Goal: Communication & Community: Answer question/provide support

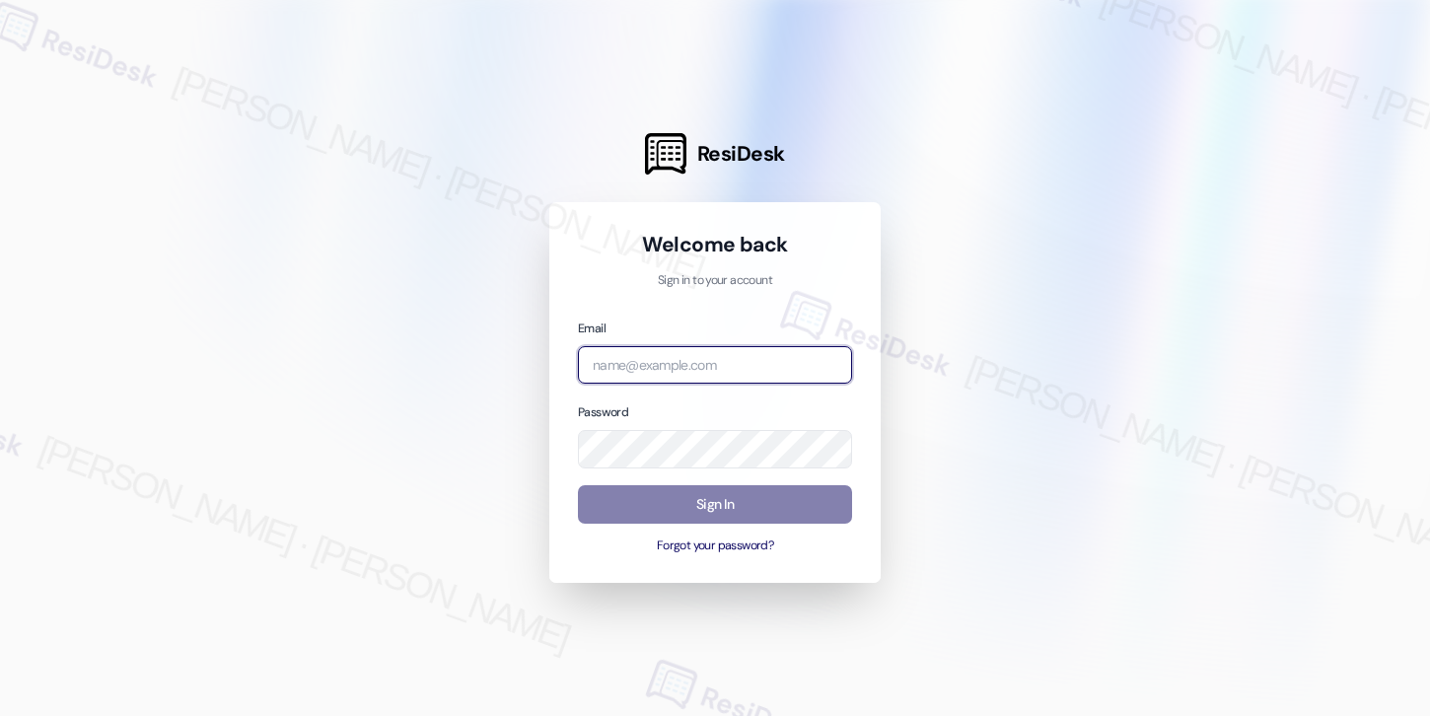
click at [731, 356] on input "email" at bounding box center [715, 365] width 274 height 38
click at [0, 715] on com-1password-button at bounding box center [0, 716] width 0 height 0
type input "automated-surveys-cardinal-mary.grace.tingson@cardinal.com"
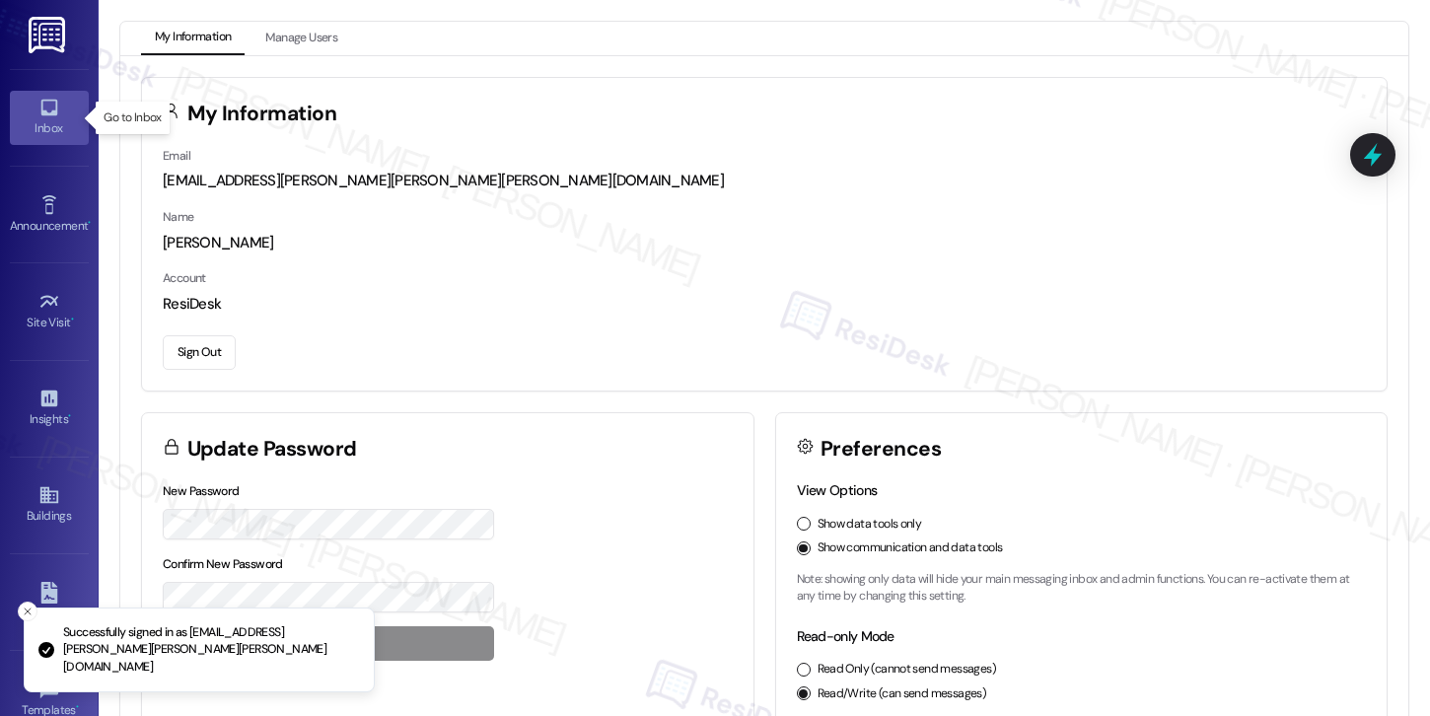
click at [71, 130] on div "Inbox" at bounding box center [49, 128] width 99 height 20
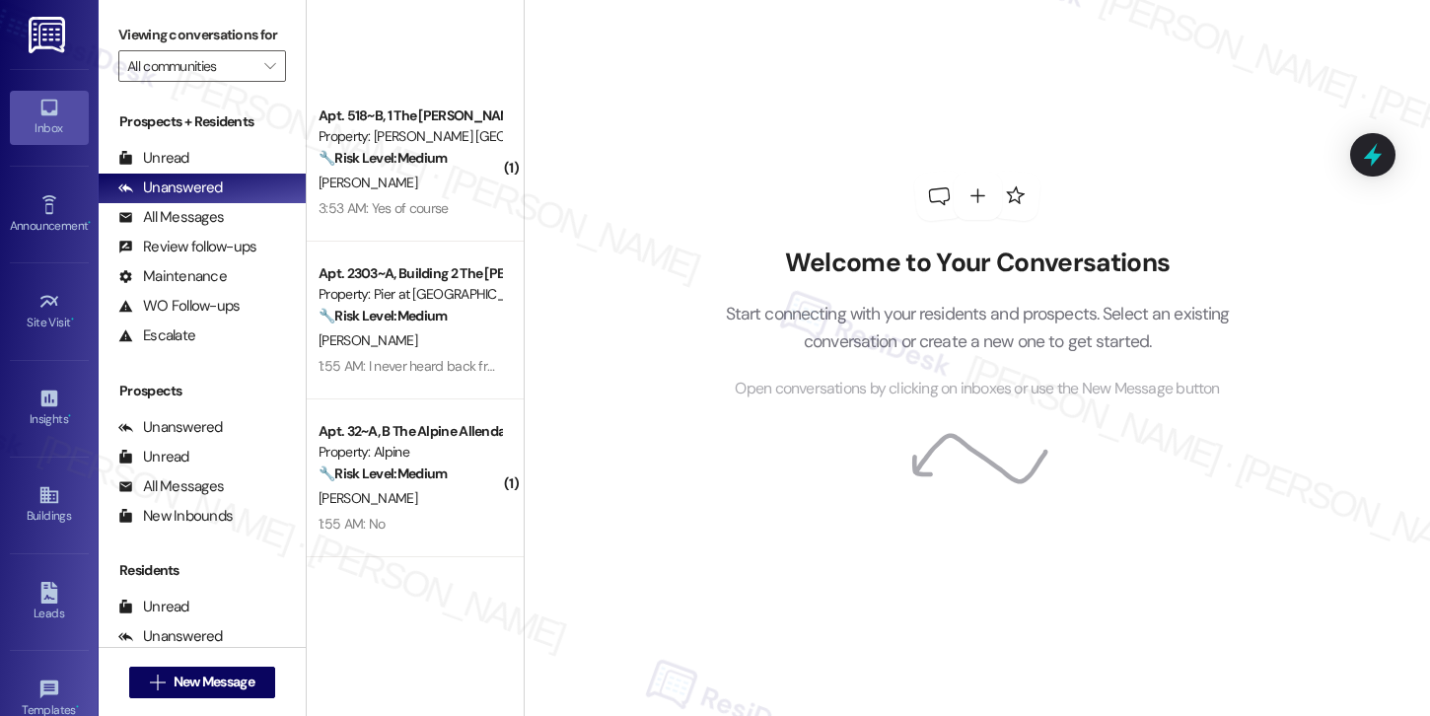
scroll to position [1948, 0]
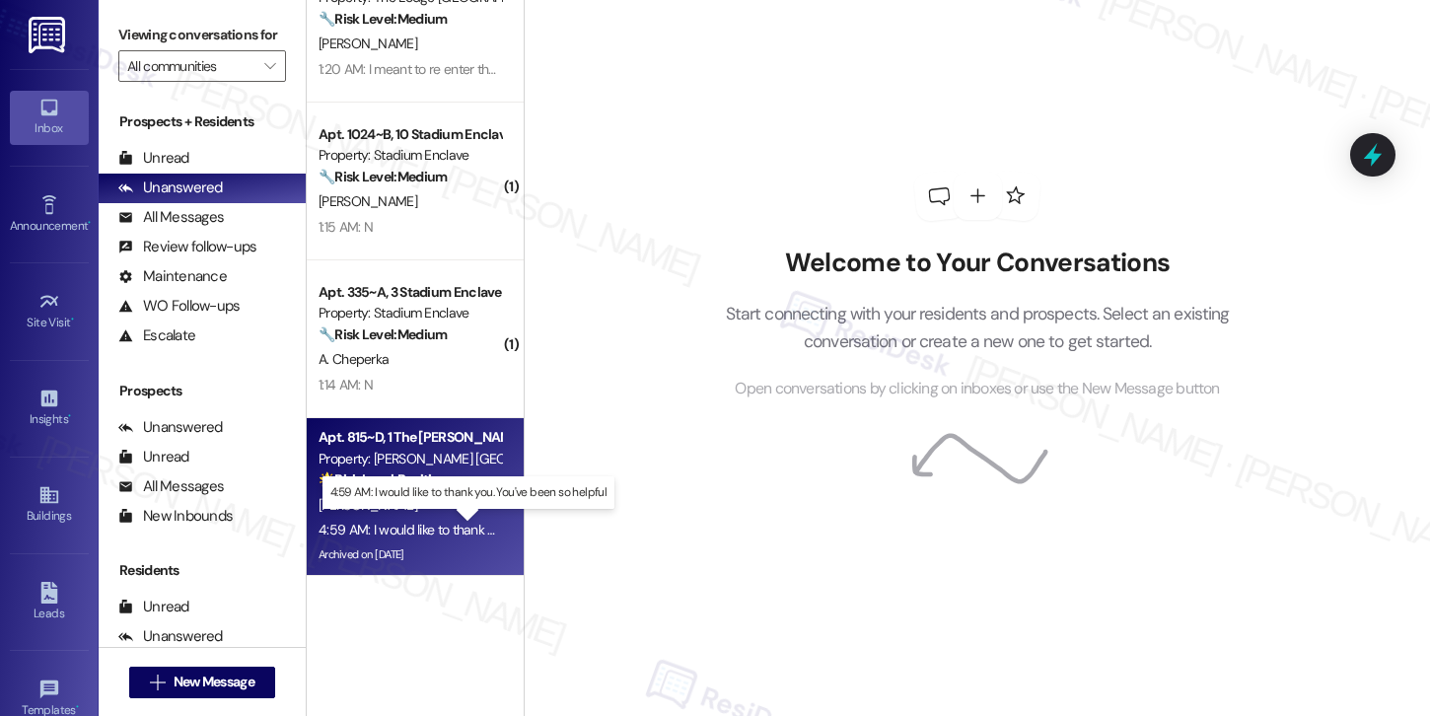
click at [421, 524] on div "4:59 AM: I would like to thank you. You've been so helpful 4:59 AM: I would lik…" at bounding box center [478, 530] width 321 height 18
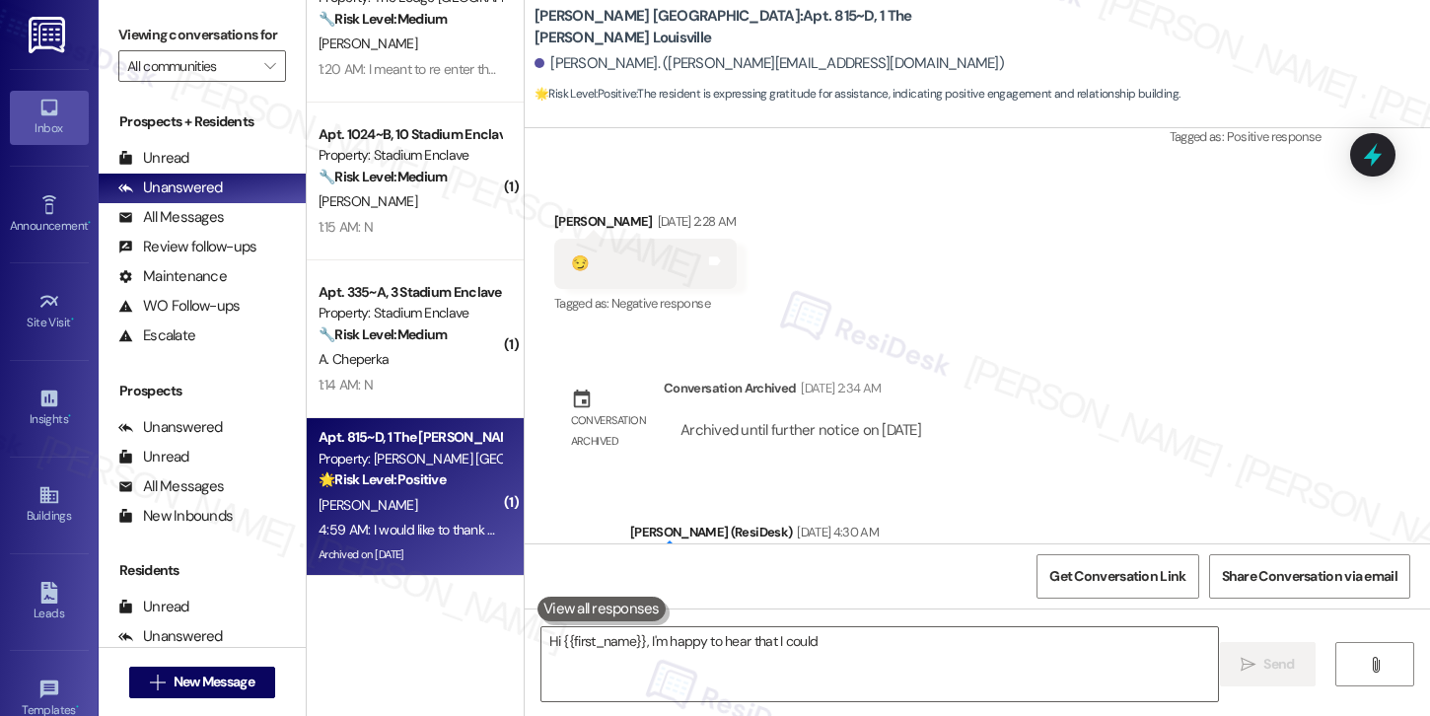
click at [421, 524] on div "4:59 AM: I would like to thank you. You've been so helpful 4:59 AM: I would lik…" at bounding box center [478, 530] width 321 height 18
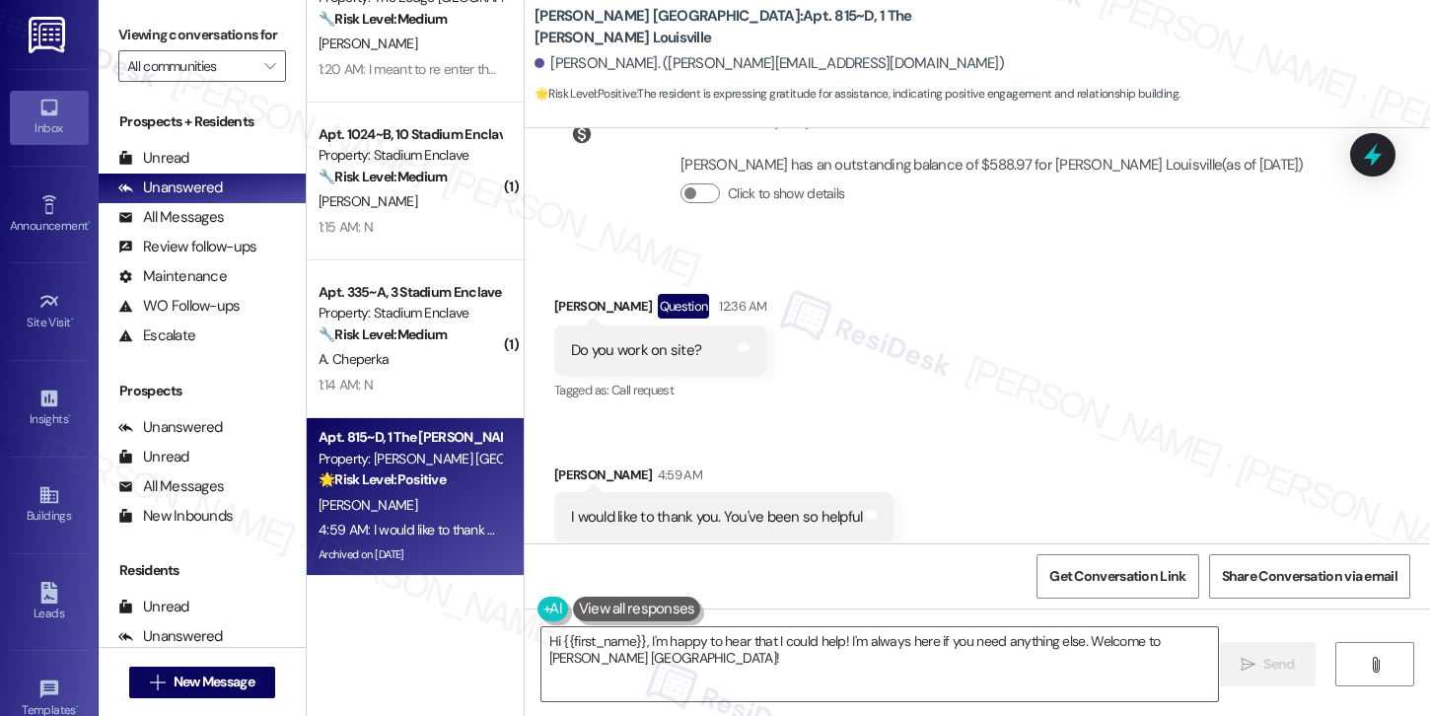
scroll to position [13461, 0]
drag, startPoint x: 555, startPoint y: 473, endPoint x: 796, endPoint y: 477, distance: 240.6
click at [796, 490] on div "I would like to thank you. You've been so helpful Tags and notes" at bounding box center [723, 515] width 339 height 50
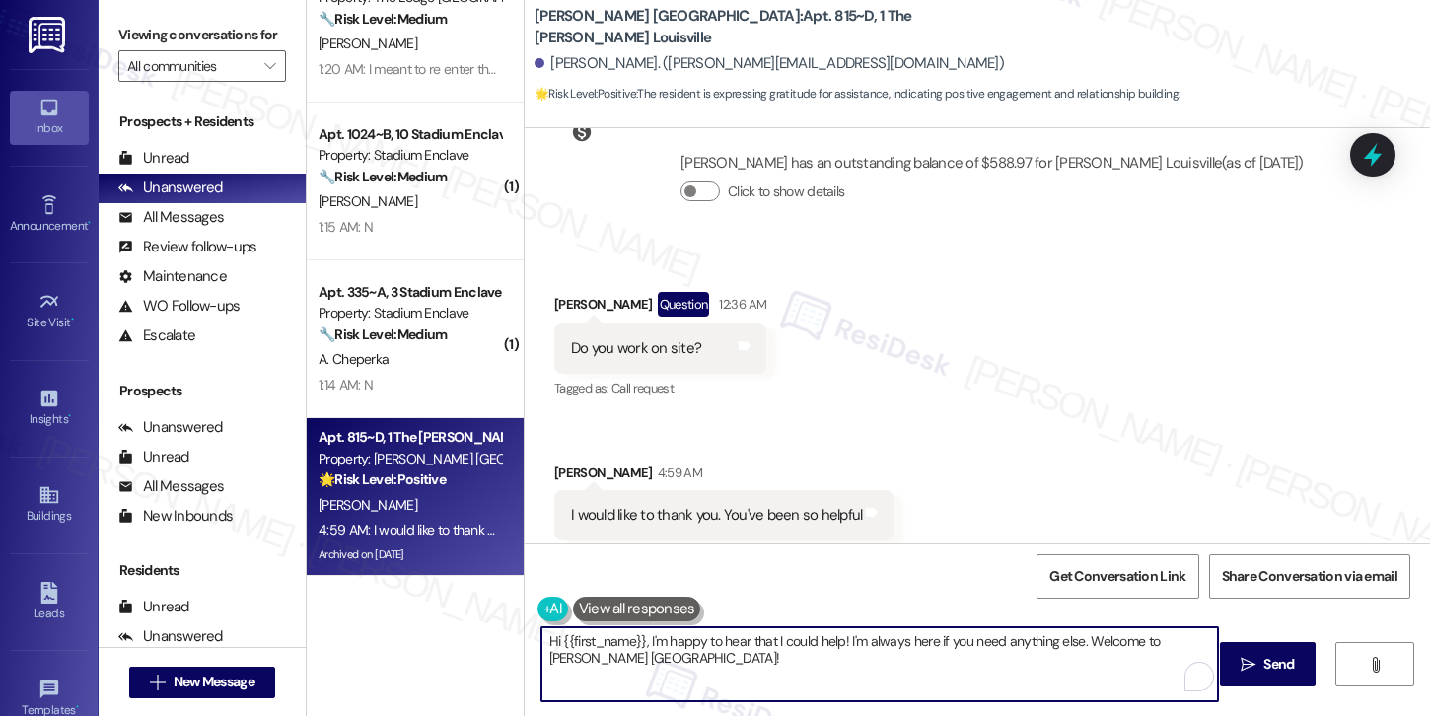
drag, startPoint x: 695, startPoint y: 640, endPoint x: 850, endPoint y: 646, distance: 154.9
click at [850, 646] on textarea "Hi {{first_name}}, I'm happy to hear that I could help! I'm always here if you …" at bounding box center [879, 664] width 676 height 74
click at [1004, 689] on textarea "Hi {{first_name}}, I'm happy to hear that I could help! I'm always here if you …" at bounding box center [879, 664] width 676 height 74
drag, startPoint x: 1077, startPoint y: 640, endPoint x: 1084, endPoint y: 659, distance: 20.0
click at [1084, 659] on textarea "Hi {{first_name}}, I'm happy to hear that I could help! I'm always here if you …" at bounding box center [879, 664] width 676 height 74
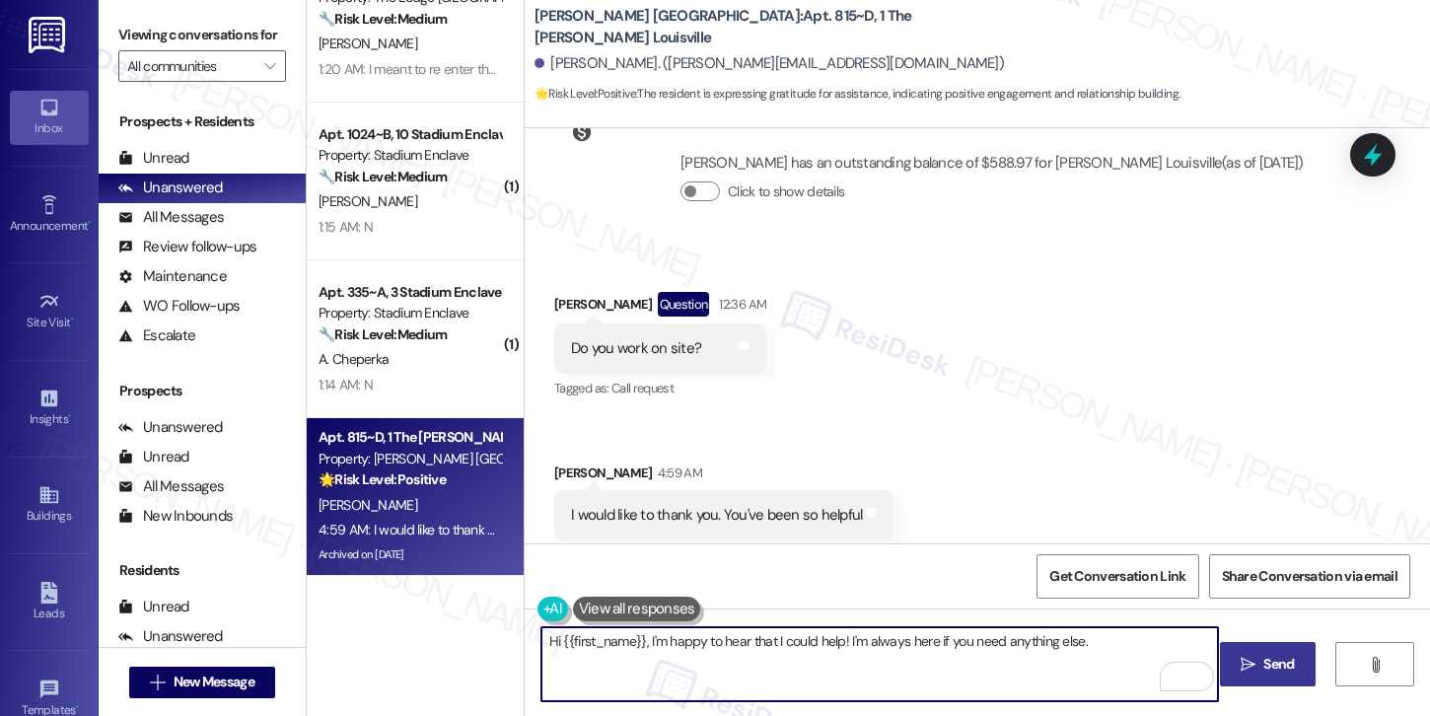
type textarea "Hi {{first_name}}, I'm happy to hear that I could help! I'm always here if you …"
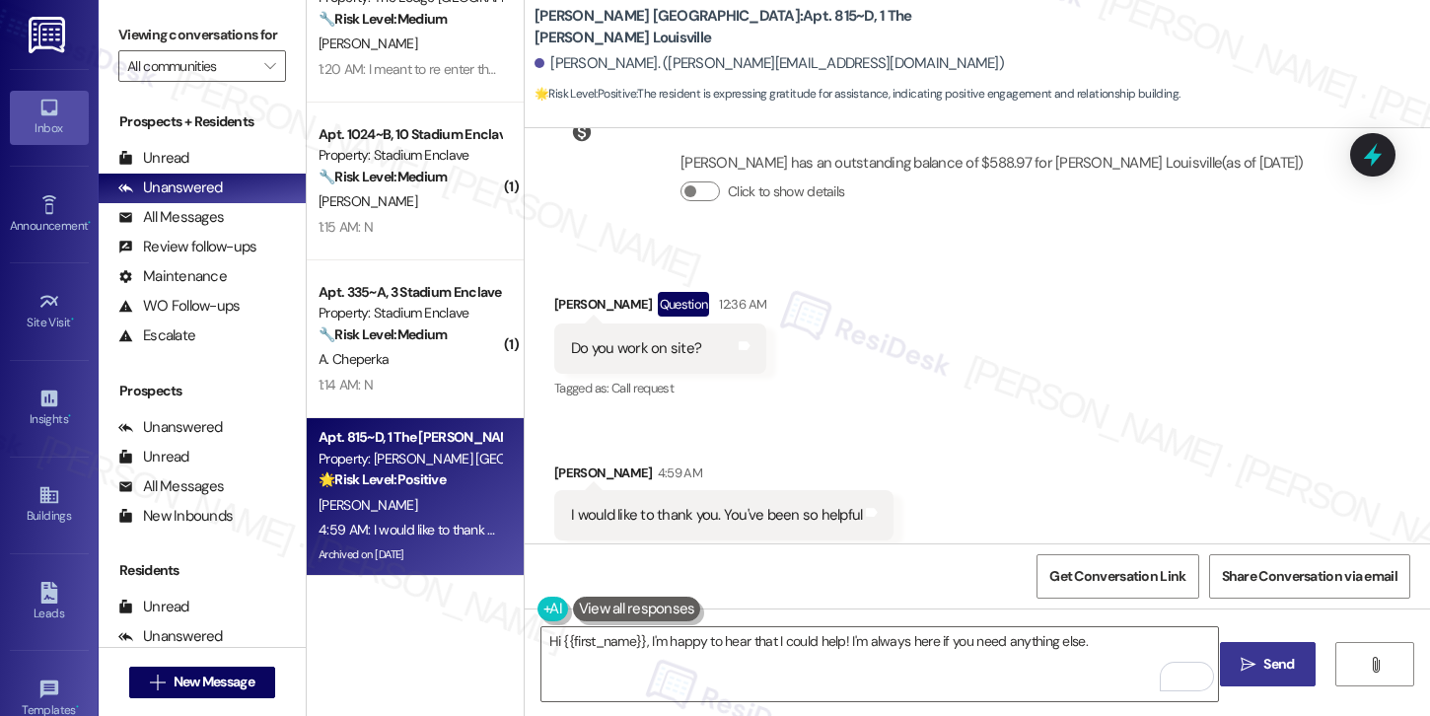
click at [1236, 667] on span " Send" at bounding box center [1267, 664] width 62 height 21
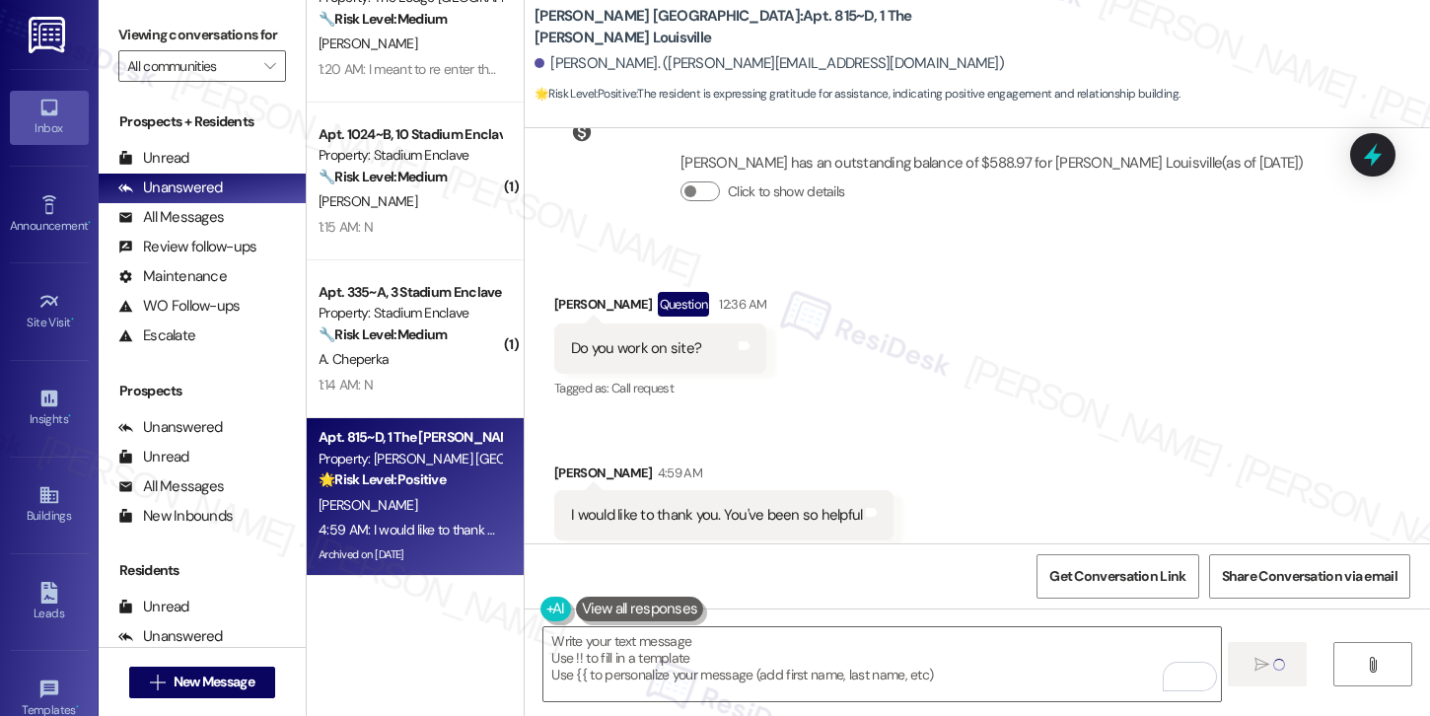
type textarea "Fetching suggested responses. Please feel free to read through the conversation…"
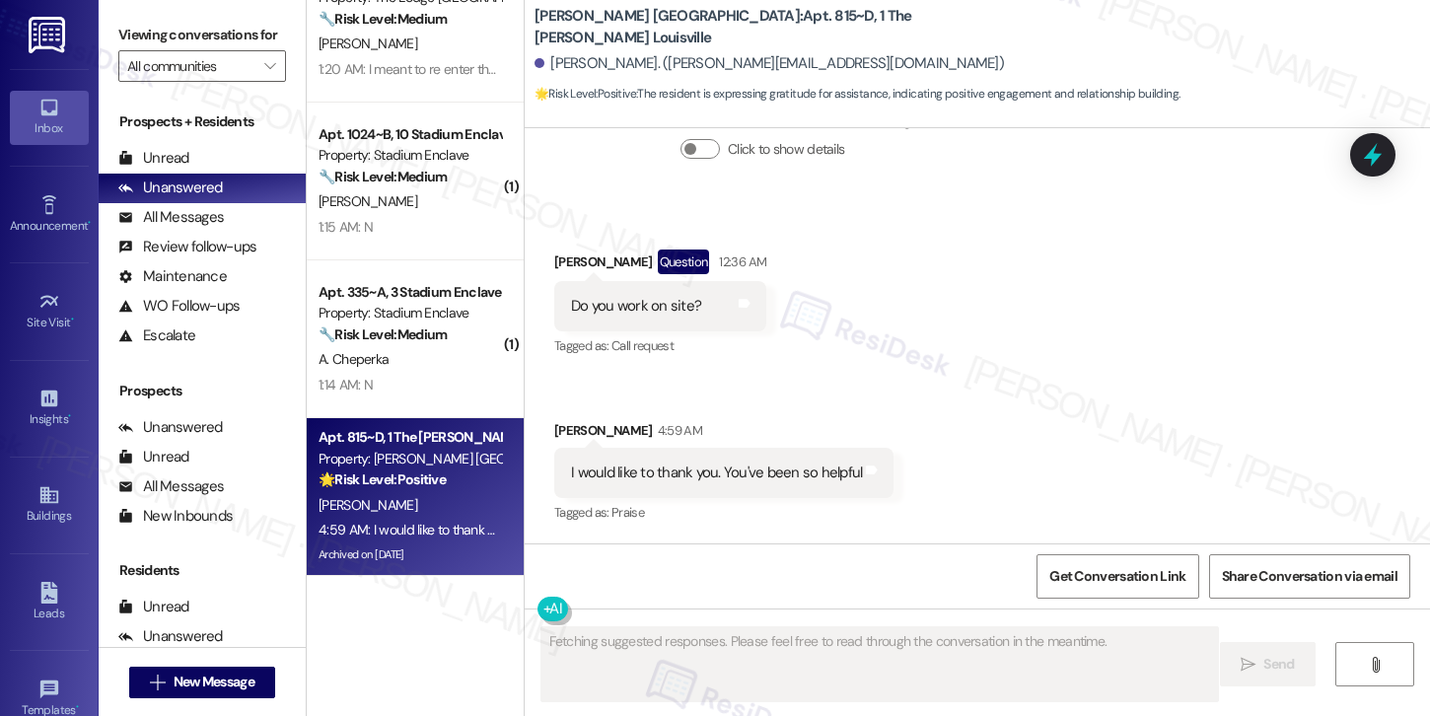
scroll to position [13598, 0]
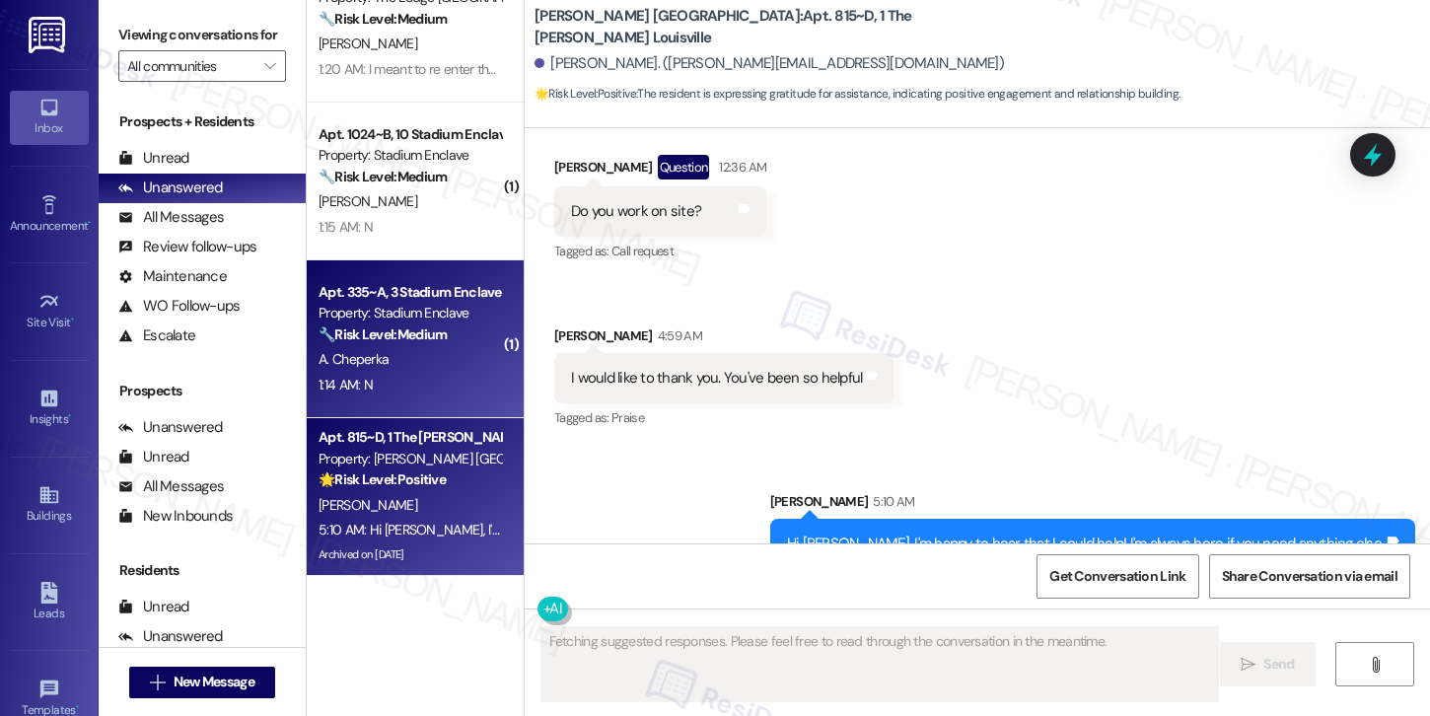
click at [424, 397] on div "Apt. 335~A, 3 Stadium Enclave Property: Stadium Enclave 🔧 Risk Level: Medium Th…" at bounding box center [415, 339] width 217 height 158
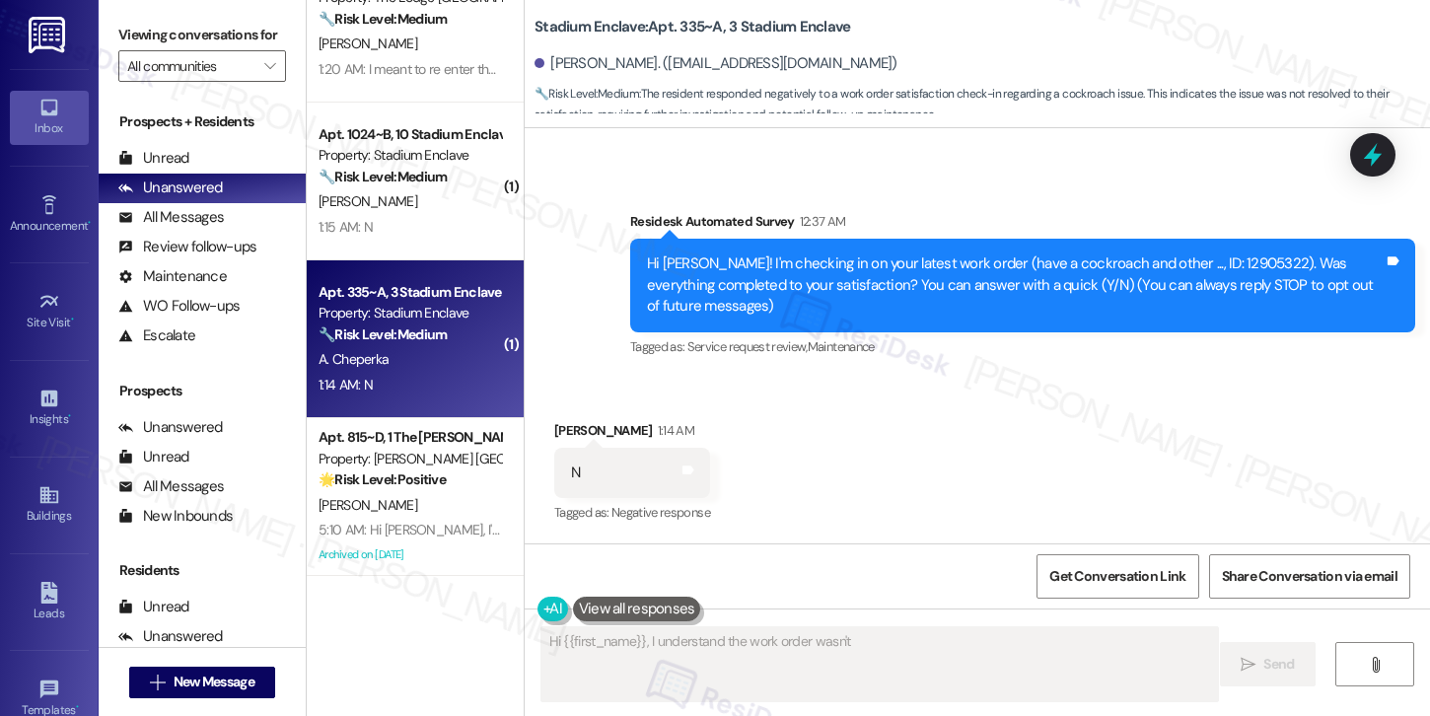
scroll to position [132, 0]
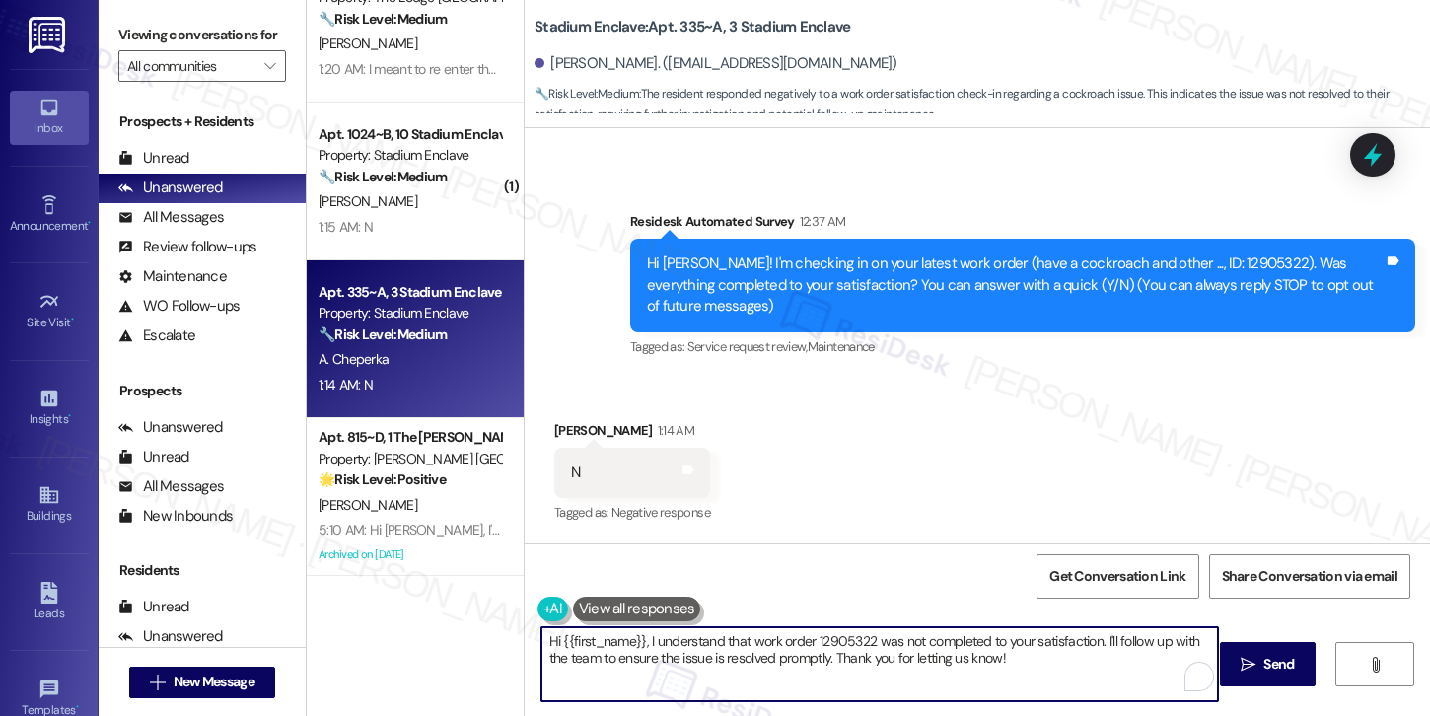
click at [765, 667] on textarea "Hi {{first_name}}, I understand that work order 12905322 was not completed to y…" at bounding box center [879, 664] width 676 height 74
click at [729, 658] on textarea "Hi {{first_name}}, I understand that work order 12905322 was not completed to y…" at bounding box center [879, 664] width 676 height 74
paste textarea "! I'm sorry to hear that the request hasn't been resolved yet. Has the maintena…"
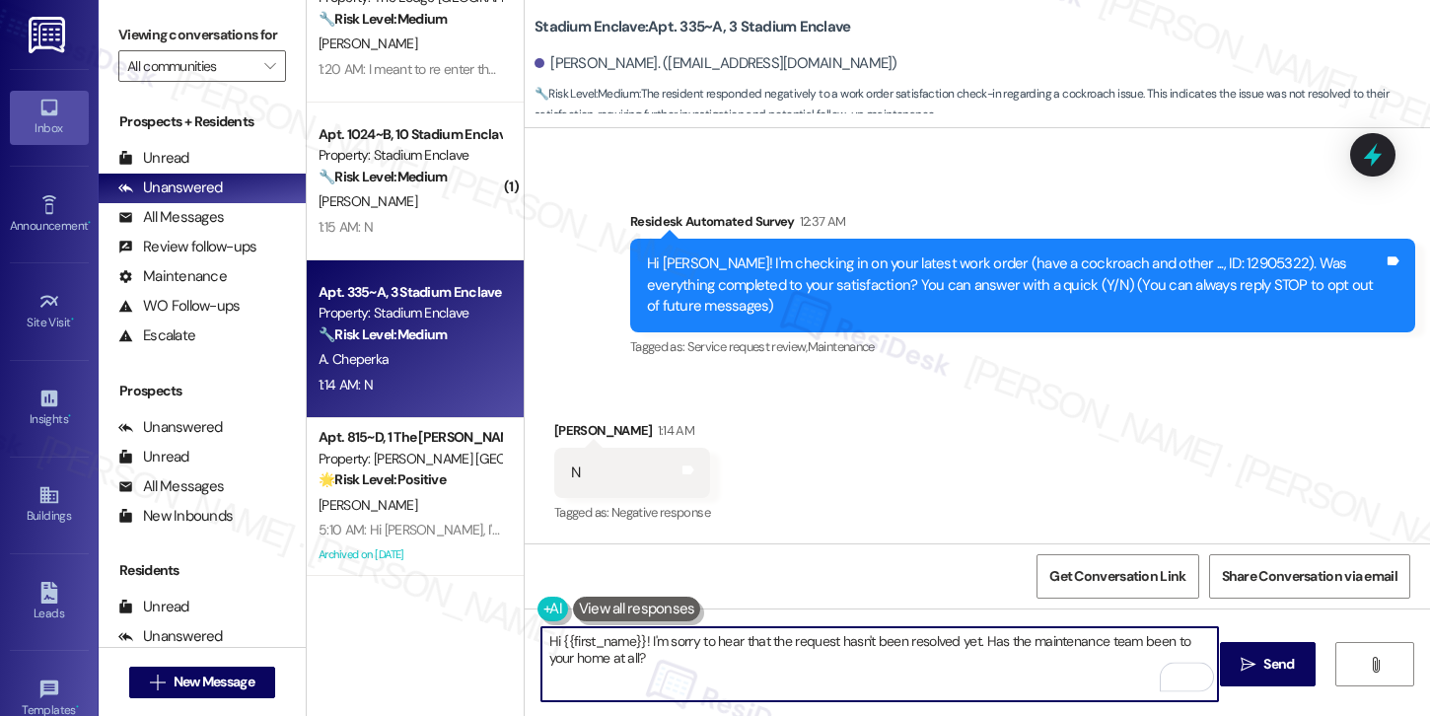
click at [751, 655] on textarea "Hi {{first_name}}! I'm sorry to hear that the request hasn't been resolved yet.…" at bounding box center [879, 664] width 676 height 74
click at [709, 672] on textarea "Hi {{first_name}}! I'm sorry to hear that the request hasn't been resolved yet.…" at bounding box center [879, 664] width 676 height 74
type textarea "Hi {{first_name}}! I'm sorry to hear that the request hasn't been resolved yet.…"
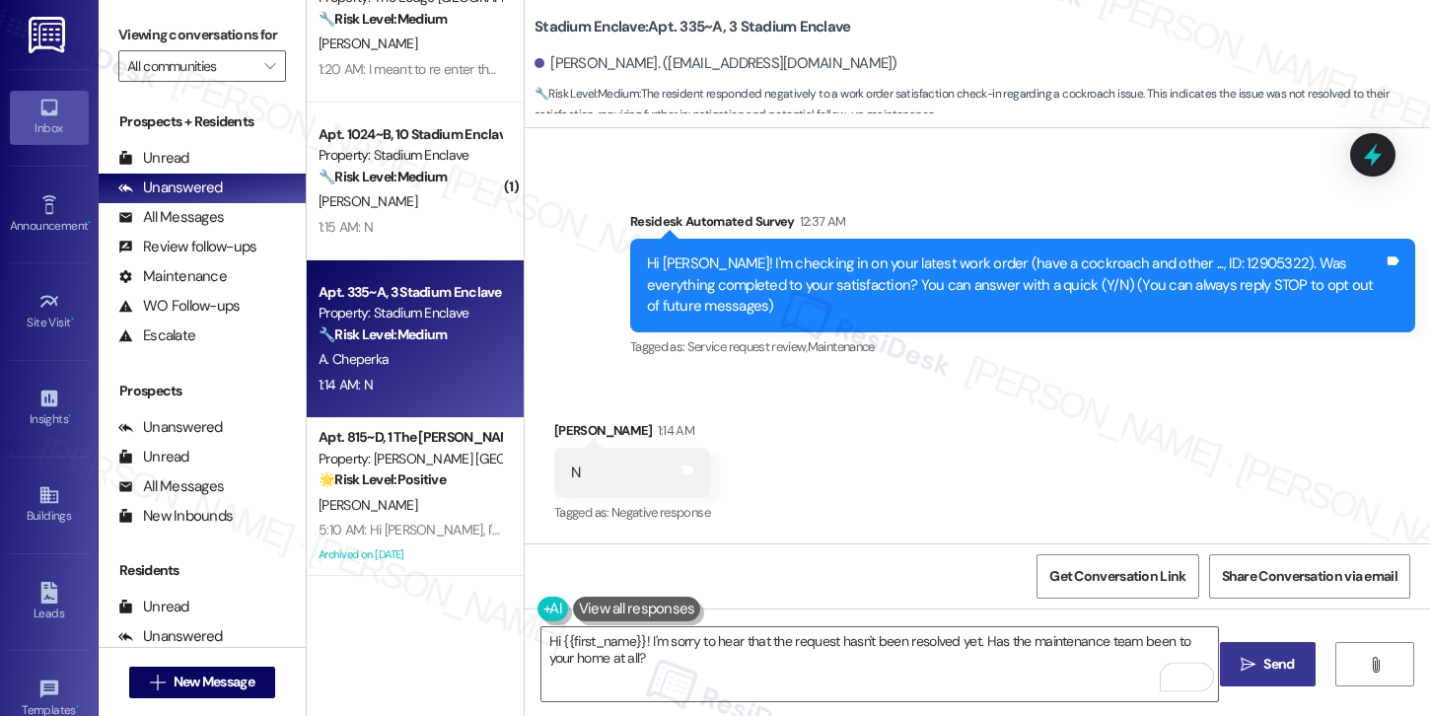
click at [1273, 670] on span "Send" at bounding box center [1278, 664] width 31 height 21
type textarea "Hi {{first_name}}, I understand that work order 12905322 was not completed to y…"
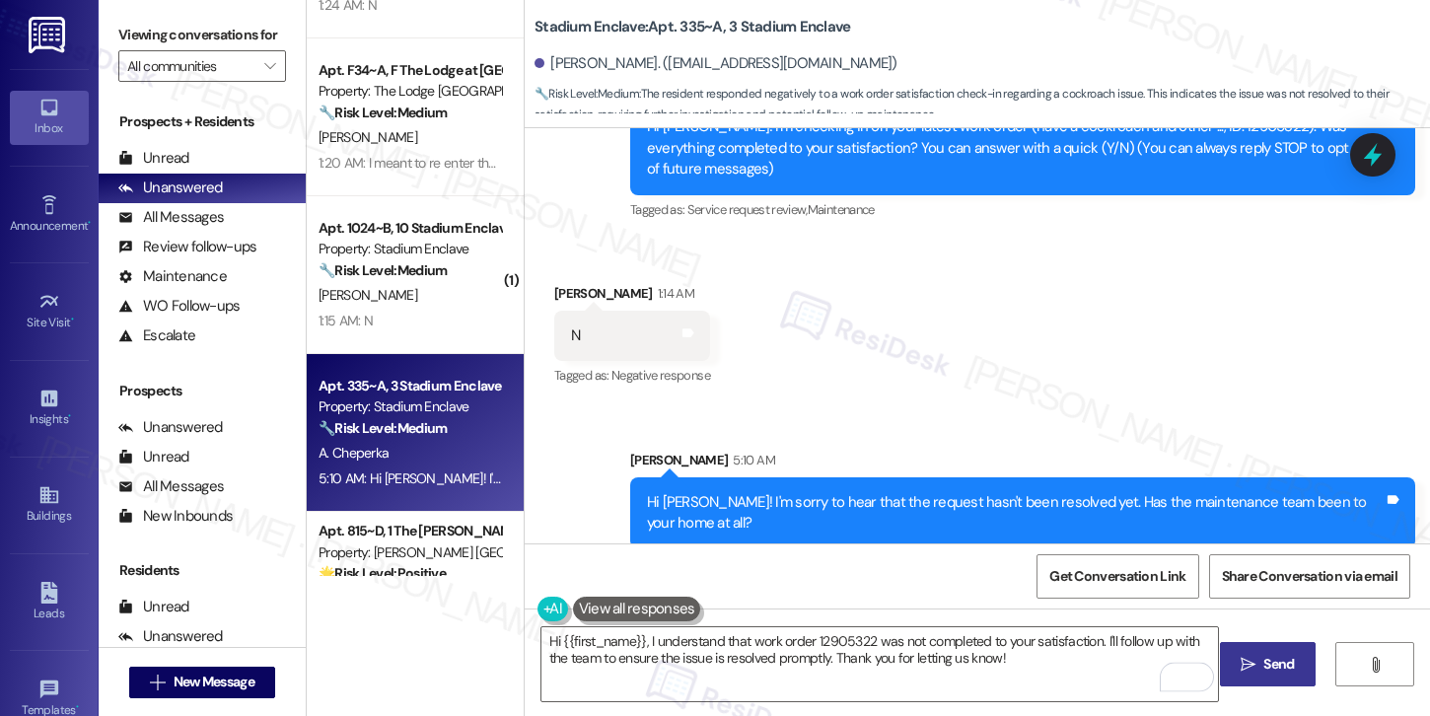
scroll to position [1812, 0]
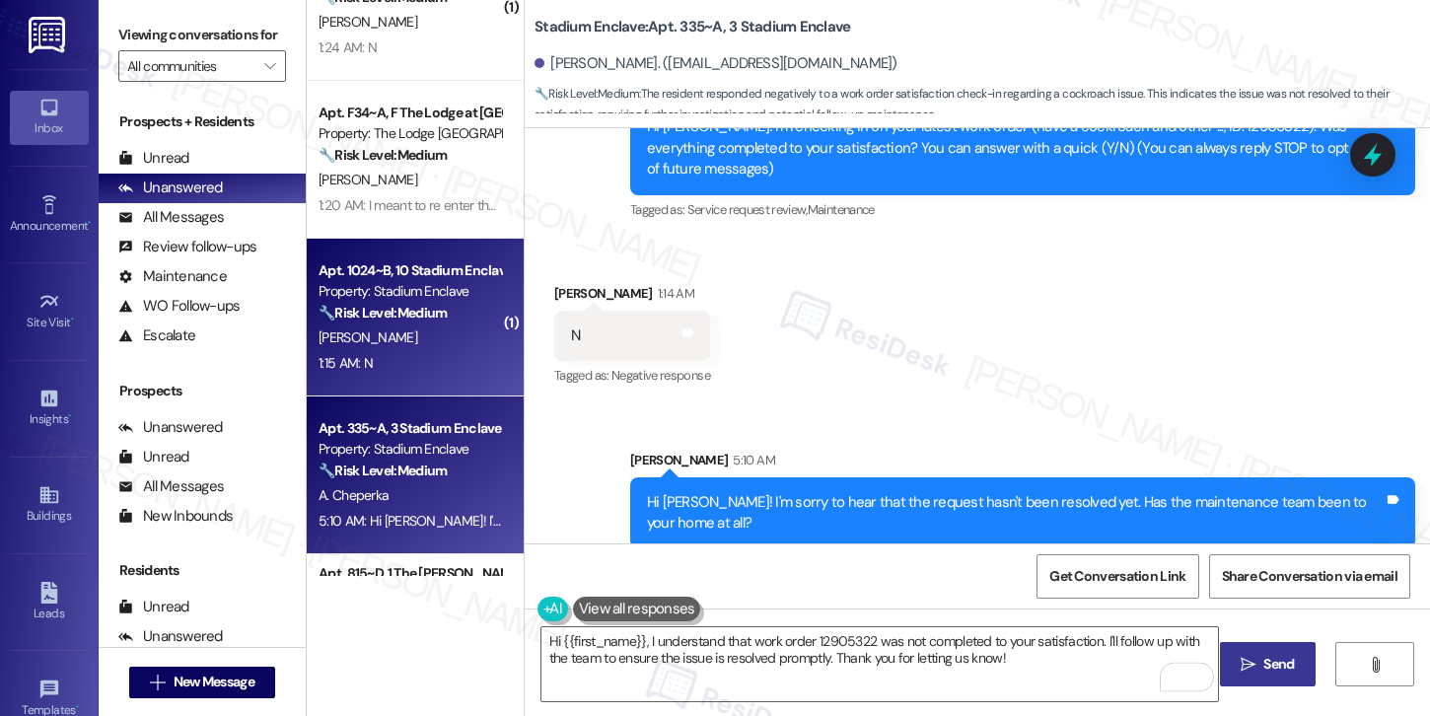
click at [410, 321] on div "🔧 Risk Level: Medium The resident responded negatively to a satisfaction check-…" at bounding box center [409, 313] width 182 height 21
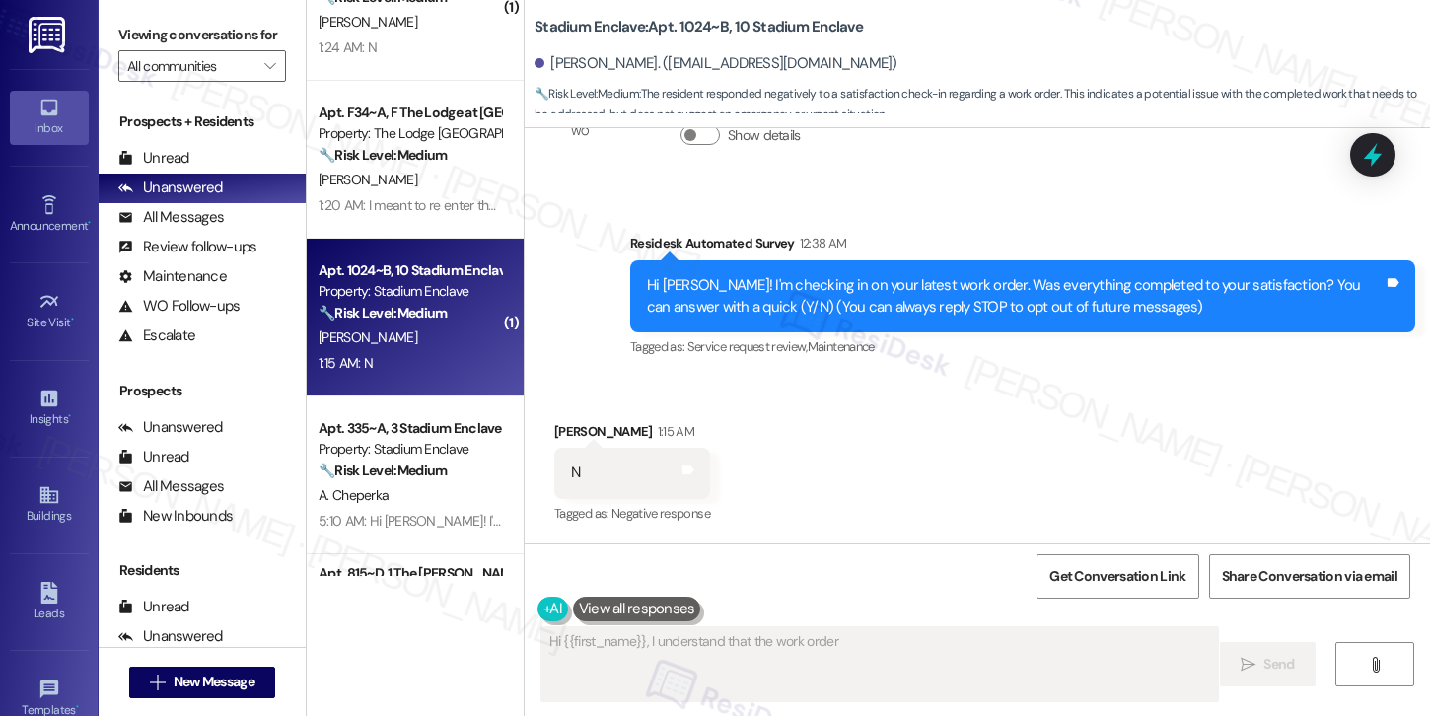
scroll to position [109, 0]
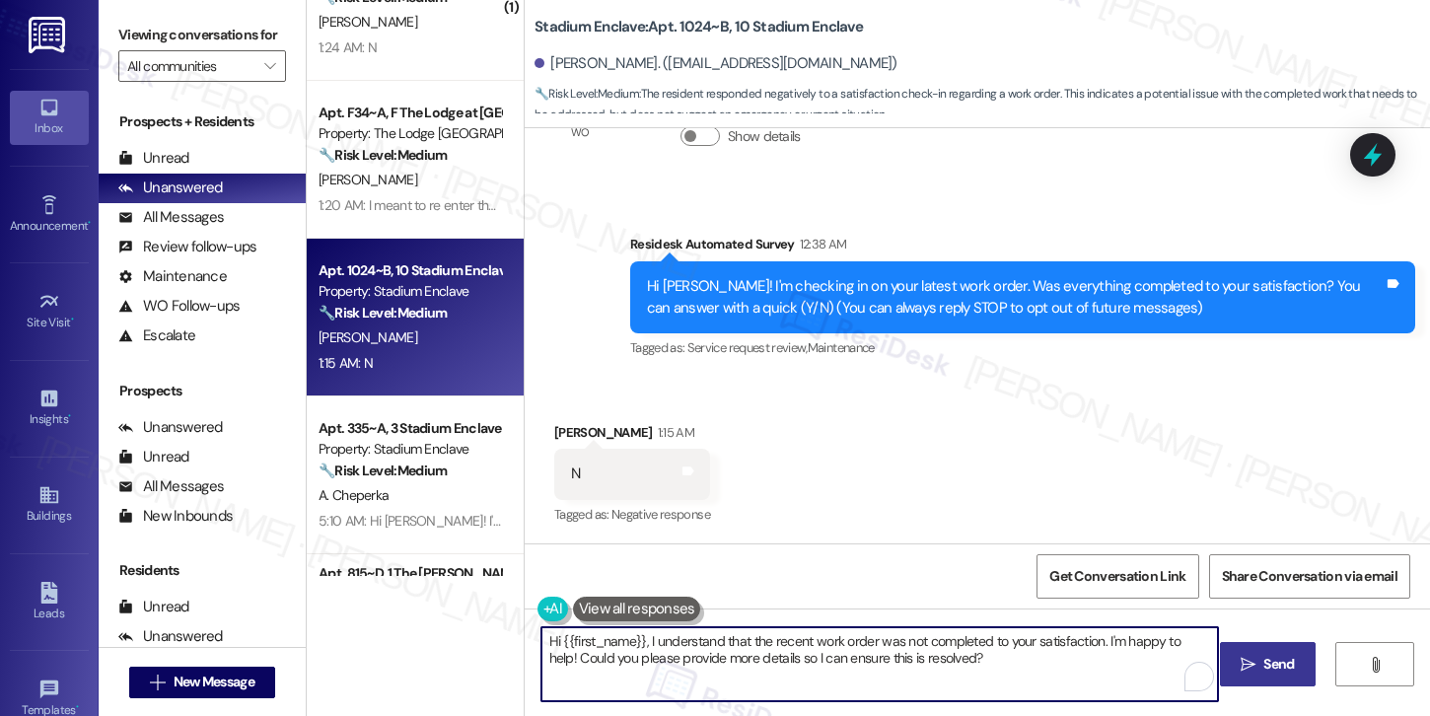
click at [635, 651] on textarea "Hi {{first_name}}, I understand that the recent work order was not completed to…" at bounding box center [879, 664] width 676 height 74
paste textarea "! I'm sorry to hear that the request hasn't been resolved yet. Has the maintena…"
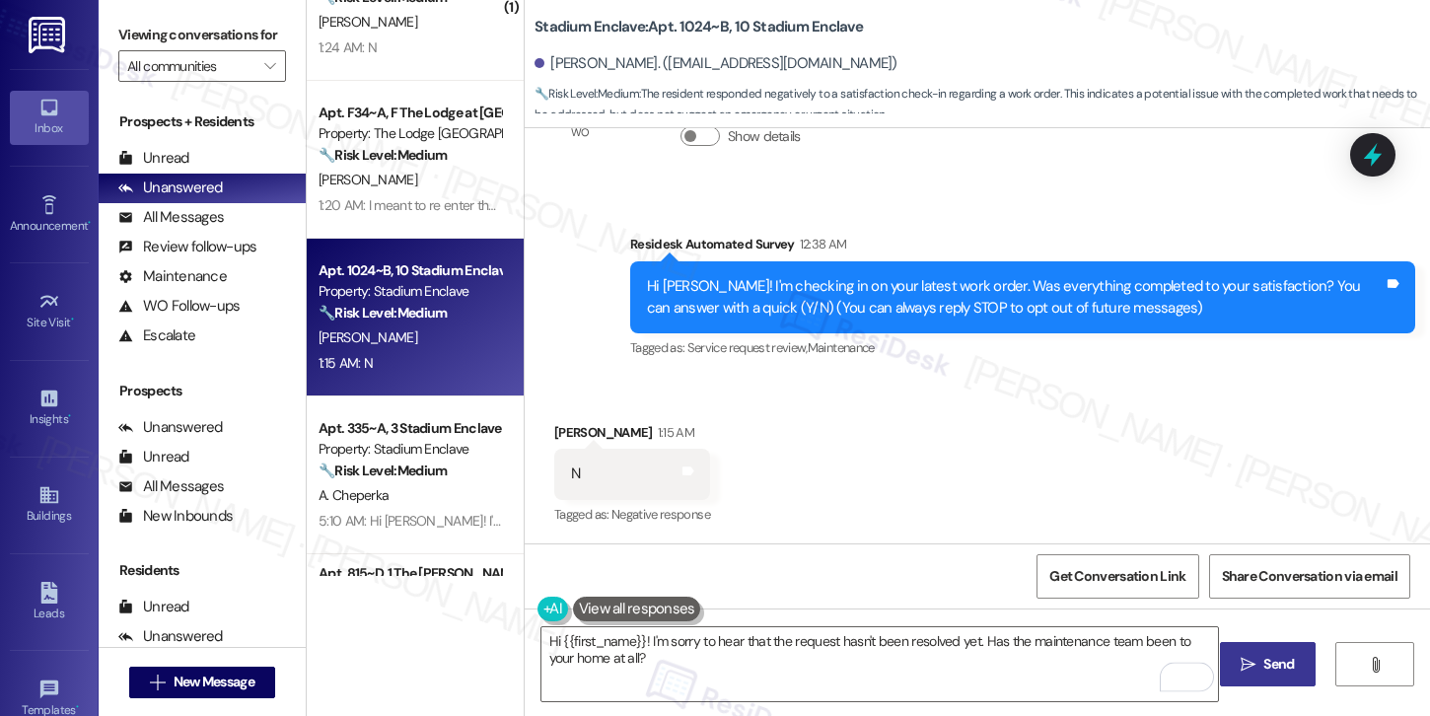
click at [1256, 672] on span " Send" at bounding box center [1267, 664] width 62 height 21
type textarea "Hi {{first_name}}, I understand that the recent work order was not completed to…"
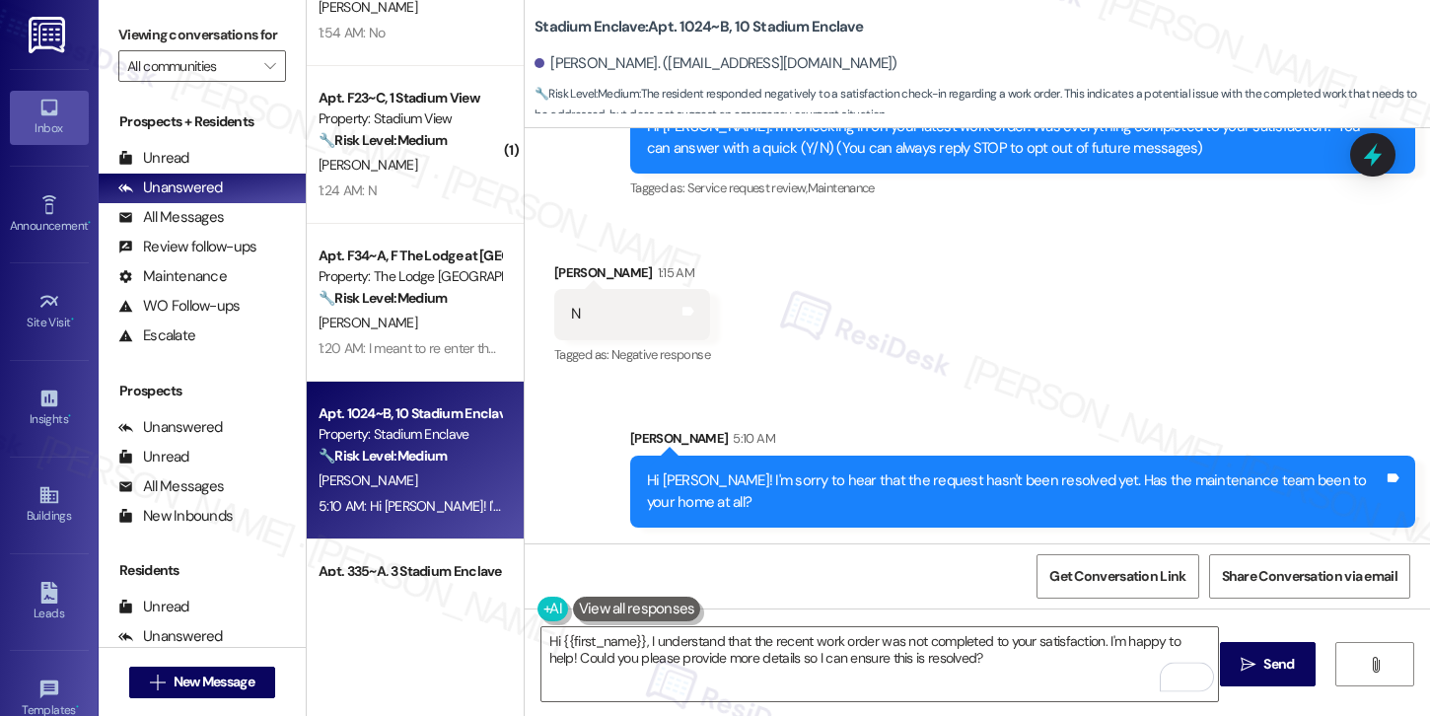
scroll to position [1542, 0]
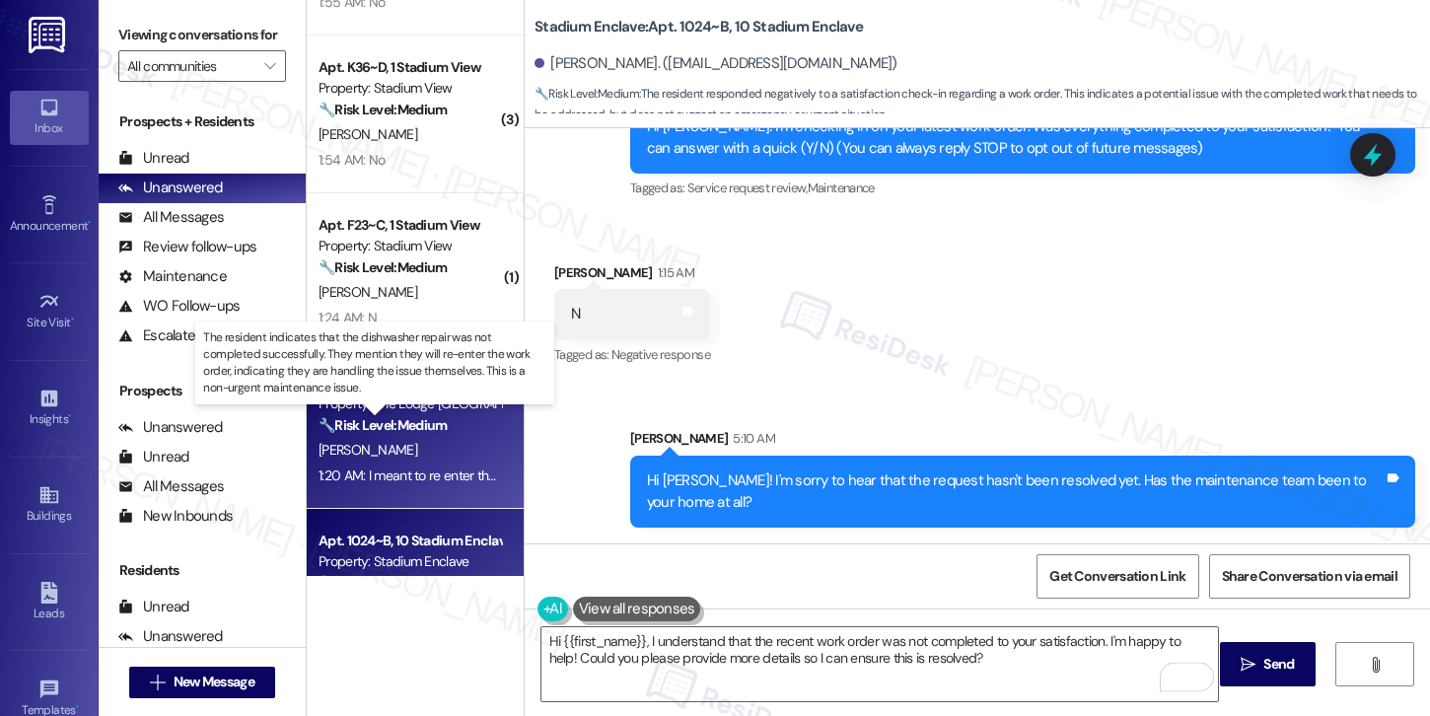
click at [421, 422] on strong "🔧 Risk Level: Medium" at bounding box center [382, 425] width 128 height 18
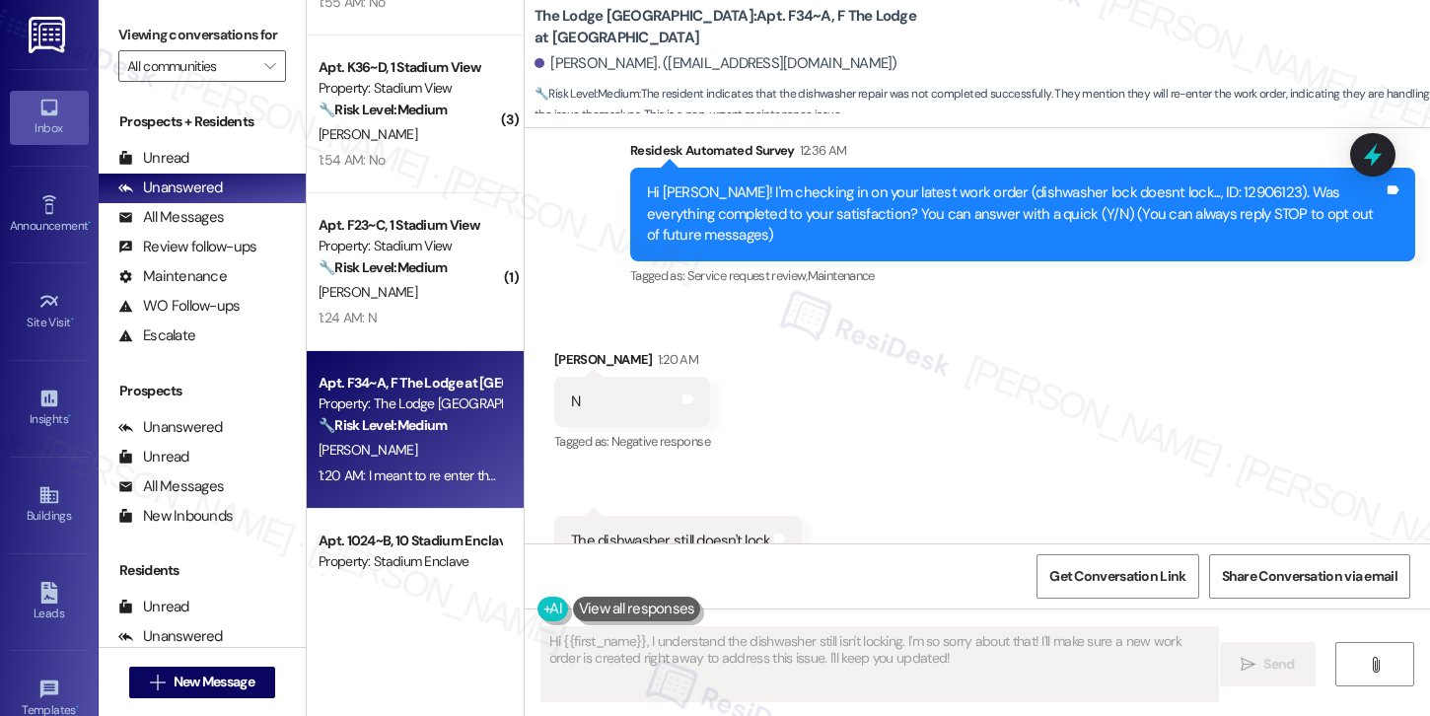
scroll to position [165, 0]
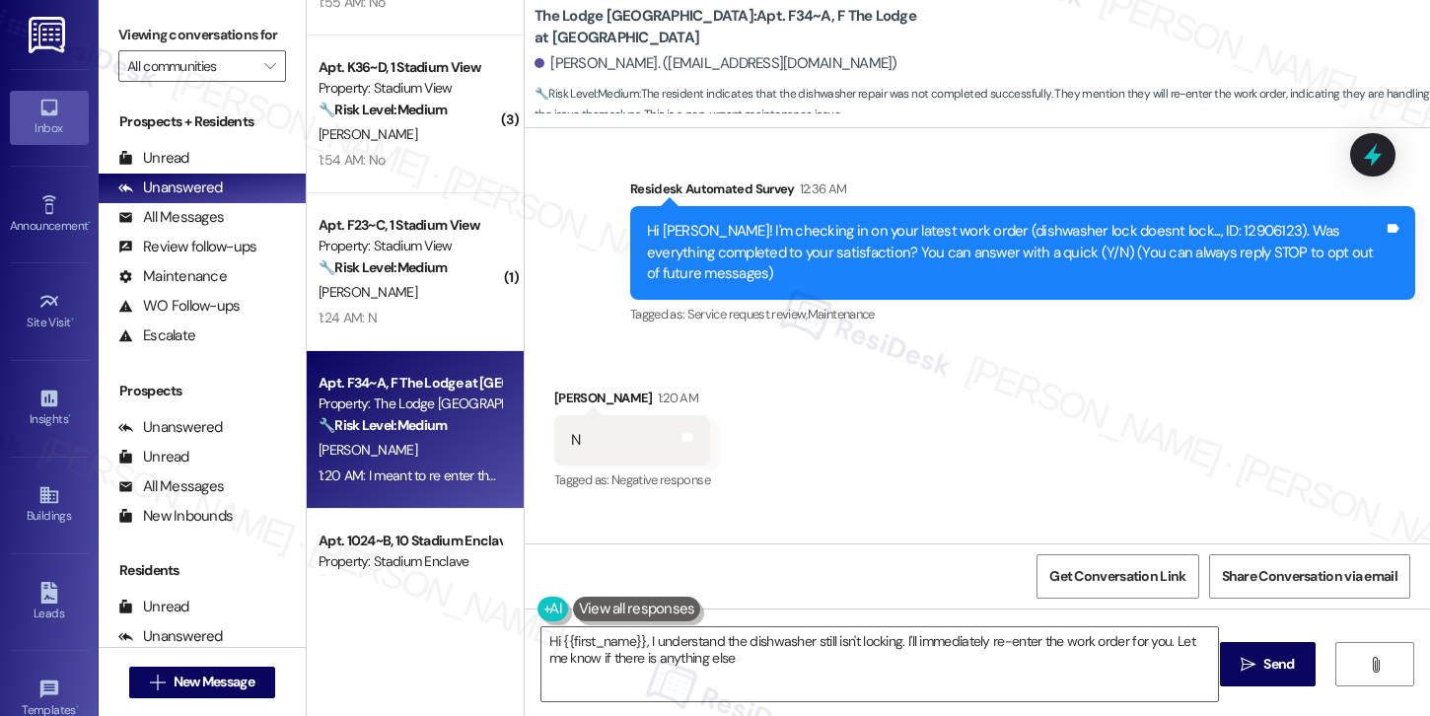
type textarea "Hi {{first_name}}, I understand the dishwasher still isn't locking. I'll immedi…"
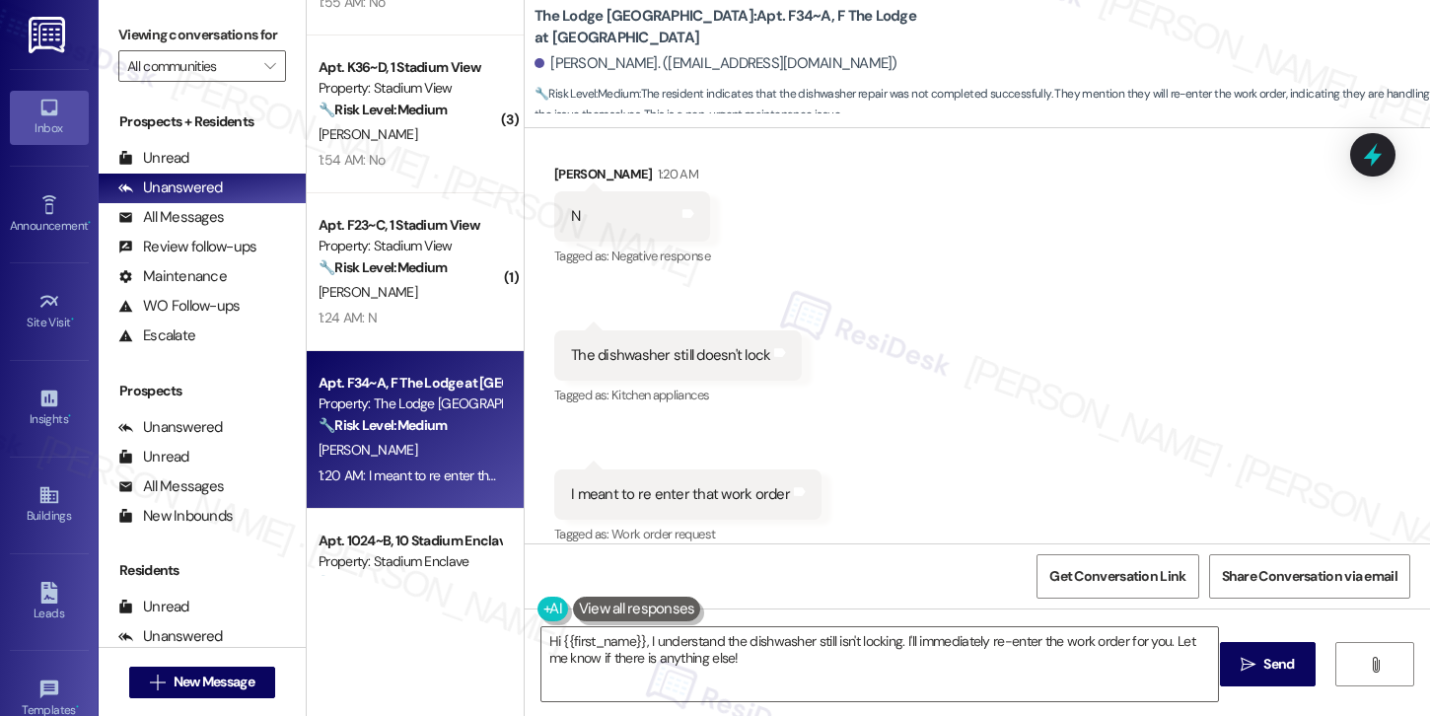
scroll to position [409, 0]
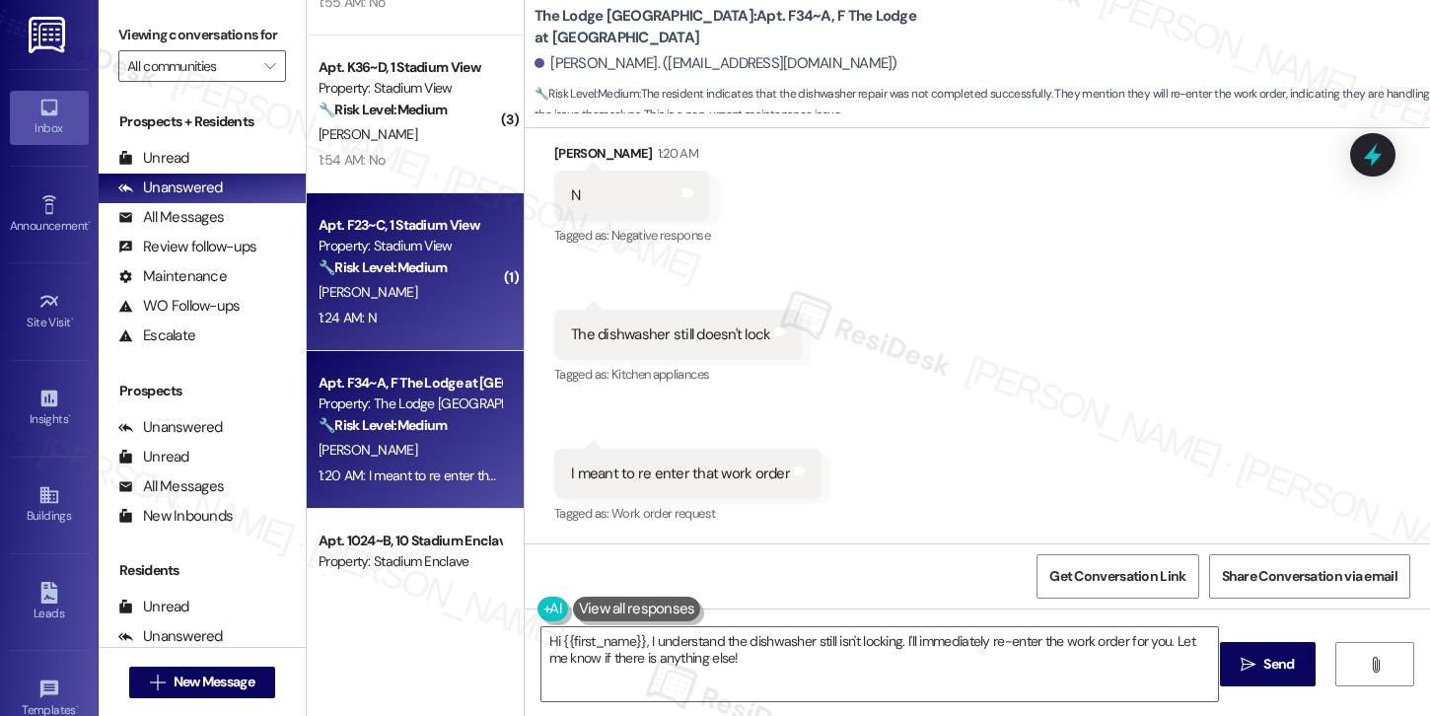
click at [405, 324] on div "1:24 AM: N 1:24 AM: N" at bounding box center [409, 318] width 186 height 25
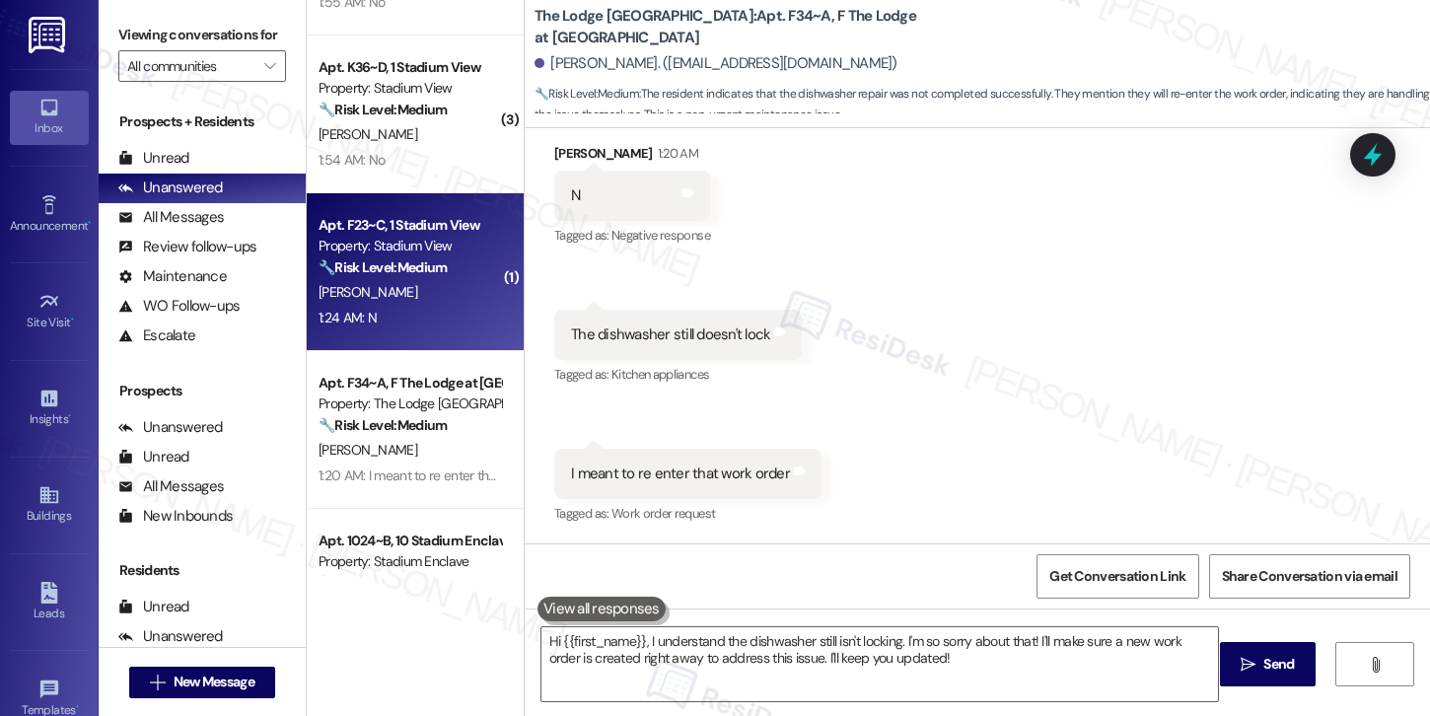
scroll to position [132, 0]
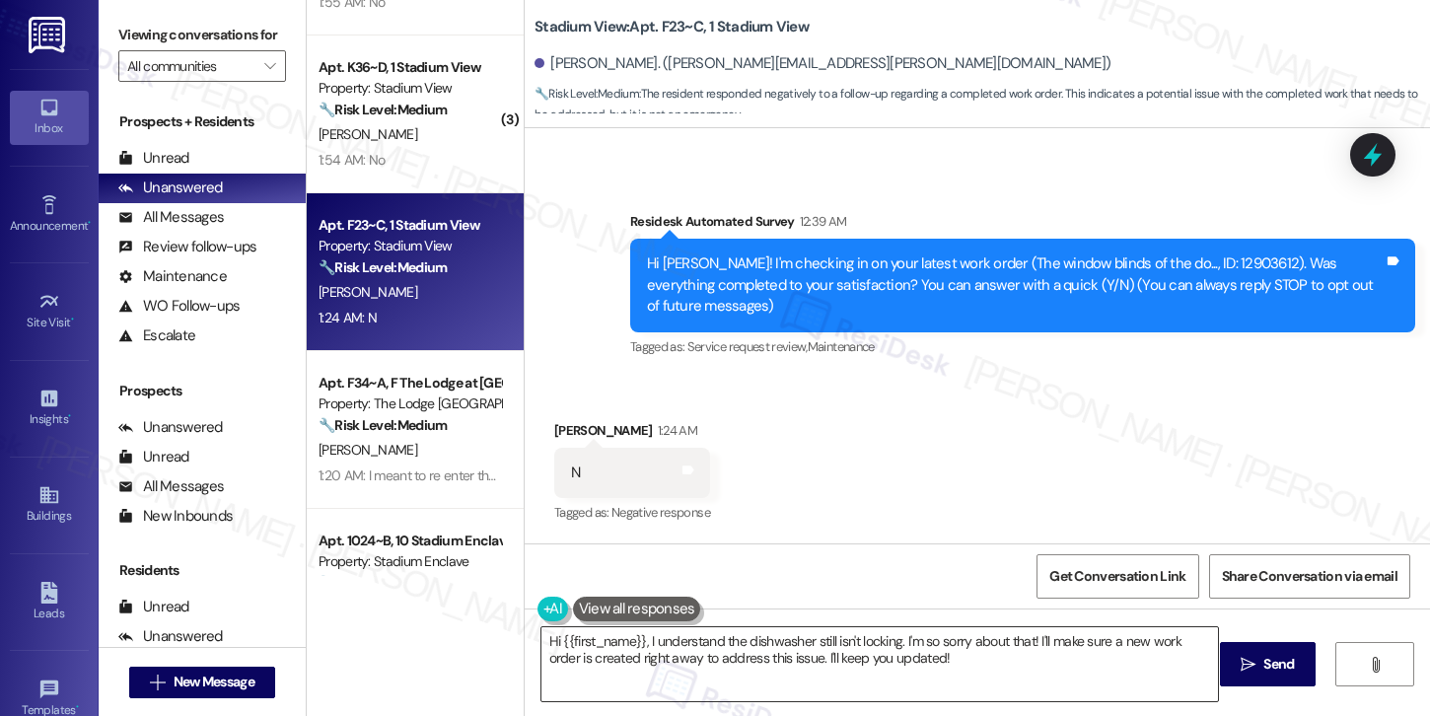
click at [670, 642] on textarea "Hi {{first_name}}, I understand the dishwasher still isn't locking. I'm so sorr…" at bounding box center [879, 664] width 676 height 74
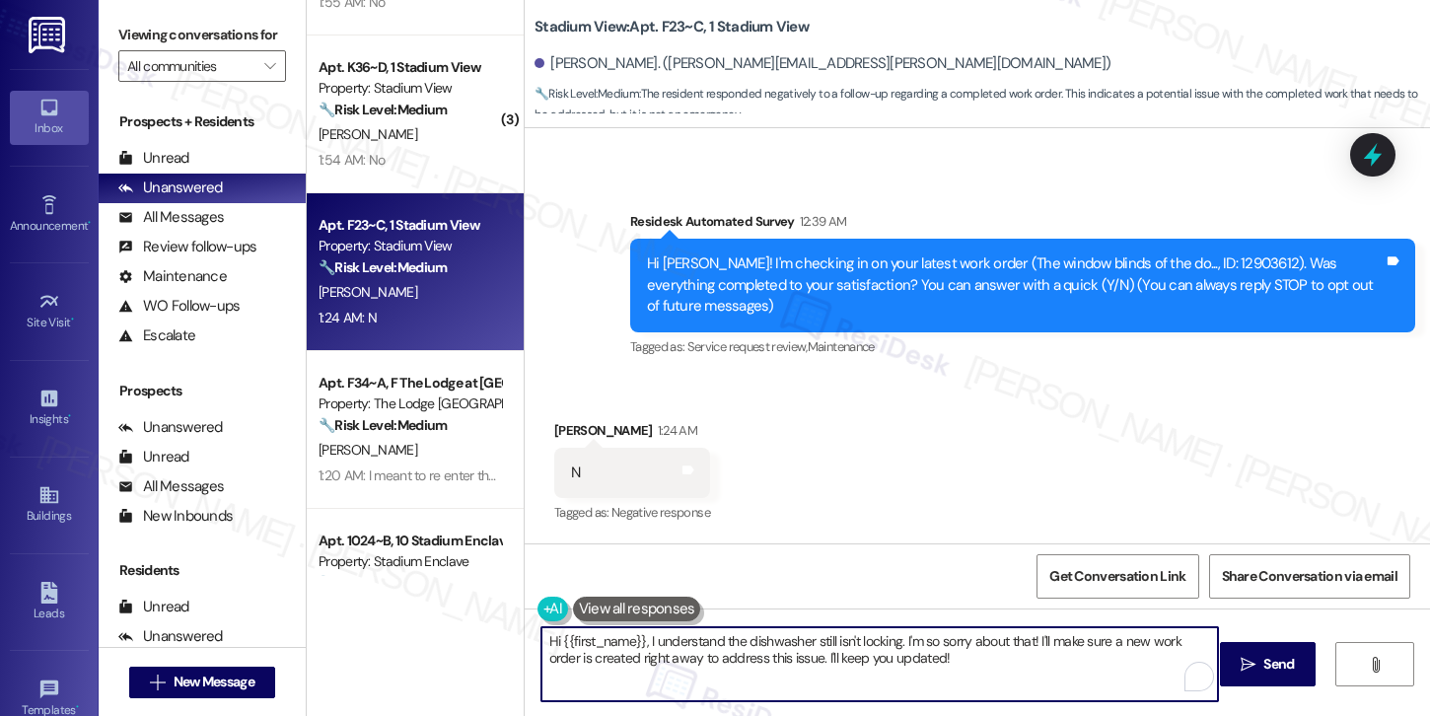
click at [670, 642] on textarea "Hi {{first_name}}, I understand the dishwasher still isn't locking. I'm so sorr…" at bounding box center [879, 664] width 676 height 74
paste textarea "! I'm sorry to hear that the request hasn't been resolved yet. Has the maintena…"
type textarea "Hi {{first_name}}! I'm sorry to hear that the request hasn't been resolved yet.…"
click at [1260, 669] on span "Send" at bounding box center [1278, 664] width 38 height 21
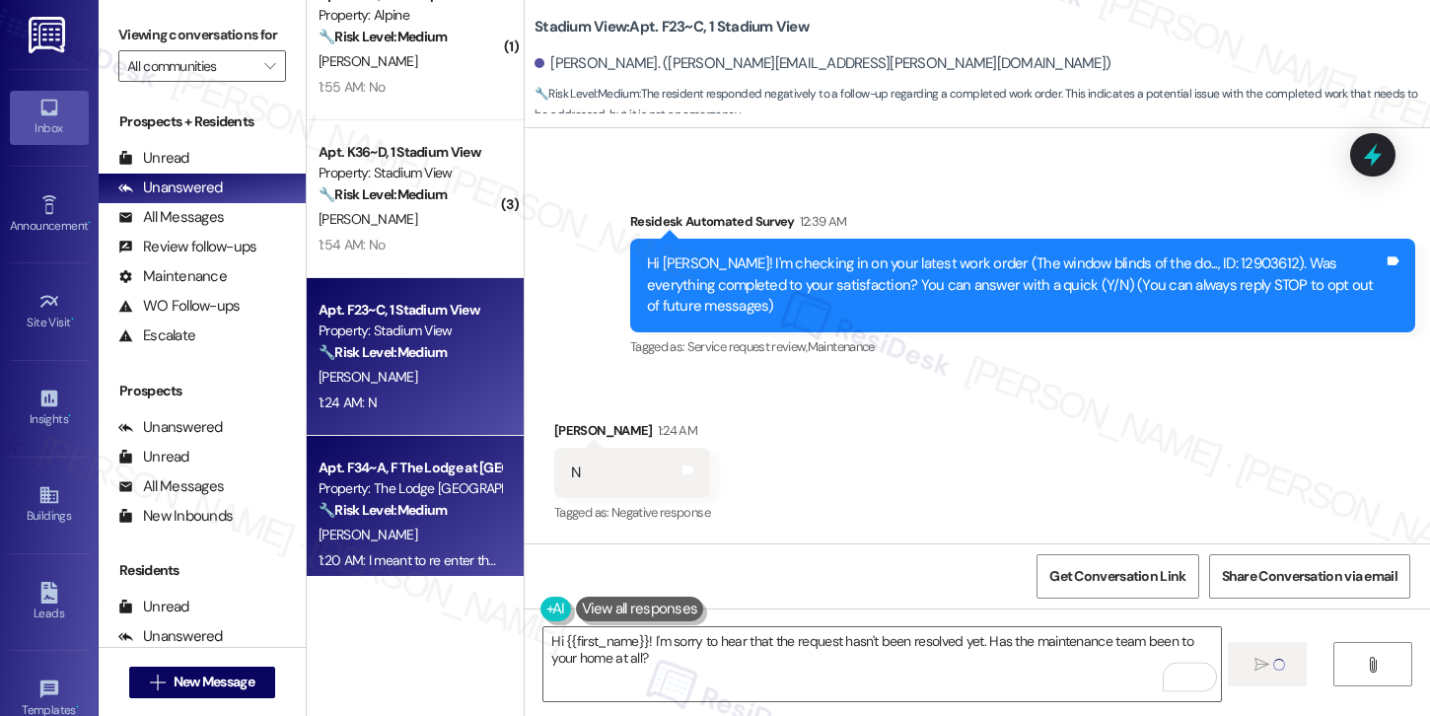
scroll to position [1275, 0]
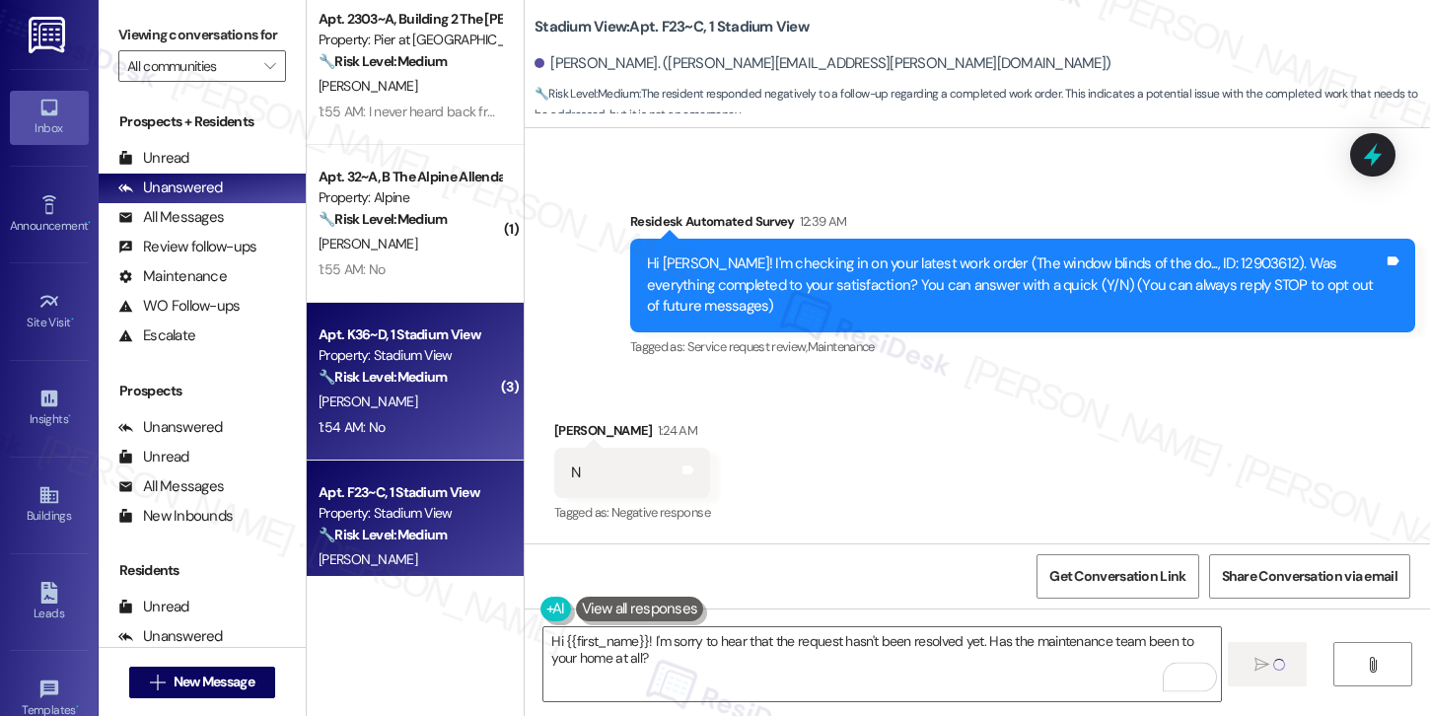
click at [389, 423] on div "1:54 AM: No 1:54 AM: No" at bounding box center [409, 427] width 186 height 25
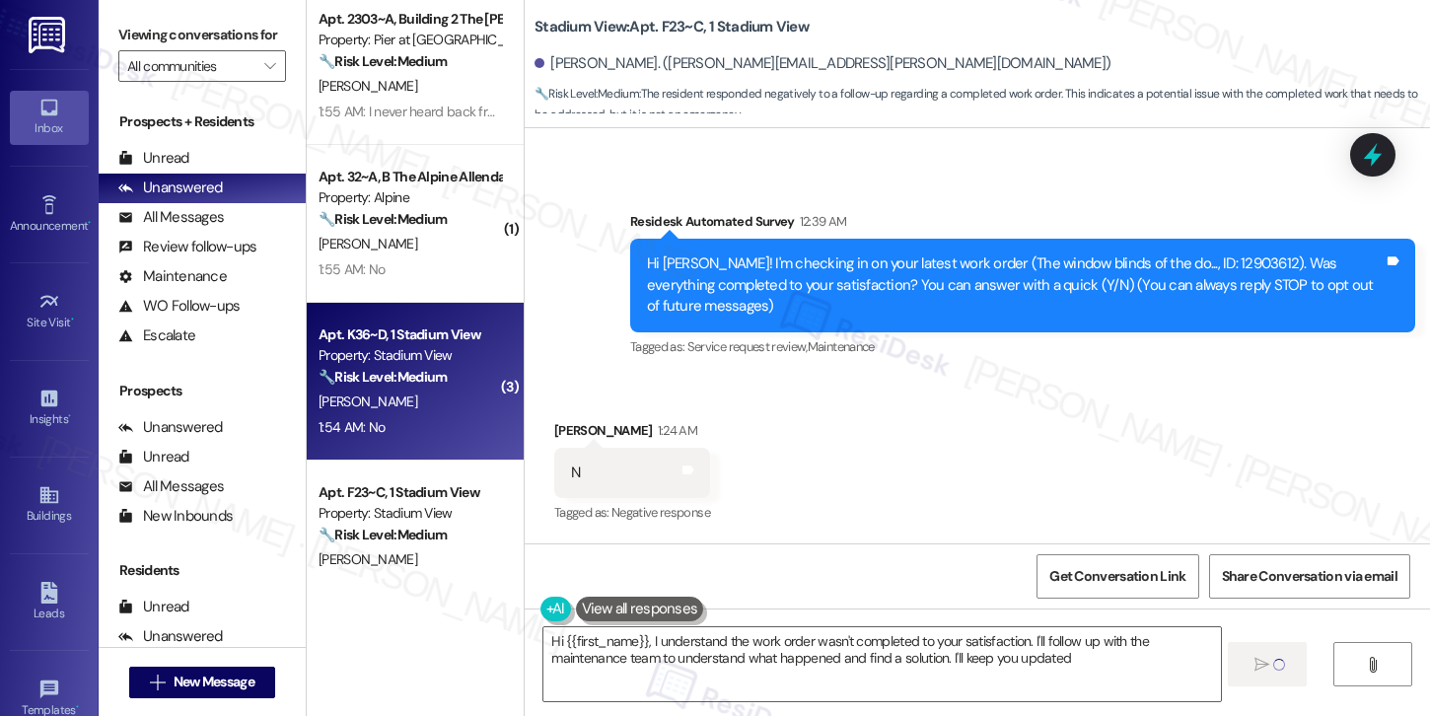
type textarea "Hi {{first_name}}, I understand the work order wasn't completed to your satisfa…"
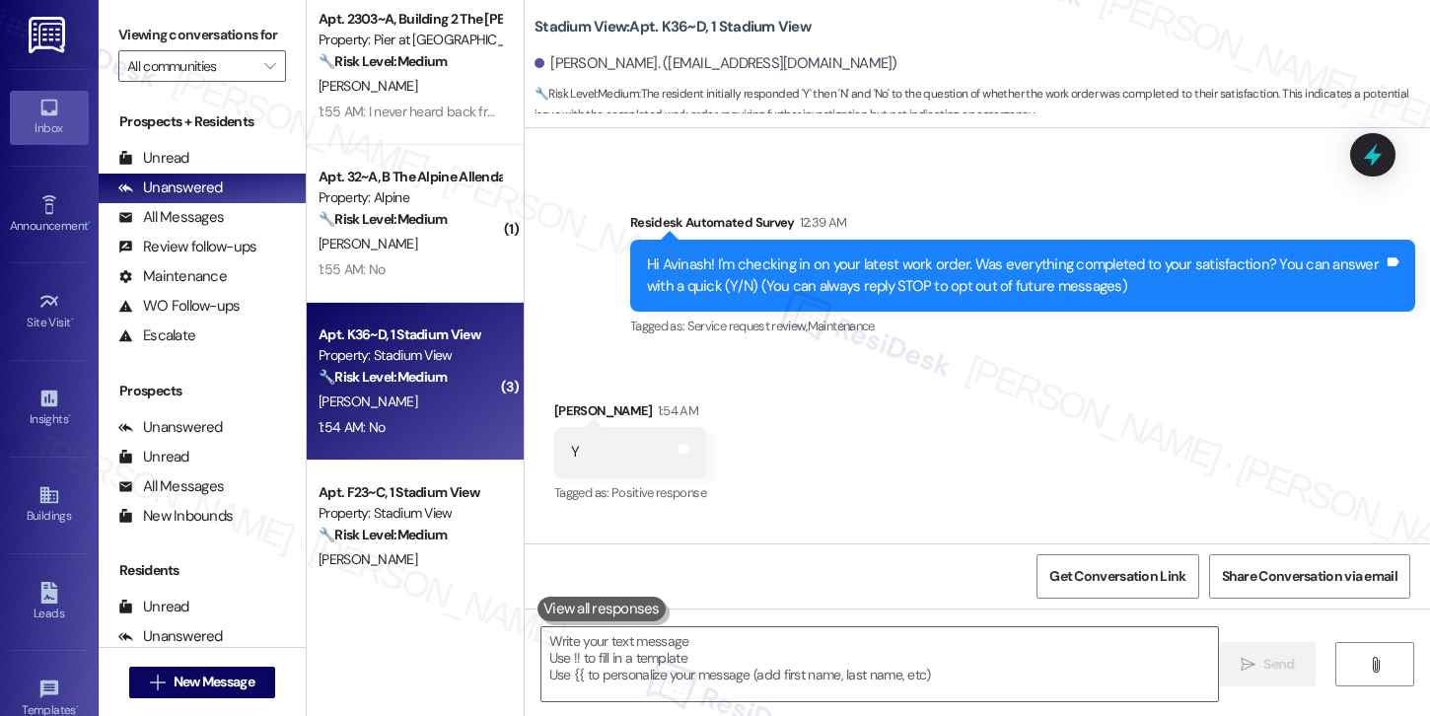
click at [469, 422] on div "1:54 AM: No 1:54 AM: No" at bounding box center [409, 427] width 186 height 25
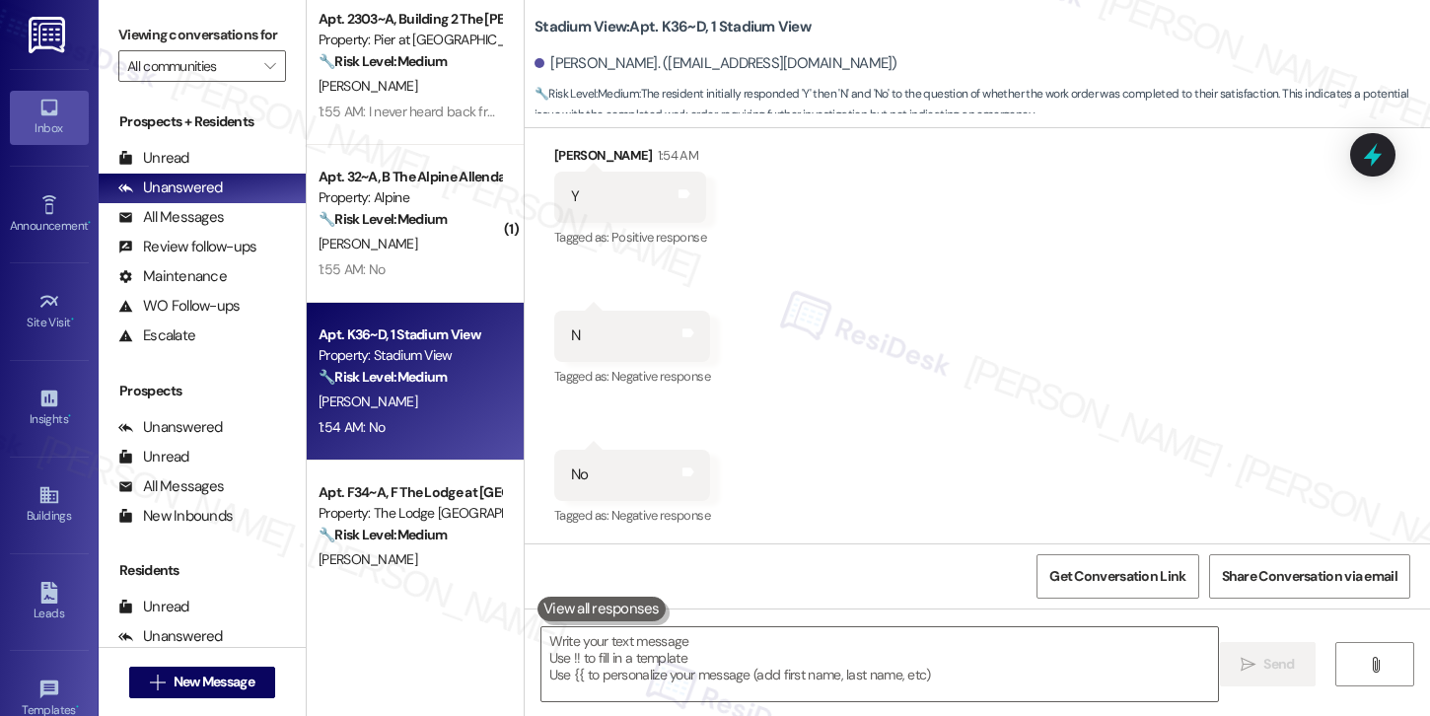
scroll to position [388, 0]
click at [645, 661] on textarea at bounding box center [879, 664] width 676 height 74
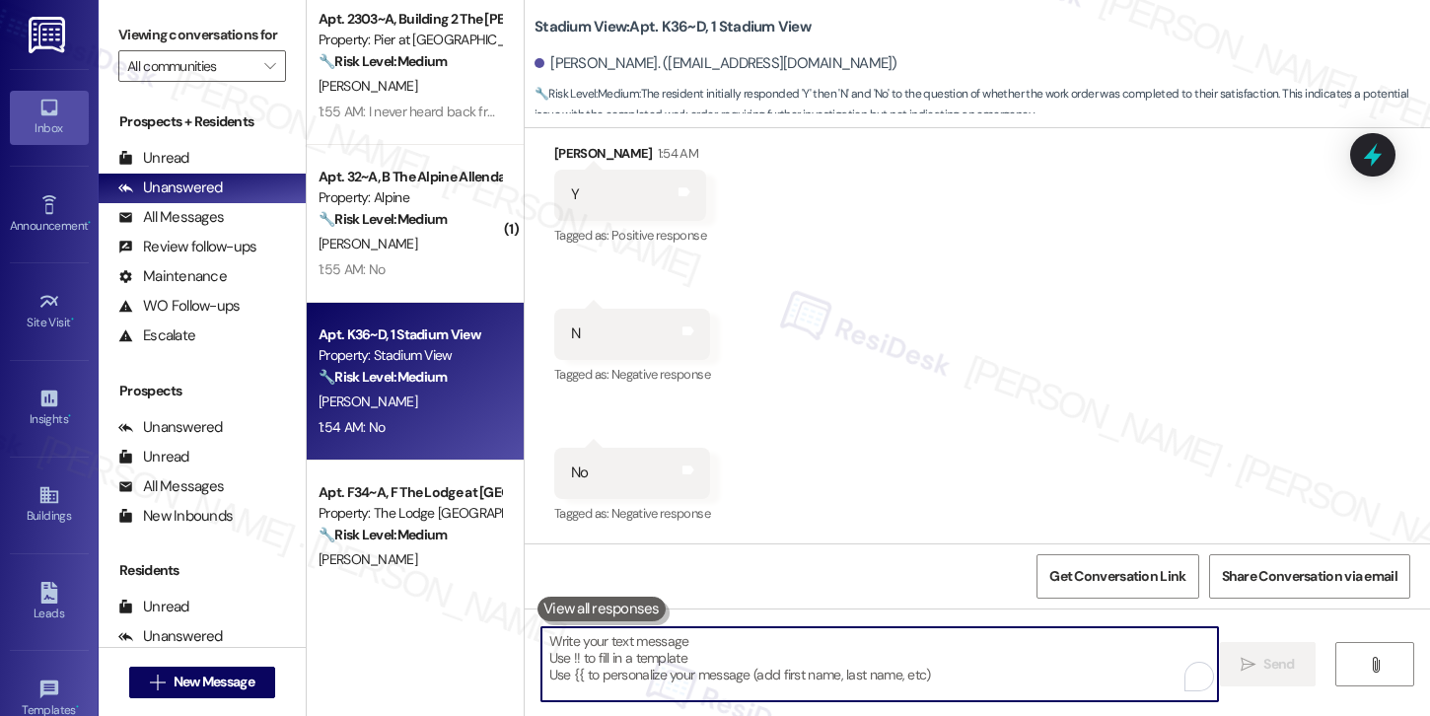
click at [645, 661] on textarea "To enrich screen reader interactions, please activate Accessibility in Grammarl…" at bounding box center [879, 664] width 676 height 74
paste textarea "Hi {{first_name}}! I'm sorry to hear that the request hasn't been resolved yet.…"
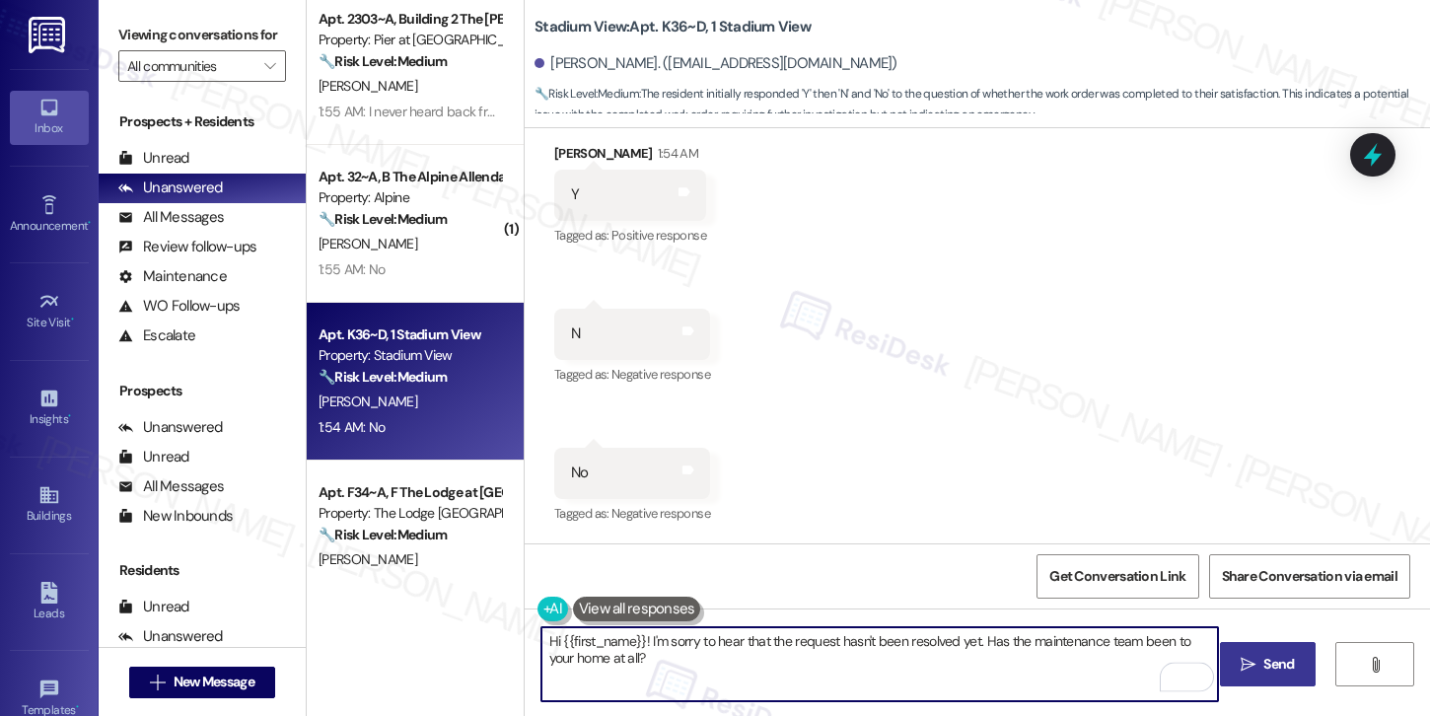
click at [709, 667] on textarea "Hi {{first_name}}! I'm sorry to hear that the request hasn't been resolved yet.…" at bounding box center [879, 664] width 676 height 74
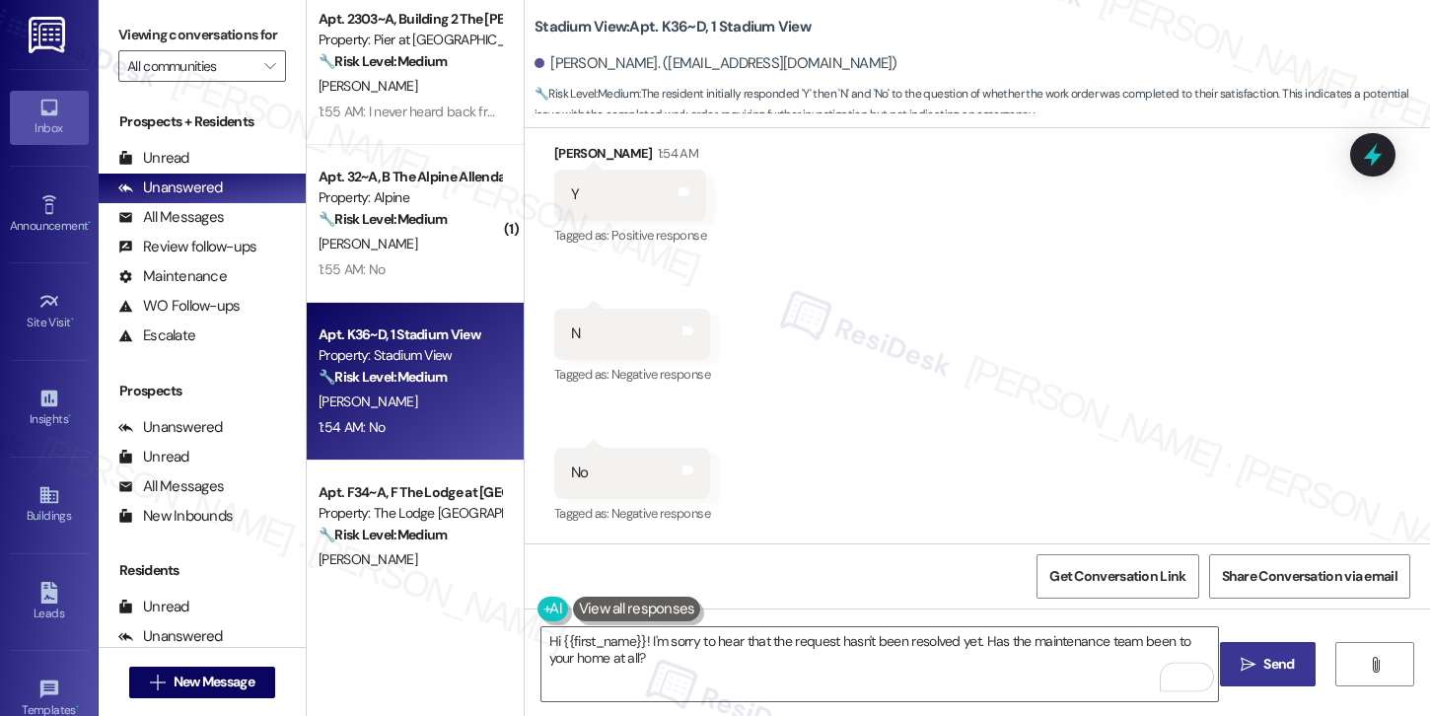
click at [1267, 670] on span "Send" at bounding box center [1278, 664] width 31 height 21
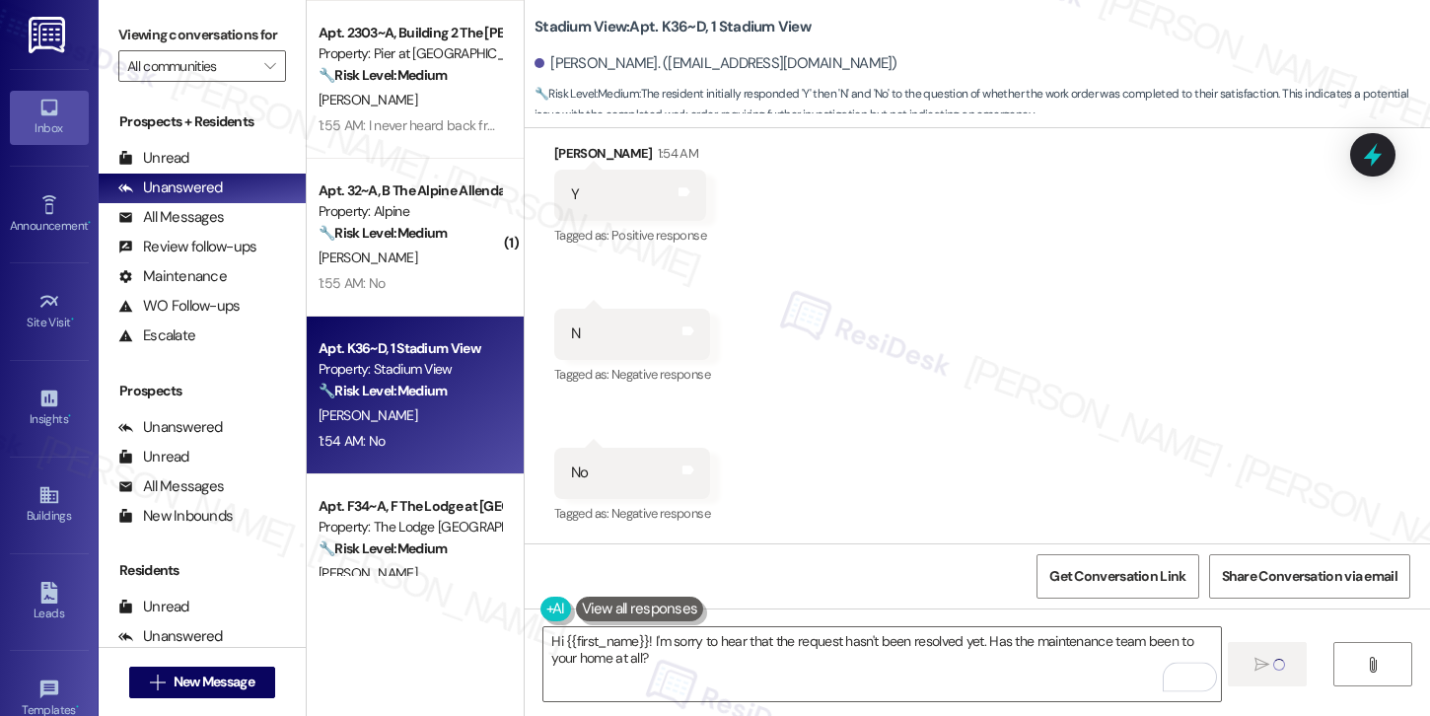
scroll to position [1259, 0]
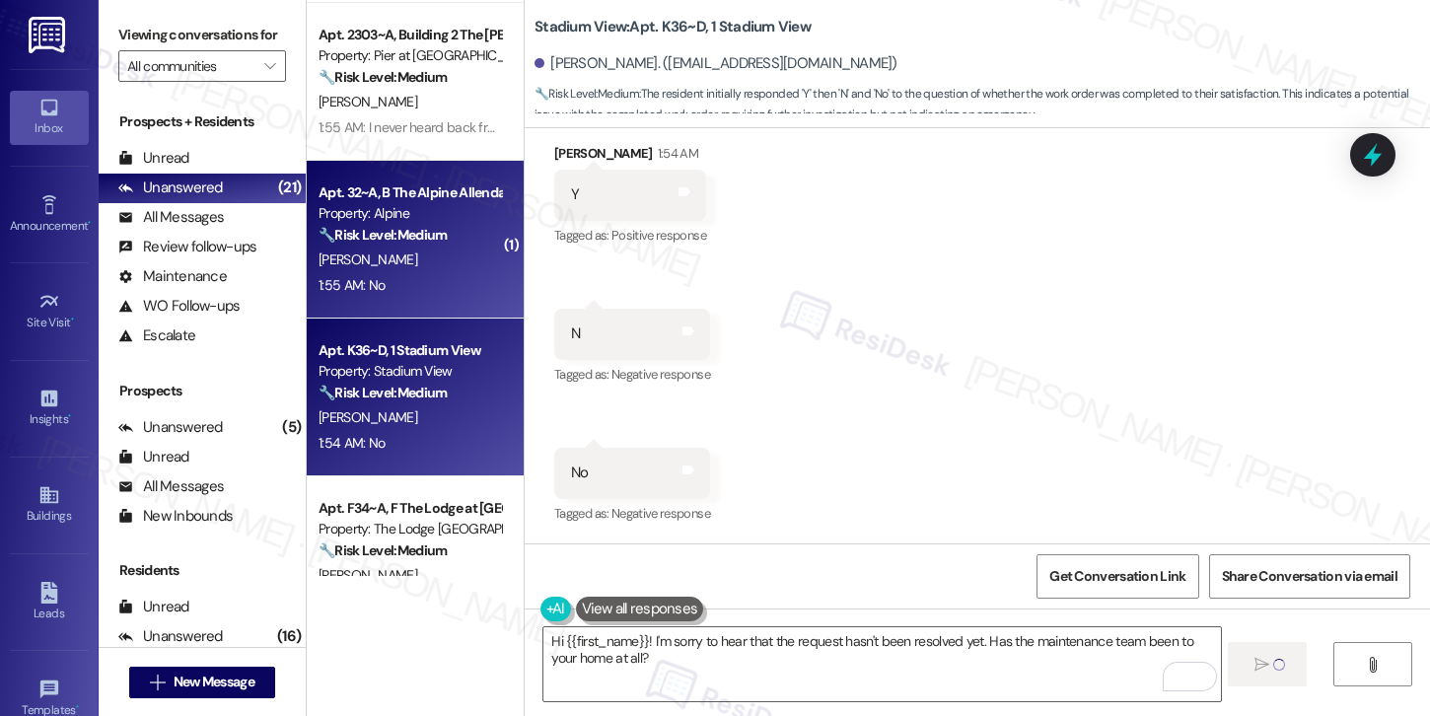
type textarea "Fetching suggested responses. Please feel free to read through the conversation…"
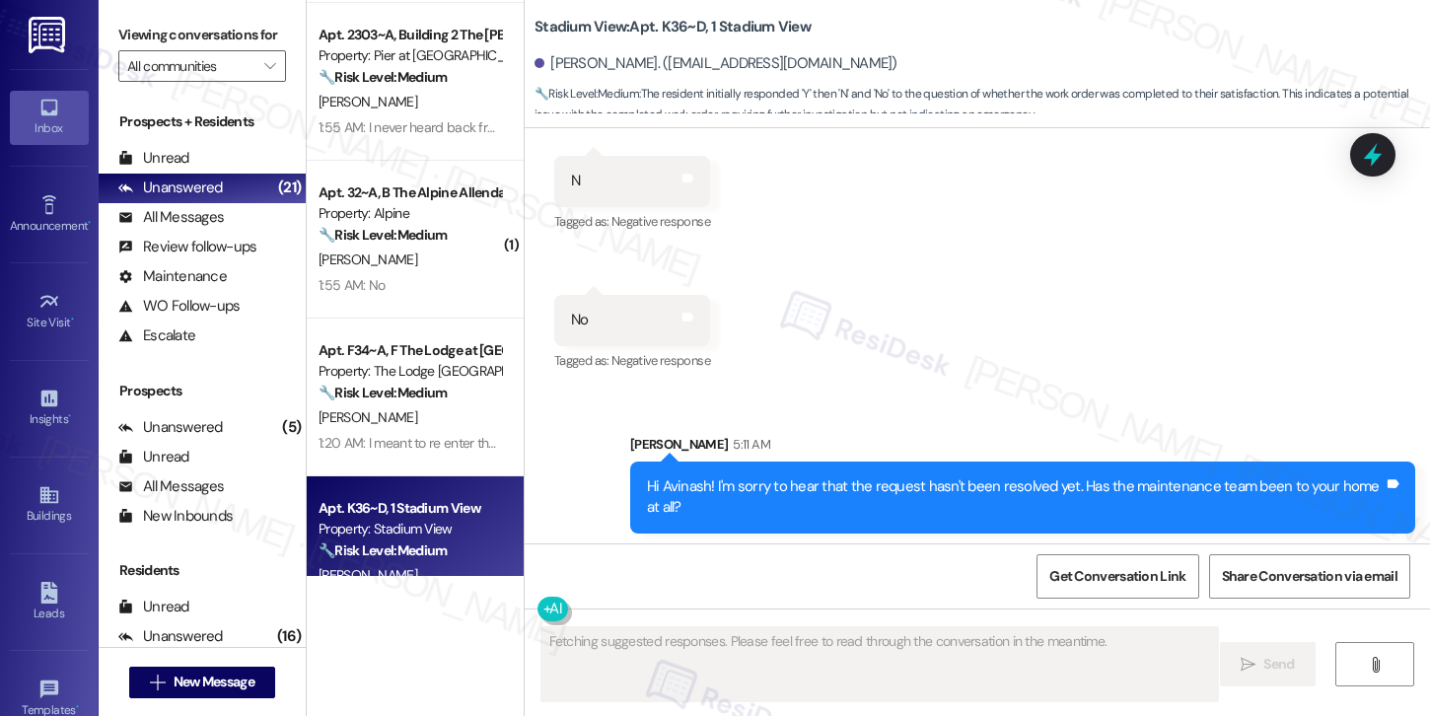
scroll to position [547, 0]
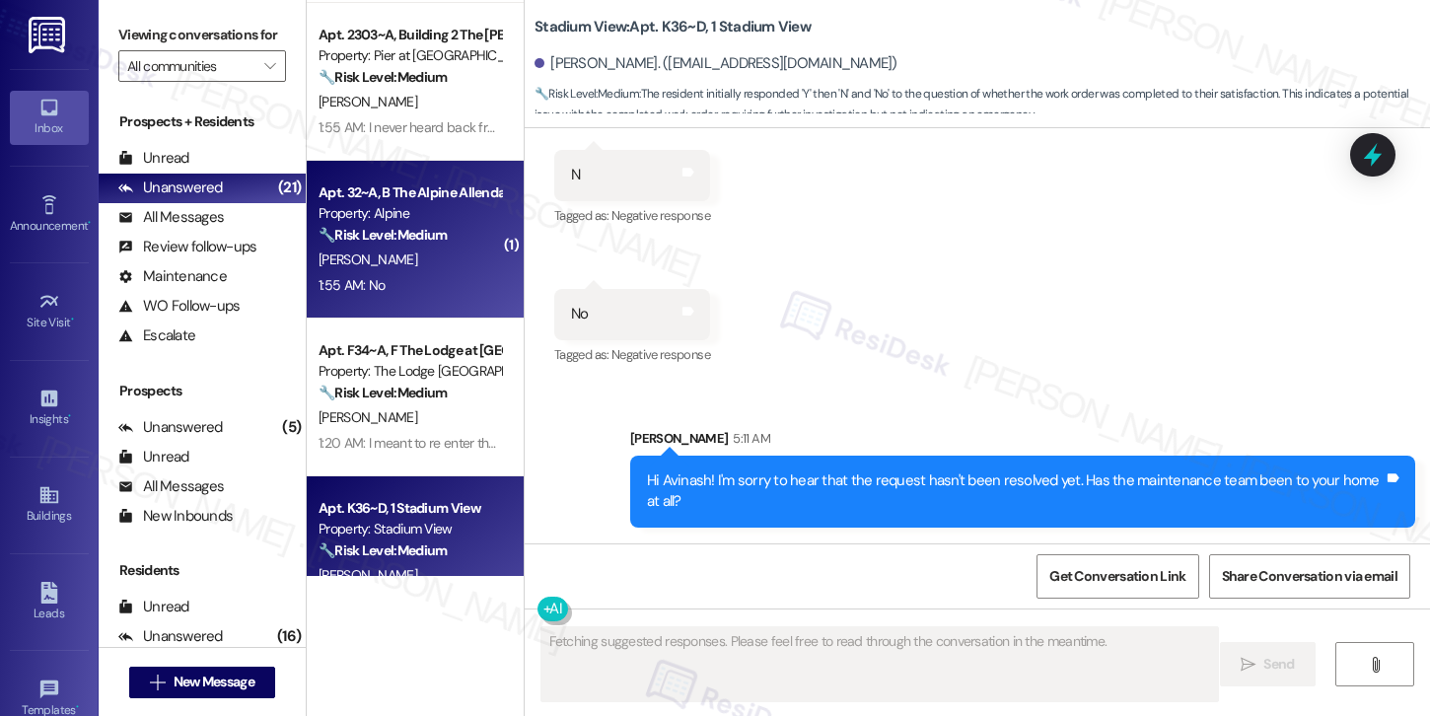
click at [411, 285] on div "1:55 AM: No 1:55 AM: No" at bounding box center [409, 285] width 186 height 25
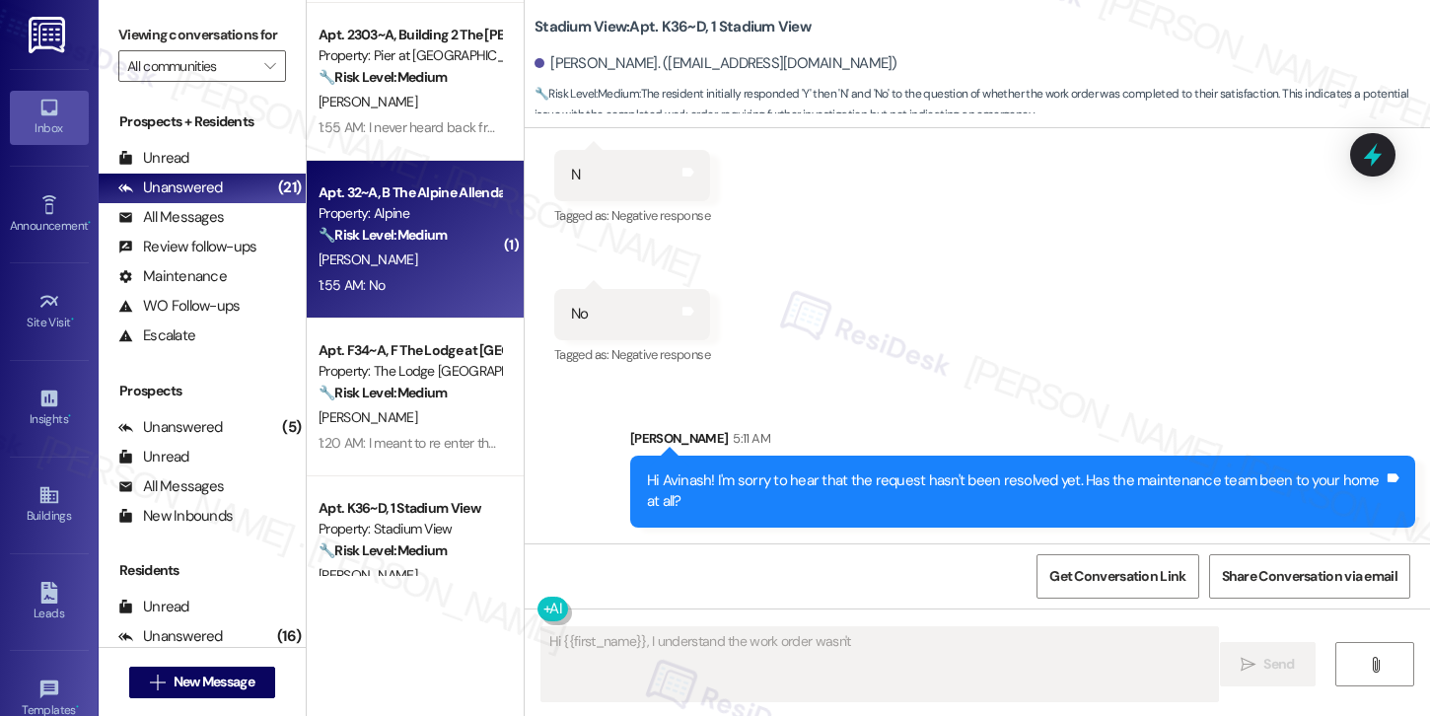
scroll to position [109, 0]
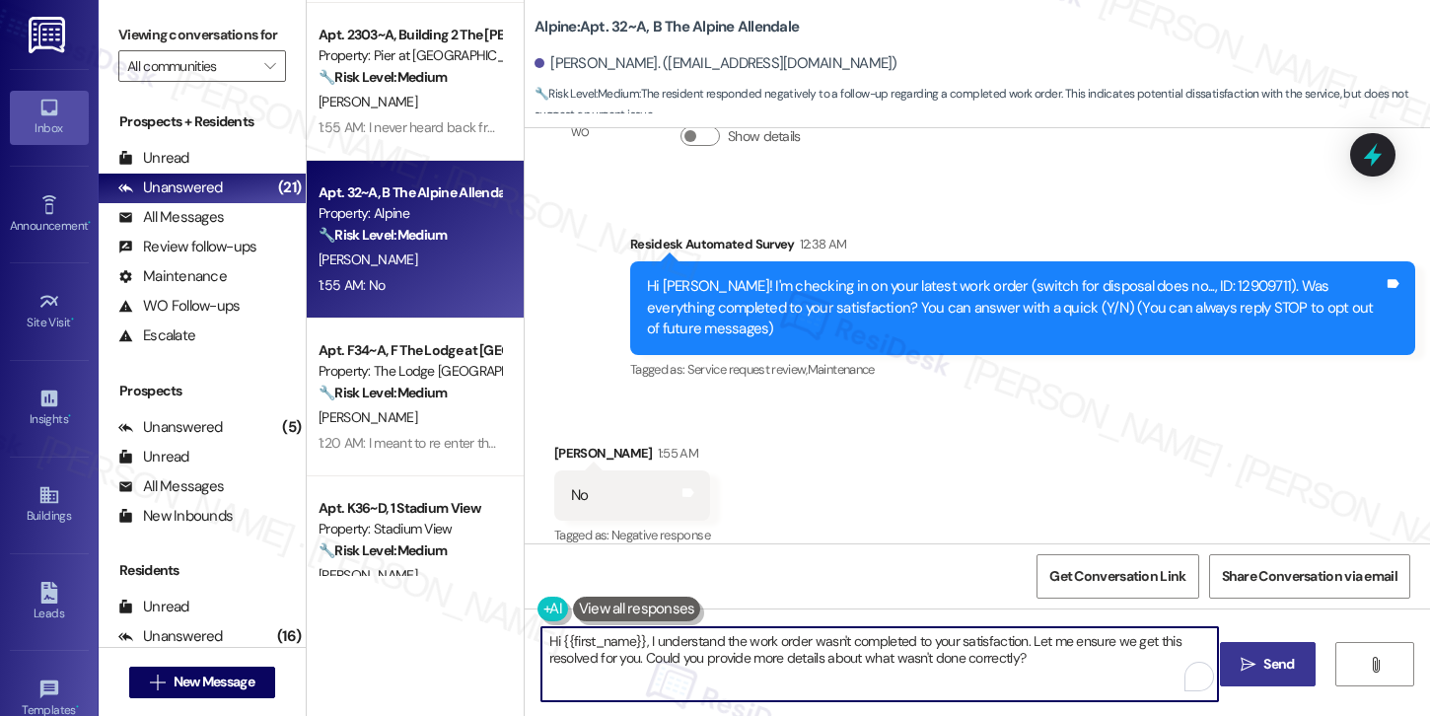
click at [579, 658] on textarea "Hi {{first_name}}, I understand the work order wasn't completed to your satisfa…" at bounding box center [879, 664] width 676 height 74
paste textarea "! I'm sorry to hear that the request hasn't been resolved yet. Has the maintena…"
click at [734, 667] on textarea "Hi {{first_name}}! I'm sorry to hear that the request hasn't been resolved yet.…" at bounding box center [879, 664] width 676 height 74
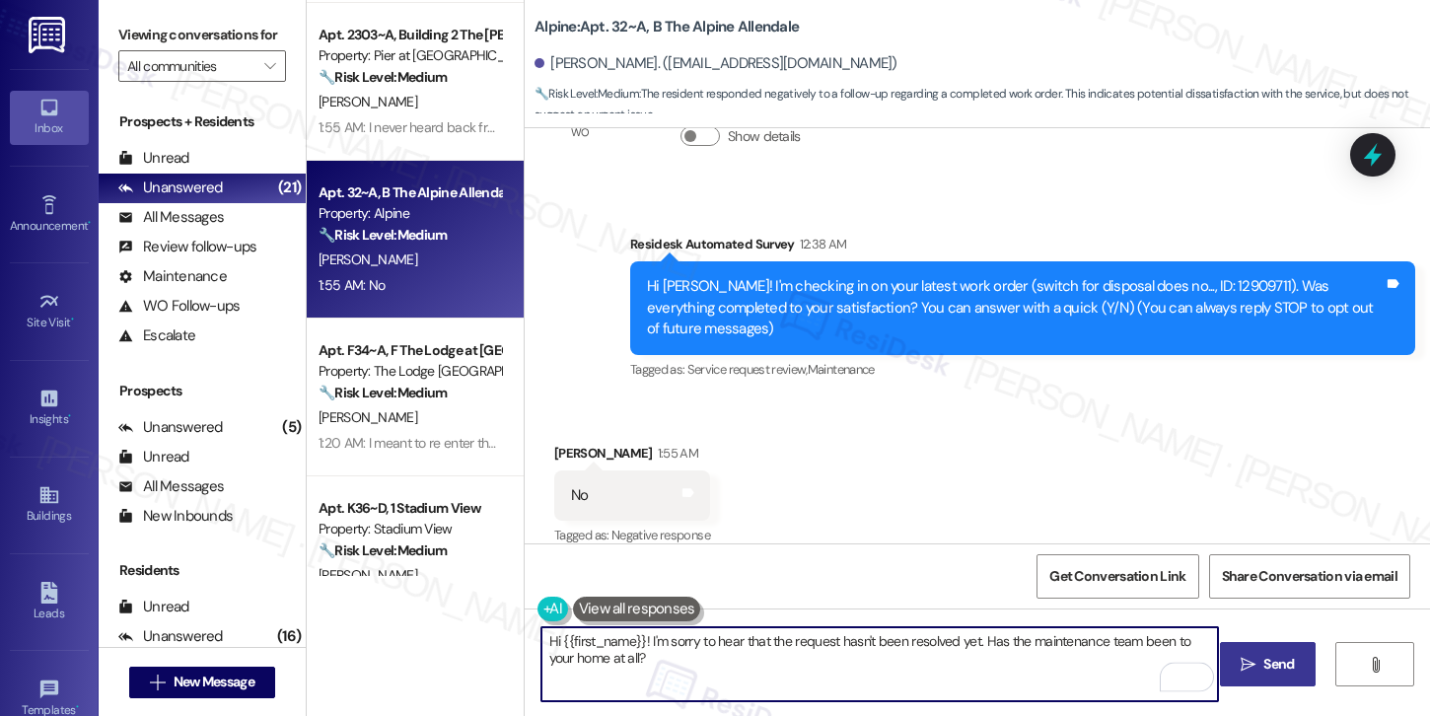
type textarea "Hi {{first_name}}! I'm sorry to hear that the request hasn't been resolved yet.…"
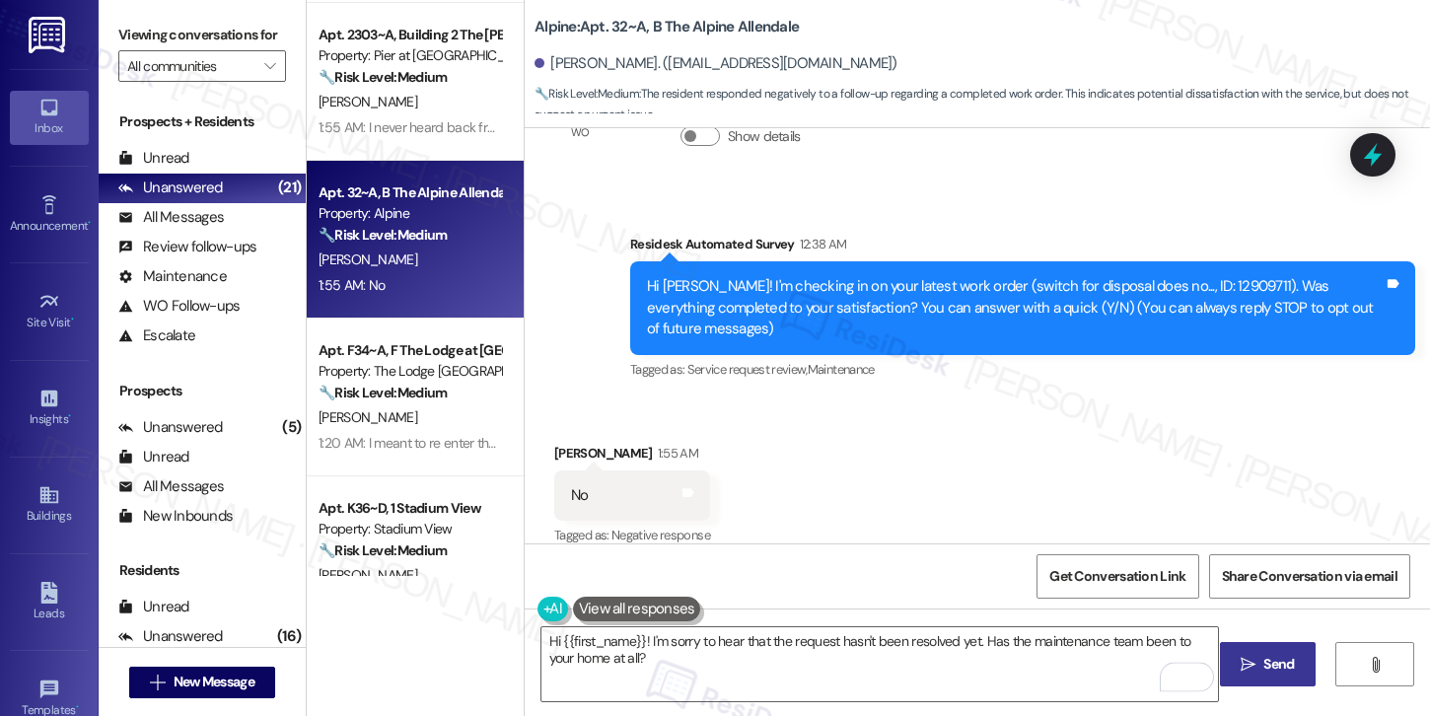
click at [1276, 671] on span "Send" at bounding box center [1278, 664] width 31 height 21
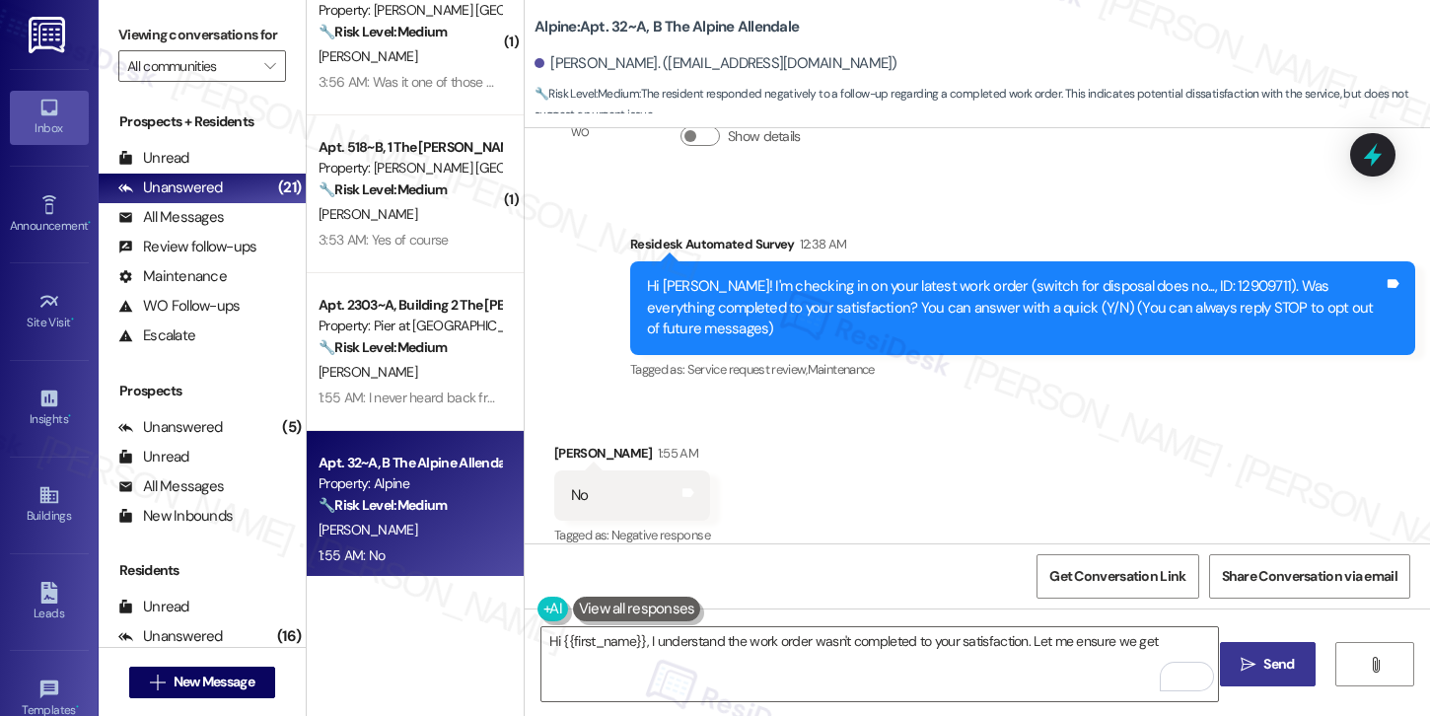
scroll to position [1151, 0]
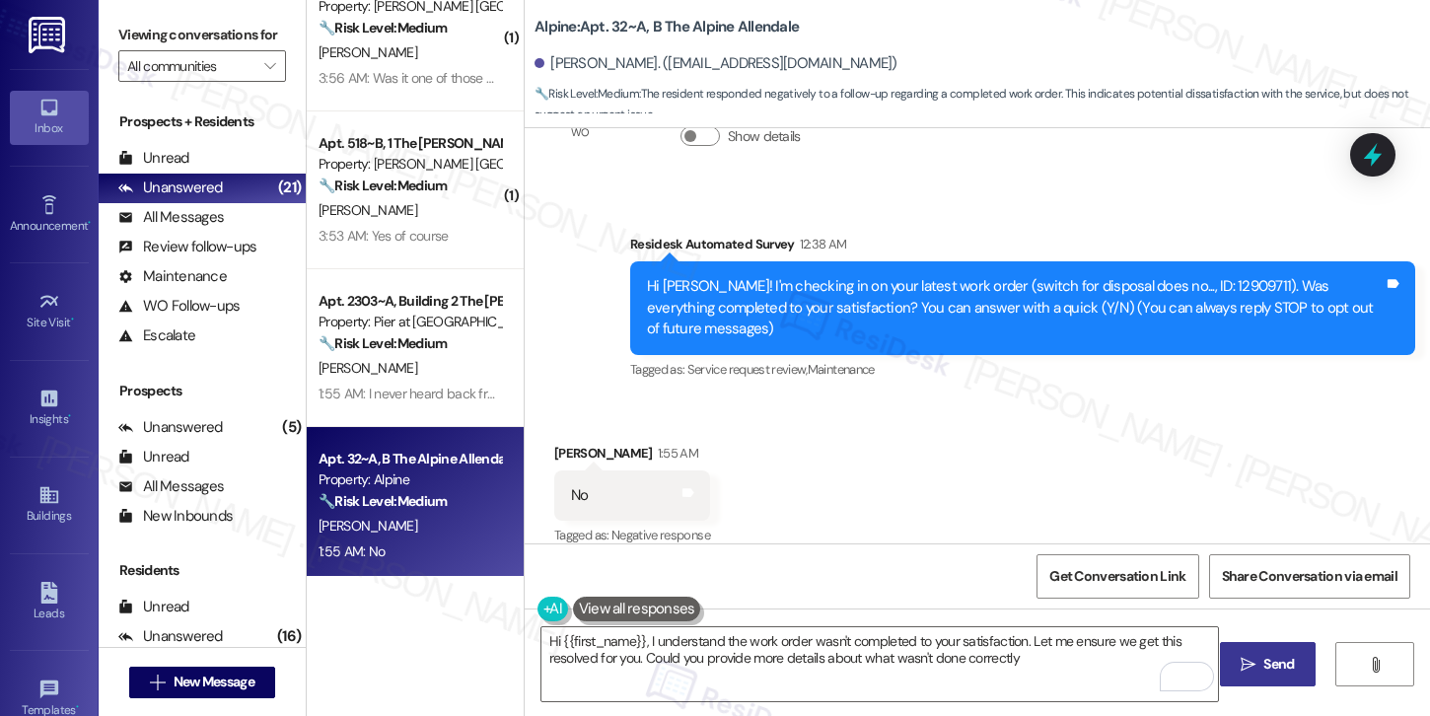
type textarea "Hi {{first_name}}, I understand the work order wasn't completed to your satisfa…"
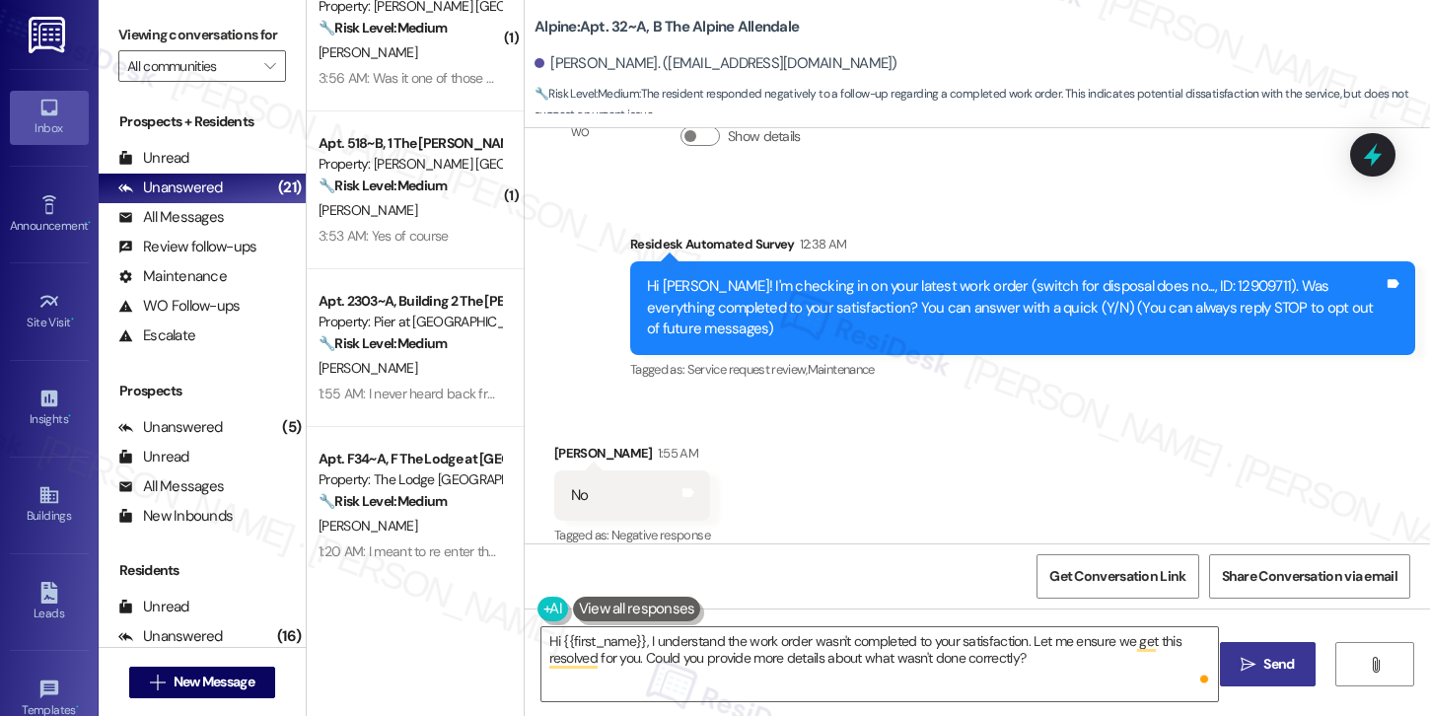
click at [437, 386] on div "1:55 AM: I never heard back from you but when will the pool get cleaned and sta…" at bounding box center [812, 394] width 989 height 18
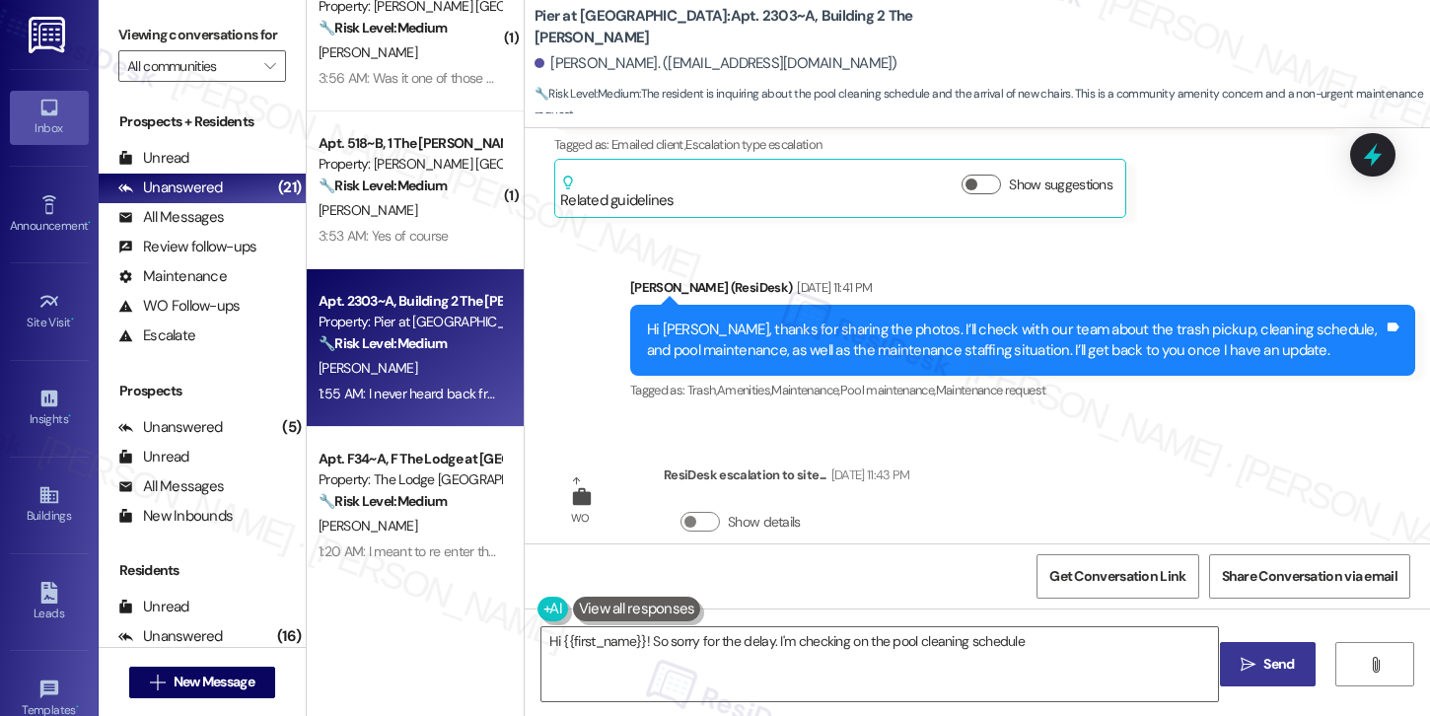
scroll to position [3107, 0]
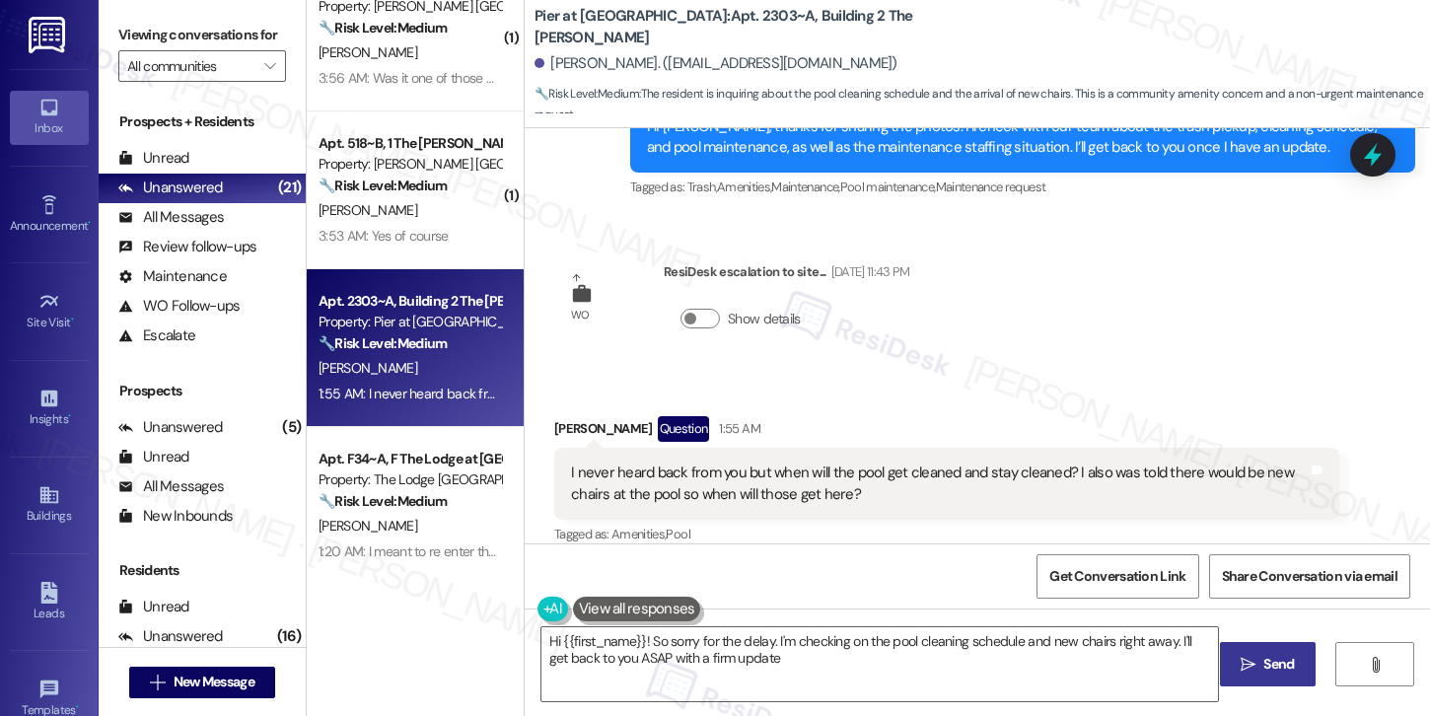
type textarea "Hi {{first_name}}! So sorry for the delay. I'm checking on the pool cleaning sc…"
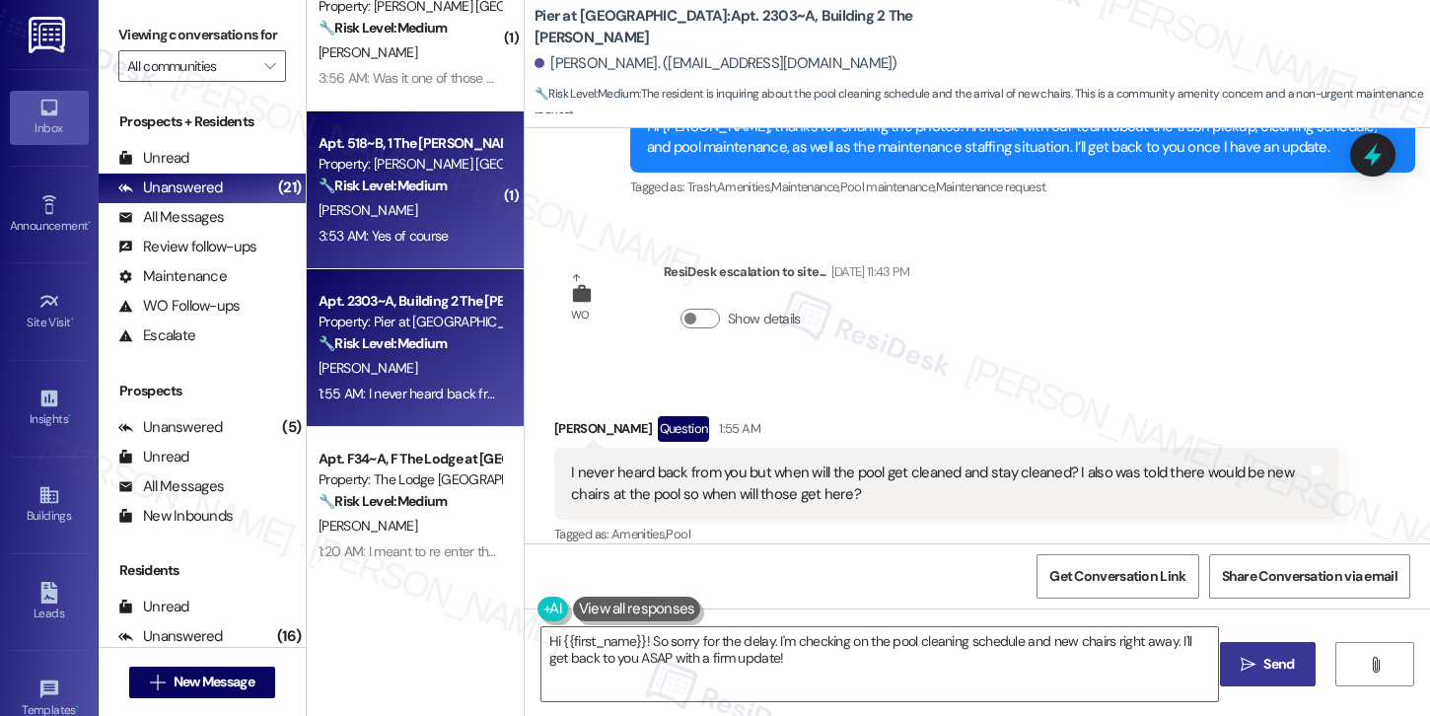
click at [402, 222] on div "[PERSON_NAME]" at bounding box center [409, 210] width 186 height 25
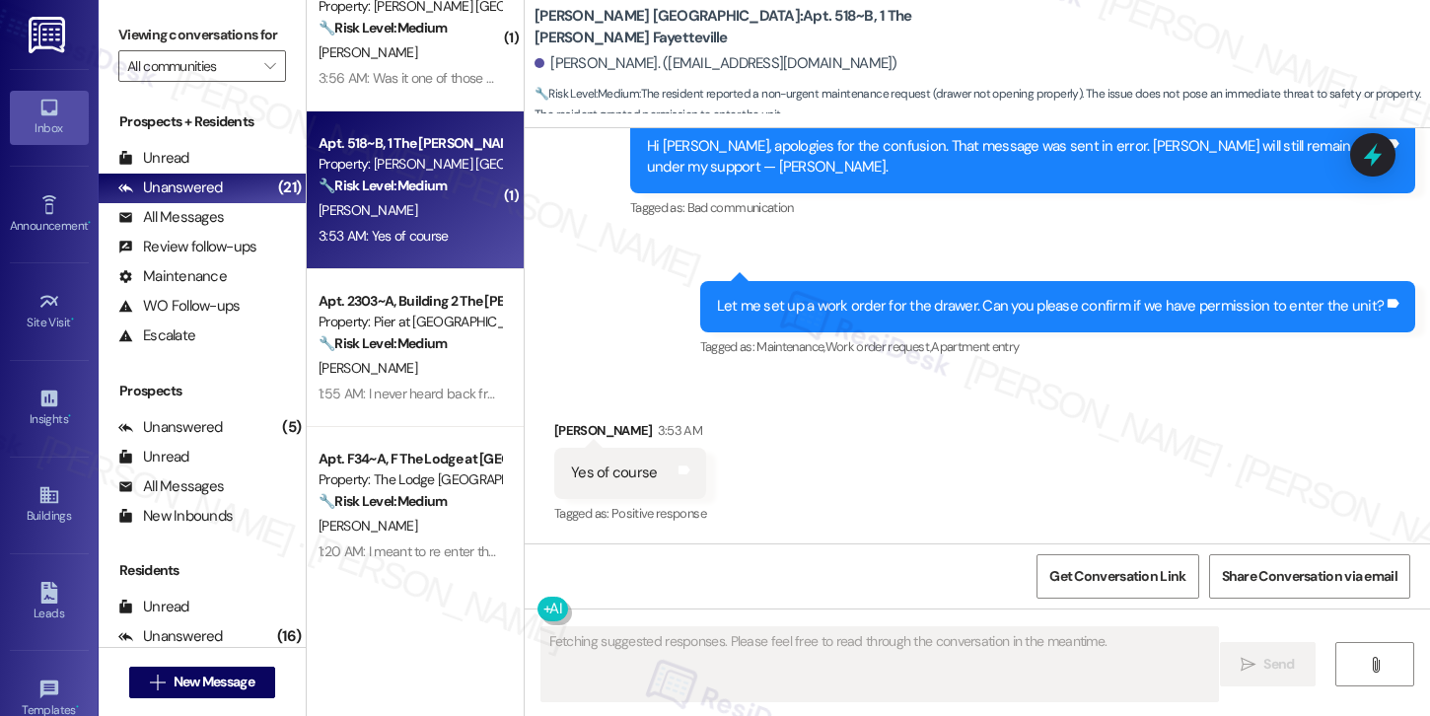
scroll to position [649, 0]
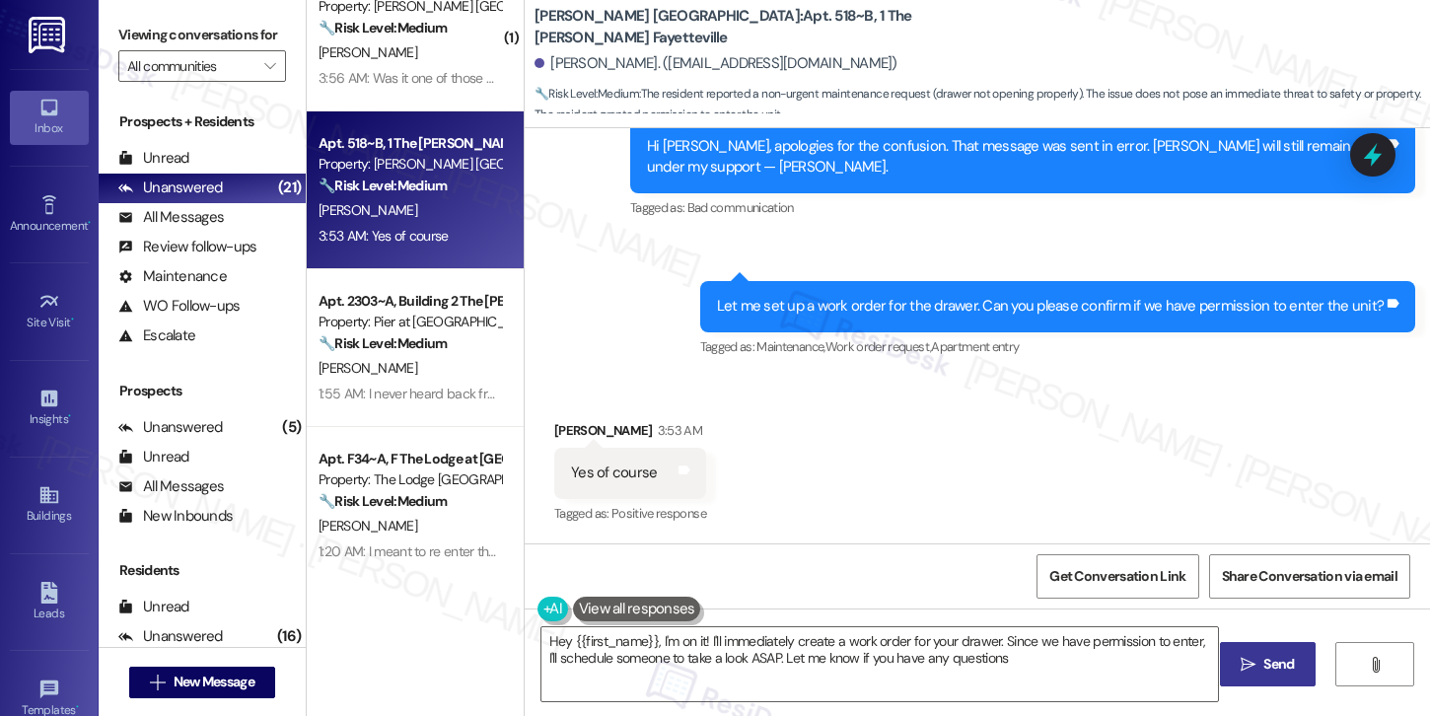
type textarea "Hey {{first_name}}, I'm on it! I'll immediately create a work order for your dr…"
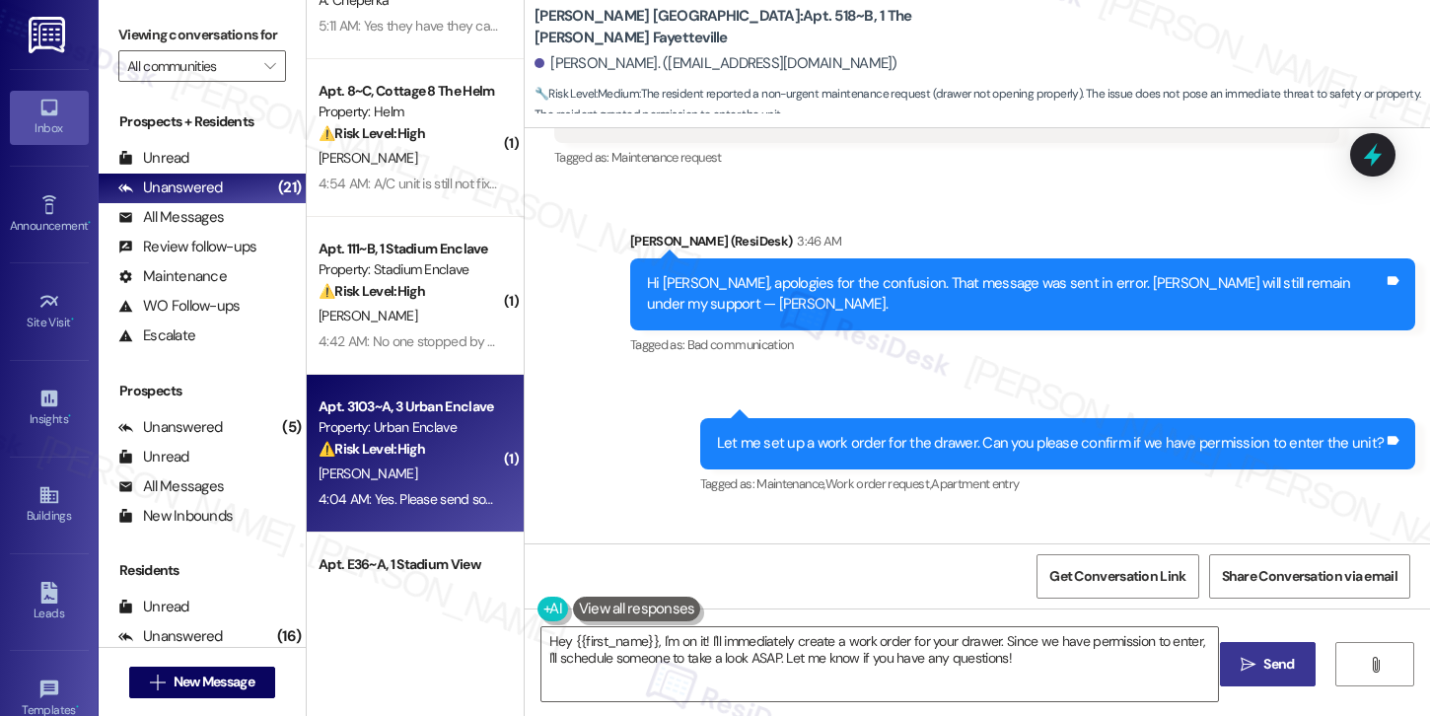
scroll to position [0, 0]
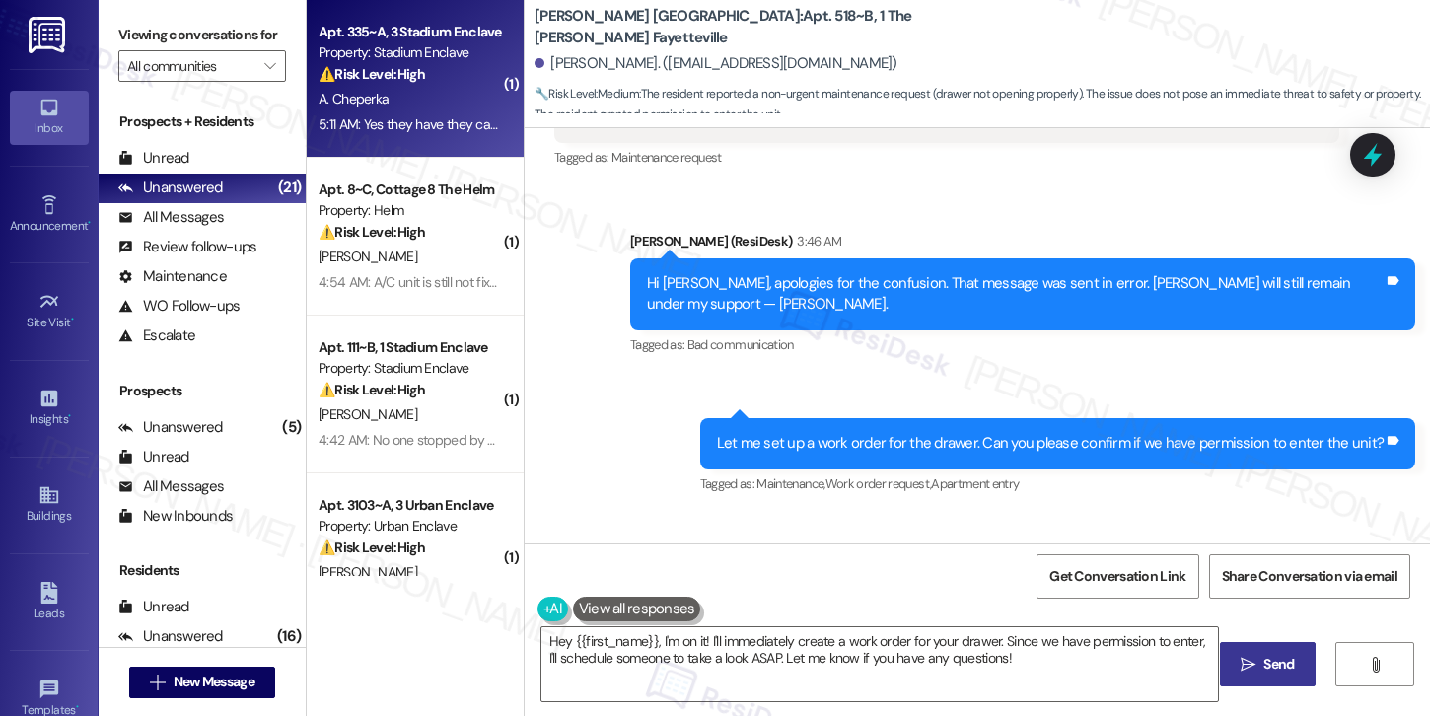
click at [452, 134] on div "5:11 AM: Yes they have they came to give me a new tv remote and to look at the …" at bounding box center [409, 124] width 186 height 25
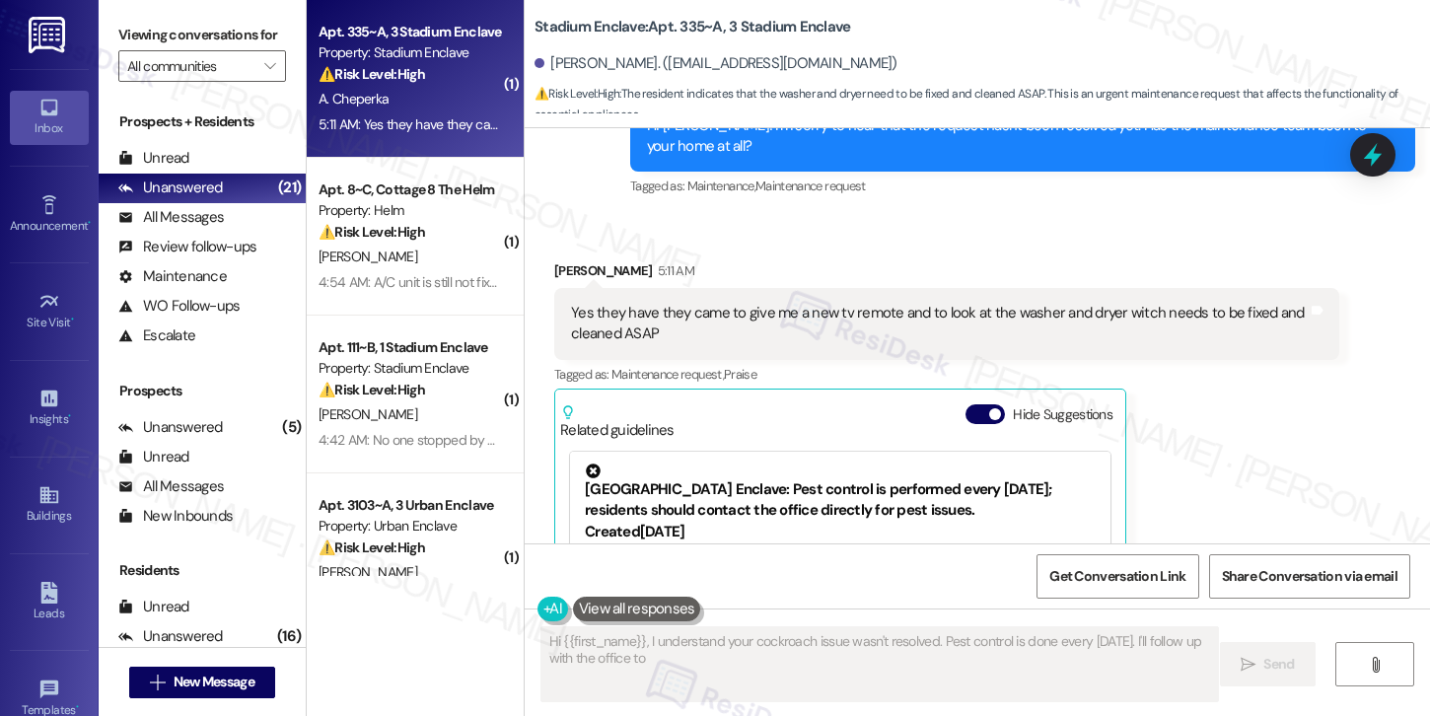
scroll to position [648, 0]
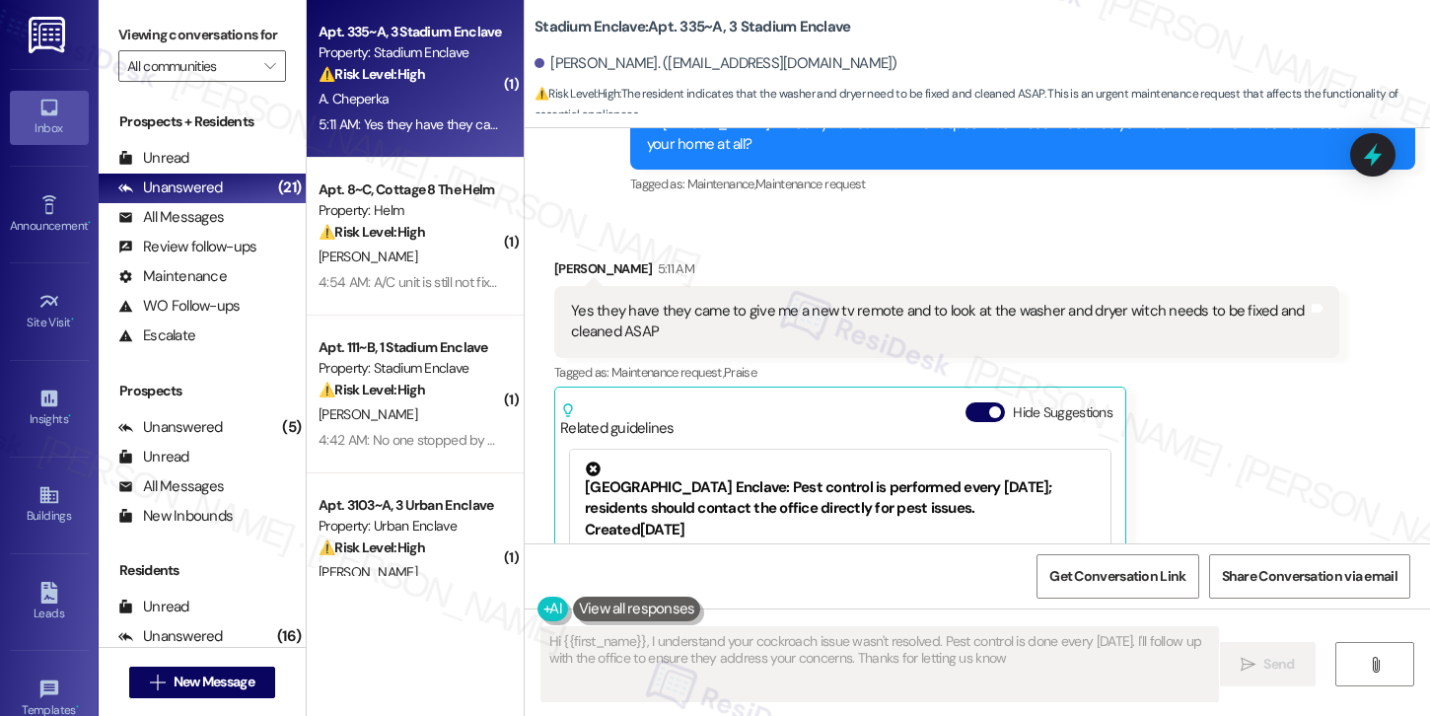
type textarea "Hi {{first_name}}, I understand your cockroach issue wasn't resolved. Pest cont…"
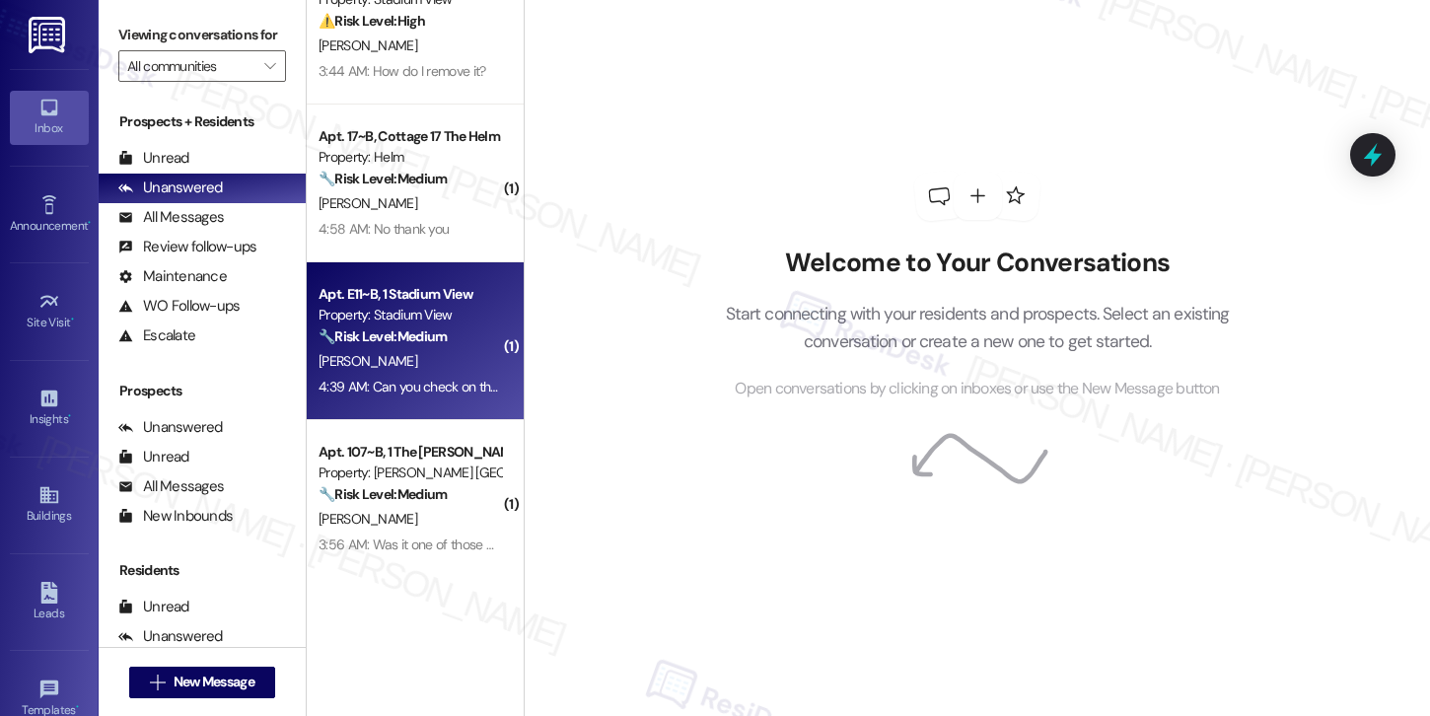
scroll to position [807, 0]
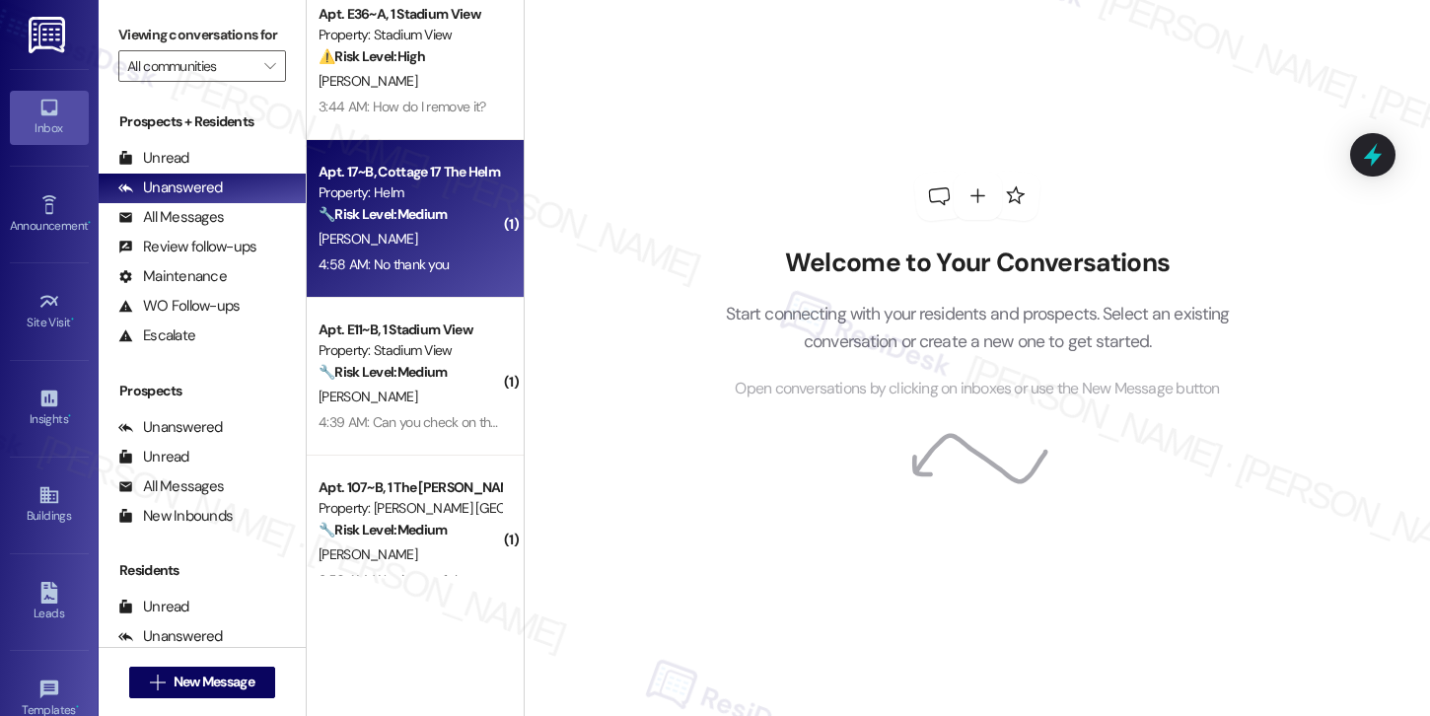
click at [425, 246] on div "[PERSON_NAME]" at bounding box center [409, 239] width 186 height 25
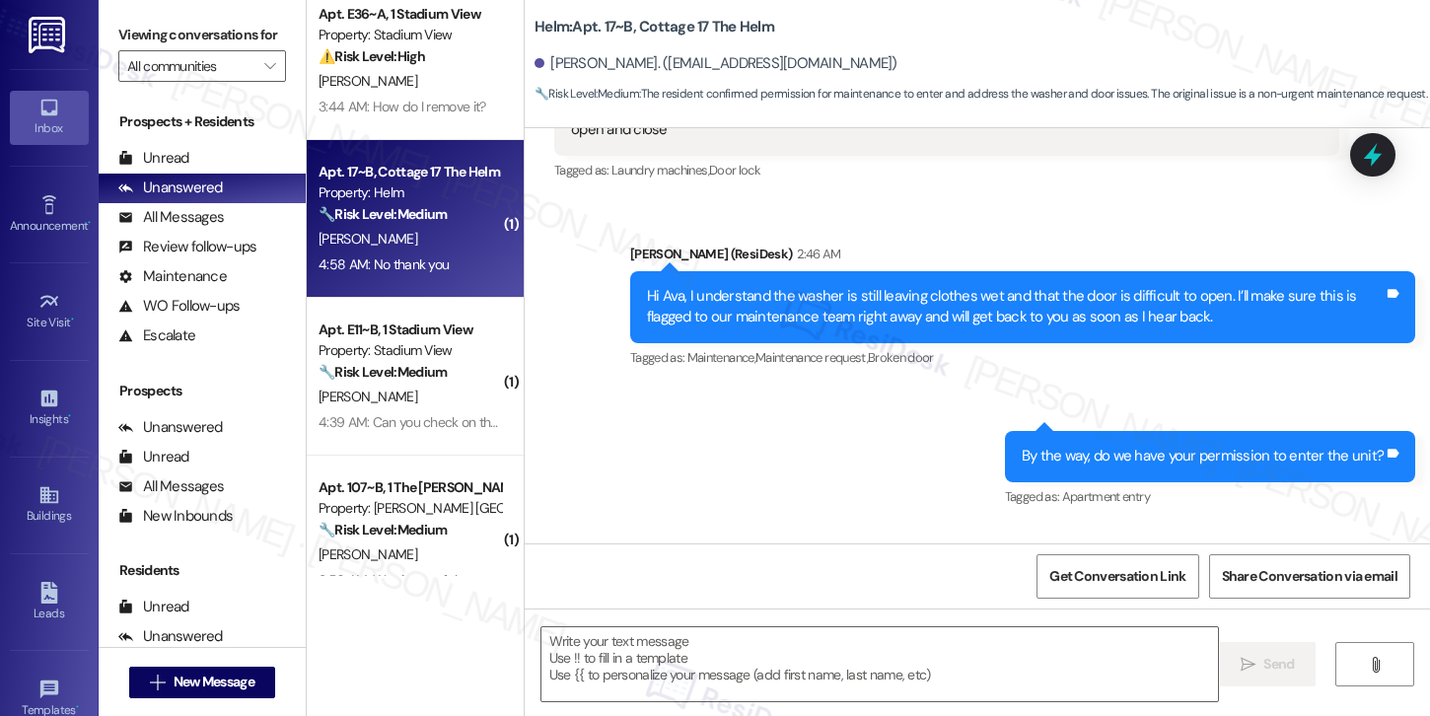
type textarea "Fetching suggested responses. Please feel free to read through the conversation…"
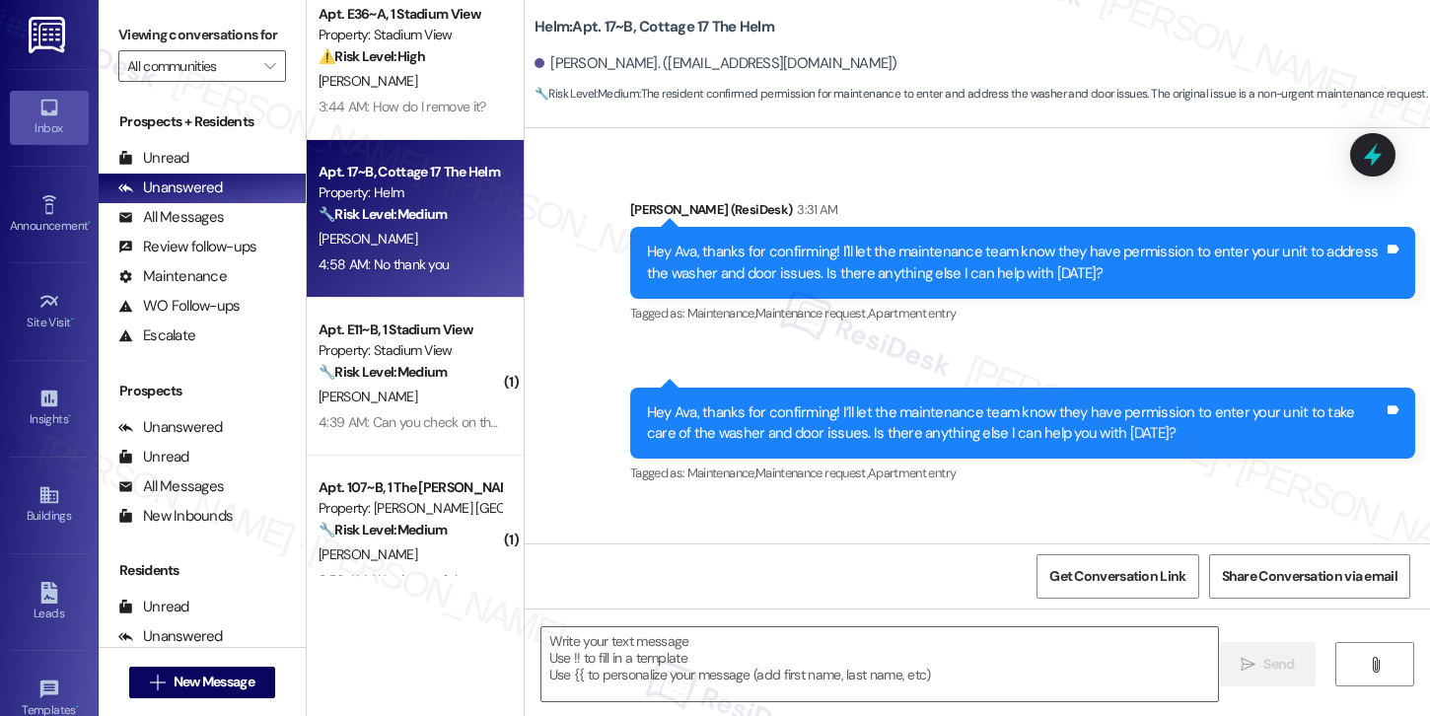
scroll to position [1402, 0]
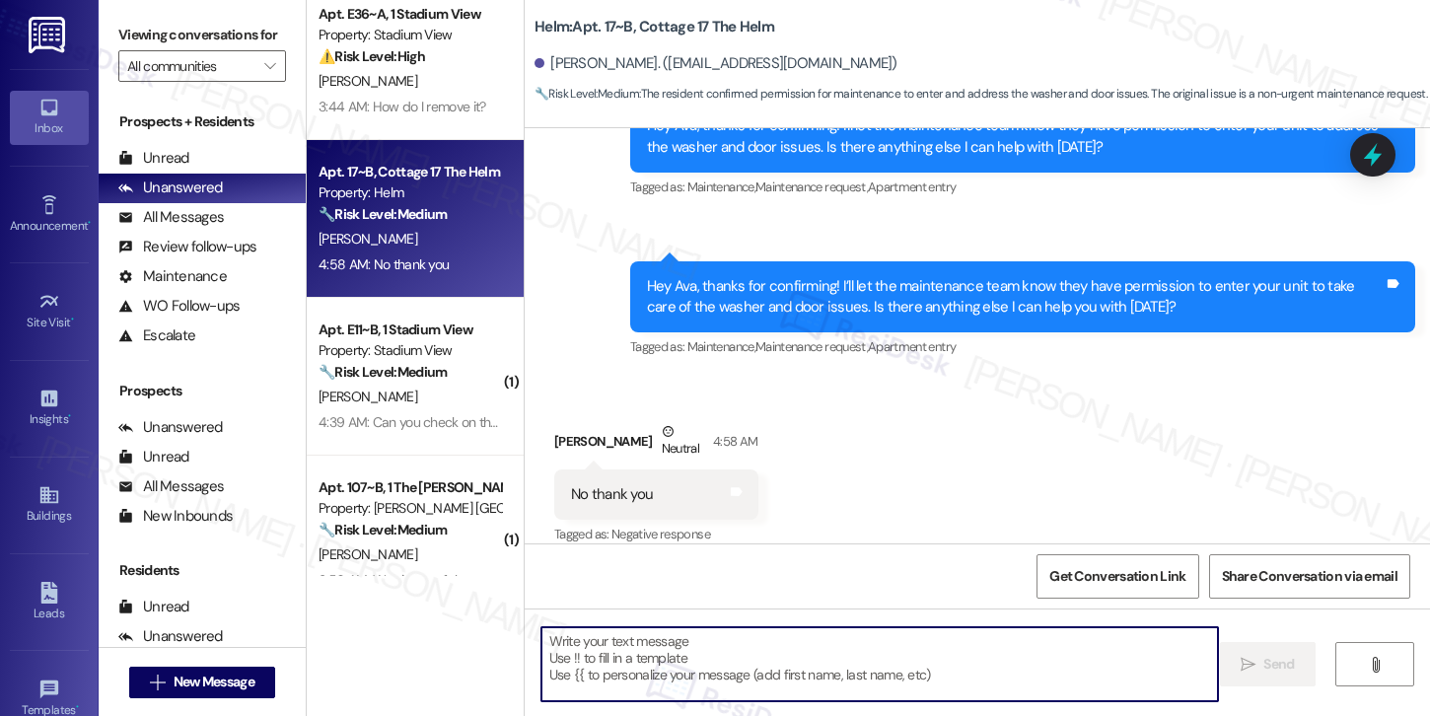
click at [665, 675] on textarea at bounding box center [879, 664] width 676 height 74
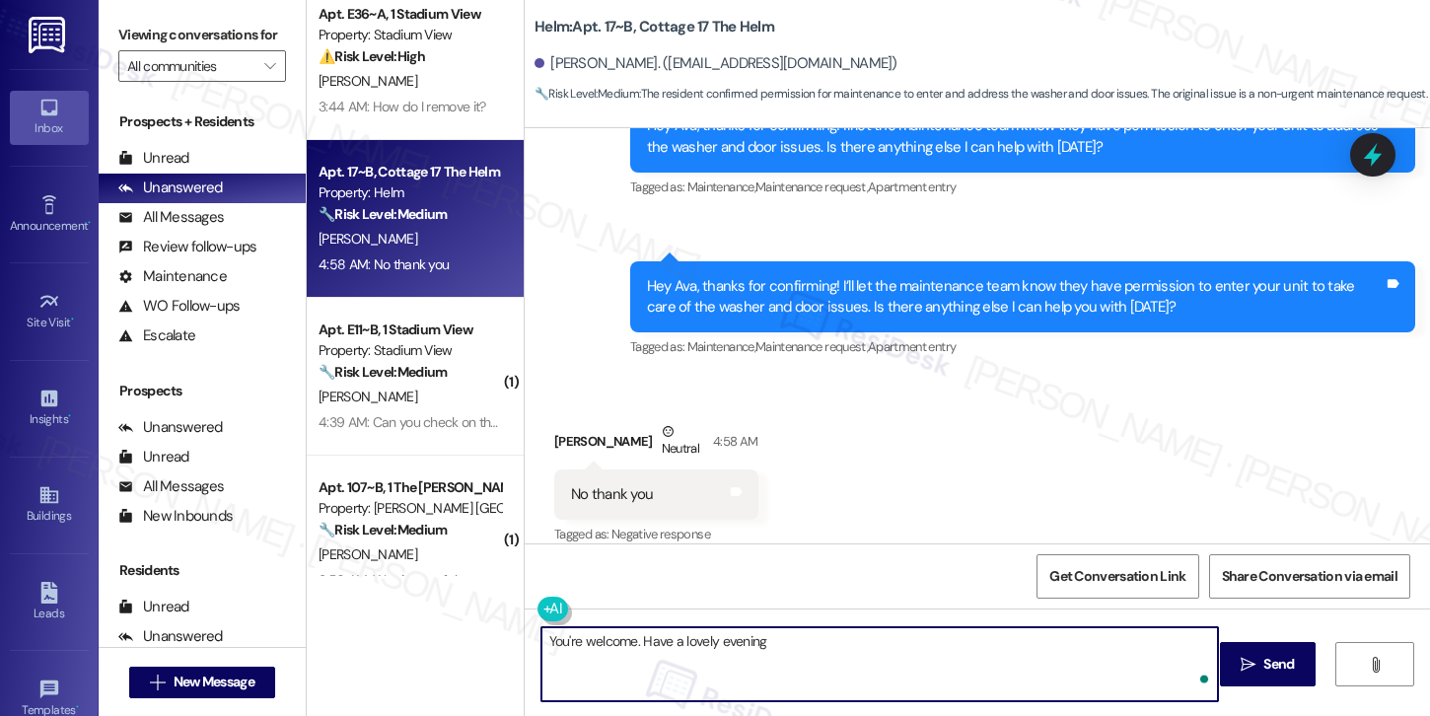
type textarea "You're welcome. Have a lovely evening!"
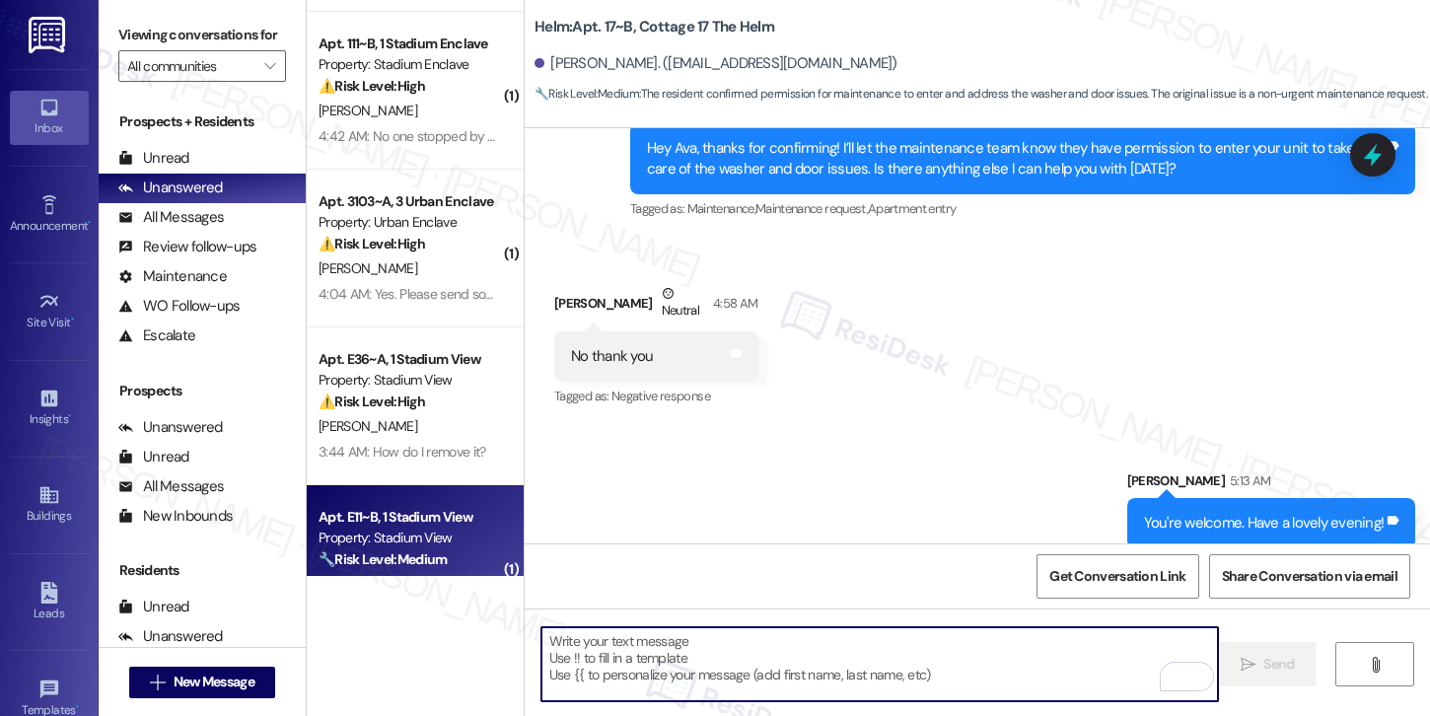
scroll to position [441, 0]
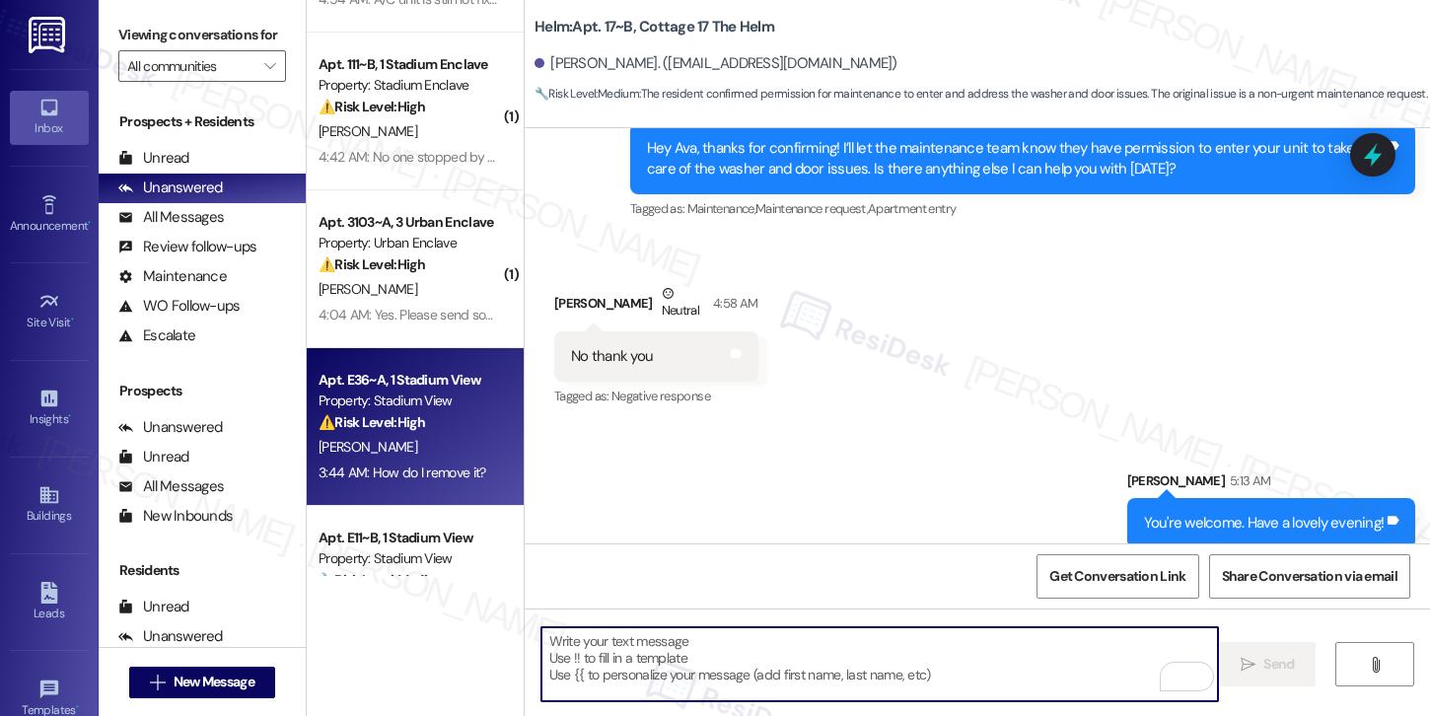
click at [436, 442] on div "[PERSON_NAME]" at bounding box center [409, 447] width 186 height 25
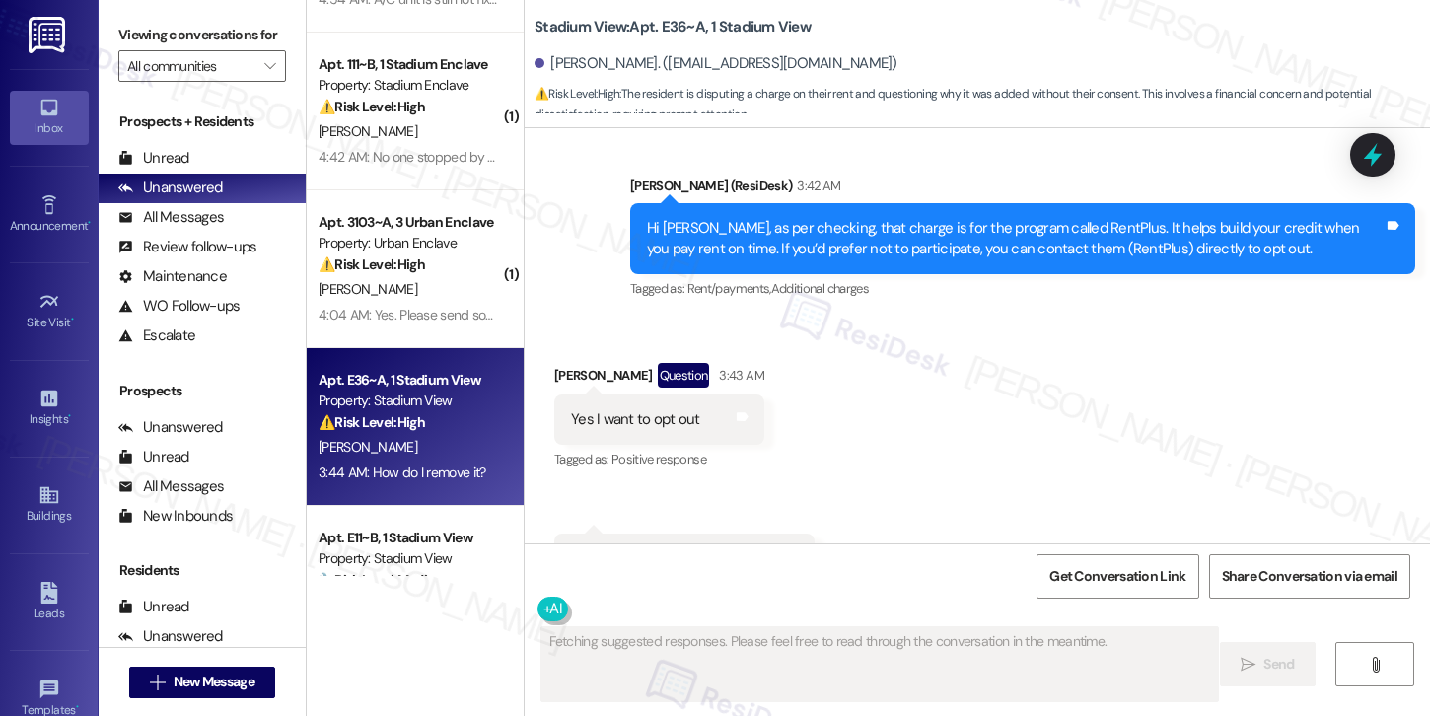
scroll to position [2996, 0]
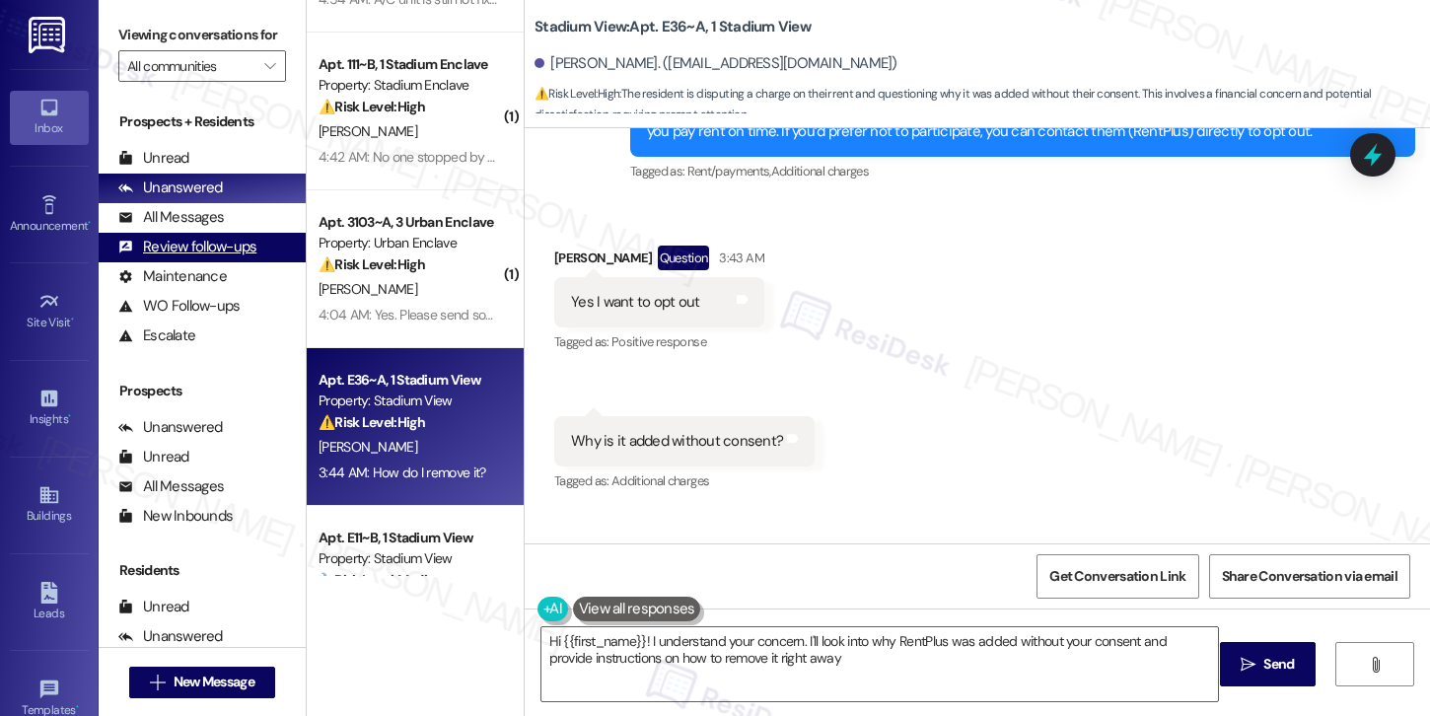
type textarea "Hi {{first_name}}! I understand your concern. I'll look into why RentPlus was a…"
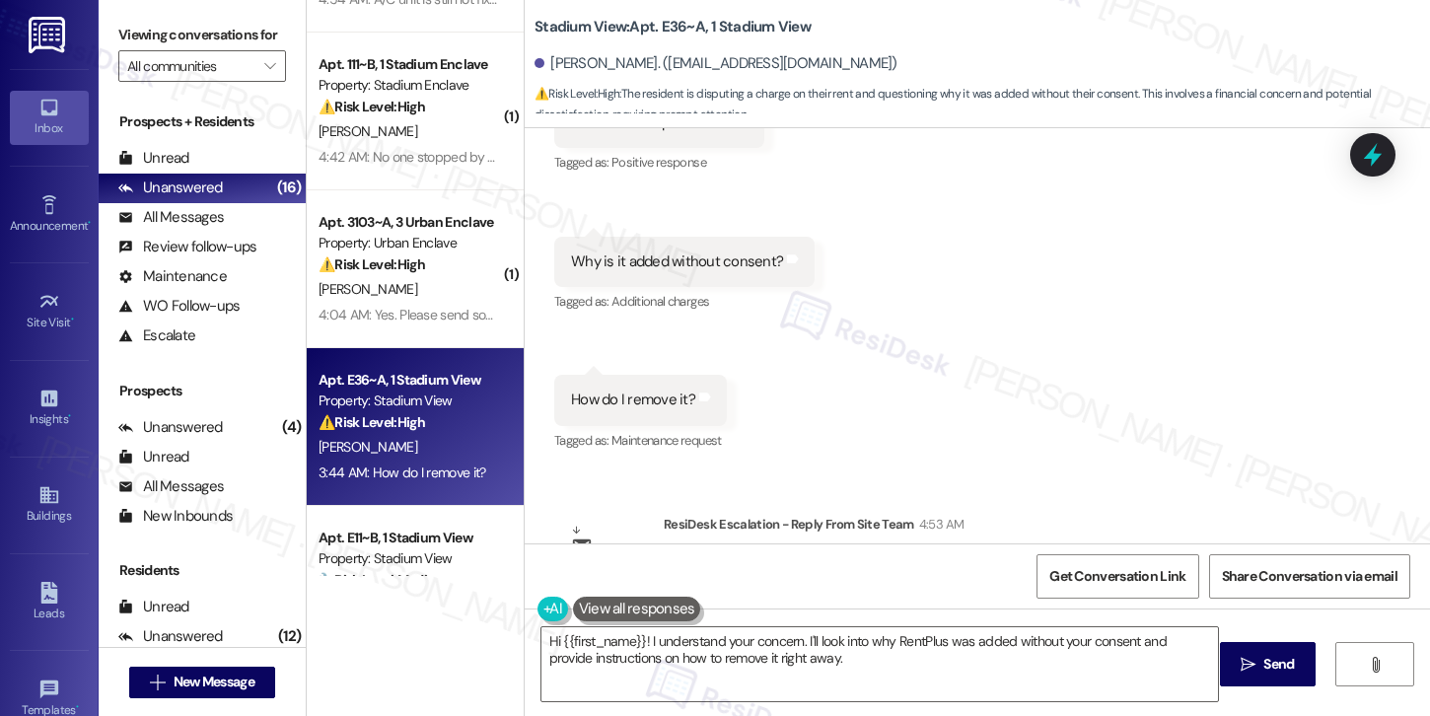
scroll to position [3177, 0]
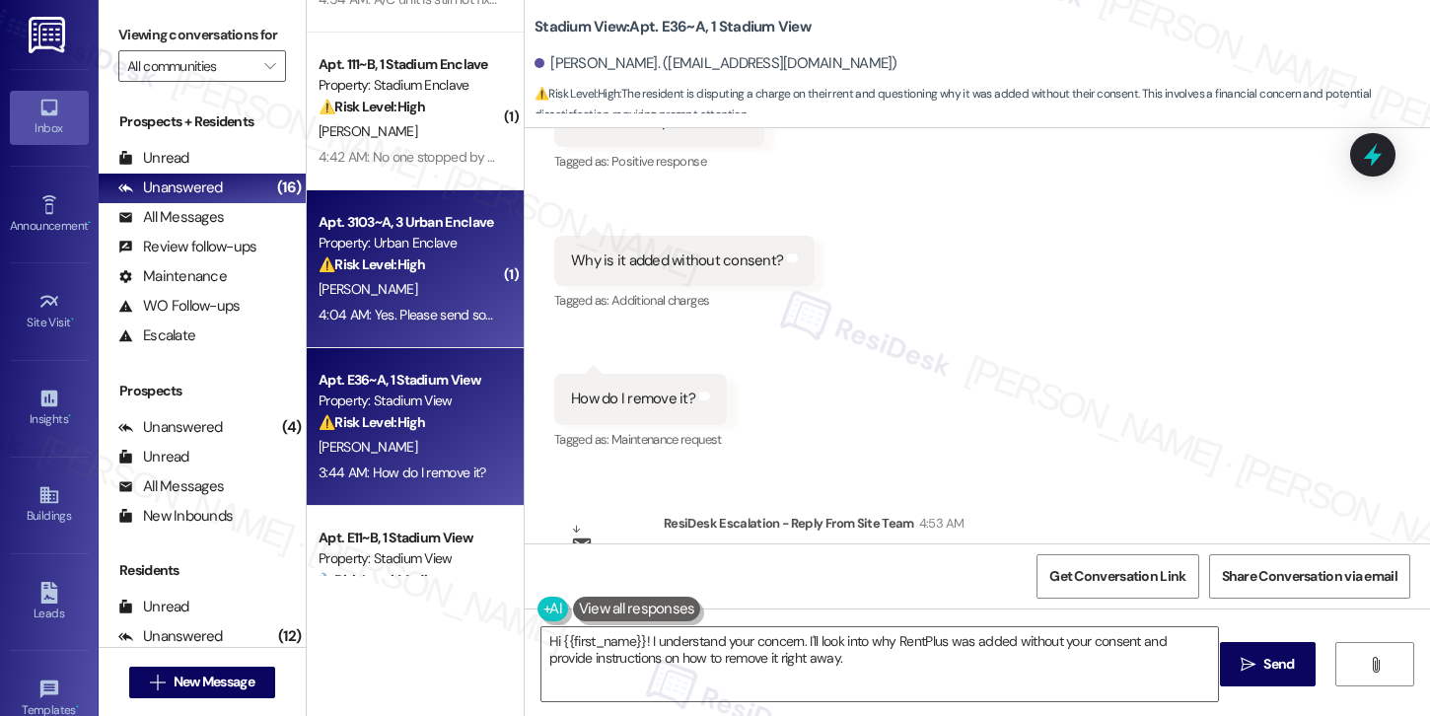
click at [397, 304] on div "4:04 AM: Yes. Please send someone if possible. It's leaking fast. In our lease …" at bounding box center [409, 315] width 186 height 25
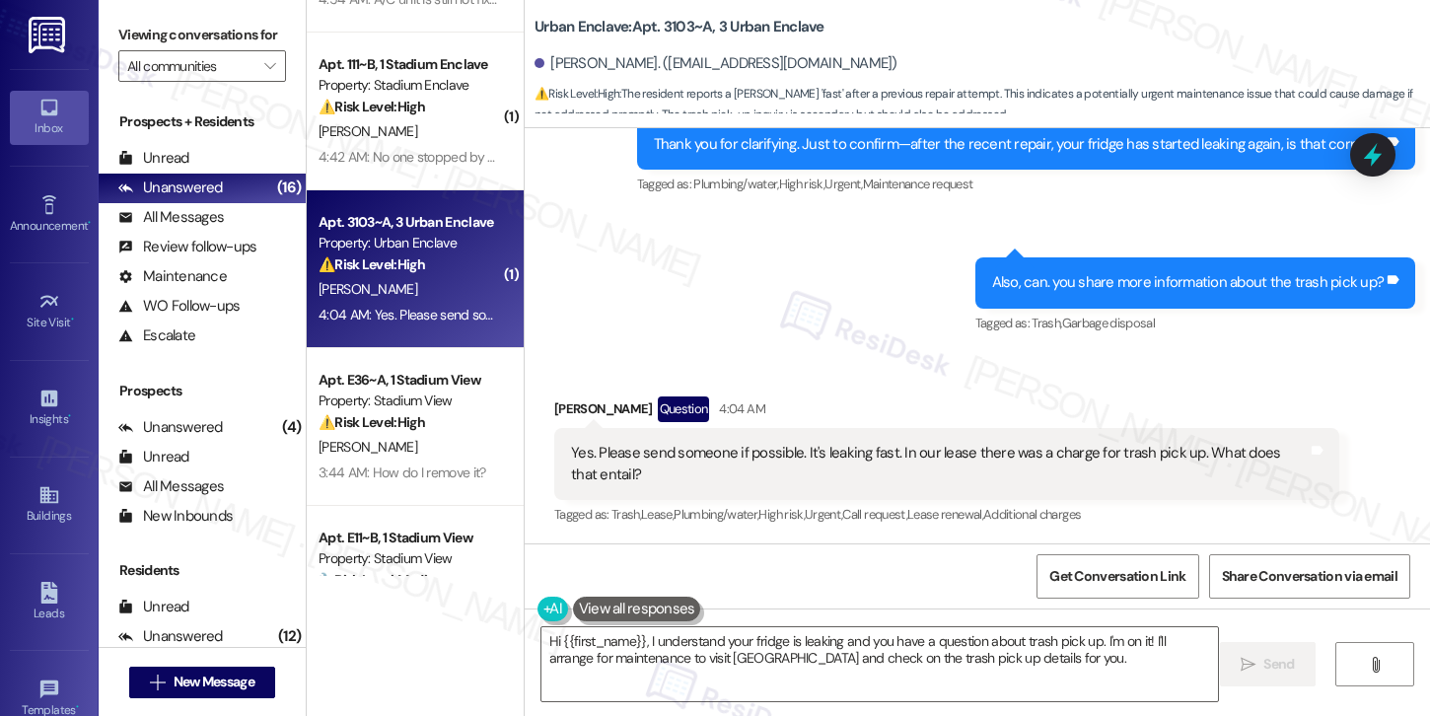
scroll to position [986, 0]
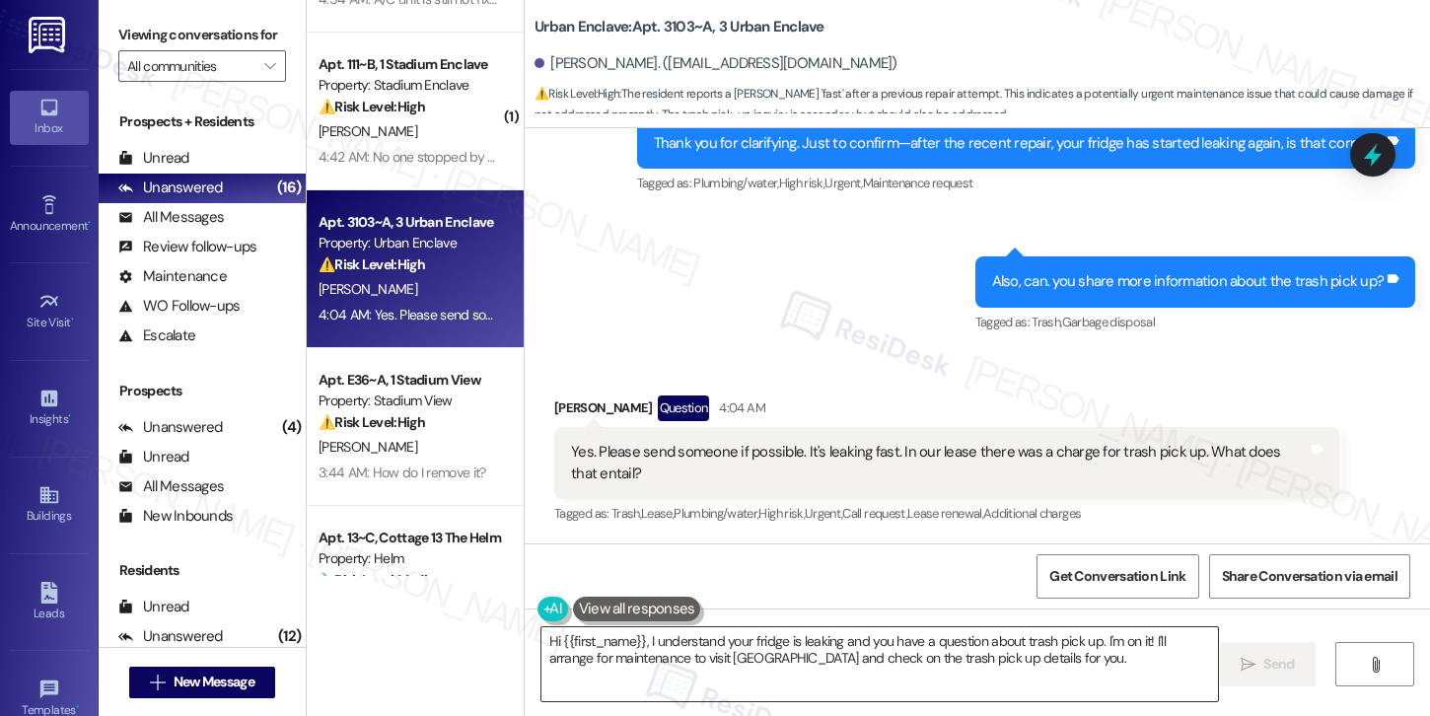
click at [947, 664] on textarea "Hi {{first_name}}, I understand your fridge is leaking and you have a question …" at bounding box center [879, 664] width 676 height 74
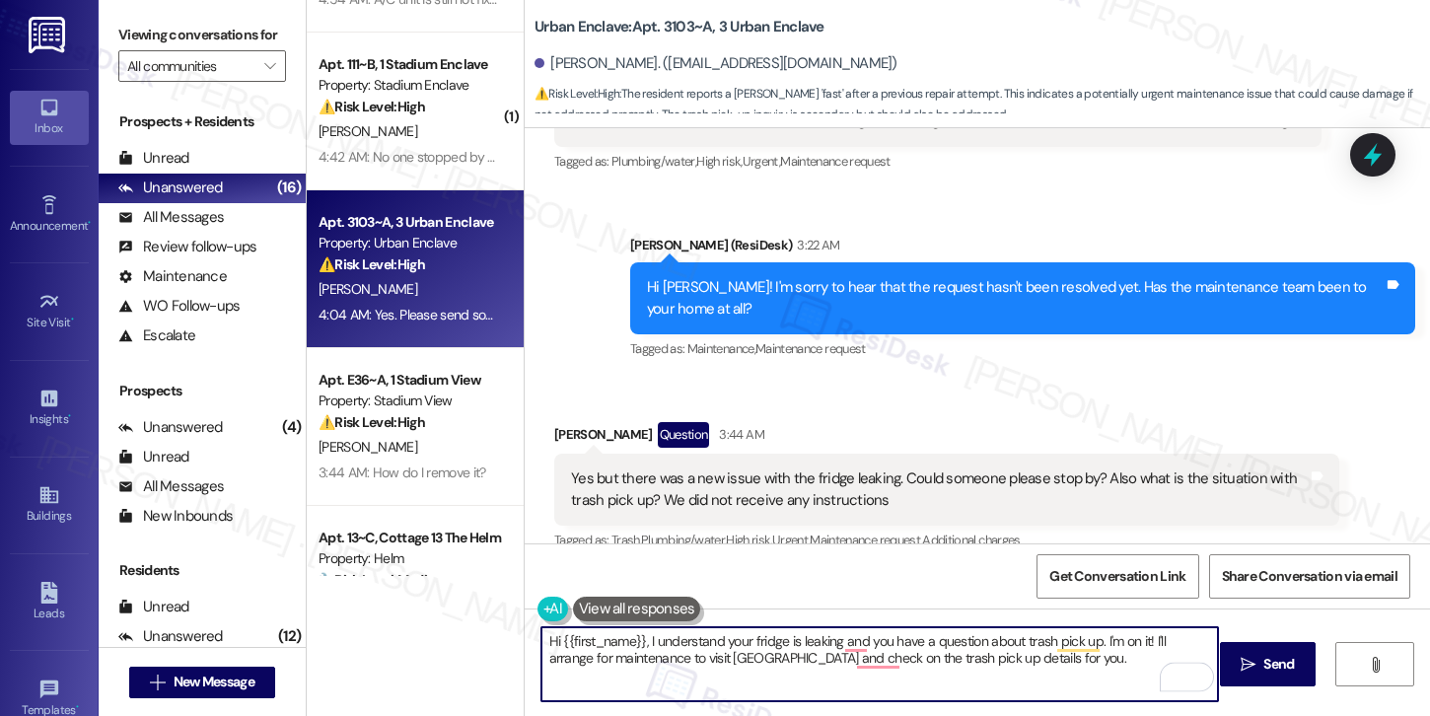
scroll to position [434, 0]
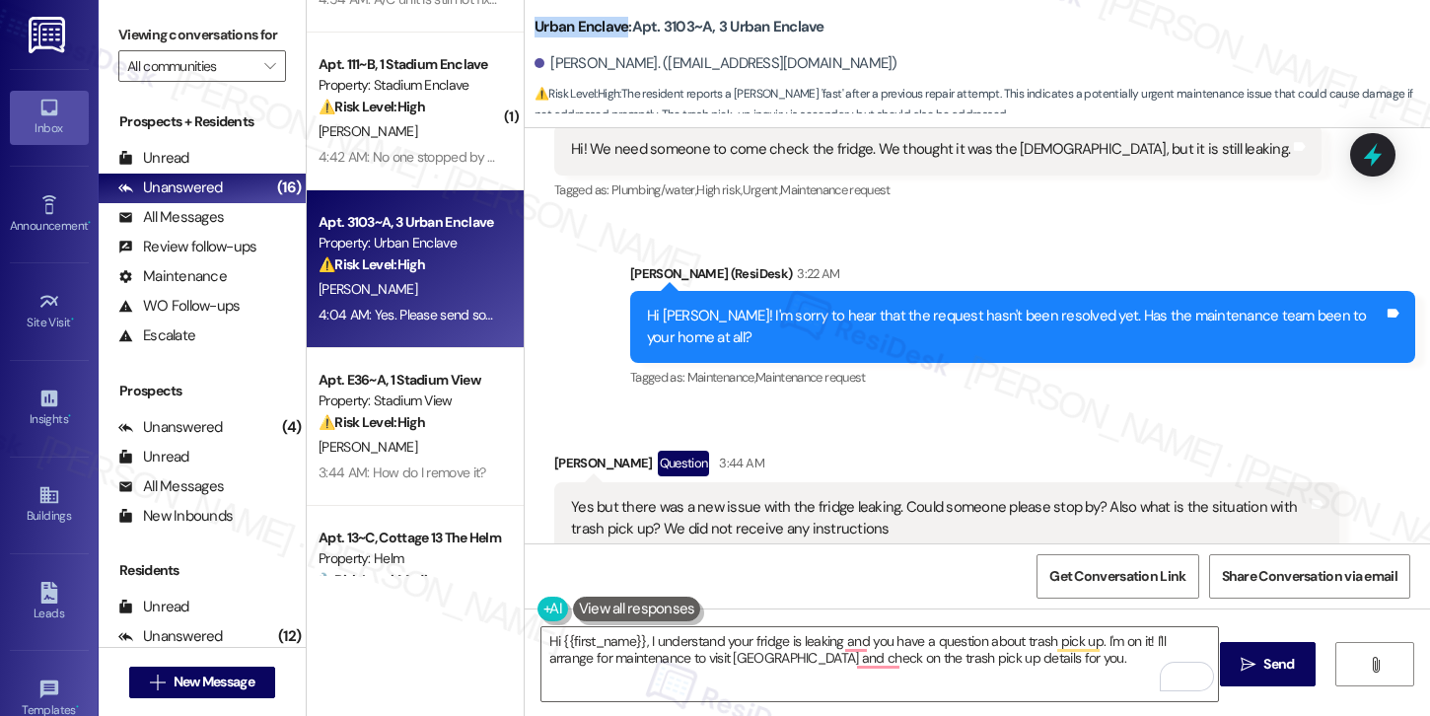
drag, startPoint x: 523, startPoint y: 27, endPoint x: 617, endPoint y: 19, distance: 95.0
click at [617, 19] on b "Urban Enclave: Apt. 3103~A, 3 Urban Enclave" at bounding box center [679, 27] width 290 height 21
copy b "Urban Enclave"
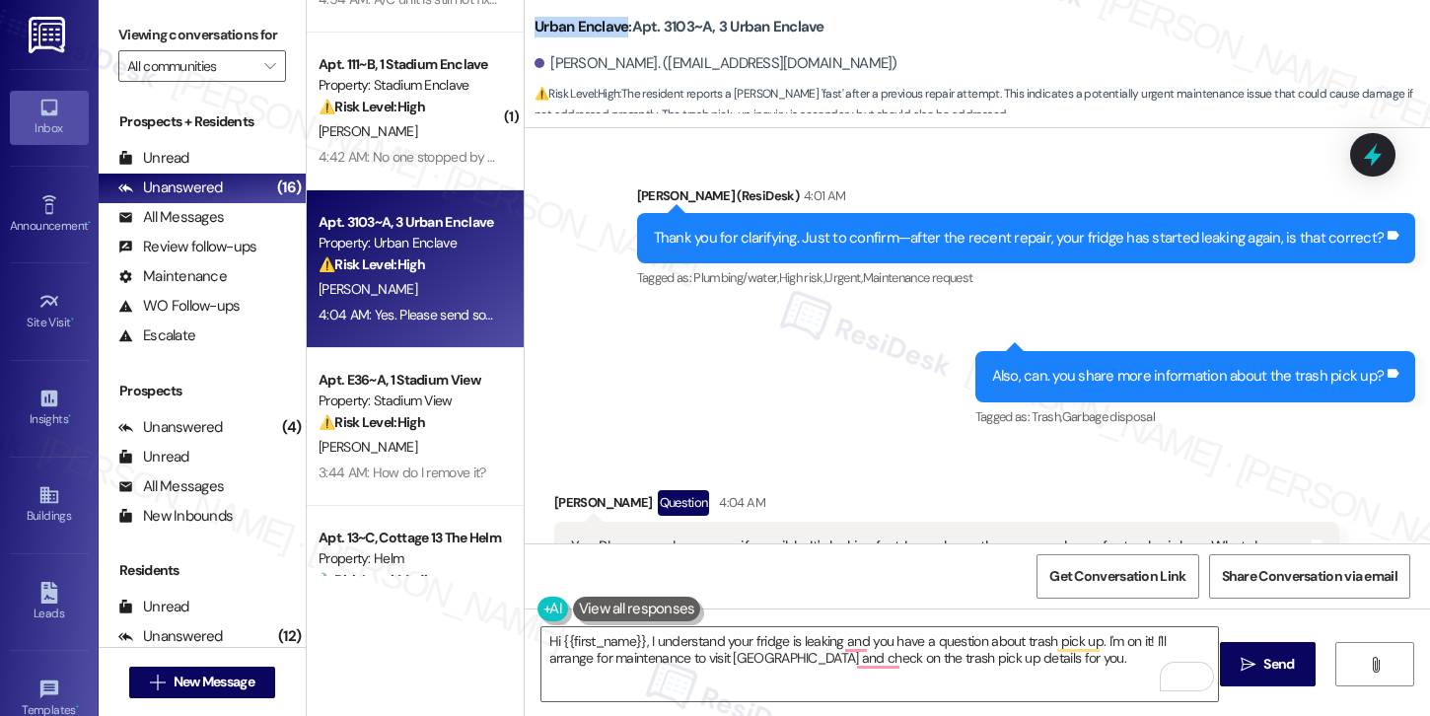
scroll to position [986, 0]
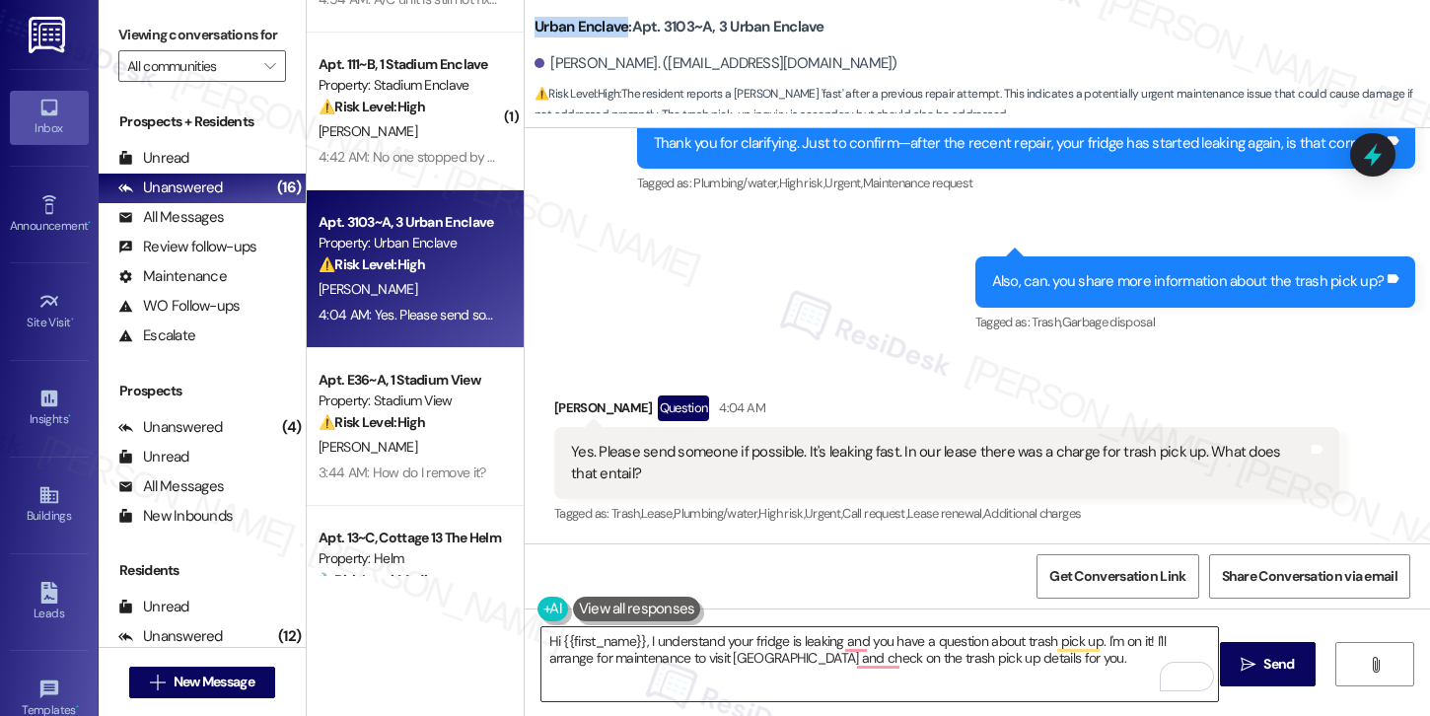
click at [974, 662] on textarea "Hi {{first_name}}, I understand your fridge is leaking and you have a question …" at bounding box center [879, 664] width 676 height 74
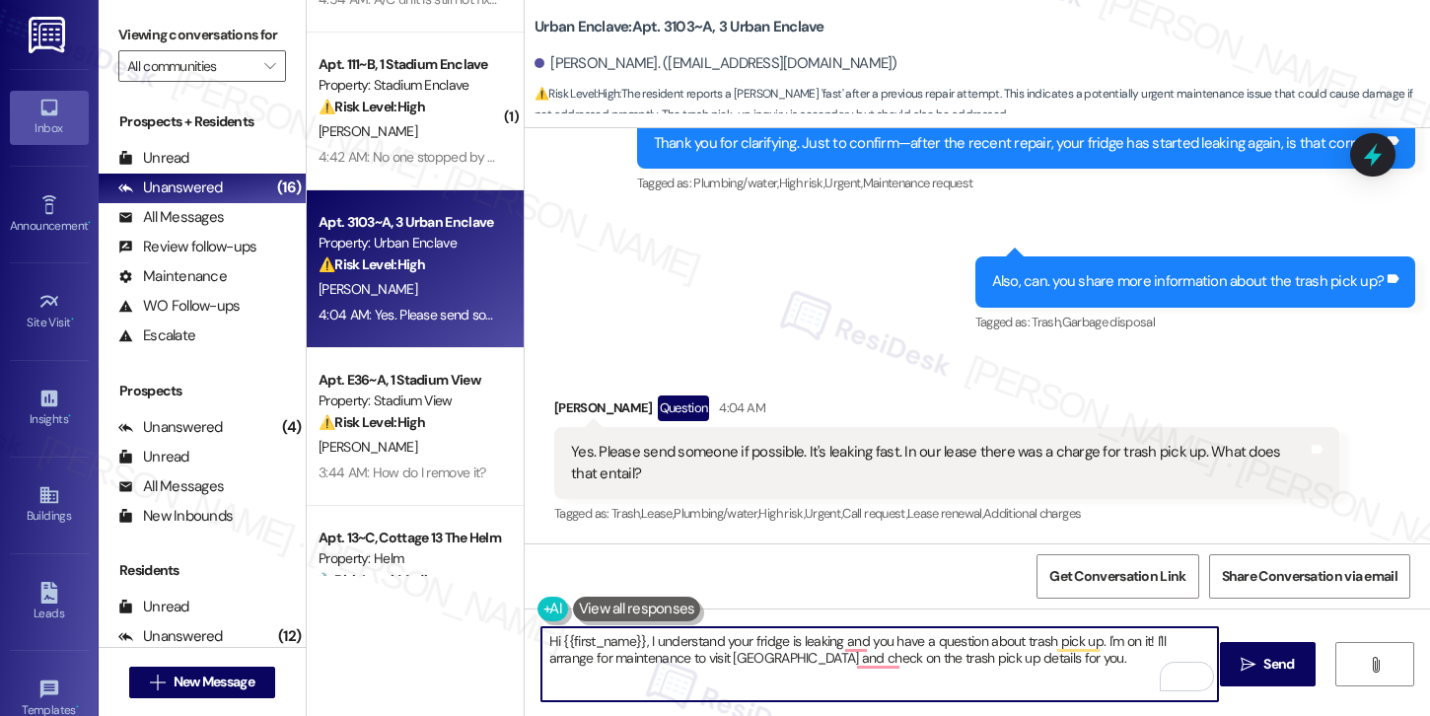
click at [974, 663] on textarea "Hi {{first_name}}, I understand your fridge is leaking and you have a question …" at bounding box center [879, 664] width 676 height 74
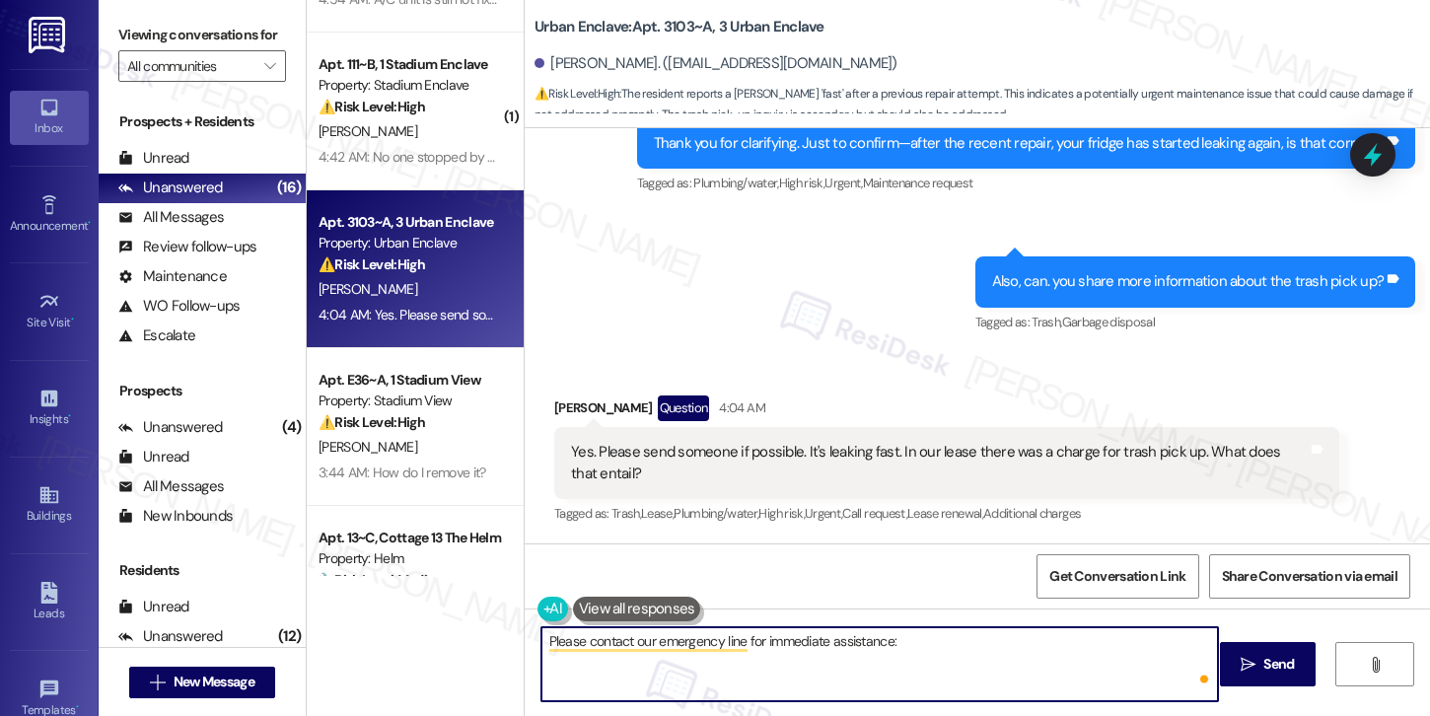
paste textarea "(850) 765-9448"
click at [559, 405] on div "Sydney Bobe Question 4:04 AM" at bounding box center [946, 411] width 785 height 32
click at [560, 404] on div "Sydney Bobe Question 4:04 AM" at bounding box center [946, 411] width 785 height 32
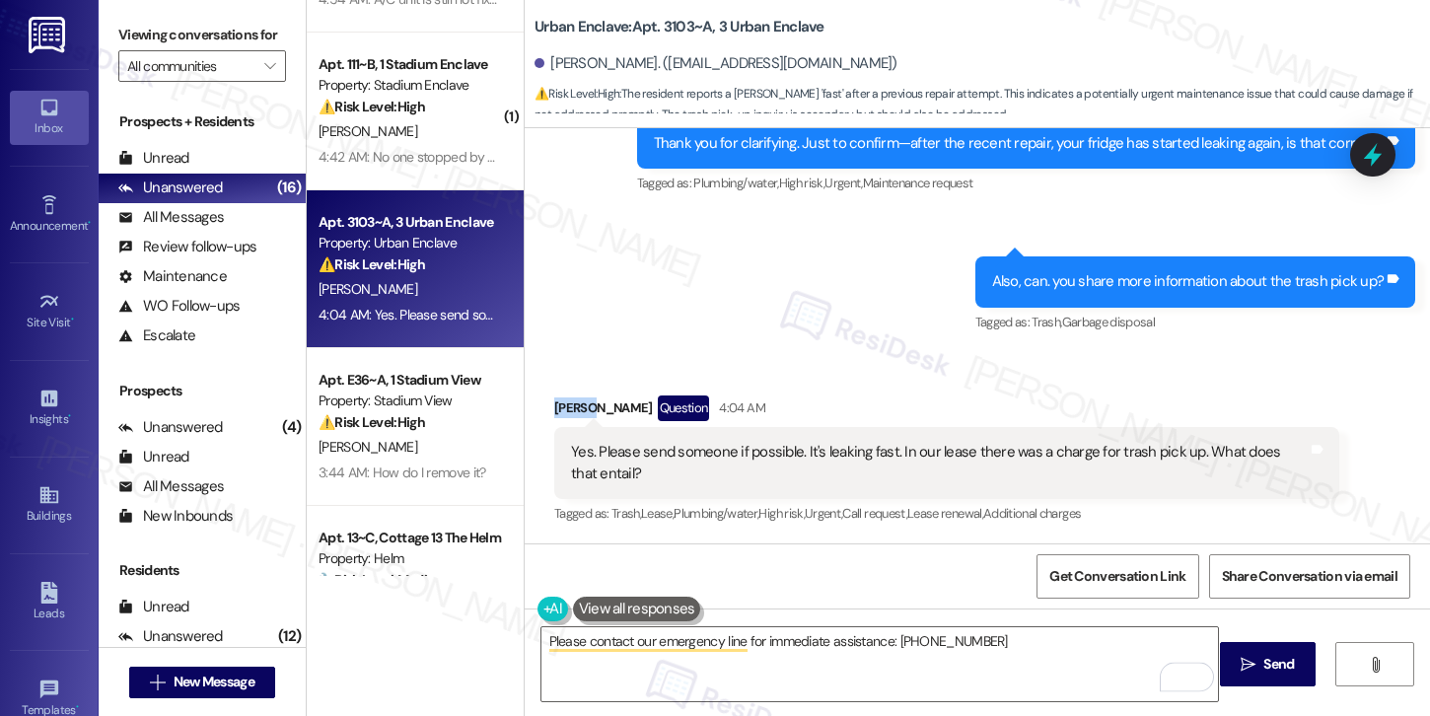
copy div "Sydney"
click at [541, 645] on textarea "Please contact our emergency line for immediate assistance: (850) 765-9448" at bounding box center [879, 664] width 676 height 74
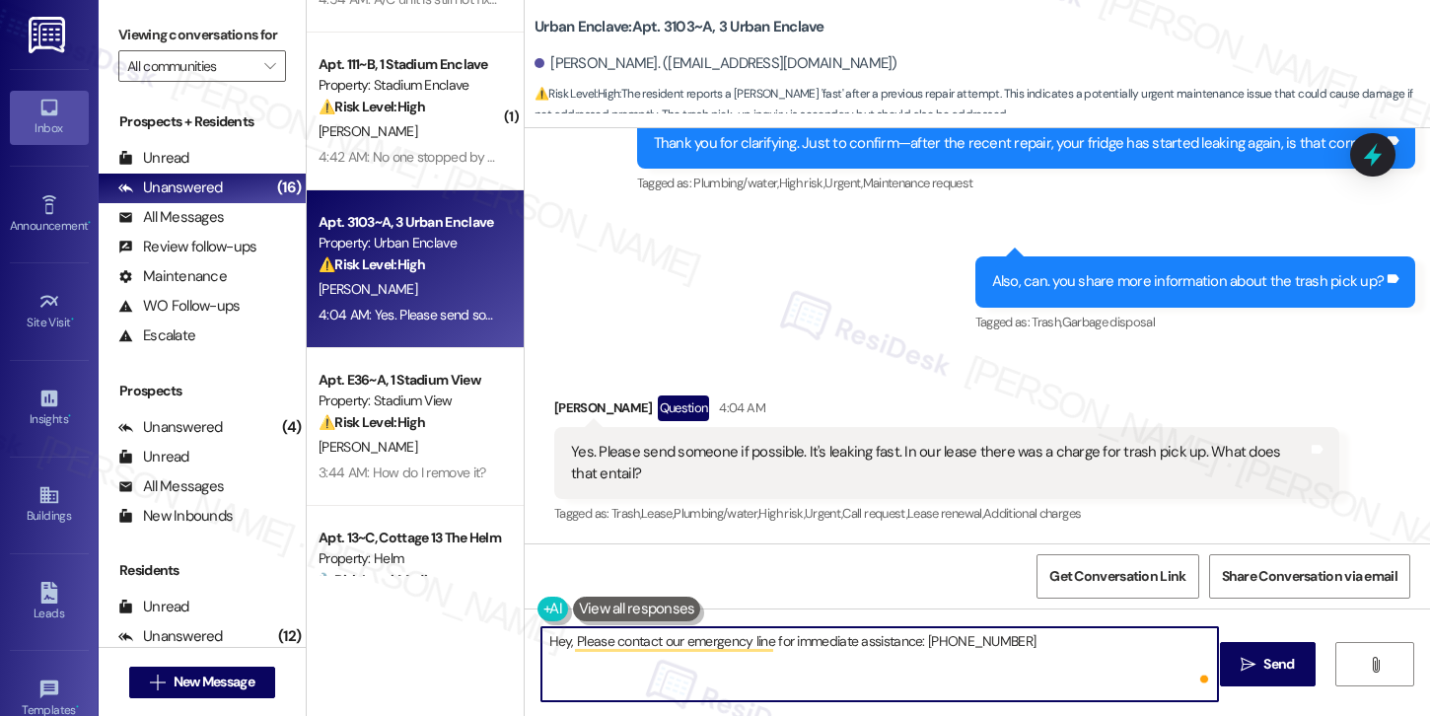
paste textarea "Sydney"
click at [1116, 651] on textarea "Hey, Sydney! Please contact our emergency line for immediate assistance: (850) …" at bounding box center [879, 664] width 676 height 74
click at [1285, 678] on button " Send" at bounding box center [1268, 664] width 96 height 44
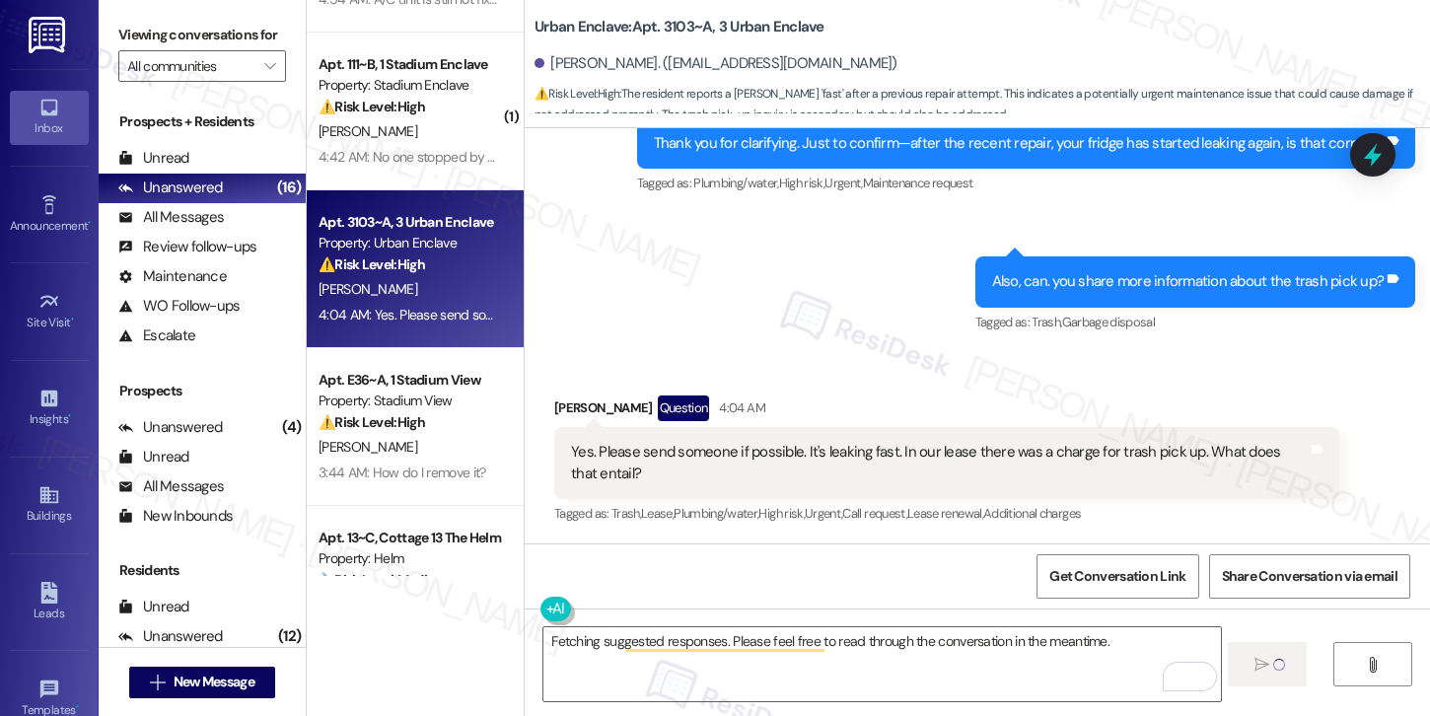
scroll to position [985, 0]
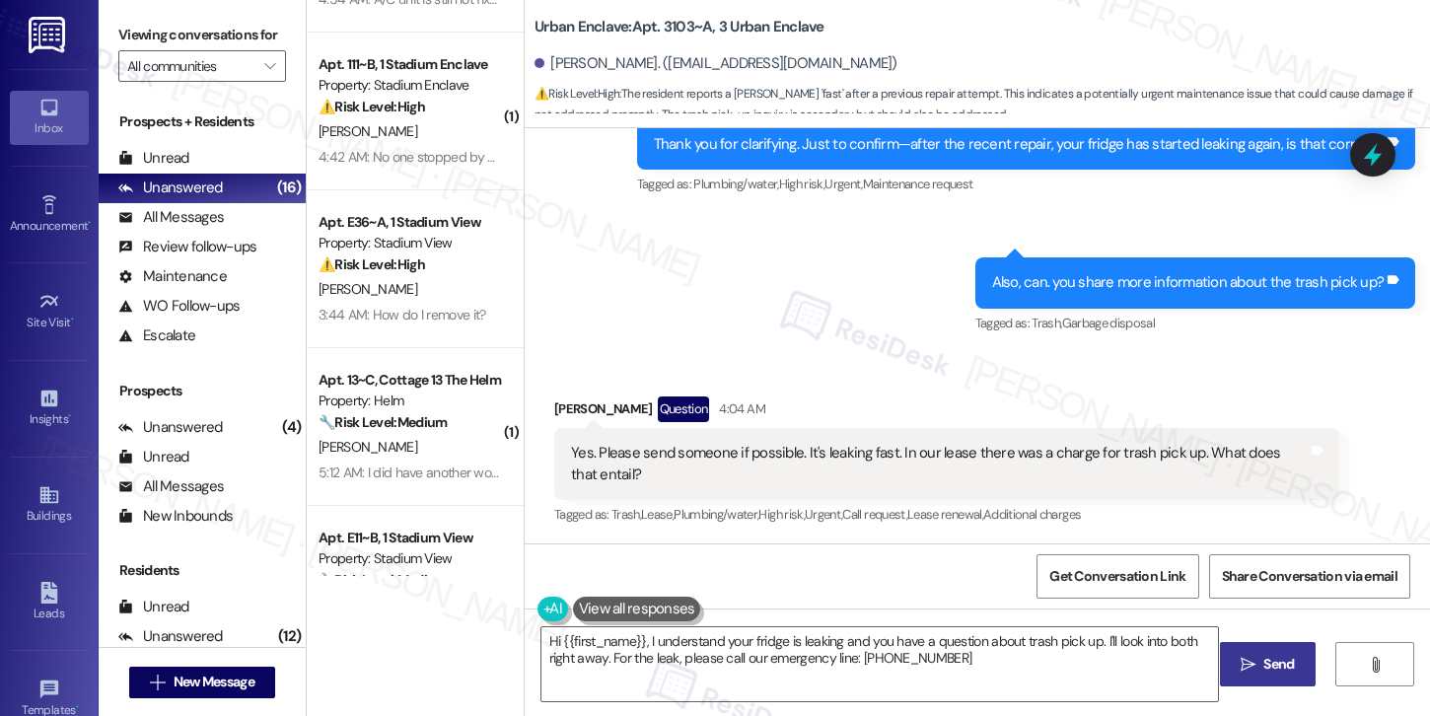
type textarea "Hi {{first_name}}, I understand your fridge is leaking and you have a question …"
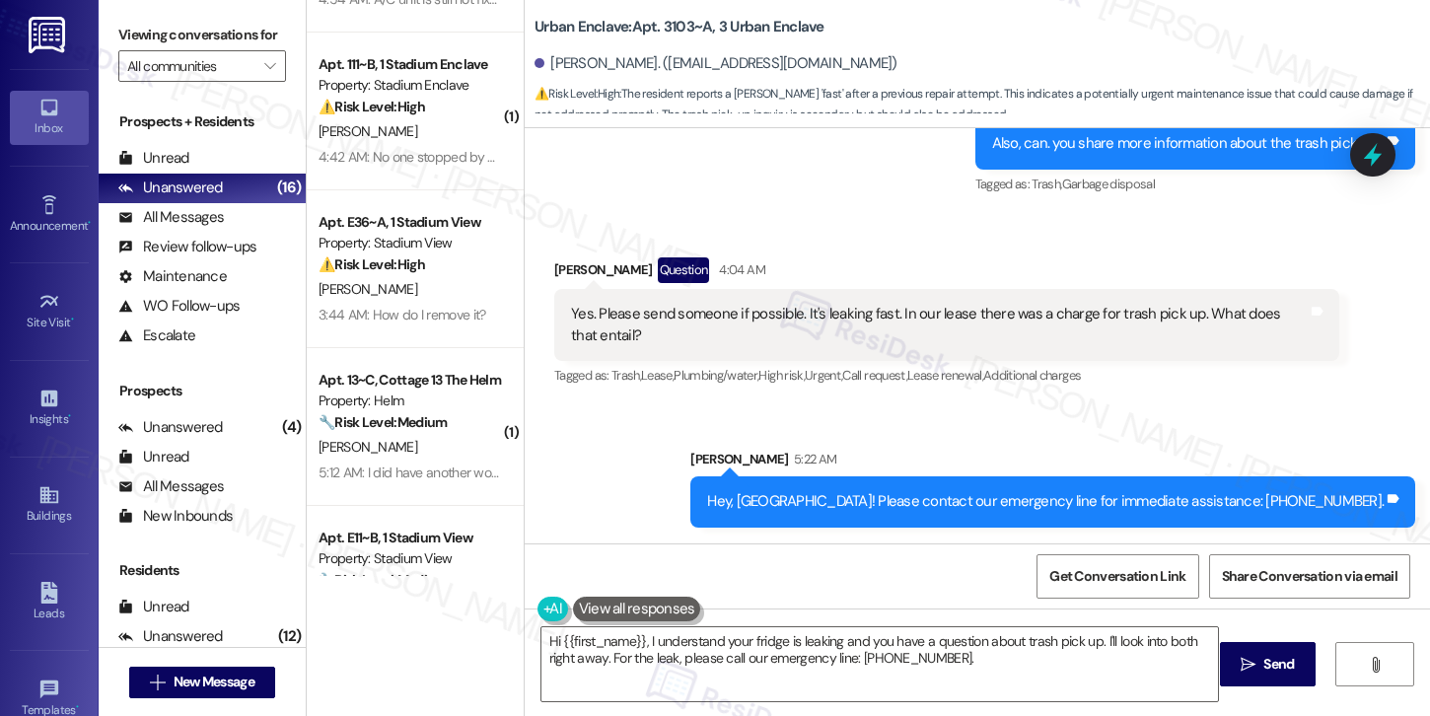
click at [1115, 301] on div "Yes. Please send someone if possible. It's leaking fast. In our lease there was…" at bounding box center [946, 325] width 785 height 72
click at [964, 671] on textarea "Hi {{first_name}}, I understand your fridge is leaking and you have a question …" at bounding box center [879, 664] width 676 height 74
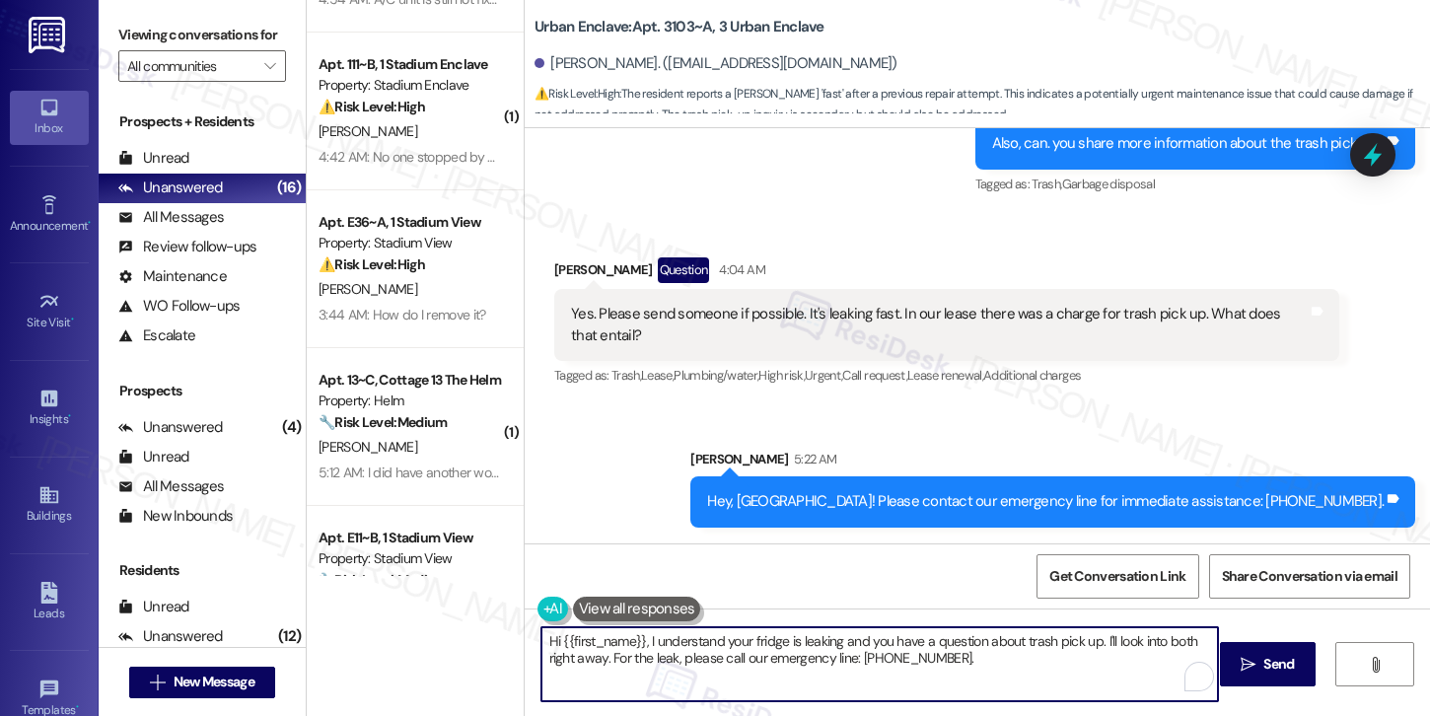
click at [965, 671] on textarea "Hi {{first_name}}, I understand your fridge is leaking and you have a question …" at bounding box center [879, 664] width 676 height 74
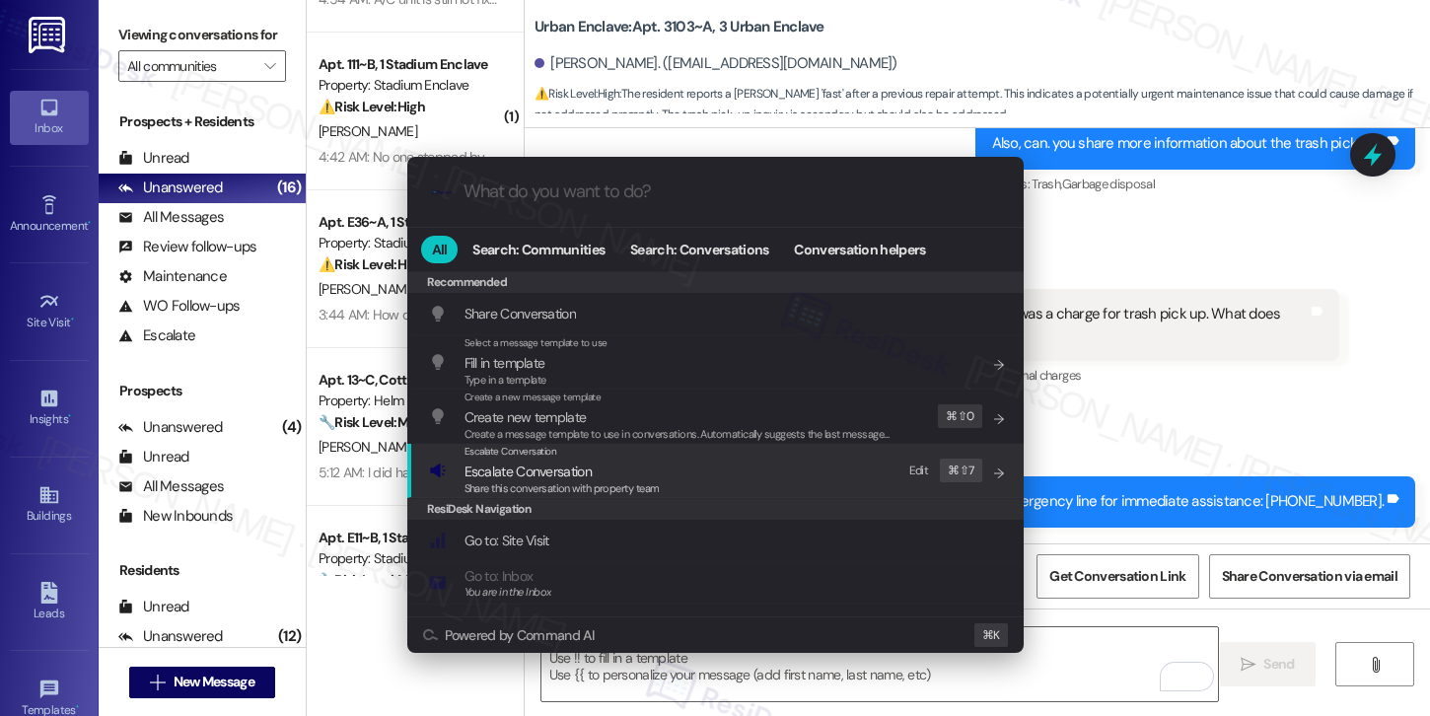
click at [798, 471] on div "Escalate Conversation Escalate Conversation Share this conversation with proper…" at bounding box center [717, 470] width 577 height 53
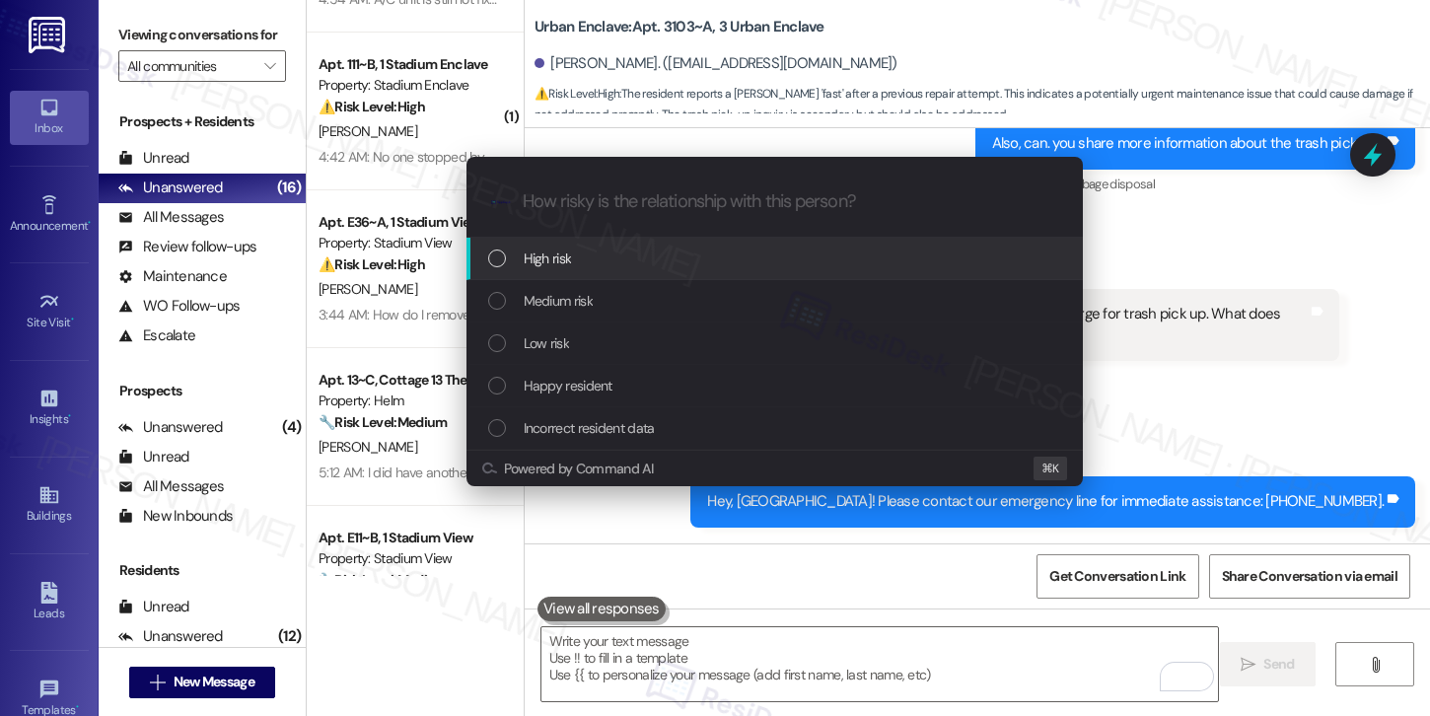
click at [749, 248] on div "High risk" at bounding box center [776, 258] width 577 height 22
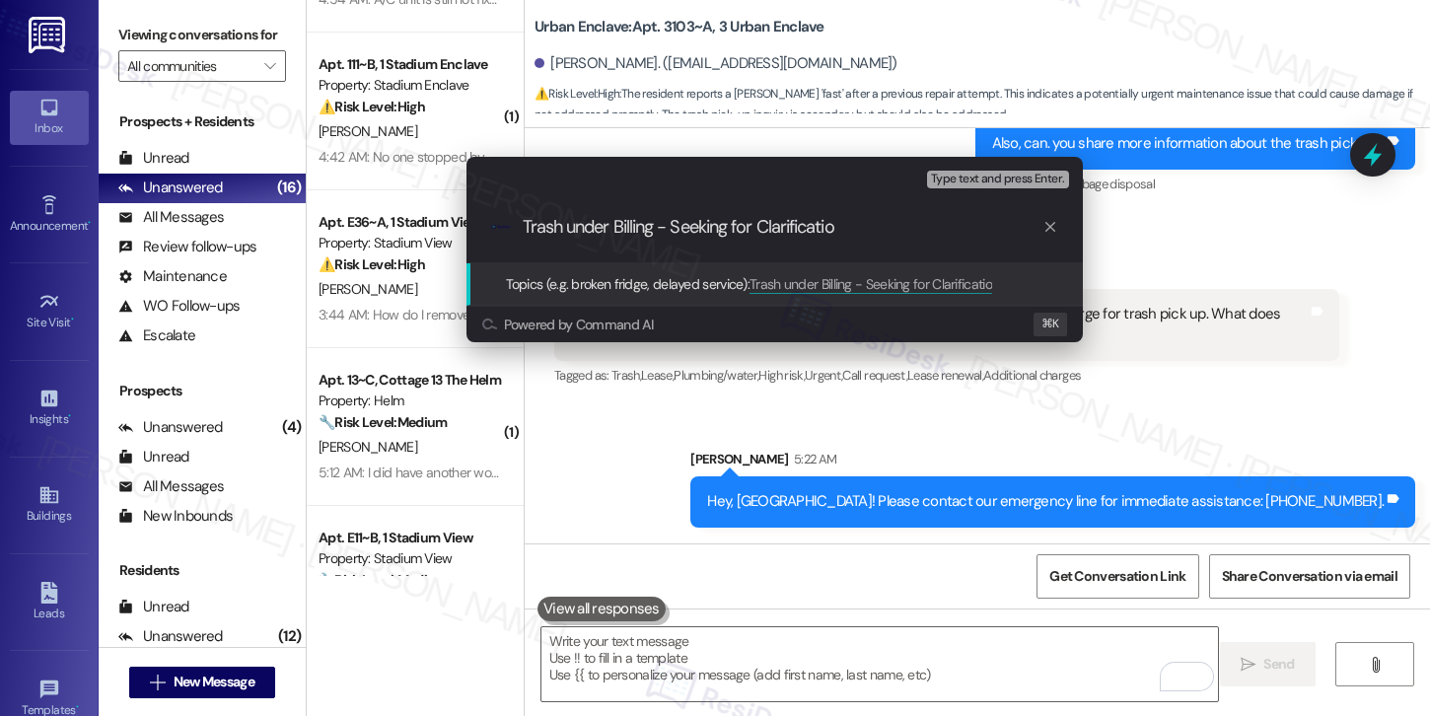
type input "Trash under Billing - Seeking for Clarification"
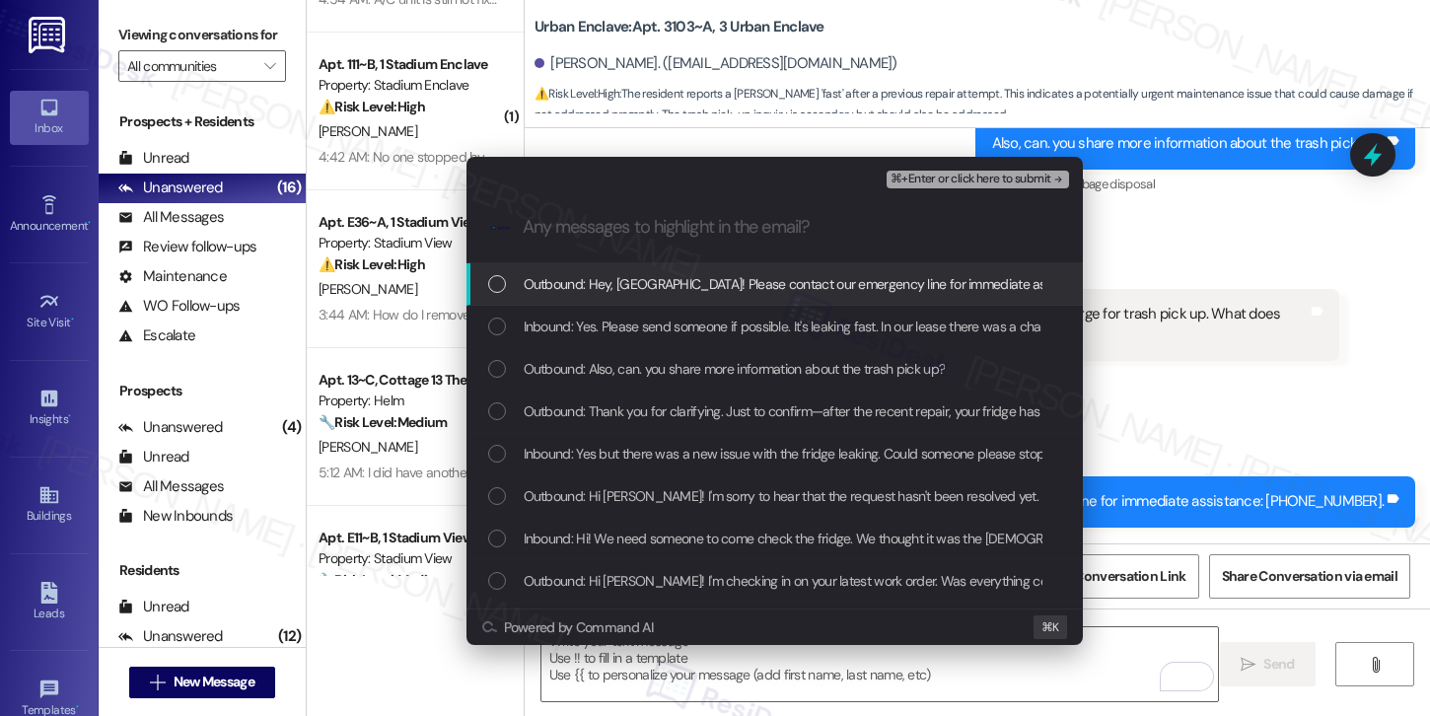
click at [876, 293] on span "Outbound: Hey, Sydney! Please contact our emergency line for immediate assistan…" at bounding box center [867, 284] width 686 height 22
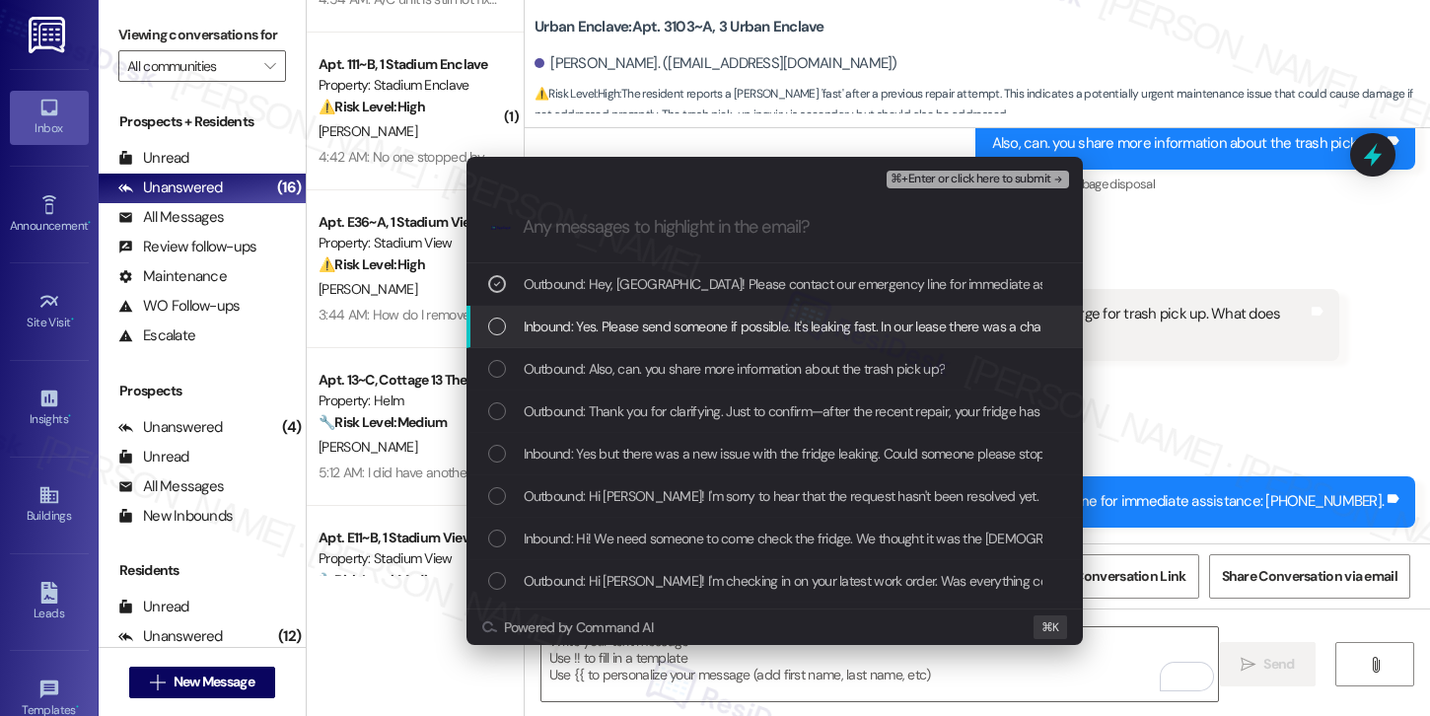
click at [849, 312] on div "Inbound: Yes. Please send someone if possible. It's leaking fast. In our lease …" at bounding box center [774, 327] width 616 height 42
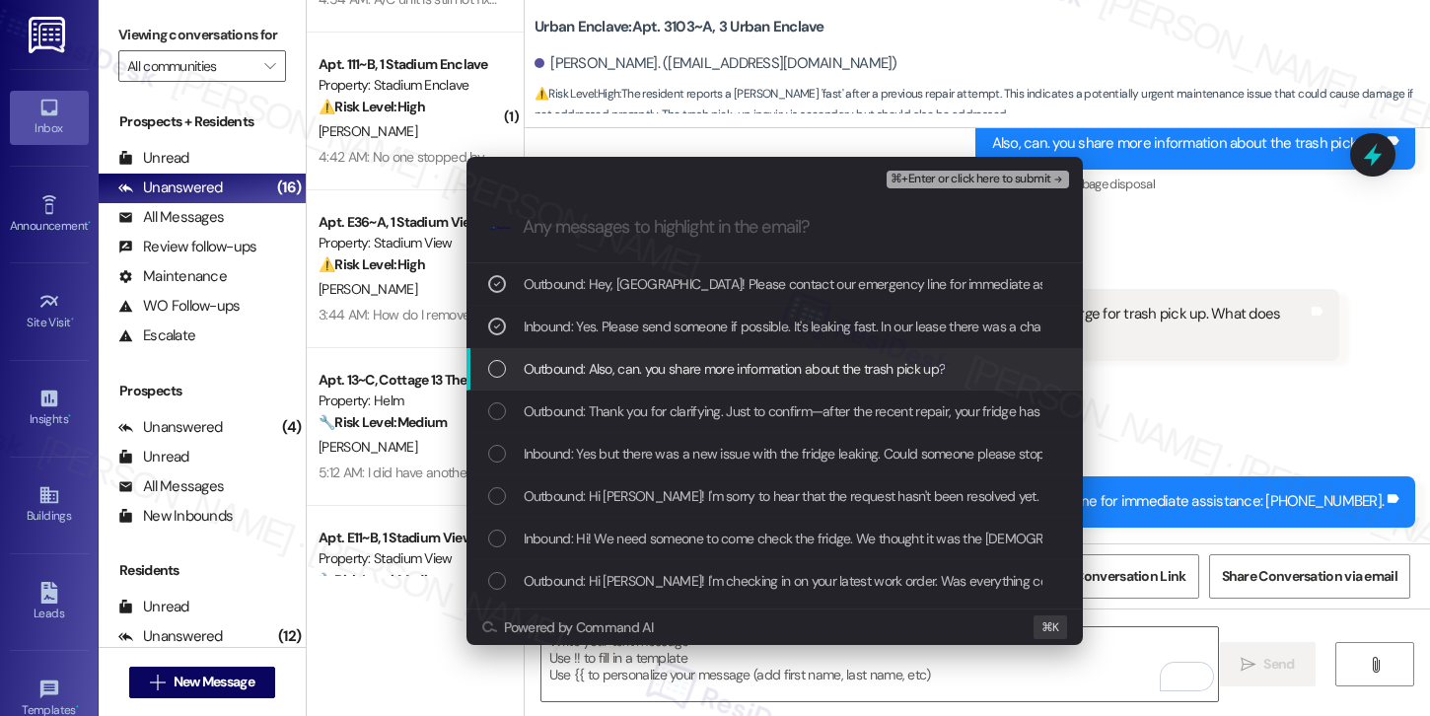
click at [824, 369] on span "Outbound: Also, can. you share more information about the trash pick up?" at bounding box center [735, 369] width 422 height 22
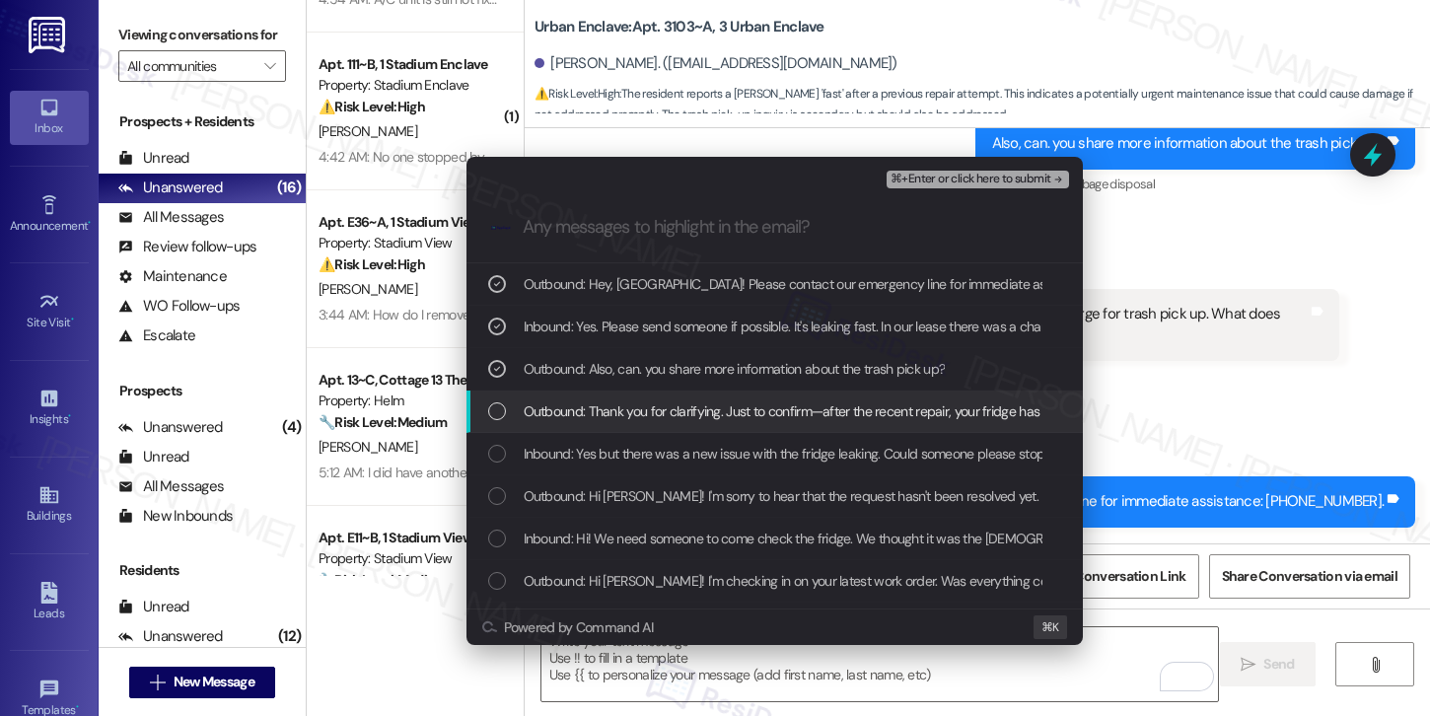
click at [810, 406] on span "Outbound: Thank you for clarifying. Just to confirm—after the recent repair, yo…" at bounding box center [889, 411] width 730 height 22
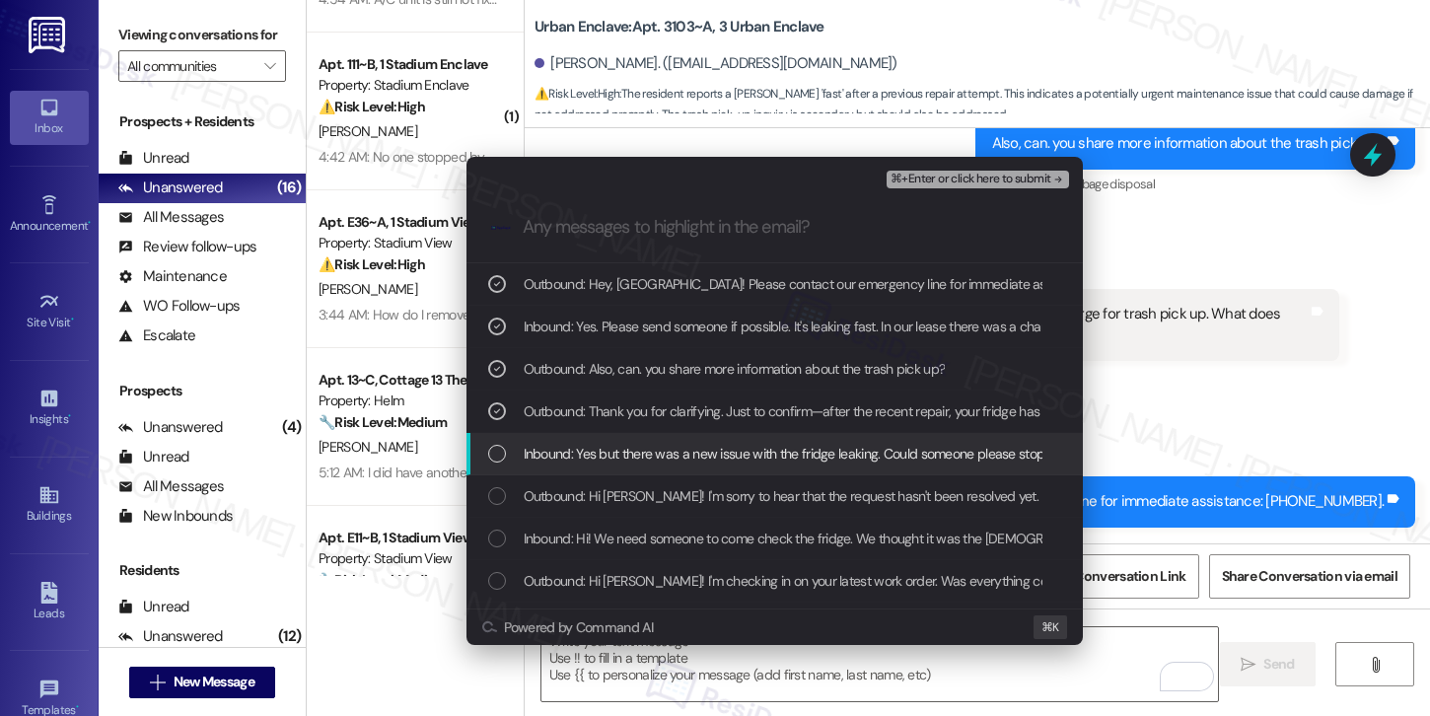
click at [784, 464] on span "Inbound: Yes but there was a new issue with the fridge leaking. Could someone p…" at bounding box center [1027, 454] width 1006 height 22
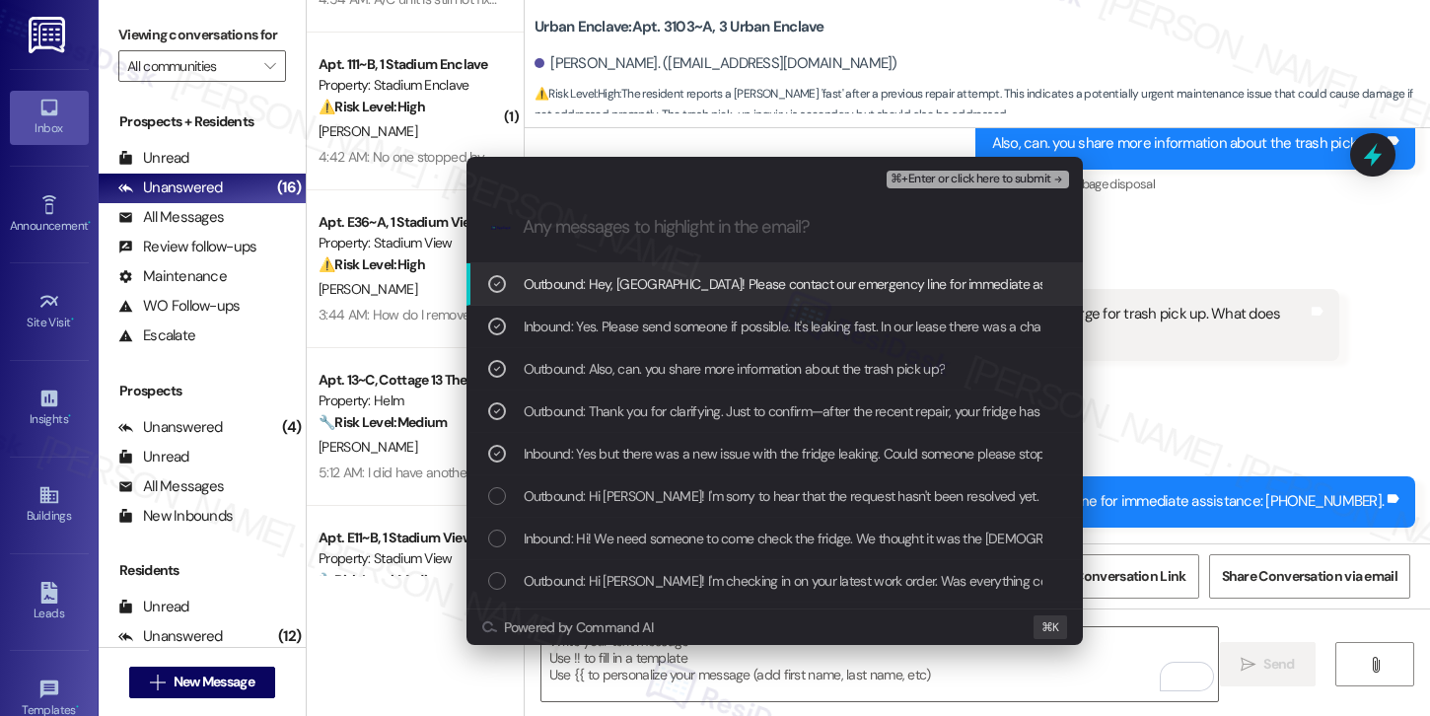
click at [995, 176] on span "⌘+Enter or click here to submit" at bounding box center [970, 180] width 160 height 14
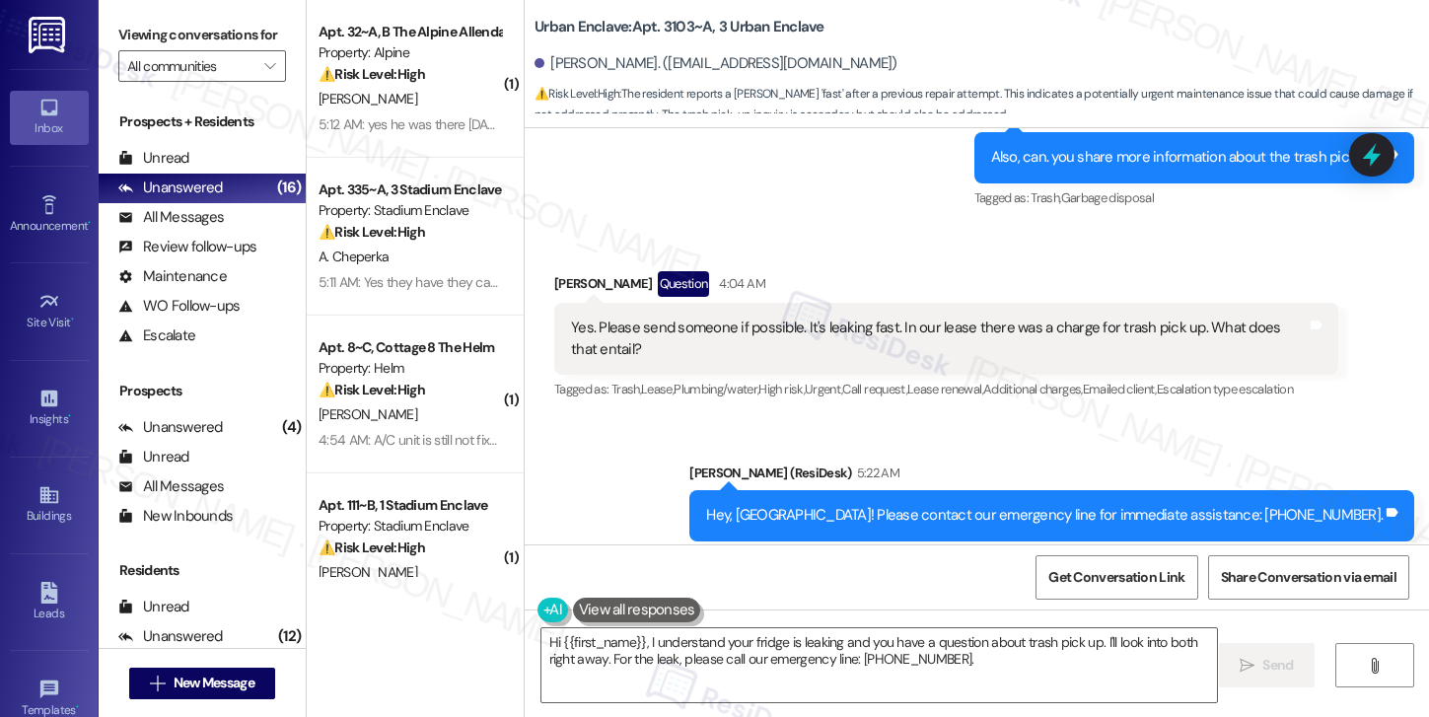
scroll to position [1152, 0]
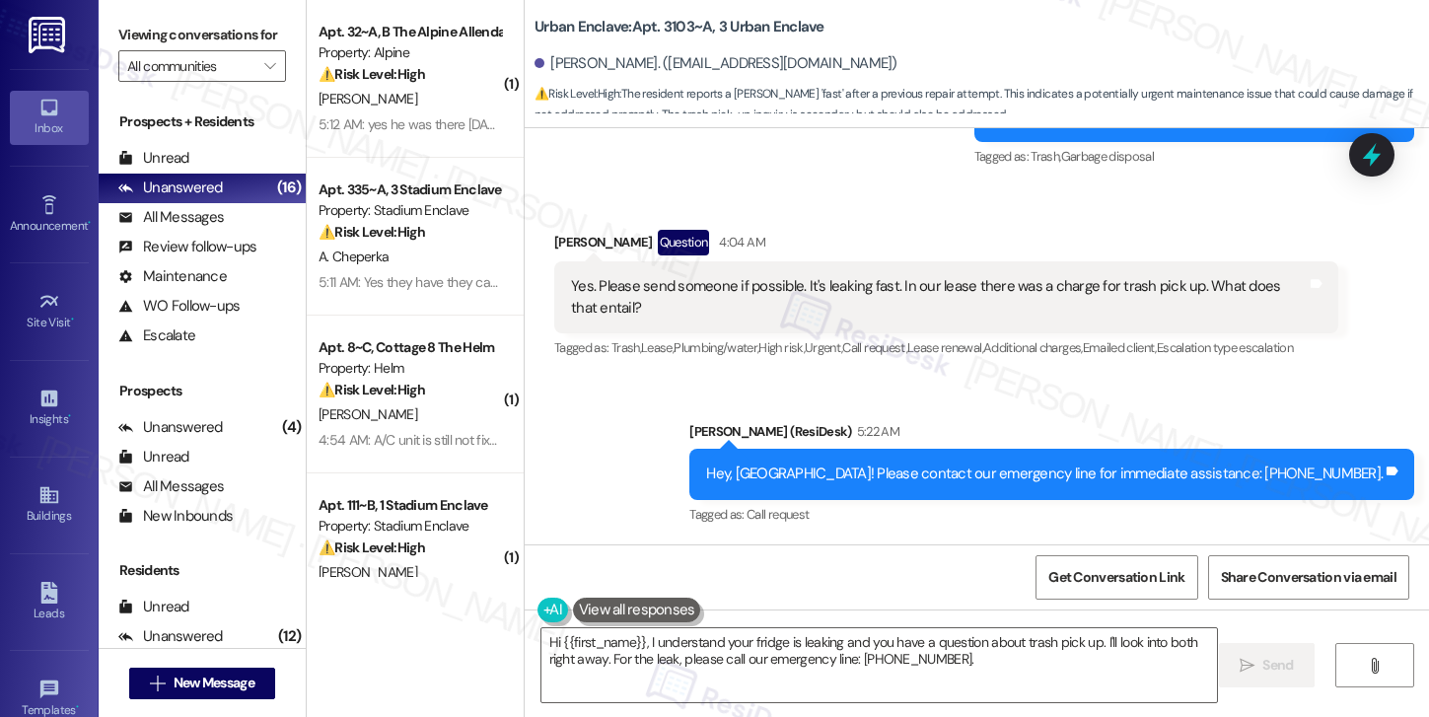
drag, startPoint x: 644, startPoint y: 288, endPoint x: 669, endPoint y: 290, distance: 25.7
click at [644, 288] on div "Yes. Please send someone if possible. It's leaking fast. In our lease there was…" at bounding box center [939, 297] width 736 height 42
drag, startPoint x: 873, startPoint y: 286, endPoint x: 1045, endPoint y: 288, distance: 172.6
click at [1045, 288] on div "Yes. Please send someone if possible. It's leaking fast. In our lease there was…" at bounding box center [939, 297] width 736 height 42
click at [1045, 289] on div "Yes. Please send someone if possible. It's leaking fast. In our lease there was…" at bounding box center [939, 297] width 736 height 42
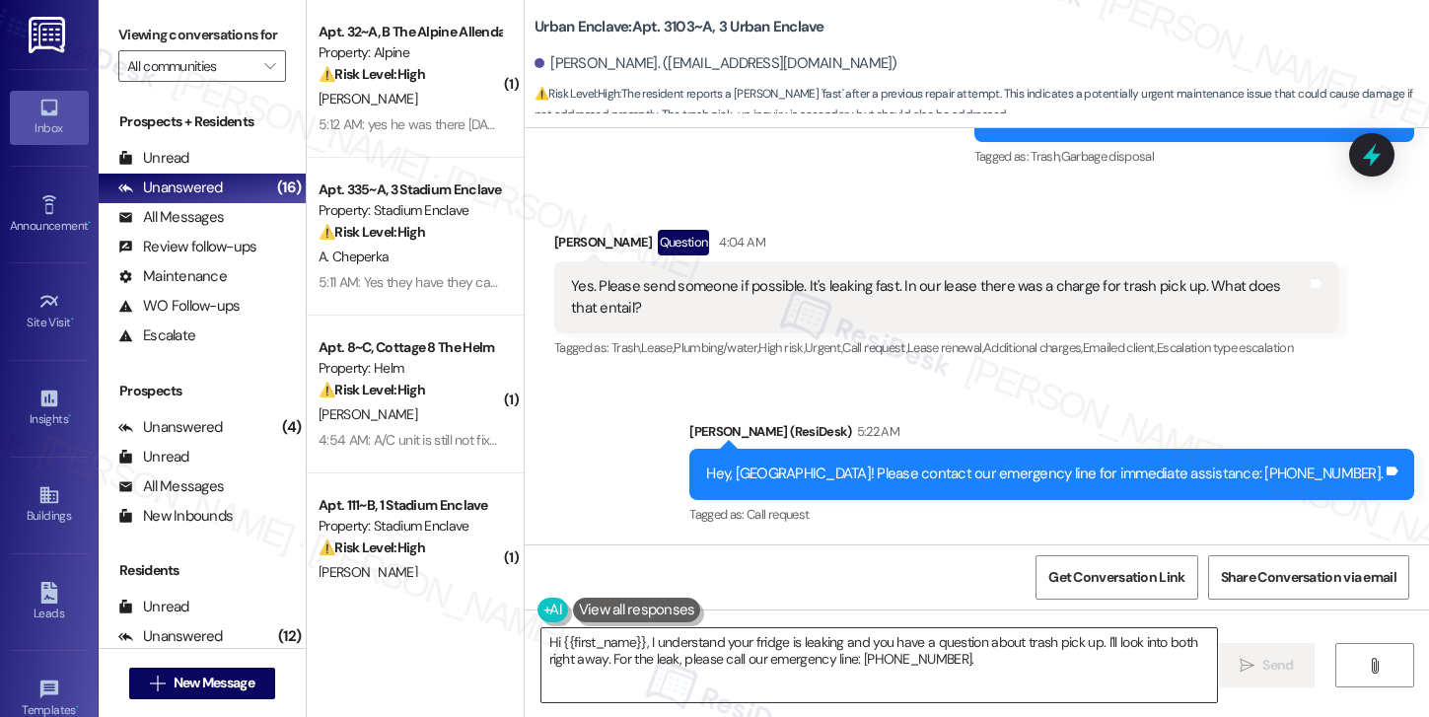
click at [765, 677] on textarea "Hi {{first_name}}, I understand your fridge is leaking and you have a question …" at bounding box center [879, 665] width 676 height 74
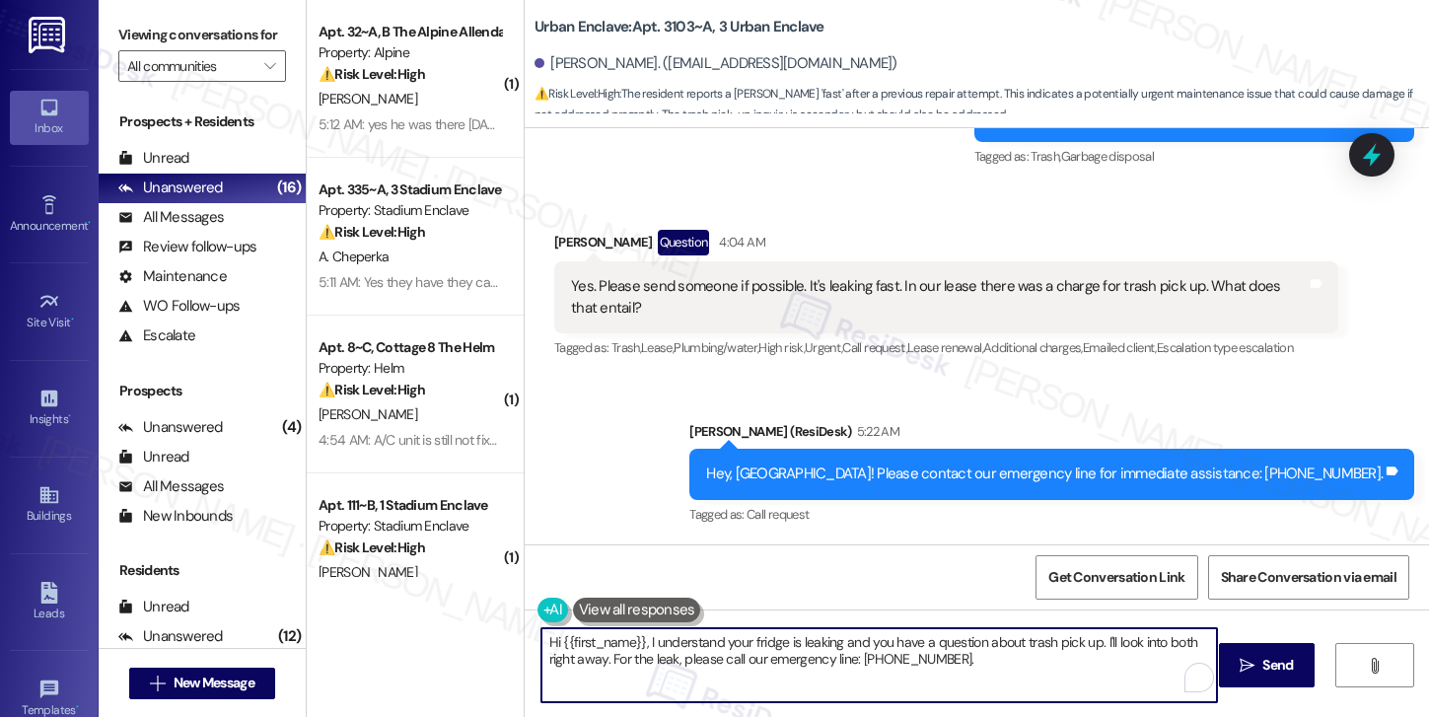
click at [756, 663] on textarea "Hi {{first_name}}, I understand your fridge is leaking and you have a question …" at bounding box center [879, 665] width 676 height 74
click at [756, 662] on textarea "Hi {{first_name}}, I understand your fridge is leaking and you have a question …" at bounding box center [879, 665] width 676 height 74
click at [757, 662] on textarea "Hi {{first_name}}, I understand your fridge is leaking and you have a question …" at bounding box center [879, 665] width 676 height 74
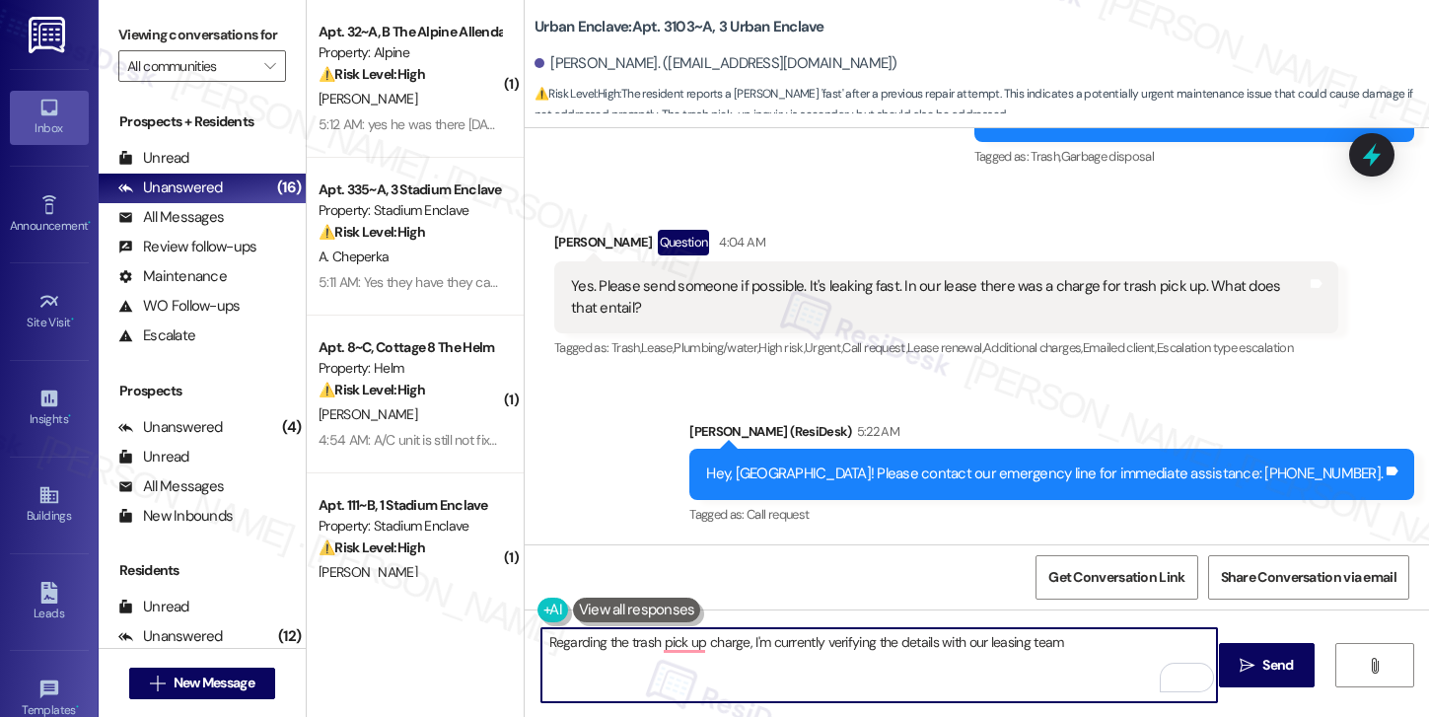
click at [779, 647] on textarea "Regarding the trash pick up charge, I'm currently verifying the details with ou…" at bounding box center [879, 665] width 676 height 74
click at [1087, 646] on textarea "Regarding the trash pick up charge, I'm currently verifying the details with ou…" at bounding box center [879, 665] width 676 height 74
type textarea "Regarding the trash pick up charge, I'm currently verifying the details with ou…"
drag, startPoint x: 730, startPoint y: 666, endPoint x: 512, endPoint y: 638, distance: 219.6
click at [524, 638] on div "Urban Enclave: Apt. 3103~A, 3 Urban Enclave Sydney Bobe. (annelisebobe@gmail.co…" at bounding box center [976, 358] width 905 height 717
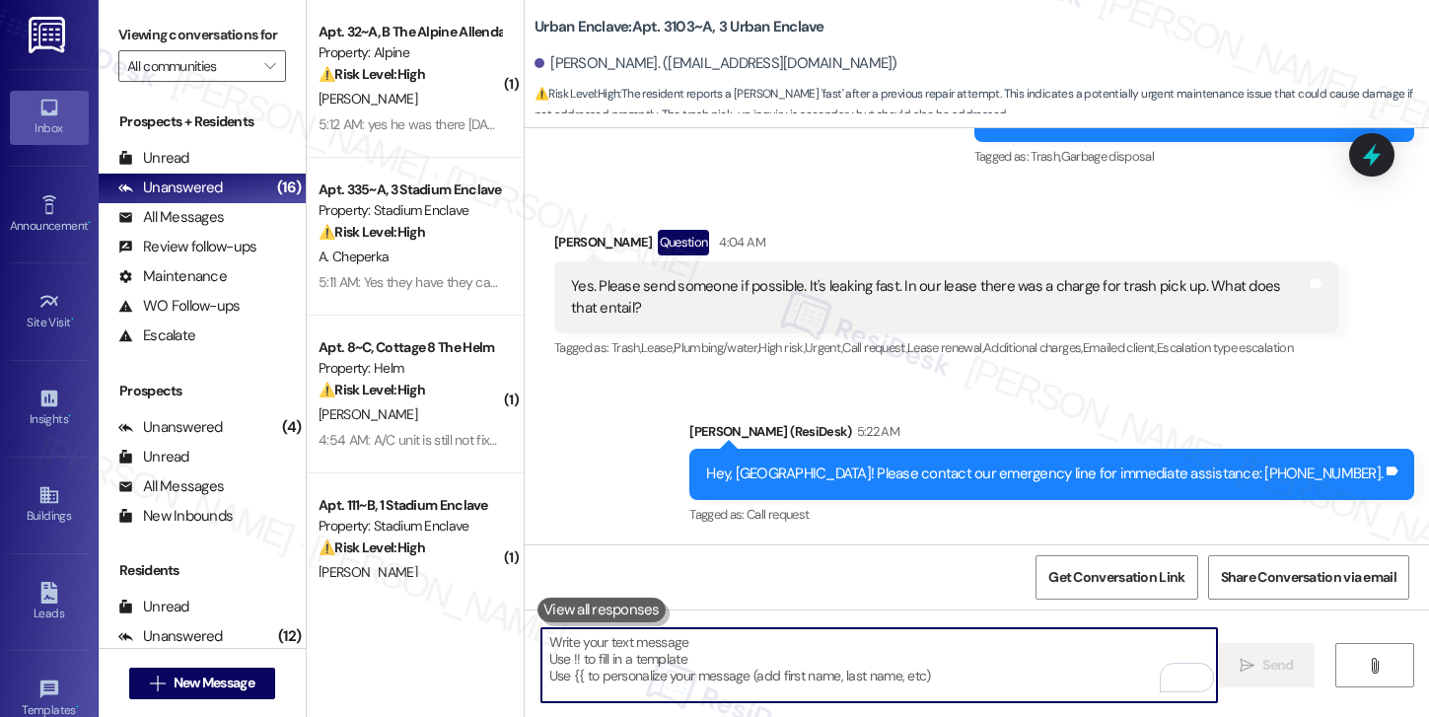
click at [727, 648] on textarea "To enrich screen reader interactions, please activate Accessibility in Grammarl…" at bounding box center [879, 665] width 676 height 74
paste textarea "Regarding the trash pickup charge, I’m checking the details with our leasing te…"
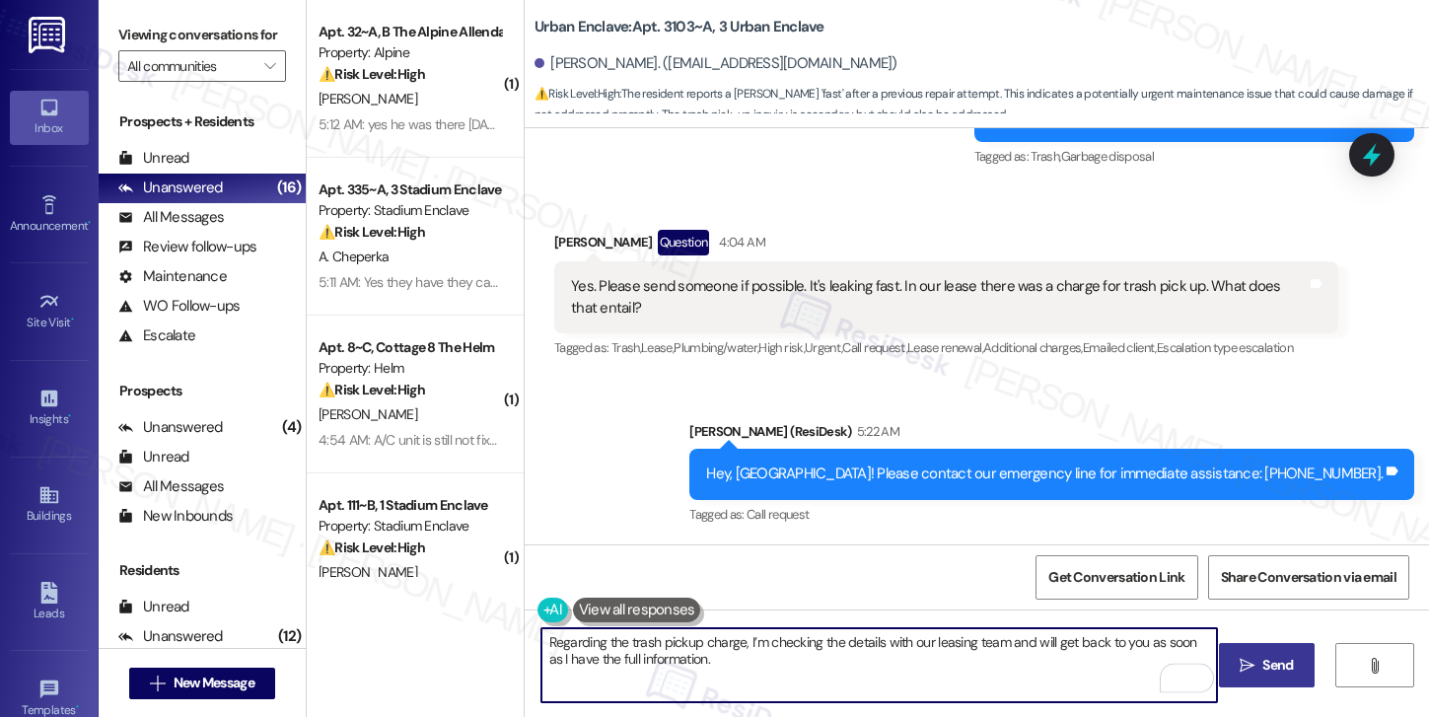
type textarea "Regarding the trash pickup charge, I’m checking the details with our leasing te…"
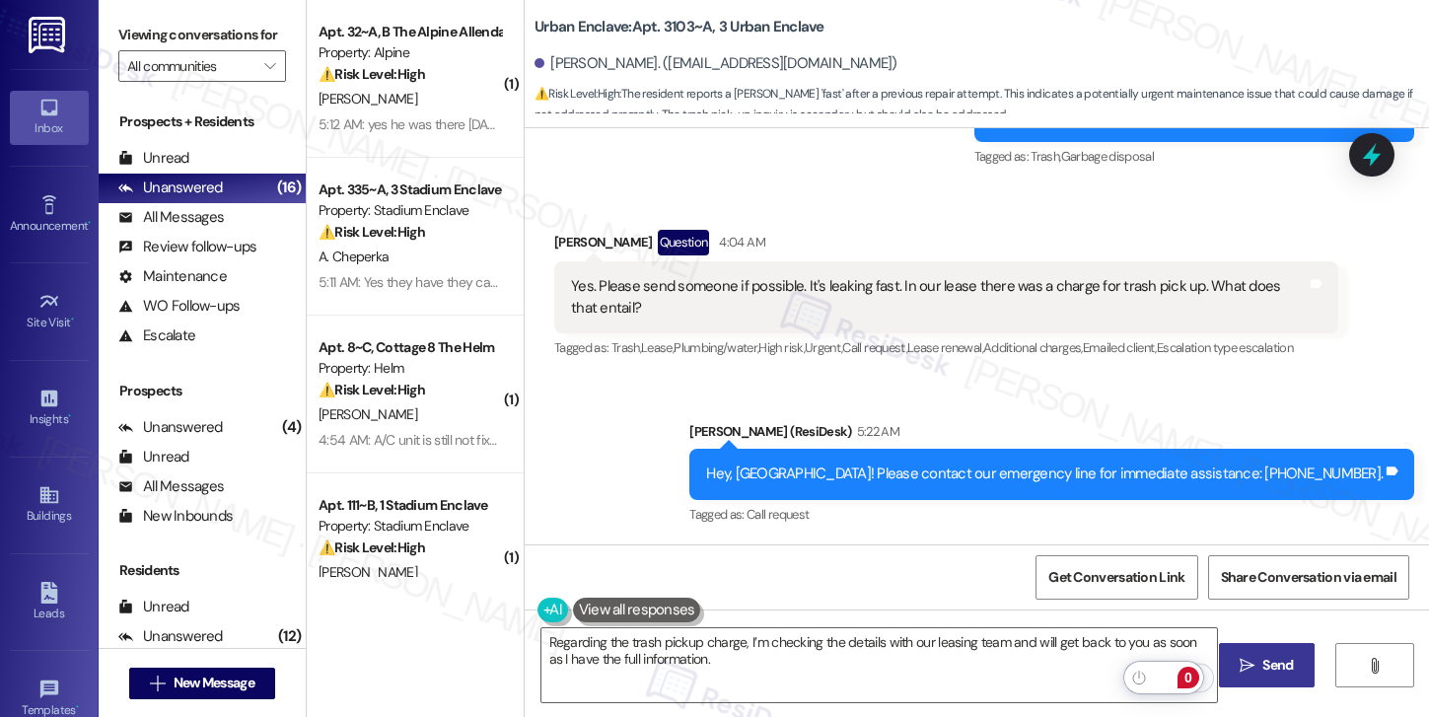
click at [1258, 670] on span "Send" at bounding box center [1277, 665] width 38 height 21
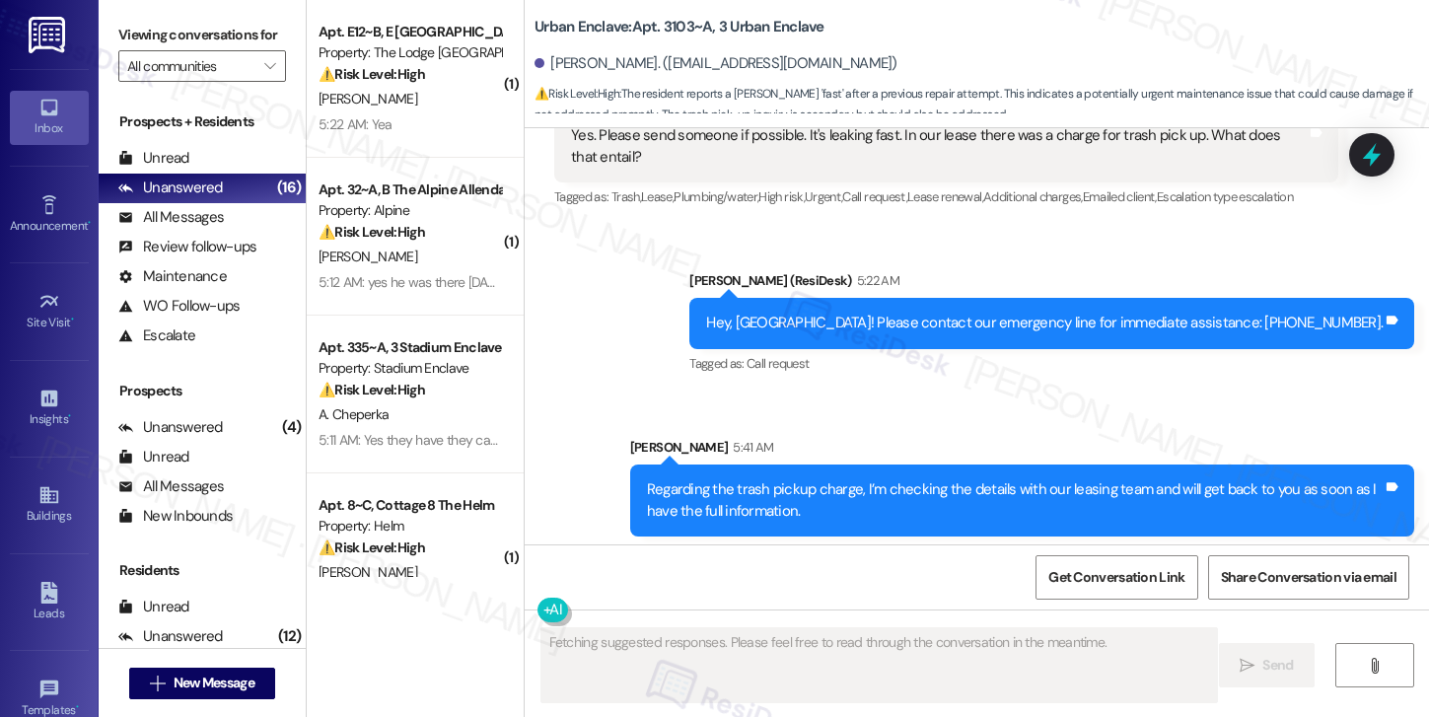
scroll to position [1310, 0]
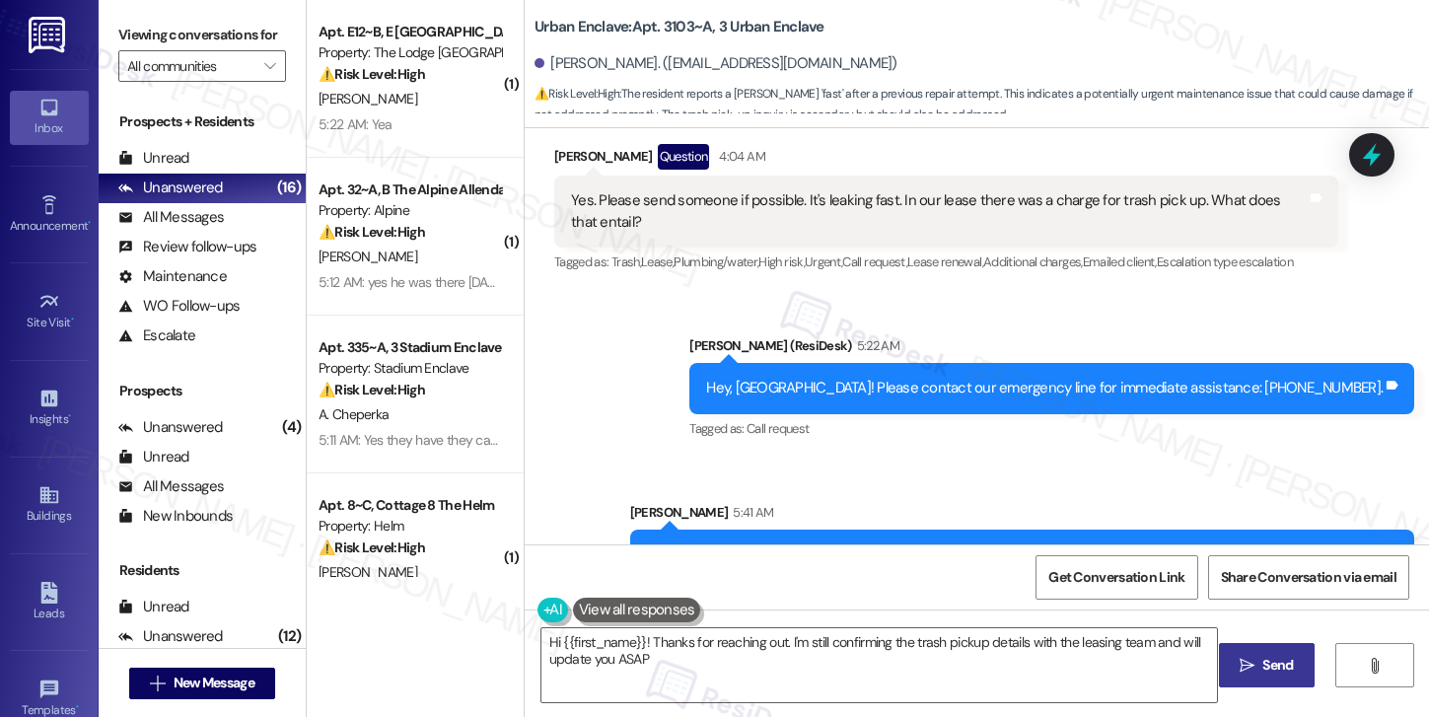
type textarea "Hi {{first_name}}! Thanks for reaching out. I'm still confirming the trash pick…"
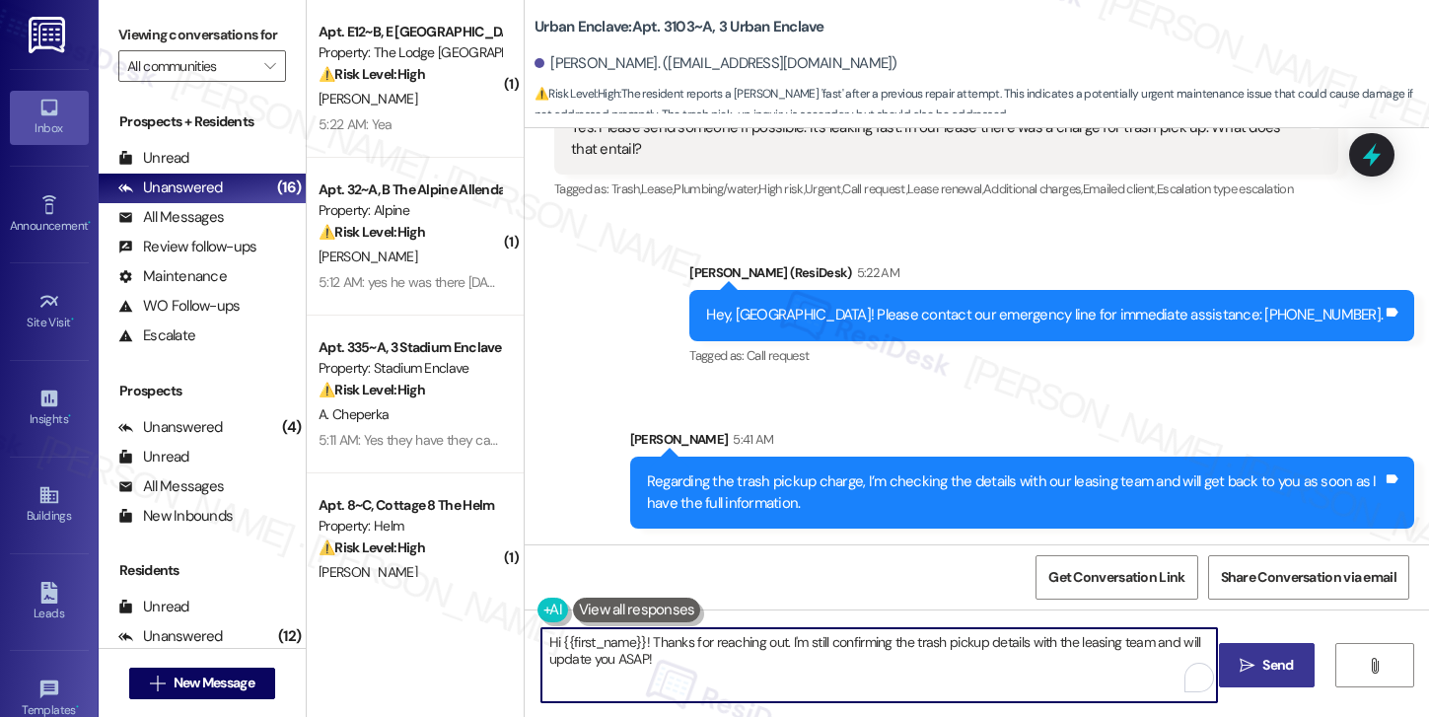
click at [673, 664] on textarea "Hi {{first_name}}! Thanks for reaching out. I'm still confirming the trash pick…" at bounding box center [879, 665] width 676 height 74
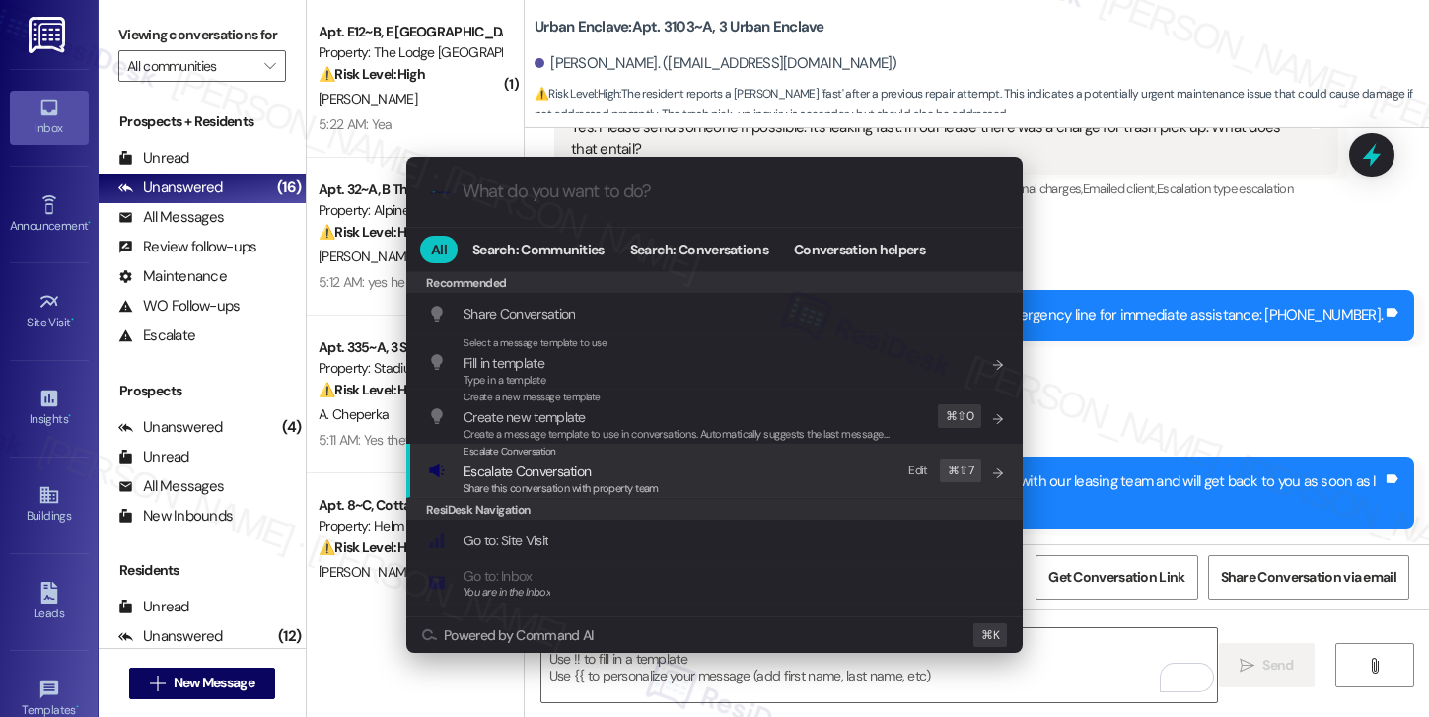
click at [546, 482] on span "Share this conversation with property team" at bounding box center [560, 488] width 195 height 14
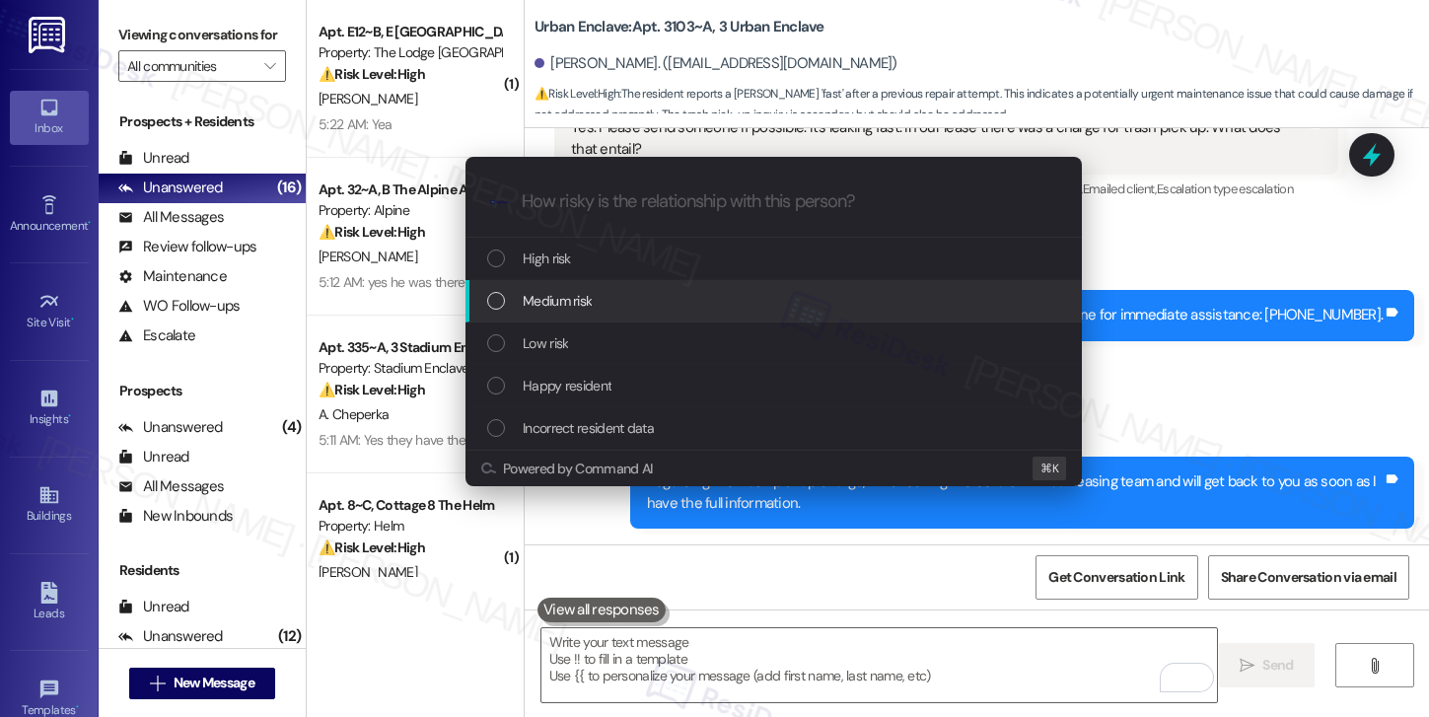
click at [564, 301] on span "Medium risk" at bounding box center [557, 301] width 69 height 22
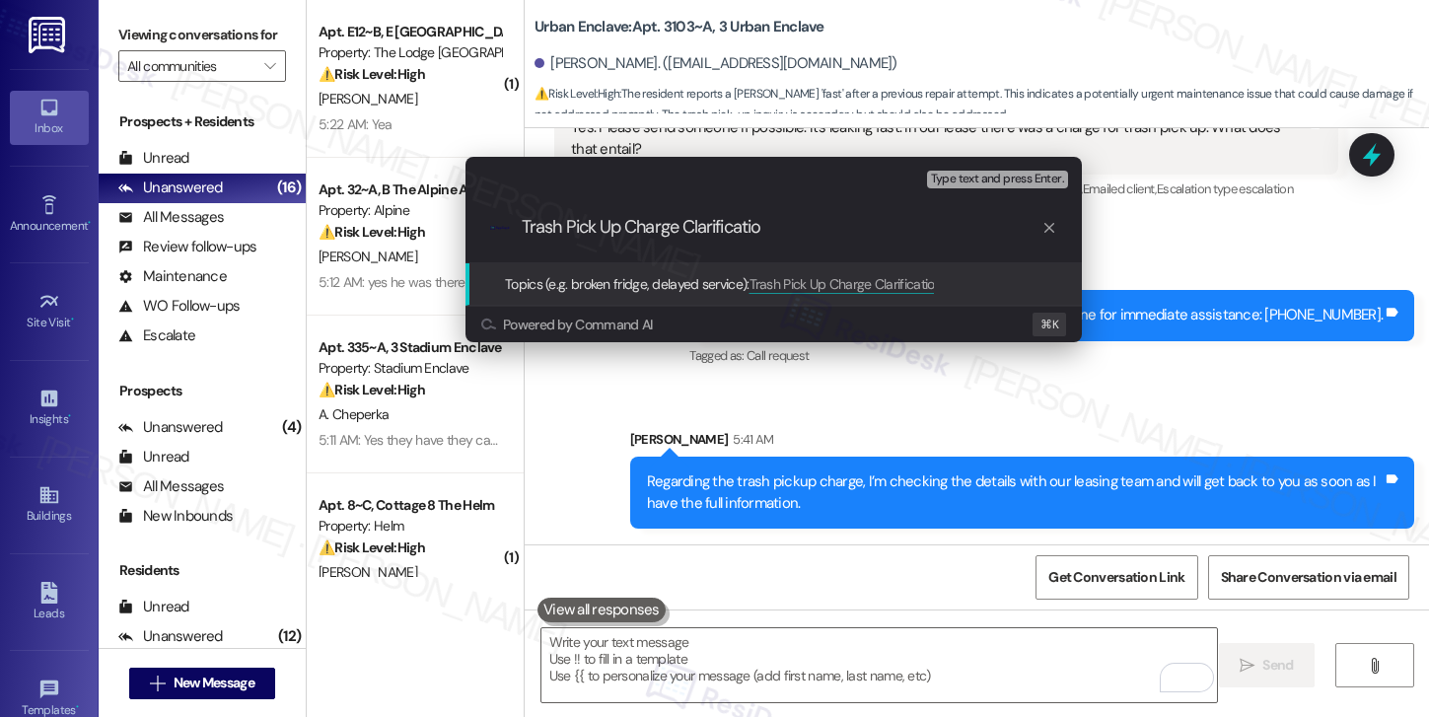
type input "Trash Pick Up Charge Clarification"
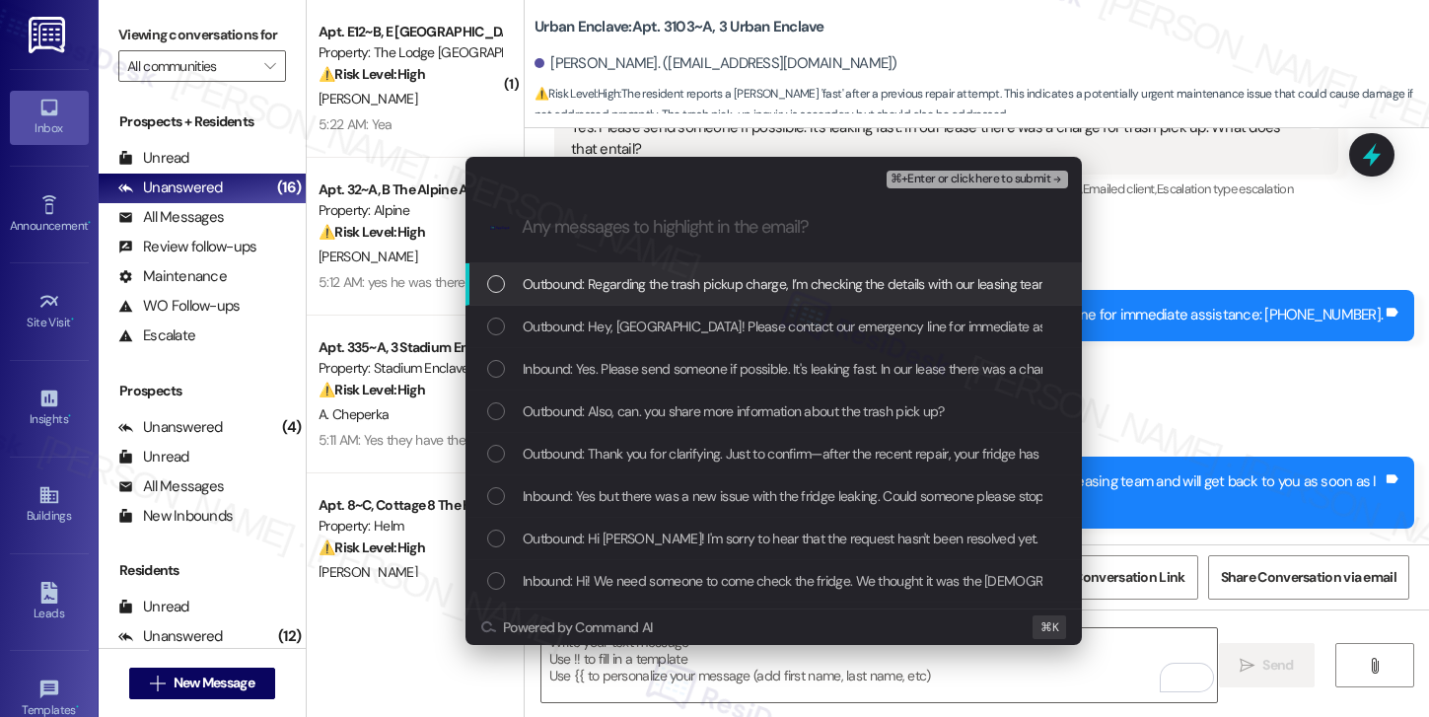
click at [728, 290] on span "Outbound: Regarding the trash pickup charge, I’m checking the details with our …" at bounding box center [961, 284] width 877 height 22
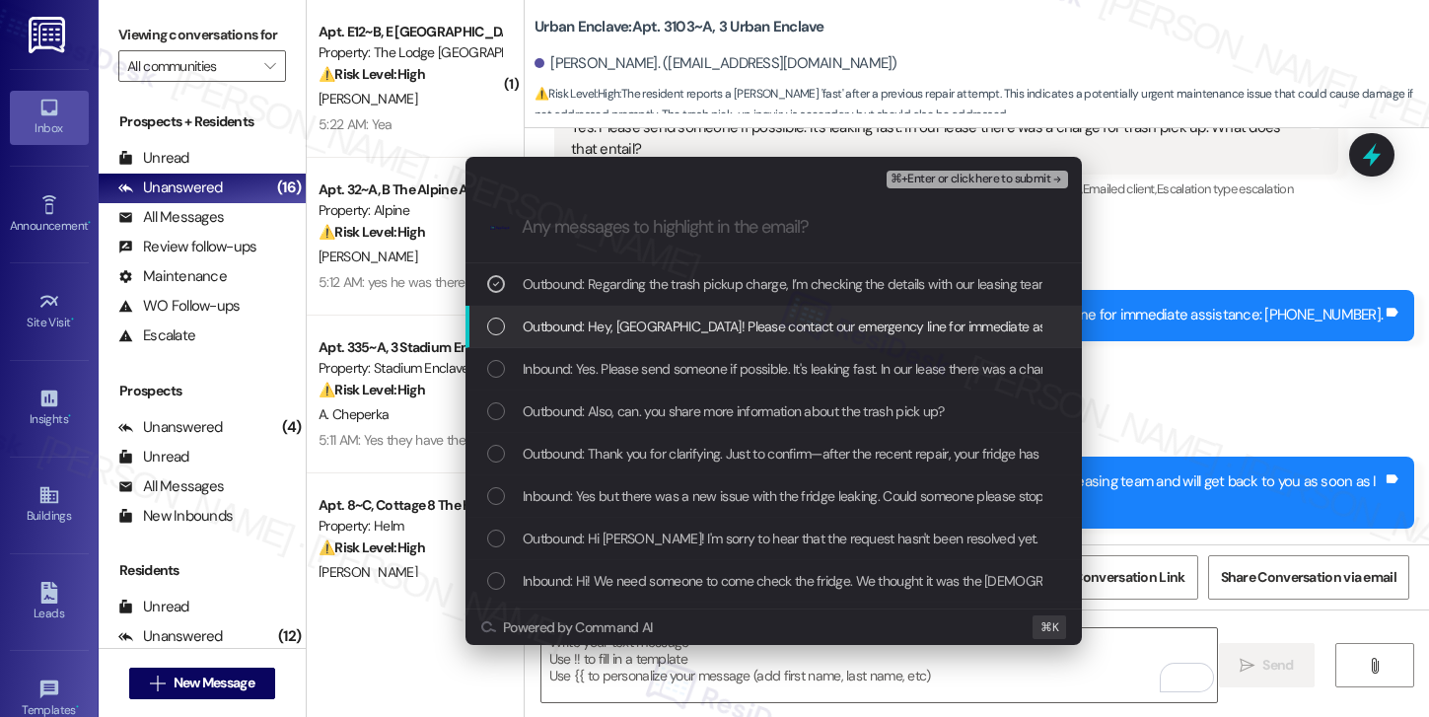
click at [703, 328] on span "Outbound: Hey, Sydney! Please contact our emergency line for immediate assistan…" at bounding box center [866, 327] width 686 height 22
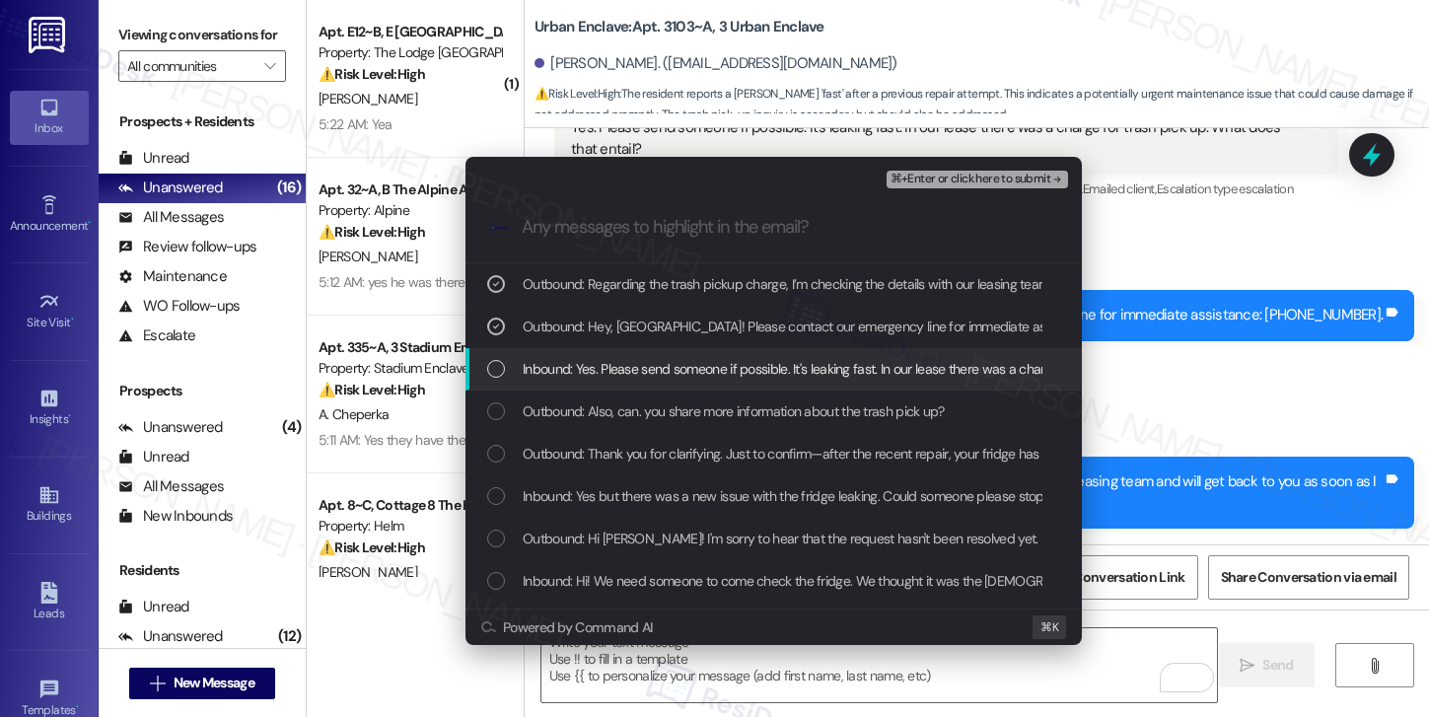
click at [696, 370] on span "Inbound: Yes. Please send someone if possible. It's leaking fast. In our lease …" at bounding box center [907, 369] width 769 height 22
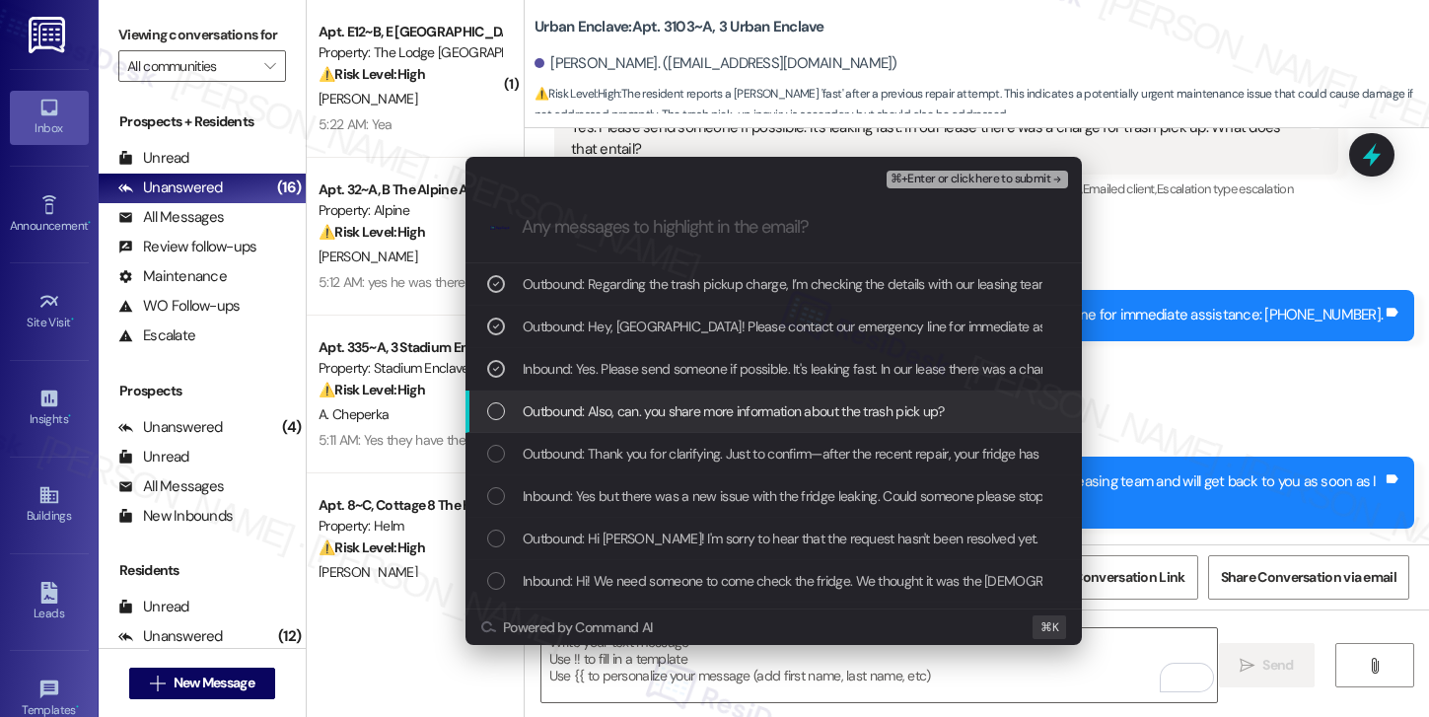
click at [679, 406] on span "Outbound: Also, can. you share more information about the trash pick up?" at bounding box center [734, 411] width 422 height 22
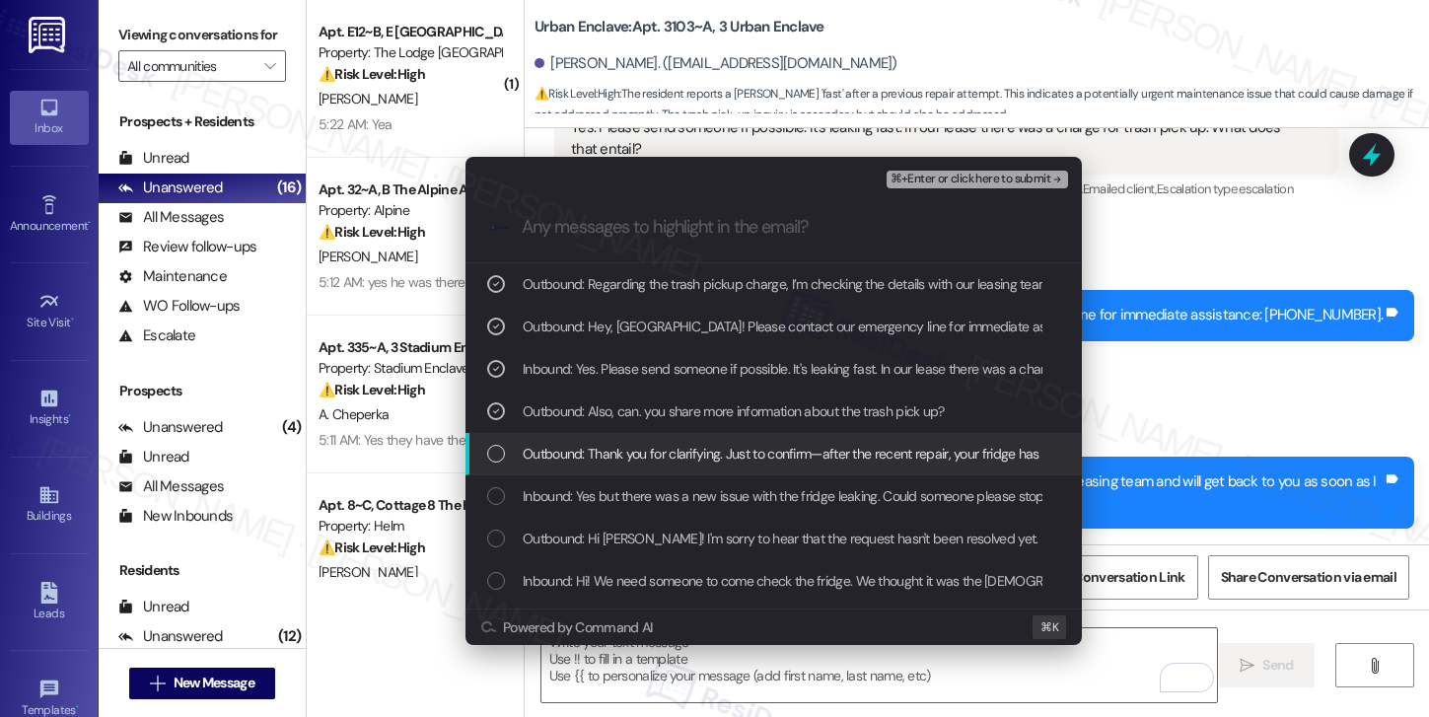
click at [684, 446] on span "Outbound: Thank you for clarifying. Just to confirm—after the recent repair, yo…" at bounding box center [888, 454] width 730 height 22
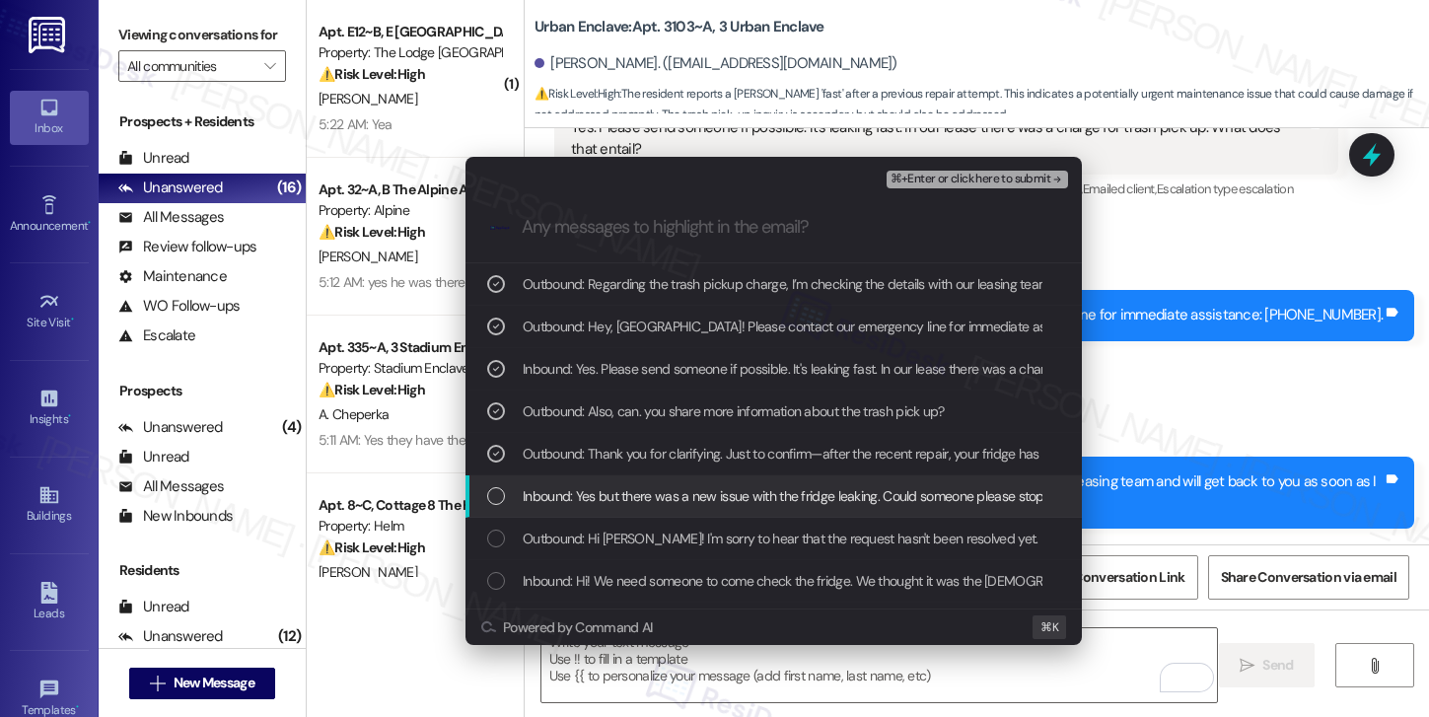
click at [690, 506] on span "Inbound: Yes but there was a new issue with the fridge leaking. Could someone p…" at bounding box center [1026, 496] width 1006 height 22
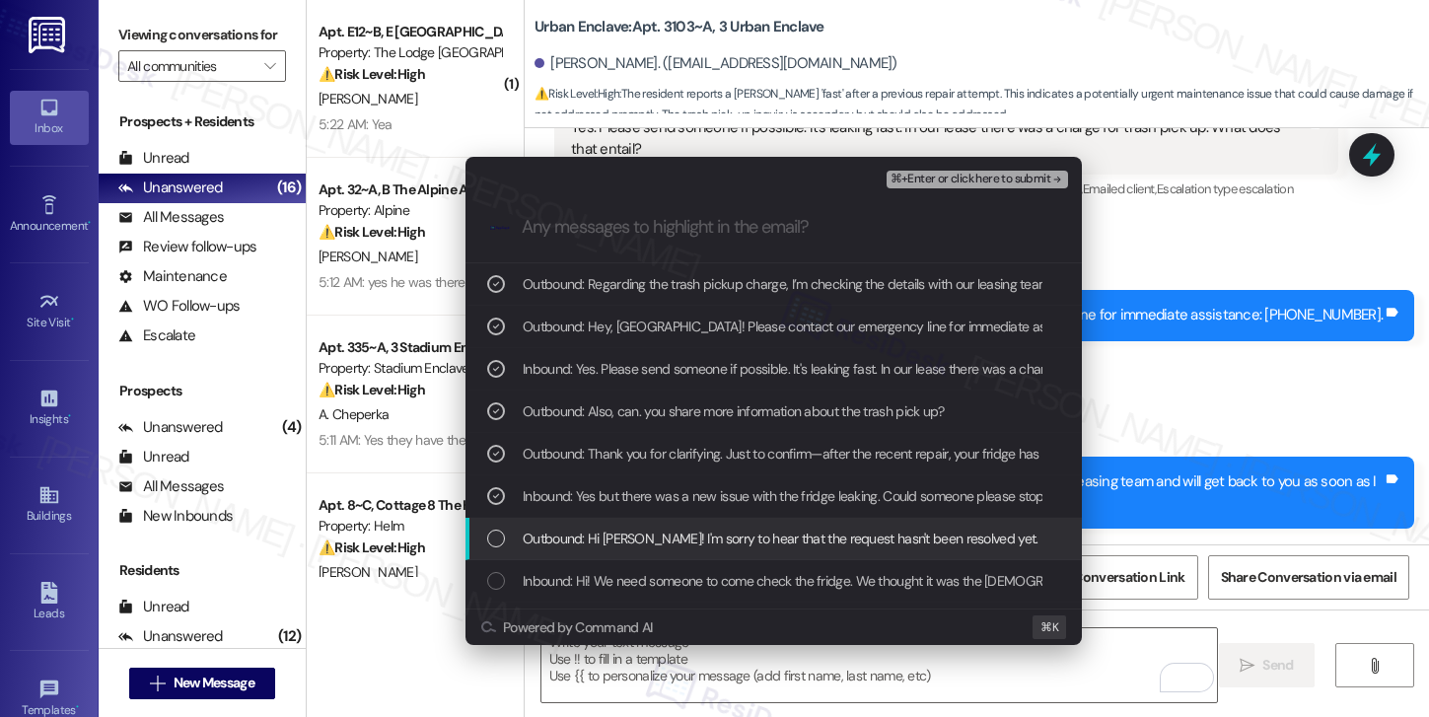
click at [681, 537] on span "Outbound: Hi Sydney! I'm sorry to hear that the request hasn't been resolved ye…" at bounding box center [934, 538] width 822 height 22
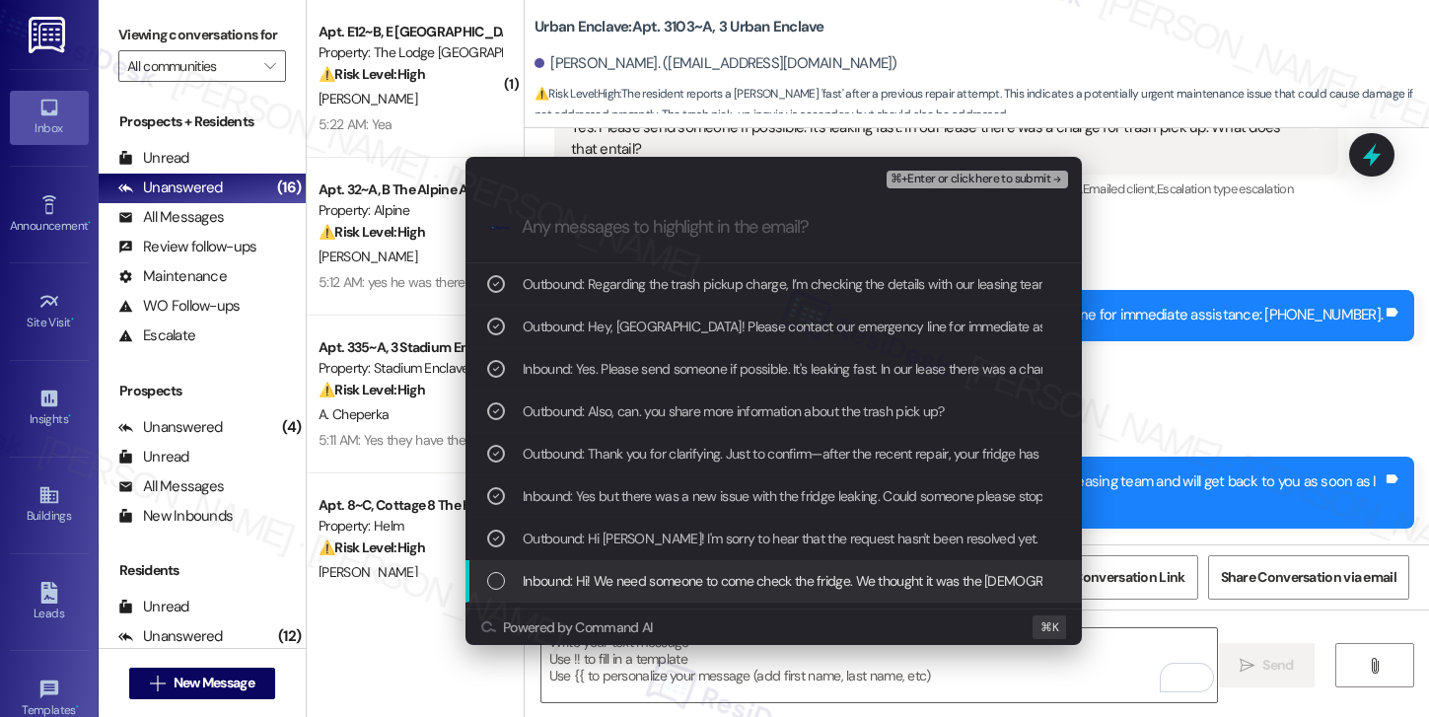
click at [672, 578] on span "Inbound: Hi! We need someone to come check the fridge. We thought it was the Br…" at bounding box center [877, 581] width 709 height 22
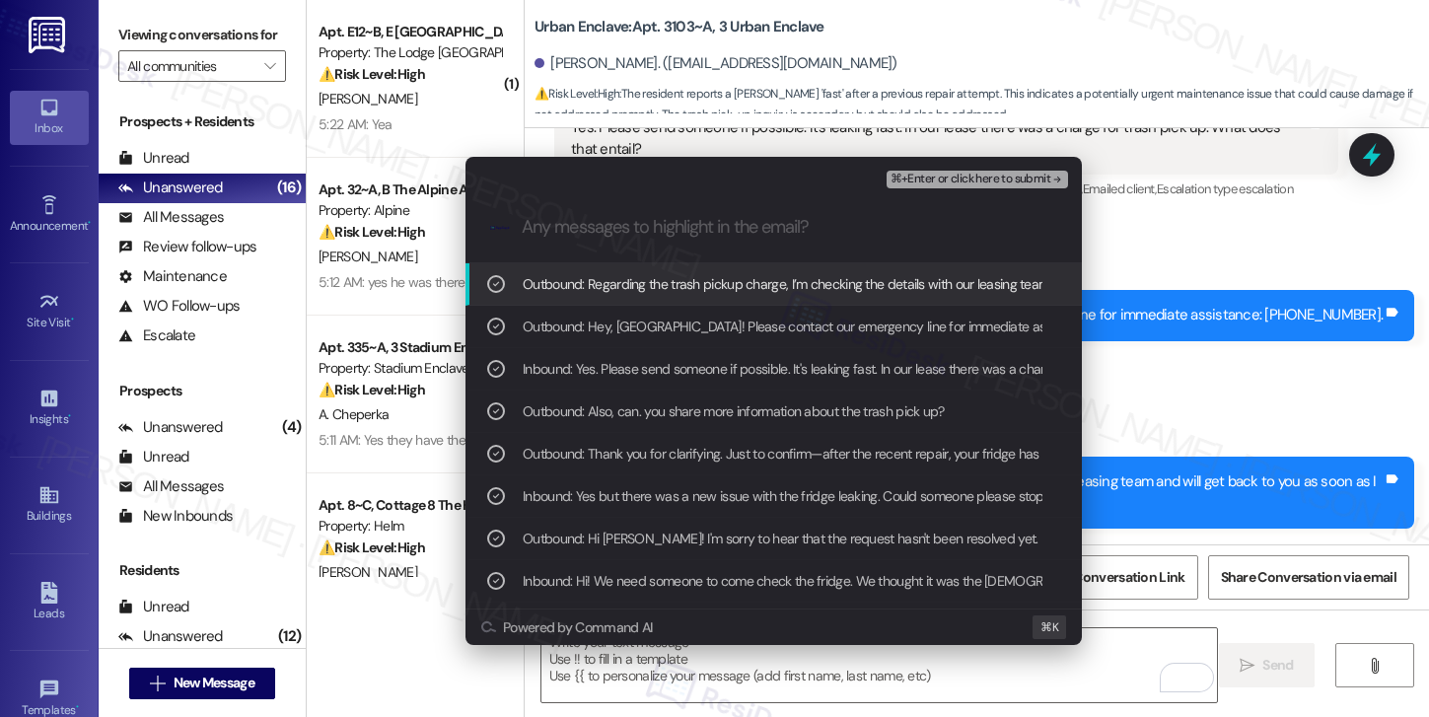
click at [965, 180] on span "⌘+Enter or click here to submit" at bounding box center [970, 180] width 160 height 14
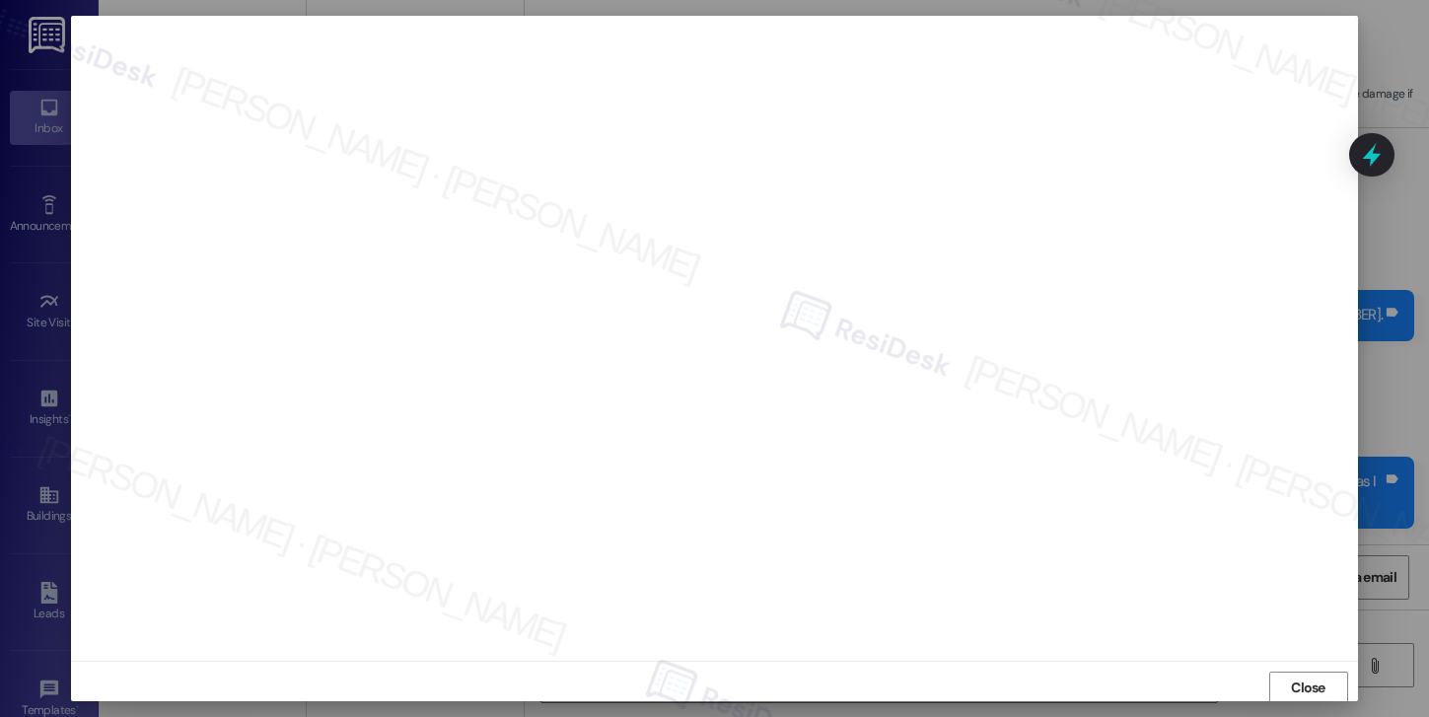
scroll to position [2, 0]
click at [1301, 685] on span "Close" at bounding box center [1308, 685] width 35 height 21
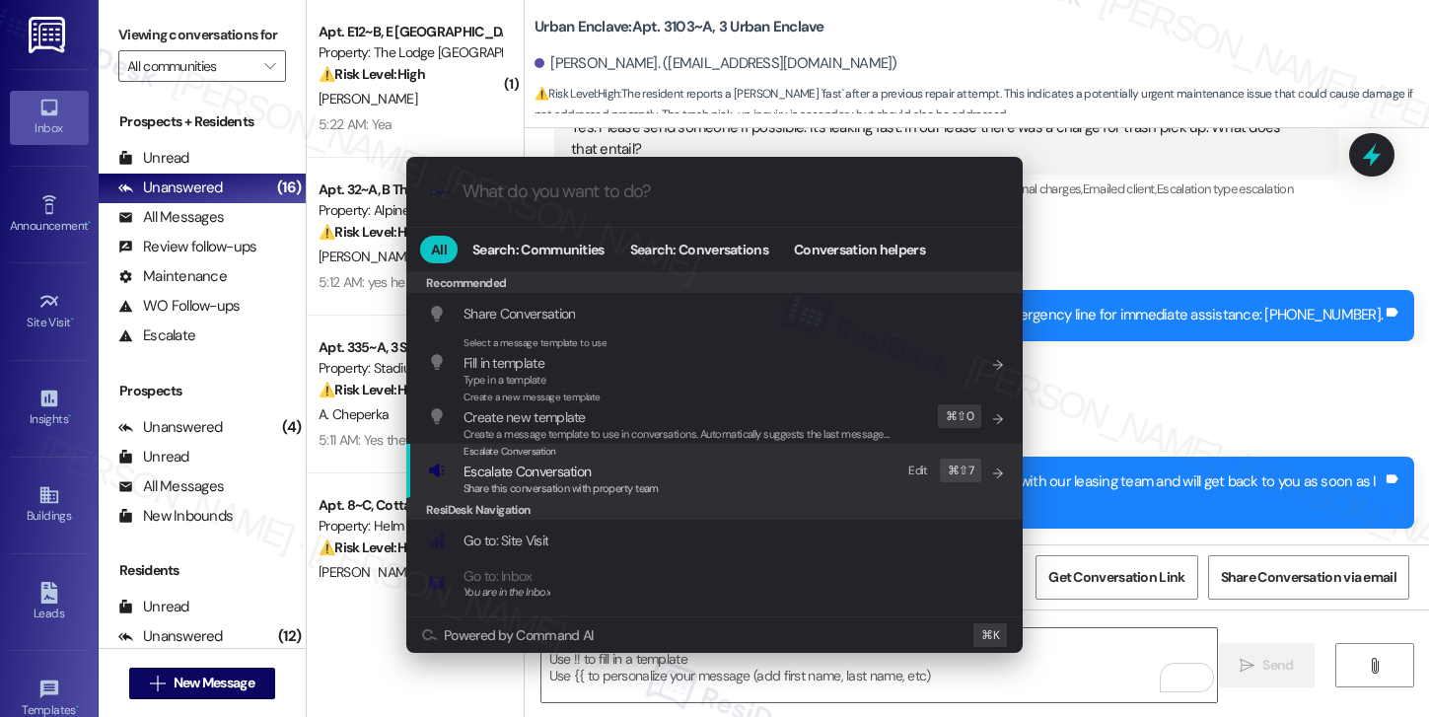
click at [648, 463] on span "Escalate Conversation" at bounding box center [560, 471] width 195 height 22
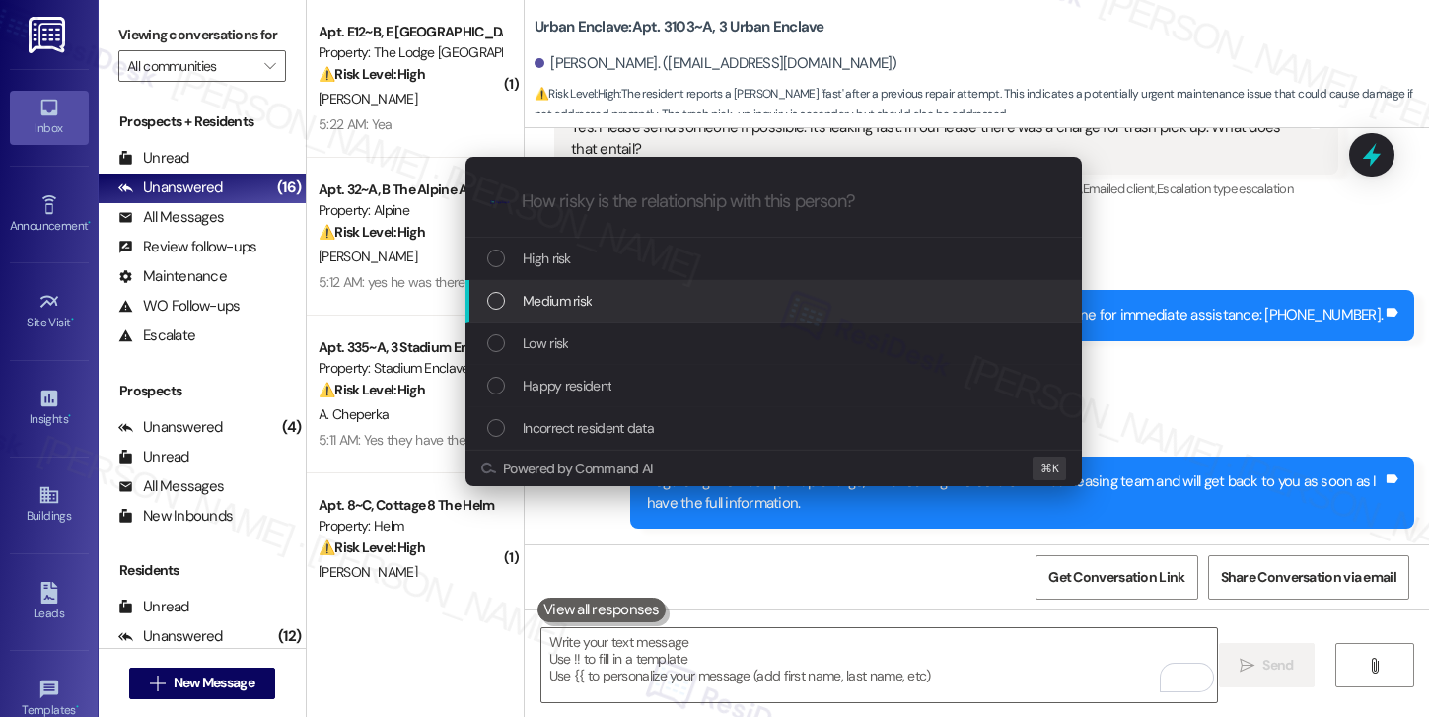
click at [661, 303] on div "Medium risk" at bounding box center [775, 301] width 577 height 22
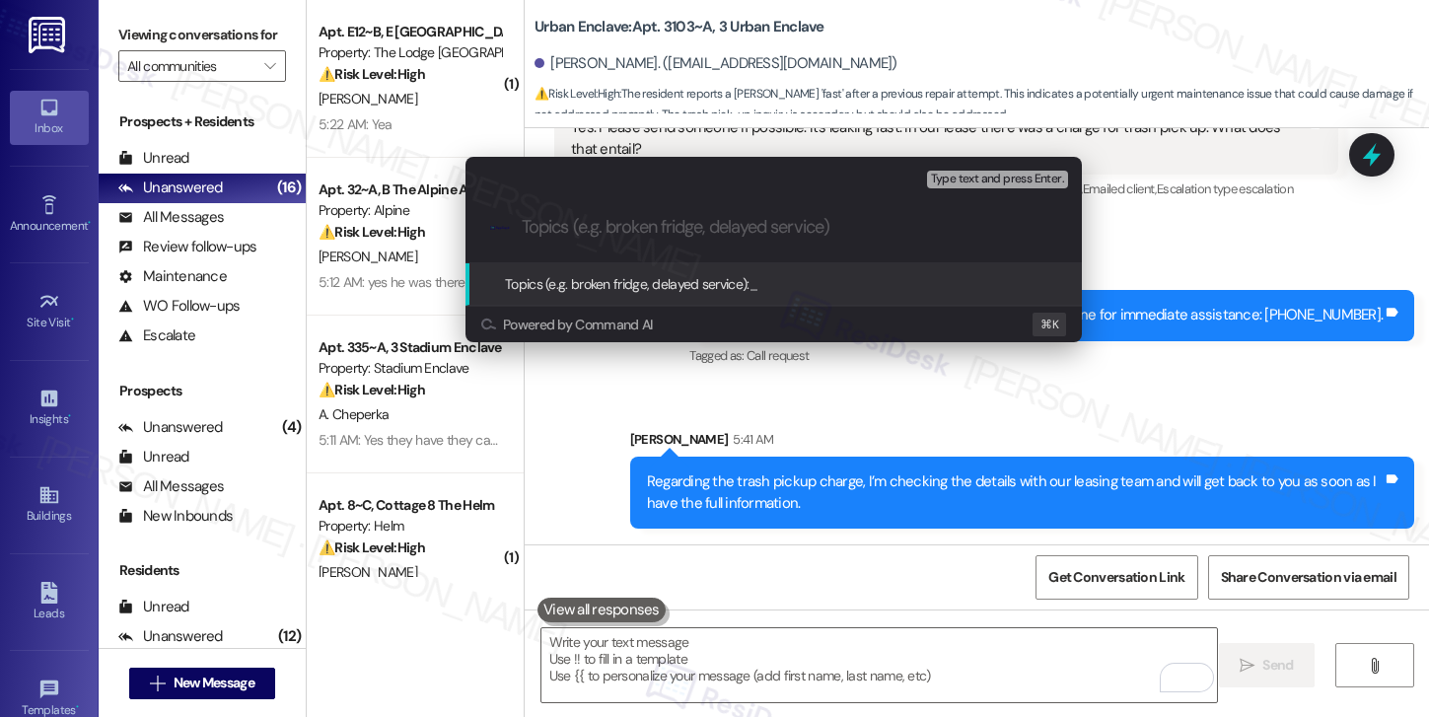
paste input "Trash Pick Up Charge Clarification"
type input "Trash Pick Up Charge Clarification"
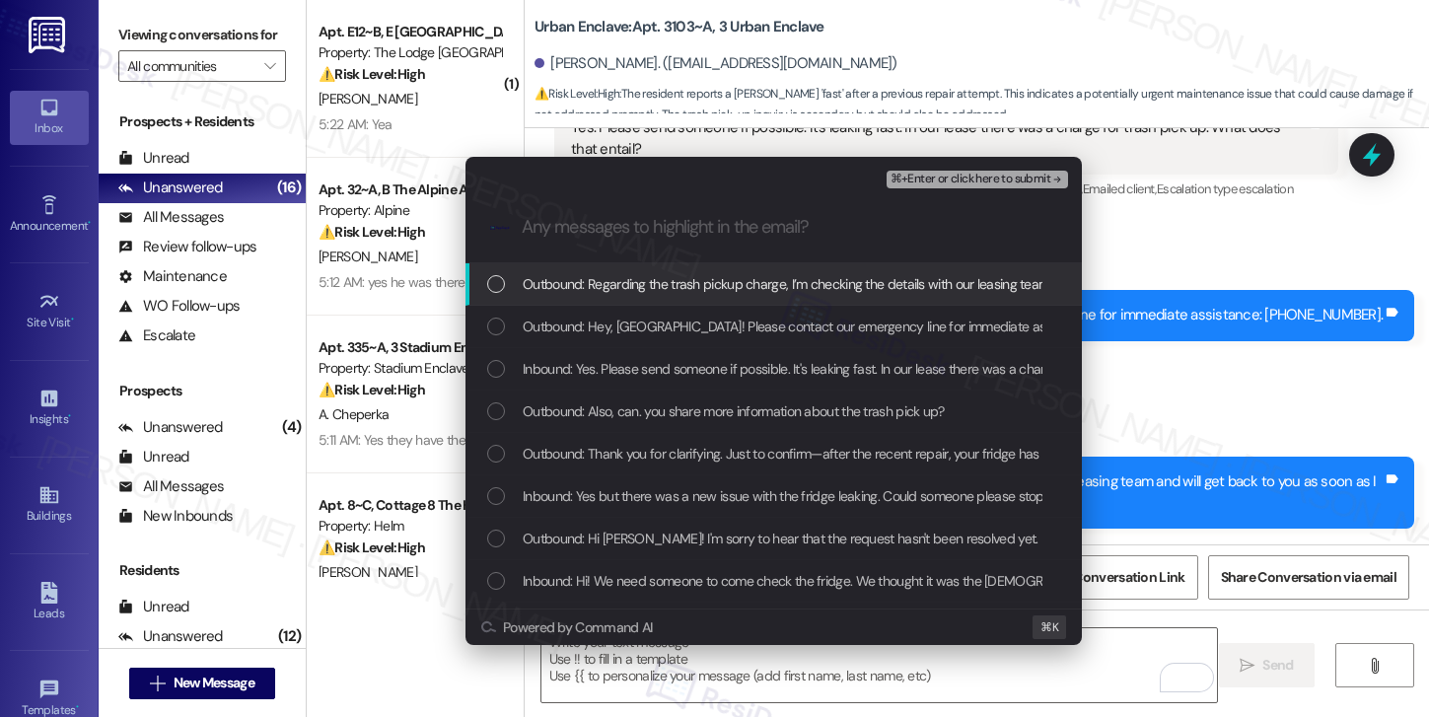
click at [690, 282] on span "Outbound: Regarding the trash pickup charge, I’m checking the details with our …" at bounding box center [961, 284] width 877 height 22
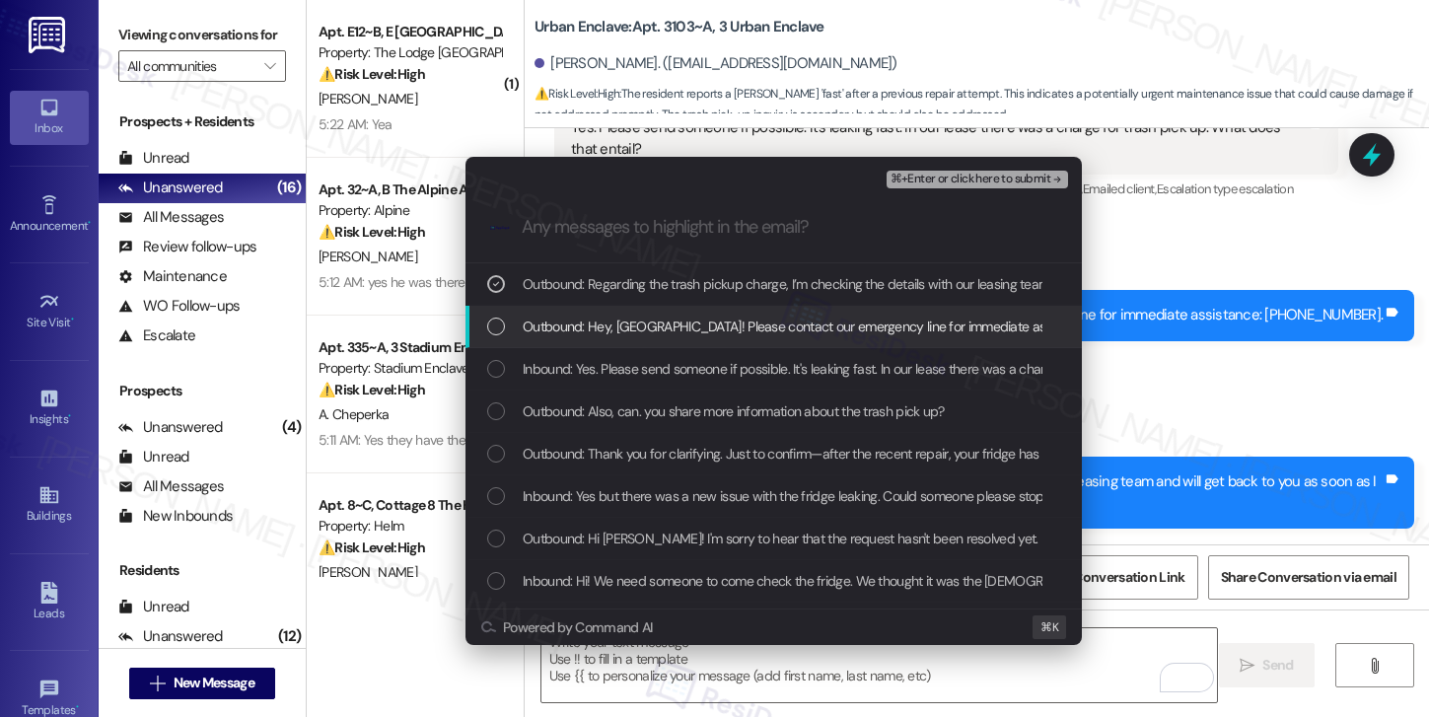
click at [673, 317] on span "Outbound: Hey, Sydney! Please contact our emergency line for immediate assistan…" at bounding box center [866, 327] width 686 height 22
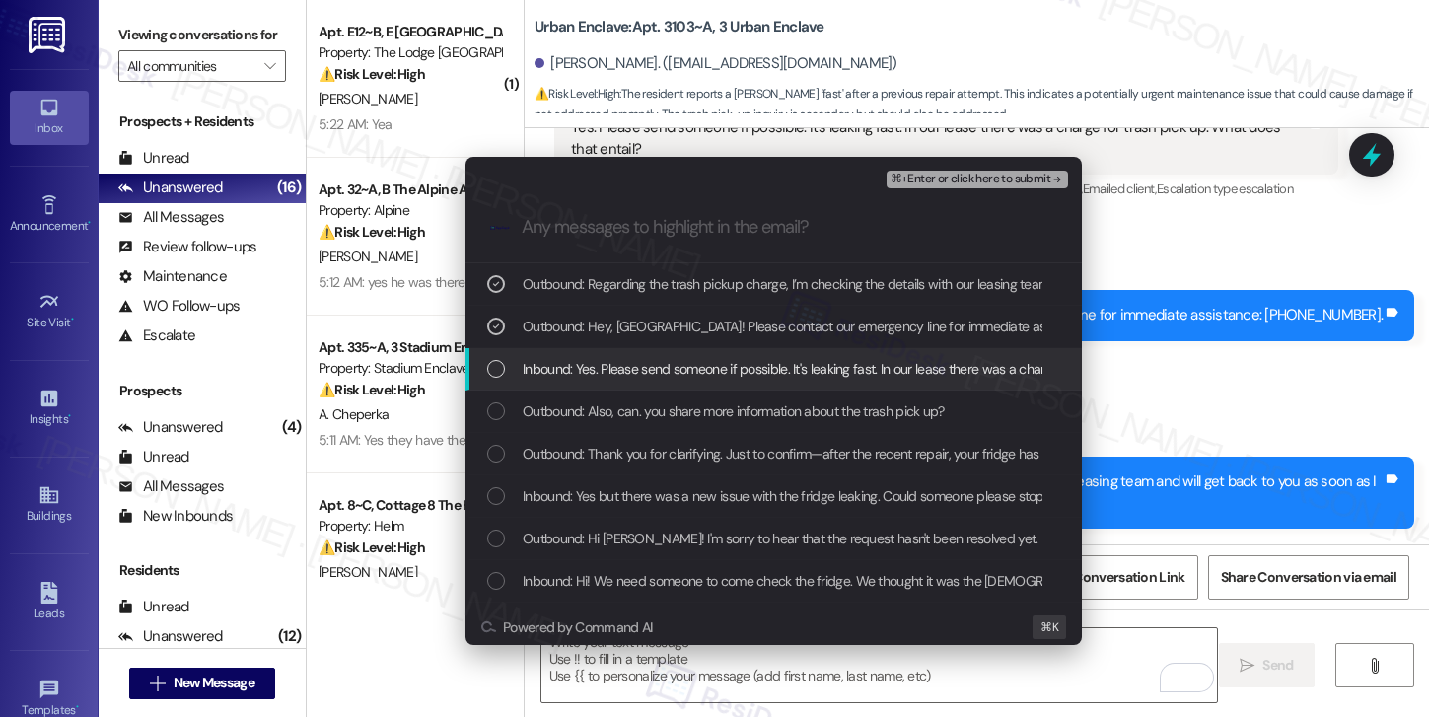
click at [652, 371] on span "Inbound: Yes. Please send someone if possible. It's leaking fast. In our lease …" at bounding box center [907, 369] width 769 height 22
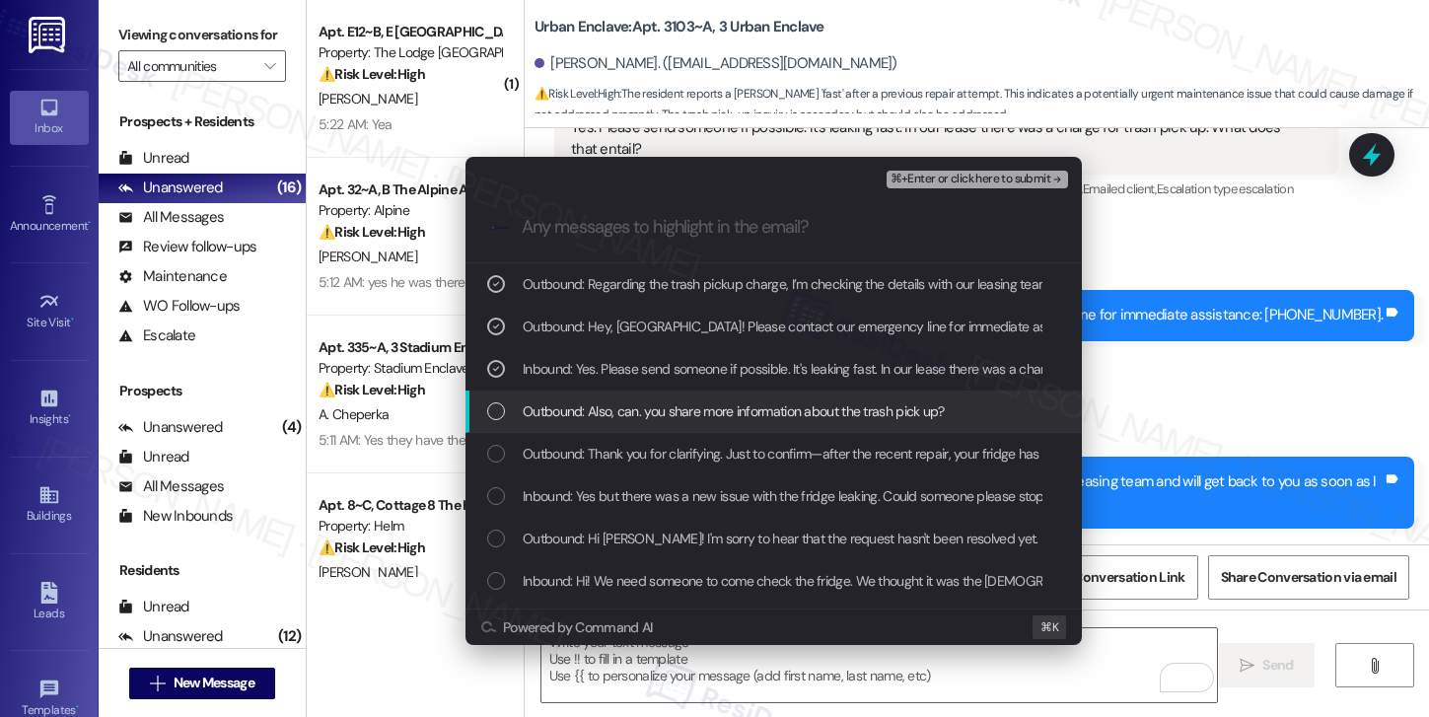
click at [633, 410] on span "Outbound: Also, can. you share more information about the trash pick up?" at bounding box center [734, 411] width 422 height 22
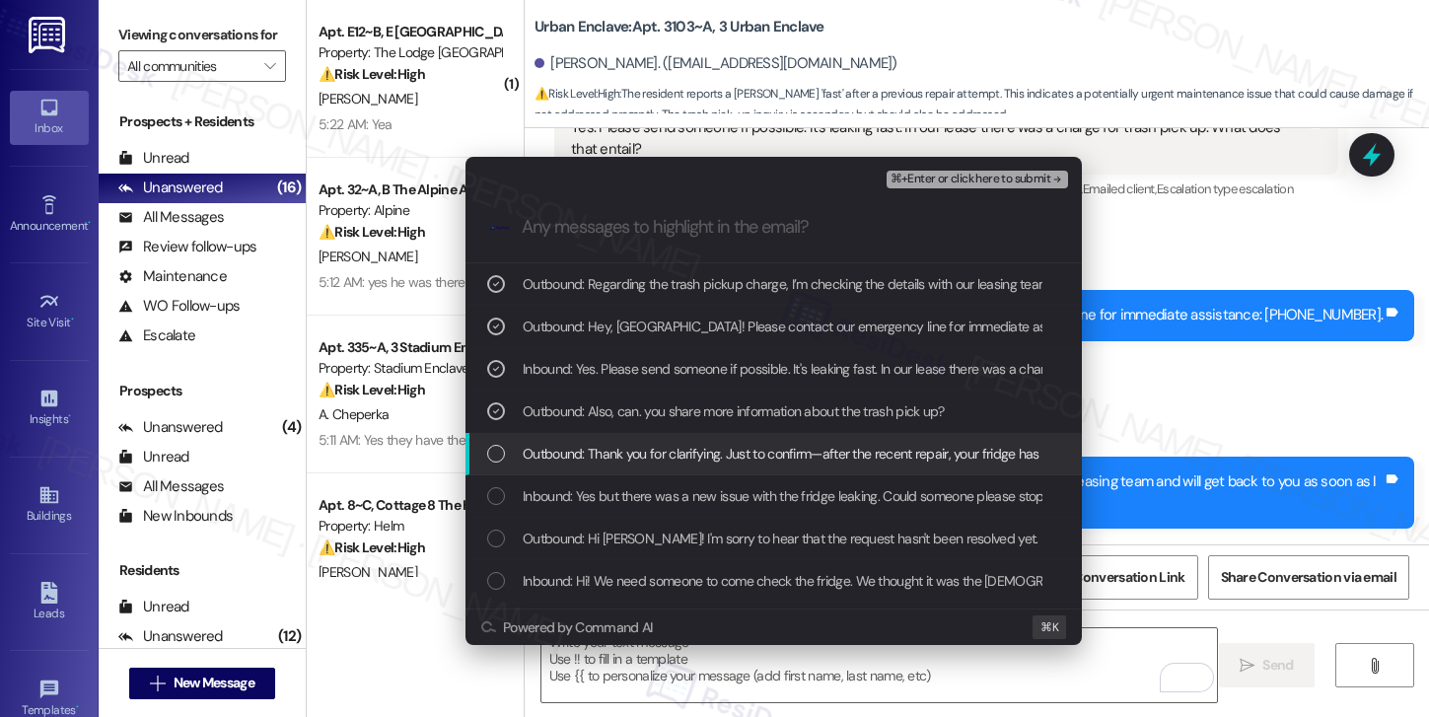
click at [617, 446] on span "Outbound: Thank you for clarifying. Just to confirm—after the recent repair, yo…" at bounding box center [888, 454] width 730 height 22
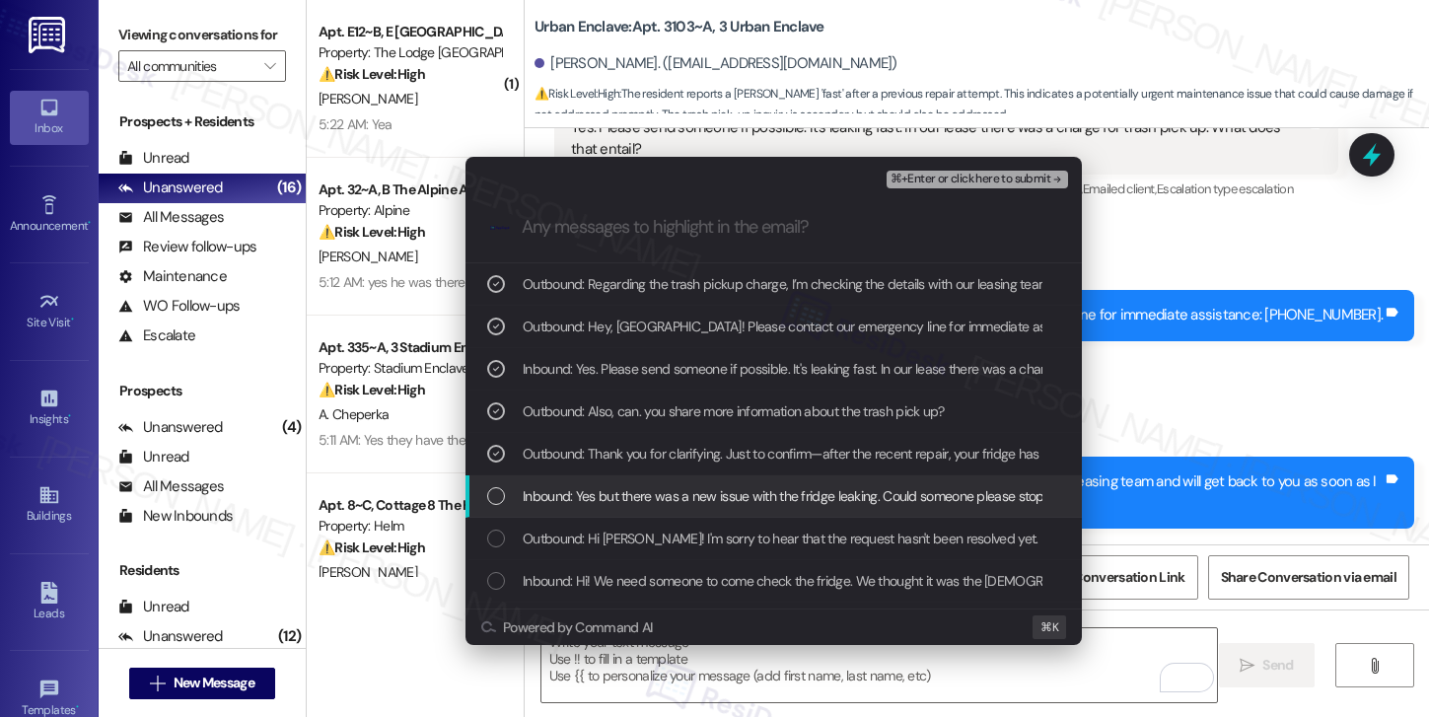
click at [603, 496] on span "Inbound: Yes but there was a new issue with the fridge leaking. Could someone p…" at bounding box center [1026, 496] width 1006 height 22
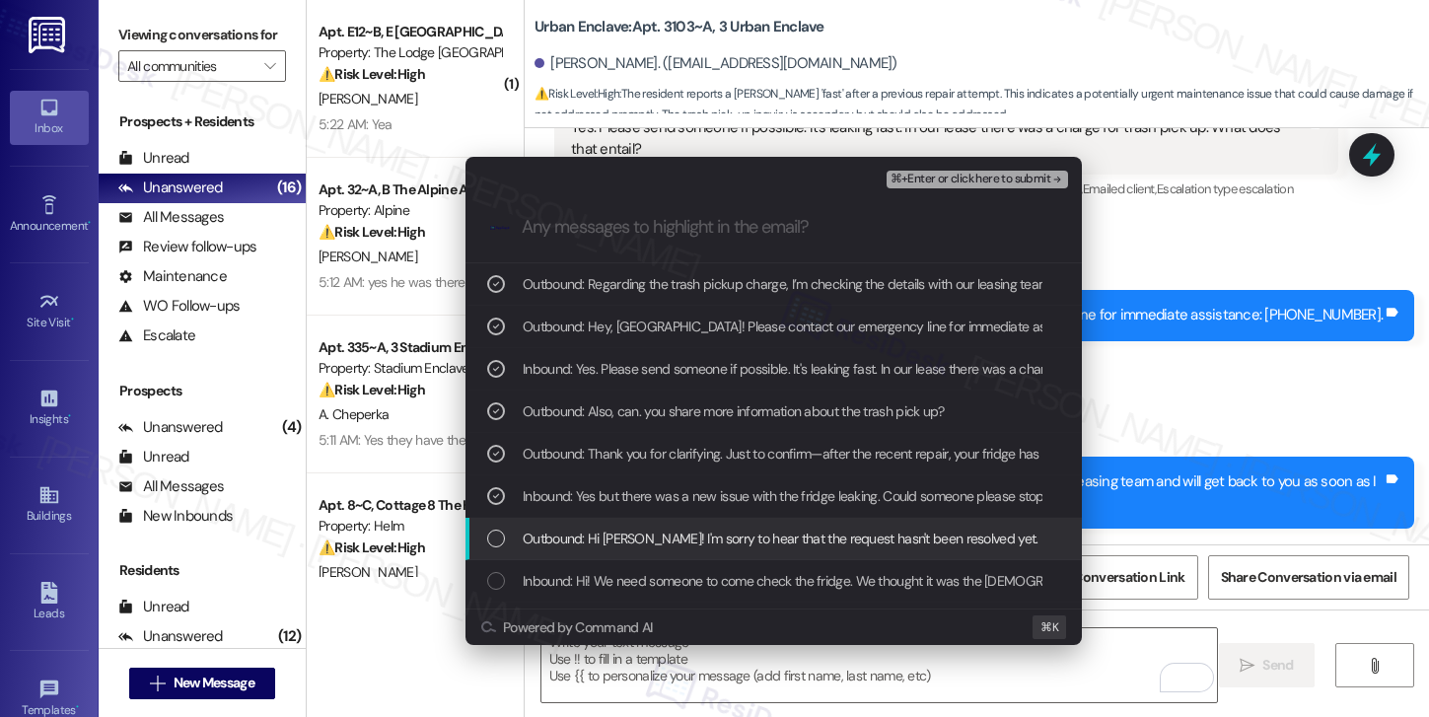
click at [591, 542] on span "Outbound: Hi Sydney! I'm sorry to hear that the request hasn't been resolved ye…" at bounding box center [934, 538] width 822 height 22
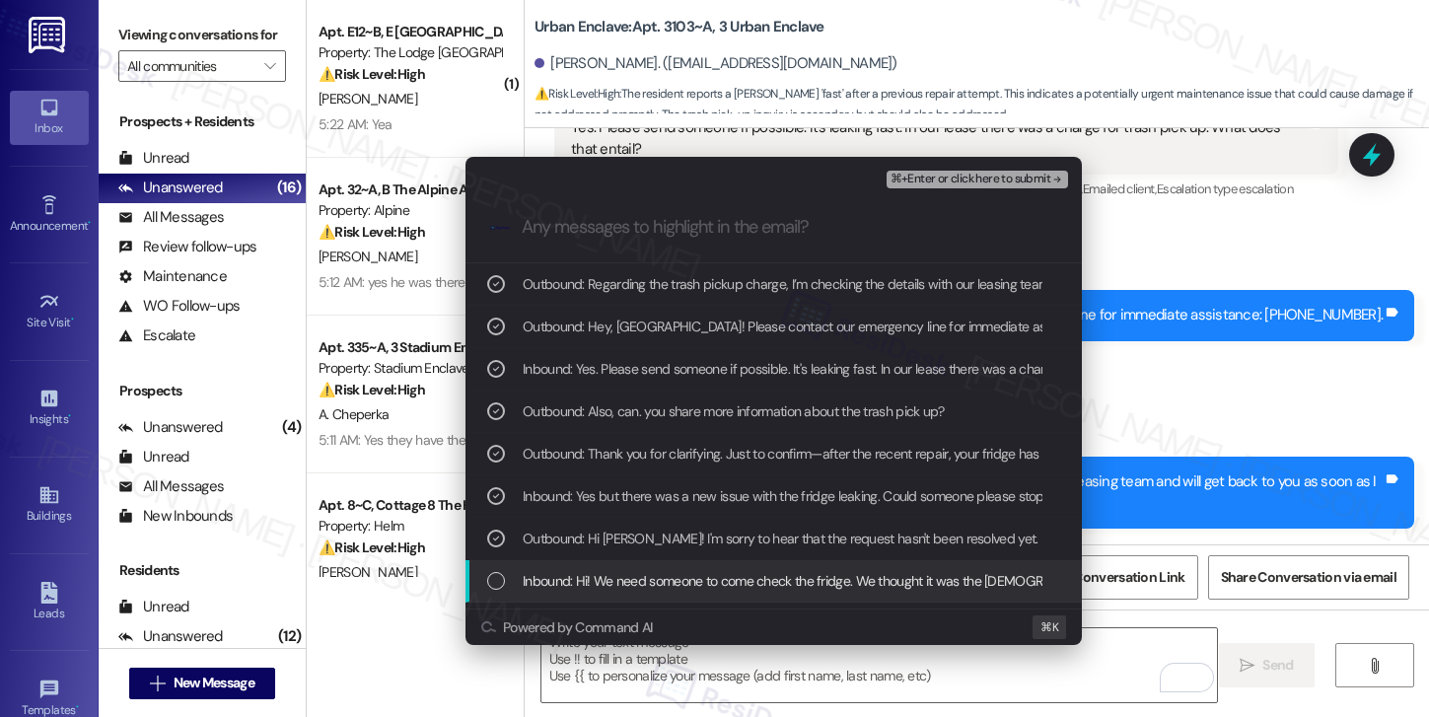
click at [578, 590] on span "Inbound: Hi! We need someone to come check the fridge. We thought it was the Br…" at bounding box center [877, 581] width 709 height 22
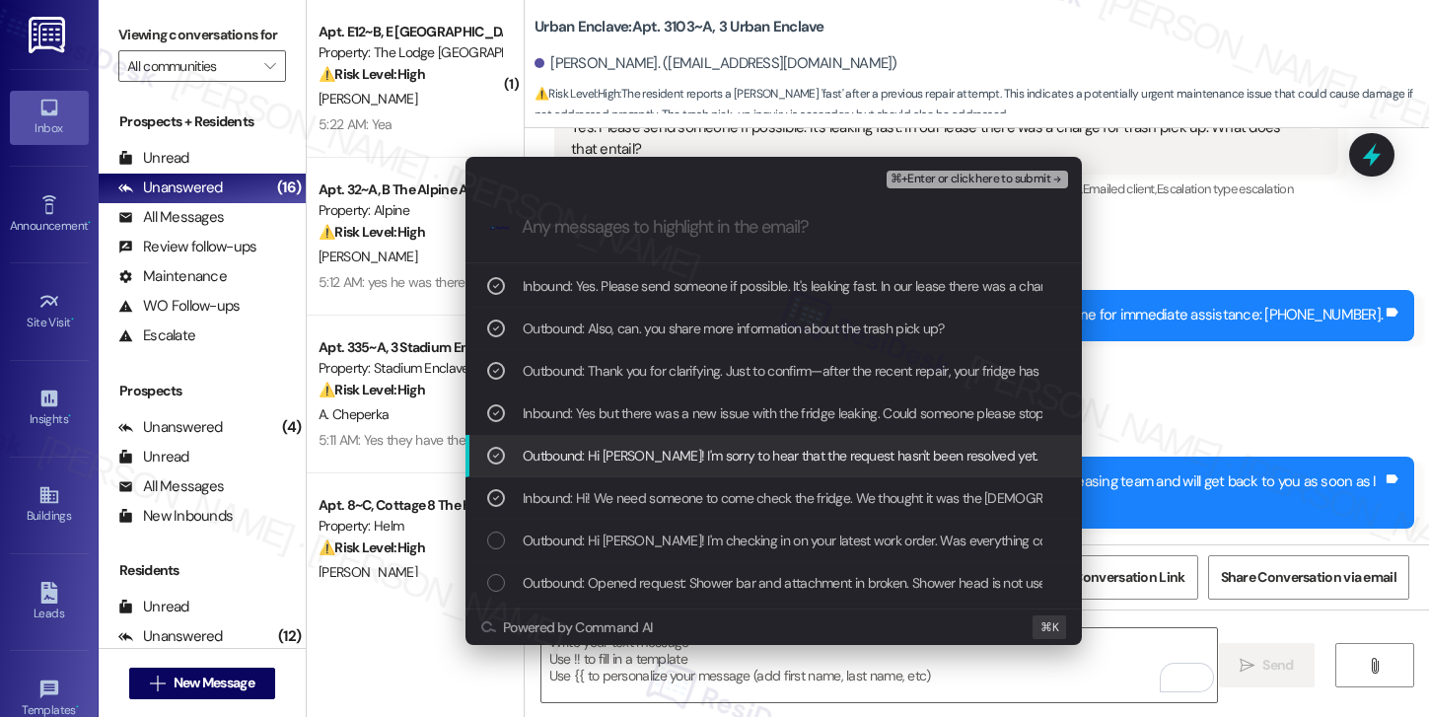
scroll to position [89, 0]
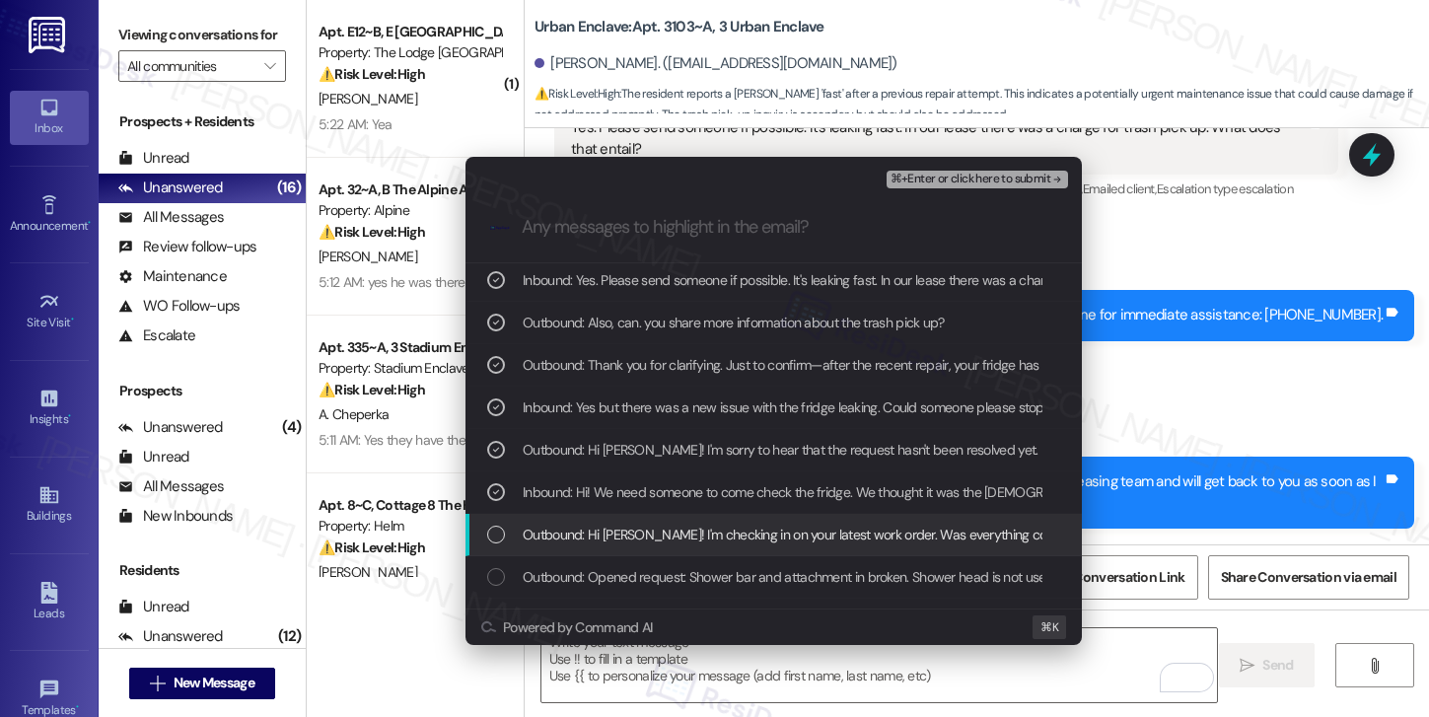
click at [638, 538] on span "Outbound: Hi Sydney! I'm checking in on your latest work order. Was everything …" at bounding box center [1137, 535] width 1229 height 22
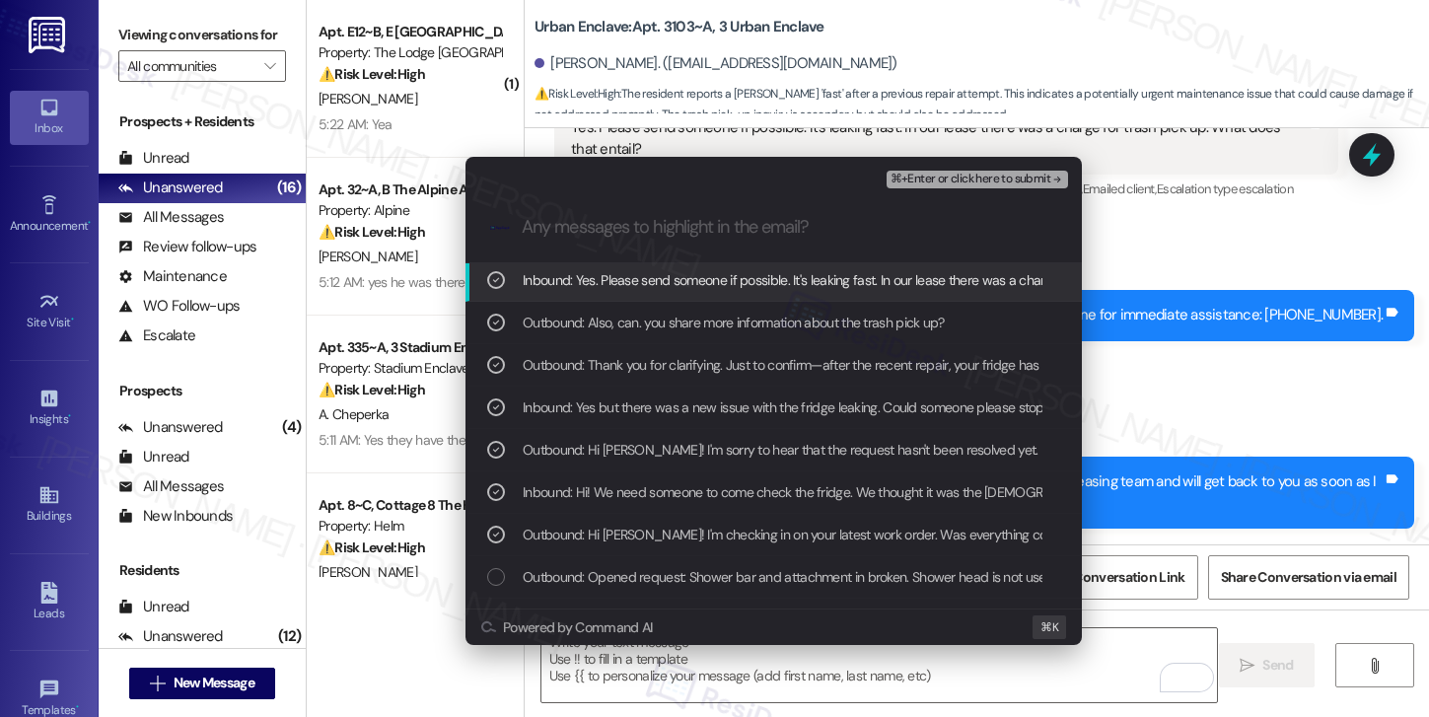
click at [936, 175] on span "⌘+Enter or click here to submit" at bounding box center [970, 180] width 160 height 14
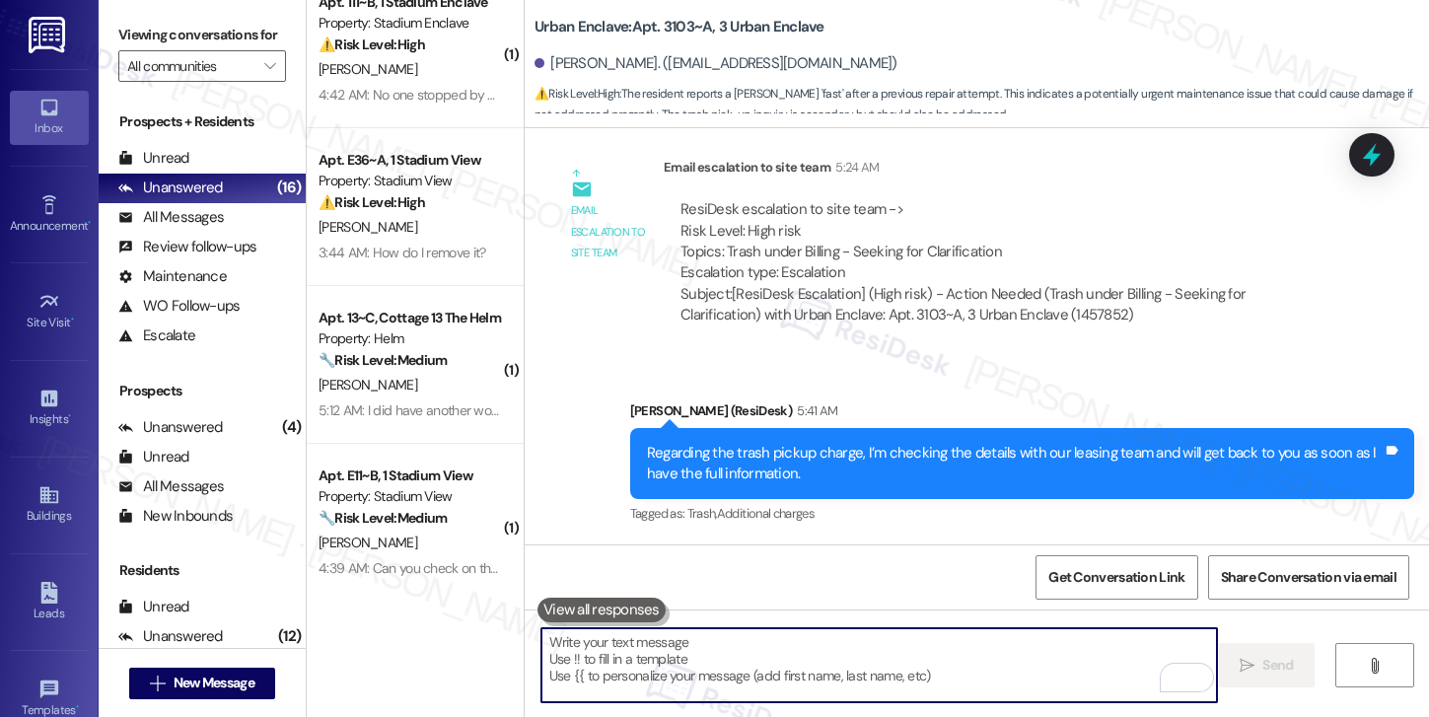
scroll to position [639, 0]
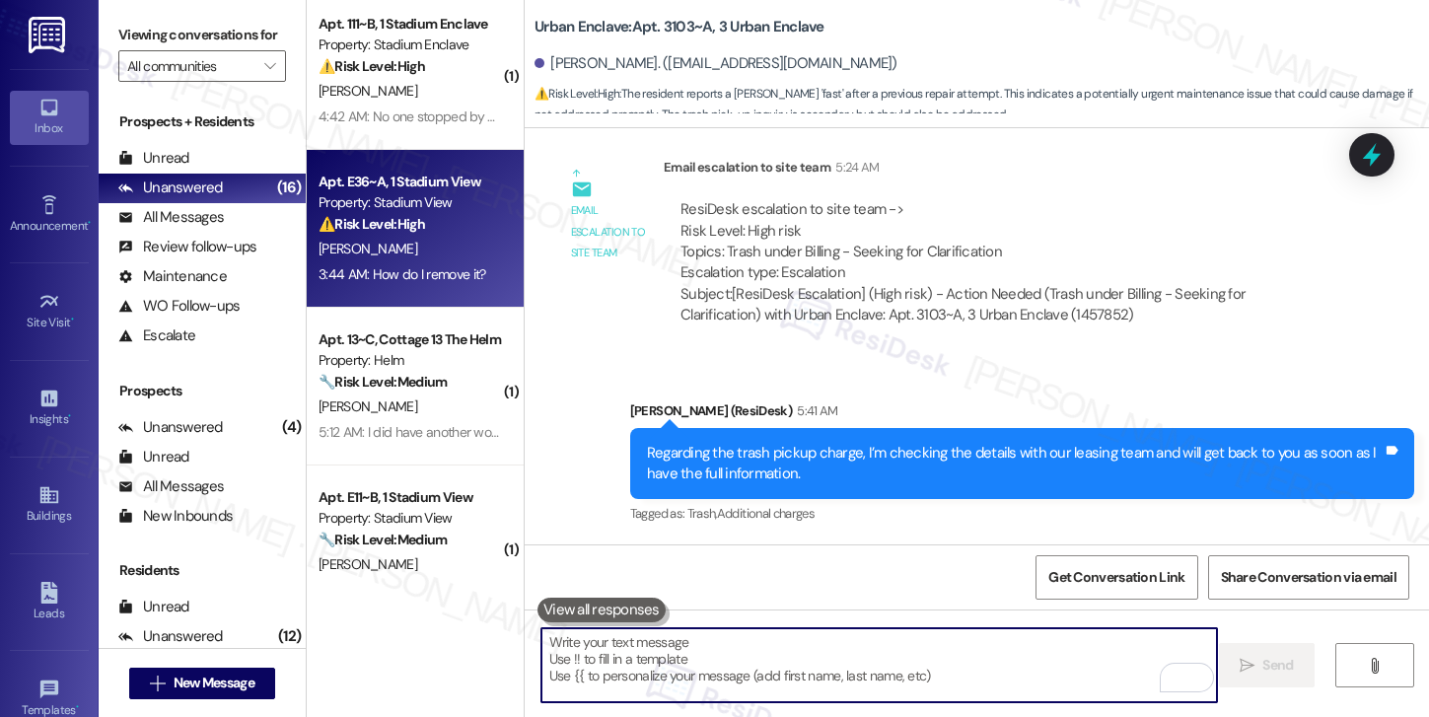
click at [444, 249] on div "S. Tamang" at bounding box center [409, 249] width 186 height 25
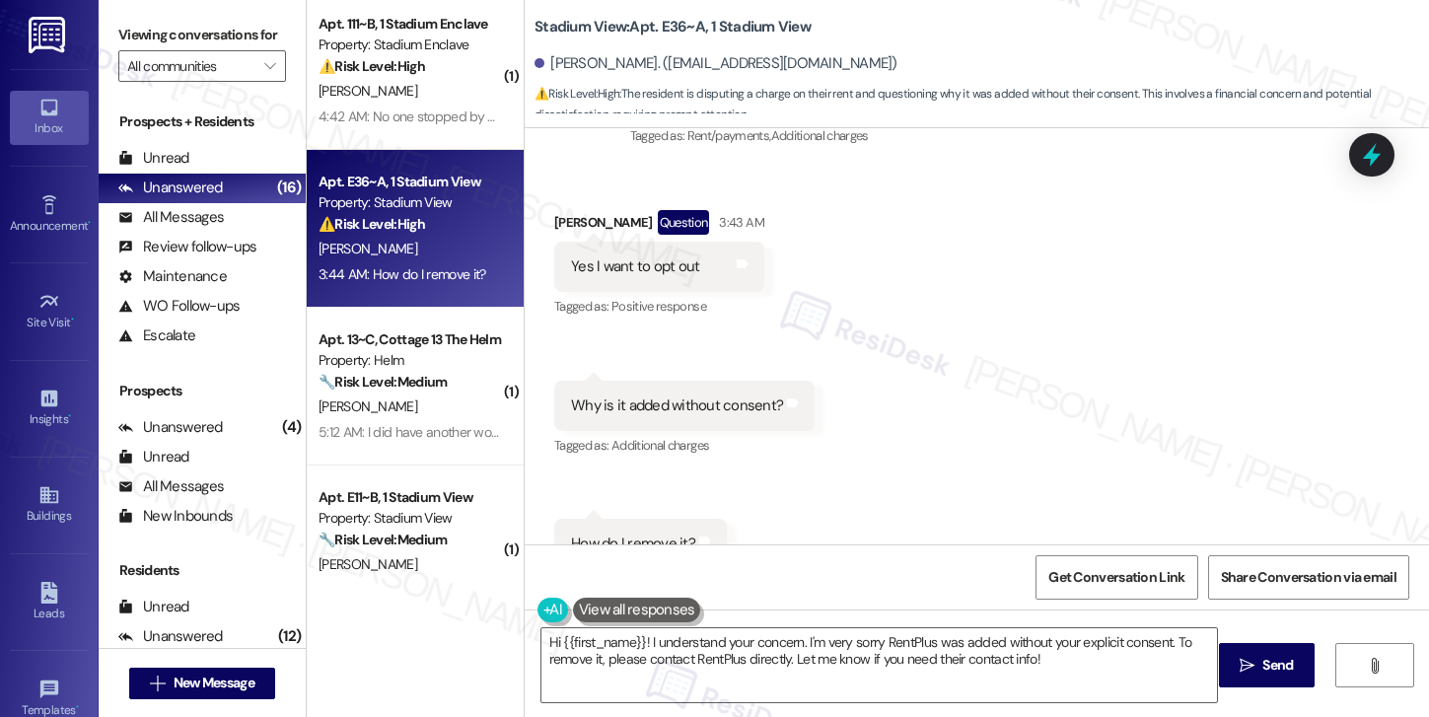
scroll to position [3176, 0]
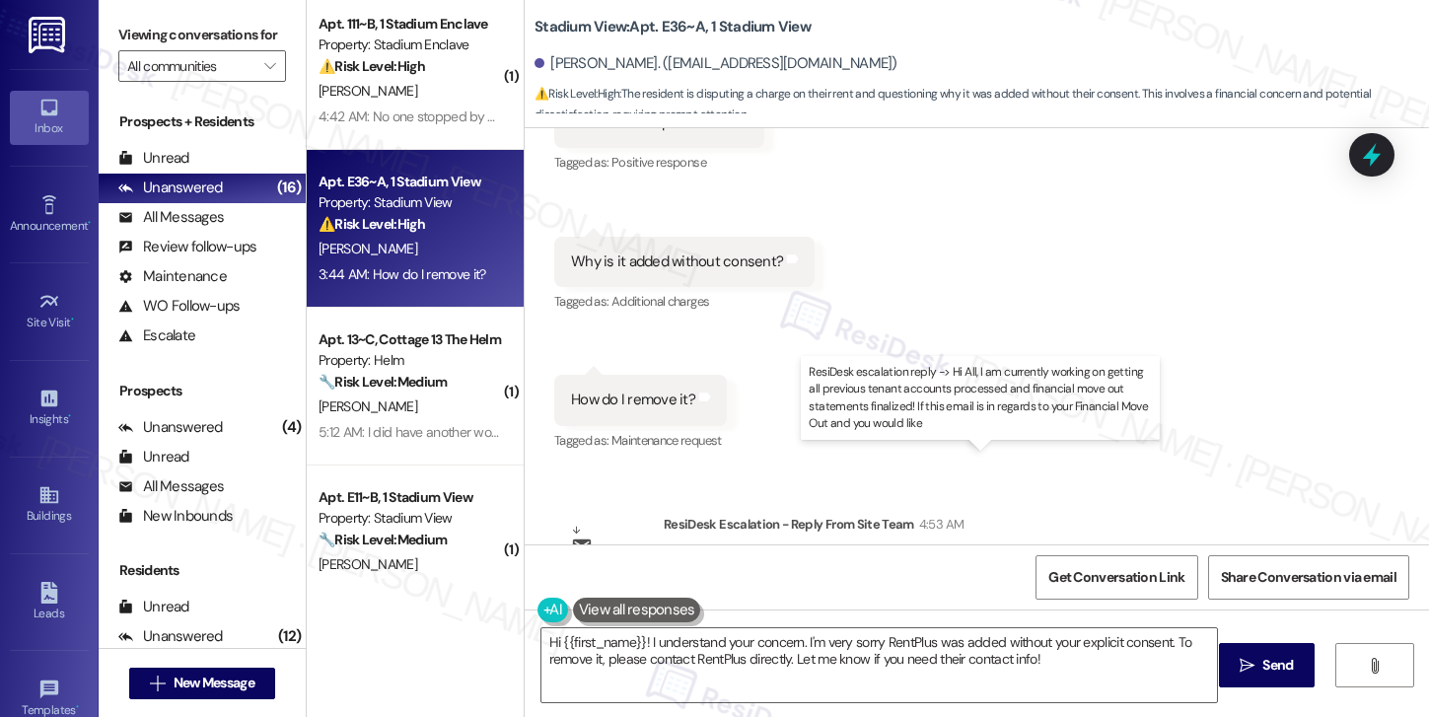
click at [792, 556] on div "ResiDesk escalation reply -> Hi All, I am currently working on getting all prev…" at bounding box center [999, 587] width 638 height 62
drag, startPoint x: 730, startPoint y: 478, endPoint x: 963, endPoint y: 489, distance: 233.9
click at [963, 556] on div "ResiDesk escalation reply -> Hi All, I am currently working on getting all prev…" at bounding box center [999, 587] width 638 height 62
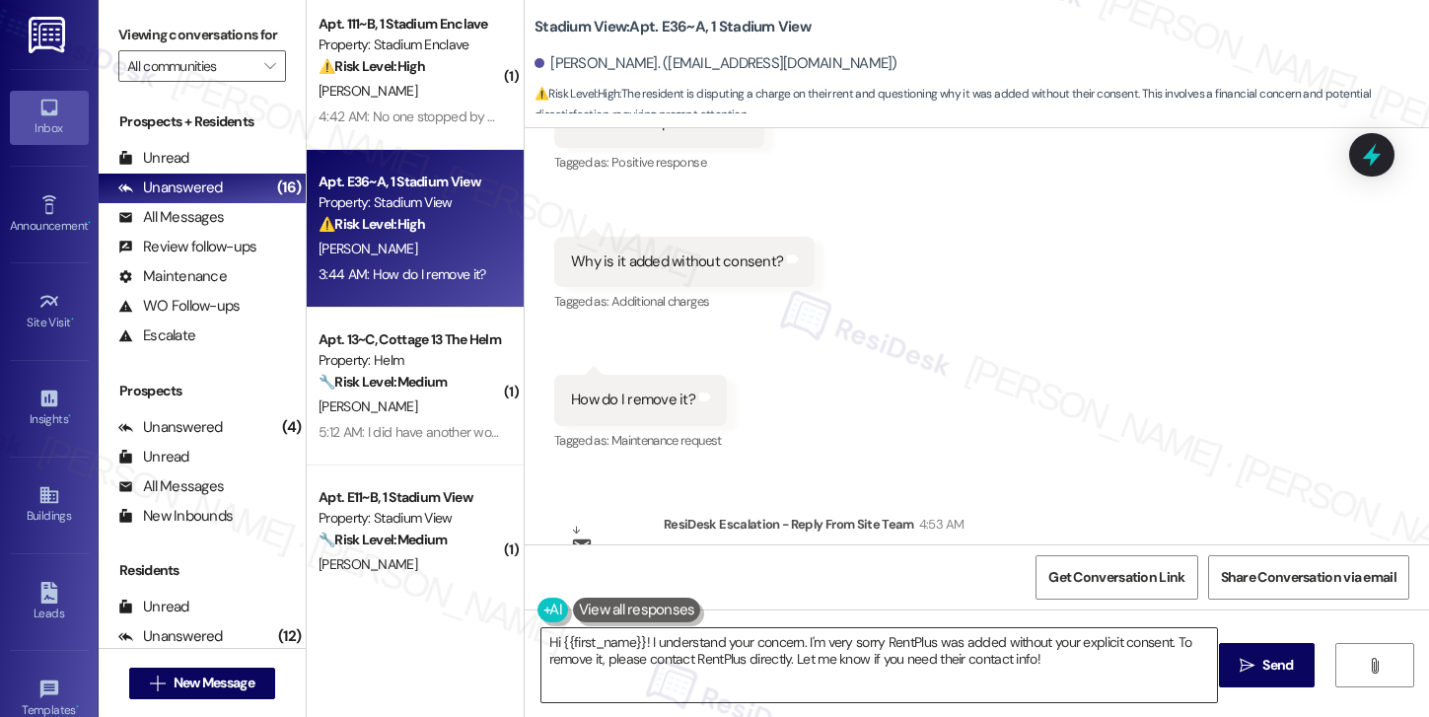
click at [758, 653] on textarea "Hi {{first_name}}! I understand your concern. I'm very sorry RentPlus was added…" at bounding box center [879, 665] width 676 height 74
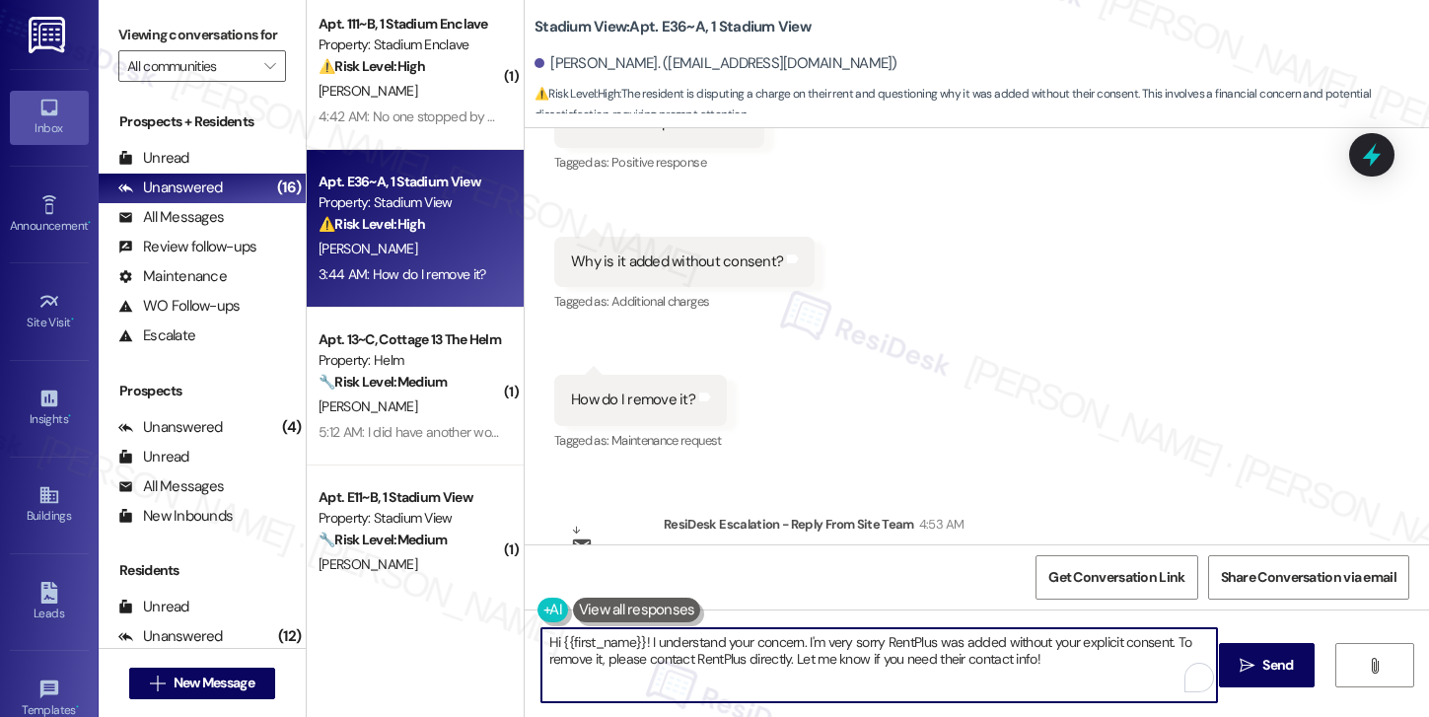
click at [758, 653] on textarea "Hi {{first_name}}! I understand your concern. I'm very sorry RentPlus was added…" at bounding box center [879, 665] width 676 height 74
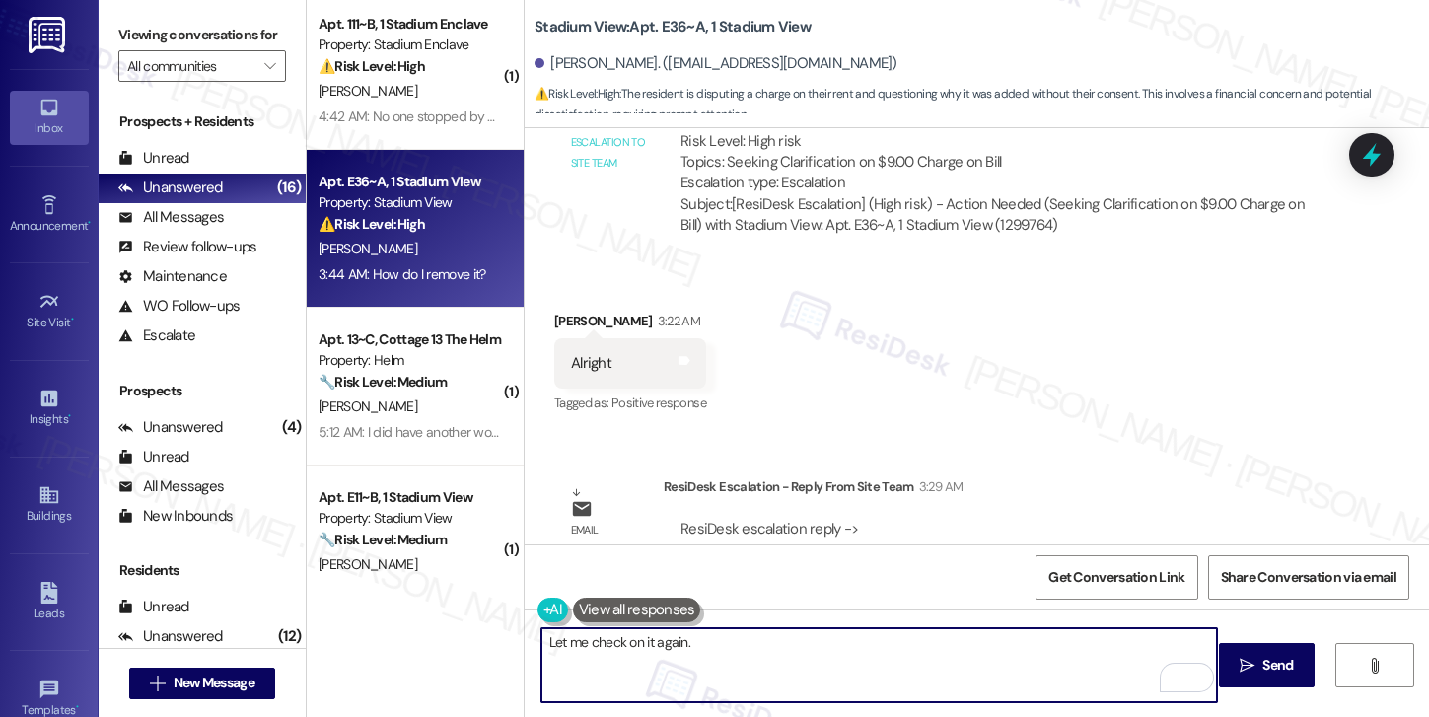
scroll to position [2400, 0]
click at [710, 649] on textarea "Let me check on it again." at bounding box center [879, 665] width 676 height 74
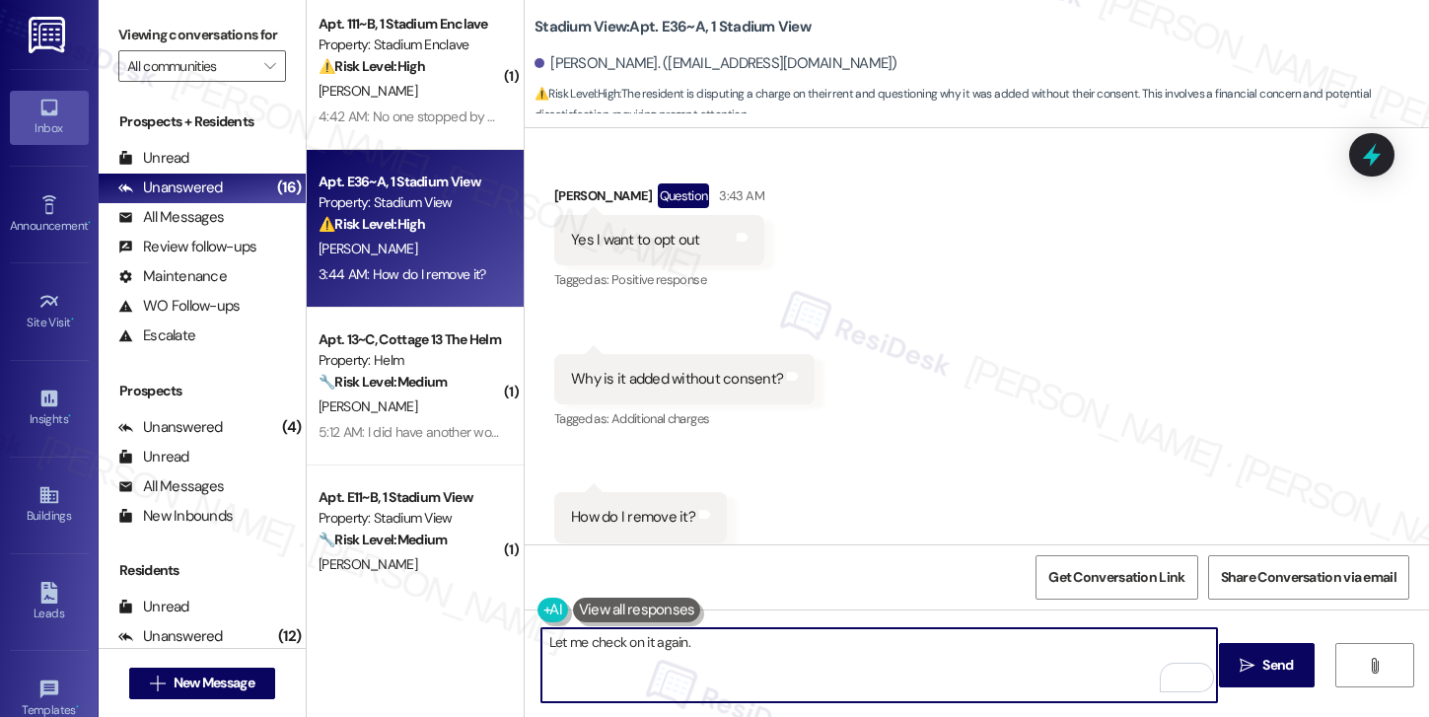
scroll to position [3176, 0]
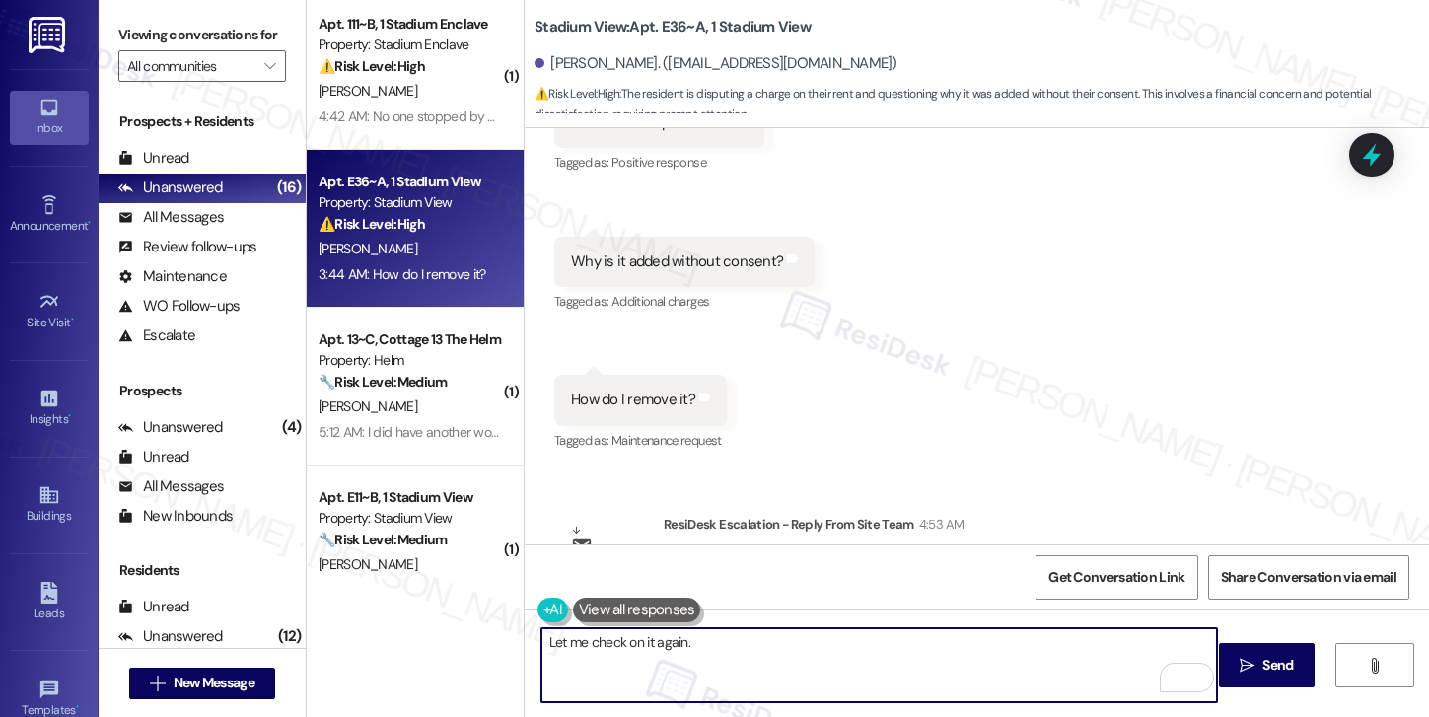
click at [714, 643] on textarea "Let me check on it again." at bounding box center [879, 665] width 676 height 74
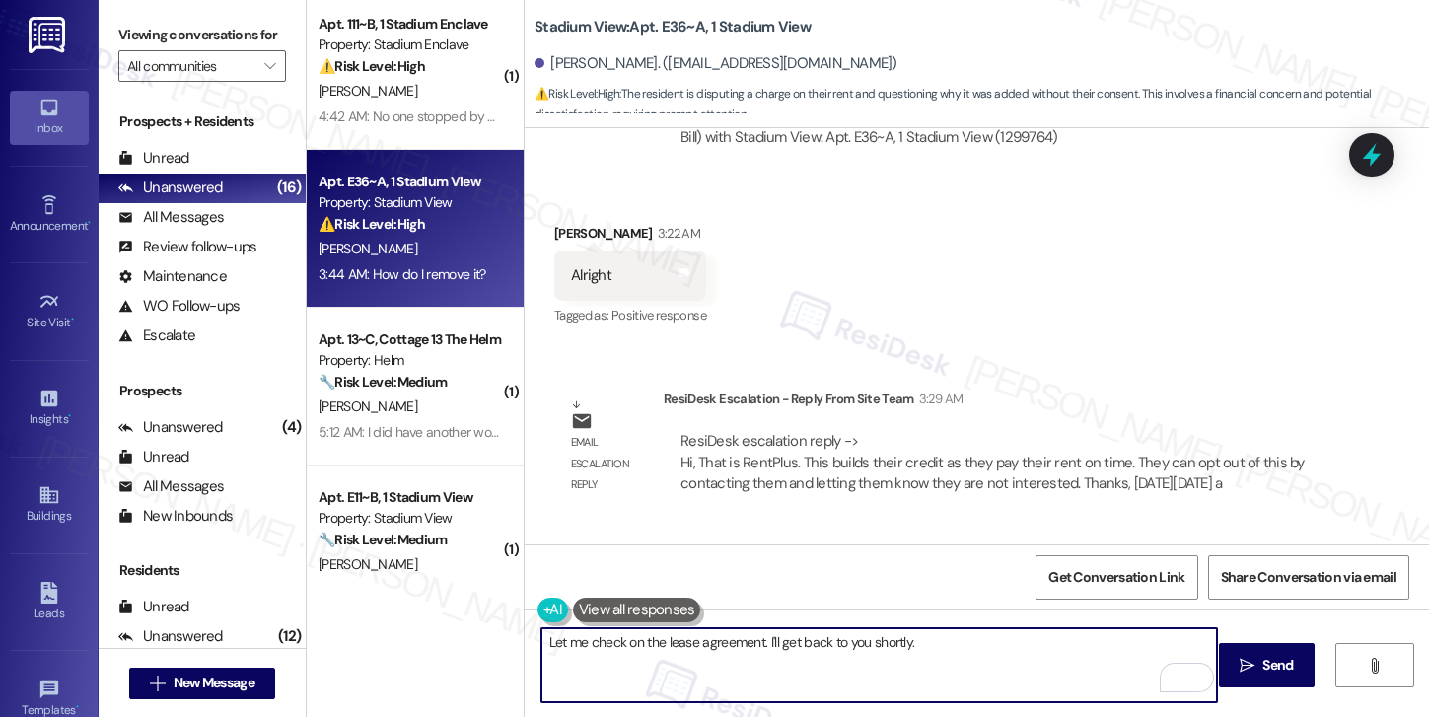
scroll to position [2485, 0]
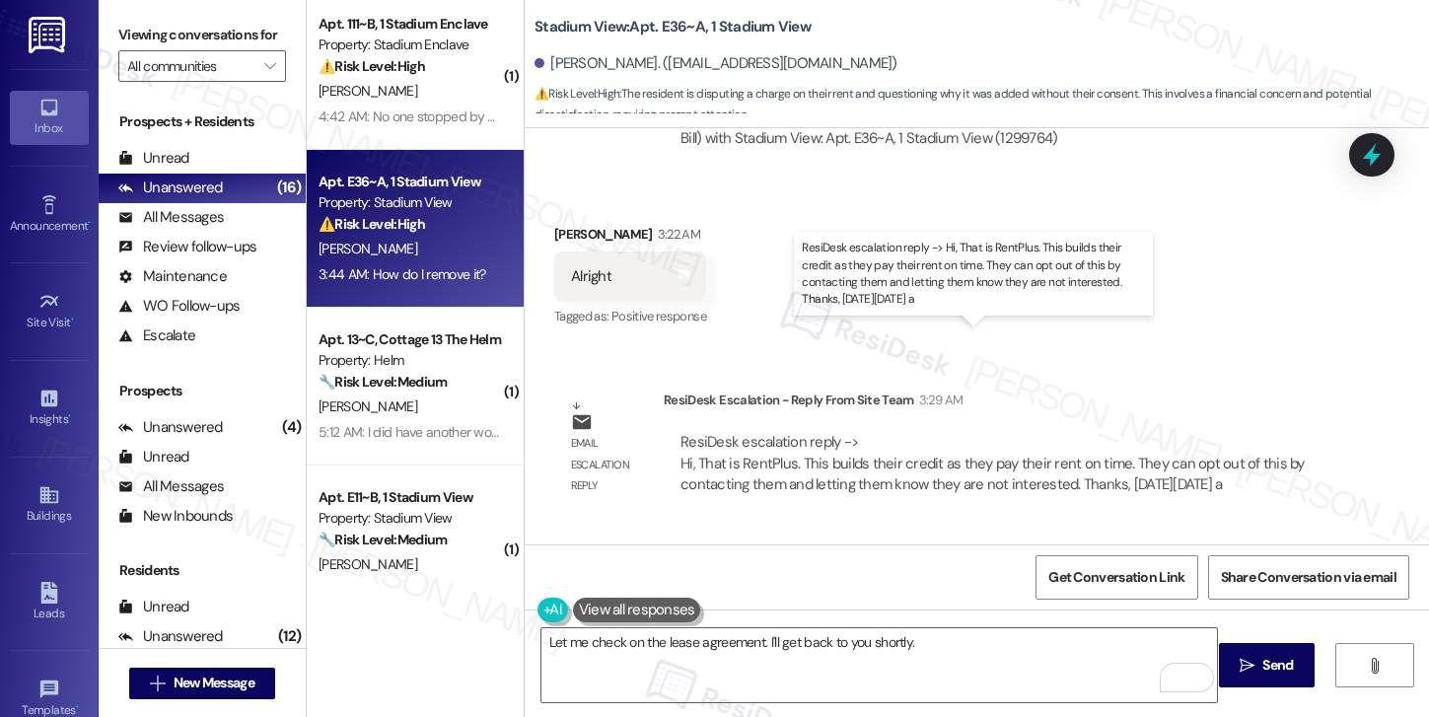
click at [1074, 432] on div "ResiDesk escalation reply -> Hi, That is RentPlus. This builds their credit as …" at bounding box center [992, 463] width 624 height 62
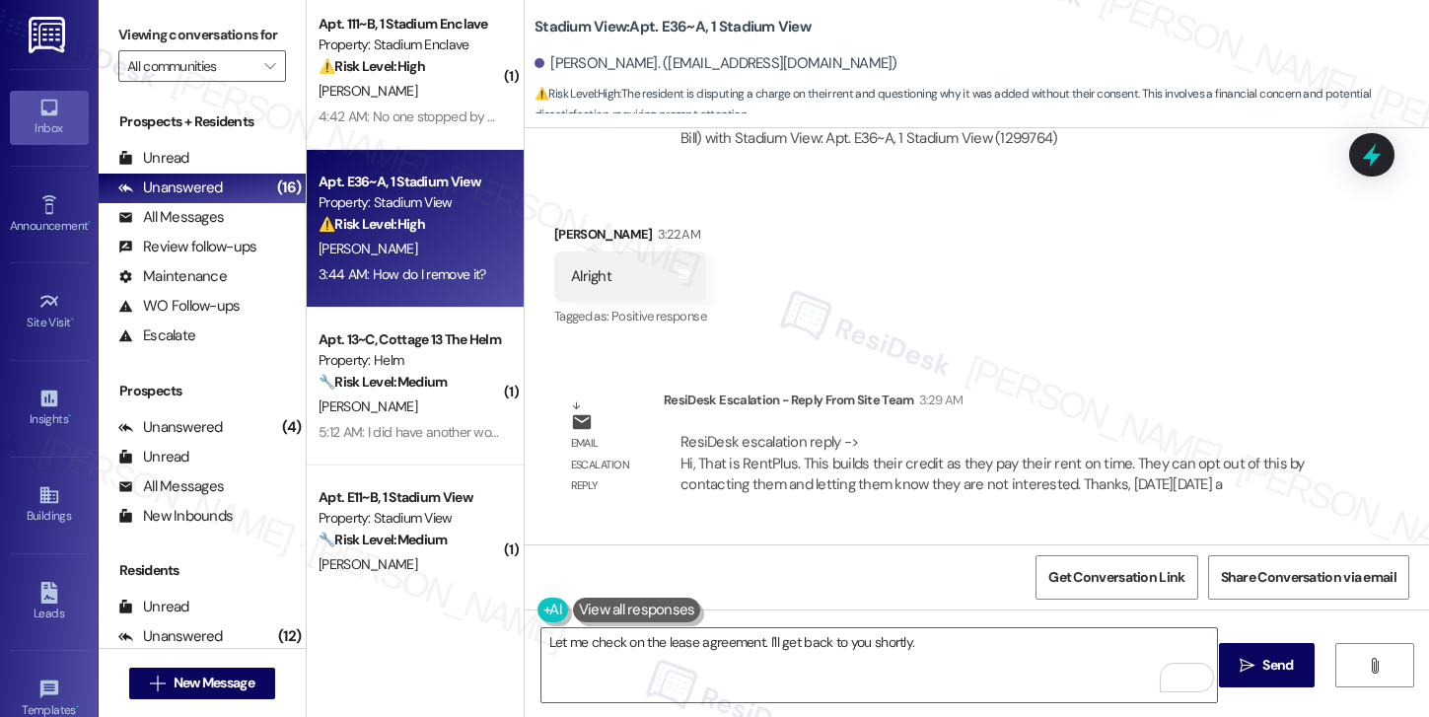
click at [755, 432] on div "ResiDesk escalation reply -> Hi, That is RentPlus. This builds their credit as …" at bounding box center [992, 463] width 624 height 62
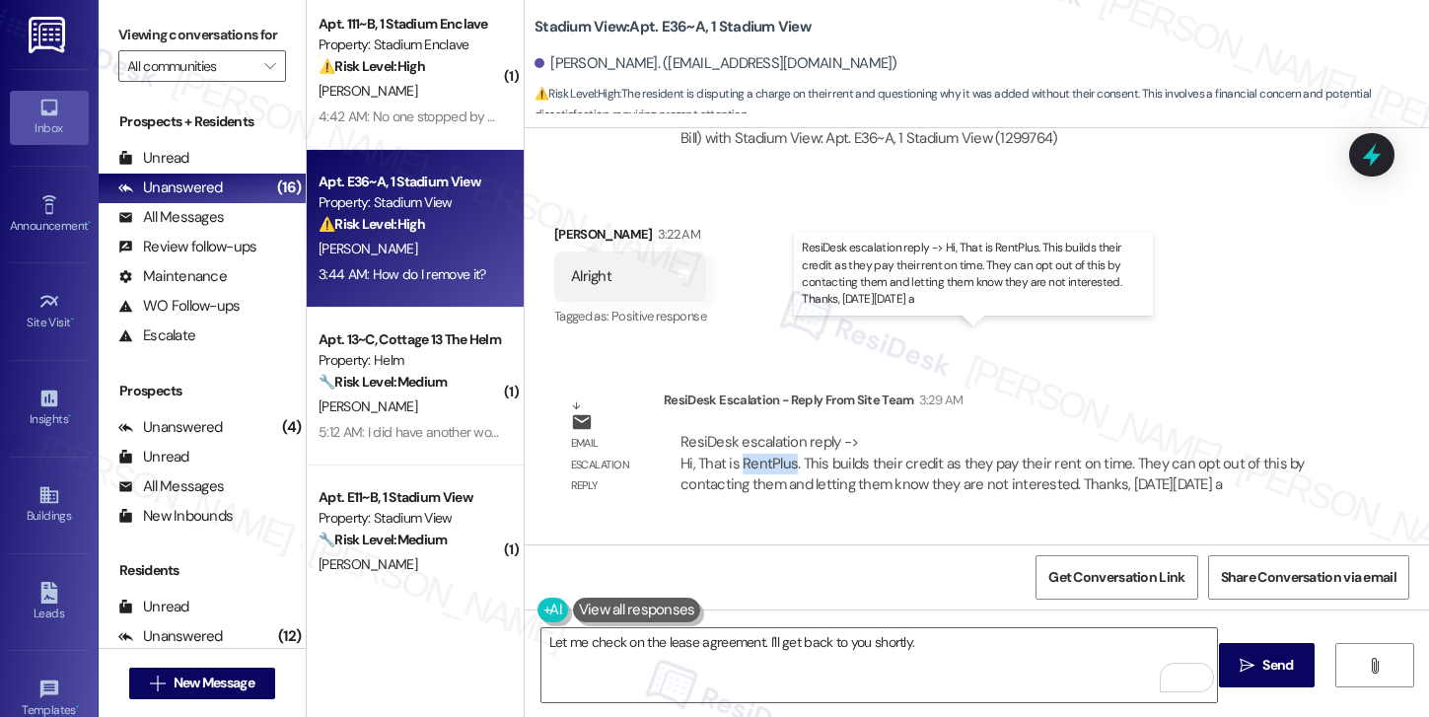
click at [755, 432] on div "ResiDesk escalation reply -> Hi, That is RentPlus. This builds their credit as …" at bounding box center [992, 463] width 624 height 62
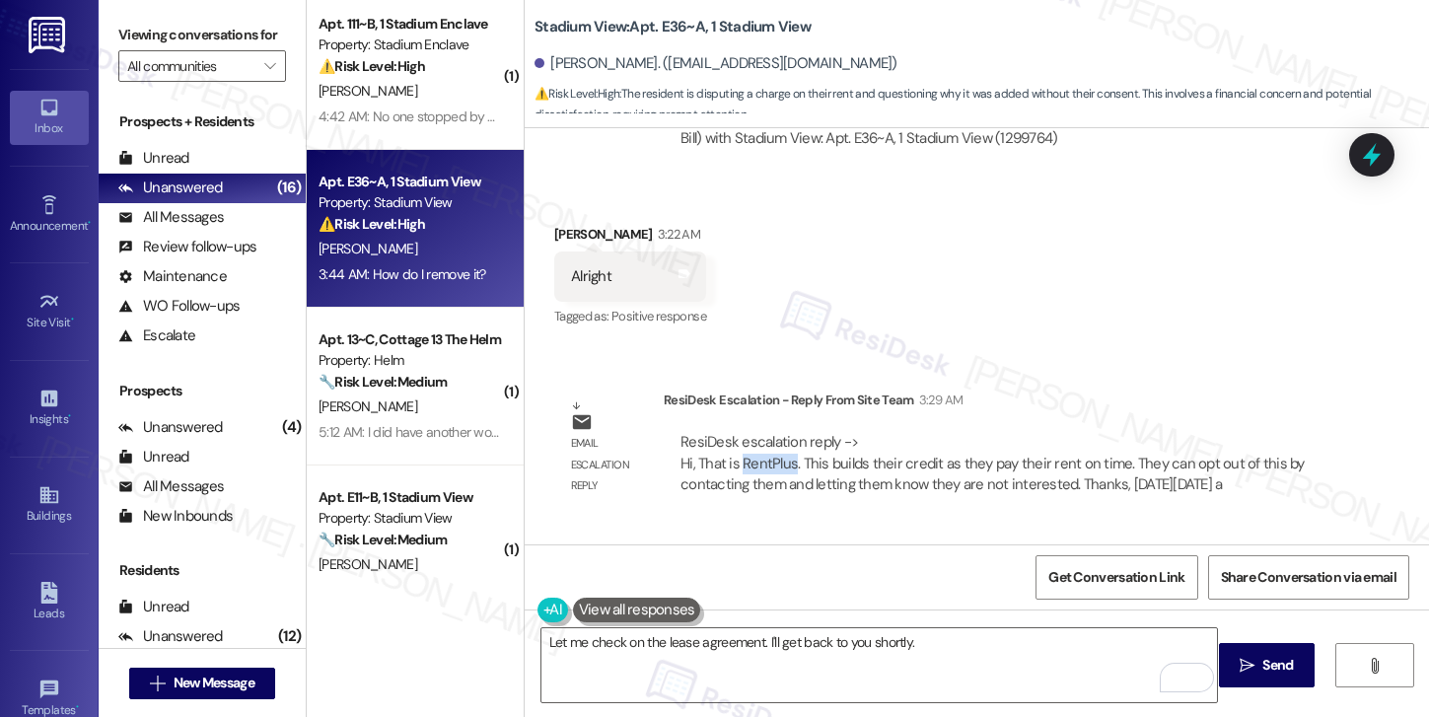
copy div "RentPlus"
click at [1005, 647] on textarea "Let me check on the lease agreement. I'll get back to you shortly." at bounding box center [879, 665] width 676 height 74
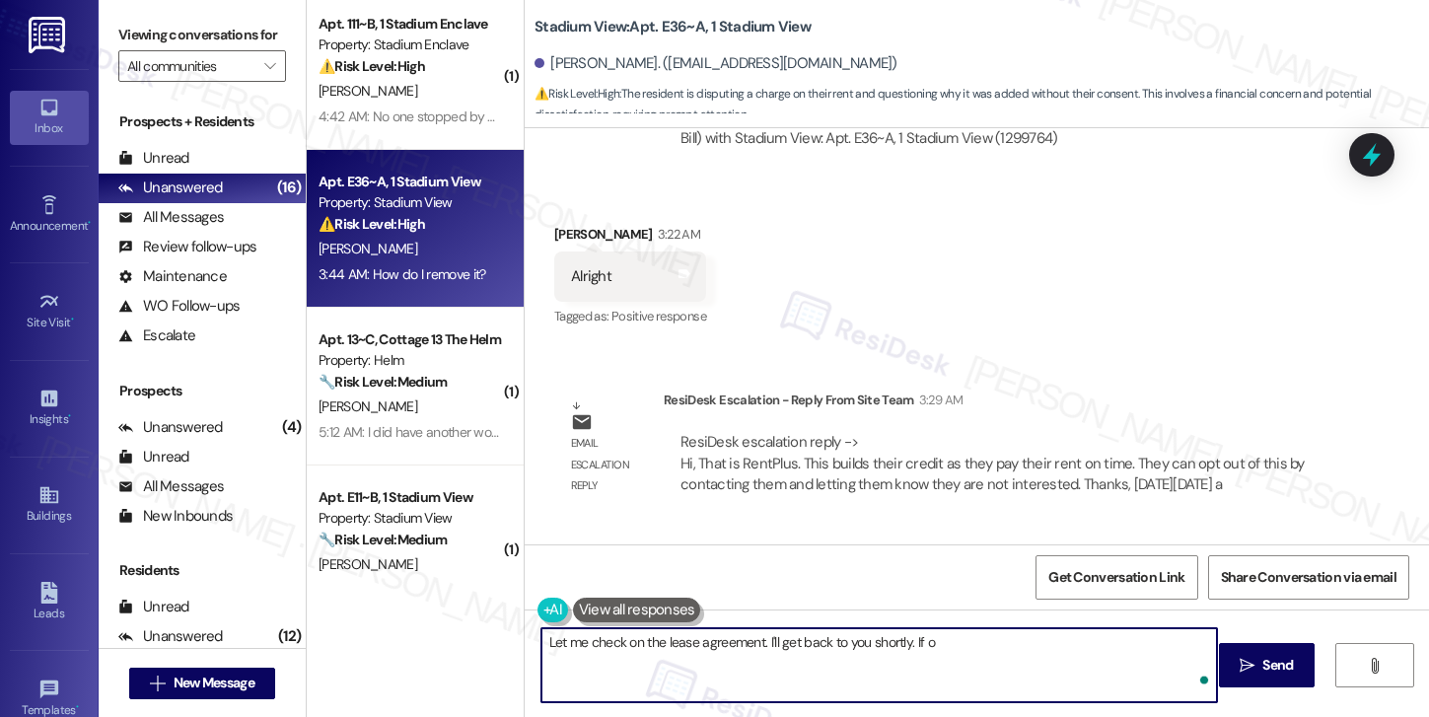
type textarea "Let me check on the lease agreement. I'll get back to you shortly. If"
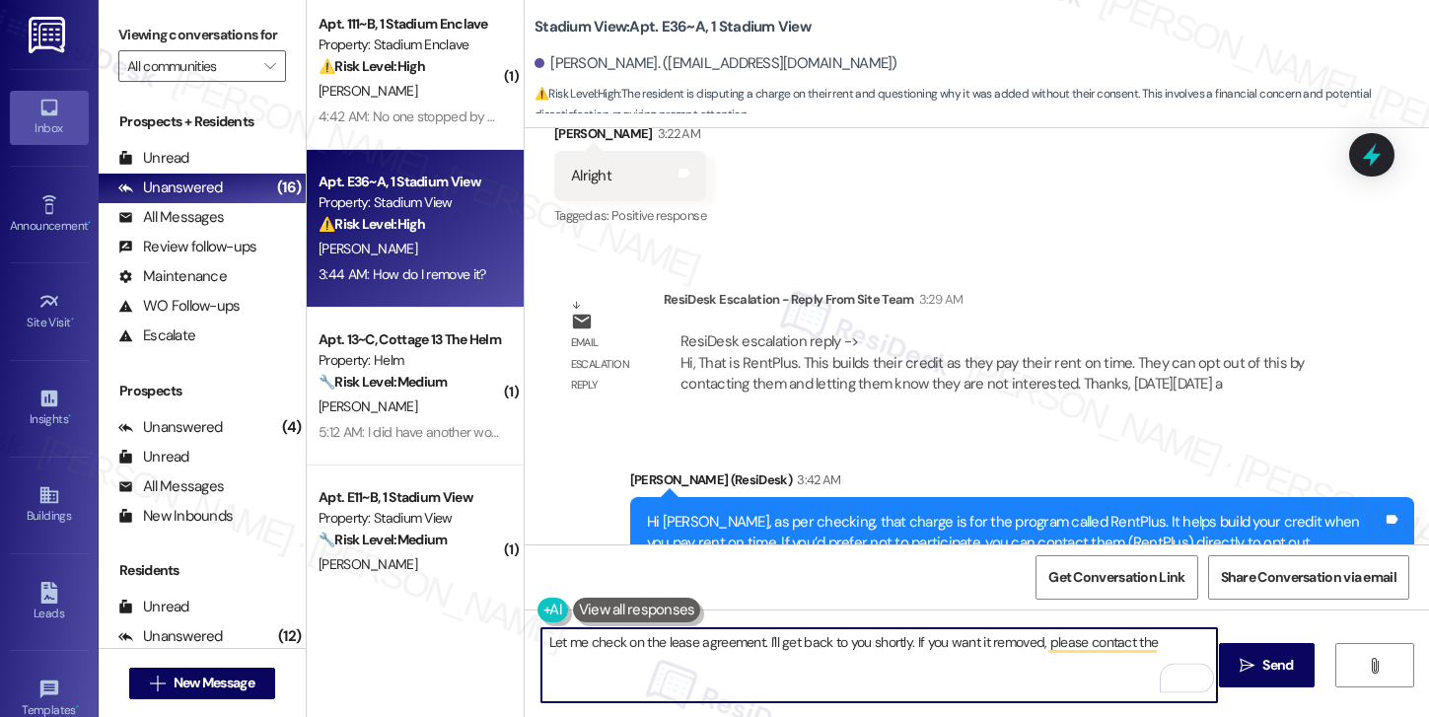
scroll to position [2595, 0]
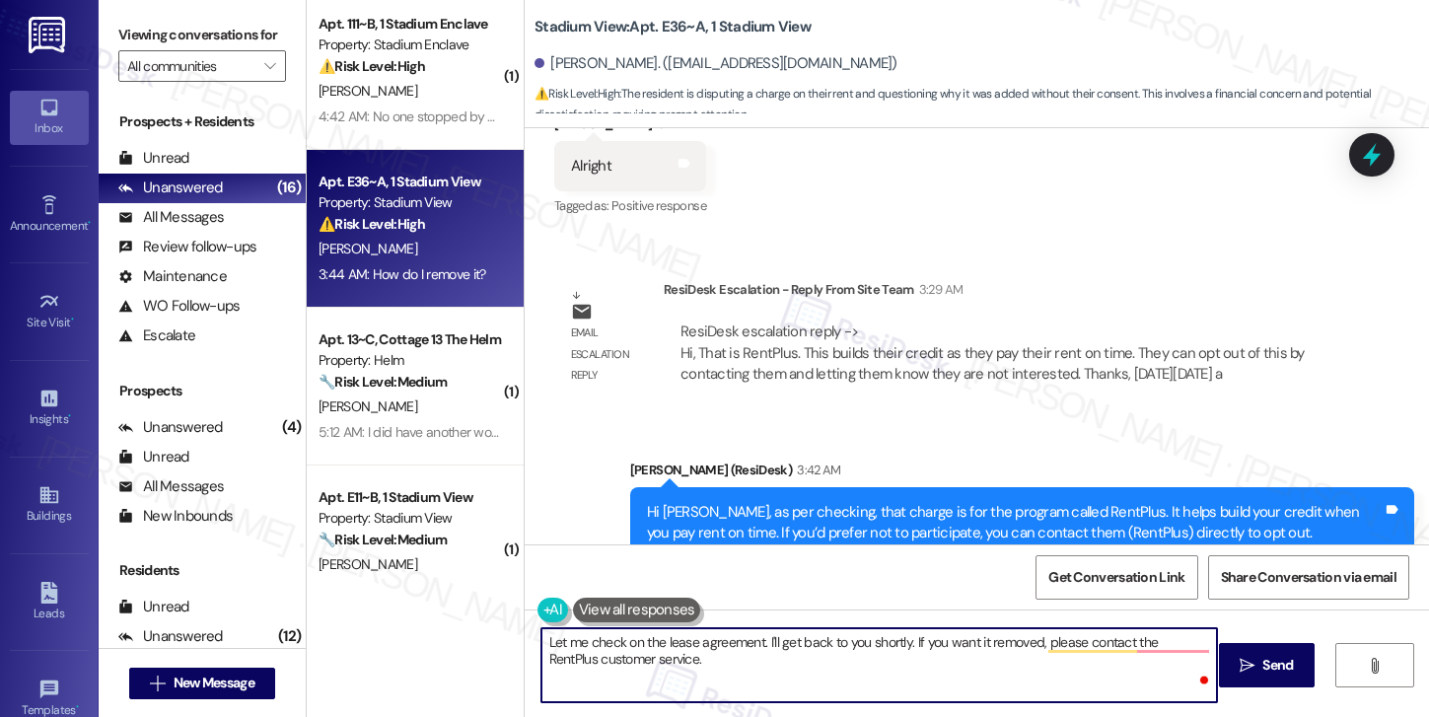
type textarea "Let me check on the lease agreement. I'll get back to you shortly. If you want …"
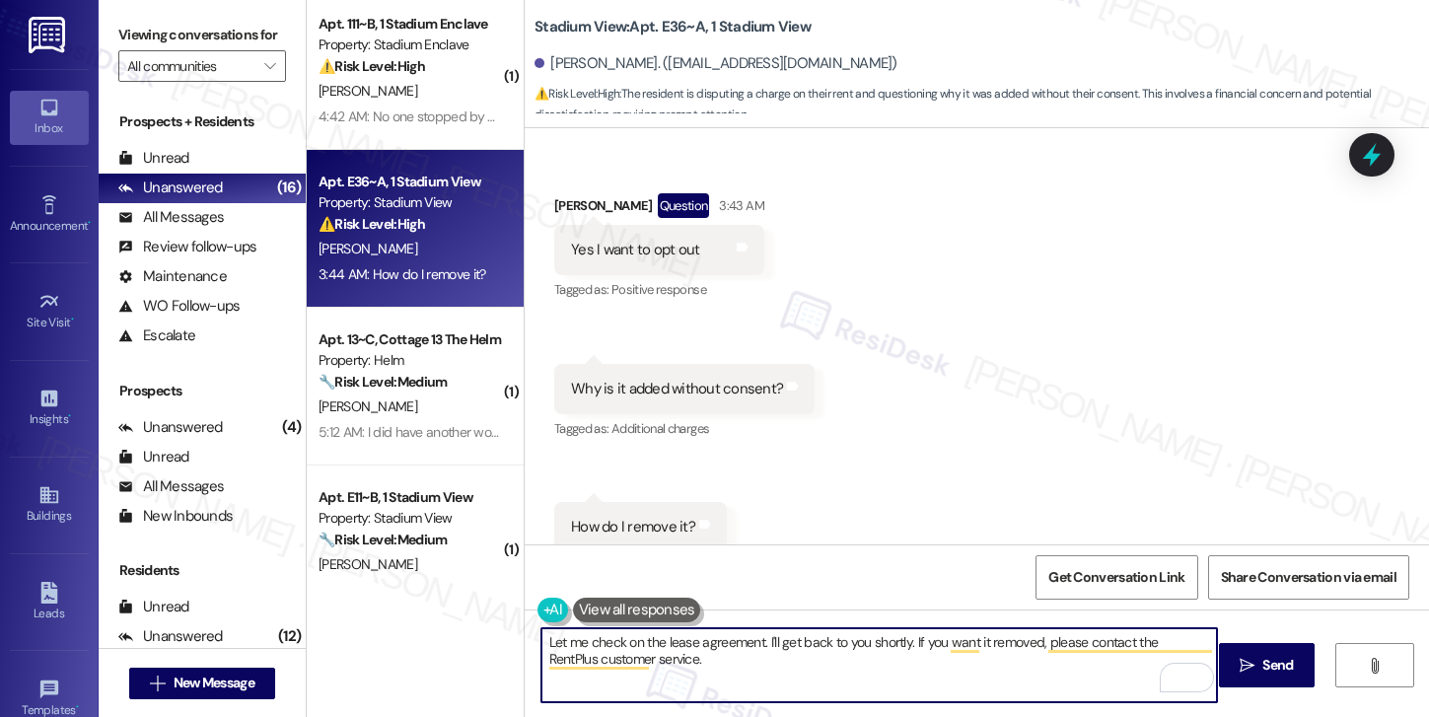
scroll to position [3176, 0]
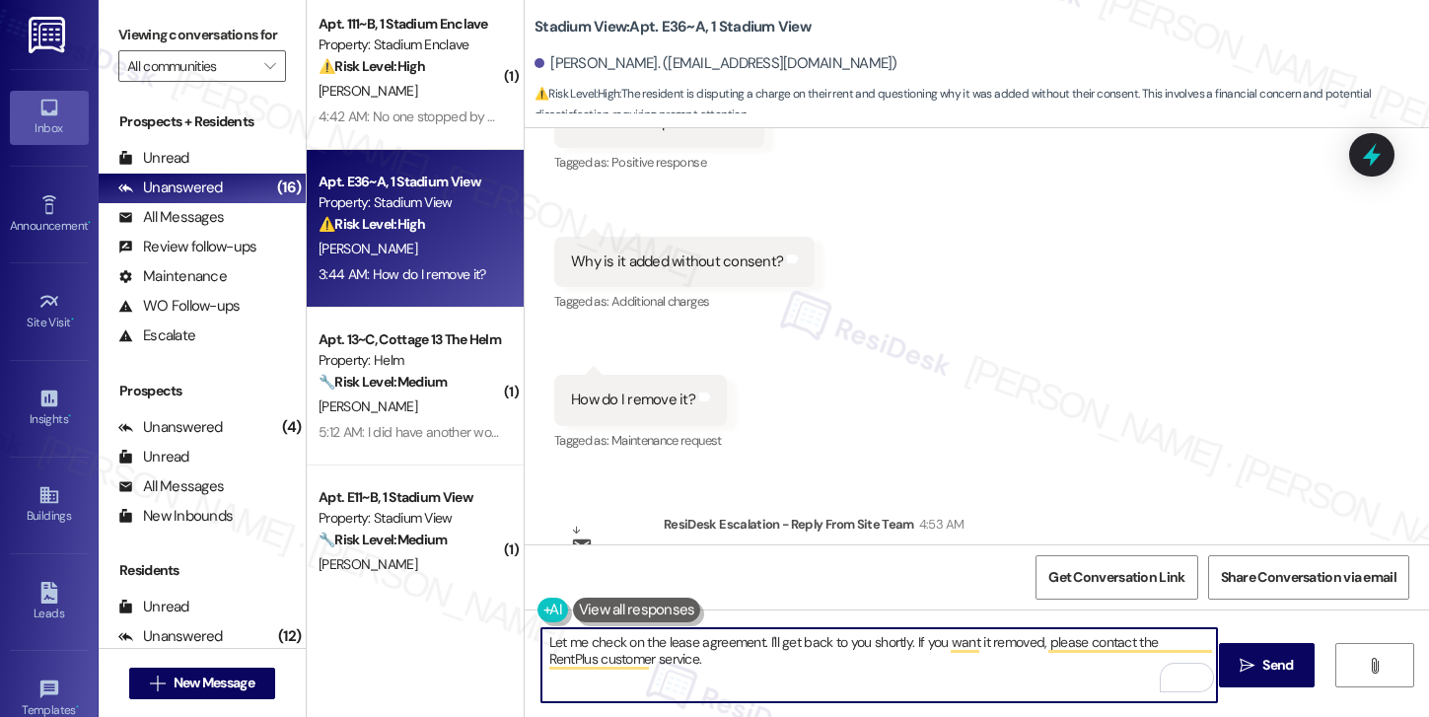
click at [751, 642] on textarea "Let me check on the lease agreement. I'll get back to you shortly. If you want …" at bounding box center [879, 665] width 676 height 74
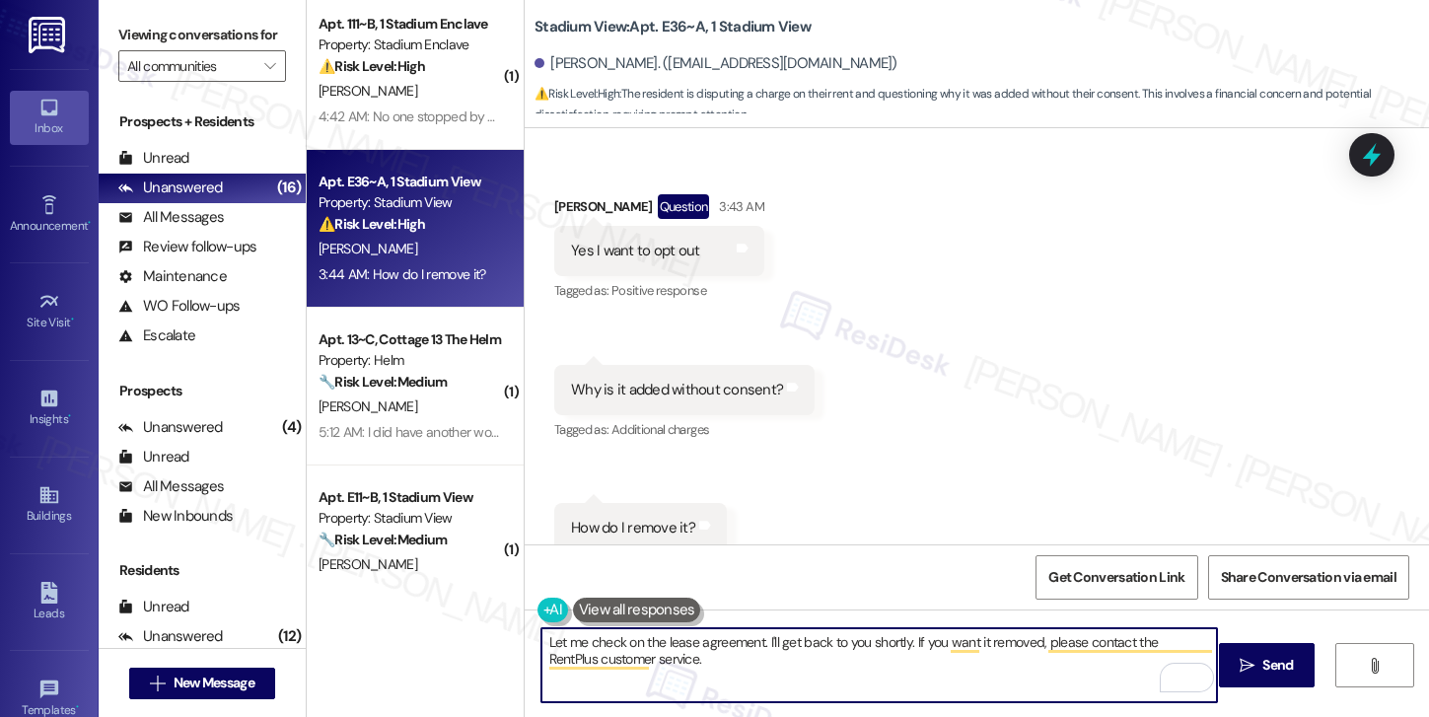
scroll to position [2976, 0]
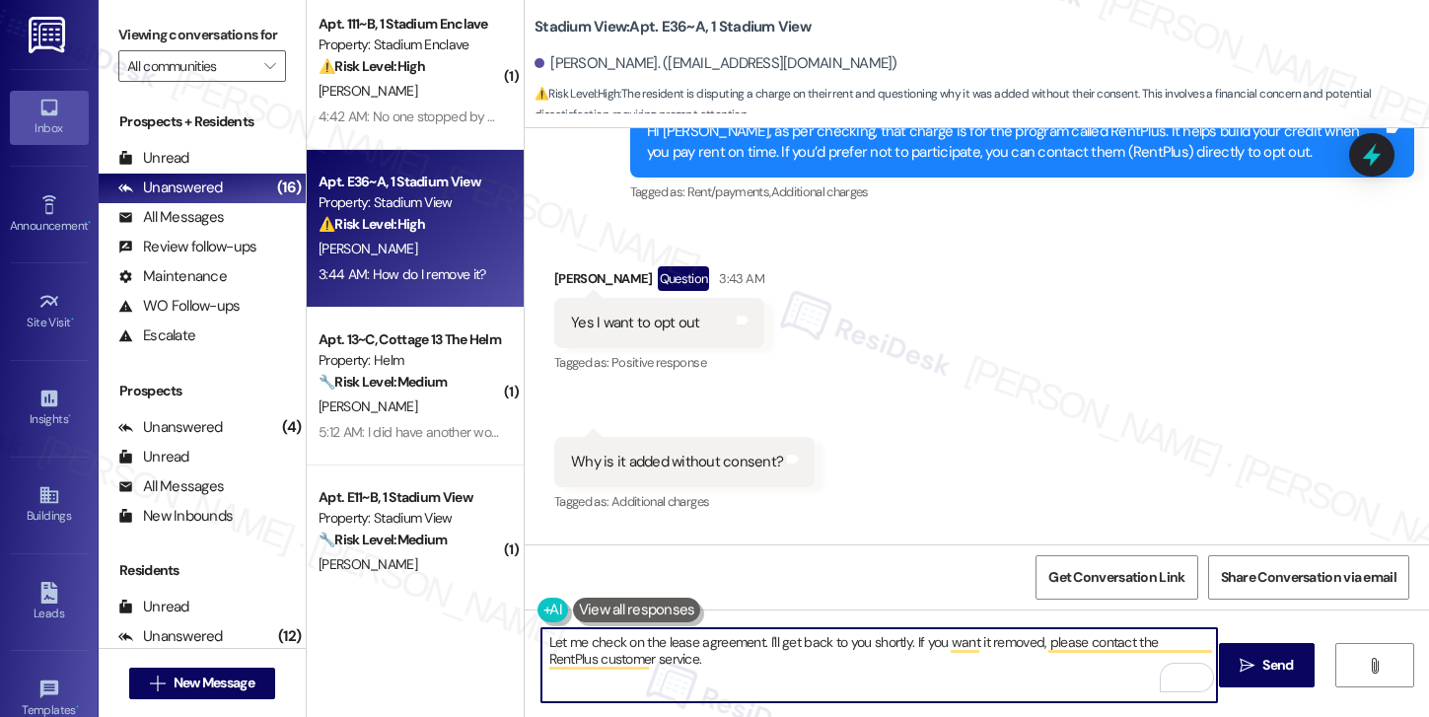
click at [724, 664] on textarea "Let me check on the lease agreement. I'll get back to you shortly. If you want …" at bounding box center [879, 665] width 676 height 74
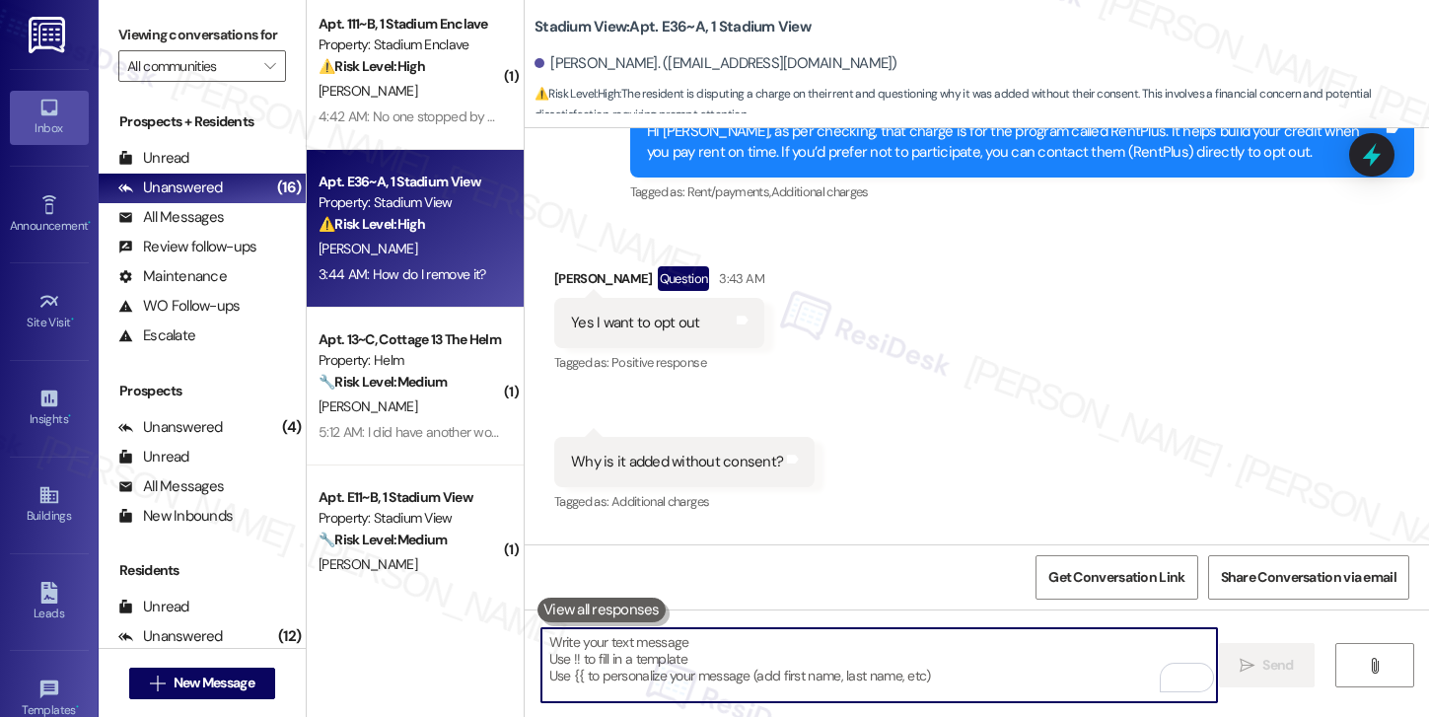
paste textarea "Let me review your lease agreement and I’ll get back to you shortly. In the mea…"
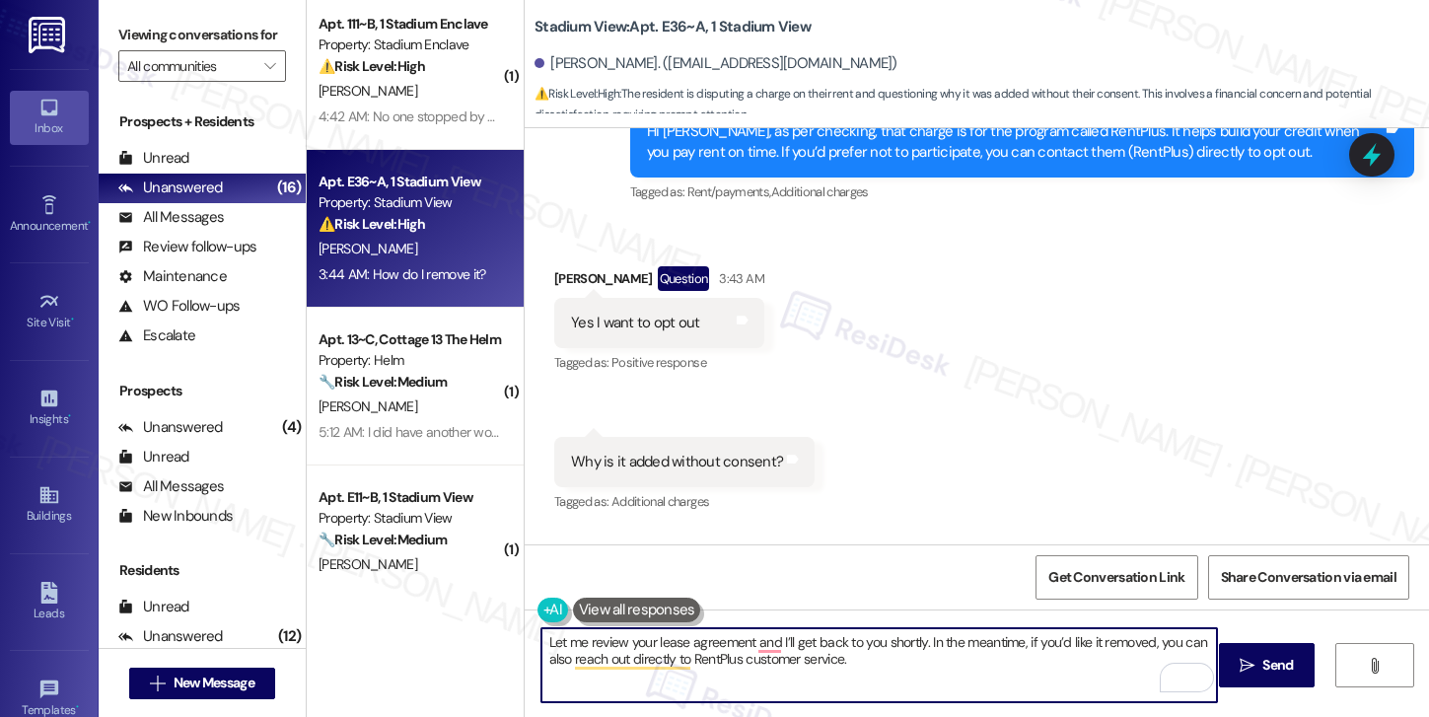
click at [544, 661] on textarea "Let me review your lease agreement and I’ll get back to you shortly. In the mea…" at bounding box center [879, 665] width 676 height 74
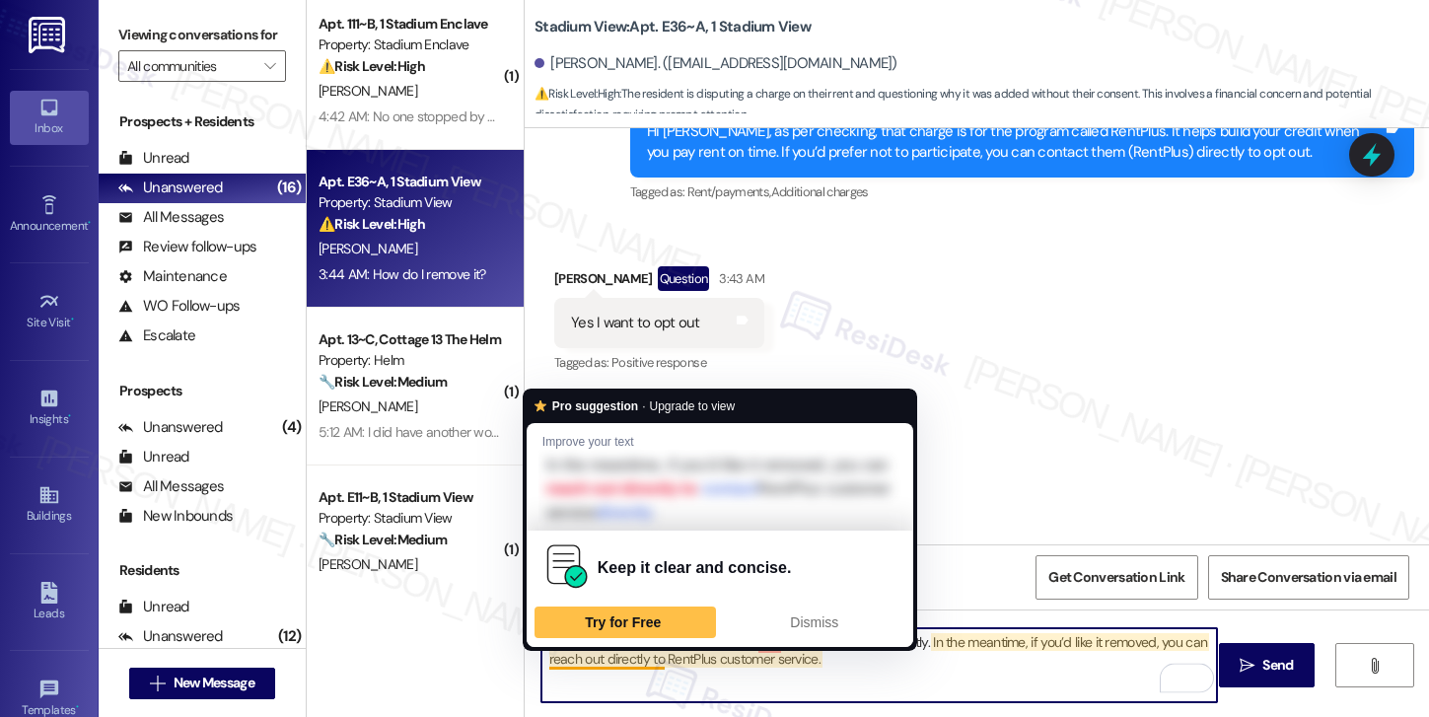
click at [834, 670] on textarea "Let me review your lease agreement and I’ll get back to you shortly. In the mea…" at bounding box center [879, 665] width 676 height 74
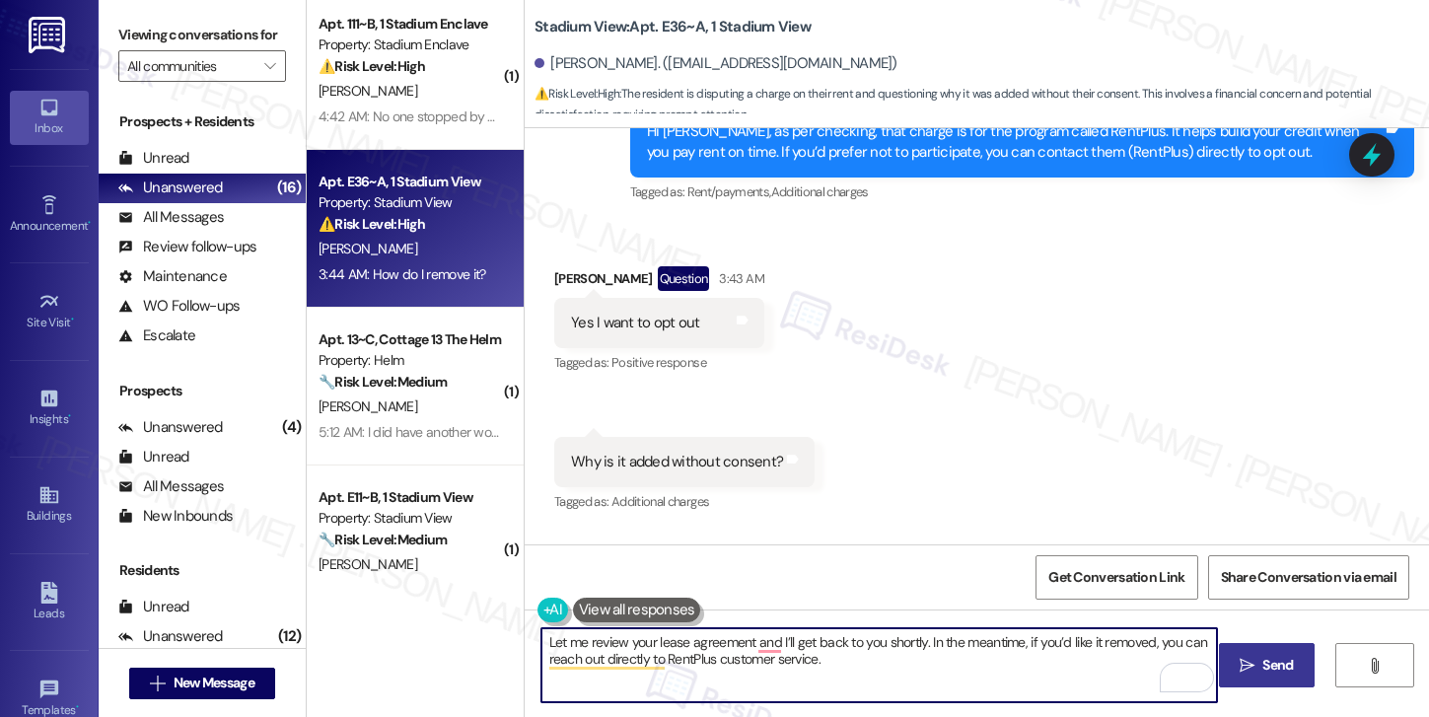
type textarea "Let me review your lease agreement and I’ll get back to you shortly. In the mea…"
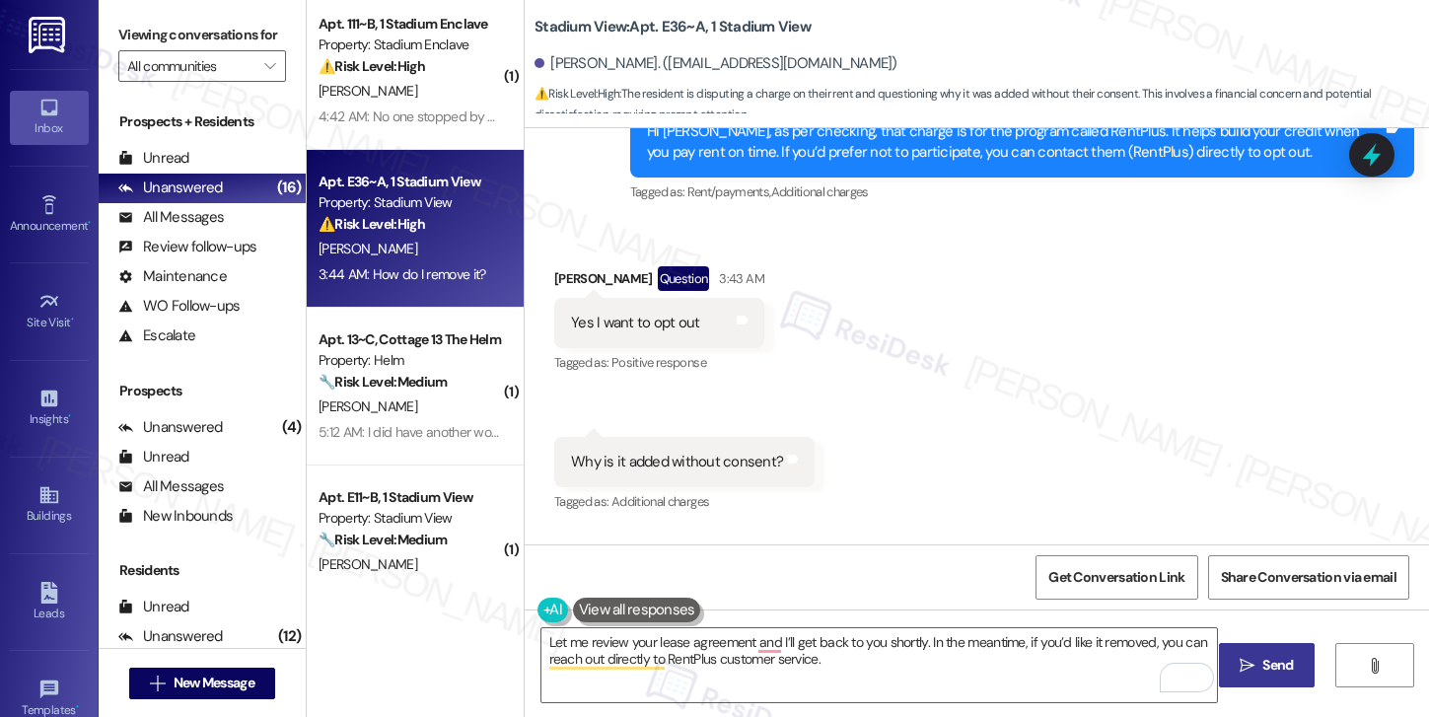
click at [1293, 669] on span "Send" at bounding box center [1277, 665] width 38 height 21
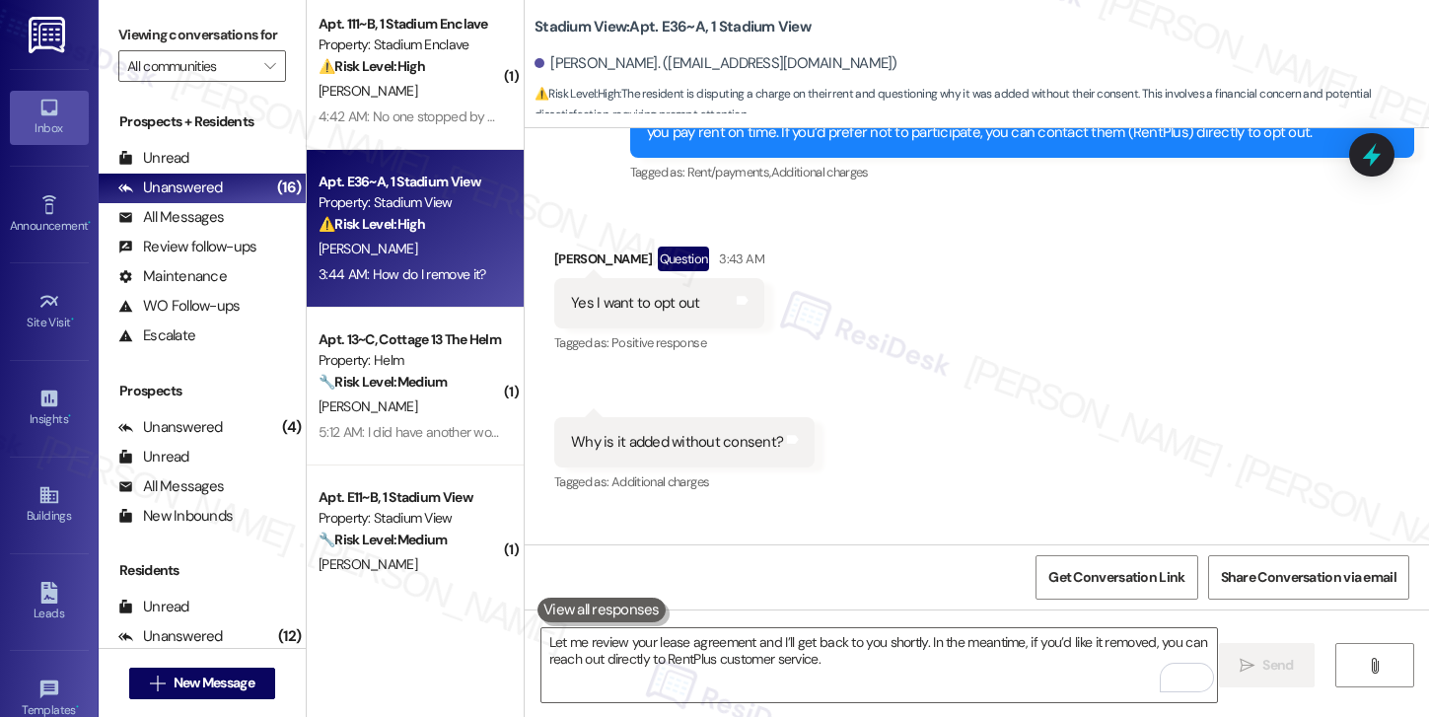
scroll to position [3334, 0]
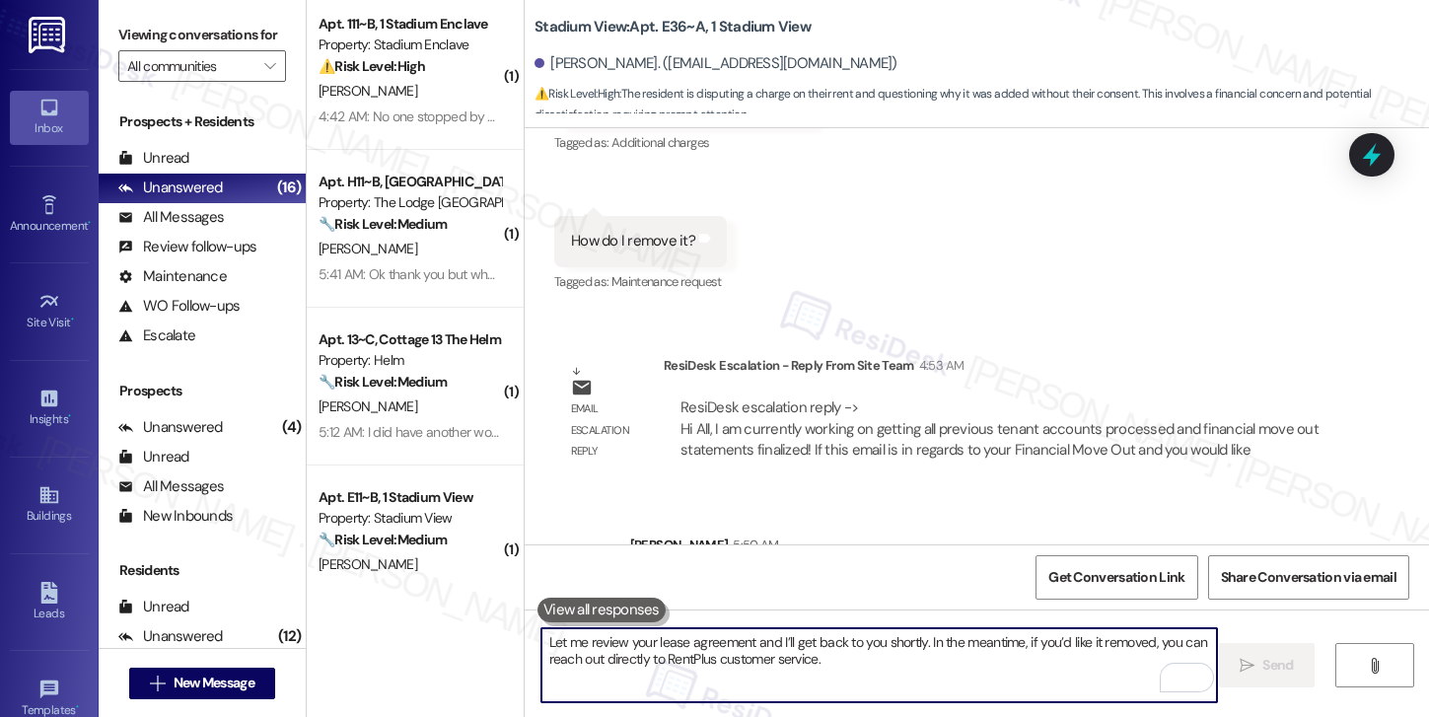
click at [838, 668] on textarea "Let me review your lease agreement and I’ll get back to you shortly. In the mea…" at bounding box center [879, 665] width 676 height 74
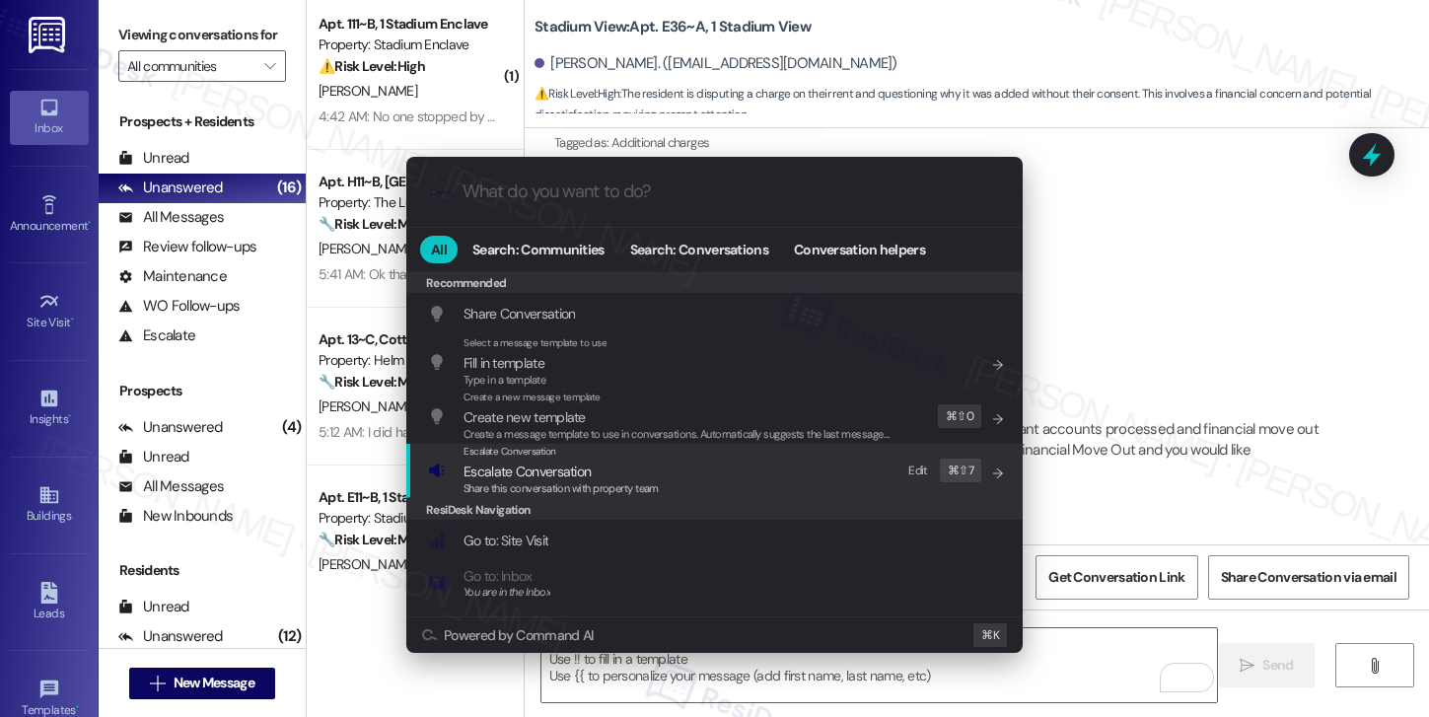
click at [742, 489] on div "Escalate Conversation Escalate Conversation Share this conversation with proper…" at bounding box center [716, 470] width 577 height 53
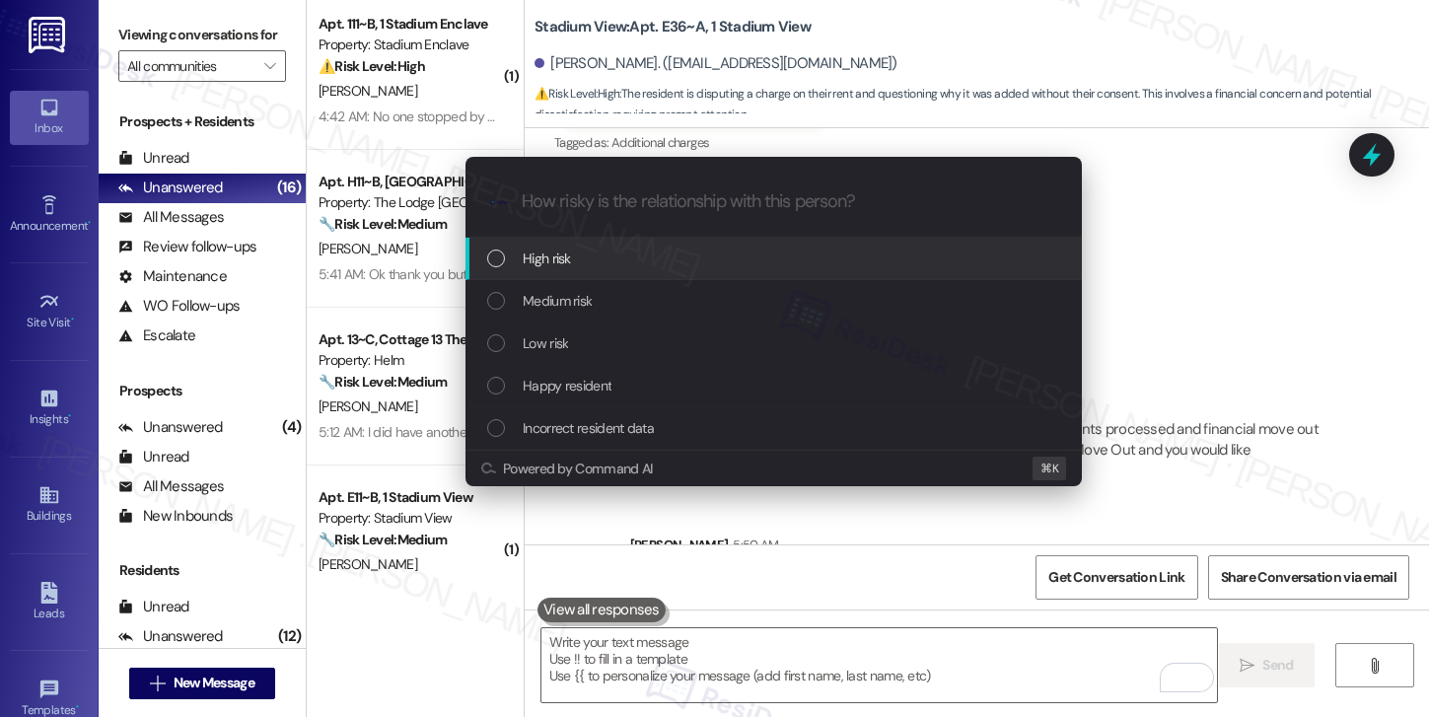
click at [754, 274] on div "High risk" at bounding box center [773, 259] width 616 height 42
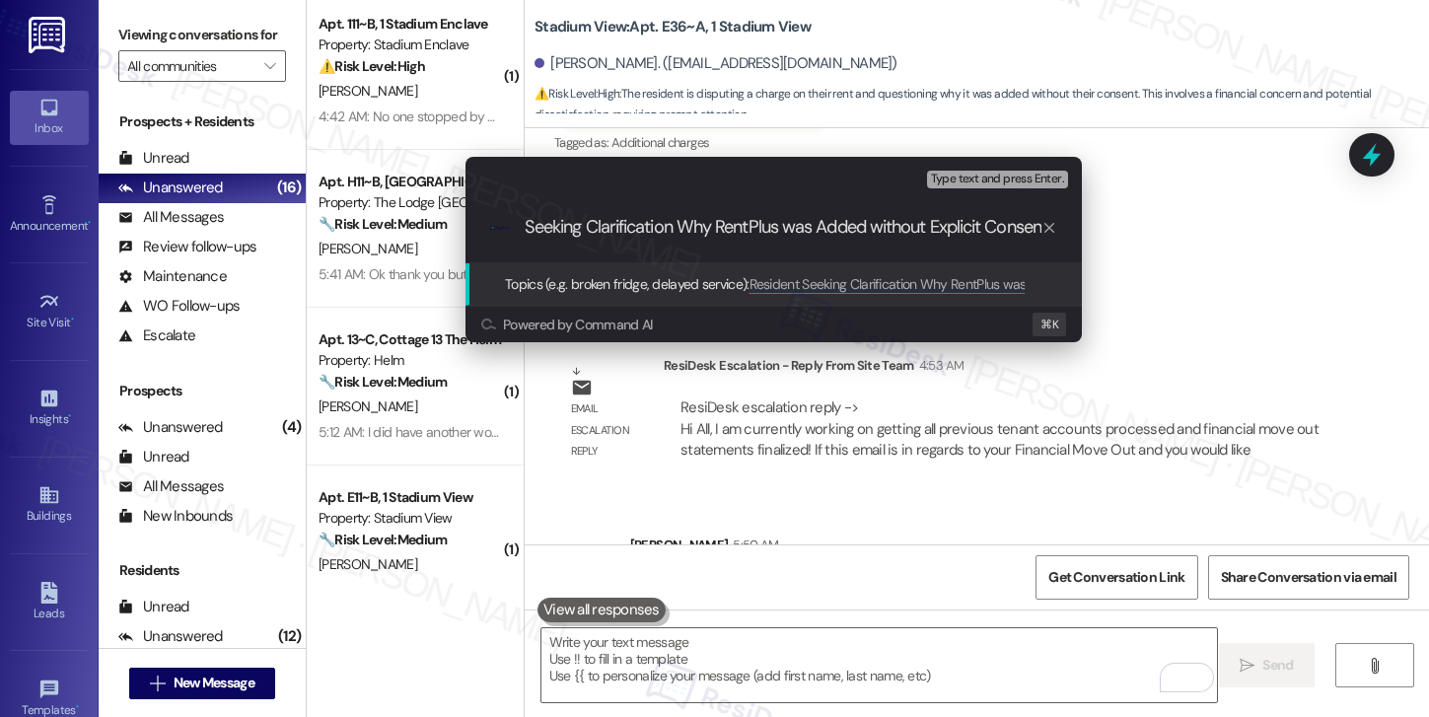
type input "Resident Seeking Clarification Why RentPlus was Added without Explicit Consent"
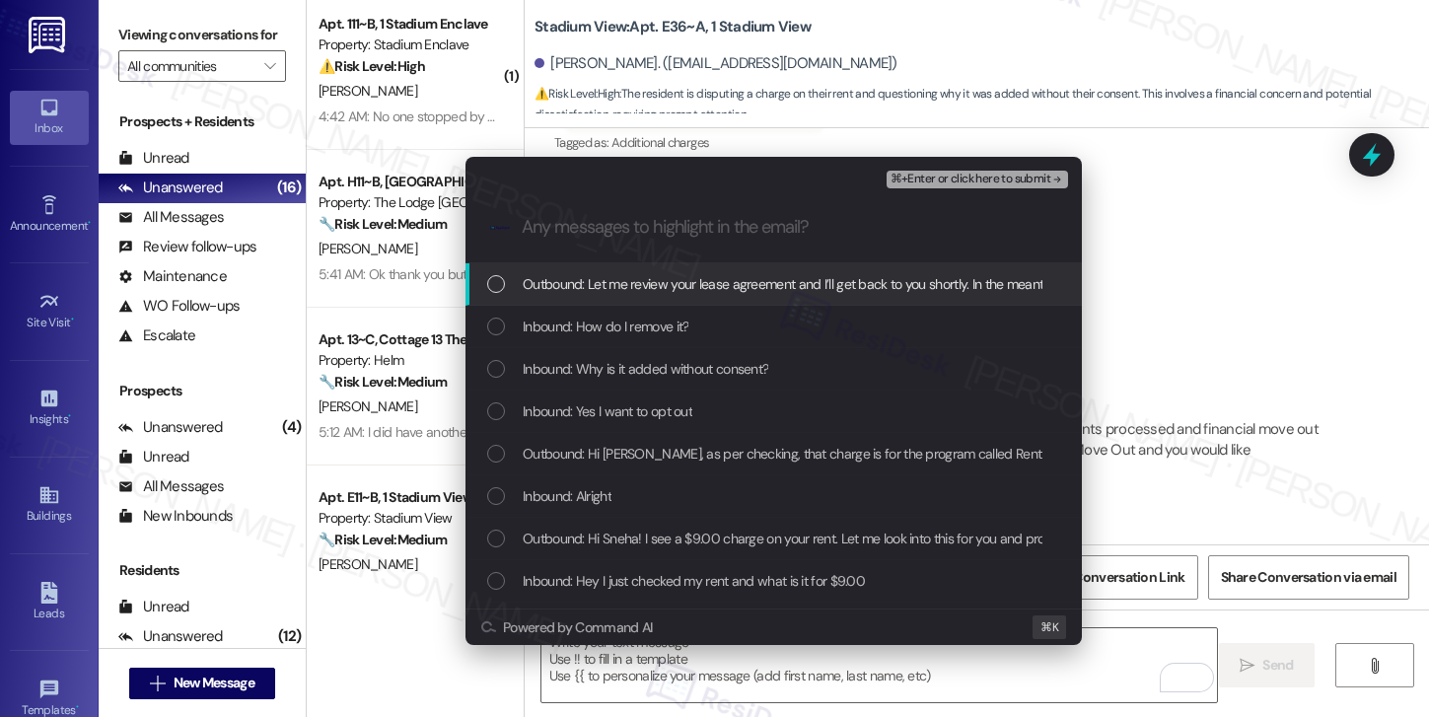
scroll to position [0, 0]
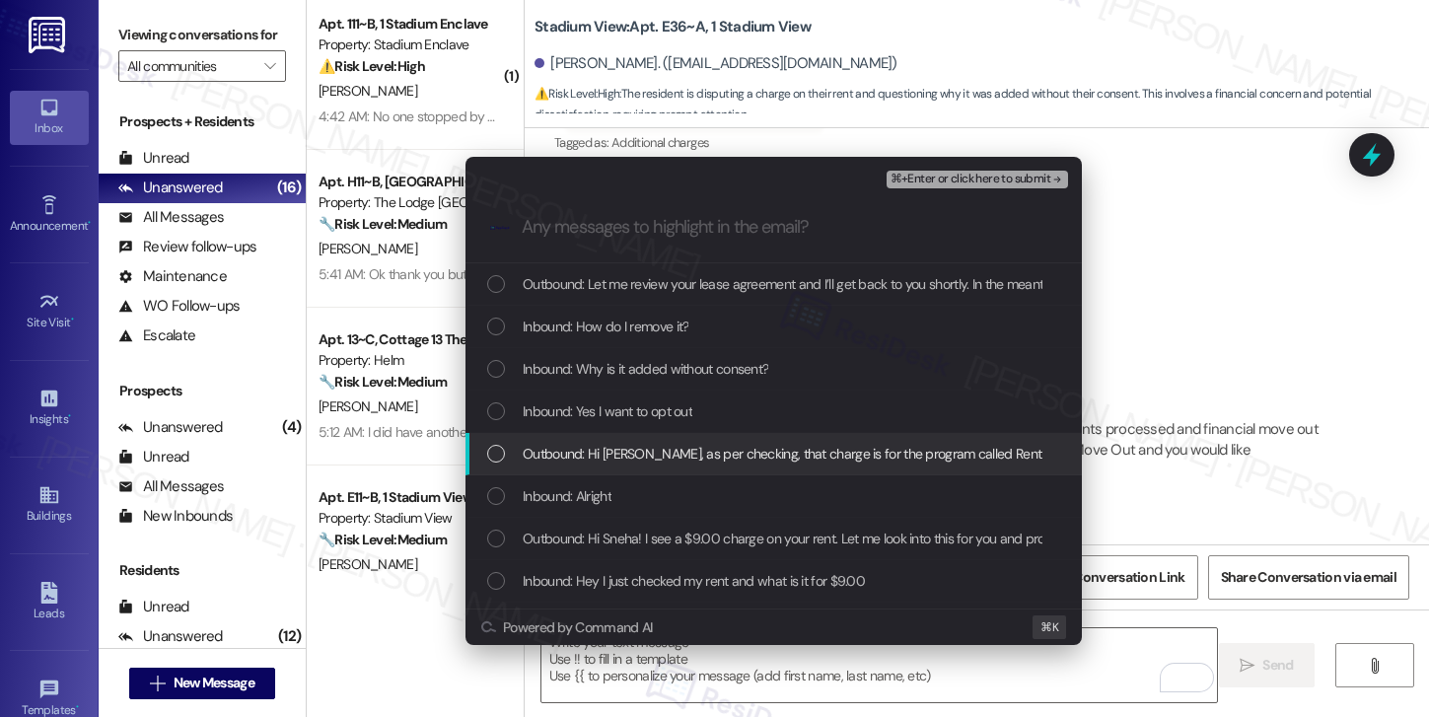
click at [648, 459] on span "Outbound: Hi Sneha, as per checking, that charge is for the program called Rent…" at bounding box center [1187, 454] width 1328 height 22
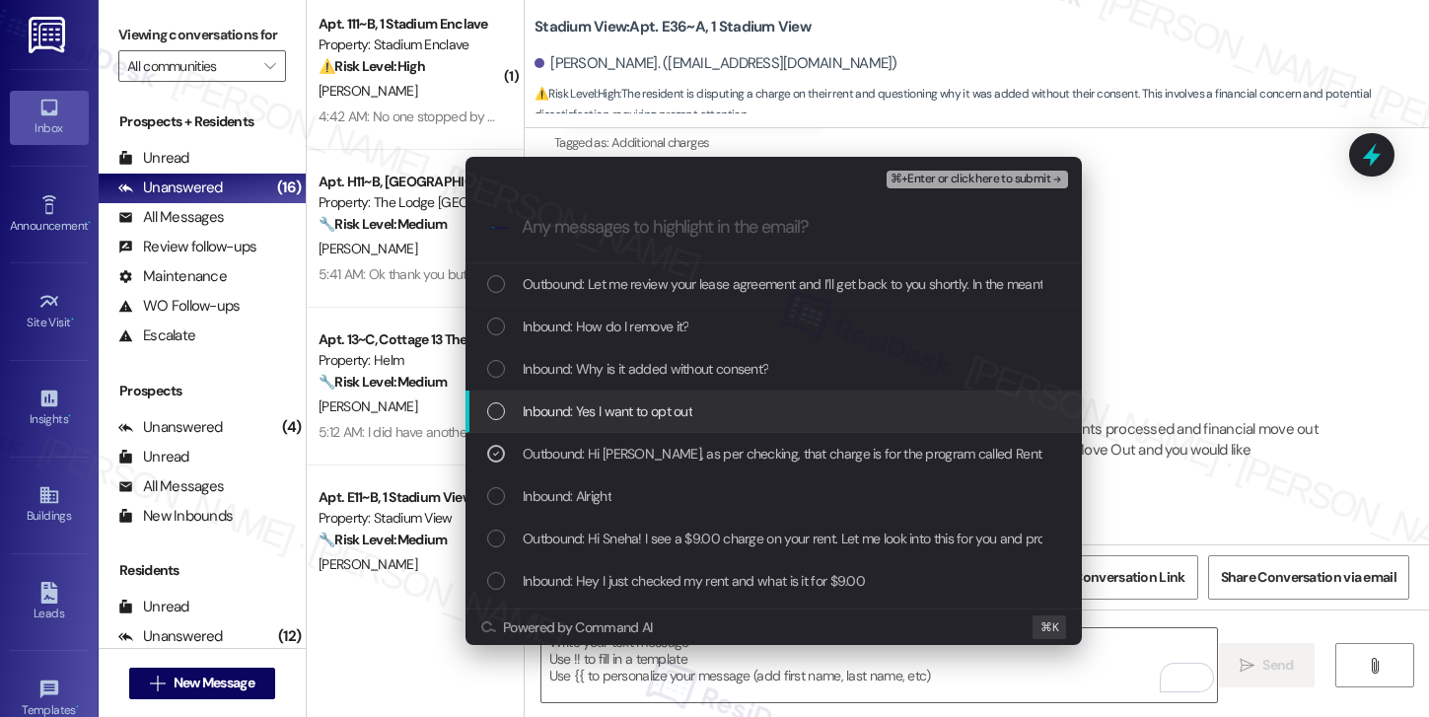
click at [639, 409] on span "Inbound: Yes I want to opt out" at bounding box center [608, 411] width 170 height 22
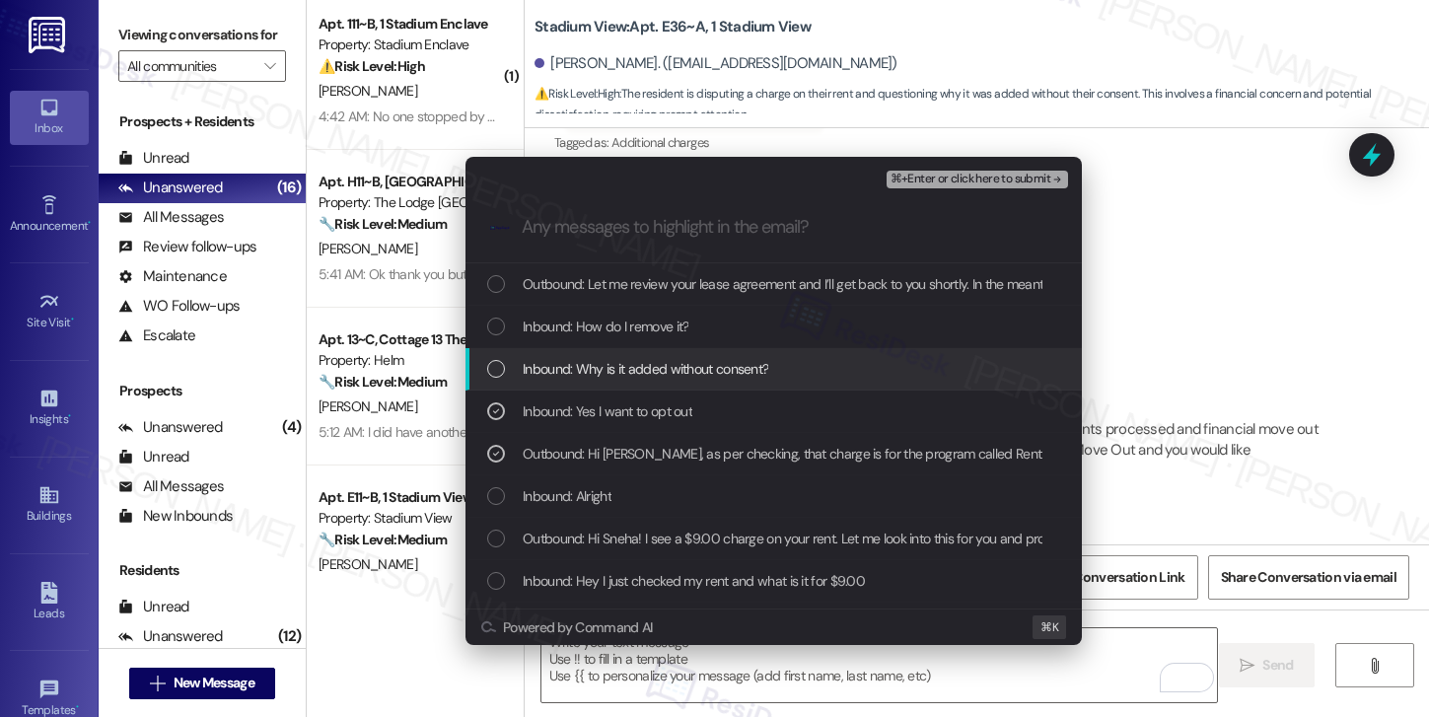
click at [665, 373] on span "Inbound: Why is it added without consent?" at bounding box center [646, 369] width 246 height 22
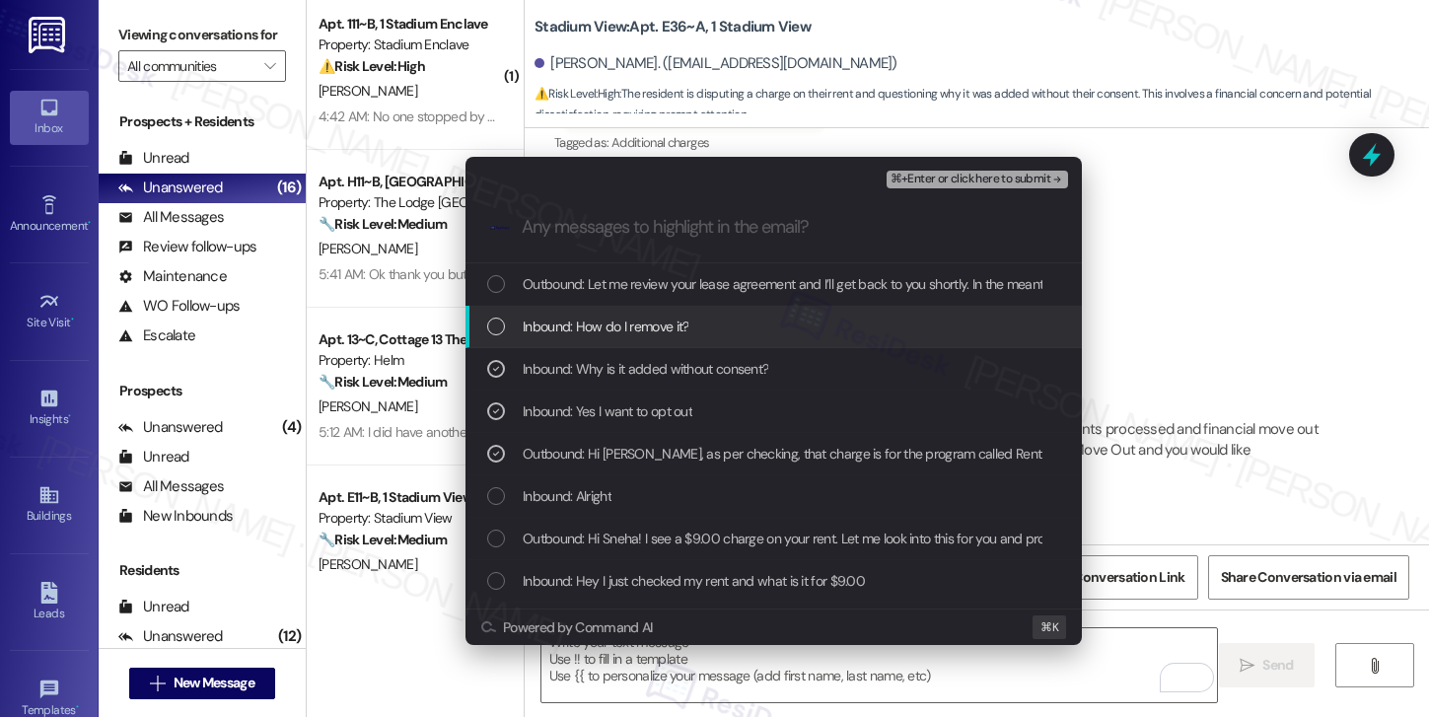
click at [651, 328] on span "Inbound: How do I remove it?" at bounding box center [606, 327] width 166 height 22
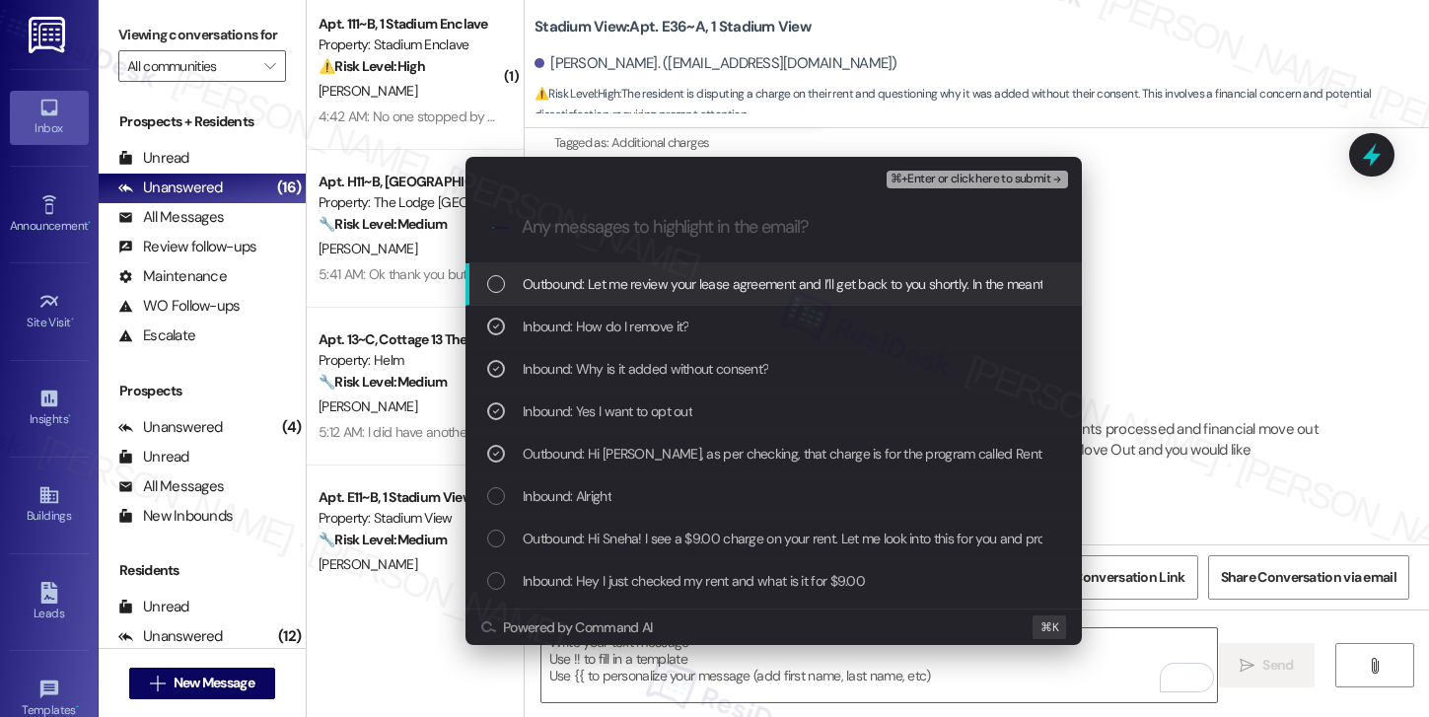
click at [644, 286] on span "Outbound: Let me review your lease agreement and I’ll get back to you shortly. …" at bounding box center [1022, 284] width 998 height 22
click at [976, 179] on span "⌘+Enter or click here to submit" at bounding box center [970, 180] width 160 height 14
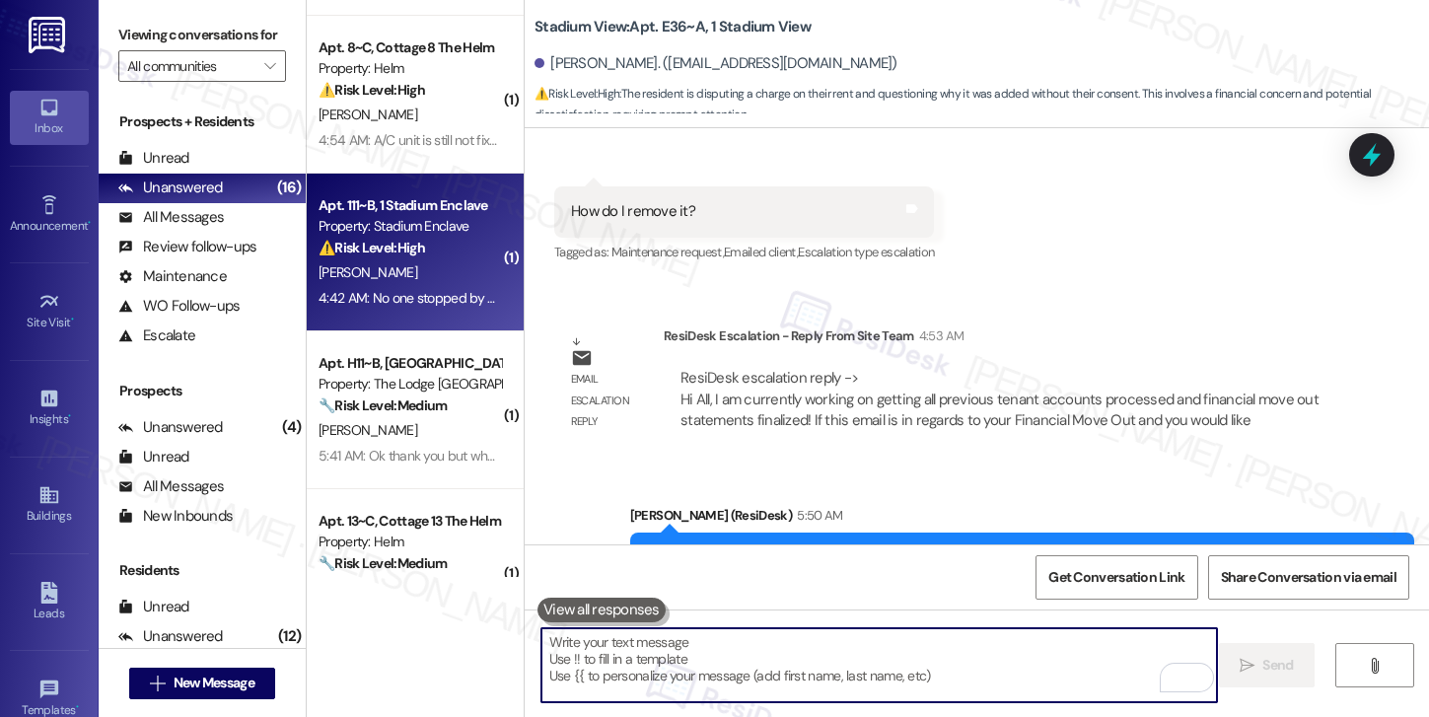
scroll to position [460, 0]
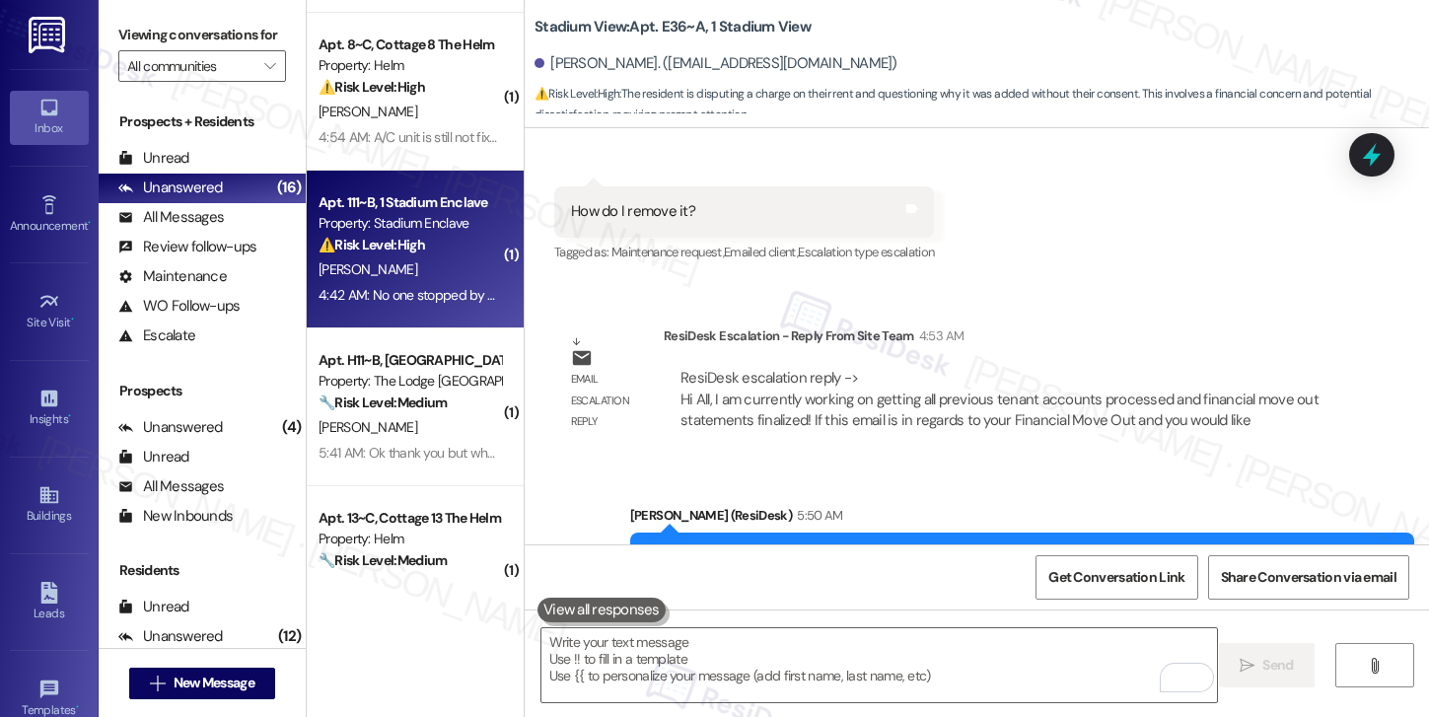
click at [441, 276] on div "[PERSON_NAME]" at bounding box center [409, 269] width 186 height 25
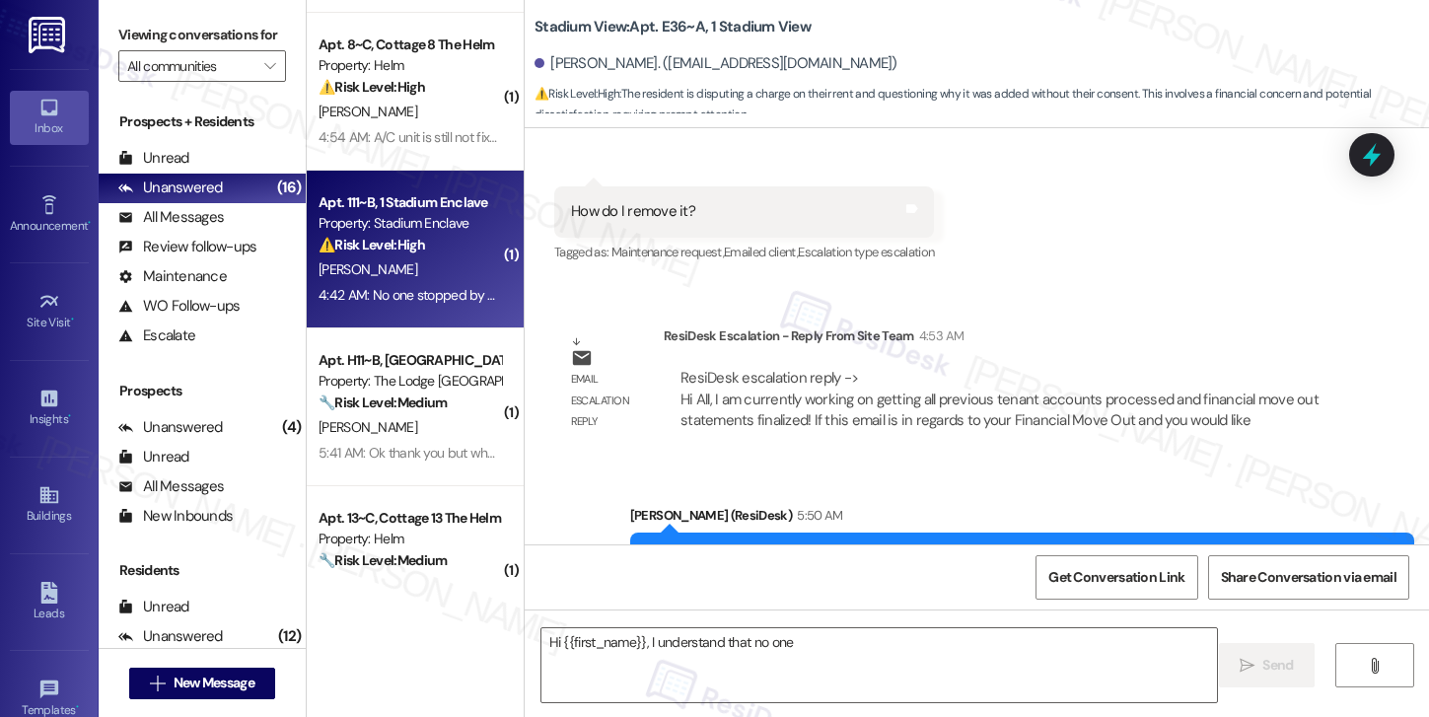
scroll to position [484, 0]
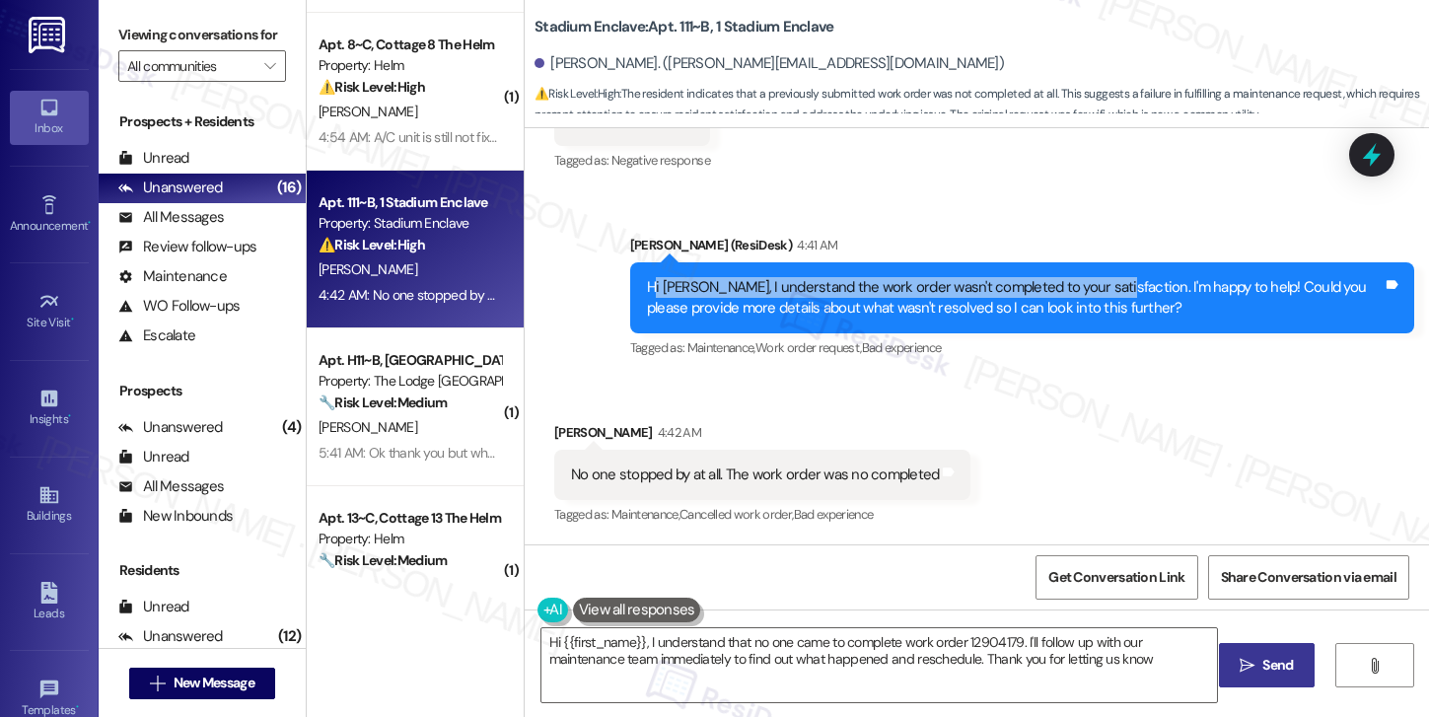
type textarea "Hi {{first_name}}, I understand that no one came to complete work order 1290417…"
drag, startPoint x: 644, startPoint y: 285, endPoint x: 1277, endPoint y: 291, distance: 633.0
click at [1277, 291] on div "Hi Michael, I understand the work order wasn't completed to your satisfaction. …" at bounding box center [1015, 298] width 736 height 42
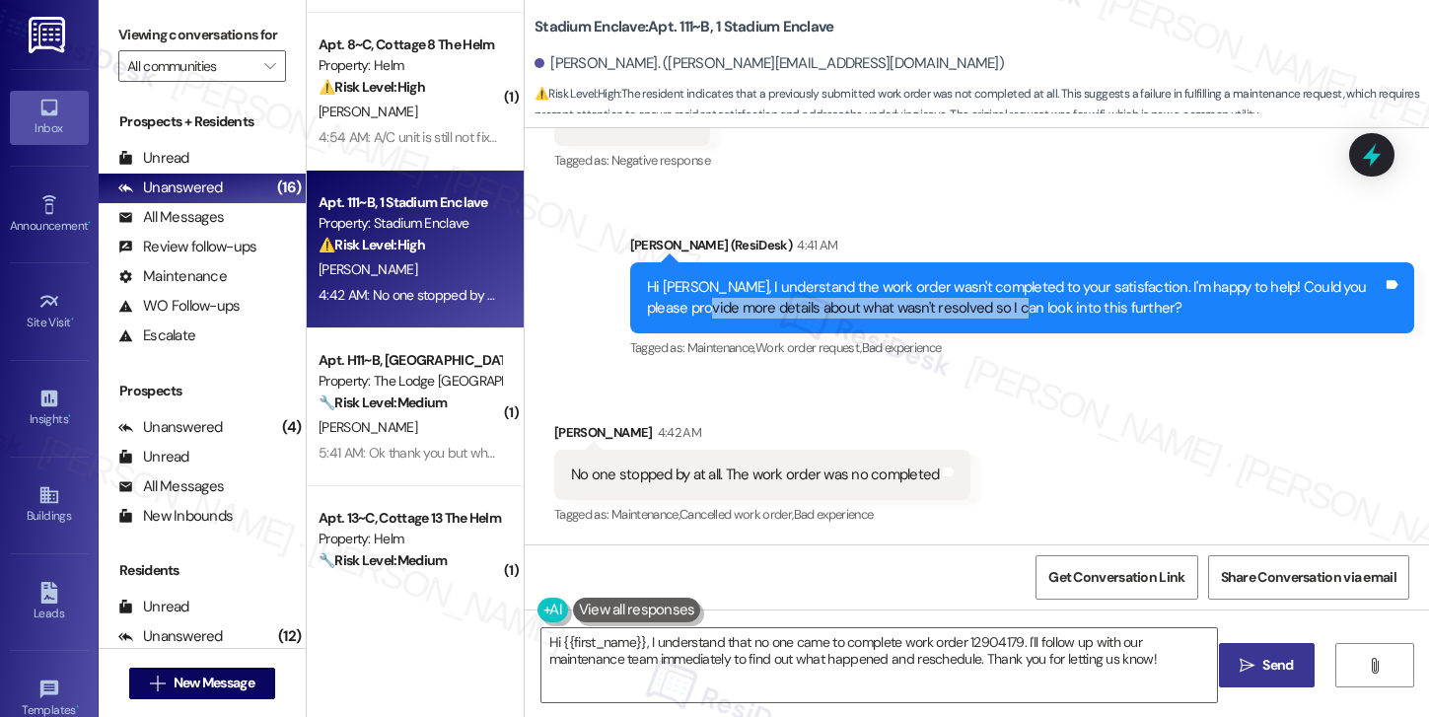
drag, startPoint x: 701, startPoint y: 309, endPoint x: 1007, endPoint y: 311, distance: 305.7
click at [1007, 311] on div "Hi Michael, I understand the work order wasn't completed to your satisfaction. …" at bounding box center [1015, 298] width 736 height 42
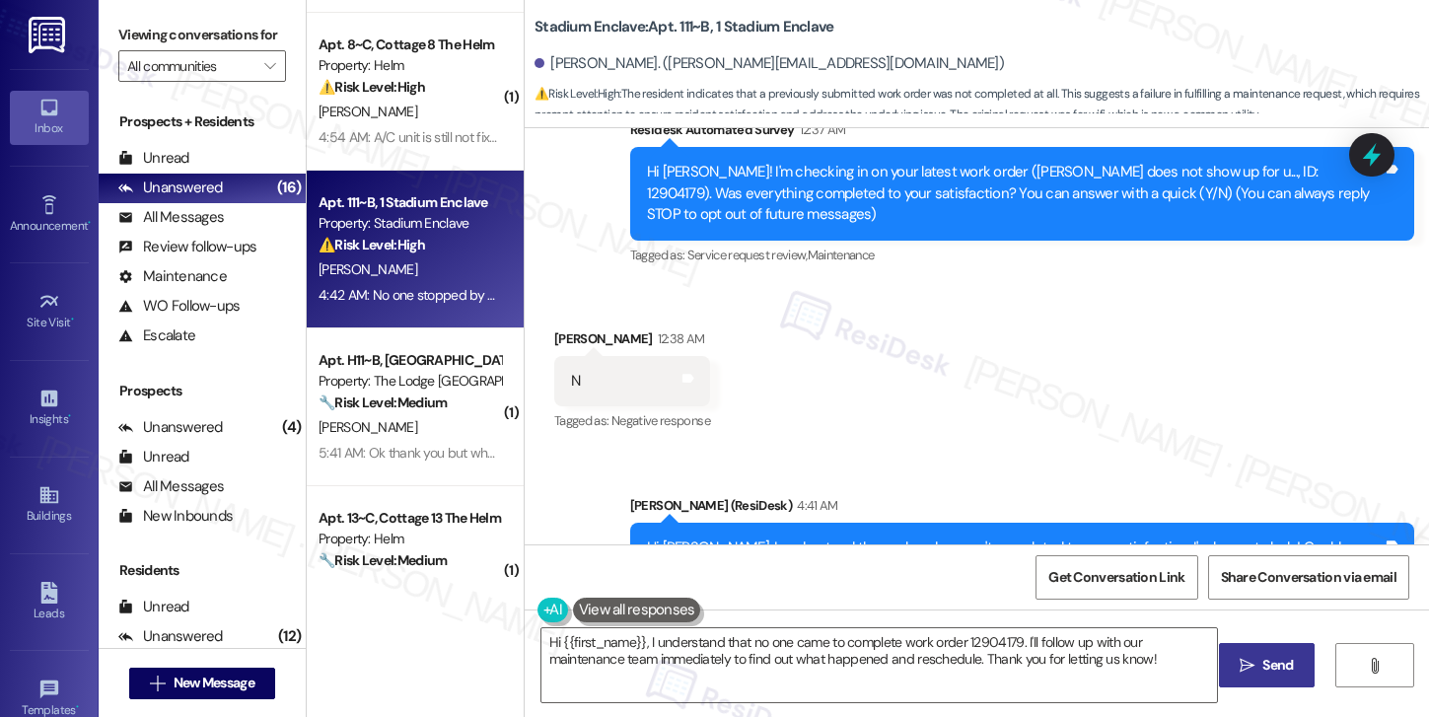
scroll to position [221, 0]
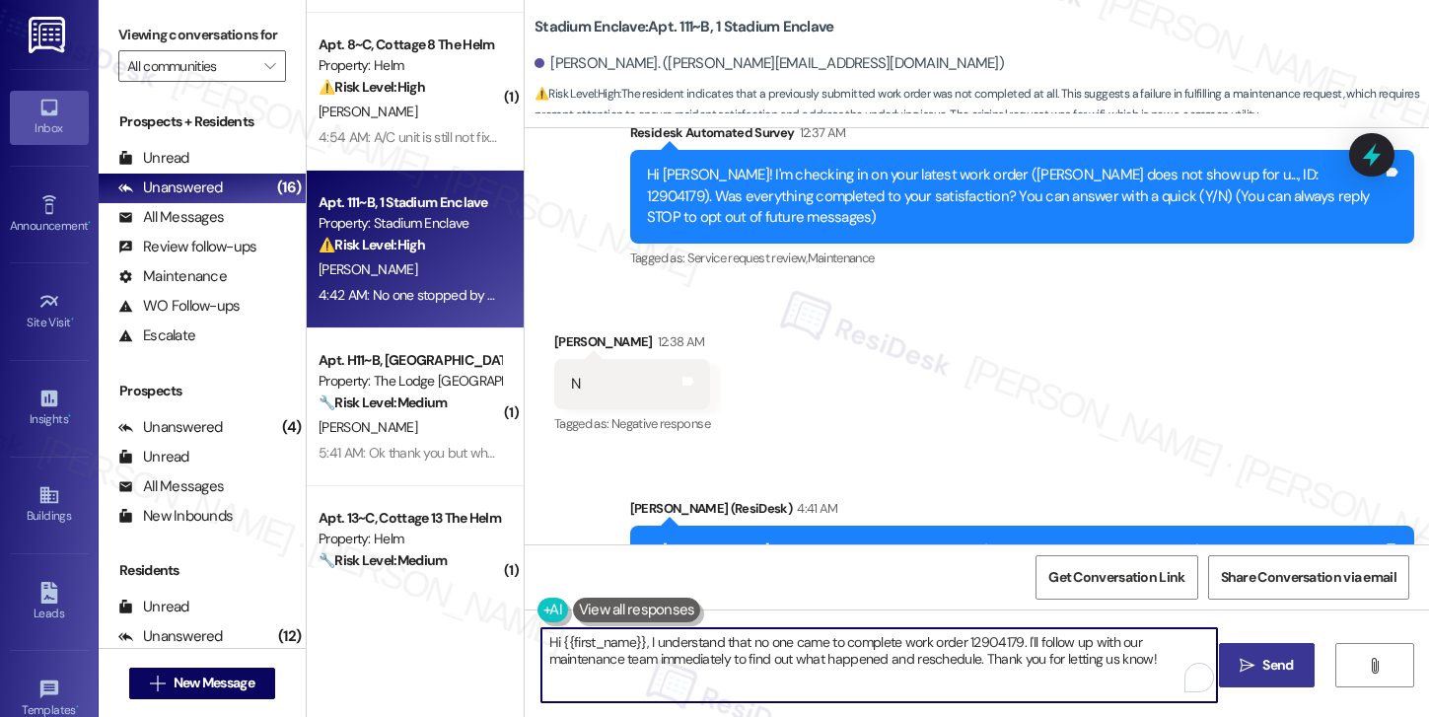
click at [705, 659] on textarea "Hi {{first_name}}, I understand that no one came to complete work order 1290417…" at bounding box center [879, 665] width 676 height 74
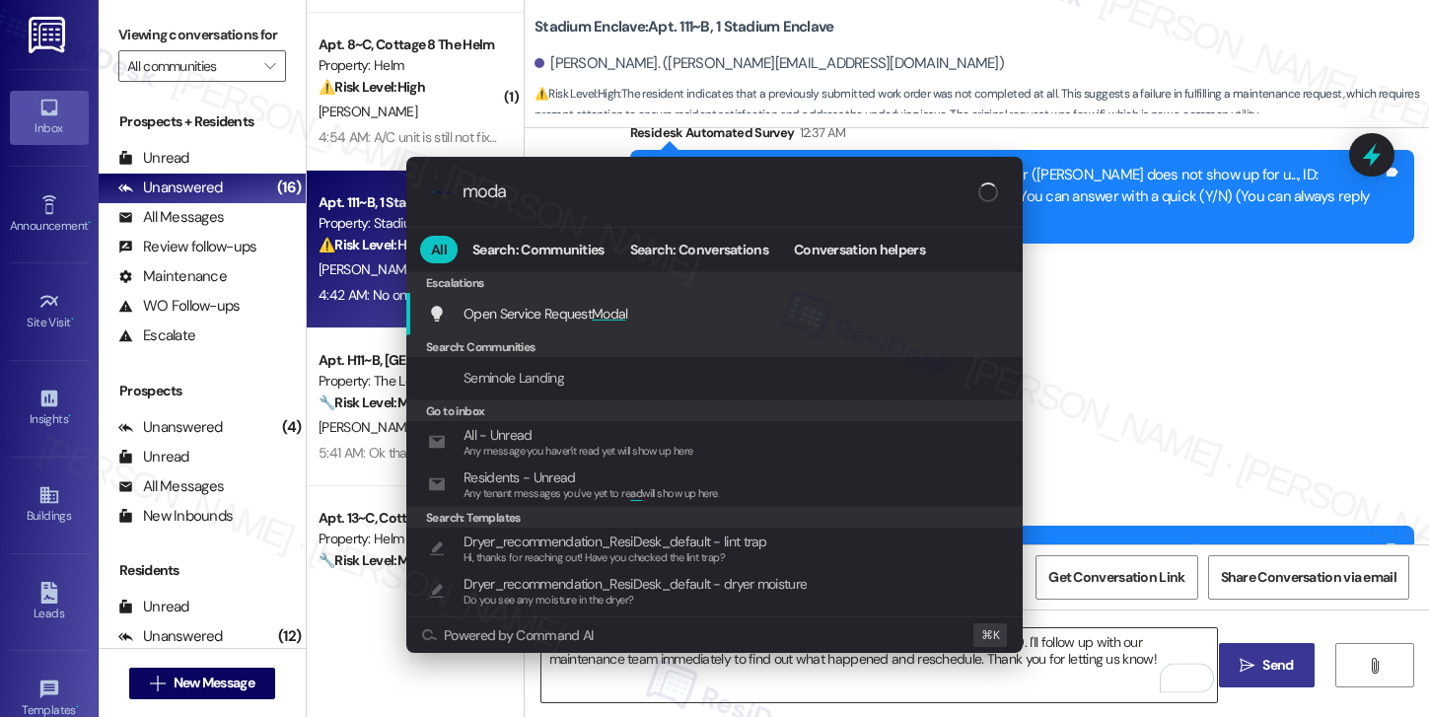
type input "modal"
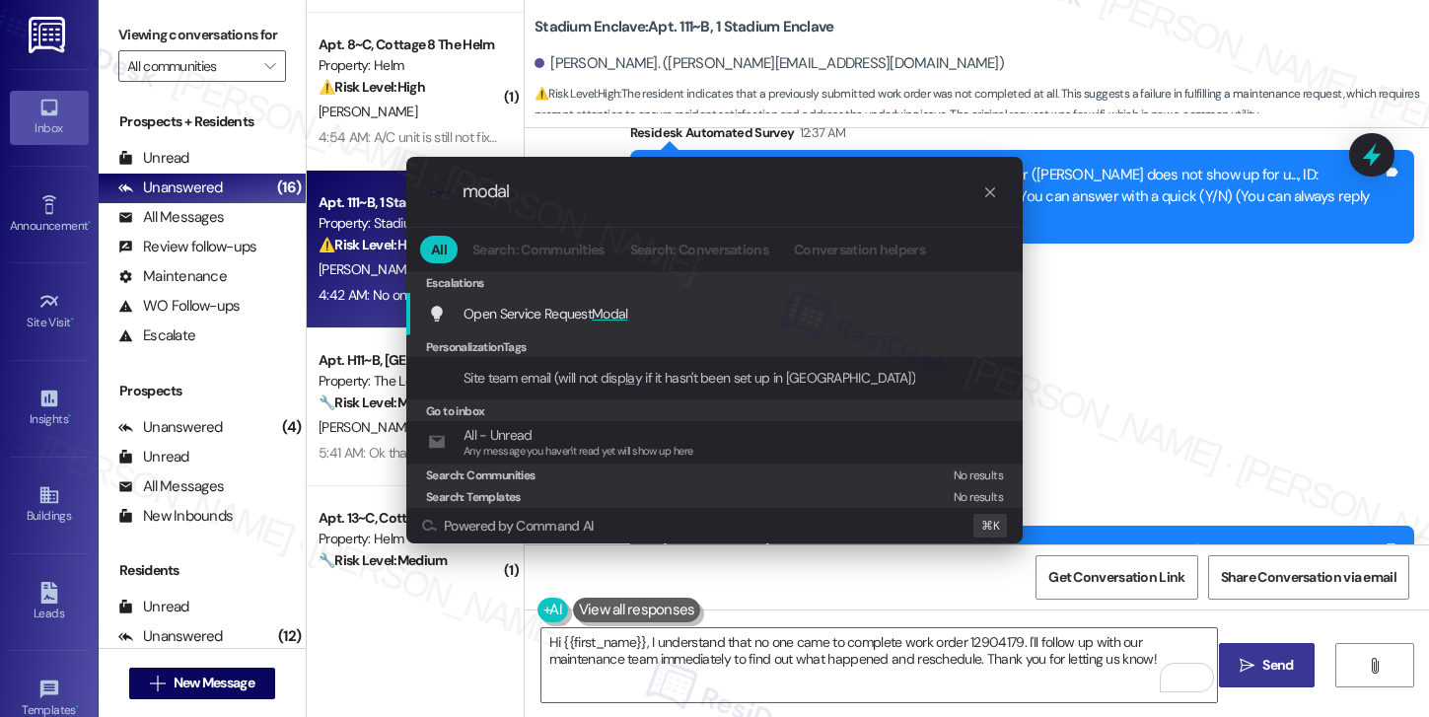
click at [663, 320] on div "Open Service Request Modal Add shortcut" at bounding box center [716, 314] width 577 height 22
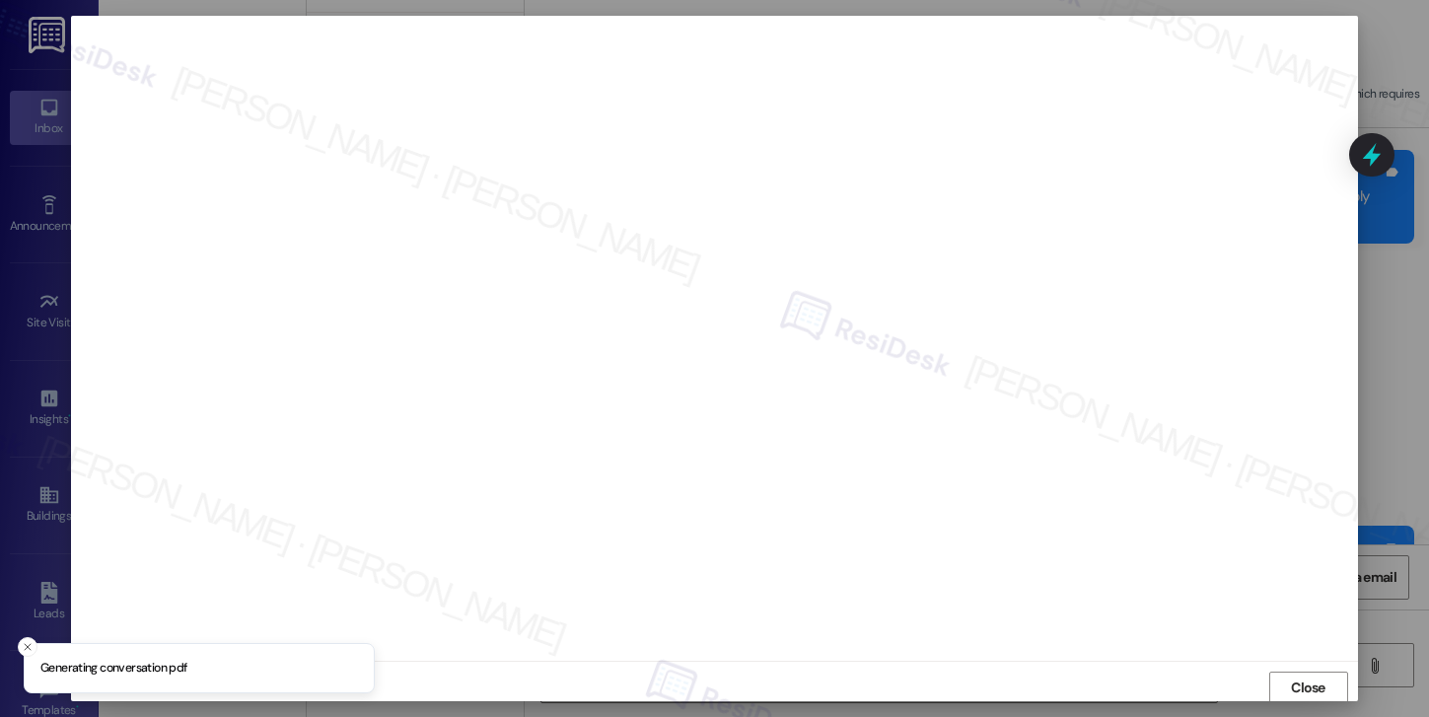
scroll to position [2, 0]
click at [1291, 682] on span "Close" at bounding box center [1308, 685] width 35 height 21
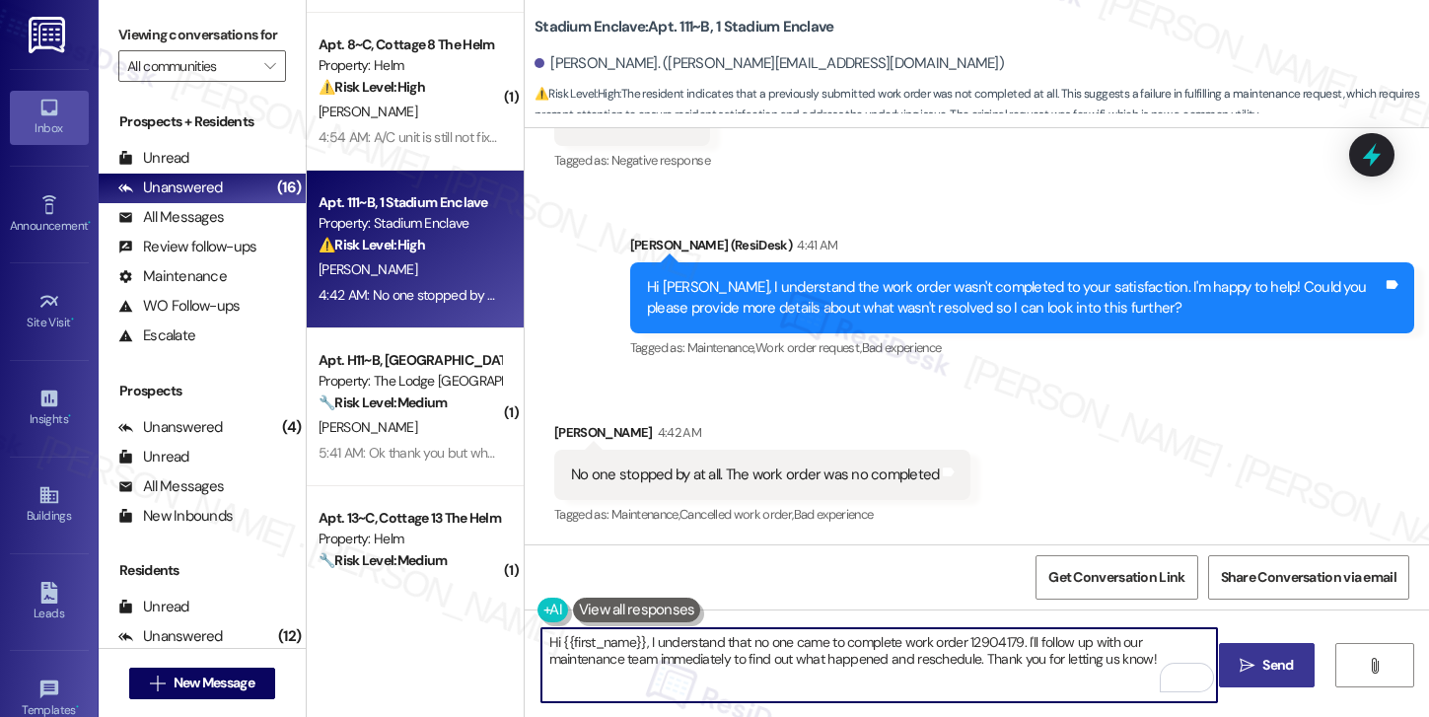
scroll to position [485, 0]
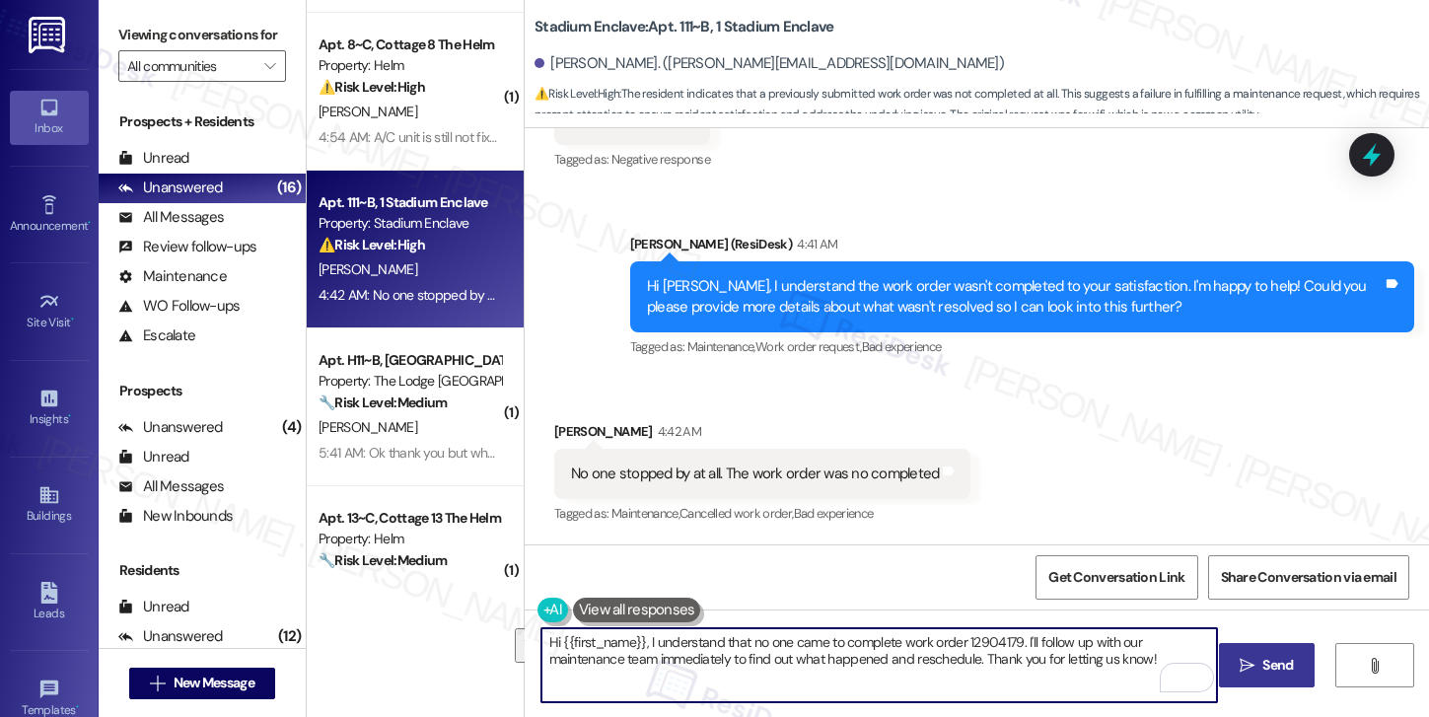
drag, startPoint x: 1145, startPoint y: 658, endPoint x: 640, endPoint y: 643, distance: 505.0
click at [640, 643] on textarea "Hi {{first_name}}, I understand that no one came to complete work order 1290417…" at bounding box center [879, 665] width 676 height 74
paste textarea "you guys have to call white sky s and set up an appointment (866)755-8593"
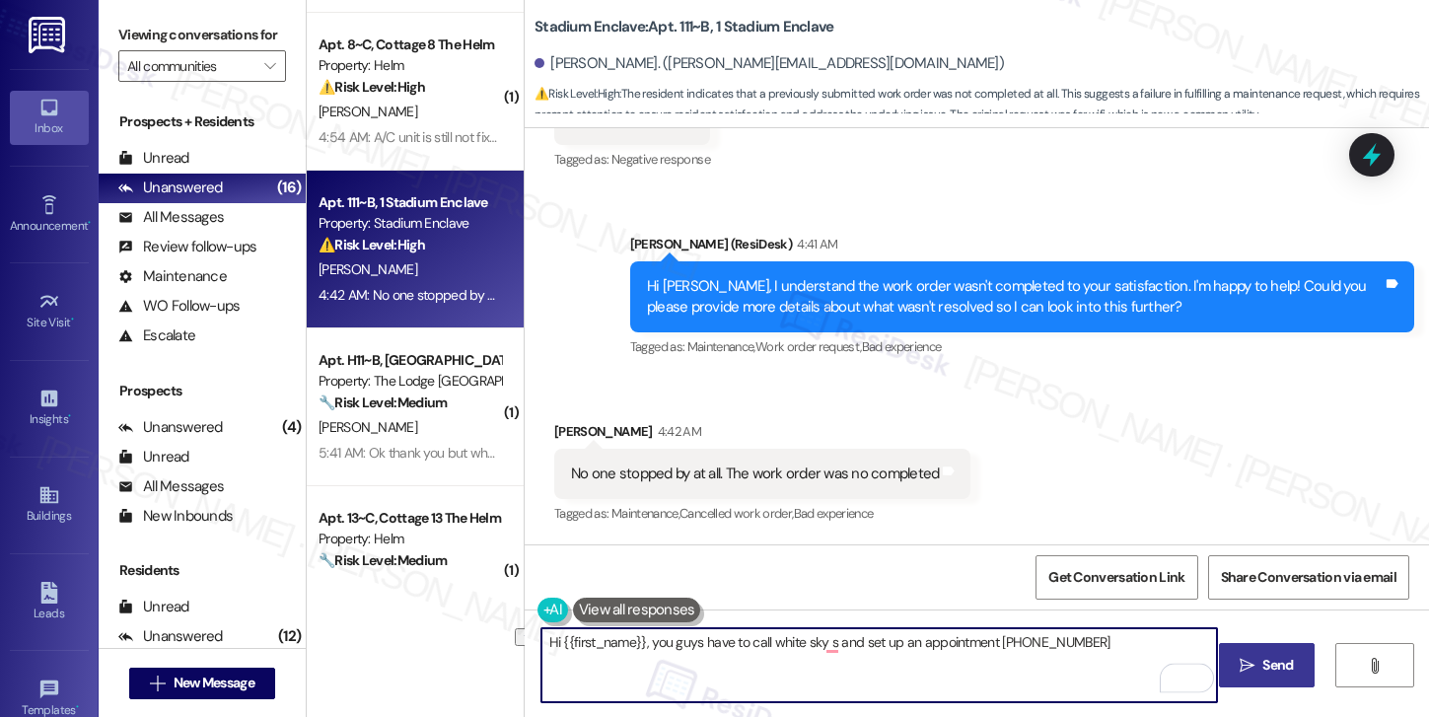
drag, startPoint x: 682, startPoint y: 643, endPoint x: 988, endPoint y: 646, distance: 305.7
click at [988, 646] on textarea "Hi {{first_name}}, you guys have to call white sky s and set up an appointment …" at bounding box center [879, 665] width 676 height 74
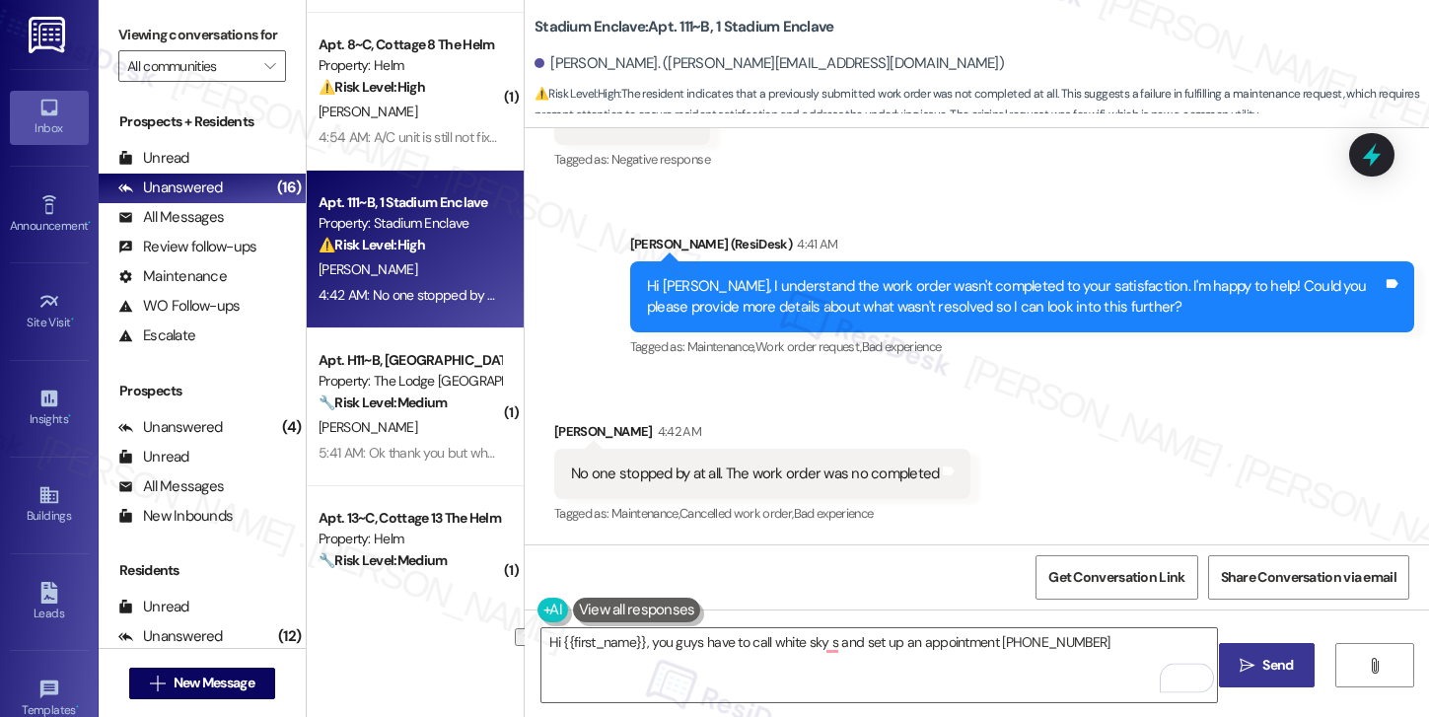
click at [554, 433] on div "Michael Obermair 4:42 AM" at bounding box center [762, 435] width 416 height 28
copy div "Michael"
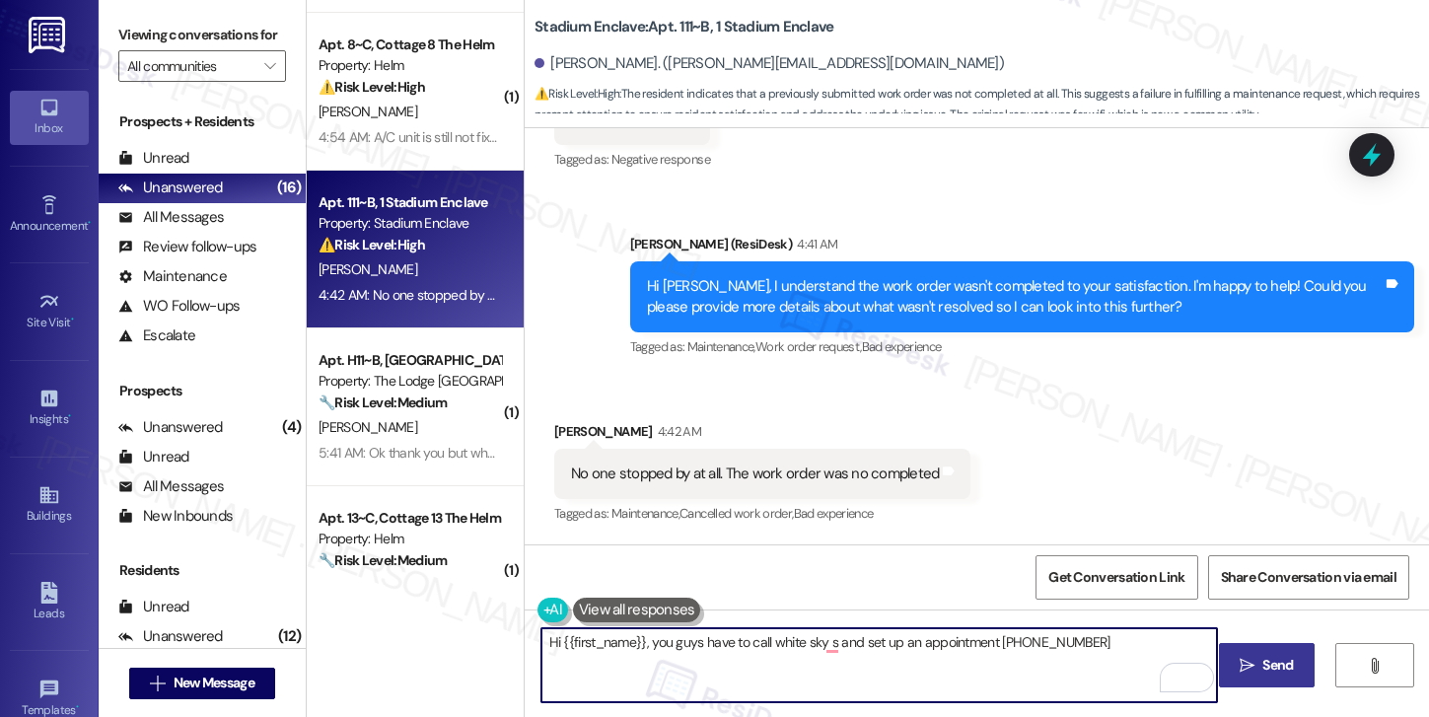
drag, startPoint x: 552, startPoint y: 643, endPoint x: 634, endPoint y: 643, distance: 81.8
click at [634, 643] on textarea "Hi {{first_name}}, you guys have to call white sky s and set up an appointment …" at bounding box center [879, 665] width 676 height 74
paste textarea "Michael"
click at [767, 659] on textarea "Hi Michael, you guys have to call white sky s and set up an appointment (866)75…" at bounding box center [879, 665] width 676 height 74
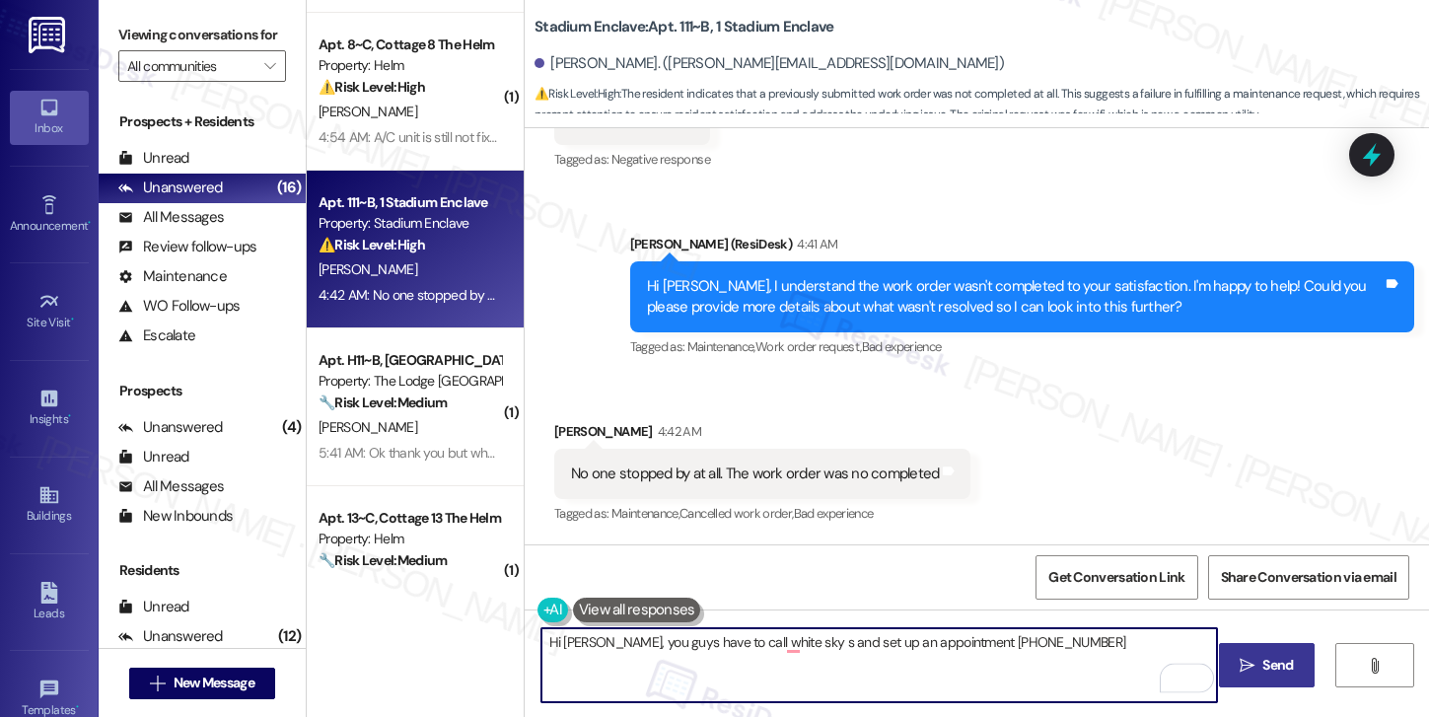
click at [767, 659] on textarea "Hi Michael, you guys have to call white sky s and set up an appointment (866)75…" at bounding box center [879, 665] width 676 height 74
click at [778, 649] on textarea "Hi Michael, you guys have to call white sky s and set up an appointment (866)75…" at bounding box center [879, 665] width 676 height 74
click at [784, 645] on textarea "Hi Michael, you guys have to call white sky s and set up an appointment (866)75…" at bounding box center [879, 665] width 676 height 74
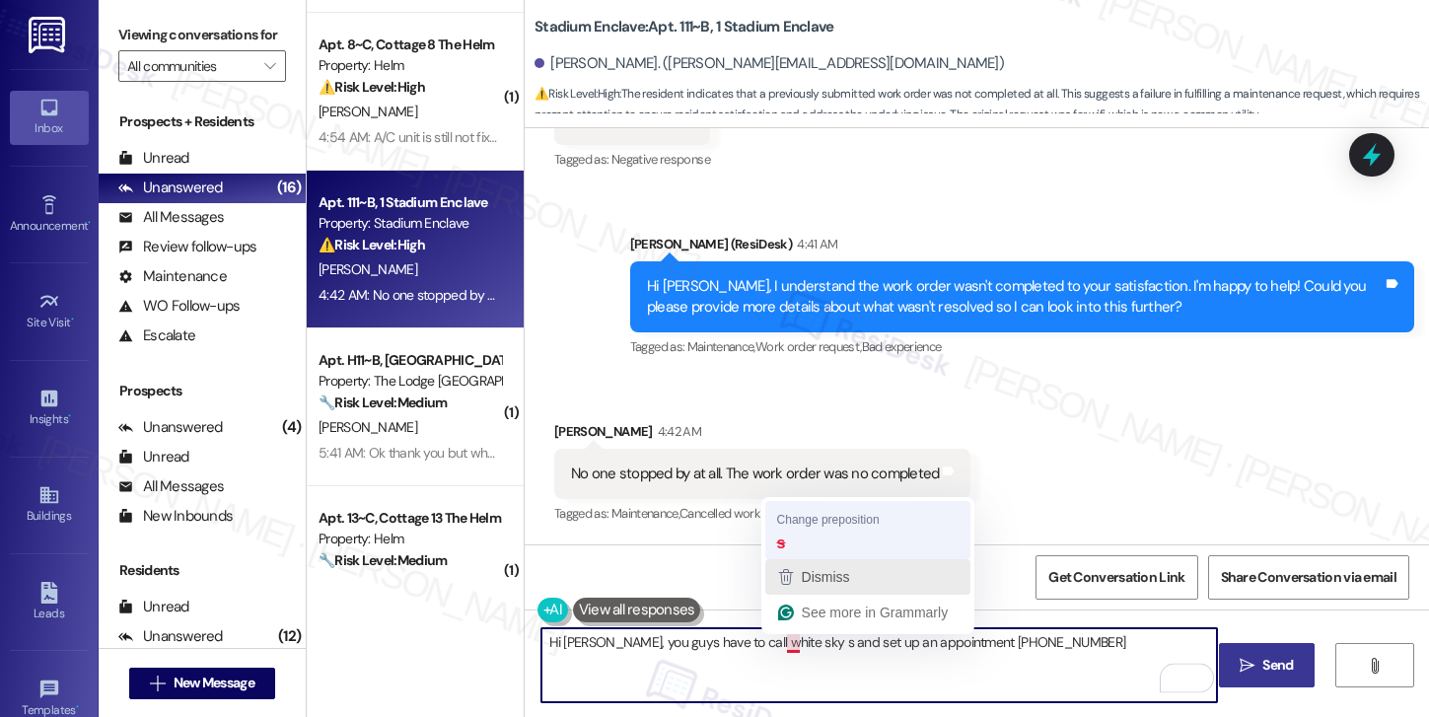
type textarea "Hi Michael, you guys have to call white sky and set up an appointment (866)755-…"
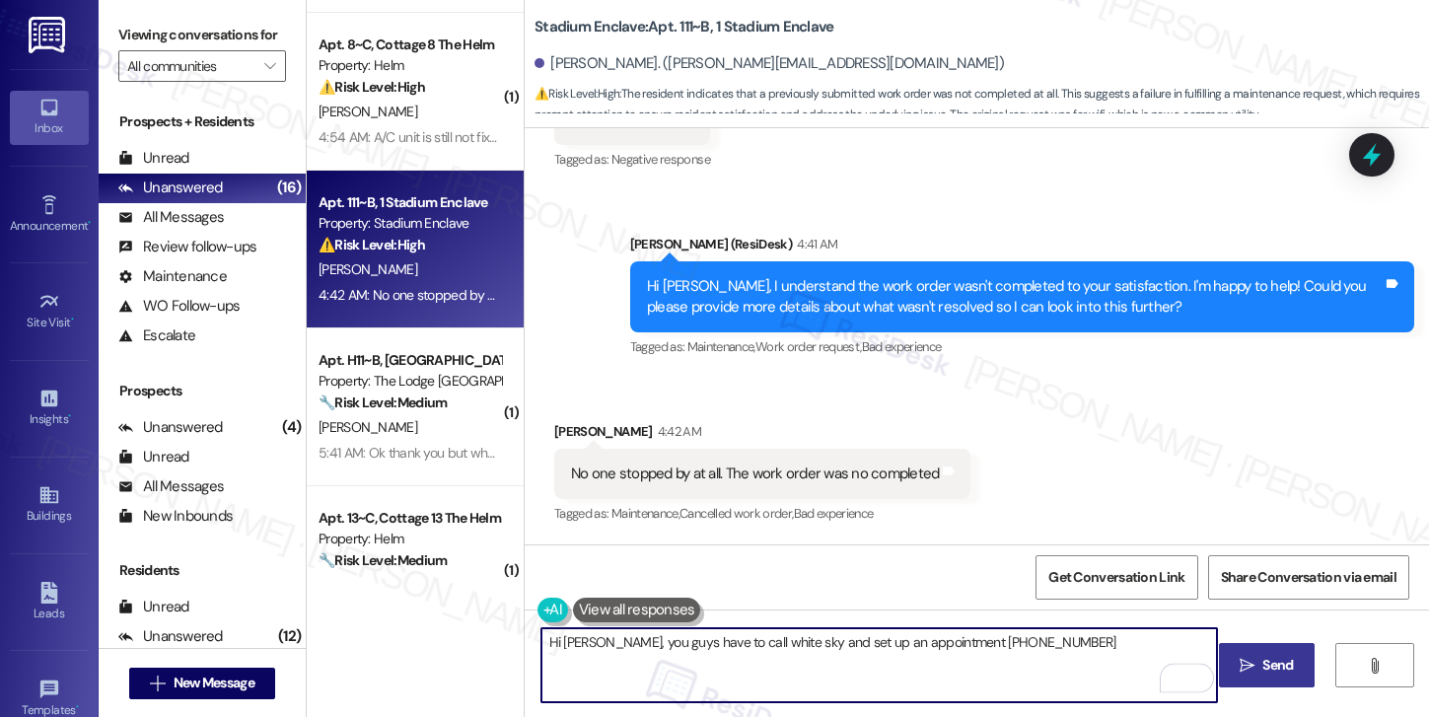
click at [793, 643] on textarea "Hi Michael, you guys have to call white sky and set up an appointment (866)755-…" at bounding box center [879, 665] width 676 height 74
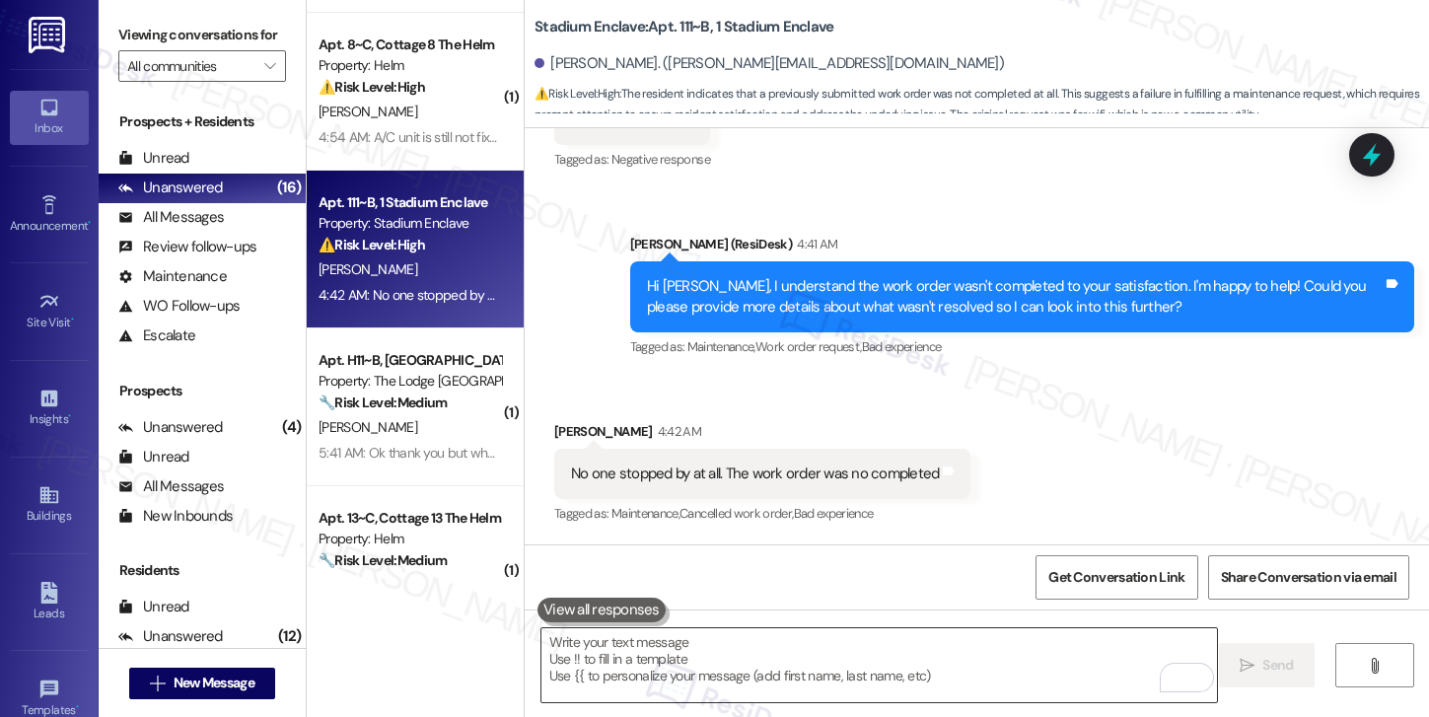
click at [606, 652] on textarea "To enrich screen reader interactions, please activate Accessibility in Grammarl…" at bounding box center [879, 665] width 676 height 74
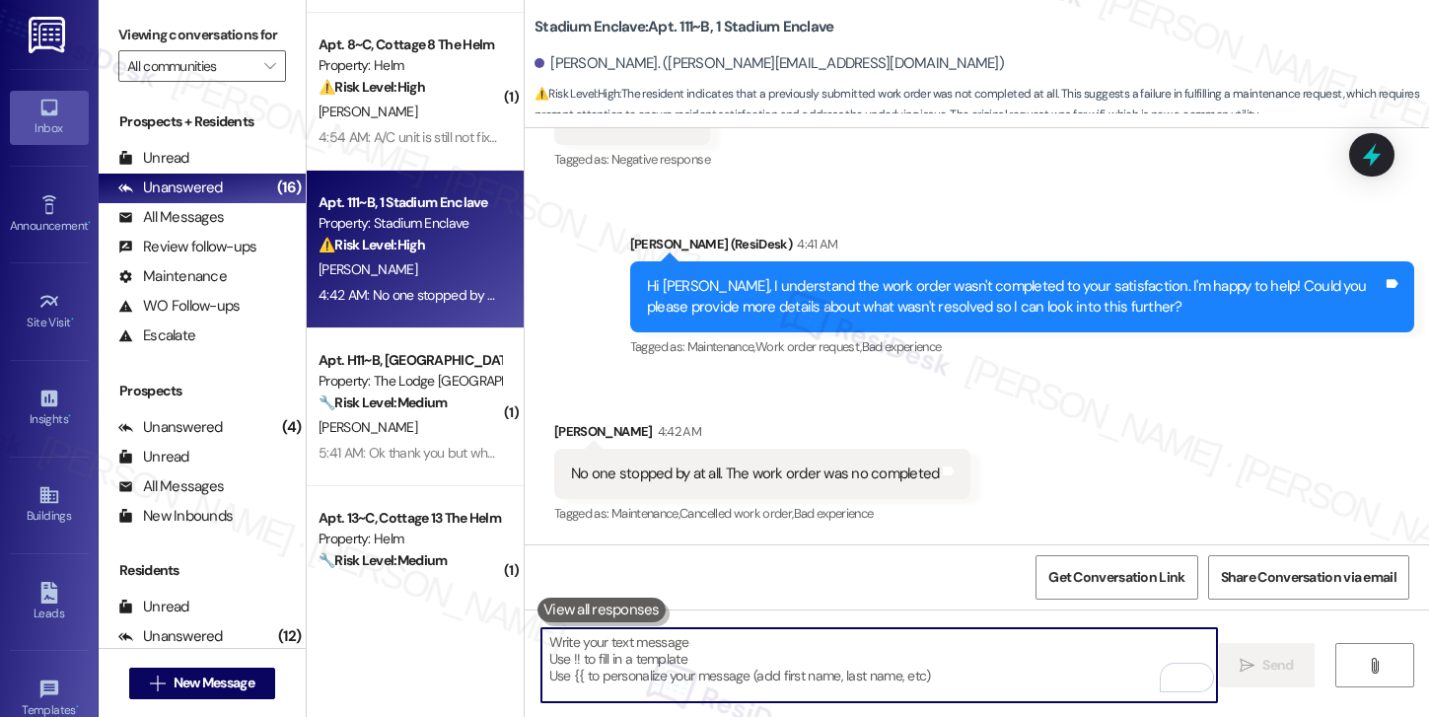
click at [606, 652] on textarea "To enrich screen reader interactions, please activate Accessibility in Grammarl…" at bounding box center [879, 665] width 676 height 74
click at [552, 665] on textarea "To enrich screen reader interactions, please activate Accessibility in Grammarl…" at bounding box center [879, 665] width 676 height 74
paste textarea "Hi Michael, you’ll need to call White Sky at (866) 755-8593 to set up an appoin…"
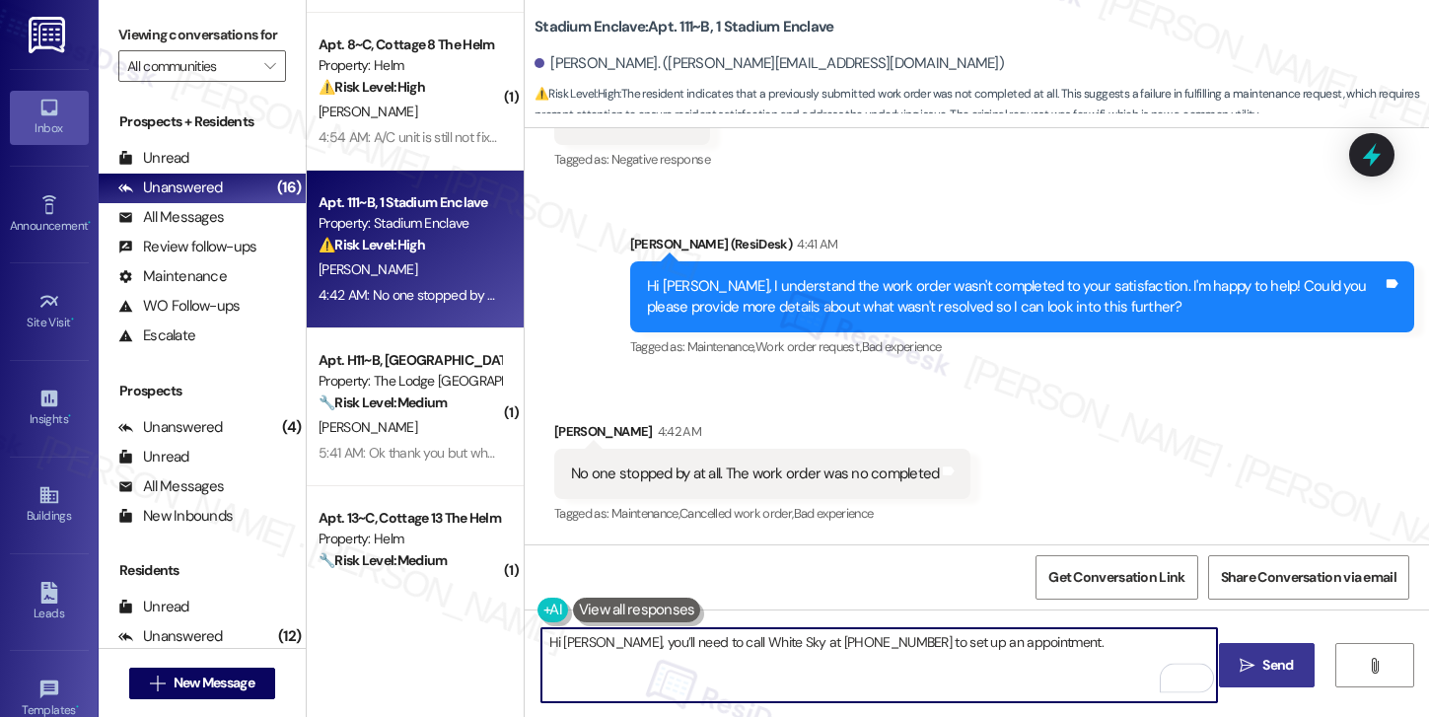
click at [601, 639] on textarea "Hi Michael, you’ll need to call White Sky at (866) 755-8593 to set up an appoin…" at bounding box center [879, 665] width 676 height 74
click at [1140, 636] on textarea "Hi Michael, as per checking, you’ll need to call White Sky at (866) 755-8593 to…" at bounding box center [879, 665] width 676 height 74
click at [1262, 670] on span "Send" at bounding box center [1277, 665] width 31 height 21
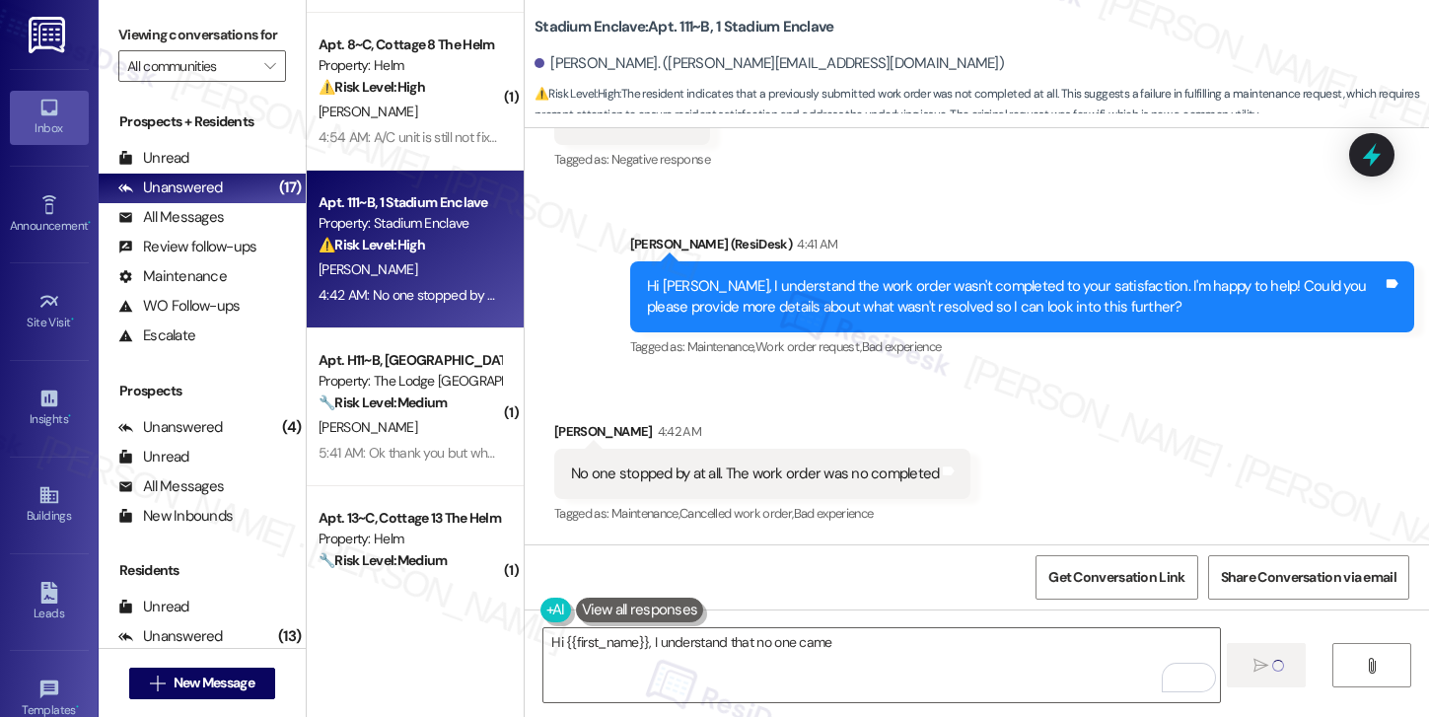
scroll to position [484, 0]
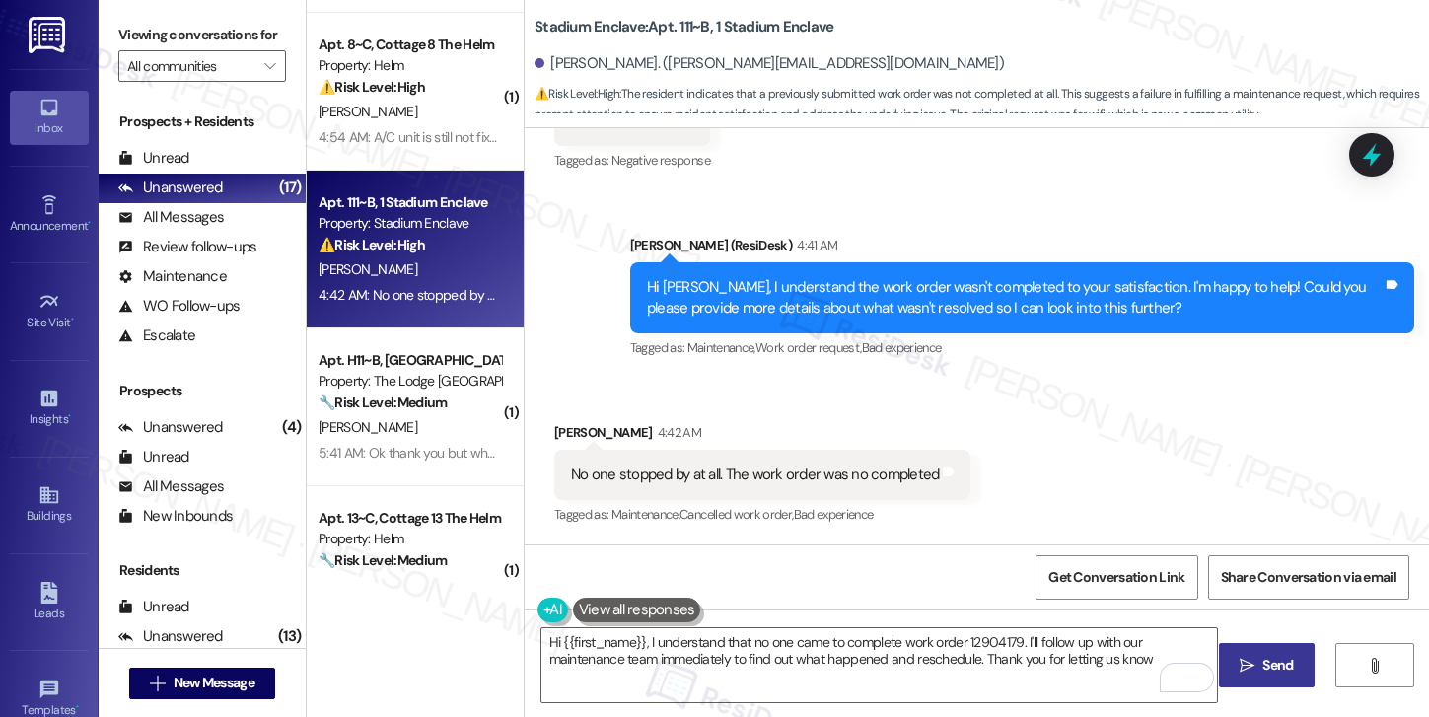
type textarea "Hi {{first_name}}, I understand that no one came to complete work order 1290417…"
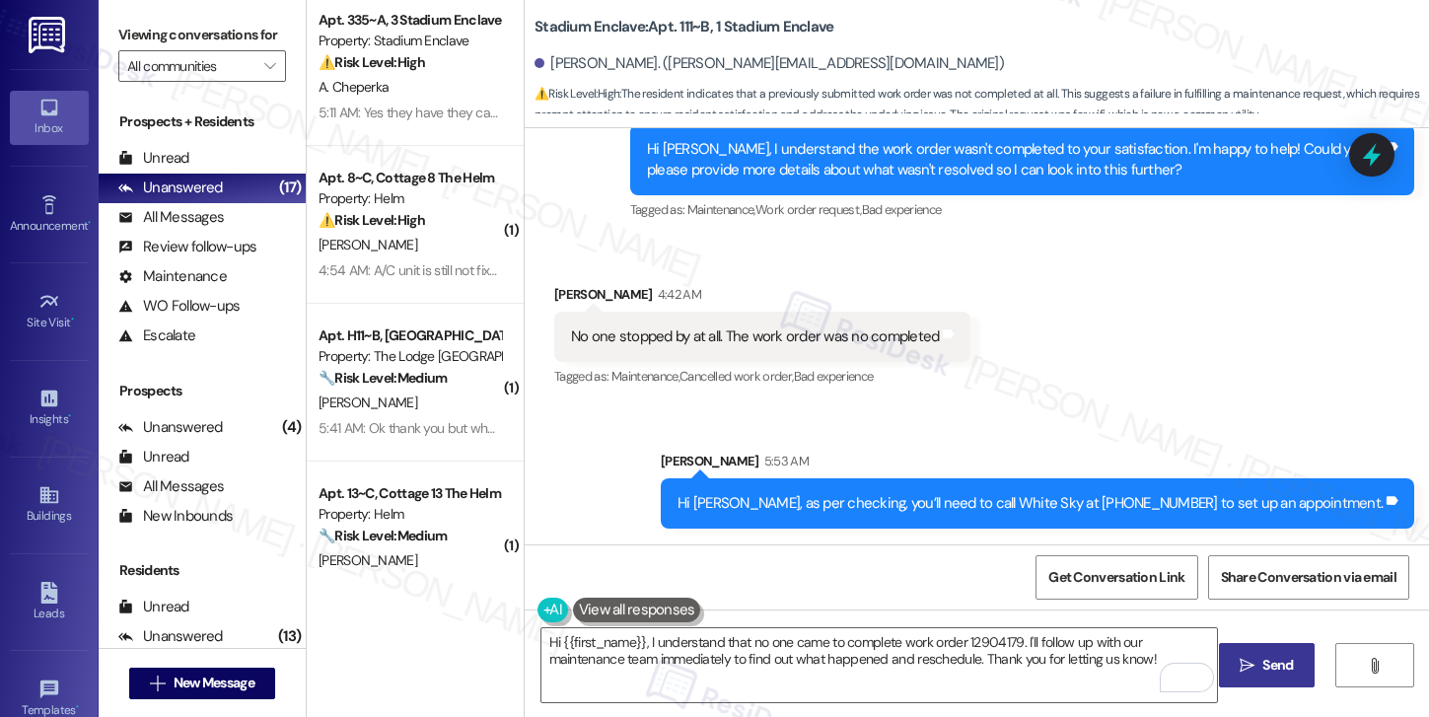
scroll to position [315, 0]
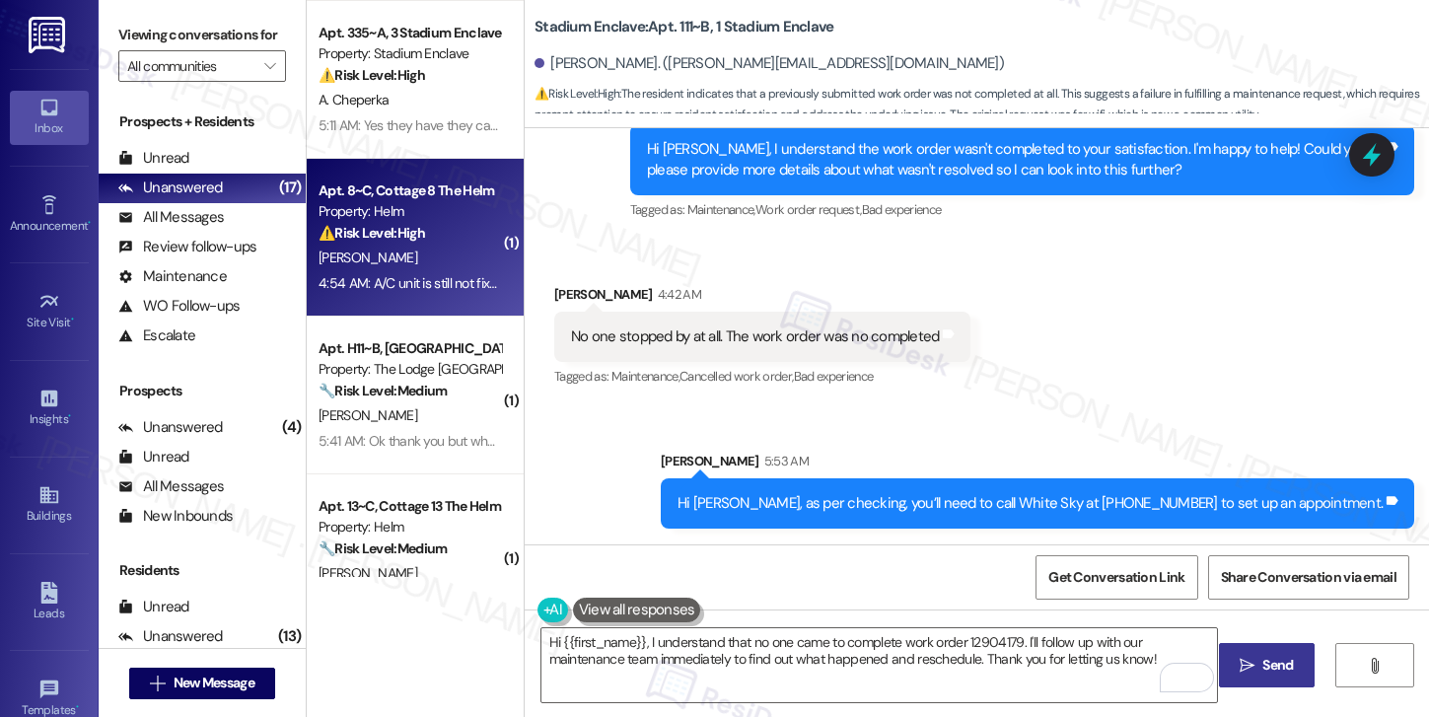
click at [412, 241] on strong "⚠️ Risk Level: High" at bounding box center [371, 233] width 106 height 18
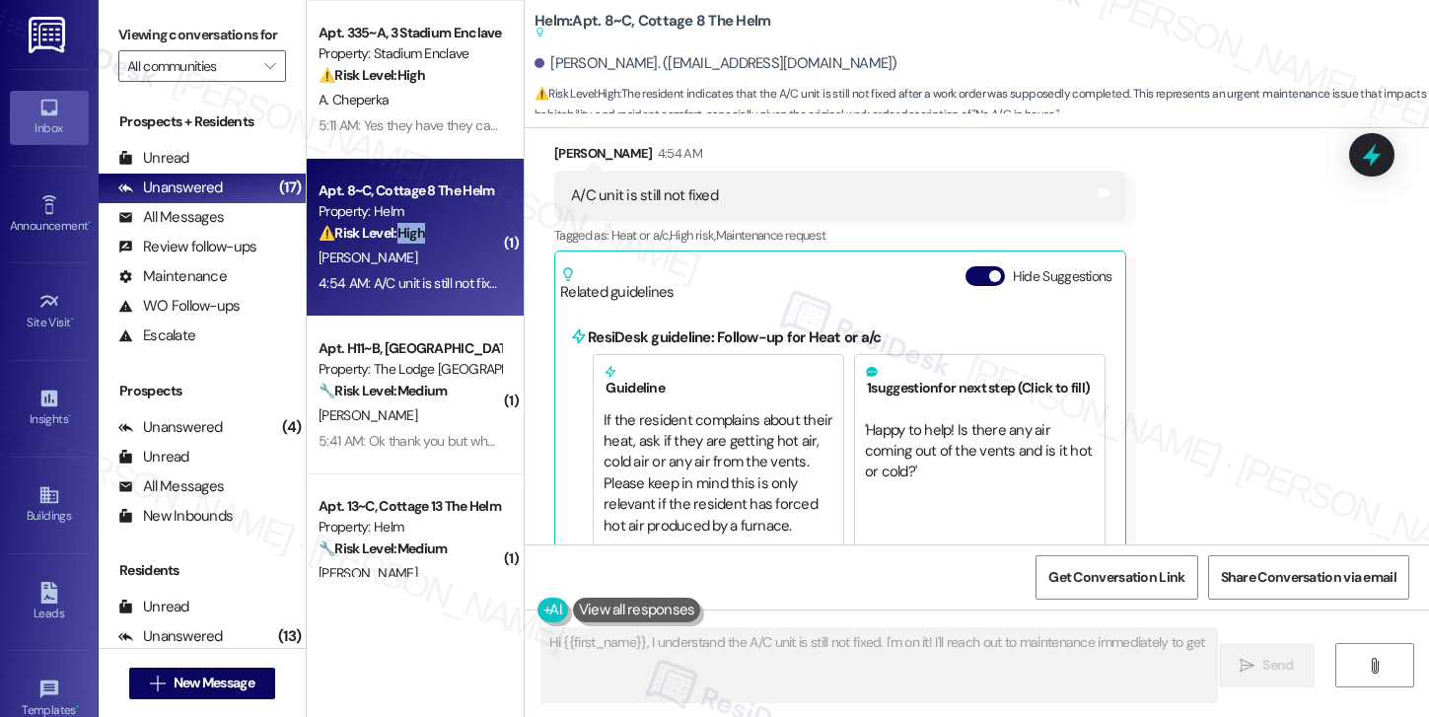
scroll to position [816, 0]
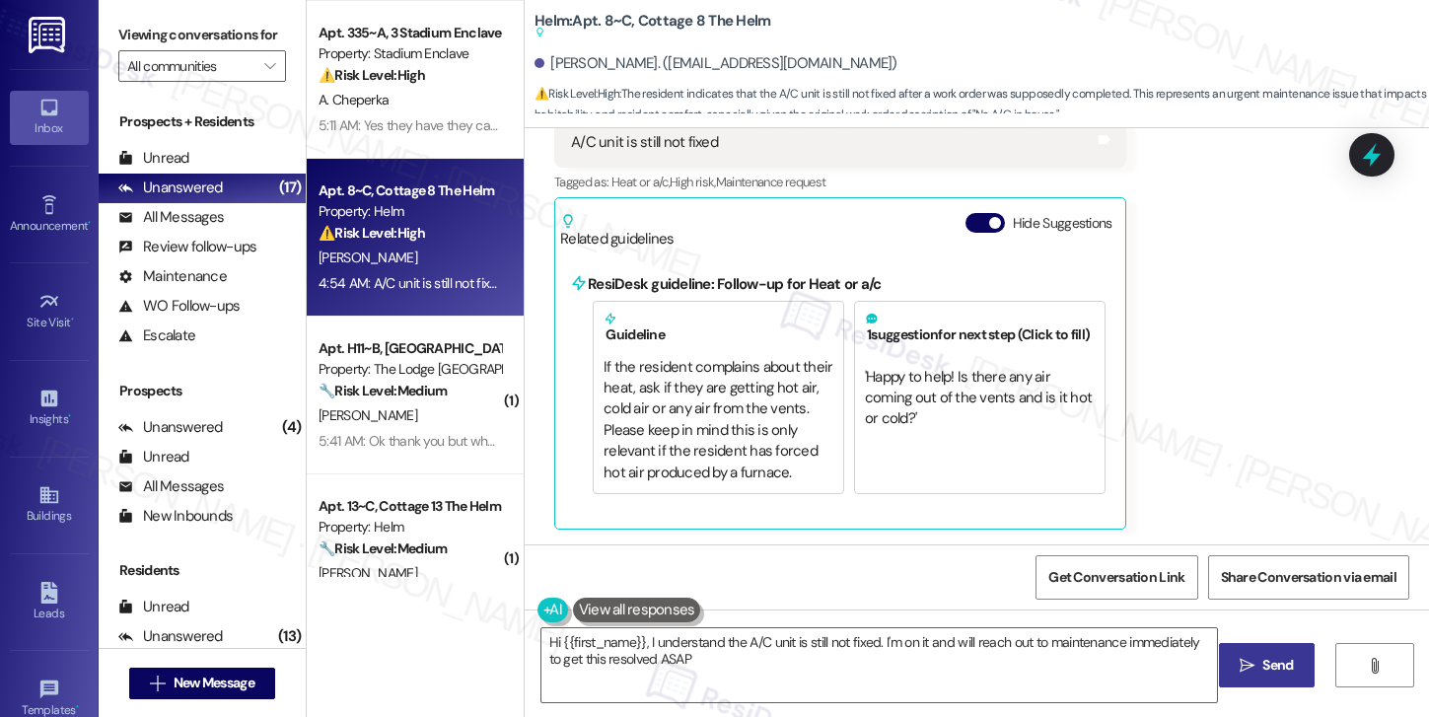
type textarea "Hi {{first_name}}, I understand the A/C unit is still not fixed. I'm on it and …"
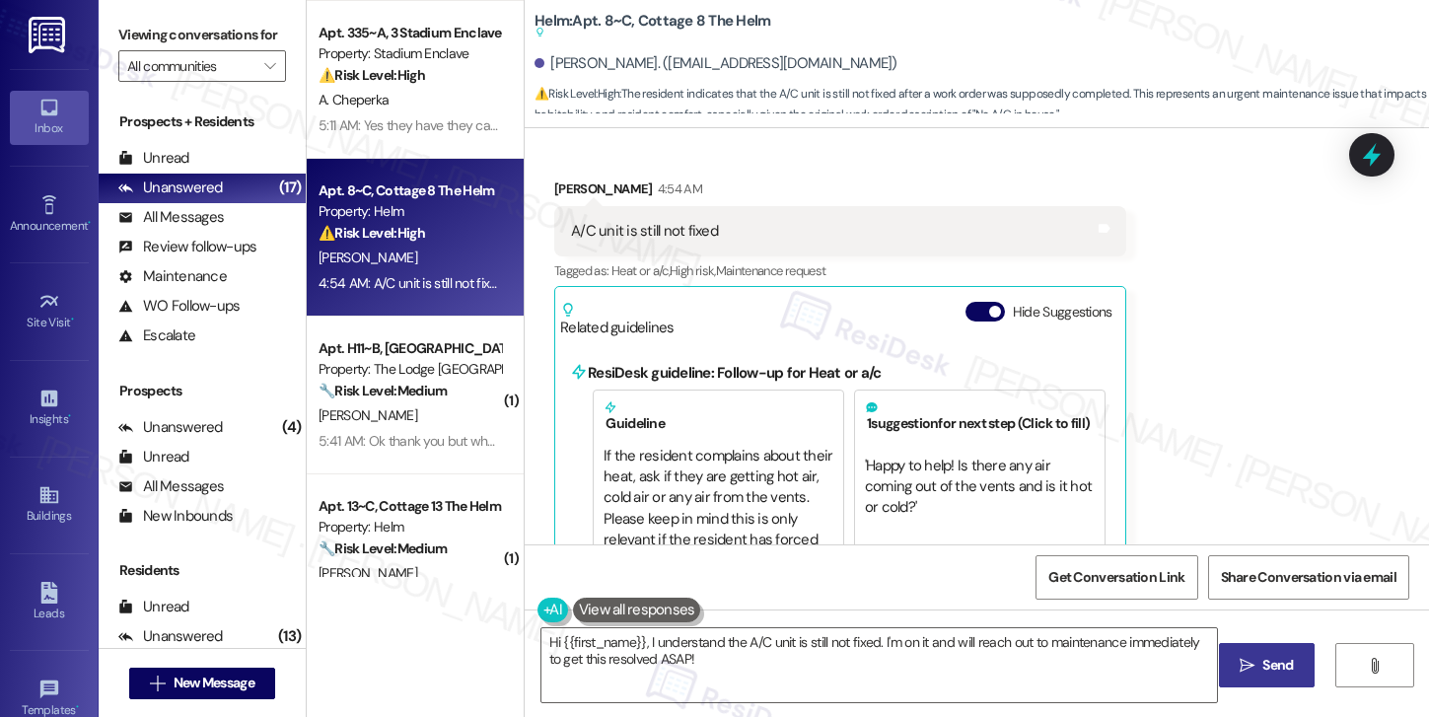
scroll to position [726, 0]
click at [759, 668] on textarea "Hi {{first_name}}, I understand the A/C unit is still not fixed. I'm on it and …" at bounding box center [879, 665] width 676 height 74
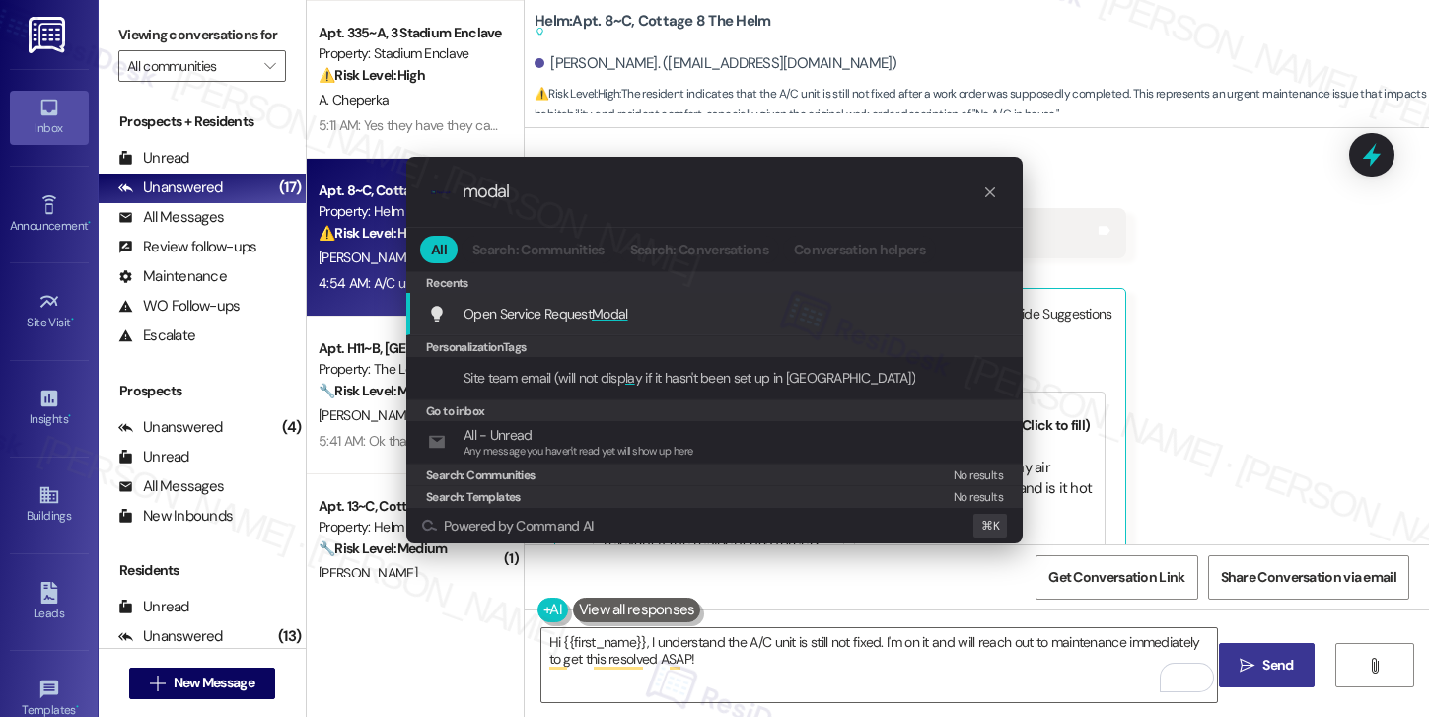
type input "modal"
click at [633, 316] on div "Open Service Request Modal Add shortcut" at bounding box center [716, 314] width 577 height 22
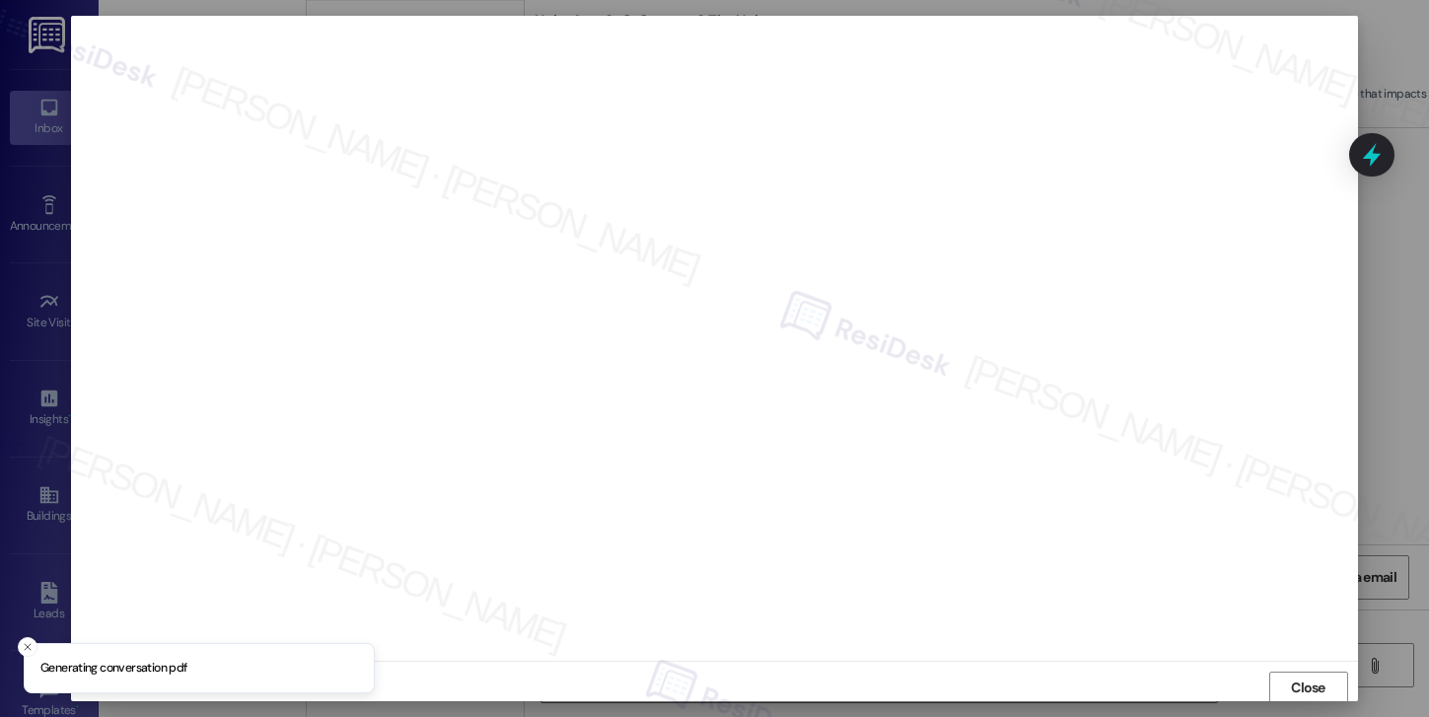
scroll to position [2, 0]
click at [1311, 689] on span "Close" at bounding box center [1308, 685] width 35 height 21
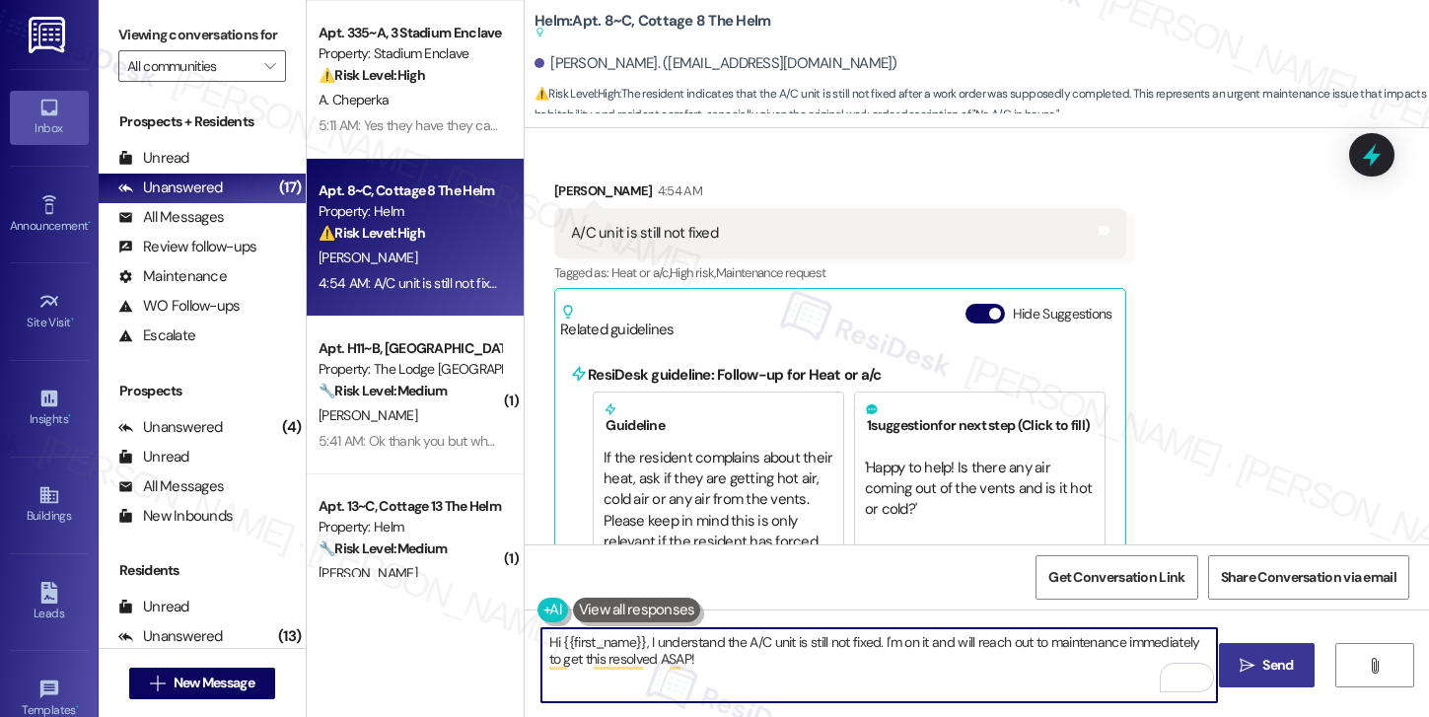
click at [639, 642] on textarea "Hi {{first_name}}, I understand the A/C unit is still not fixed. I'm on it and …" at bounding box center [879, 665] width 676 height 74
drag, startPoint x: 643, startPoint y: 642, endPoint x: 453, endPoint y: 622, distance: 191.3
click at [453, 622] on div "( 1 ) Apt. E12~B, E The Lodge at Allendale Property: The Lodge Allendale ⚠️ Ris…" at bounding box center [868, 358] width 1122 height 717
click at [541, 645] on textarea "understand the A/C unit is still not fixed. I'm on it and will reach out to mai…" at bounding box center [879, 665] width 676 height 74
type textarea "I understand the A/C unit is still not fixed. I'm on it and will reach out to m…"
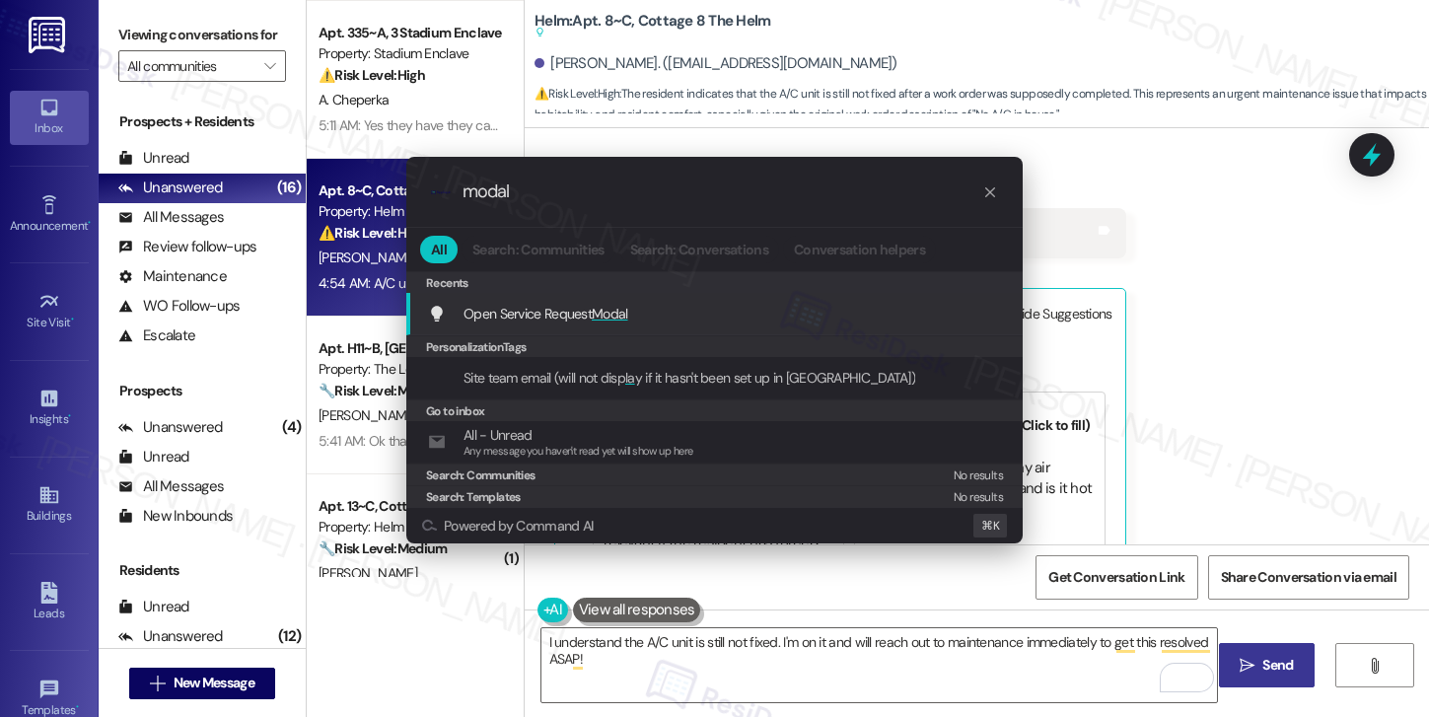
type input "modal"
click at [552, 309] on span "Open Service Request Modal" at bounding box center [545, 314] width 165 height 18
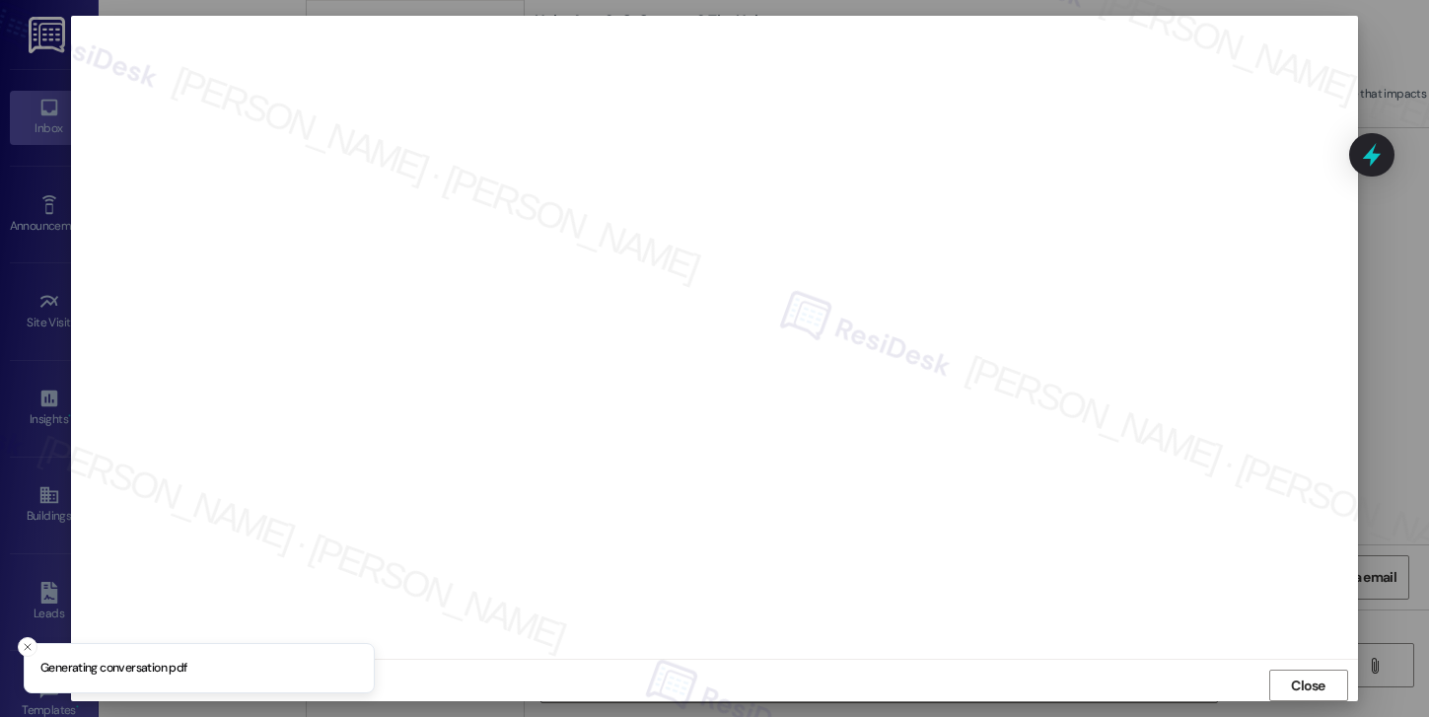
scroll to position [6, 0]
click at [1300, 693] on span "Close" at bounding box center [1308, 682] width 42 height 30
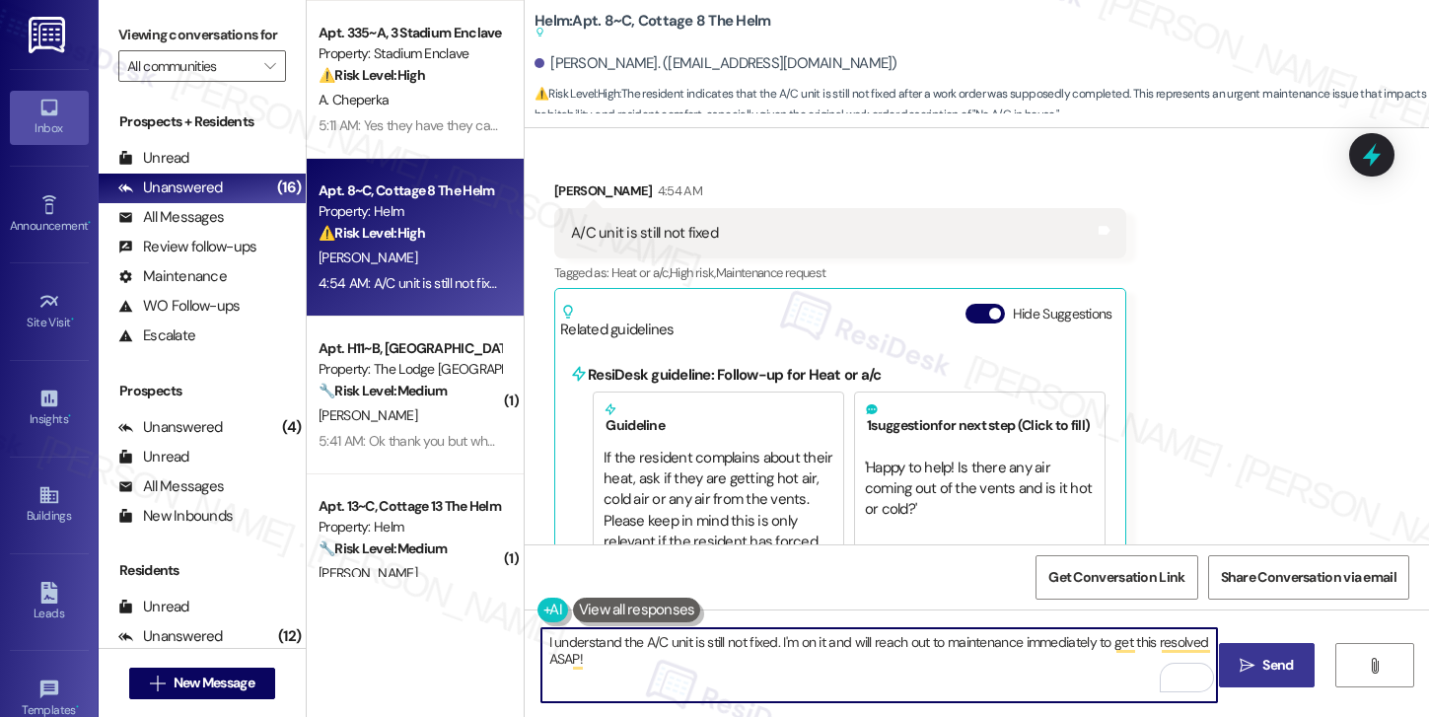
click at [562, 655] on textarea "I understand the A/C unit is still not fixed. I'm on it and will reach out to m…" at bounding box center [879, 665] width 676 height 74
paste textarea "Hi [Resident’s Name], I’m sorry to hear your AC still isn’t working and that th…"
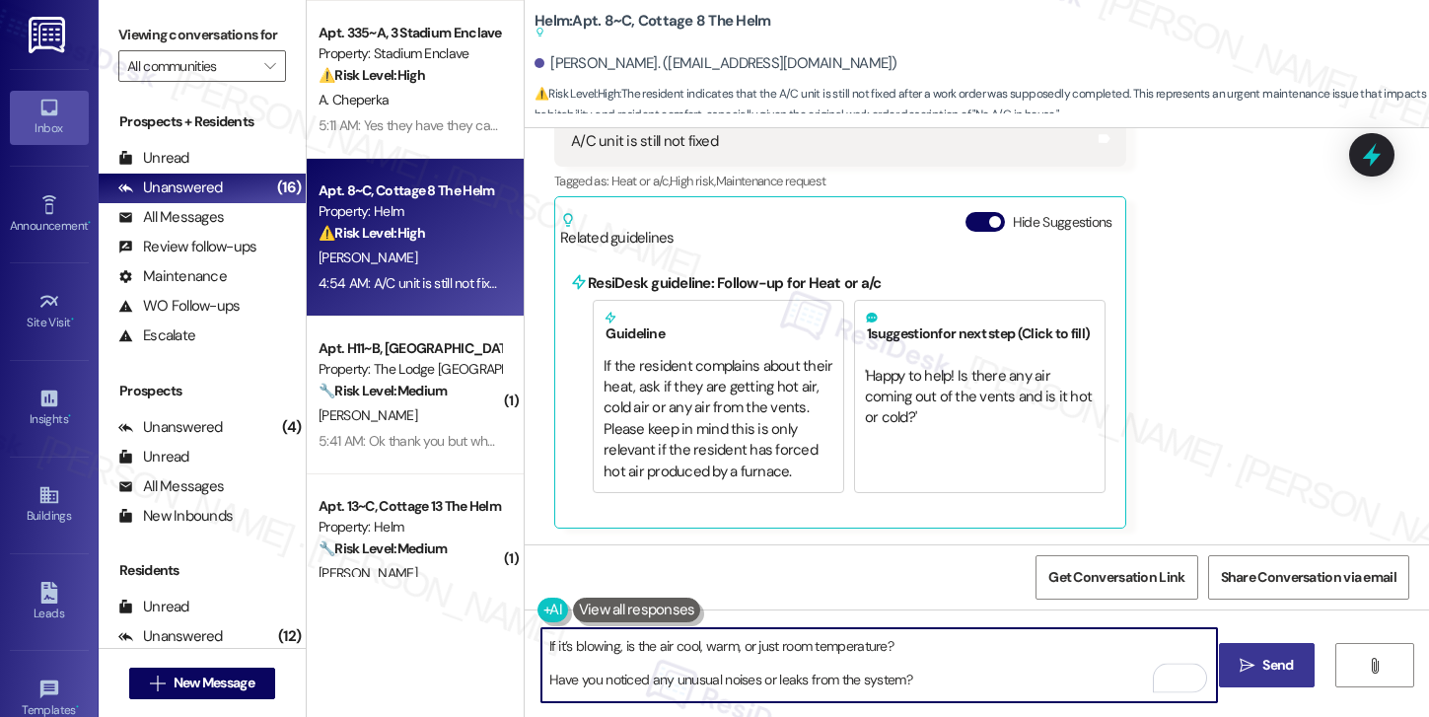
scroll to position [0, 0]
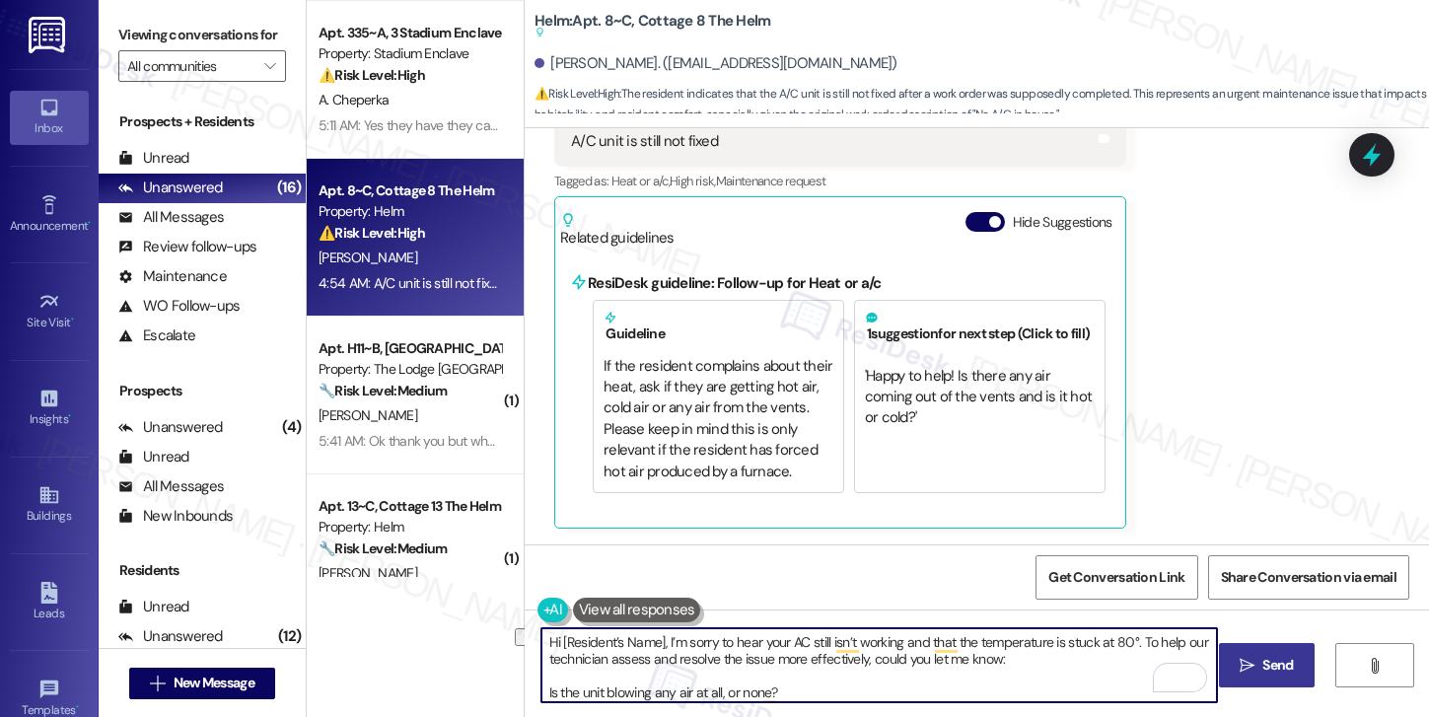
drag, startPoint x: 654, startPoint y: 640, endPoint x: 514, endPoint y: 645, distance: 140.1
click at [525, 645] on div "Hi [Resident’s Name], I’m sorry to hear your AC still isn’t working and that th…" at bounding box center [977, 683] width 904 height 148
click at [855, 643] on textarea "Hey, Samuel! I’m sorry to hear your AC still isn’t working and that the tempera…" at bounding box center [879, 665] width 676 height 74
click at [1101, 643] on textarea "Hey, Samuel! I’m sorry to hear your AC still isn’t working after the repair and…" at bounding box center [879, 665] width 676 height 74
drag, startPoint x: 573, startPoint y: 658, endPoint x: 1038, endPoint y: 664, distance: 465.4
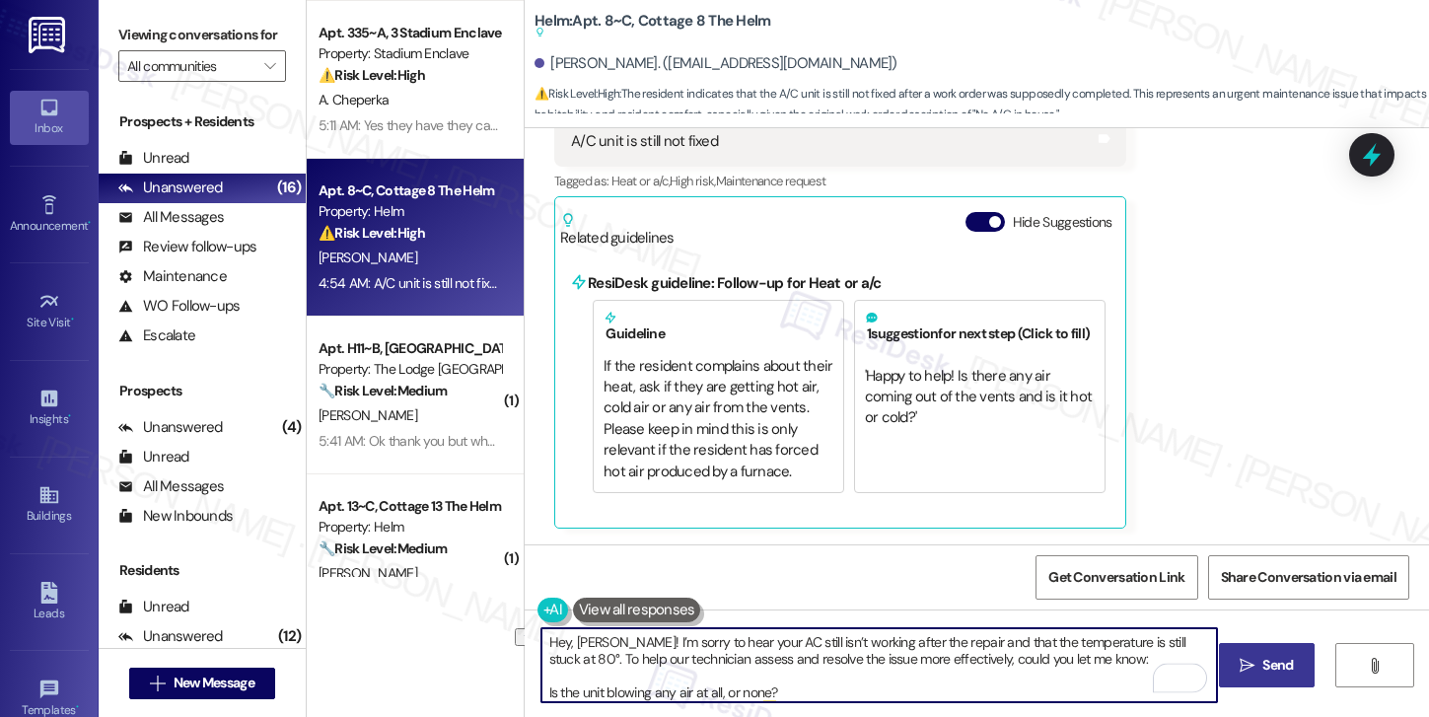
click at [1038, 664] on textarea "Hey, Samuel! I’m sorry to hear your AC still isn’t working after the repair and…" at bounding box center [879, 665] width 676 height 74
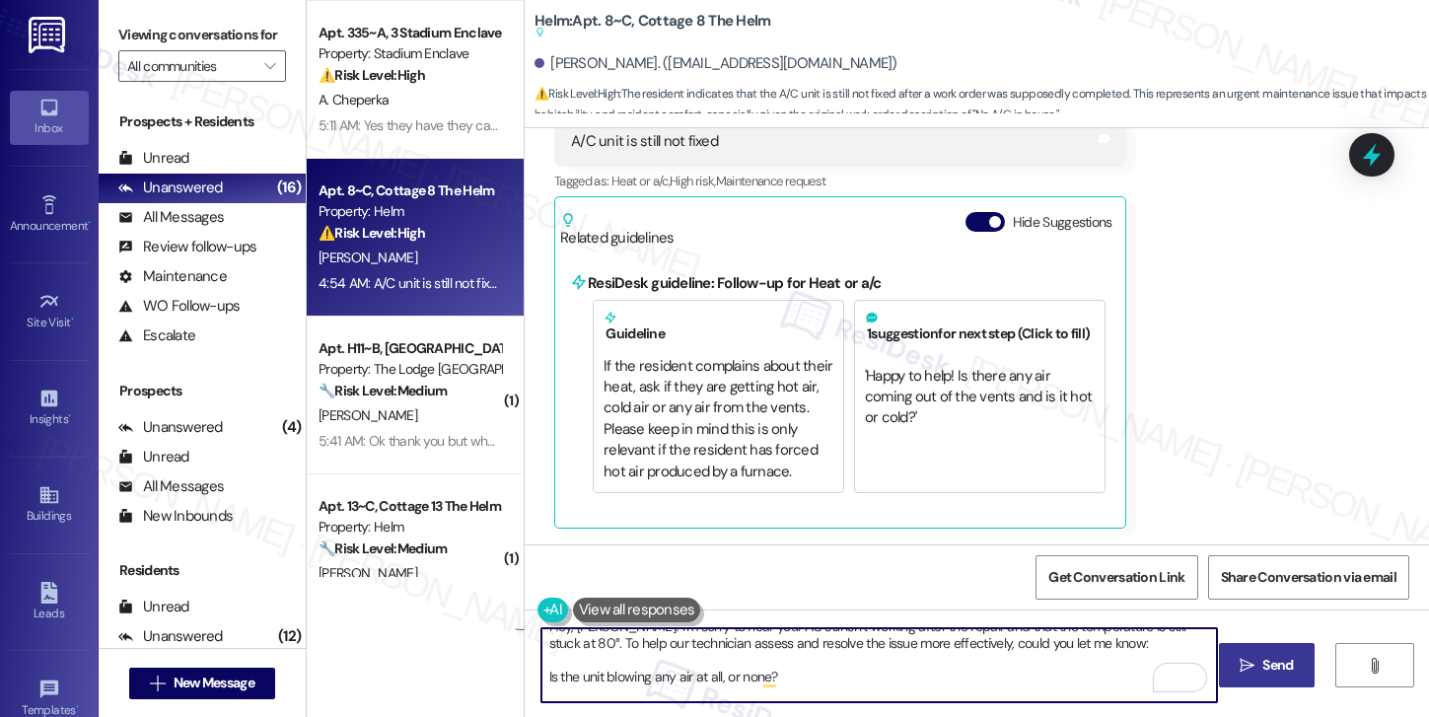
click at [541, 676] on textarea "Hey, Samuel! I’m sorry to hear your AC still isn’t working after the repair and…" at bounding box center [879, 665] width 676 height 74
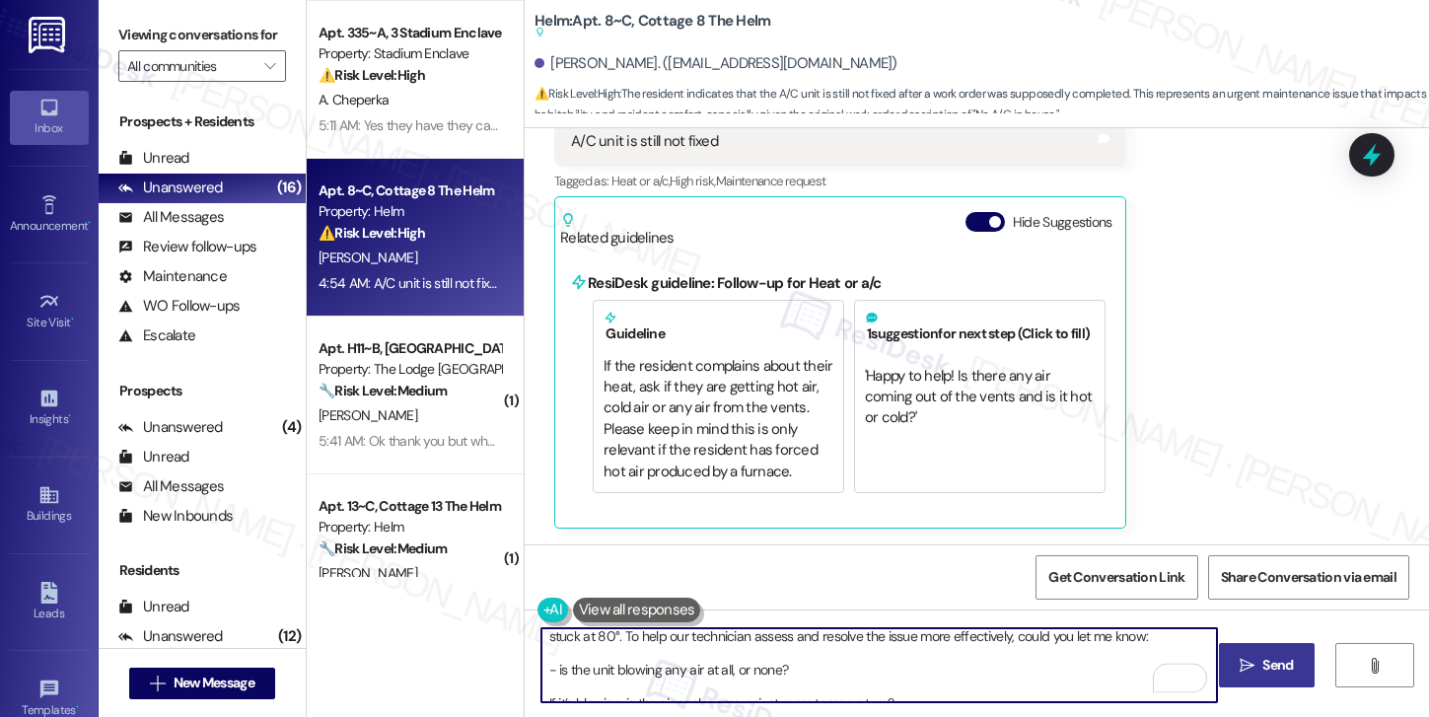
scroll to position [26, 0]
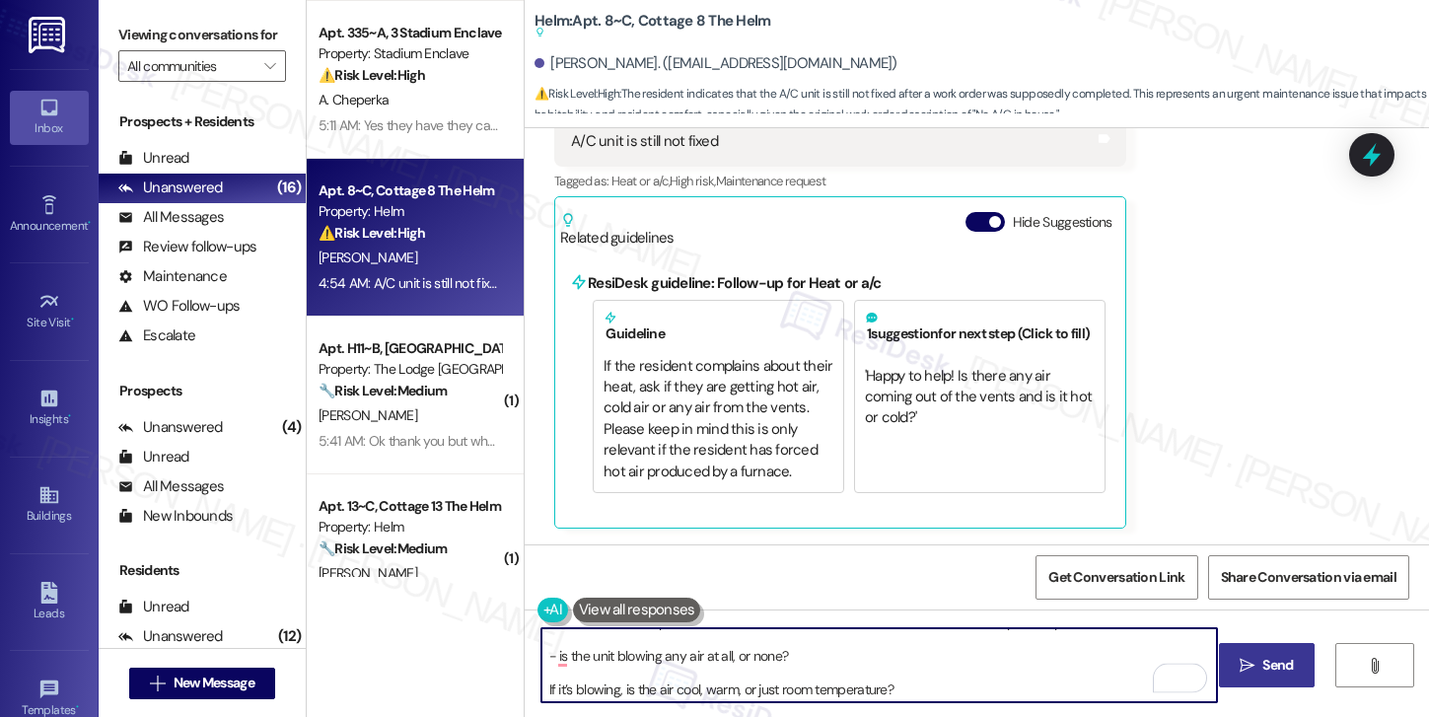
click at [541, 692] on textarea "Hey, Samuel! I’m sorry to hear your AC still isn’t working after the repair and…" at bounding box center [879, 665] width 676 height 74
click at [541, 686] on textarea "Hey, Samuel! I’m sorry to hear your AC still isn’t working after the repair and…" at bounding box center [879, 665] width 676 height 74
drag, startPoint x: 547, startPoint y: 686, endPoint x: 533, endPoint y: 684, distance: 13.9
click at [541, 684] on textarea "Hey, Samuel! I’m sorry to hear your AC still isn’t working after the repair and…" at bounding box center [879, 665] width 676 height 74
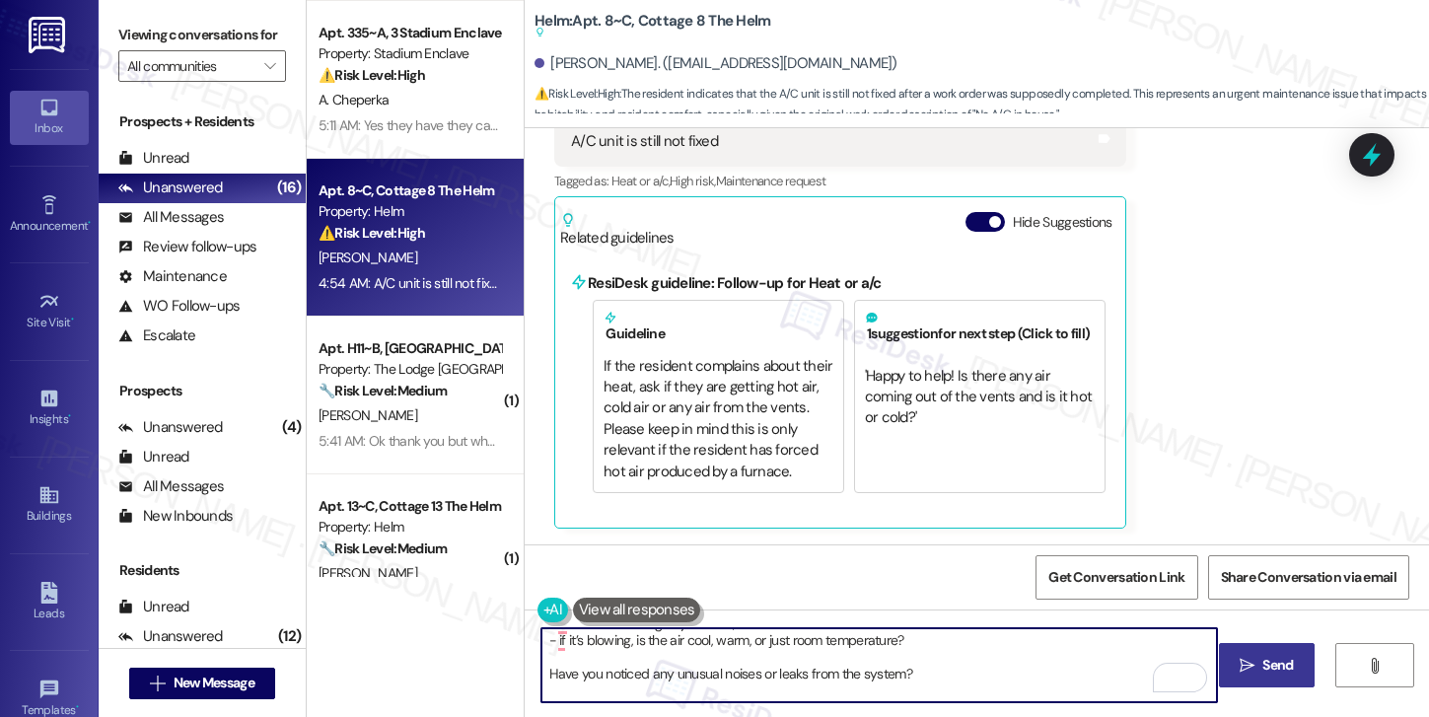
click at [547, 673] on textarea "Hey, Samuel! I’m sorry to hear your AC still isn’t working after the repair and…" at bounding box center [879, 665] width 676 height 74
click at [541, 686] on textarea "Hey, Samuel! I’m sorry to hear your AC still isn’t working after the repair and…" at bounding box center [879, 665] width 676 height 74
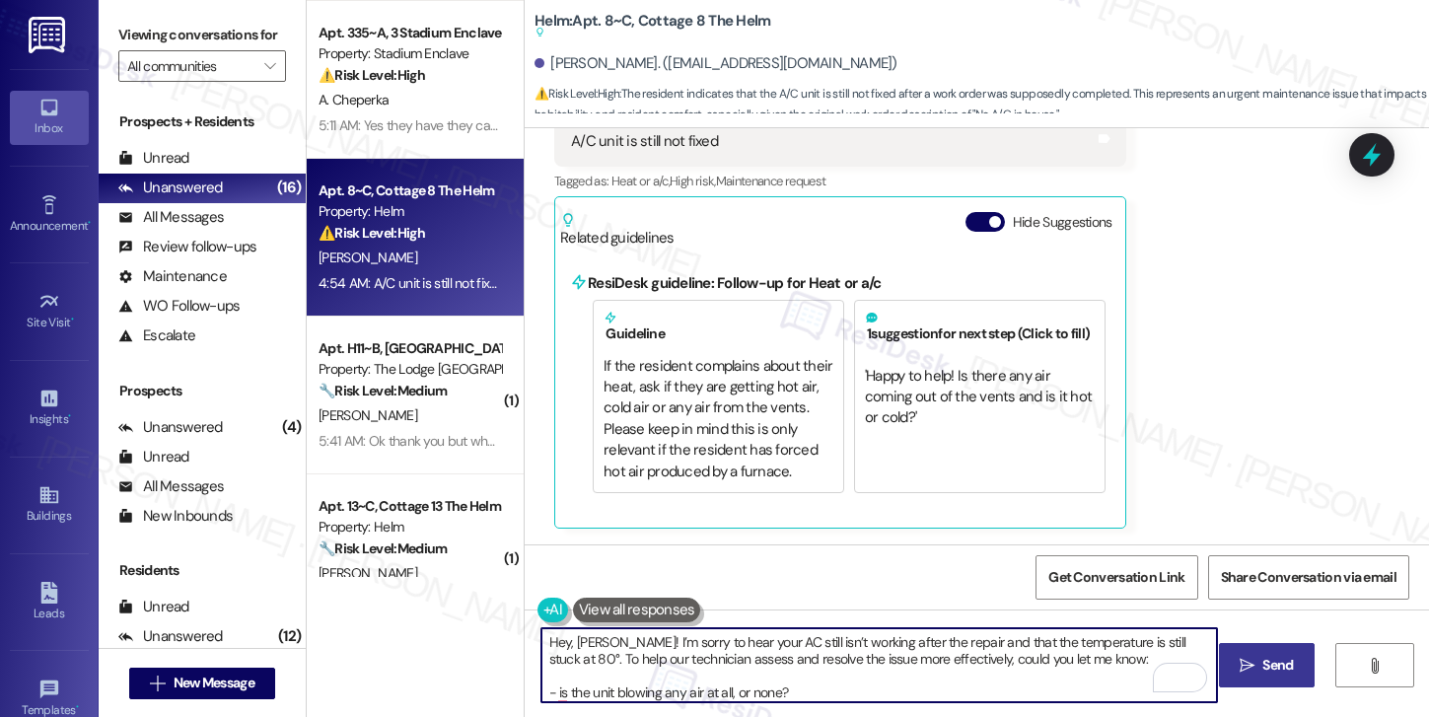
click at [1272, 667] on span "Send" at bounding box center [1277, 665] width 31 height 21
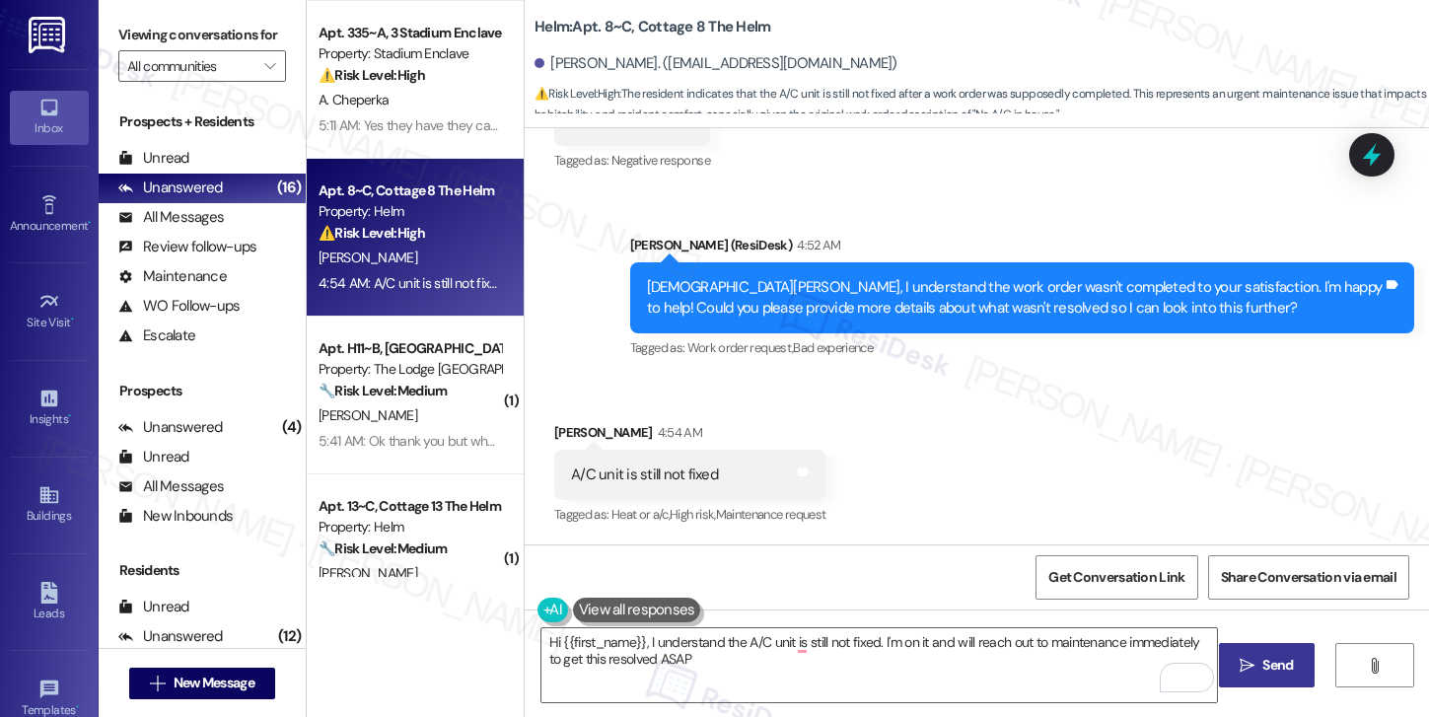
type textarea "Hi {{first_name}}, I understand the A/C unit is still not fixed. I'm on it and …"
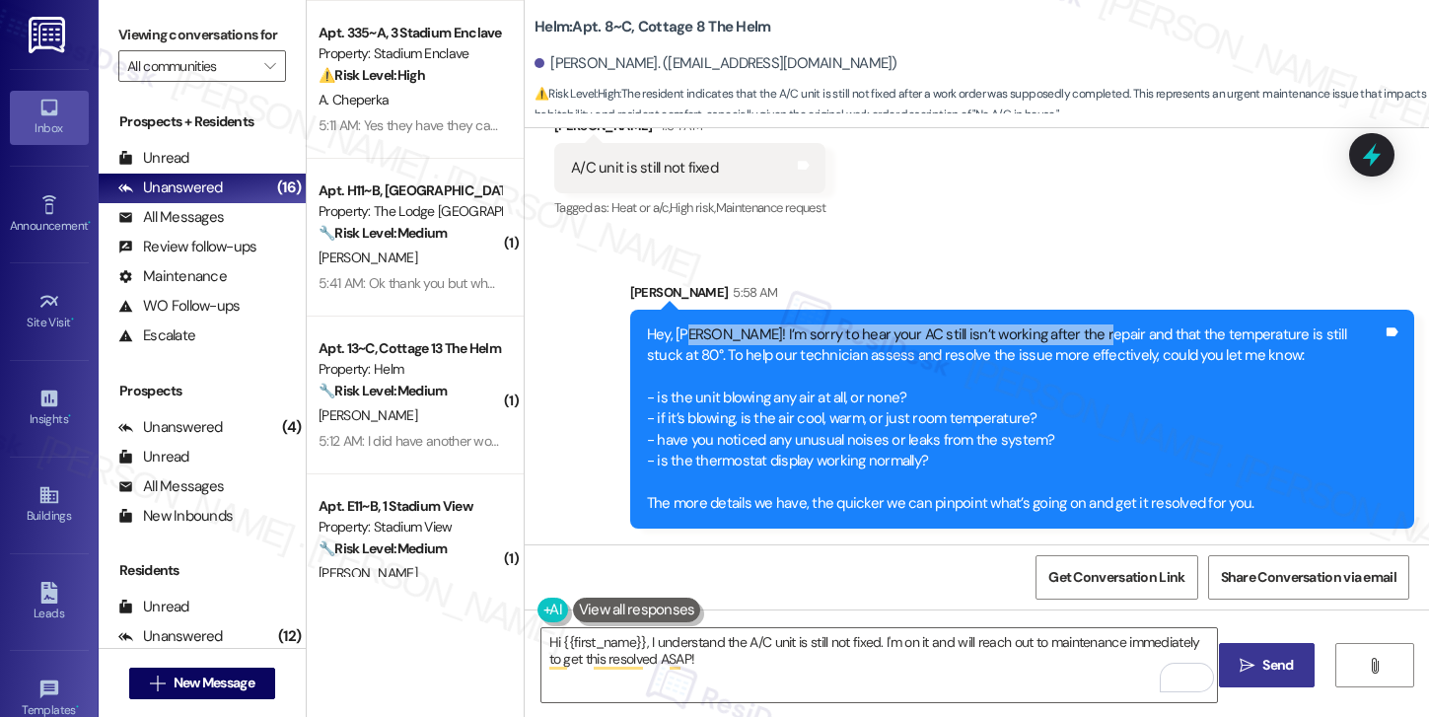
drag, startPoint x: 683, startPoint y: 335, endPoint x: 1076, endPoint y: 336, distance: 392.4
click at [1076, 336] on div "Hey, Samuel! I’m sorry to hear your AC still isn’t working after the repair and…" at bounding box center [1015, 419] width 736 height 190
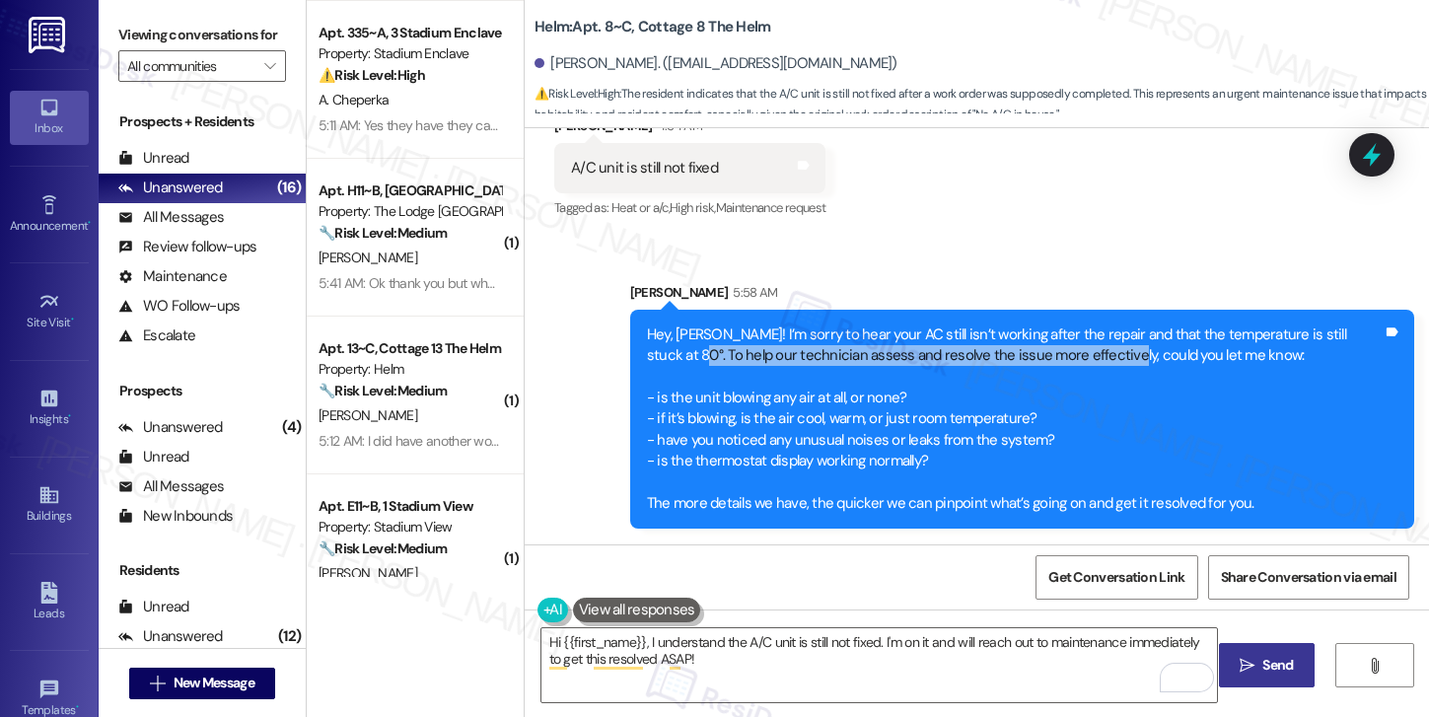
drag, startPoint x: 638, startPoint y: 355, endPoint x: 1057, endPoint y: 362, distance: 419.1
click at [1057, 362] on div "Hey, Samuel! I’m sorry to hear your AC still isn’t working after the repair and…" at bounding box center [1015, 419] width 736 height 190
drag, startPoint x: 645, startPoint y: 398, endPoint x: 900, endPoint y: 399, distance: 255.4
click at [900, 399] on div "Hey, Samuel! I’m sorry to hear your AC still isn’t working after the repair and…" at bounding box center [1015, 419] width 736 height 190
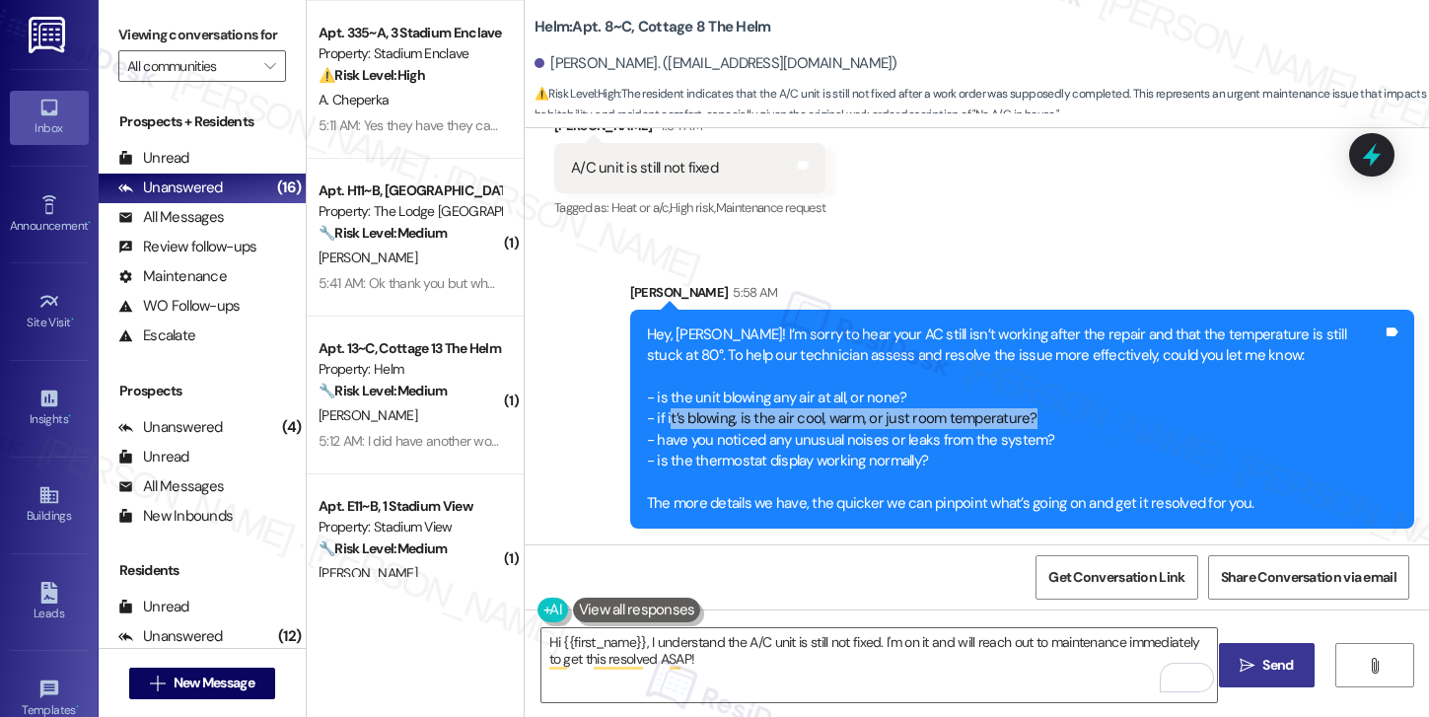
drag, startPoint x: 659, startPoint y: 420, endPoint x: 1051, endPoint y: 429, distance: 392.5
click at [1051, 429] on div "Hey, Samuel! I’m sorry to hear your AC still isn’t working after the repair and…" at bounding box center [1015, 419] width 736 height 190
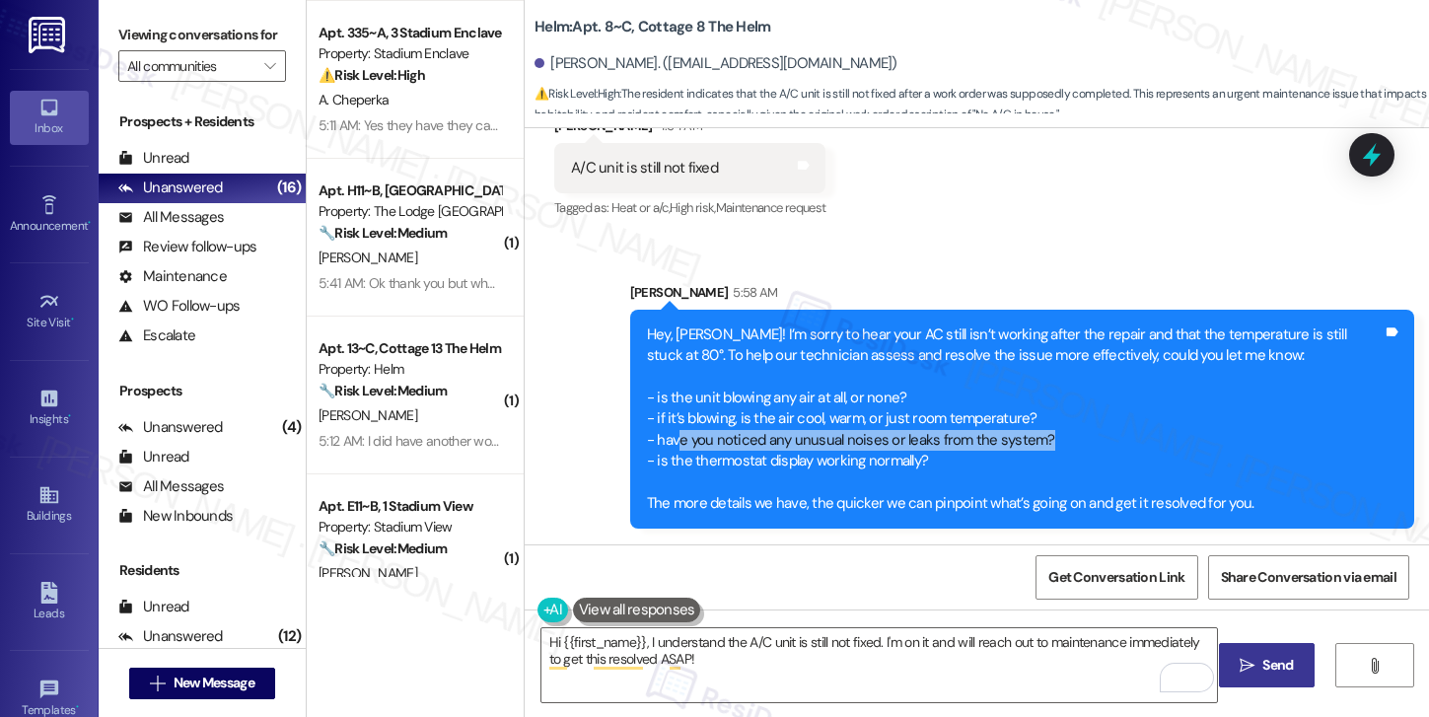
drag, startPoint x: 668, startPoint y: 445, endPoint x: 1036, endPoint y: 443, distance: 367.8
click at [1036, 443] on div "Hey, Samuel! I’m sorry to hear your AC still isn’t working after the repair and…" at bounding box center [1015, 419] width 736 height 190
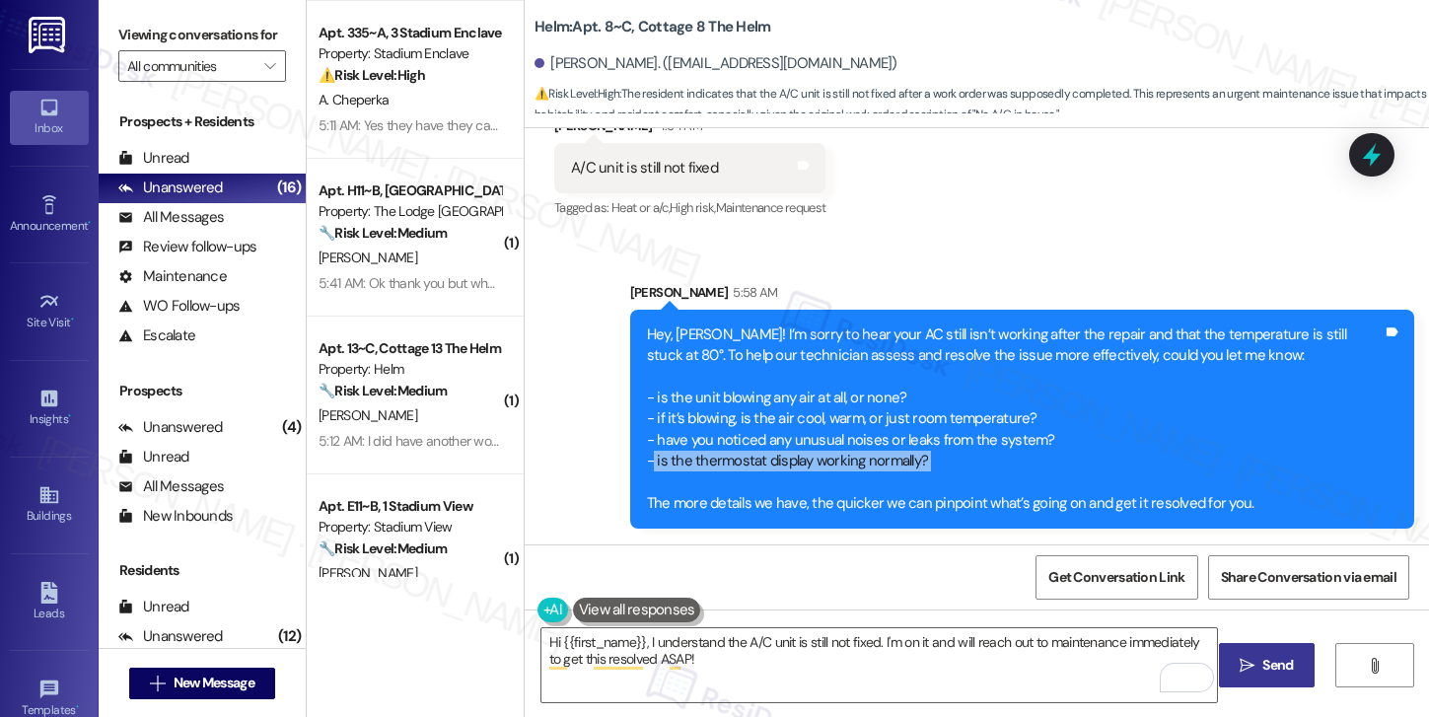
drag, startPoint x: 642, startPoint y: 464, endPoint x: 944, endPoint y: 474, distance: 301.9
click at [944, 474] on div "Hey, Samuel! I’m sorry to hear your AC still isn’t working after the repair and…" at bounding box center [1015, 419] width 736 height 190
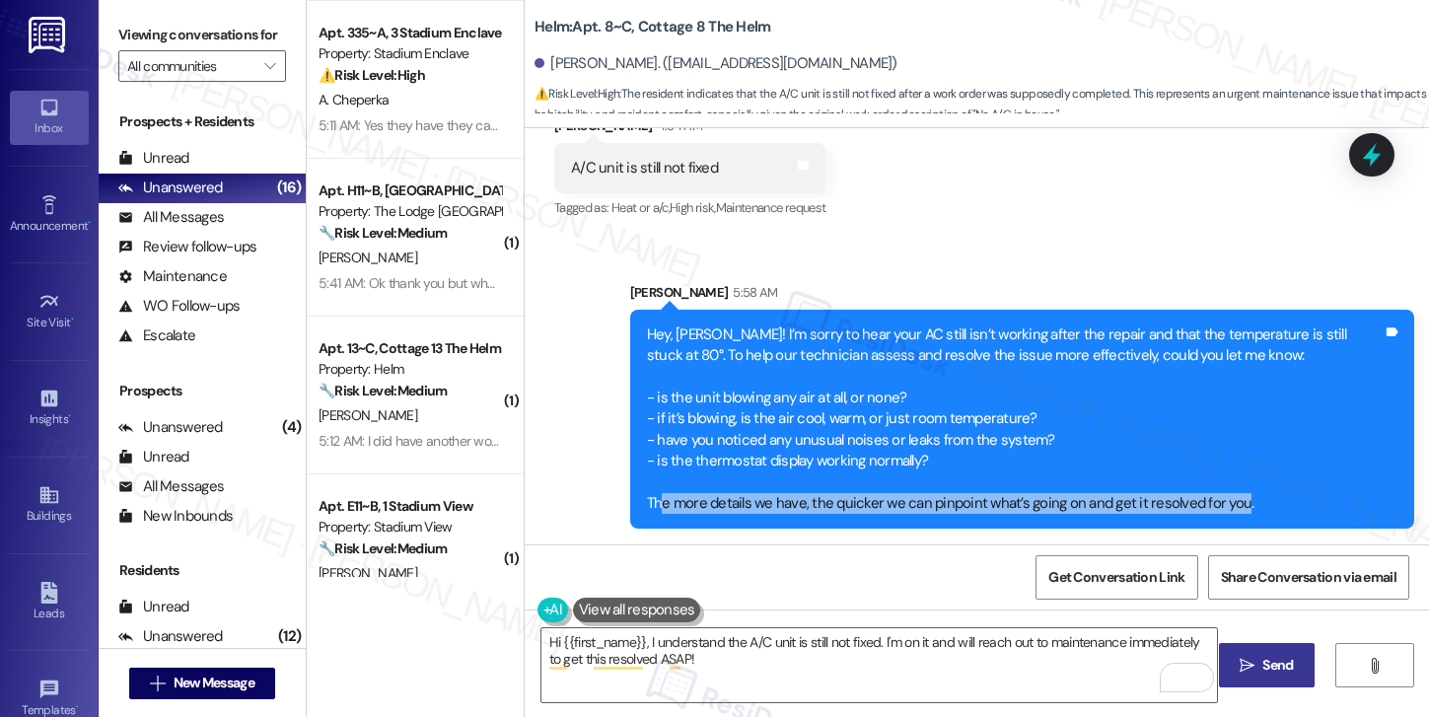
drag, startPoint x: 649, startPoint y: 506, endPoint x: 1224, endPoint y: 508, distance: 574.8
click at [1224, 508] on div "Hey, Samuel! I’m sorry to hear your AC still isn’t working after the repair and…" at bounding box center [1015, 419] width 736 height 190
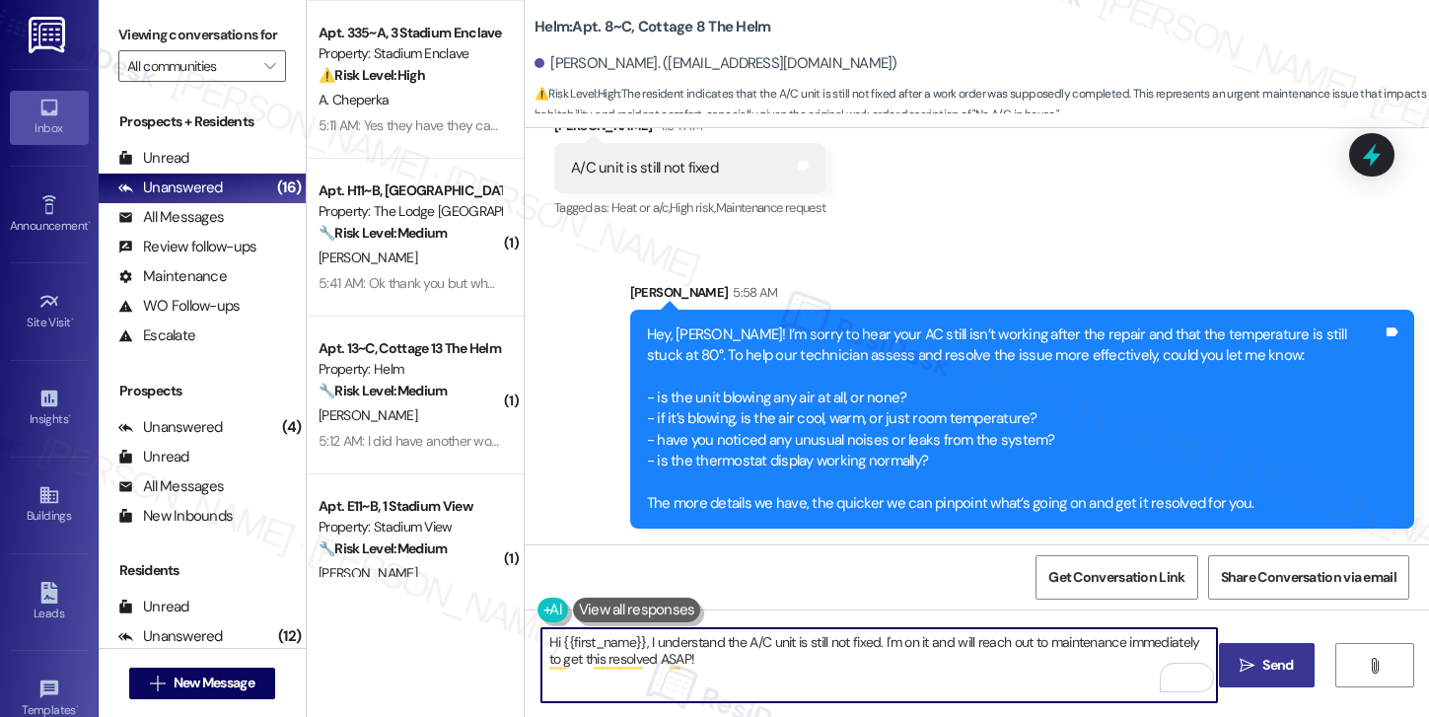
click at [717, 667] on textarea "Hi {{first_name}}, I understand the A/C unit is still not fixed. I'm on it and …" at bounding box center [879, 665] width 676 height 74
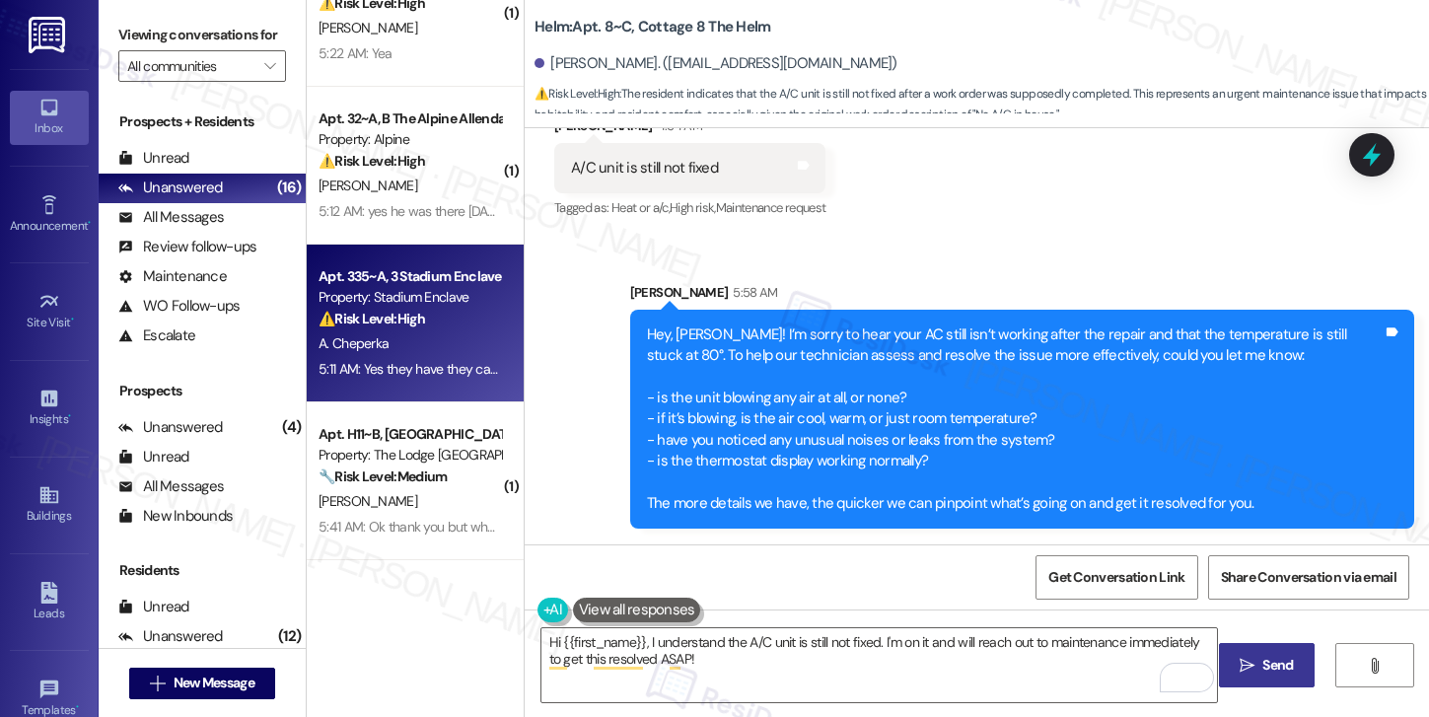
click at [441, 357] on div "5:11 AM: Yes they have they came to give me a new tv remote and to look at the …" at bounding box center [409, 369] width 186 height 25
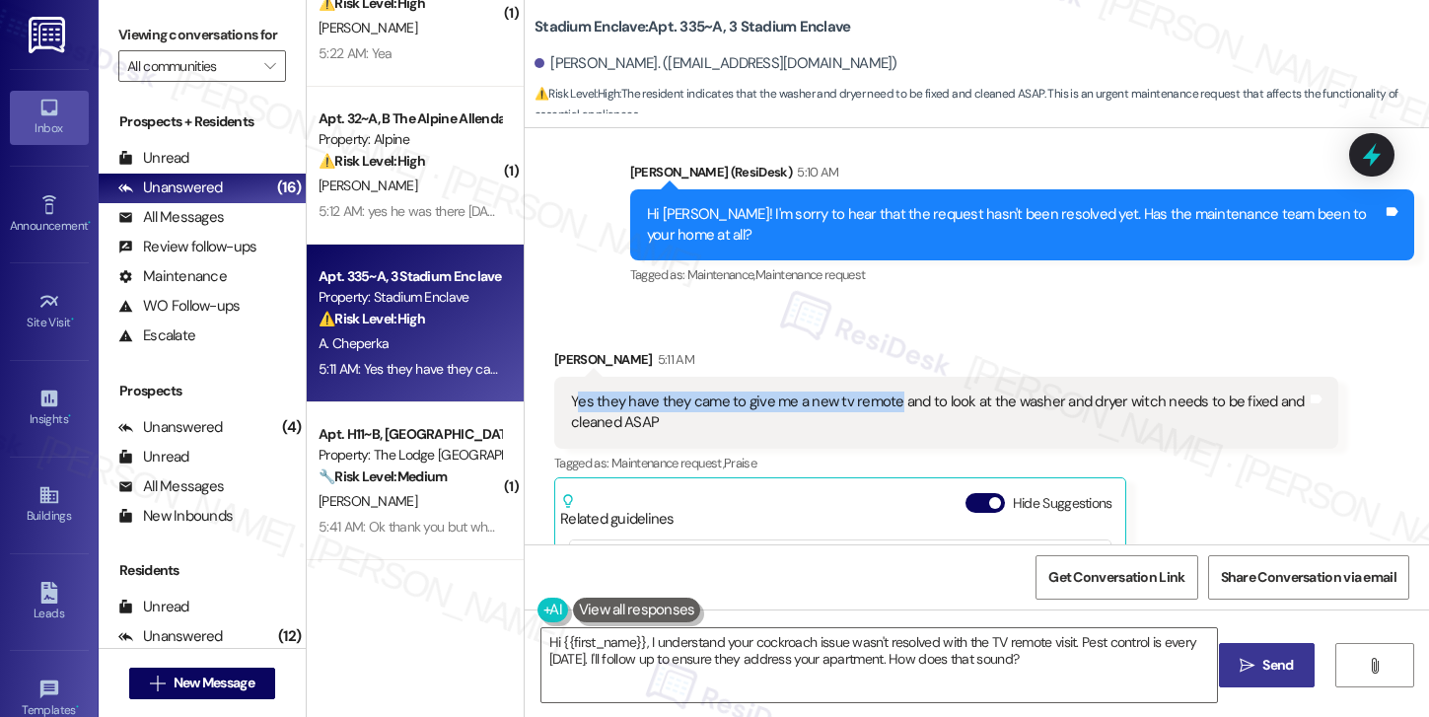
drag, startPoint x: 566, startPoint y: 401, endPoint x: 880, endPoint y: 411, distance: 314.7
click at [880, 411] on div "Yes they have they came to give me a new tv remote and to look at the washer an…" at bounding box center [939, 412] width 736 height 42
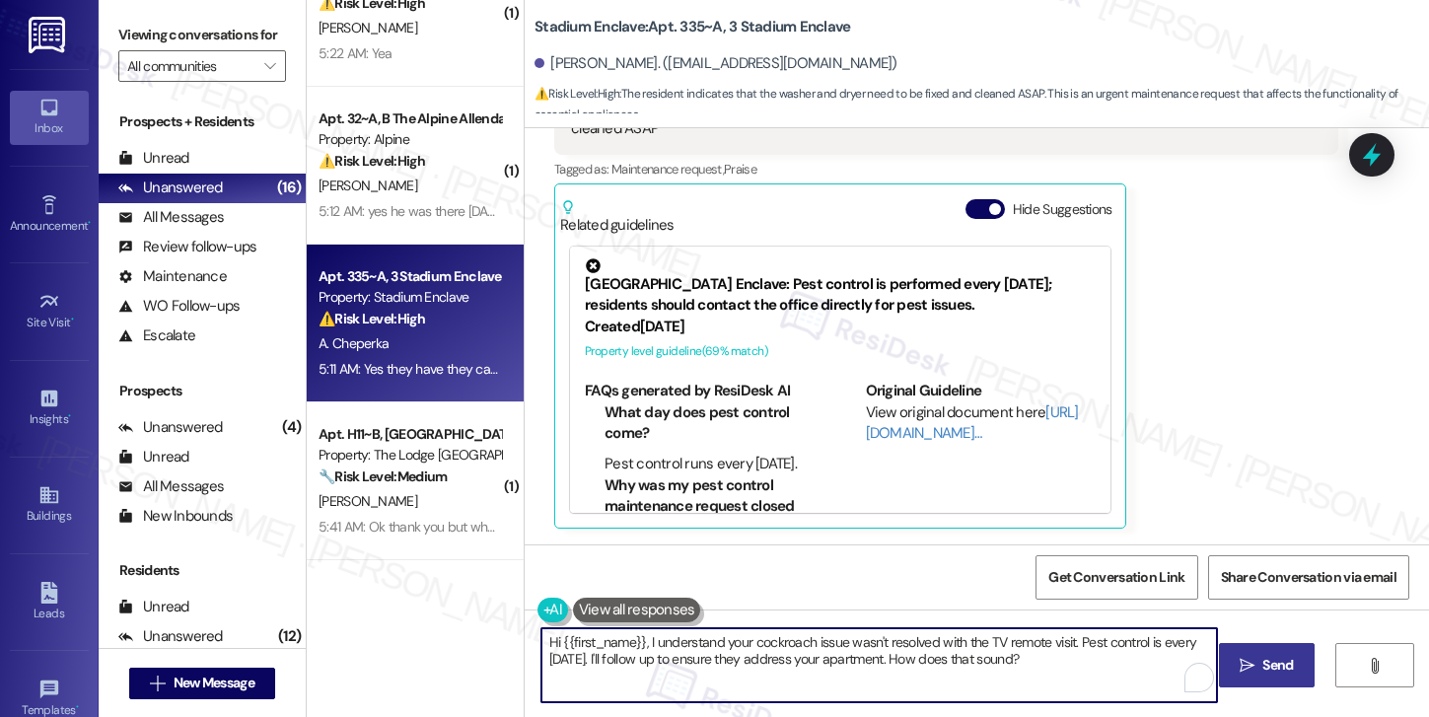
click at [949, 651] on textarea "Hi {{first_name}}, I understand your cockroach issue wasn't resolved with the T…" at bounding box center [879, 665] width 676 height 74
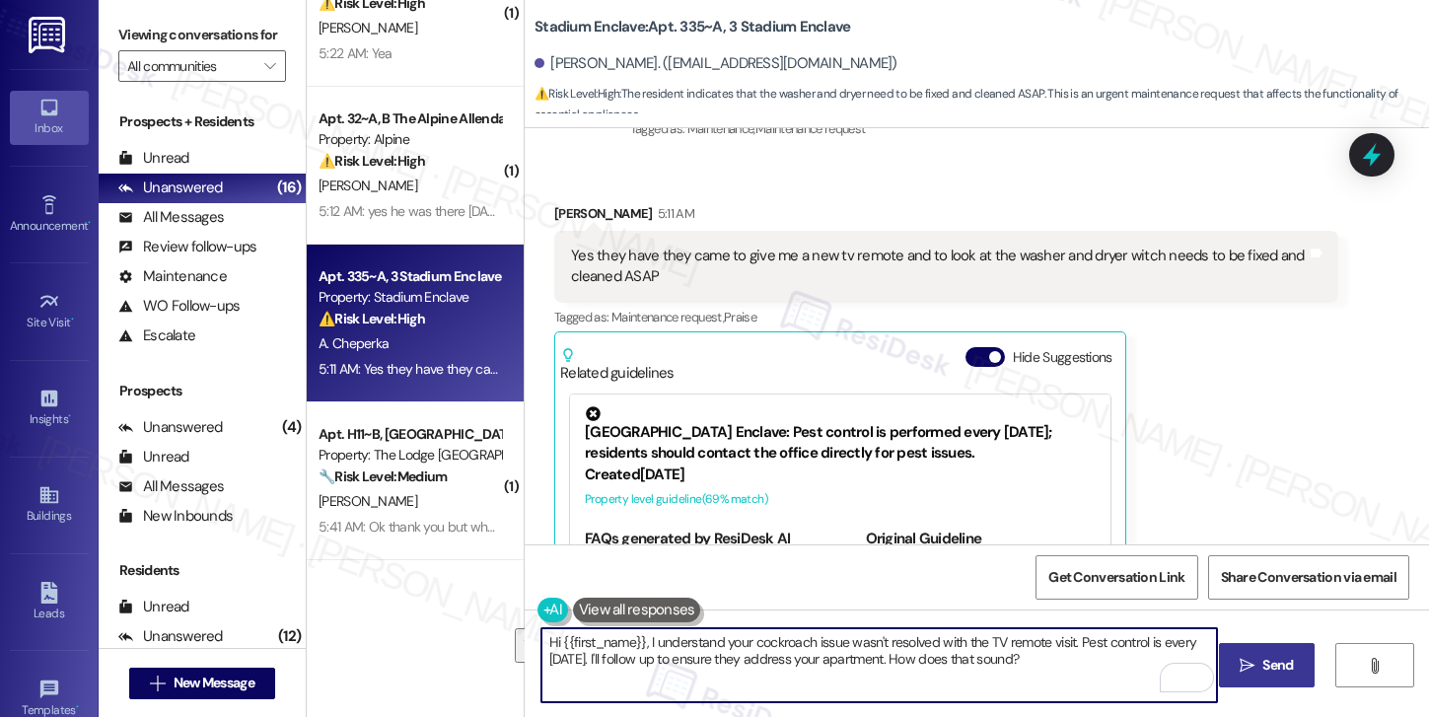
click at [554, 208] on div "Aidan Cheperka 5:11 AM" at bounding box center [946, 217] width 784 height 28
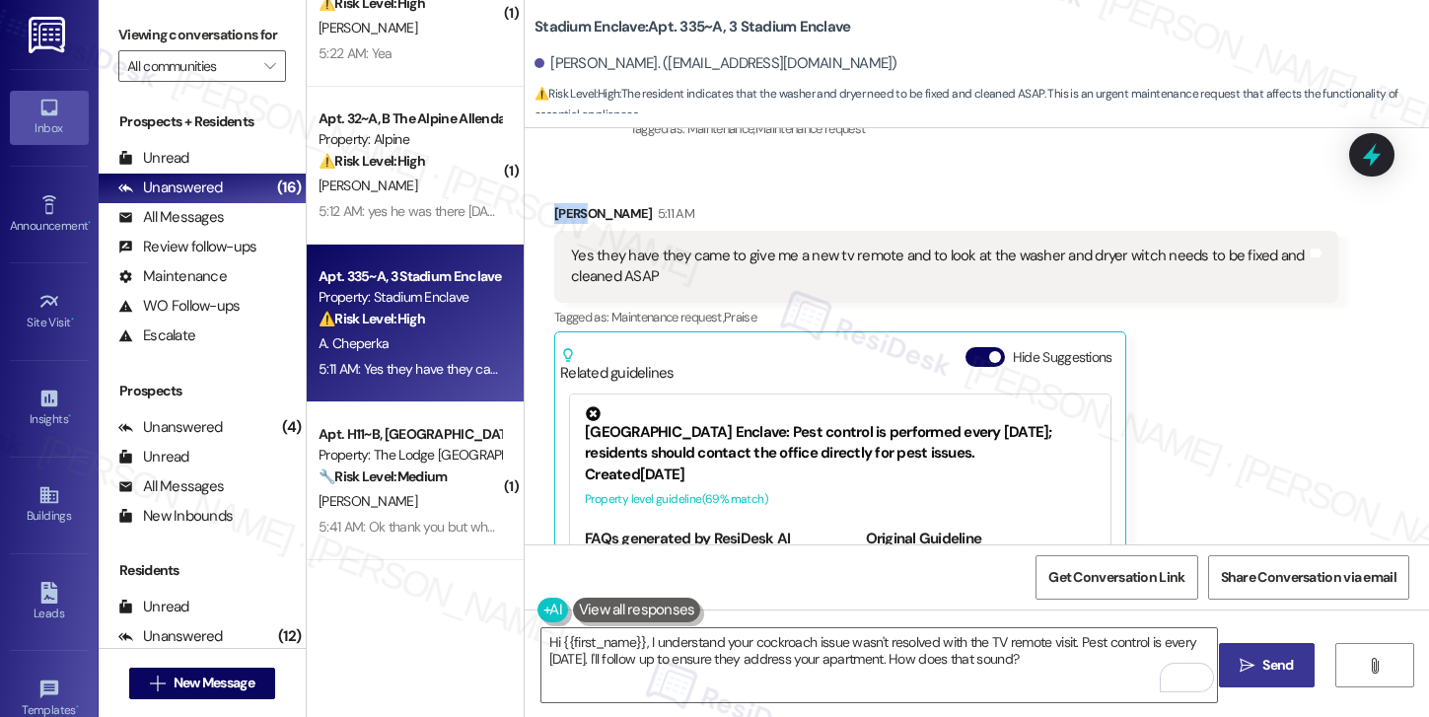
click at [554, 208] on div "Aidan Cheperka 5:11 AM" at bounding box center [946, 217] width 784 height 28
copy div "Aidan"
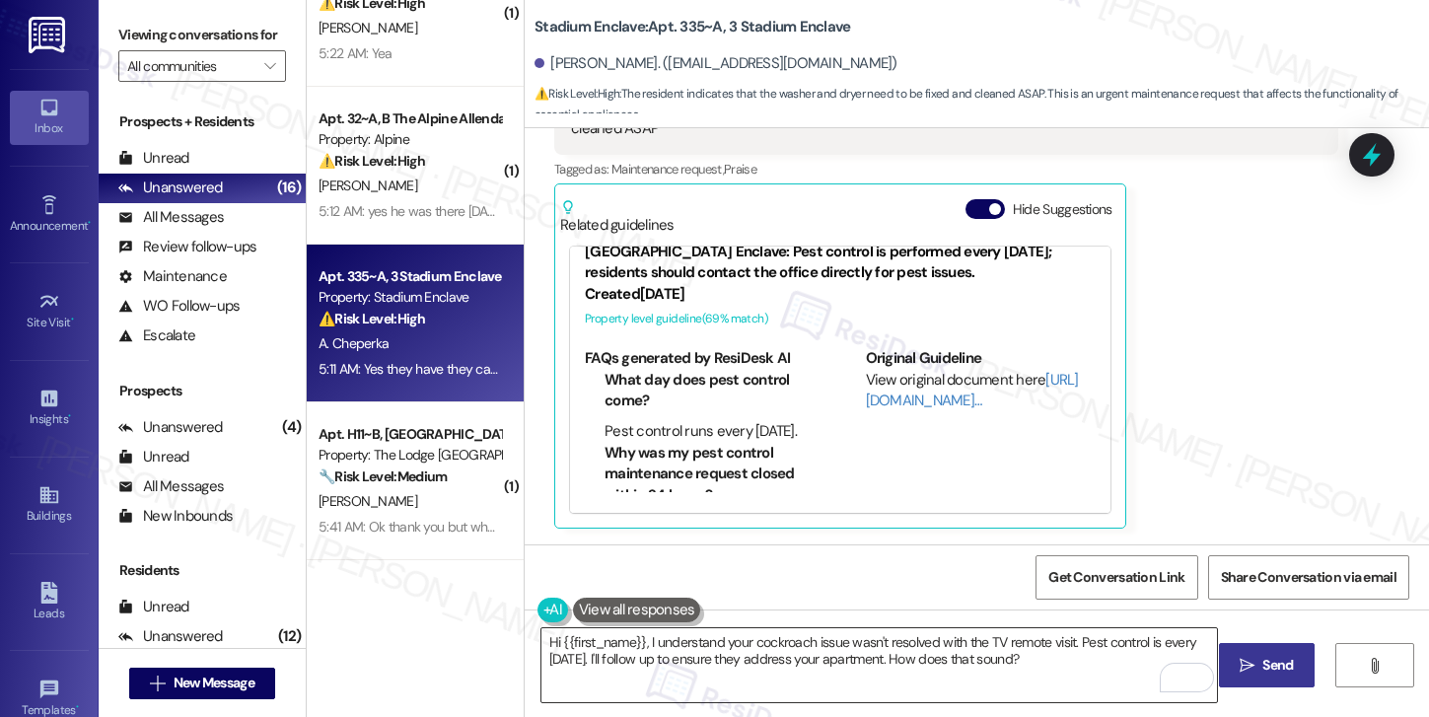
scroll to position [34, 0]
click at [825, 657] on textarea "Hi {{first_name}}, I understand your cockroach issue wasn't resolved with the T…" at bounding box center [879, 665] width 676 height 74
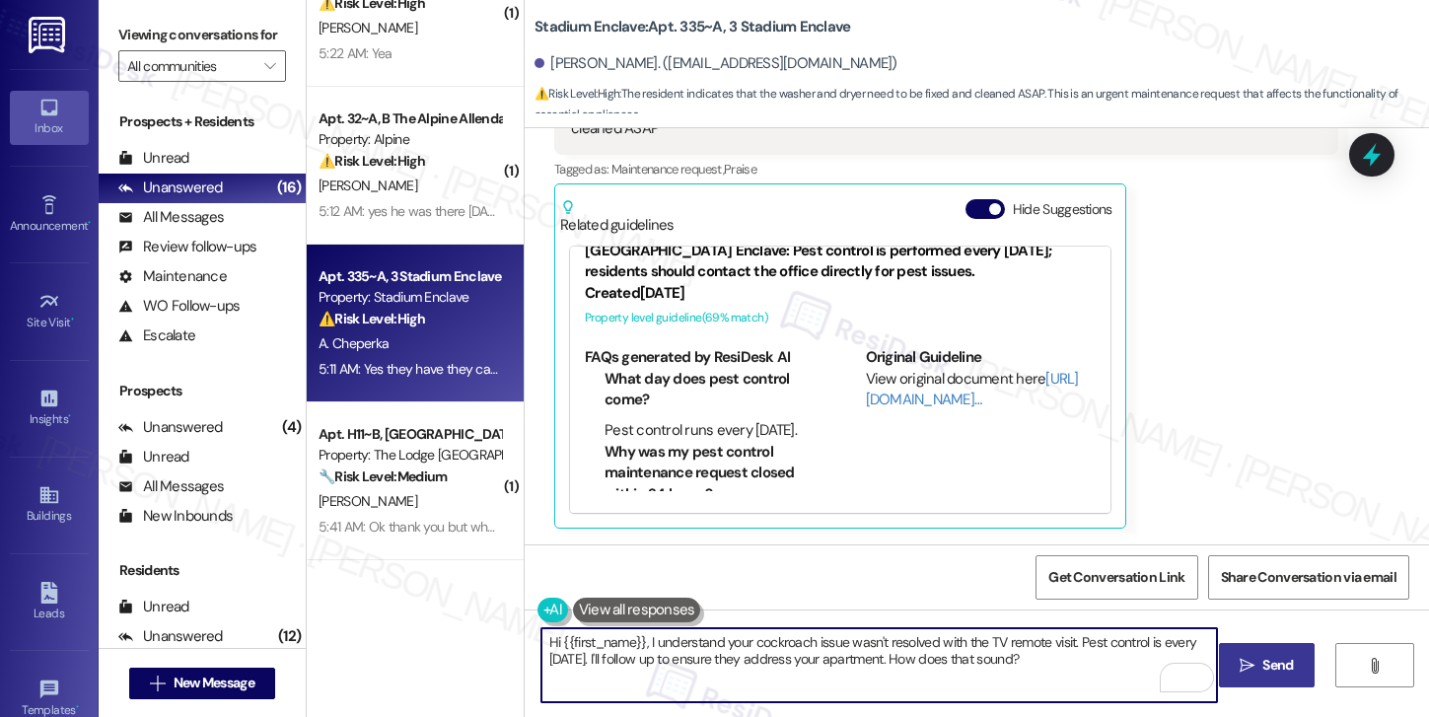
click at [825, 657] on textarea "Hi {{first_name}}, I understand your cockroach issue wasn't resolved with the T…" at bounding box center [879, 665] width 676 height 74
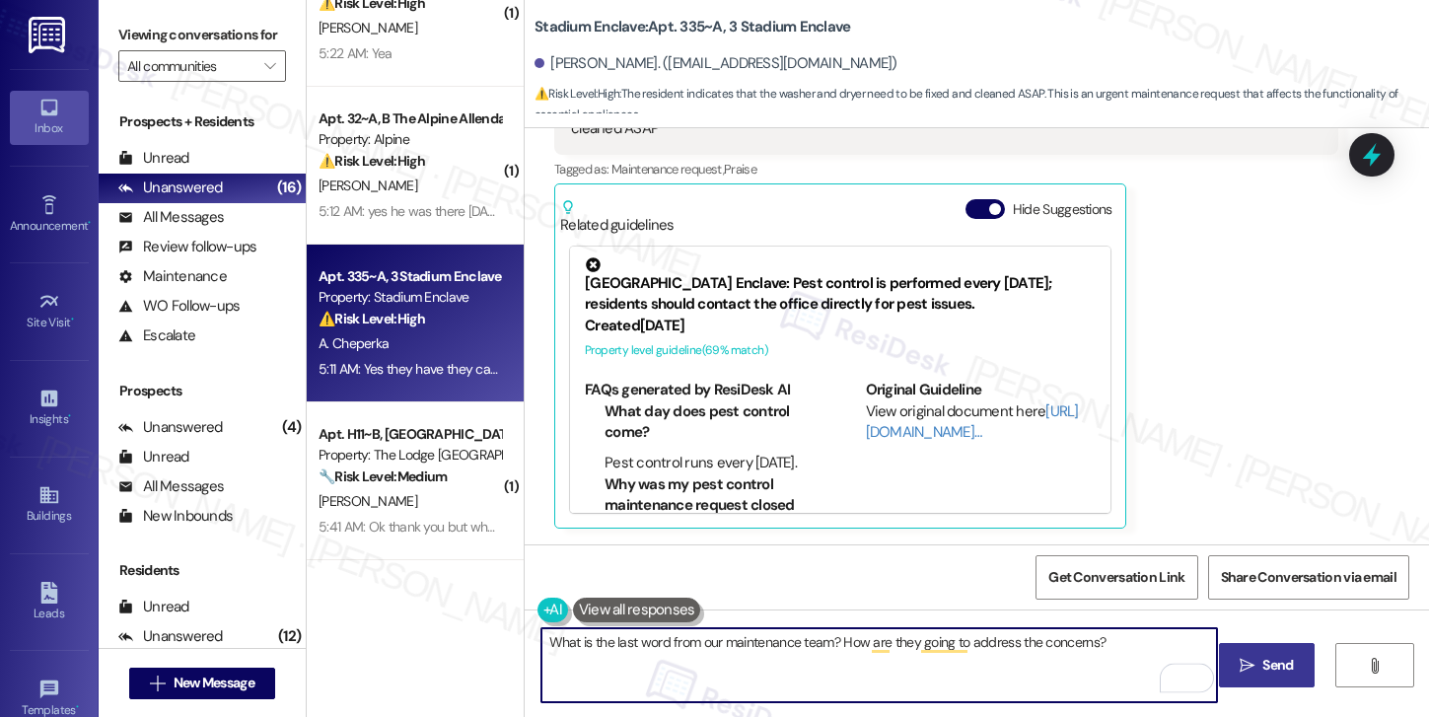
scroll to position [0, 0]
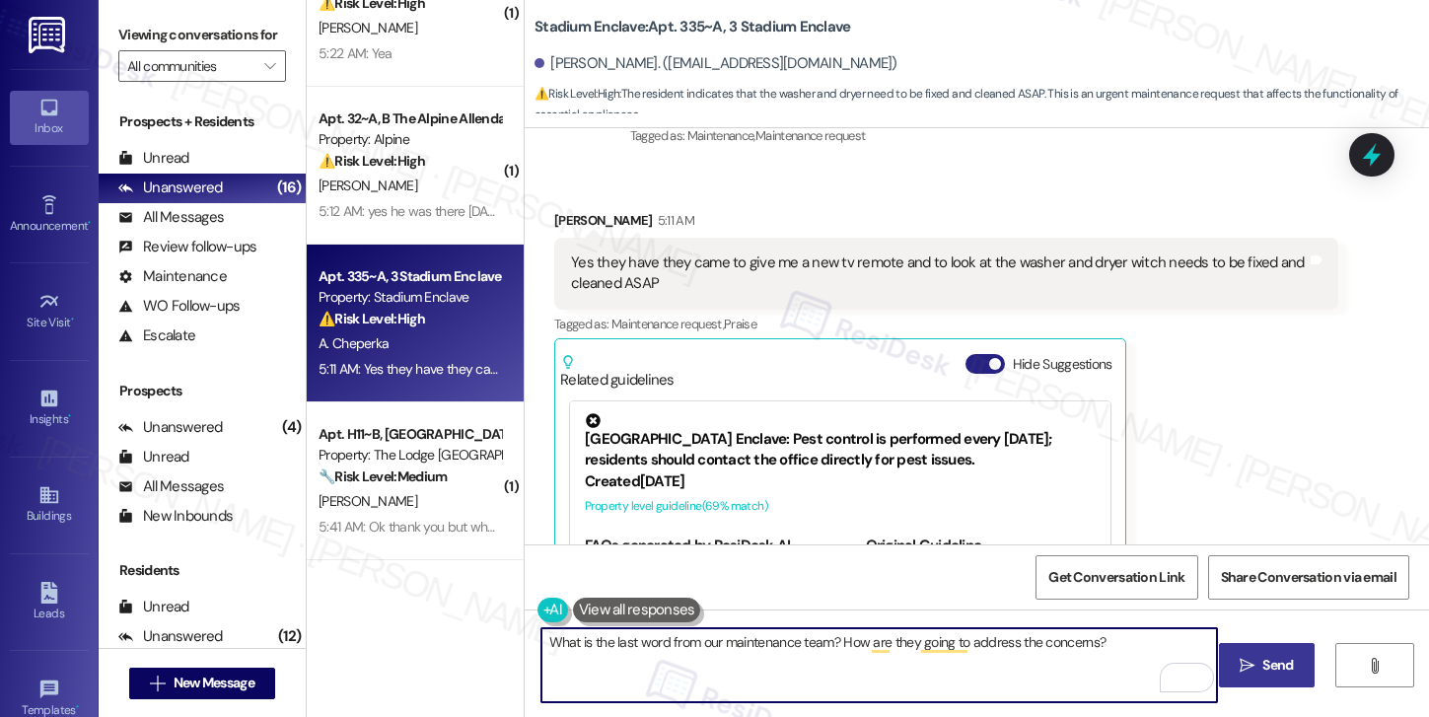
click at [974, 356] on button "Hide Suggestions" at bounding box center [984, 364] width 39 height 20
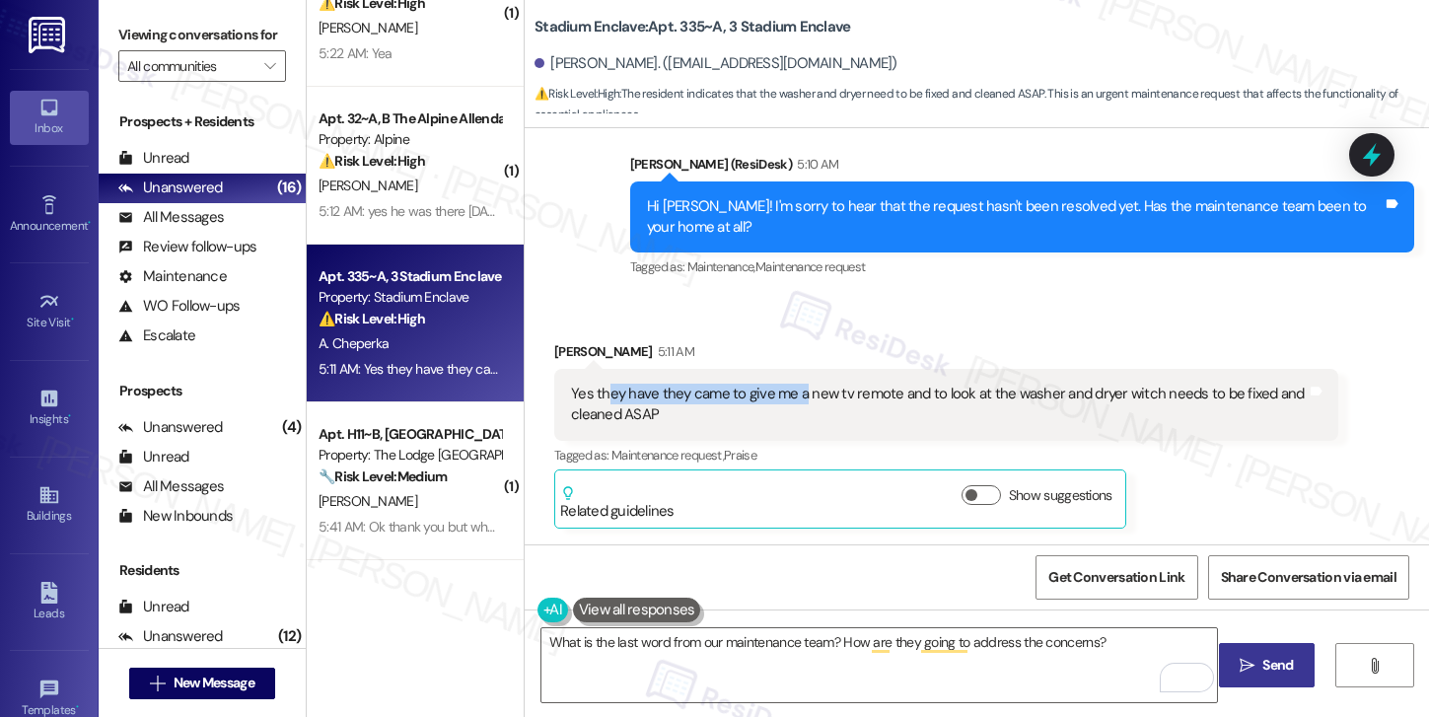
drag, startPoint x: 597, startPoint y: 394, endPoint x: 791, endPoint y: 394, distance: 194.2
click at [791, 394] on div "Yes they have they came to give me a new tv remote and to look at the washer an…" at bounding box center [939, 405] width 736 height 42
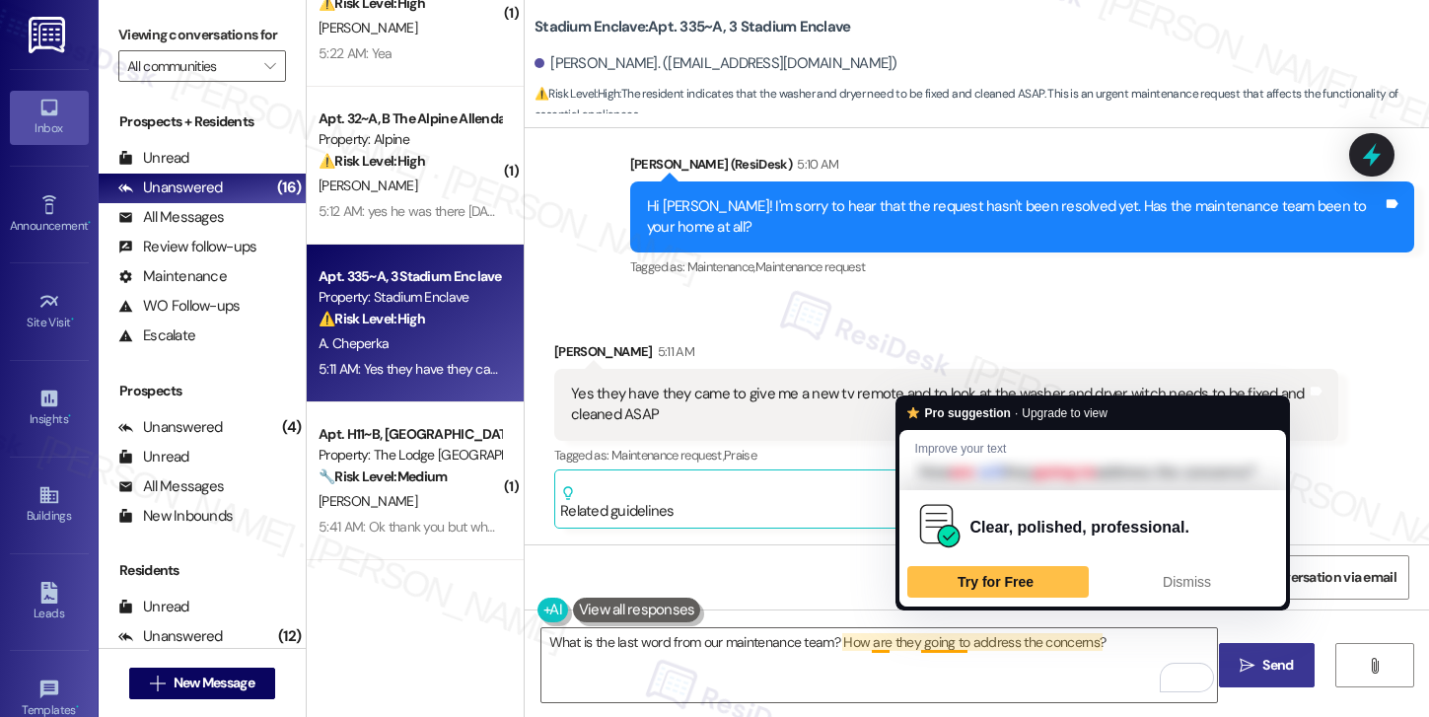
click at [1034, 379] on div "Yes they have they came to give me a new tv remote and to look at the washer an…" at bounding box center [946, 405] width 784 height 72
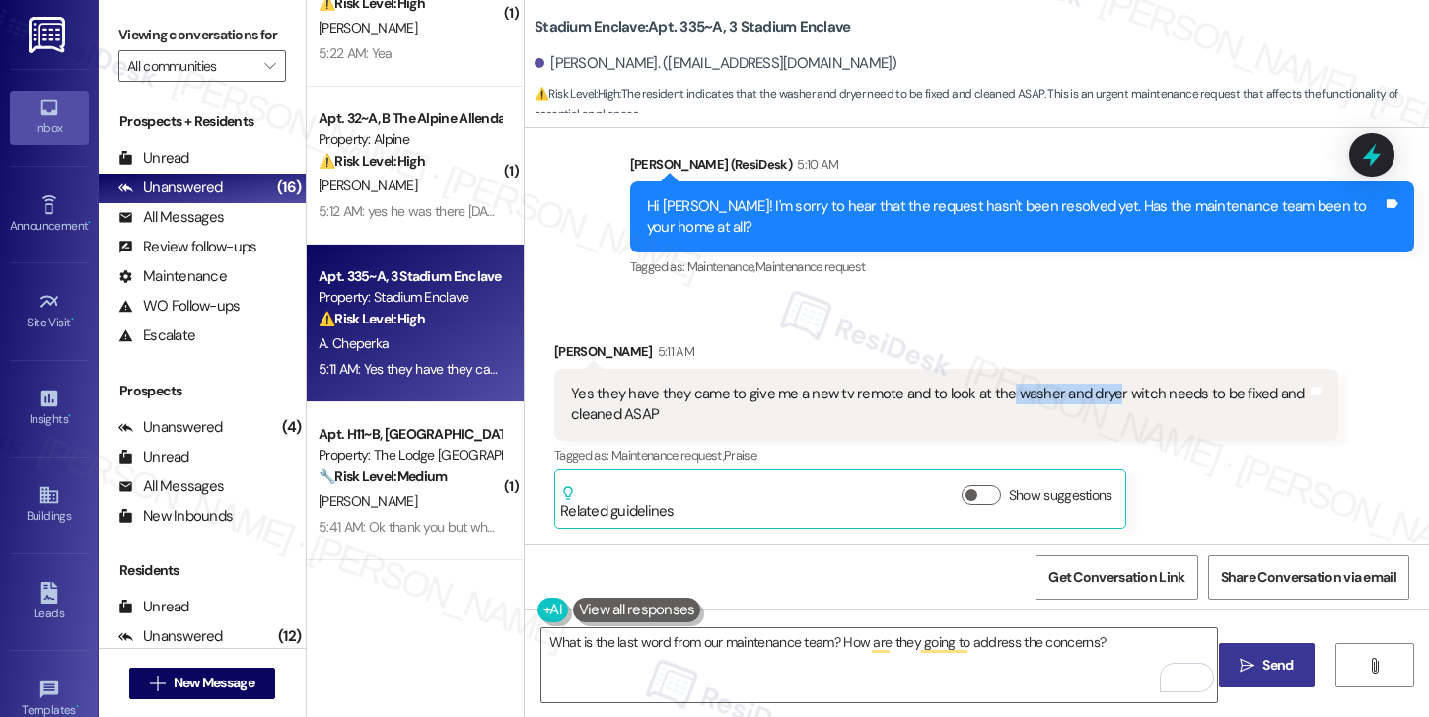
drag, startPoint x: 995, startPoint y: 391, endPoint x: 1098, endPoint y: 394, distance: 103.6
click at [1098, 394] on div "Yes they have they came to give me a new tv remote and to look at the washer an…" at bounding box center [939, 405] width 736 height 42
drag, startPoint x: 973, startPoint y: 393, endPoint x: 1104, endPoint y: 393, distance: 131.1
click at [1104, 393] on div "Yes they have they came to give me a new tv remote and to look at the washer an…" at bounding box center [939, 405] width 736 height 42
copy div "the washer and dryer"
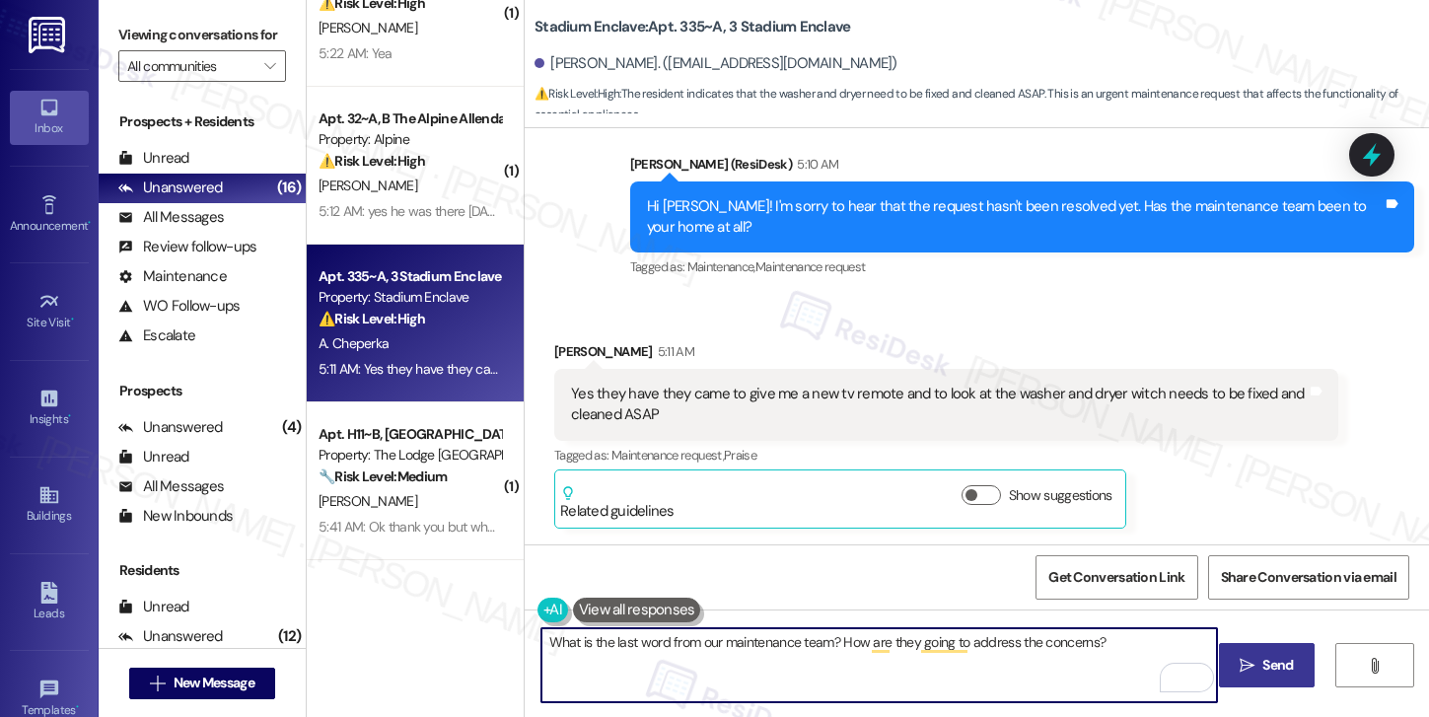
click at [892, 642] on textarea "What is the last word from our maintenance team? How are they going to address …" at bounding box center [879, 665] width 676 height 74
drag, startPoint x: 561, startPoint y: 641, endPoint x: 748, endPoint y: 646, distance: 187.4
click at [748, 646] on textarea "What is the last word from our maintenance team? How are they going to address …" at bounding box center [879, 665] width 676 height 74
click at [1017, 642] on textarea "What is the last word from our maintenance team? How are they going to address …" at bounding box center [879, 665] width 676 height 74
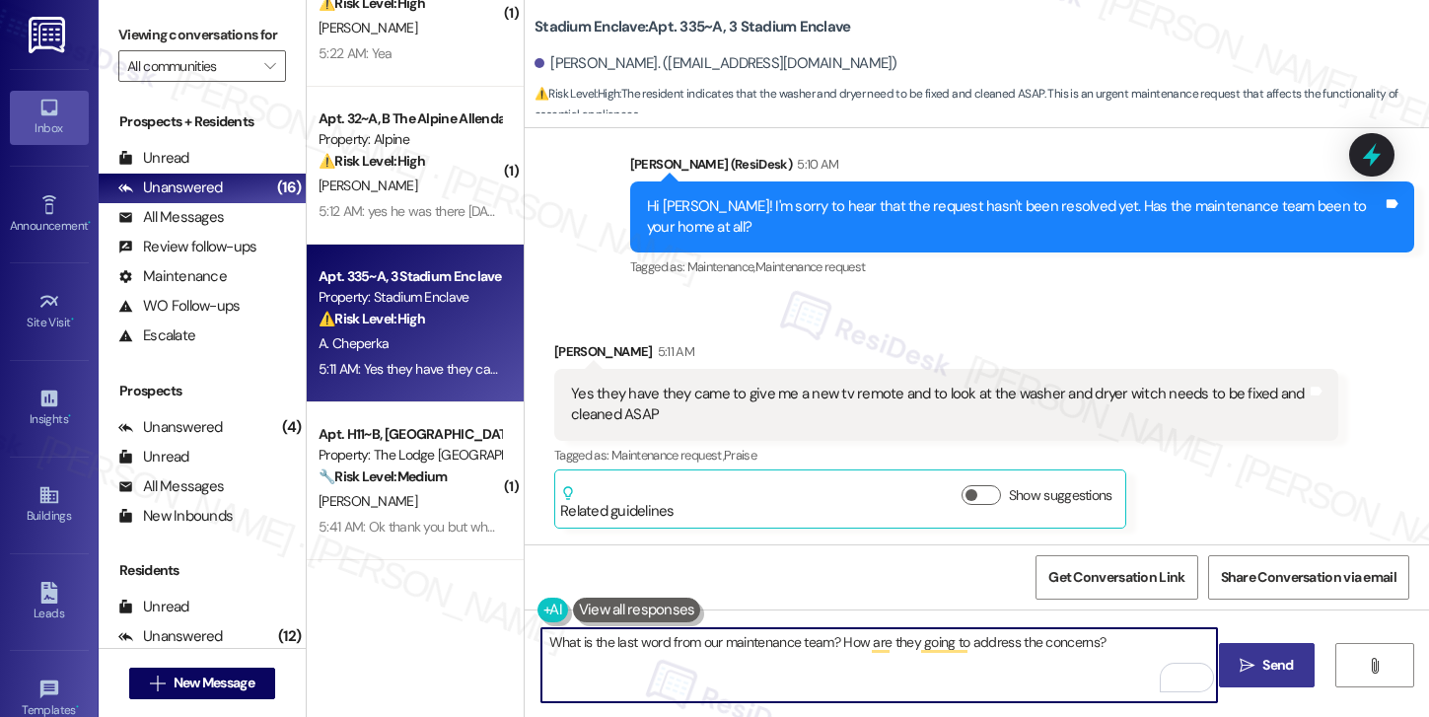
click at [1031, 642] on textarea "What is the last word from our maintenance team? How are they going to address …" at bounding box center [879, 665] width 676 height 74
paste textarea "the washer and dryer"
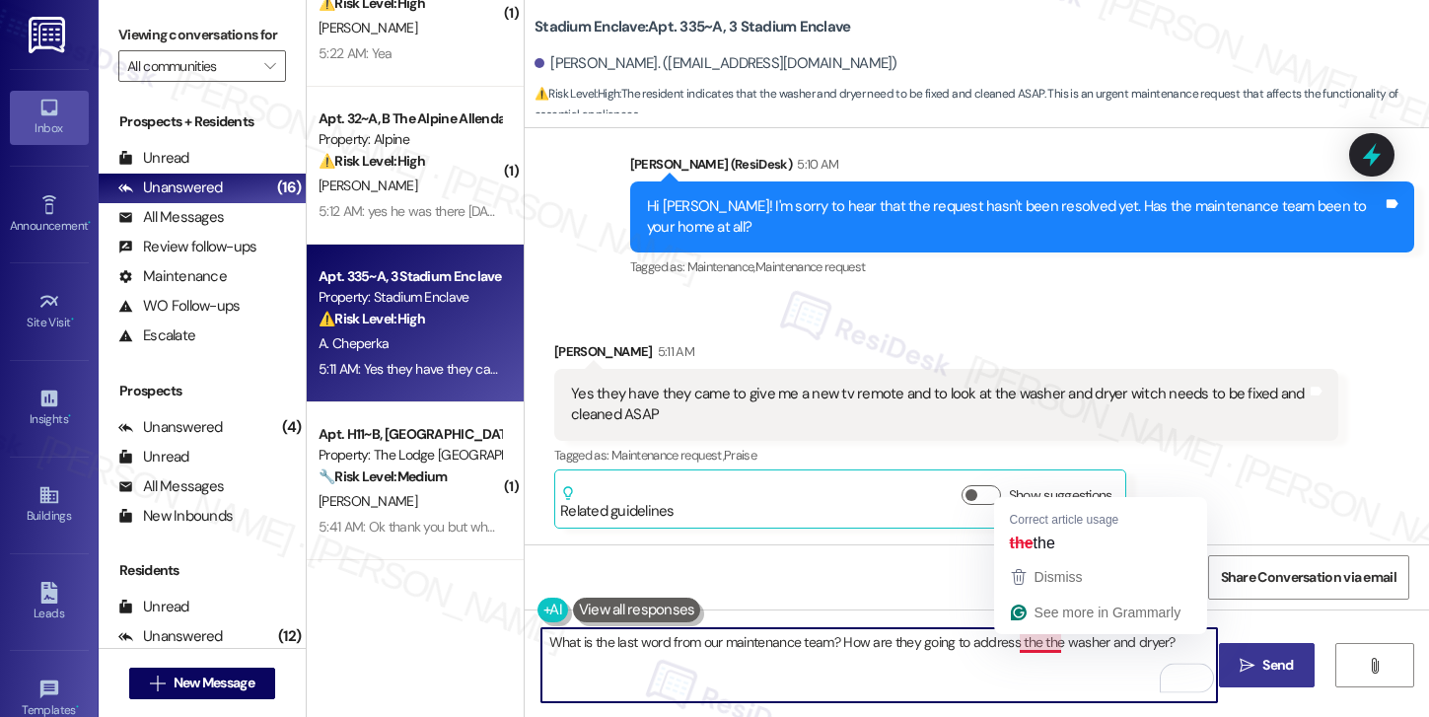
click at [1043, 642] on textarea "What is the last word from our maintenance team? How are they going to address …" at bounding box center [879, 665] width 676 height 74
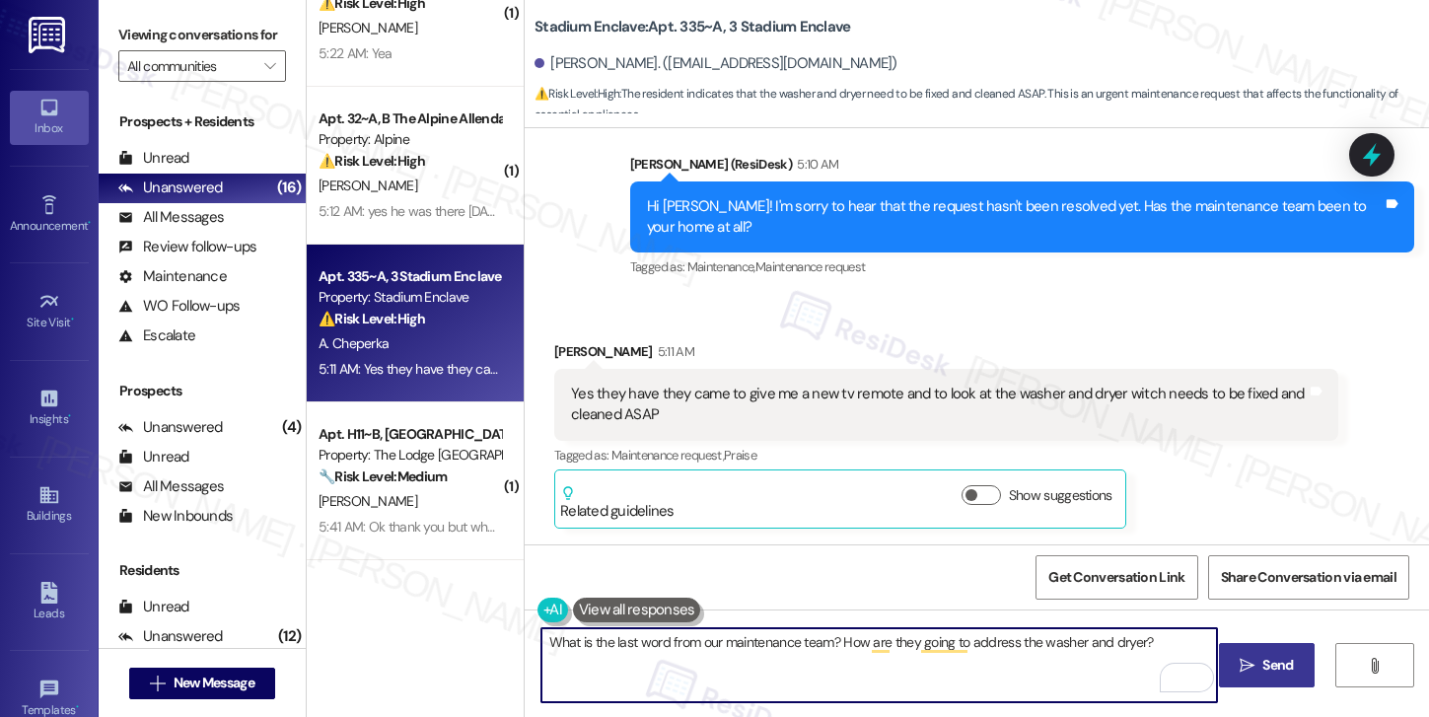
click at [1133, 643] on textarea "What is the last word from our maintenance team? How are they going to address …" at bounding box center [879, 665] width 676 height 74
type textarea "What is the last word from our maintenance team? How are they going to address …"
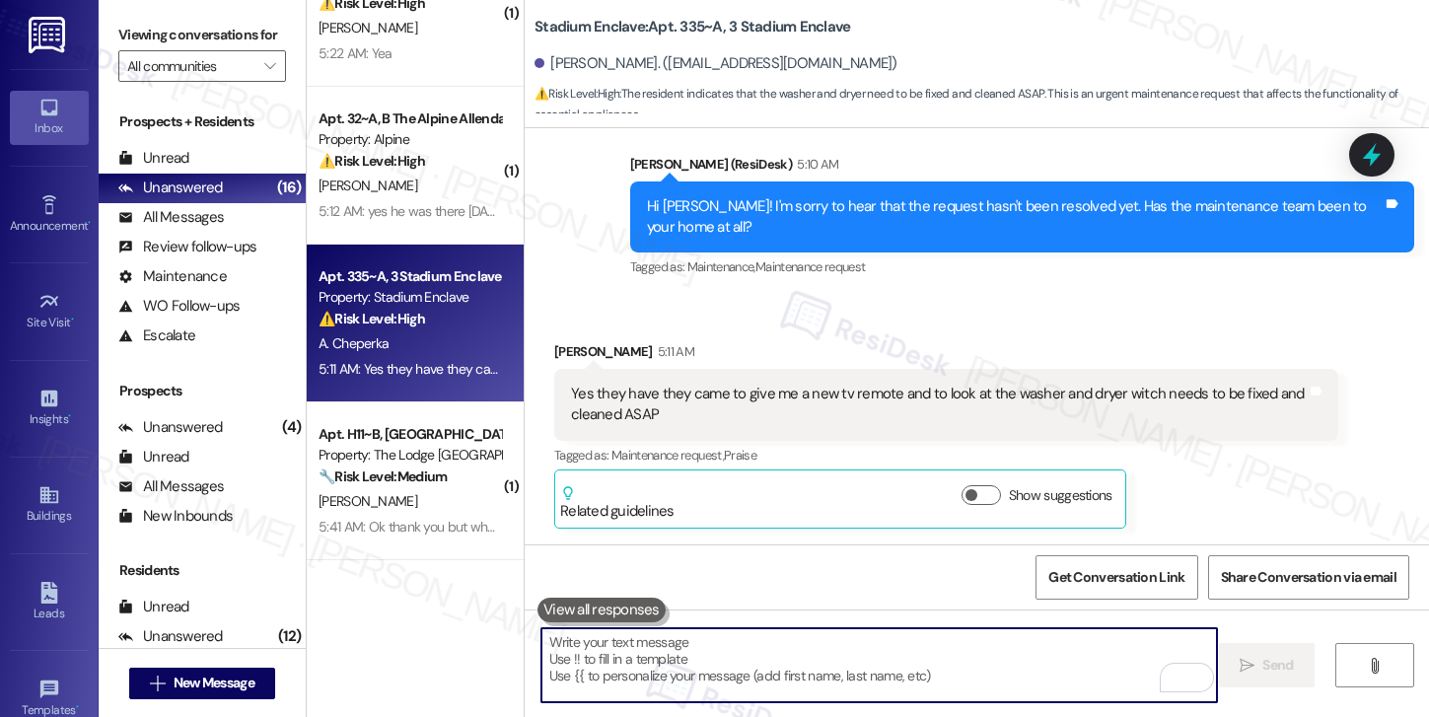
click at [622, 675] on textarea "To enrich screen reader interactions, please activate Accessibility in Grammarl…" at bounding box center [879, 665] width 676 height 74
paste textarea "What’s the latest update from our maintenance team? How do they plan to address…"
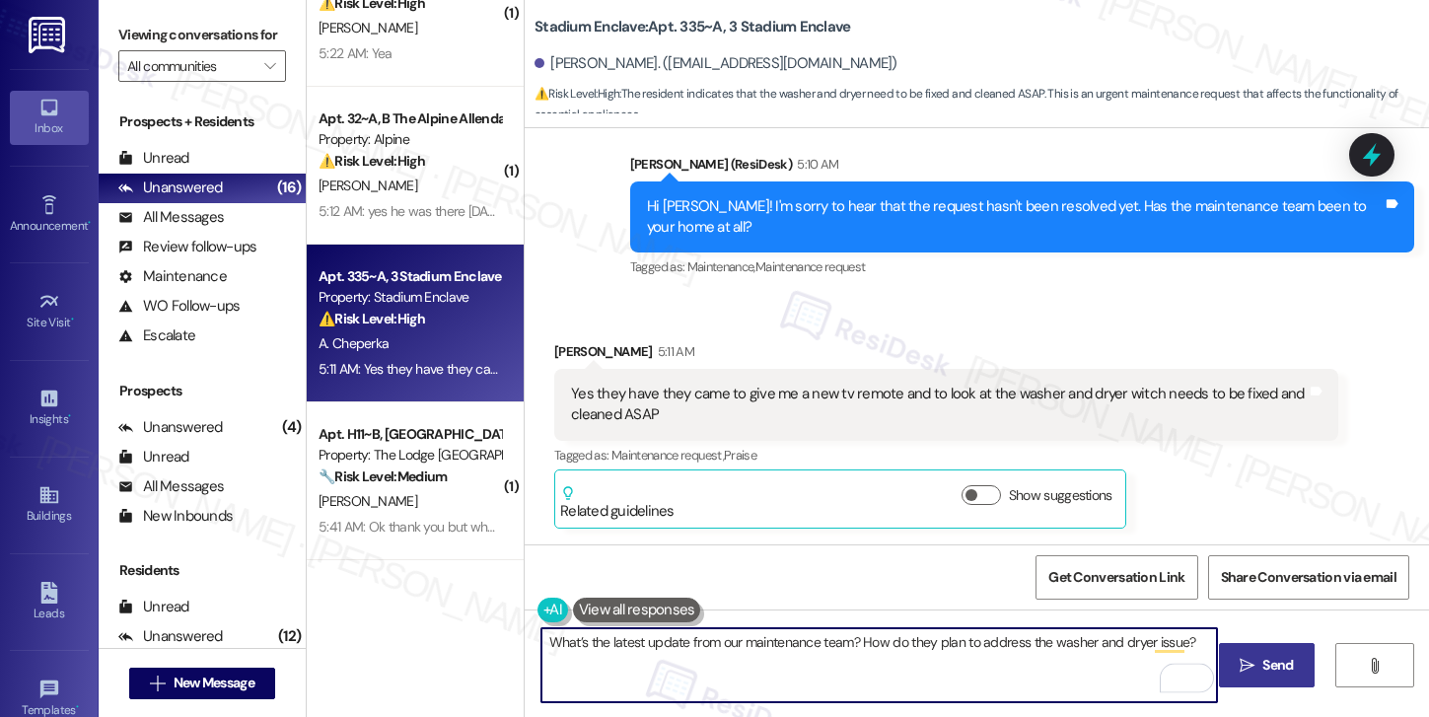
click at [626, 644] on textarea "What’s the latest update from our maintenance team? How do they plan to address…" at bounding box center [879, 665] width 676 height 74
click at [719, 644] on textarea "What’s the last update from our maintenance team? How do they plan to address t…" at bounding box center [879, 665] width 676 height 74
click at [541, 648] on textarea "What’s the last update from our maintenance team? How do they plan to address t…" at bounding box center [879, 665] width 676 height 74
drag, startPoint x: 1077, startPoint y: 641, endPoint x: 946, endPoint y: 640, distance: 131.1
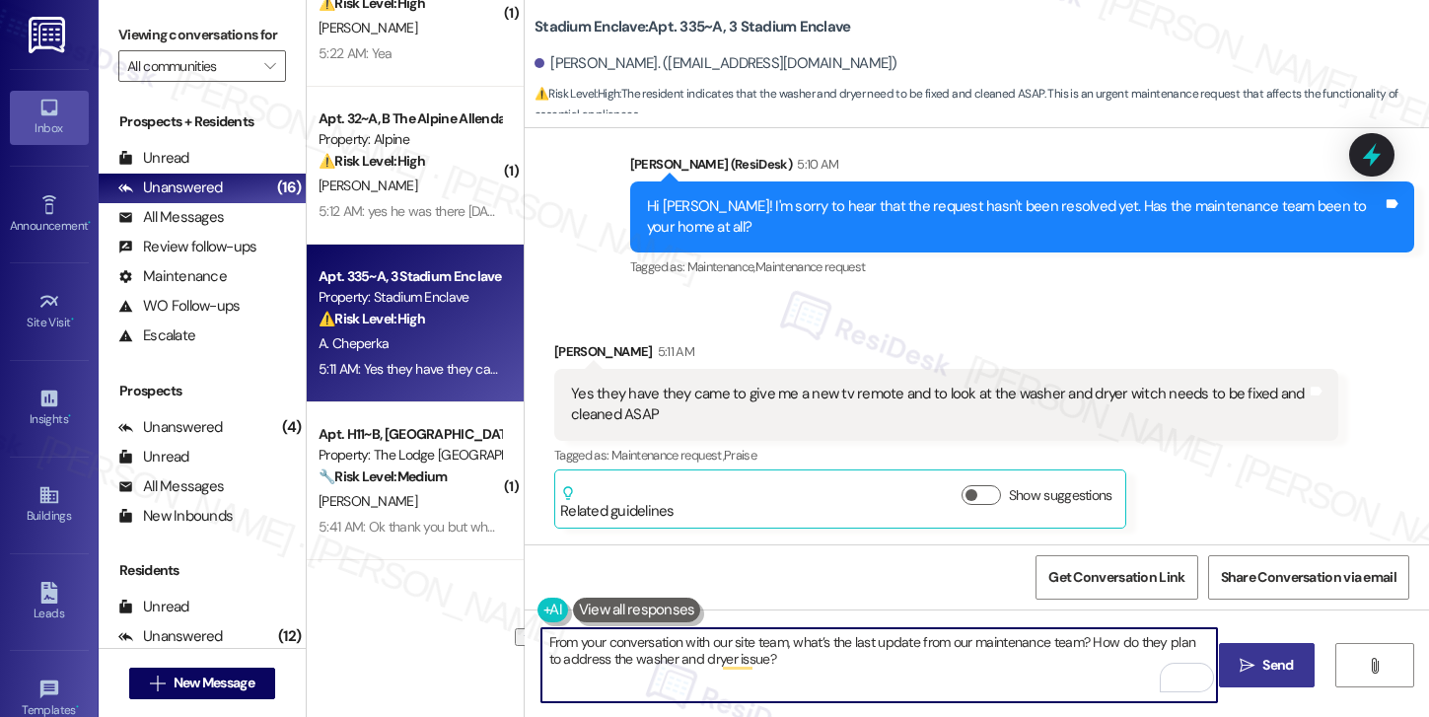
click at [946, 640] on textarea "From your conversation with our site team, what’s the last update from our main…" at bounding box center [879, 665] width 676 height 74
type textarea "From your conversation with our site team, what’s the last update from them? Ho…"
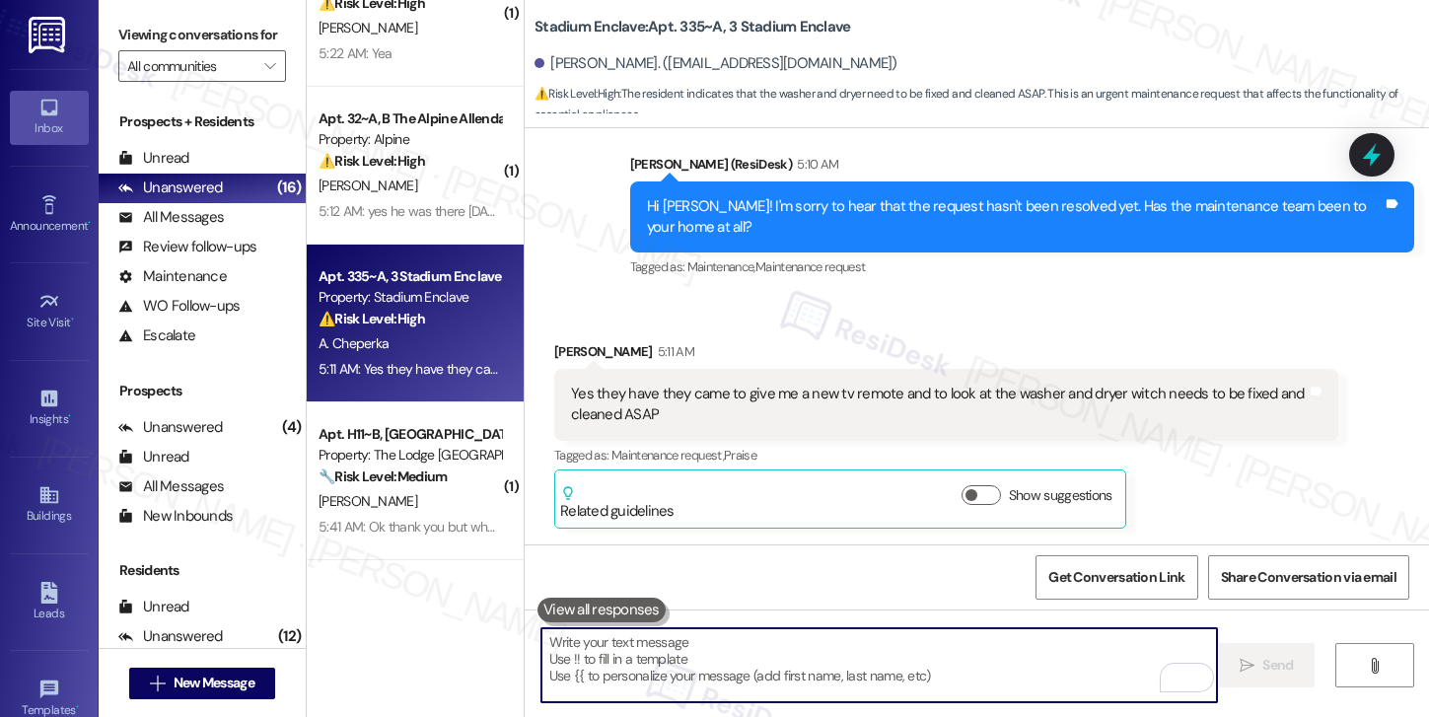
click at [852, 660] on textarea "To enrich screen reader interactions, please activate Accessibility in Grammarl…" at bounding box center [879, 665] width 676 height 74
paste textarea "From your conversation with our site team, what was the latest update they shar…"
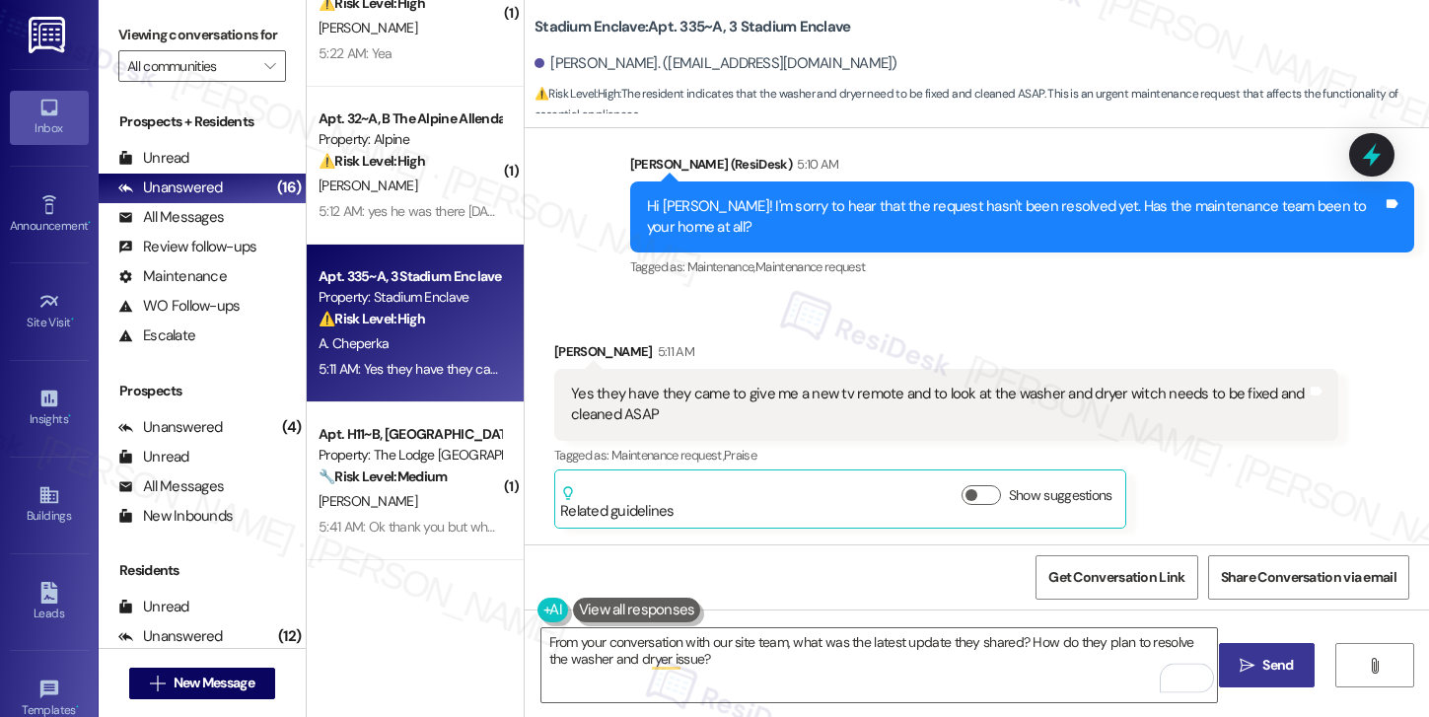
click at [1286, 673] on span "Send" at bounding box center [1277, 665] width 31 height 21
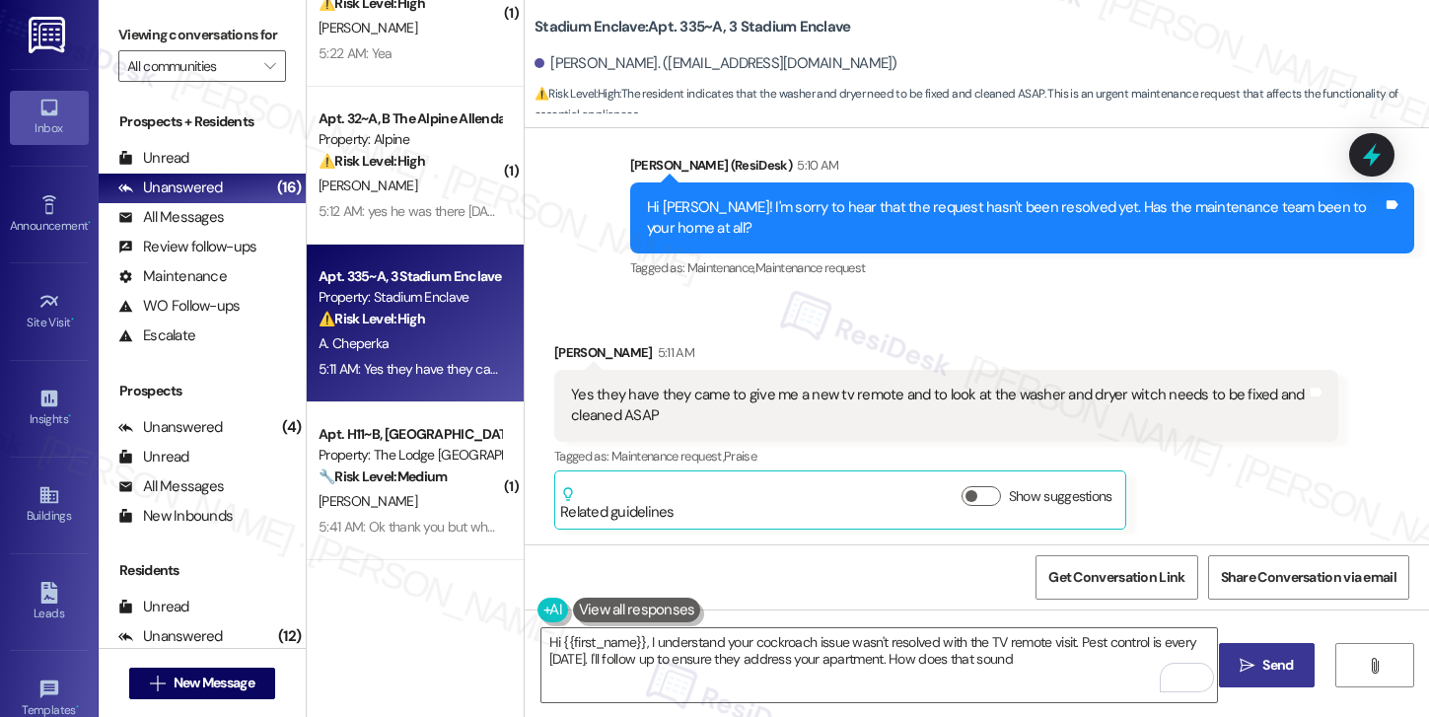
type textarea "Hi {{first_name}}, I understand your cockroach issue wasn't resolved with the T…"
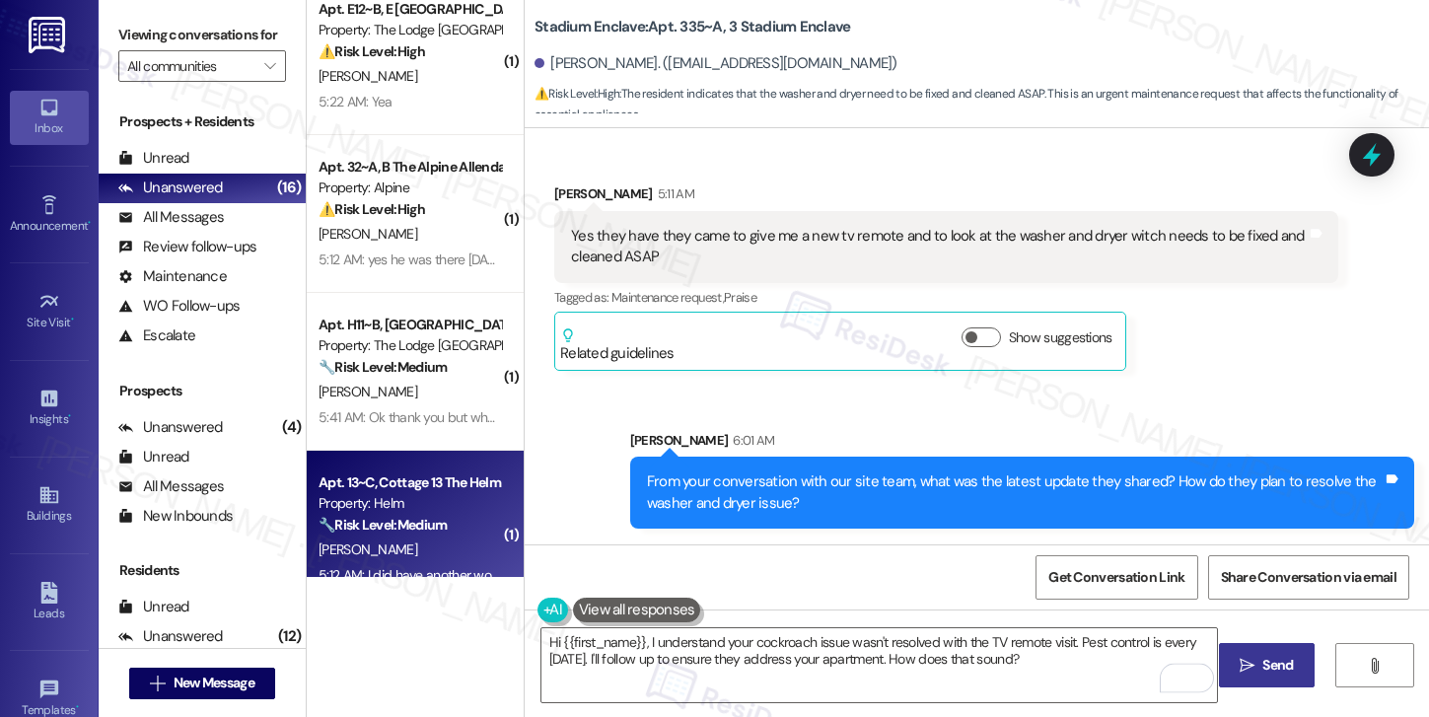
scroll to position [0, 0]
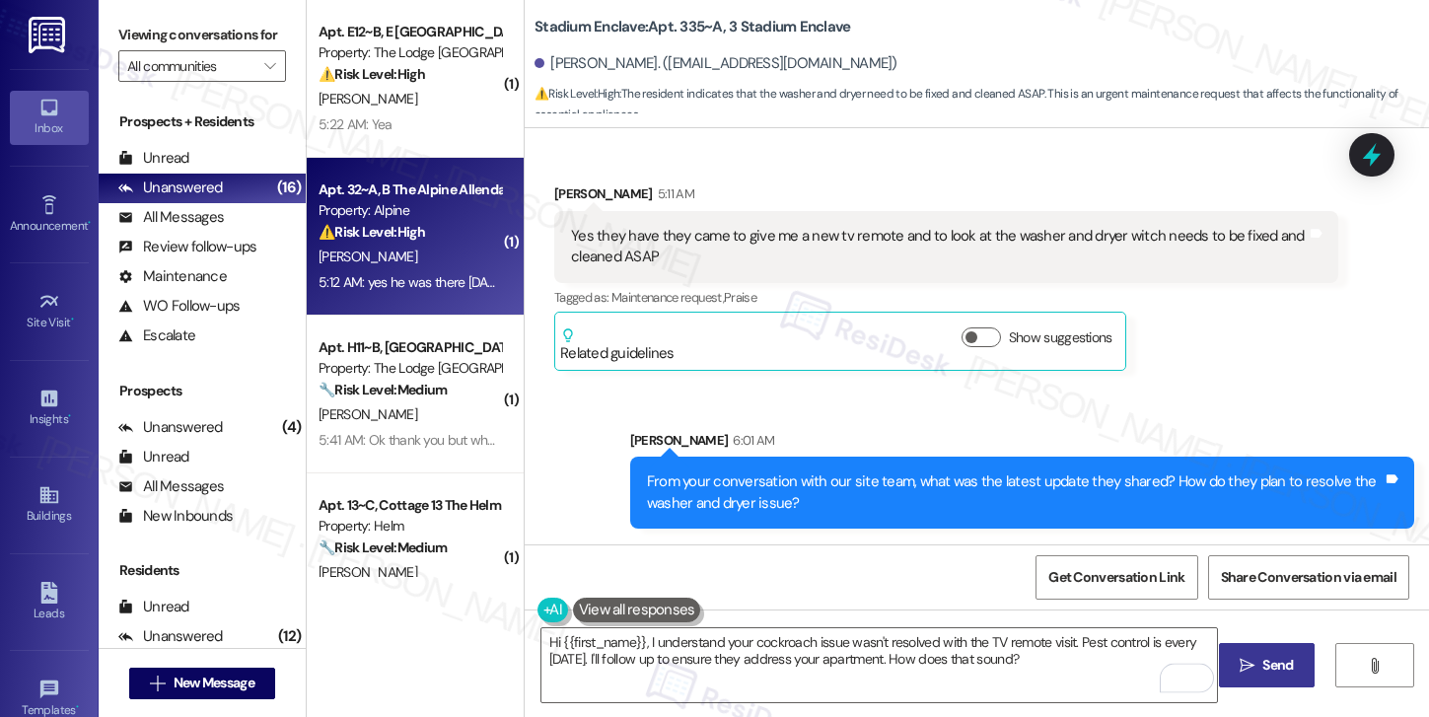
click at [429, 277] on div "5:12 AM: yes he was there monday morning and had it fixed, but by monday night …" at bounding box center [604, 282] width 573 height 18
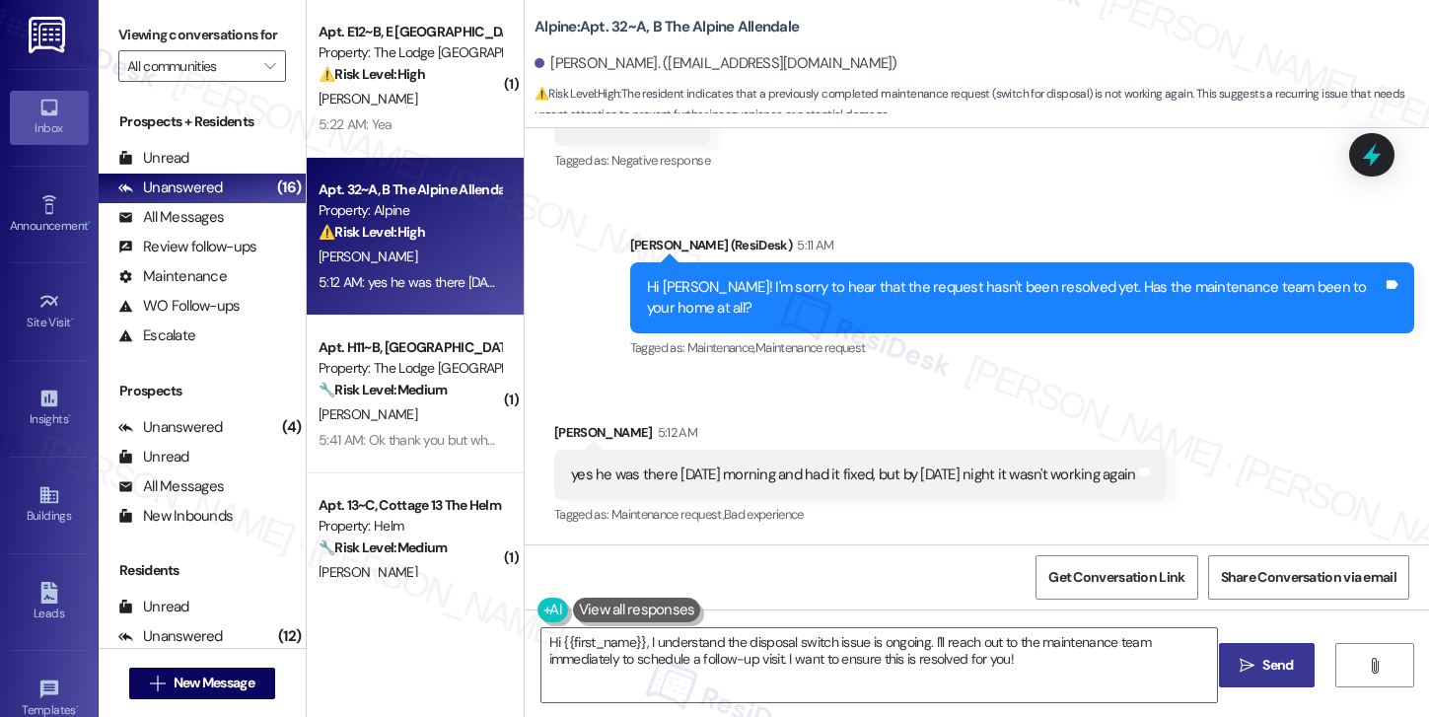
scroll to position [485, 0]
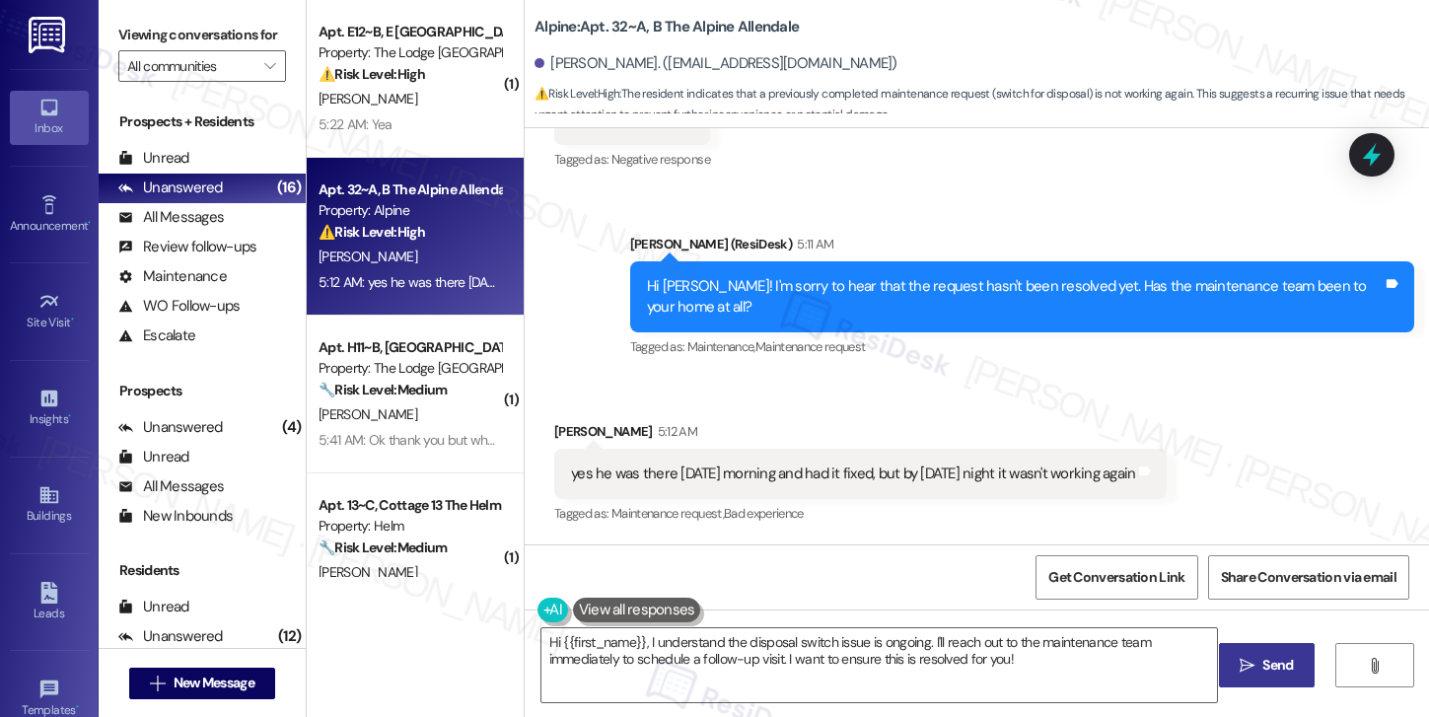
click at [730, 289] on div "Hi Abigail! I'm sorry to hear that the request hasn't been resolved yet. Has th…" at bounding box center [1015, 297] width 736 height 42
drag, startPoint x: 716, startPoint y: 289, endPoint x: 1044, endPoint y: 293, distance: 328.3
click at [1044, 293] on div "Hi Abigail! I'm sorry to hear that the request hasn't been resolved yet. Has th…" at bounding box center [1015, 297] width 736 height 42
click at [1089, 297] on div "Hi Abigail! I'm sorry to hear that the request hasn't been resolved yet. Has th…" at bounding box center [1015, 297] width 736 height 42
drag, startPoint x: 1056, startPoint y: 285, endPoint x: 1338, endPoint y: 295, distance: 282.2
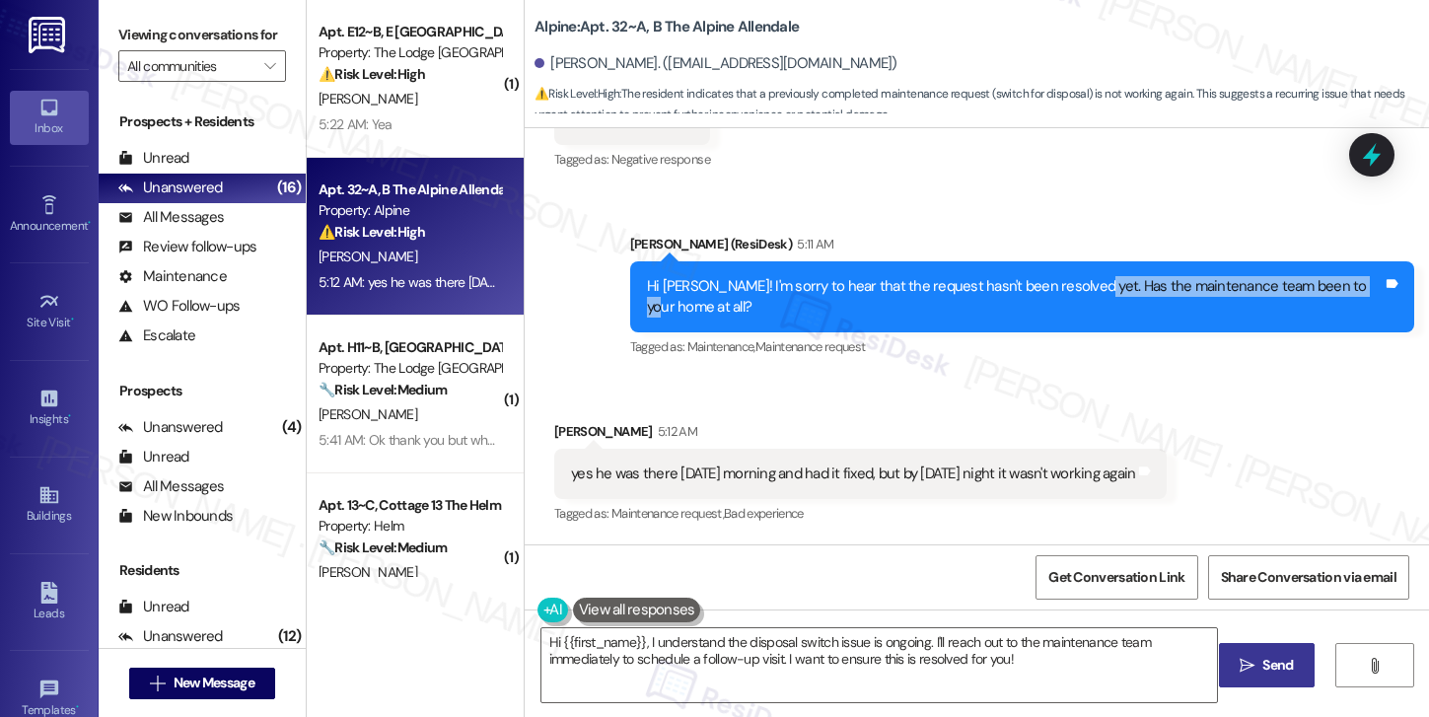
click at [1338, 295] on div "Hi Abigail! I'm sorry to hear that the request hasn't been resolved yet. Has th…" at bounding box center [1015, 297] width 736 height 42
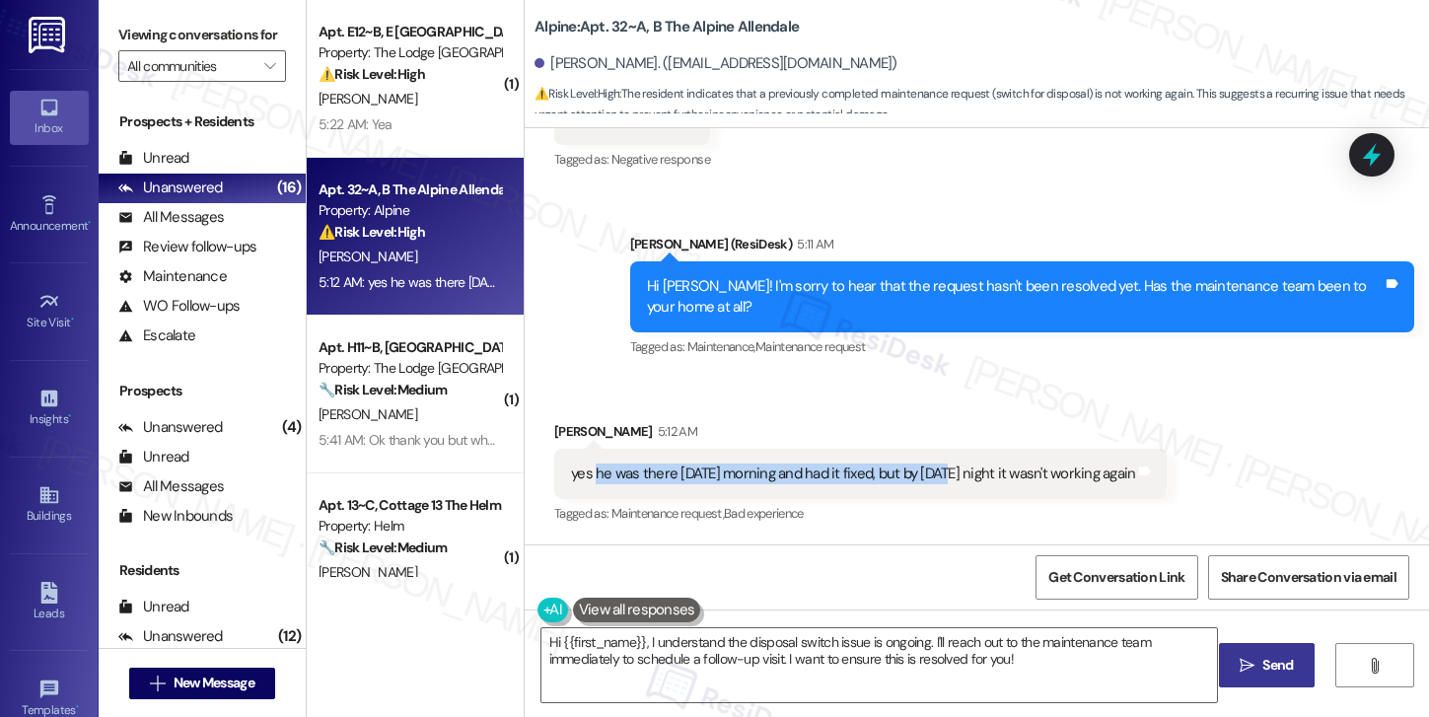
drag, startPoint x: 588, startPoint y: 474, endPoint x: 954, endPoint y: 482, distance: 366.9
click at [954, 482] on div "yes he was there monday morning and had it fixed, but by monday night it wasn't…" at bounding box center [853, 473] width 564 height 21
click at [890, 479] on div "yes he was there monday morning and had it fixed, but by monday night it wasn't…" at bounding box center [853, 473] width 564 height 21
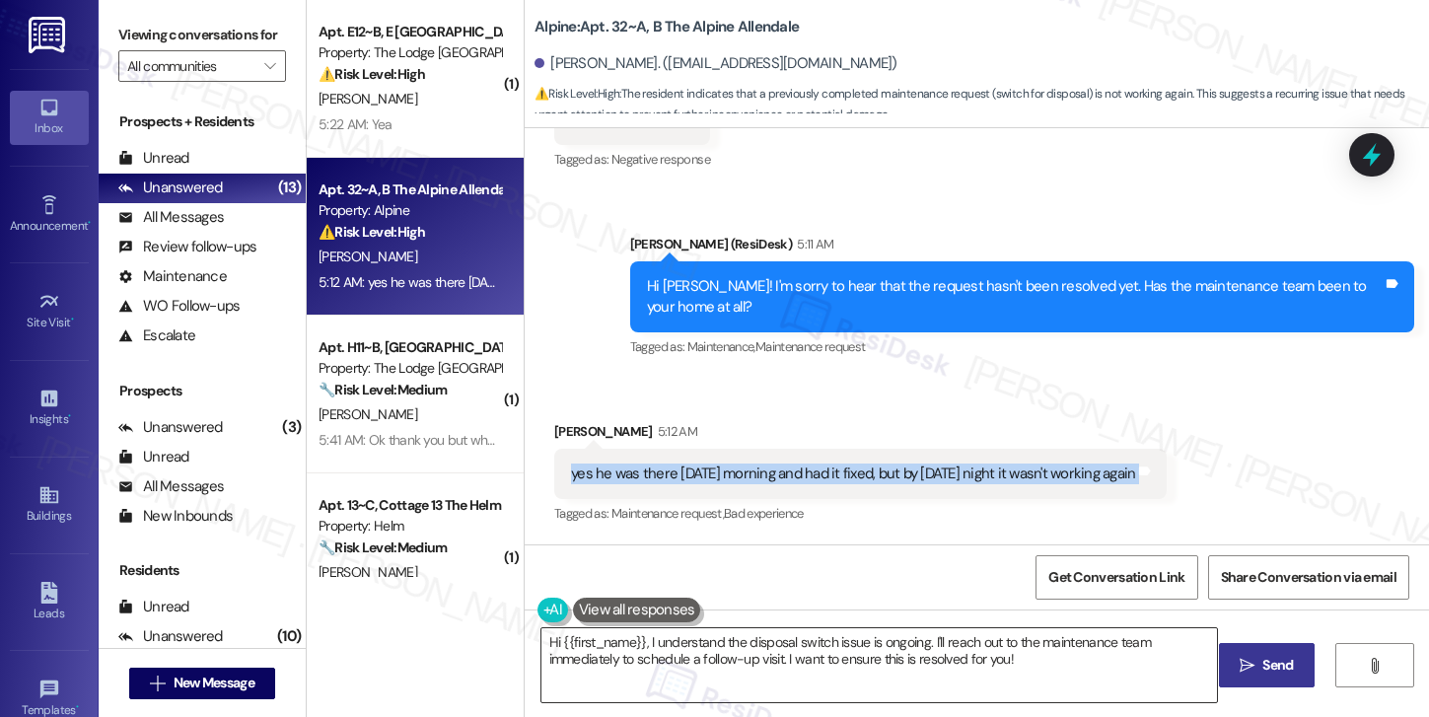
click at [642, 646] on textarea "Hi {{first_name}}, I understand the disposal switch issue is ongoing. I'll reac…" at bounding box center [879, 665] width 676 height 74
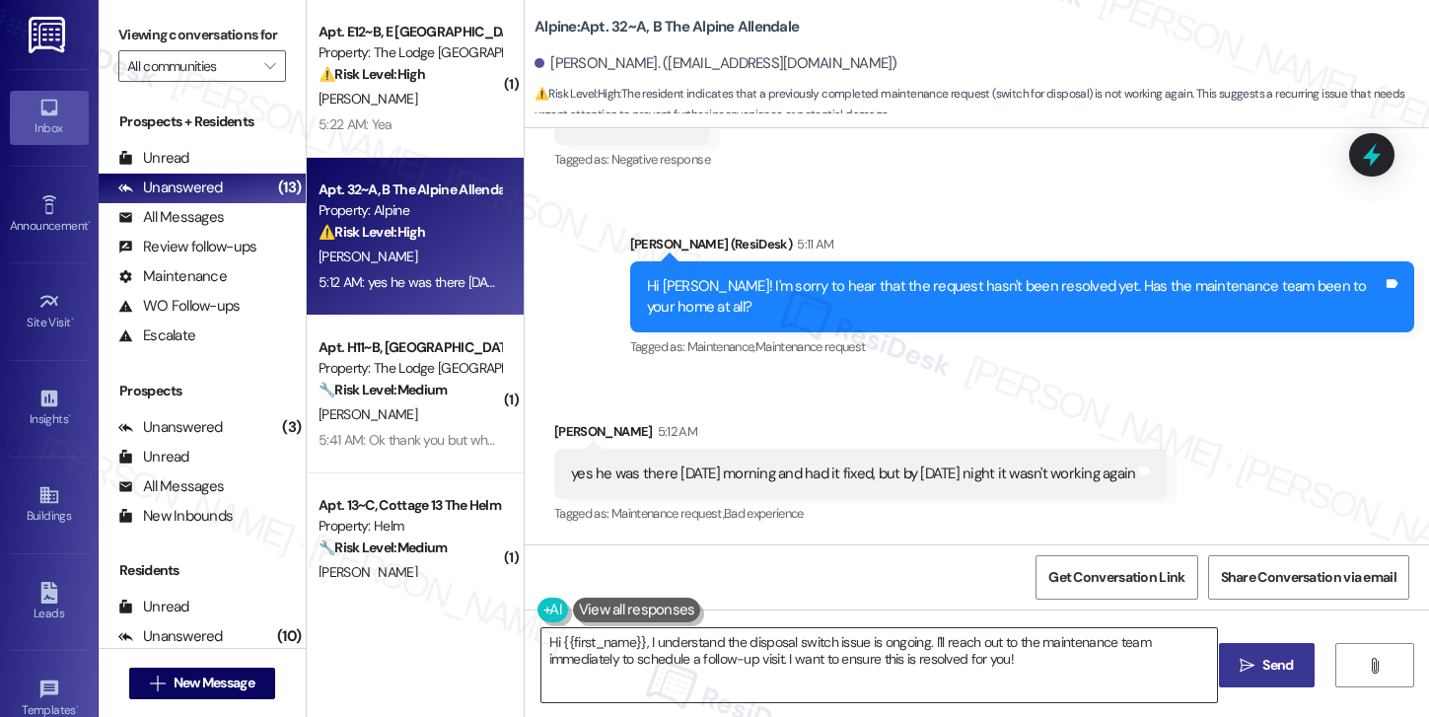
click at [642, 646] on textarea "Hi {{first_name}}, I understand the disposal switch issue is ongoing. I'll reac…" at bounding box center [879, 665] width 676 height 74
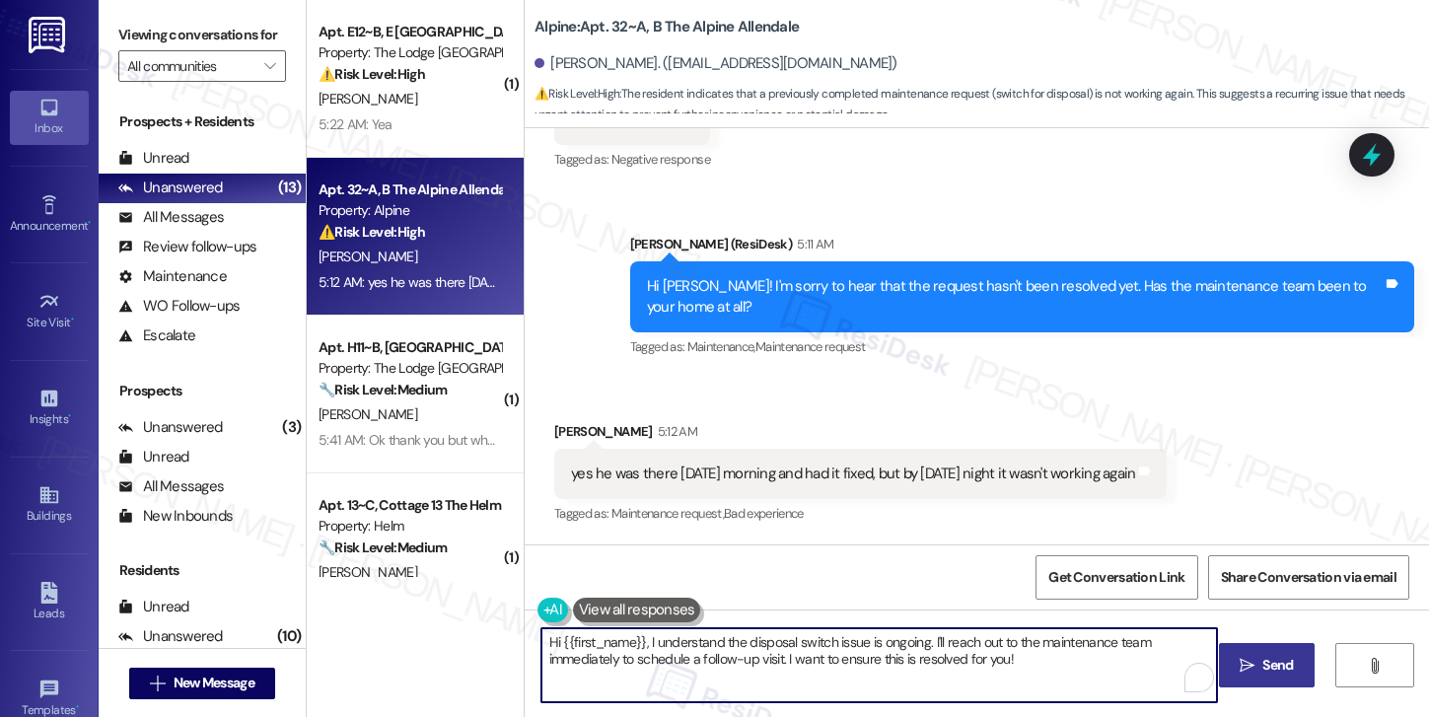
click at [642, 646] on textarea "Hi {{first_name}}, I understand the disposal switch issue is ongoing. I'll reac…" at bounding box center [879, 665] width 676 height 74
paste textarea "Thanks for letting us know. Sorry to hear the disposal stopped working again so…"
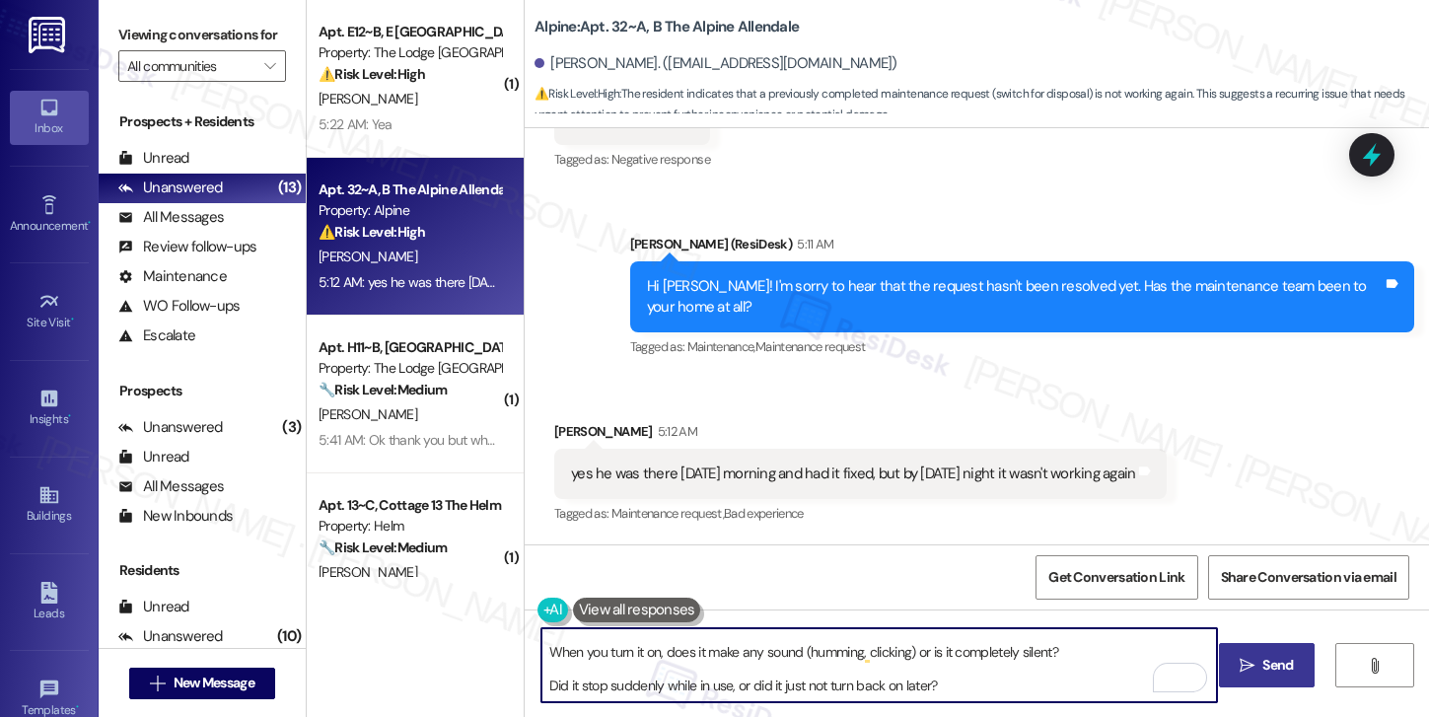
scroll to position [51, 0]
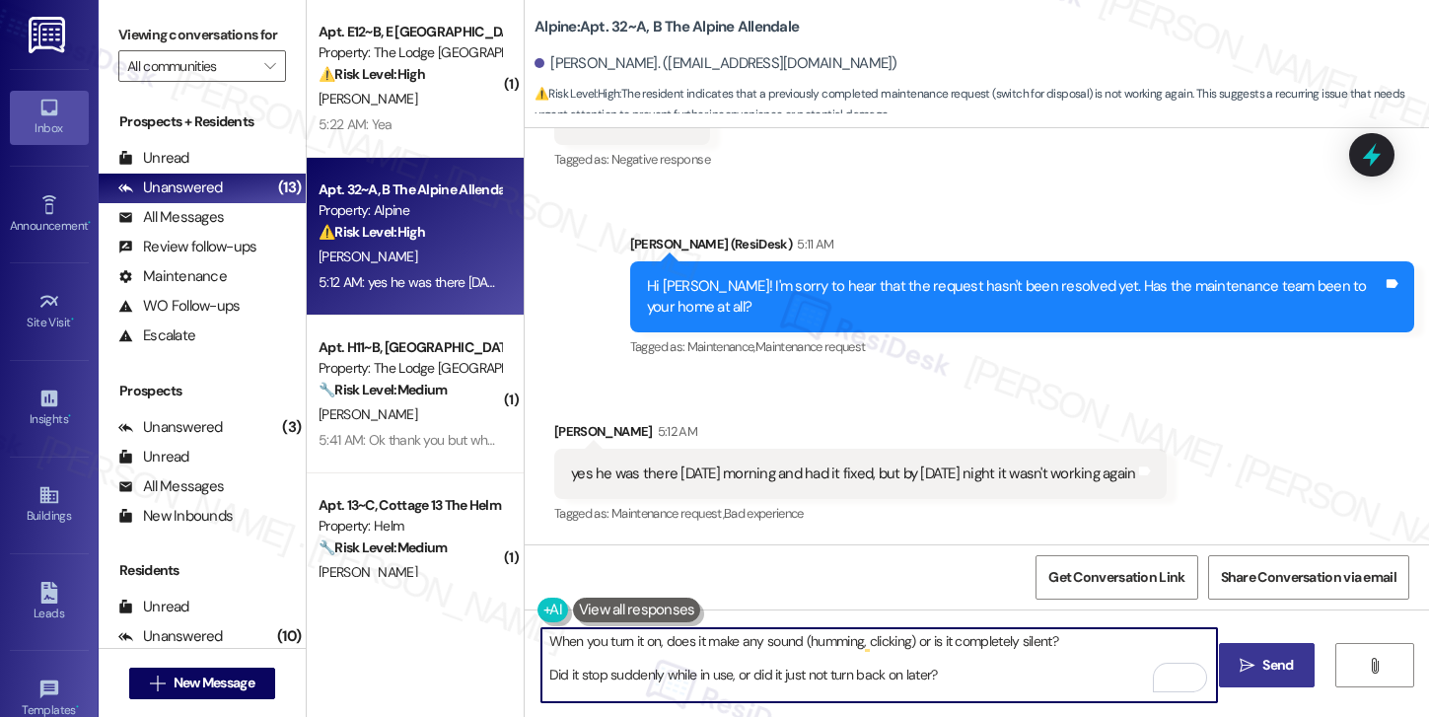
click at [551, 645] on textarea "Thanks for letting us know. Sorry to hear the disposal stopped working again so…" at bounding box center [879, 665] width 676 height 74
type textarea "Thanks for letting us know. Sorry to hear the disposal stopped working again so…"
click at [543, 671] on textarea "Thanks for letting us know. Sorry to hear the disposal stopped working again so…" at bounding box center [879, 665] width 676 height 74
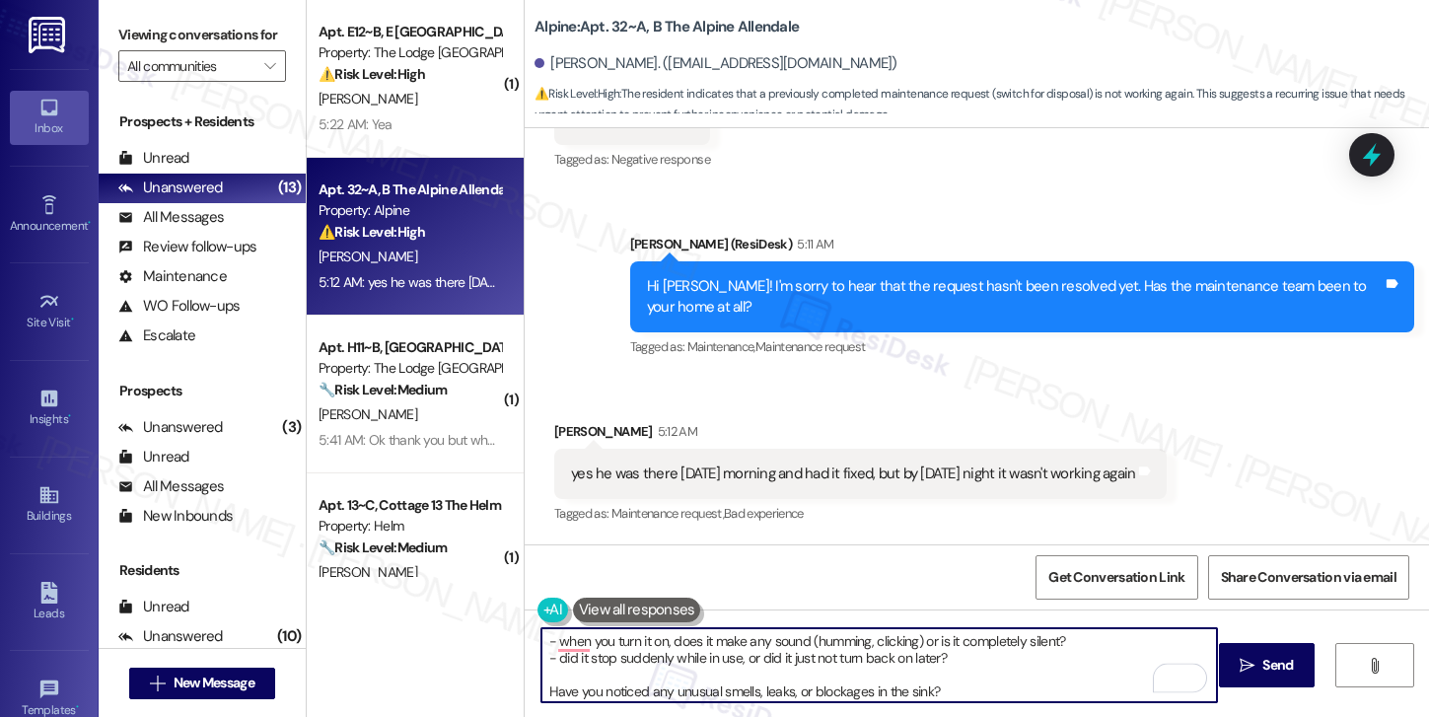
click at [545, 690] on textarea "Thanks for letting us know. Sorry to hear the disposal stopped working again so…" at bounding box center [879, 665] width 676 height 74
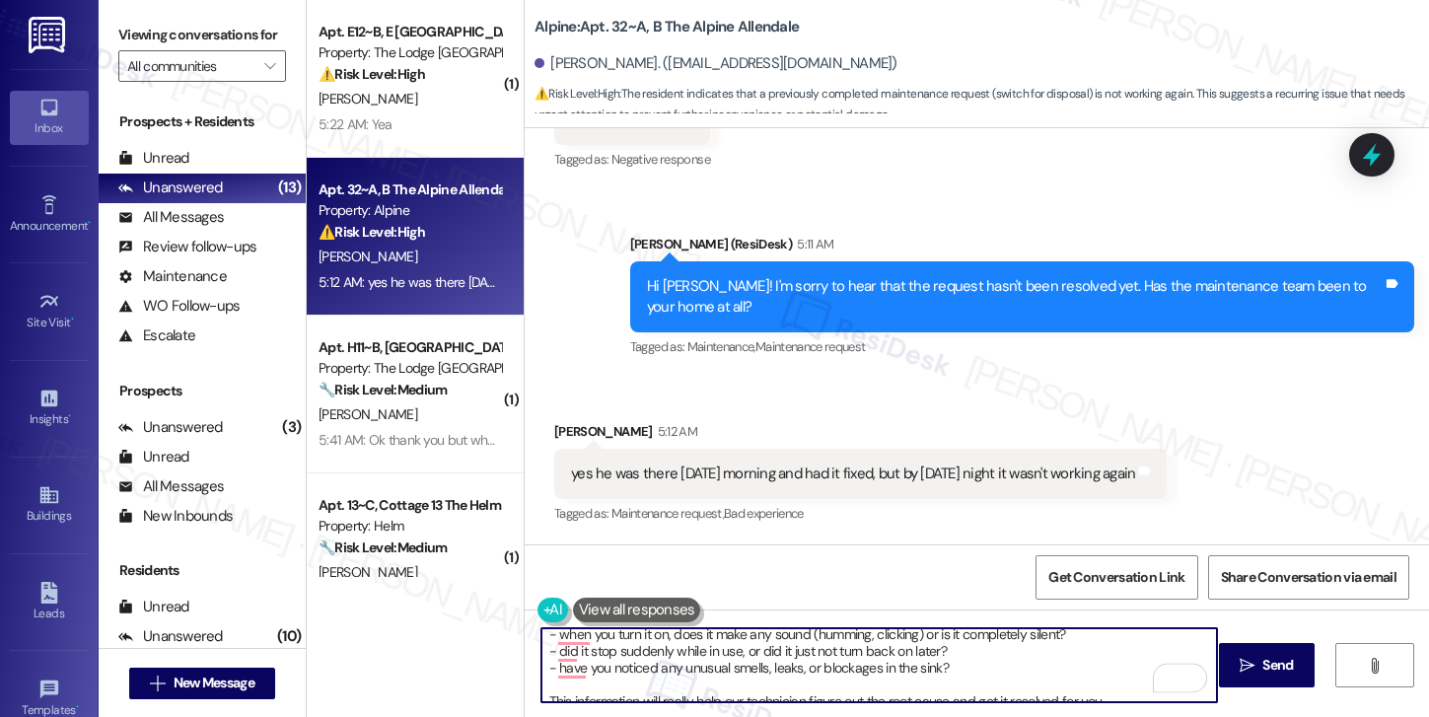
scroll to position [72, 0]
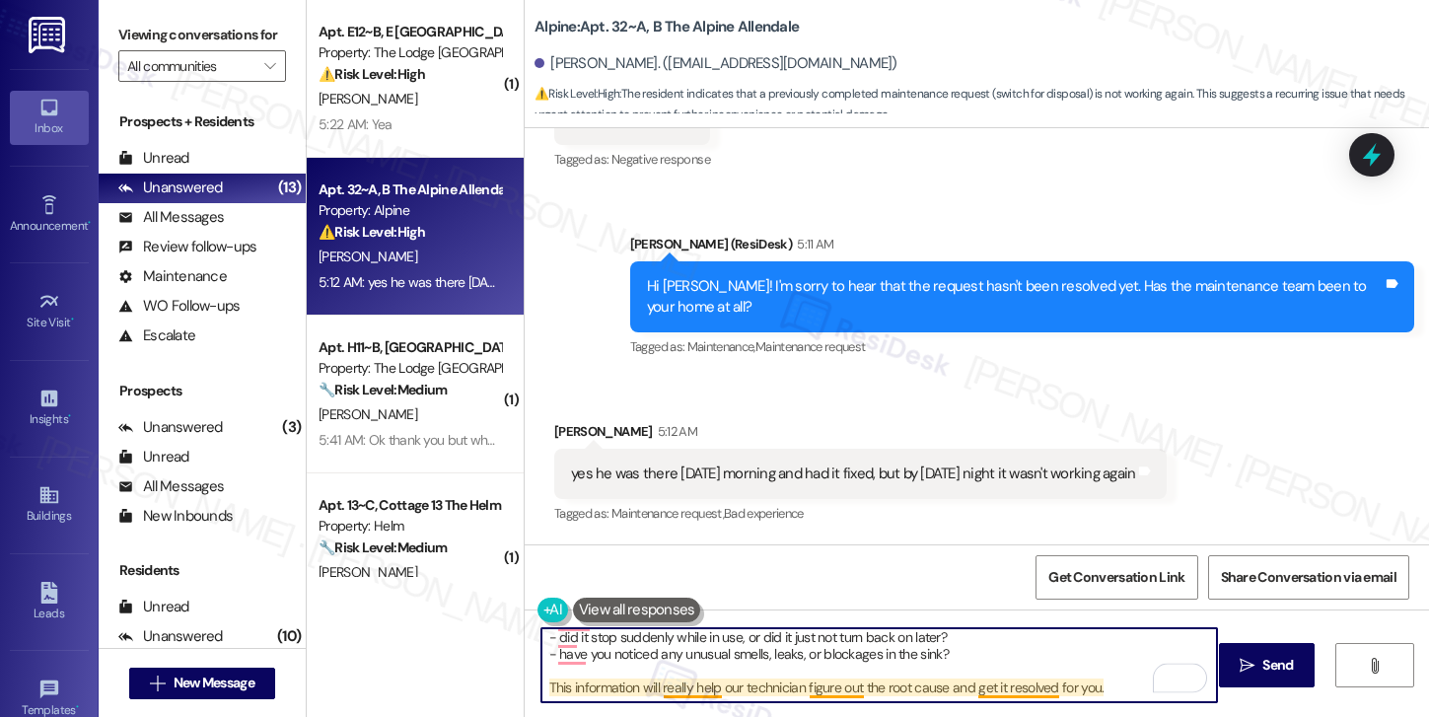
click at [1008, 694] on textarea "Thanks for letting us know. Sorry to hear the disposal stopped working again so…" at bounding box center [879, 665] width 676 height 74
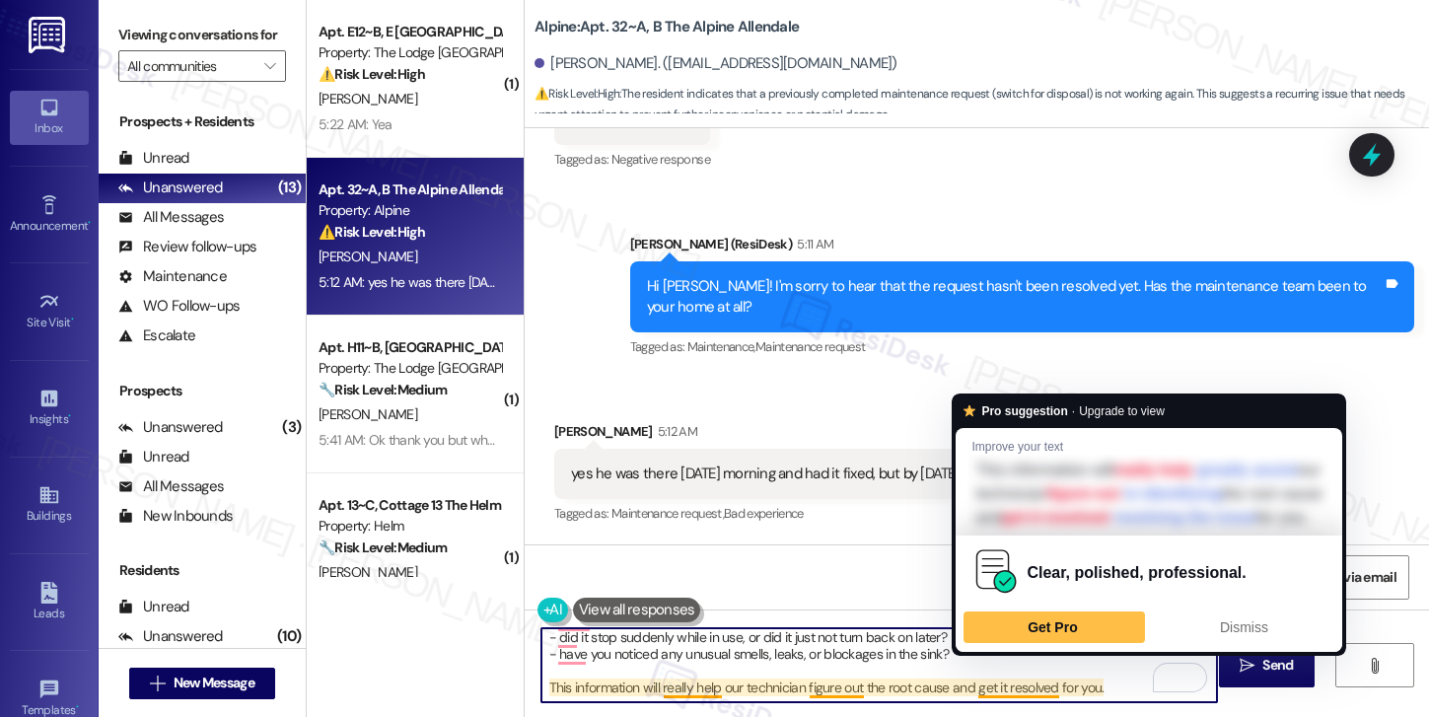
click at [749, 681] on textarea "Thanks for letting us know. Sorry to hear the disposal stopped working again so…" at bounding box center [879, 665] width 676 height 74
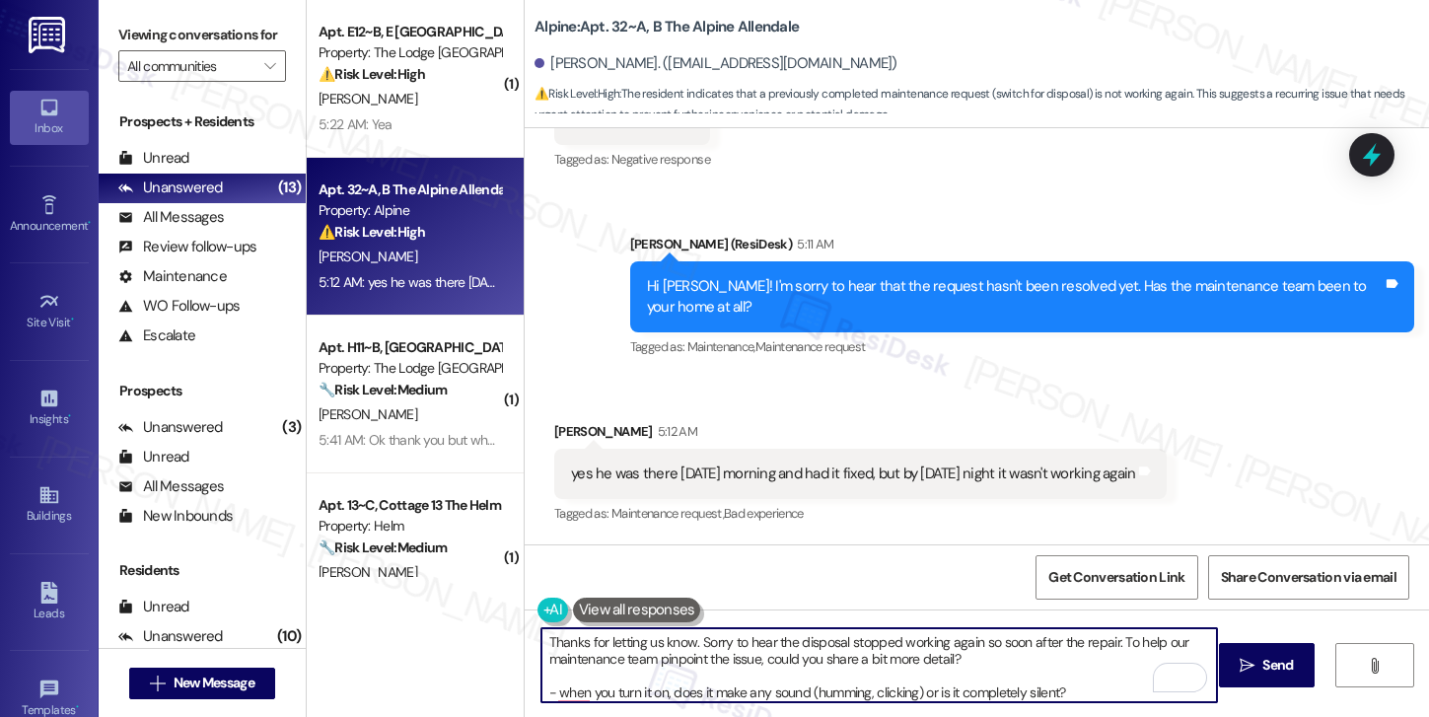
scroll to position [11, 0]
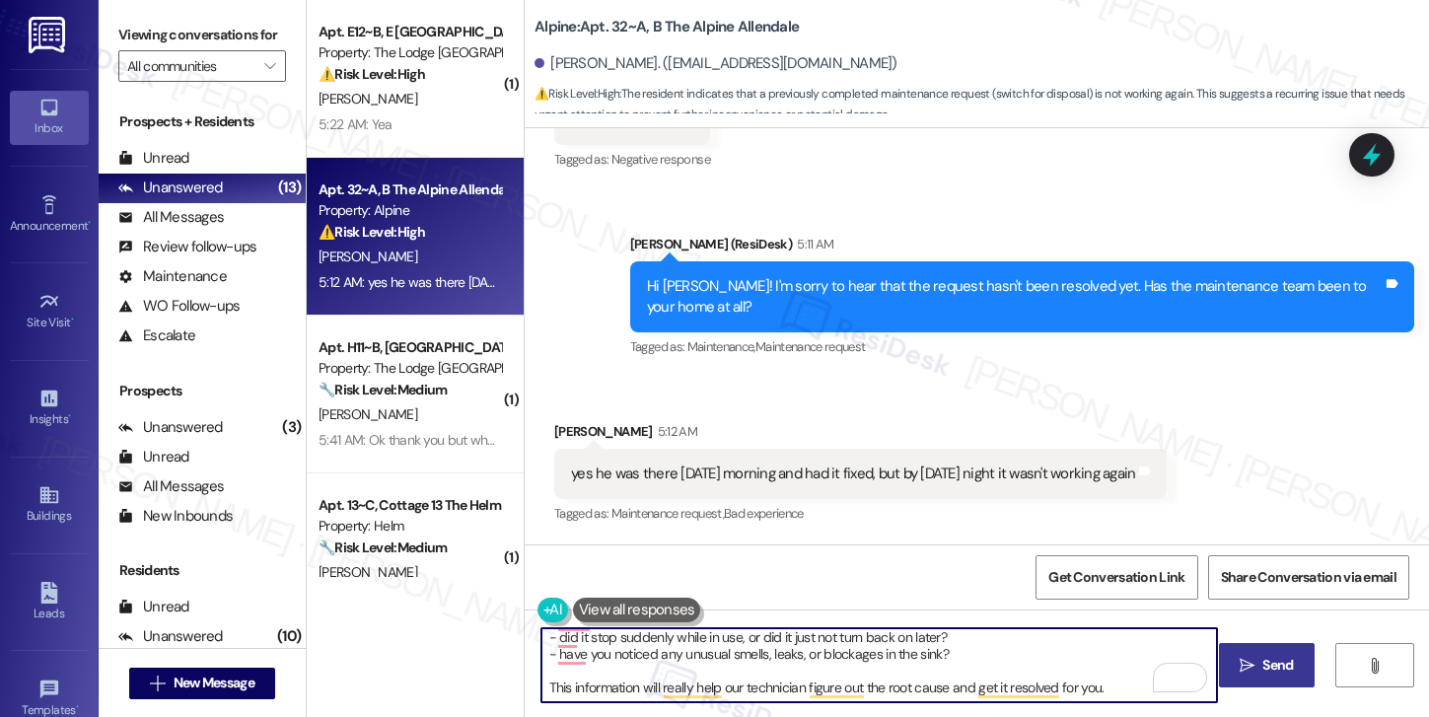
type textarea "Thanks for letting us know. Sorry to hear the disposal stopped working again so…"
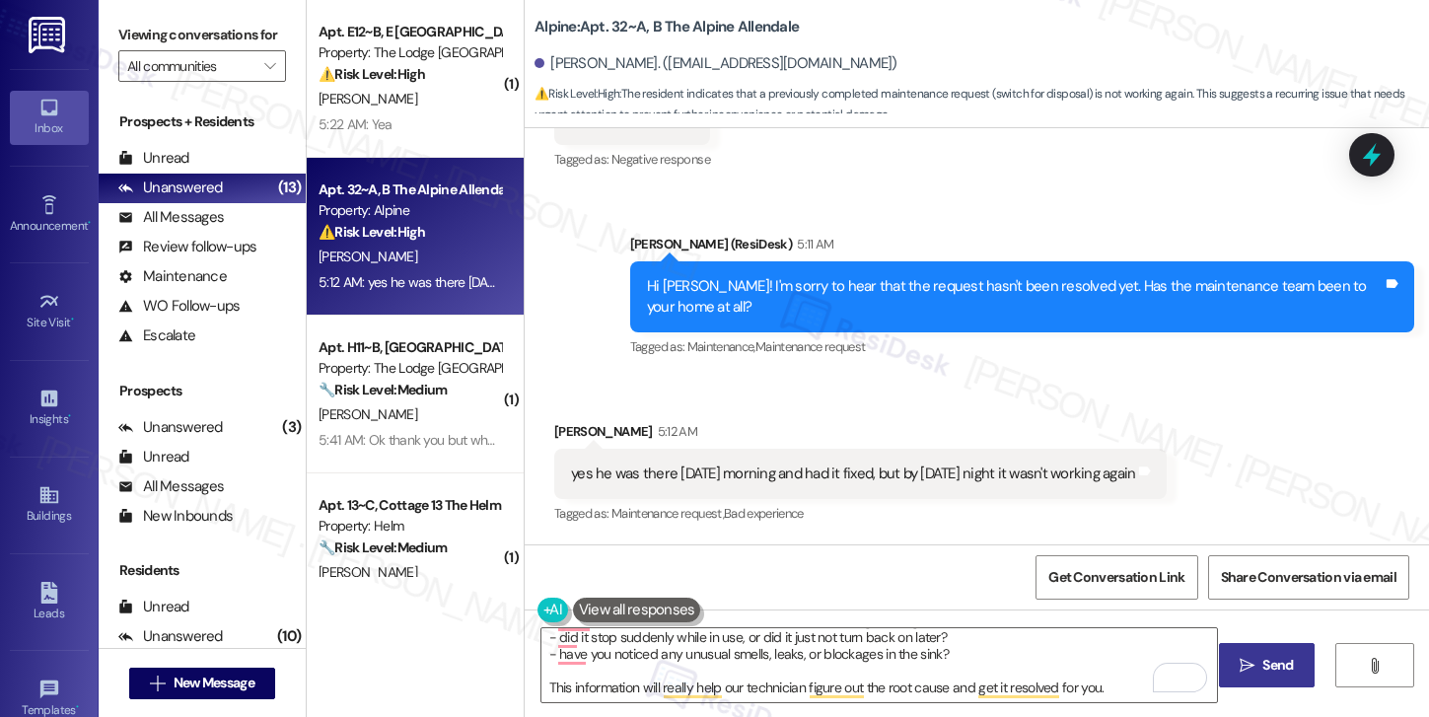
click at [1252, 671] on icon "" at bounding box center [1246, 666] width 15 height 16
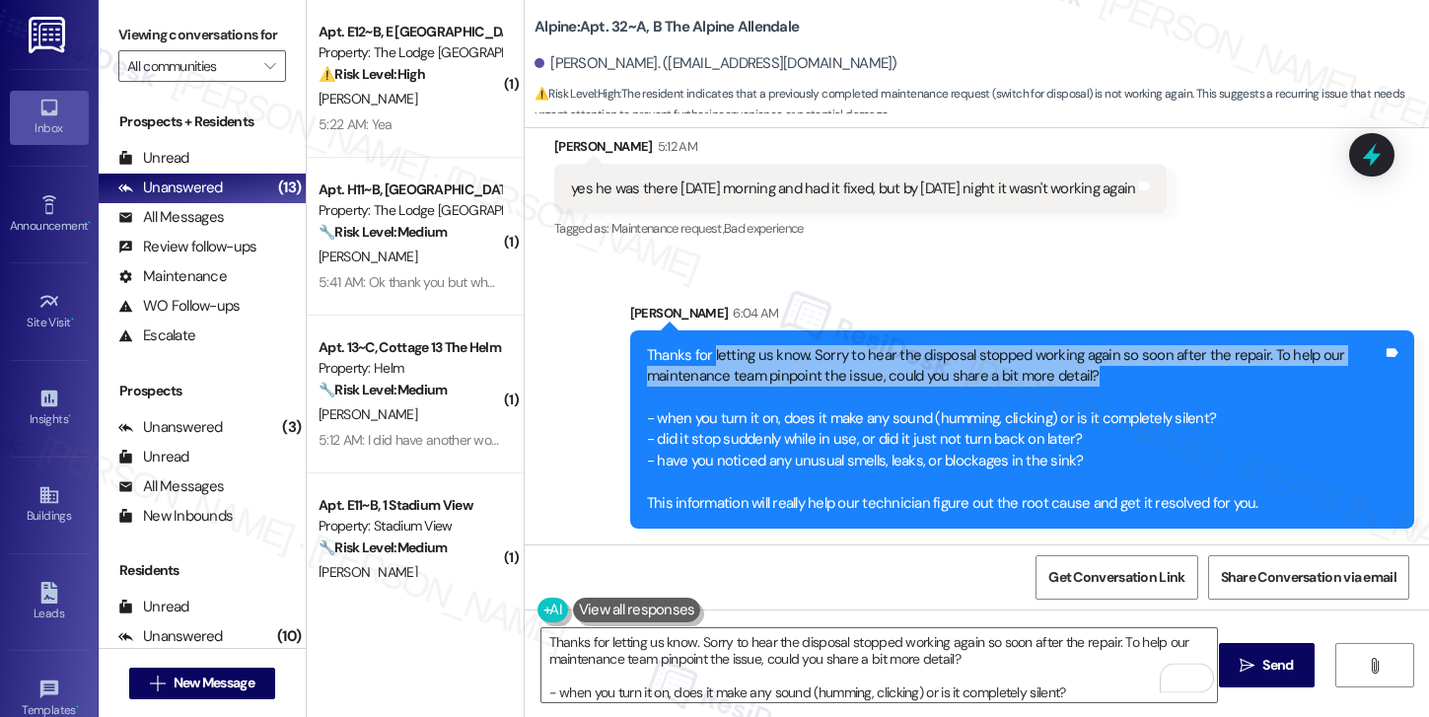
drag, startPoint x: 702, startPoint y: 358, endPoint x: 1201, endPoint y: 368, distance: 499.0
click at [1201, 368] on div "Thanks for letting us know. Sorry to hear the disposal stopped working again so…" at bounding box center [1015, 429] width 736 height 169
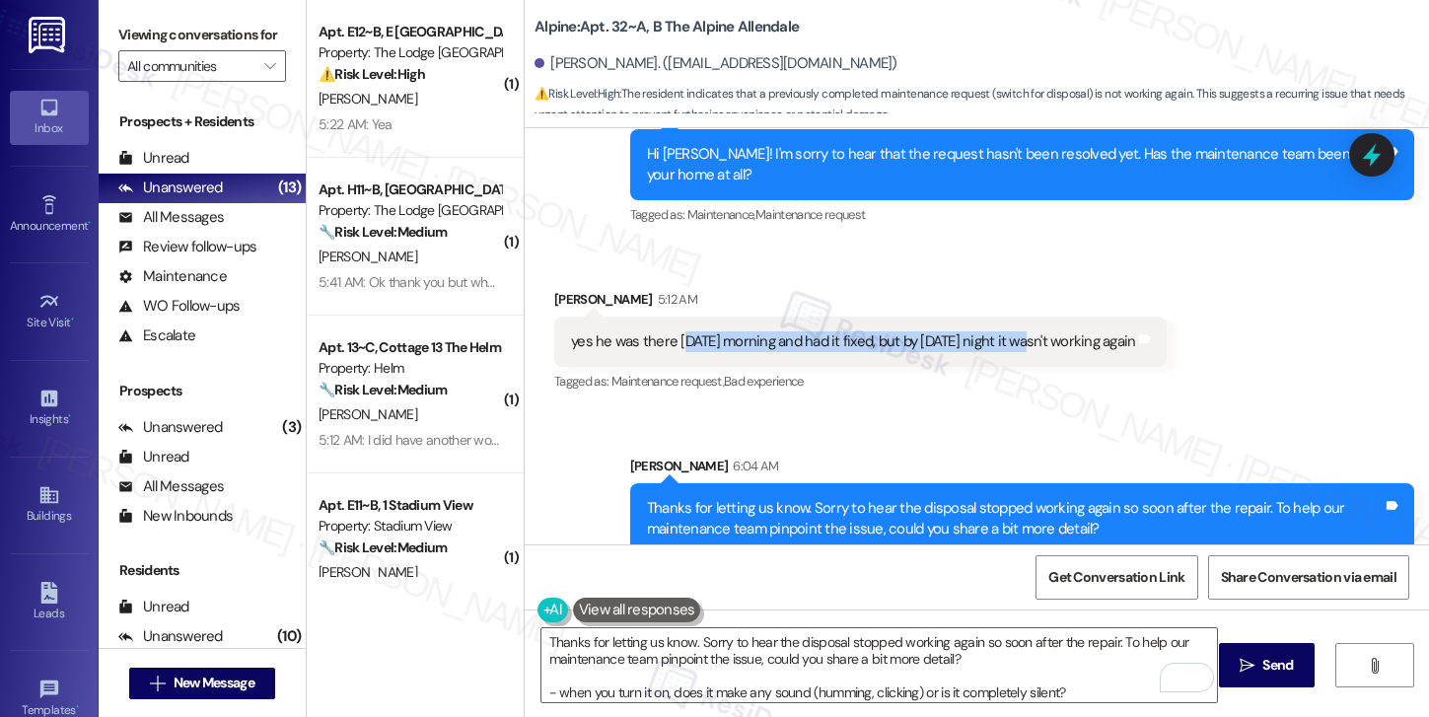
drag, startPoint x: 673, startPoint y: 339, endPoint x: 1032, endPoint y: 348, distance: 359.0
click at [1032, 348] on div "yes he was there monday morning and had it fixed, but by monday night it wasn't…" at bounding box center [853, 341] width 564 height 21
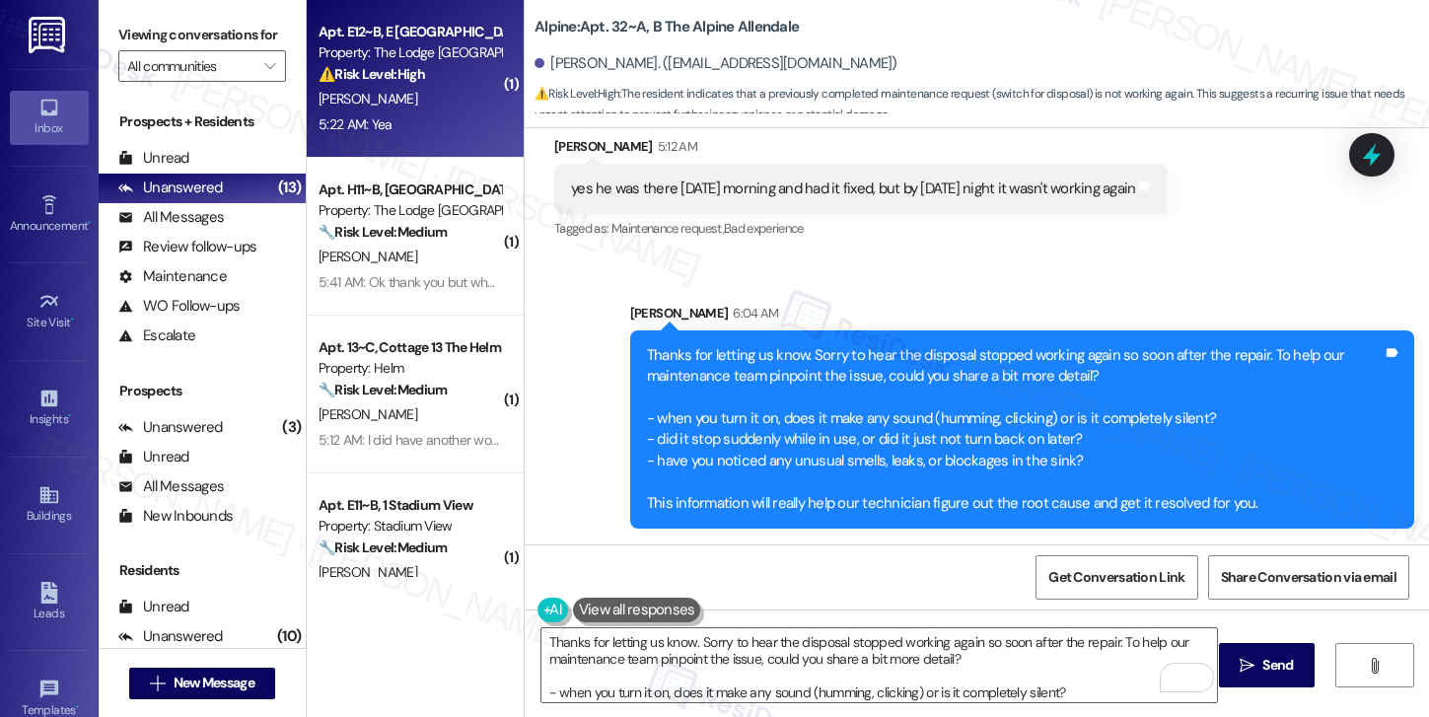
click at [431, 113] on div "5:22 AM: Yea 5:22 AM: Yea" at bounding box center [409, 124] width 186 height 25
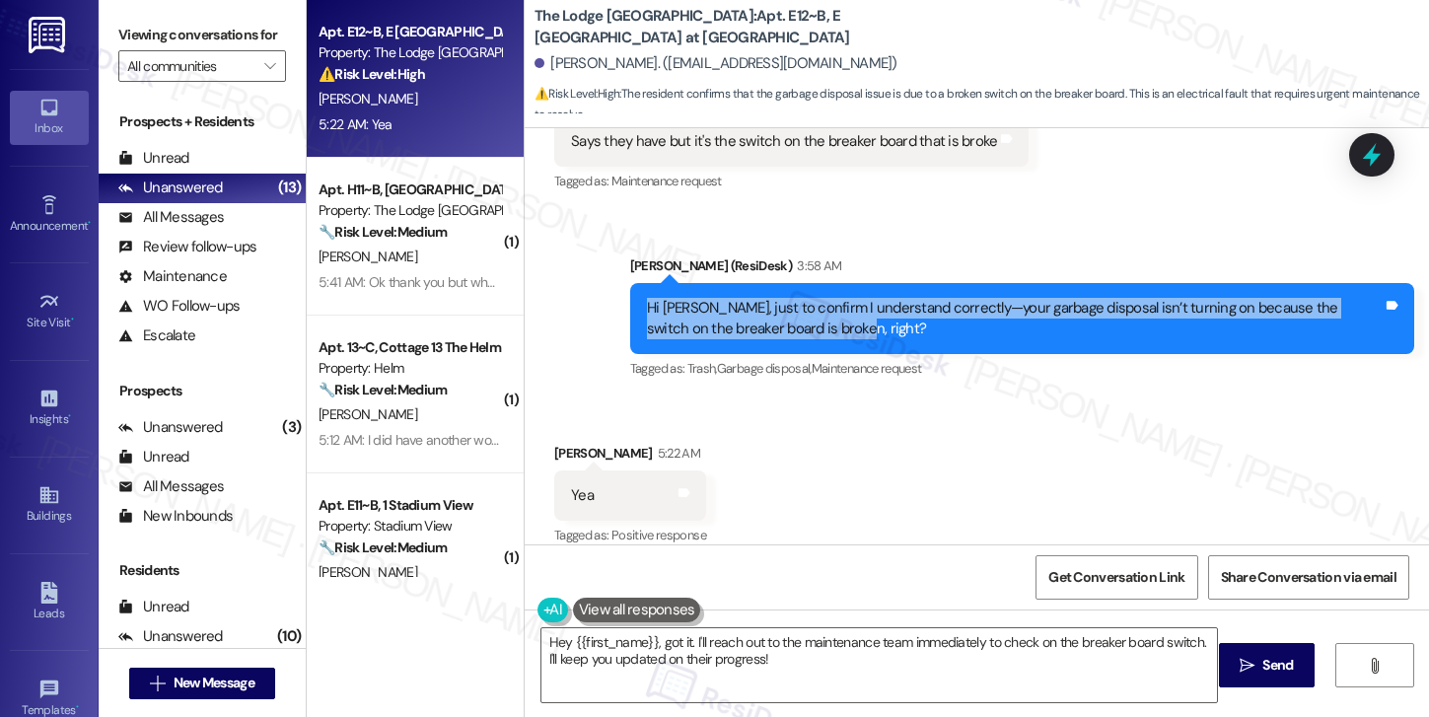
drag, startPoint x: 637, startPoint y: 287, endPoint x: 1243, endPoint y: 300, distance: 606.5
click at [1243, 300] on div "Hi Evan, just to confirm I understand correctly—your garbage disposal isn’t tur…" at bounding box center [1015, 319] width 736 height 42
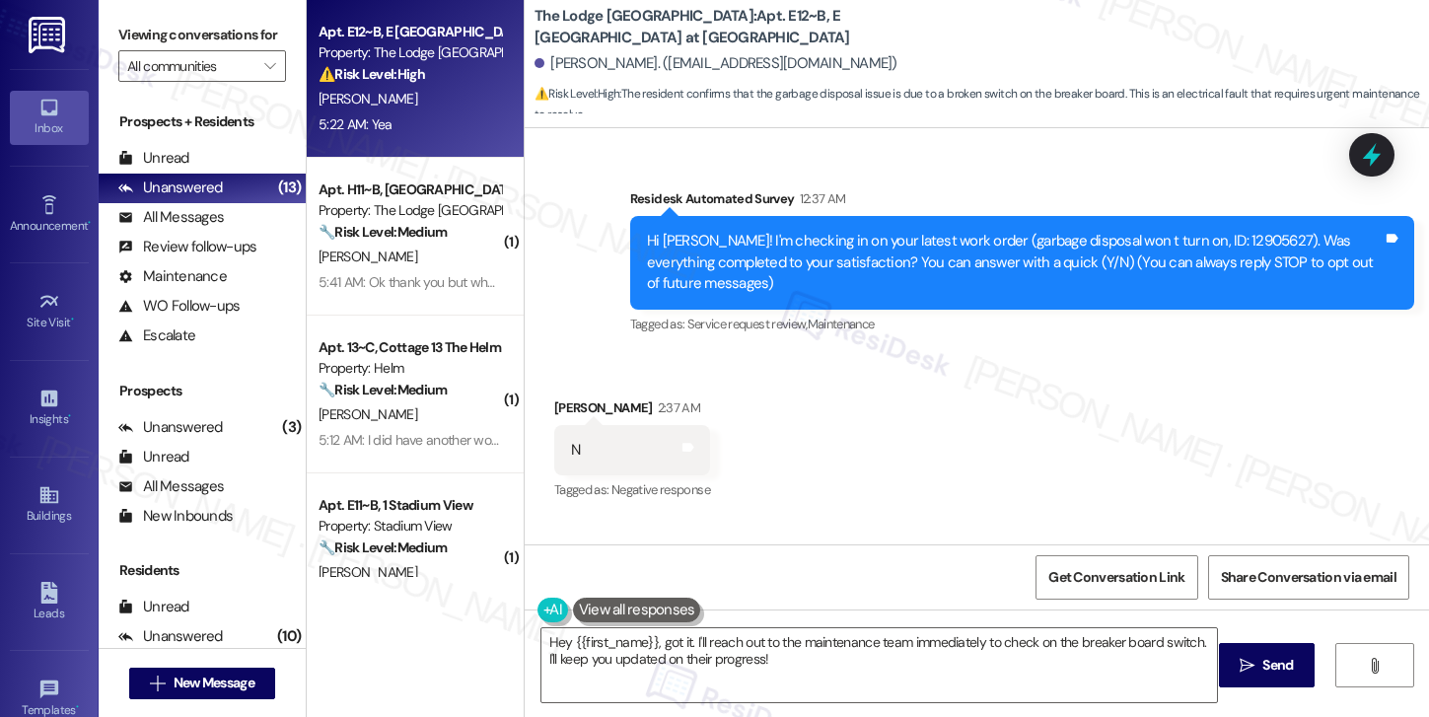
scroll to position [126, 0]
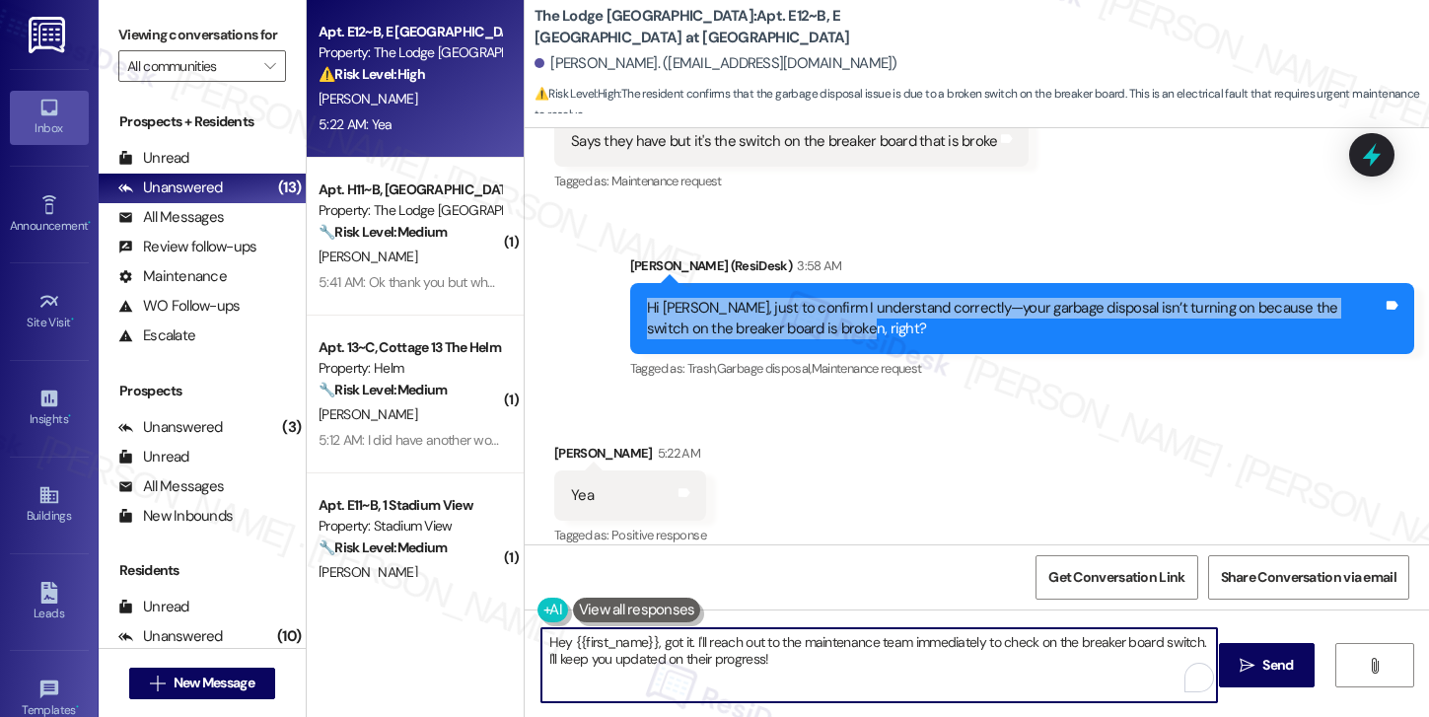
click at [684, 643] on textarea "Hey {{first_name}}, got it. I'll reach out to the maintenance team immediately …" at bounding box center [879, 665] width 676 height 74
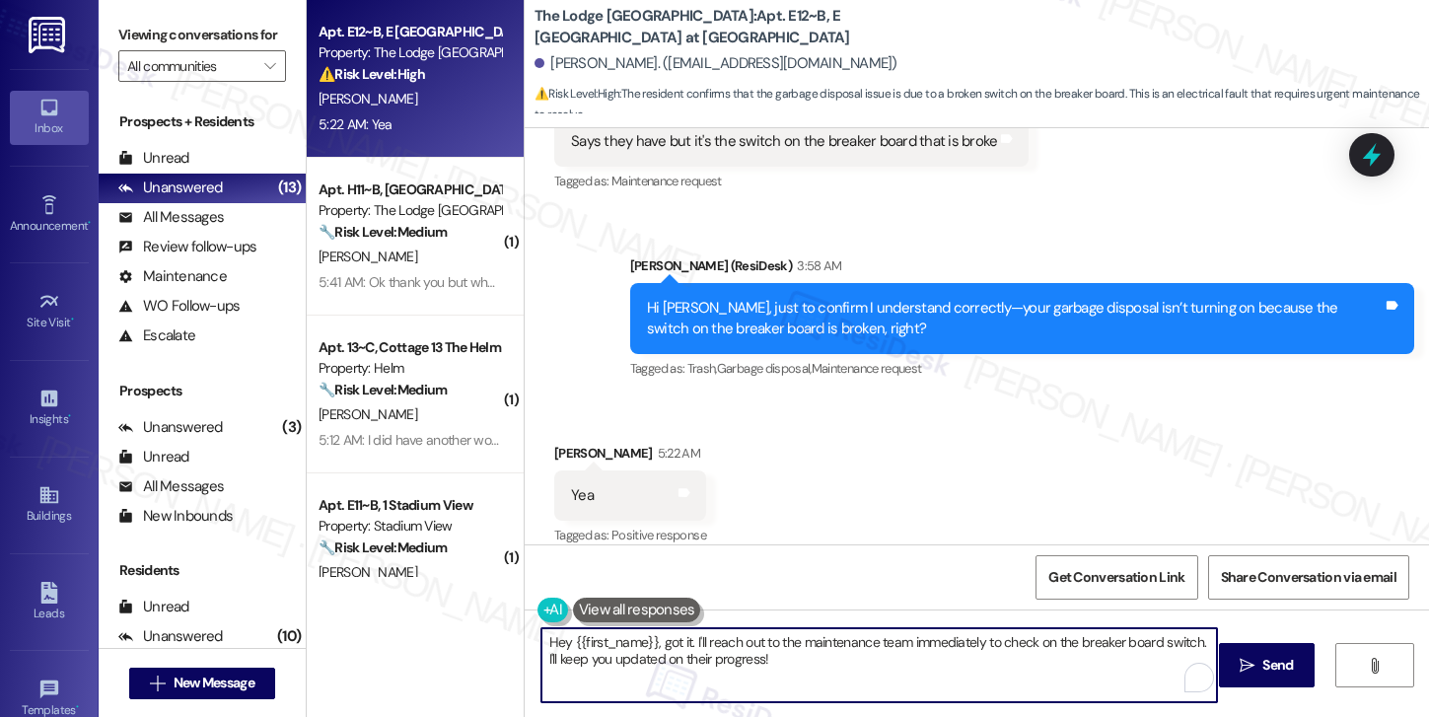
click at [684, 643] on textarea "Hey {{first_name}}, got it. I'll reach out to the maintenance team immediately …" at bounding box center [879, 665] width 676 height 74
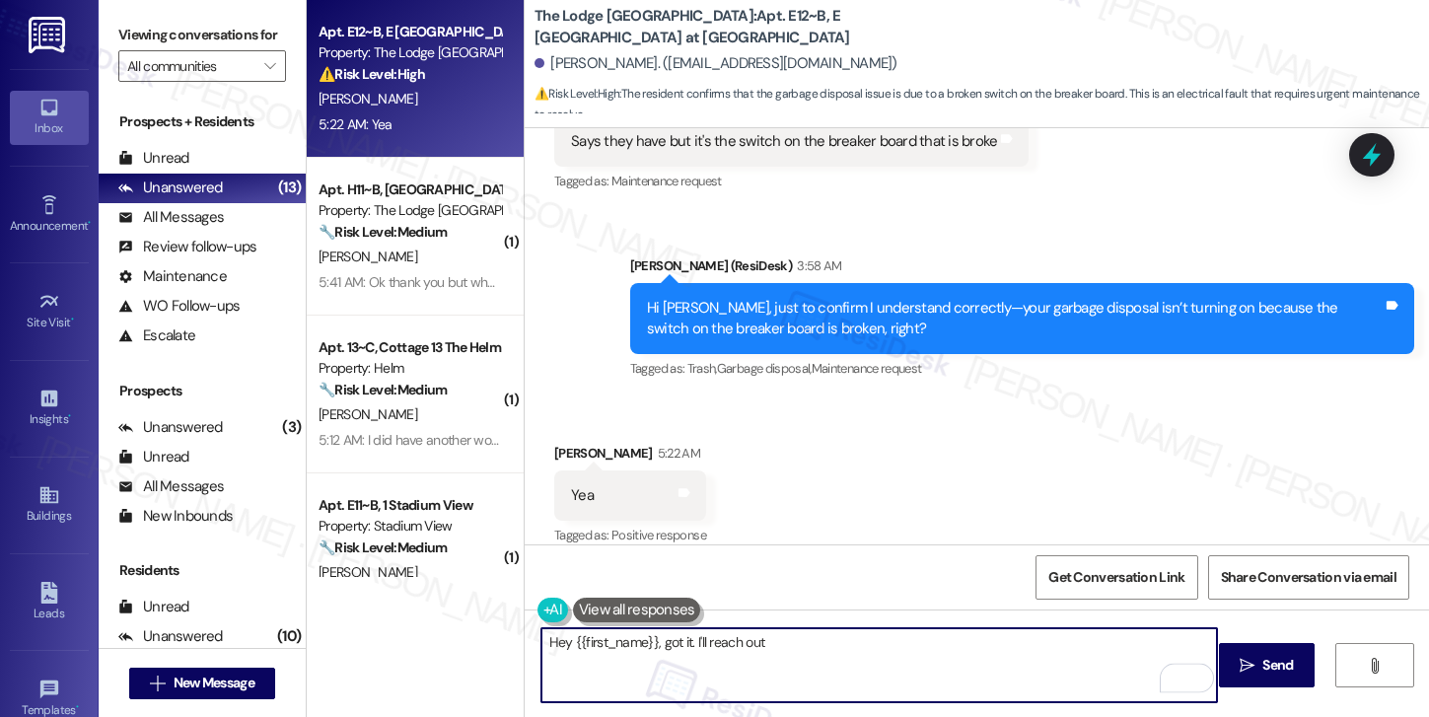
scroll to position [837, 0]
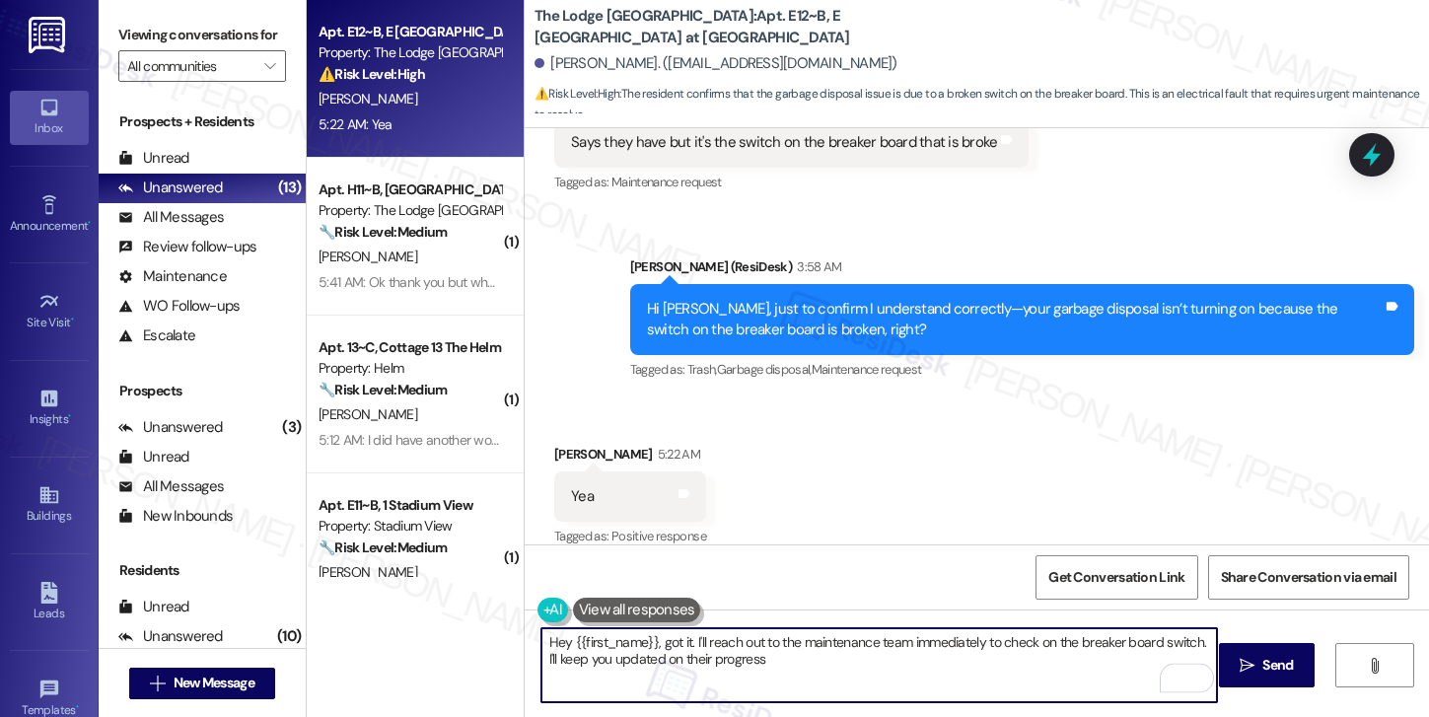
type textarea "Hey {{first_name}}, got it. I'll reach out to the maintenance team immediately …"
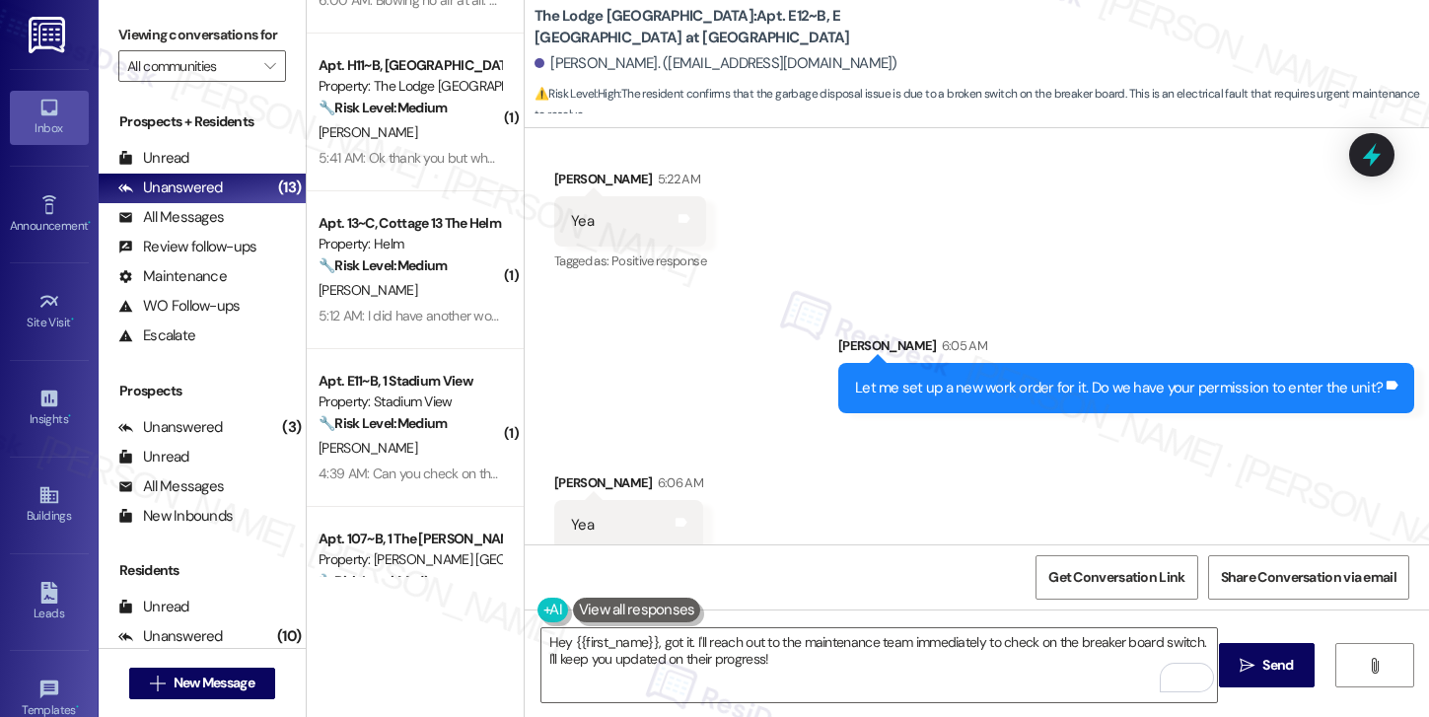
scroll to position [483, 0]
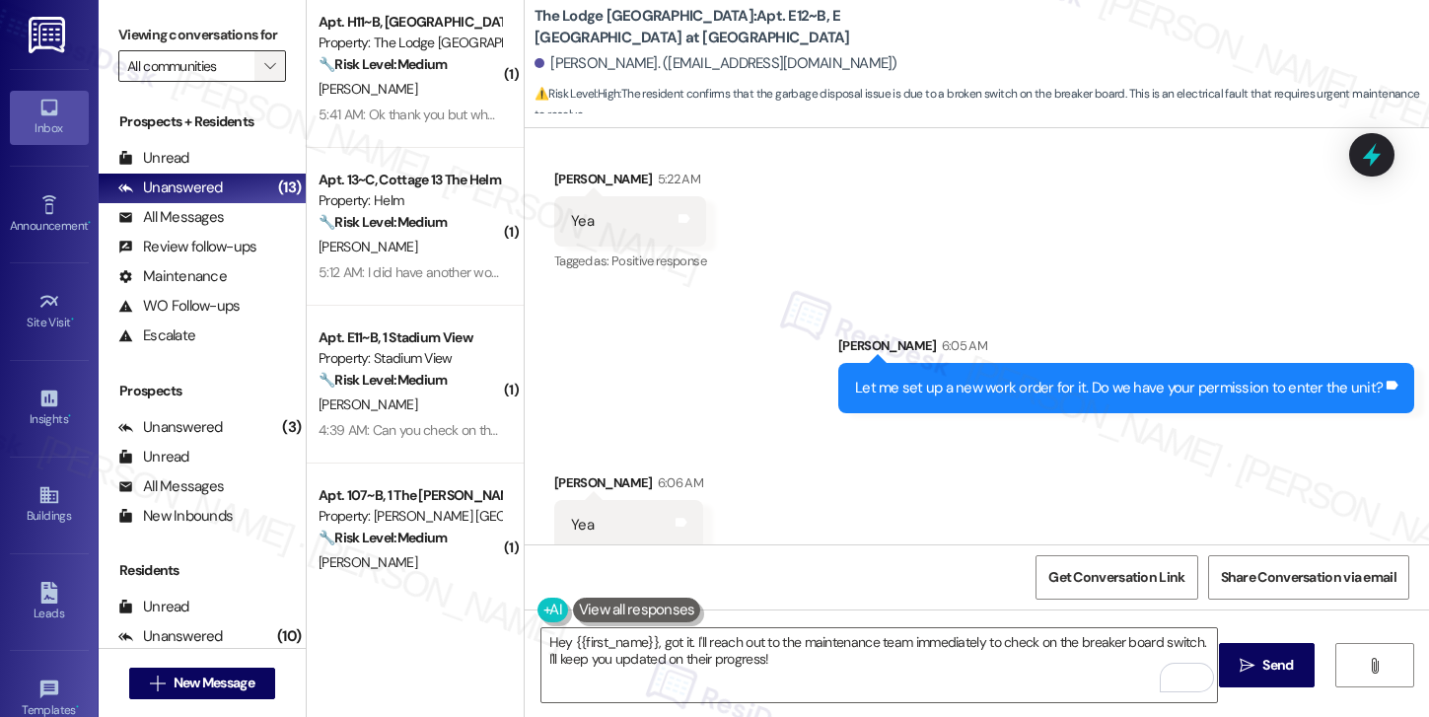
click at [264, 74] on icon "" at bounding box center [269, 66] width 11 height 16
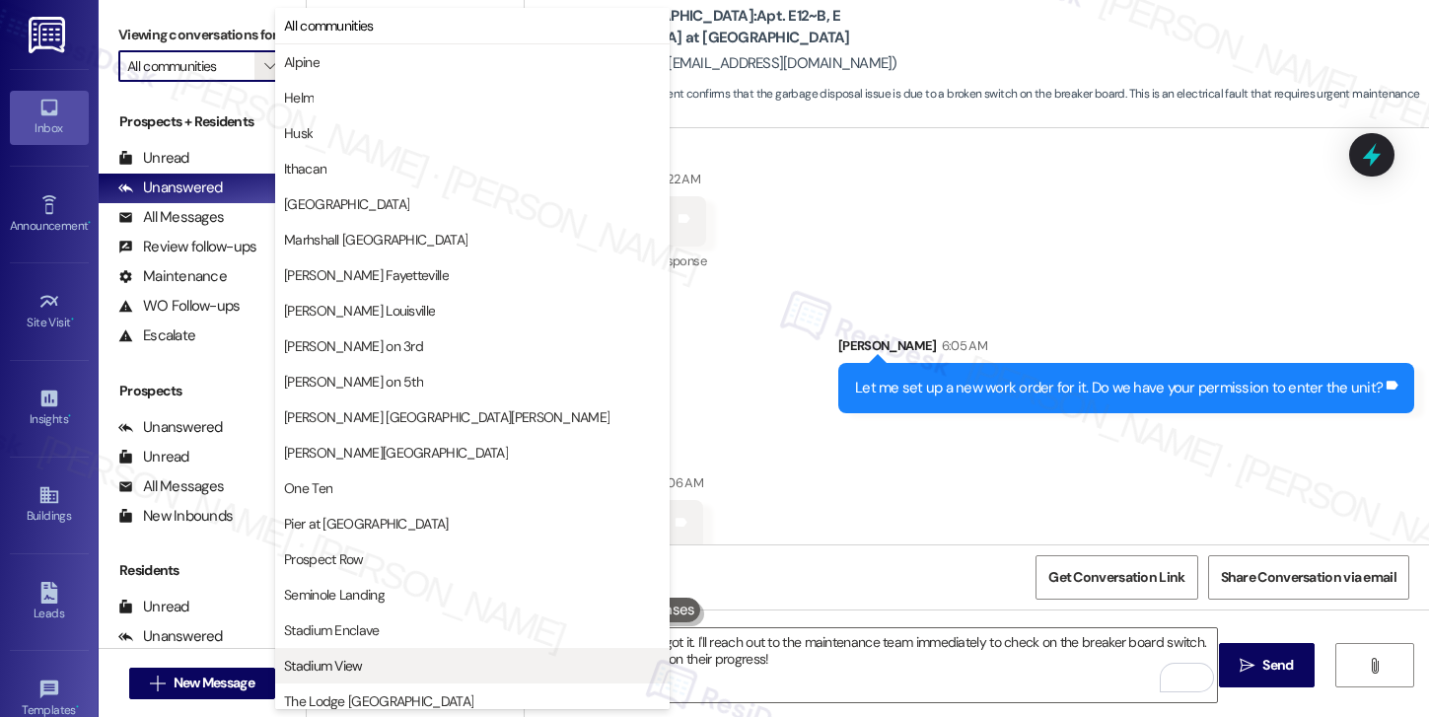
click at [329, 654] on button "Stadium View" at bounding box center [472, 665] width 394 height 35
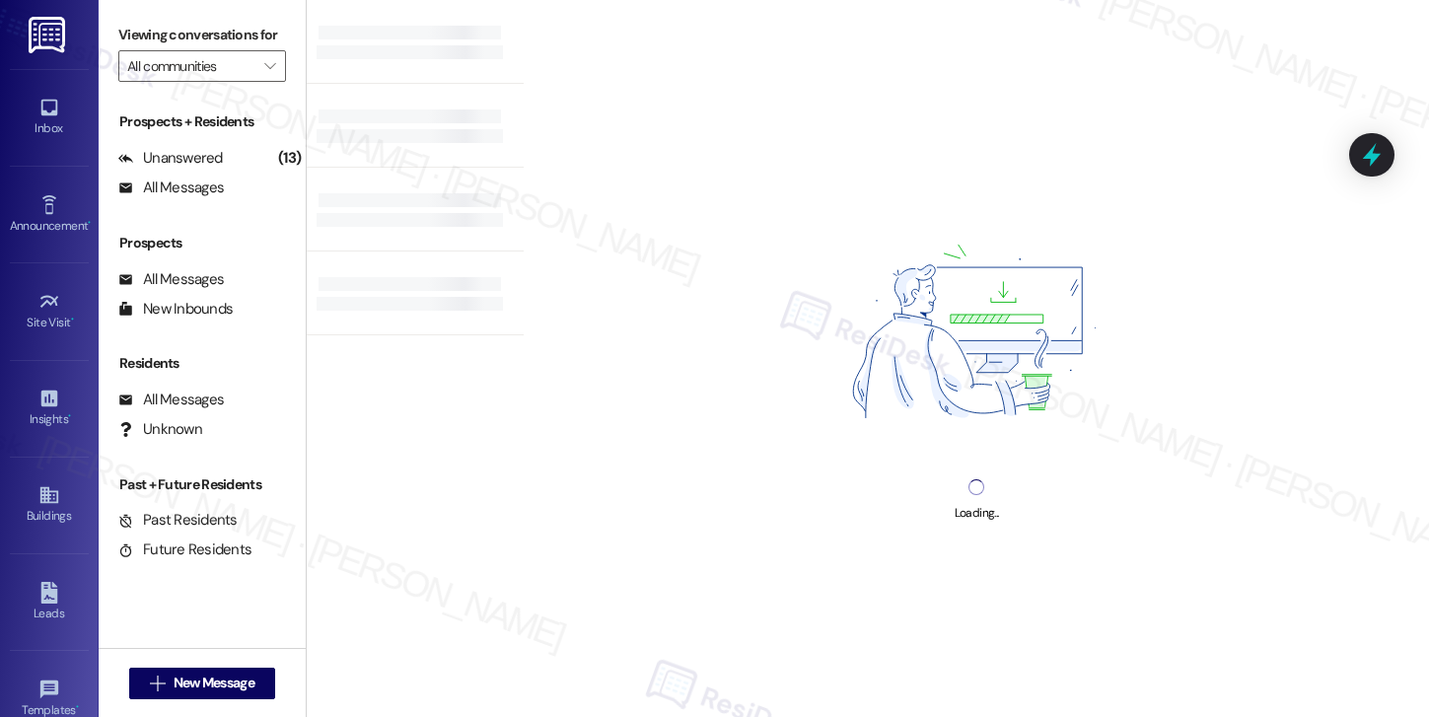
type input "Stadium View"
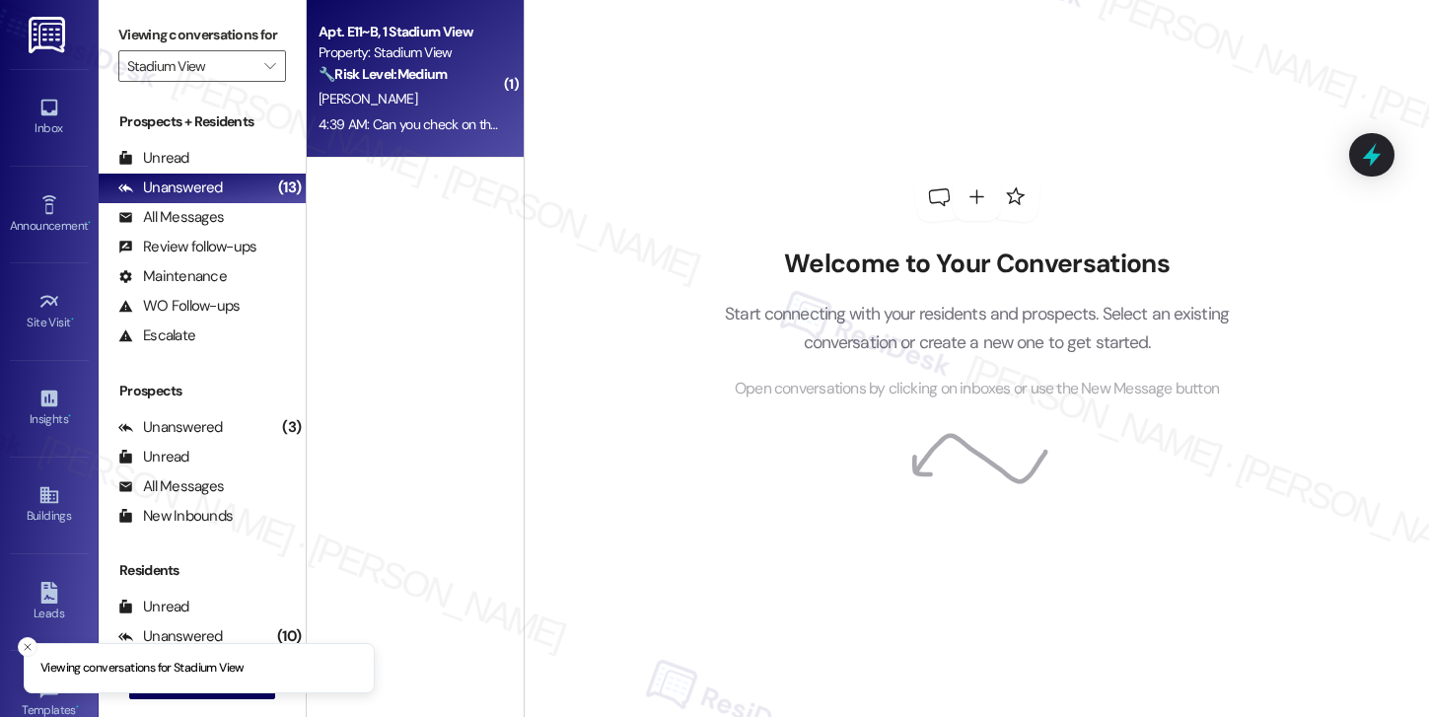
click at [437, 90] on div "[PERSON_NAME]" at bounding box center [409, 99] width 186 height 25
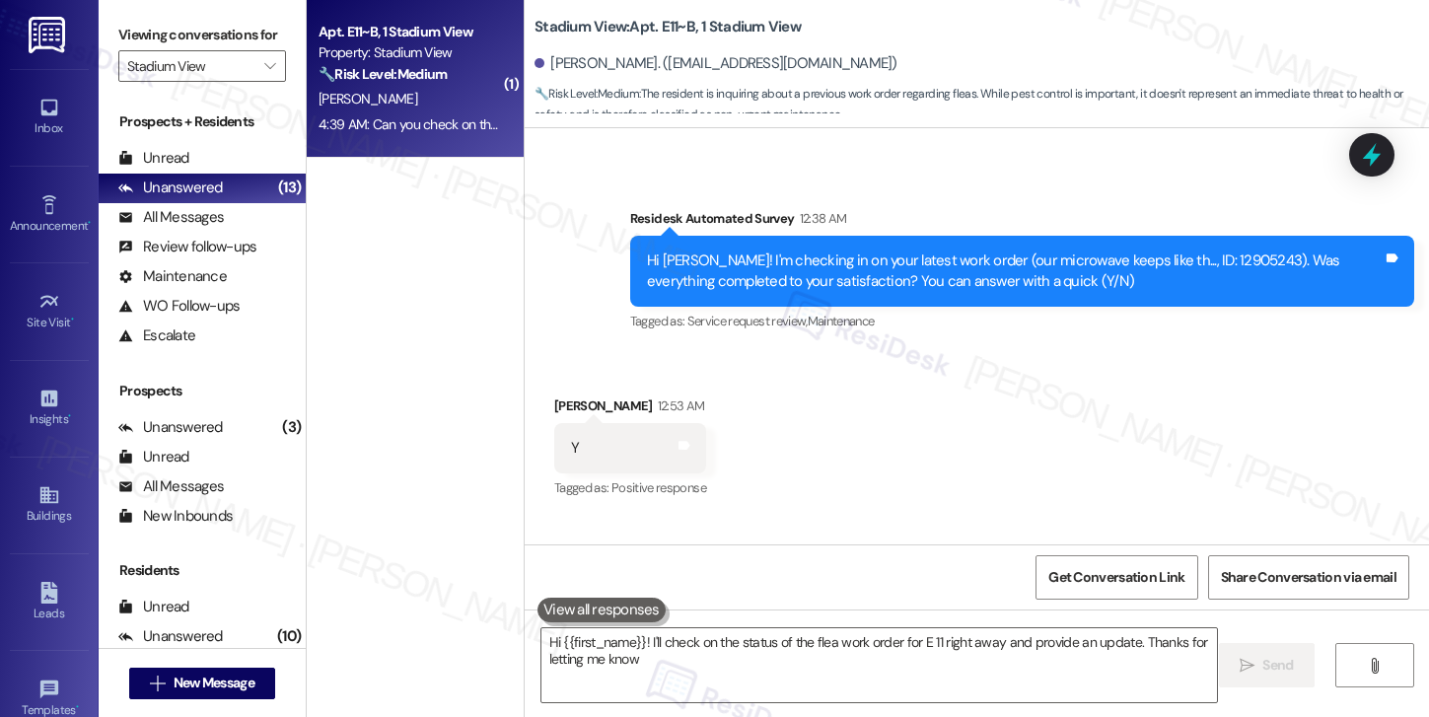
type textarea "Hi {{first_name}}! I'll check on the status of the flea work order for E 11 rig…"
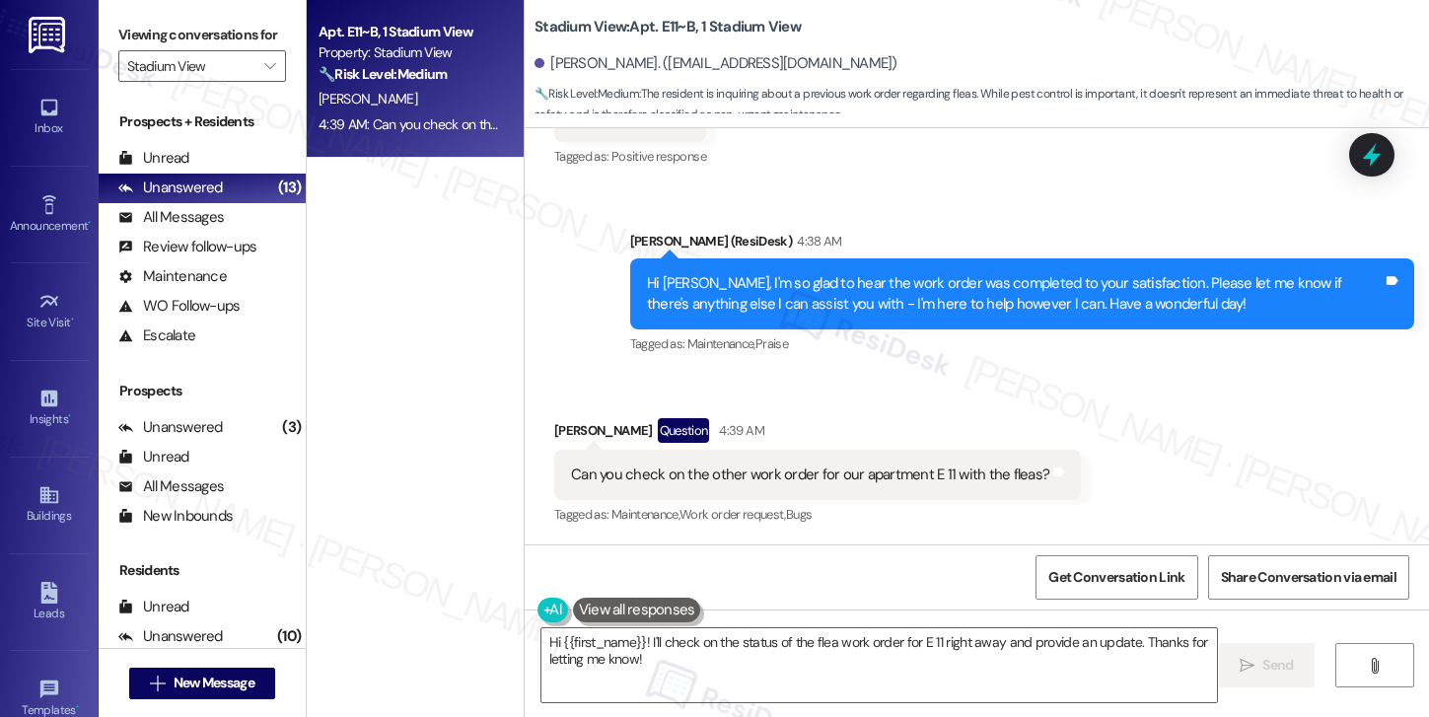
scroll to position [863, 0]
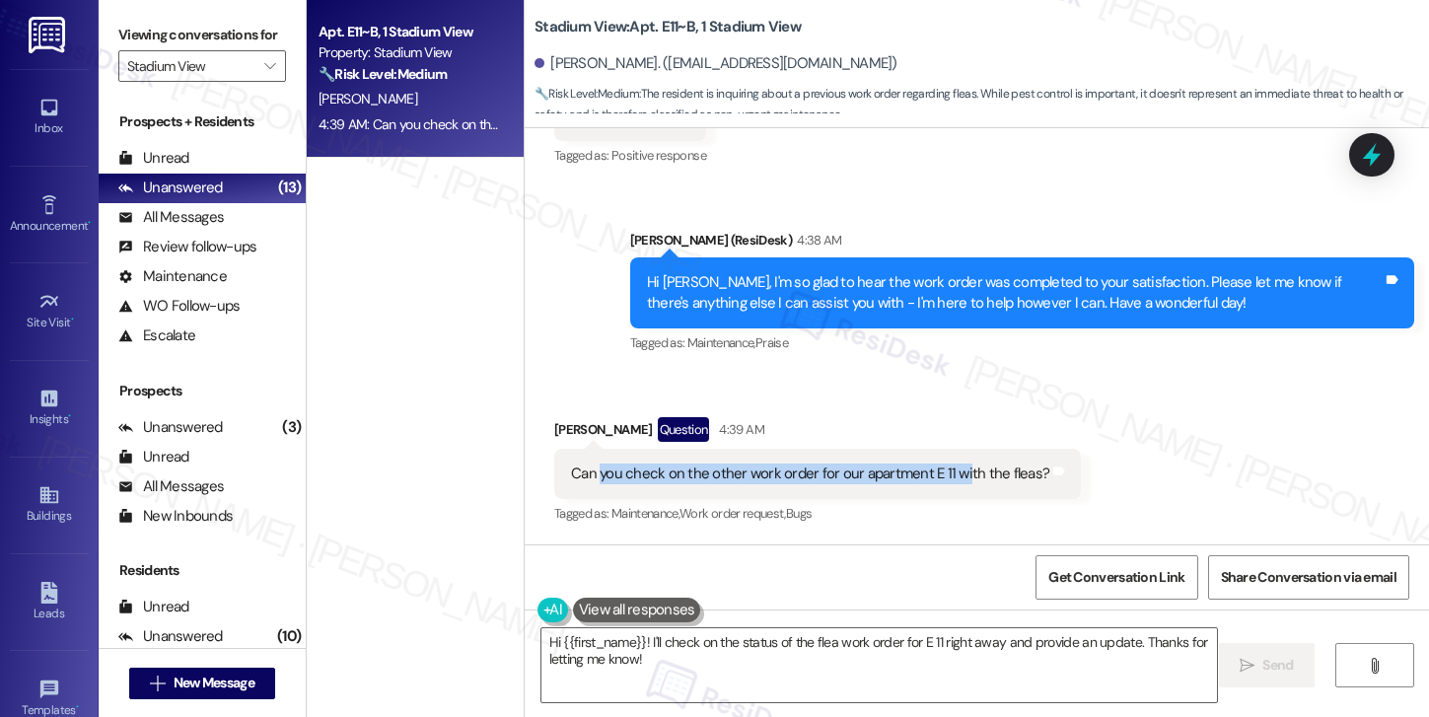
drag, startPoint x: 587, startPoint y: 464, endPoint x: 951, endPoint y: 473, distance: 364.9
click at [951, 473] on div "Can you check on the other work order for our apartment E 11 with the fleas?" at bounding box center [810, 473] width 478 height 21
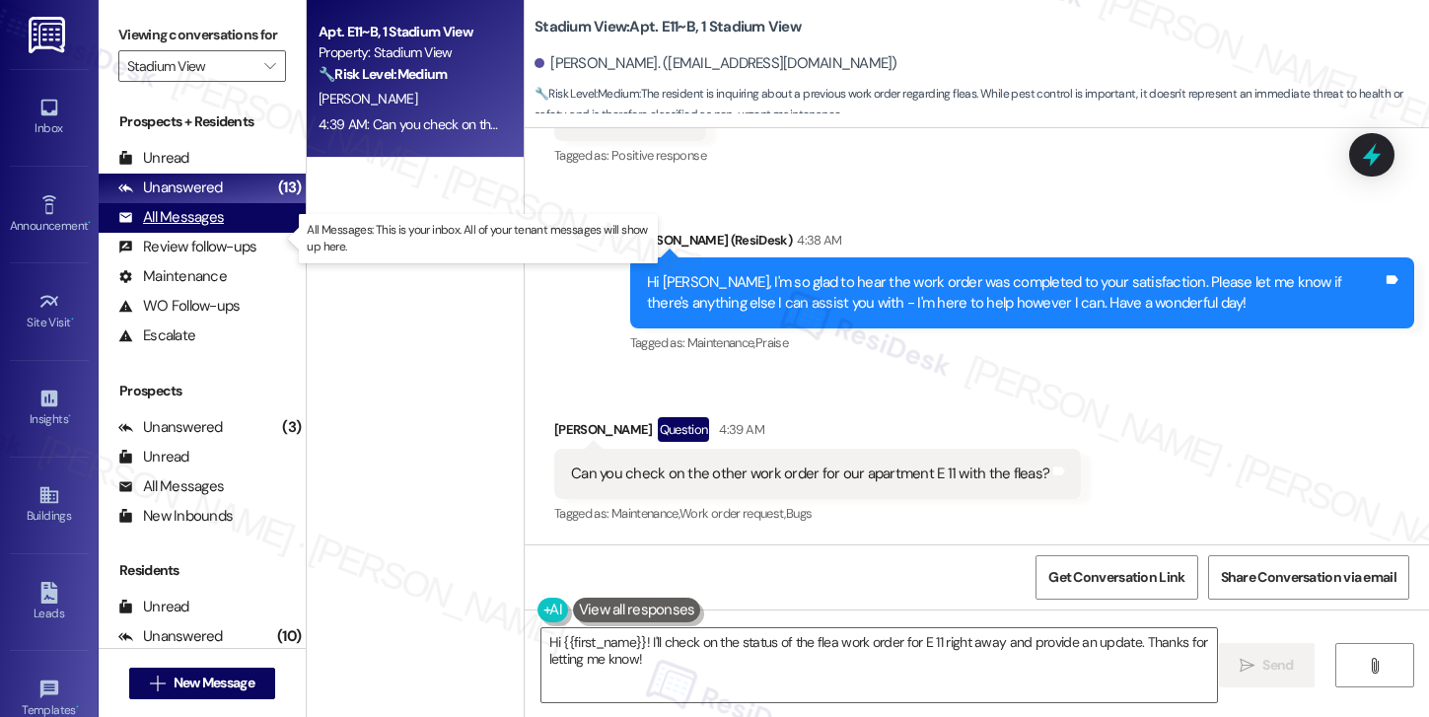
click at [177, 228] on div "All Messages" at bounding box center [170, 217] width 105 height 21
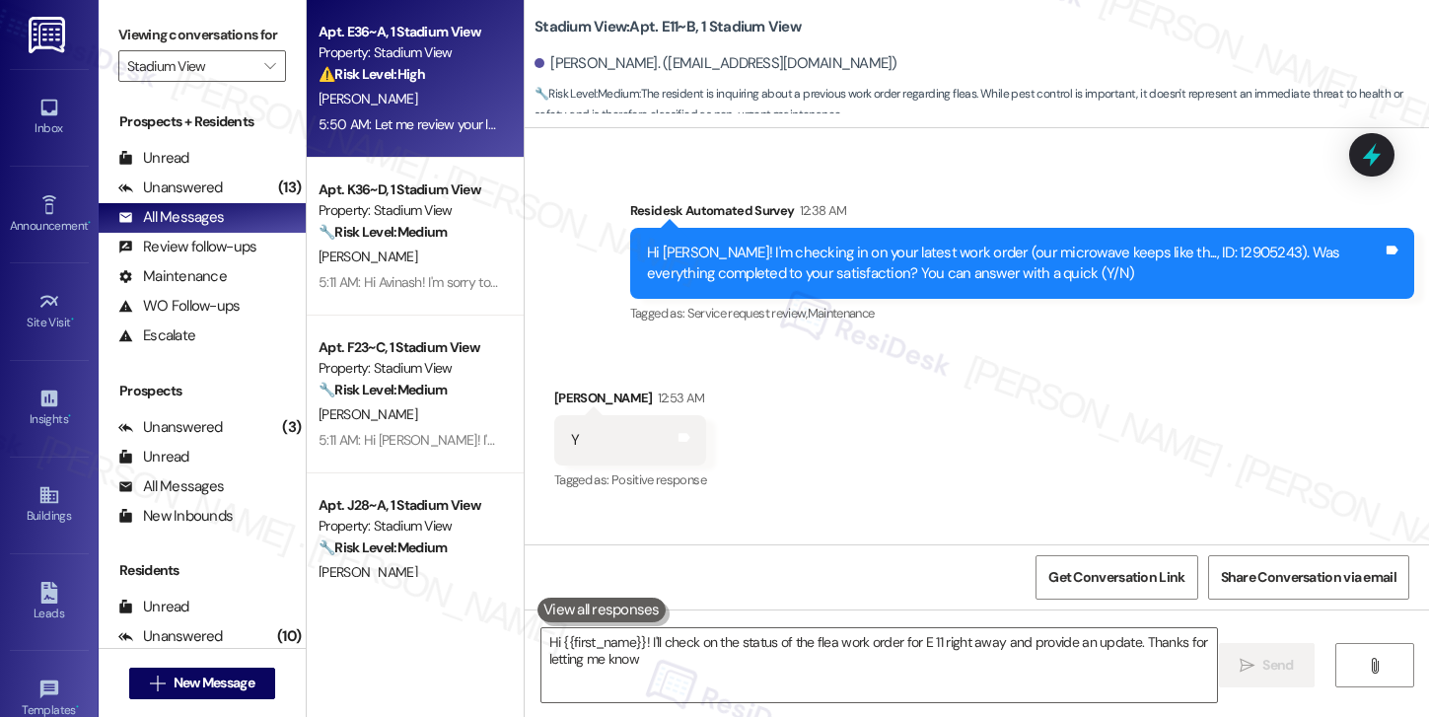
type textarea "Hi {{first_name}}! I'll check on the status of the flea work order for E 11 rig…"
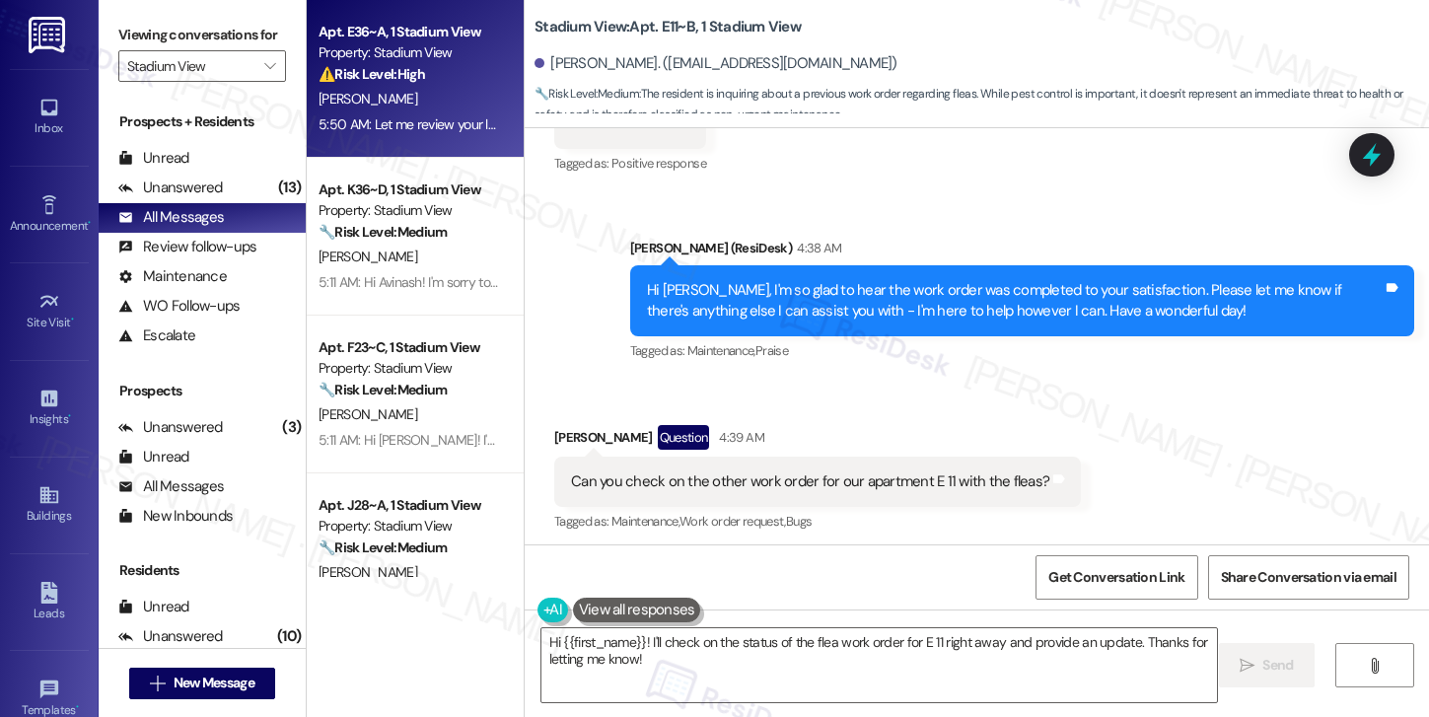
scroll to position [862, 0]
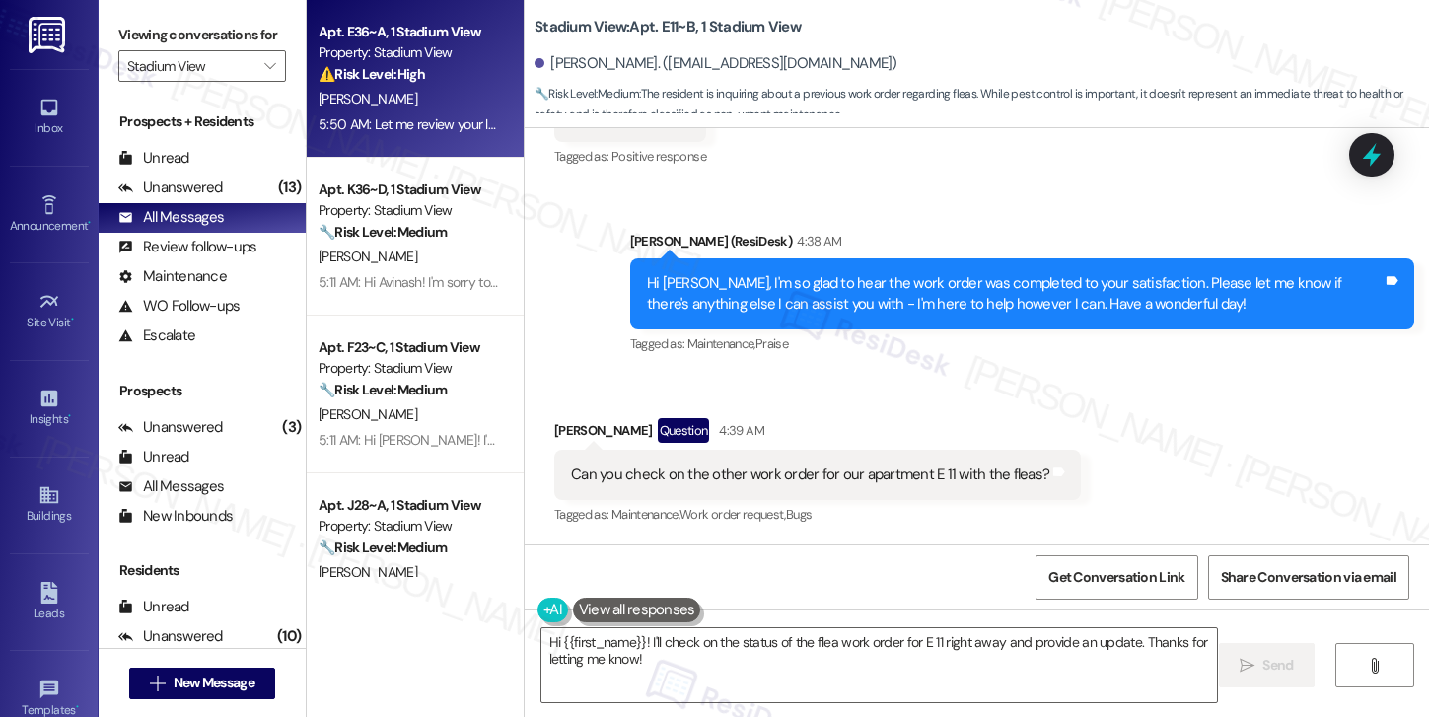
click at [412, 90] on div "[PERSON_NAME]" at bounding box center [409, 99] width 186 height 25
type textarea "Hi {{first_name}}! I'll check on the status of the flea work order for E 11 rig…"
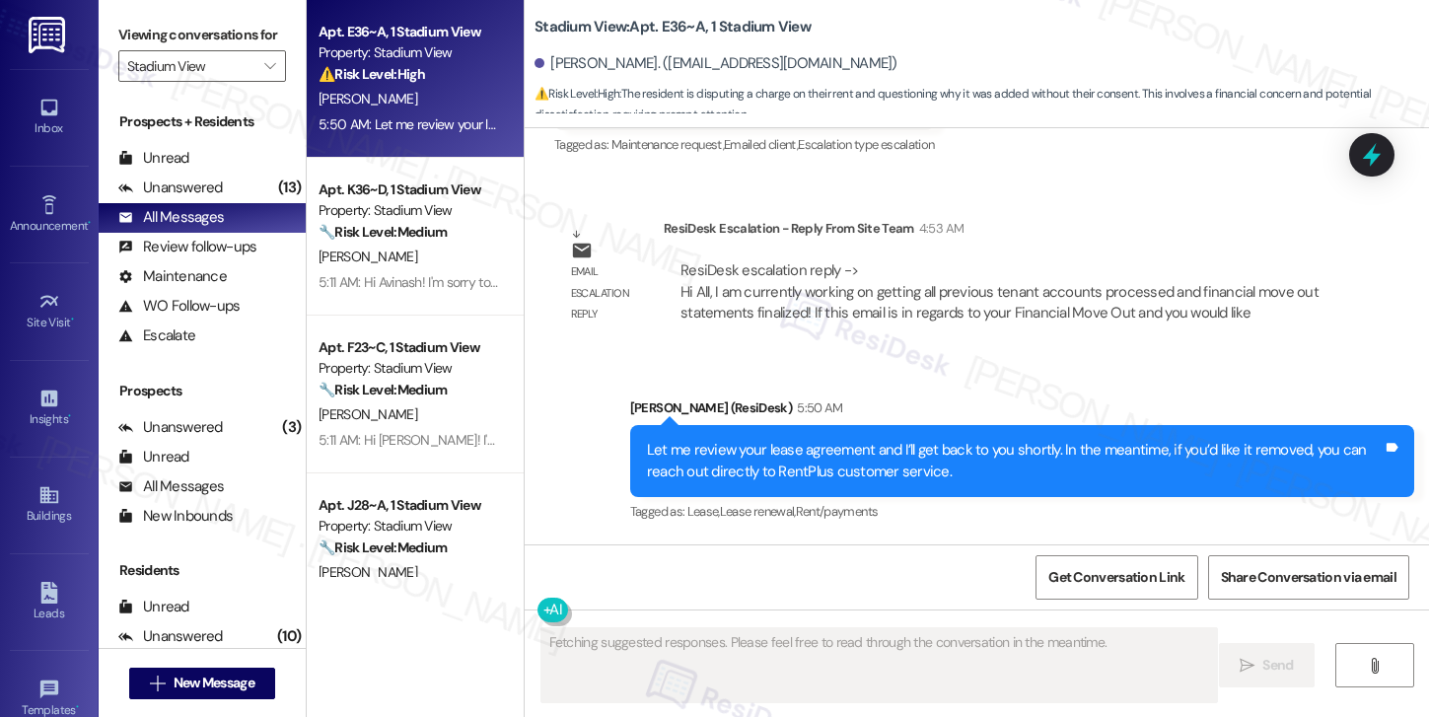
scroll to position [3786, 0]
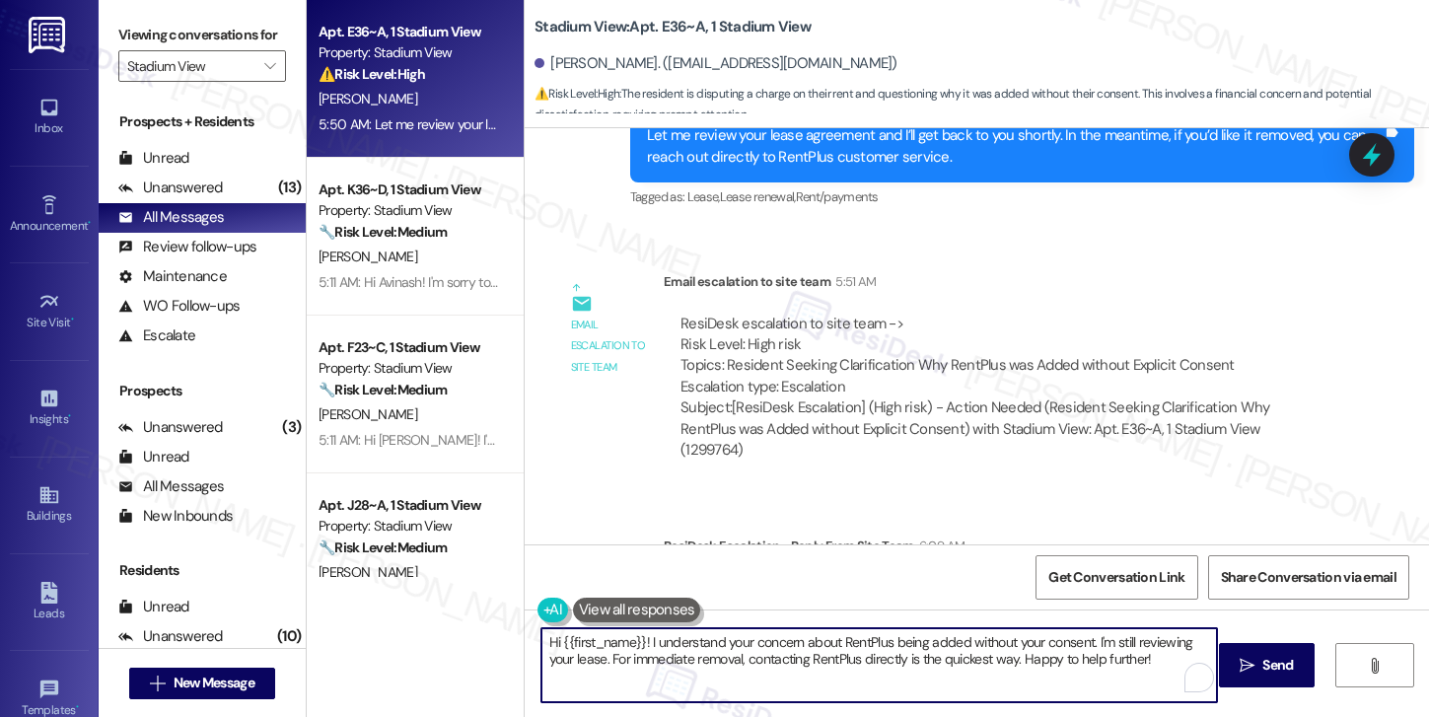
click at [697, 648] on textarea "Hi {{first_name}}! I understand your concern about RentPlus being added without…" at bounding box center [879, 665] width 676 height 74
click at [639, 646] on textarea "Hi {{first_name}}! I understand your concern about RentPlus being added without…" at bounding box center [879, 665] width 676 height 74
drag, startPoint x: 642, startPoint y: 647, endPoint x: 1033, endPoint y: 692, distance: 394.0
click at [1033, 692] on textarea "Hi {{first_name}}! I understand your concern about RentPlus being added without…" at bounding box center [879, 665] width 676 height 74
paste textarea "The RentPlus is actually stated in the lease that it will be charged. They can …"
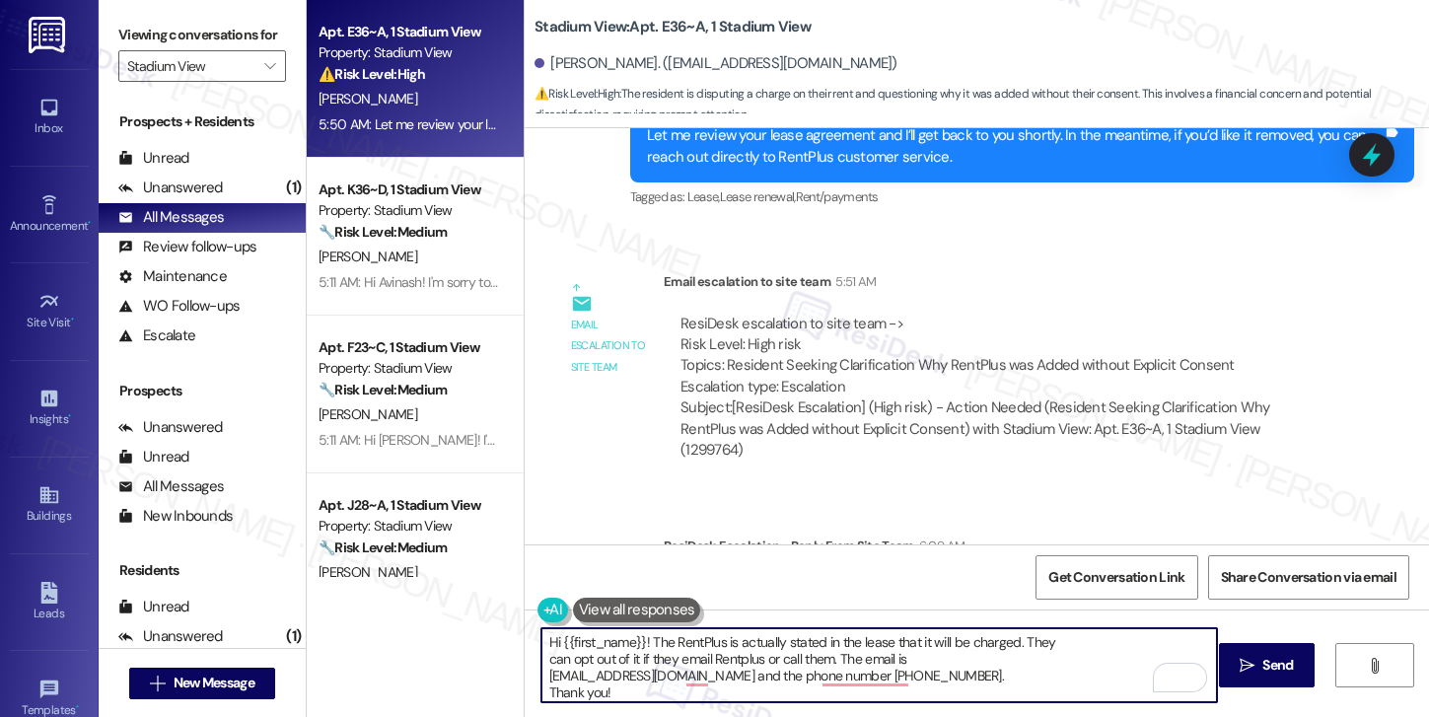
click at [1017, 648] on textarea "Hi {{first_name}}! The RentPlus is actually stated in the lease that it will be…" at bounding box center [879, 665] width 676 height 74
click at [1022, 647] on textarea "Hi {{first_name}}! The RentPlus is actually stated in the lease that it will be…" at bounding box center [879, 665] width 676 height 74
click at [653, 659] on textarea "Hi {{first_name}}! The RentPlus is actually stated in the lease that it will be…" at bounding box center [879, 665] width 676 height 74
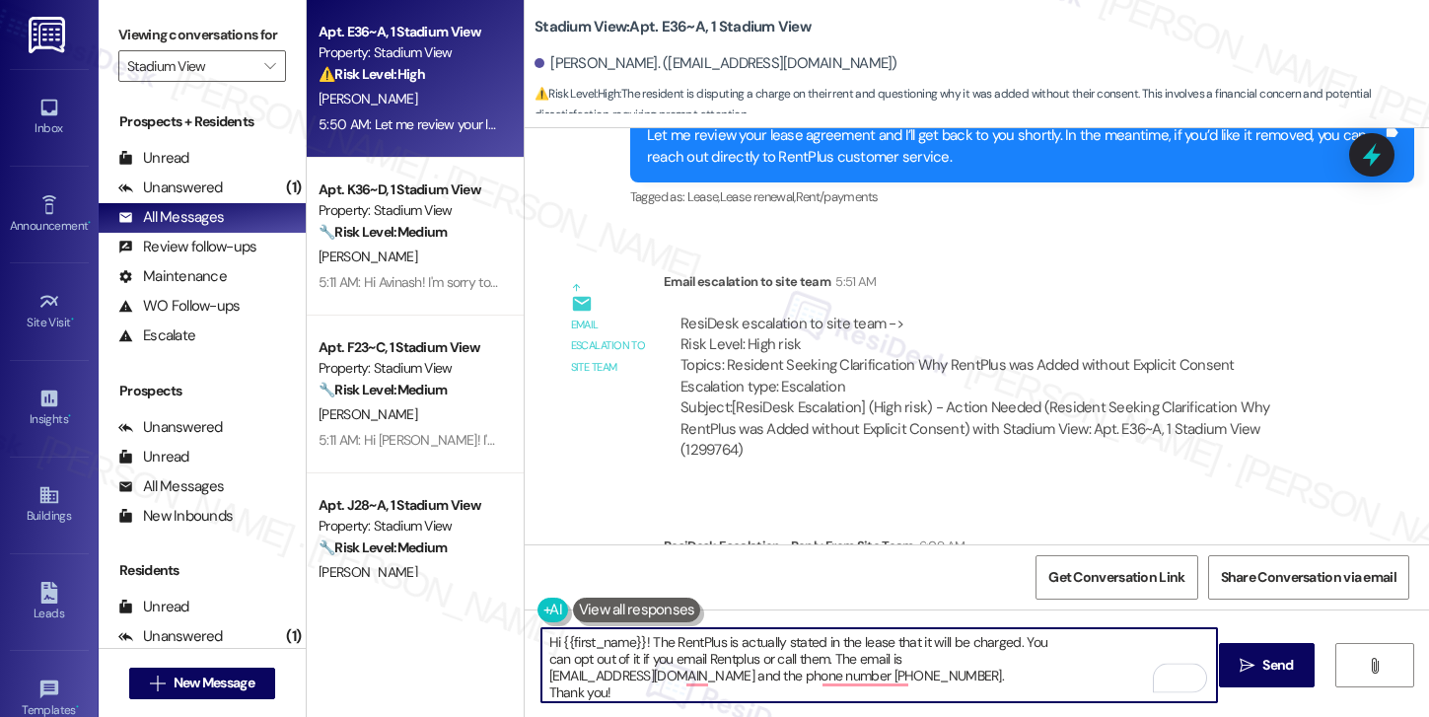
click at [636, 696] on textarea "Hi {{first_name}}! The RentPlus is actually stated in the lease that it will be…" at bounding box center [879, 665] width 676 height 74
click at [556, 65] on div "[PERSON_NAME]. ([EMAIL_ADDRESS][DOMAIN_NAME])" at bounding box center [715, 63] width 363 height 21
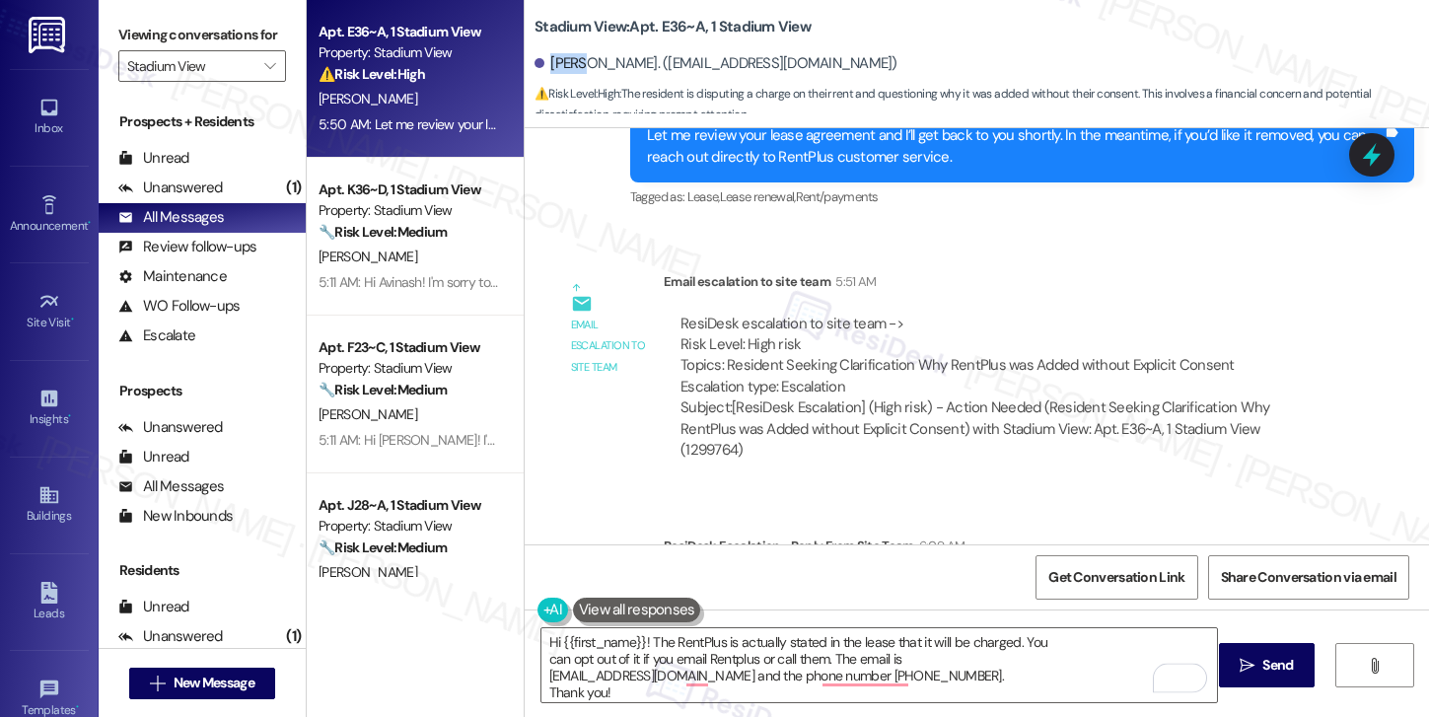
click at [556, 65] on div "[PERSON_NAME]. ([EMAIL_ADDRESS][DOMAIN_NAME])" at bounding box center [715, 63] width 363 height 21
copy div "Sneha"
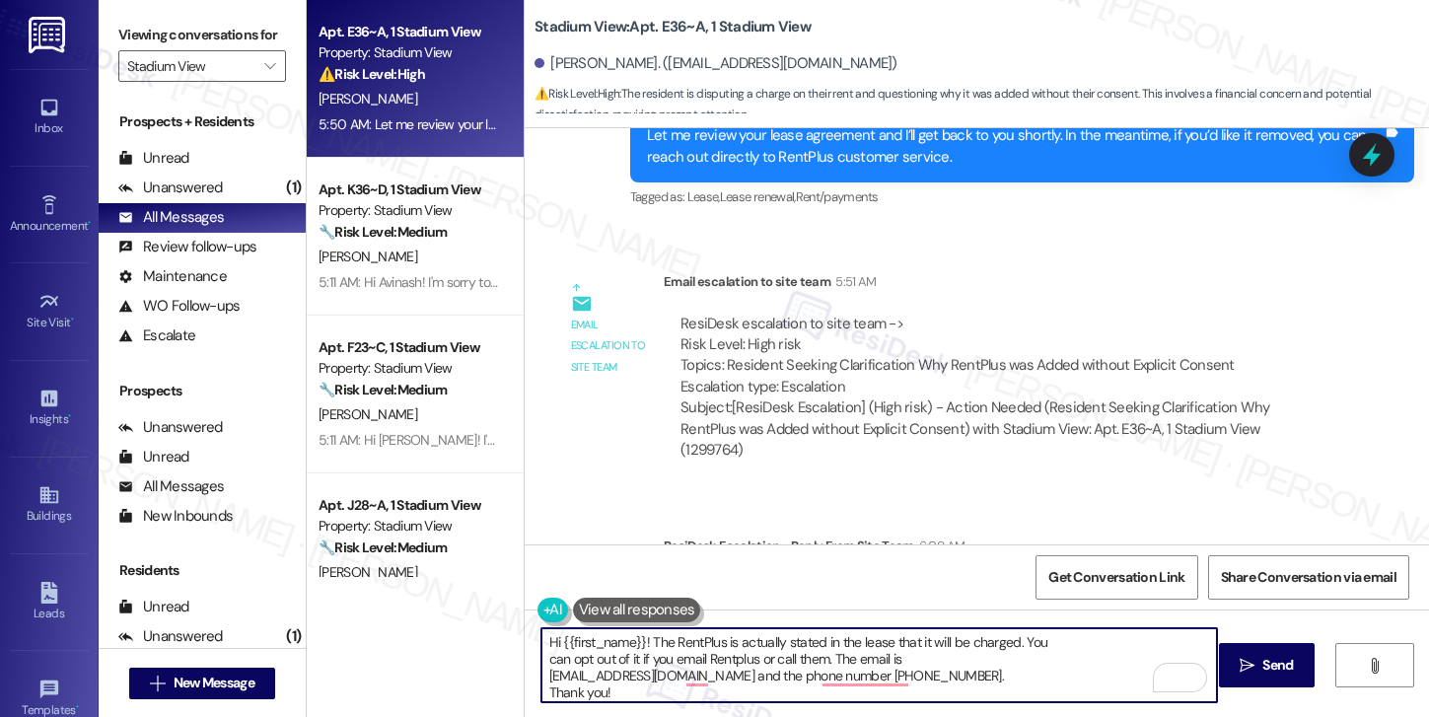
drag, startPoint x: 553, startPoint y: 644, endPoint x: 634, endPoint y: 642, distance: 80.9
click at [634, 642] on textarea "Hi {{first_name}}! The RentPlus is actually stated in the lease that it will be…" at bounding box center [879, 665] width 676 height 74
paste textarea "Sneha"
type textarea "Hi Sneha! The RentPlus is actually stated in the lease that it will be charged.…"
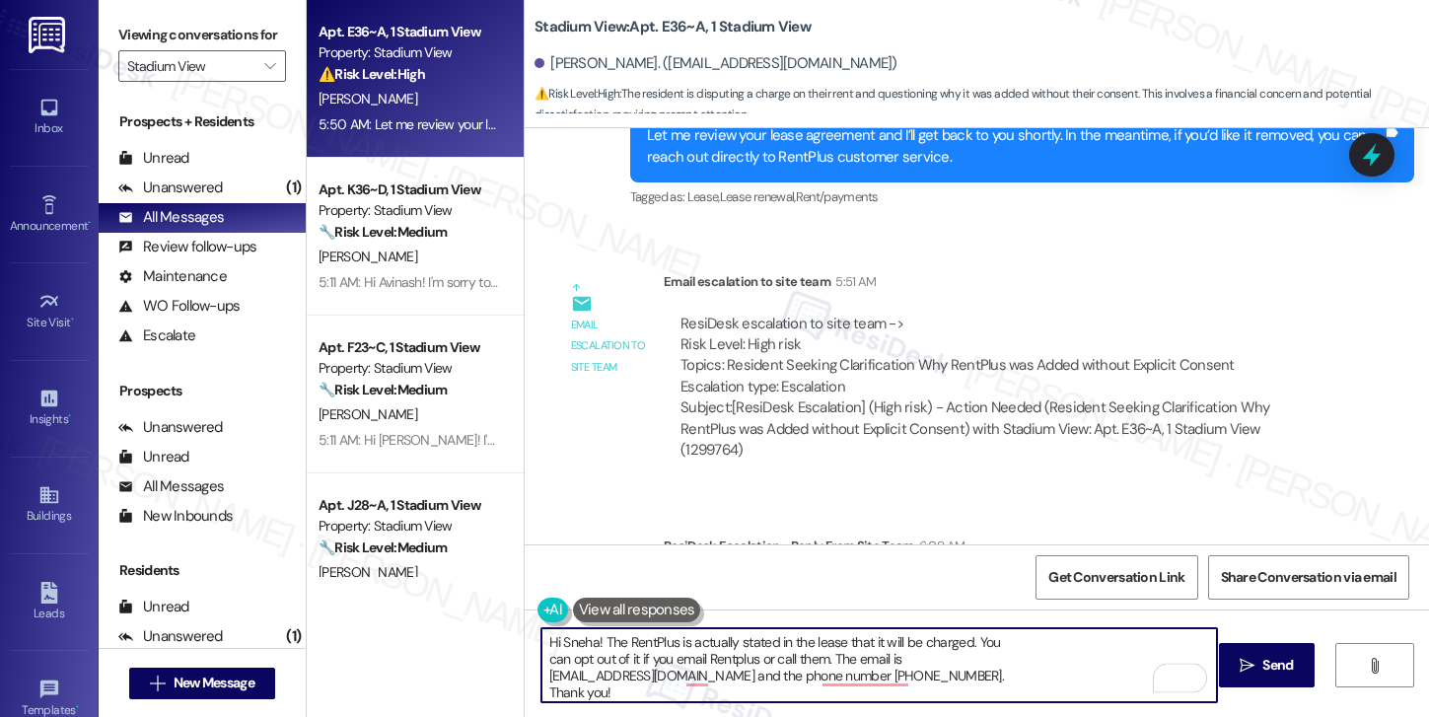
drag, startPoint x: 633, startPoint y: 690, endPoint x: 500, endPoint y: 644, distance: 140.9
click at [500, 644] on div "Apt. E36~A, 1 Stadium View Property: Stadium View ⚠️ Risk Level: High The resid…" at bounding box center [868, 358] width 1122 height 717
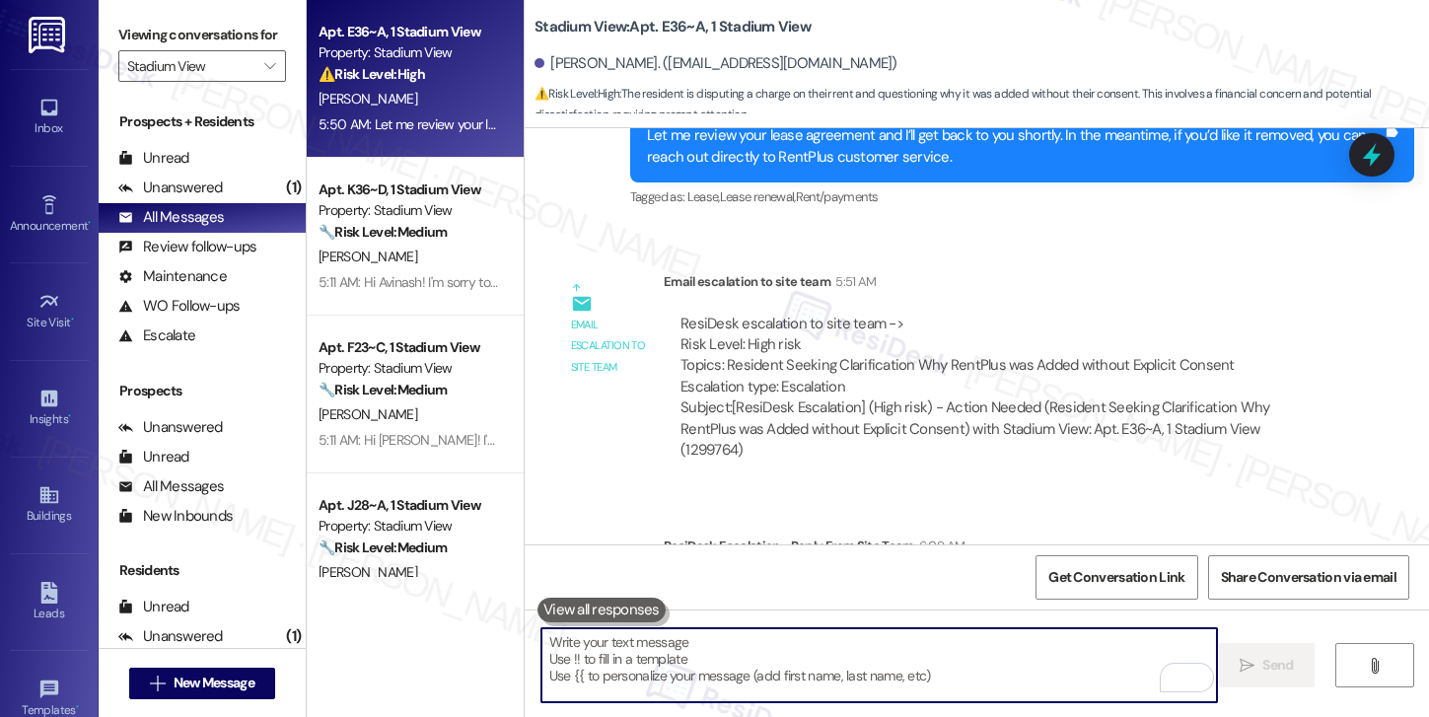
click at [629, 665] on textarea "To enrich screen reader interactions, please activate Accessibility in Grammarl…" at bounding box center [879, 665] width 676 height 74
paste textarea "Hi Sneha! RentPlus is listed in the lease as a standard charge. However, you do…"
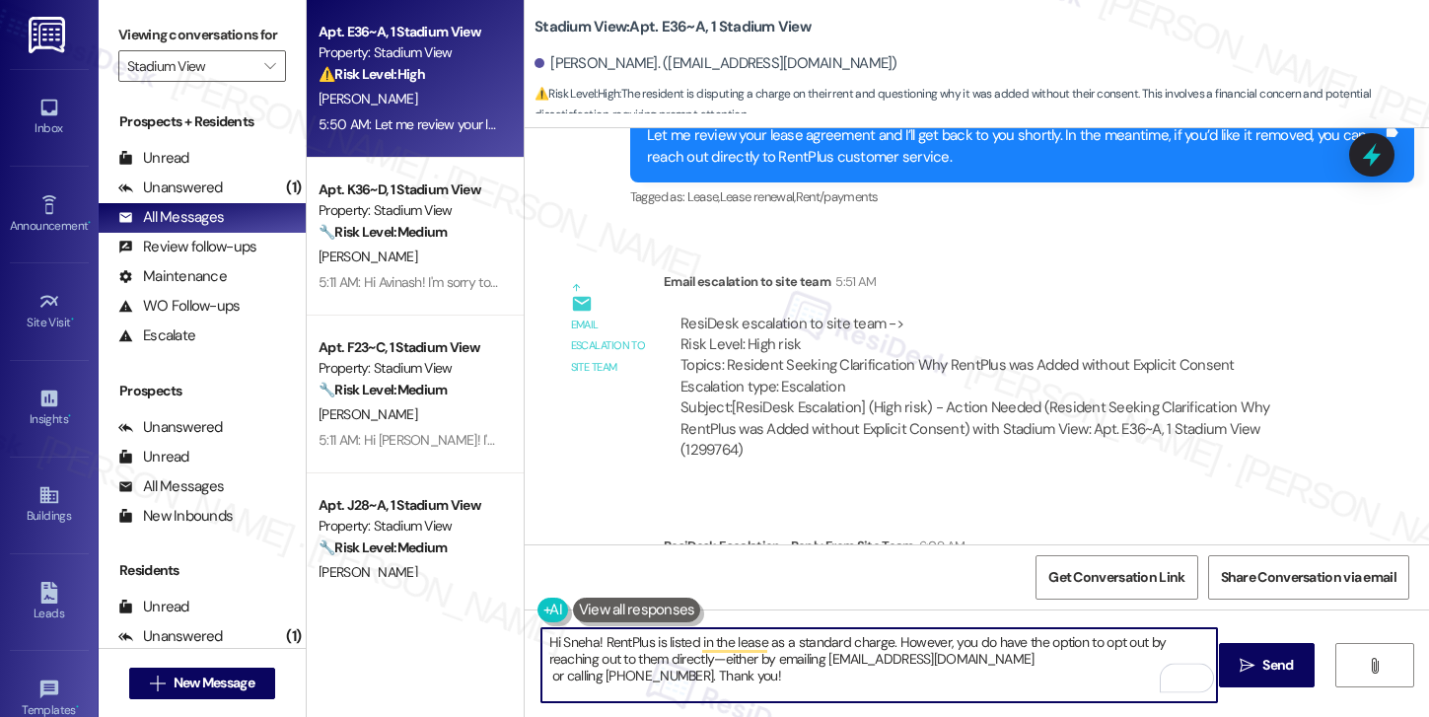
click at [541, 678] on textarea "Hi Sneha! RentPlus is listed in the lease as a standard charge. However, you do…" at bounding box center [879, 665] width 676 height 74
drag, startPoint x: 645, startPoint y: 642, endPoint x: 906, endPoint y: 643, distance: 261.3
click at [906, 643] on textarea "Hi Sneha! RentPlus is listed in the lease as a standard charge. However, you do…" at bounding box center [879, 665] width 676 height 74
click at [631, 665] on textarea "Hi Sneha! RentPlus is listed in the lease as a standard charge. However, you do…" at bounding box center [879, 665] width 676 height 74
drag, startPoint x: 576, startPoint y: 666, endPoint x: 758, endPoint y: 665, distance: 182.4
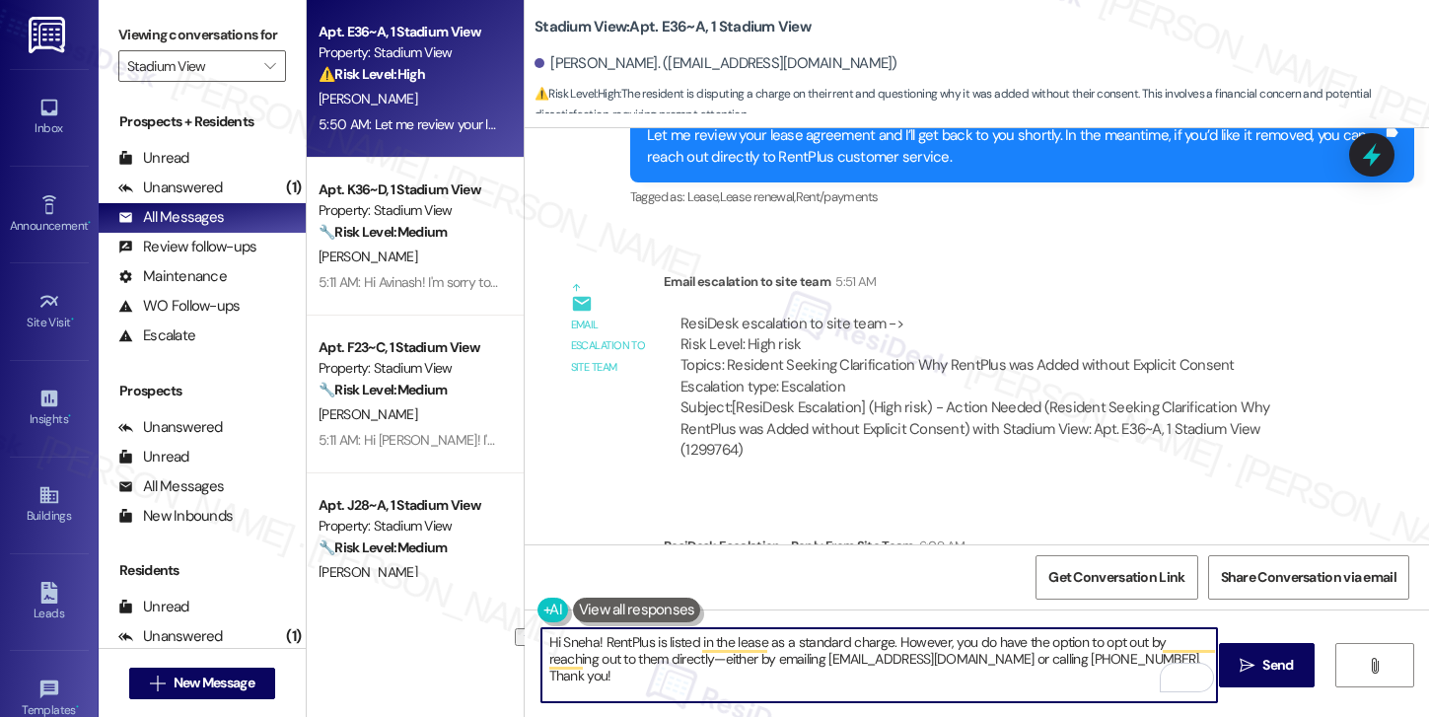
click at [758, 665] on textarea "Hi Sneha! RentPlus is listed in the lease as a standard charge. However, you do…" at bounding box center [879, 665] width 676 height 74
click at [755, 674] on textarea "Hi Sneha! RentPlus is listed in the lease as a standard charge. However, you do…" at bounding box center [879, 665] width 676 height 74
drag, startPoint x: 784, startPoint y: 659, endPoint x: 1033, endPoint y: 662, distance: 249.5
click at [1033, 662] on textarea "Hi Sneha! RentPlus is listed in the lease as a standard charge. However, you do…" at bounding box center [879, 665] width 676 height 74
click at [1134, 665] on textarea "Hi Sneha! RentPlus is listed in the lease as a standard charge. However, you do…" at bounding box center [879, 665] width 676 height 74
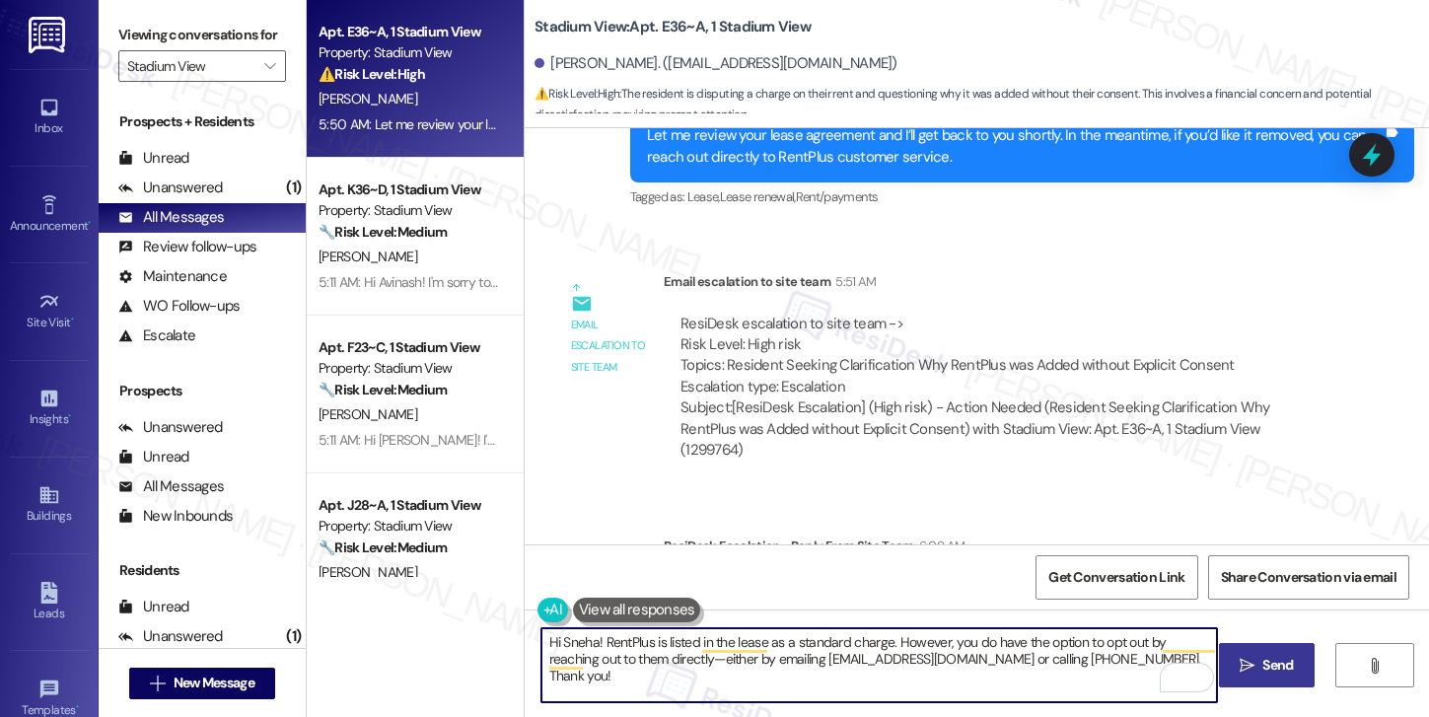
type textarea "Hi Sneha! RentPlus is listed in the lease as a standard charge. However, you do…"
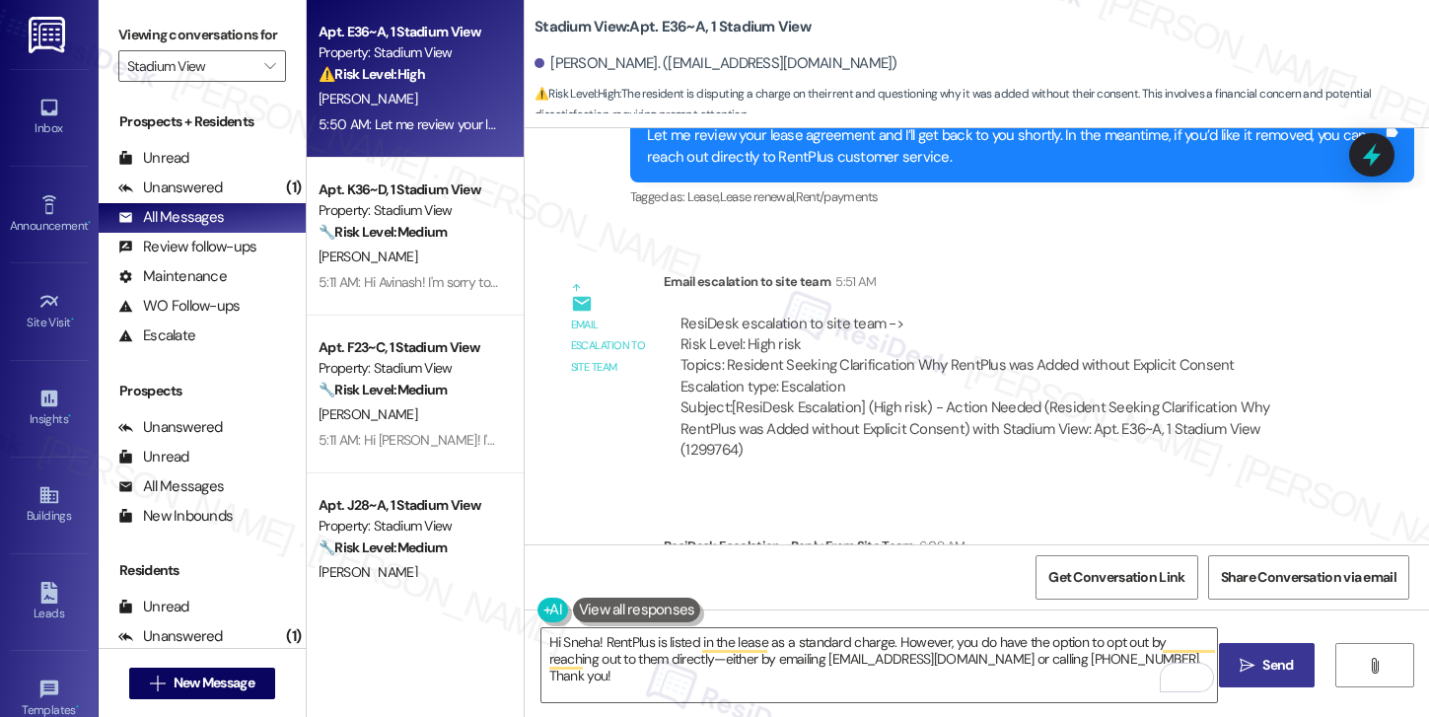
click at [1275, 673] on span "Send" at bounding box center [1277, 665] width 31 height 21
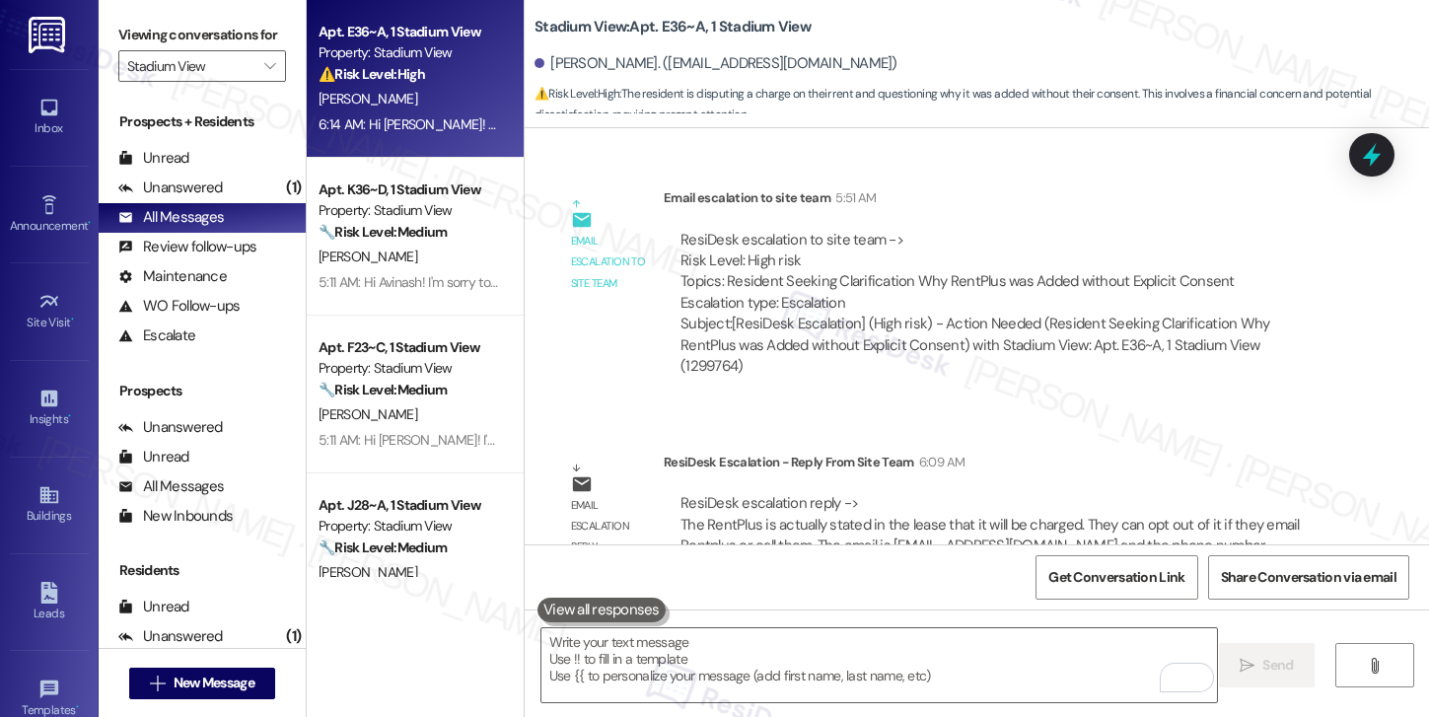
scroll to position [3945, 0]
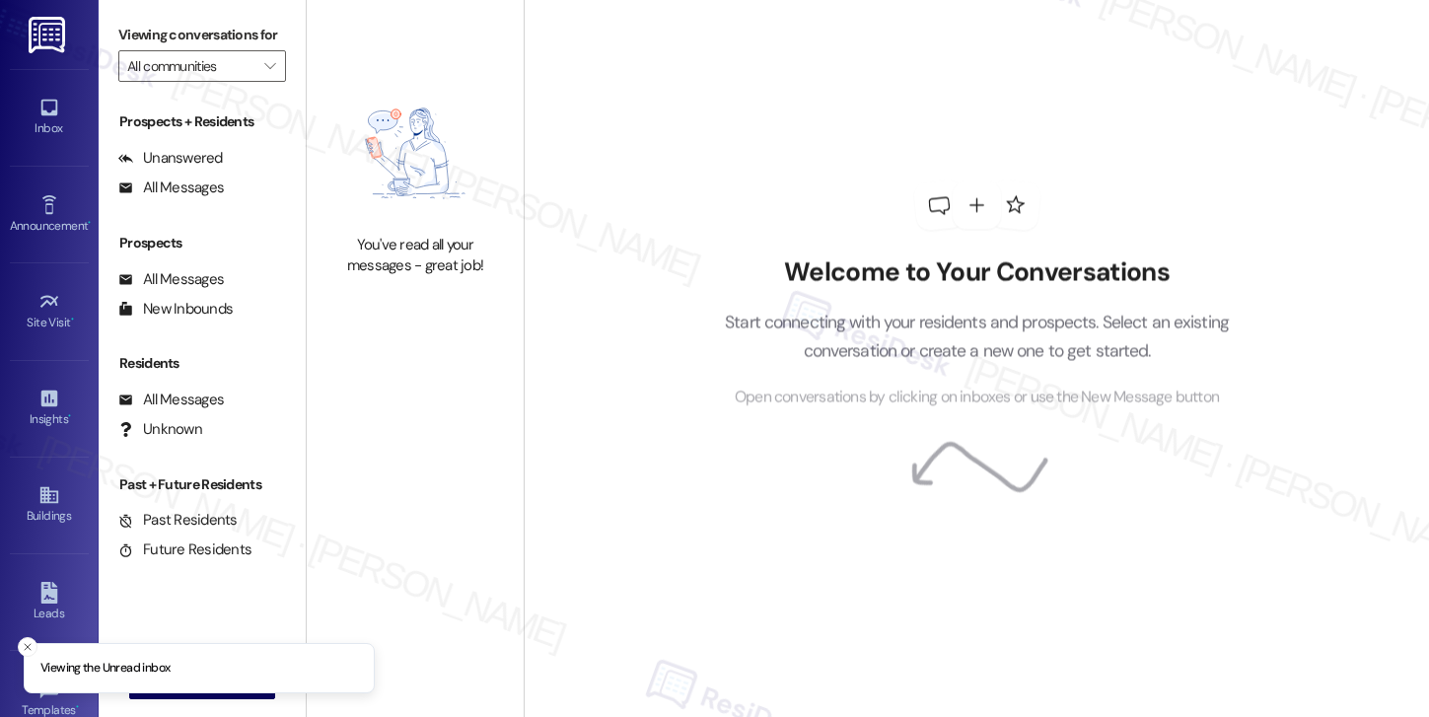
type input "Stadium View"
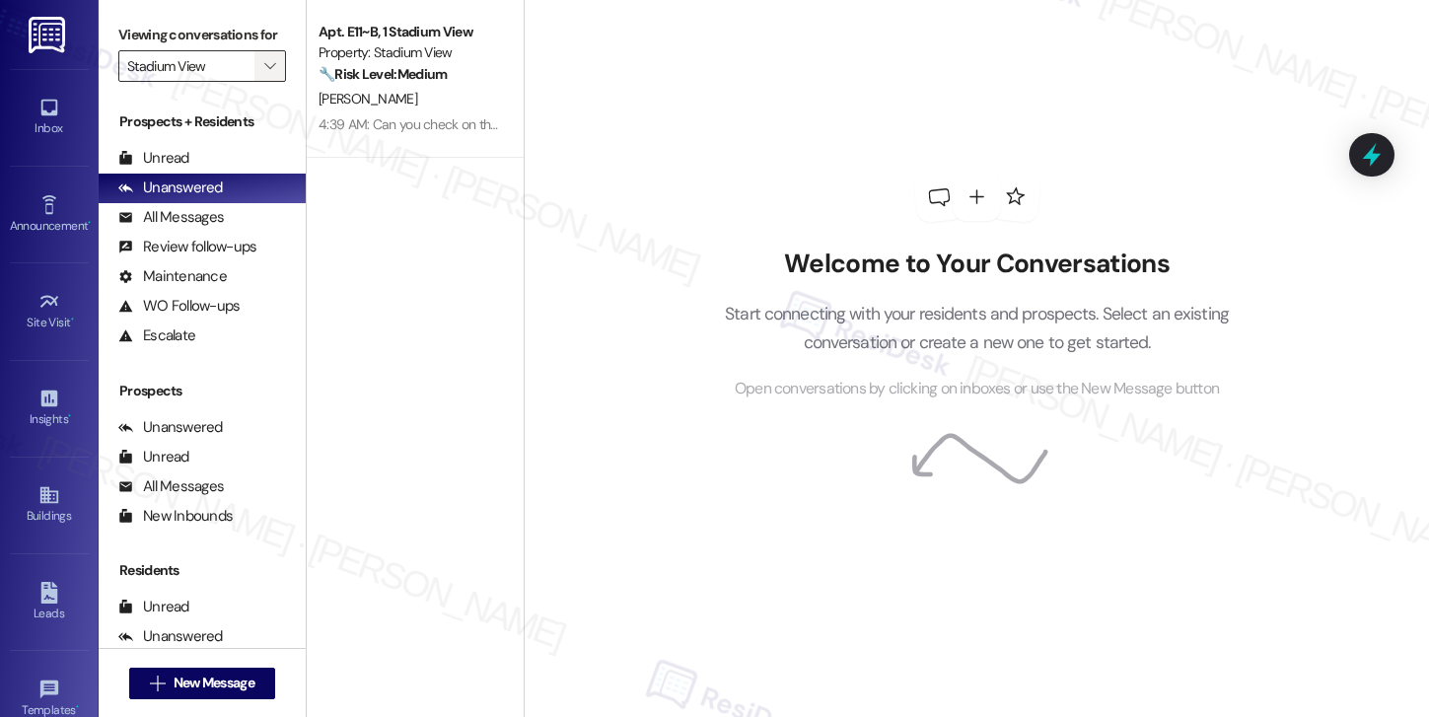
click at [269, 82] on button "" at bounding box center [270, 66] width 32 height 32
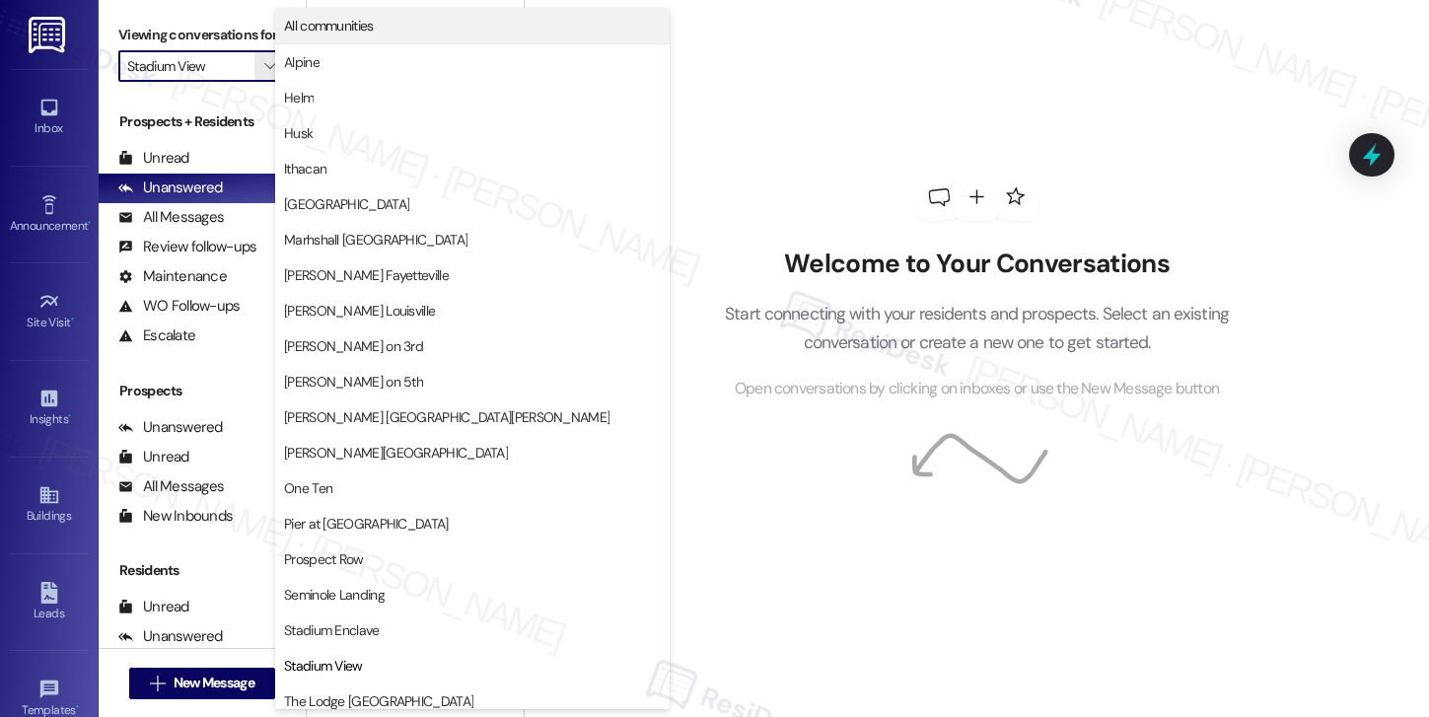
click at [332, 21] on span "All communities" at bounding box center [329, 26] width 90 height 20
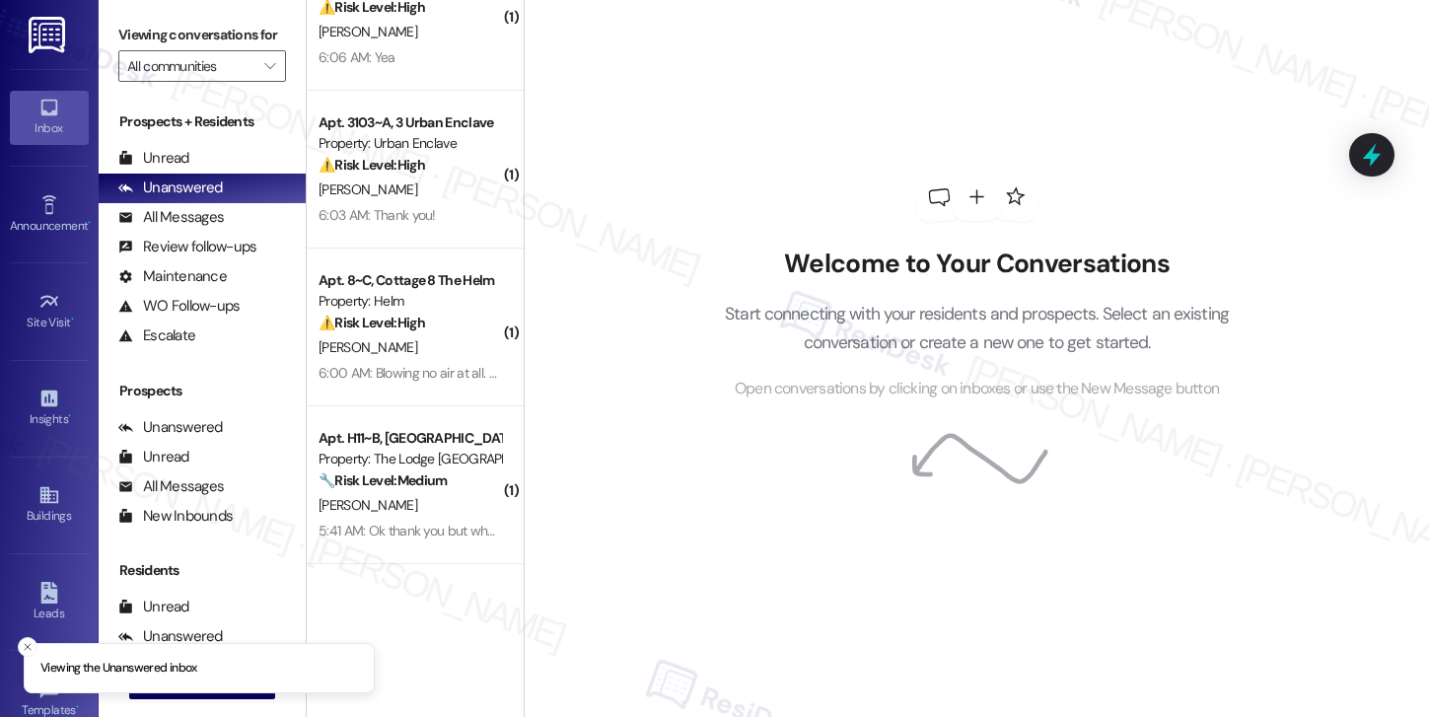
scroll to position [190, 0]
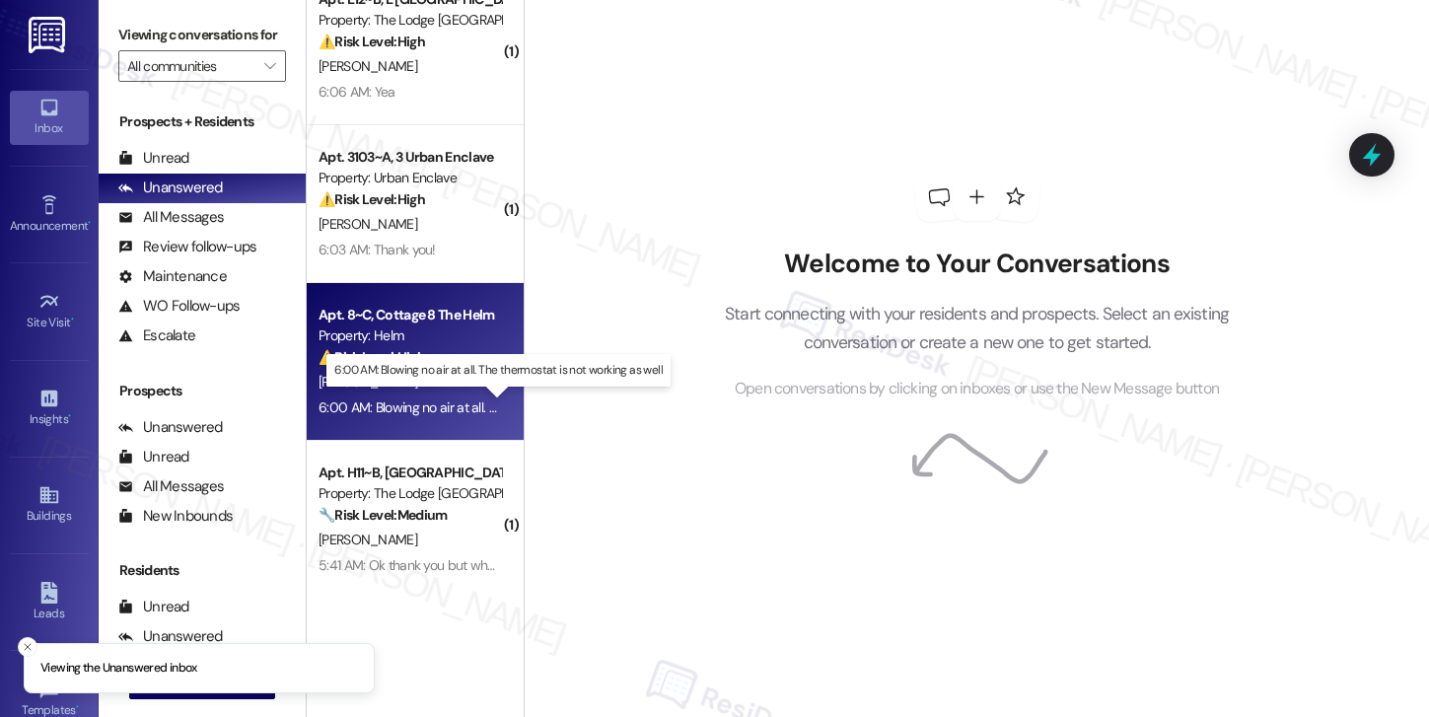
click at [406, 404] on div "6:00 AM: Blowing no air at all. The thermostat is not working as well 6:00 AM: …" at bounding box center [509, 407] width 382 height 18
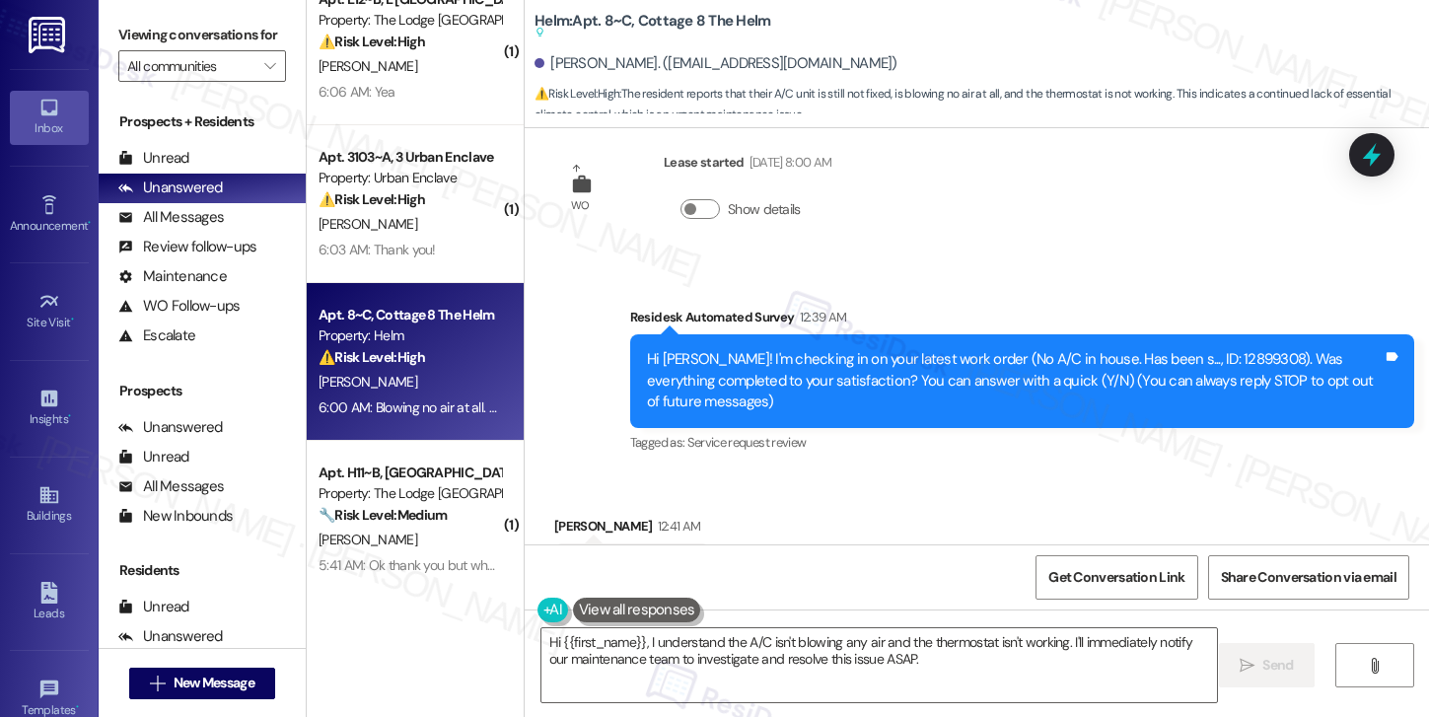
scroll to position [0, 0]
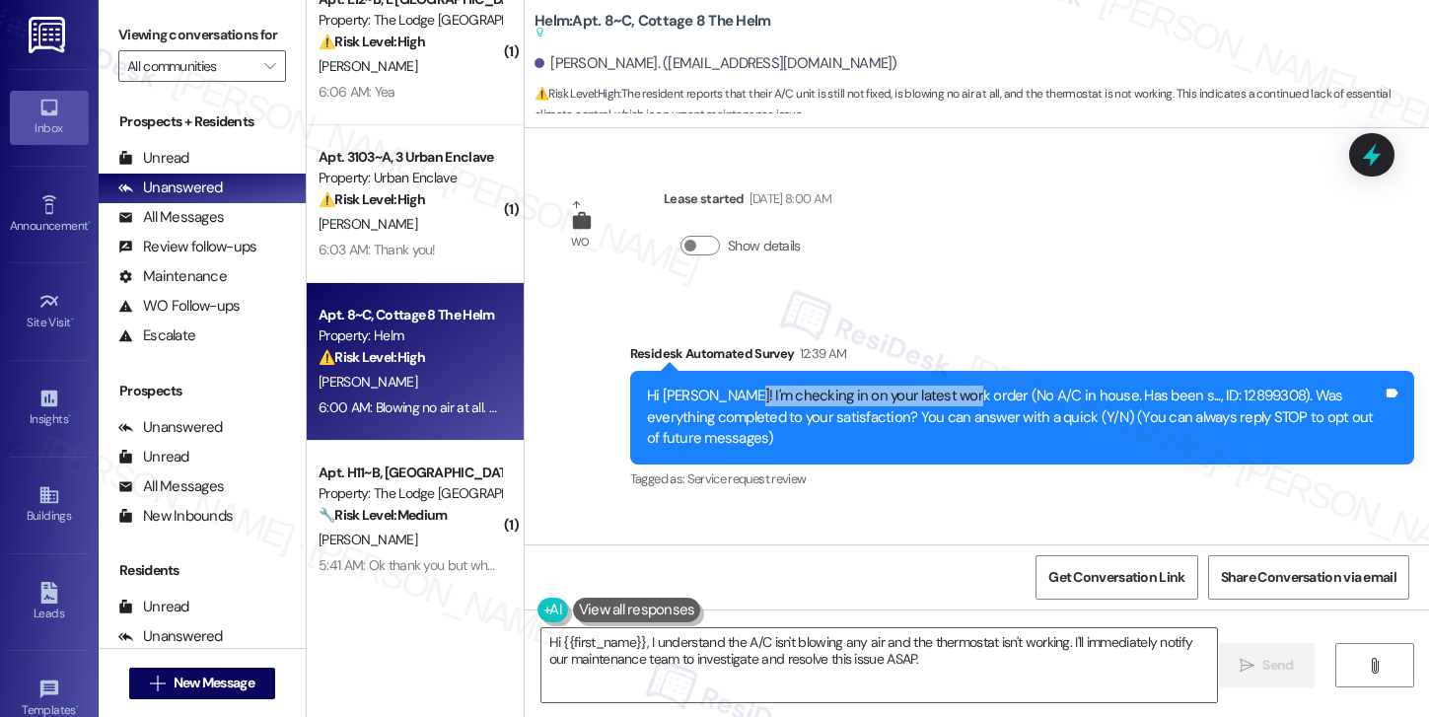
drag, startPoint x: 724, startPoint y: 398, endPoint x: 948, endPoint y: 397, distance: 224.8
click at [948, 397] on div "Hi [PERSON_NAME]! I'm checking in on your latest work order (No A/C in house. H…" at bounding box center [1015, 417] width 736 height 63
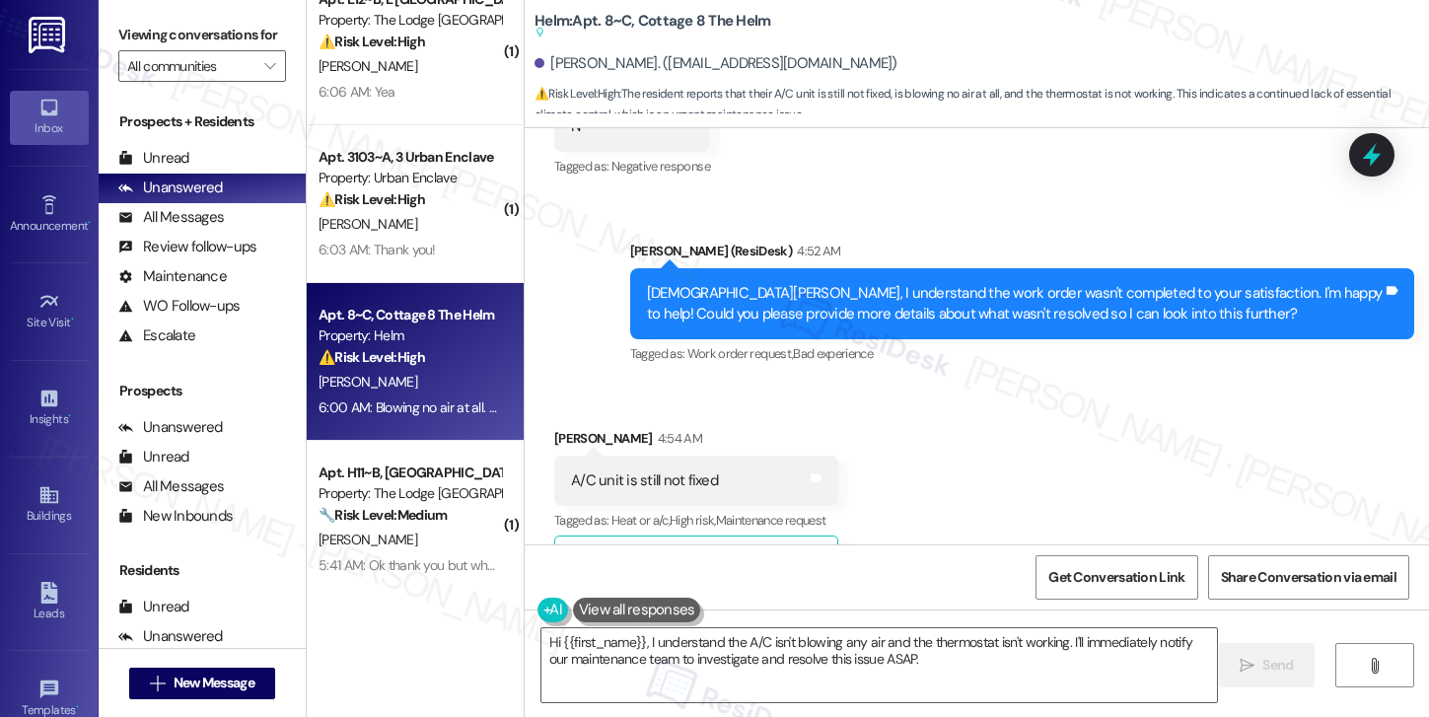
scroll to position [506, 0]
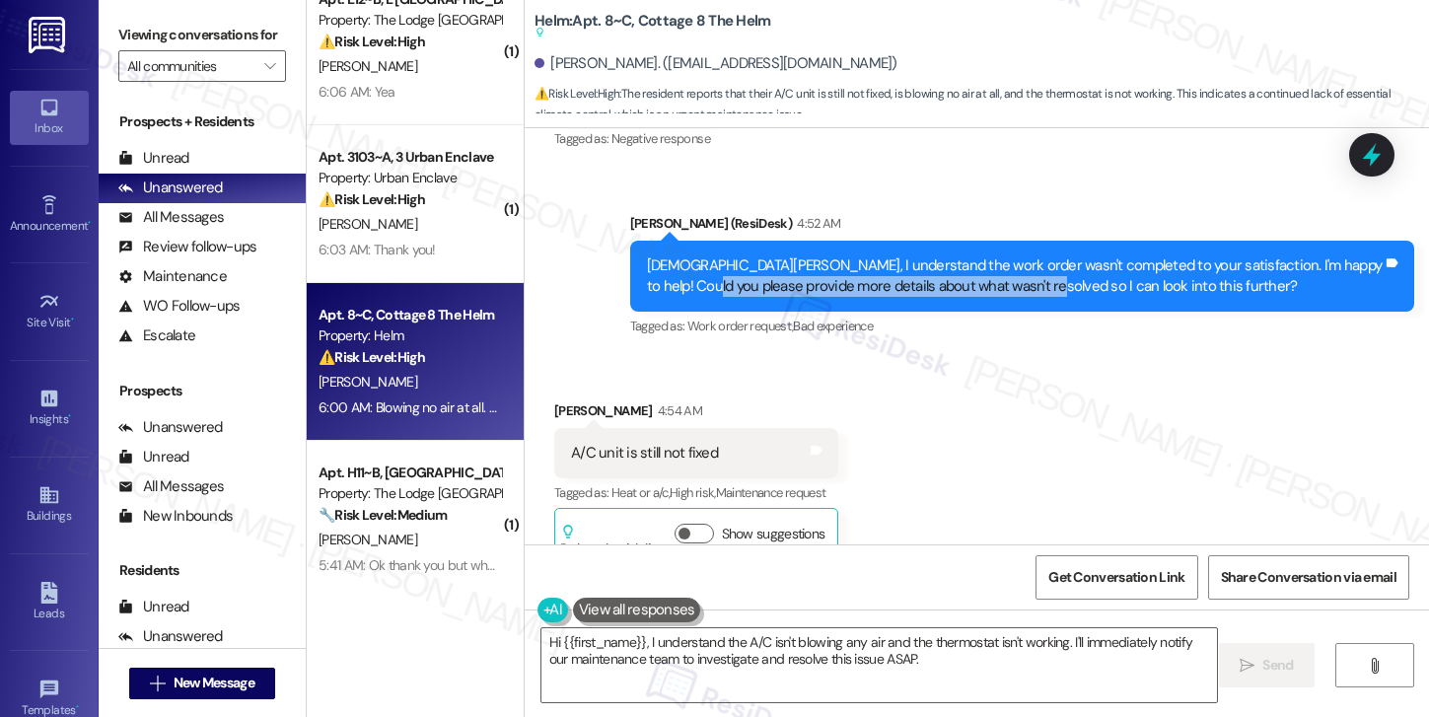
drag, startPoint x: 685, startPoint y: 284, endPoint x: 1019, endPoint y: 285, distance: 334.2
click at [1019, 285] on div "[DEMOGRAPHIC_DATA][PERSON_NAME], I understand the work order wasn't completed t…" at bounding box center [1015, 276] width 736 height 42
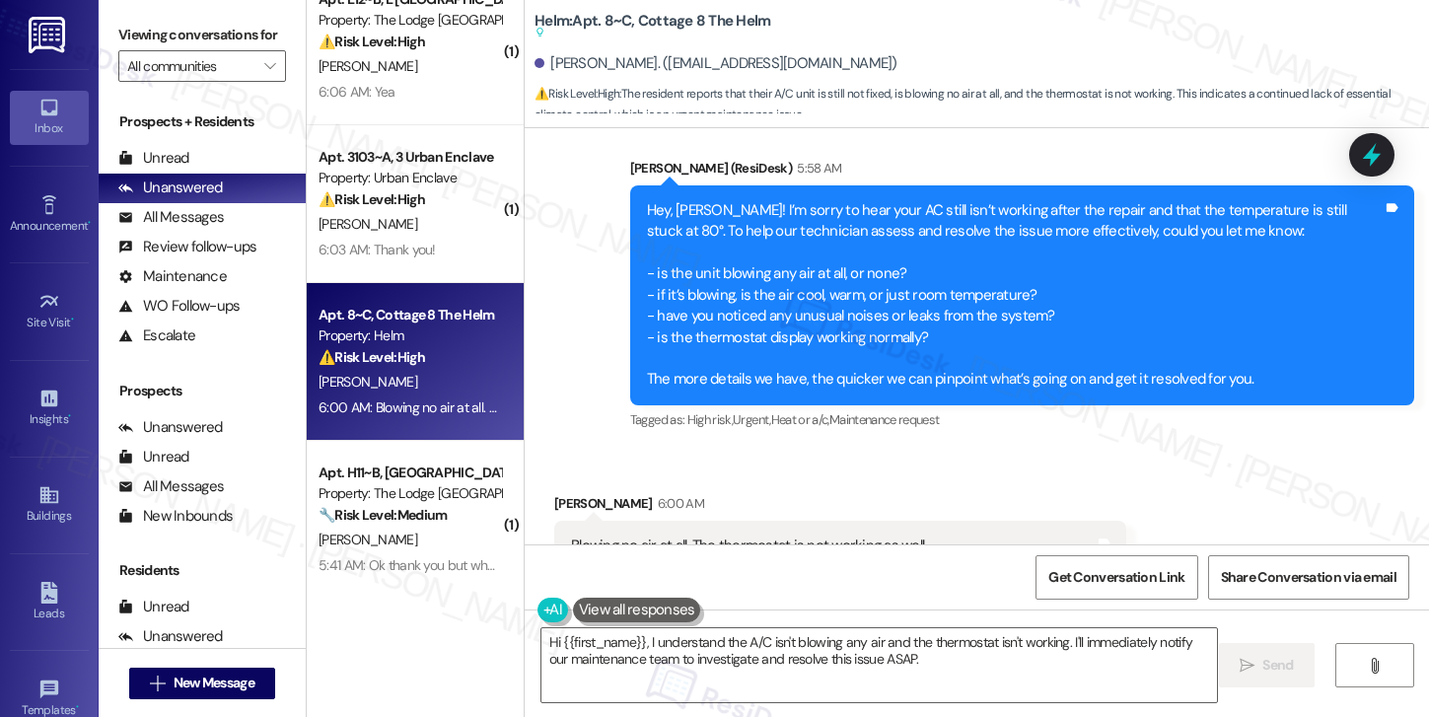
scroll to position [1001, 0]
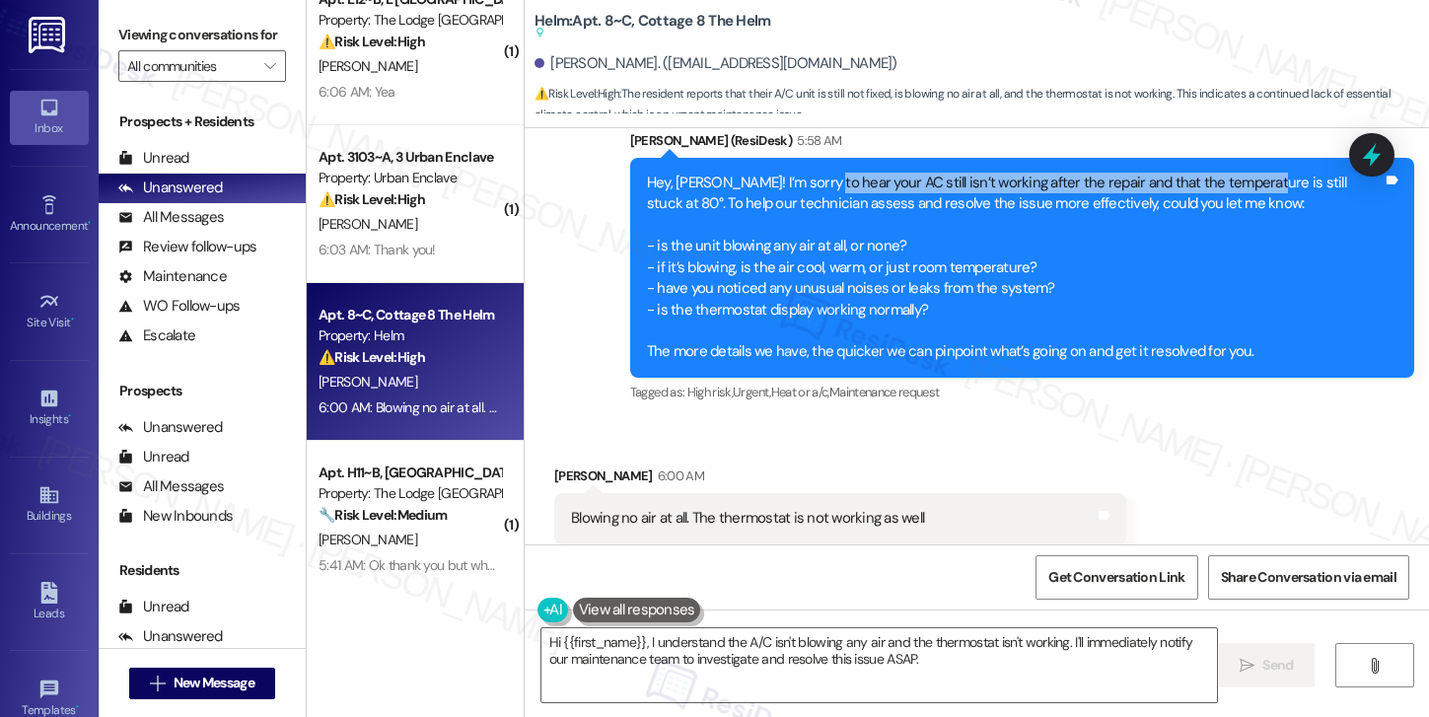
drag, startPoint x: 813, startPoint y: 183, endPoint x: 1238, endPoint y: 186, distance: 425.0
click at [1238, 186] on div "Hey, [PERSON_NAME]! I’m sorry to hear your AC still isn’t working after the rep…" at bounding box center [1015, 268] width 736 height 190
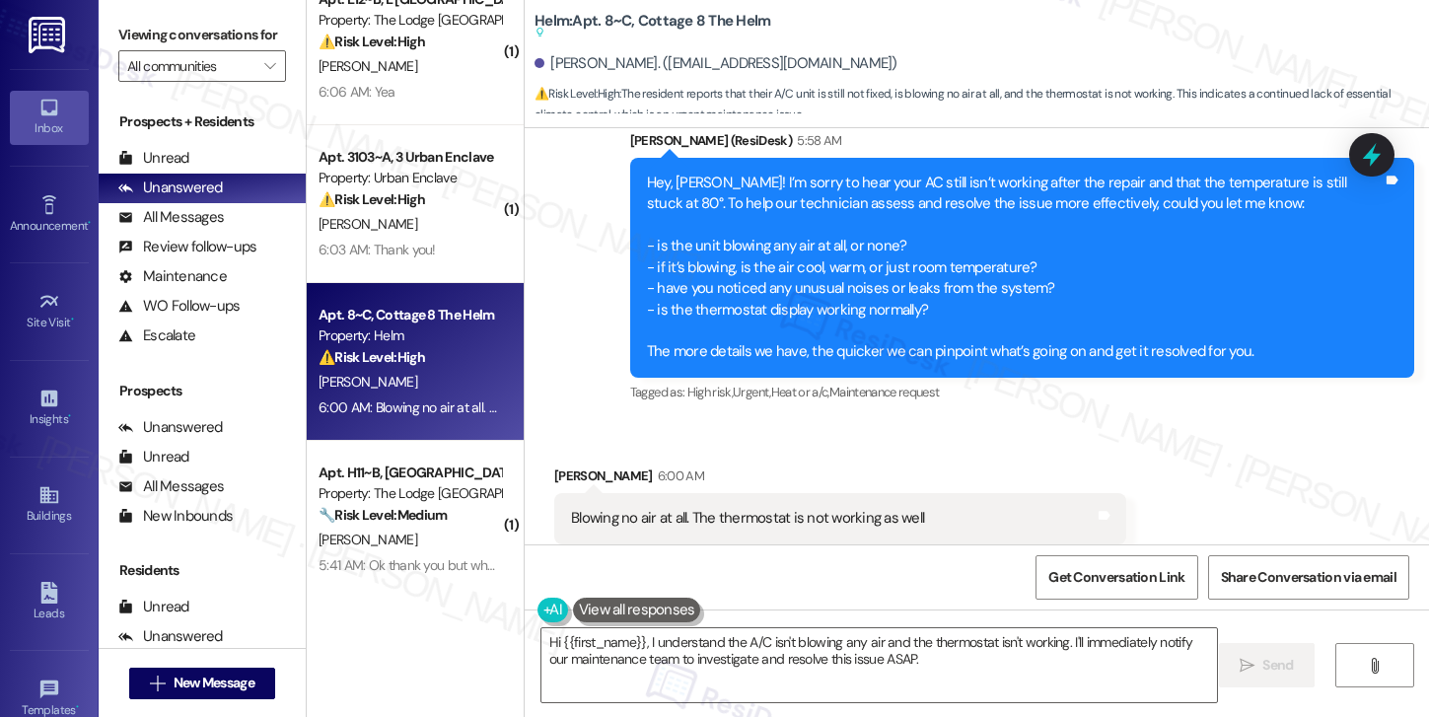
drag, startPoint x: 640, startPoint y: 202, endPoint x: 725, endPoint y: 201, distance: 84.8
click at [725, 201] on div "Hey, [PERSON_NAME]! I’m sorry to hear your AC still isn’t working after the rep…" at bounding box center [1015, 268] width 736 height 190
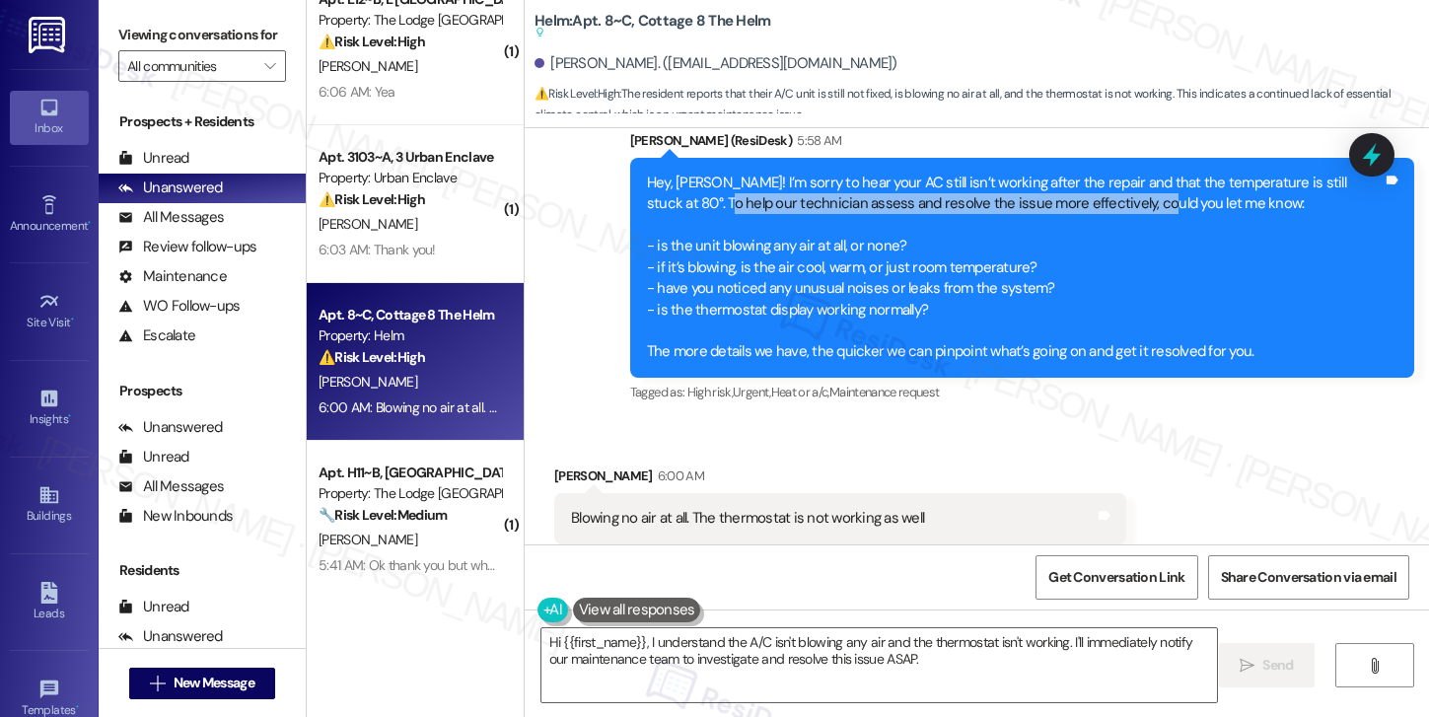
drag, startPoint x: 665, startPoint y: 202, endPoint x: 1094, endPoint y: 200, distance: 429.9
click at [1094, 200] on div "Hey, [PERSON_NAME]! I’m sorry to hear your AC still isn’t working after the rep…" at bounding box center [1015, 268] width 736 height 190
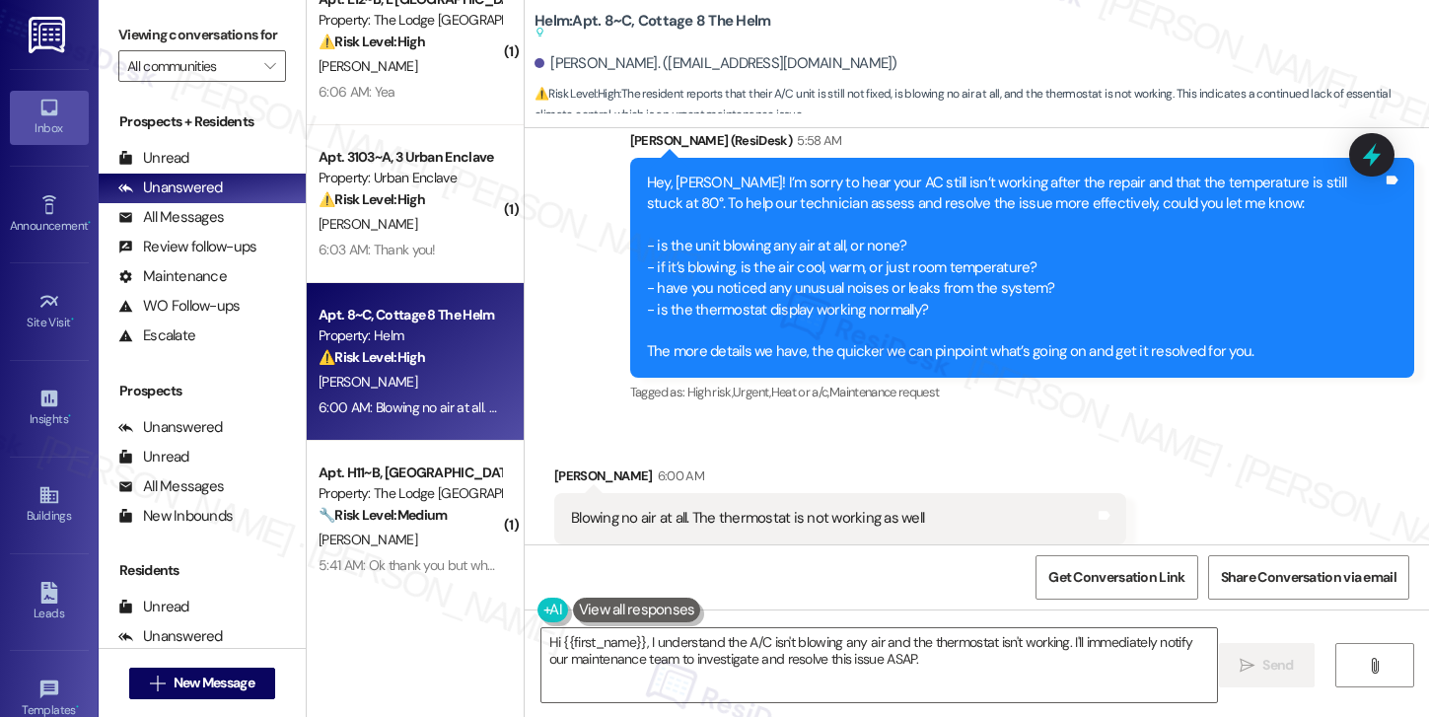
click at [1077, 236] on div "Hey, [PERSON_NAME]! I’m sorry to hear your AC still isn’t working after the rep…" at bounding box center [1015, 268] width 736 height 190
drag, startPoint x: 679, startPoint y: 345, endPoint x: 827, endPoint y: 350, distance: 148.0
click at [827, 350] on div "Hey, [PERSON_NAME]! I’m sorry to hear your AC still isn’t working after the rep…" at bounding box center [1015, 268] width 736 height 190
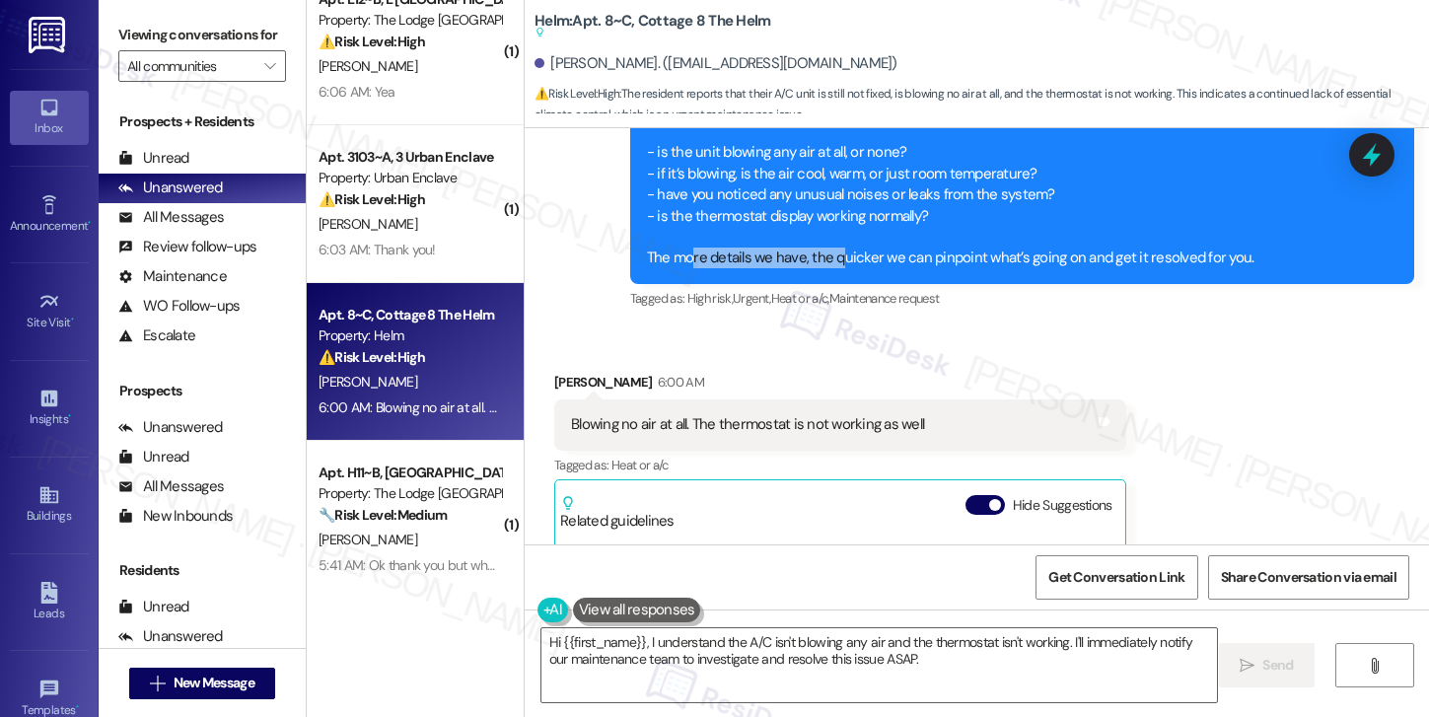
scroll to position [1111, 0]
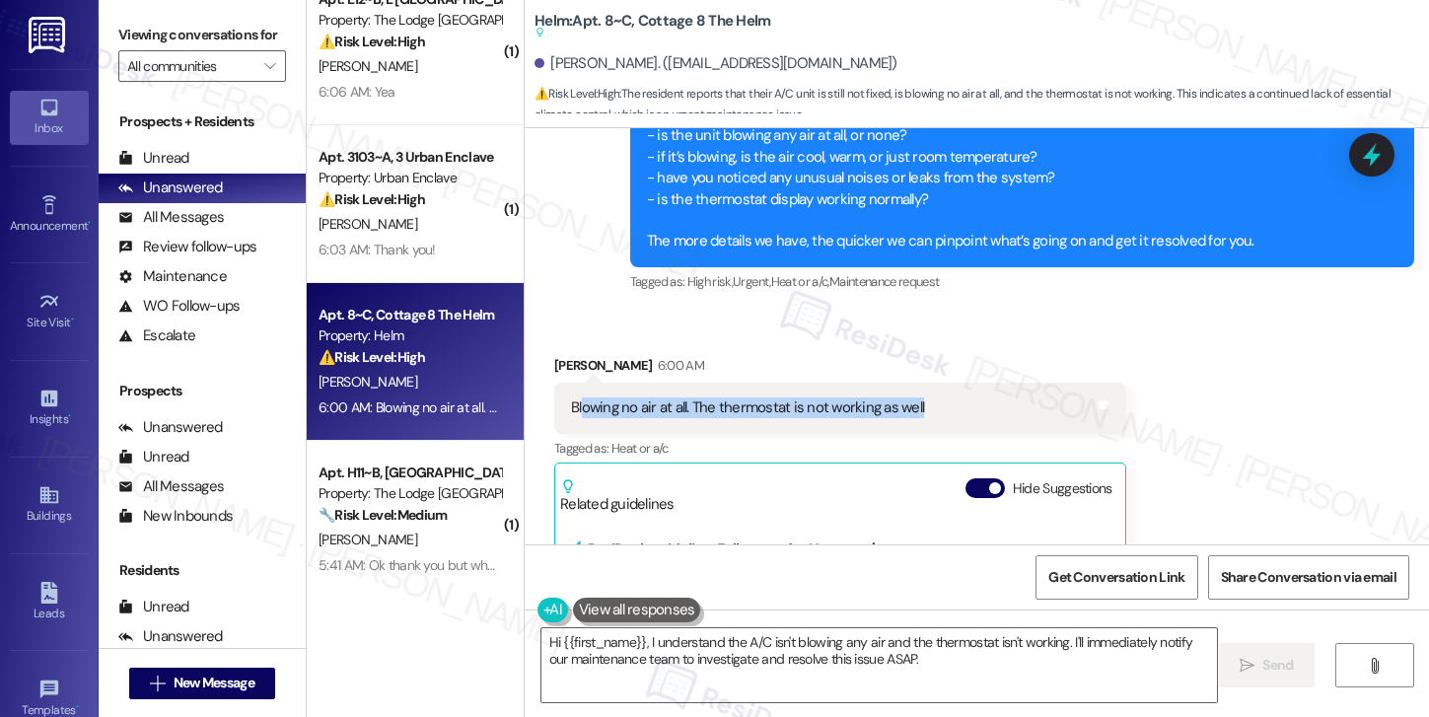
drag, startPoint x: 571, startPoint y: 407, endPoint x: 932, endPoint y: 410, distance: 360.9
click at [932, 410] on div "Blowing no air at all. The thermostat is not working as well Tags and notes" at bounding box center [840, 408] width 572 height 50
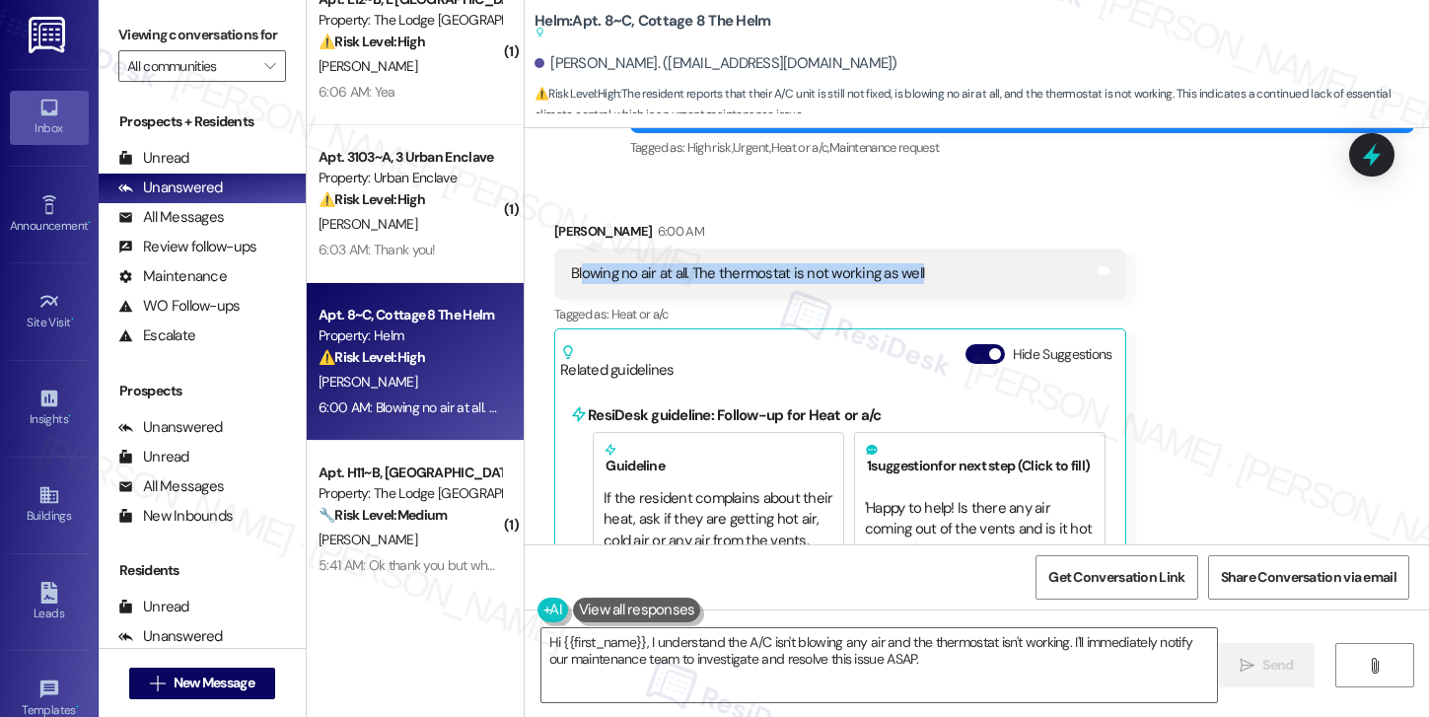
scroll to position [1377, 0]
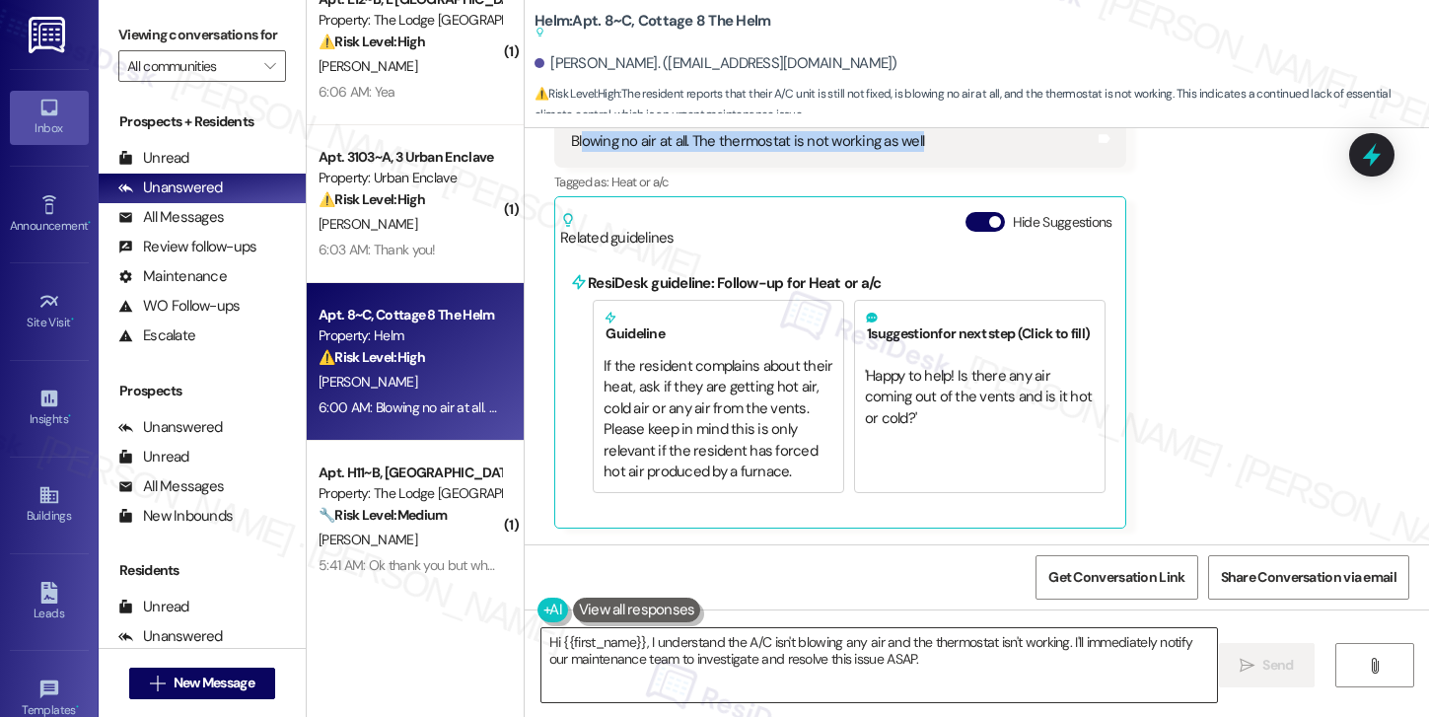
click at [793, 660] on textarea "Hi {{first_name}}, I understand the A/C isn't blowing any air and the thermosta…" at bounding box center [879, 665] width 676 height 74
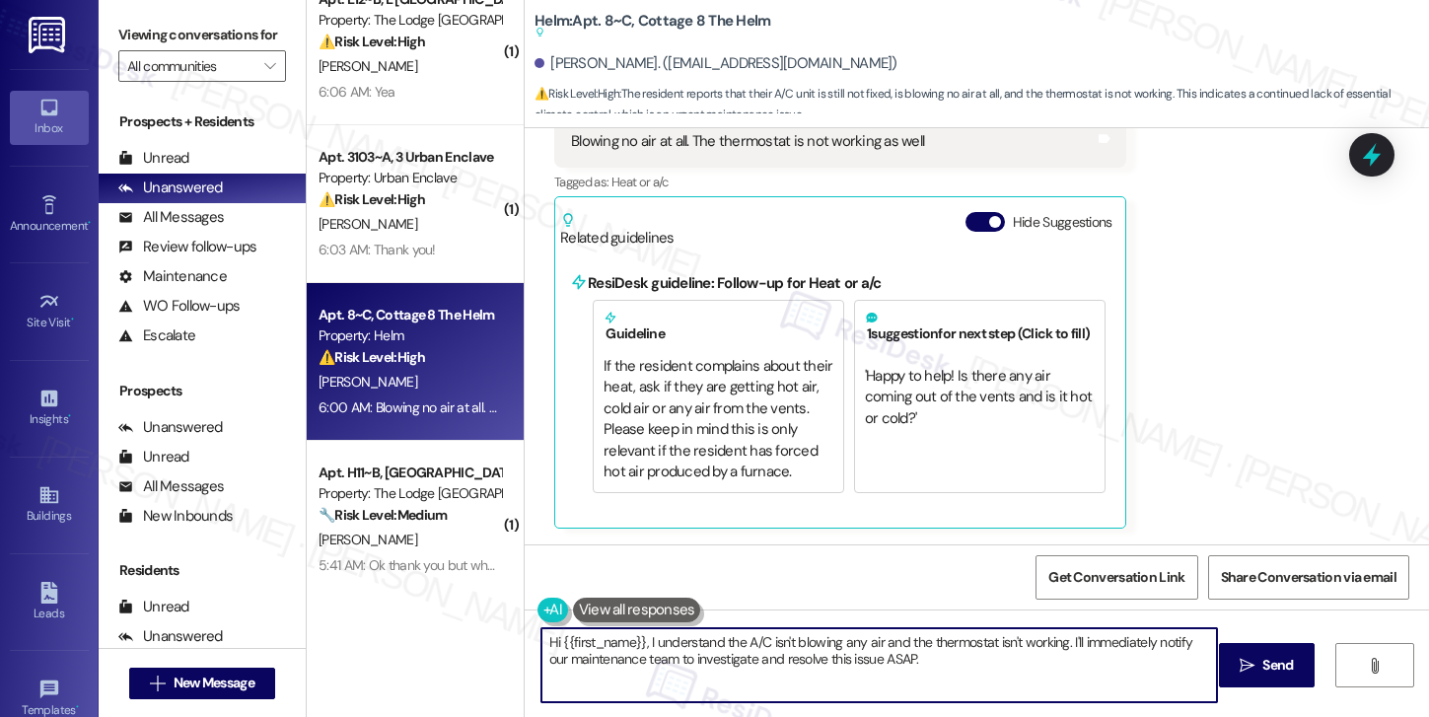
click at [793, 660] on textarea "Hi {{first_name}}, I understand the A/C isn't blowing any air and the thermosta…" at bounding box center [879, 665] width 676 height 74
click at [1000, 645] on textarea "Thank you. Let me set up a new order for the unit. Do we have your permission t…" at bounding box center [879, 665] width 676 height 74
drag, startPoint x: 674, startPoint y: 644, endPoint x: 921, endPoint y: 647, distance: 246.5
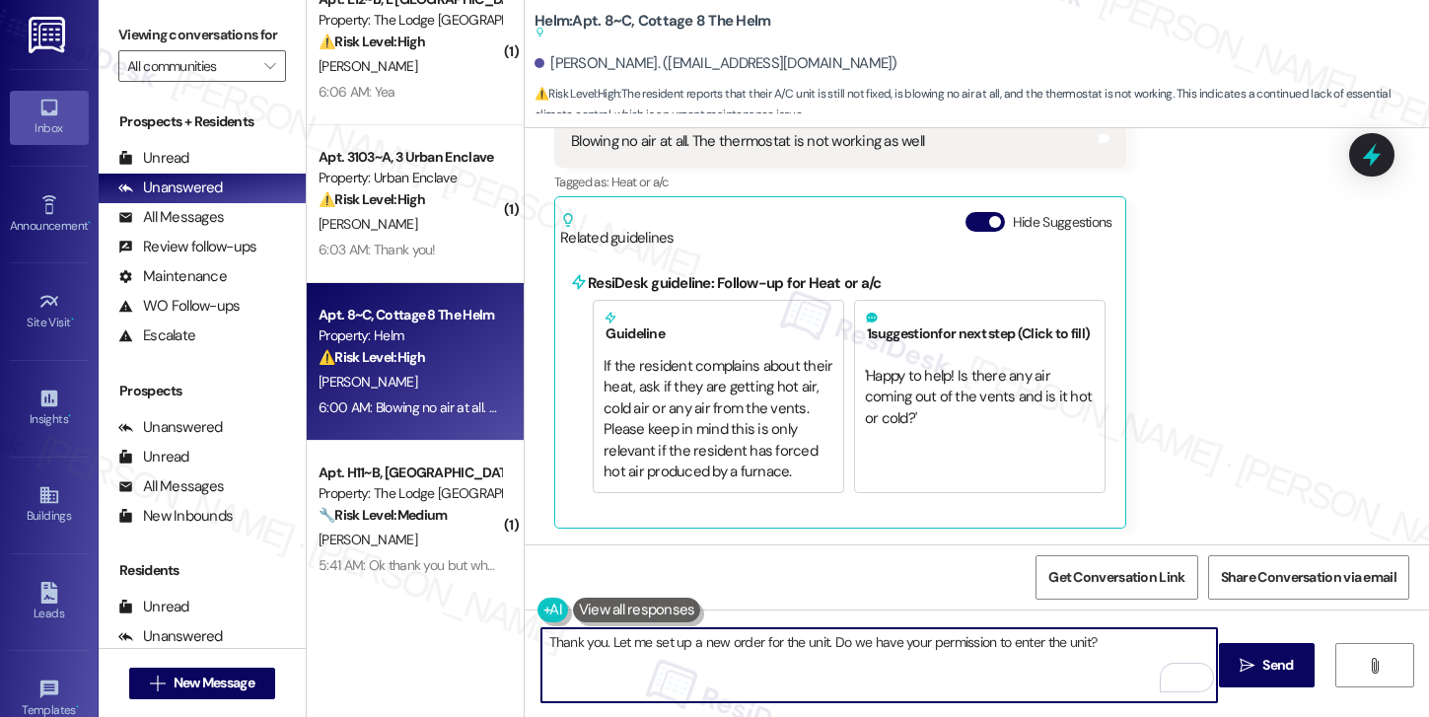
click at [921, 647] on textarea "Thank you. Let me set up a new order for the unit. Do we have your permission t…" at bounding box center [879, 665] width 676 height 74
click at [1248, 665] on icon "" at bounding box center [1246, 666] width 15 height 16
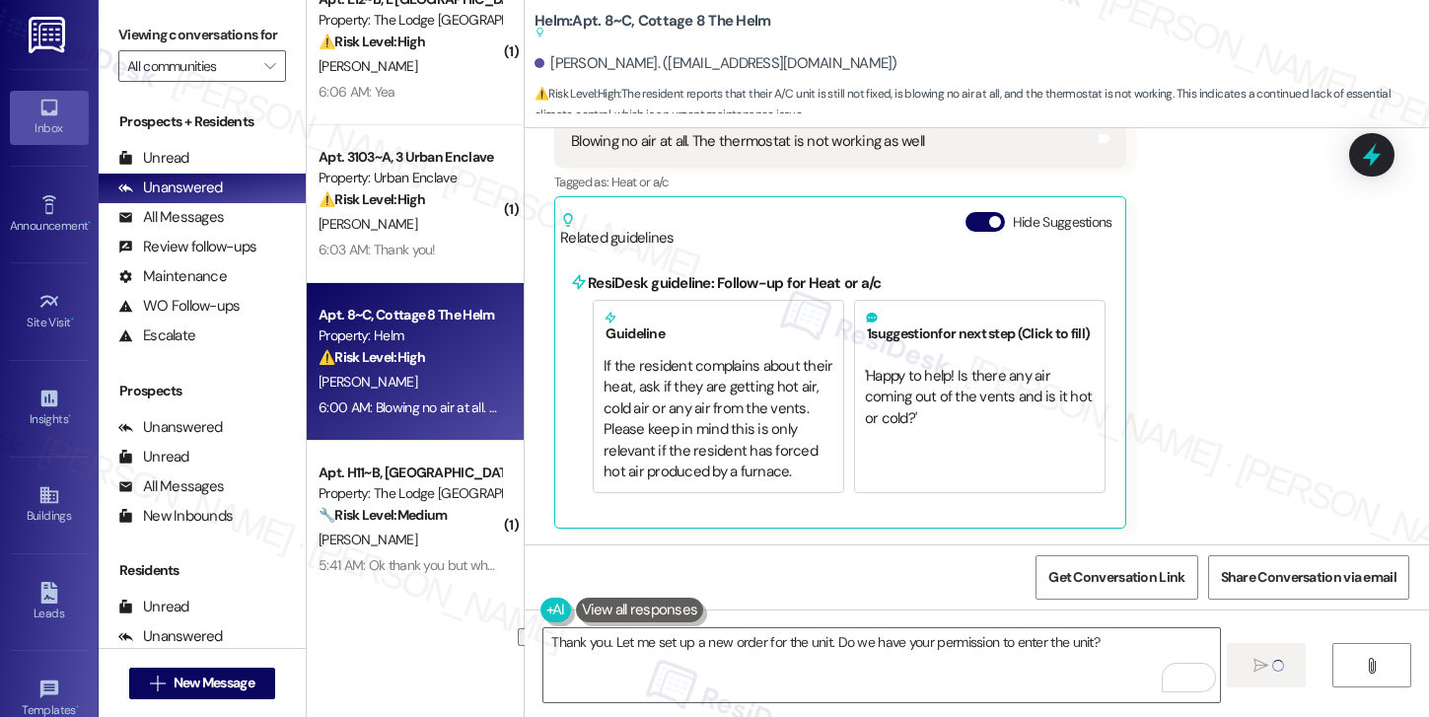
type textarea "Fetching suggested responses. Please feel free to read through the conversation…"
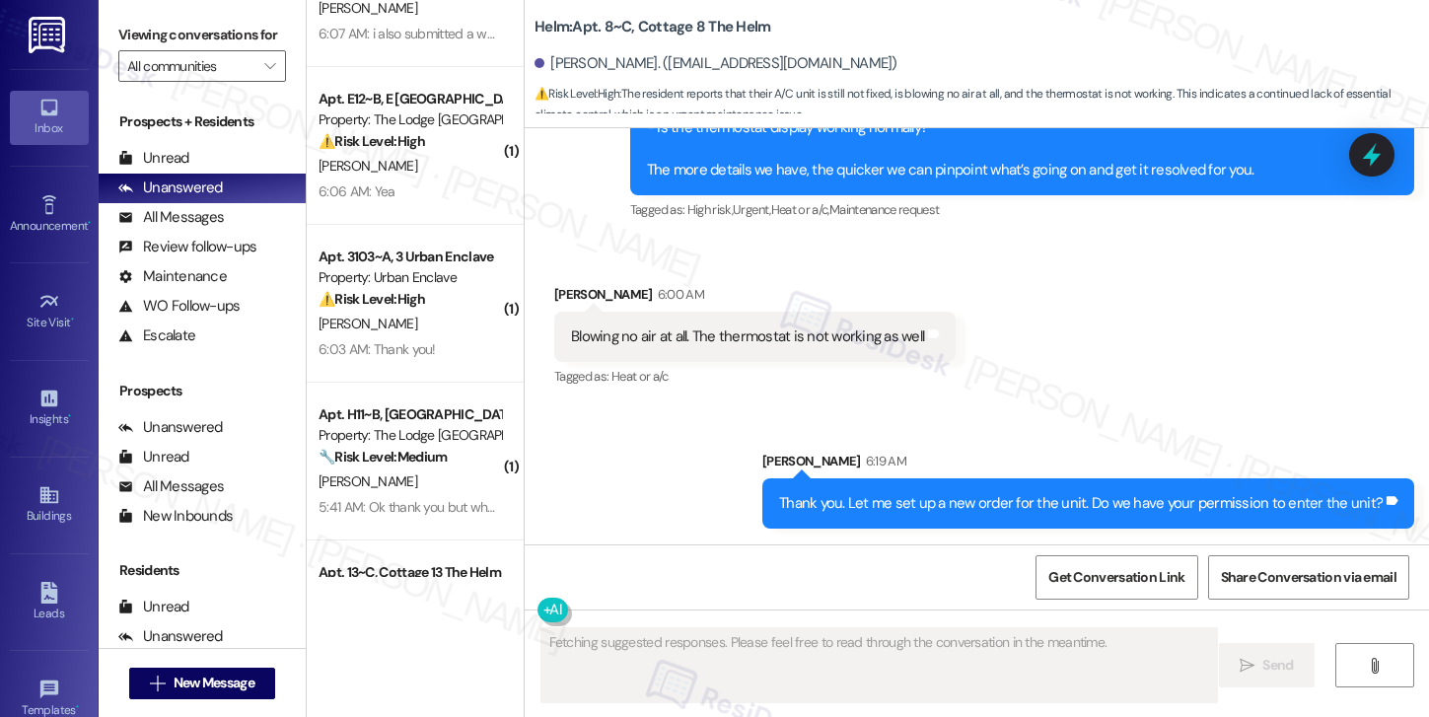
scroll to position [117, 0]
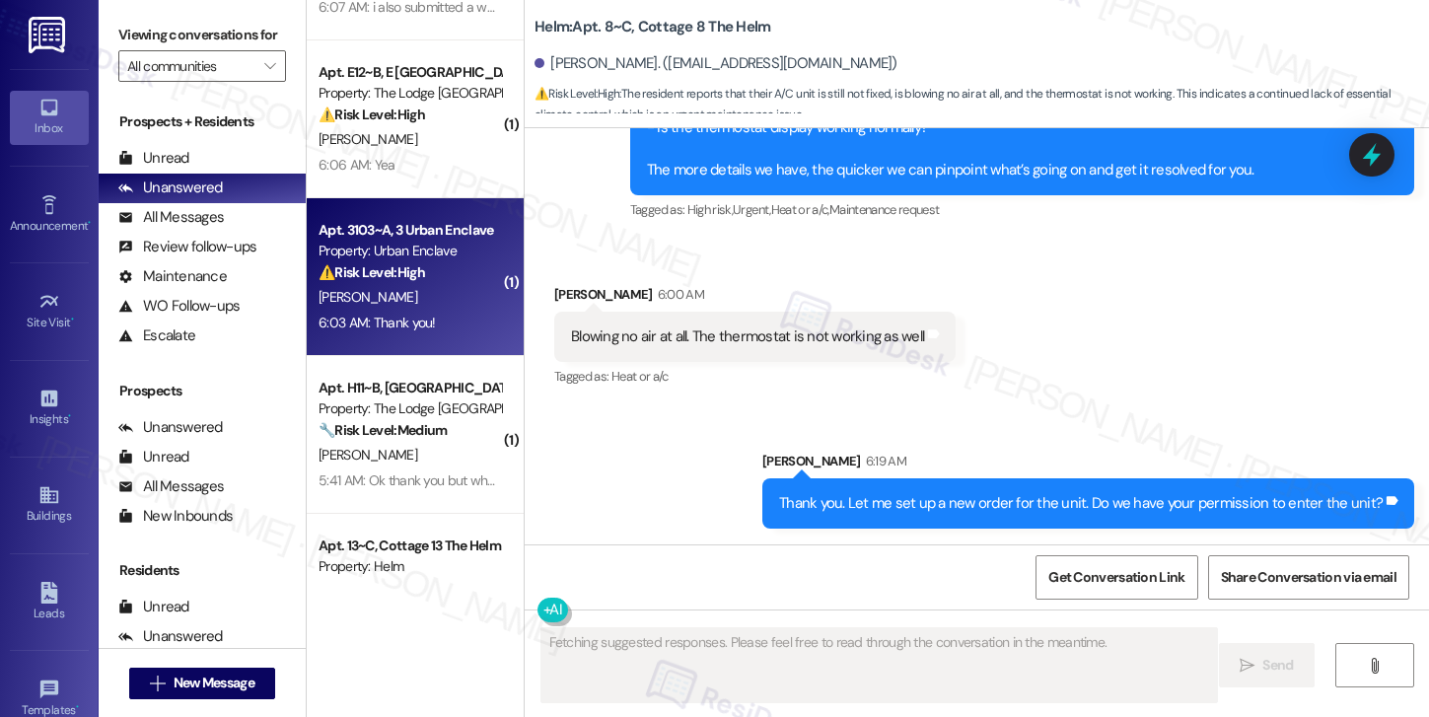
click at [392, 304] on div "[PERSON_NAME]" at bounding box center [409, 297] width 186 height 25
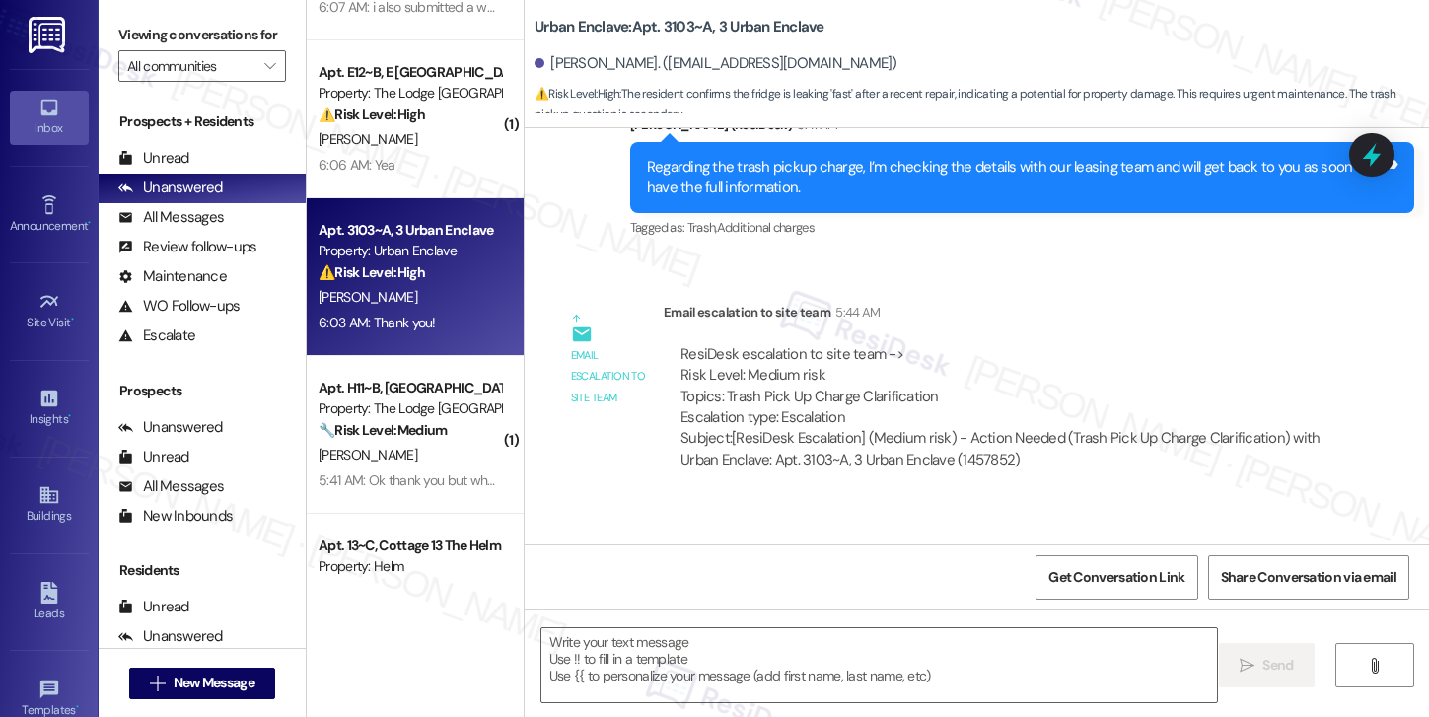
scroll to position [1992, 0]
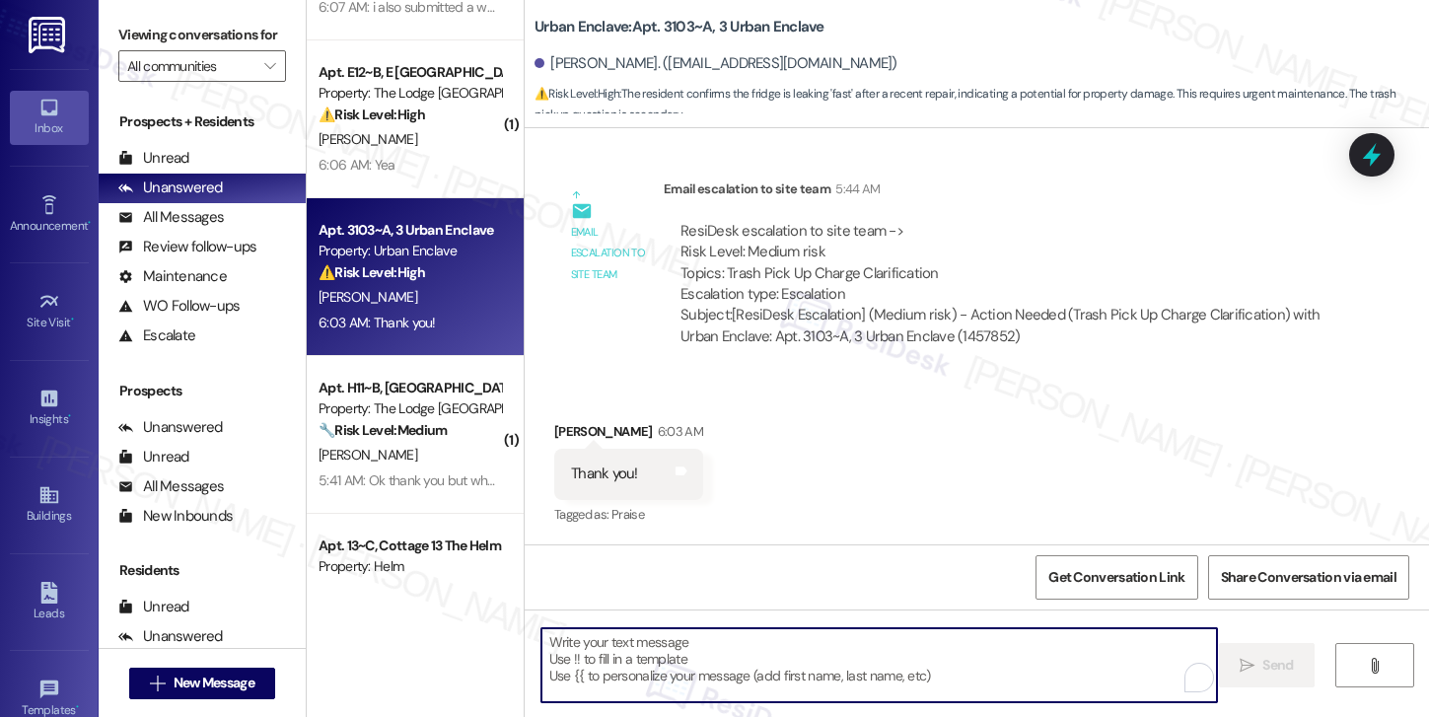
click at [684, 679] on textarea "To enrich screen reader interactions, please activate Accessibility in Grammarl…" at bounding box center [879, 665] width 676 height 74
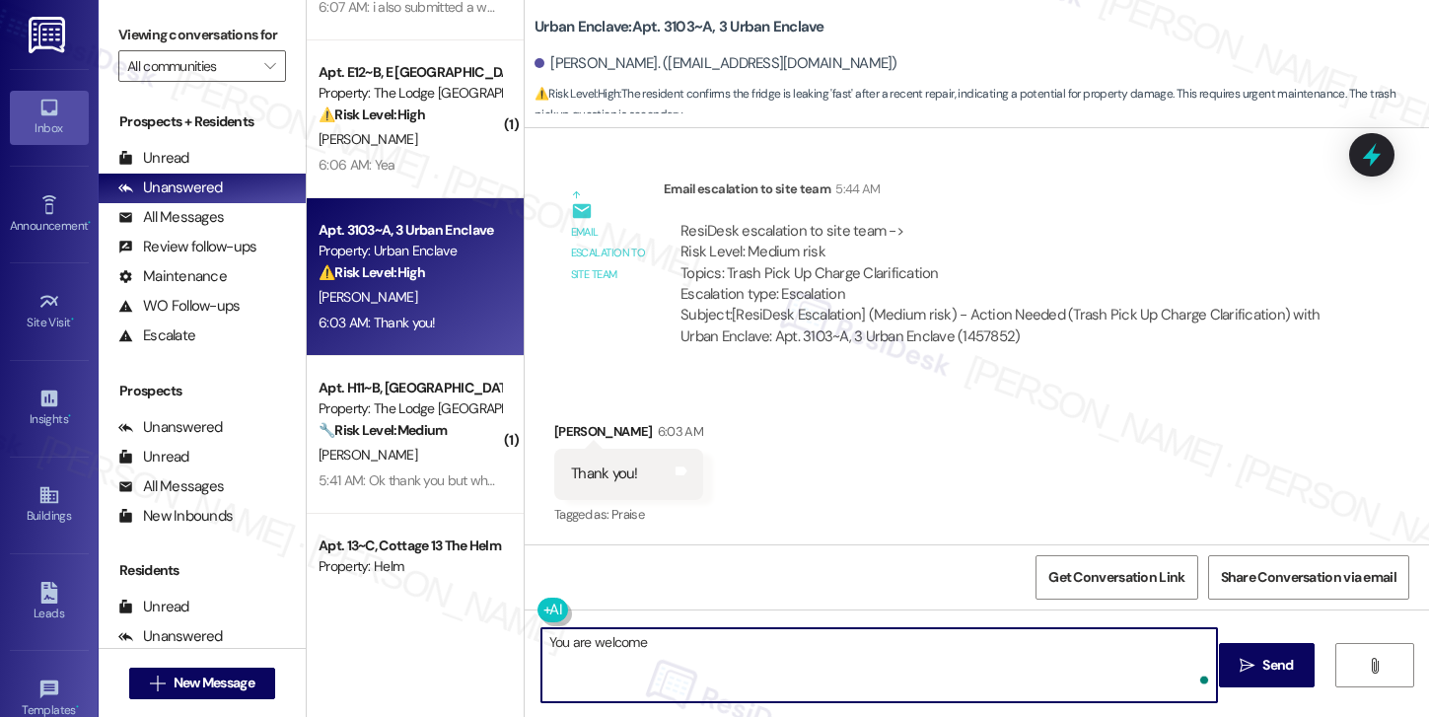
type textarea "You are welcome!"
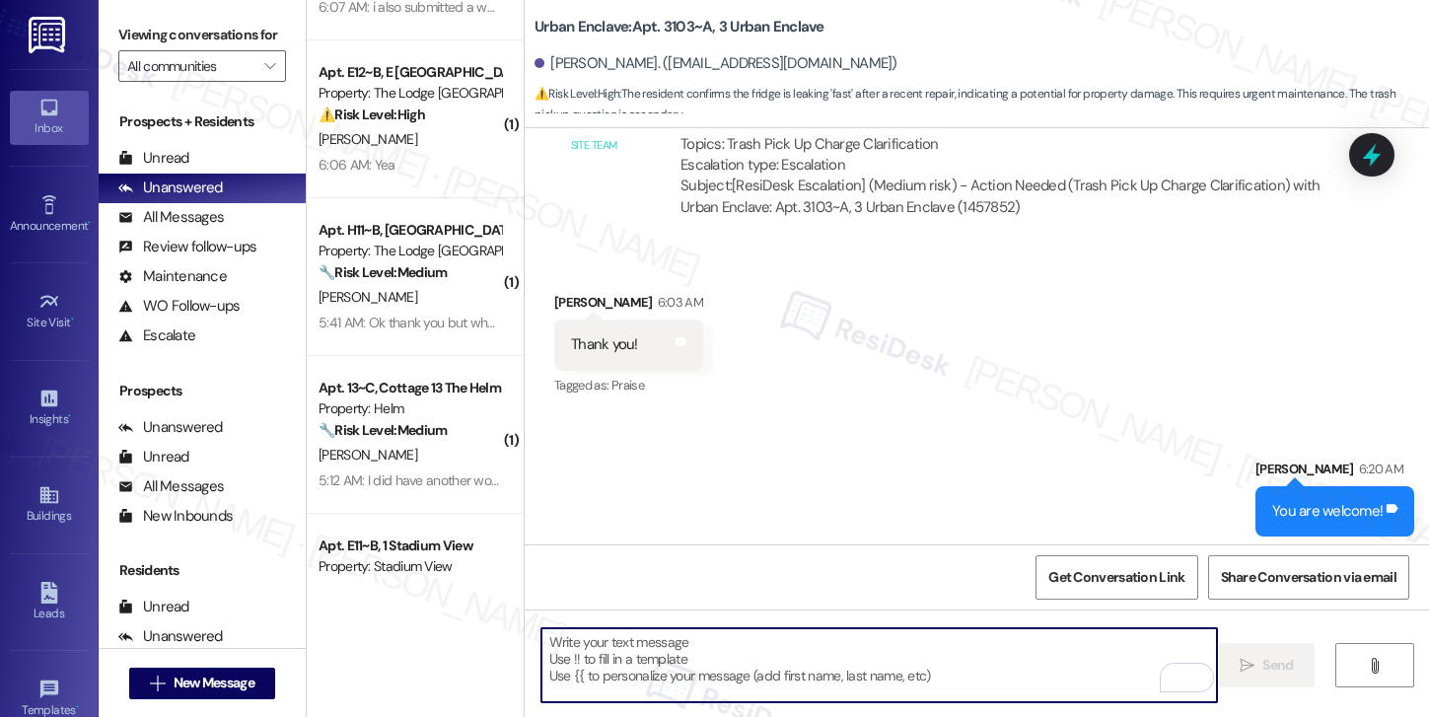
scroll to position [2129, 0]
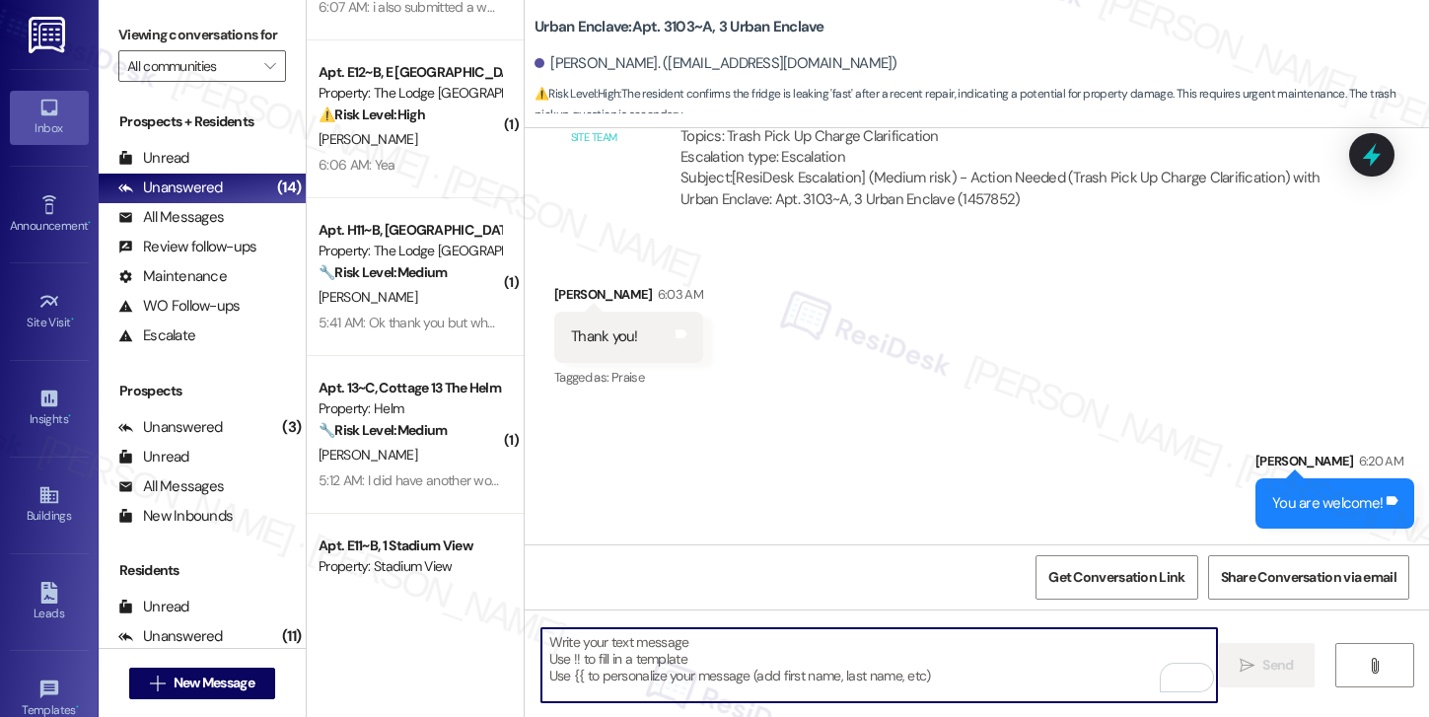
click at [414, 158] on div "6:06 AM: Yea 6:06 AM: Yea" at bounding box center [409, 165] width 186 height 25
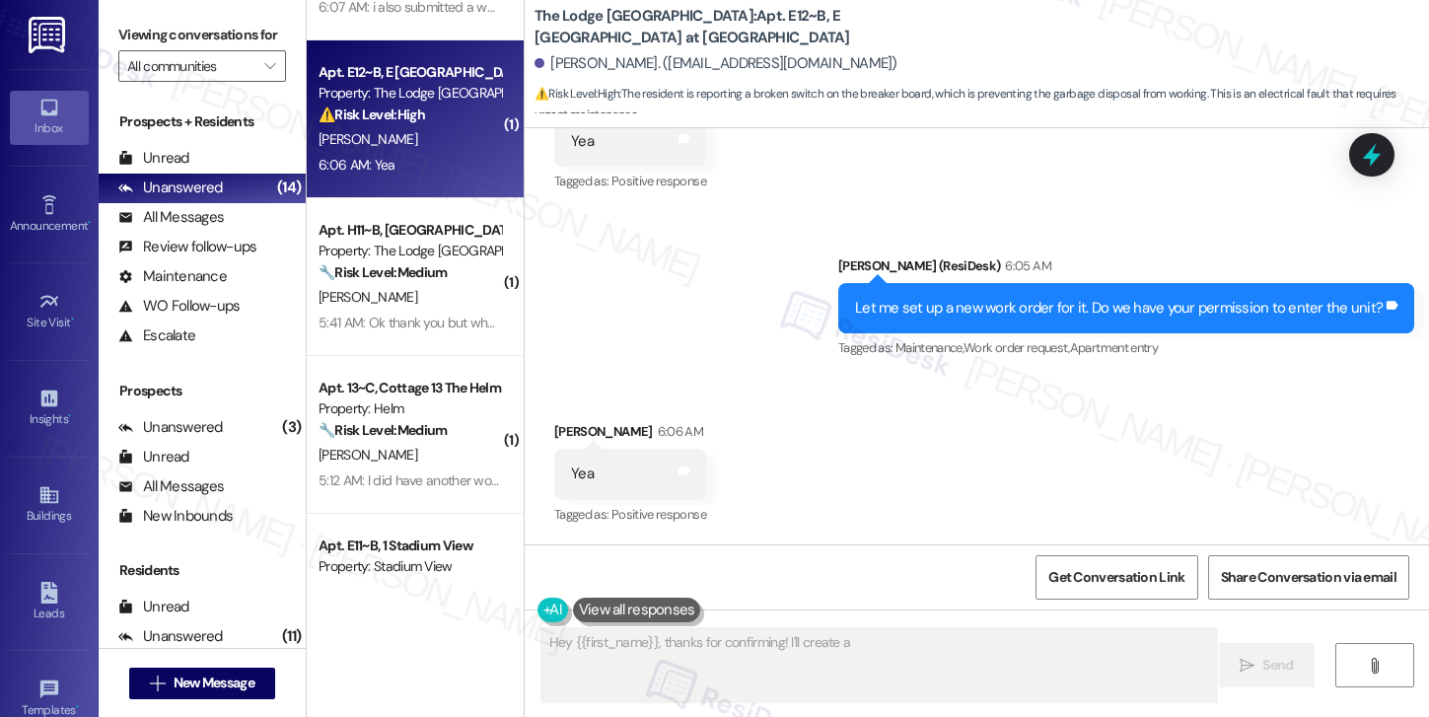
scroll to position [1170, 0]
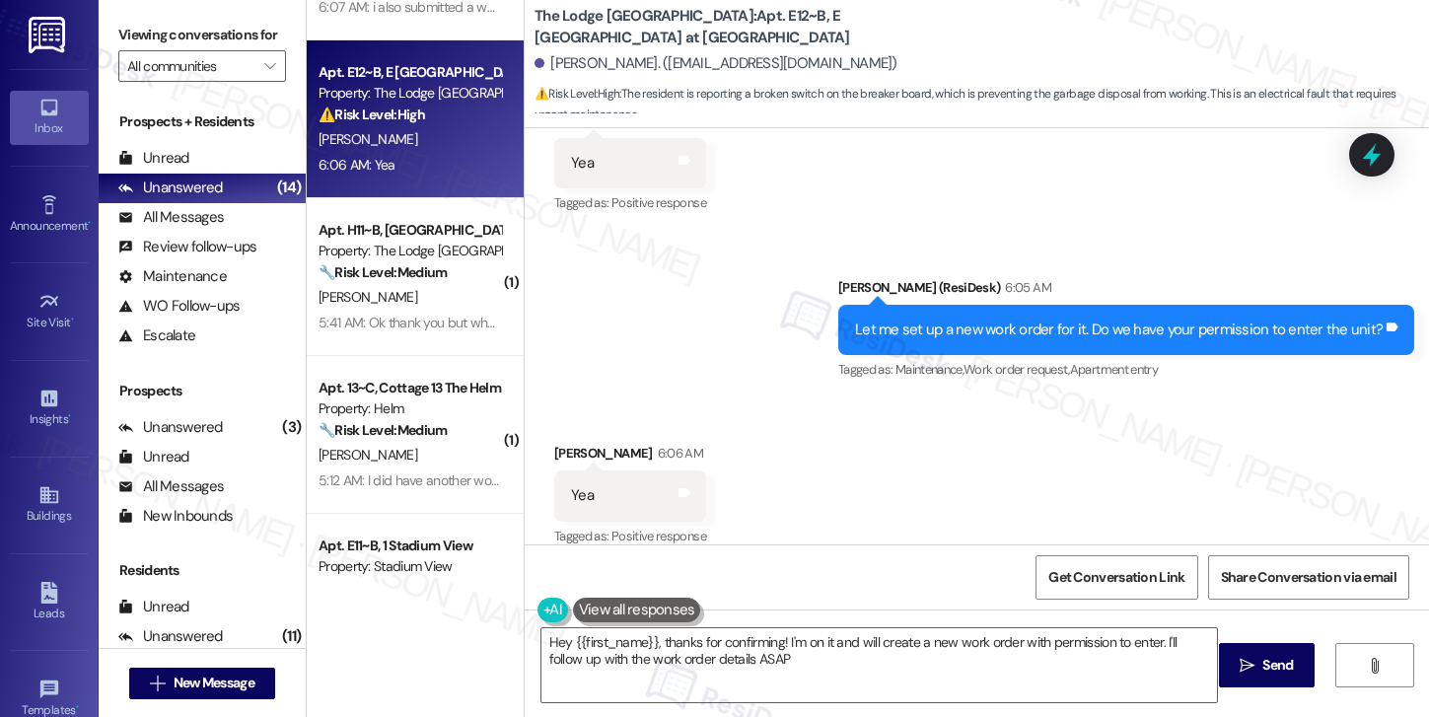
type textarea "Hey {{first_name}}, thanks for confirming! I'm on it and will create a new work…"
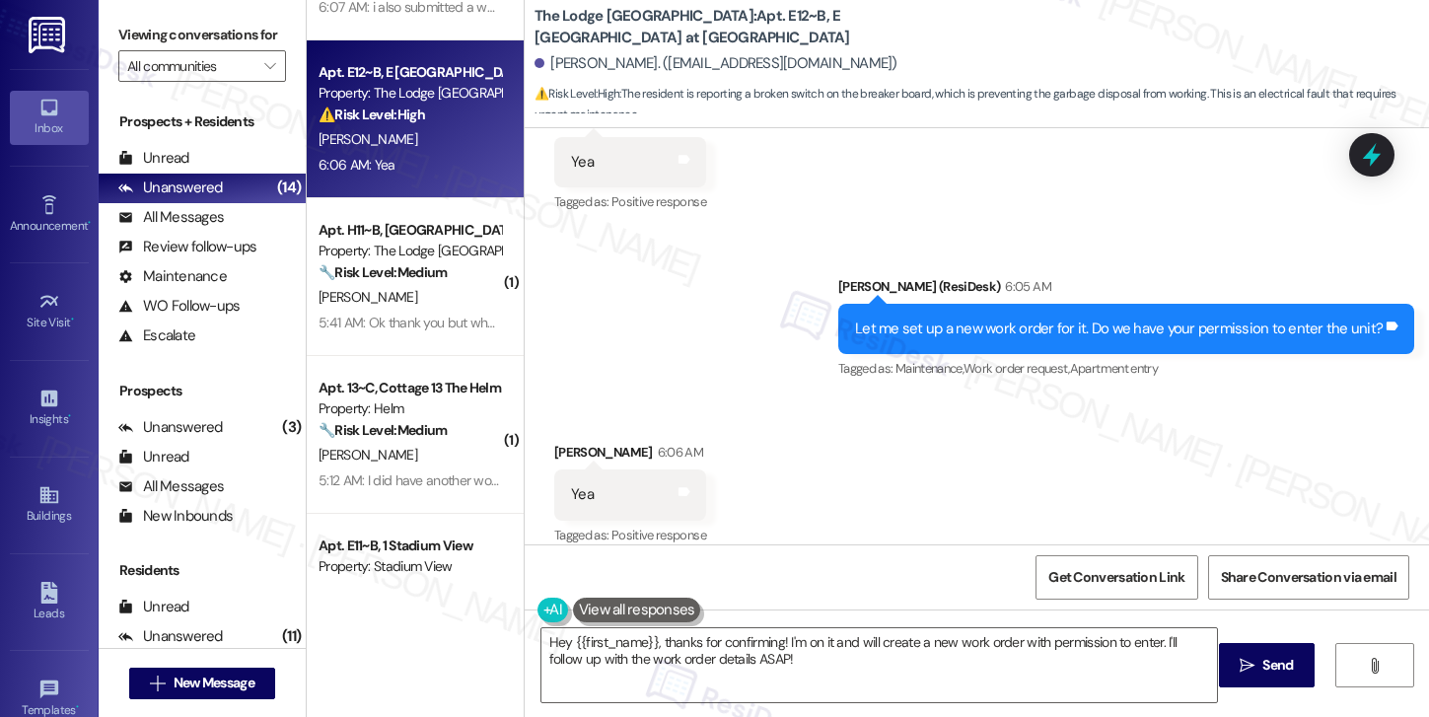
click at [865, 434] on div "Received via SMS [PERSON_NAME] 6:06 AM Yea Tags and notes Tagged as: Positive r…" at bounding box center [977, 480] width 904 height 167
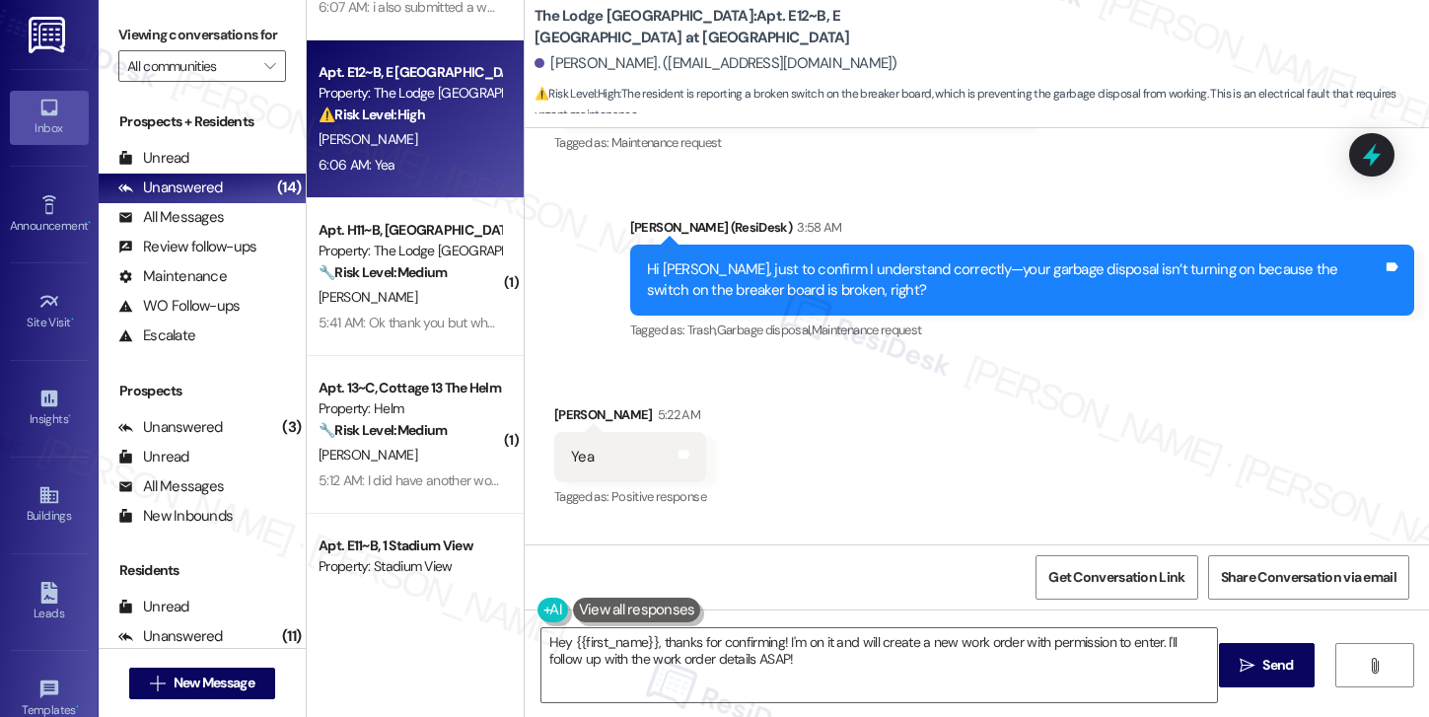
scroll to position [850, 0]
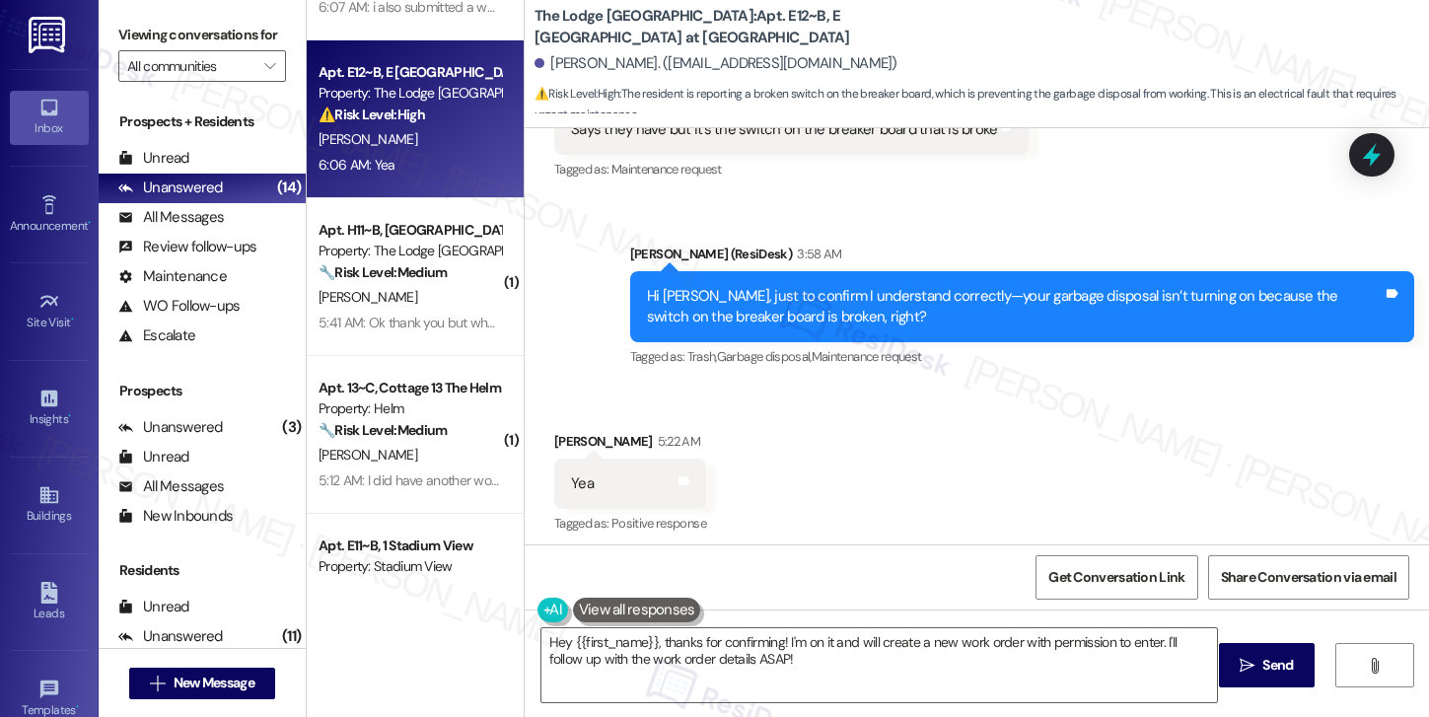
click at [725, 286] on div "Hi [PERSON_NAME], just to confirm I understand correctly—your garbage disposal …" at bounding box center [1015, 307] width 736 height 42
drag, startPoint x: 703, startPoint y: 277, endPoint x: 864, endPoint y: 283, distance: 160.8
click at [864, 286] on div "Hi [PERSON_NAME], just to confirm I understand correctly—your garbage disposal …" at bounding box center [1015, 307] width 736 height 42
click at [866, 310] on div "Hi [PERSON_NAME], just to confirm I understand correctly—your garbage disposal …" at bounding box center [1022, 307] width 784 height 72
click at [760, 286] on div "Hi [PERSON_NAME], just to confirm I understand correctly—your garbage disposal …" at bounding box center [1015, 307] width 736 height 42
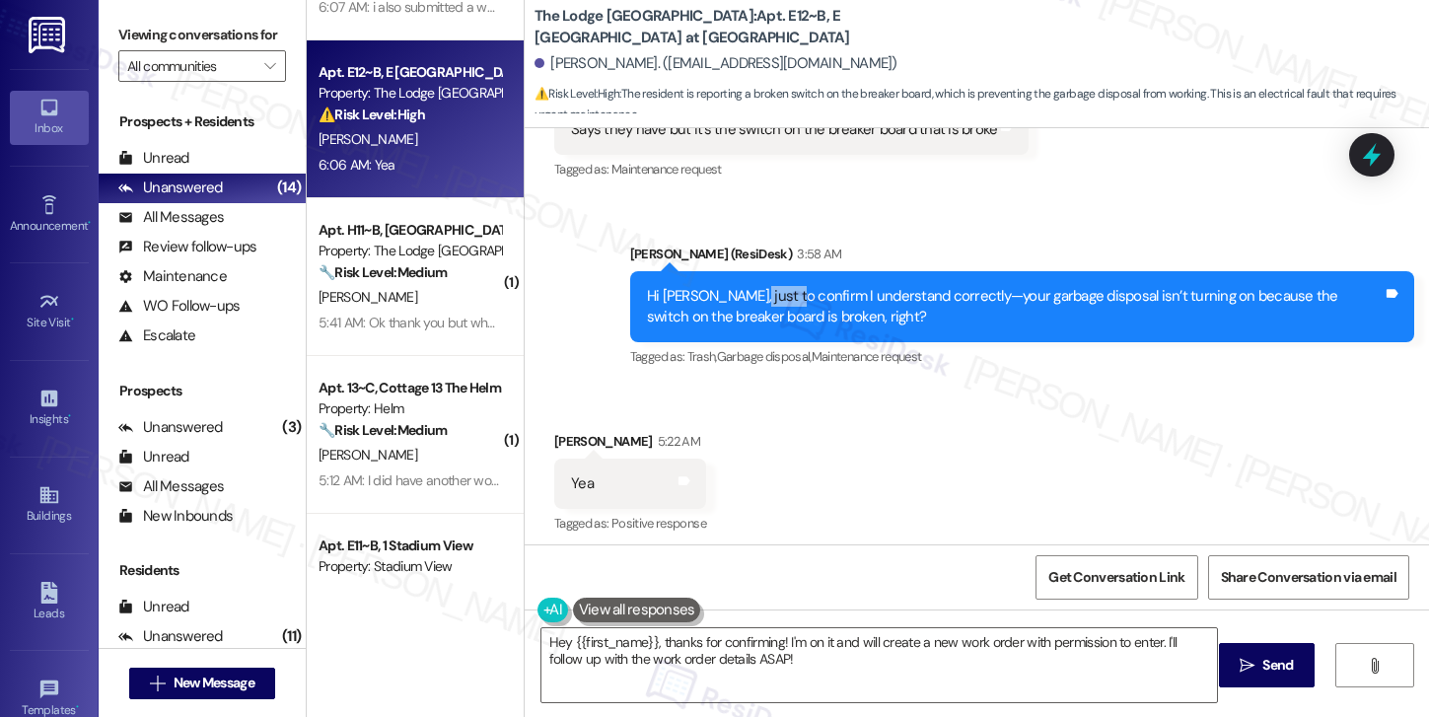
click at [760, 286] on div "Hi [PERSON_NAME], just to confirm I understand correctly—your garbage disposal …" at bounding box center [1015, 307] width 736 height 42
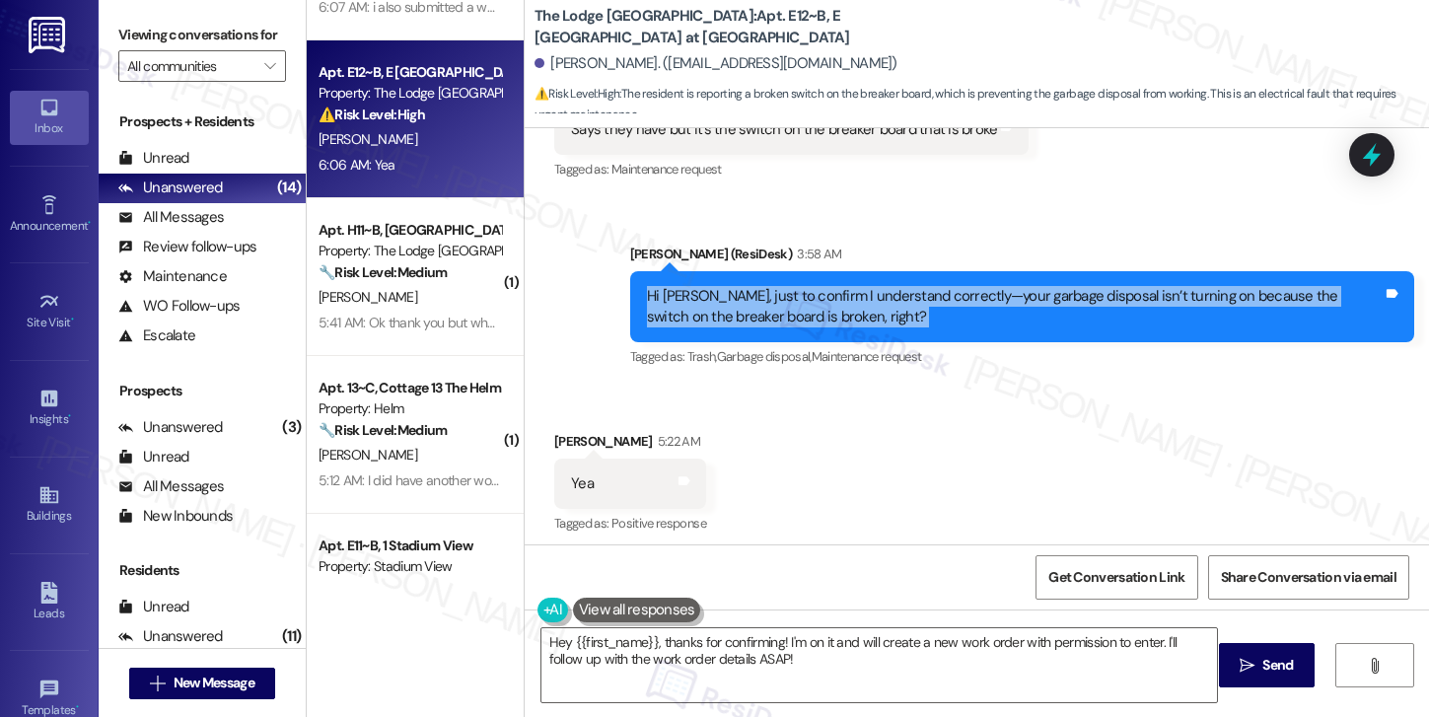
click at [760, 286] on div "Hi [PERSON_NAME], just to confirm I understand correctly—your garbage disposal …" at bounding box center [1015, 307] width 736 height 42
copy div "Hi [PERSON_NAME], just to confirm I understand correctly—your garbage disposal …"
click at [648, 655] on textarea "Hey {{first_name}}, thanks for confirming! I'm on it and will create a new work…" at bounding box center [879, 665] width 676 height 74
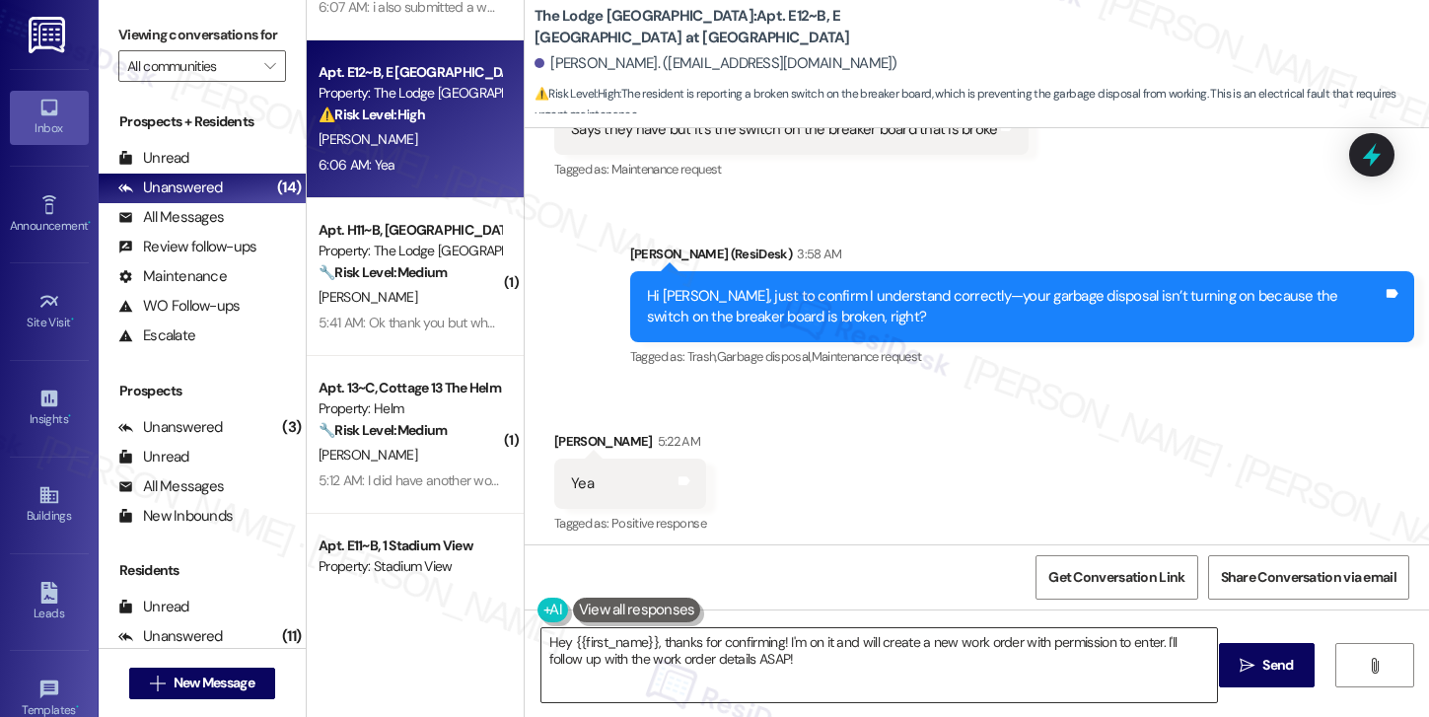
click at [648, 655] on textarea "Hey {{first_name}}, thanks for confirming! I'm on it and will create a new work…" at bounding box center [879, 665] width 676 height 74
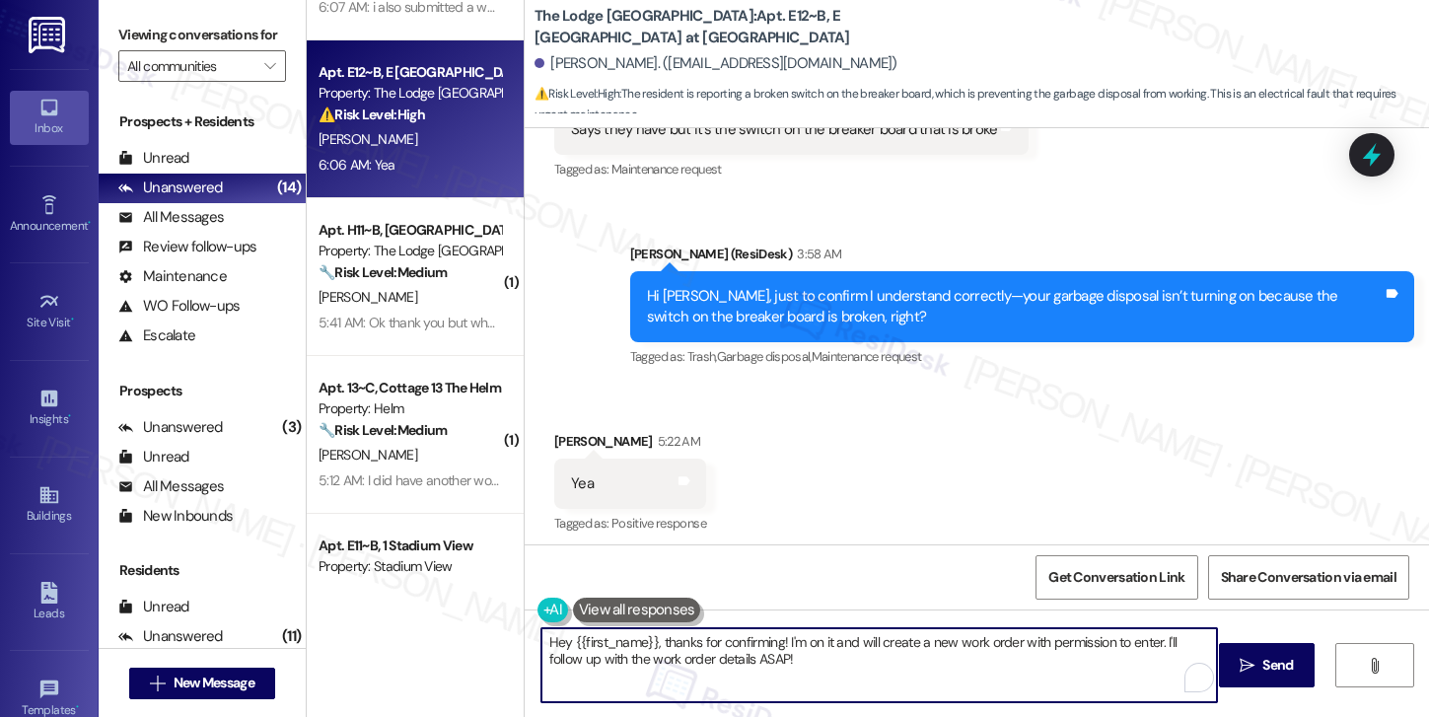
click at [648, 655] on textarea "Hey {{first_name}}, thanks for confirming! I'm on it and will create a new work…" at bounding box center [879, 665] width 676 height 74
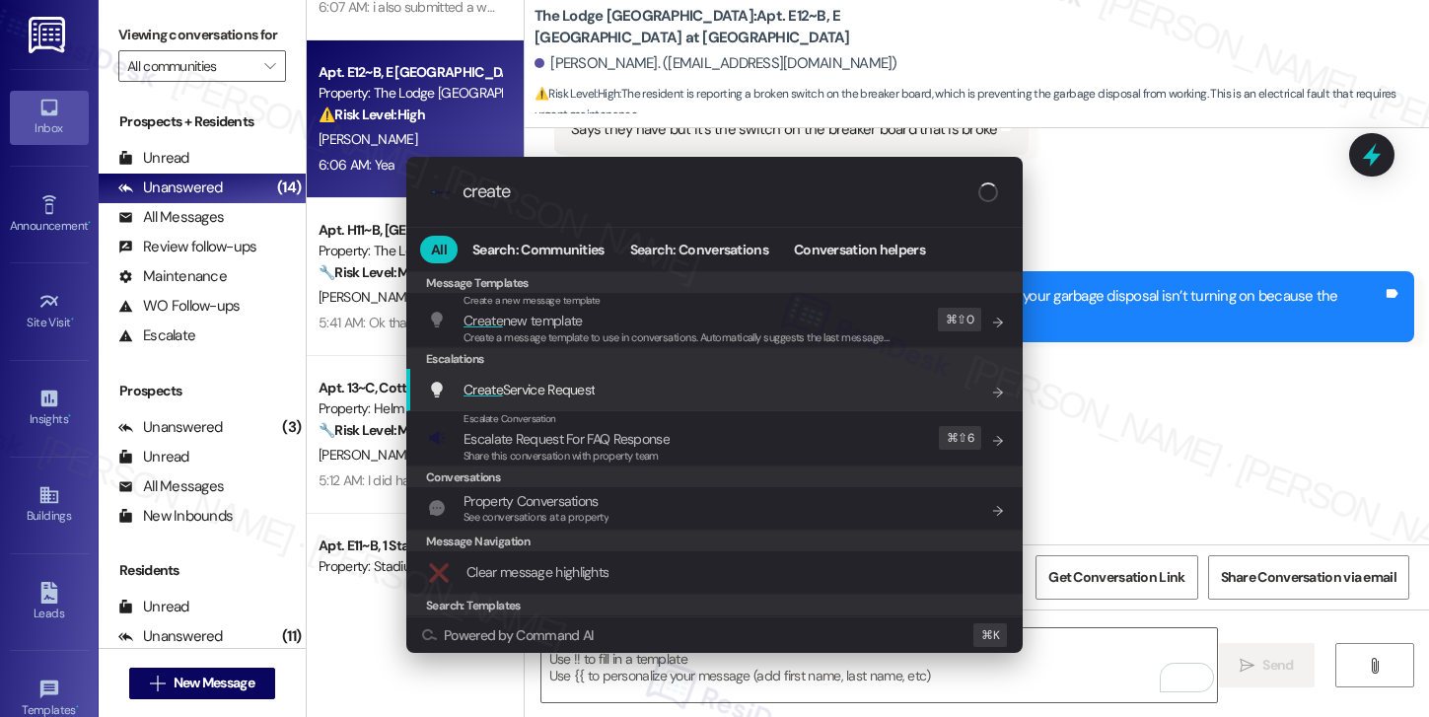
type input "create"
click at [629, 394] on div "Create Service Request Add shortcut" at bounding box center [716, 390] width 577 height 22
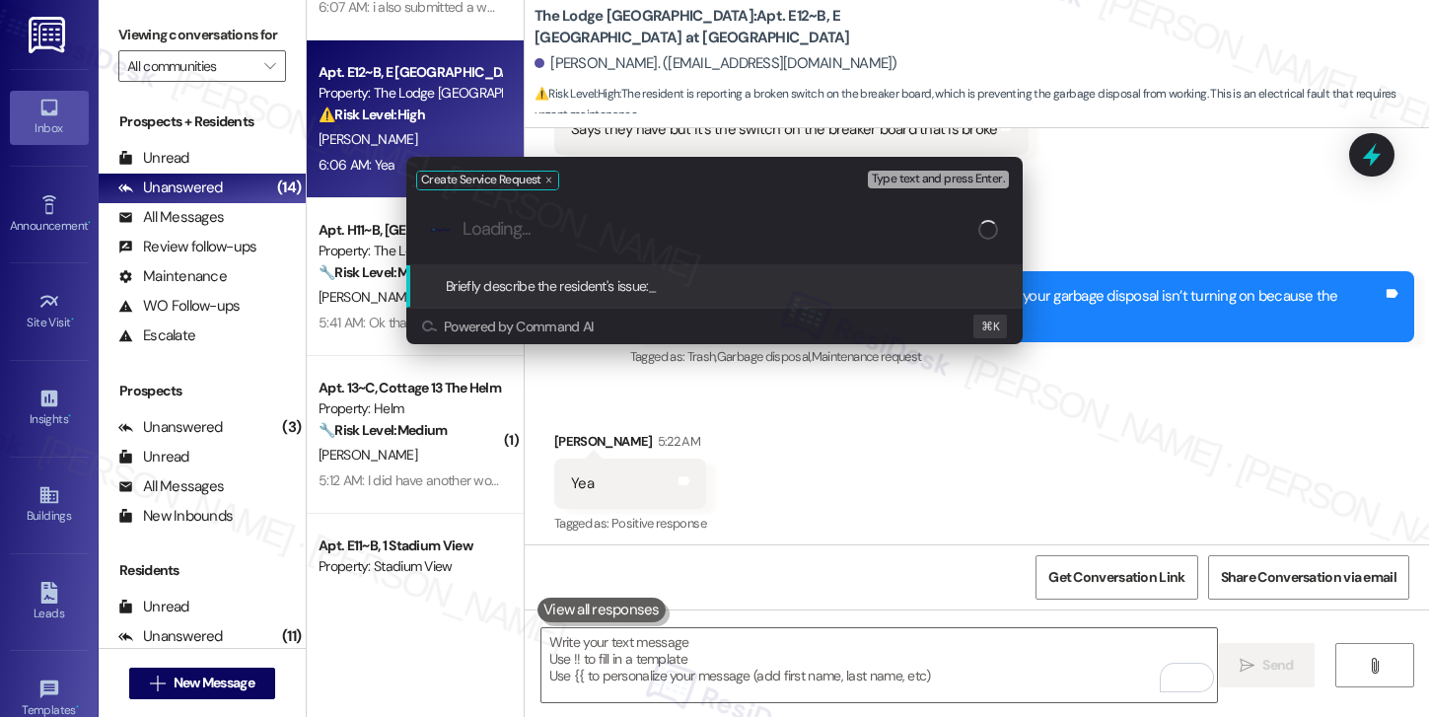
click at [629, 394] on div "Create Service Request Type text and press Enter. .cls-1{fill:#0a055f;}.cls-2{f…" at bounding box center [714, 358] width 1429 height 717
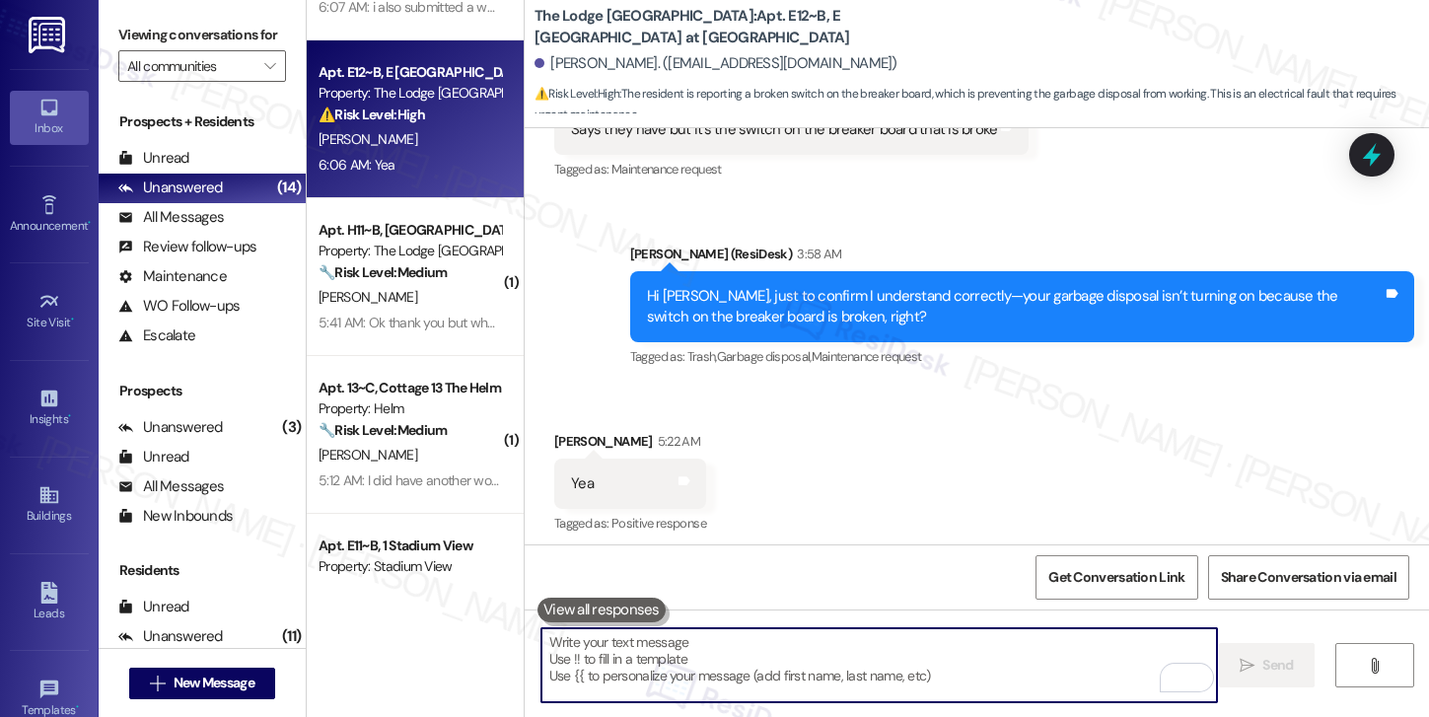
click at [629, 416] on div "Received via SMS [PERSON_NAME] 5:22 AM Yea Tags and notes Tagged as: Positive r…" at bounding box center [629, 484] width 181 height 137
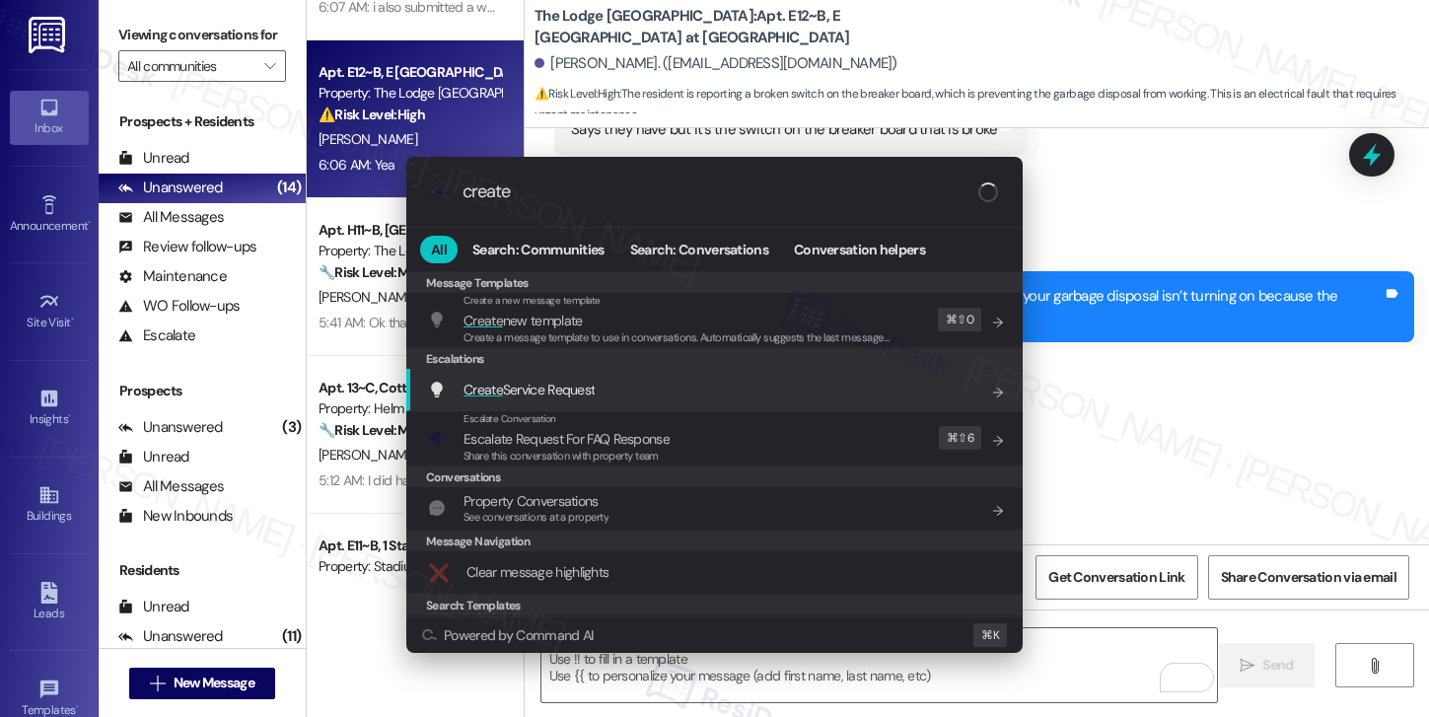
type input "create"
click at [599, 379] on div "Create Service Request Add shortcut" at bounding box center [716, 390] width 577 height 22
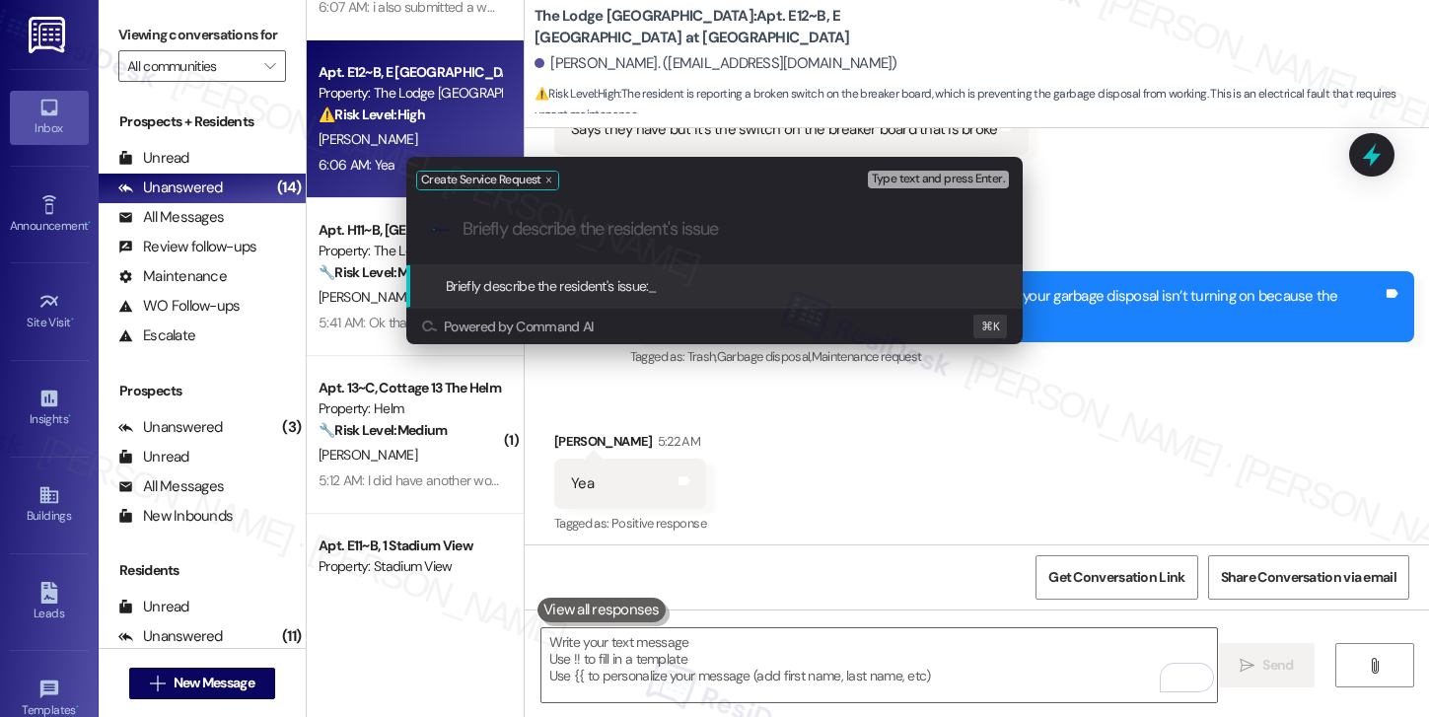
click at [572, 234] on input "Briefly describe the resident's issue" at bounding box center [729, 229] width 535 height 21
click at [550, 238] on input "Briefly describe the resident's issue" at bounding box center [729, 229] width 535 height 21
paste input "broken switch on the breaker board"
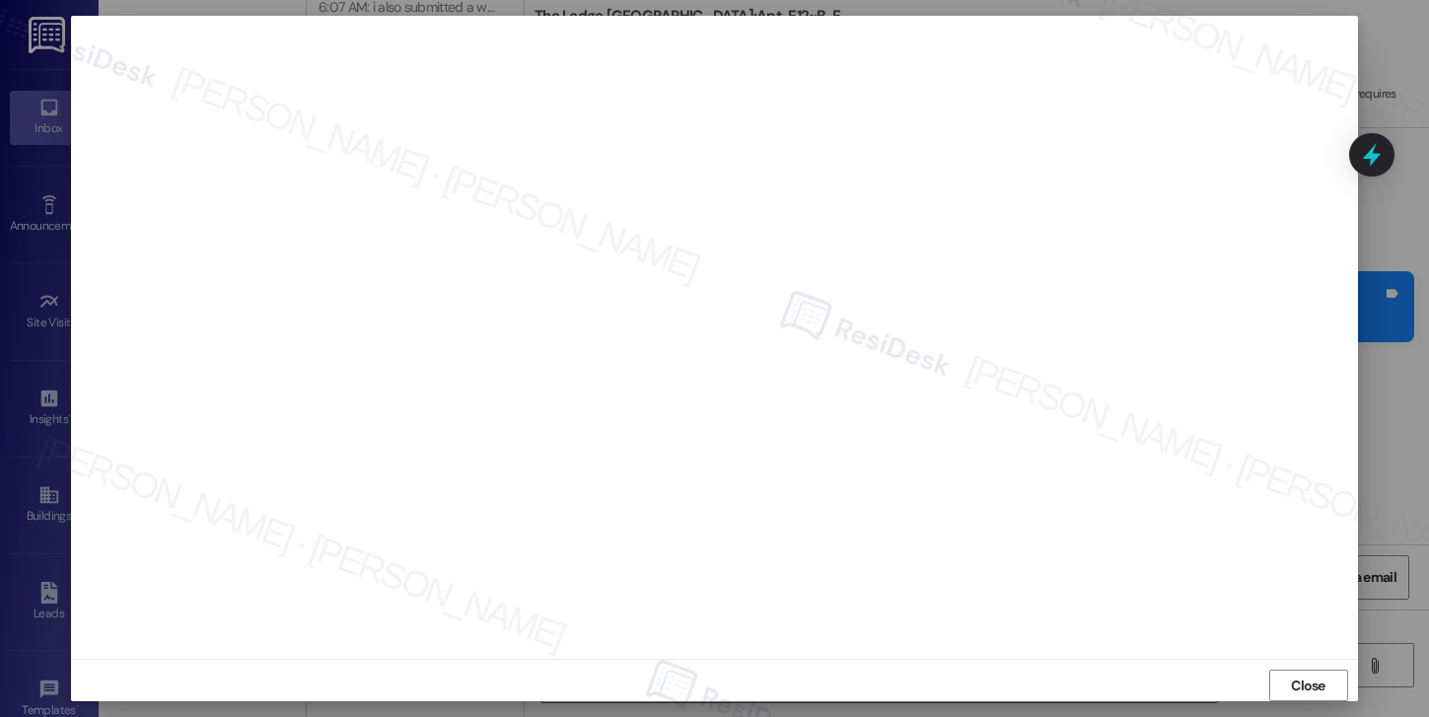
scroll to position [0, 0]
click at [1298, 684] on span "Close" at bounding box center [1308, 687] width 35 height 21
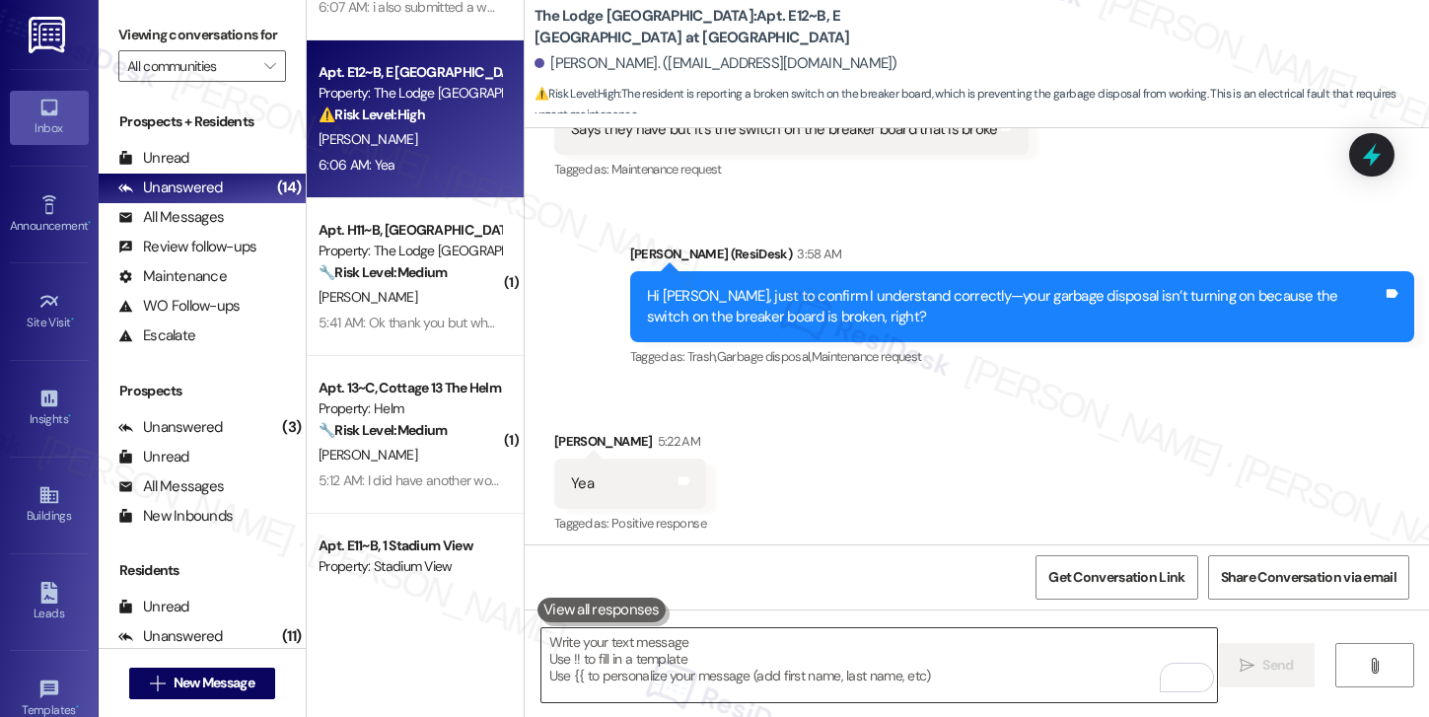
click at [627, 674] on textarea "To enrich screen reader interactions, please activate Accessibility in Grammarl…" at bounding box center [879, 665] width 676 height 74
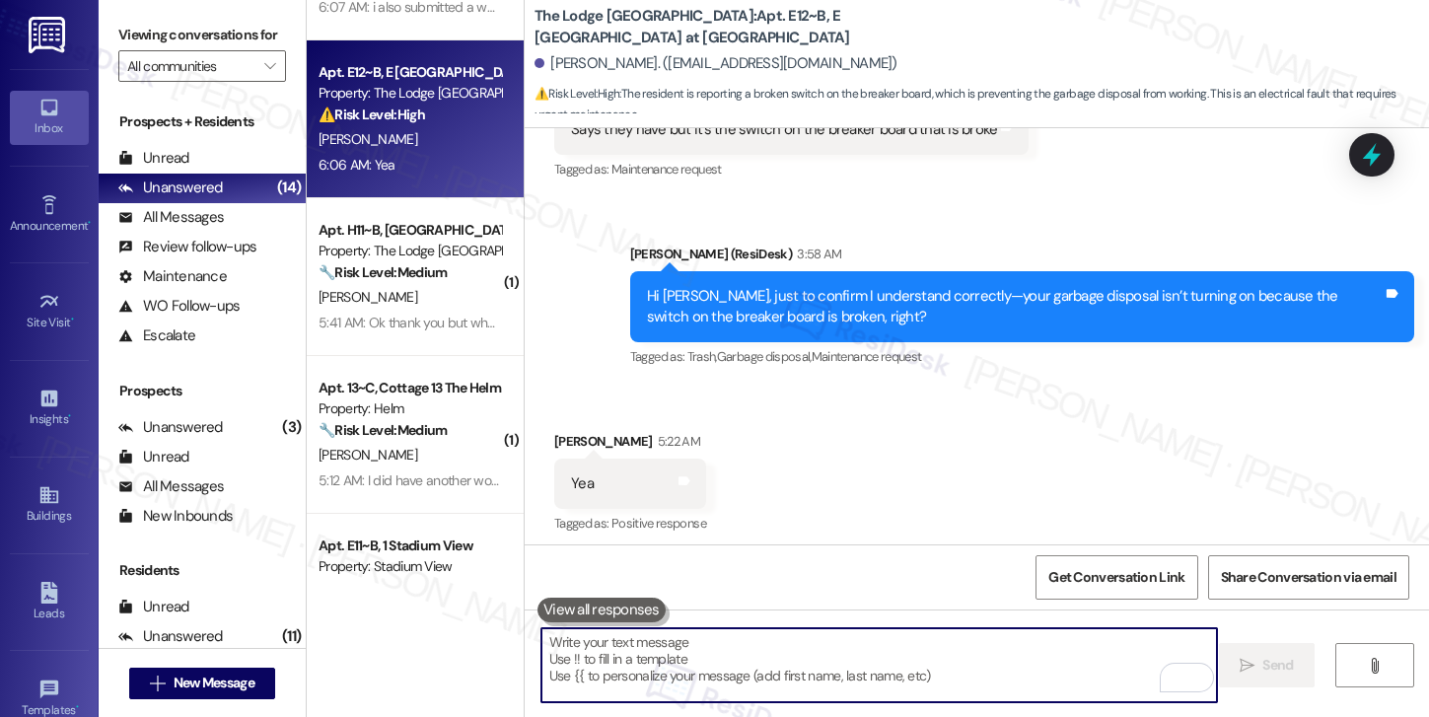
click at [627, 674] on textarea "To enrich screen reader interactions, please activate Accessibility in Grammarl…" at bounding box center [879, 665] width 676 height 74
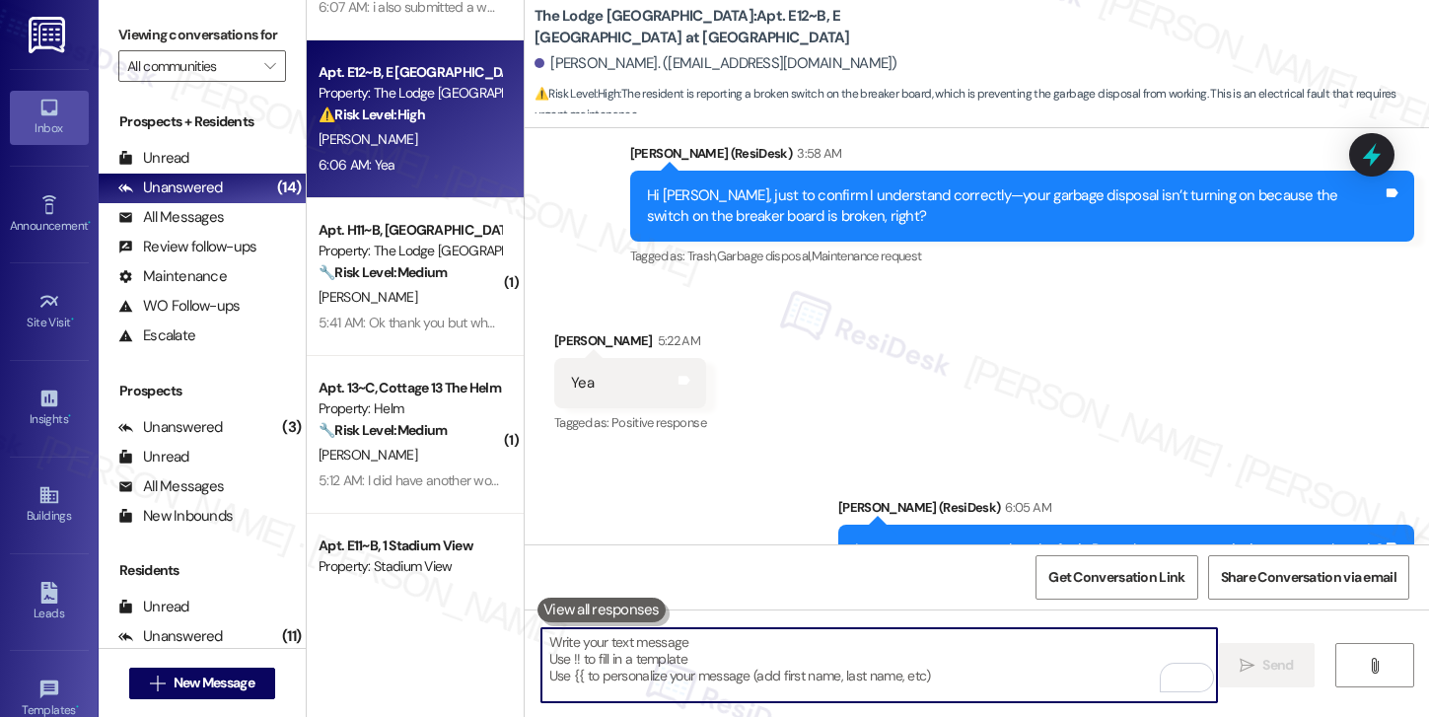
scroll to position [1171, 0]
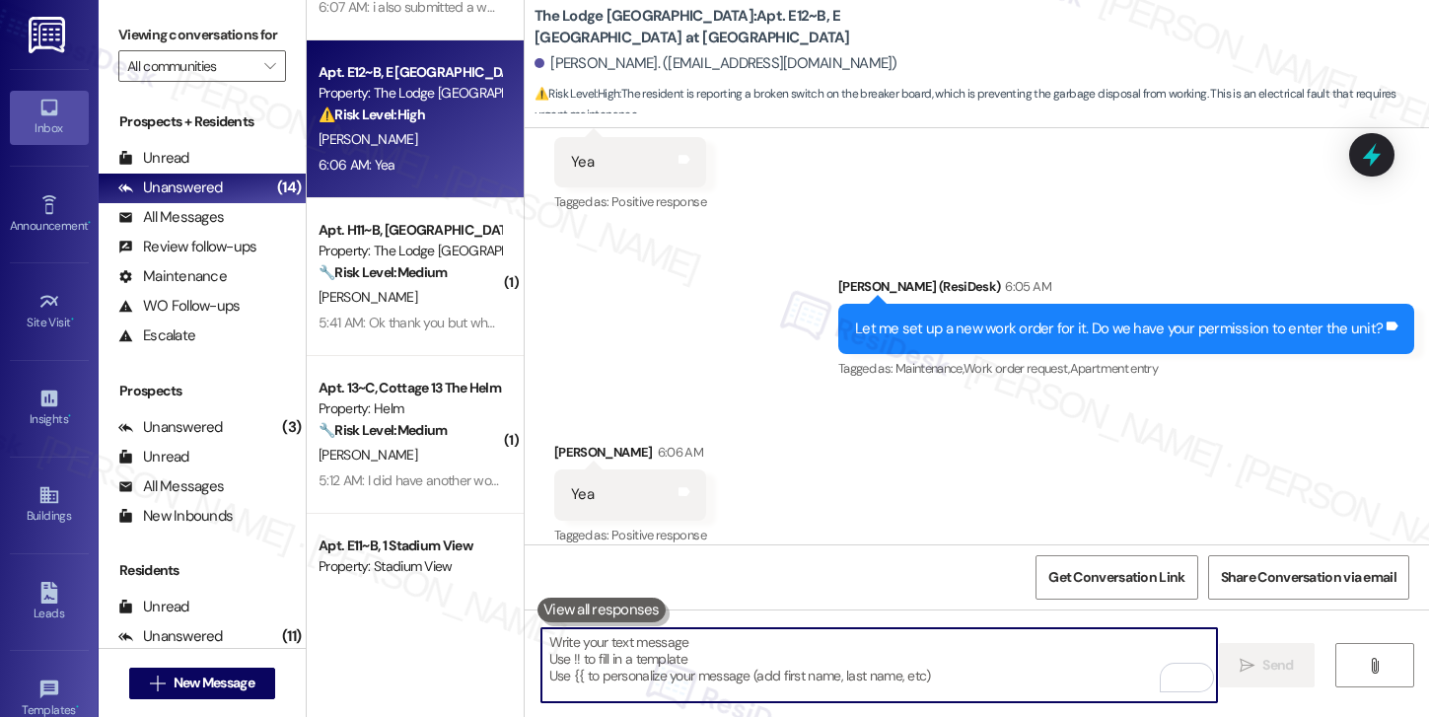
click at [691, 665] on textarea "To enrich screen reader interactions, please activate Accessibility in Grammarl…" at bounding box center [879, 665] width 676 height 74
click at [690, 665] on textarea "To enrich screen reader interactions, please activate Accessibility in Grammarl…" at bounding box center [879, 665] width 676 height 74
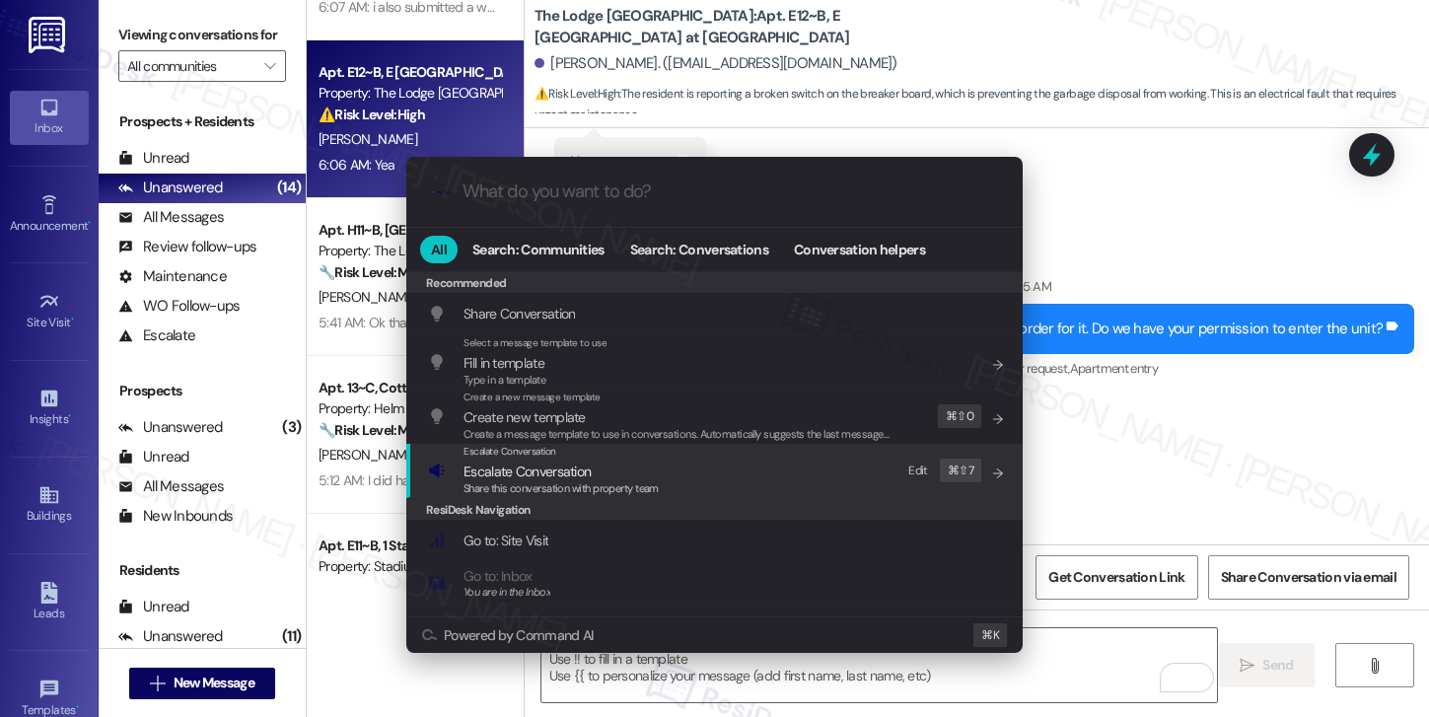
click at [597, 481] on span "Share this conversation with property team" at bounding box center [560, 488] width 195 height 14
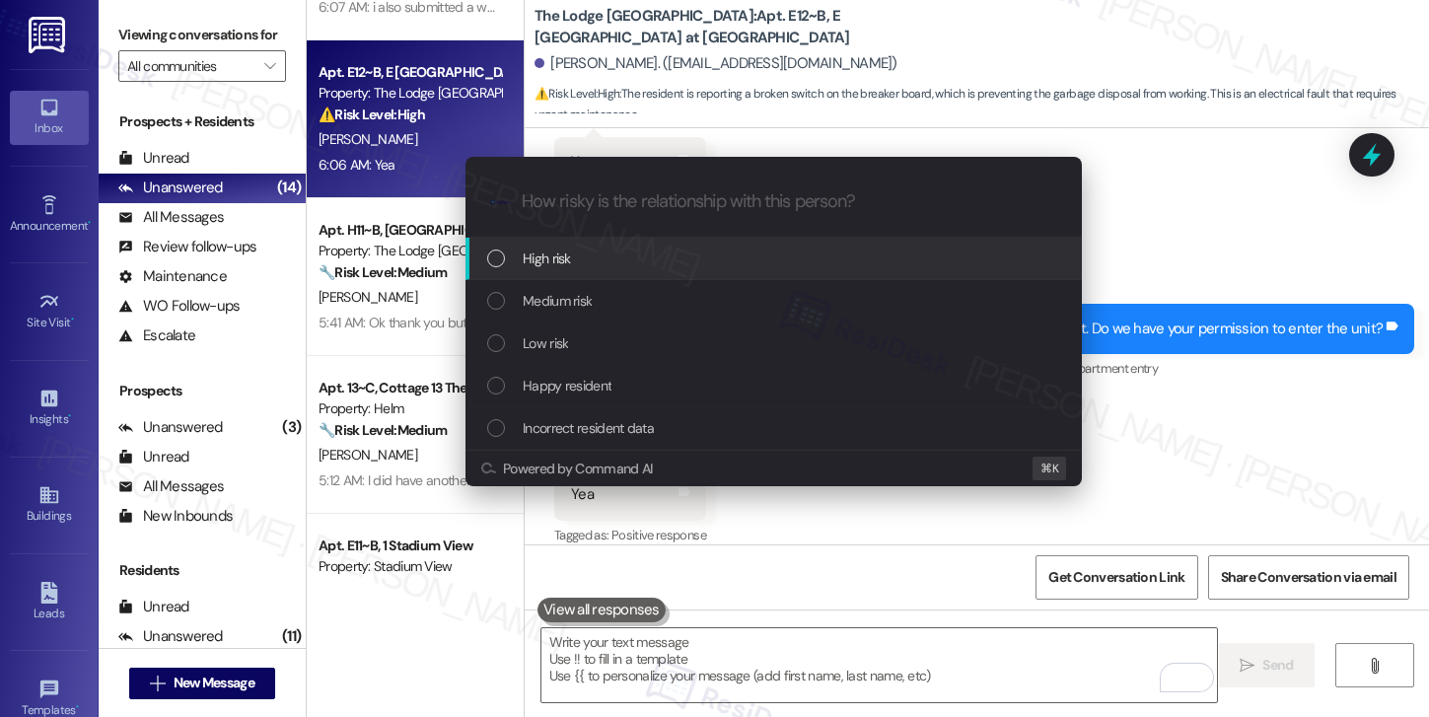
click at [622, 252] on div "High risk" at bounding box center [775, 258] width 577 height 22
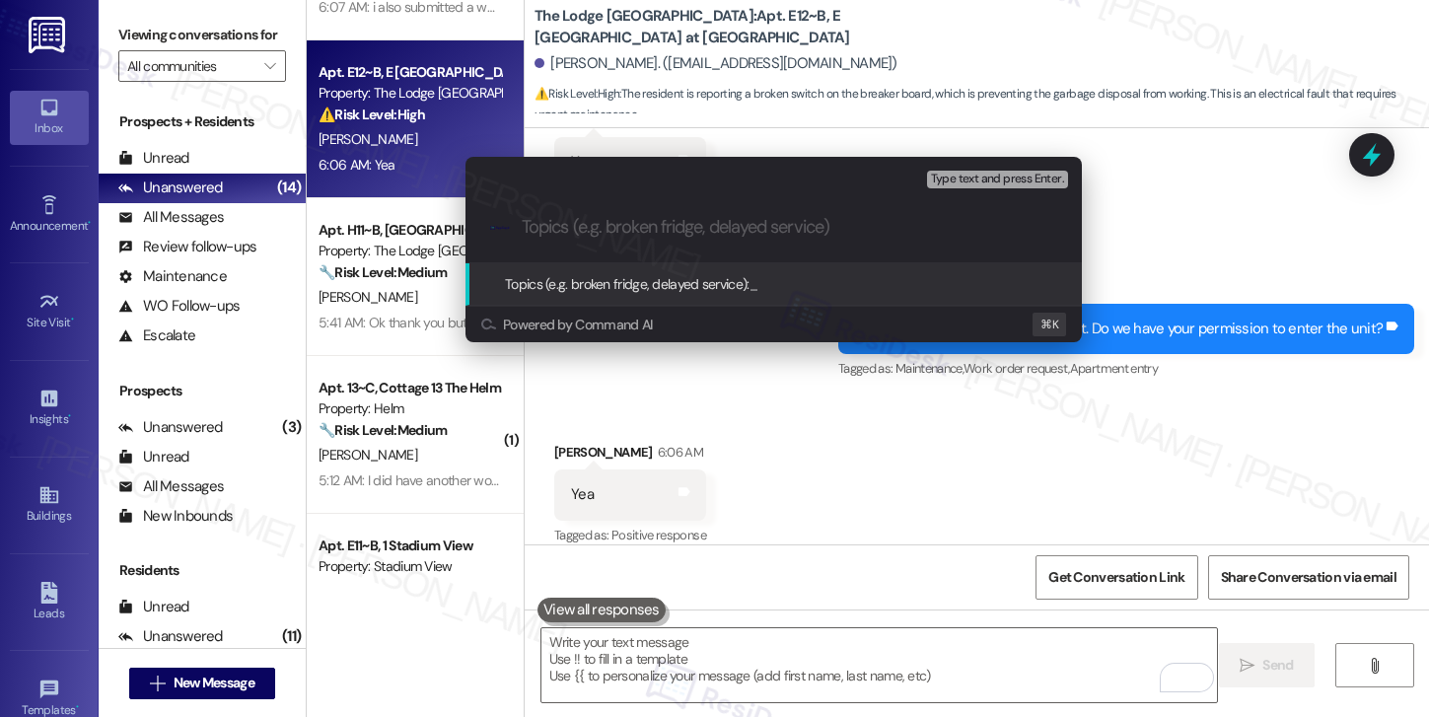
paste input "Work order submitted by Residesk | Work Order# 12918743 - breaker board switch"
type input "Work order submitted by Residesk | Work Order# 12918743 - breaker board switch"
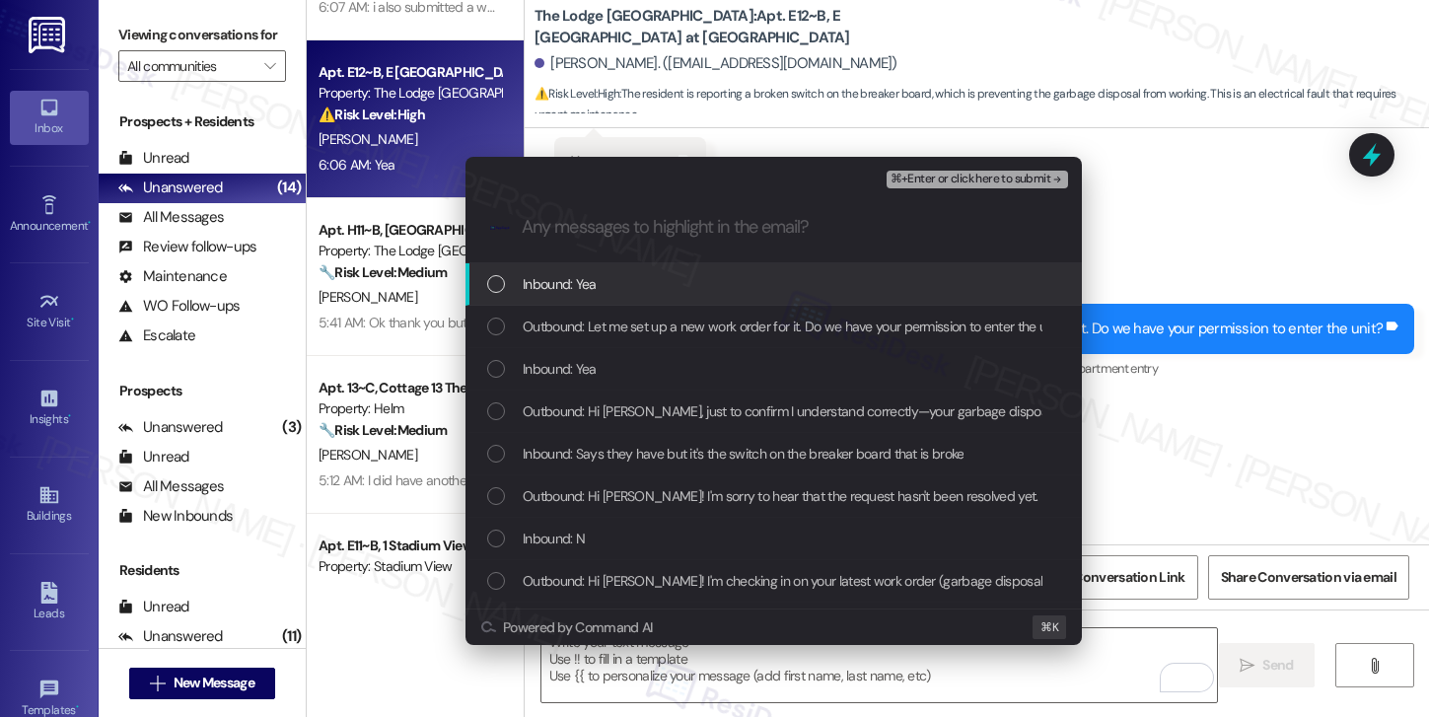
scroll to position [0, 0]
click at [645, 304] on div "Inbound: Yea" at bounding box center [773, 284] width 616 height 42
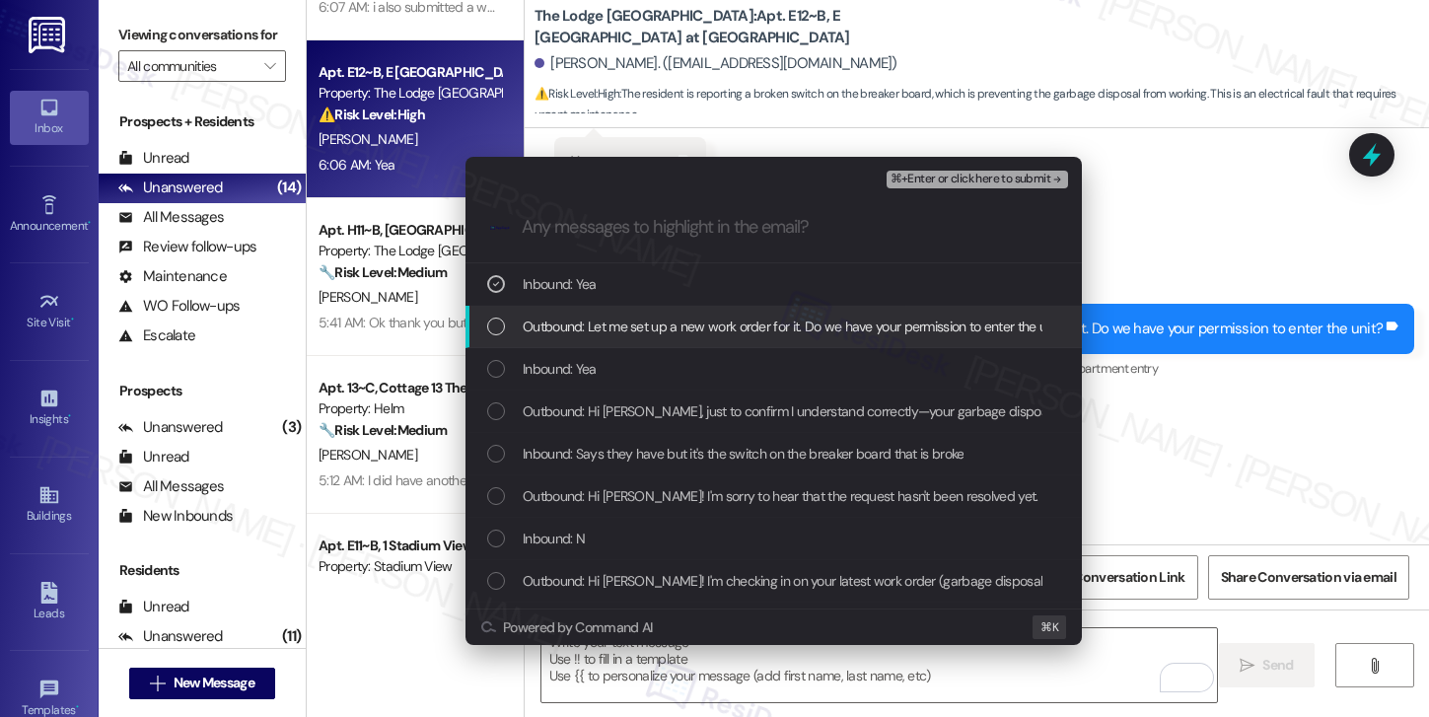
click at [648, 316] on span "Outbound: Let me set up a new work order for it. Do we have your permission to …" at bounding box center [794, 327] width 543 height 22
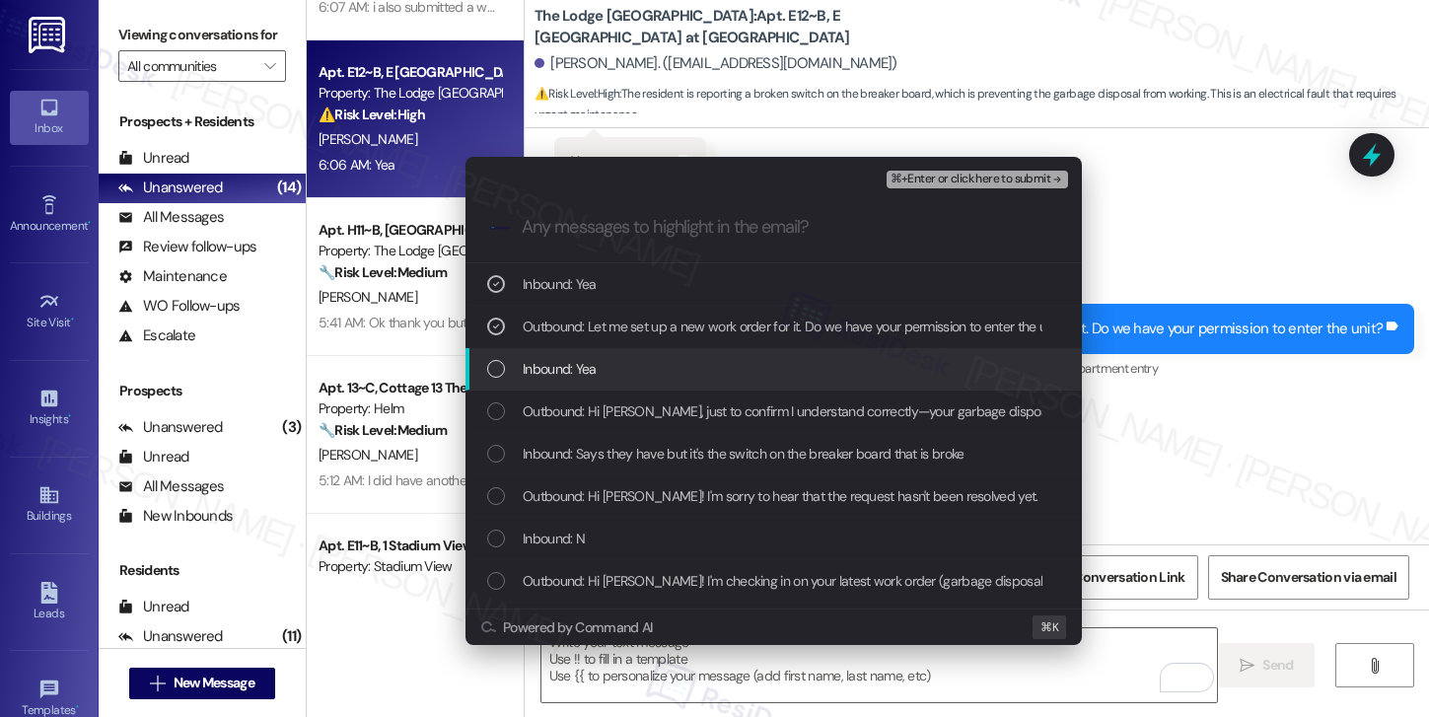
click at [624, 369] on div "Inbound: Yea" at bounding box center [775, 369] width 577 height 22
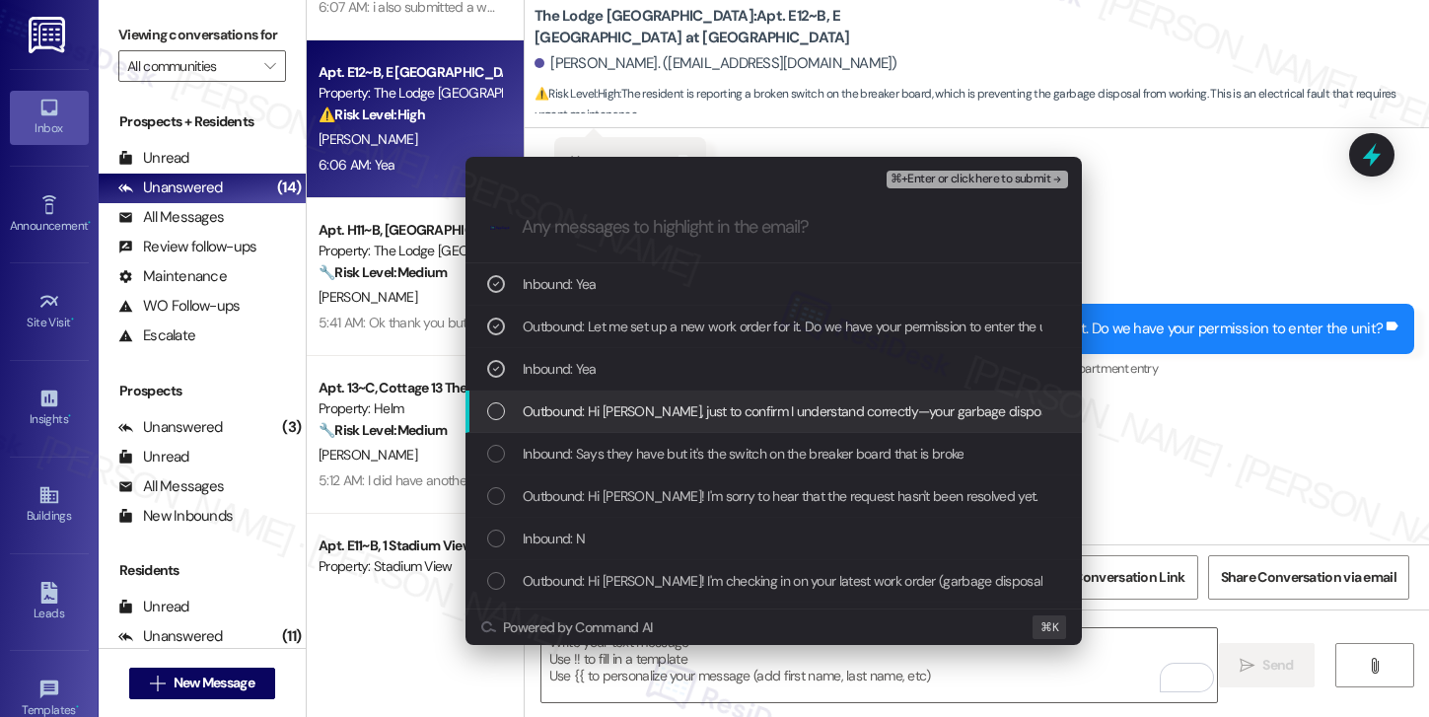
click at [628, 416] on span "Outbound: Hi [PERSON_NAME], just to confirm I understand correctly—your garbage…" at bounding box center [998, 411] width 951 height 22
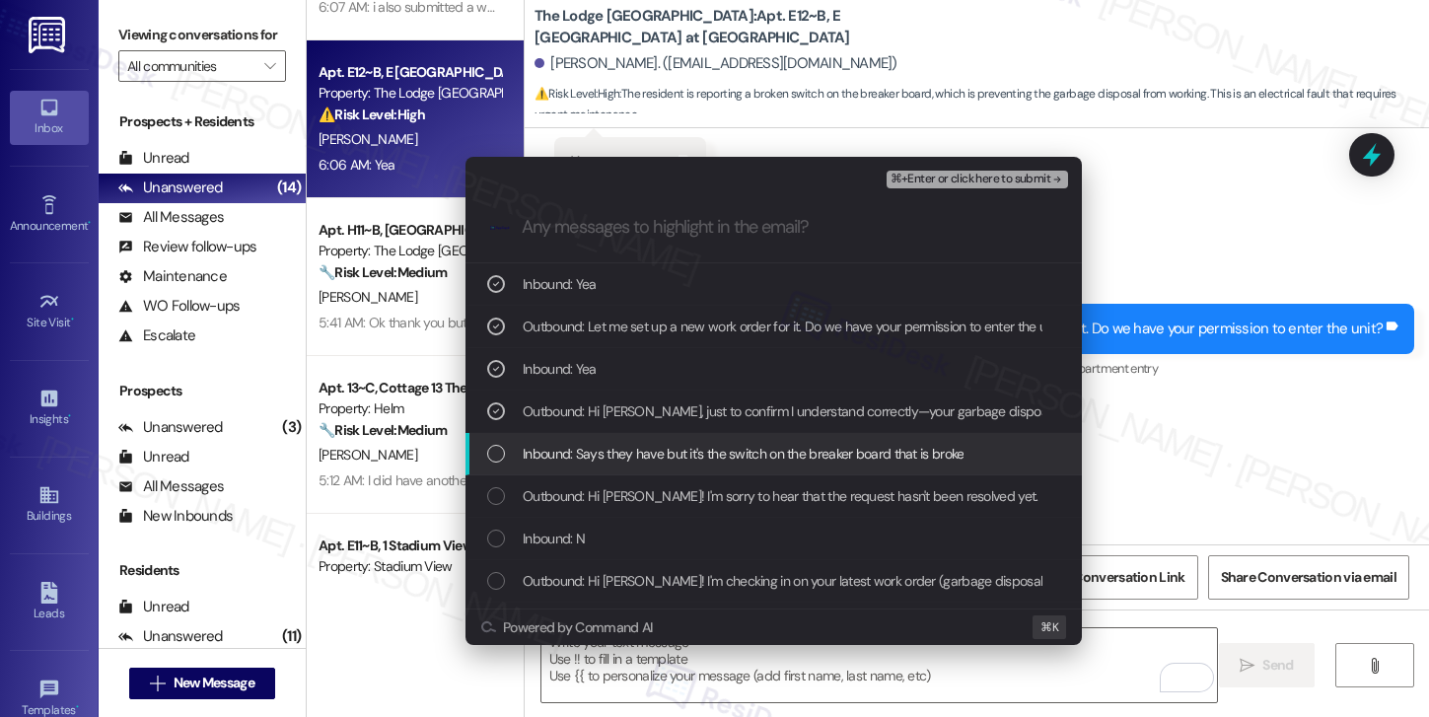
click at [638, 441] on div "Inbound: Says they have but it's the switch on the breaker board that is broke" at bounding box center [773, 454] width 616 height 42
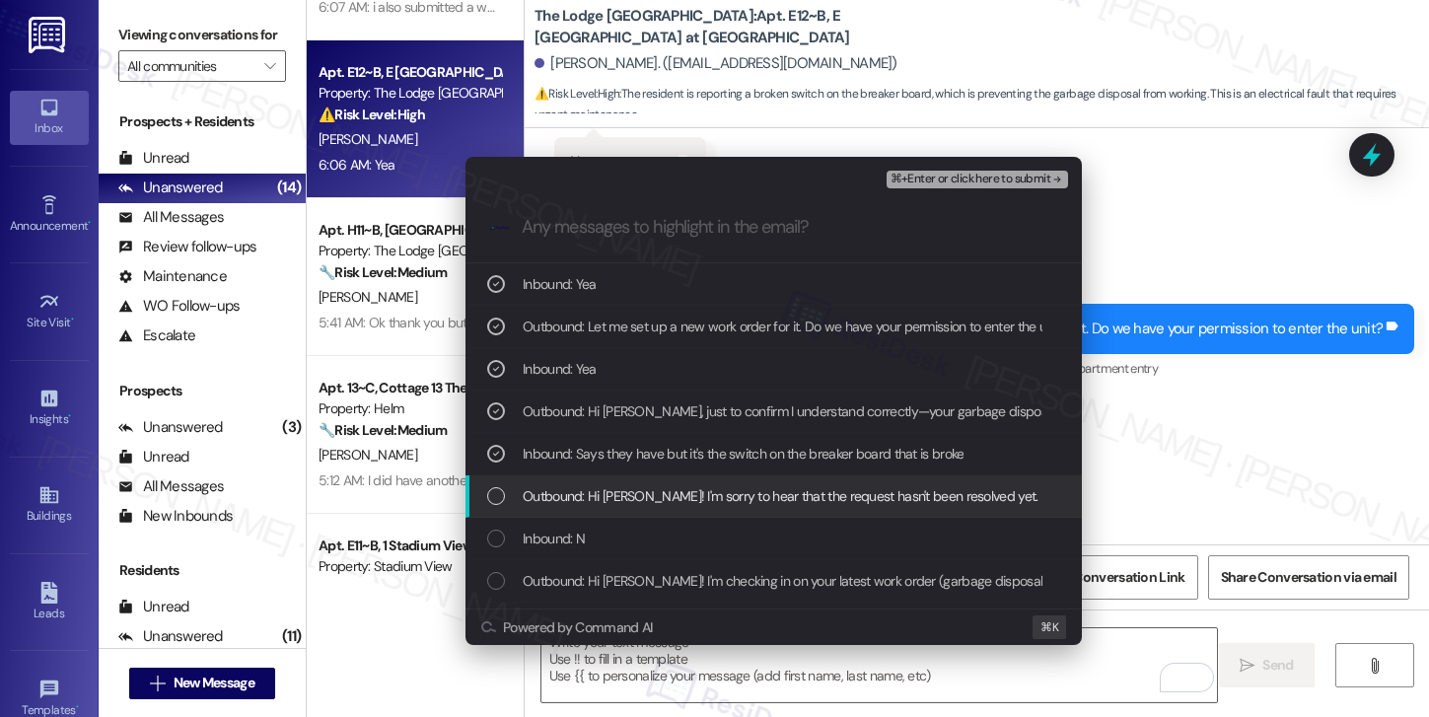
click at [651, 497] on span "Outbound: Hi [PERSON_NAME]! I'm sorry to hear that the request hasn't been reso…" at bounding box center [934, 496] width 822 height 22
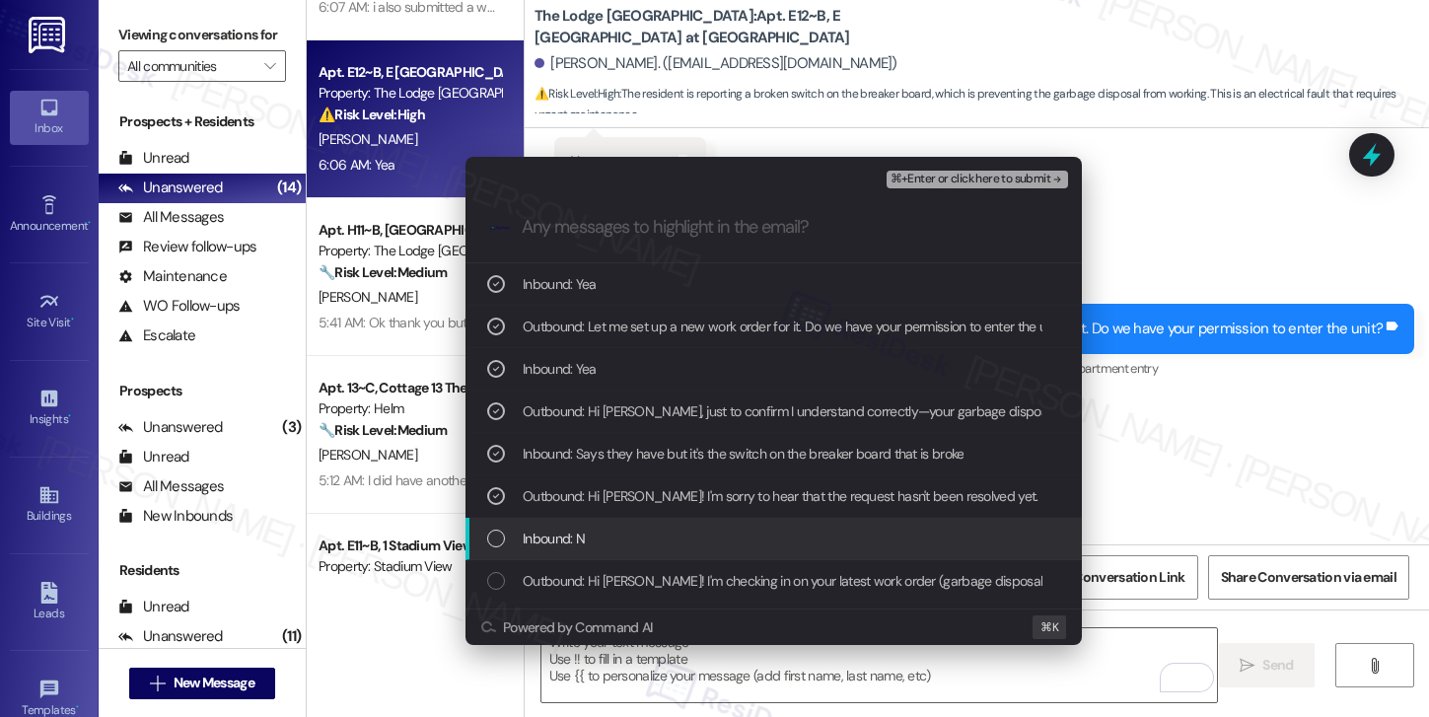
click at [652, 539] on div "Inbound: N" at bounding box center [775, 538] width 577 height 22
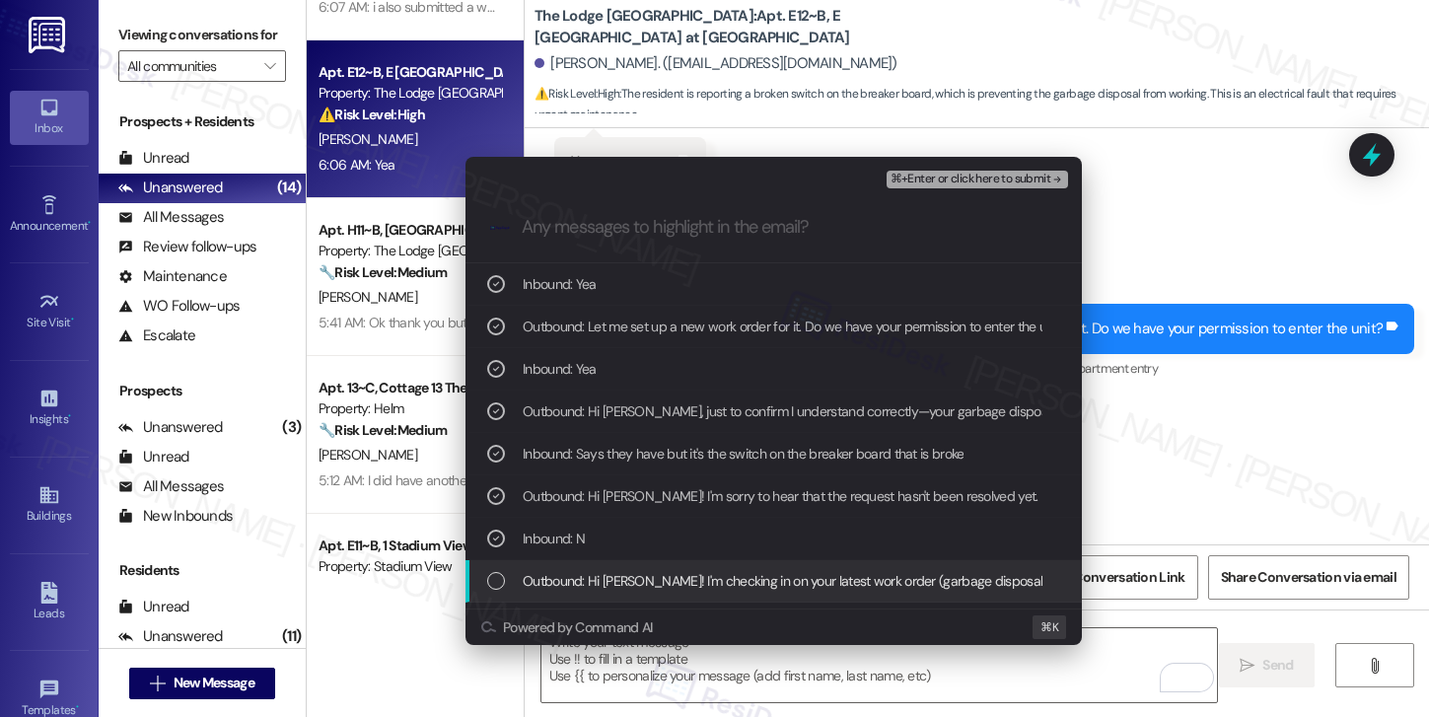
click at [654, 577] on span "Outbound: Hi [PERSON_NAME]! I'm checking in on your latest work order (garbage …" at bounding box center [1273, 581] width 1501 height 22
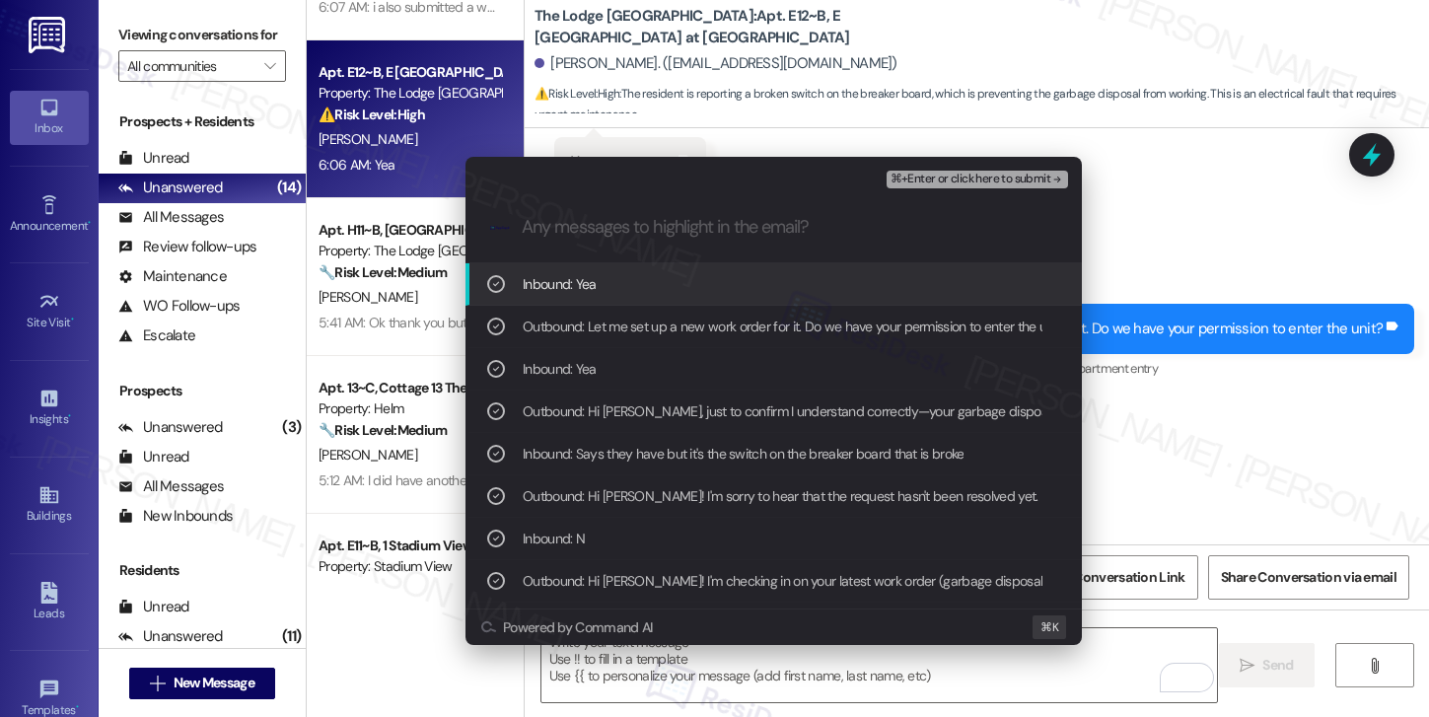
click at [929, 173] on span "⌘+Enter or click here to submit" at bounding box center [970, 180] width 160 height 14
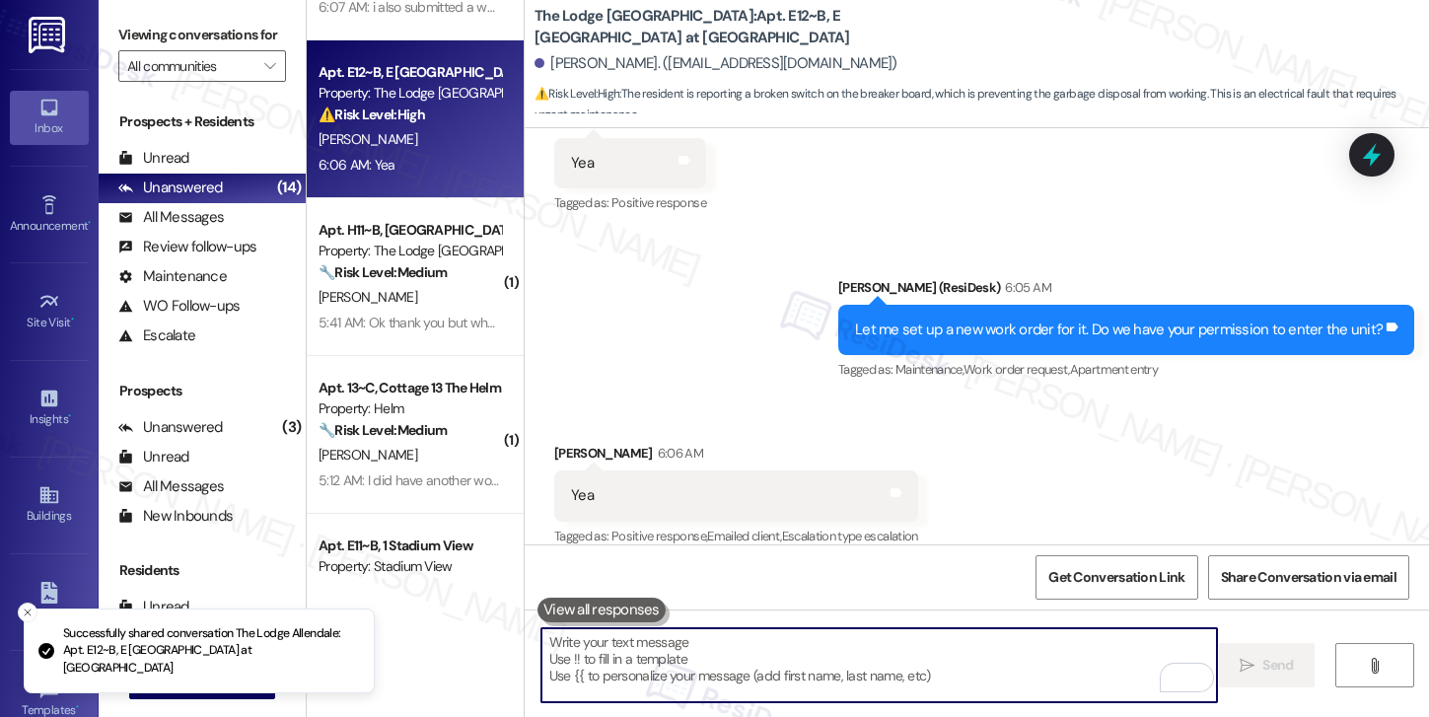
scroll to position [1171, 0]
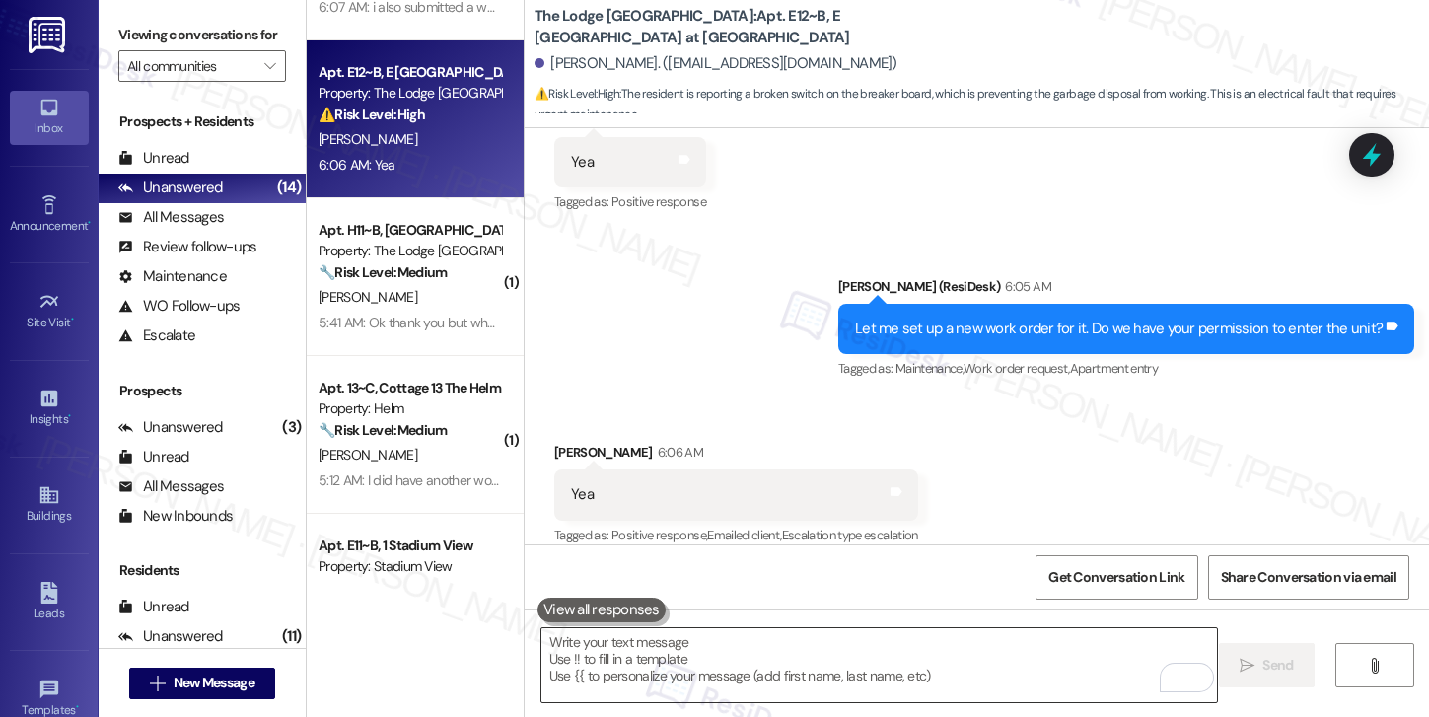
click at [715, 660] on textarea "To enrich screen reader interactions, please activate Accessibility in Grammarl…" at bounding box center [879, 665] width 676 height 74
click at [715, 659] on textarea "To enrich screen reader interactions, please activate Accessibility in Grammarl…" at bounding box center [879, 665] width 676 height 74
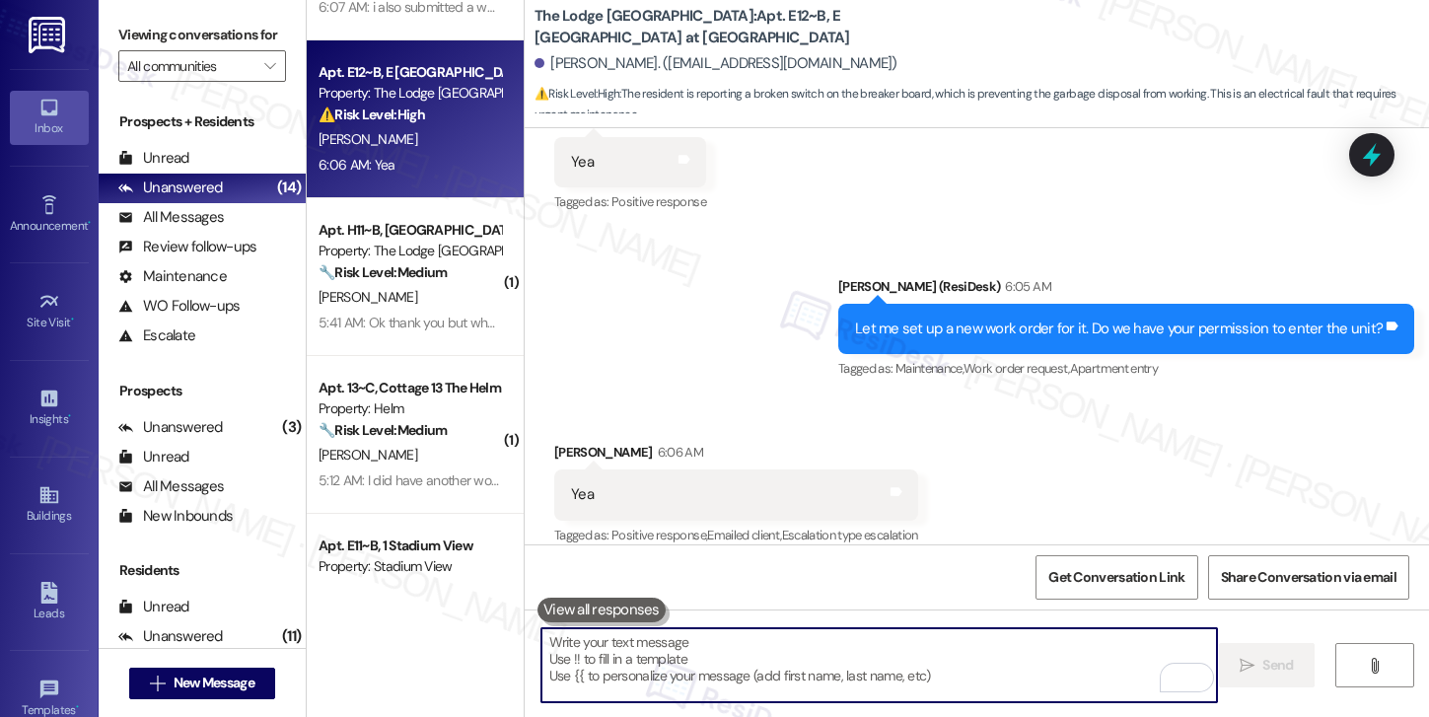
paste textarea "Thank you, {{first_name}}. The request has been submitted. Our maintenance team…"
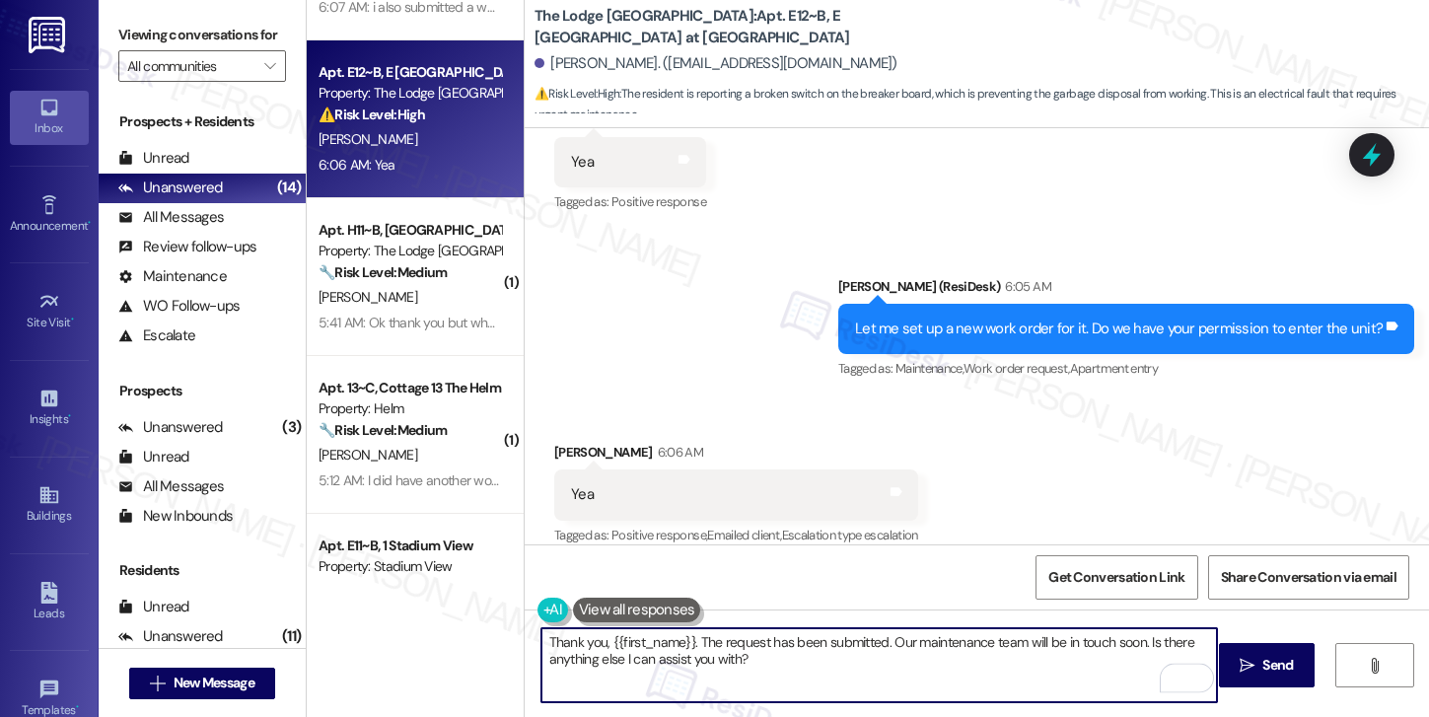
click at [855, 651] on textarea "Thank you, {{first_name}}. The request has been submitted. Our maintenance team…" at bounding box center [879, 665] width 676 height 74
click at [1245, 655] on span " Send" at bounding box center [1266, 665] width 62 height 21
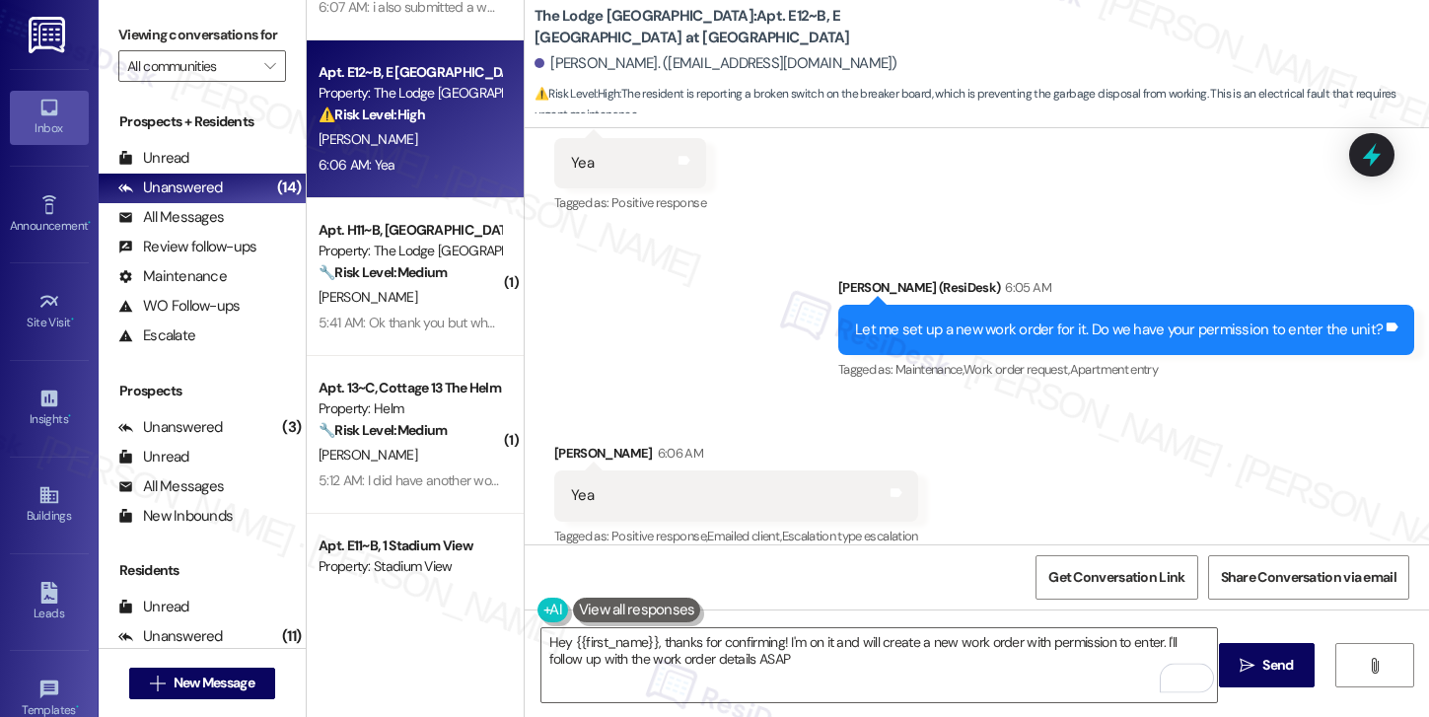
type textarea "Hey {{first_name}}, thanks for confirming! I'm on it and will create a new work…"
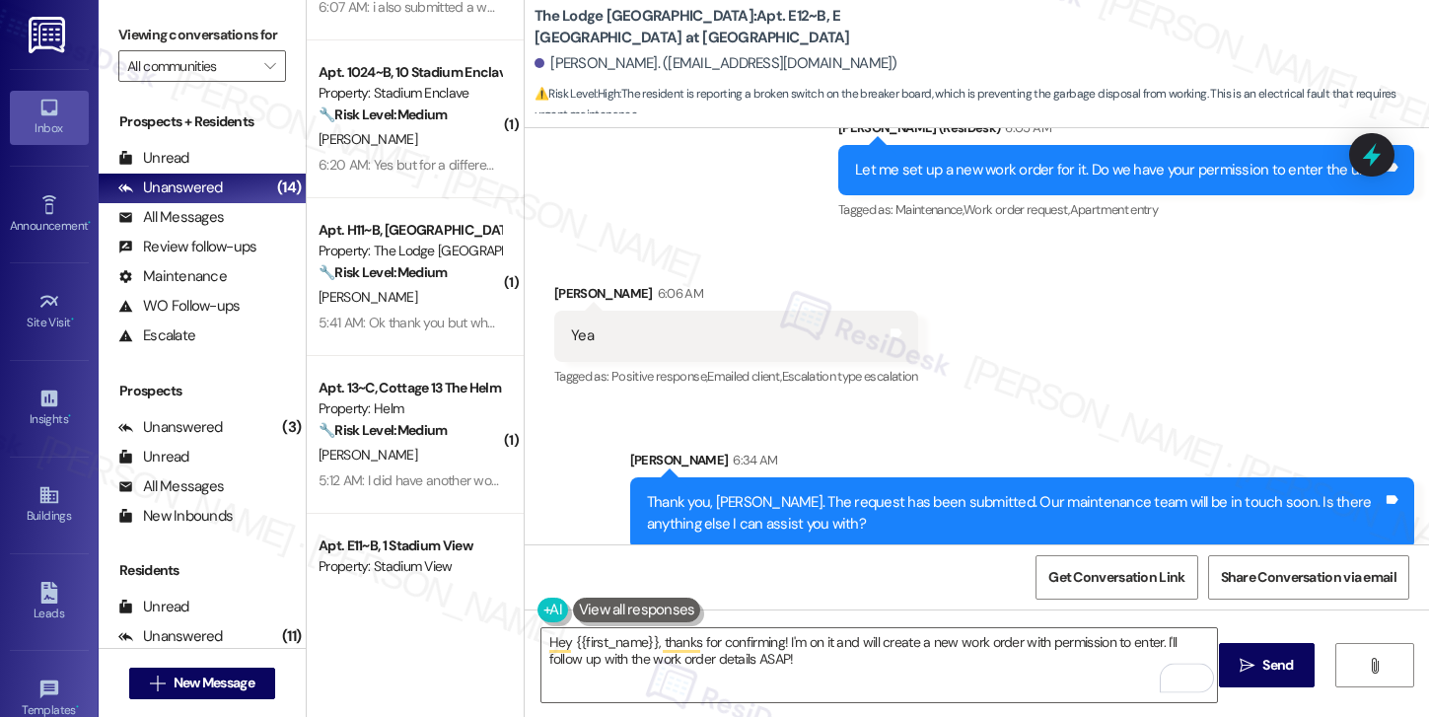
scroll to position [0, 0]
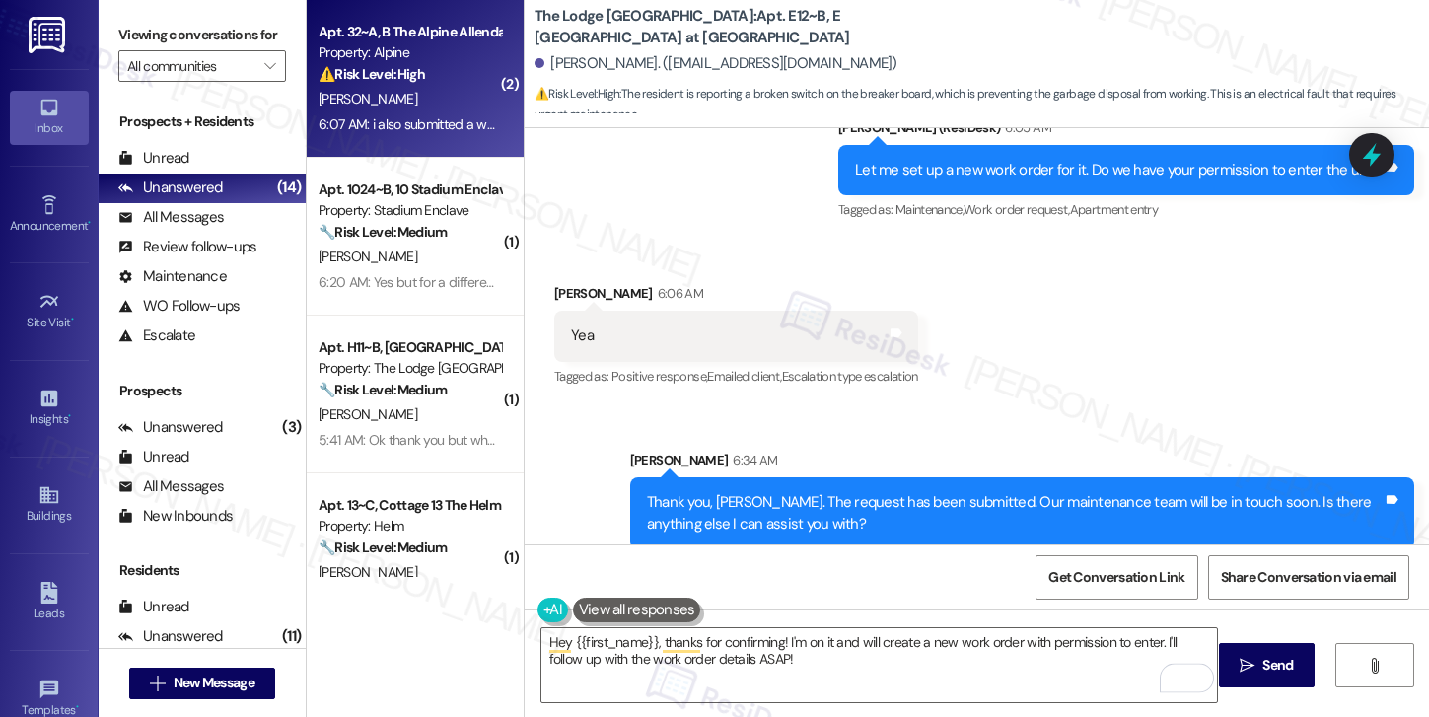
click at [428, 123] on div "6:07 AM: i also submitted a work order for our patio door and my roommate said …" at bounding box center [729, 124] width 823 height 18
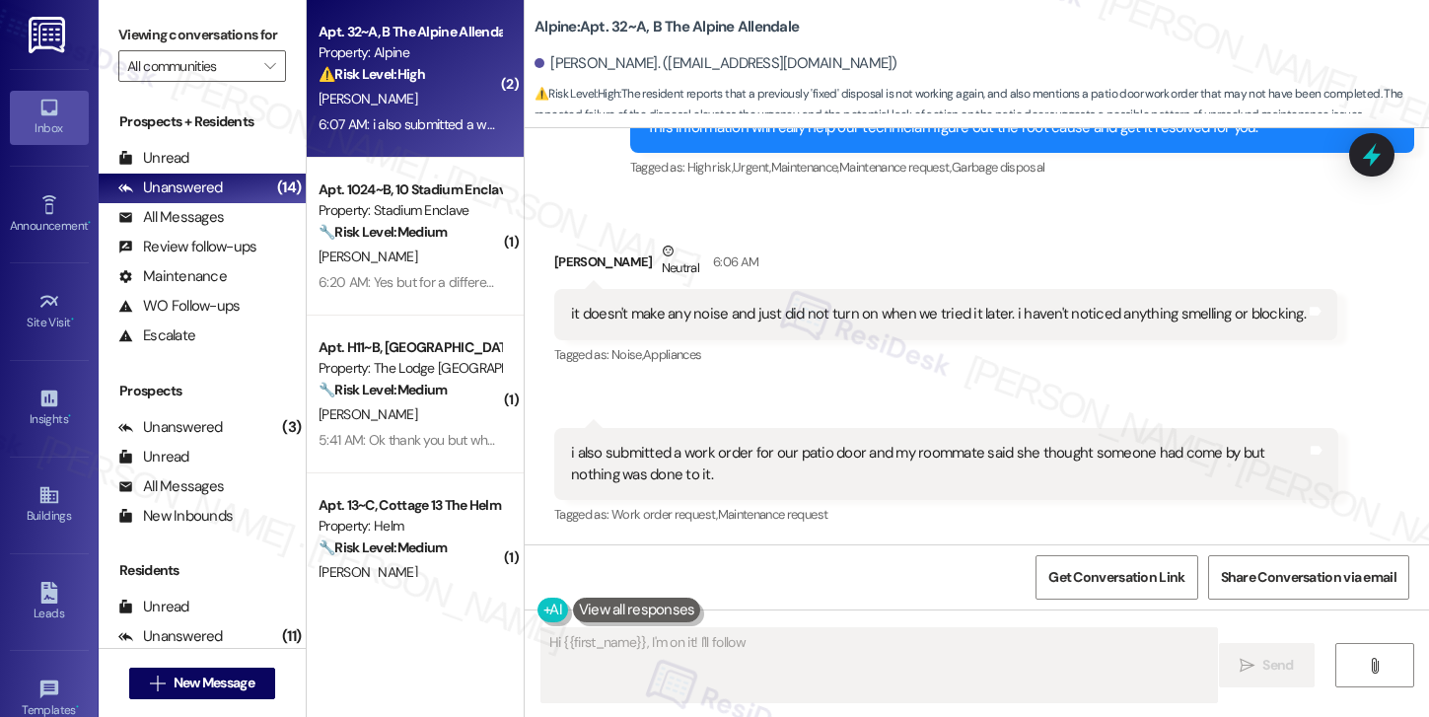
scroll to position [1146, 0]
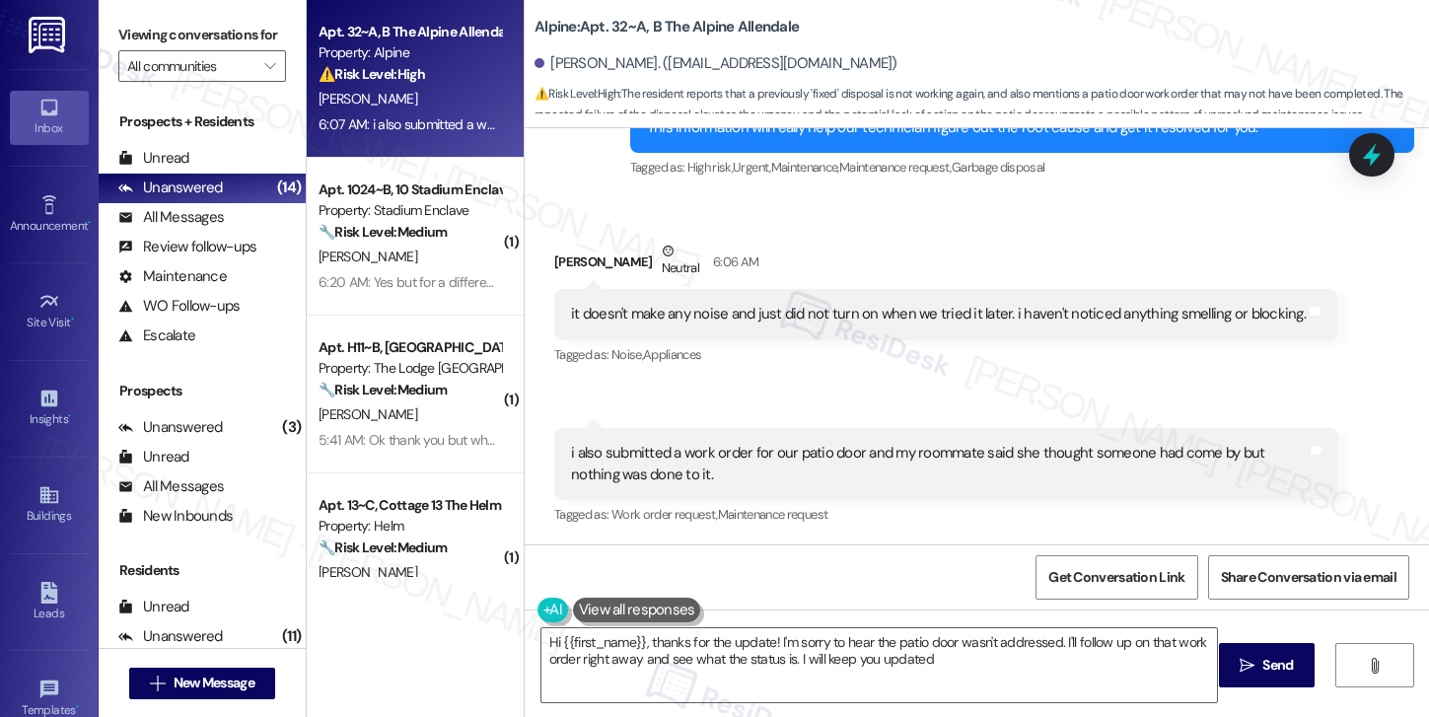
type textarea "Hi {{first_name}}, thanks for the update! I'm sorry to hear the patio door wasn…"
click at [860, 456] on div "i also submitted a work order for our patio door and my roommate said she thoug…" at bounding box center [939, 464] width 736 height 42
click at [859, 457] on div "i also submitted a work order for our patio door and my roommate said she thoug…" at bounding box center [939, 464] width 736 height 42
click at [858, 458] on div "i also submitted a work order for our patio door and my roommate said she thoug…" at bounding box center [939, 464] width 736 height 42
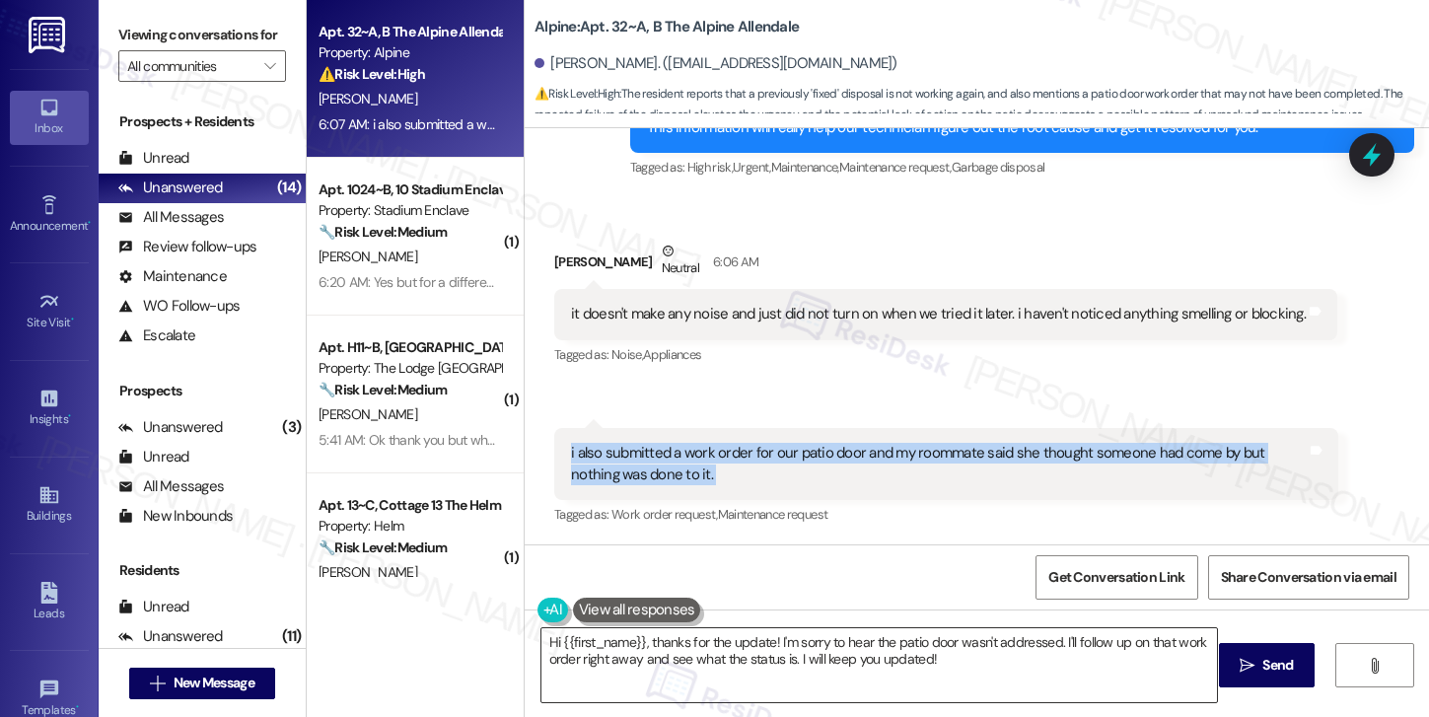
click at [868, 650] on textarea "Hi {{first_name}}, thanks for the update! I'm sorry to hear the patio door wasn…" at bounding box center [879, 665] width 676 height 74
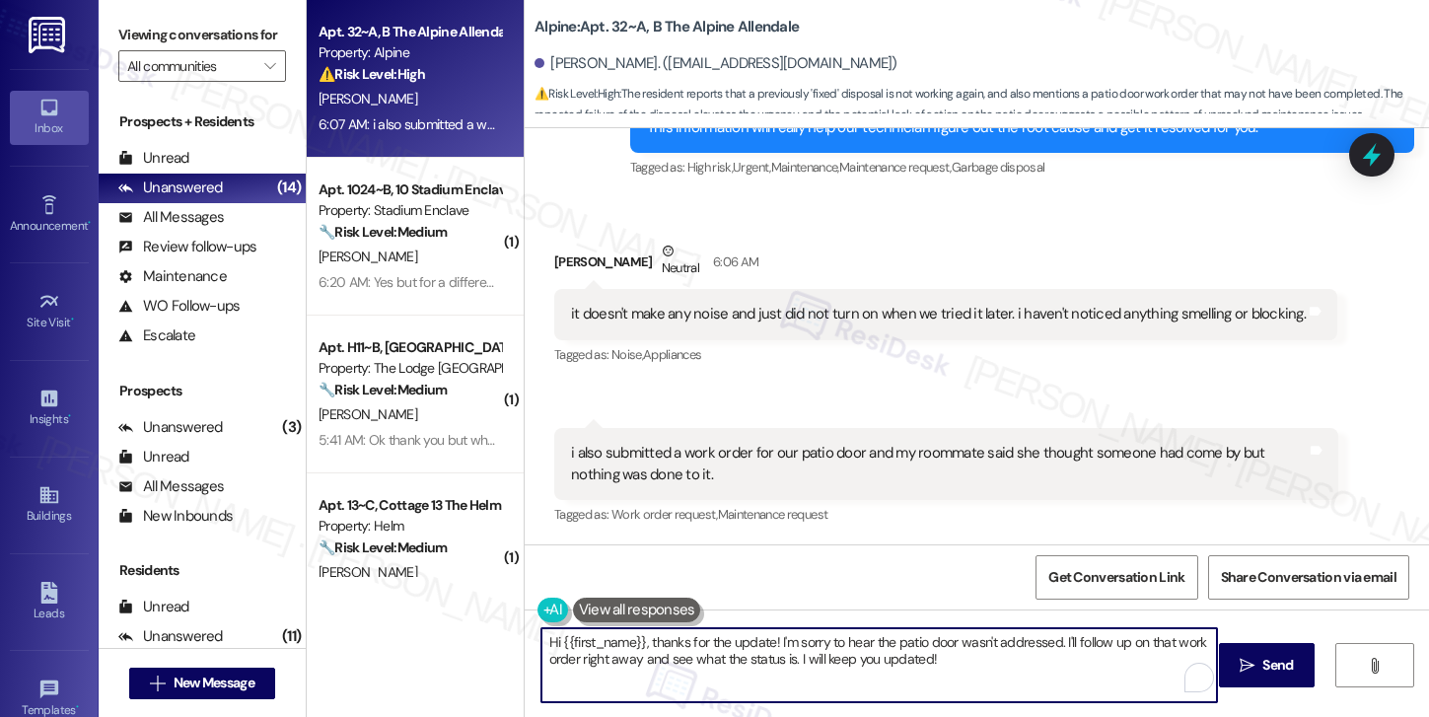
click at [868, 650] on textarea "Hi {{first_name}}, thanks for the update! I'm sorry to hear the patio door wasn…" at bounding box center [879, 665] width 676 height 74
click at [906, 664] on textarea "Hi {{first_name}}, thanks for the update! I'm sorry to hear the patio door wasn…" at bounding box center [879, 665] width 676 height 74
click at [947, 668] on textarea "Hi {{first_name}}, thanks for the update! I'm sorry to hear the patio door wasn…" at bounding box center [879, 665] width 676 height 74
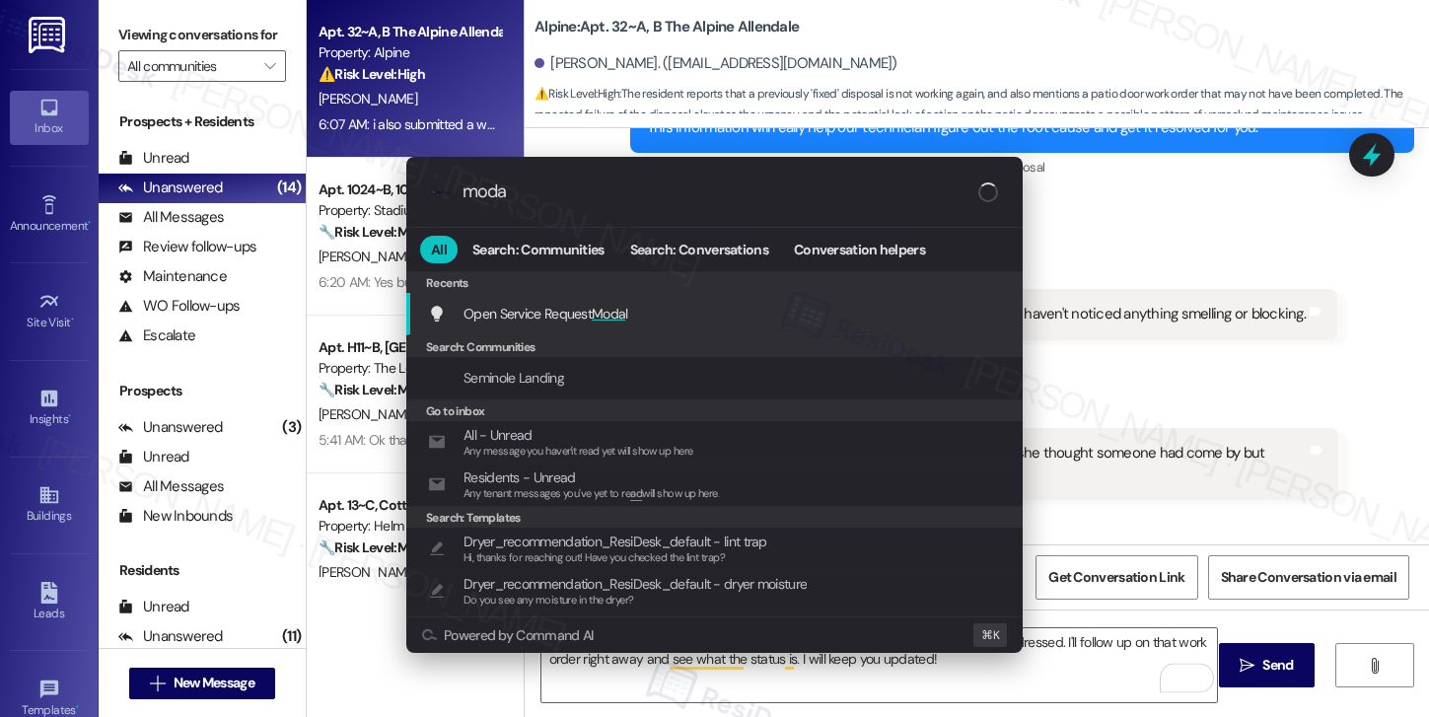
type input "modal"
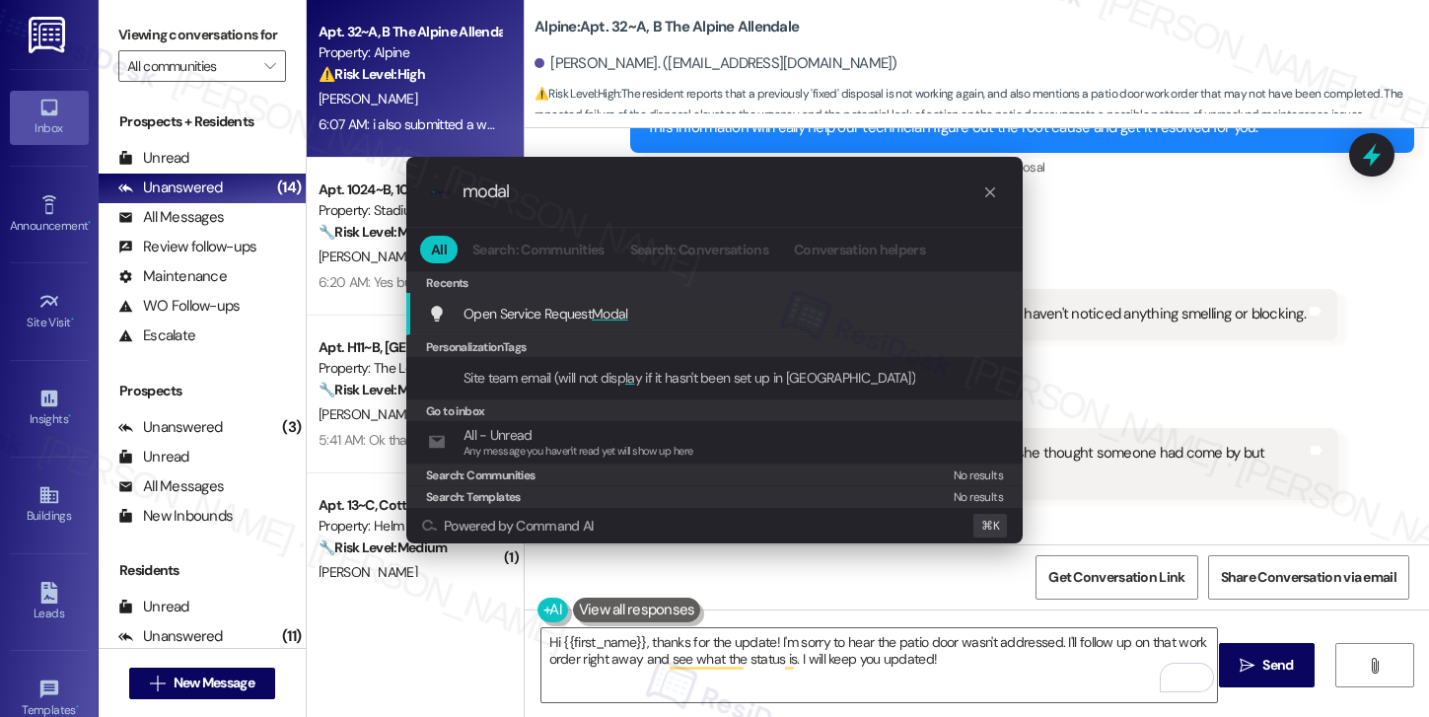
click at [636, 319] on div "Open Service Request Modal Add shortcut" at bounding box center [716, 314] width 577 height 22
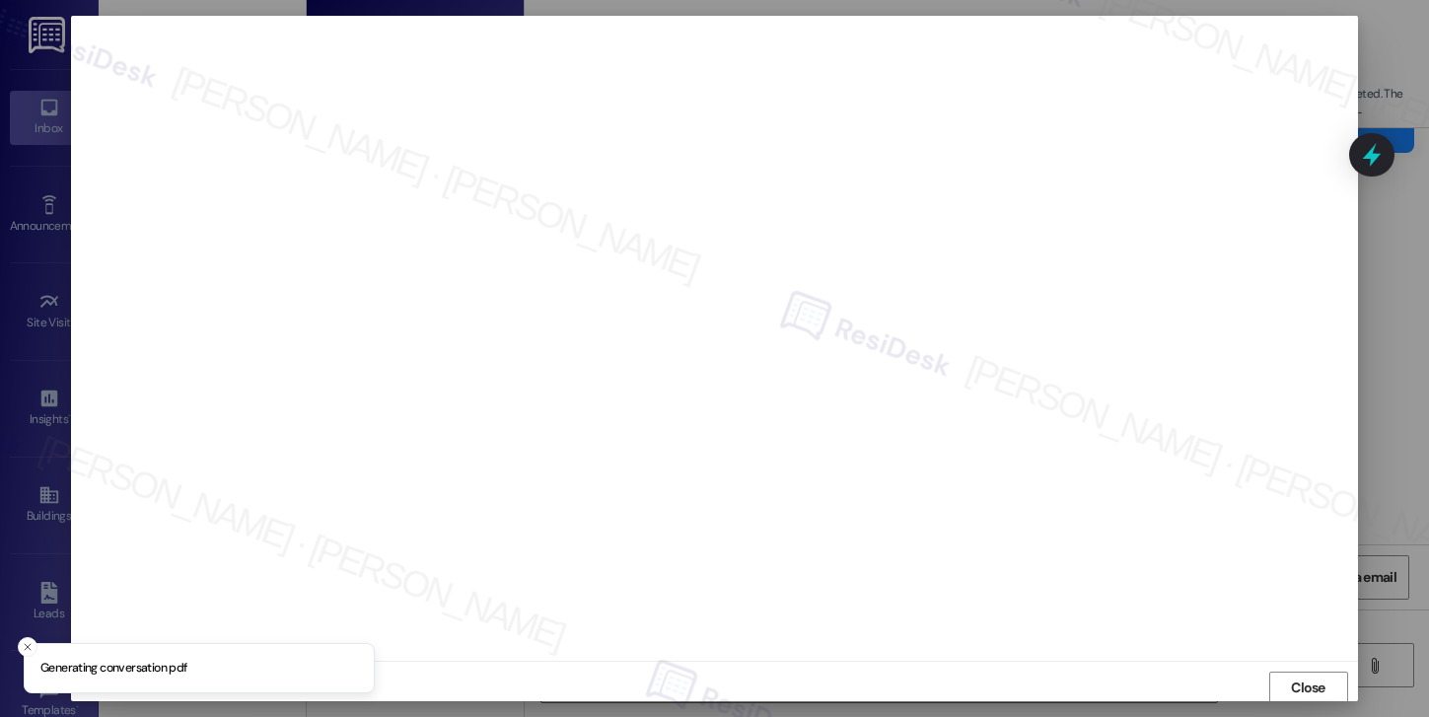
scroll to position [2, 0]
click at [1327, 688] on button "Close" at bounding box center [1308, 685] width 79 height 32
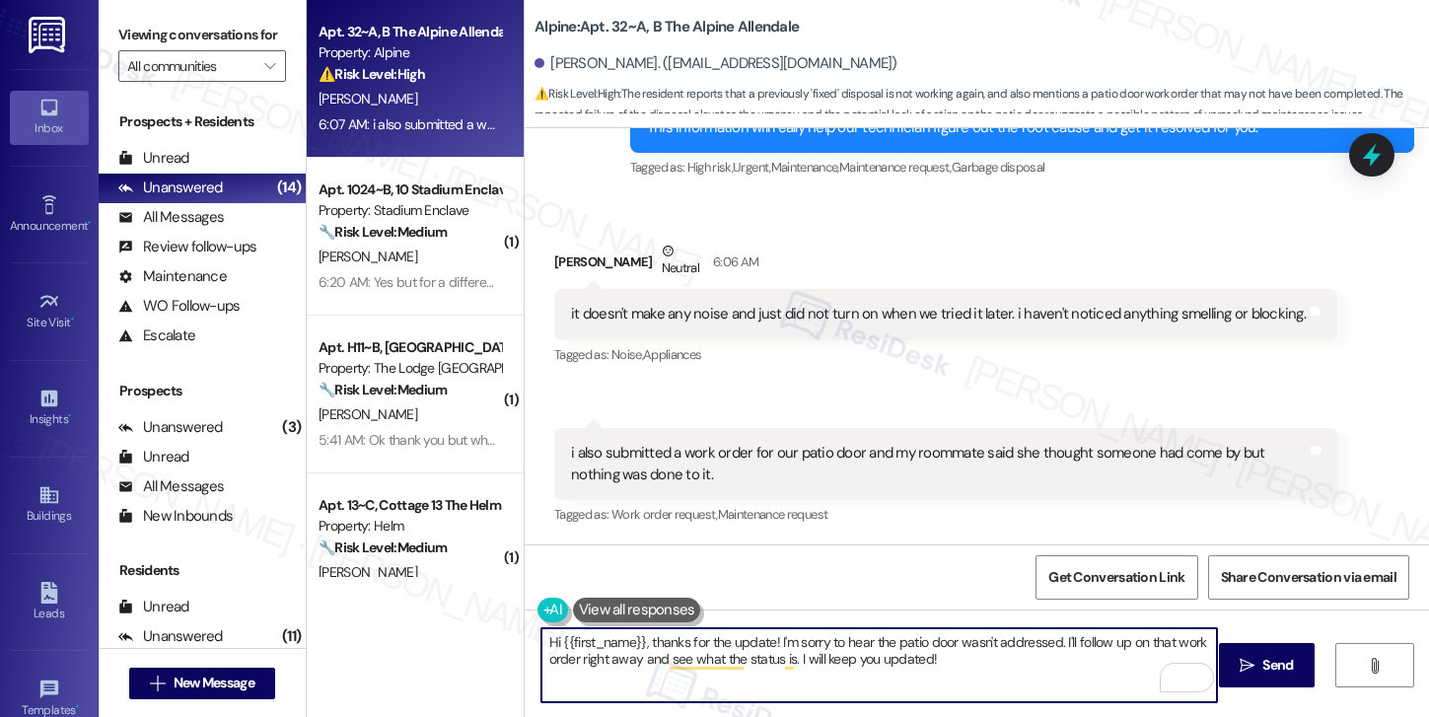
click at [1001, 443] on div "i also submitted a work order for our patio door and my roommate said she thoug…" at bounding box center [939, 464] width 736 height 42
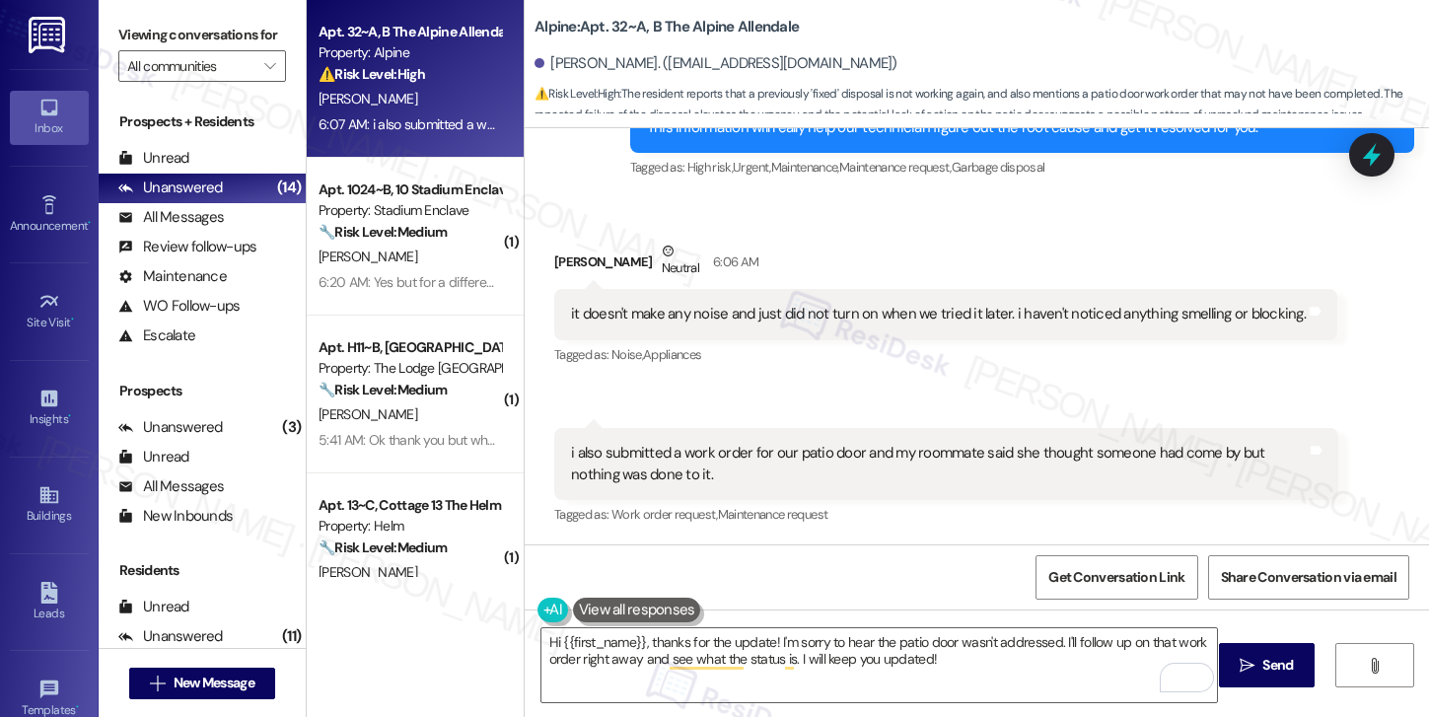
click at [1000, 443] on div "i also submitted a work order for our patio door and my roommate said she thoug…" at bounding box center [939, 464] width 736 height 42
click at [941, 666] on textarea "Hi {{first_name}}, thanks for the update! I'm sorry to hear the patio door wasn…" at bounding box center [879, 665] width 676 height 74
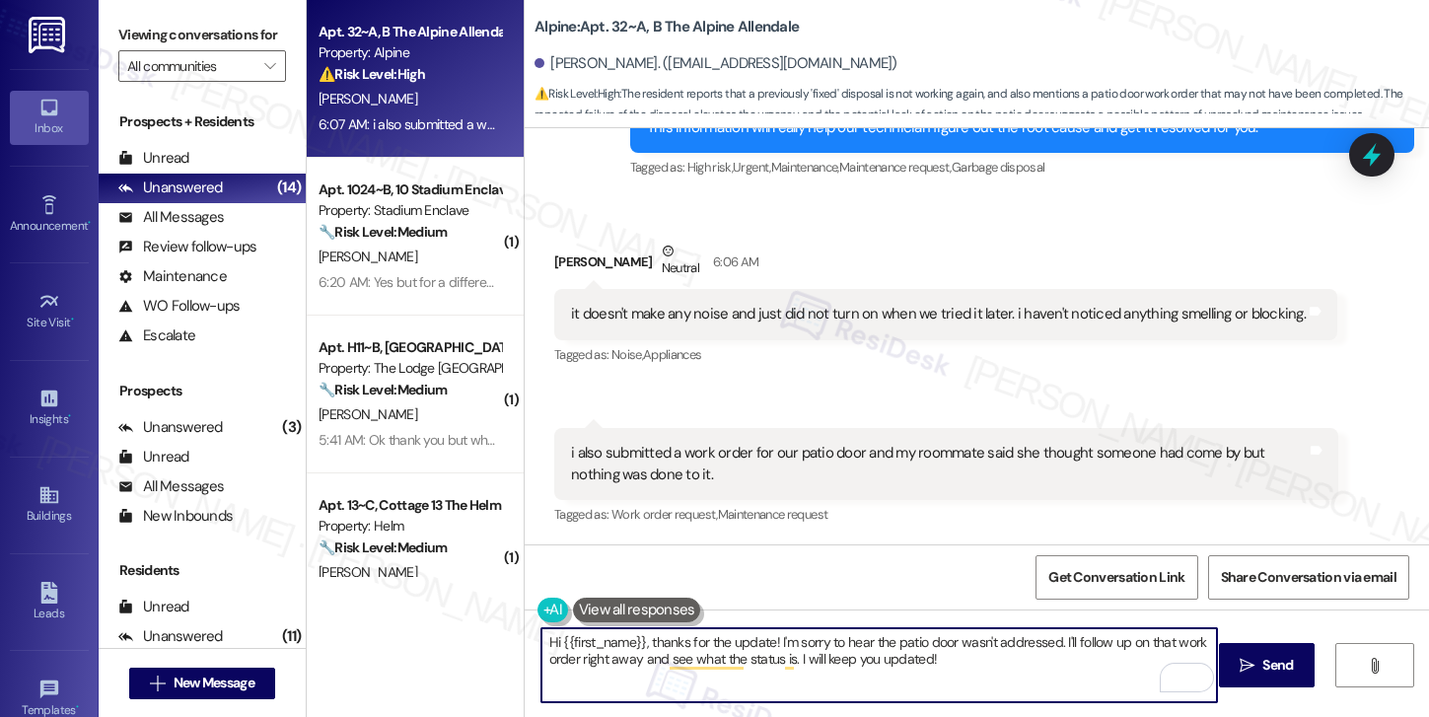
click at [941, 666] on textarea "Hi {{first_name}}, thanks for the update! I'm sorry to hear the patio door wasn…" at bounding box center [879, 665] width 676 height 74
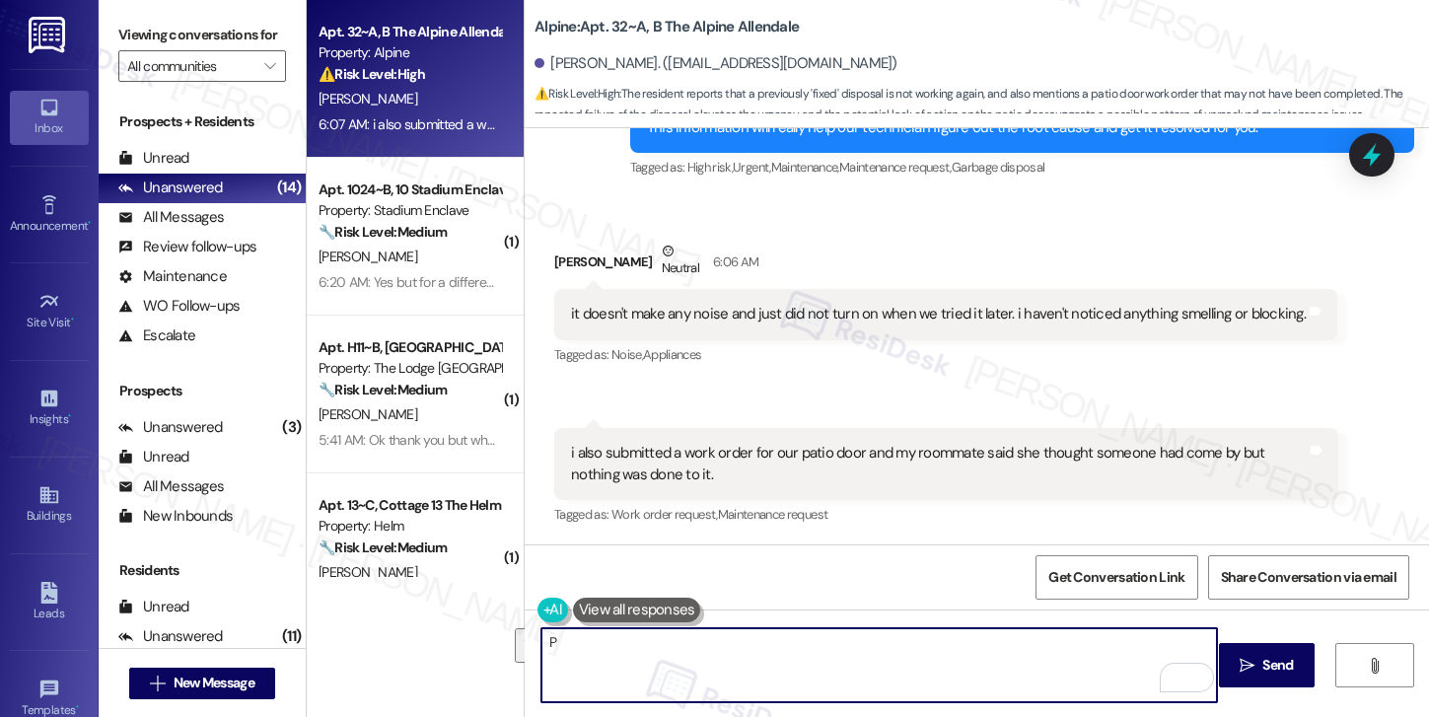
type textarea "Pa"
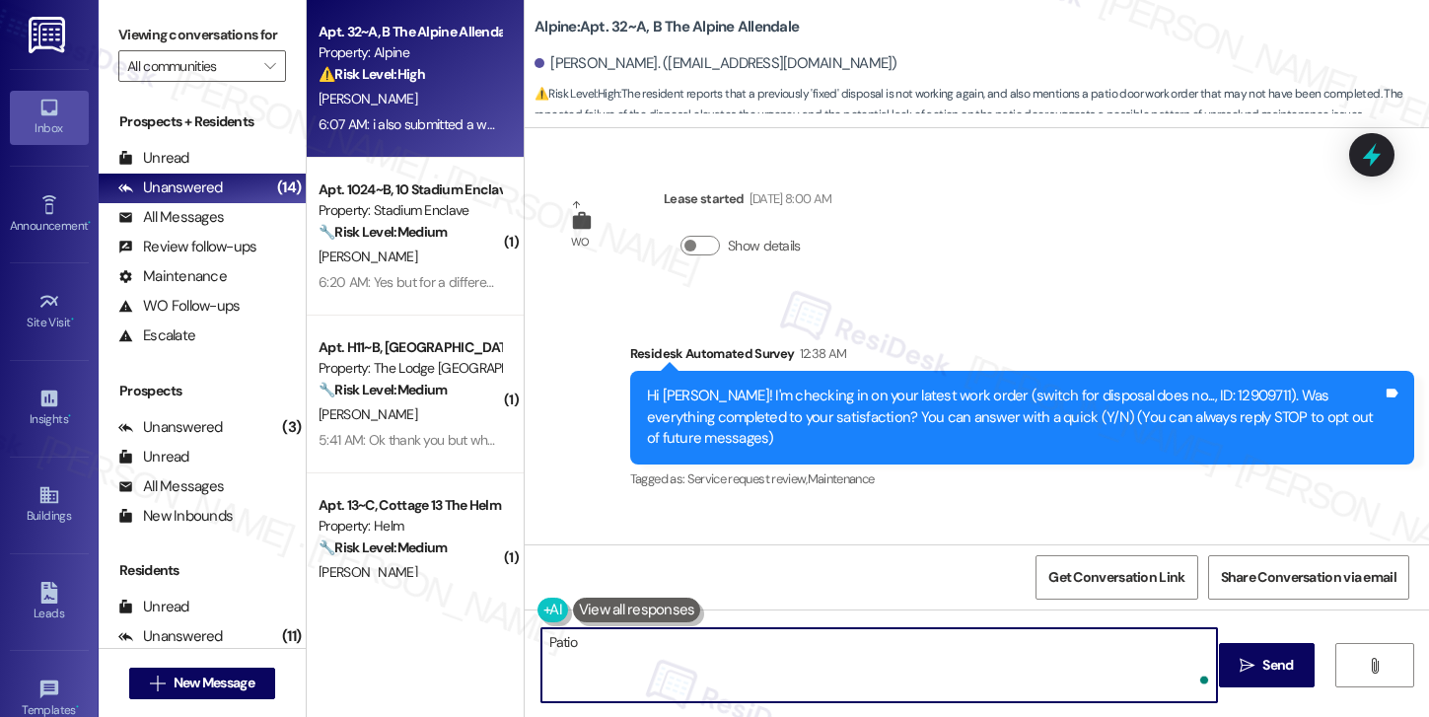
scroll to position [1146, 0]
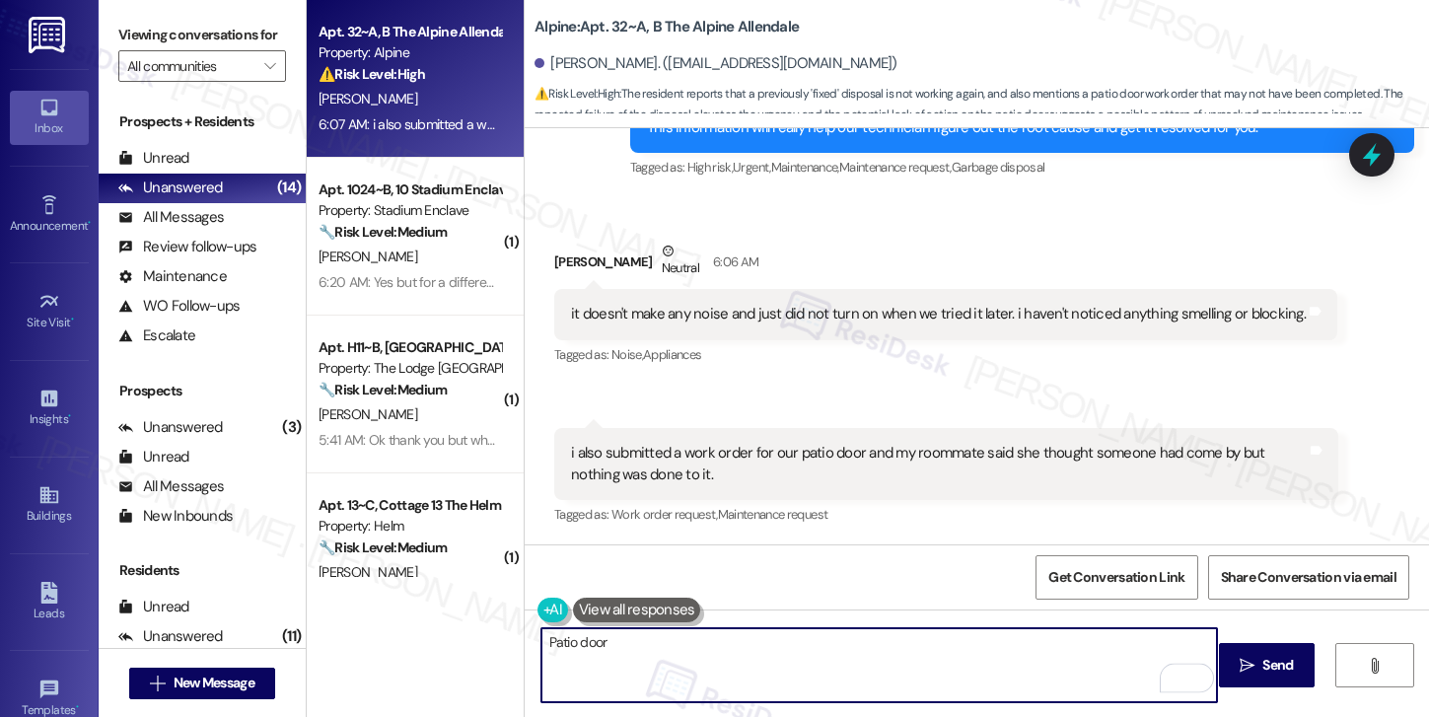
click at [541, 645] on textarea "Patio door" at bounding box center [879, 665] width 676 height 74
click at [711, 648] on textarea "Work order for patio door" at bounding box center [879, 665] width 676 height 74
click at [779, 647] on textarea "Work order for patio door is still open and in maintenance team's queue. For th…" at bounding box center [879, 665] width 676 height 74
click at [817, 674] on textarea "Work order for patio door is still open and in maintenance team's queue. For th…" at bounding box center [879, 665] width 676 height 74
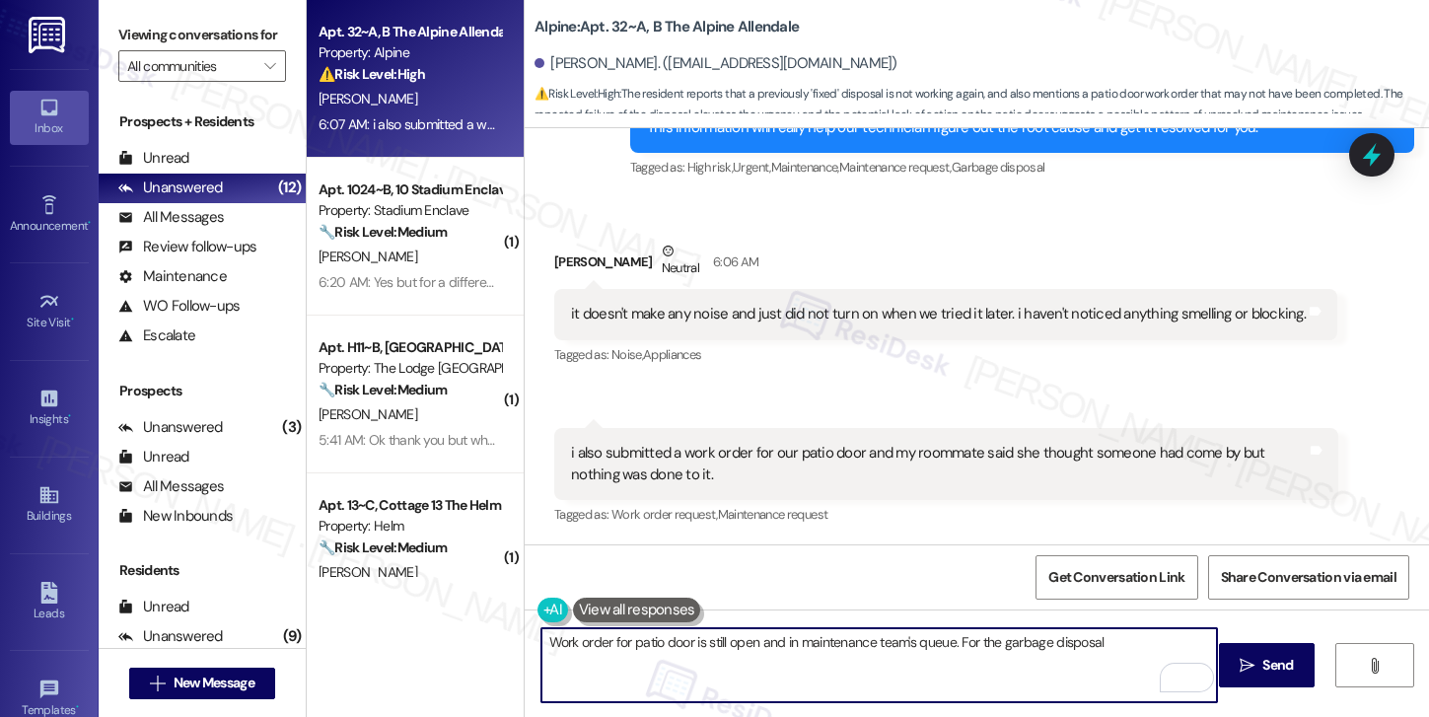
type textarea "Work order for patio door is still open and in maintenance team's queue. For th…"
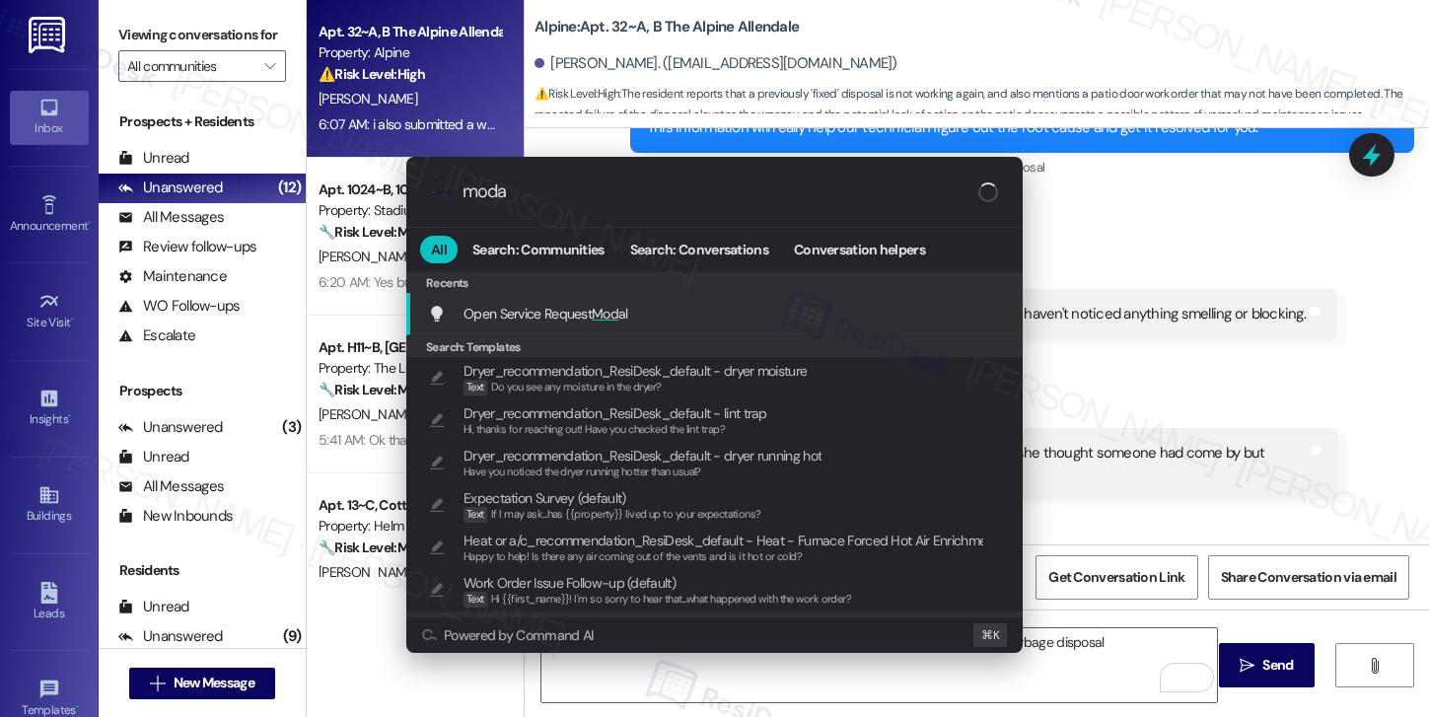
type input "modal"
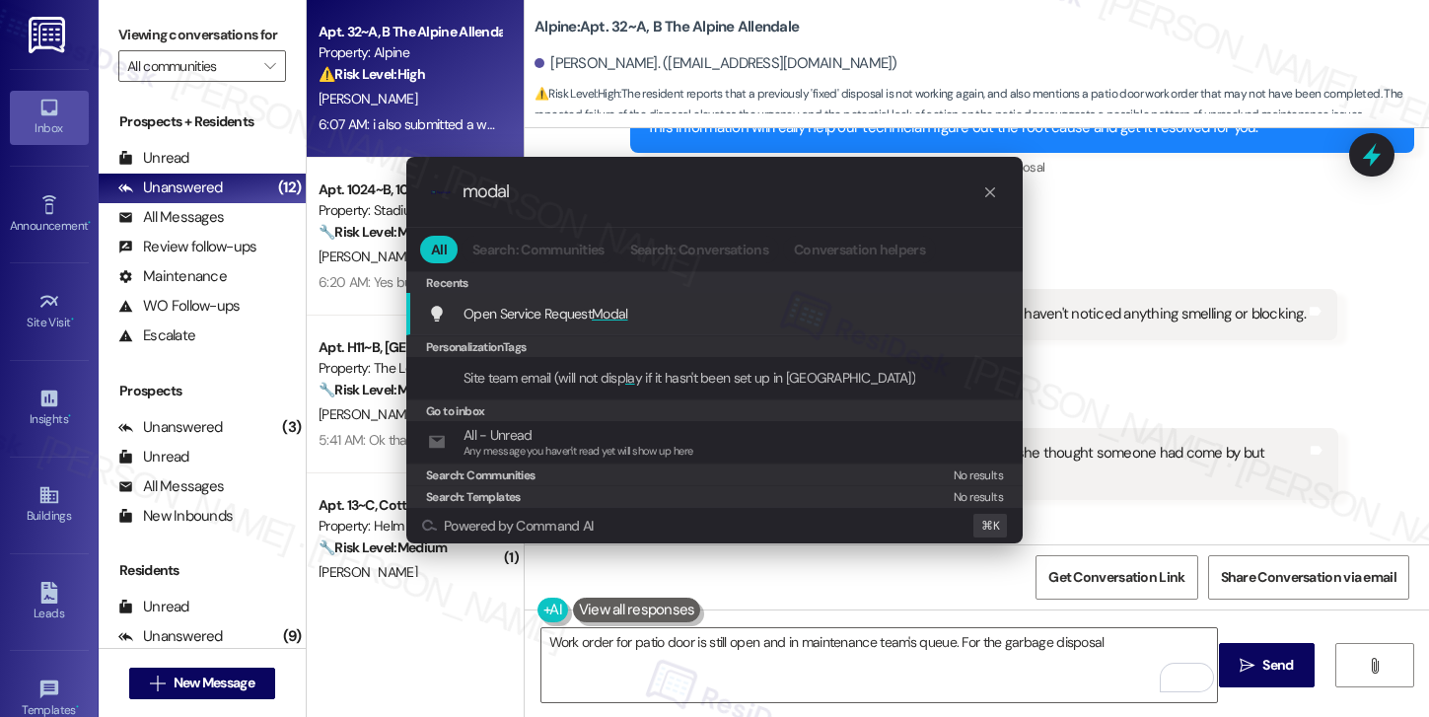
click at [725, 308] on div "Open Service Request Modal Add shortcut" at bounding box center [716, 314] width 577 height 22
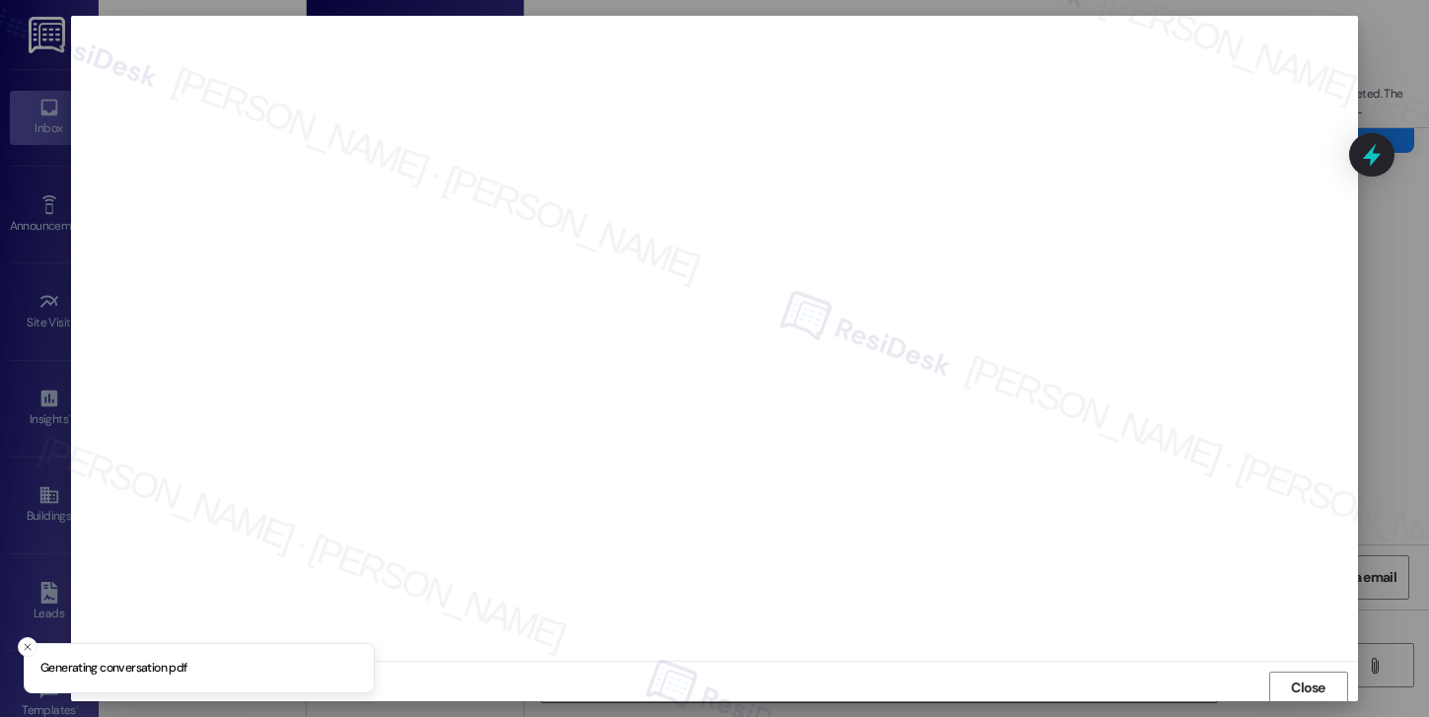
scroll to position [2, 0]
click at [1315, 692] on span "Close" at bounding box center [1308, 685] width 35 height 21
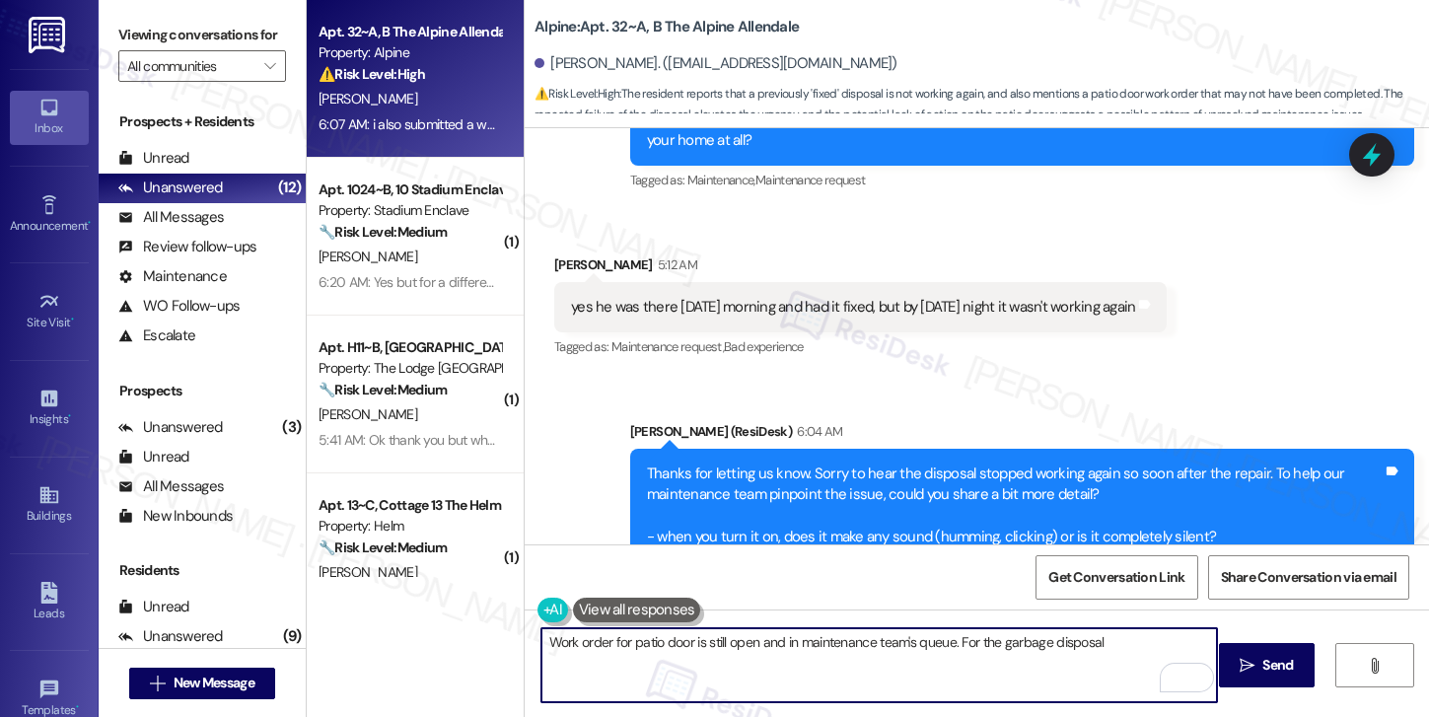
scroll to position [1146, 0]
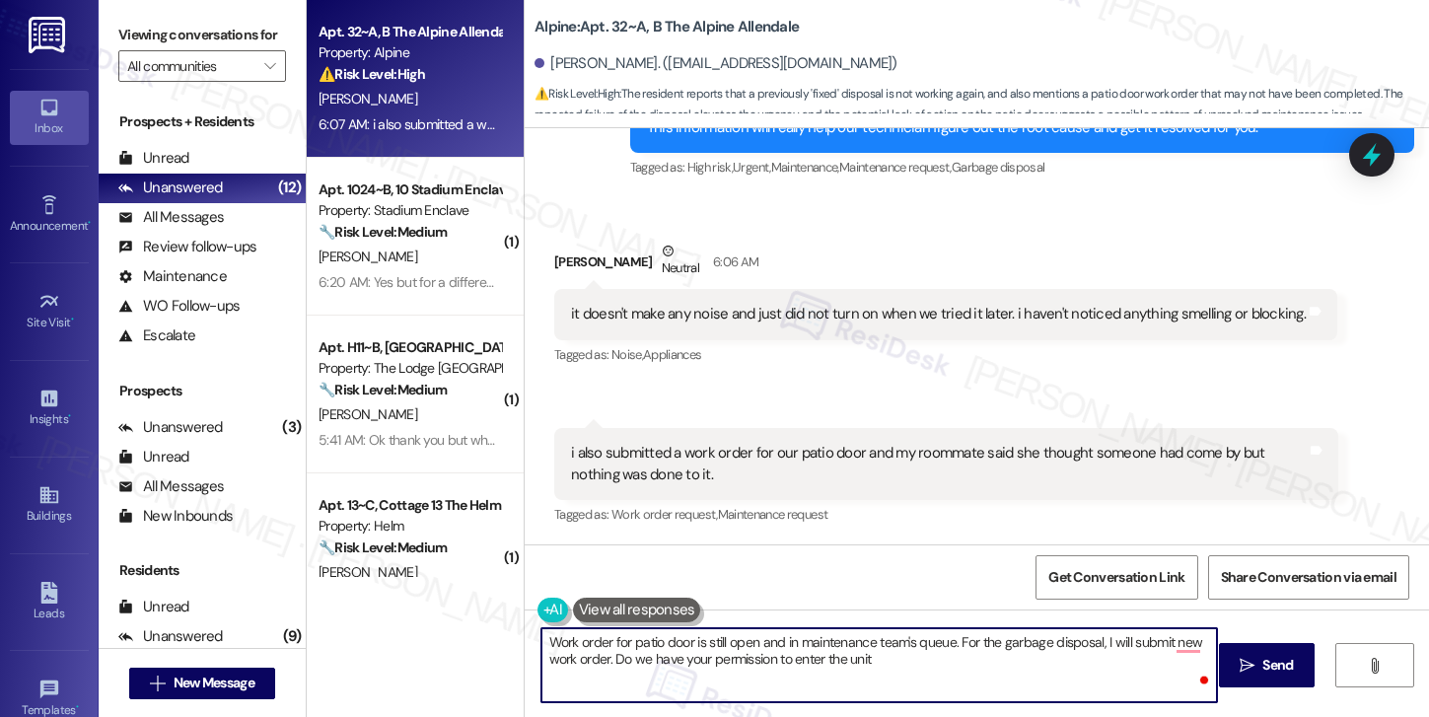
type textarea "Work order for patio door is still open and in maintenance team's queue. For th…"
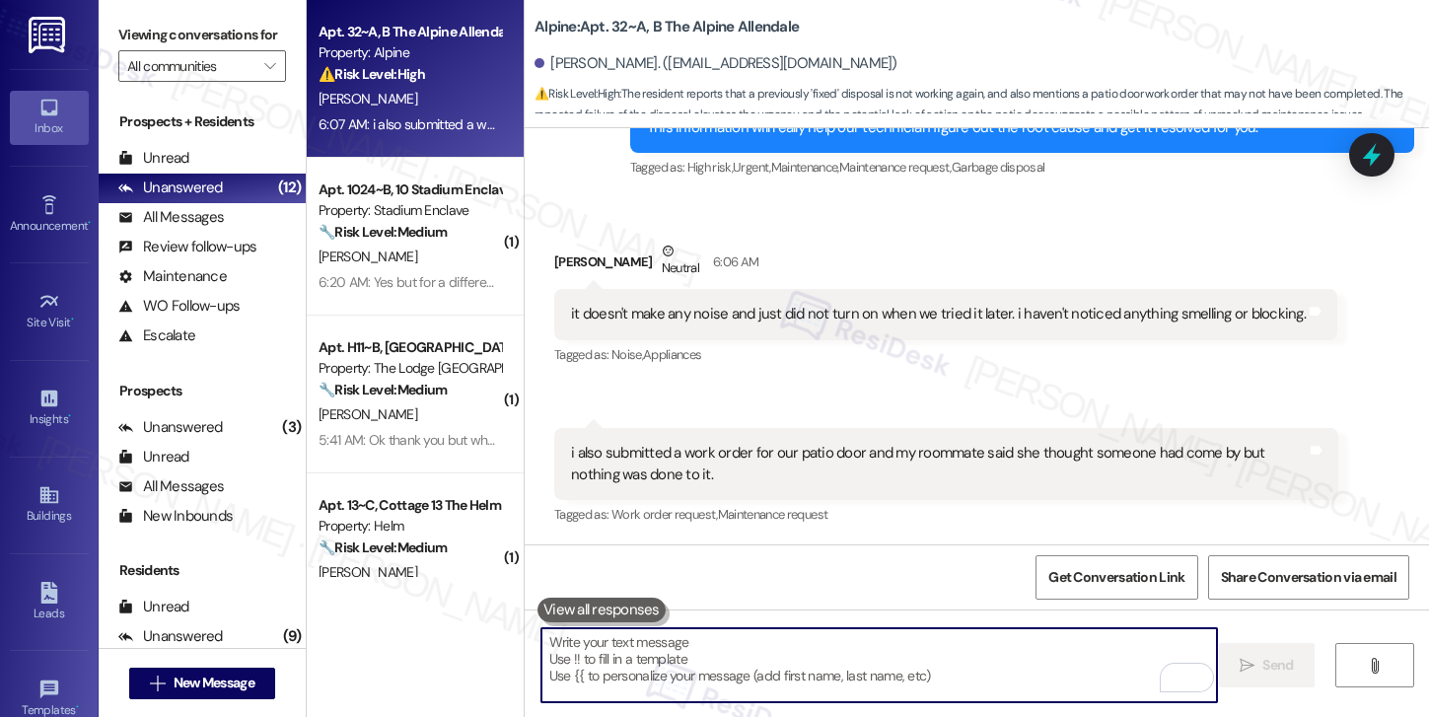
paste textarea "The work order for your patio door is still open and in the maintenance team’s …"
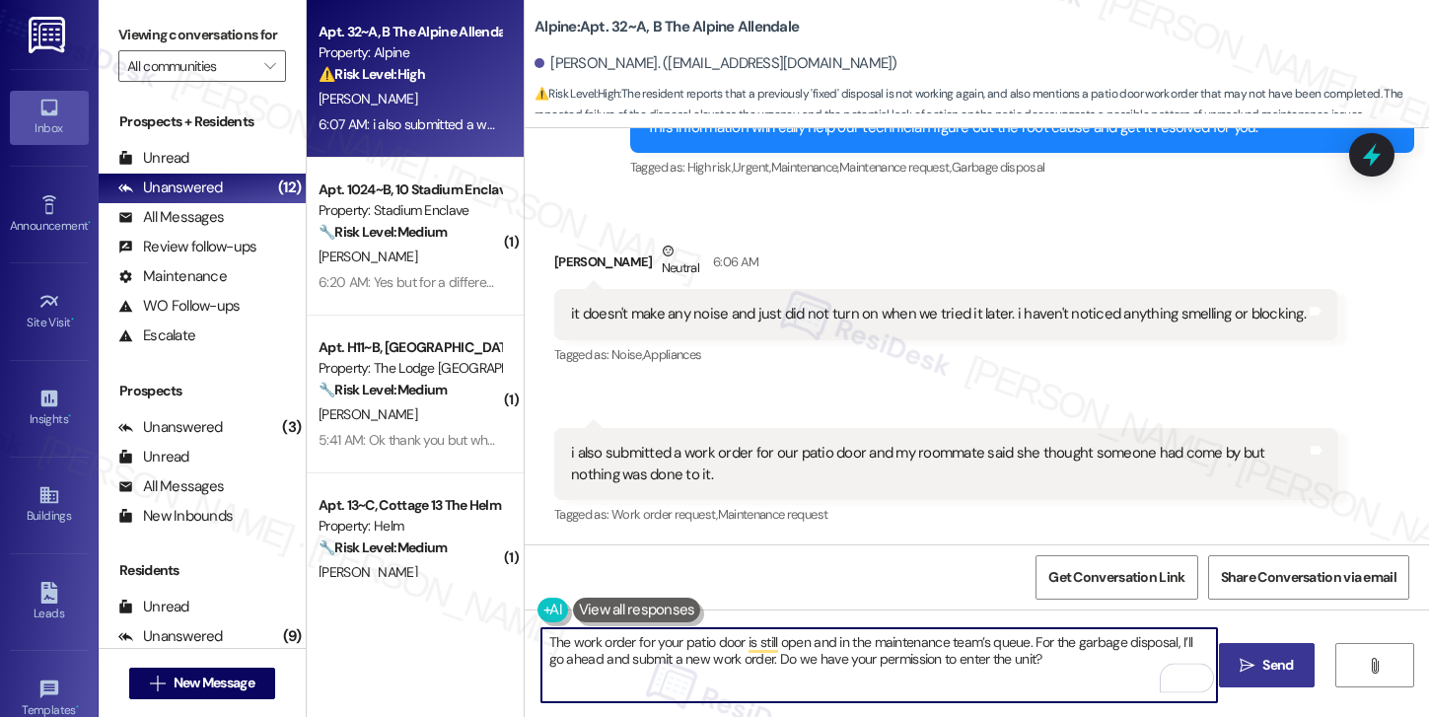
type textarea "The work order for your patio door is still open and in the maintenance team’s …"
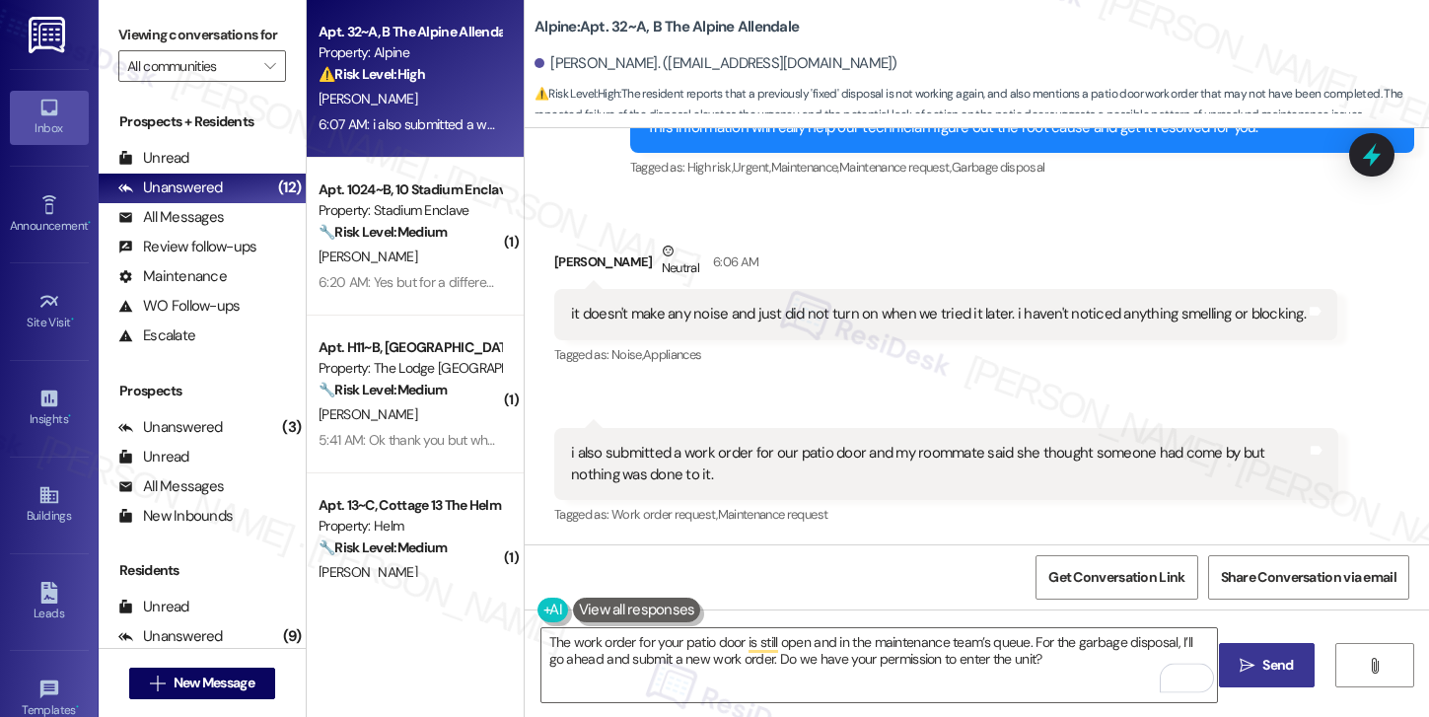
click at [1252, 672] on icon "" at bounding box center [1246, 666] width 15 height 16
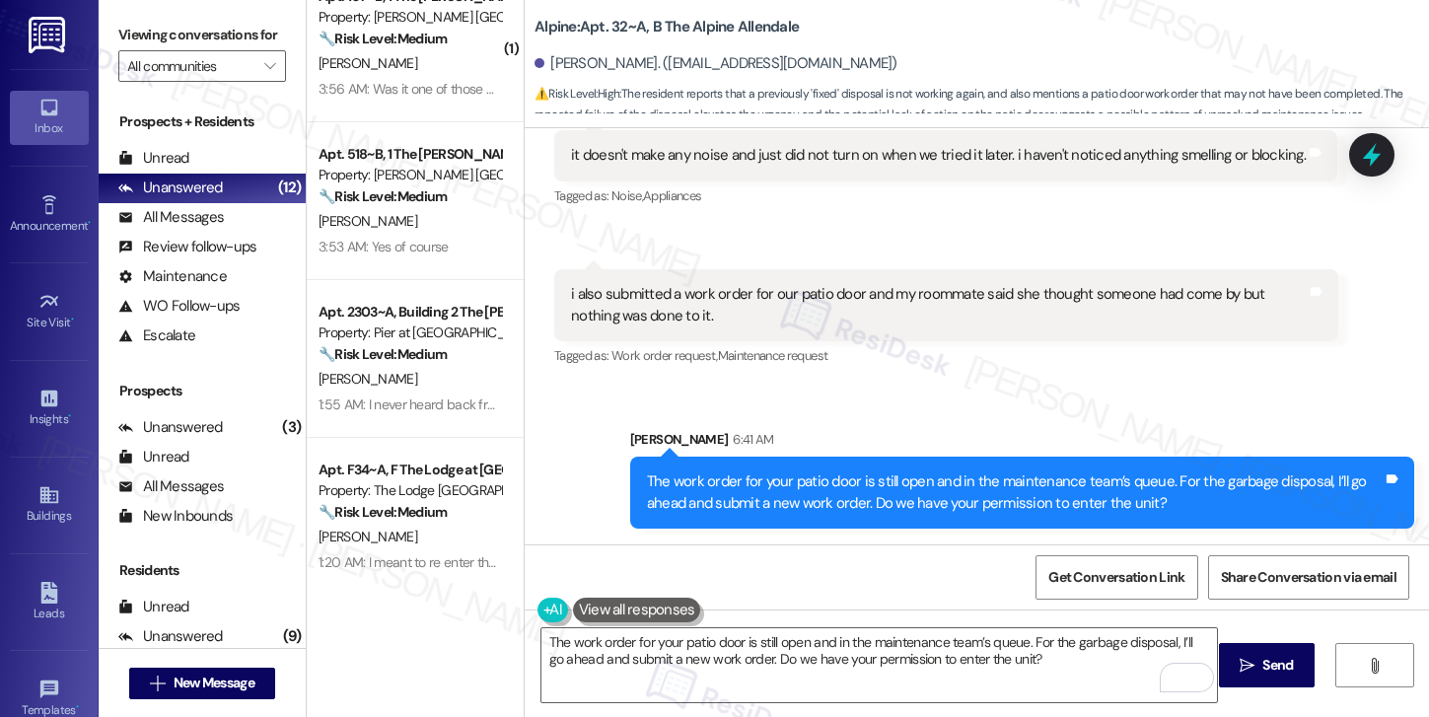
scroll to position [843, 0]
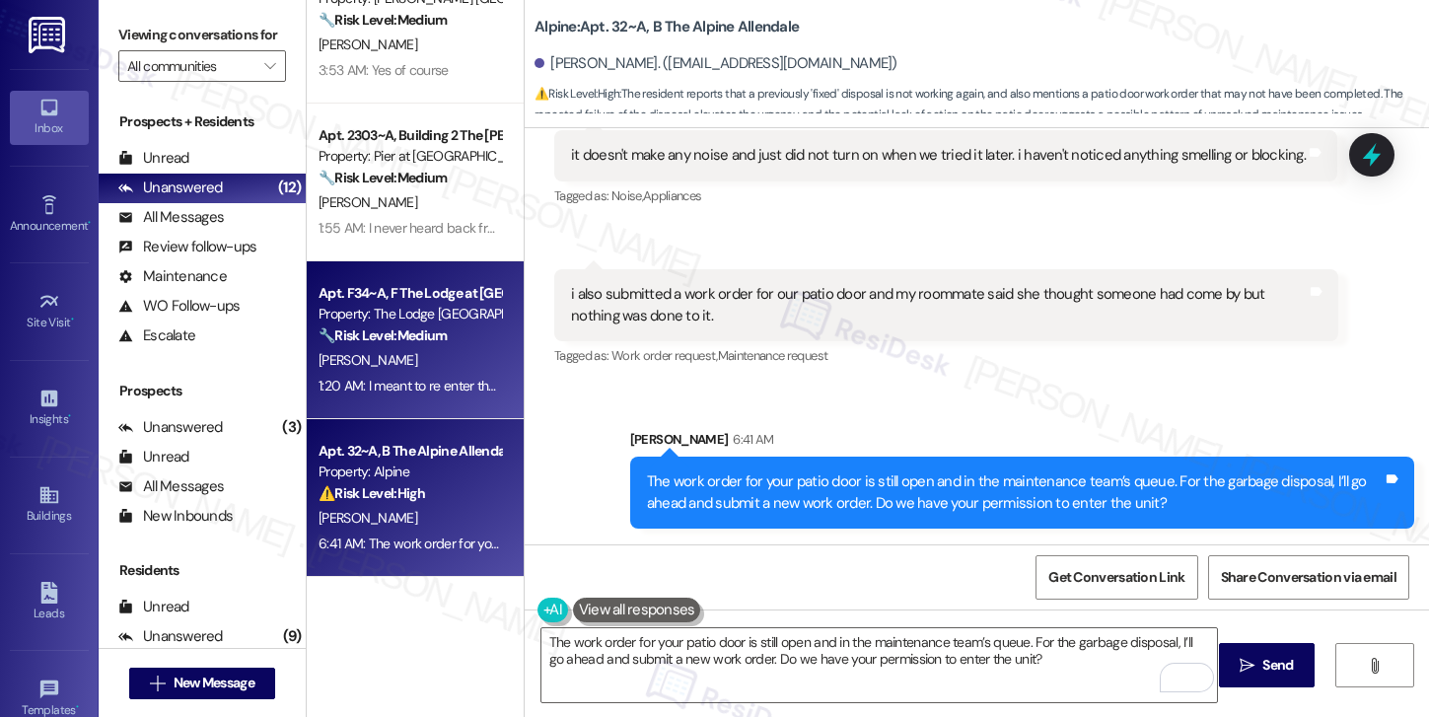
click at [448, 352] on div "B. Snyder" at bounding box center [409, 360] width 186 height 25
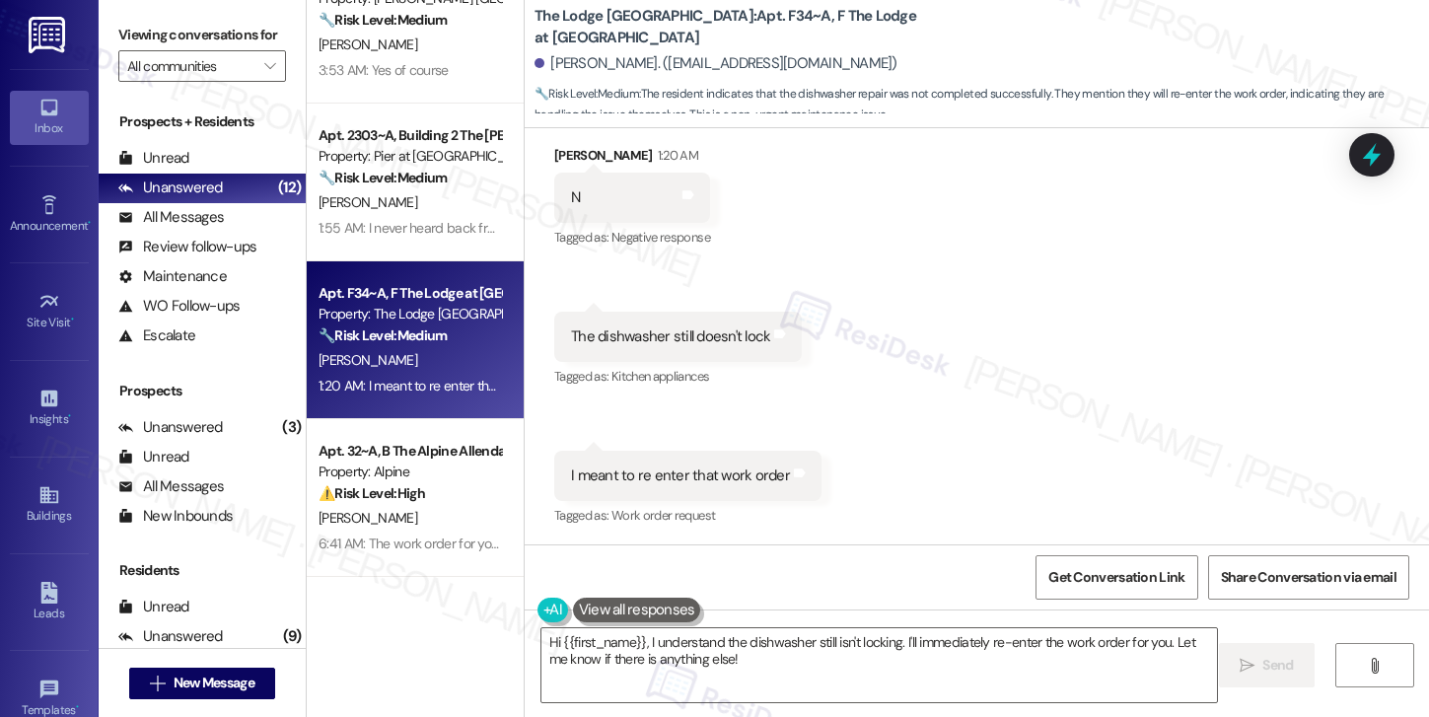
scroll to position [408, 0]
drag, startPoint x: 553, startPoint y: 474, endPoint x: 727, endPoint y: 479, distance: 173.6
click at [727, 479] on div "I meant to re enter that work order Tags and notes" at bounding box center [687, 475] width 267 height 50
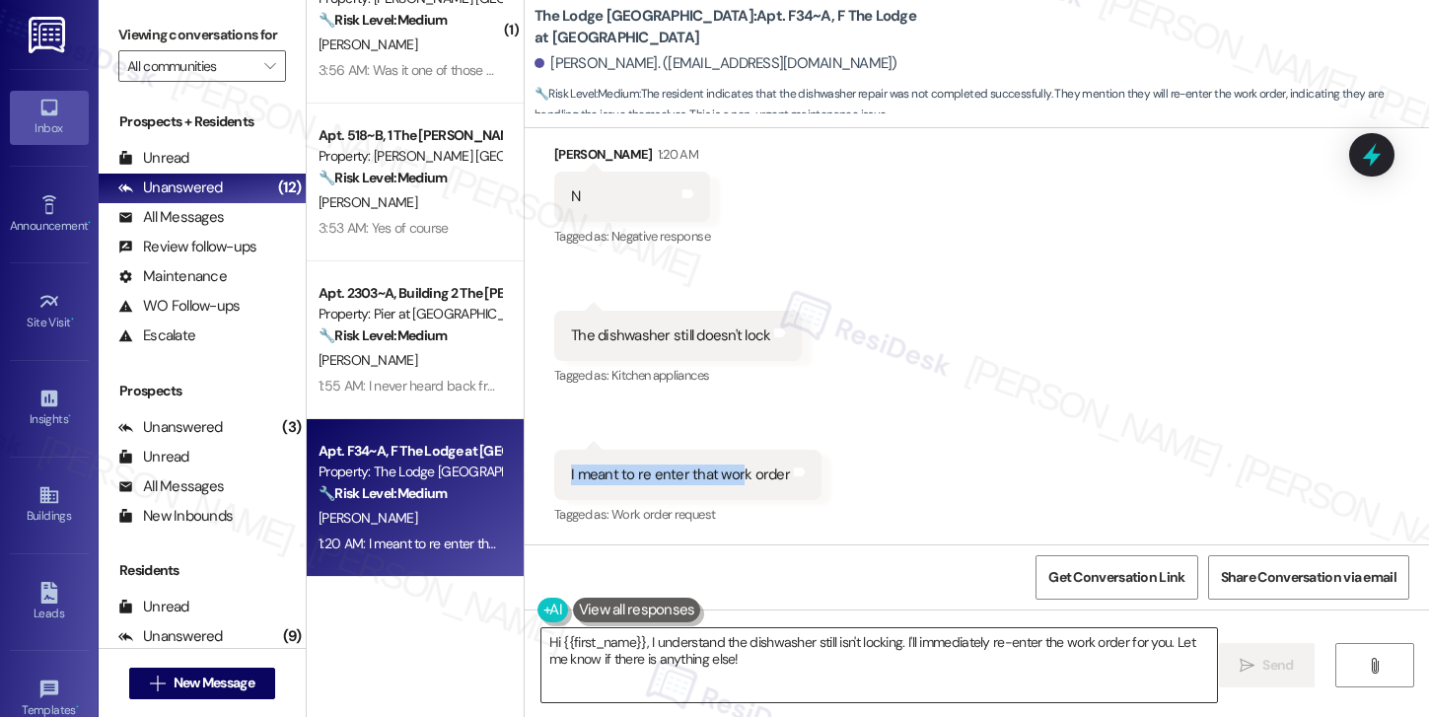
click at [674, 655] on textarea "Hi {{first_name}}, I understand the dishwasher still isn't locking. I'll immedi…" at bounding box center [879, 665] width 676 height 74
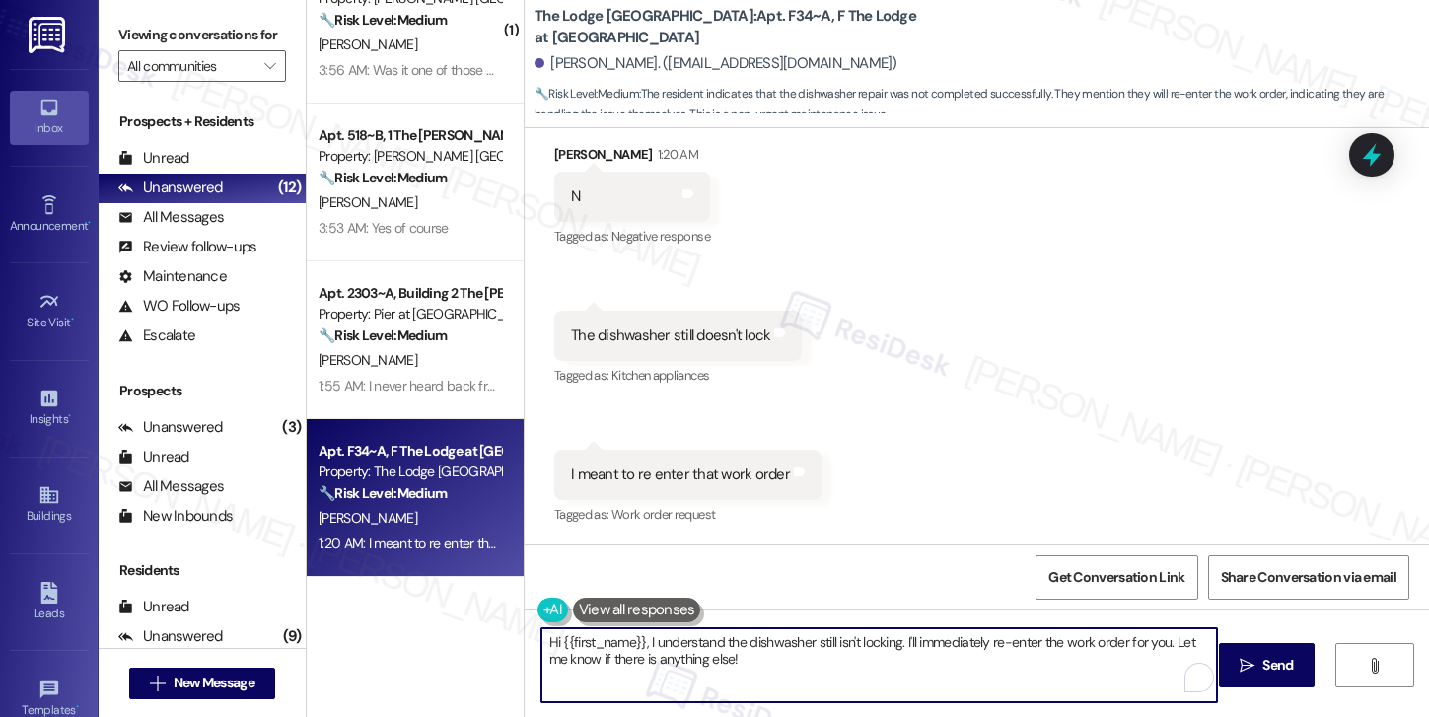
click at [674, 655] on textarea "Hi {{first_name}}, I understand the dishwasher still isn't locking. I'll immedi…" at bounding box center [879, 665] width 676 height 74
paste textarea "! I'm sorry to hear that the request hasn't been resolved yet. Has the maintena…"
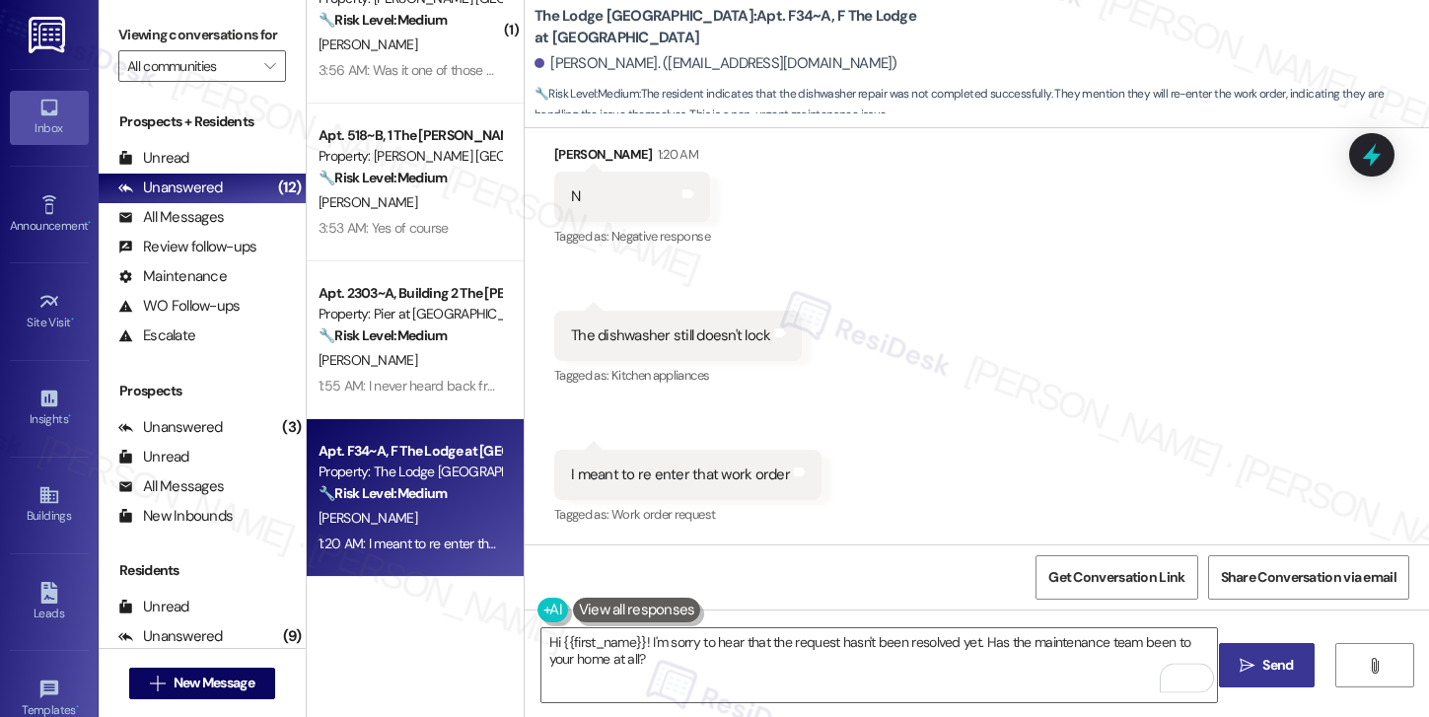
click at [1272, 661] on span "Send" at bounding box center [1277, 665] width 31 height 21
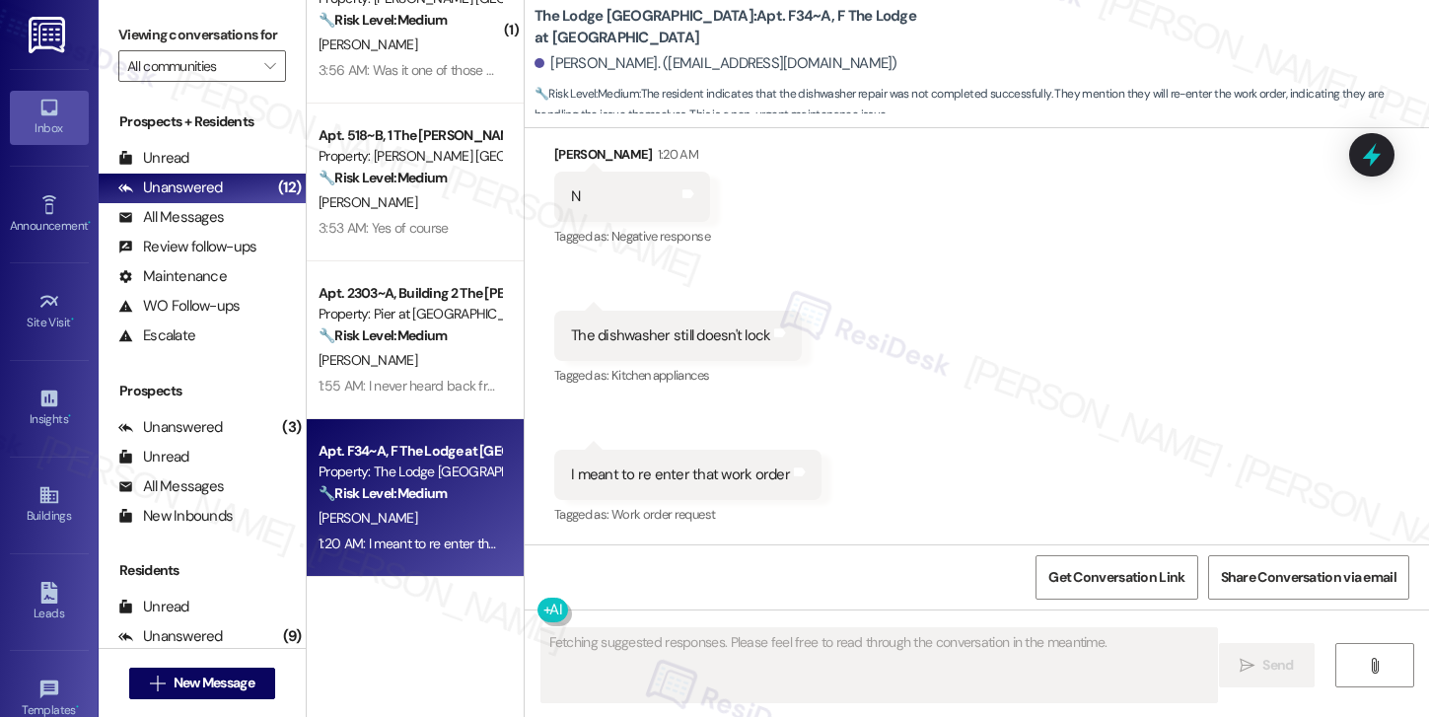
scroll to position [407, 0]
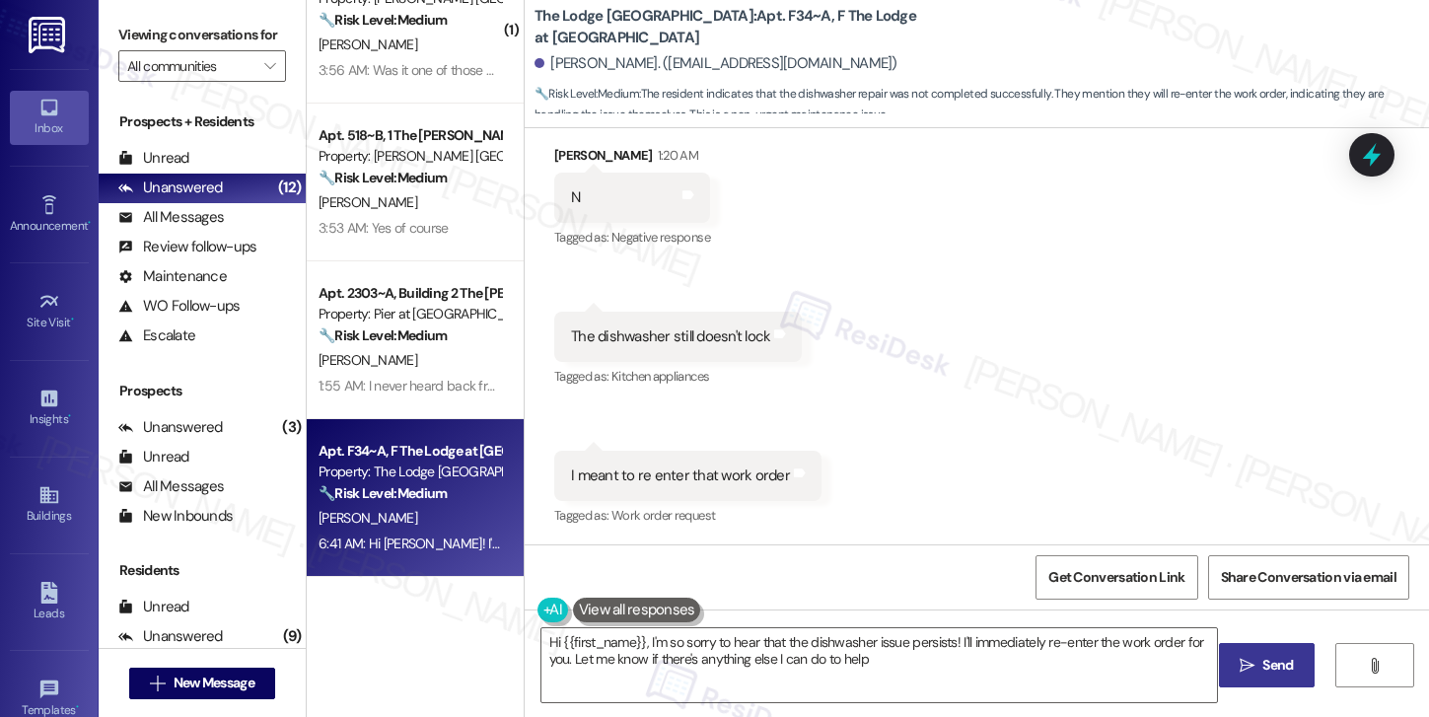
type textarea "Hi {{first_name}}, I'm so sorry to hear that the dishwasher issue persists! I'l…"
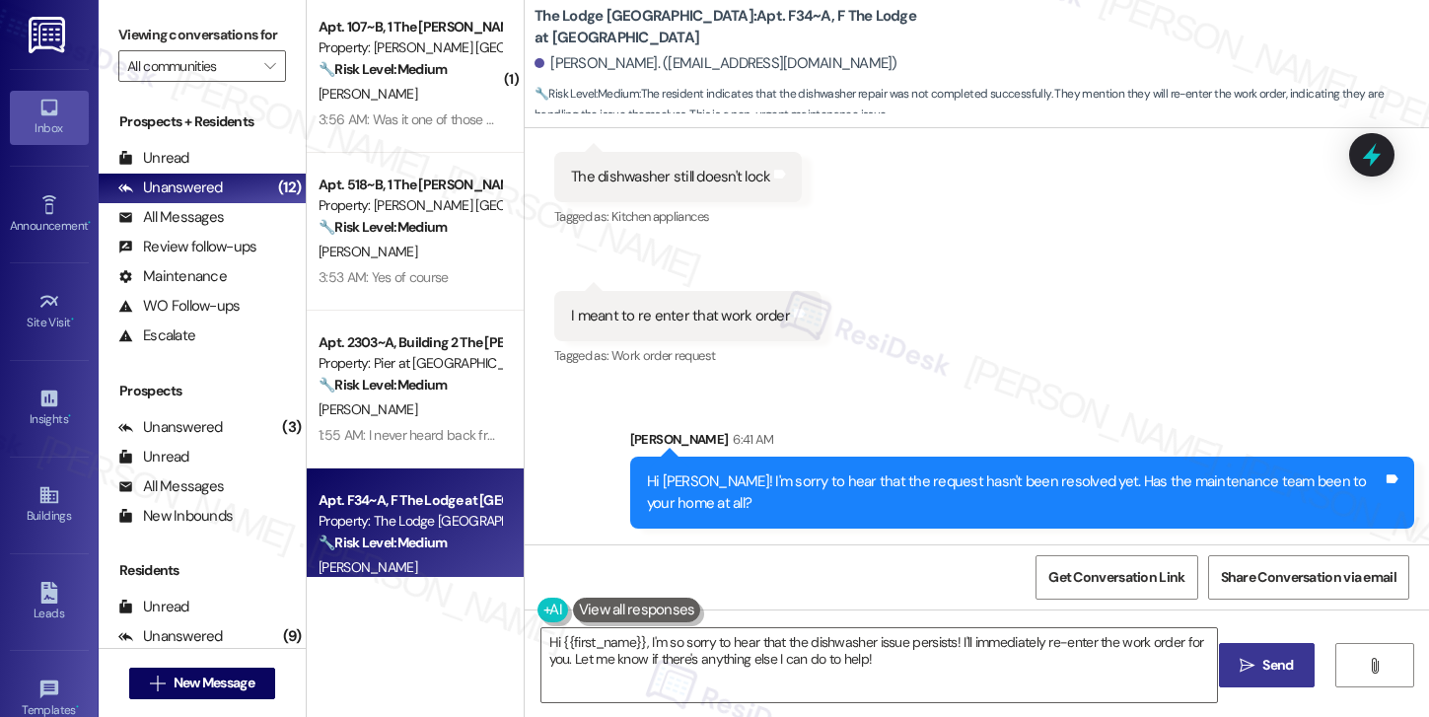
scroll to position [745, 0]
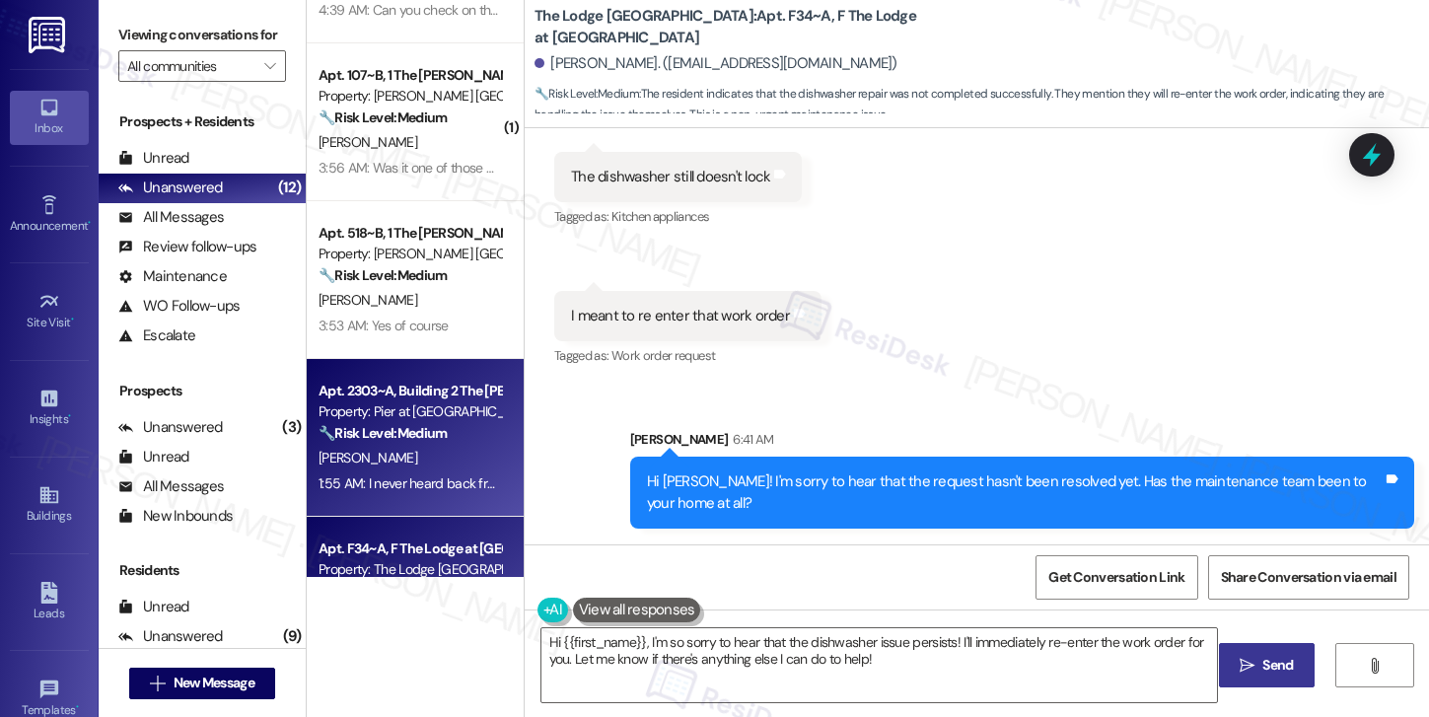
click at [397, 456] on div "A. Kraft" at bounding box center [409, 458] width 186 height 25
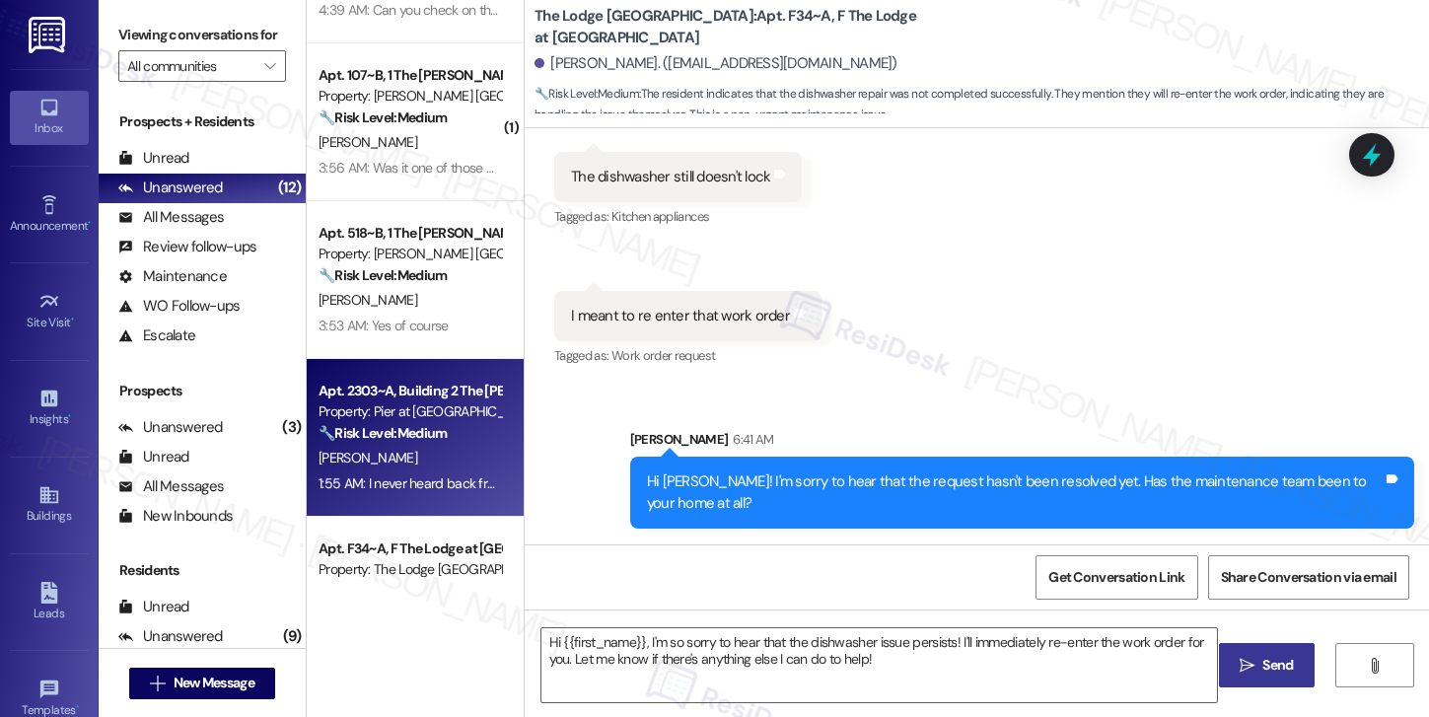
type textarea "Fetching suggested responses. Please feel free to read through the conversation…"
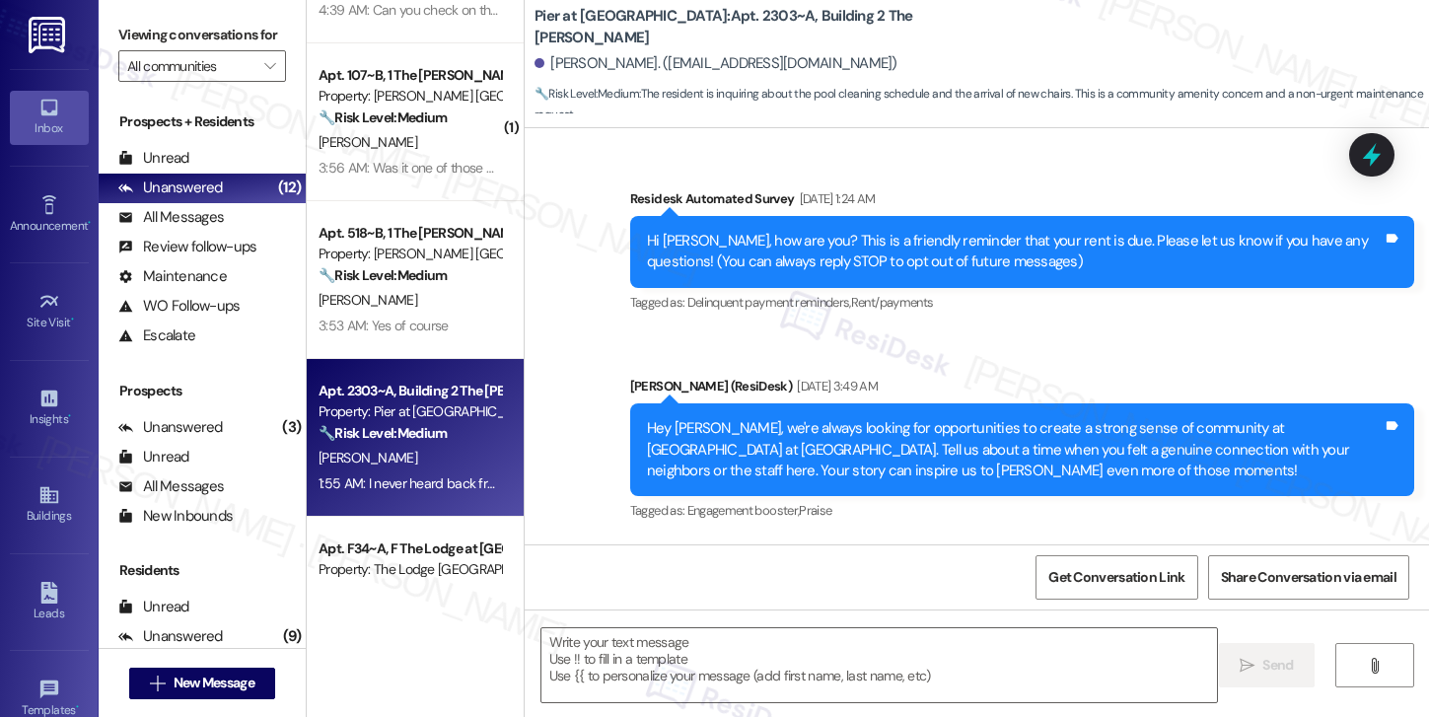
scroll to position [3106, 0]
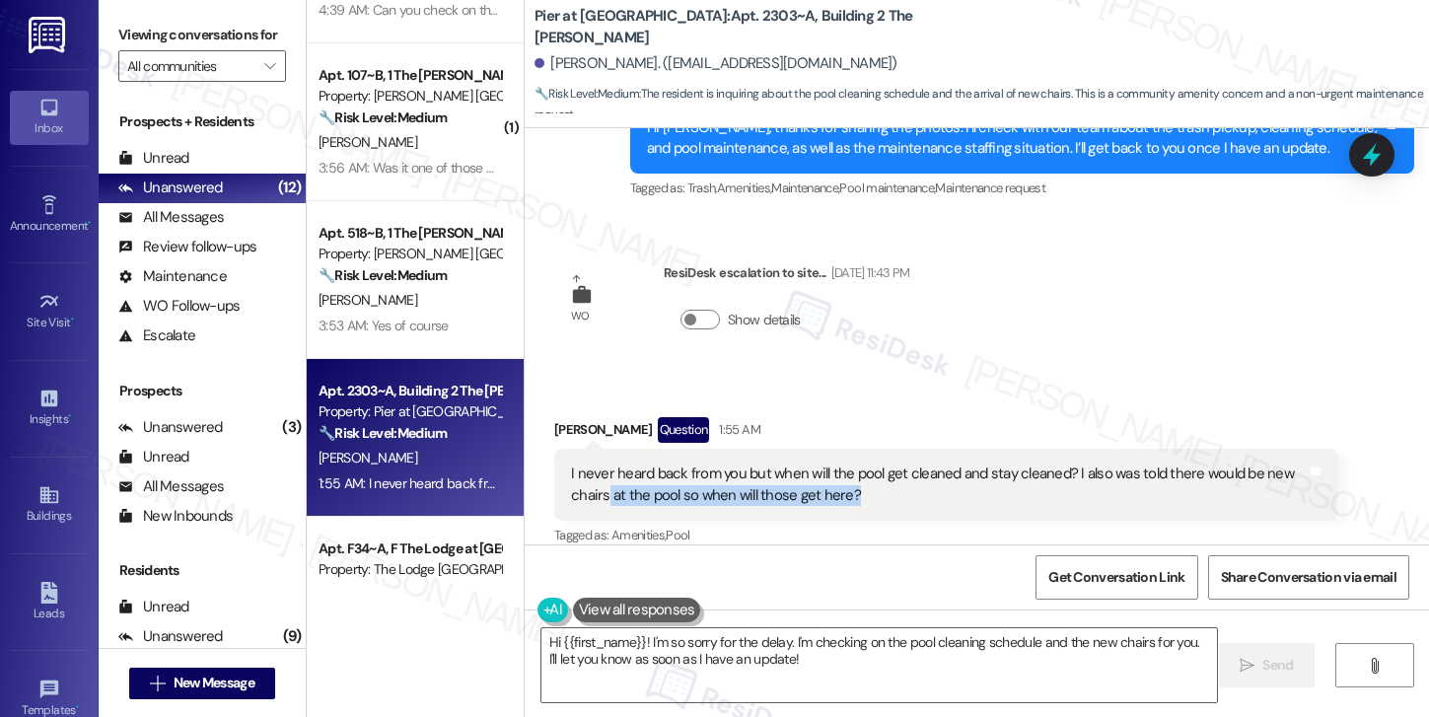
drag, startPoint x: 596, startPoint y: 475, endPoint x: 854, endPoint y: 474, distance: 258.3
click at [854, 474] on div "I never heard back from you but when will the pool get cleaned and stay cleaned…" at bounding box center [939, 484] width 736 height 42
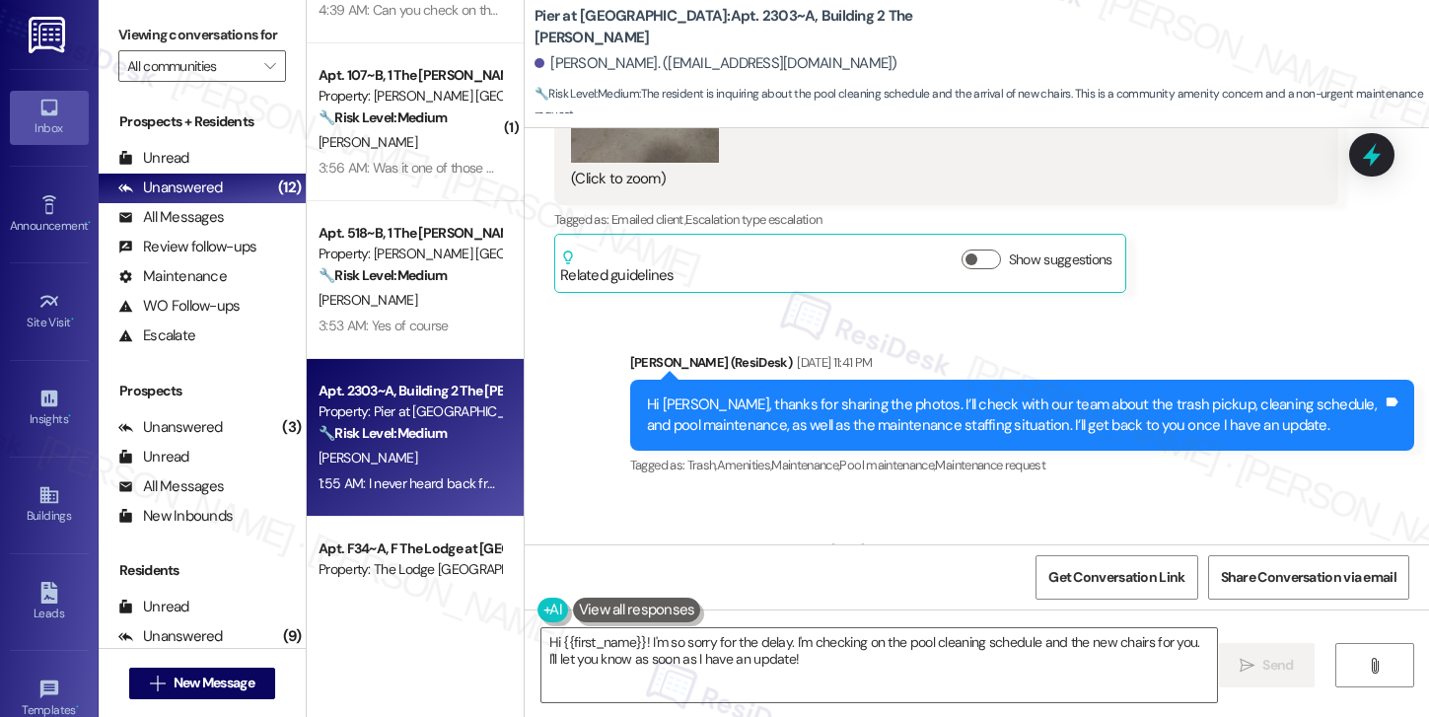
scroll to position [2773, 0]
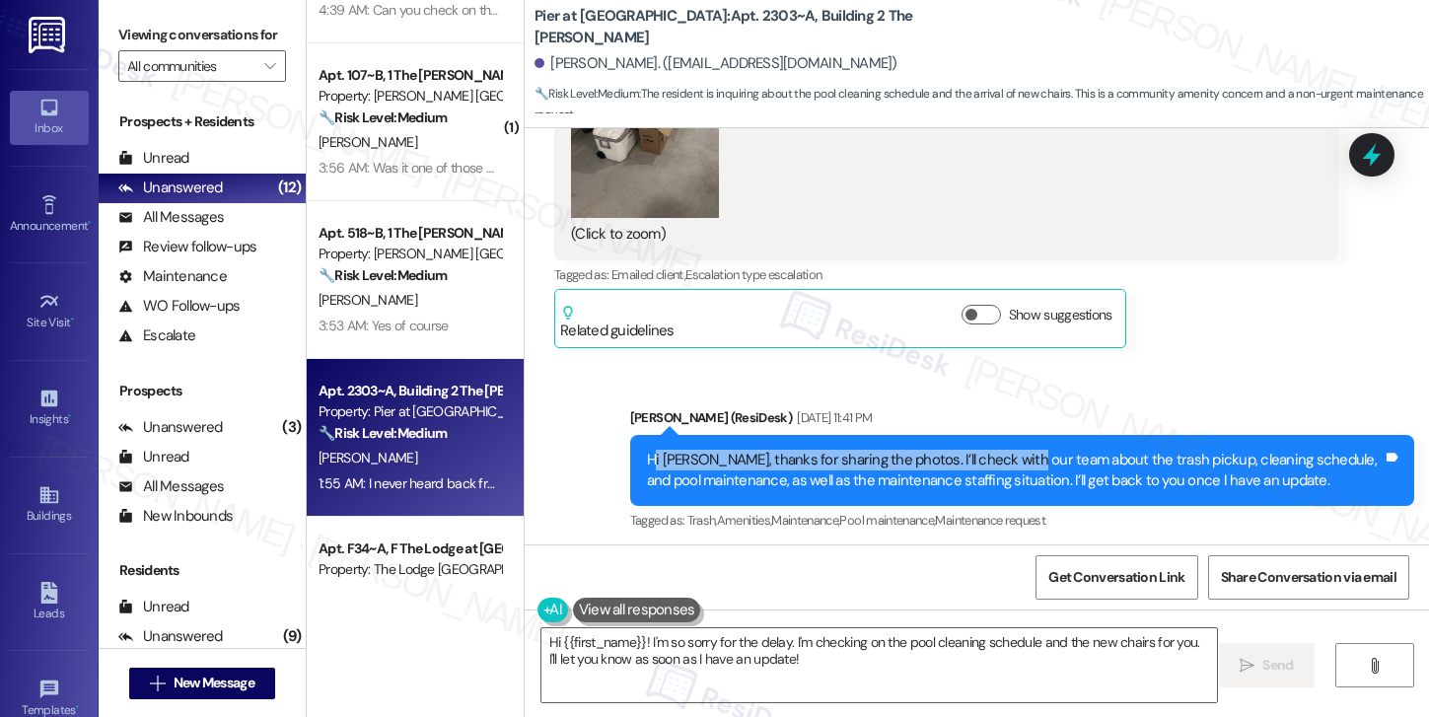
drag, startPoint x: 644, startPoint y: 435, endPoint x: 995, endPoint y: 438, distance: 351.0
click at [995, 450] on div "Hi Abigail, thanks for sharing the photos. I’ll check with our team about the t…" at bounding box center [1015, 471] width 736 height 42
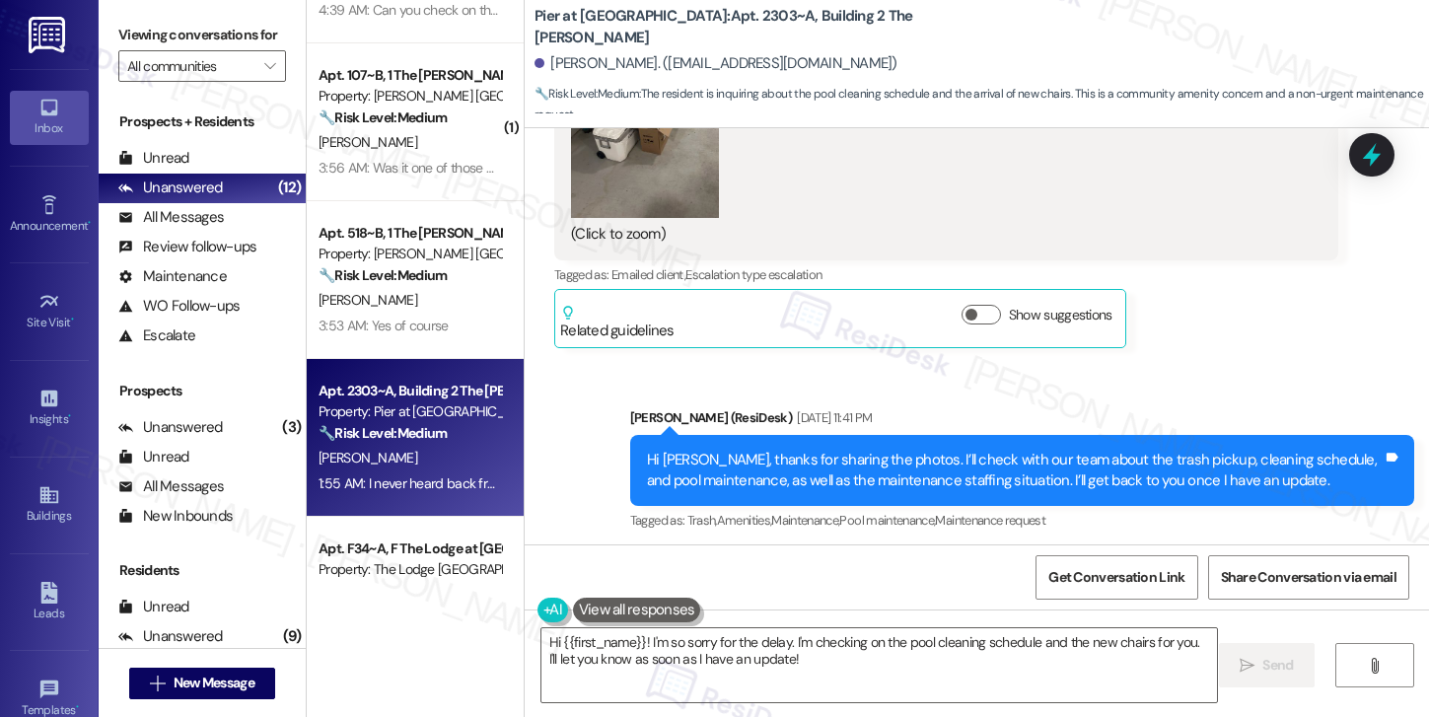
click at [936, 471] on div "Hi Abigail, thanks for sharing the photos. I’ll check with our team about the t…" at bounding box center [1022, 471] width 784 height 72
drag, startPoint x: 629, startPoint y: 460, endPoint x: 1054, endPoint y: 463, distance: 425.0
click at [1054, 463] on div "Hi Abigail, thanks for sharing the photos. I’ll check with our team about the t…" at bounding box center [1022, 471] width 784 height 72
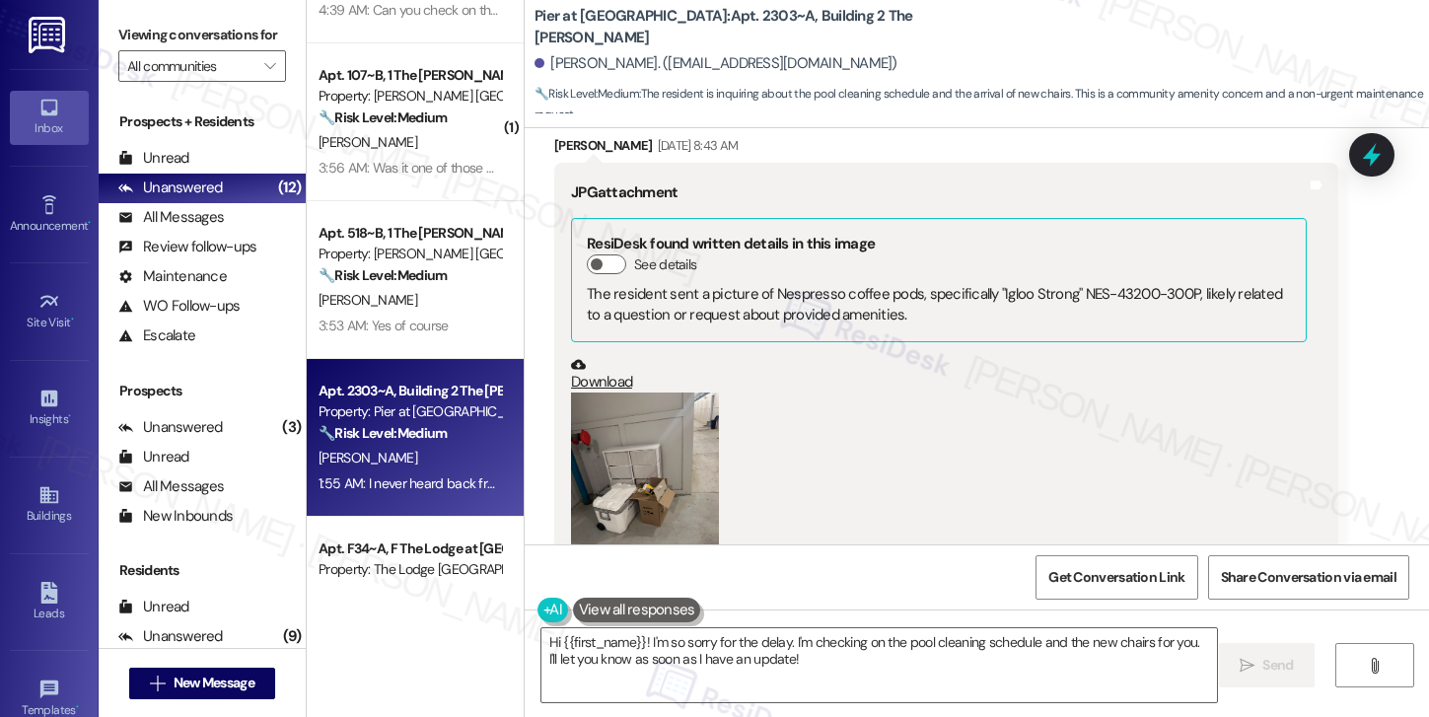
scroll to position [3106, 0]
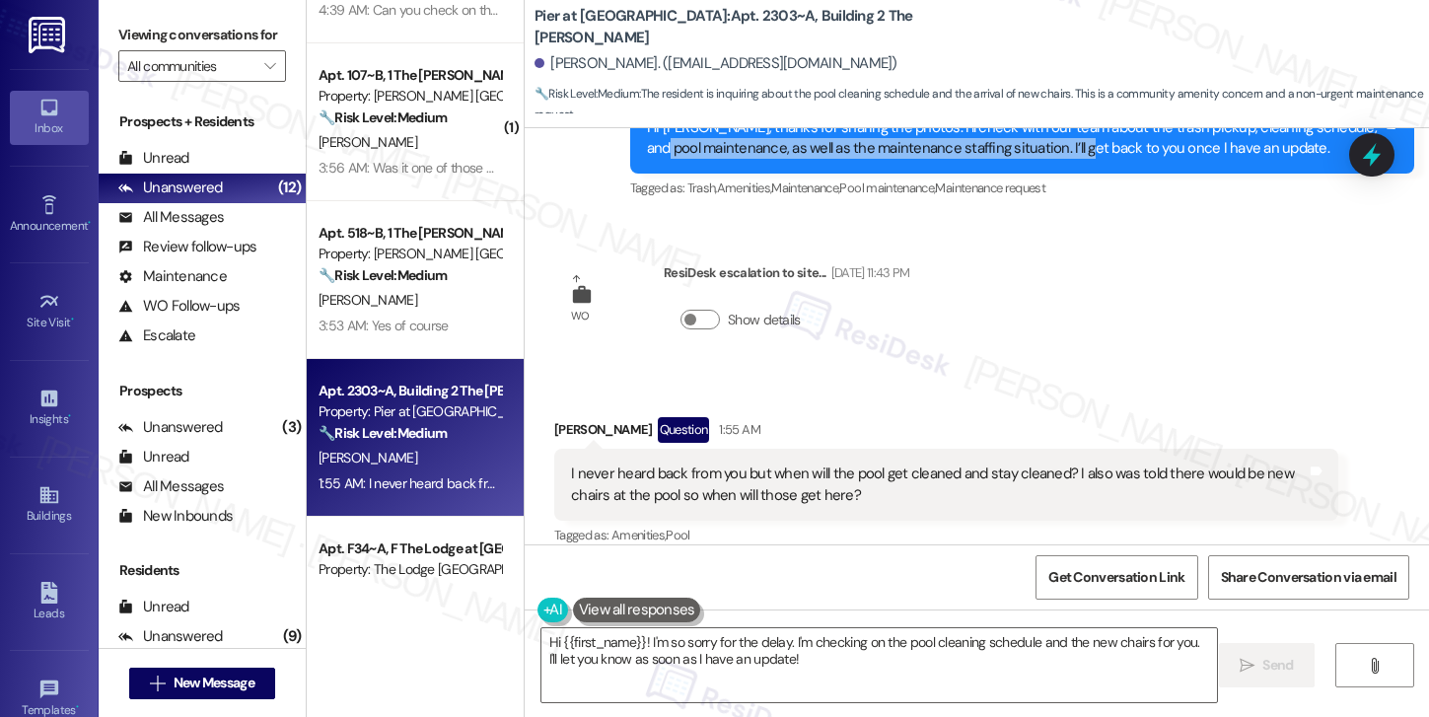
click at [654, 463] on div "I never heard back from you but when will the pool get cleaned and stay cleaned…" at bounding box center [939, 484] width 736 height 42
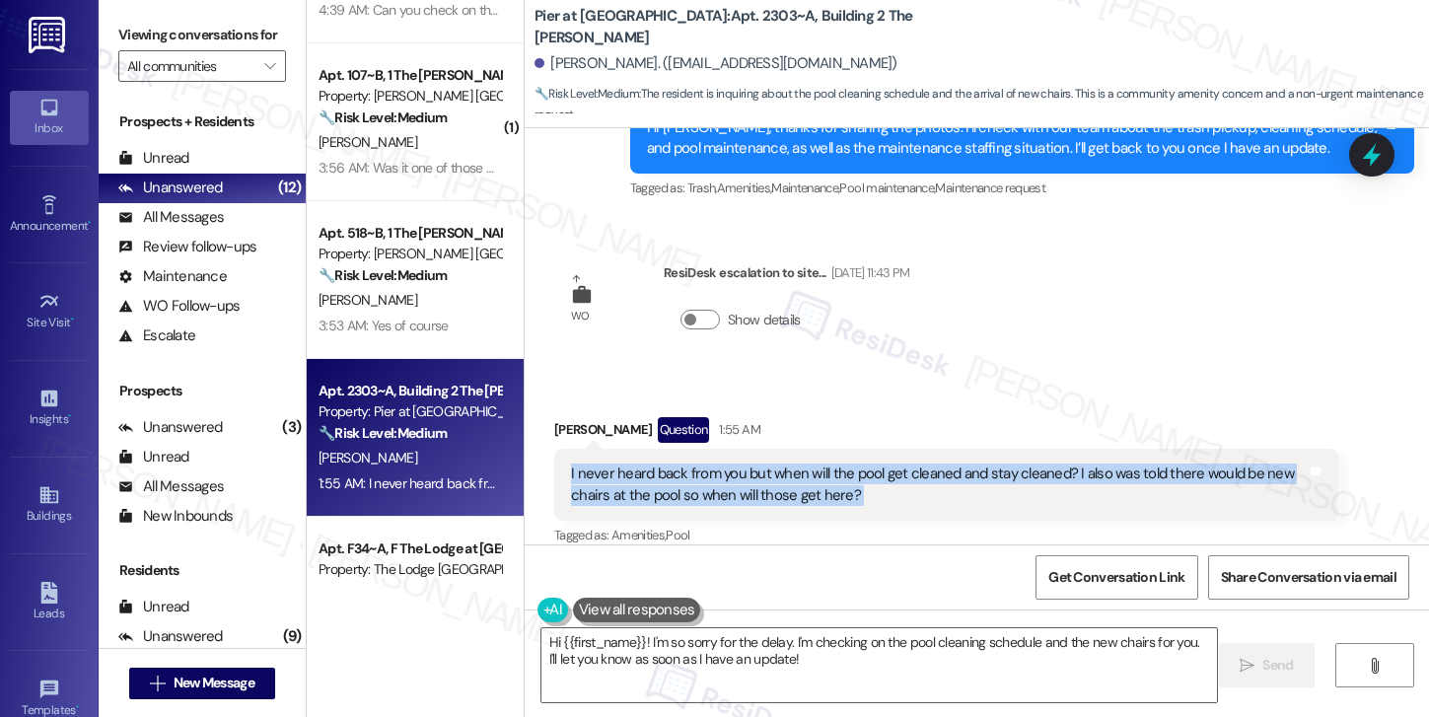
click at [654, 463] on div "I never heard back from you but when will the pool get cleaned and stay cleaned…" at bounding box center [939, 484] width 736 height 42
copy div "I never heard back from you but when will the pool get cleaned and stay cleaned…"
click at [598, 470] on div "I never heard back from you but when will the pool get cleaned and stay cleaned…" at bounding box center [939, 484] width 736 height 42
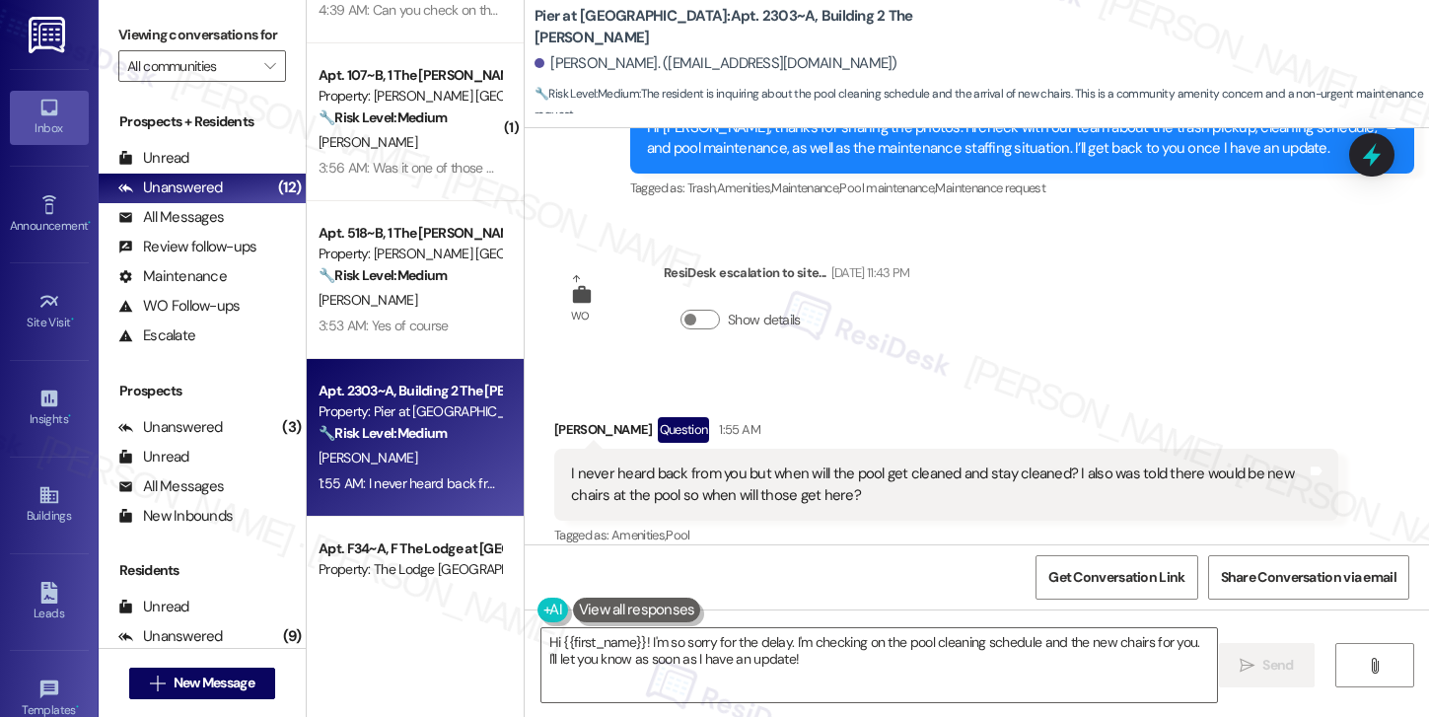
drag, startPoint x: 561, startPoint y: 456, endPoint x: 832, endPoint y: 456, distance: 271.1
click at [832, 463] on div "I never heard back from you but when will the pool get cleaned and stay cleaned…" at bounding box center [939, 484] width 736 height 42
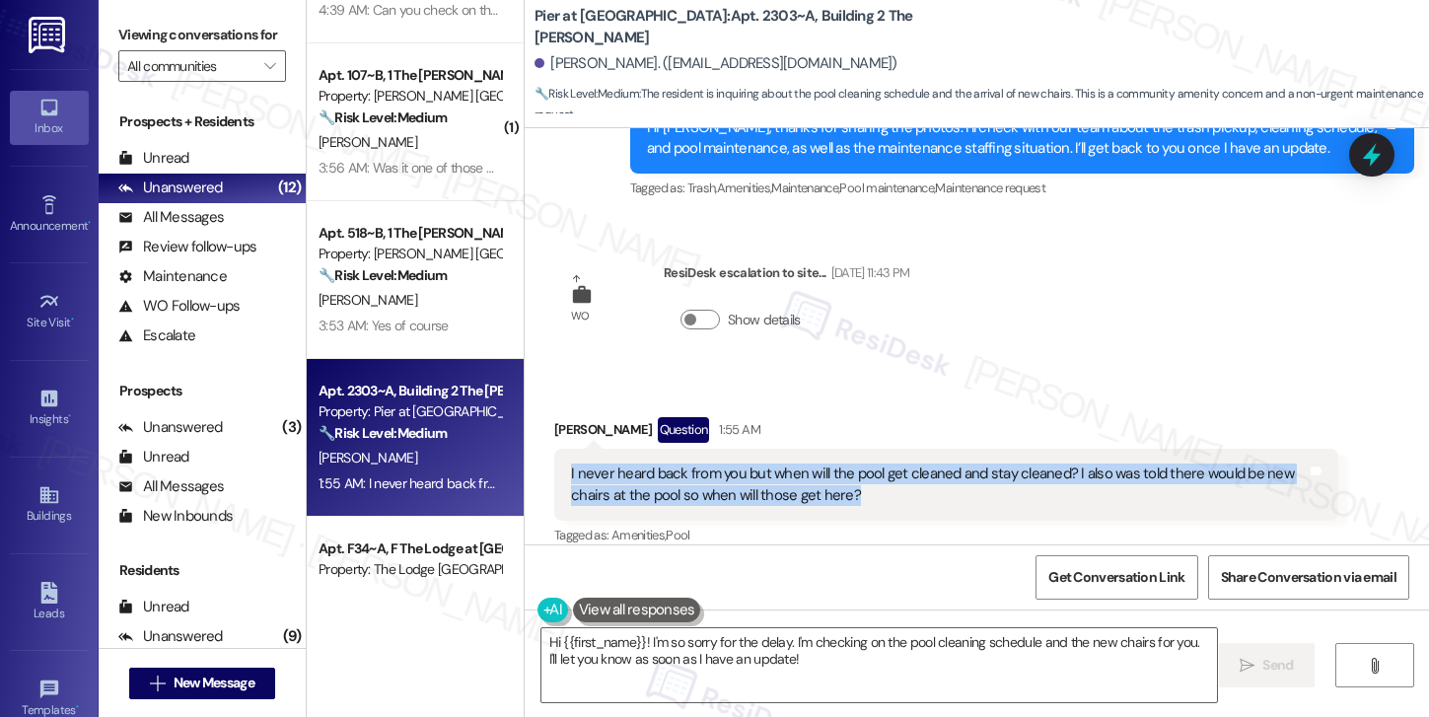
drag, startPoint x: 556, startPoint y: 455, endPoint x: 846, endPoint y: 467, distance: 290.2
click at [846, 467] on div "I never heard back from you but when will the pool get cleaned and stay cleaned…" at bounding box center [946, 485] width 784 height 72
click at [844, 465] on div "I never heard back from you but when will the pool get cleaned and stay cleaned…" at bounding box center [939, 484] width 736 height 42
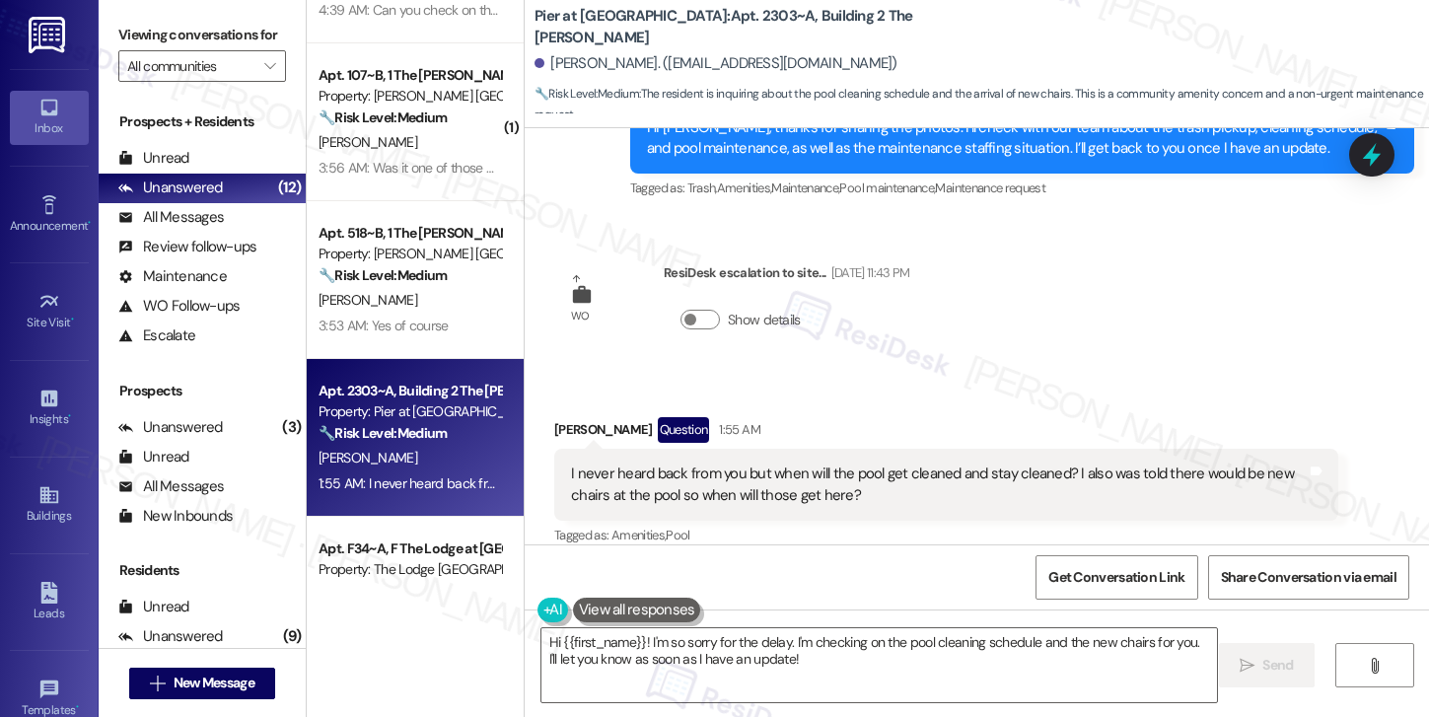
drag, startPoint x: 561, startPoint y: 452, endPoint x: 733, endPoint y: 455, distance: 171.6
click at [733, 463] on div "I never heard back from you but when will the pool get cleaned and stay cleaned…" at bounding box center [939, 484] width 736 height 42
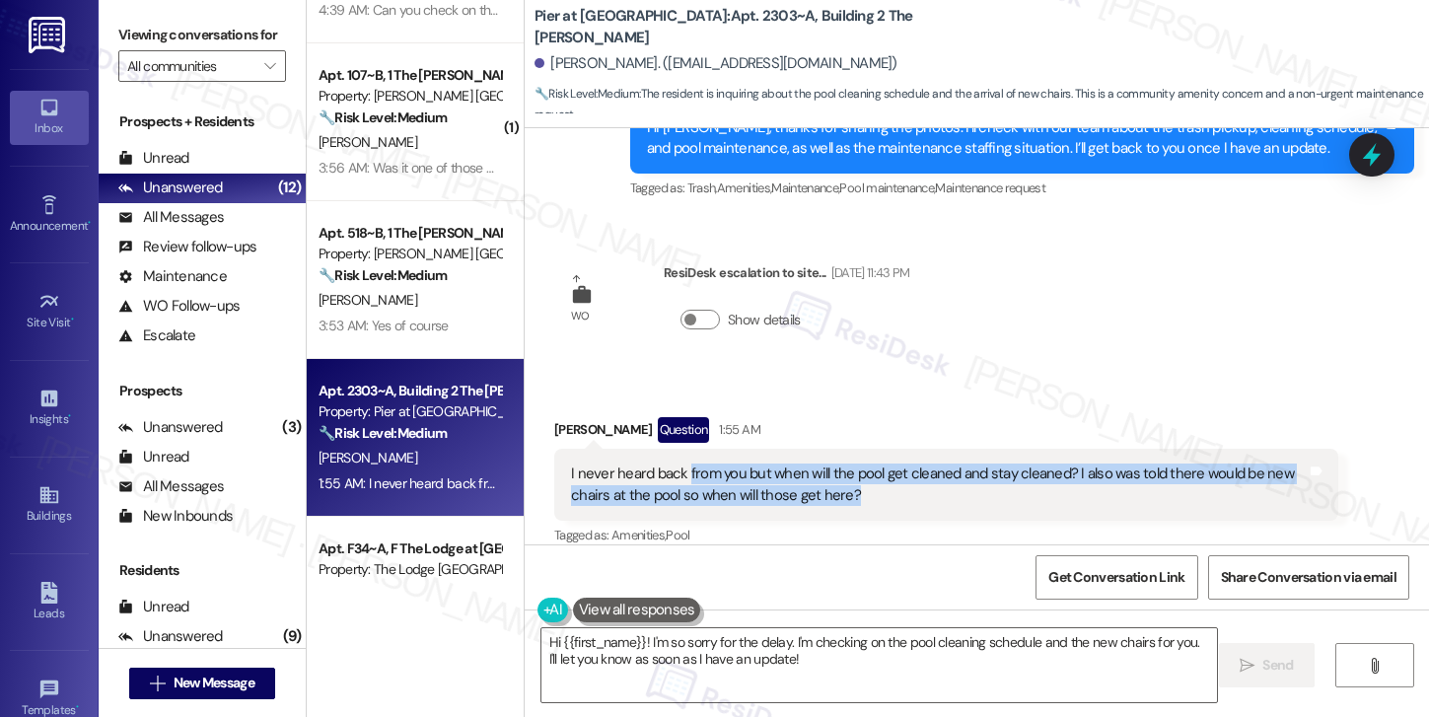
drag, startPoint x: 674, startPoint y: 452, endPoint x: 856, endPoint y: 469, distance: 182.3
click at [856, 469] on div "I never heard back from you but when will the pool get cleaned and stay cleaned…" at bounding box center [939, 484] width 736 height 42
click at [733, 463] on div "I never heard back from you but when will the pool get cleaned and stay cleaned…" at bounding box center [939, 484] width 736 height 42
drag, startPoint x: 558, startPoint y: 453, endPoint x: 857, endPoint y: 473, distance: 299.5
click at [857, 473] on div "I never heard back from you but when will the pool get cleaned and stay cleaned…" at bounding box center [938, 484] width 739 height 42
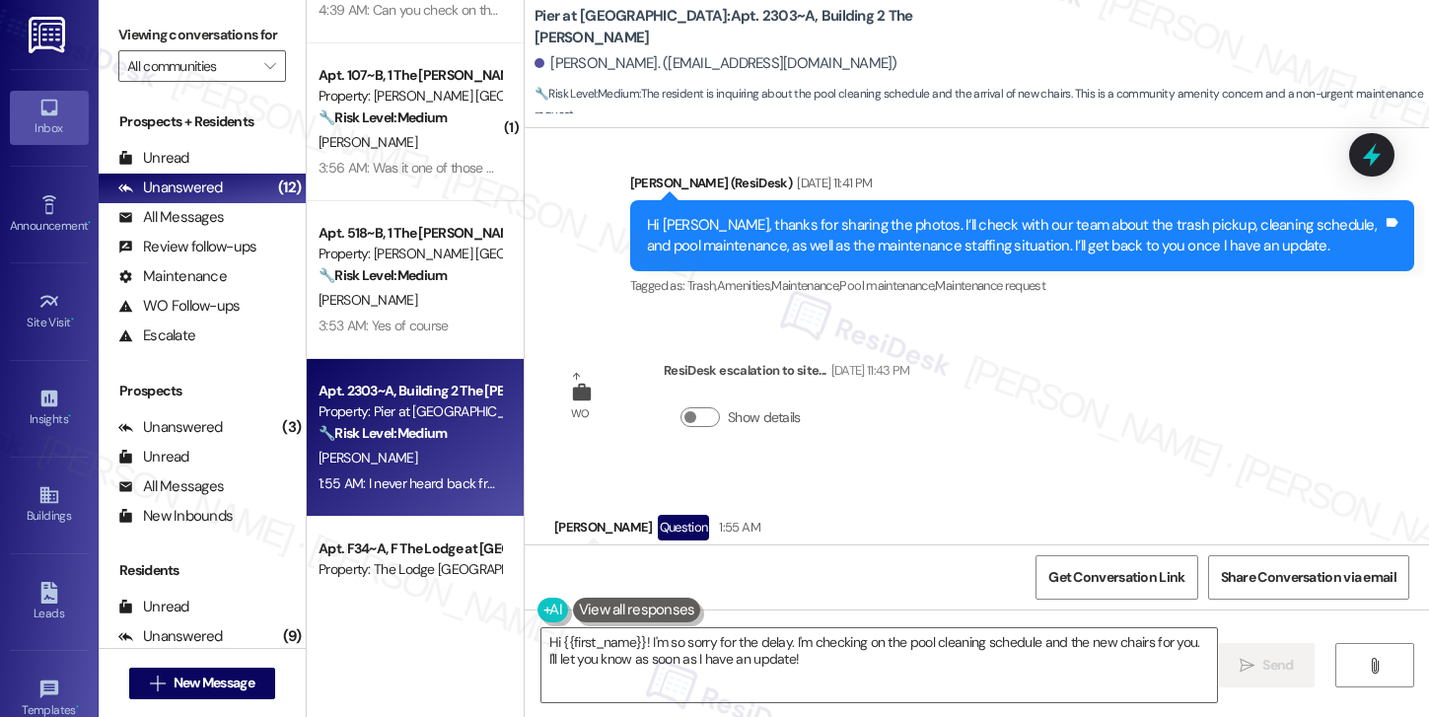
scroll to position [3006, 0]
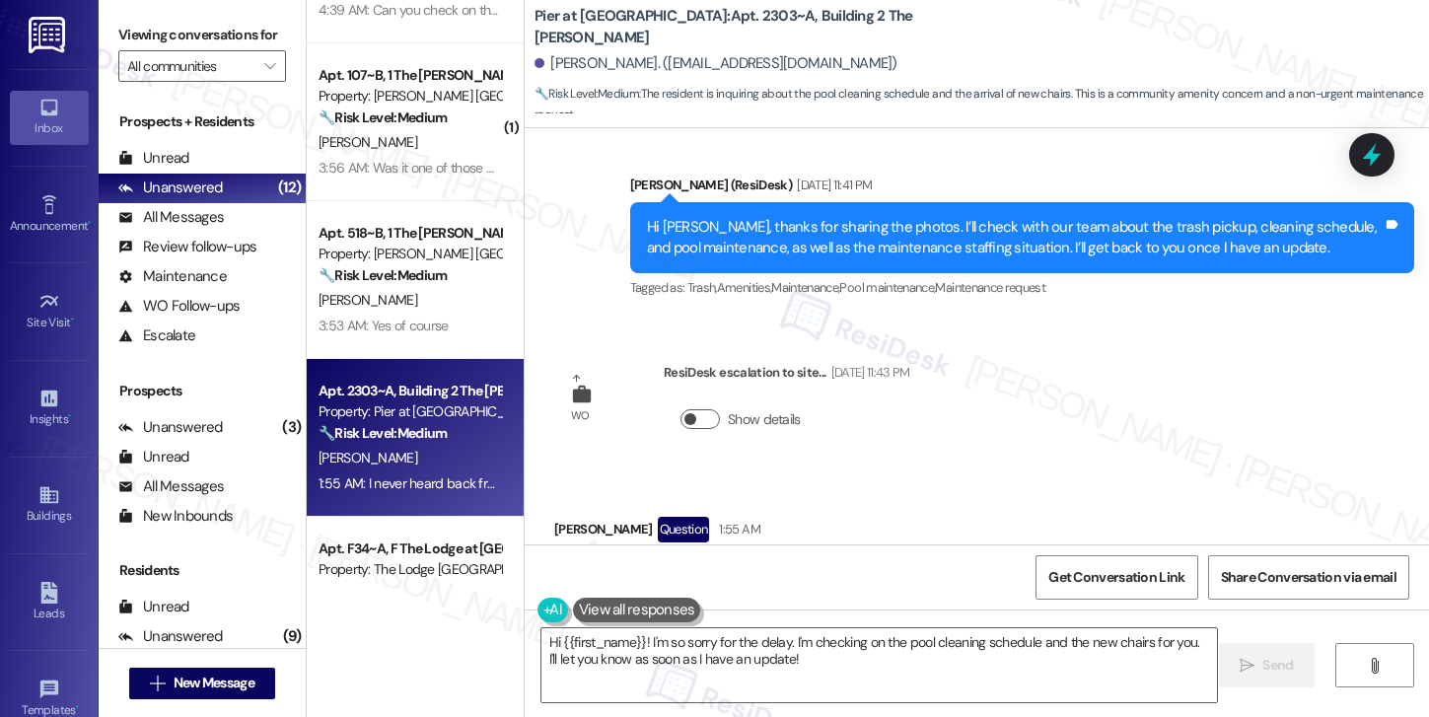
click at [693, 409] on button "Show details" at bounding box center [699, 419] width 39 height 20
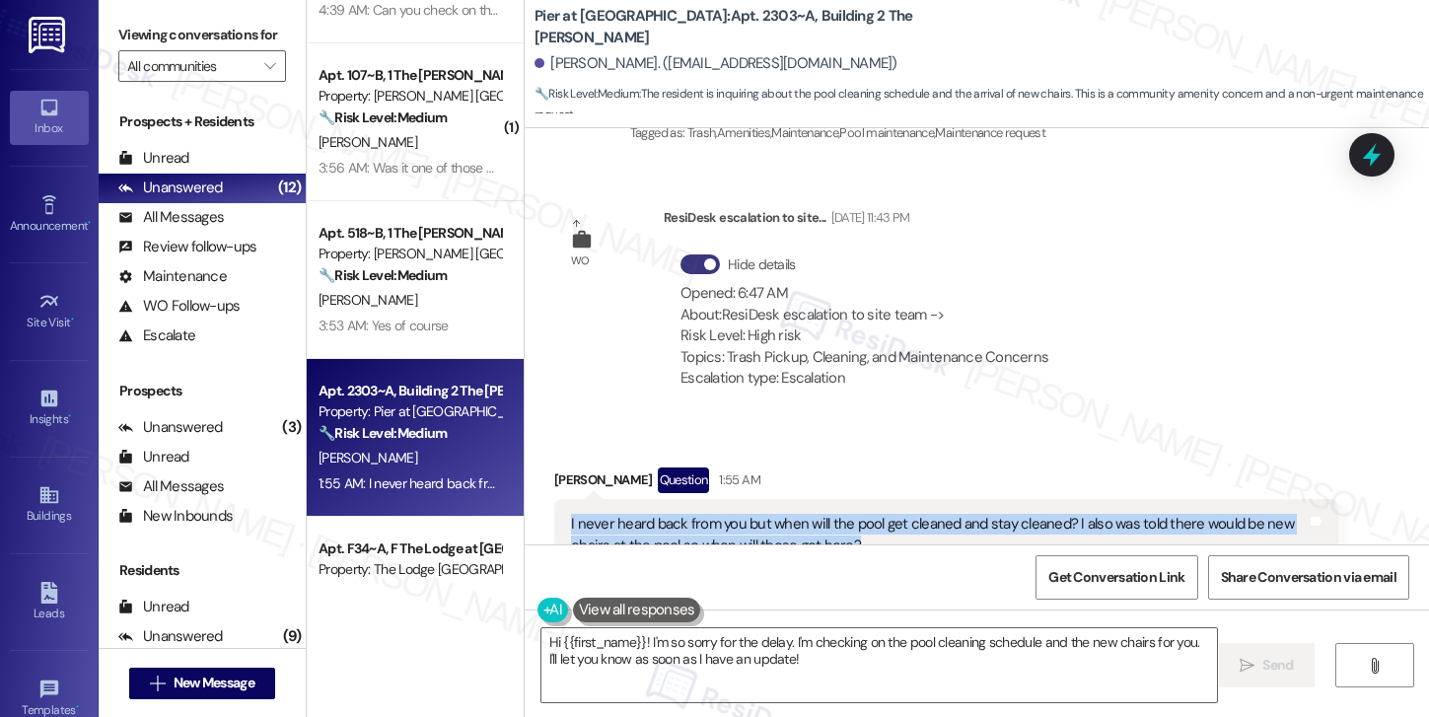
scroll to position [3163, 0]
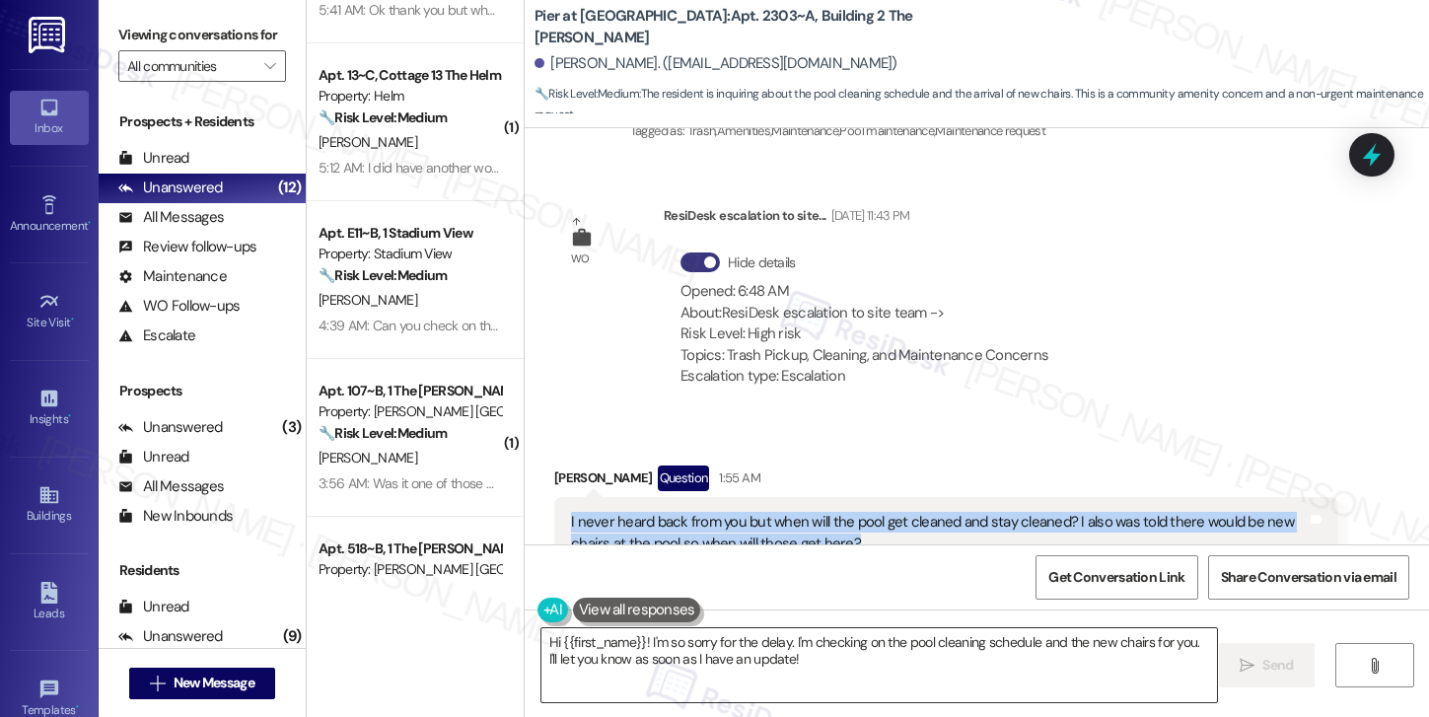
click at [815, 656] on textarea "Hi {{first_name}}! I'm so sorry for the delay. I'm checking on the pool cleanin…" at bounding box center [879, 665] width 676 height 74
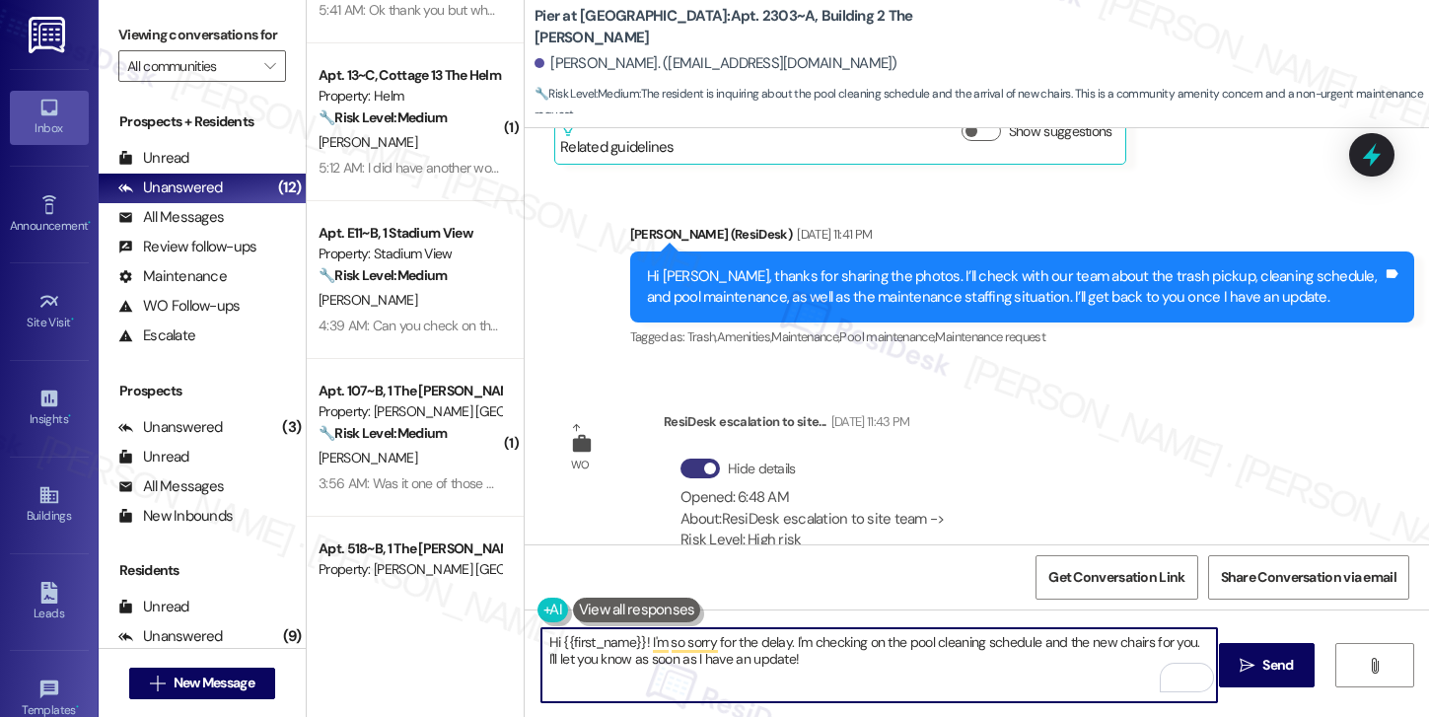
scroll to position [2952, 0]
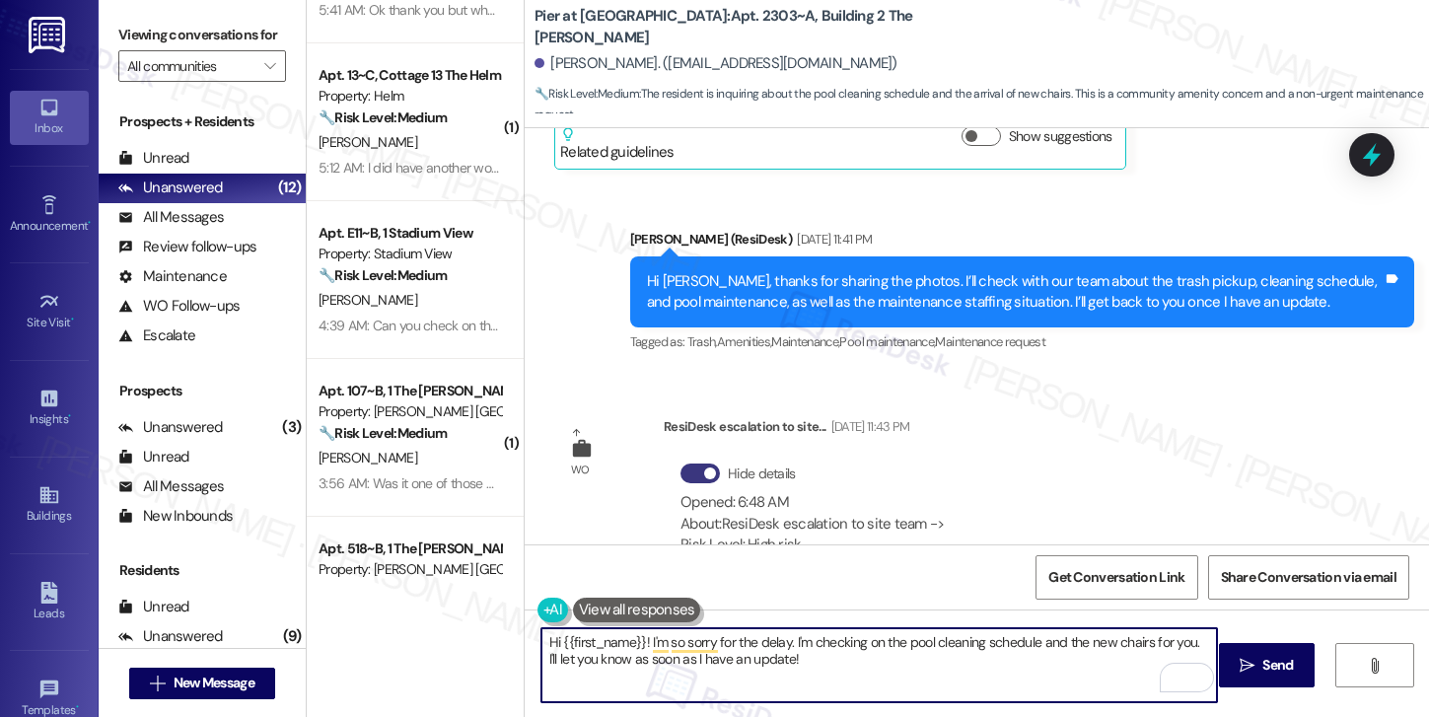
click at [853, 666] on textarea "Hi {{first_name}}! I'm so sorry for the delay. I'm checking on the pool cleanin…" at bounding box center [879, 665] width 676 height 74
drag, startPoint x: 642, startPoint y: 642, endPoint x: 491, endPoint y: 638, distance: 150.9
click at [491, 638] on div "( 1 ) Apt. 32~A, B The Alpine Allendale Property: Alpine 🔧 Risk Level: Medium T…" at bounding box center [868, 358] width 1122 height 717
type textarea "I'm so sorry for the delay. I'm checking on the pool cleaning schedule and the …"
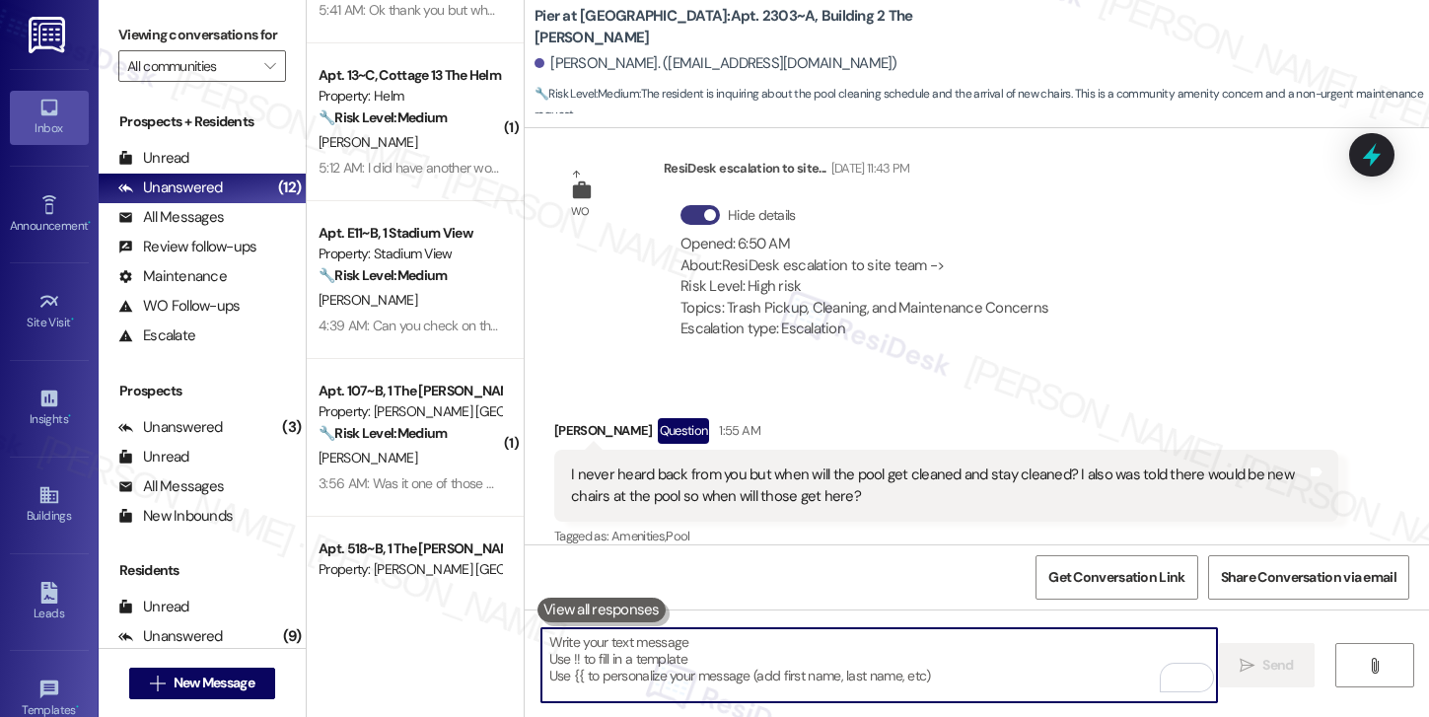
scroll to position [3370, 0]
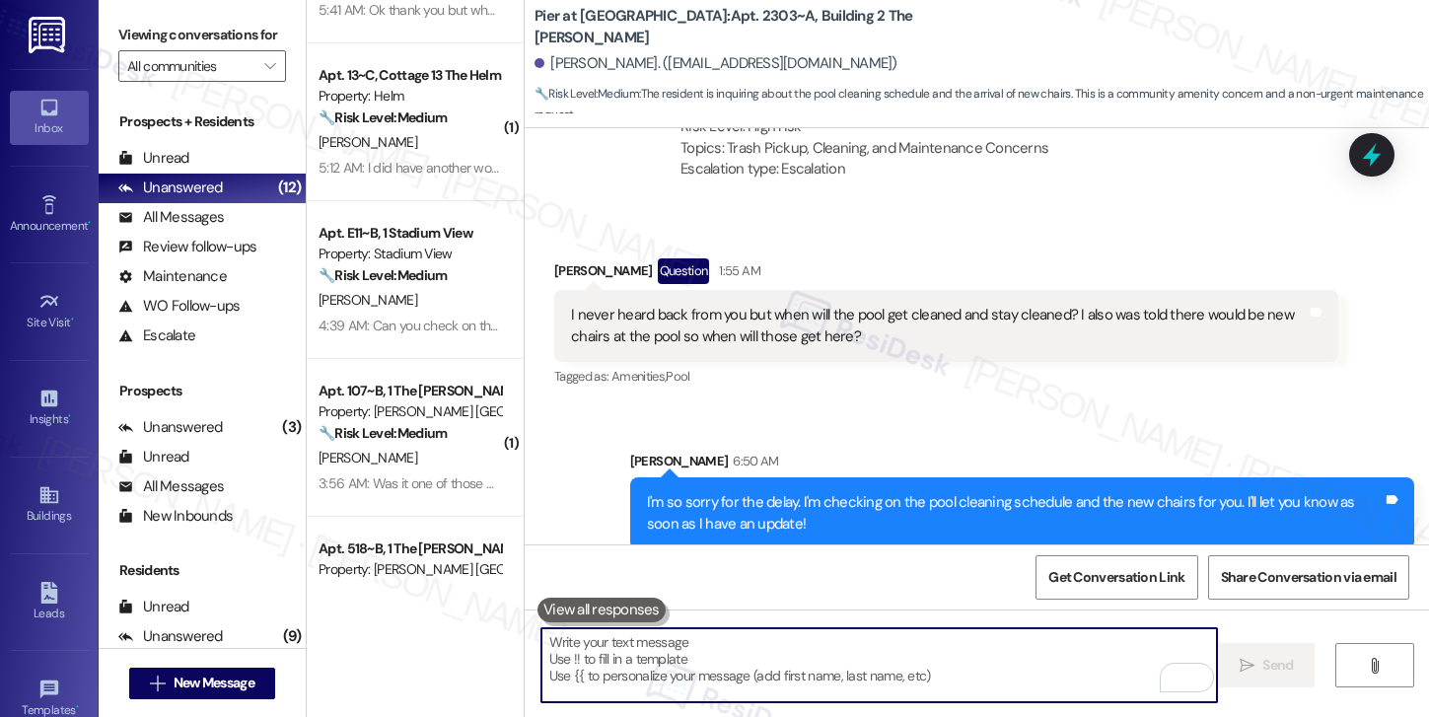
click at [669, 659] on textarea "To enrich screen reader interactions, please activate Accessibility in Grammarl…" at bounding box center [879, 665] width 676 height 74
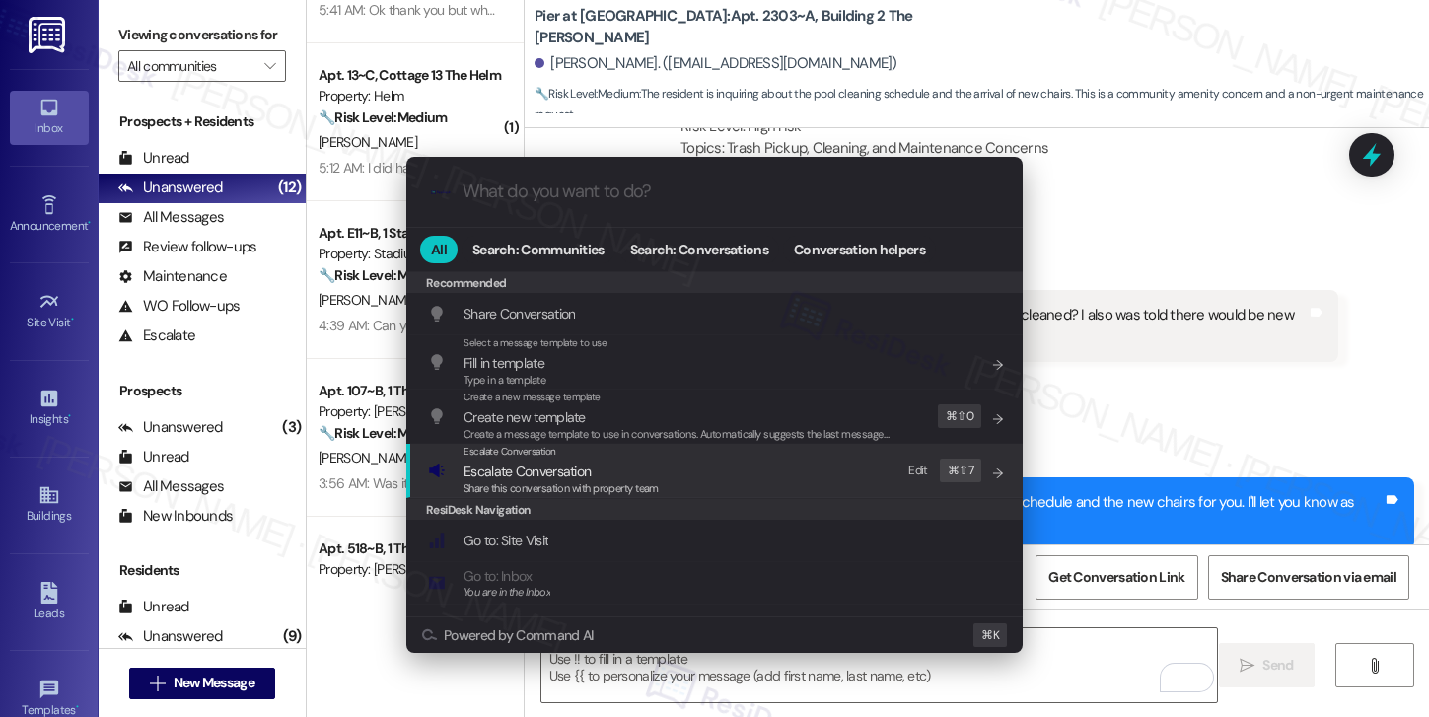
click at [547, 474] on span "Escalate Conversation" at bounding box center [526, 471] width 127 height 18
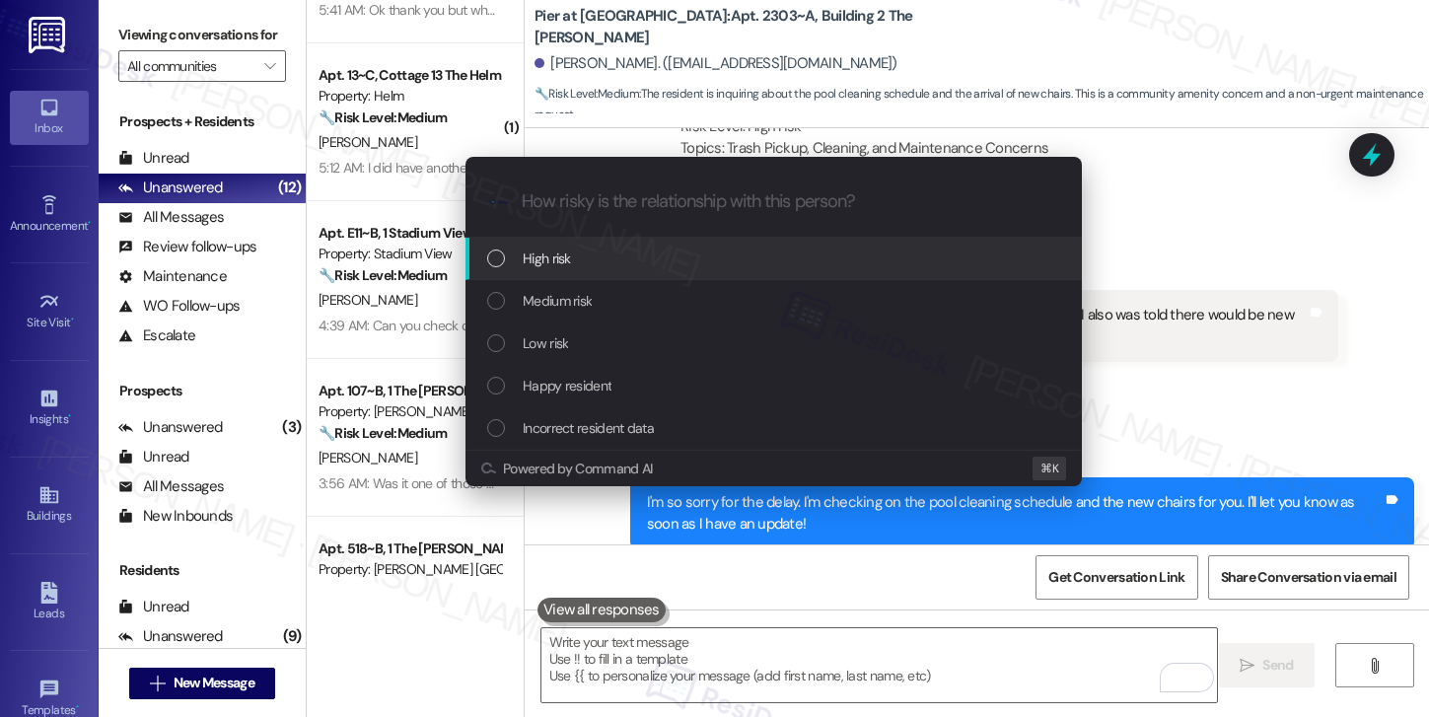
click at [599, 264] on div "High risk" at bounding box center [775, 258] width 577 height 22
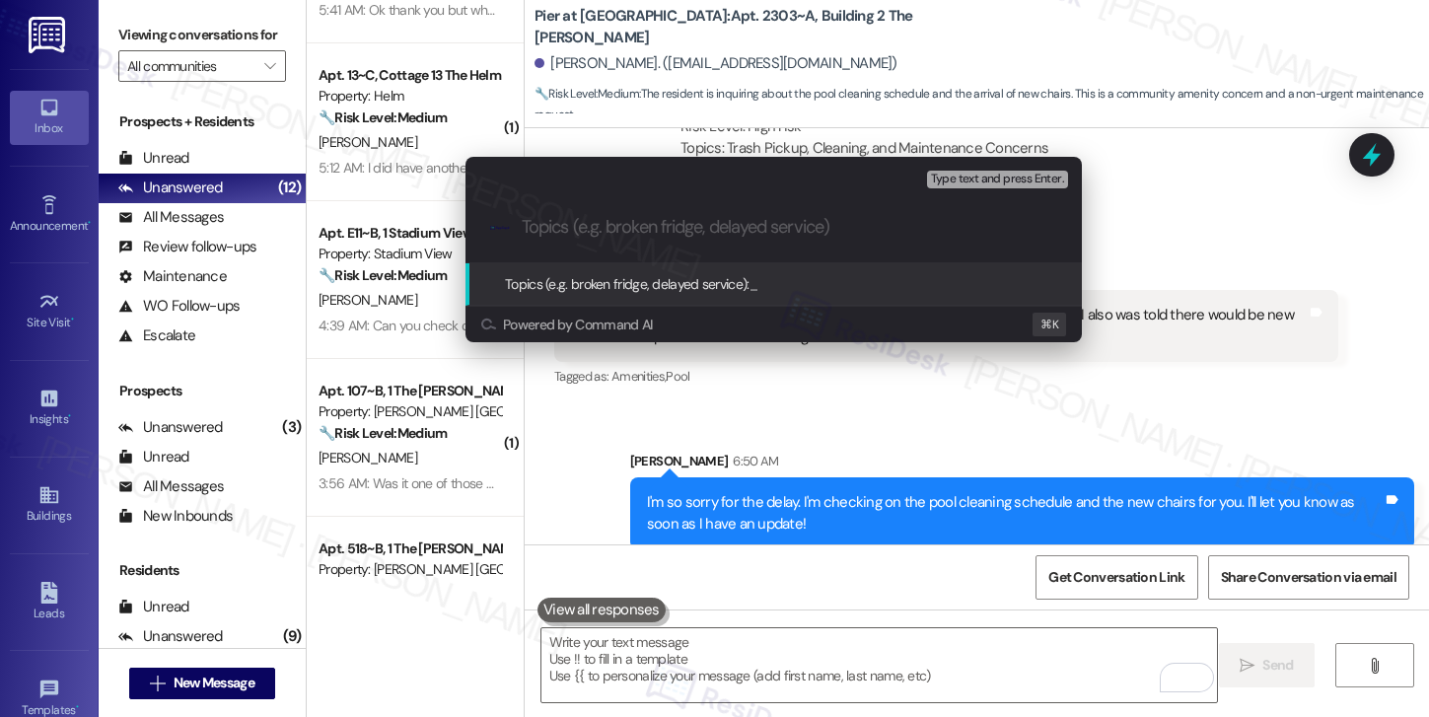
paste input "Update Request: Pool Cleaning & New Chairs"
type input "Update Request: Pool Cleaning & New Chairs"
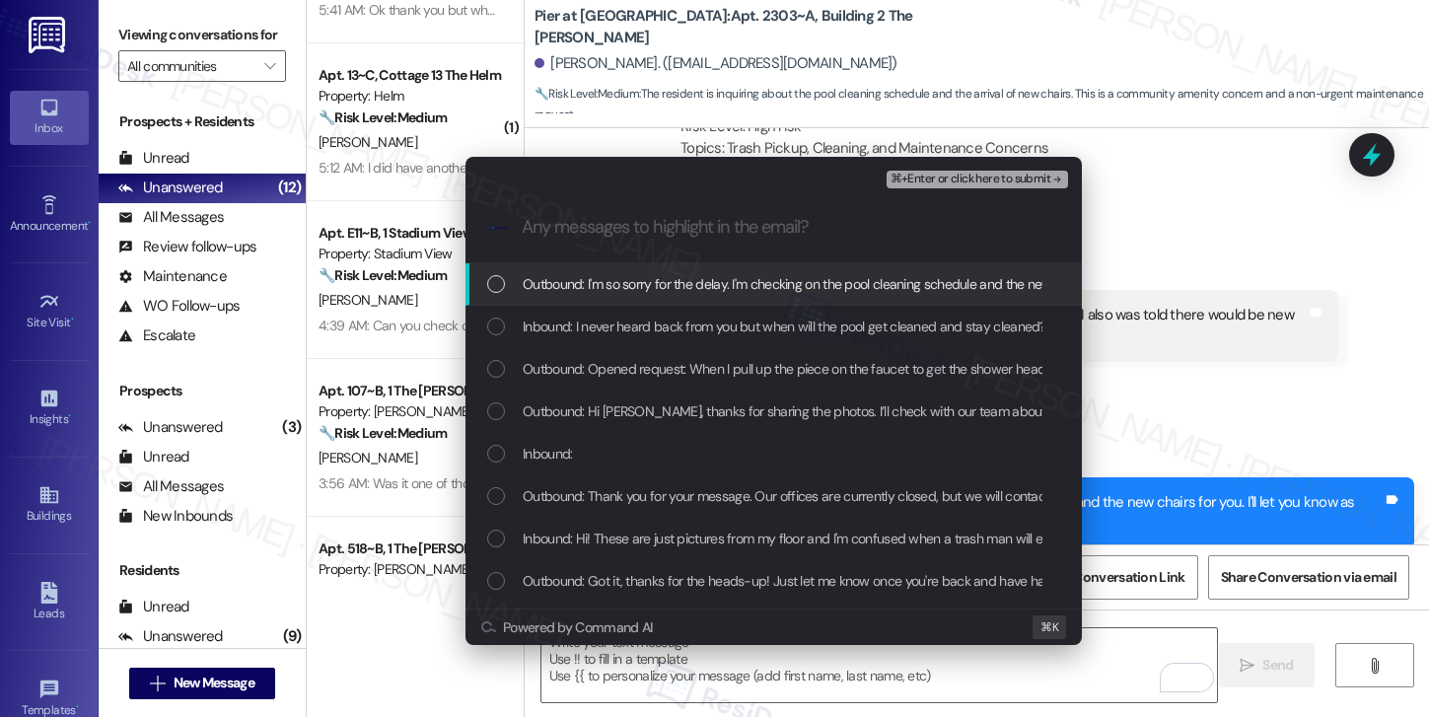
click at [608, 293] on span "Outbound: I'm so sorry for the delay. I'm checking on the pool cleaning schedul…" at bounding box center [956, 284] width 866 height 22
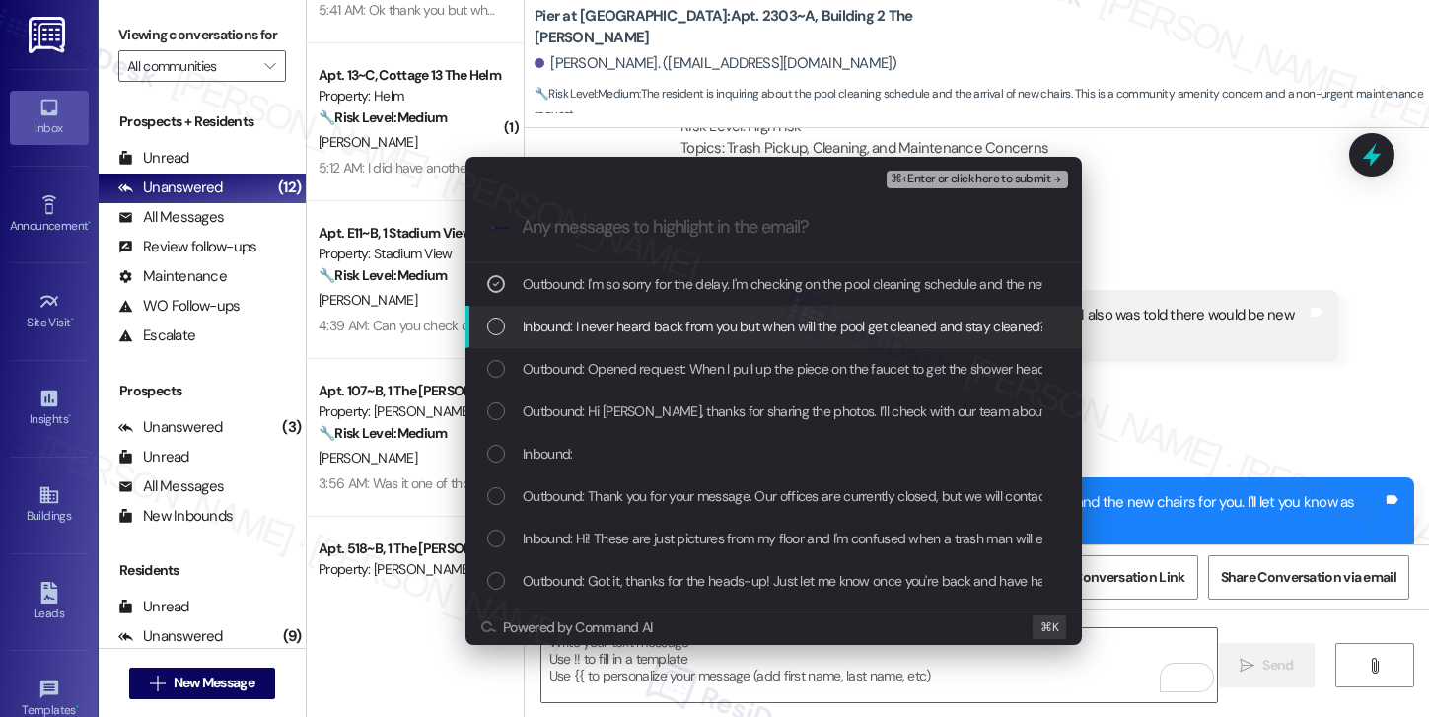
click at [612, 325] on span "Inbound: I never heard back from you but when will the pool get cleaned and sta…" at bounding box center [1019, 327] width 992 height 22
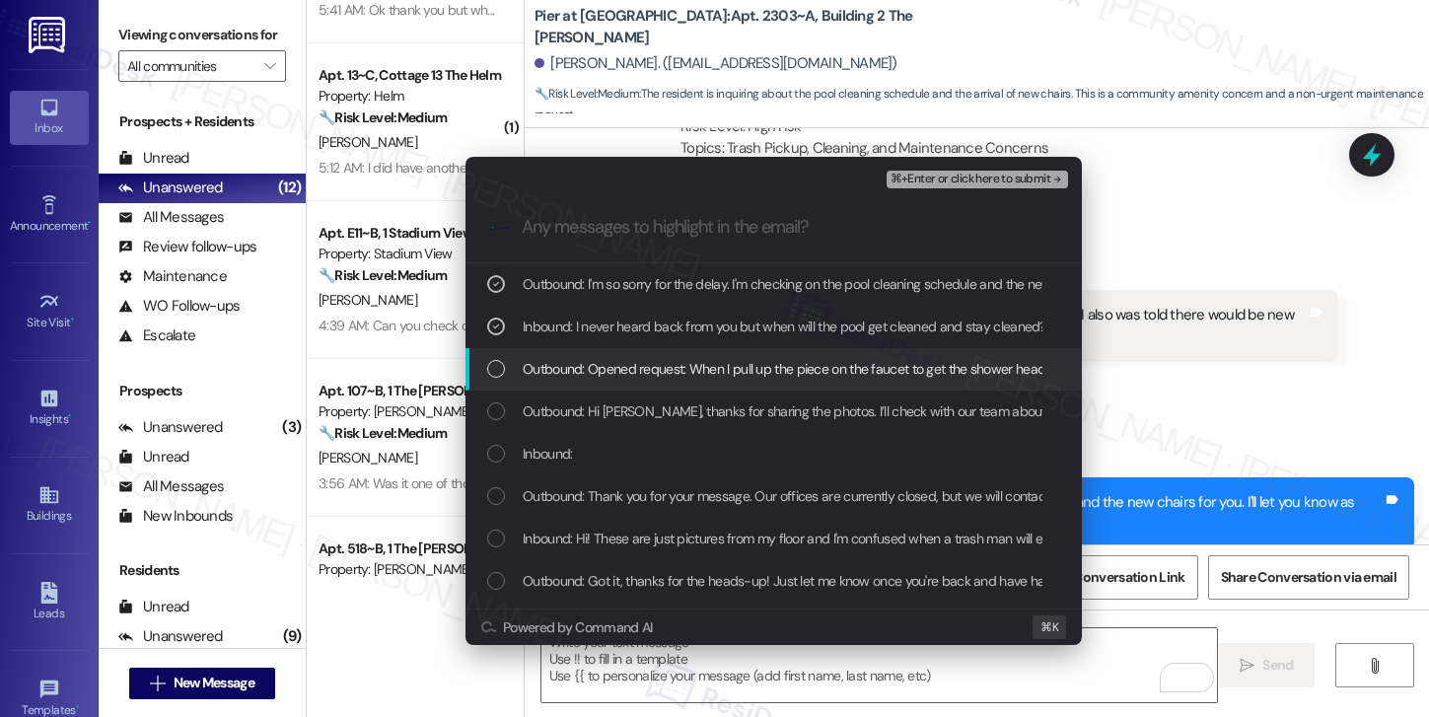
click at [606, 370] on span "Outbound: Opened request: When I pull up the piece on the faucet to get the sho…" at bounding box center [913, 369] width 780 height 22
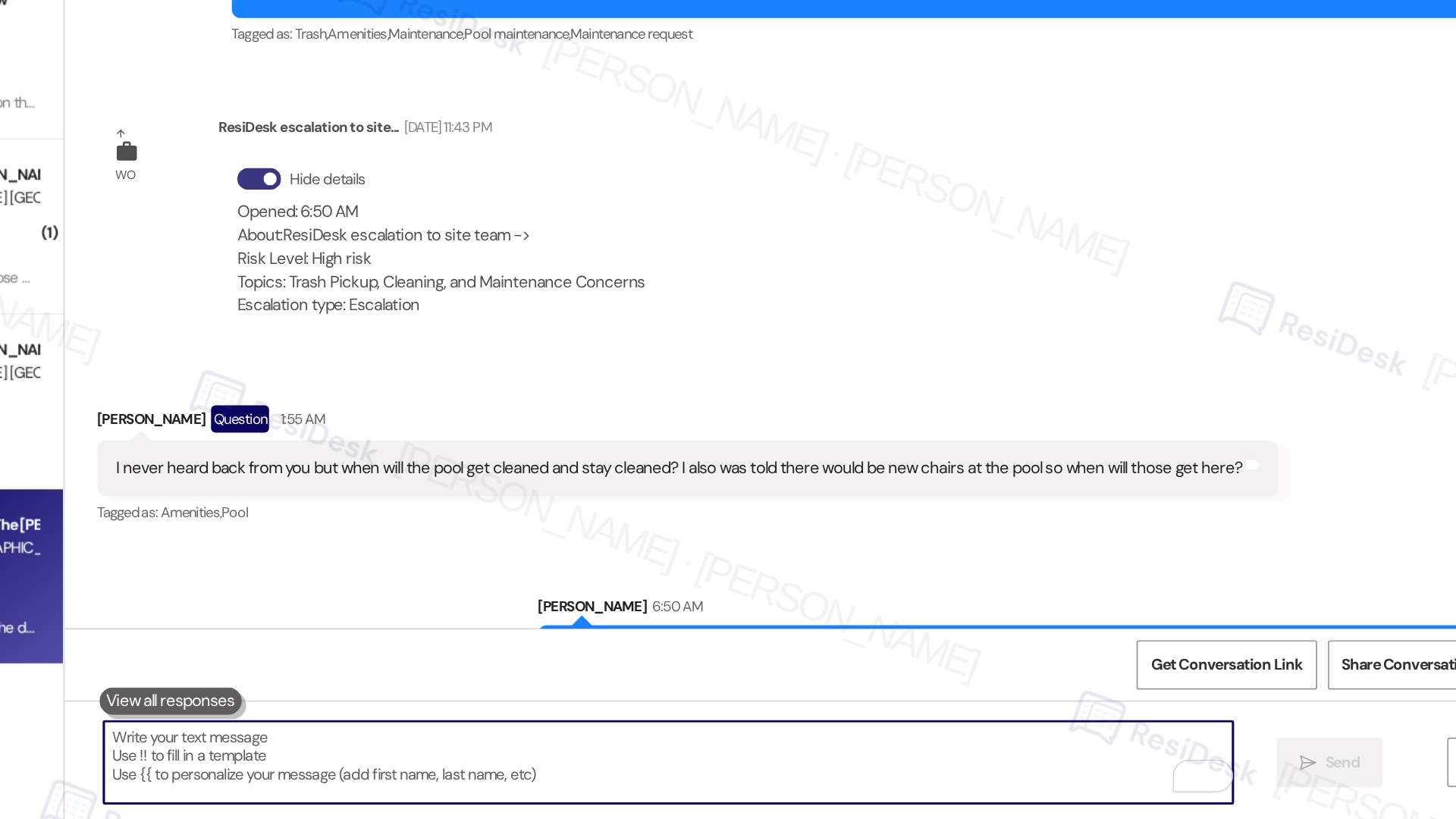
scroll to position [0, 0]
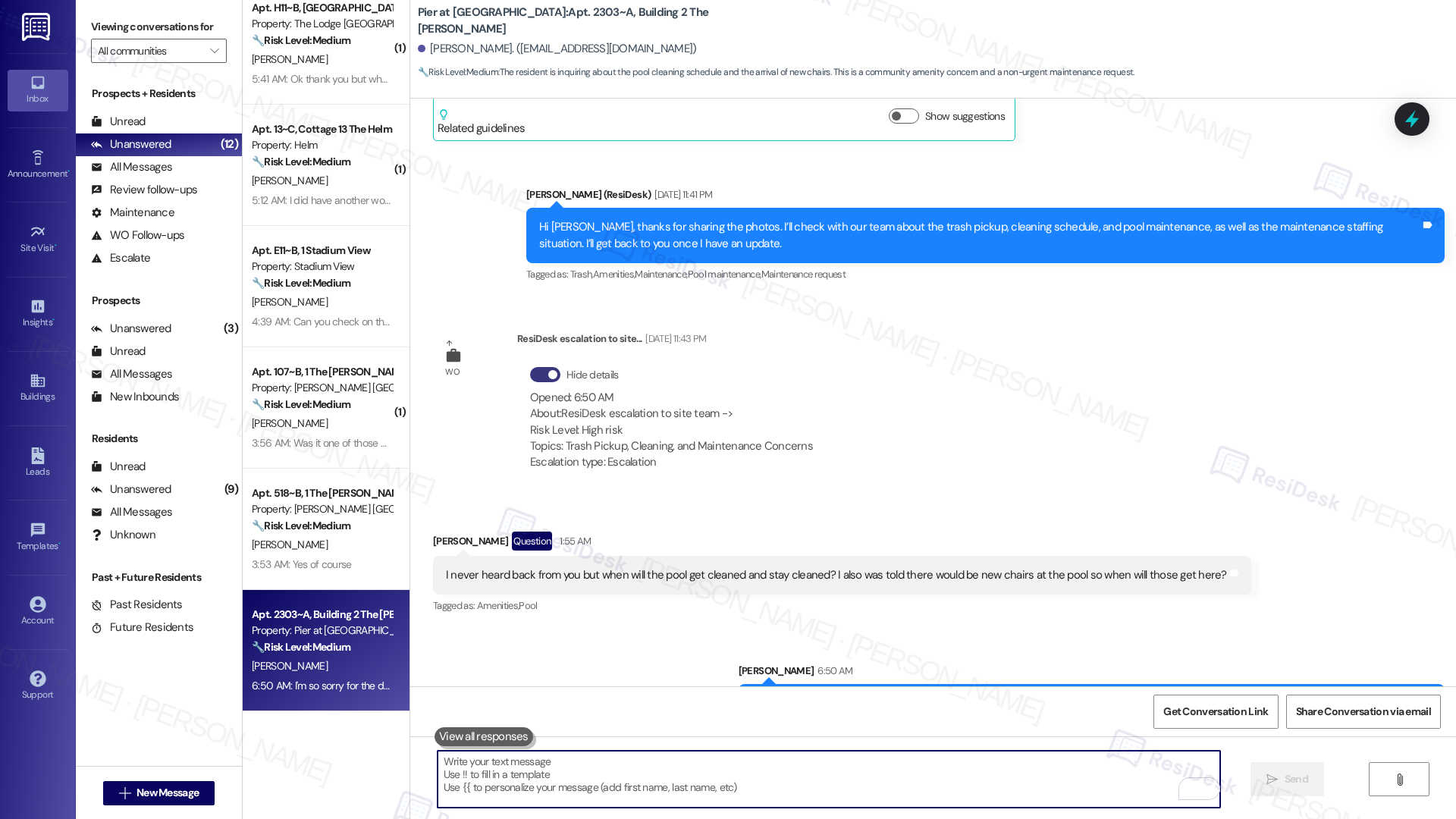
click at [555, 551] on textarea "To enrich screen reader interactions, please activate Accessibility in Grammarl…" at bounding box center [829, 779] width 783 height 57
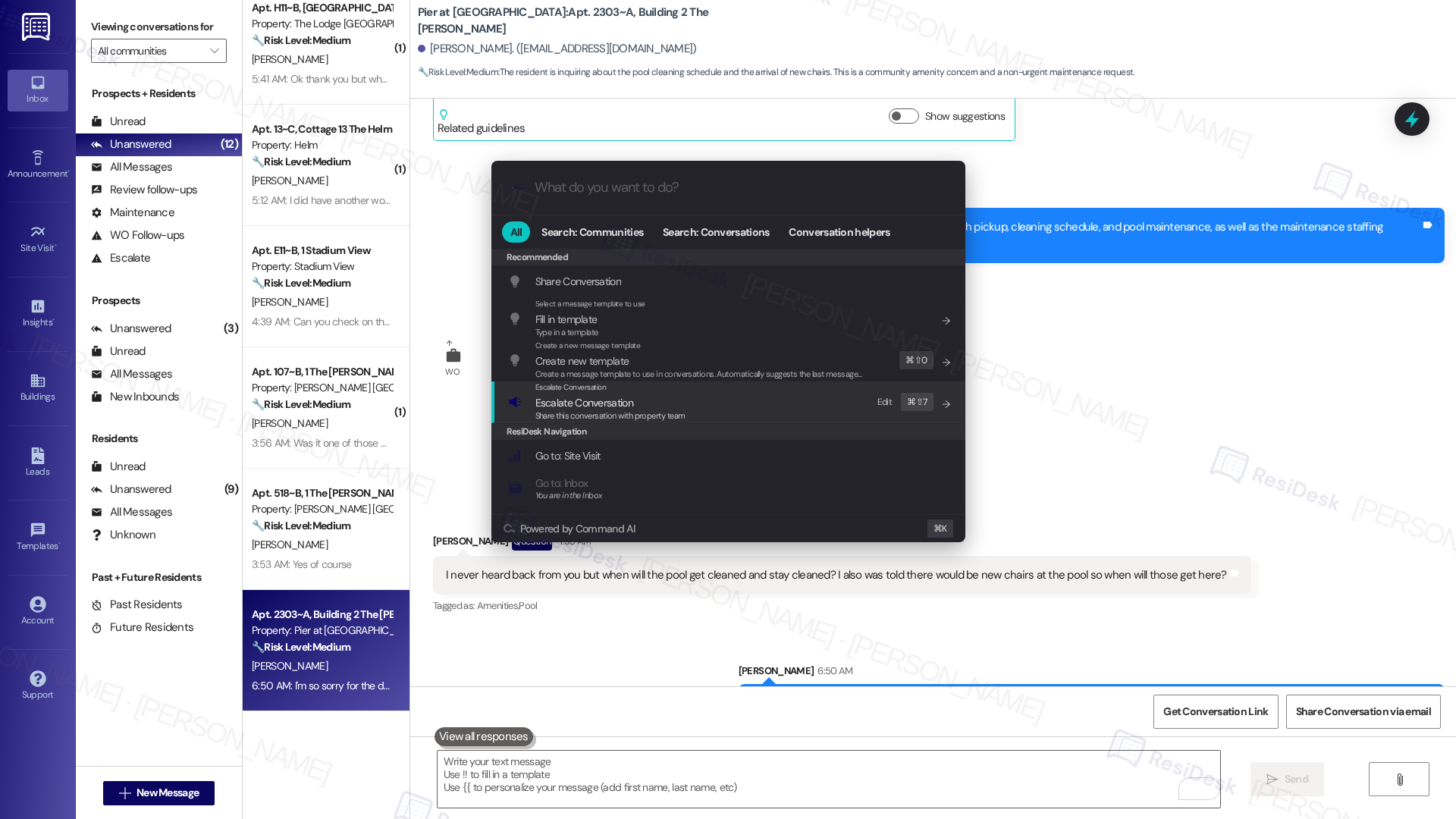
click at [572, 406] on span "Escalate Conversation" at bounding box center [584, 403] width 98 height 14
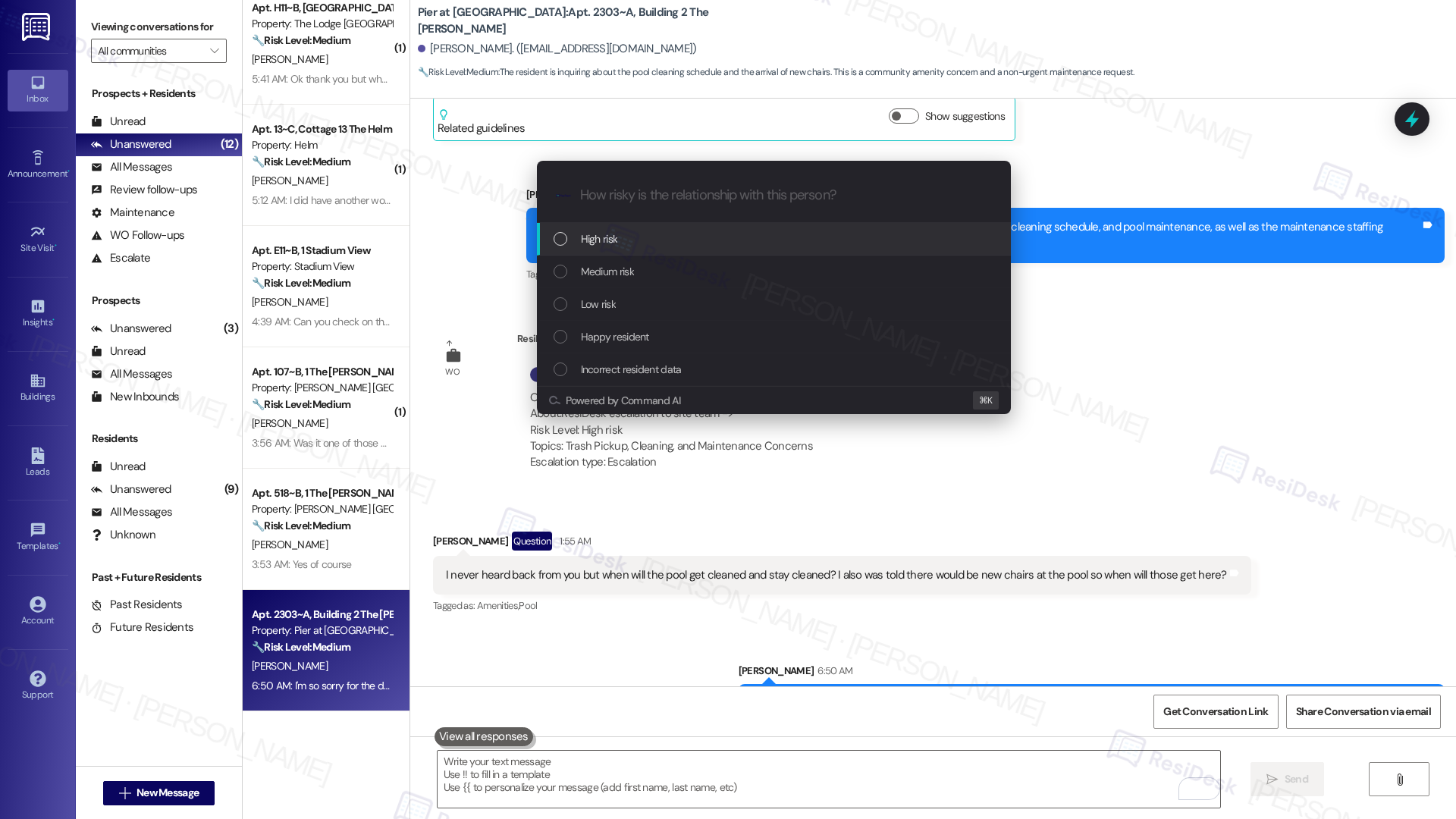
click at [606, 231] on span "High risk" at bounding box center [599, 239] width 37 height 17
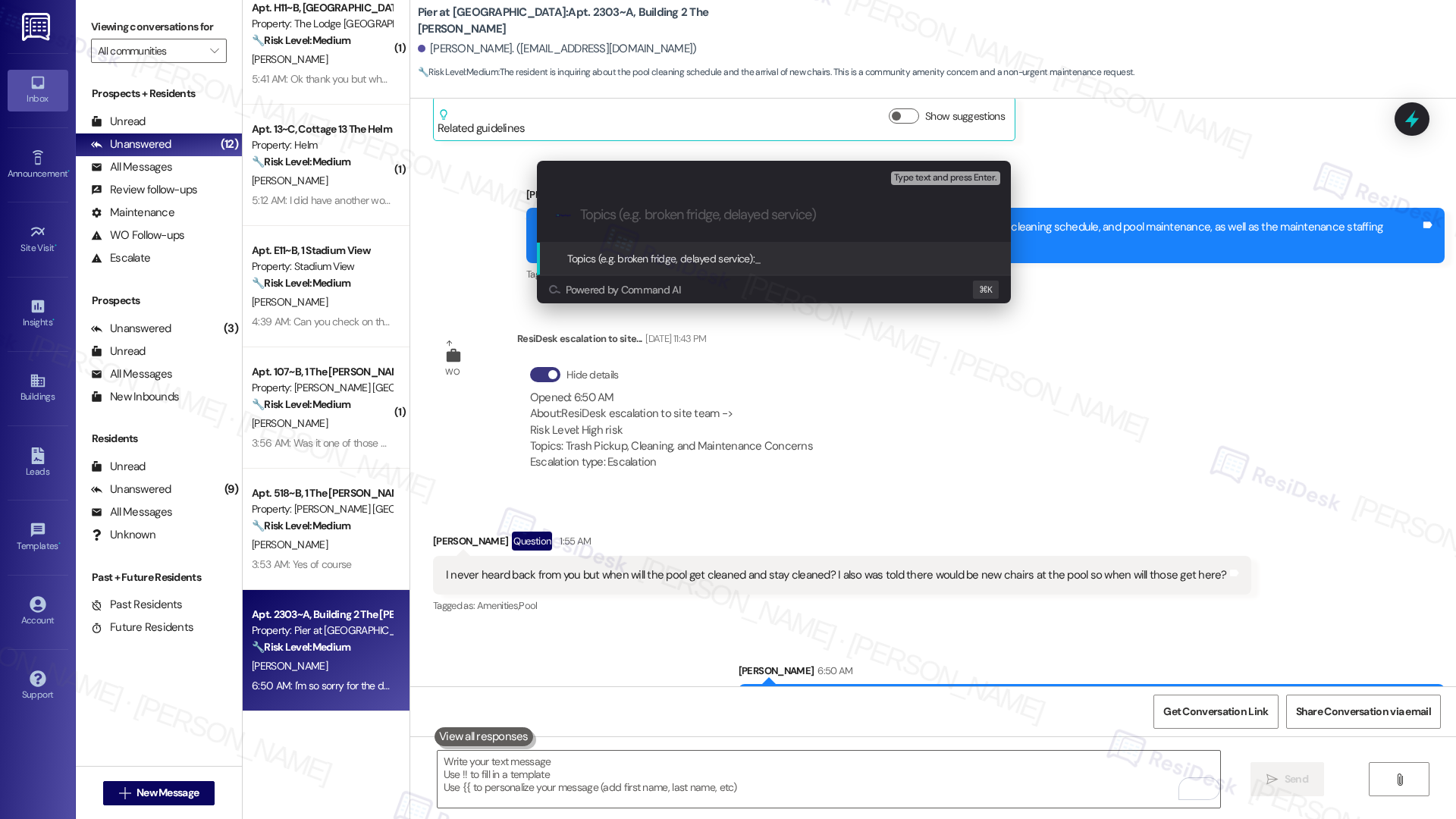
paste input "Update Request: Pool Cleaning & New Chairs"
type input "Update Request: Pool Cleaning & New Chairs"
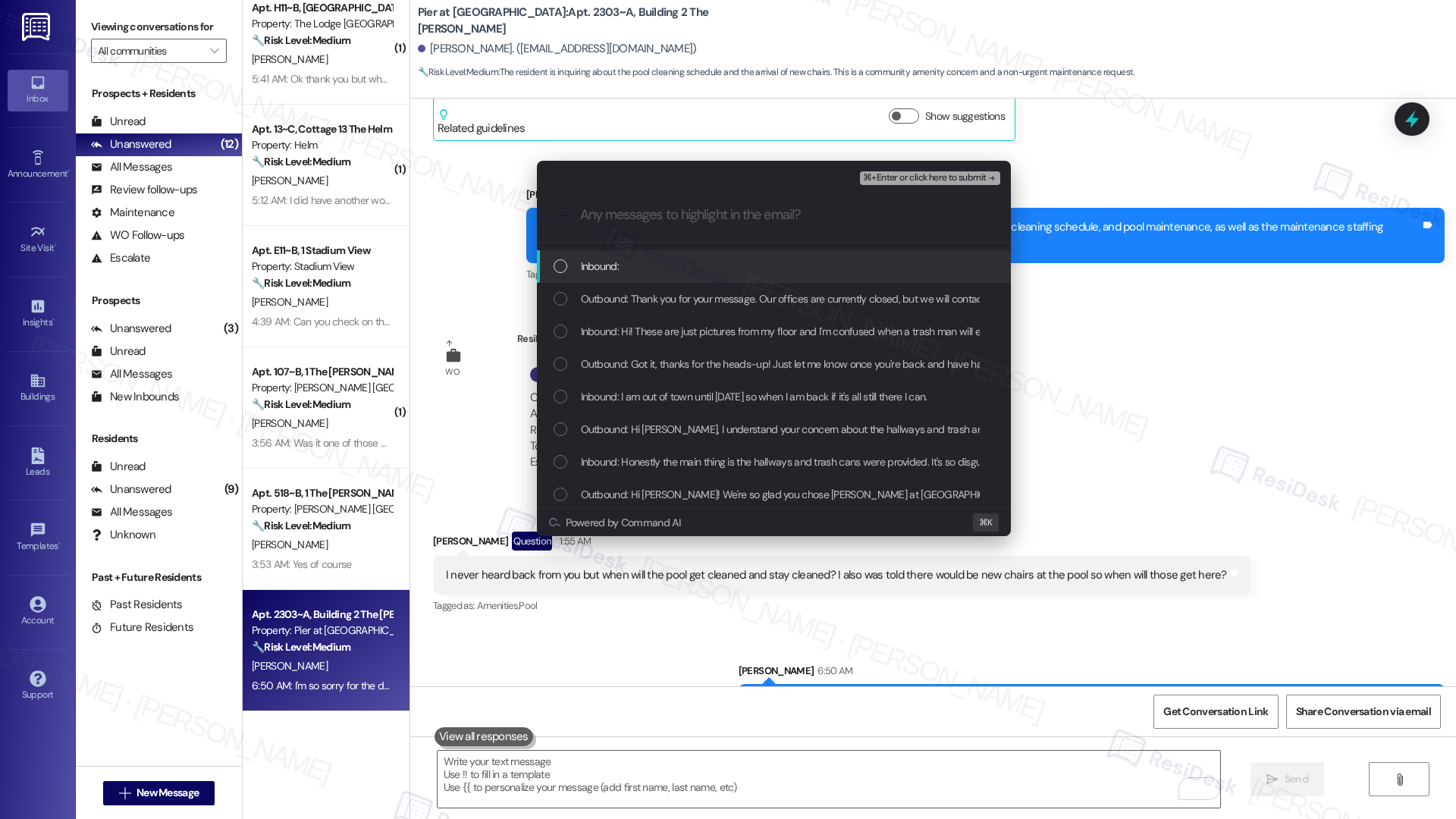
scroll to position [191, 0]
click at [673, 354] on span "Outbound: Hi Abigail, I understand your concern about the hallways and trash ar…" at bounding box center [998, 361] width 835 height 17
click at [678, 405] on div "Inbound: Honestly the main thing is the hallways and trash cans were provided. …" at bounding box center [774, 394] width 474 height 32
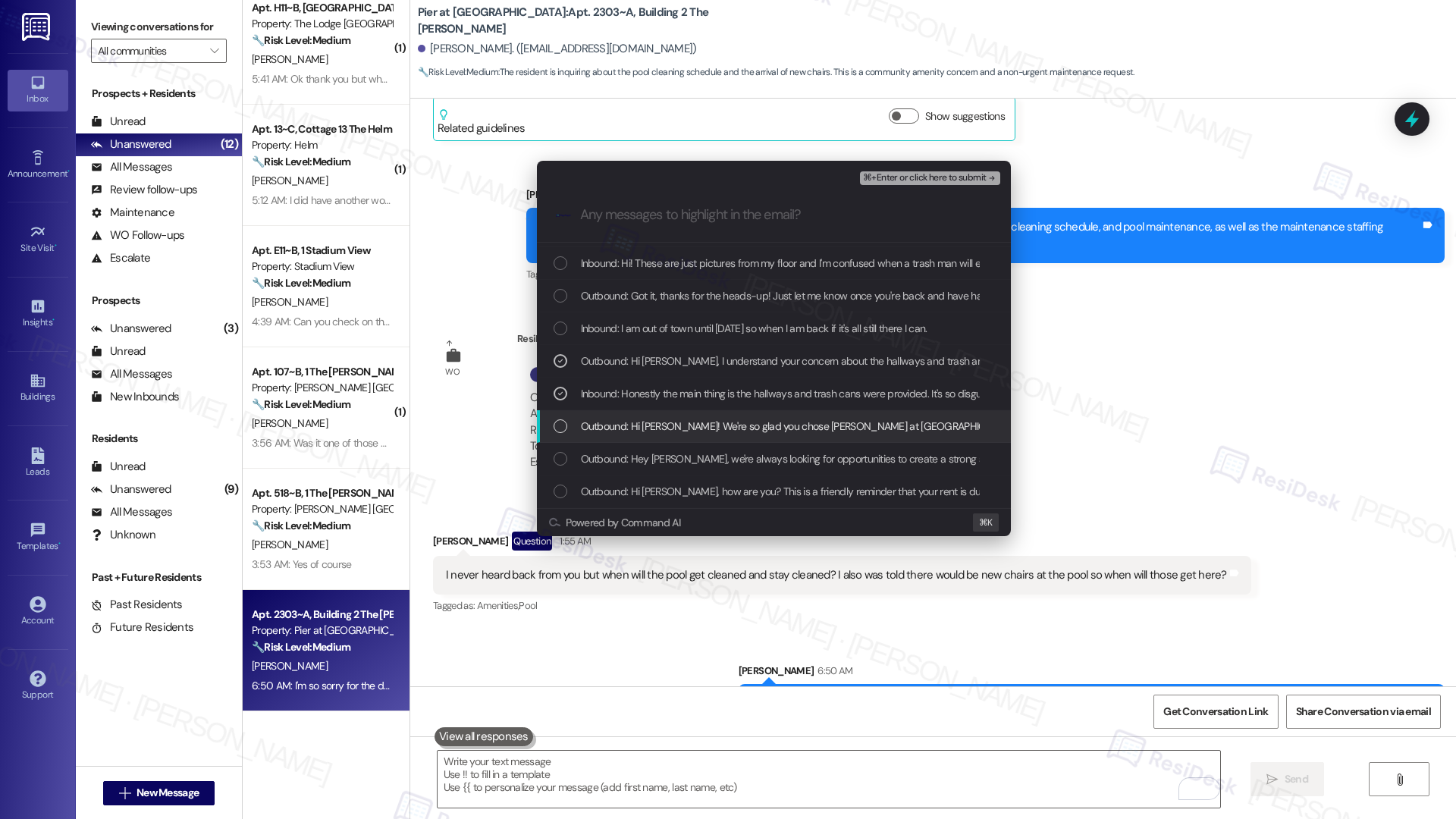
click at [681, 426] on span "Outbound: Hi Abigail! We're so glad you chose Pier at Conway! We would love to …" at bounding box center [1131, 426] width 1100 height 17
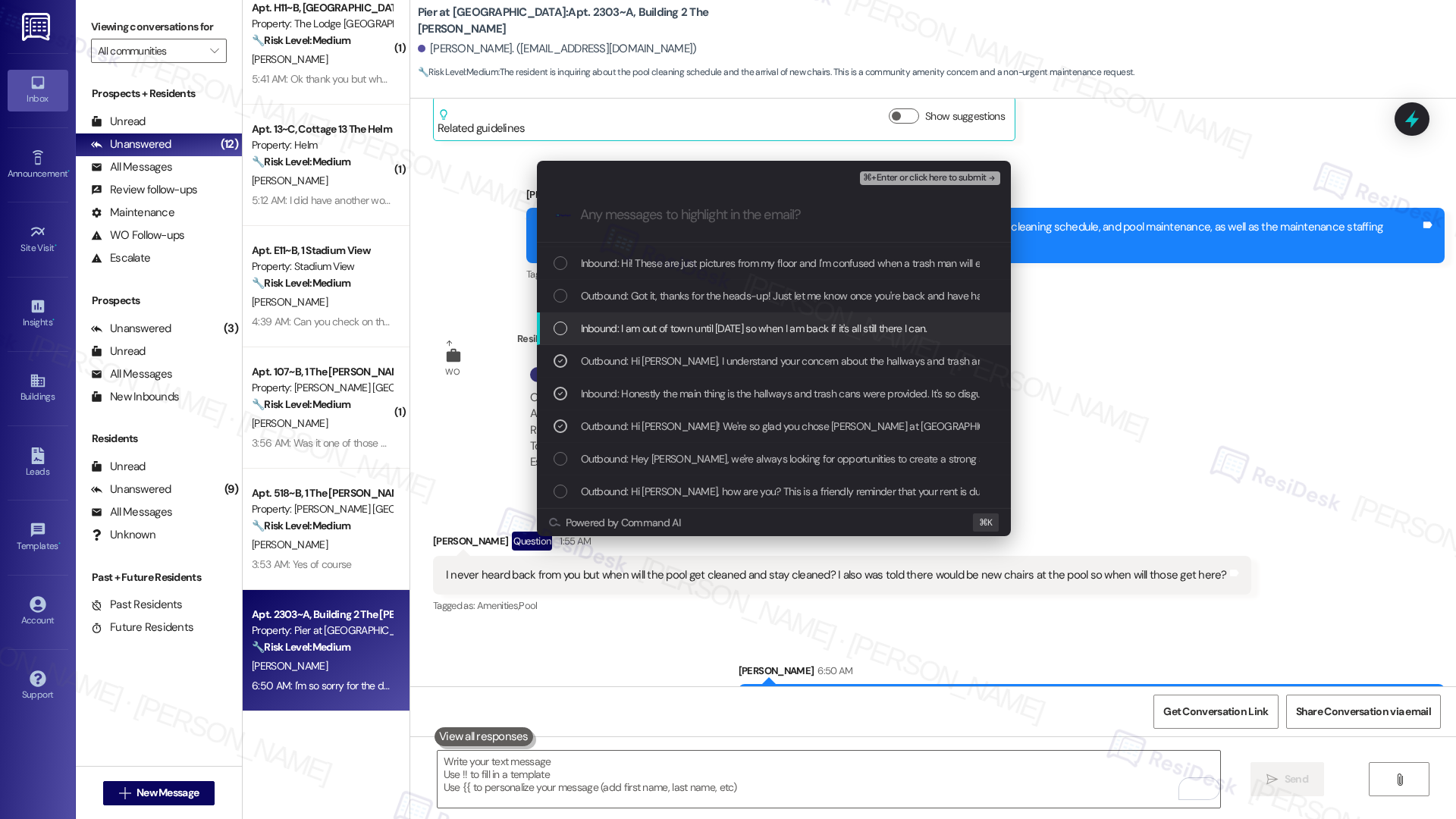
click at [709, 327] on span "Inbound: I am out of town until Monday so when I am back if it's all still ther…" at bounding box center [754, 328] width 347 height 17
click at [721, 297] on span "Outbound: Got it, thanks for the heads-up! Just let me know once you're back an…" at bounding box center [828, 296] width 494 height 17
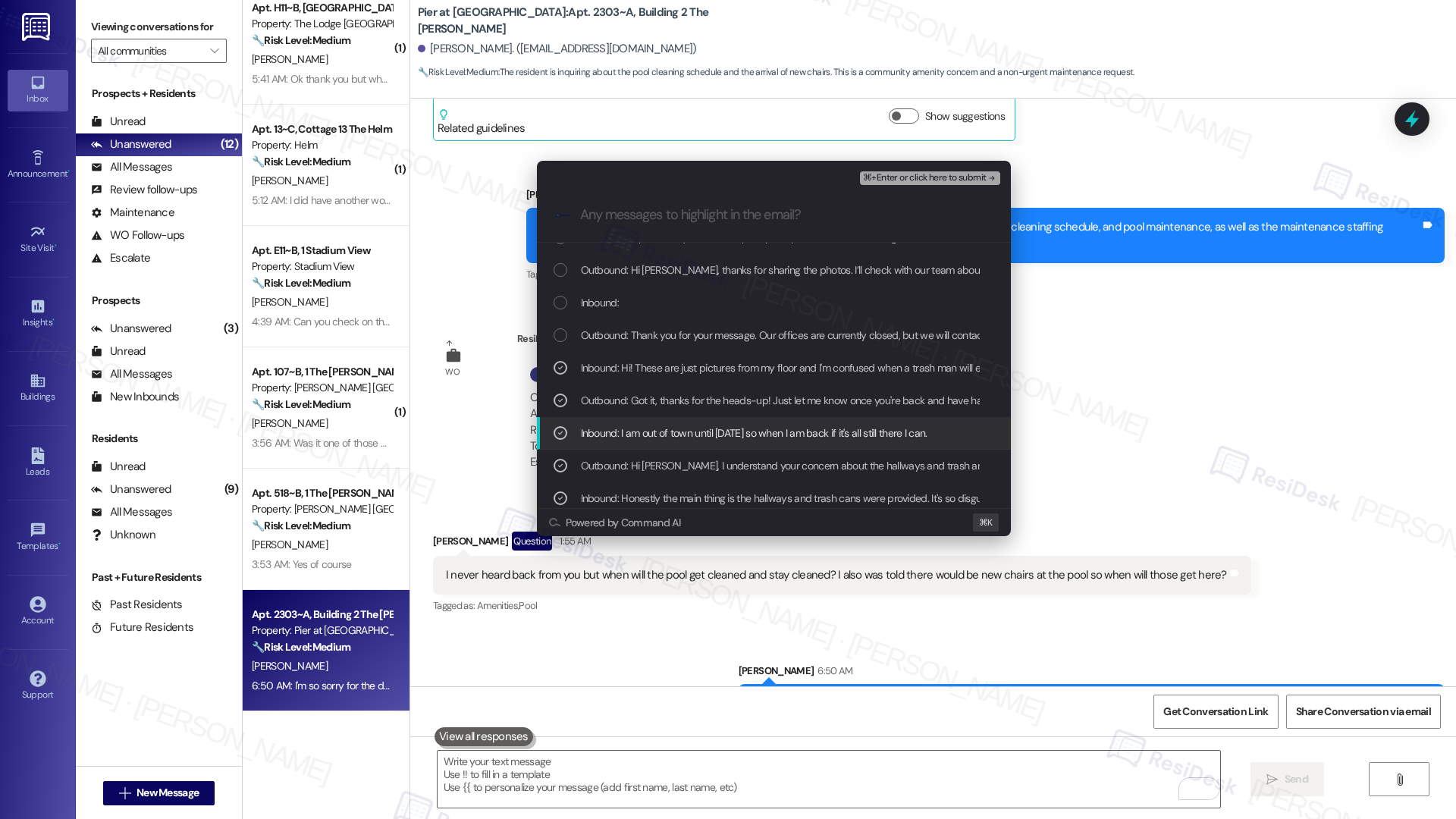
scroll to position [71, 0]
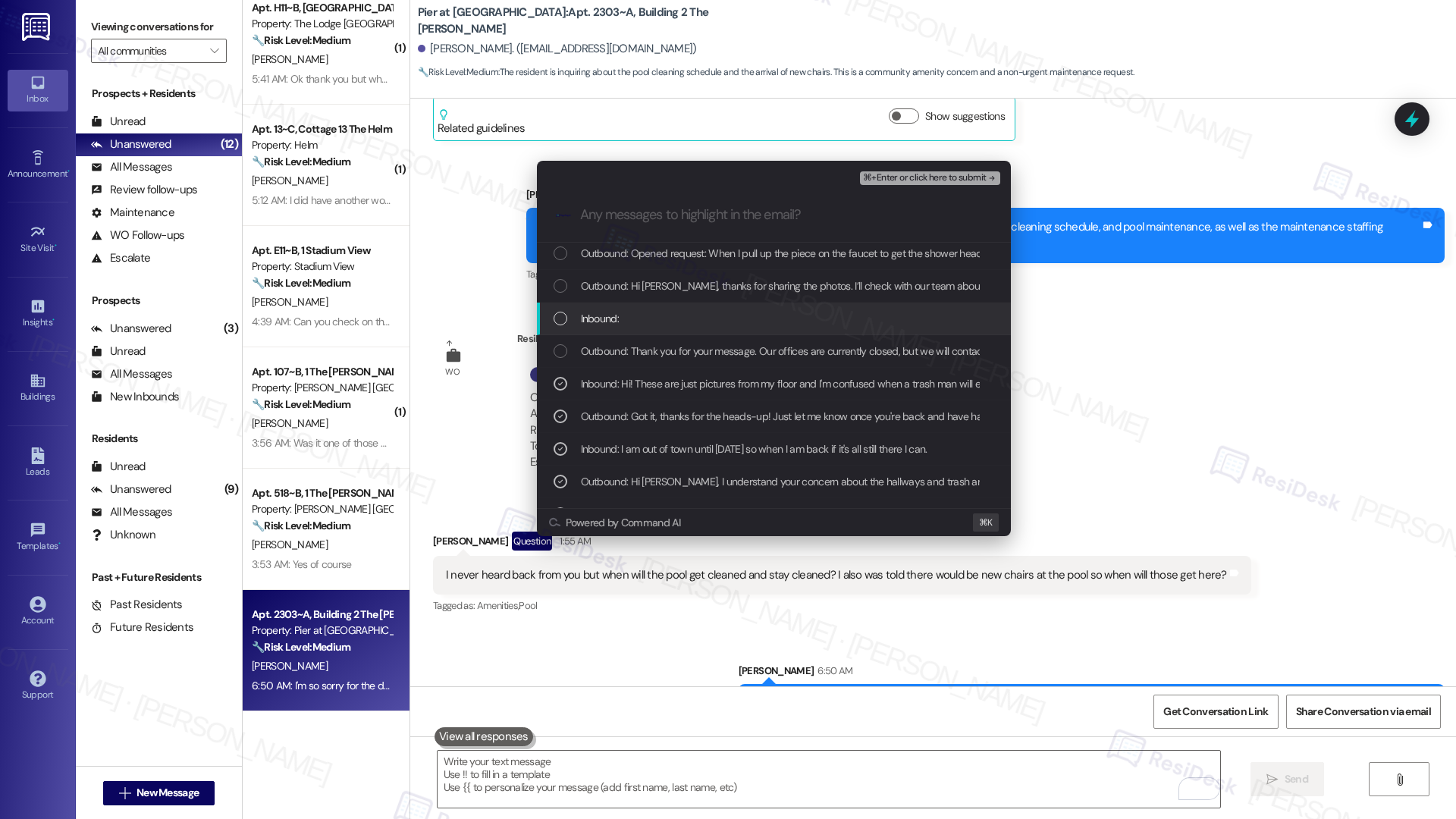
click at [735, 317] on div "Inbound:" at bounding box center [775, 318] width 444 height 17
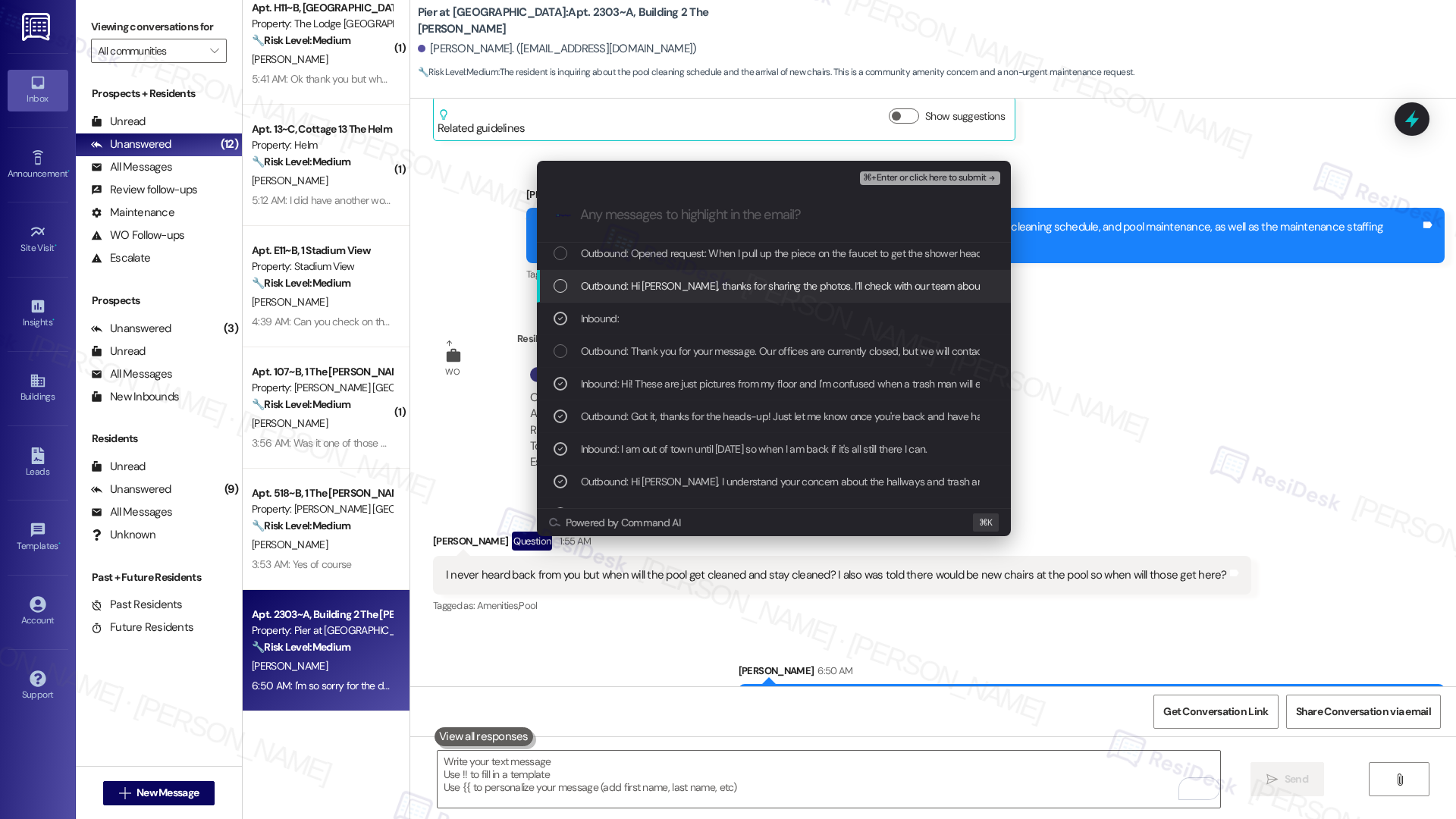
click at [751, 289] on span "Outbound: Hi Abigail, thanks for sharing the photos. I’ll check with our team a…" at bounding box center [1105, 286] width 1049 height 17
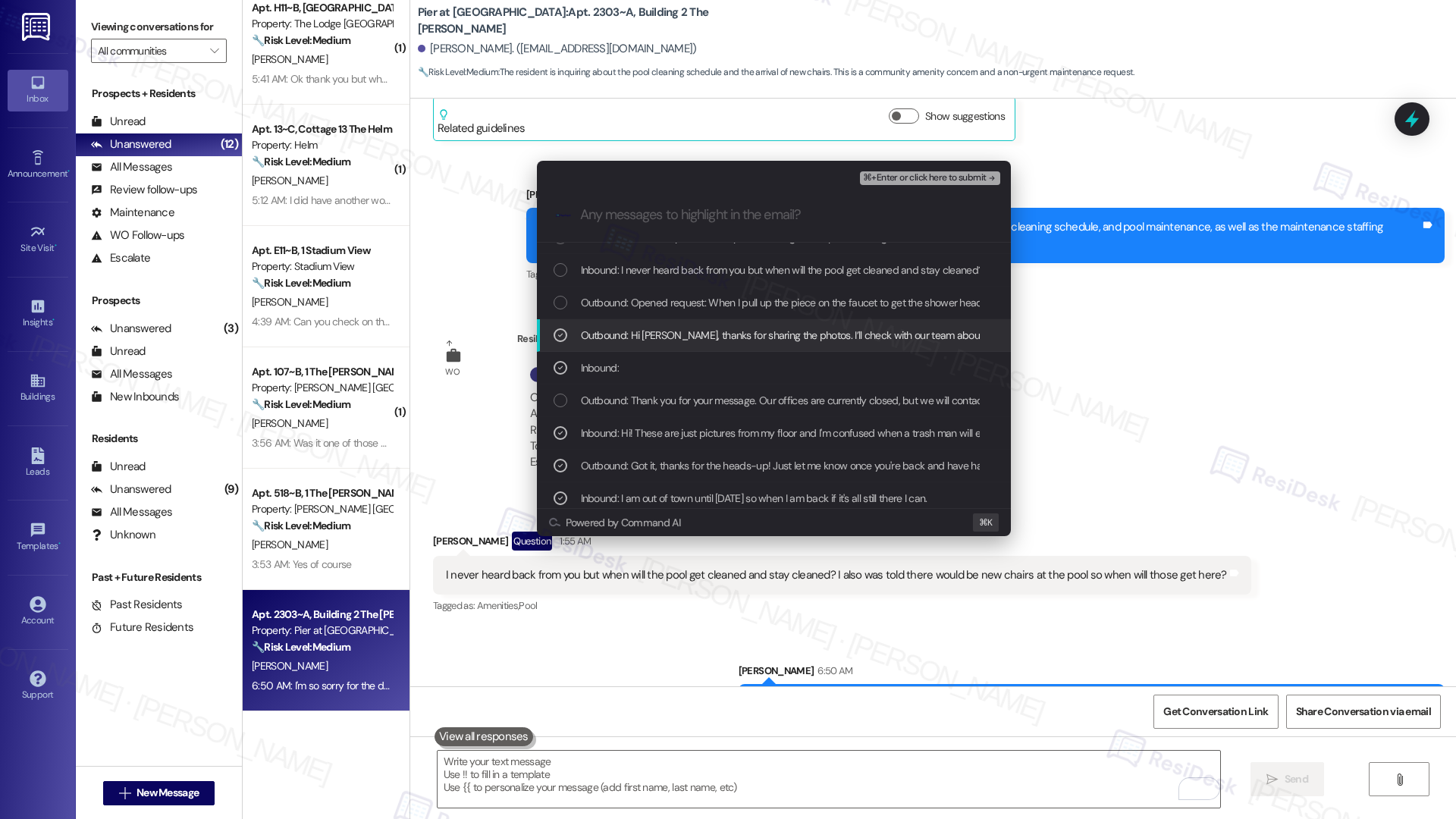
scroll to position [13, 0]
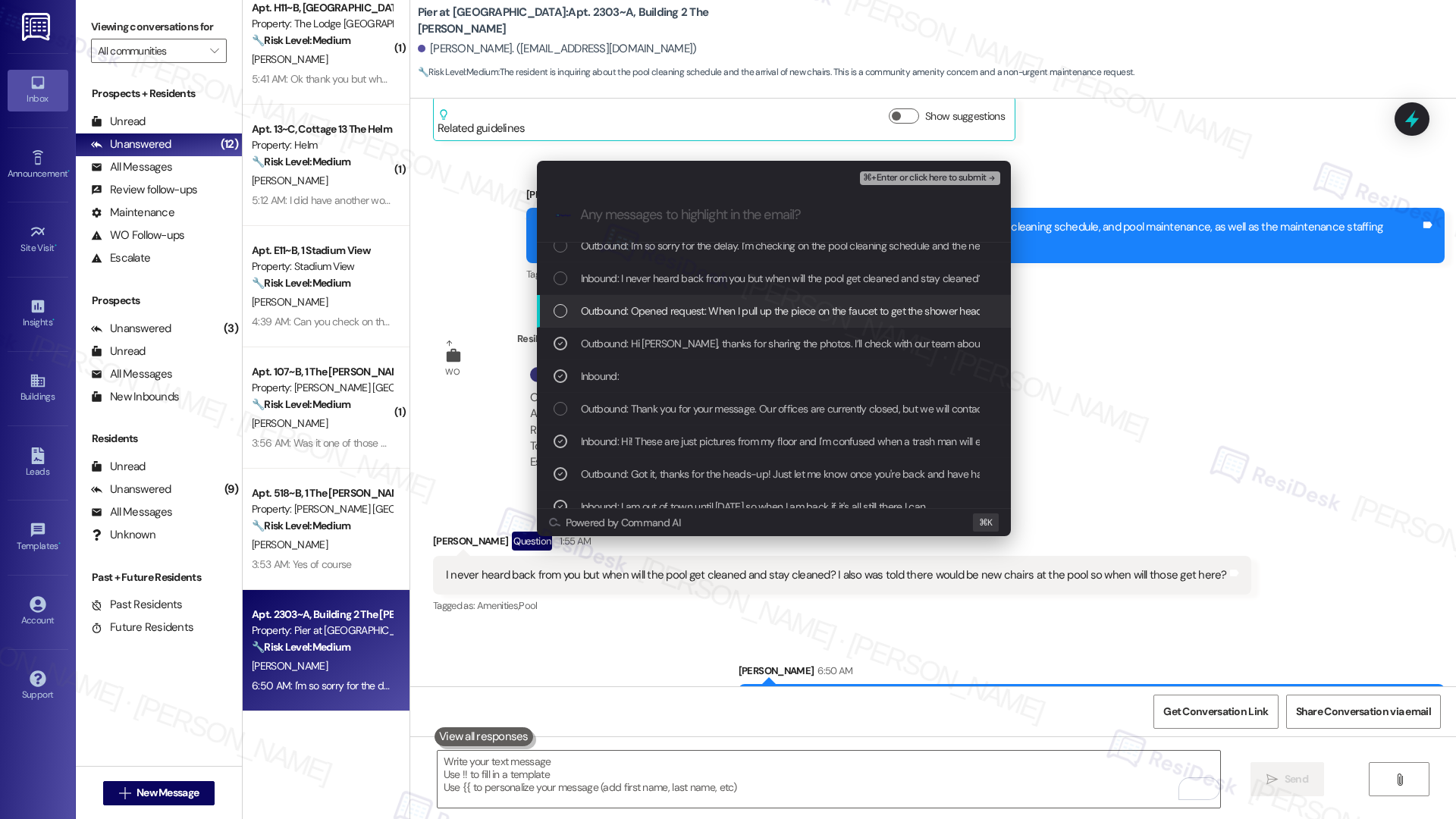
click at [751, 311] on span "Outbound: Opened request: When I pull up the piece on the faucet to get the sho…" at bounding box center [881, 311] width 600 height 17
click at [763, 268] on div "Inbound: I never heard back from you but when will the pool get cleaned and sta…" at bounding box center [774, 278] width 474 height 32
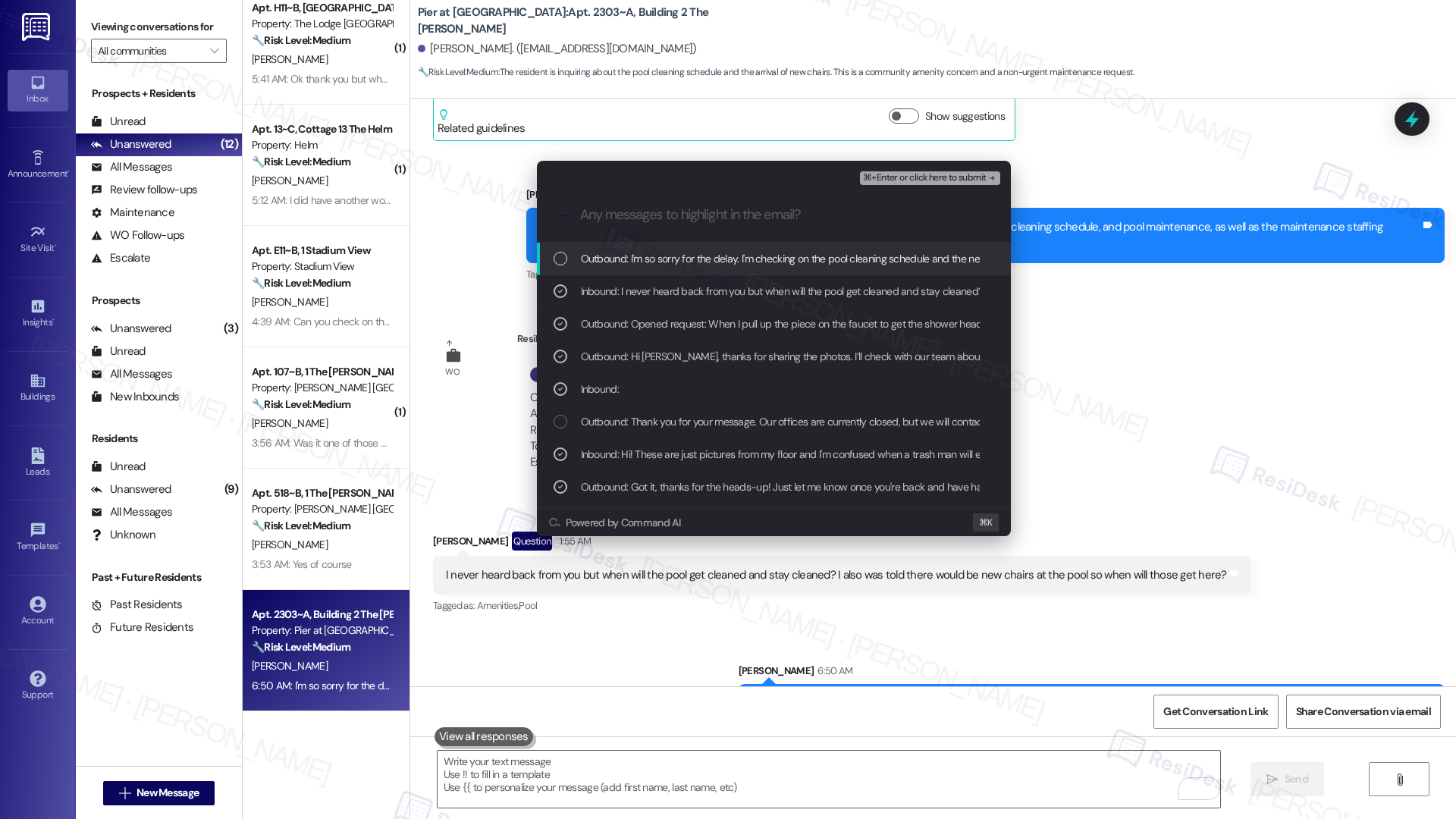
click at [781, 257] on span "Outbound: I'm so sorry for the delay. I'm checking on the pool cleaning schedul…" at bounding box center [914, 258] width 666 height 17
click at [928, 178] on span "⌘+Enter or click here to submit" at bounding box center [925, 178] width 123 height 11
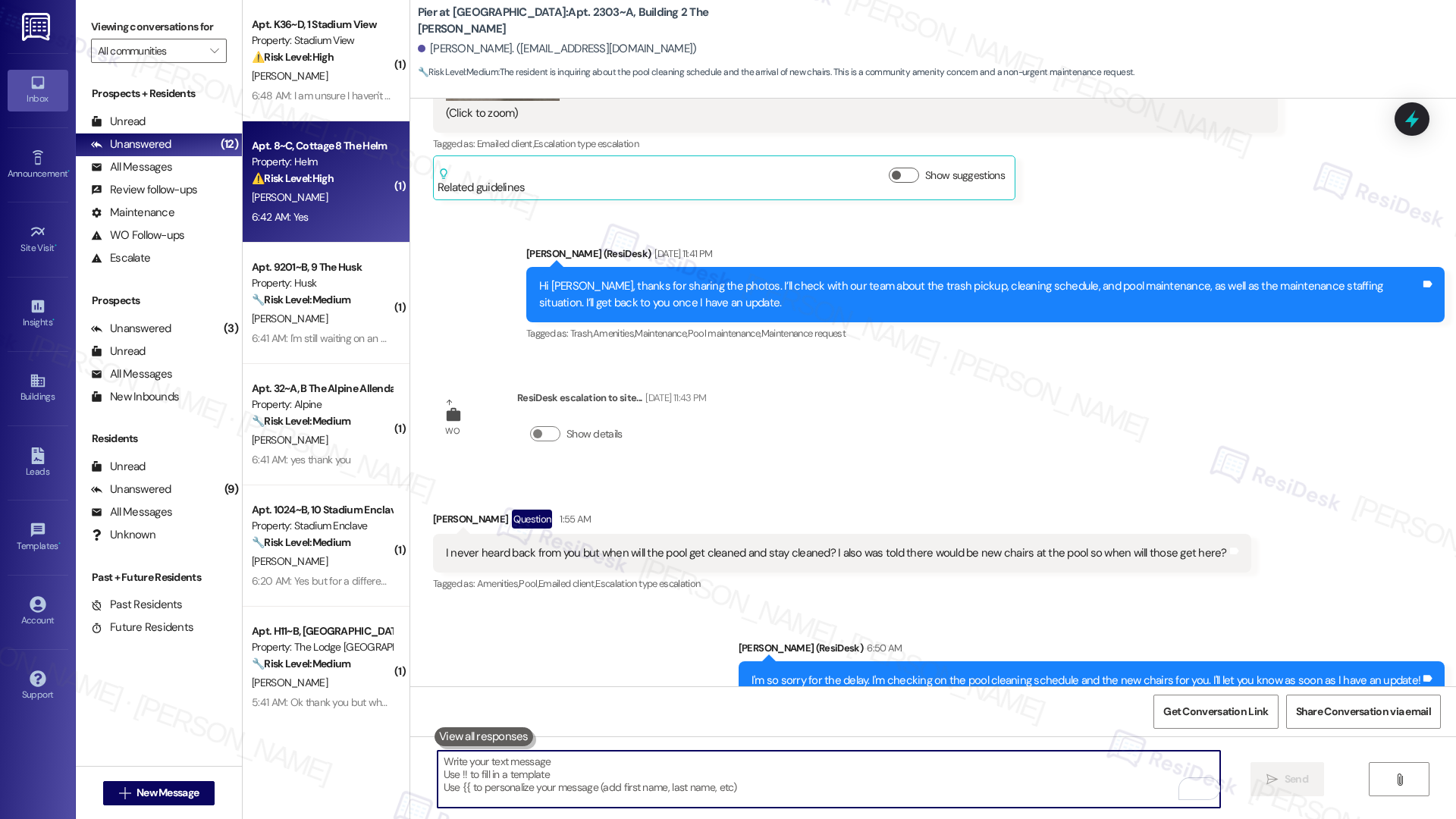
click at [355, 202] on div "S. Cannon" at bounding box center [322, 198] width 143 height 19
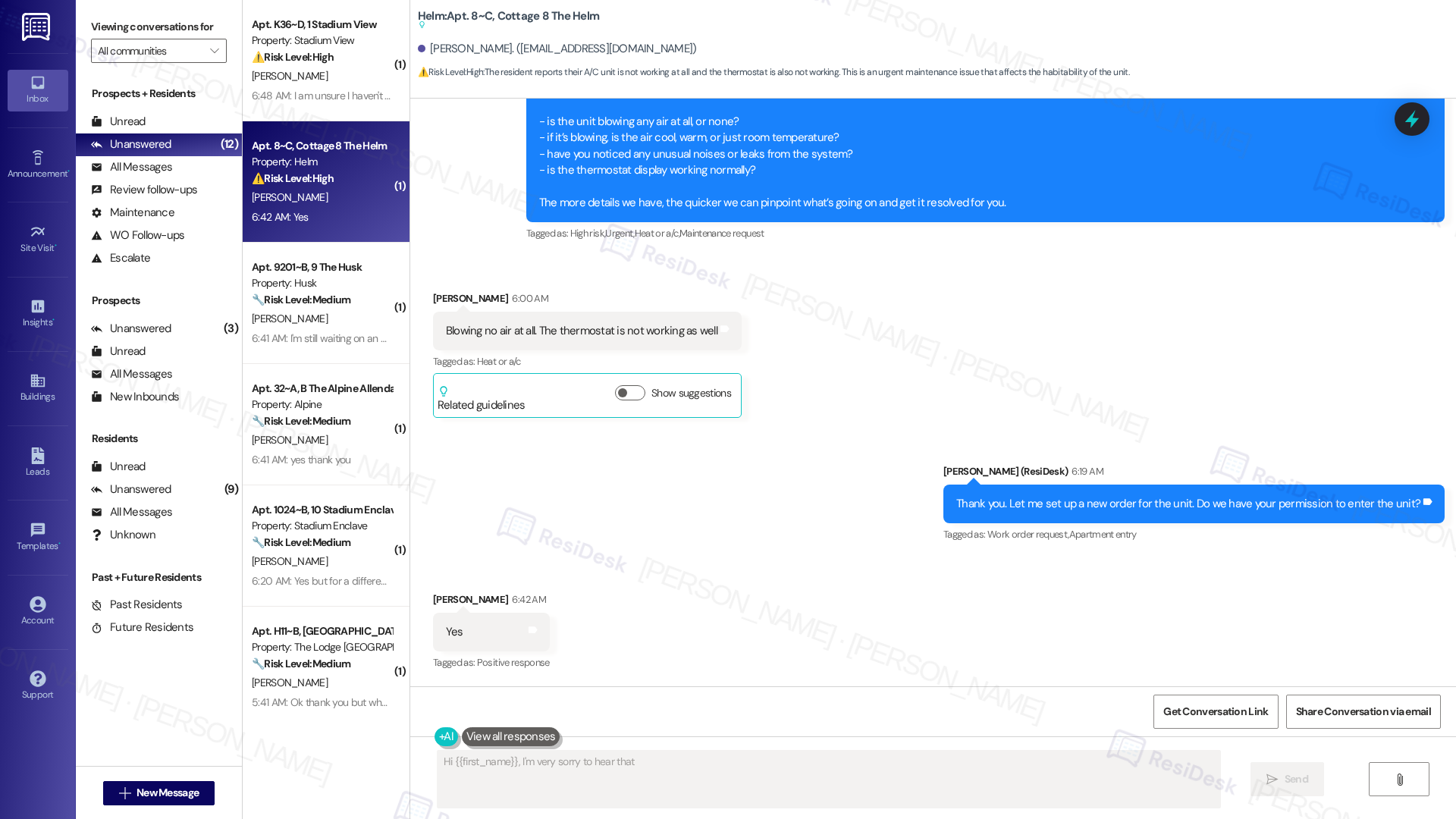
scroll to position [821, 0]
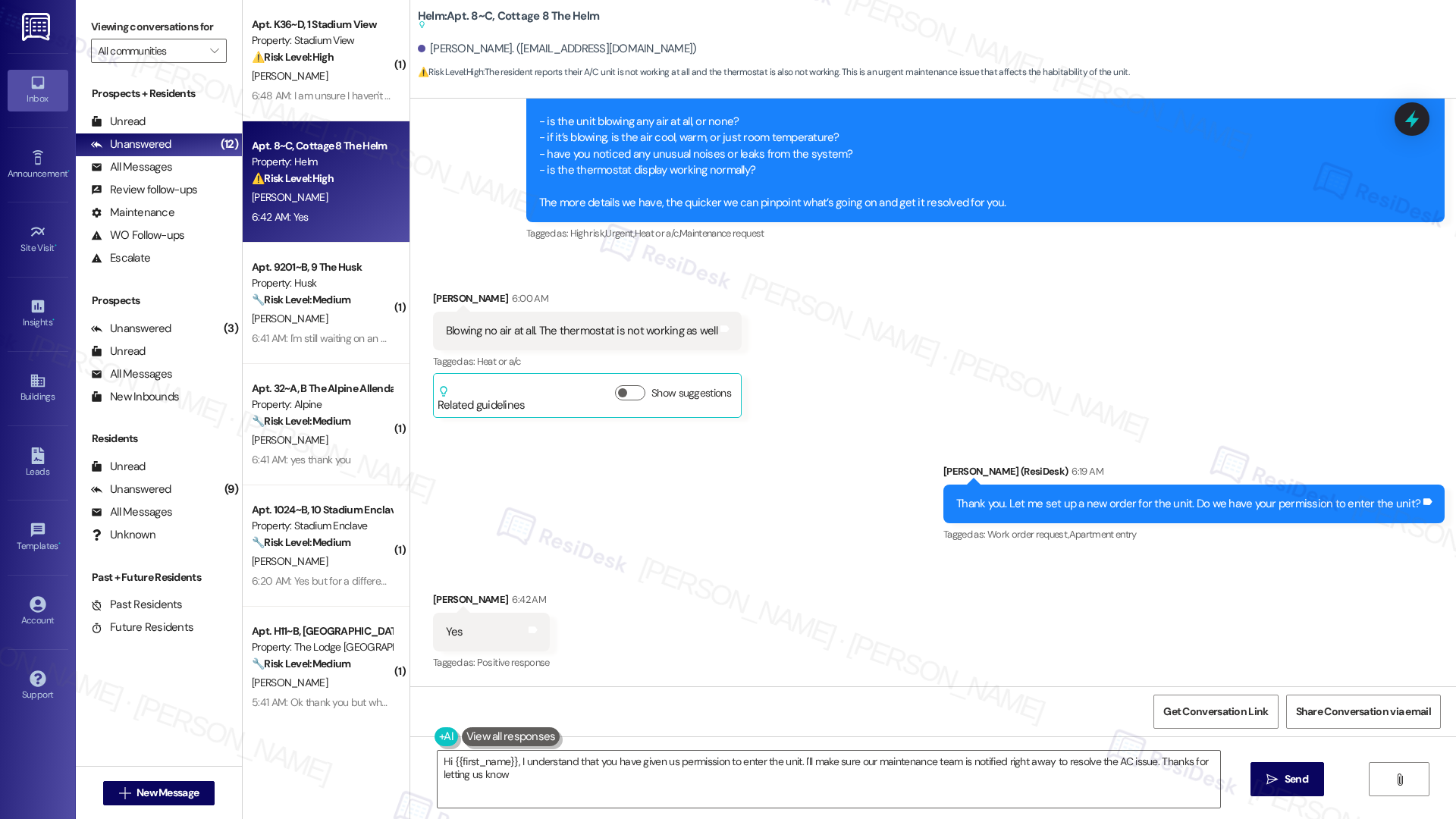
type textarea "Hi {{first_name}}, I understand that you have given us permission to enter the …"
click at [784, 481] on div "Sent via SMS Sarah (ResiDesk) 6:19 AM Thank you. Let me set up a new order for …" at bounding box center [933, 493] width 1046 height 128
click at [511, 337] on div "Blowing no air at all. The thermostat is not working as well" at bounding box center [581, 331] width 272 height 16
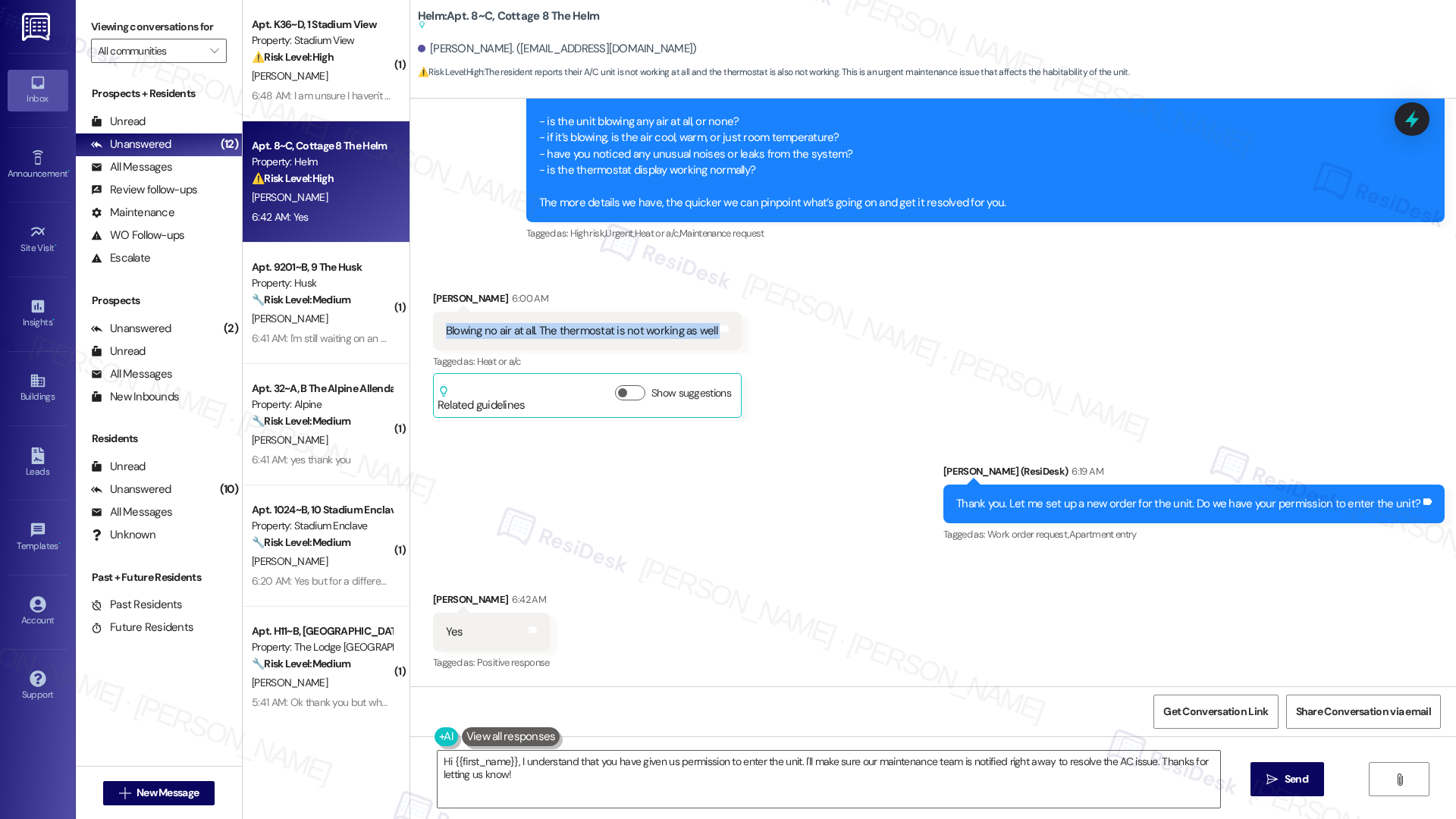
copy div "Blowing no air at all. The thermostat is not working as well Tags and notes"
click at [581, 551] on textarea "Hi {{first_name}}, I understand that you have given us permission to enter the …" at bounding box center [829, 779] width 783 height 57
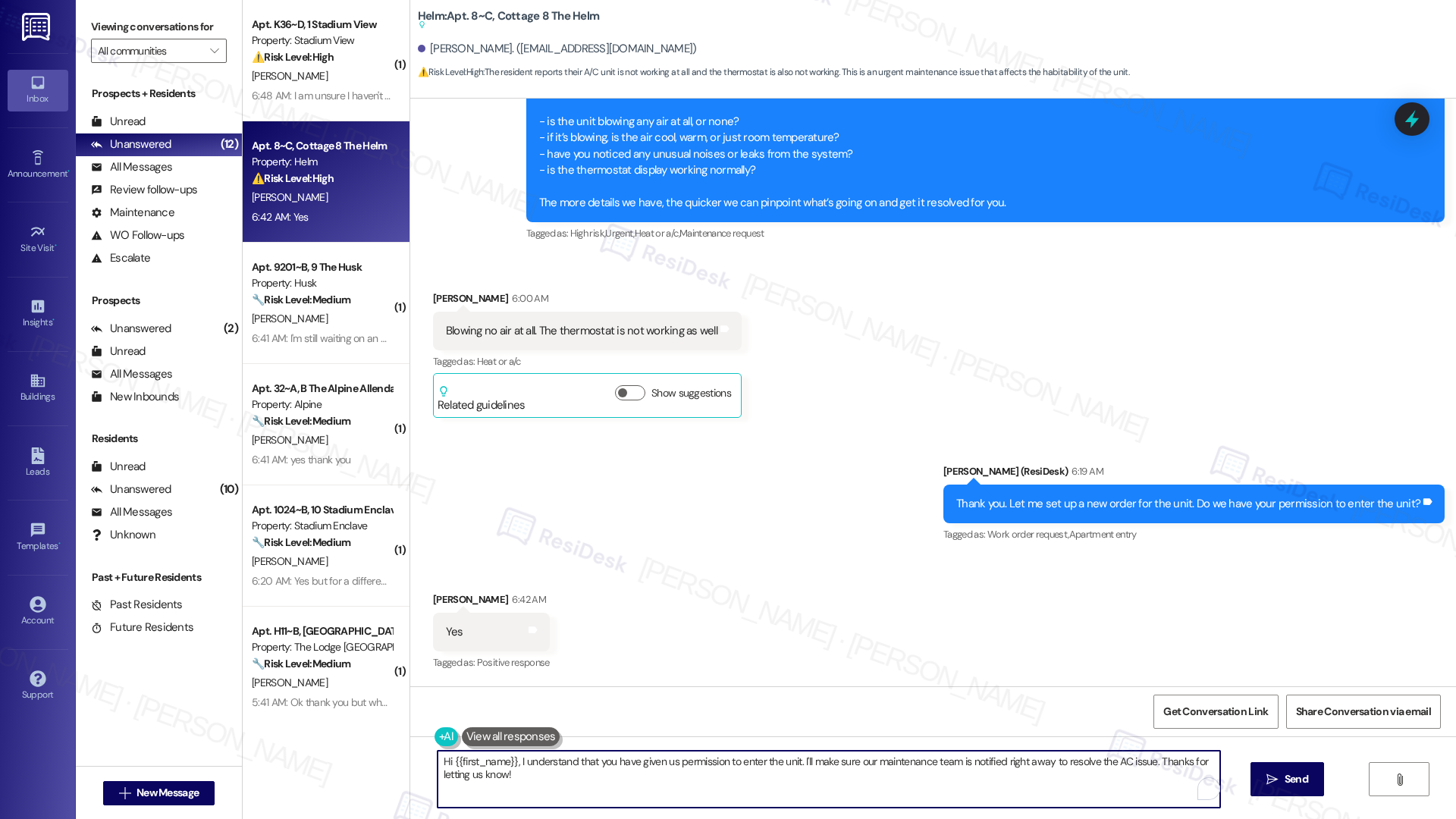
click at [581, 551] on textarea "Hi {{first_name}}, I understand that you have given us permission to enter the …" at bounding box center [829, 779] width 783 height 57
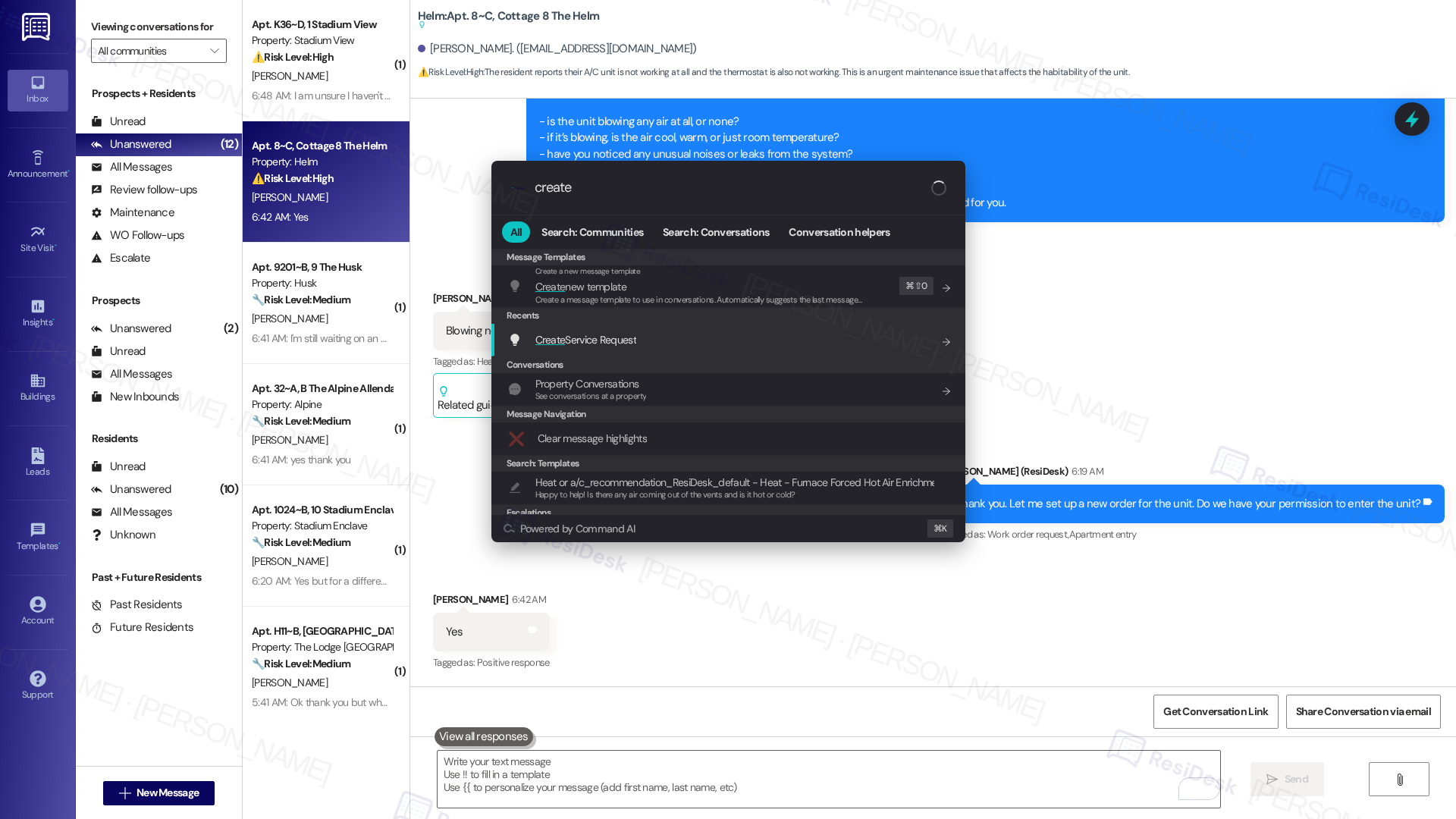
type input "create"
click at [640, 335] on div "Create Service Request Add shortcut" at bounding box center [730, 340] width 444 height 17
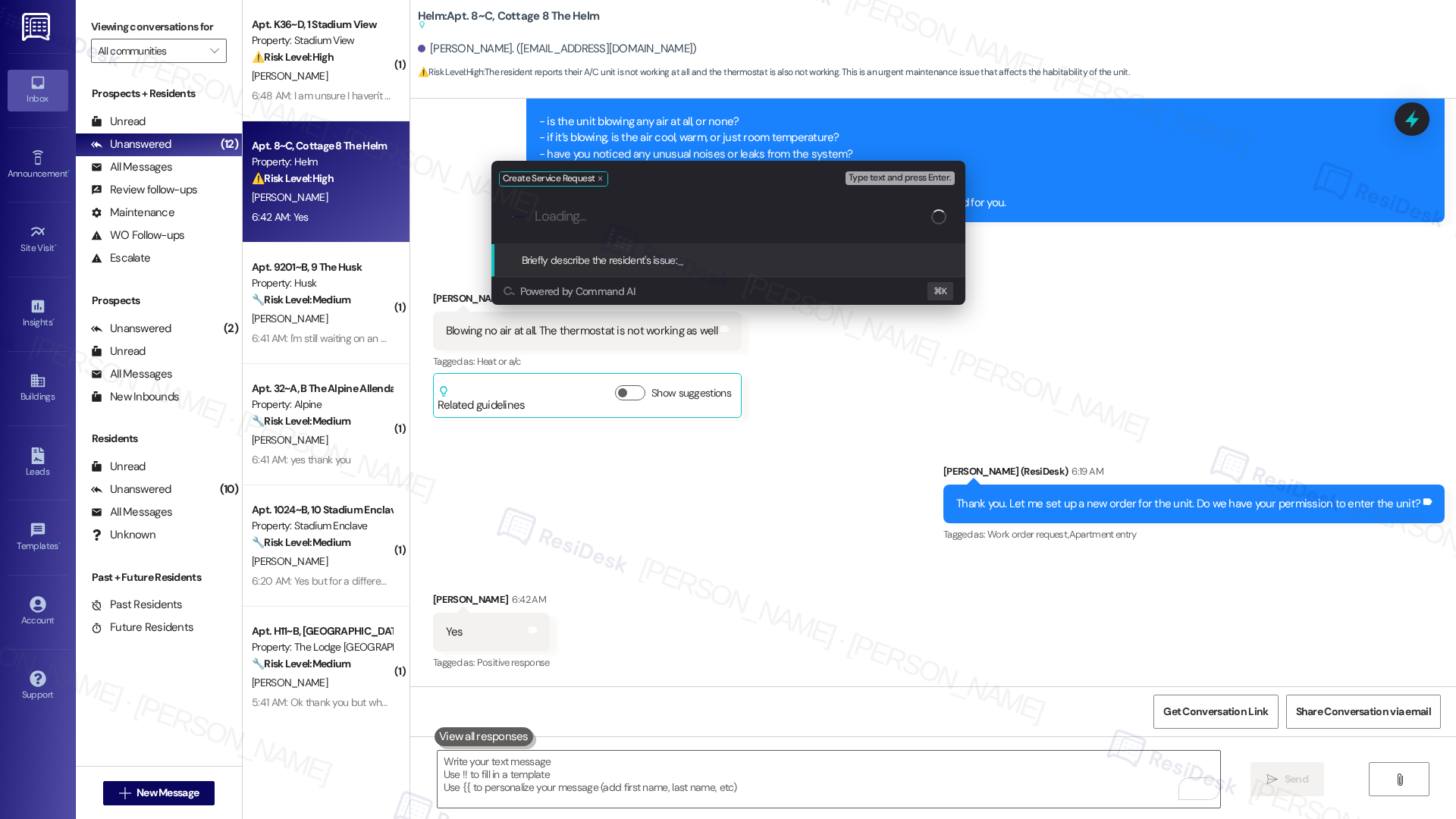
click at [628, 225] on input "Loading..." at bounding box center [733, 216] width 397 height 16
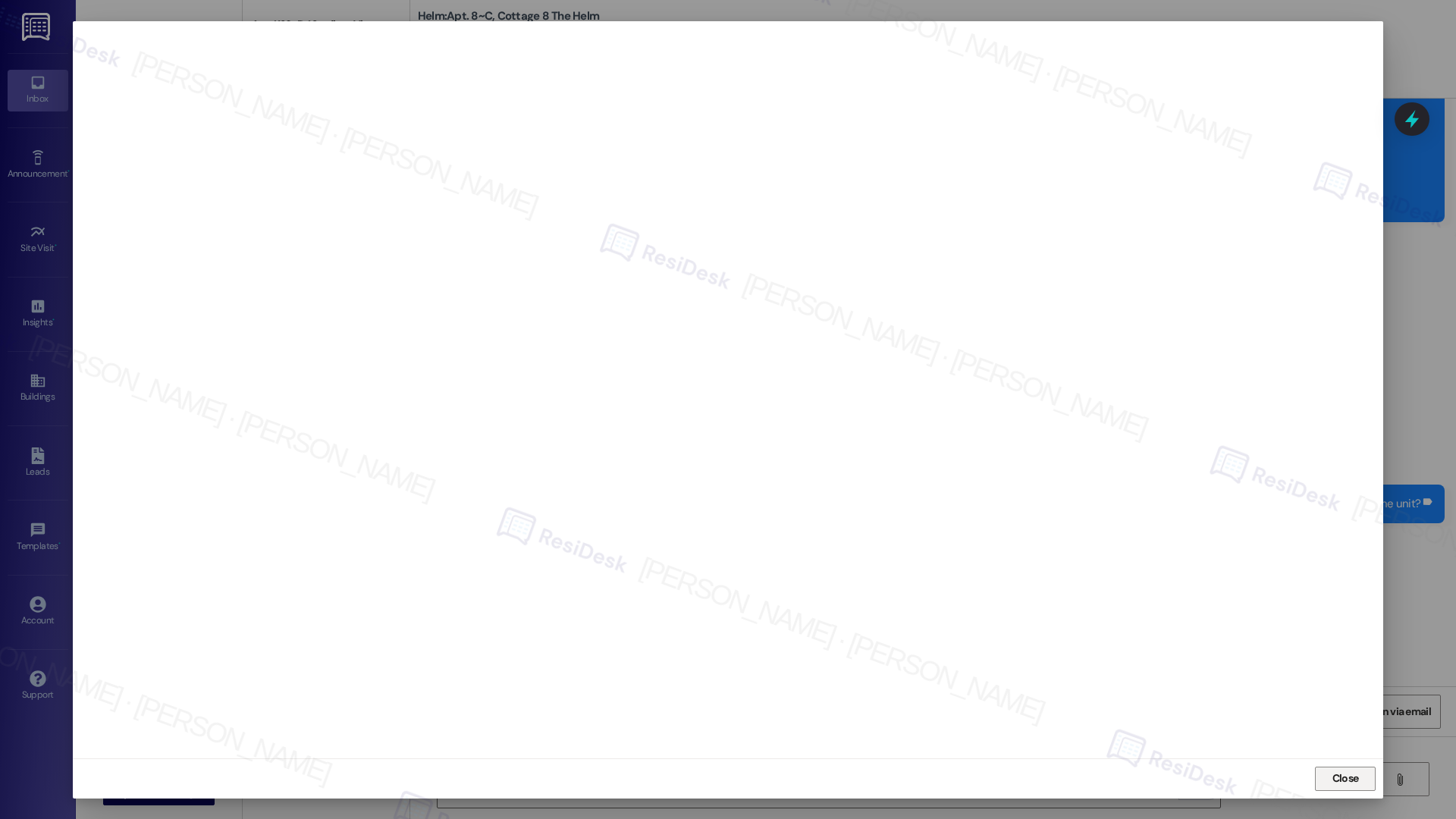
click at [1098, 551] on span "Close" at bounding box center [1345, 778] width 27 height 16
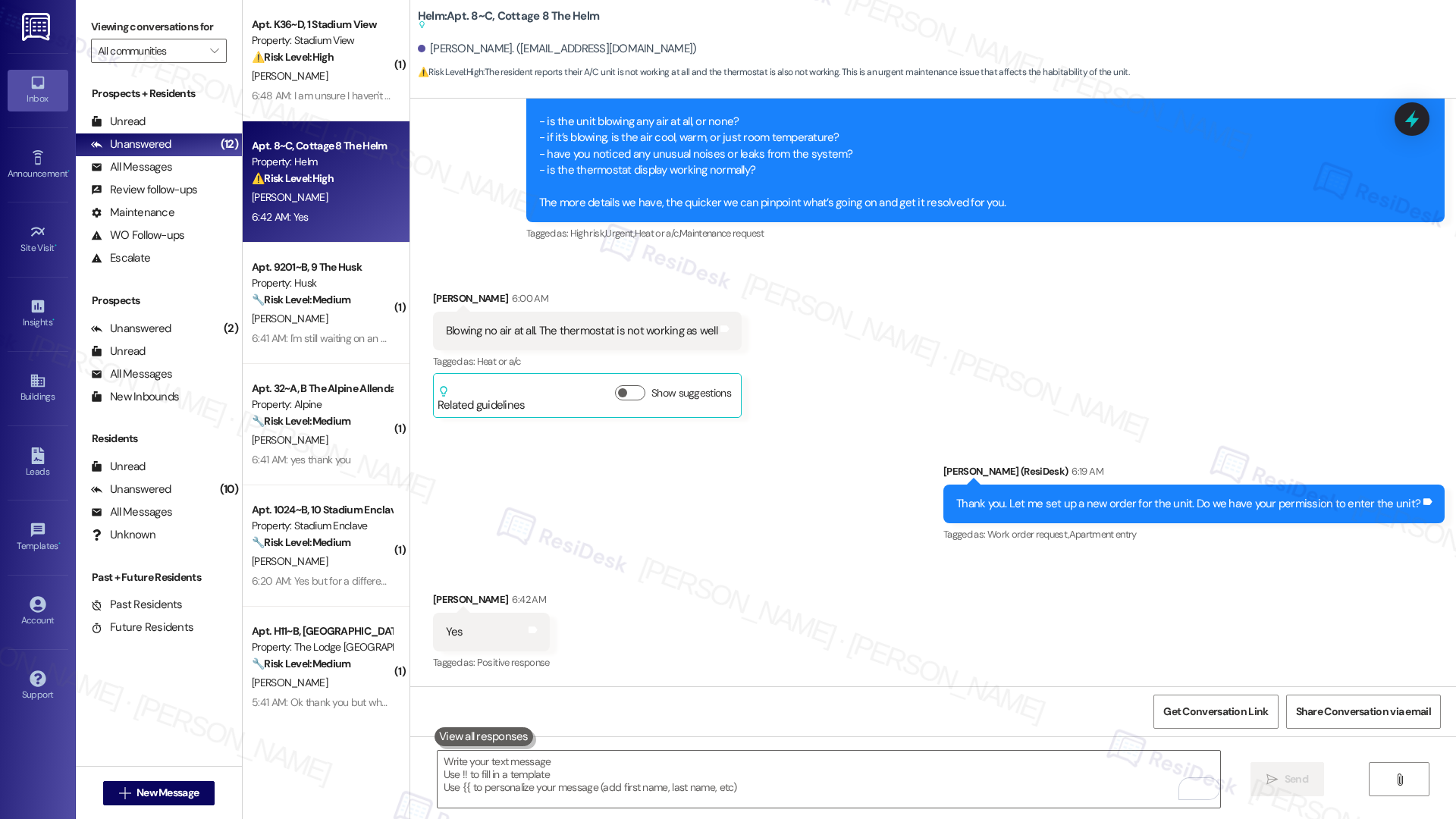
click at [1098, 551] on body "Inbox Go to Inbox Announcement • Send A Text Announcement Site Visit • Go to Si…" at bounding box center [728, 409] width 1456 height 819
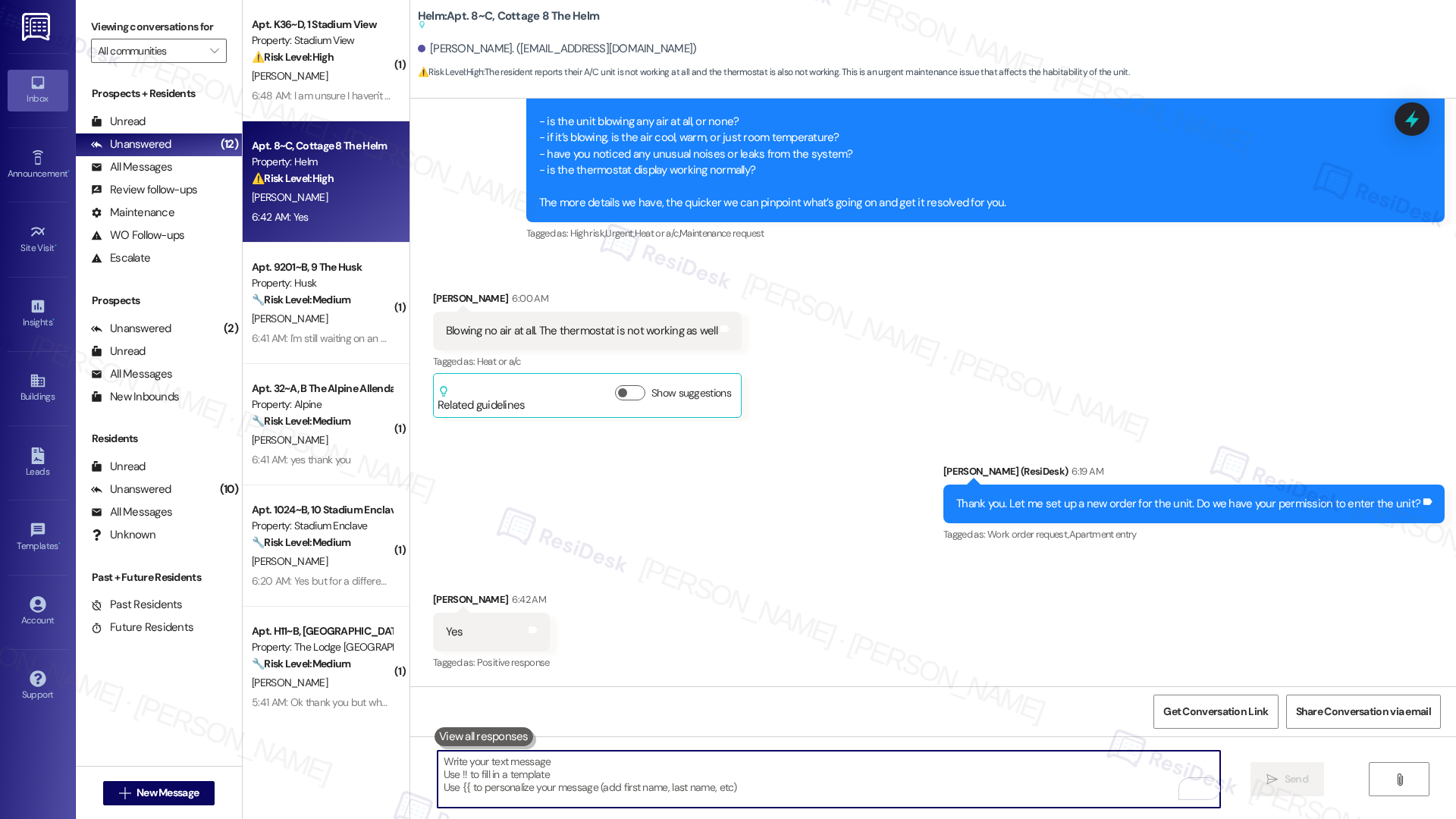
click at [754, 551] on textarea "To enrich screen reader interactions, please activate Accessibility in Grammarl…" at bounding box center [829, 779] width 783 height 57
click at [648, 551] on div " Send " at bounding box center [933, 793] width 1046 height 114
click at [634, 551] on textarea "To enrich screen reader interactions, please activate Accessibility in Grammarl…" at bounding box center [829, 779] width 783 height 57
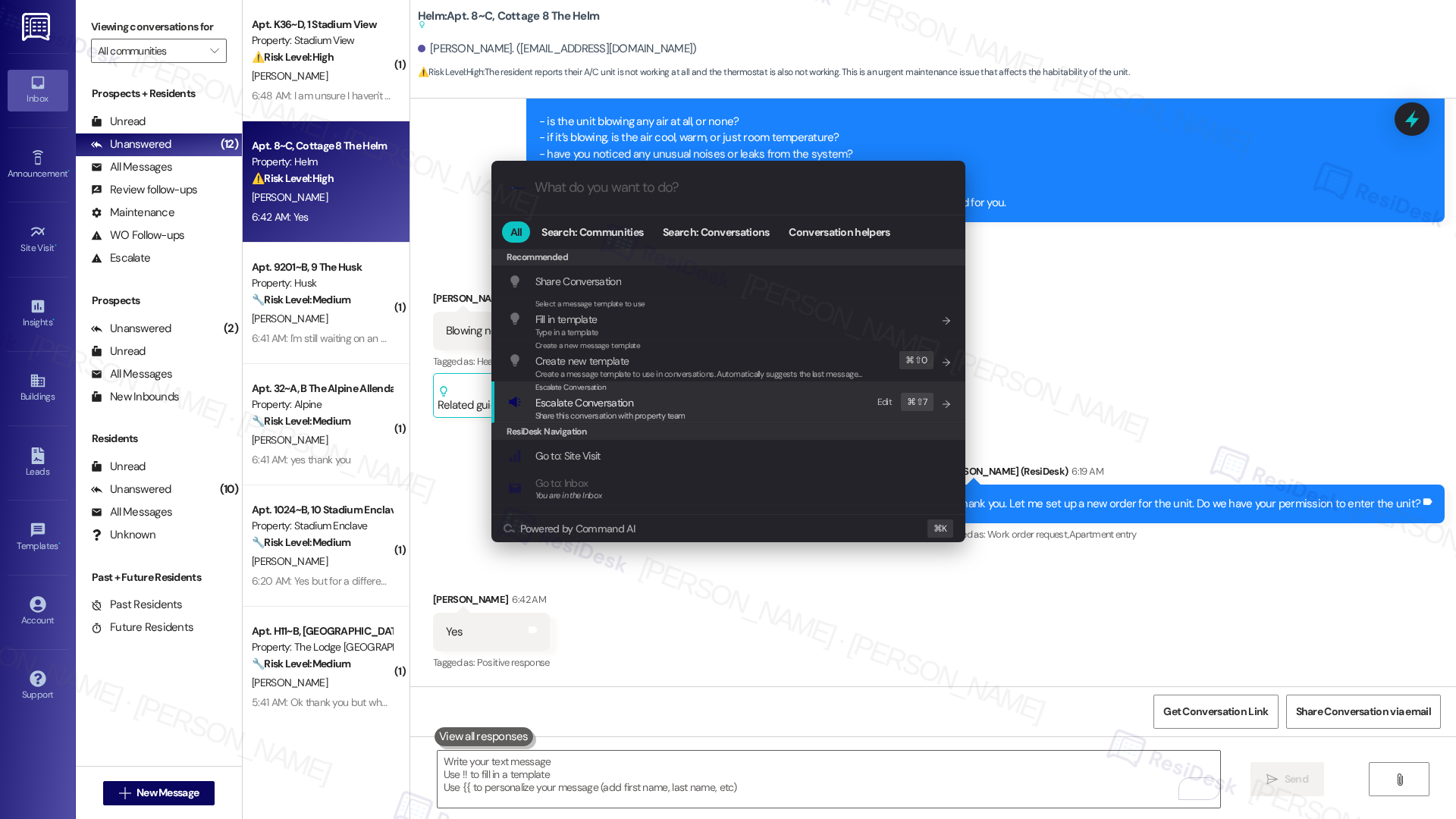
click at [596, 397] on span "Escalate Conversation" at bounding box center [584, 403] width 98 height 14
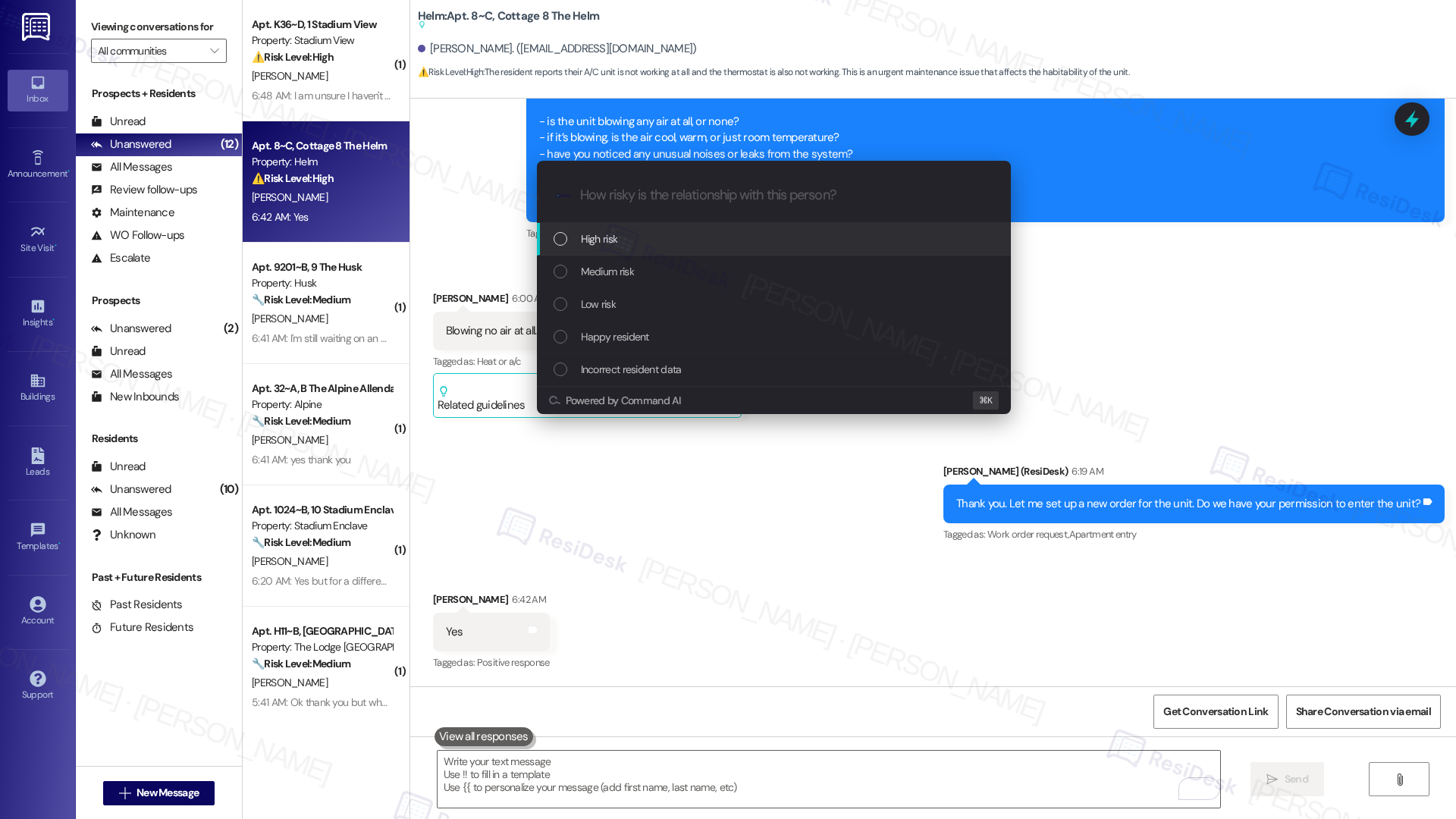
click at [644, 243] on div "High risk" at bounding box center [775, 239] width 444 height 17
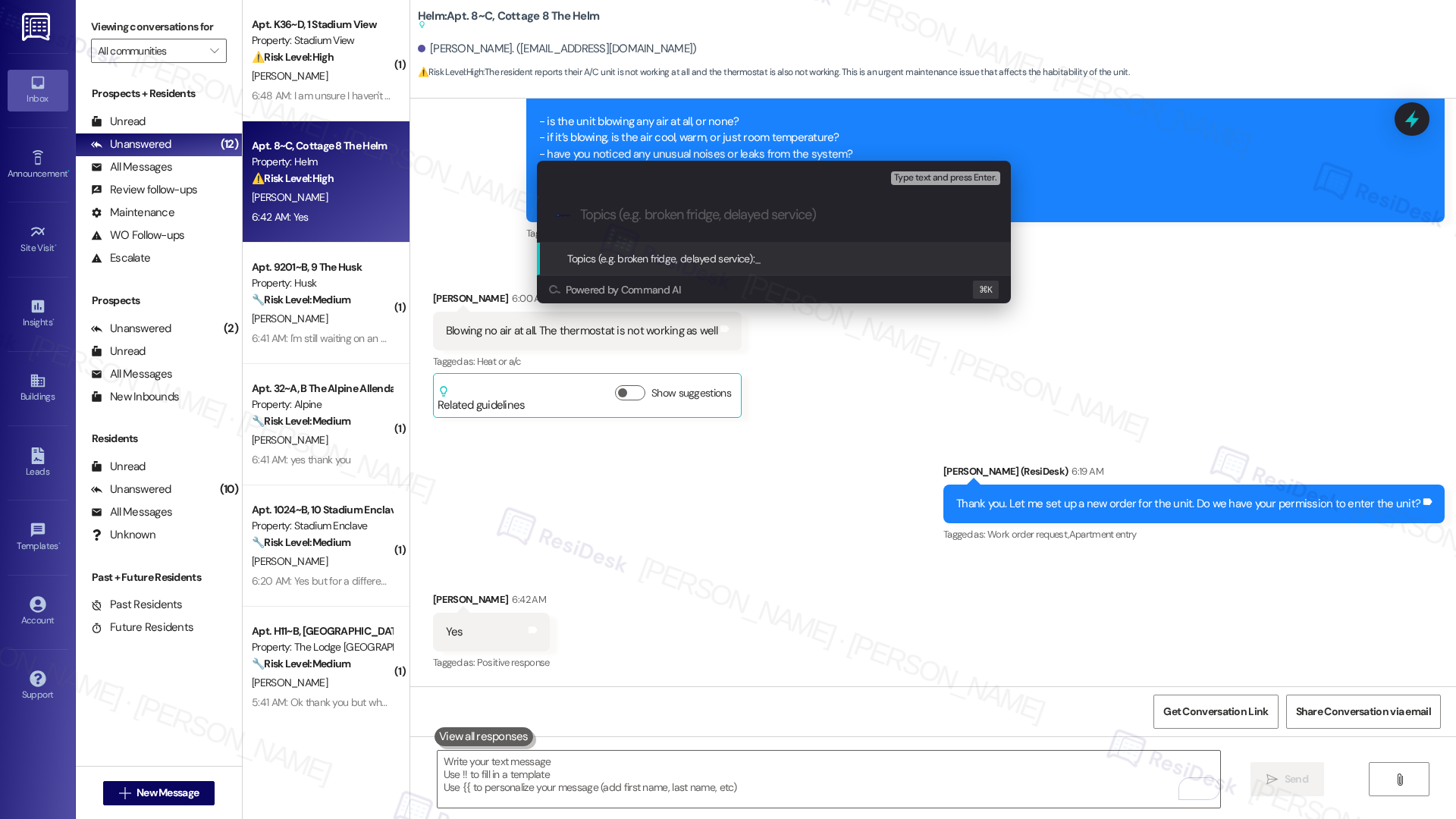
paste input "Work order submitted by Residesk | Work Order# 12918813 - AC not working"
type input "Work order submitted by Residesk | Work Order# 12918813 - AC not working"
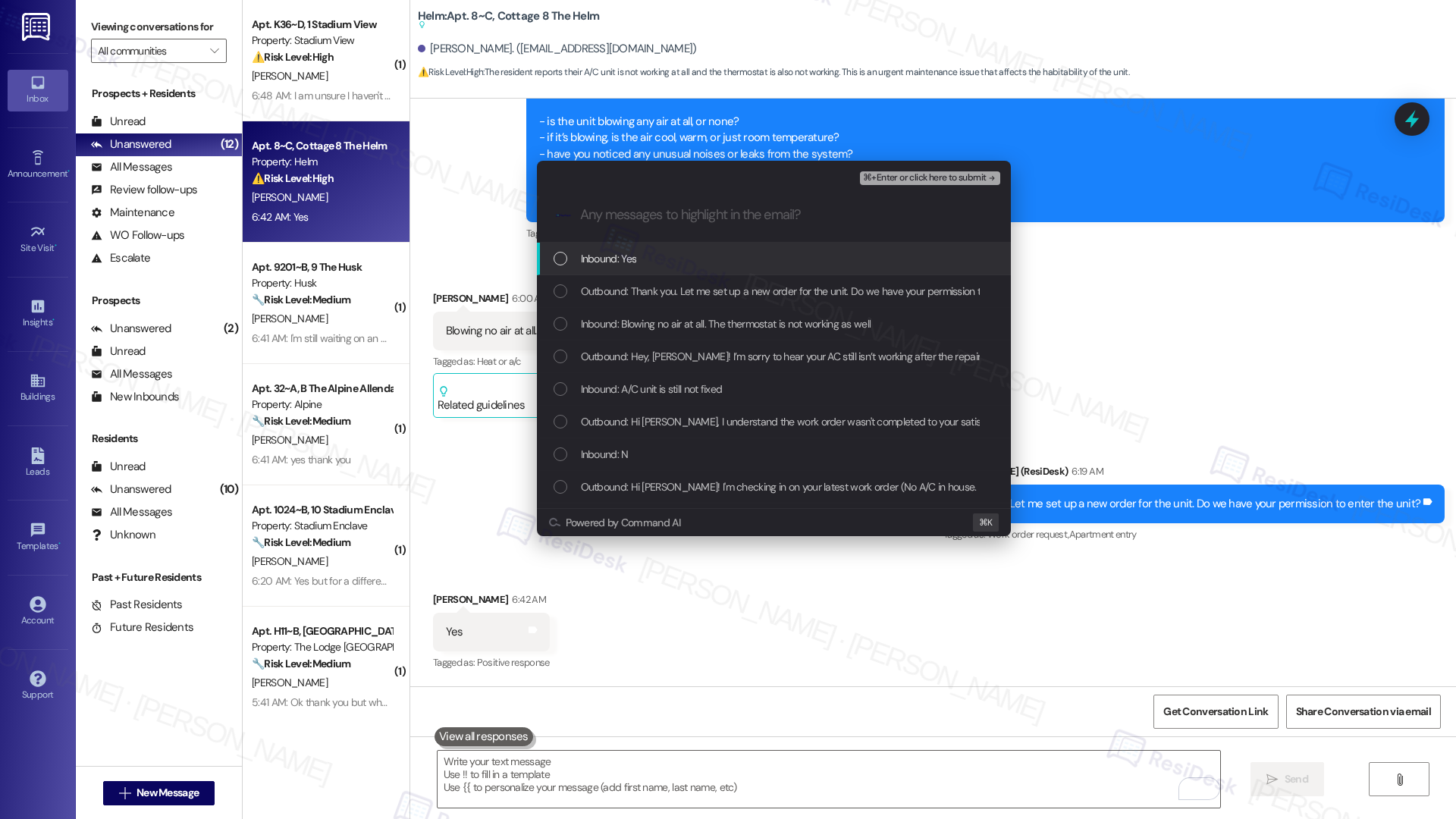
click at [642, 261] on div "Inbound: Yes" at bounding box center [775, 258] width 444 height 17
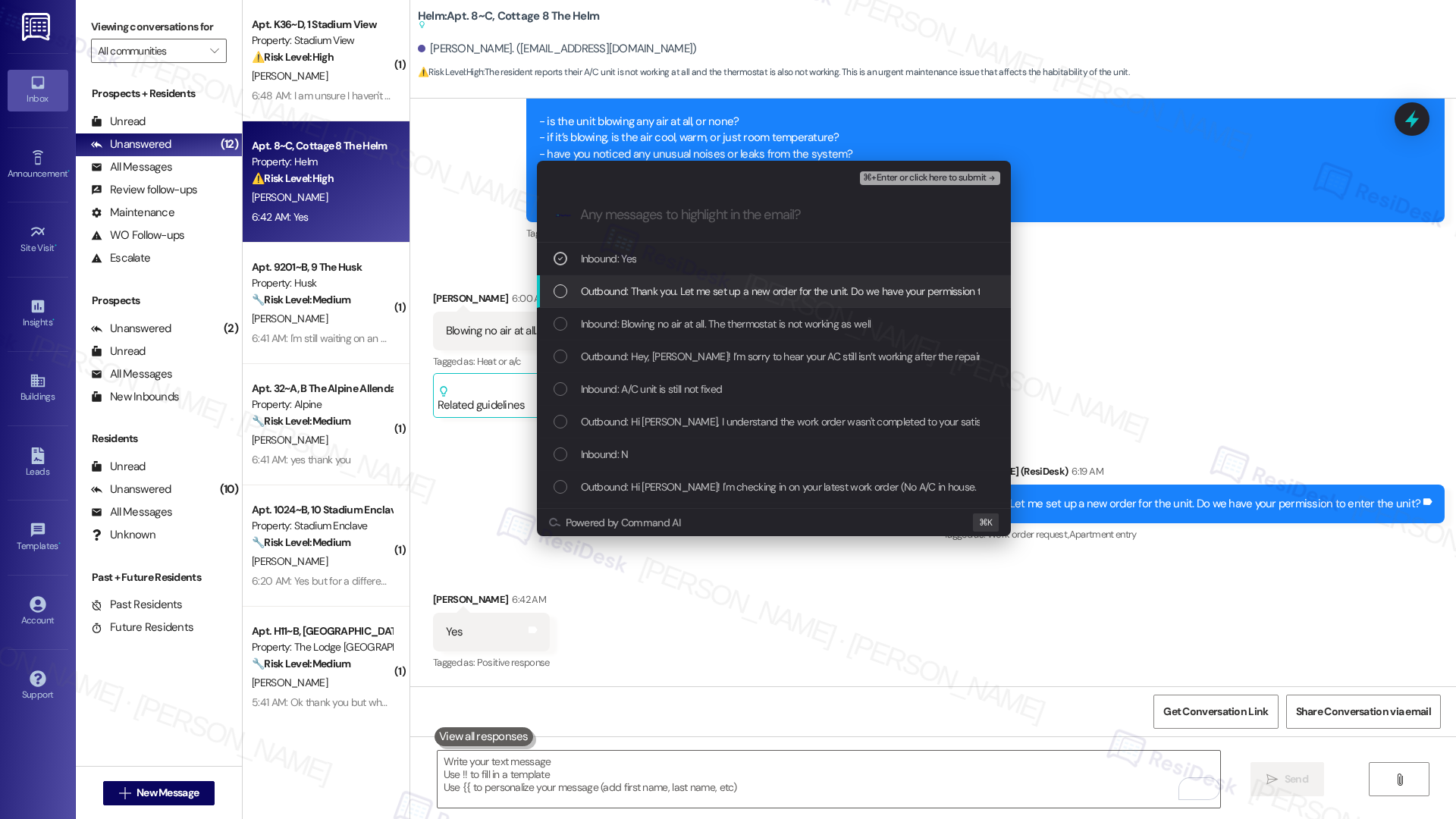
click at [643, 289] on span "Outbound: Thank you. Let me set up a new order for the unit. Do we have your pe…" at bounding box center [816, 291] width 471 height 17
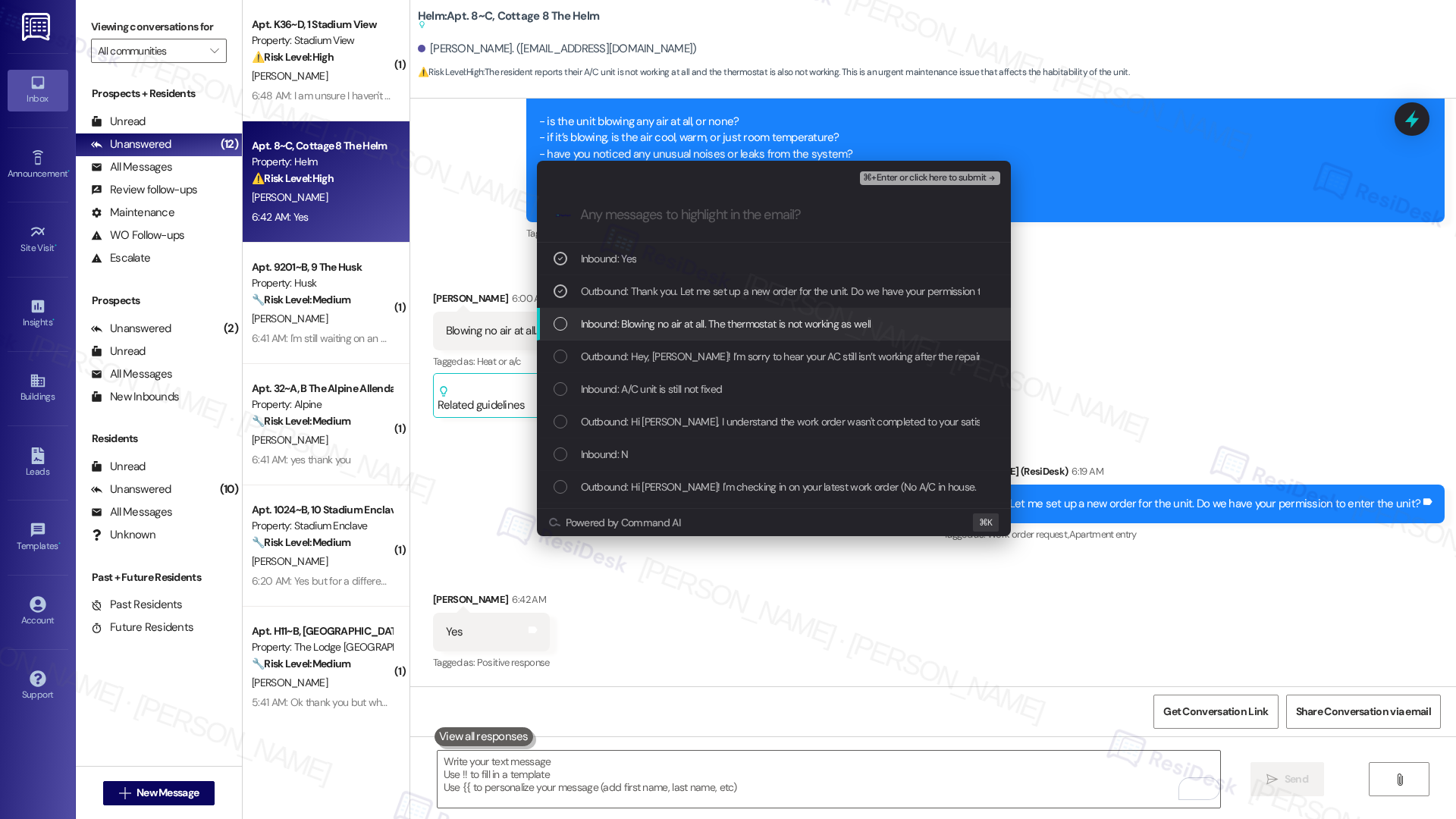
click at [640, 325] on span "Inbound: Blowing no air at all. The thermostat is not working as well" at bounding box center [726, 324] width 291 height 17
click at [632, 391] on span "Inbound: A/C unit is still not fixed" at bounding box center [651, 389] width 142 height 17
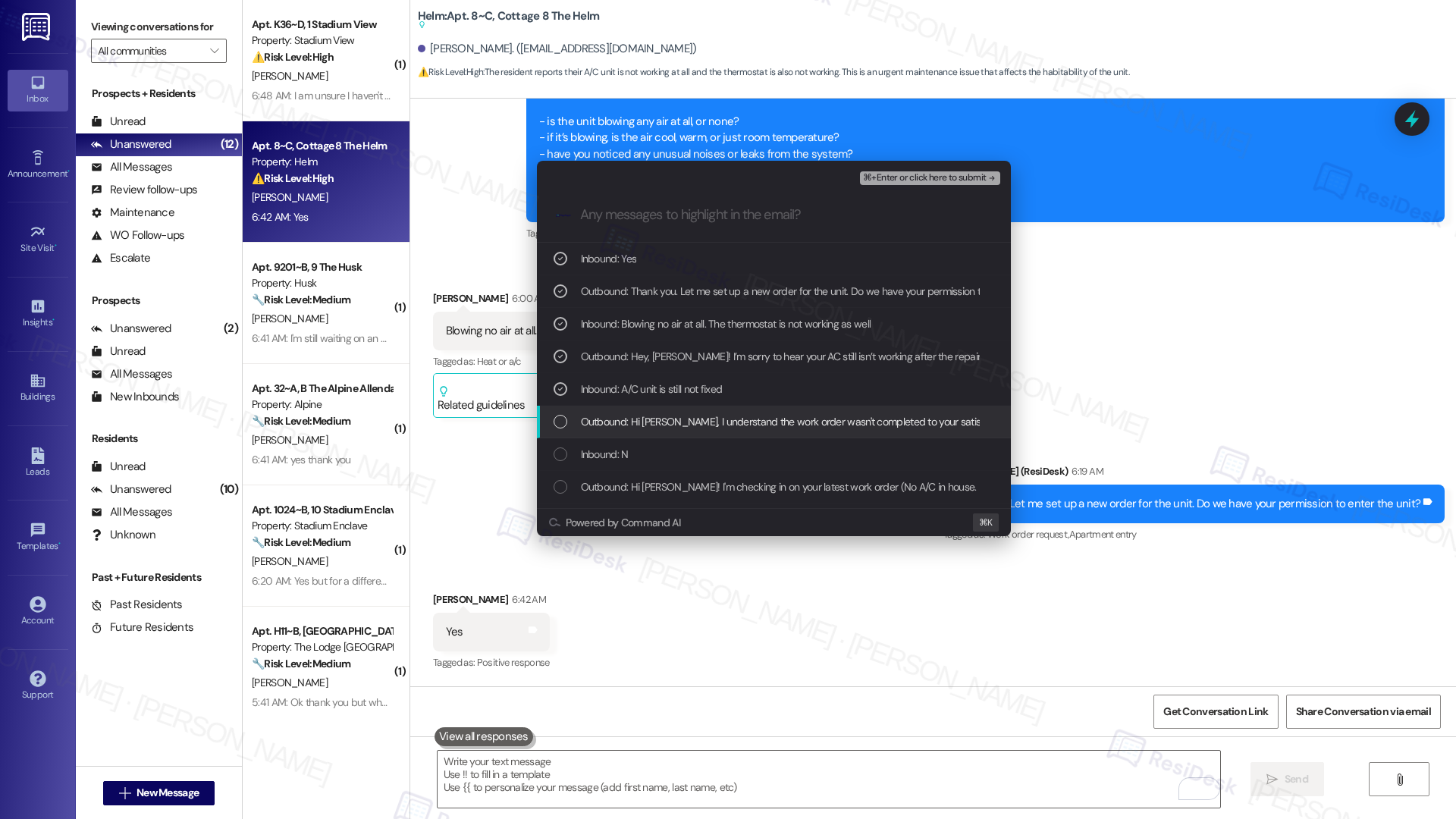
click at [629, 421] on span "Outbound: Hi Samuel, I understand the work order wasn't completed to your satis…" at bounding box center [1049, 421] width 937 height 17
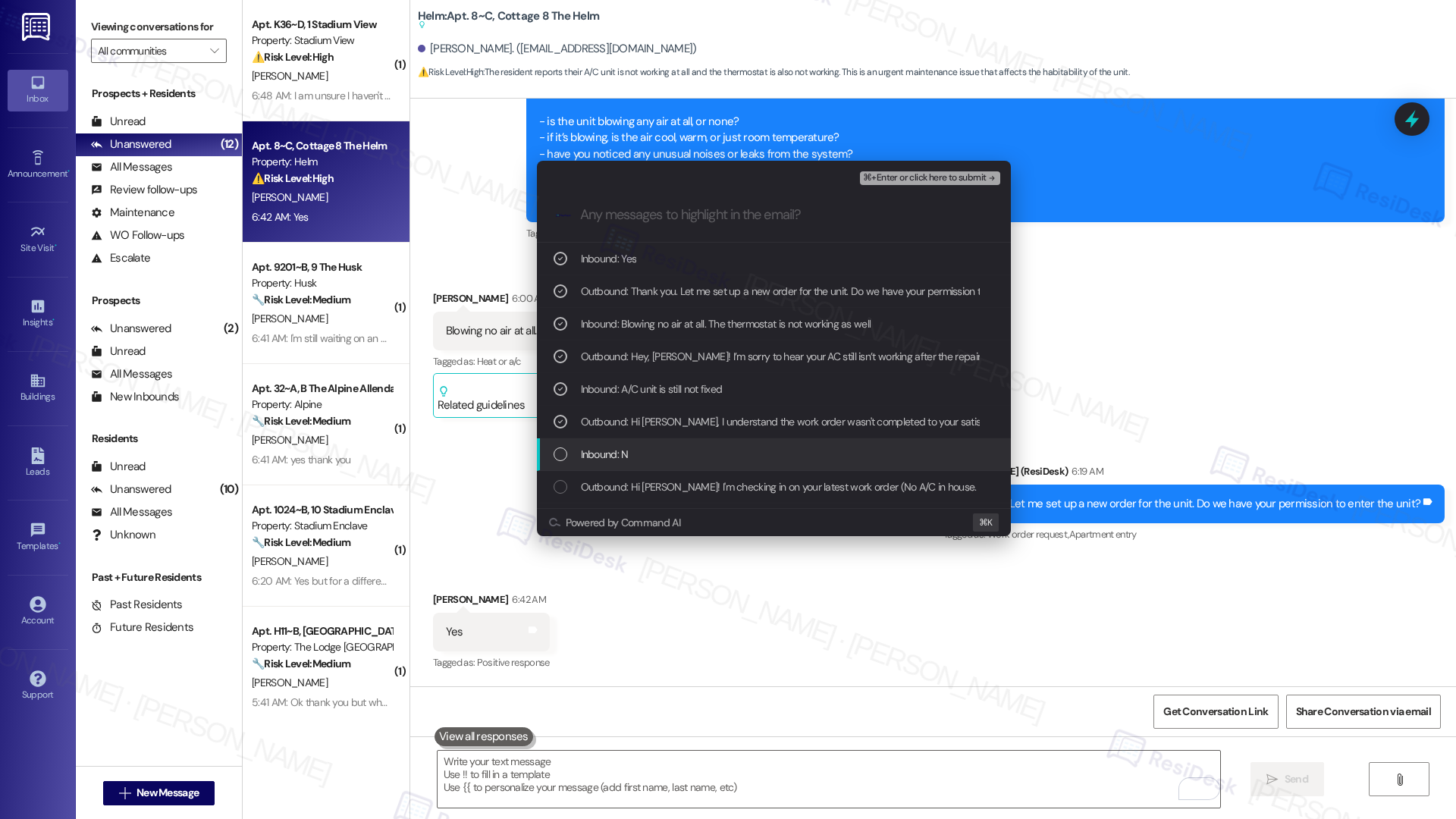
click at [625, 447] on span "Inbound: N" at bounding box center [605, 454] width 48 height 17
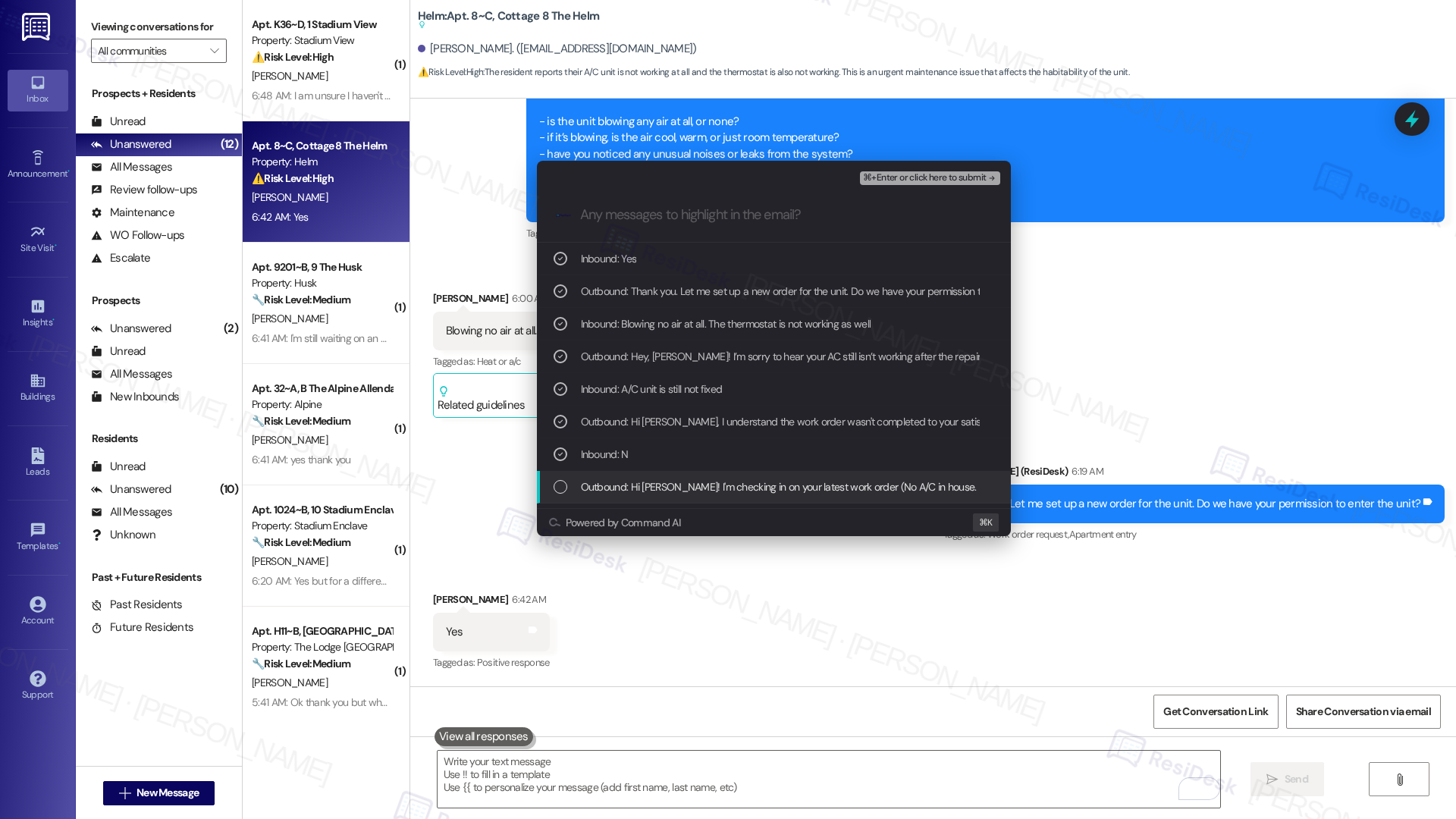
click at [622, 491] on span "Outbound: Hi Samuel! I'm checking in on your latest work order (No A/C in house…" at bounding box center [1154, 487] width 1148 height 17
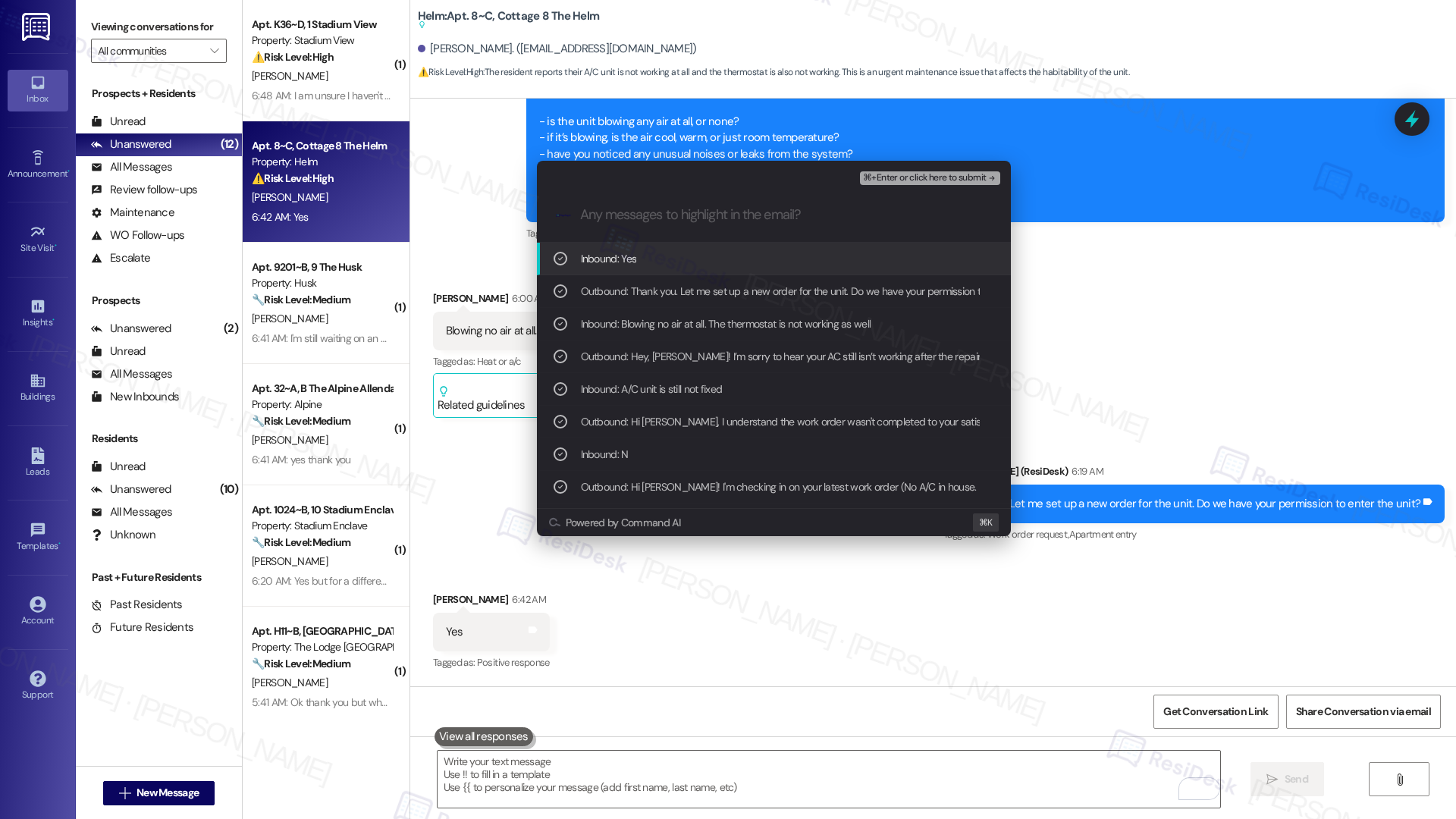
click at [935, 181] on span "⌘+Enter or click here to submit" at bounding box center [925, 178] width 123 height 11
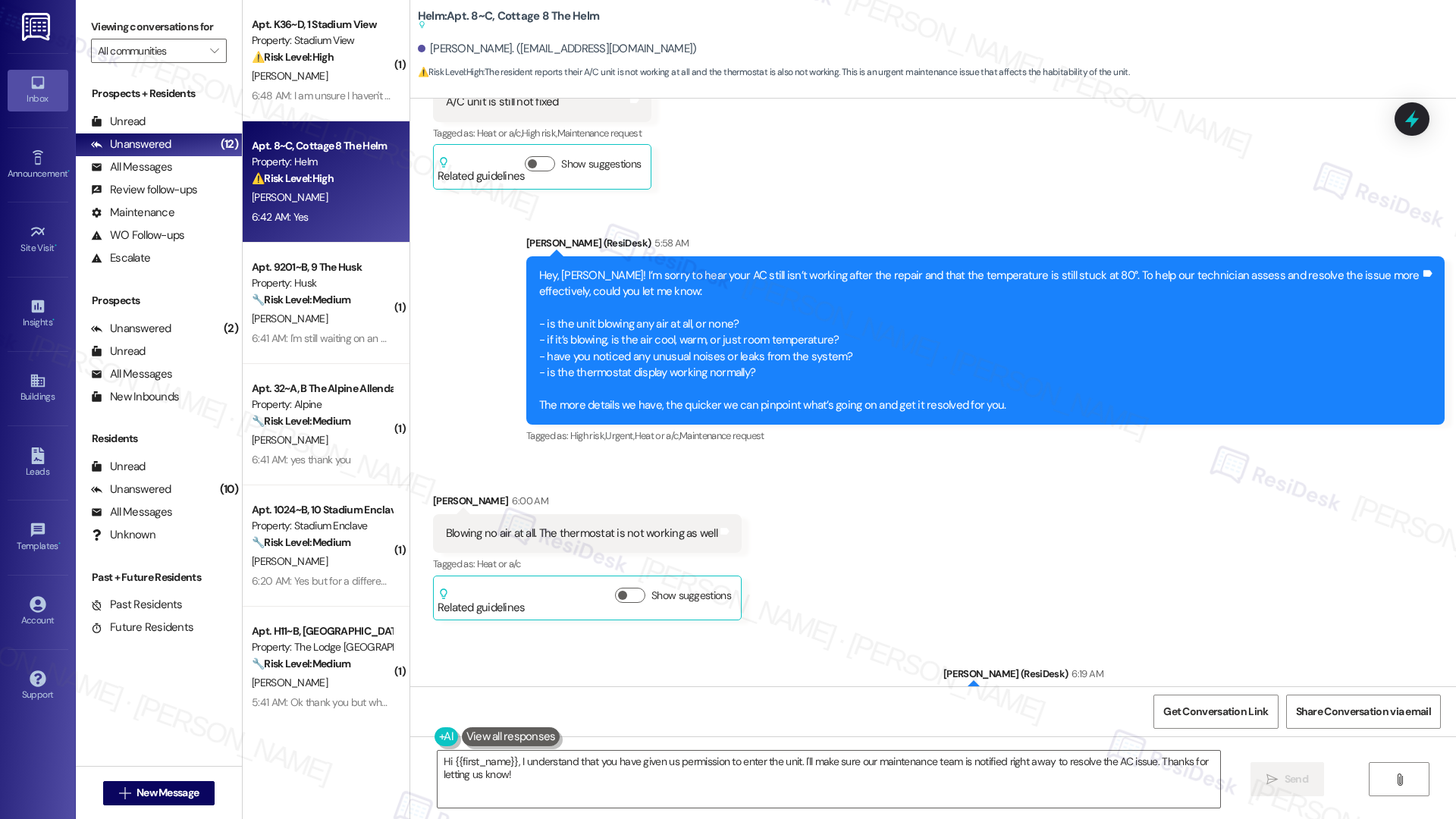
scroll to position [821, 0]
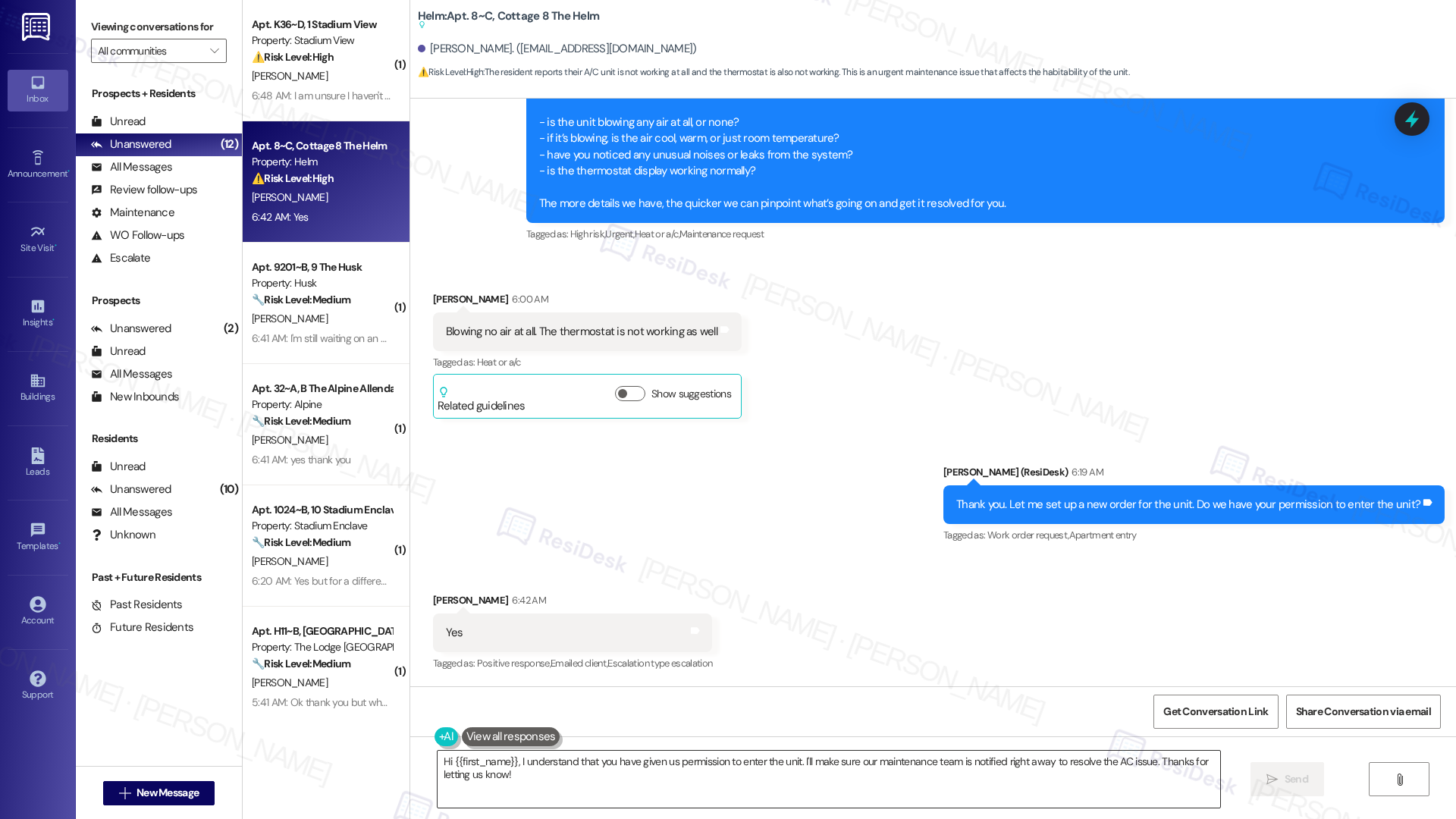
click at [507, 551] on textarea "Hi {{first_name}}, I understand that you have given us permission to enter the …" at bounding box center [829, 779] width 783 height 57
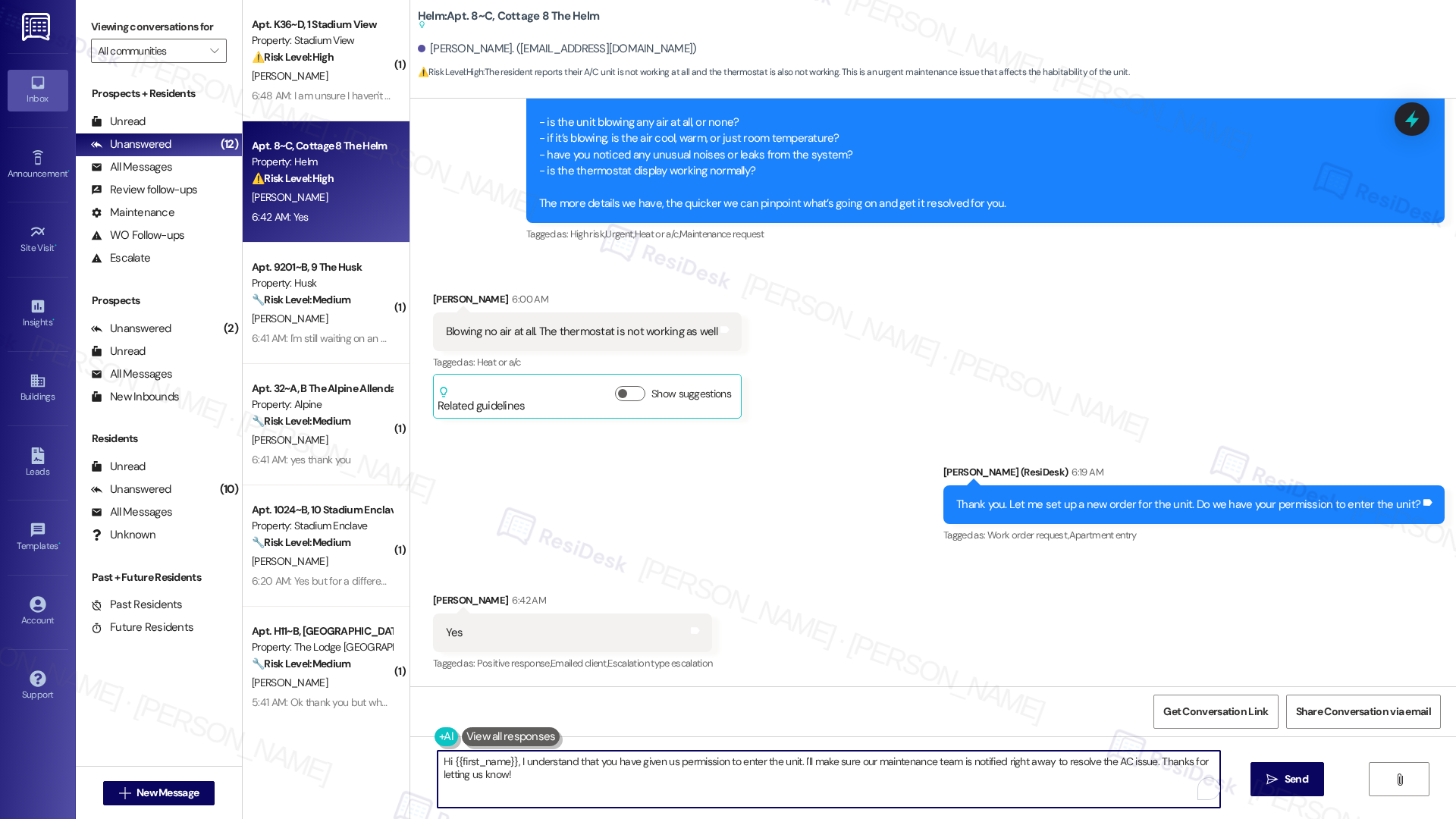
click at [507, 551] on textarea "Hi {{first_name}}, I understand that you have given us permission to enter the …" at bounding box center [829, 779] width 783 height 57
paste textarea "Thank you, {{first_name}}. The request has been submitted. Our maintenance team…"
type textarea "Thank you, {{first_name}}. The request has been submitted. Our maintenance team…"
click at [1098, 551] on icon "" at bounding box center [1272, 780] width 12 height 12
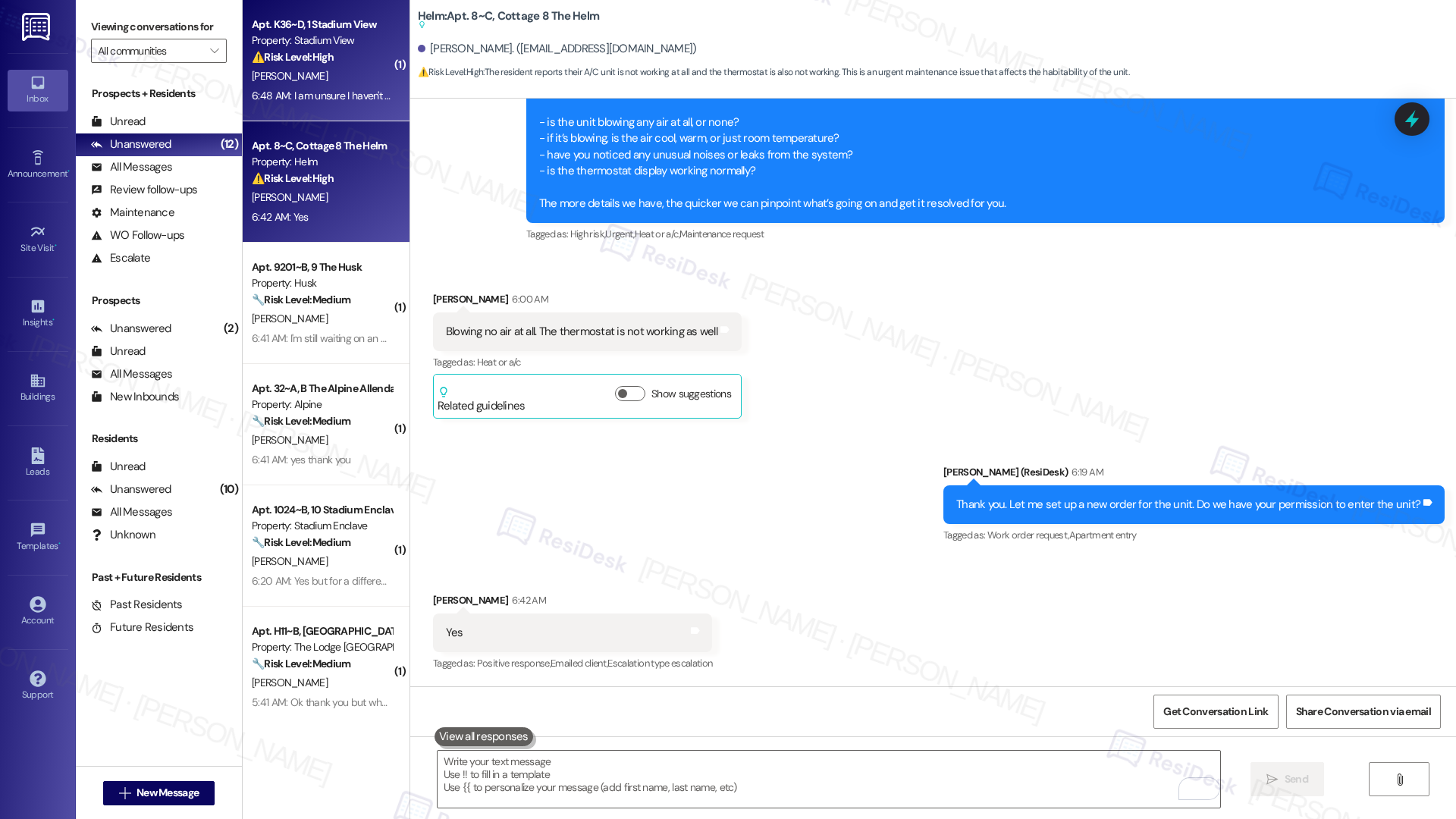
type textarea "Fetching suggested responses. Please feel free to read through the conversation…"
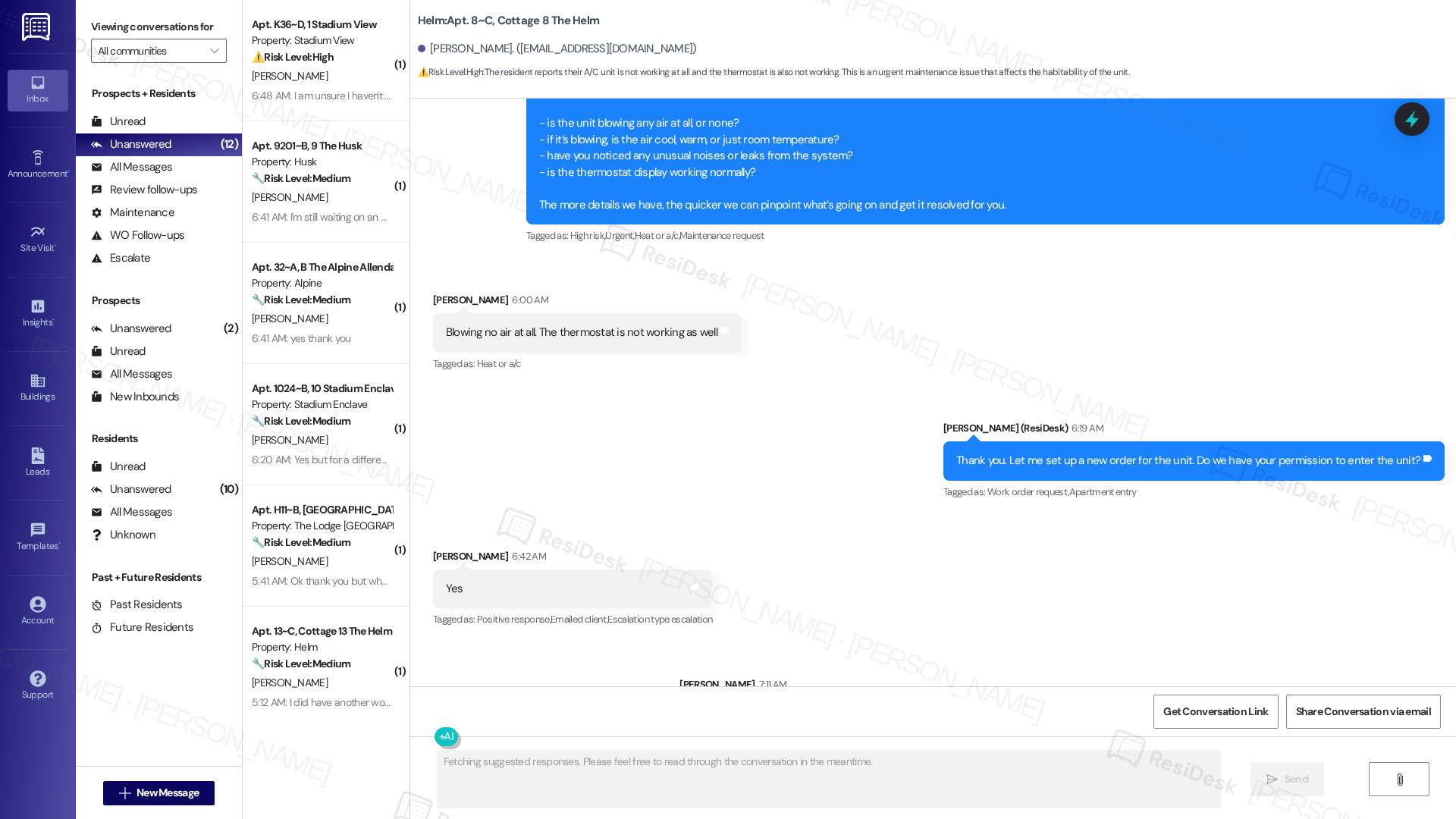
click at [312, 72] on div "[PERSON_NAME]" at bounding box center [322, 76] width 143 height 19
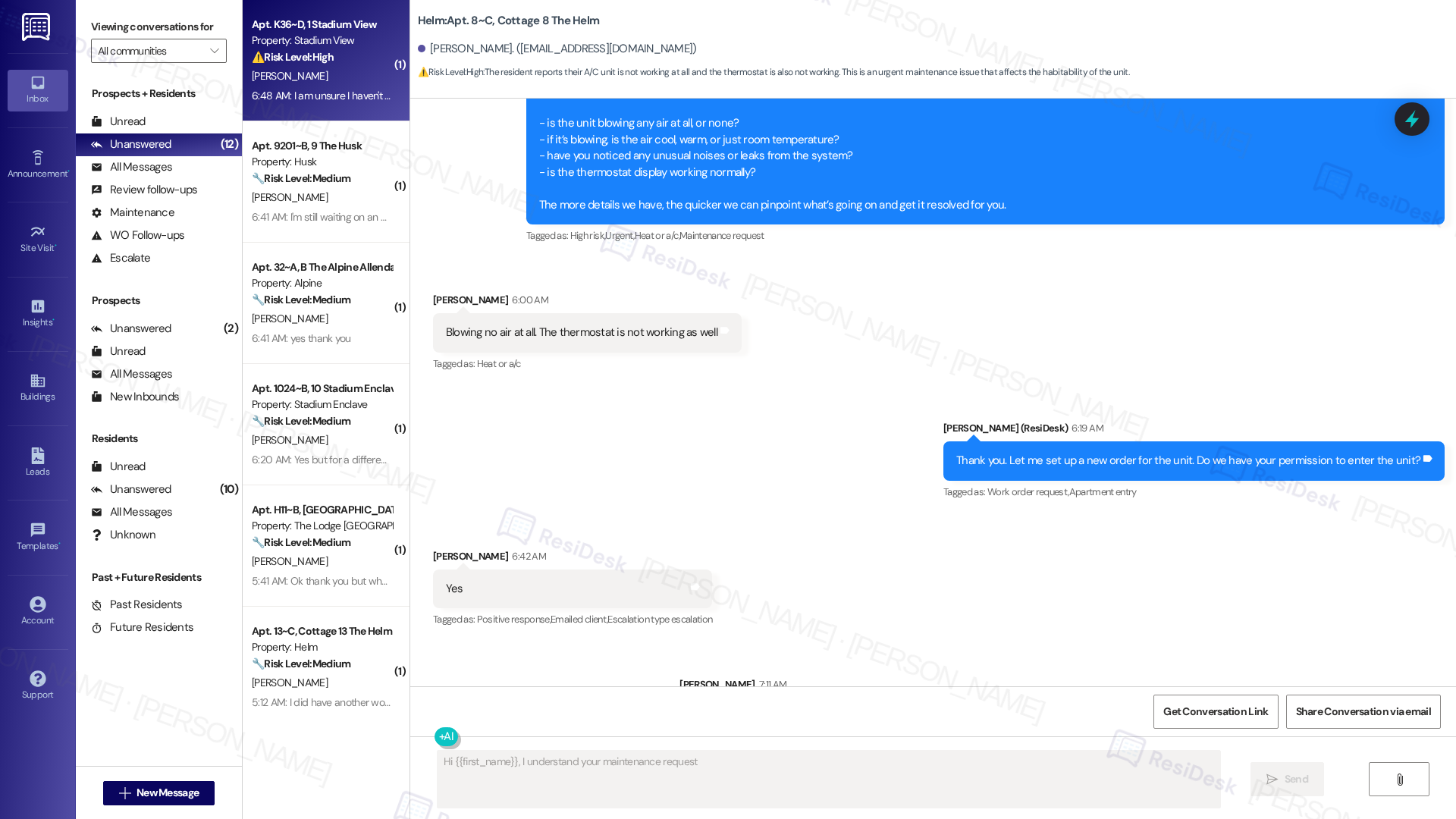
scroll to position [647, 0]
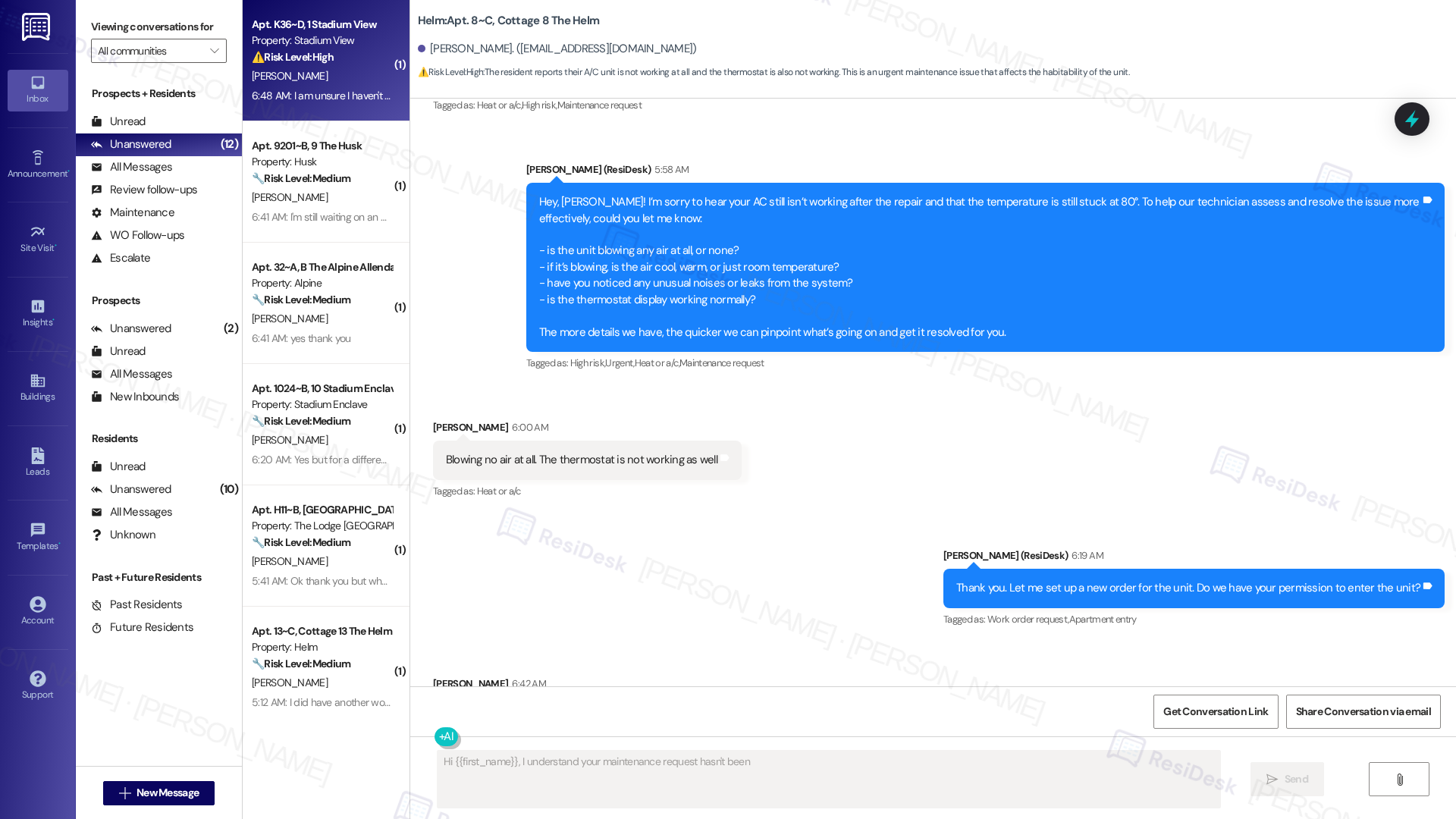
click at [312, 72] on div "[PERSON_NAME]" at bounding box center [322, 76] width 143 height 19
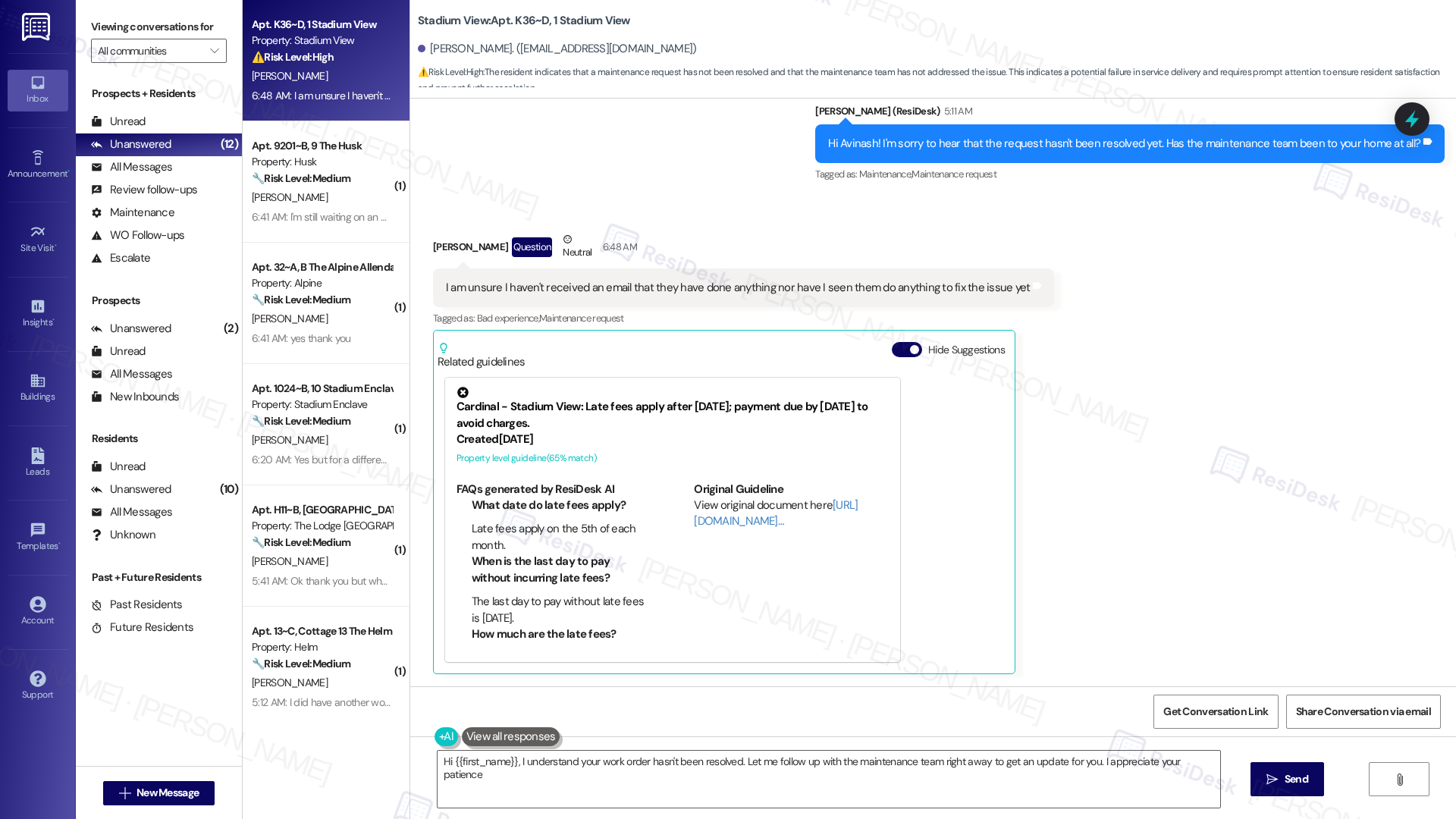
type textarea "Hi {{first_name}}, I understand your work order hasn't been resolved. Let me fo…"
click at [777, 551] on textarea "Hi {{first_name}}, I understand your work order hasn't been resolved. Let me fo…" at bounding box center [829, 779] width 783 height 57
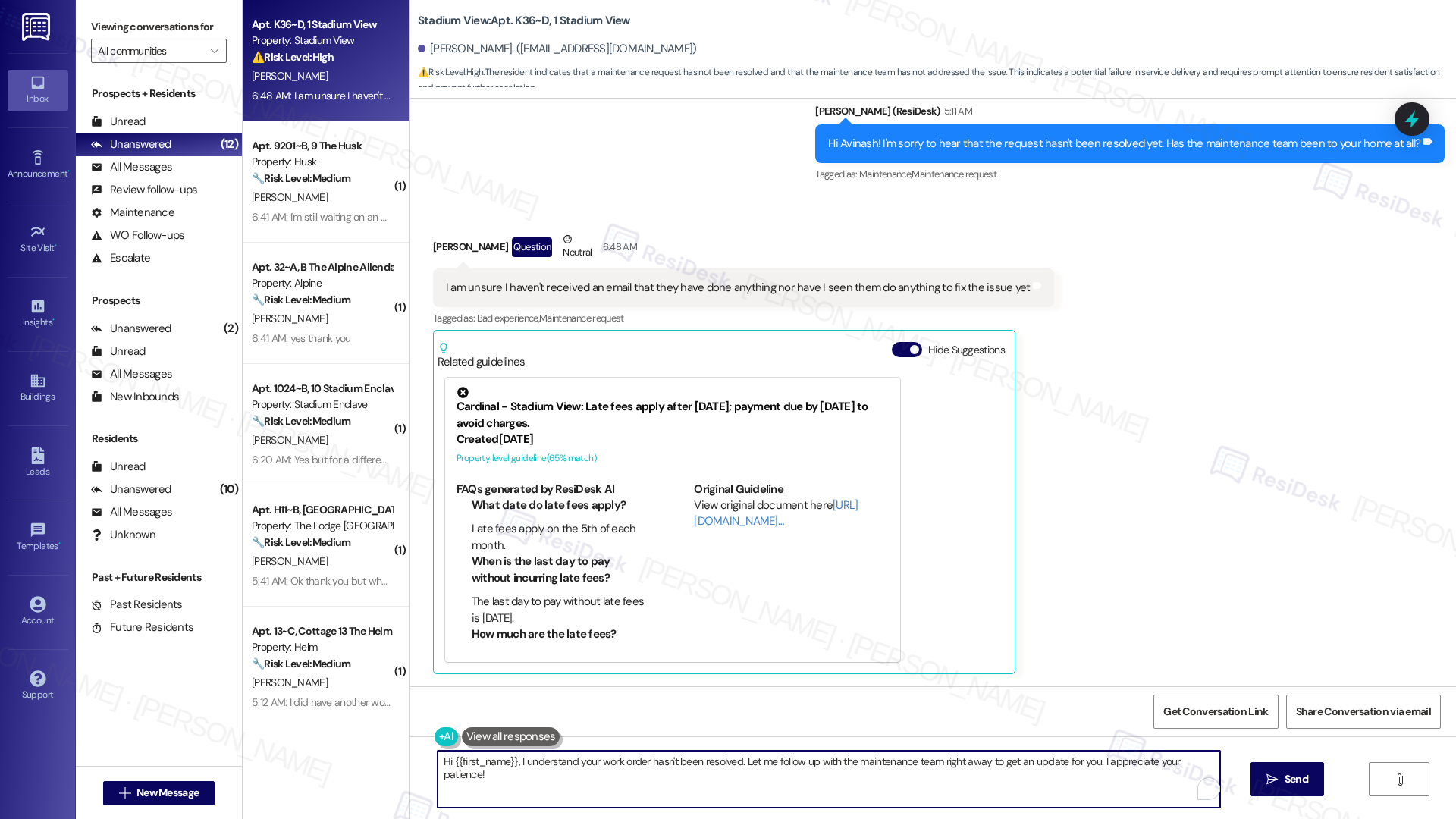
click at [777, 551] on textarea "Hi {{first_name}}, I understand your work order hasn't been resolved. Let me fo…" at bounding box center [829, 779] width 783 height 57
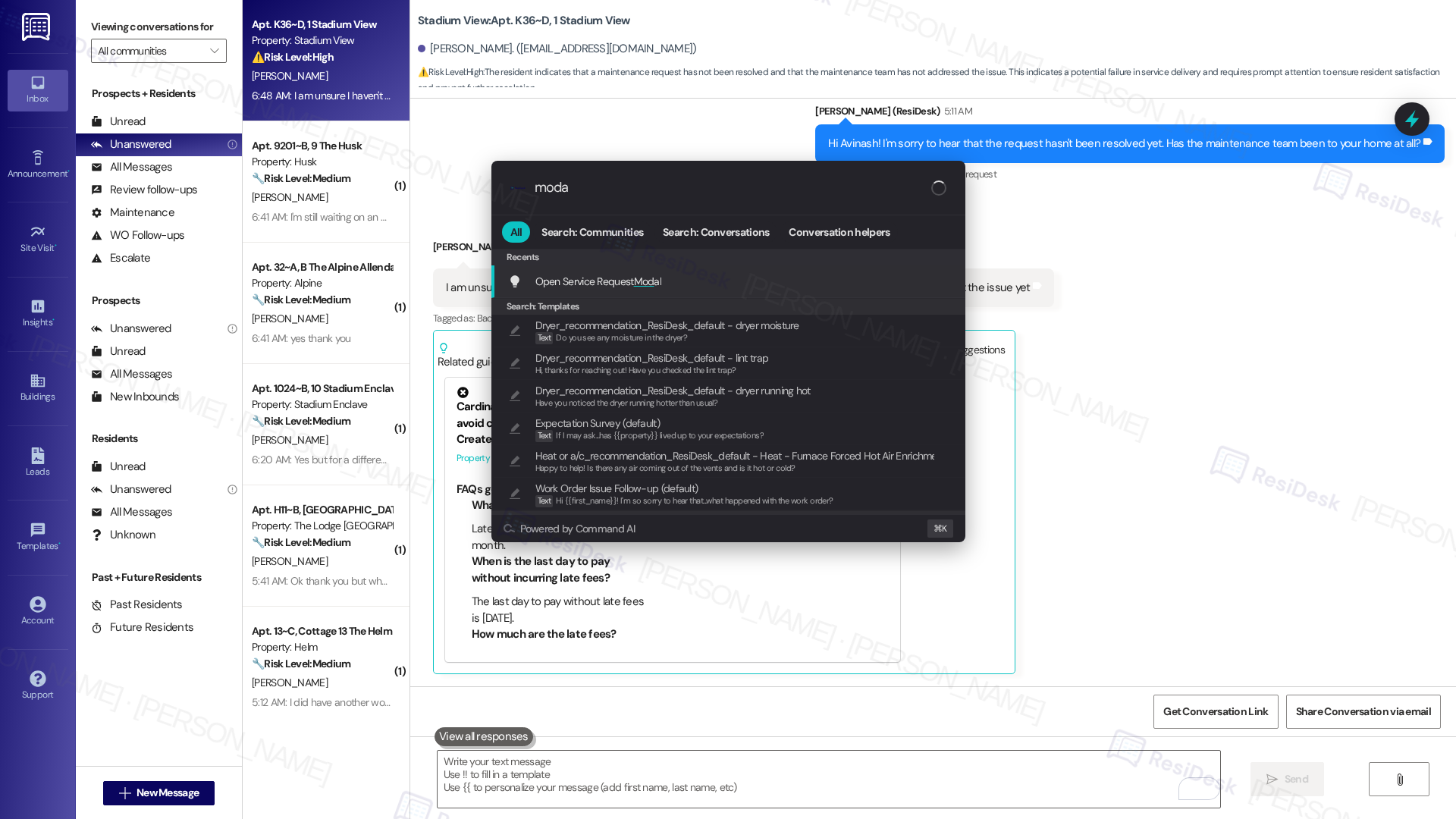
type input "modal"
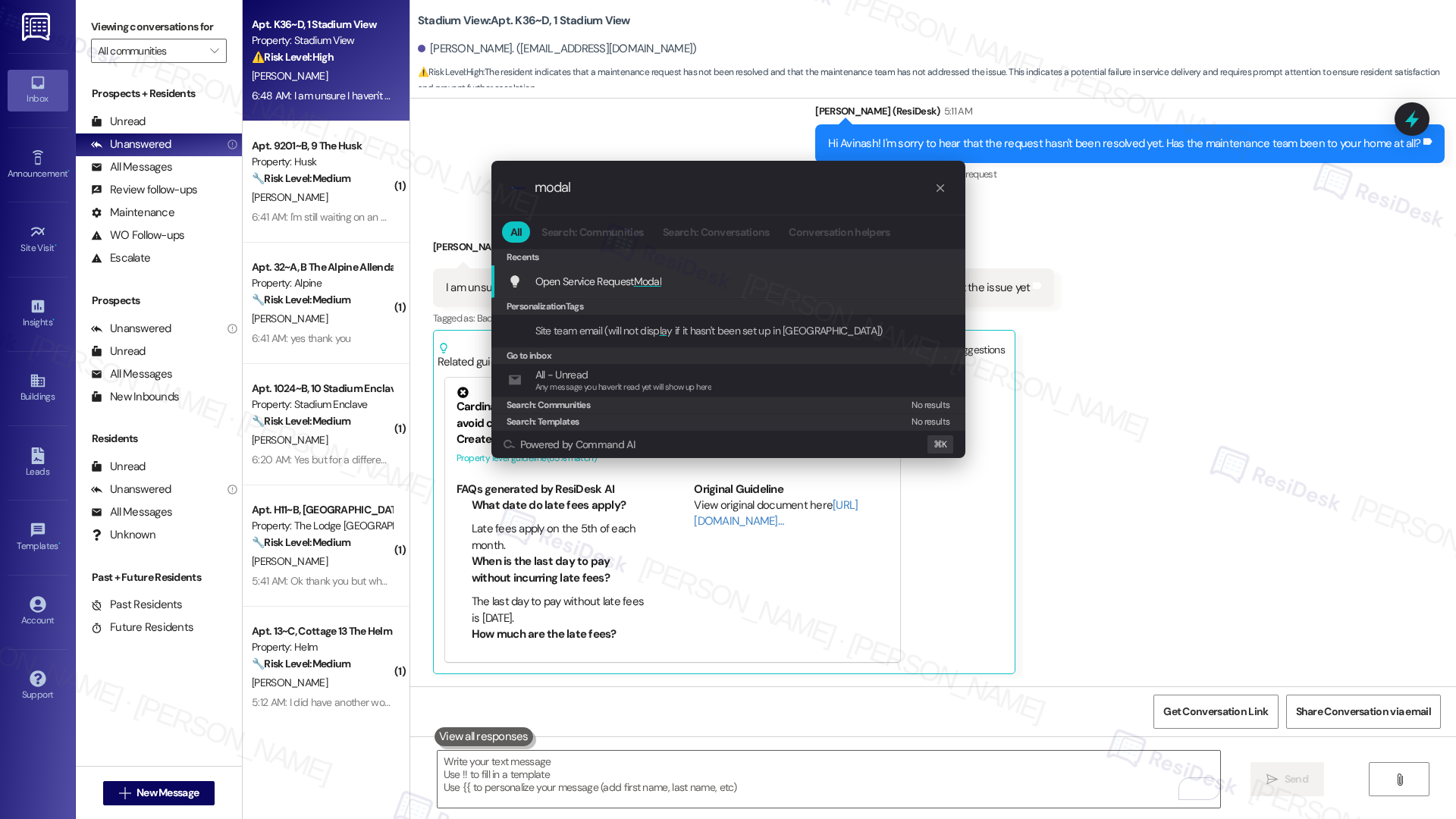
click at [714, 286] on div "Open Service Request Modal Add shortcut" at bounding box center [730, 281] width 444 height 17
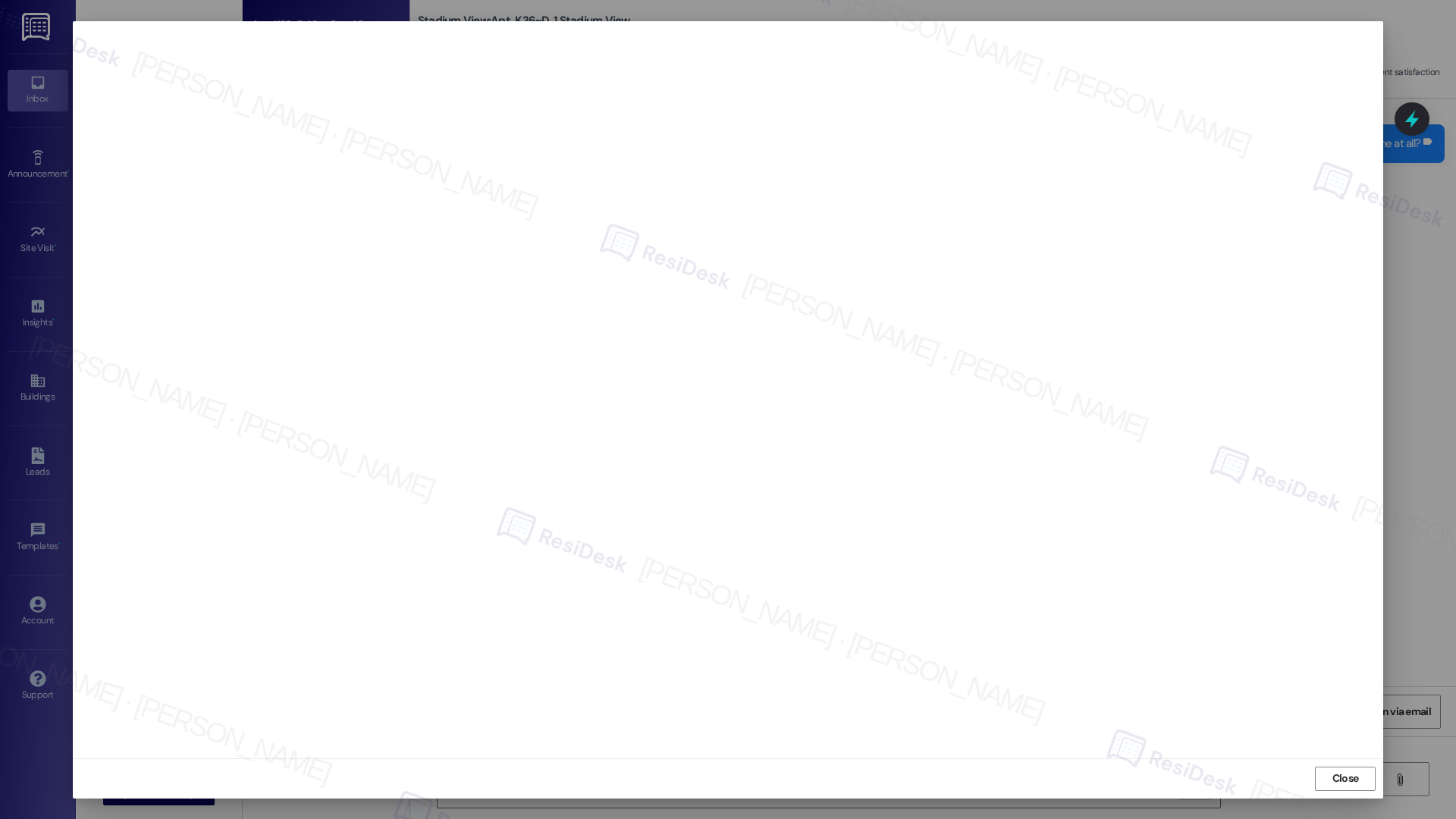
click at [1098, 551] on span "Close" at bounding box center [1345, 778] width 27 height 16
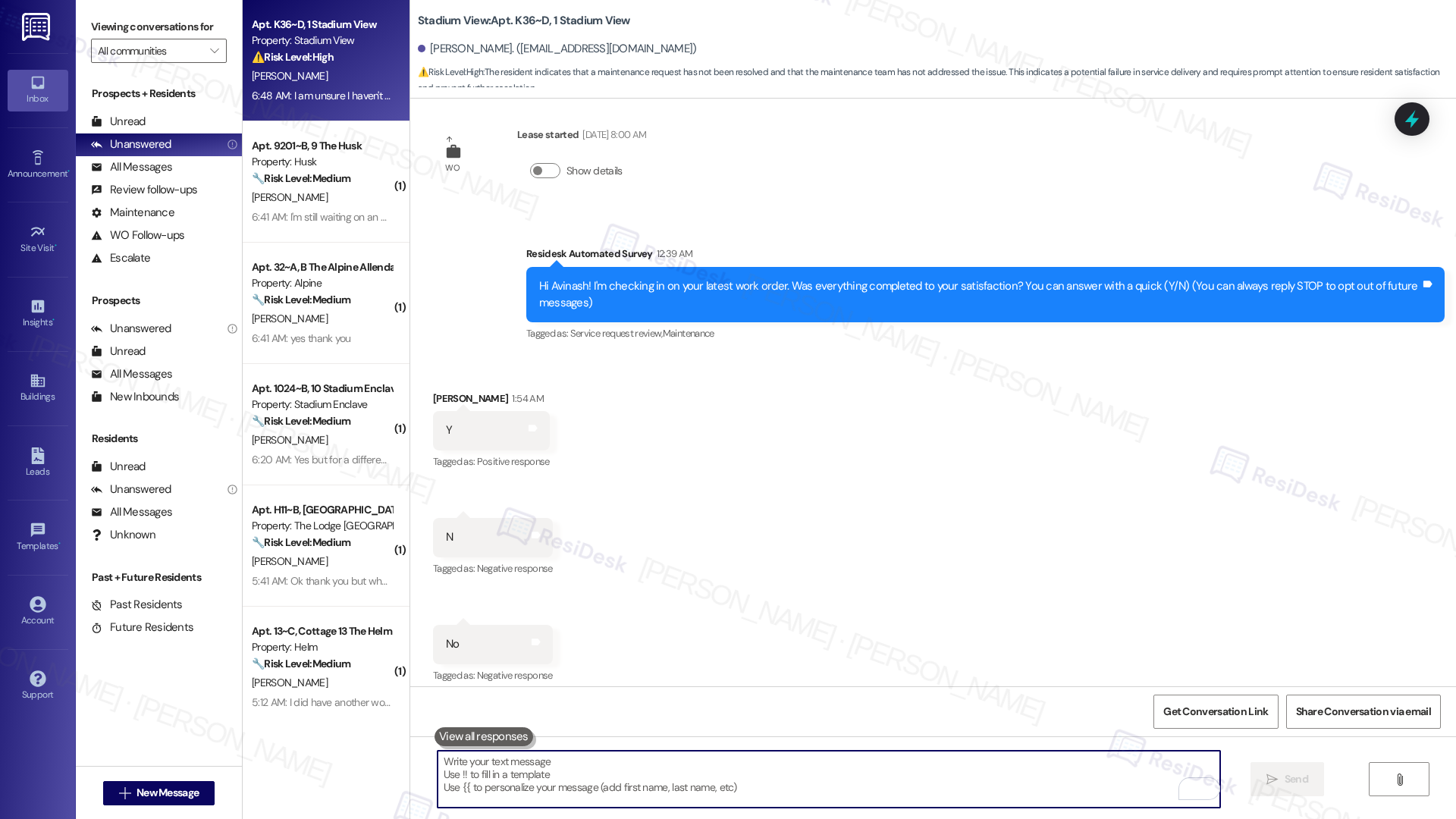
scroll to position [0, 0]
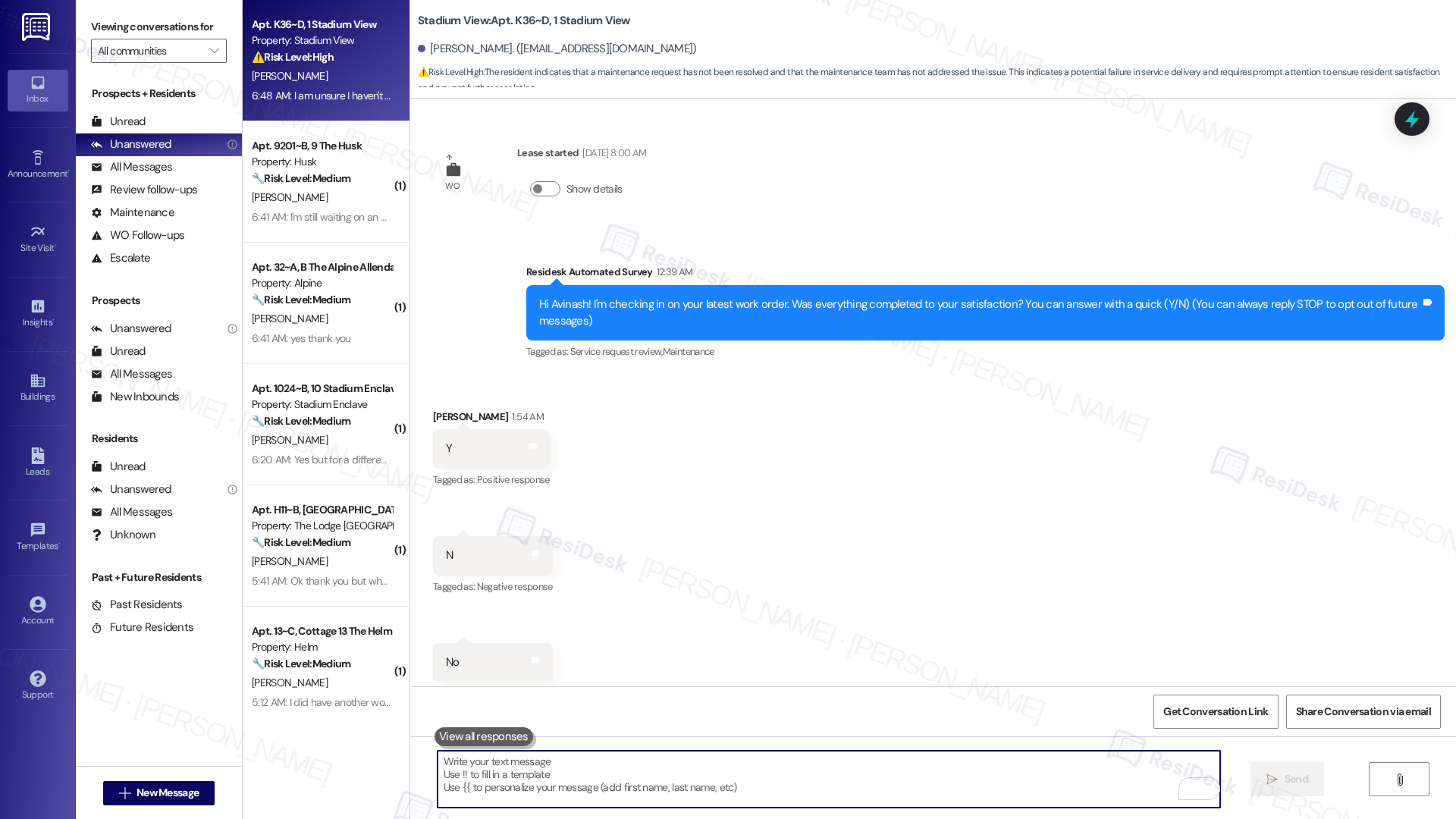
click at [1091, 385] on div "Received via SMS Avinash Patel 1:54 AM Y Tags and notes Tagged as: Positive res…" at bounding box center [933, 545] width 1046 height 341
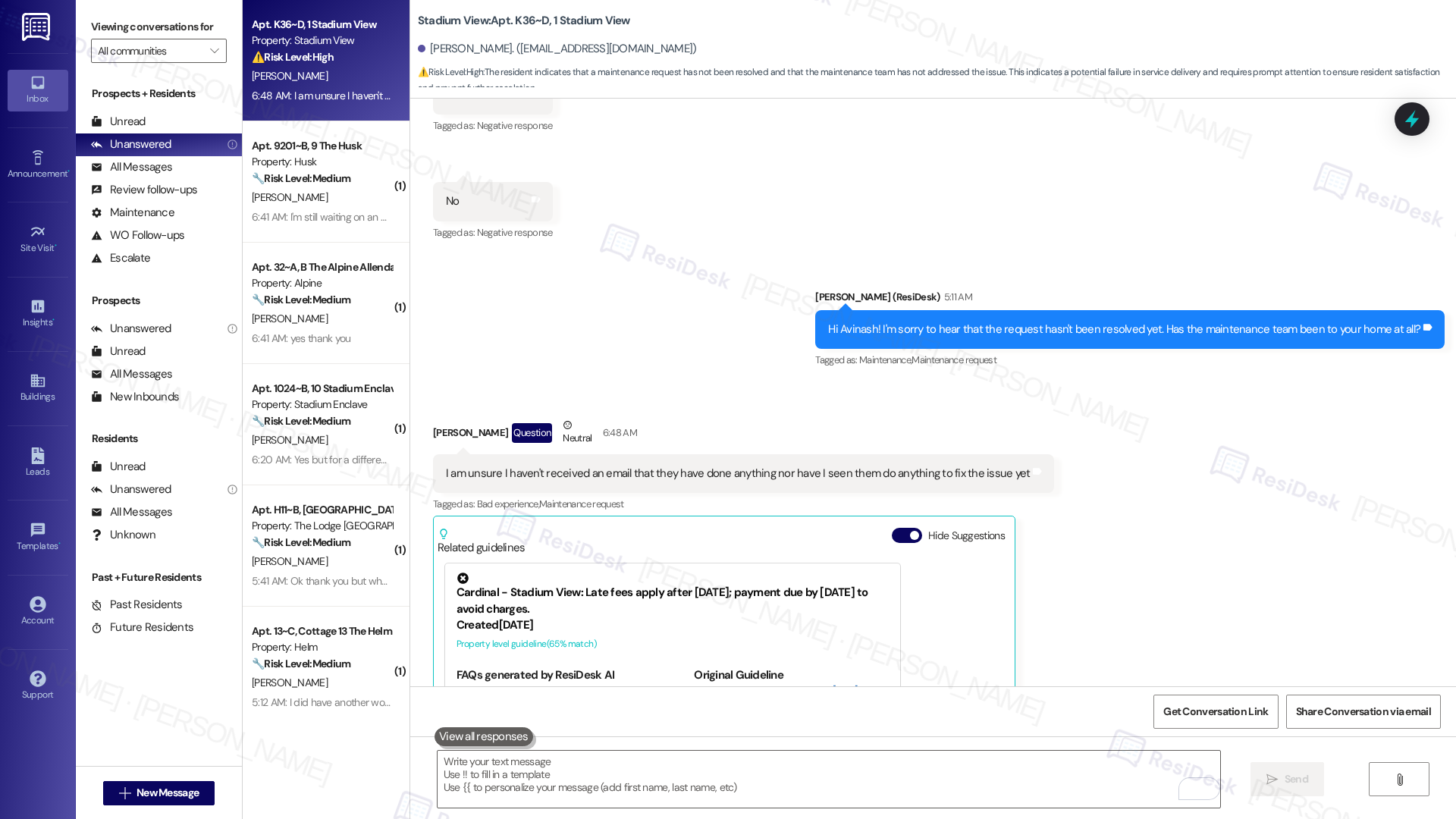
scroll to position [647, 0]
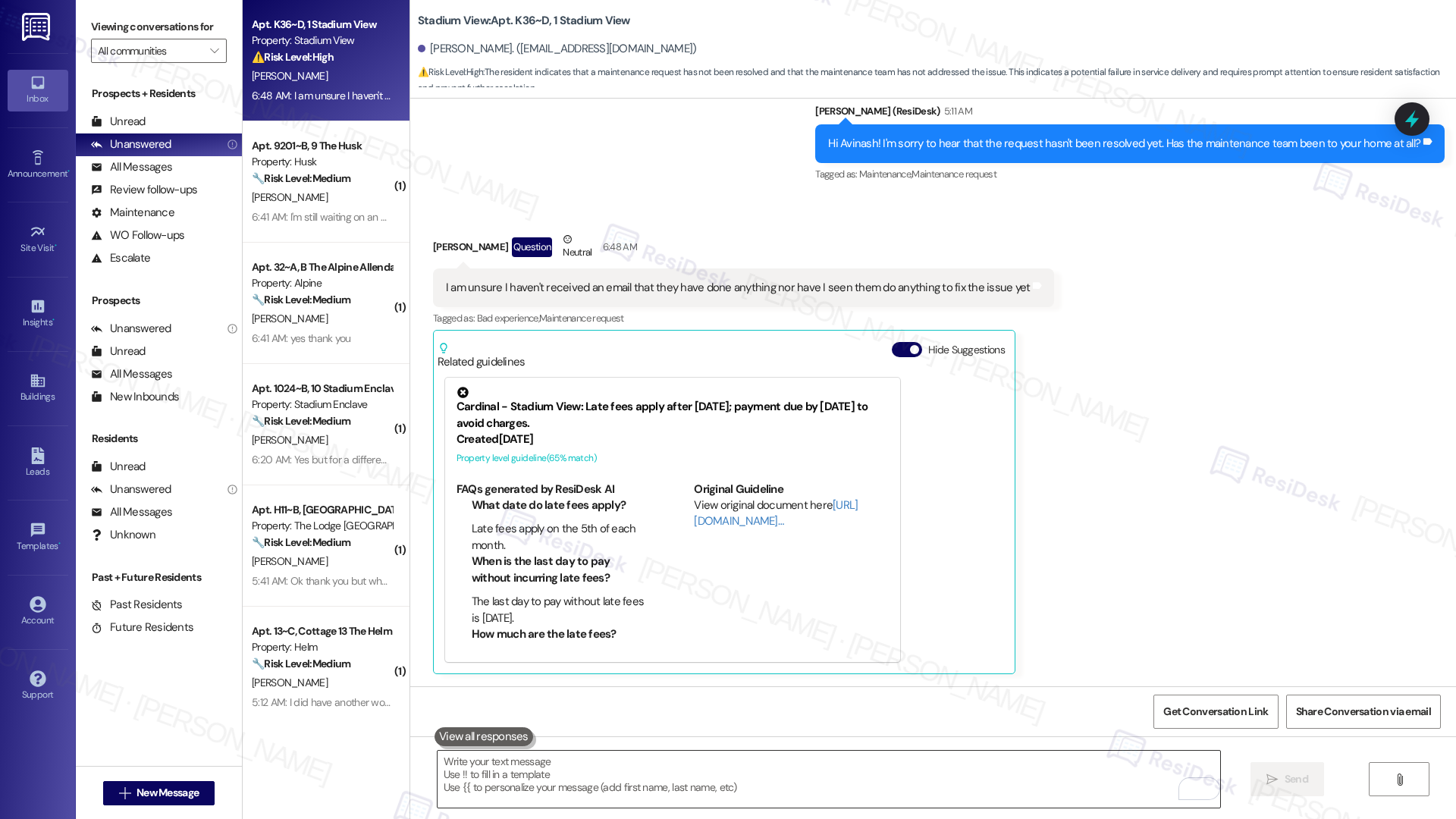
click at [958, 551] on div at bounding box center [828, 779] width 784 height 58
click at [932, 551] on textarea "To enrich screen reader interactions, please activate Accessibility in Grammarl…" at bounding box center [829, 779] width 783 height 57
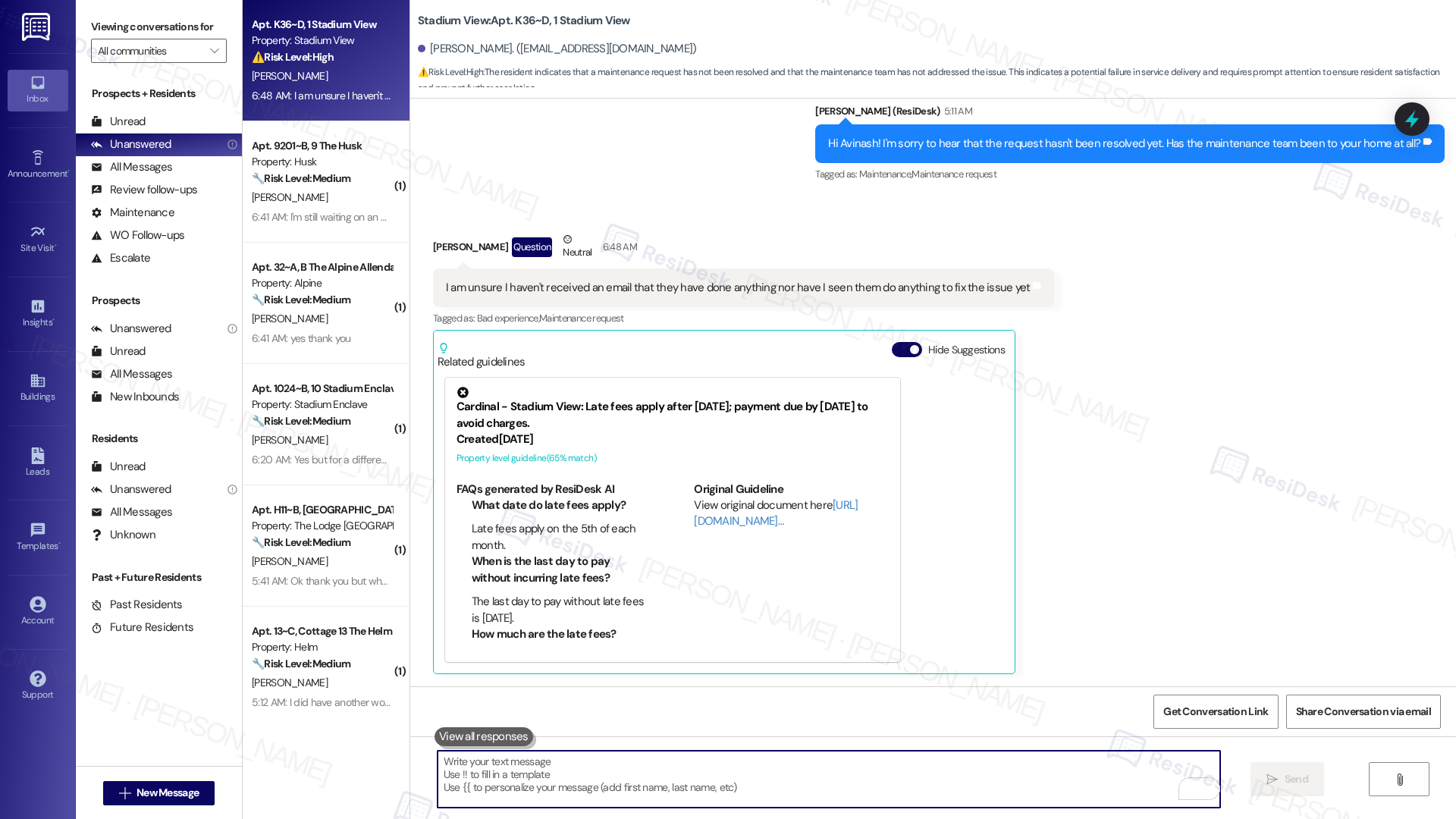
click at [933, 551] on textarea "To enrich screen reader interactions, please activate Accessibility in Grammarl…" at bounding box center [829, 779] width 783 height 57
click at [932, 551] on textarea "To enrich screen reader interactions, please activate Accessibility in Grammarl…" at bounding box center [829, 779] width 783 height 57
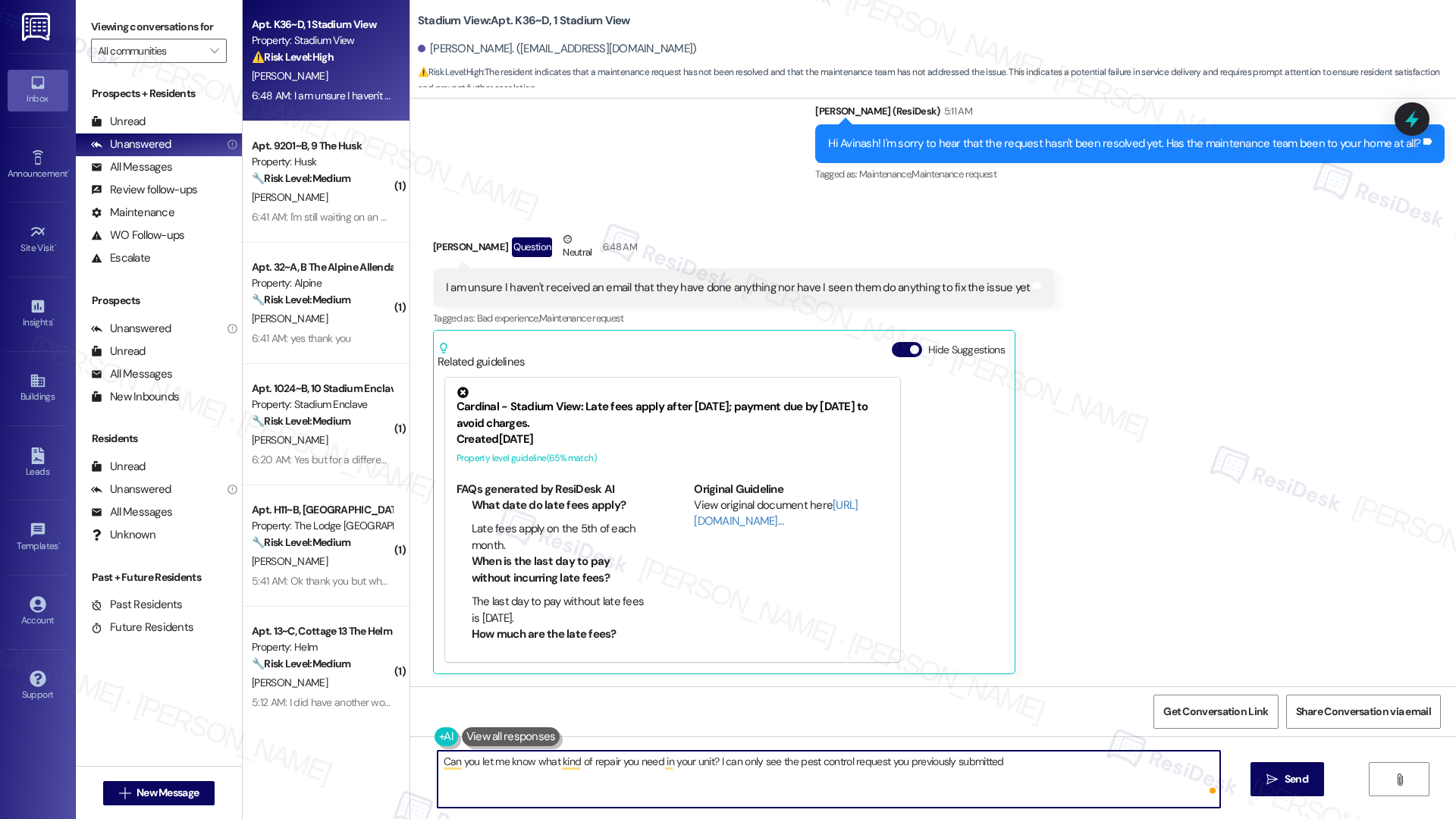
type textarea "Can you let me know what kind of repair you need in your unit? I can only see t…"
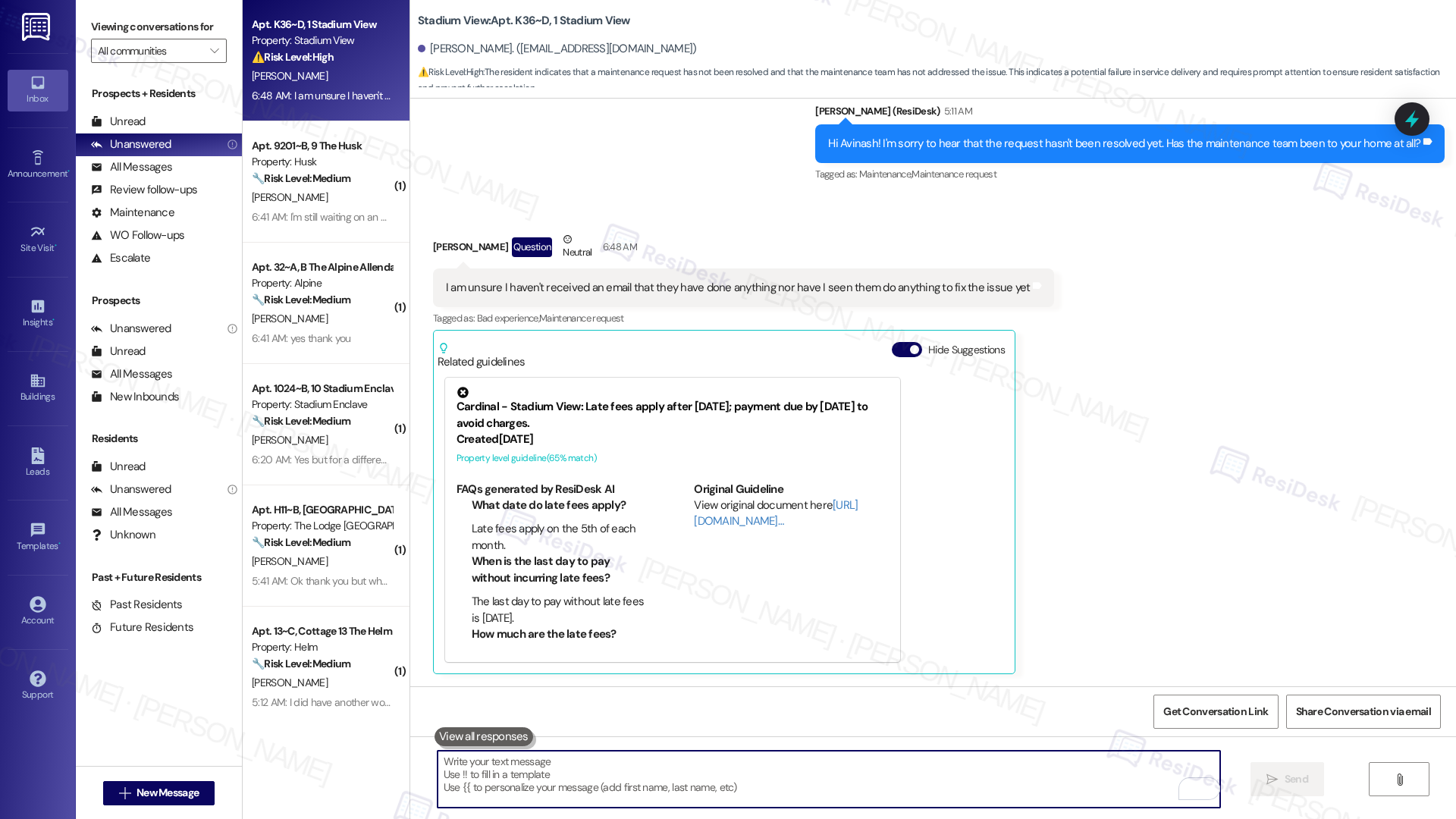
paste textarea "Could you let me know what specific repair you need in your unit? The only requ…"
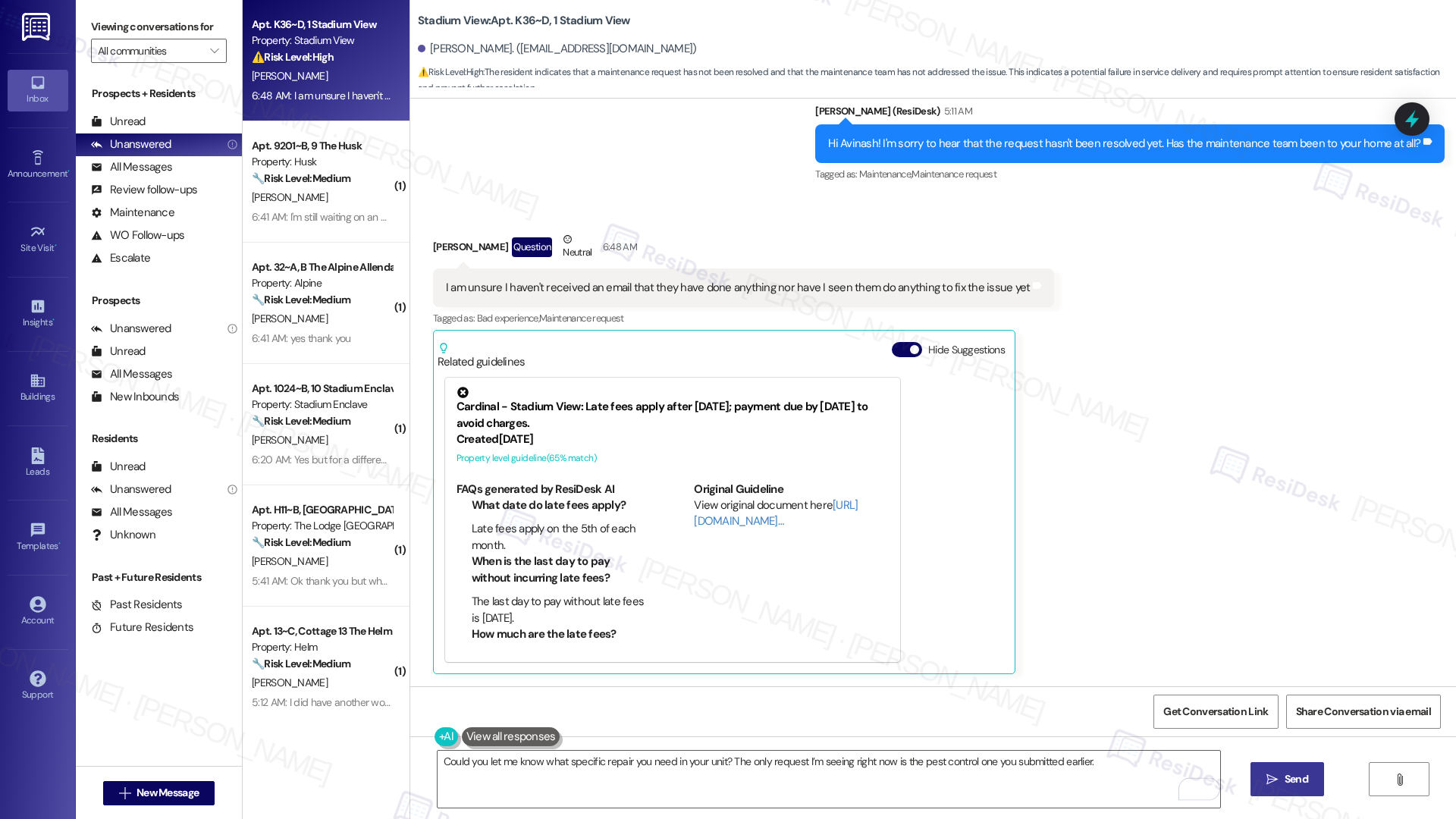
click at [1098, 551] on span " Send" at bounding box center [1288, 779] width 48 height 16
type textarea "Hi {{first_name}}, I understand your work order hasn't been resolved. Let me fo…"
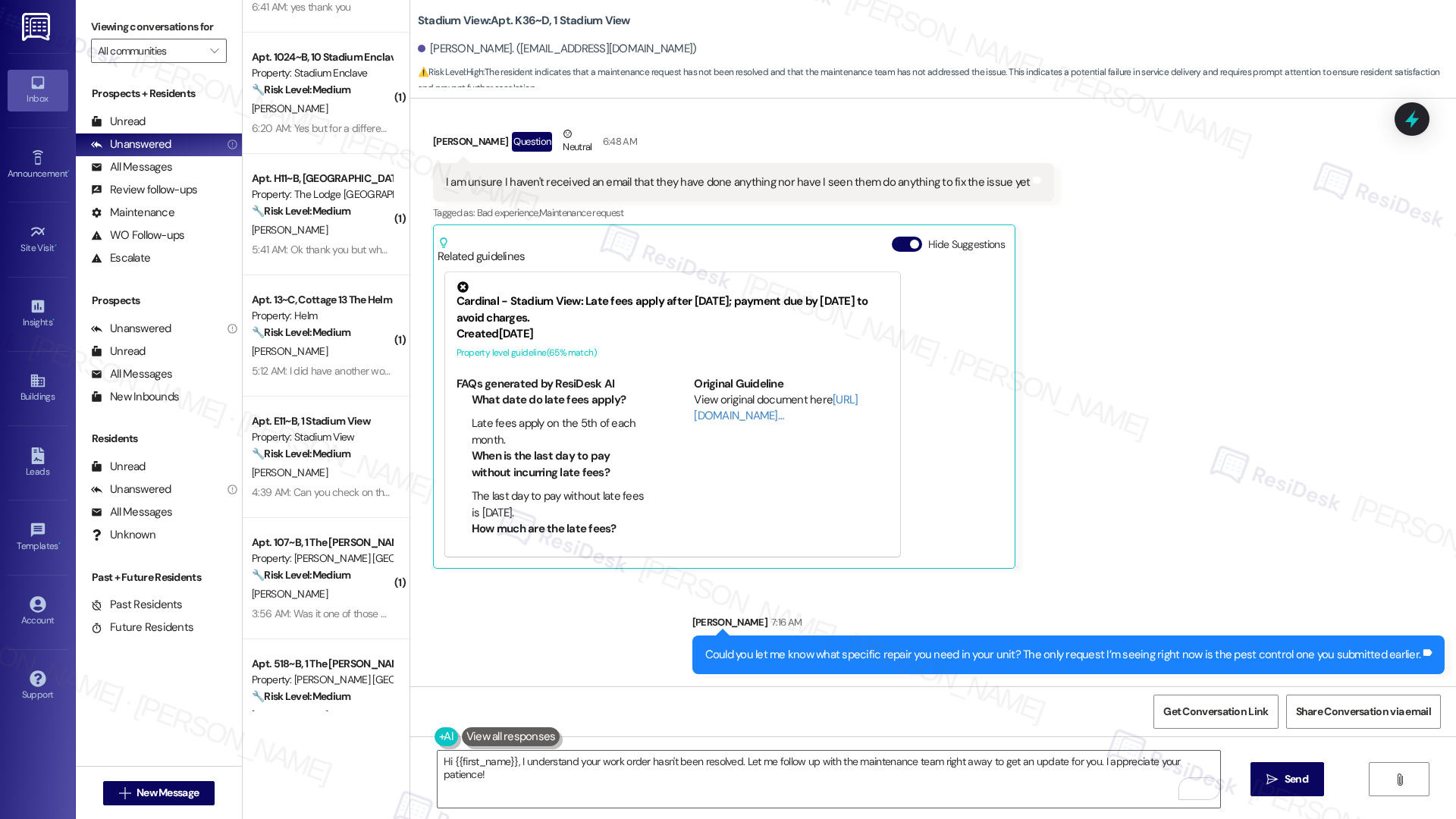
scroll to position [381, 0]
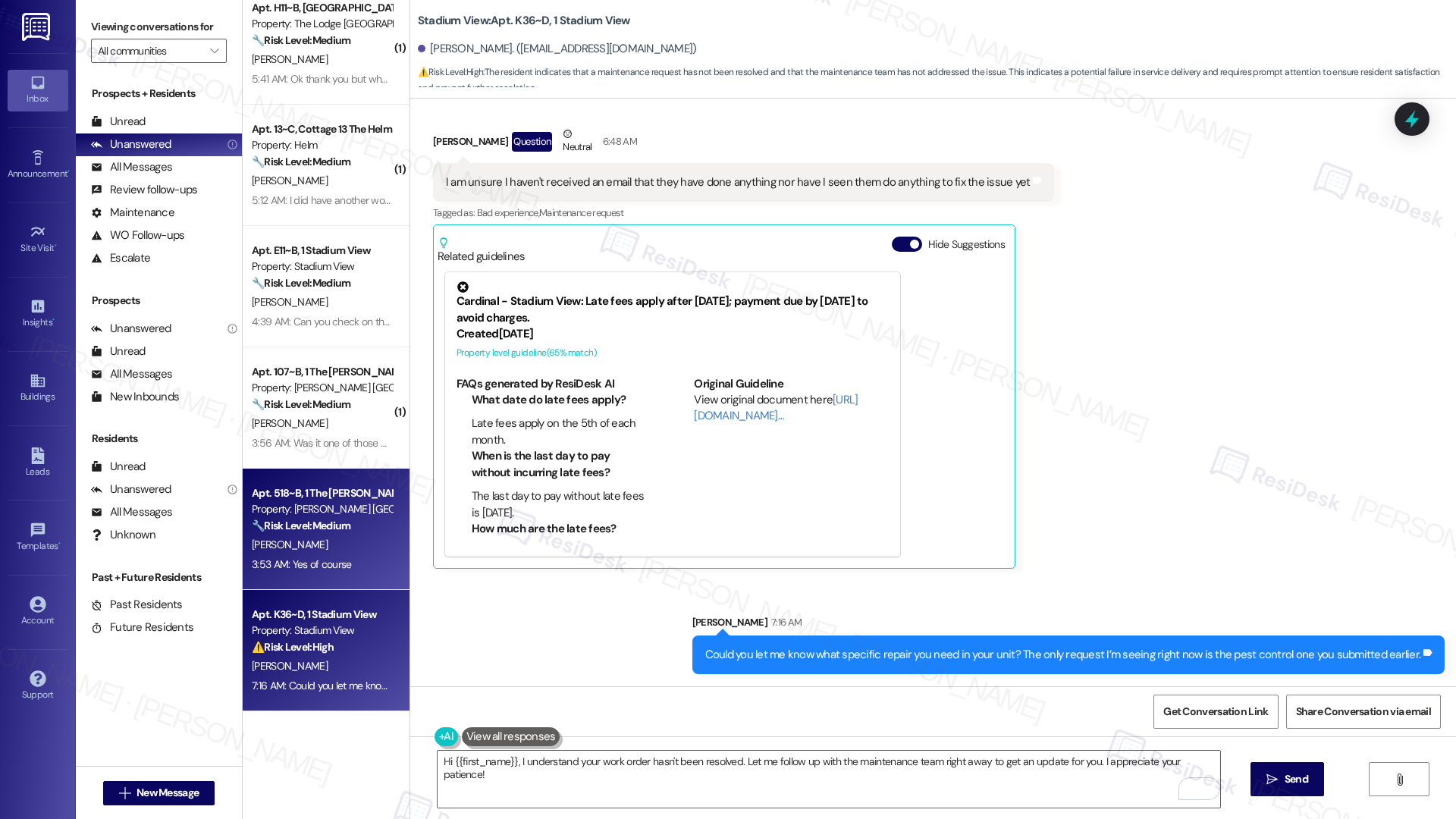
click at [357, 545] on div "L. Hansen" at bounding box center [322, 544] width 143 height 19
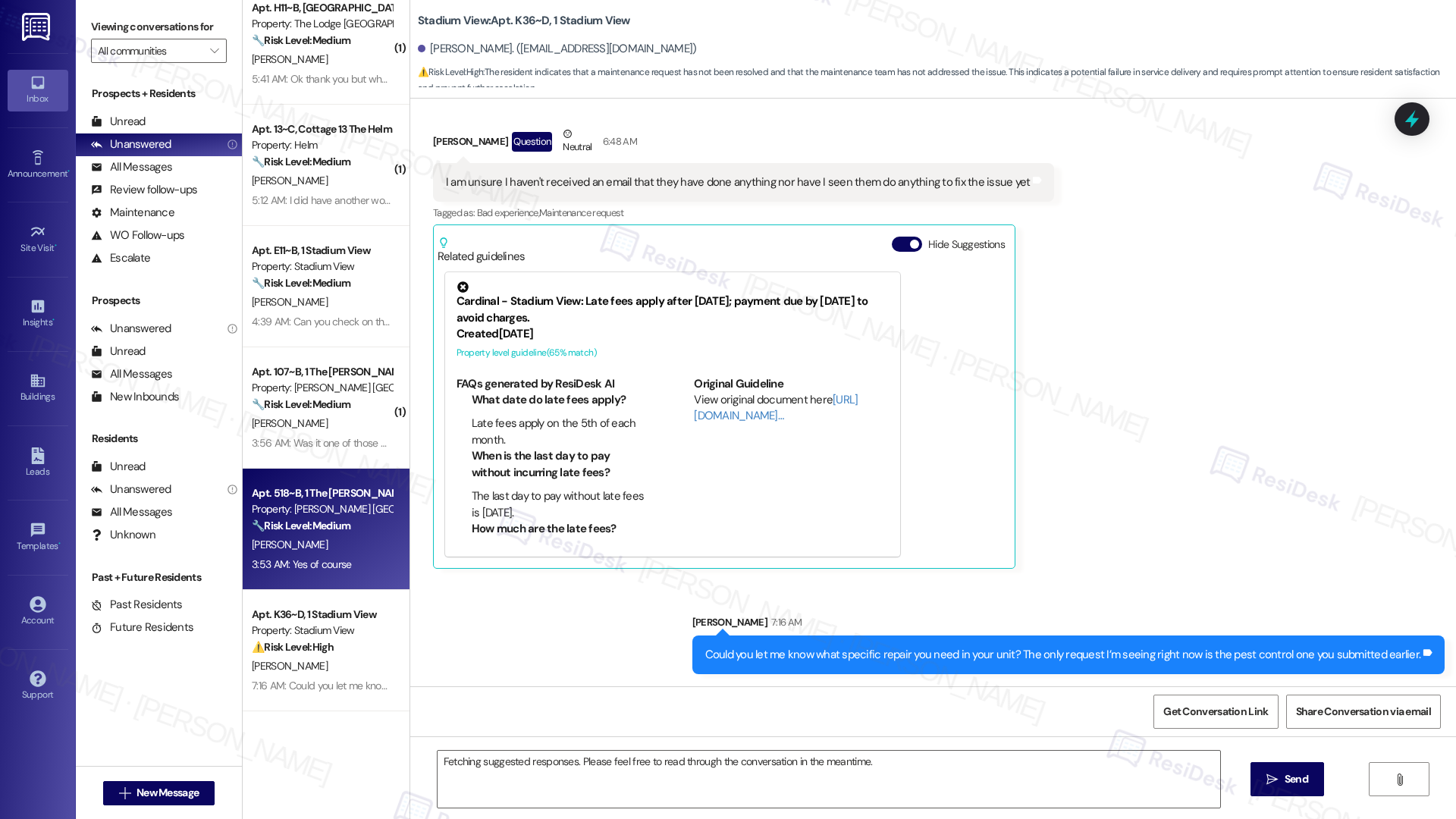
scroll to position [181, 0]
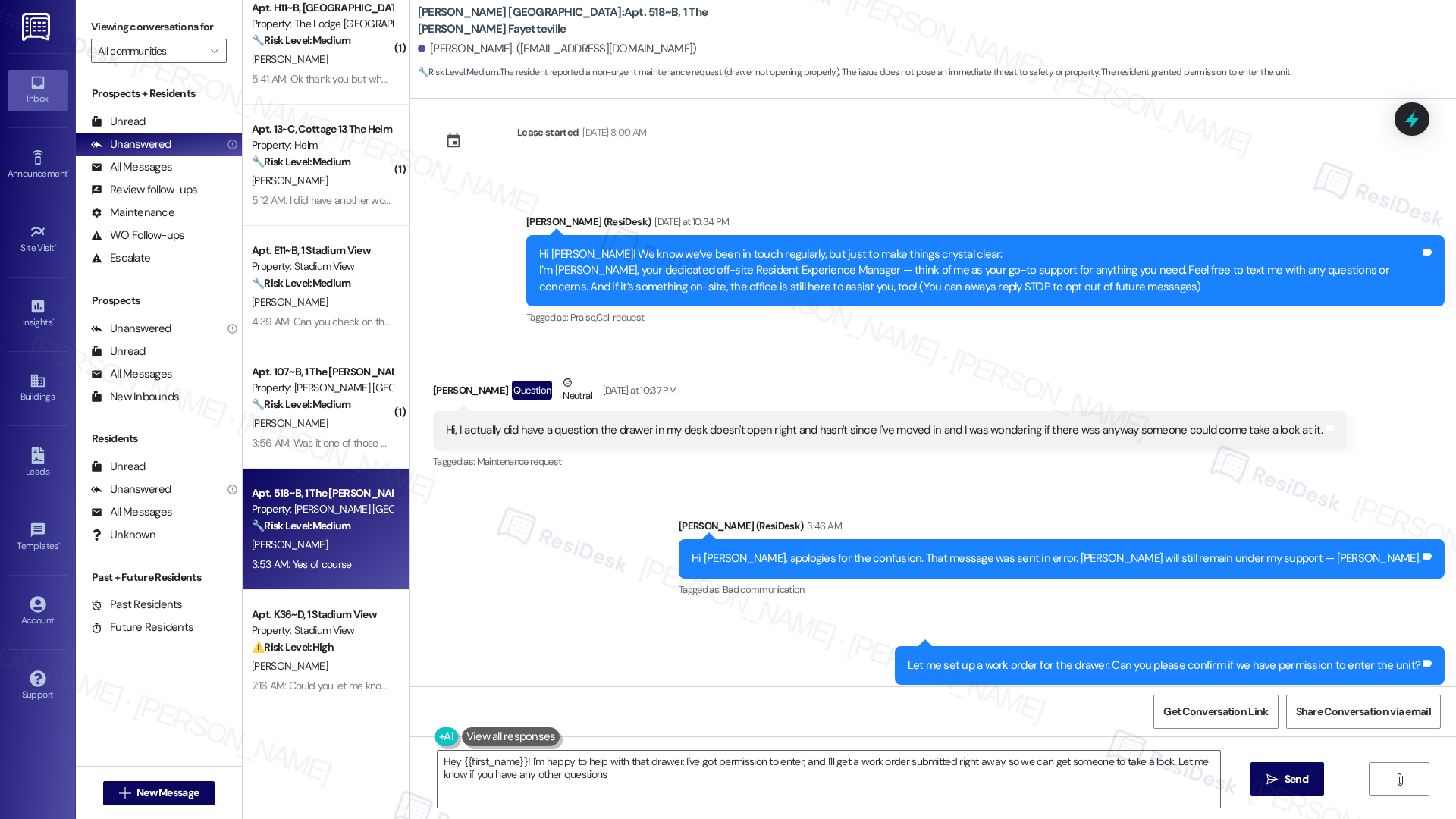
type textarea "Hey {{first_name}}! I'm happy to help with that drawer. I've got permission to …"
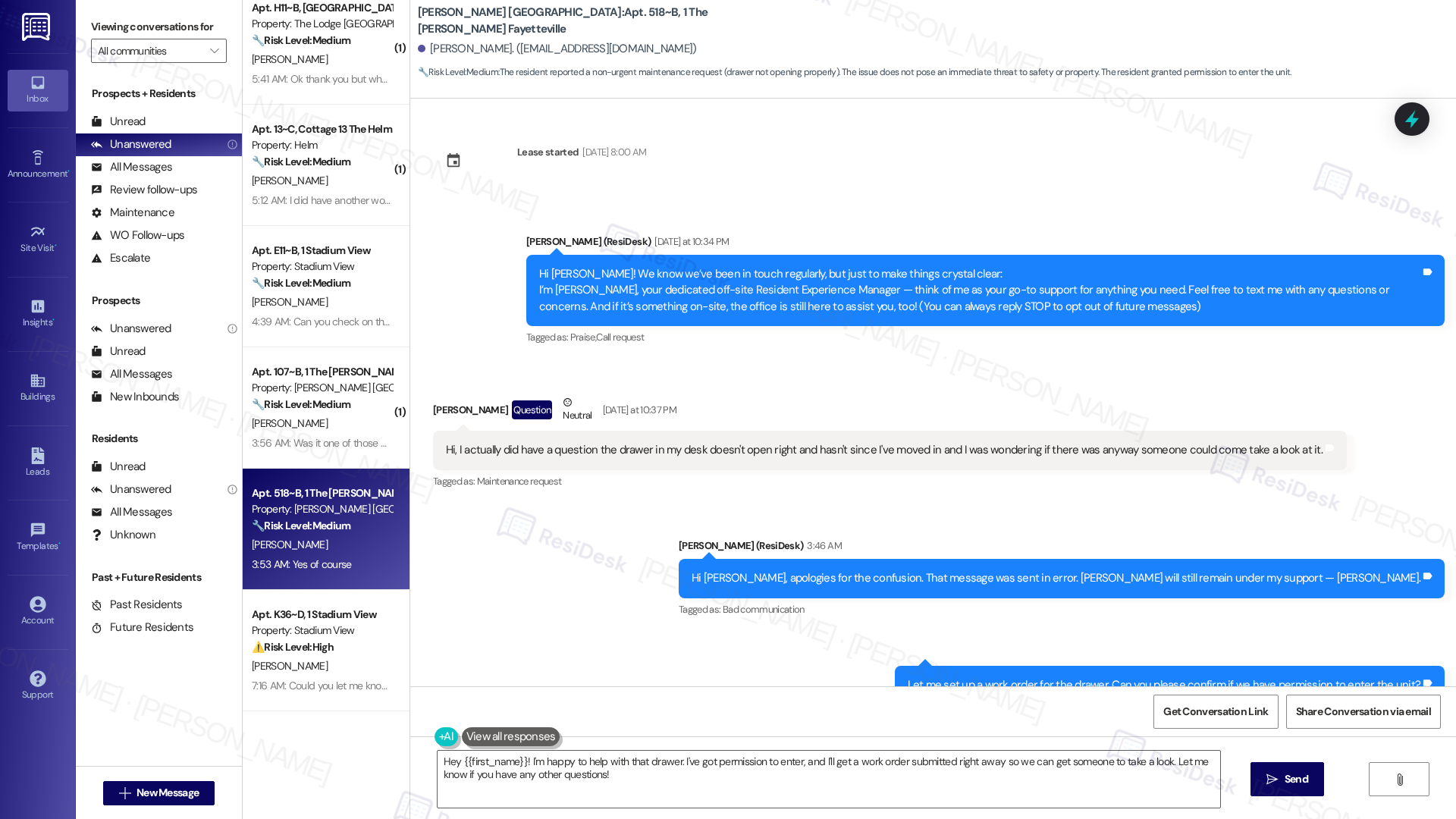
scroll to position [0, 0]
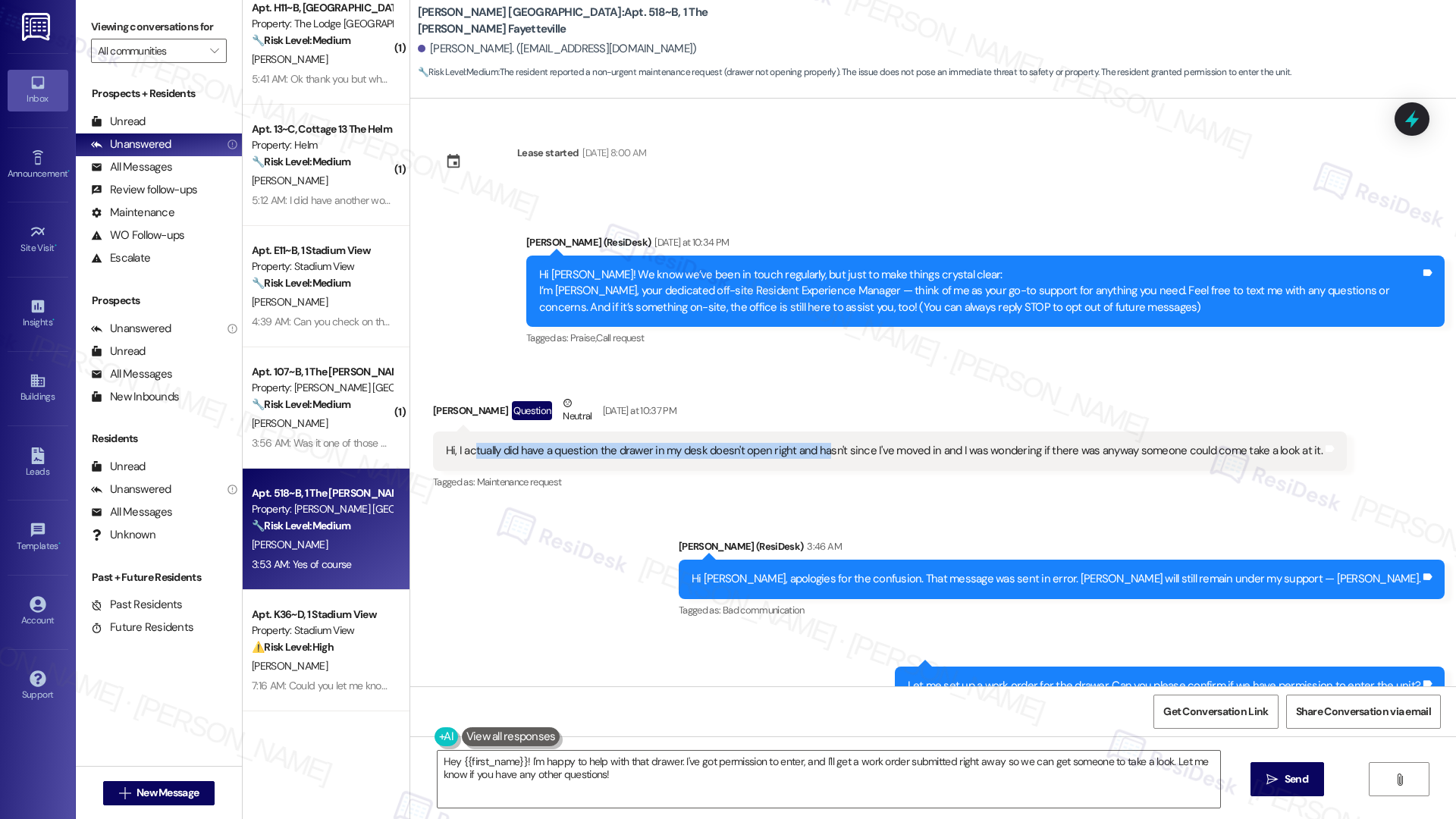
drag, startPoint x: 460, startPoint y: 448, endPoint x: 811, endPoint y: 454, distance: 351.1
click at [811, 454] on div "Hi, I actually did have a question the drawer in my desk doesn't open right and…" at bounding box center [885, 451] width 877 height 16
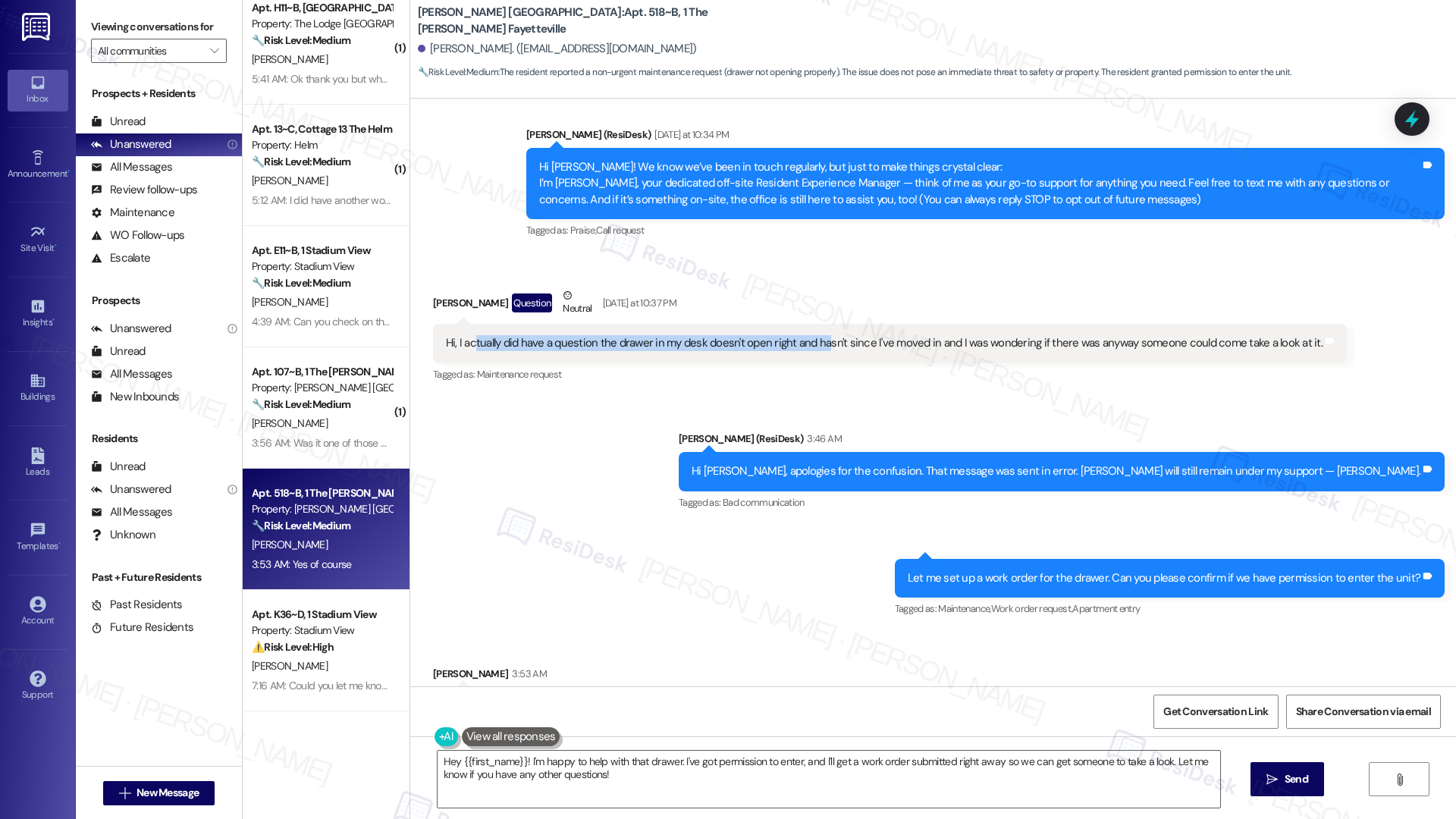
scroll to position [108, 0]
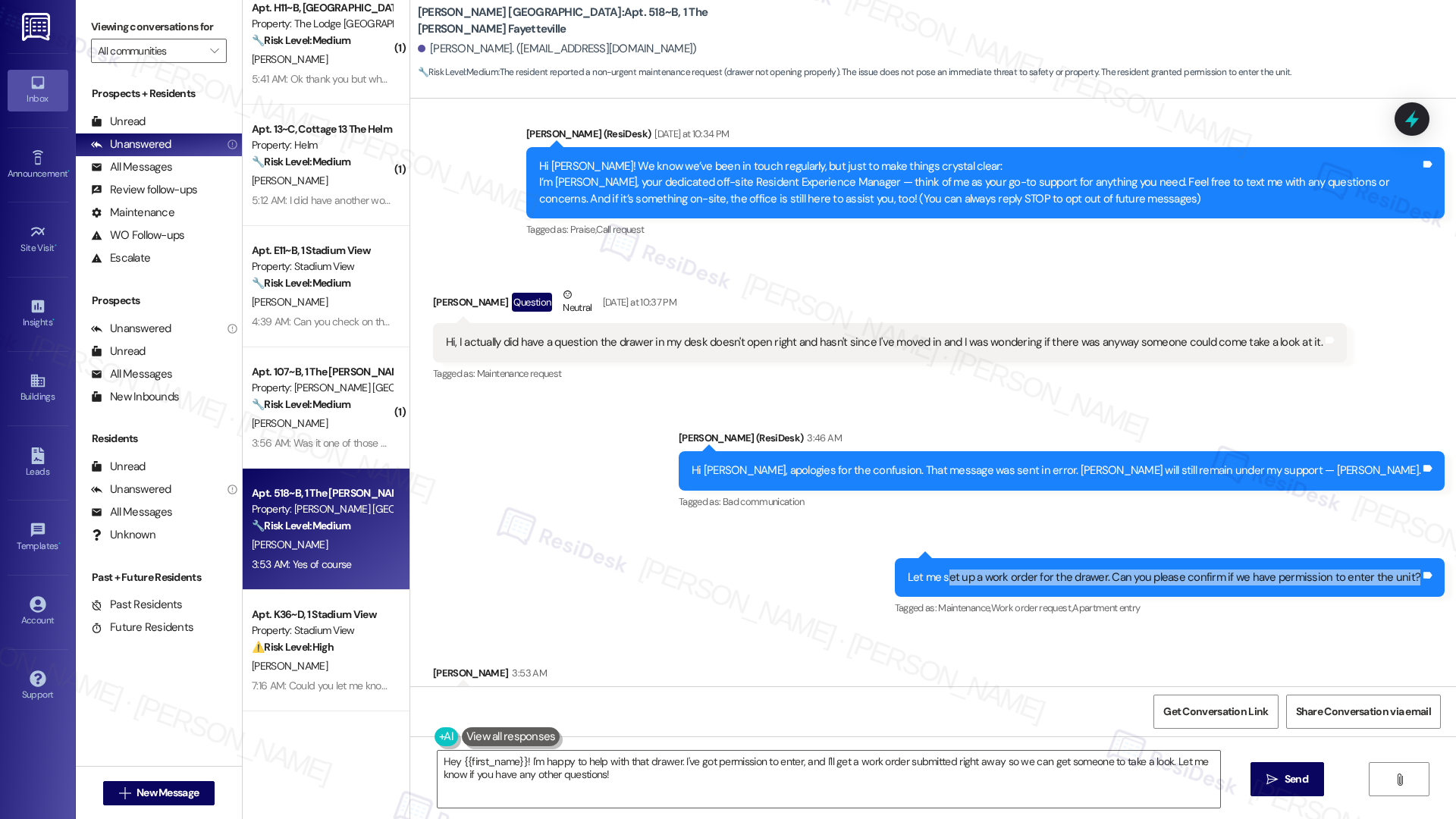
drag, startPoint x: 955, startPoint y: 583, endPoint x: 1172, endPoint y: 589, distance: 217.1
click at [1098, 551] on div "Let me set up a work order for the drawer. Can you please confirm if we have pe…" at bounding box center [1170, 578] width 551 height 38
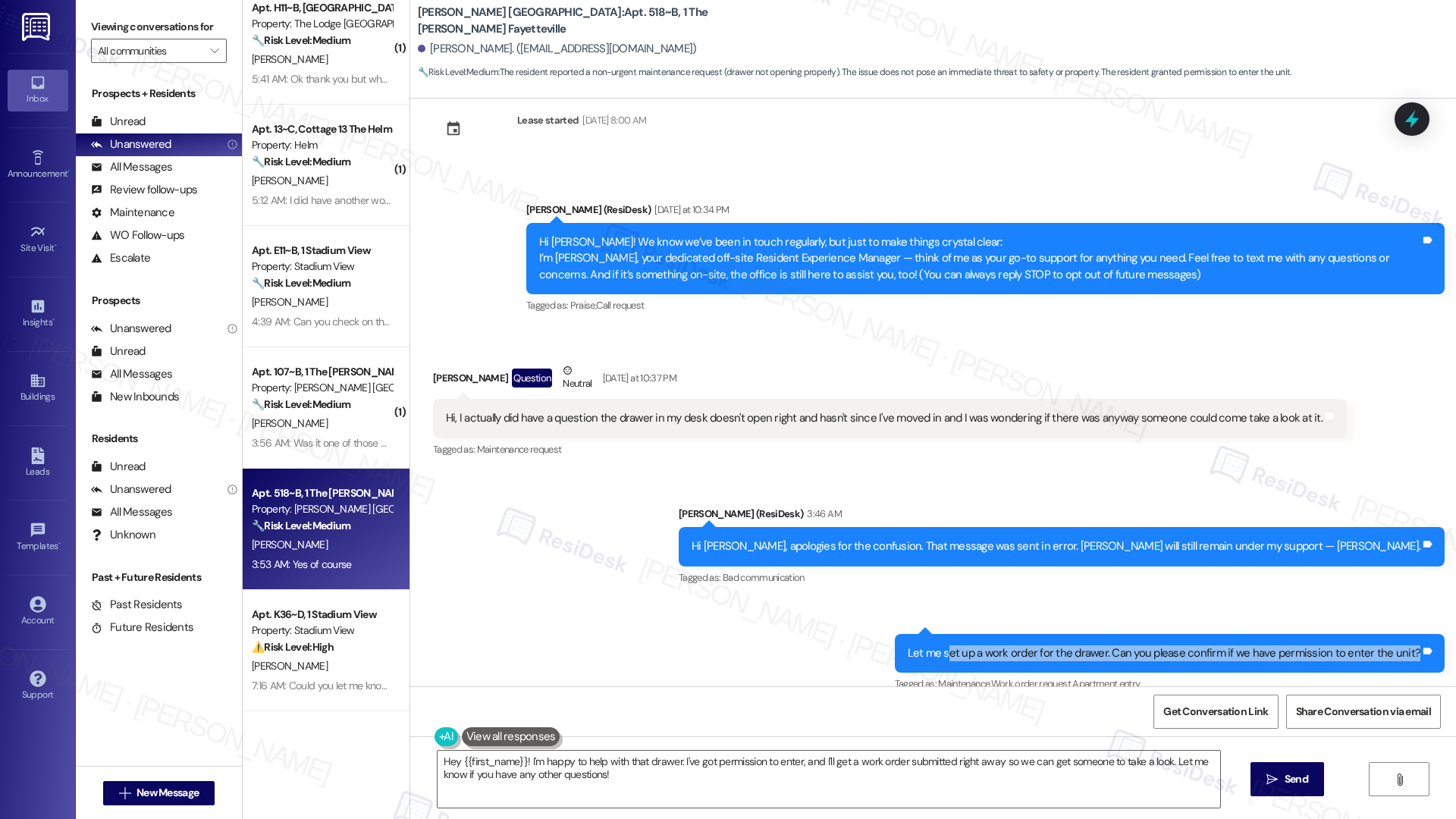
scroll to position [33, 0]
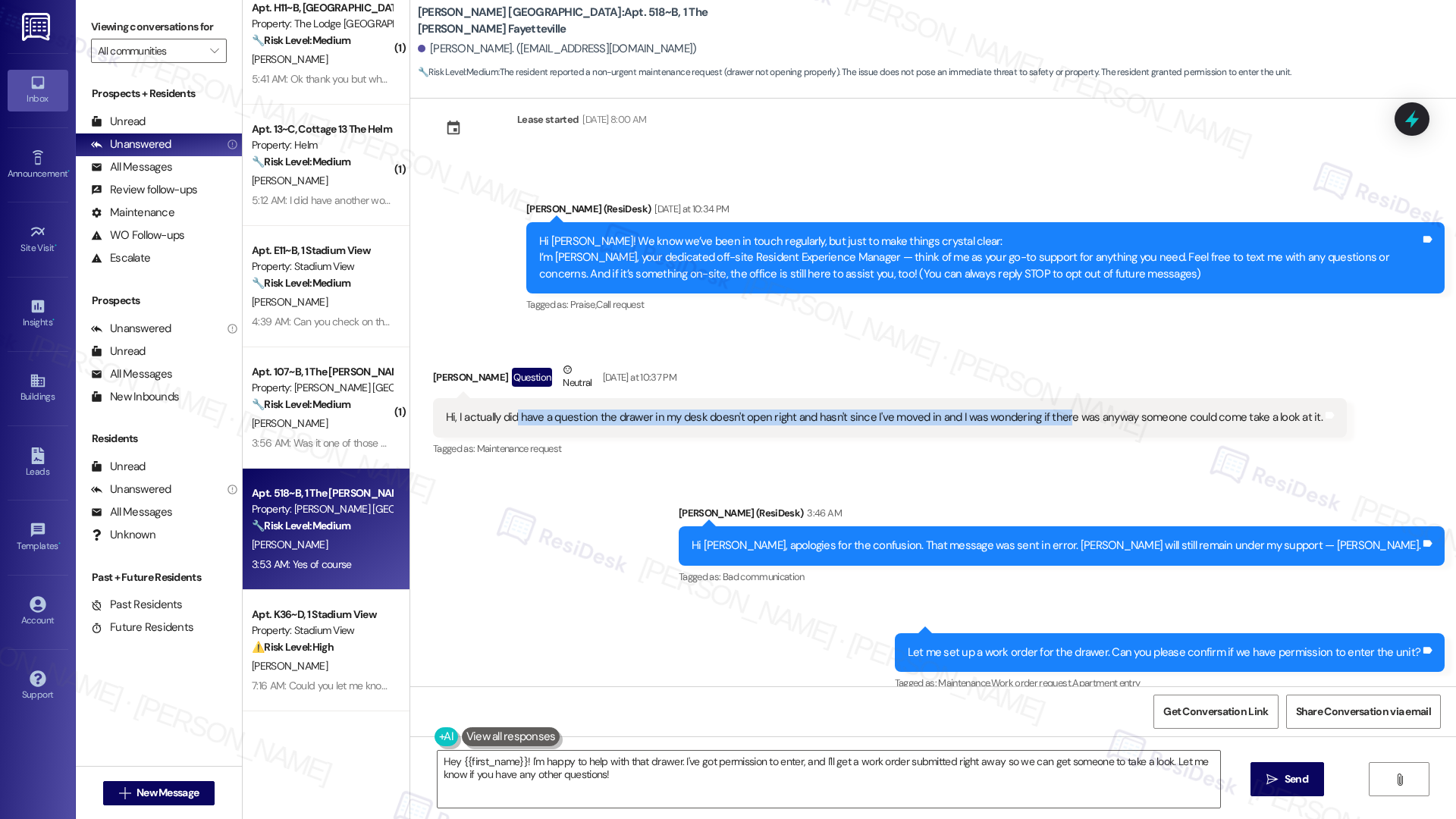
drag, startPoint x: 503, startPoint y: 419, endPoint x: 1049, endPoint y: 425, distance: 546.0
click at [1049, 425] on div "Hi, I actually did have a question the drawer in my desk doesn't open right and…" at bounding box center [885, 417] width 877 height 16
click at [590, 418] on div "Hi, I actually did have a question the drawer in my desk doesn't open right and…" at bounding box center [885, 417] width 877 height 16
drag, startPoint x: 583, startPoint y: 418, endPoint x: 602, endPoint y: 418, distance: 19.0
click at [657, 416] on div "Hi, I actually did have a question the drawer in my desk doesn't open right and…" at bounding box center [885, 417] width 877 height 16
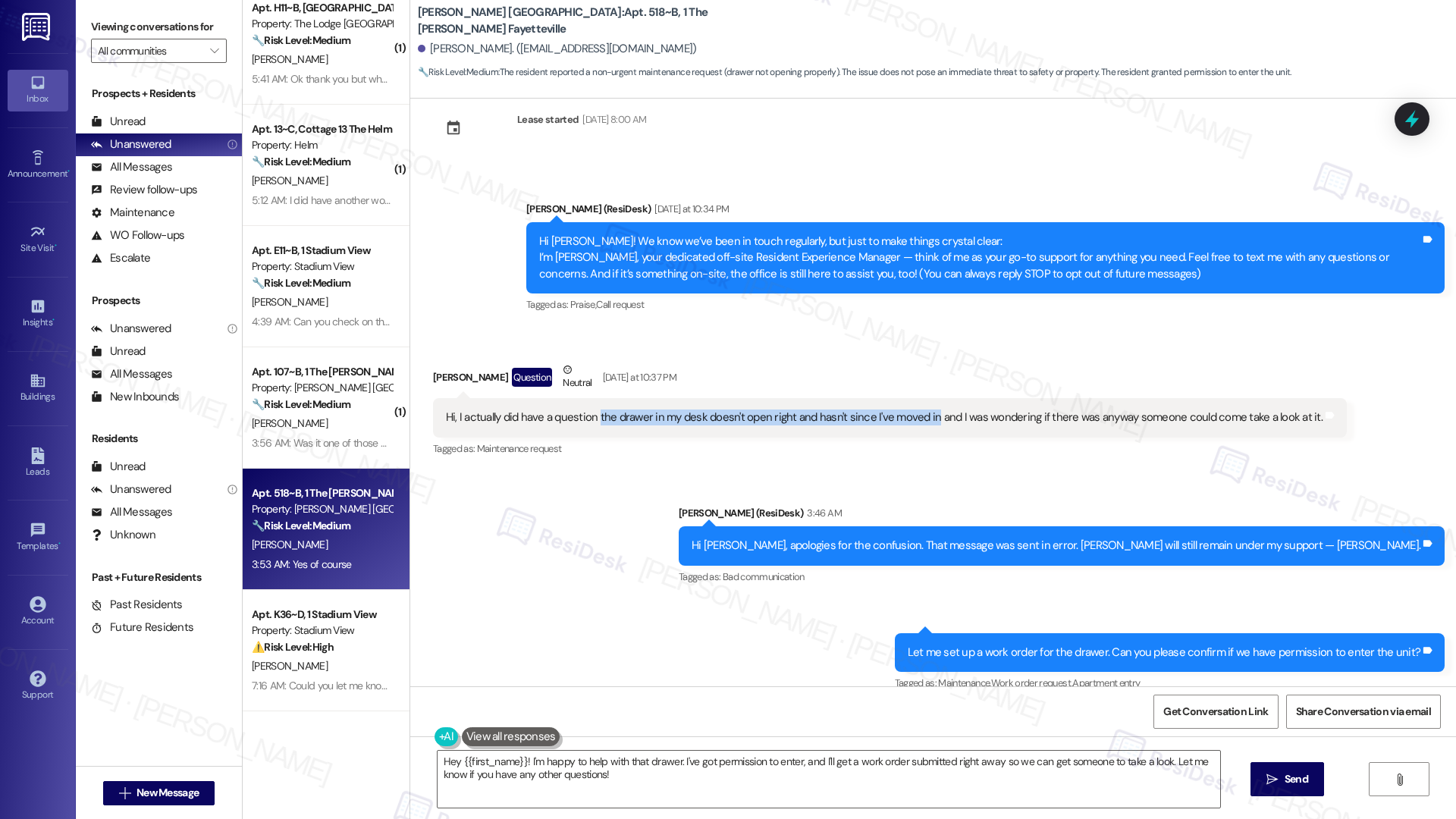
drag, startPoint x: 585, startPoint y: 418, endPoint x: 914, endPoint y: 416, distance: 329.0
click at [917, 415] on div "Hi, I actually did have a question the drawer in my desk doesn't open right and…" at bounding box center [885, 417] width 877 height 16
copy div "the drawer in my desk doesn't open right and hasn't since I've moved in"
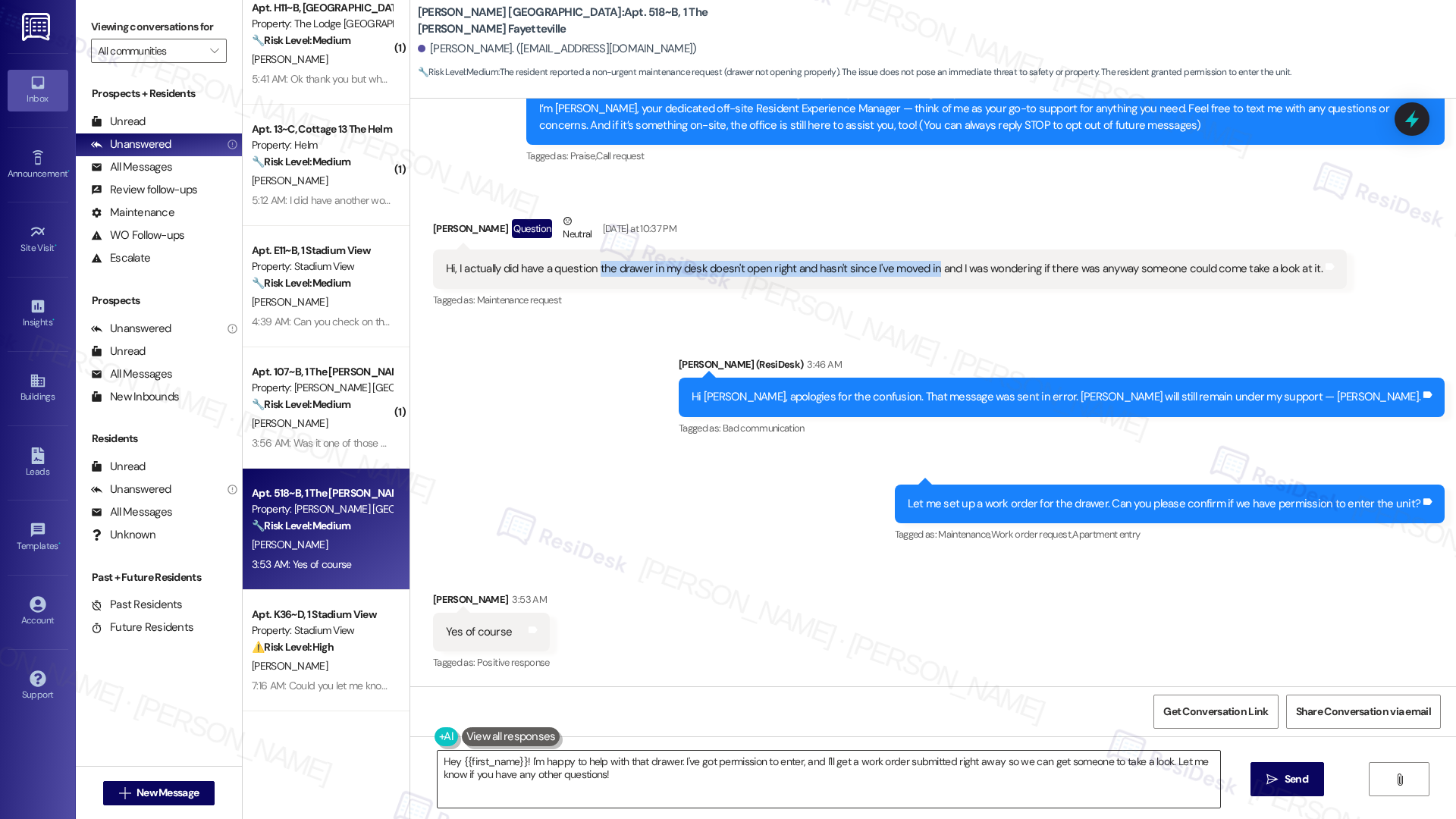
click at [631, 551] on textarea "Hey {{first_name}}! I'm happy to help with that drawer. I've got permission to …" at bounding box center [829, 779] width 783 height 57
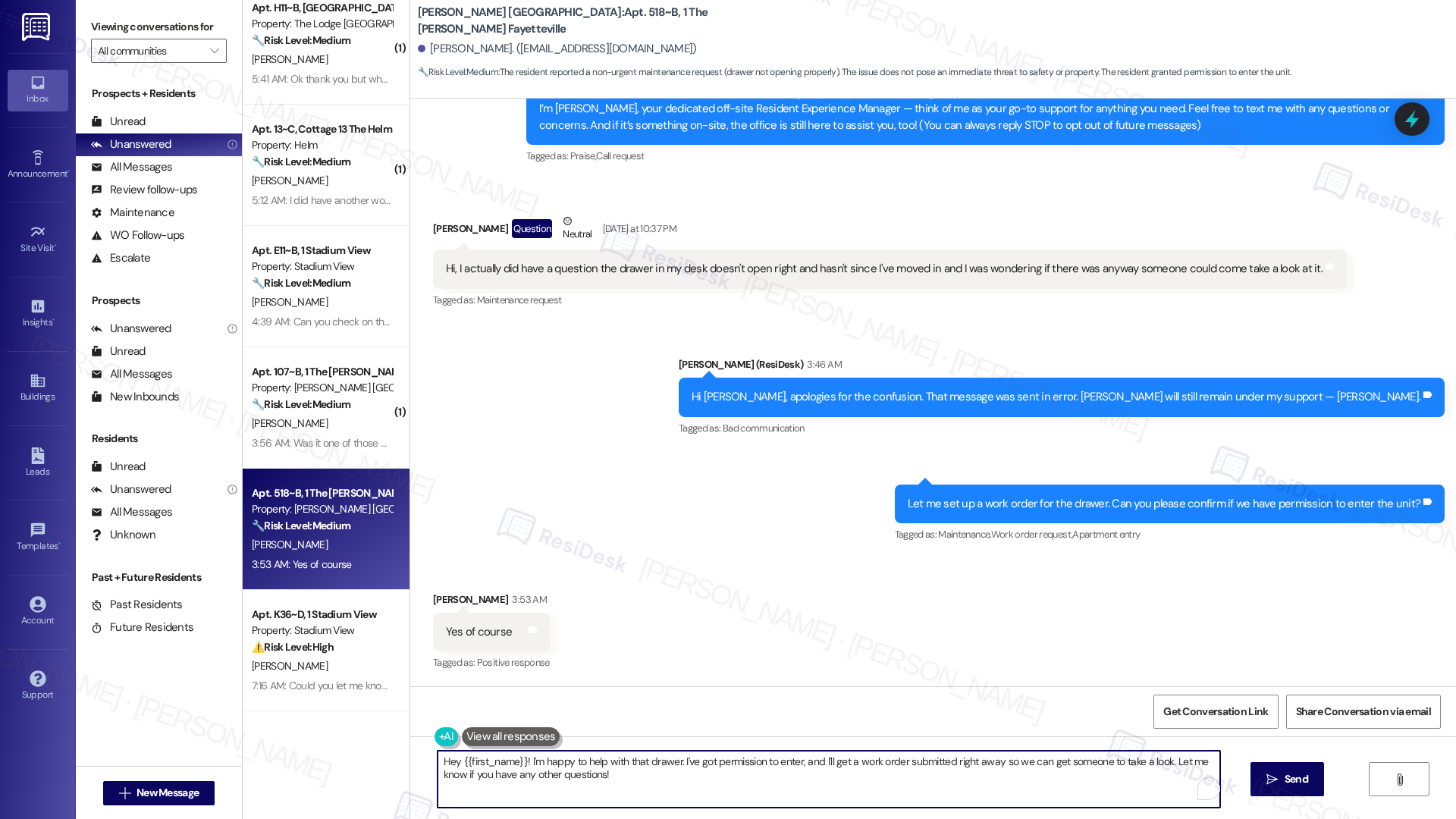
click at [630, 551] on textarea "Hey {{first_name}}! I'm happy to help with that drawer. I've got permission to …" at bounding box center [829, 779] width 783 height 57
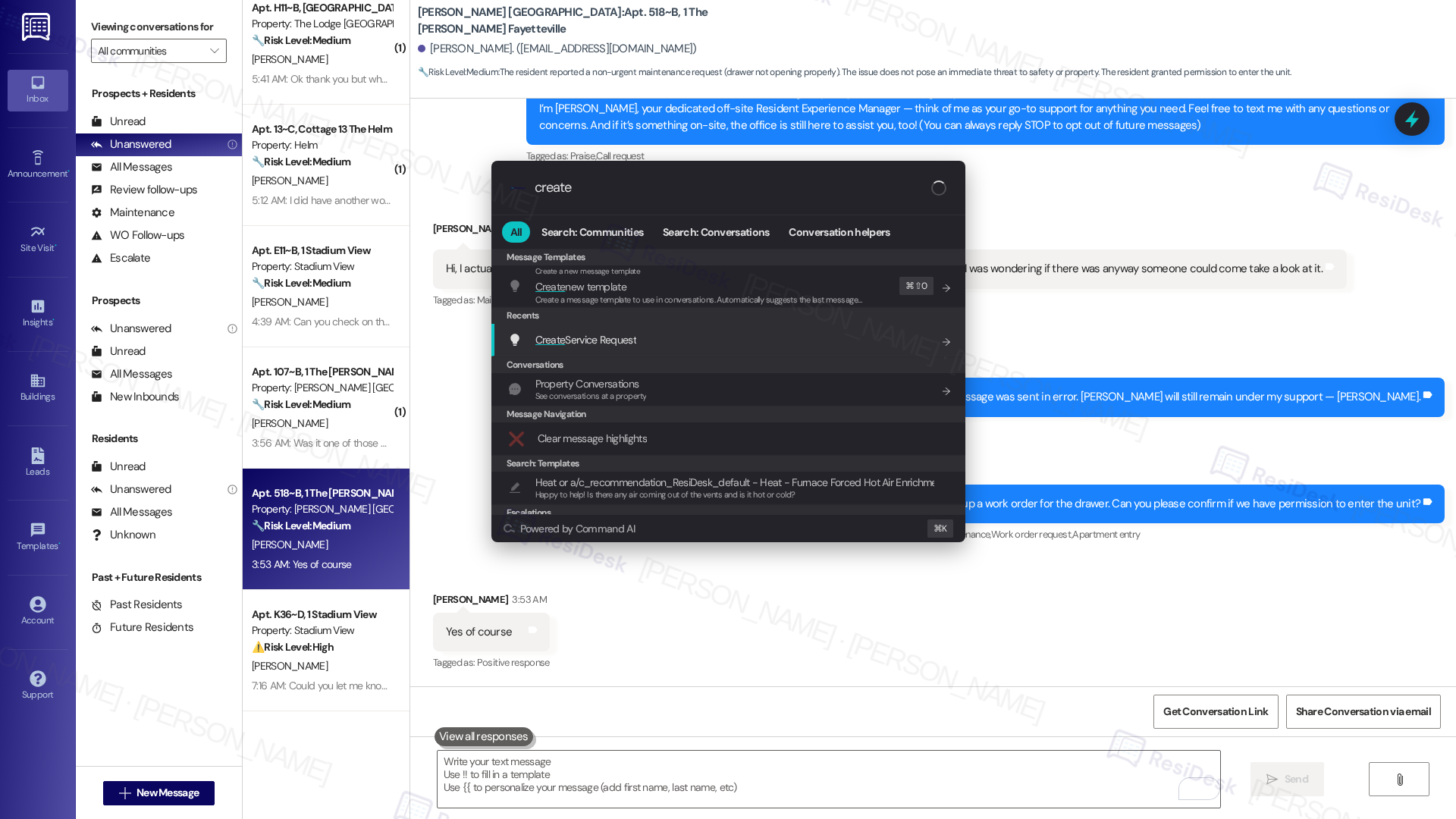
type input "create"
click at [688, 340] on div "Create Service Request Add shortcut" at bounding box center [730, 340] width 444 height 17
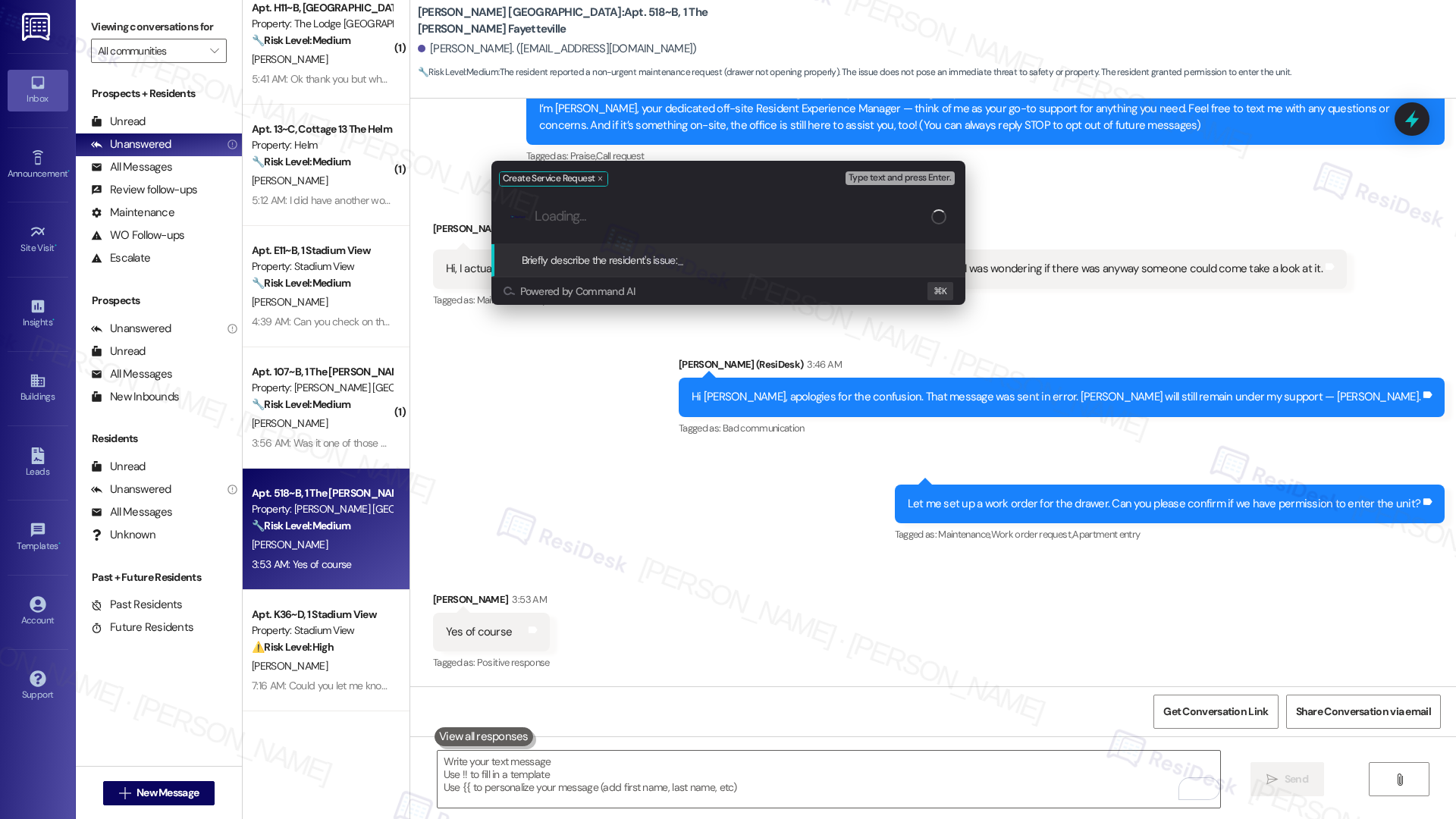
click at [655, 217] on input "Loading..." at bounding box center [733, 216] width 397 height 16
paste input "Desk drawer does not open properly."
type input "Desk drawer does not open properly"
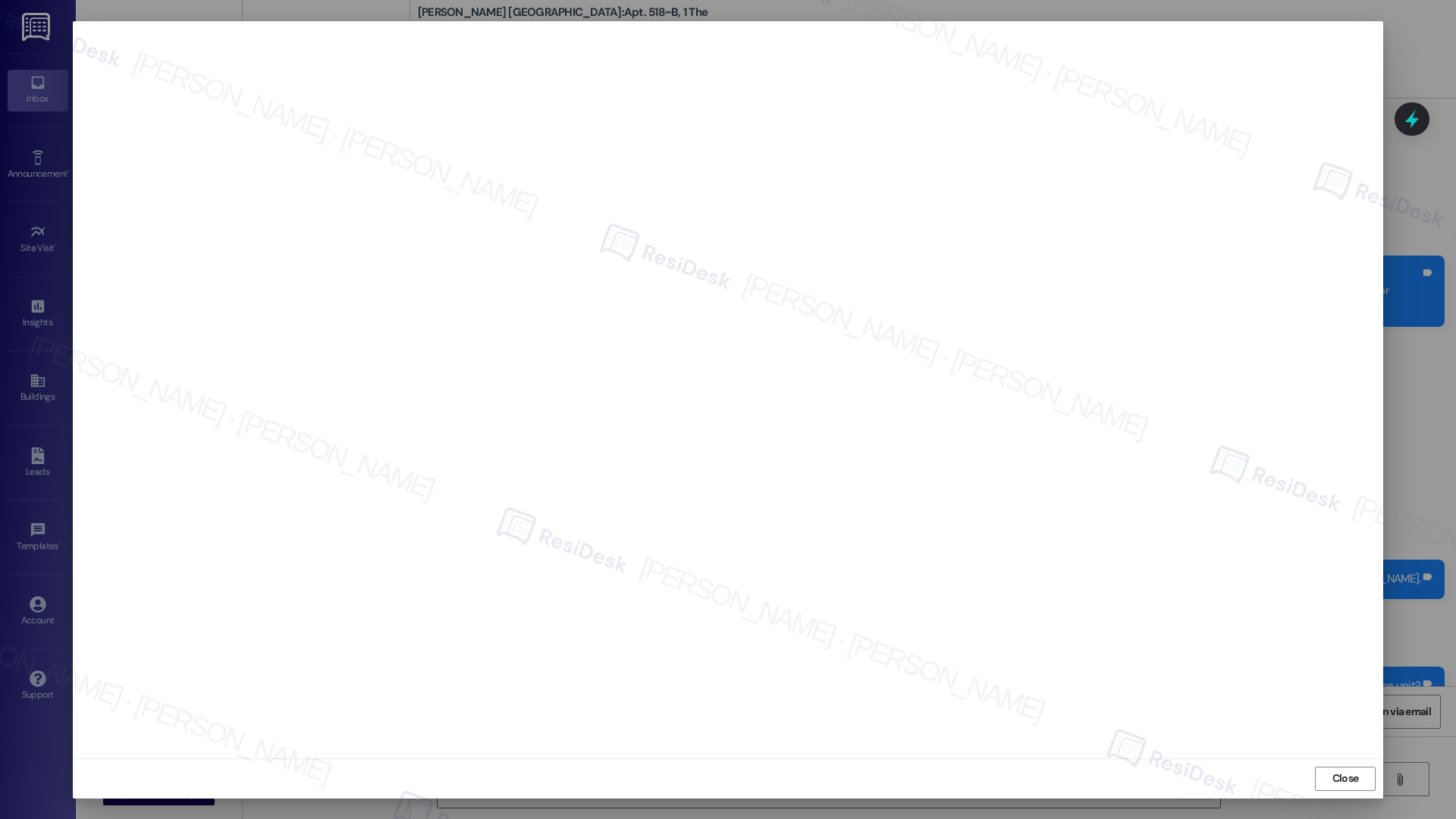
scroll to position [182, 0]
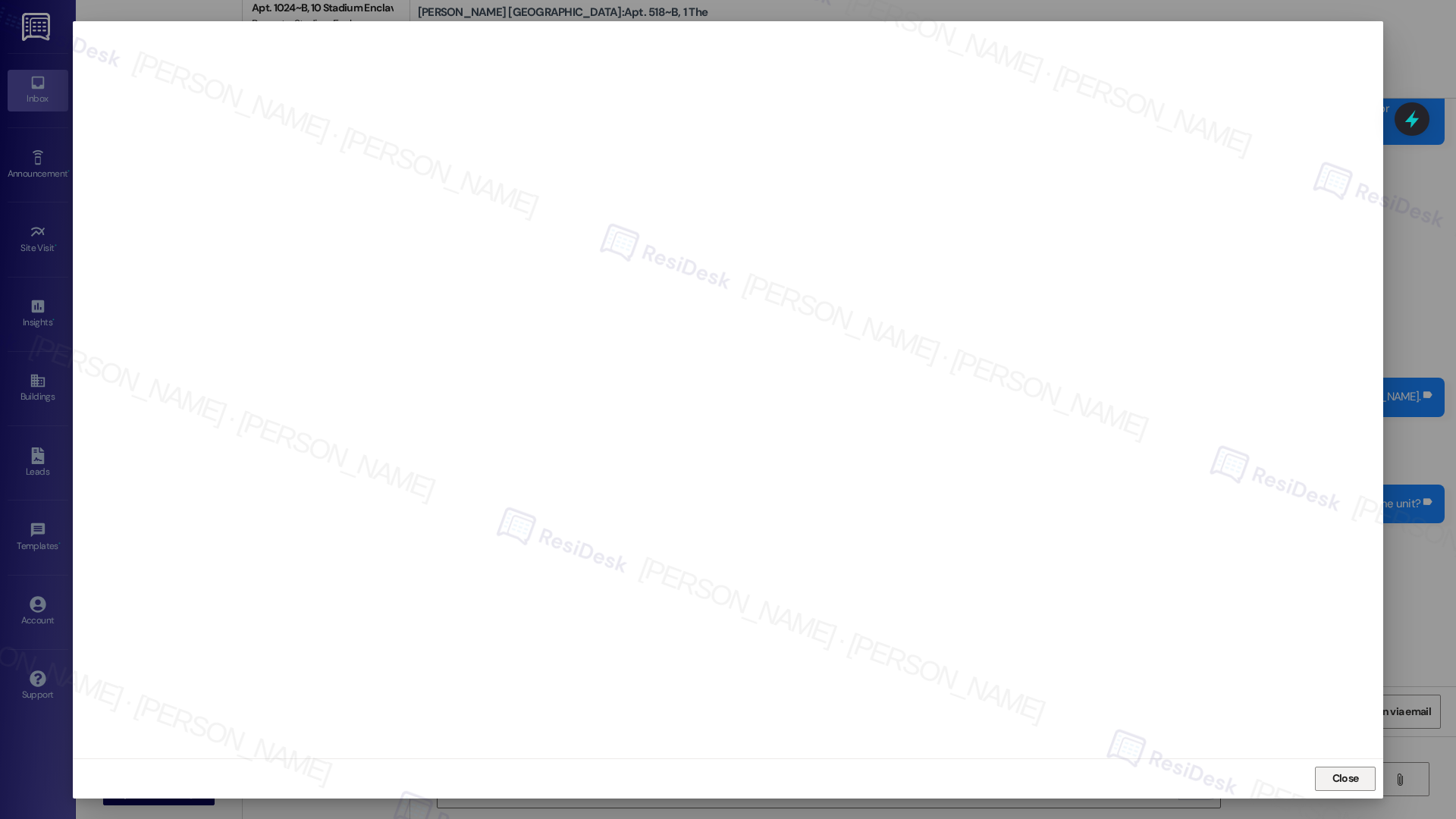
click at [1337, 775] on span "Close" at bounding box center [1345, 778] width 27 height 16
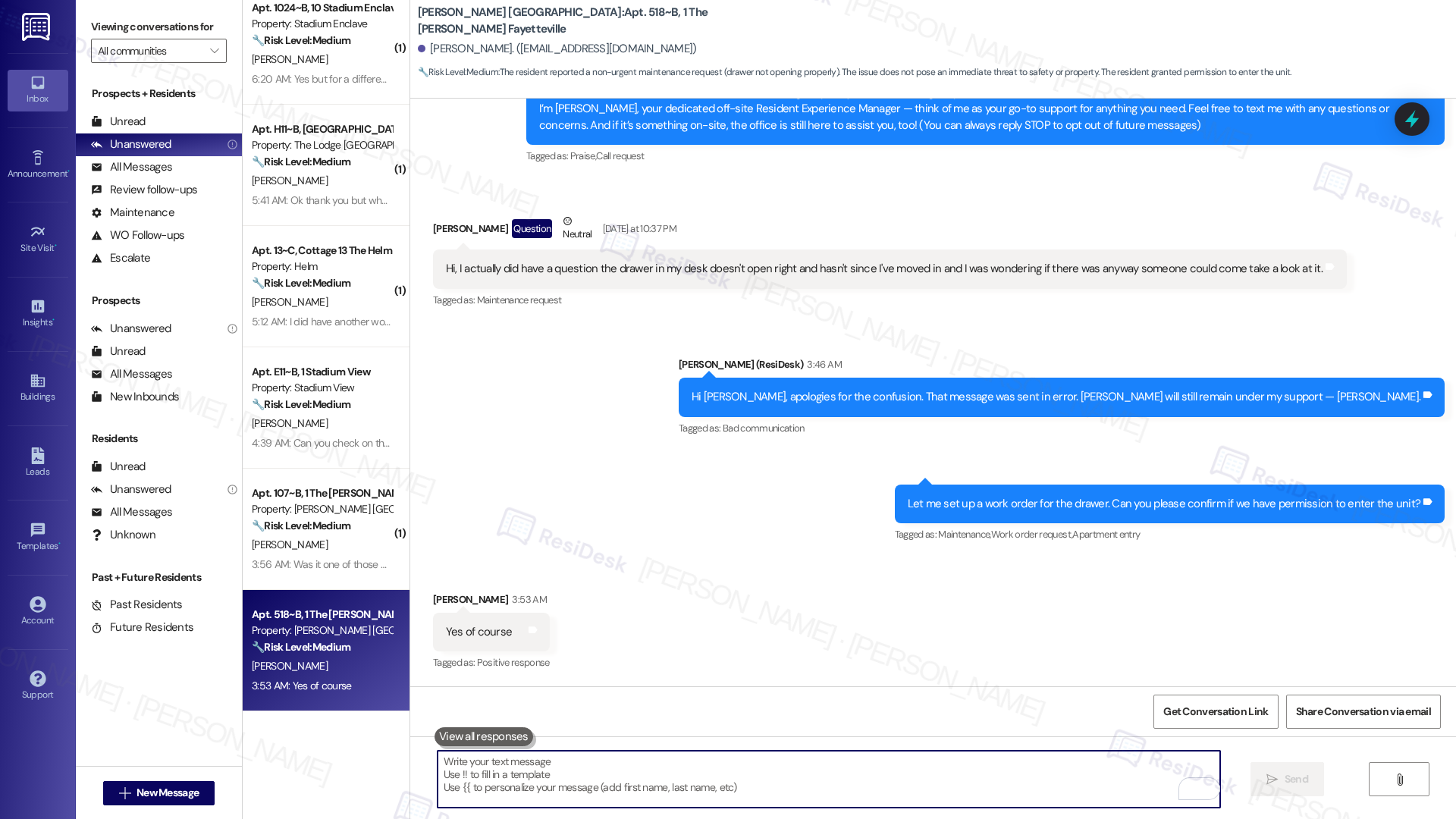
click at [625, 776] on textarea "To enrich screen reader interactions, please activate Accessibility in Grammarl…" at bounding box center [829, 779] width 783 height 57
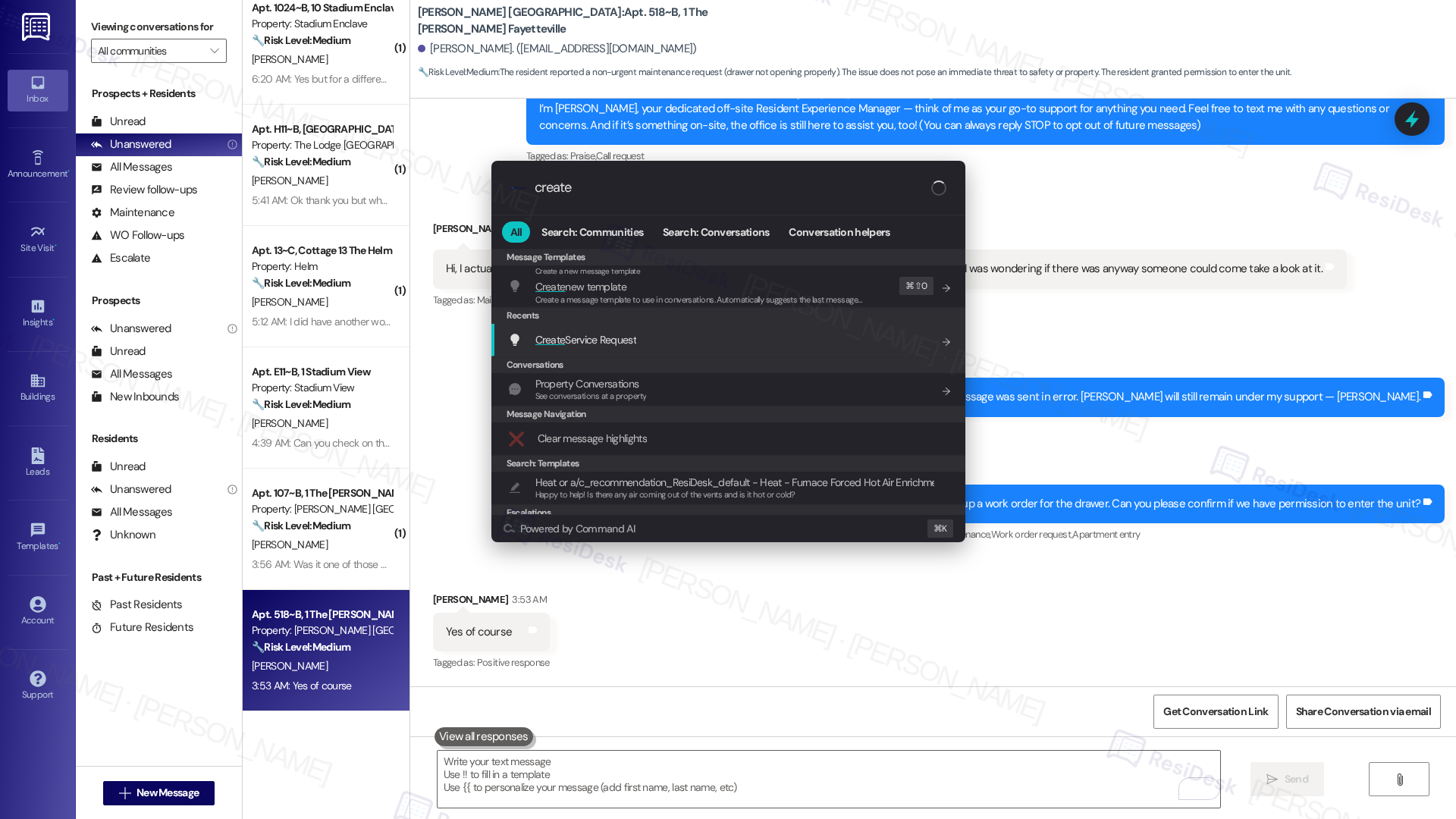
type input "create"
click at [636, 340] on span "Create Service Request" at bounding box center [585, 340] width 101 height 14
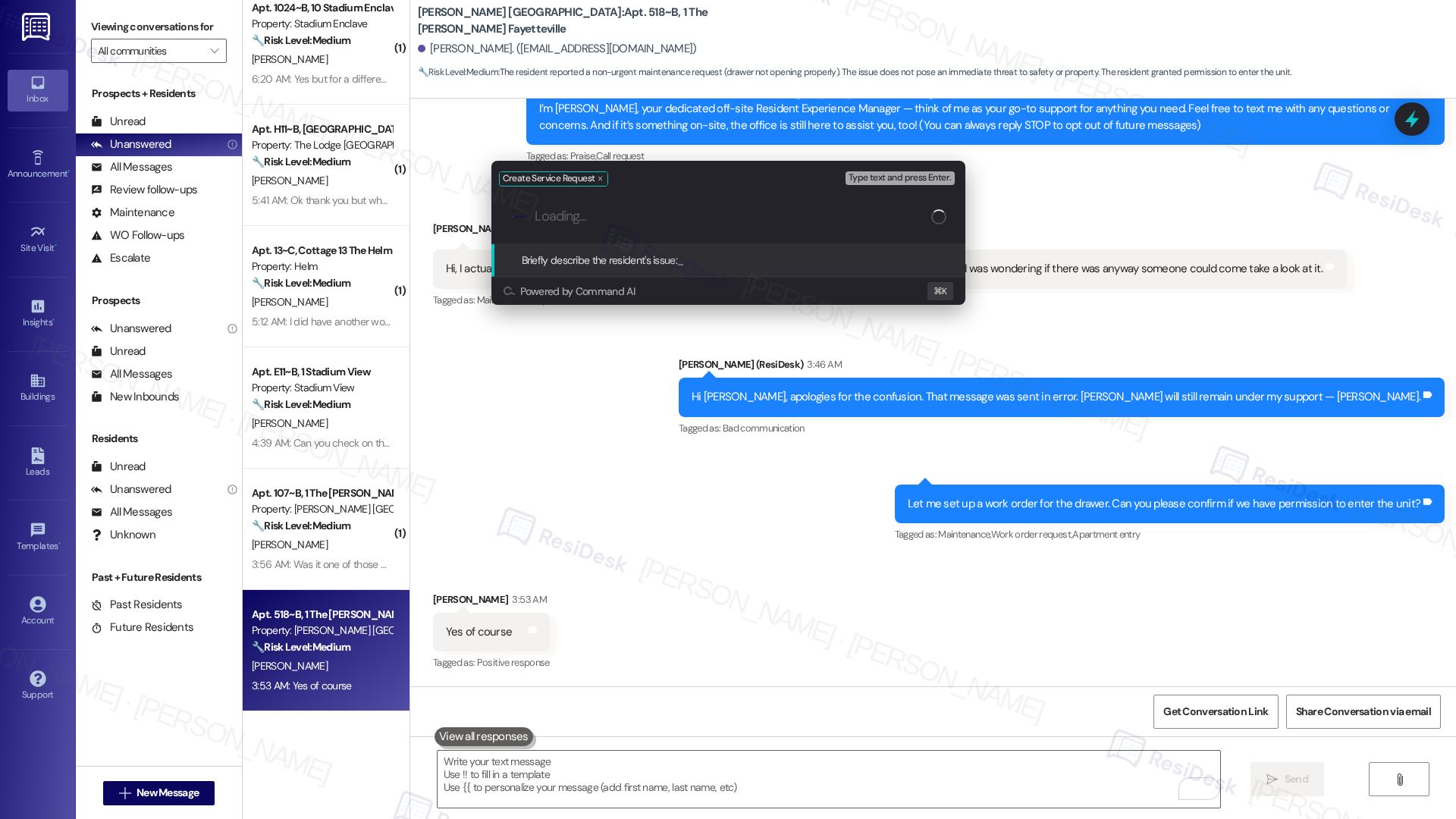
paste input "Resident Concern: Desk drawer does not open properly. Issue has been present si…"
type input "Resident Concern: Desk drawer does not open properly. Issue has been present si…"
click at [641, 227] on div ".cls-1{fill:#0a055f;}.cls-2{fill:#0cc4c4;} resideskLogoBlueOrange" at bounding box center [728, 216] width 474 height 54
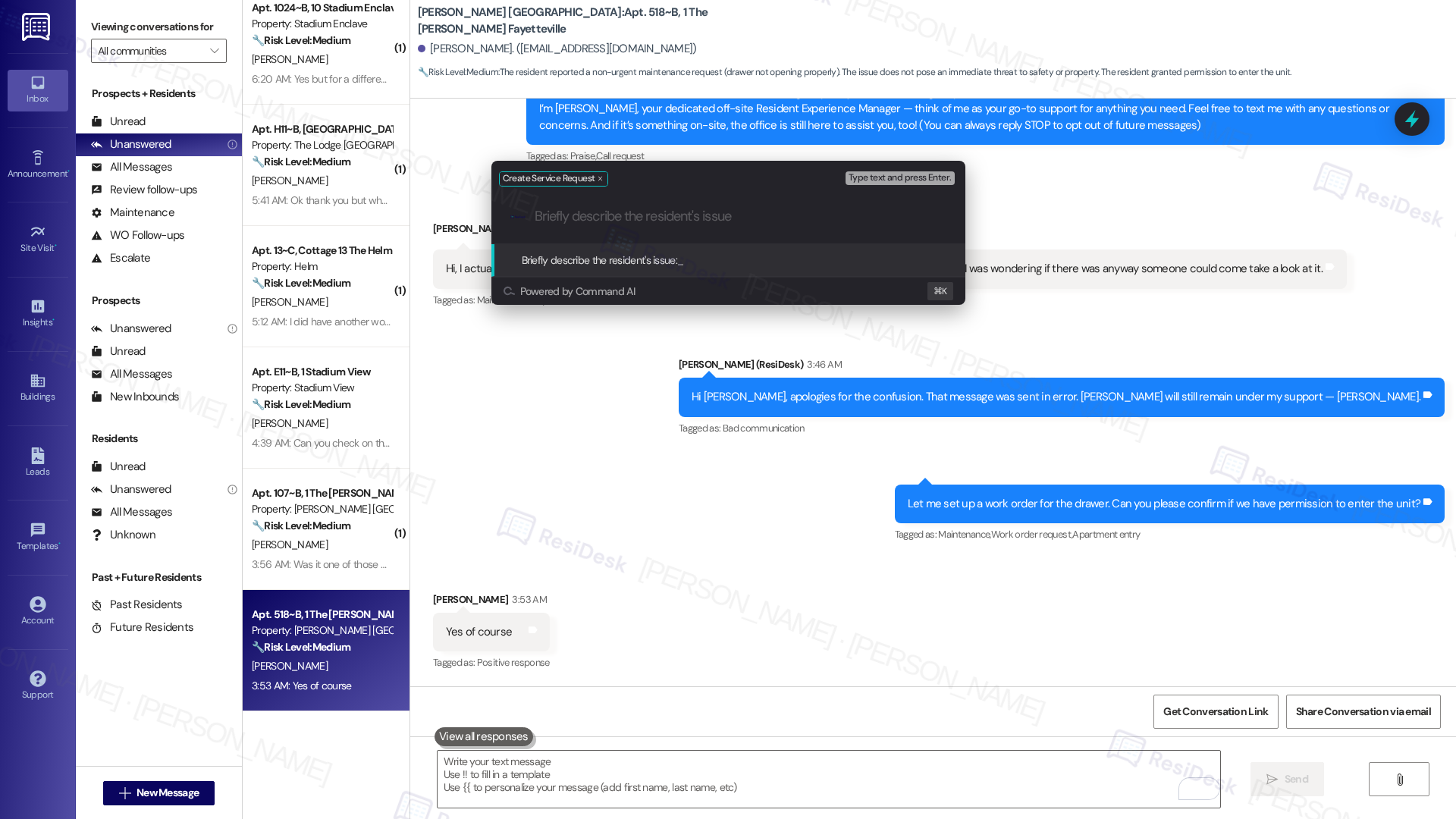
click at [642, 218] on input "Briefly describe the resident's issue" at bounding box center [740, 216] width 411 height 16
paste input "Desk drawer does not open properly"
type input "Desk drawer does not open properly"
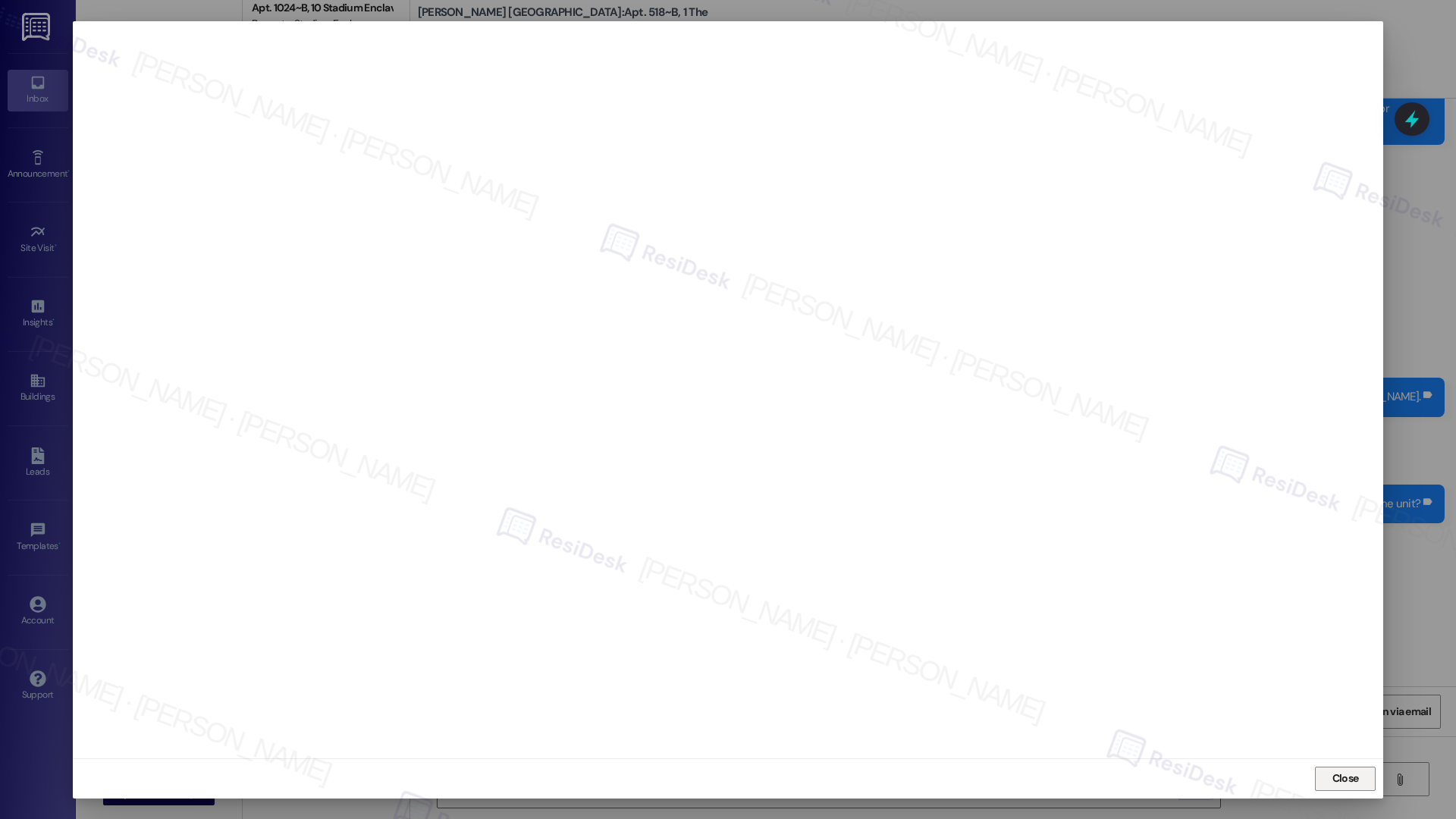
click at [1325, 782] on button "Close" at bounding box center [1345, 779] width 61 height 25
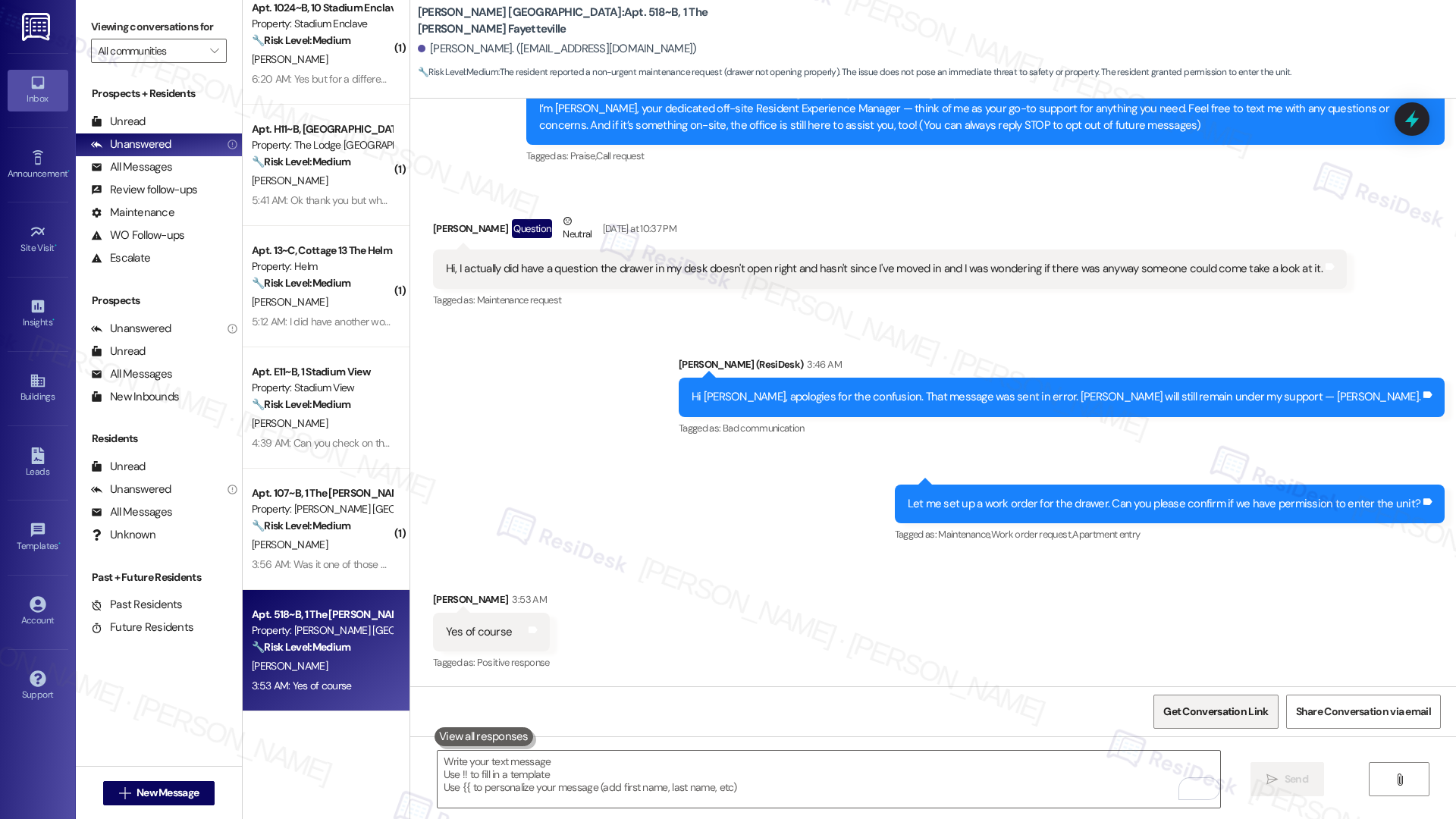
click at [1199, 711] on span "Get Conversation Link" at bounding box center [1215, 711] width 105 height 16
click at [852, 771] on textarea "To enrich screen reader interactions, please activate Accessibility in Grammarl…" at bounding box center [829, 779] width 783 height 57
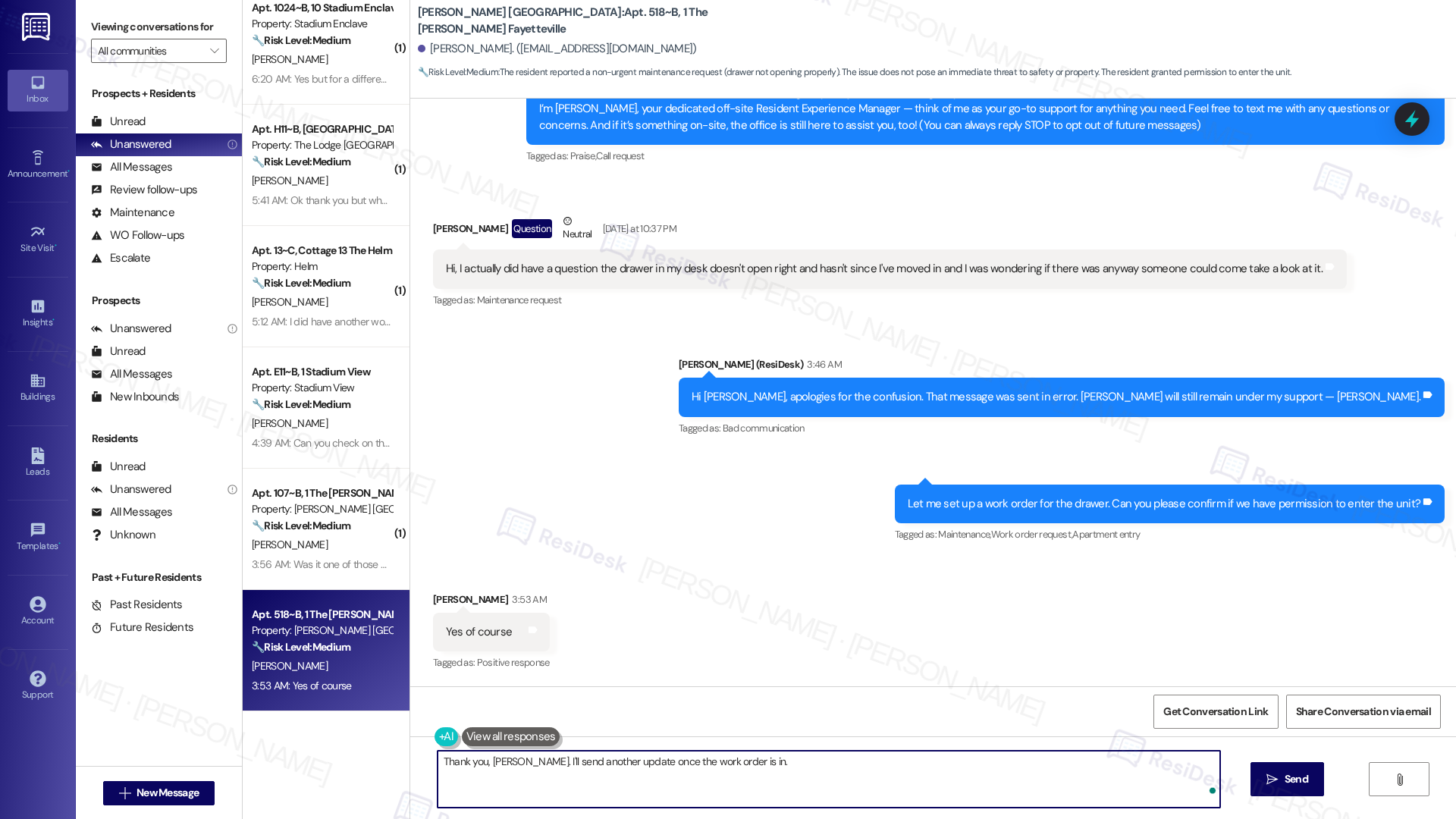
type textarea "Thank you, [PERSON_NAME]. I'll send another update once the work order is in."
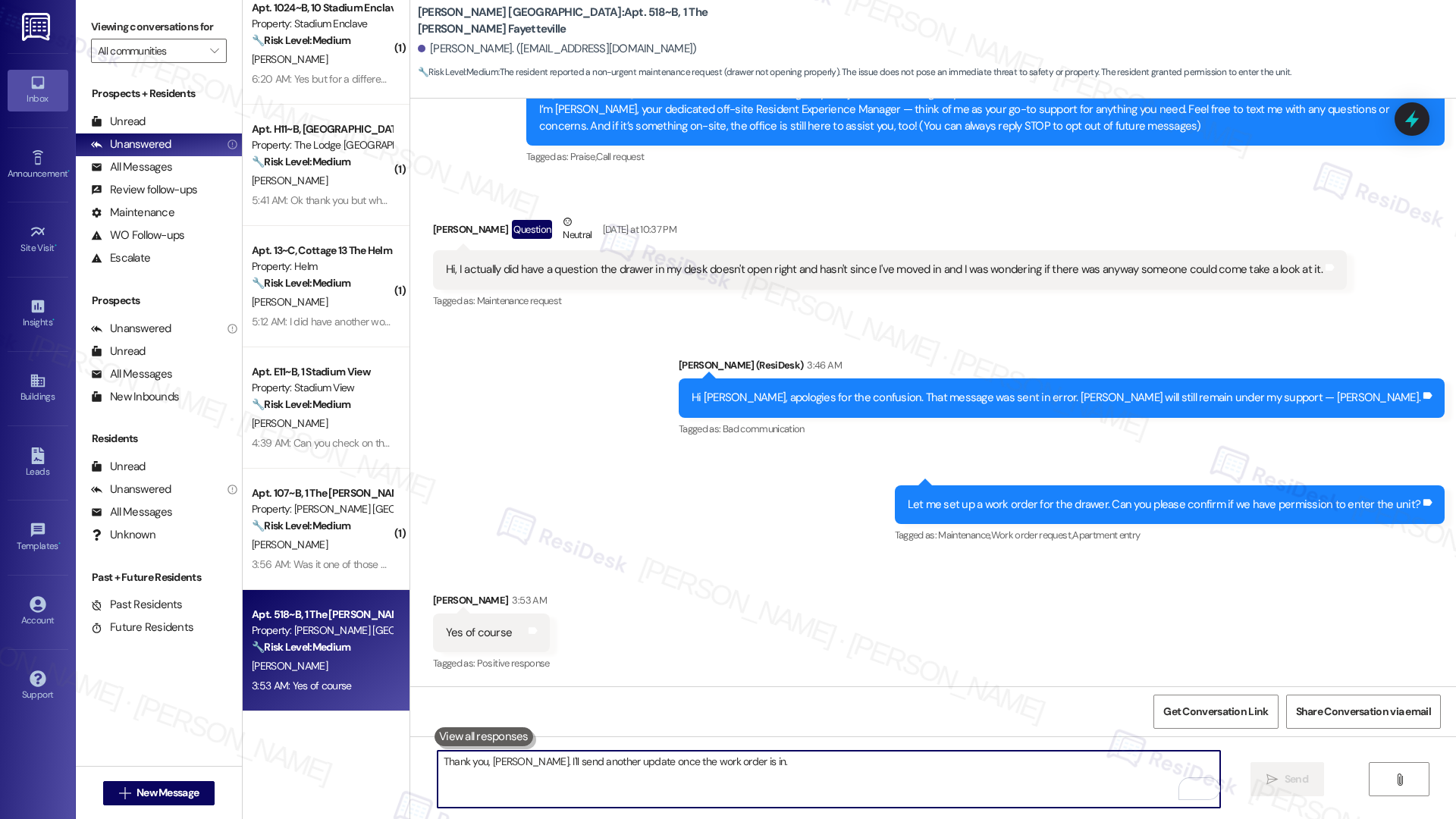
scroll to position [288, 0]
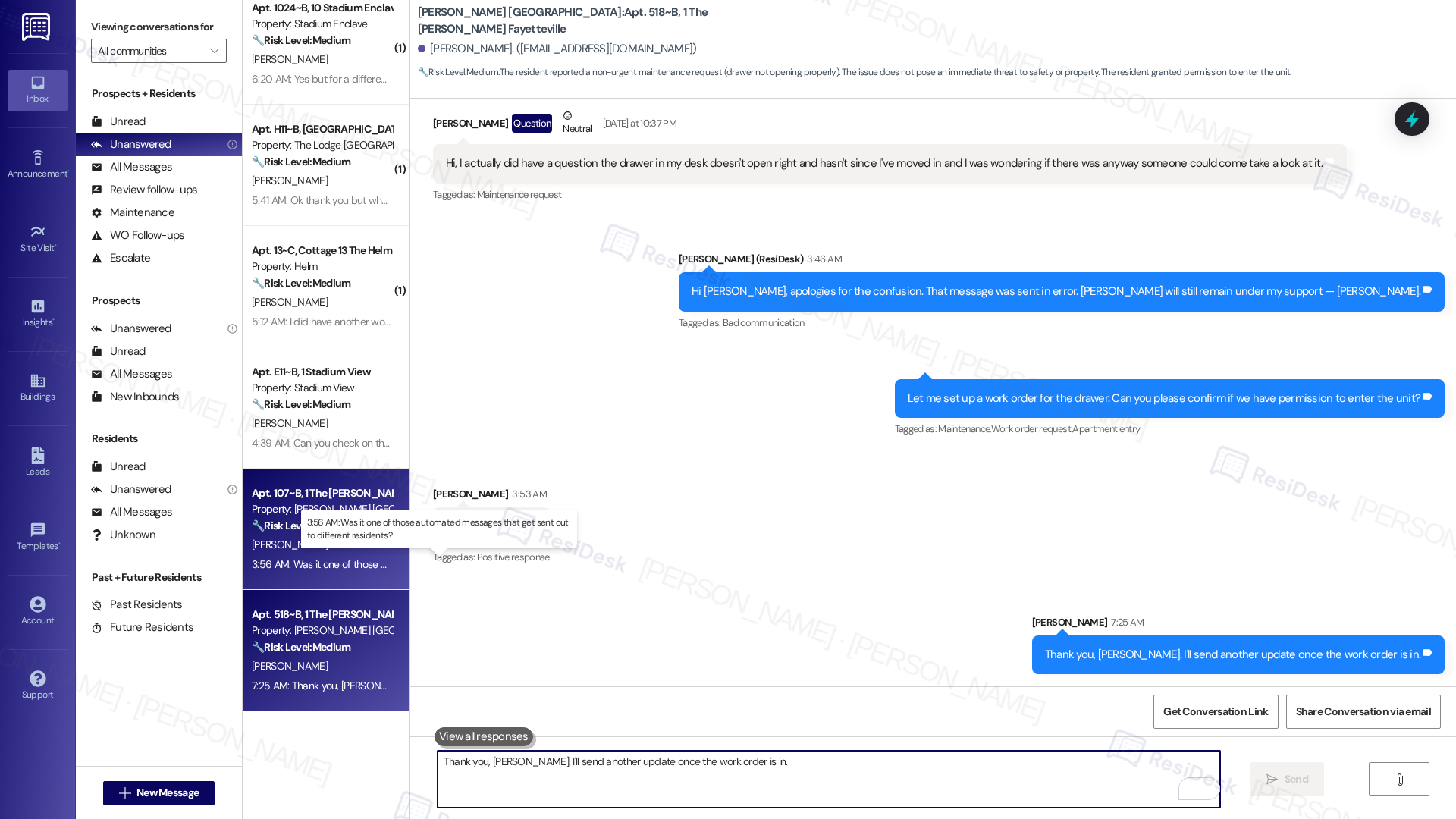
click at [324, 566] on div "3:56 AM: Was it one of those automated messages that get sent out to different …" at bounding box center [451, 564] width 401 height 14
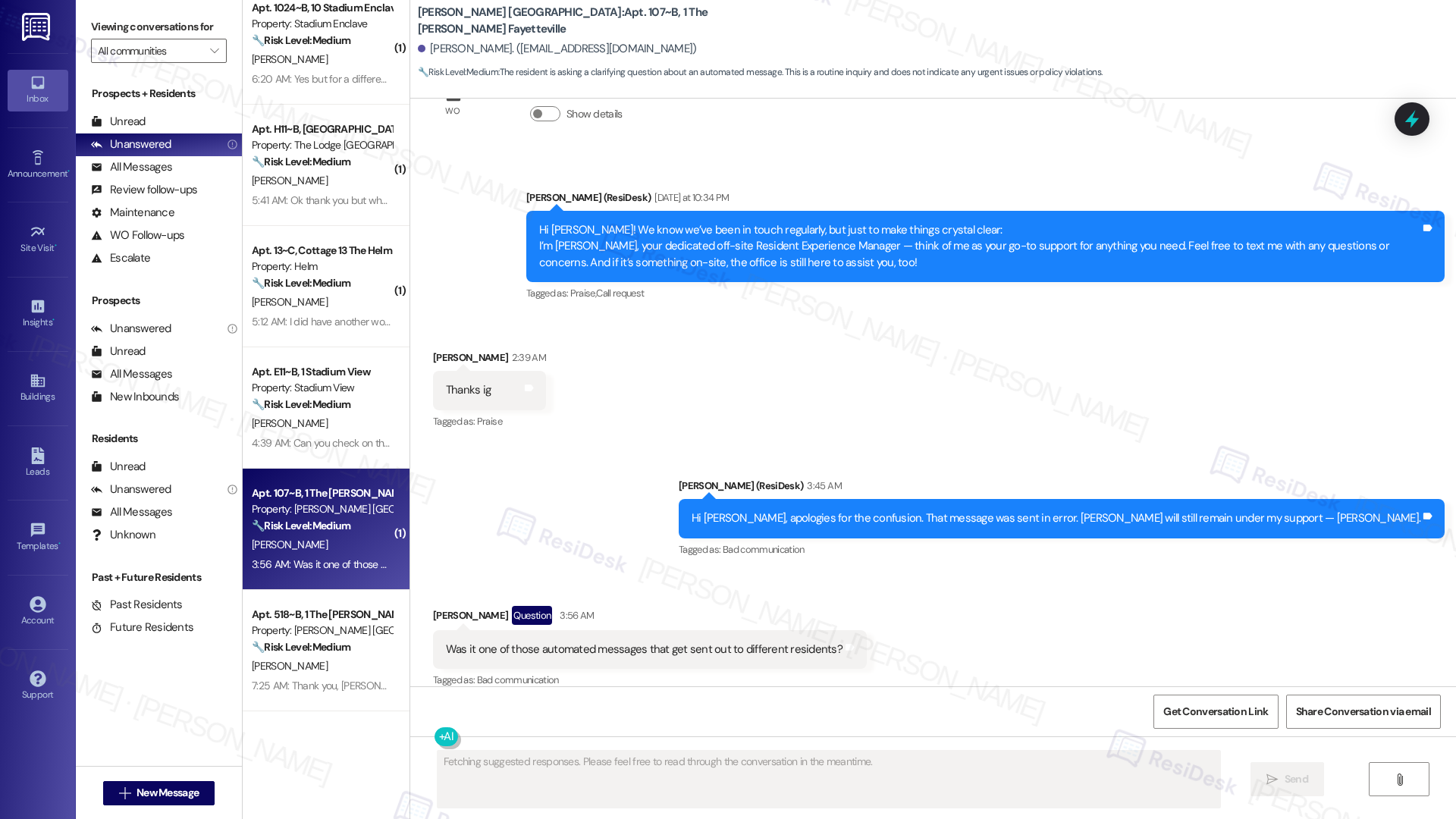
scroll to position [598, 0]
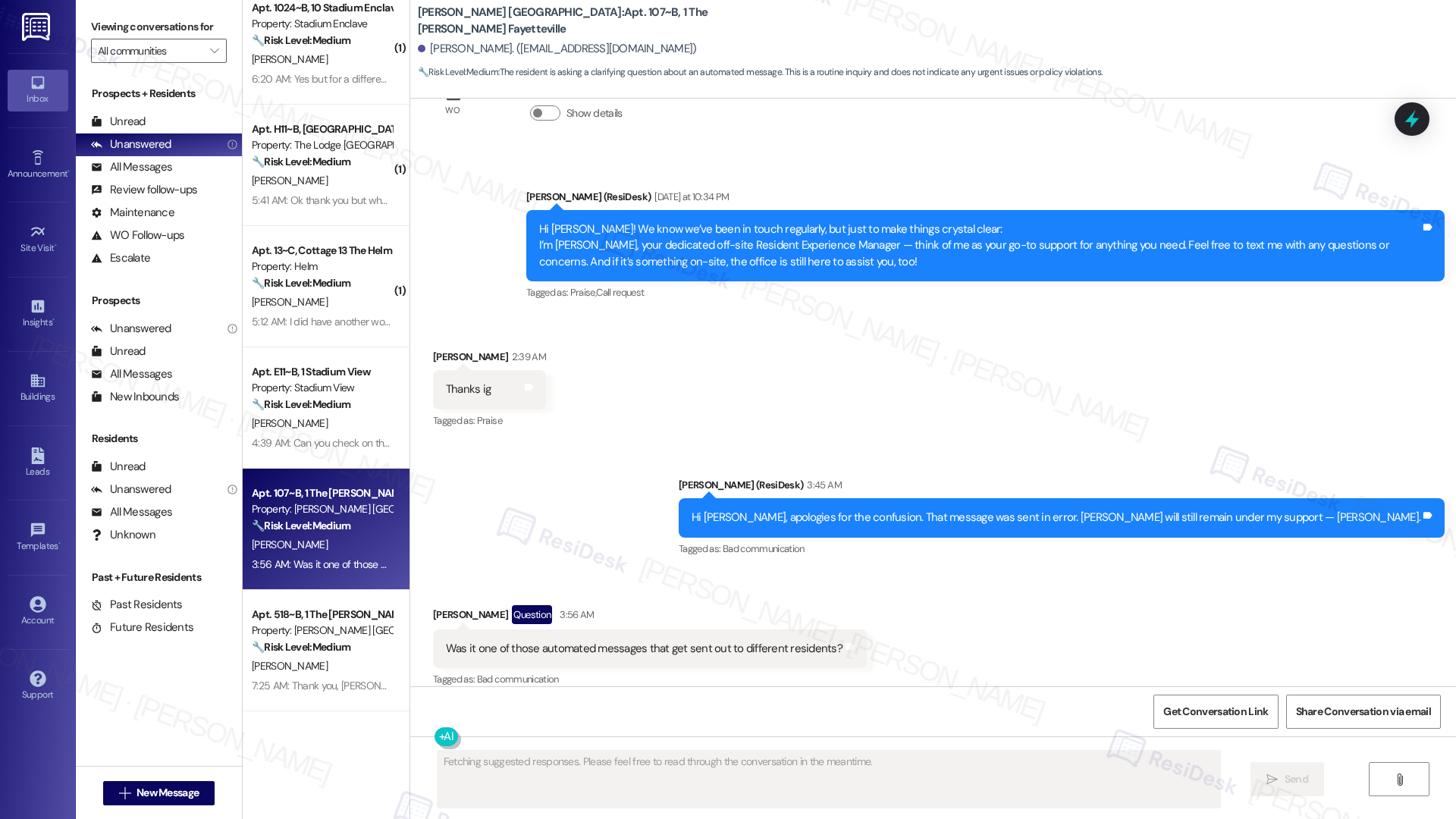
click at [462, 641] on div "Was it one of those automated messages that get sent out to different residents?" at bounding box center [645, 648] width 397 height 16
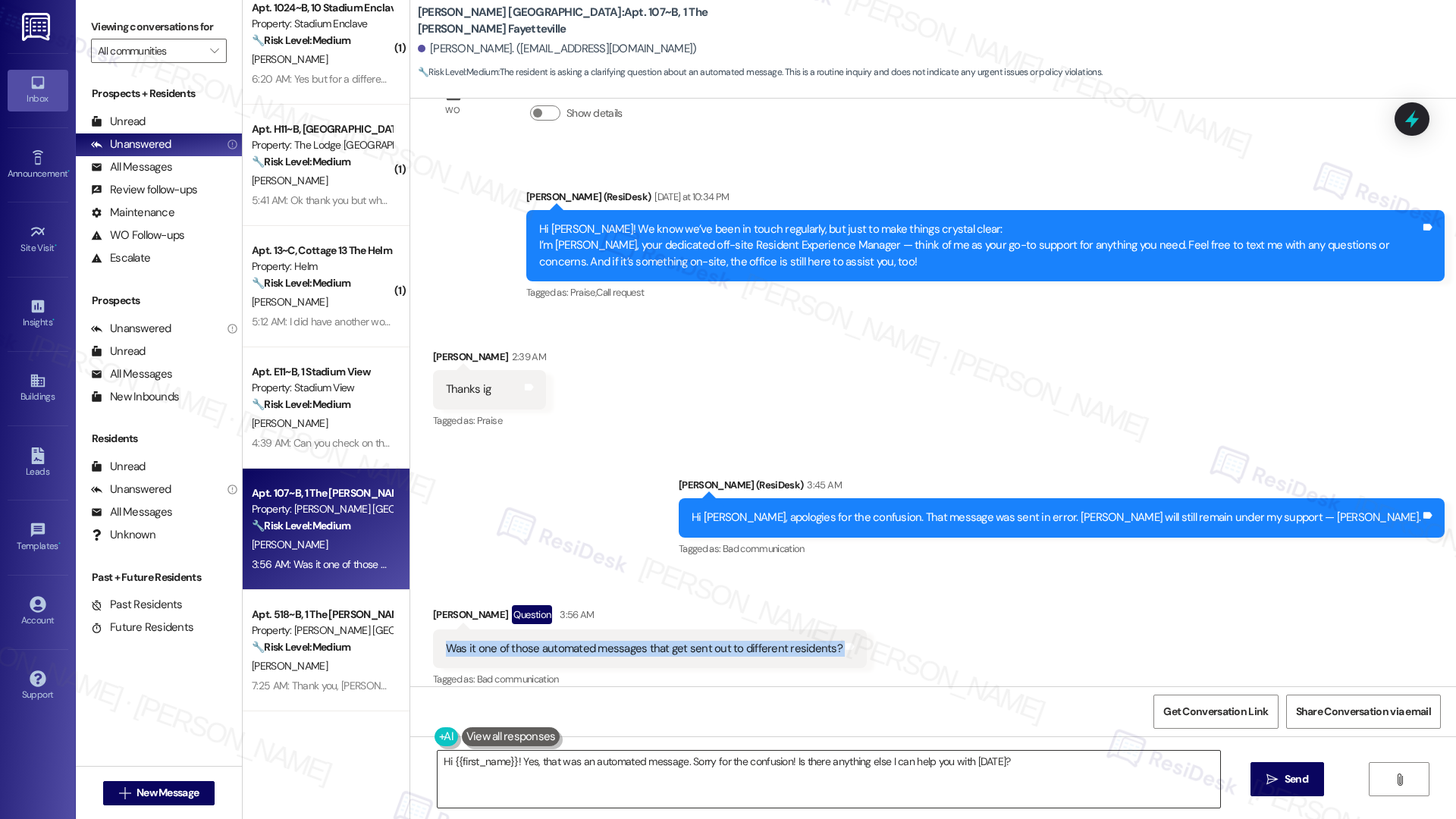
click at [639, 778] on textarea "Hi {{first_name}}! Yes, that was an automated message. Sorry for the confusion!…" at bounding box center [829, 779] width 783 height 57
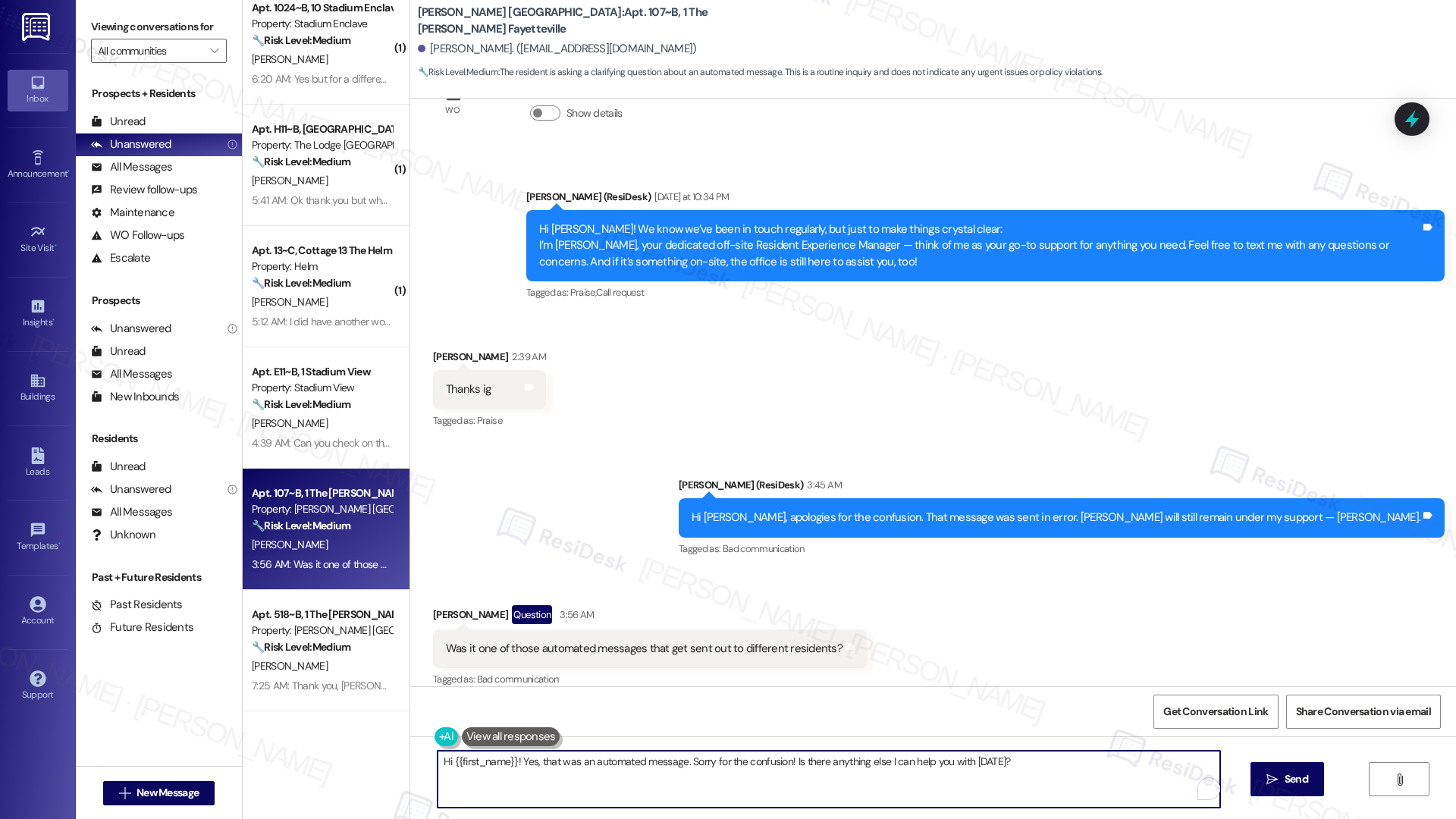
click at [639, 777] on textarea "Hi {{first_name}}! Yes, that was an automated message. Sorry for the confusion!…" at bounding box center [829, 779] width 783 height 57
click at [655, 762] on textarea "Hi {{first_name}}! Yes, that was an automated message. Sorry for the confusion!…" at bounding box center [829, 779] width 783 height 57
click at [655, 761] on textarea "Hi {{first_name}}! Yes, that was an automated message. Sorry for the confusion!…" at bounding box center [829, 779] width 783 height 57
type textarea "I"
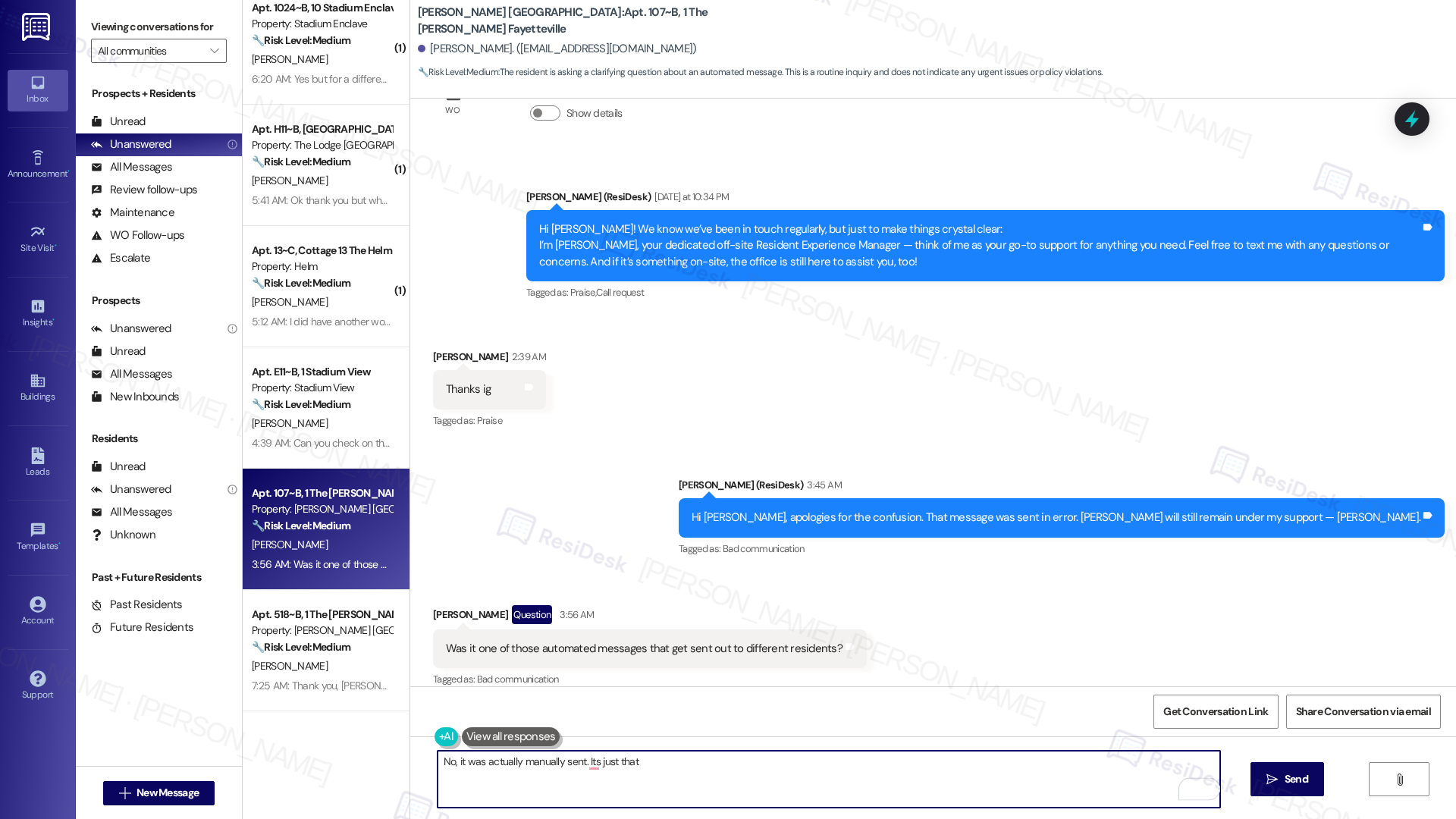
click at [418, 15] on b "[PERSON_NAME] Fayetteville: Apt. 107~B, 1 The [PERSON_NAME] Fayetteville" at bounding box center [569, 21] width 303 height 32
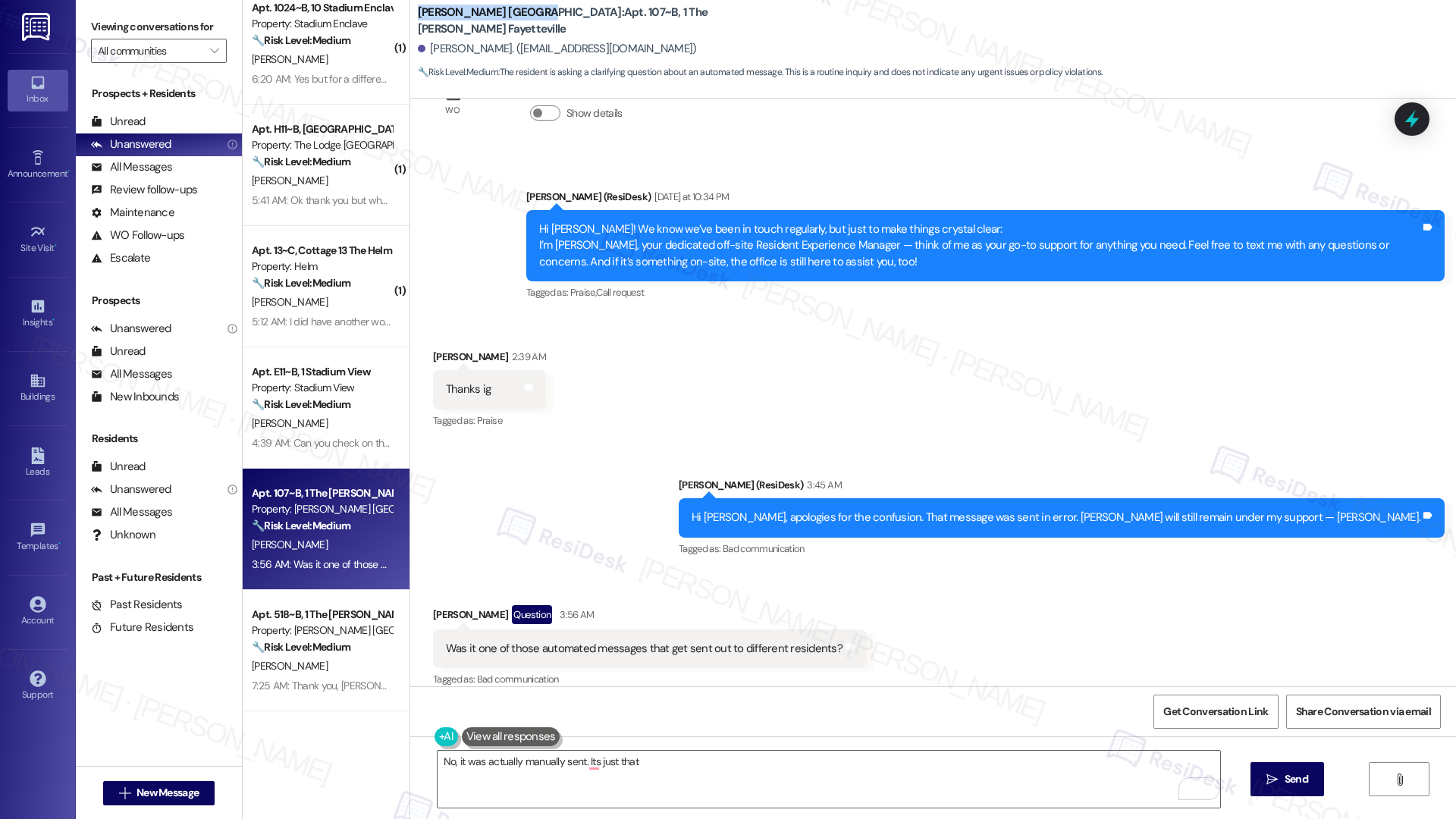
drag, startPoint x: 405, startPoint y: 17, endPoint x: 510, endPoint y: 35, distance: 106.5
click at [507, 18] on b "[PERSON_NAME] Fayetteville: Apt. 107~B, 1 The [PERSON_NAME] Fayetteville" at bounding box center [569, 21] width 303 height 32
copy b "[PERSON_NAME] Fayetteville"
click at [658, 765] on textarea "No, it was actually manually sent. Its just that" at bounding box center [829, 779] width 783 height 57
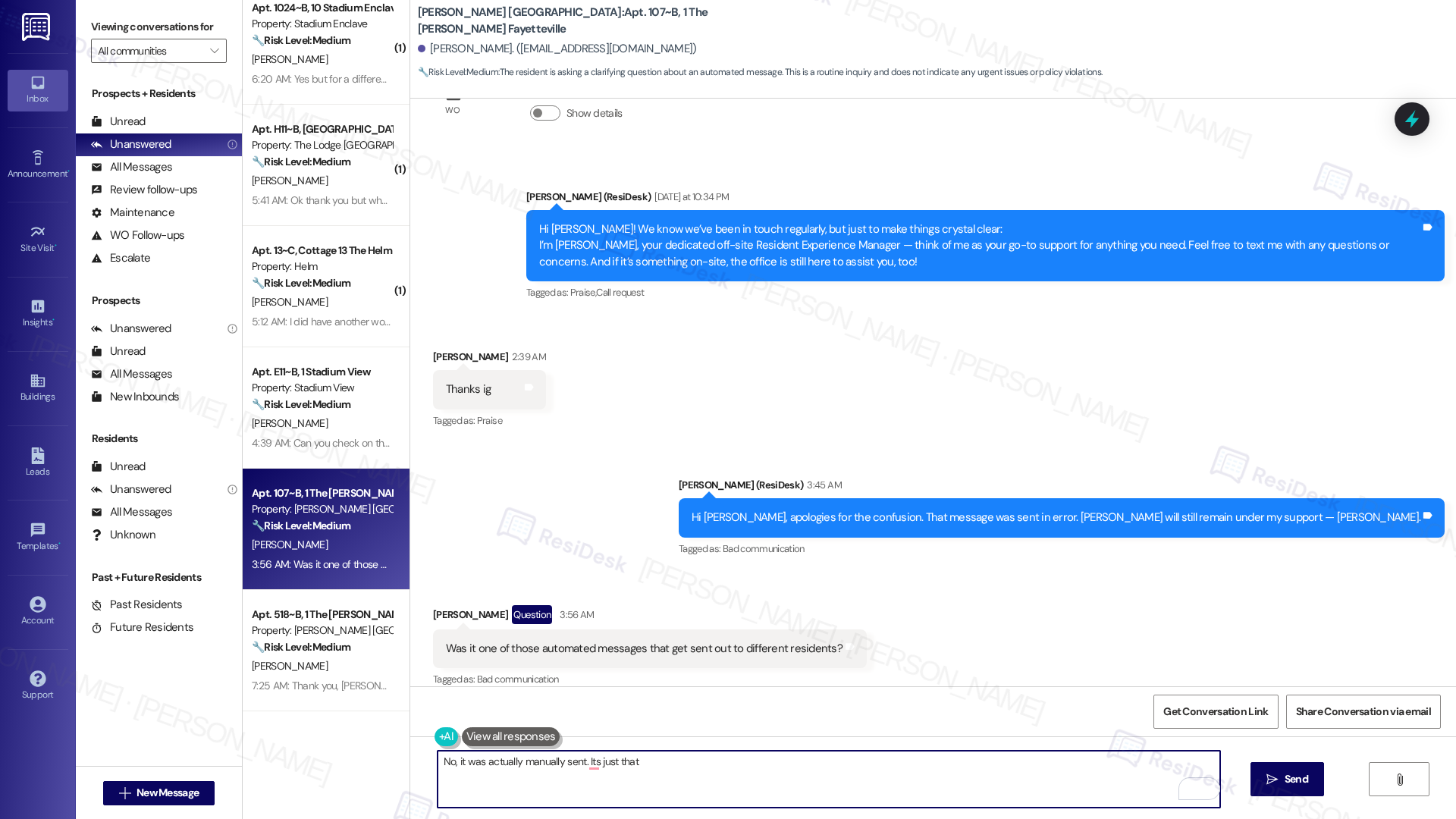
paste textarea "[PERSON_NAME] Fayetteville"
click at [855, 768] on textarea "No, it was actually manually sent. Its just that [PERSON_NAME] Fayetteville pro…" at bounding box center [829, 779] width 783 height 57
type textarea "No, it was actually manually sent. Its just that [PERSON_NAME] Fayetteville pro…"
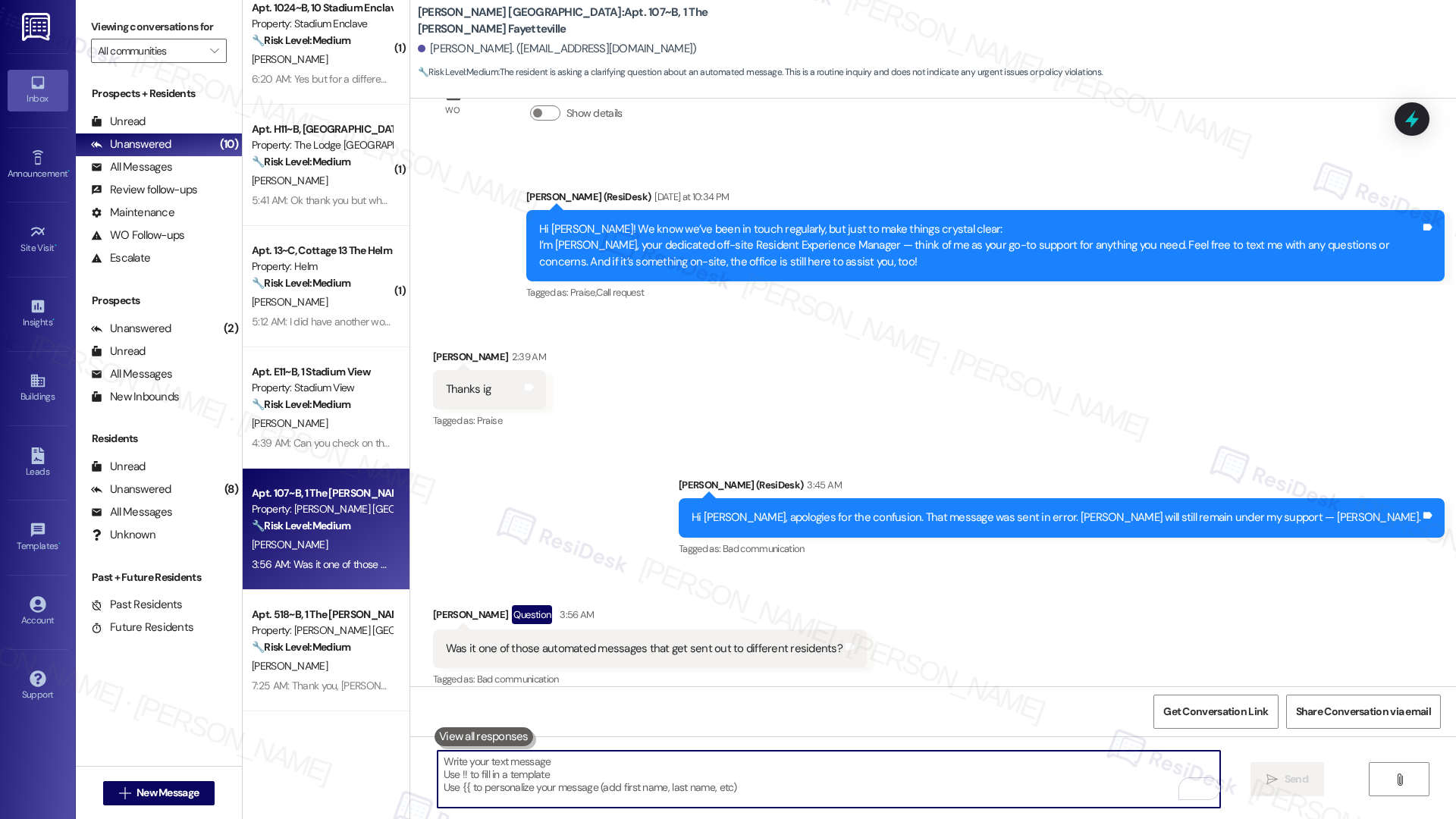
paste textarea "No, it was manually sent. [PERSON_NAME] Fayetteville should not have been inclu…"
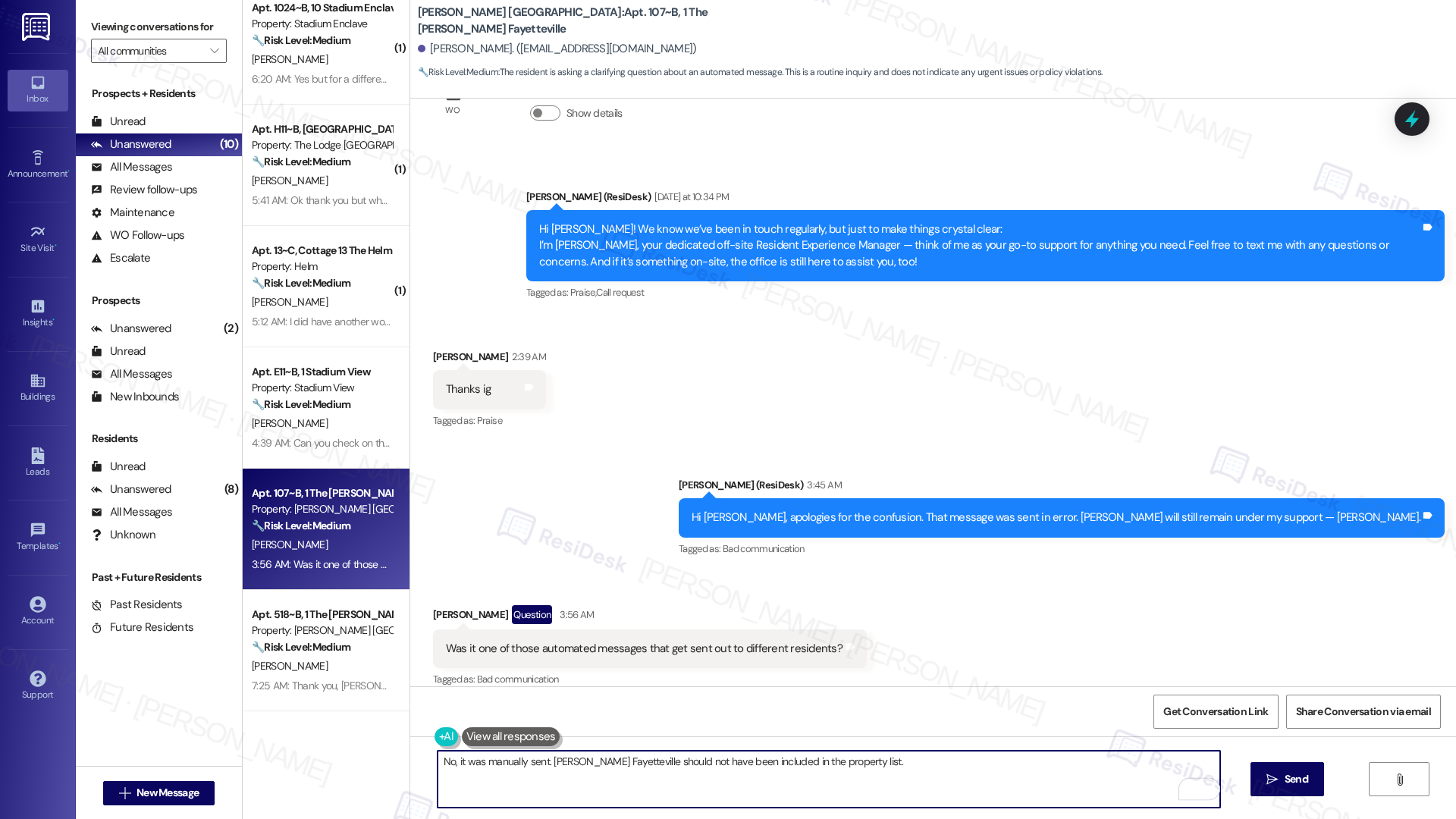
click at [873, 767] on textarea "No, it was manually sent. [PERSON_NAME] Fayetteville should not have been inclu…" at bounding box center [829, 779] width 783 height 57
type textarea "No, it was manually sent. [PERSON_NAME] Fayetteville should not have been inclu…"
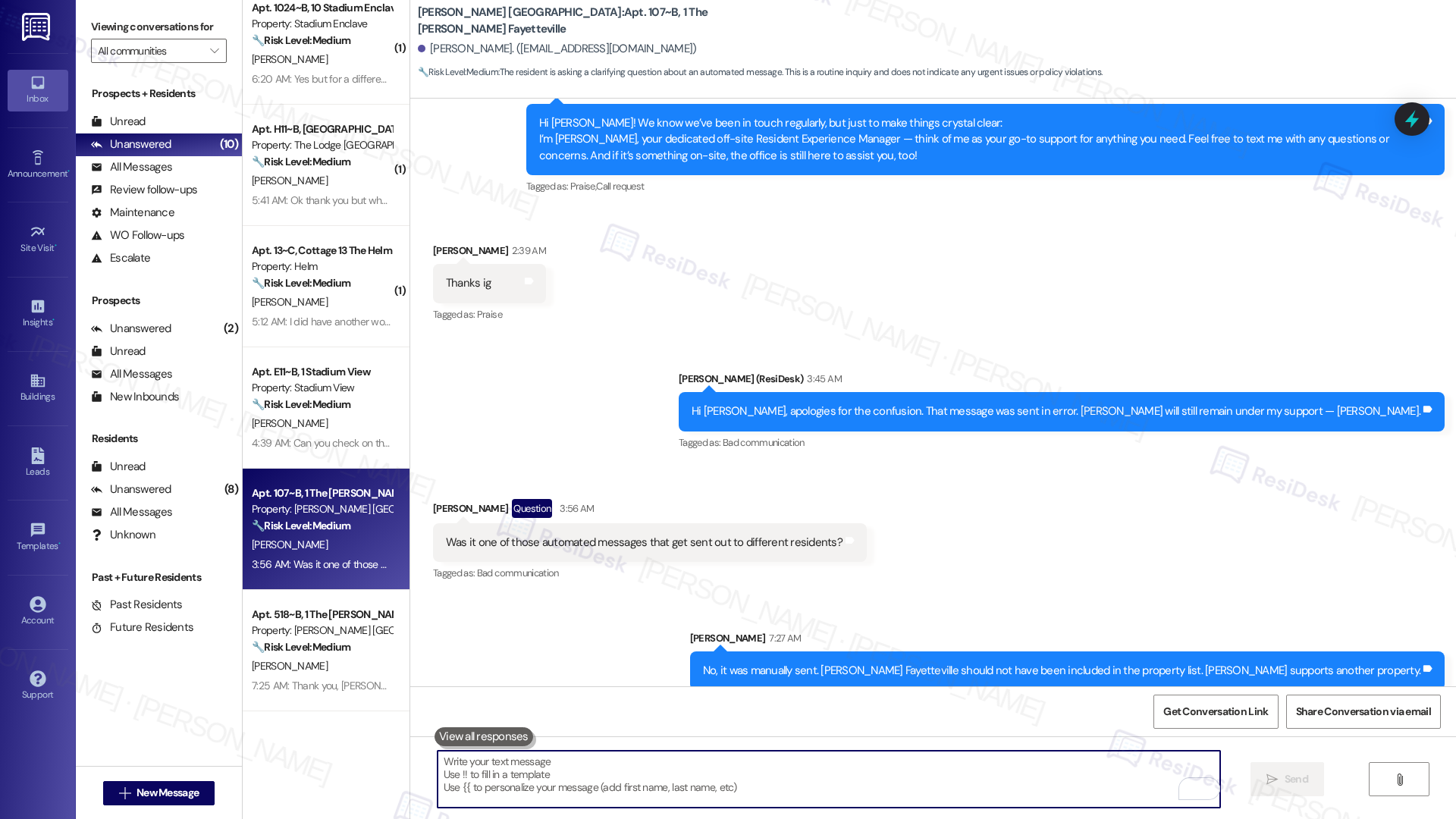
scroll to position [259, 0]
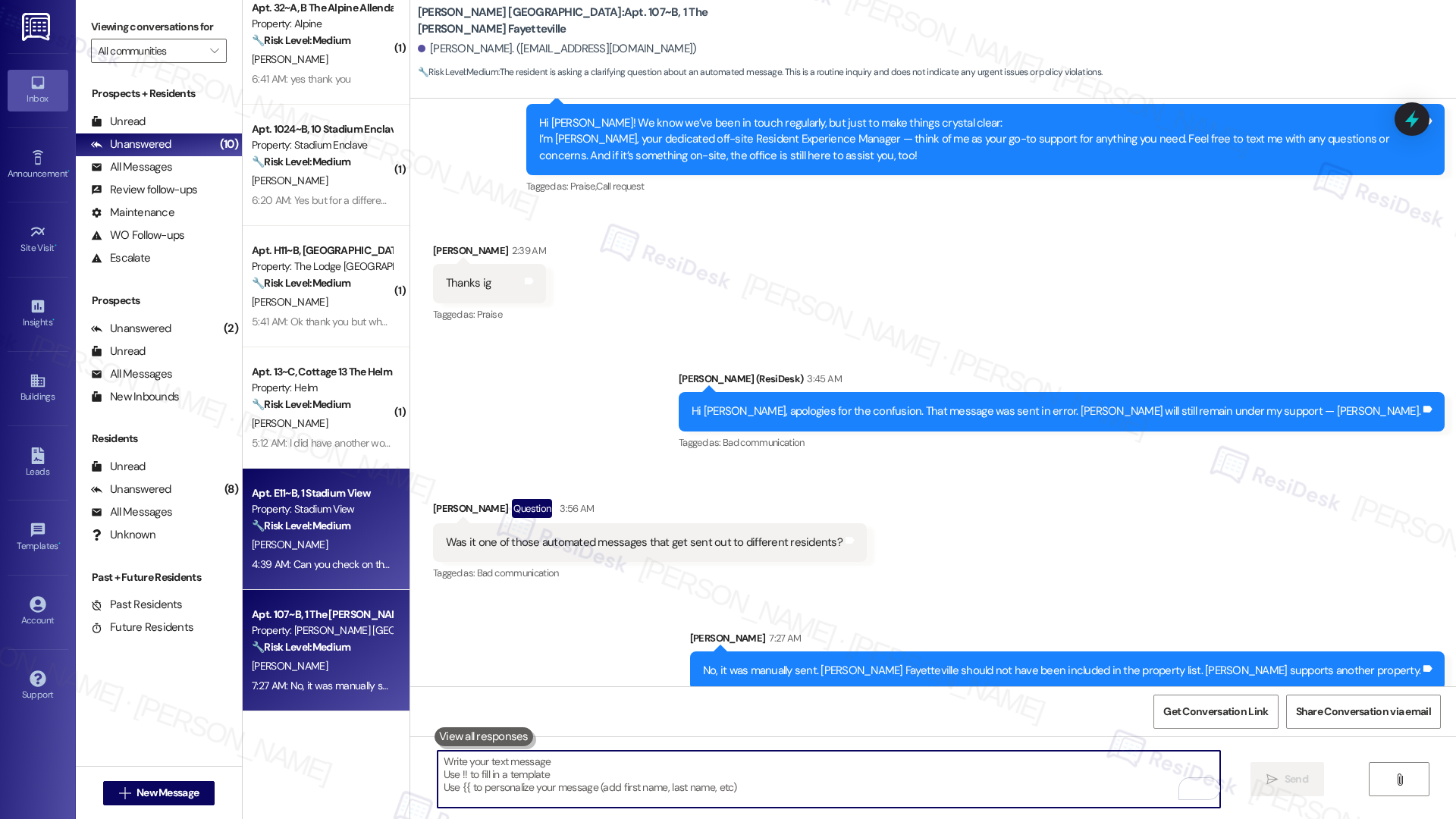
click at [324, 538] on div "[PERSON_NAME]" at bounding box center [322, 544] width 143 height 19
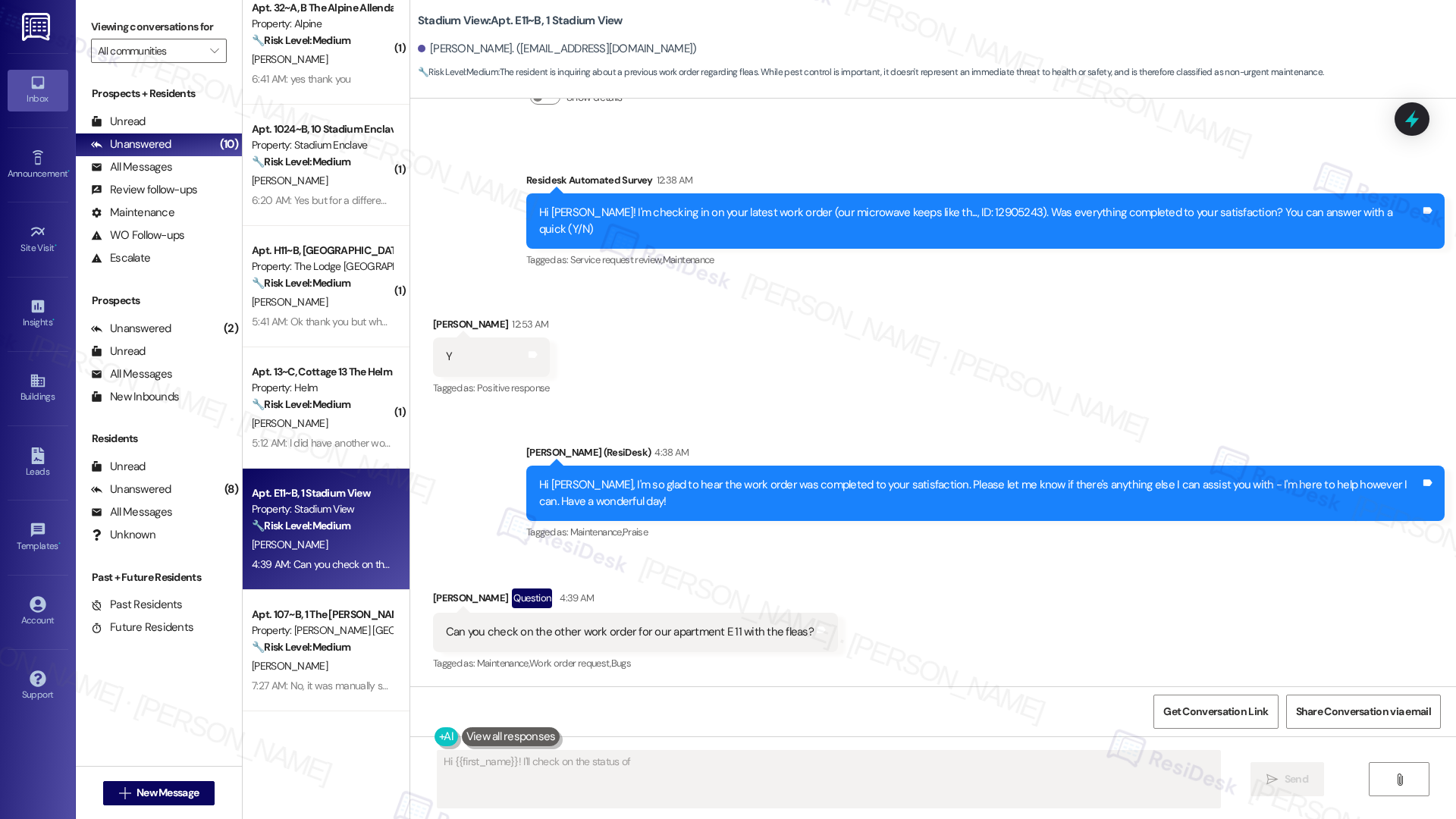
scroll to position [363, 0]
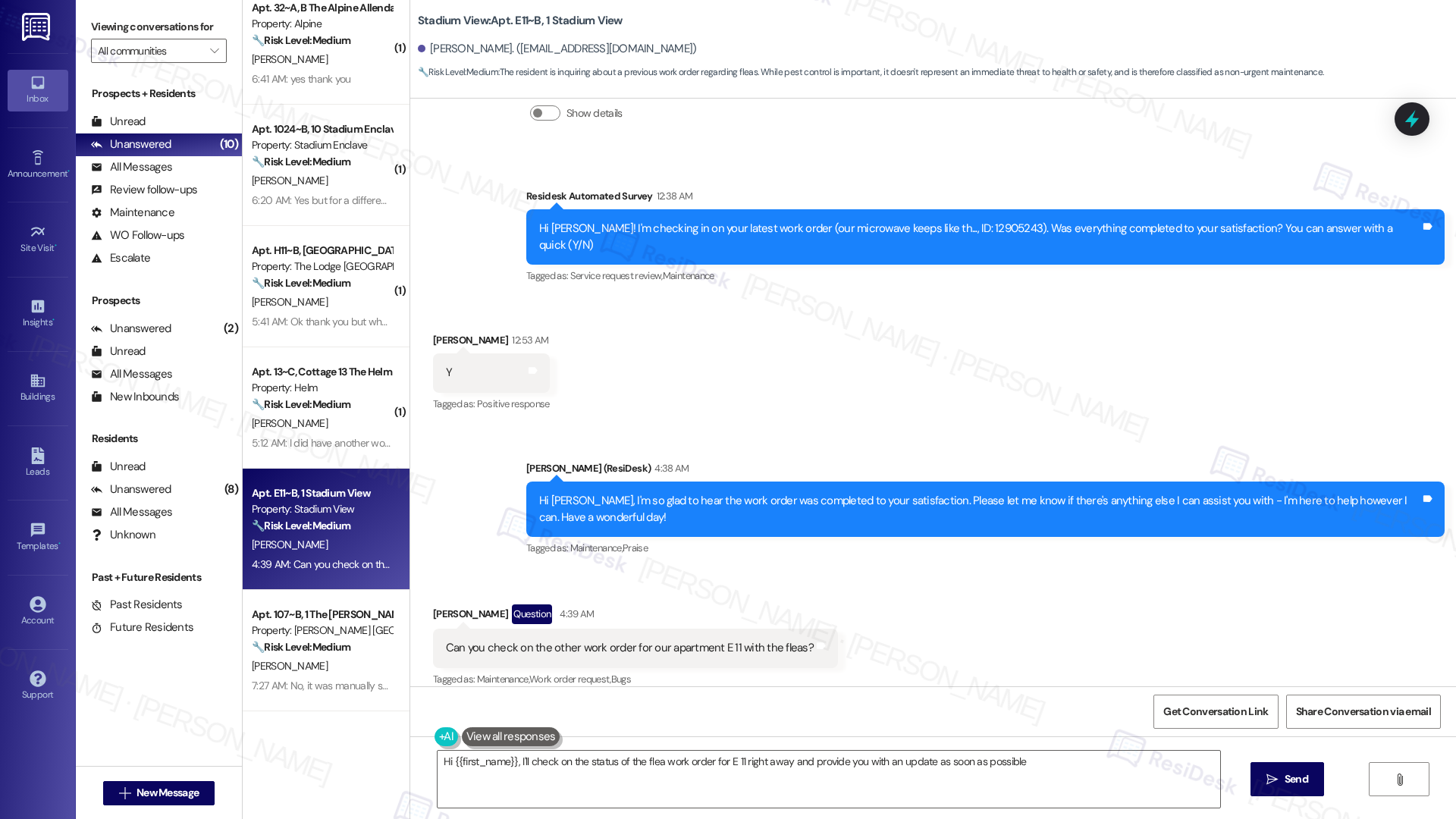
type textarea "Hi {{first_name}}, I'll check on the status of the flea work order for E 11 rig…"
click at [713, 762] on textarea "Hi {{first_name}}, I'll check on the status of the flea work order for E 11 rig…" at bounding box center [829, 779] width 783 height 57
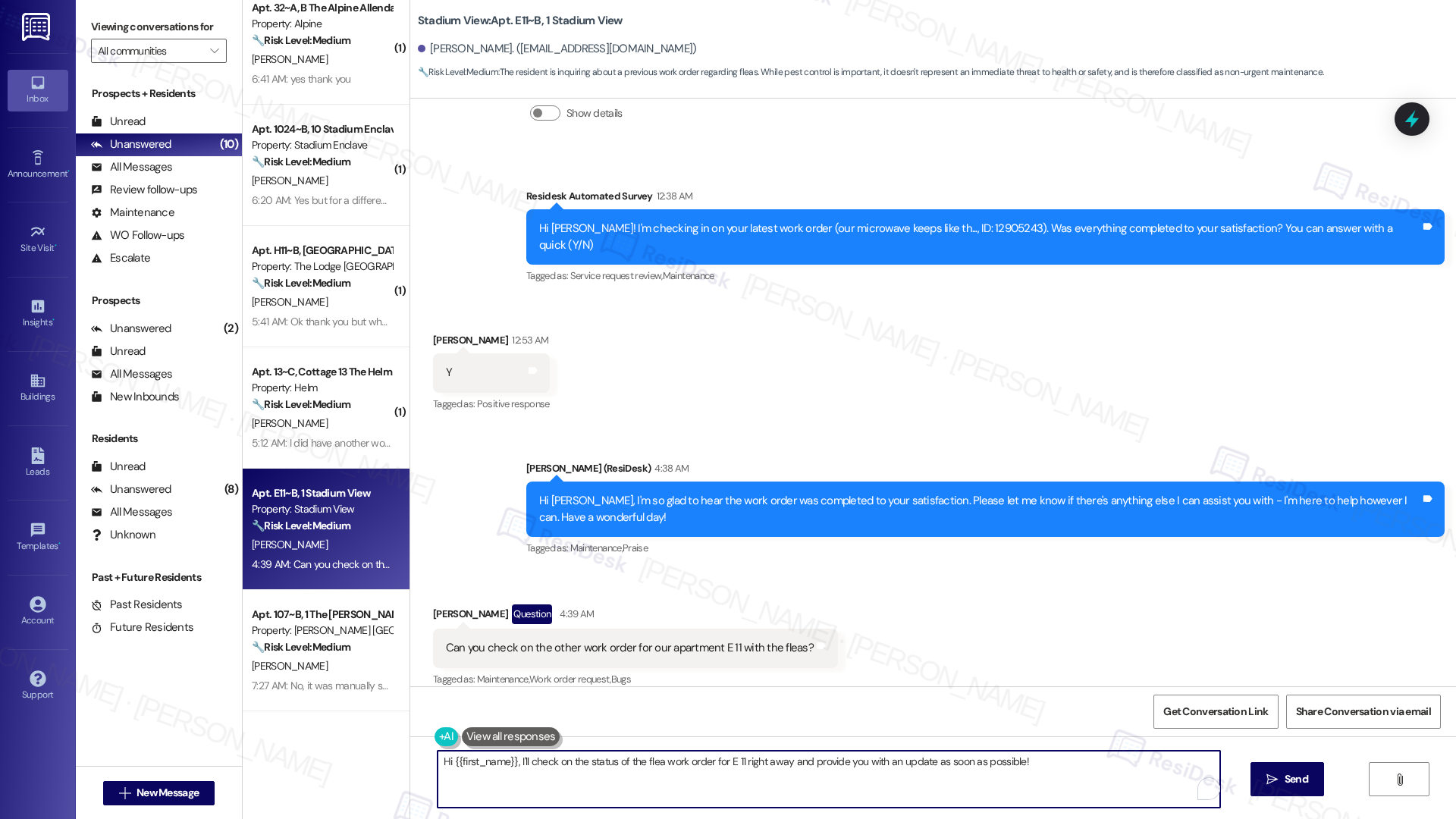
click at [714, 762] on textarea "Hi {{first_name}}, I'll check on the status of the flea work order for E 11 rig…" at bounding box center [829, 779] width 783 height 57
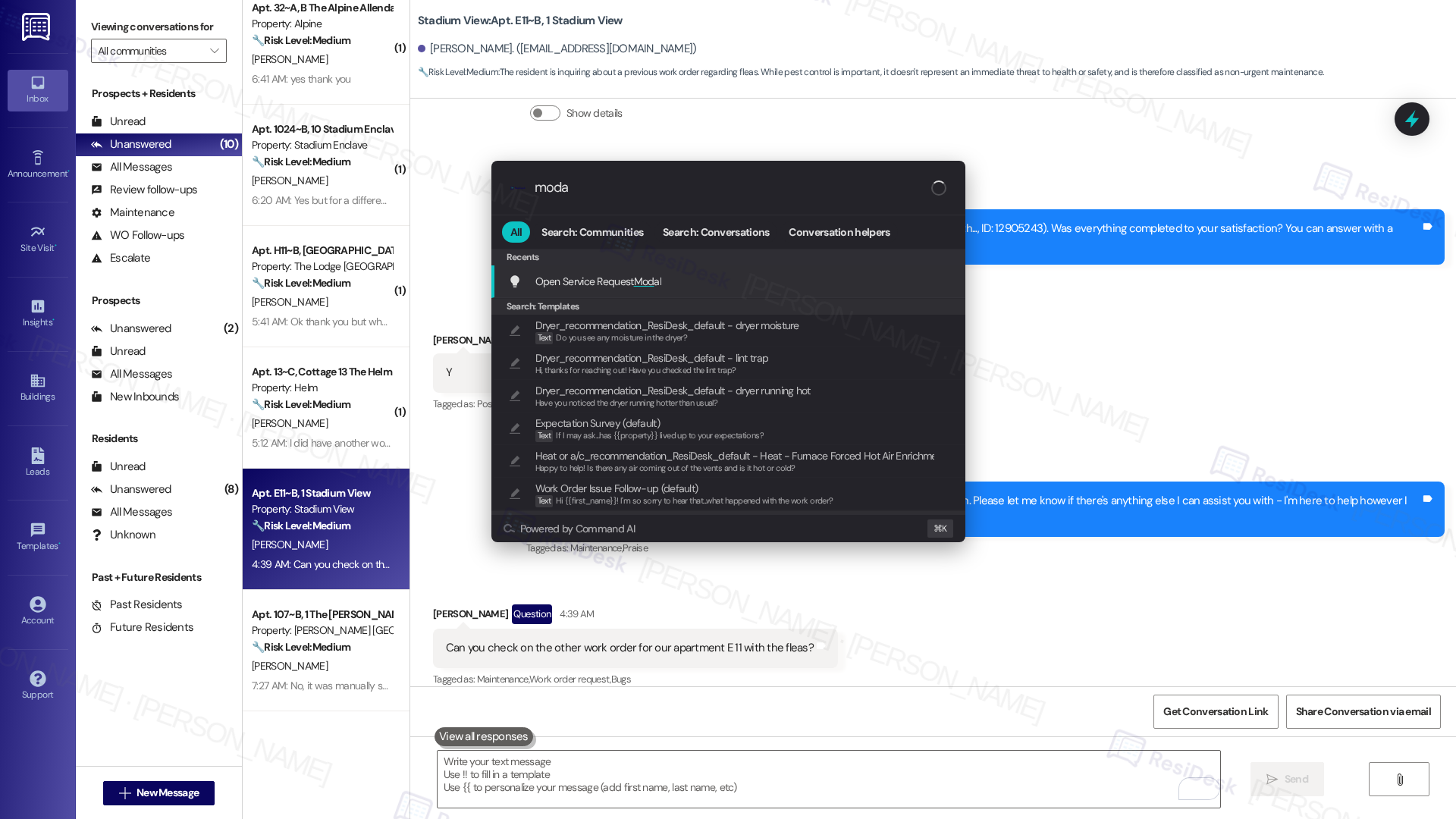
type input "modal"
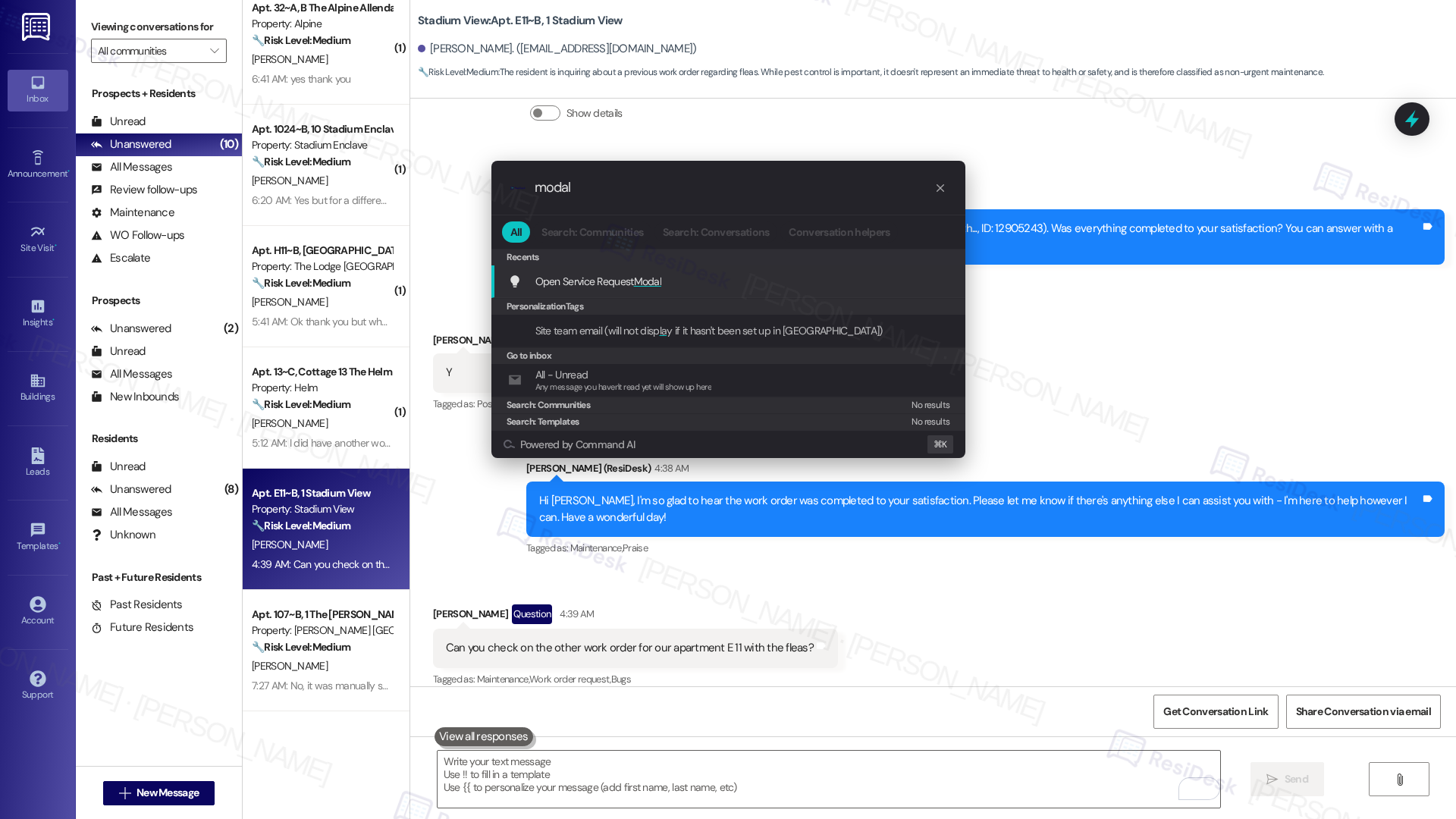
click at [711, 284] on div "Open Service Request Modal Add shortcut" at bounding box center [730, 281] width 444 height 17
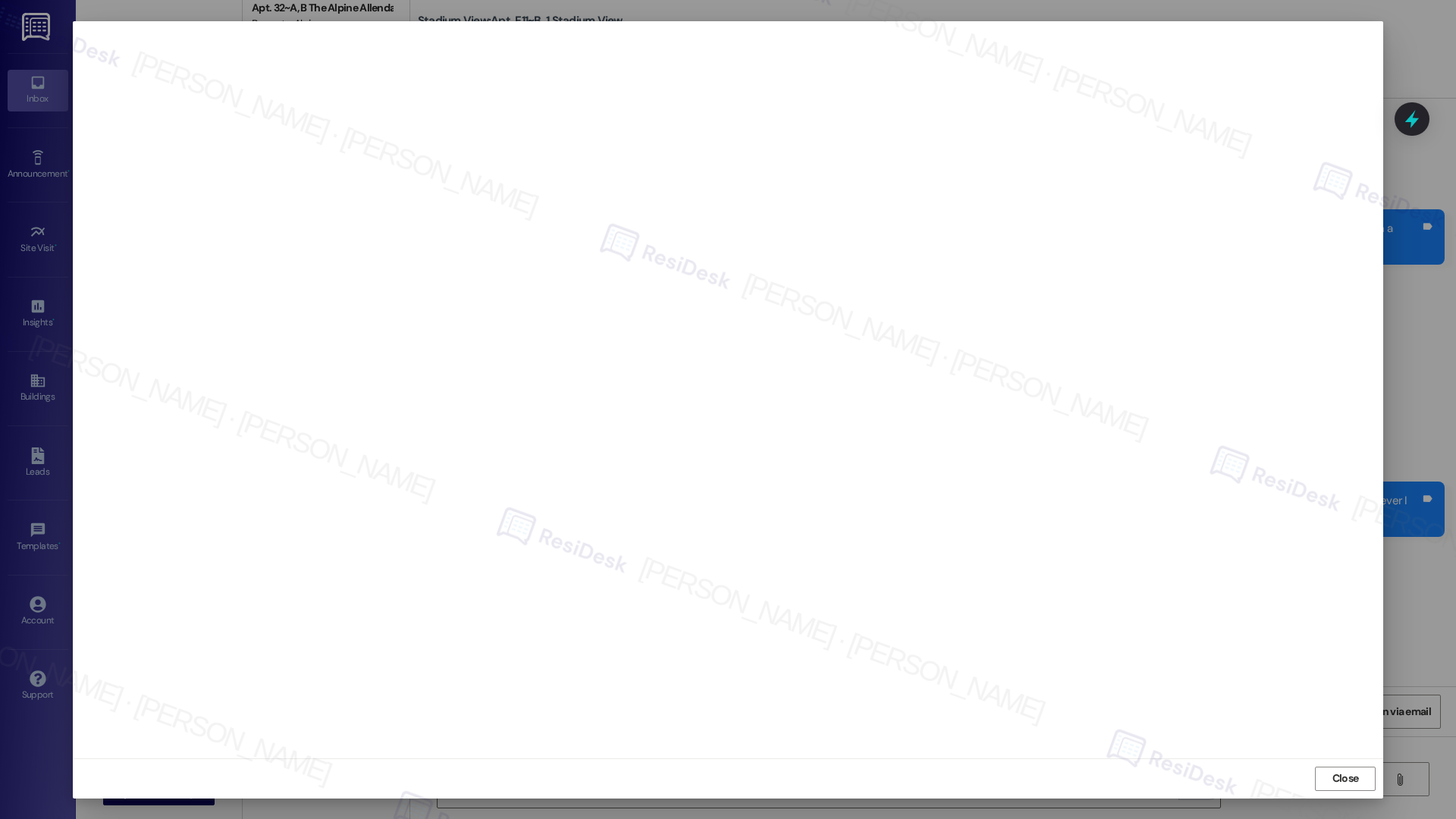
click at [1344, 782] on span "Close" at bounding box center [1345, 778] width 27 height 16
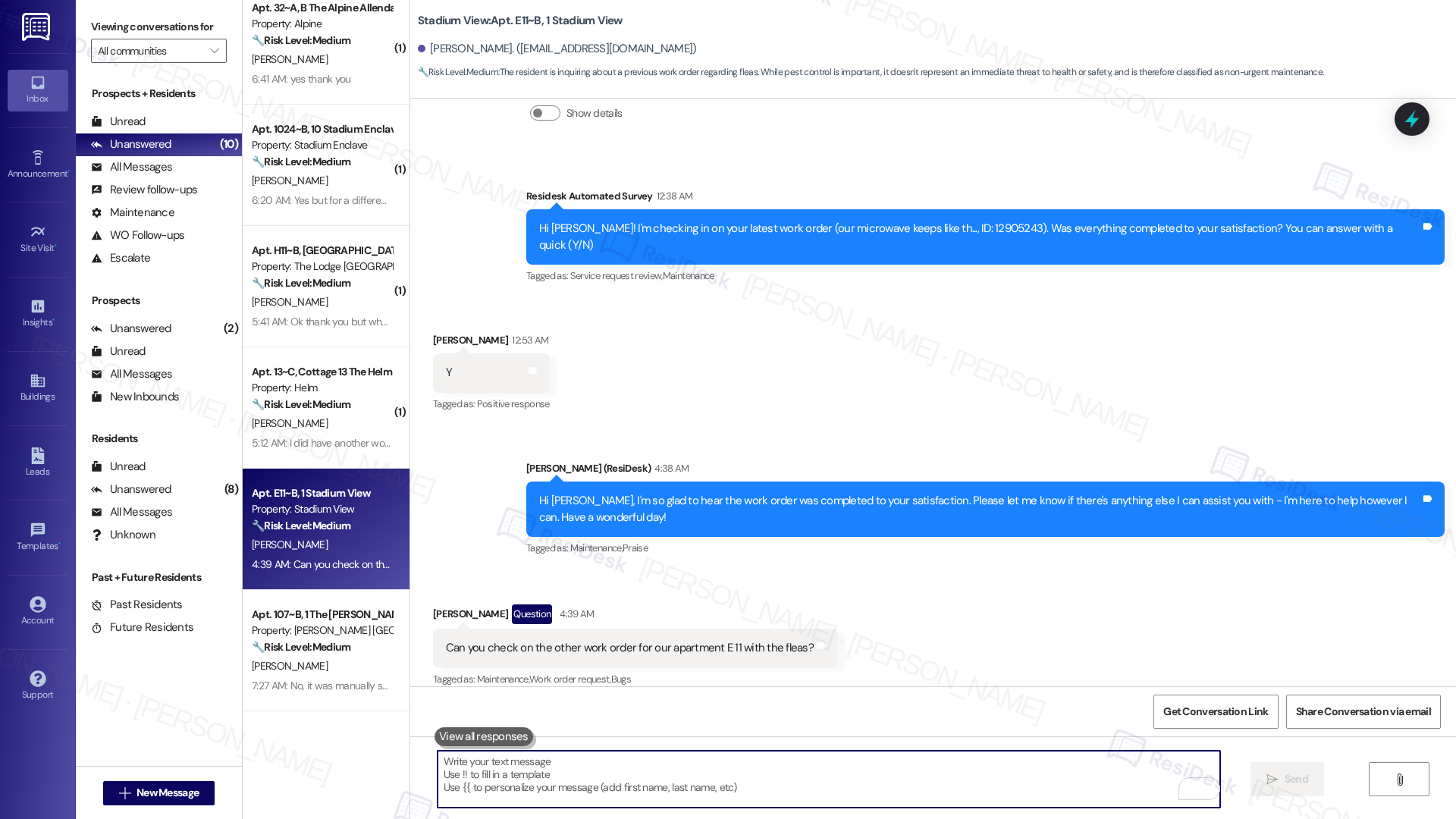
click at [765, 761] on textarea "To enrich screen reader interactions, please activate Accessibility in Grammarl…" at bounding box center [829, 779] width 783 height 57
click at [748, 795] on textarea "To enrich screen reader interactions, please activate Accessibility in Grammarl…" at bounding box center [829, 779] width 783 height 57
click at [666, 794] on textarea "To enrich screen reader interactions, please activate Accessibility in Grammarl…" at bounding box center [829, 779] width 783 height 57
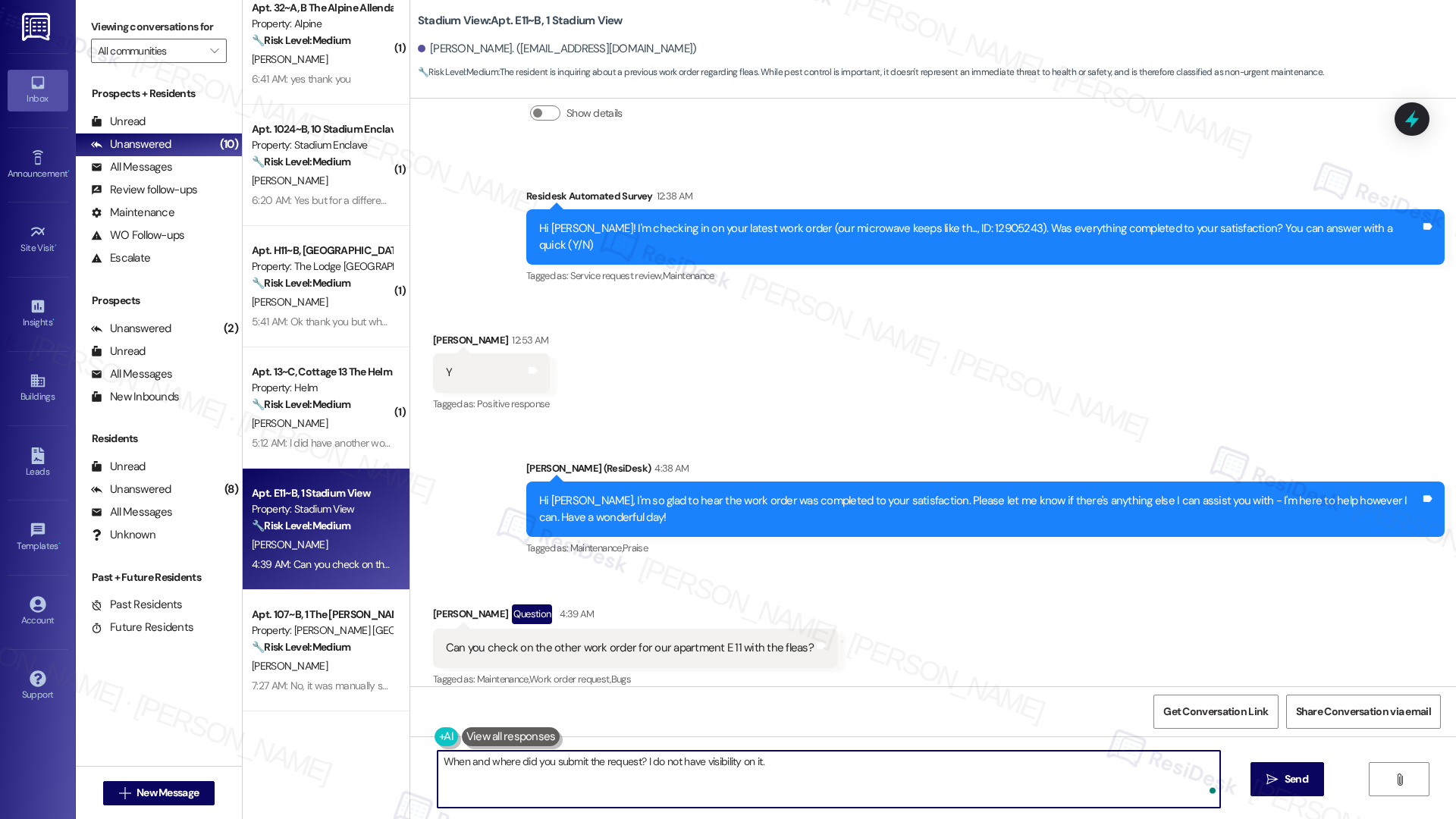
type textarea "When and where did you submit the request? I do not have visibility on it."
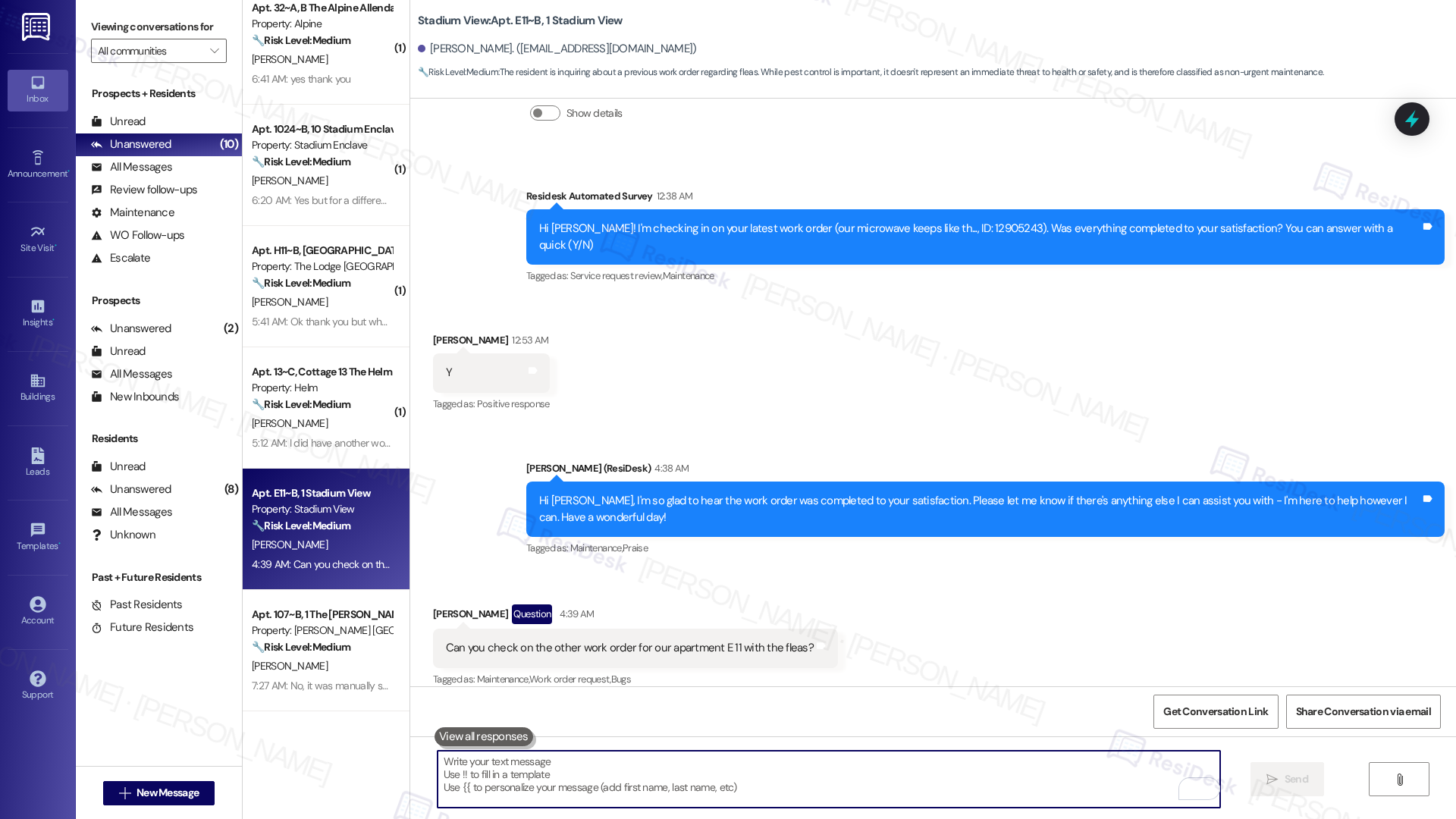
click at [766, 771] on textarea "To enrich screen reader interactions, please activate Accessibility in Grammarl…" at bounding box center [829, 779] width 783 height 57
paste textarea "When and where did you submit the request? I’m not seeing it on my end."
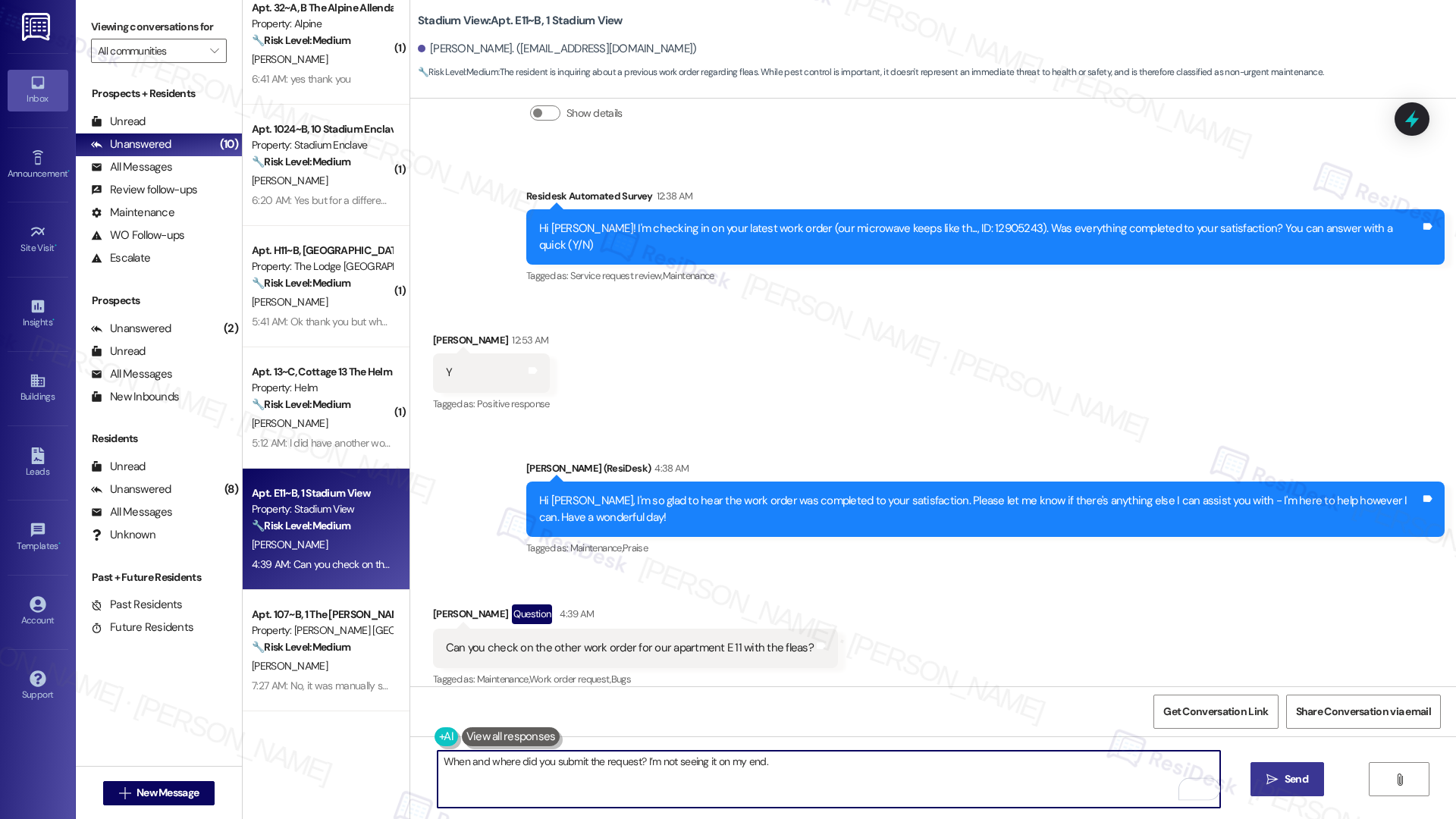
type textarea "When and where did you submit the request? I’m not seeing it on my end."
click at [1297, 780] on span "Send" at bounding box center [1296, 779] width 24 height 16
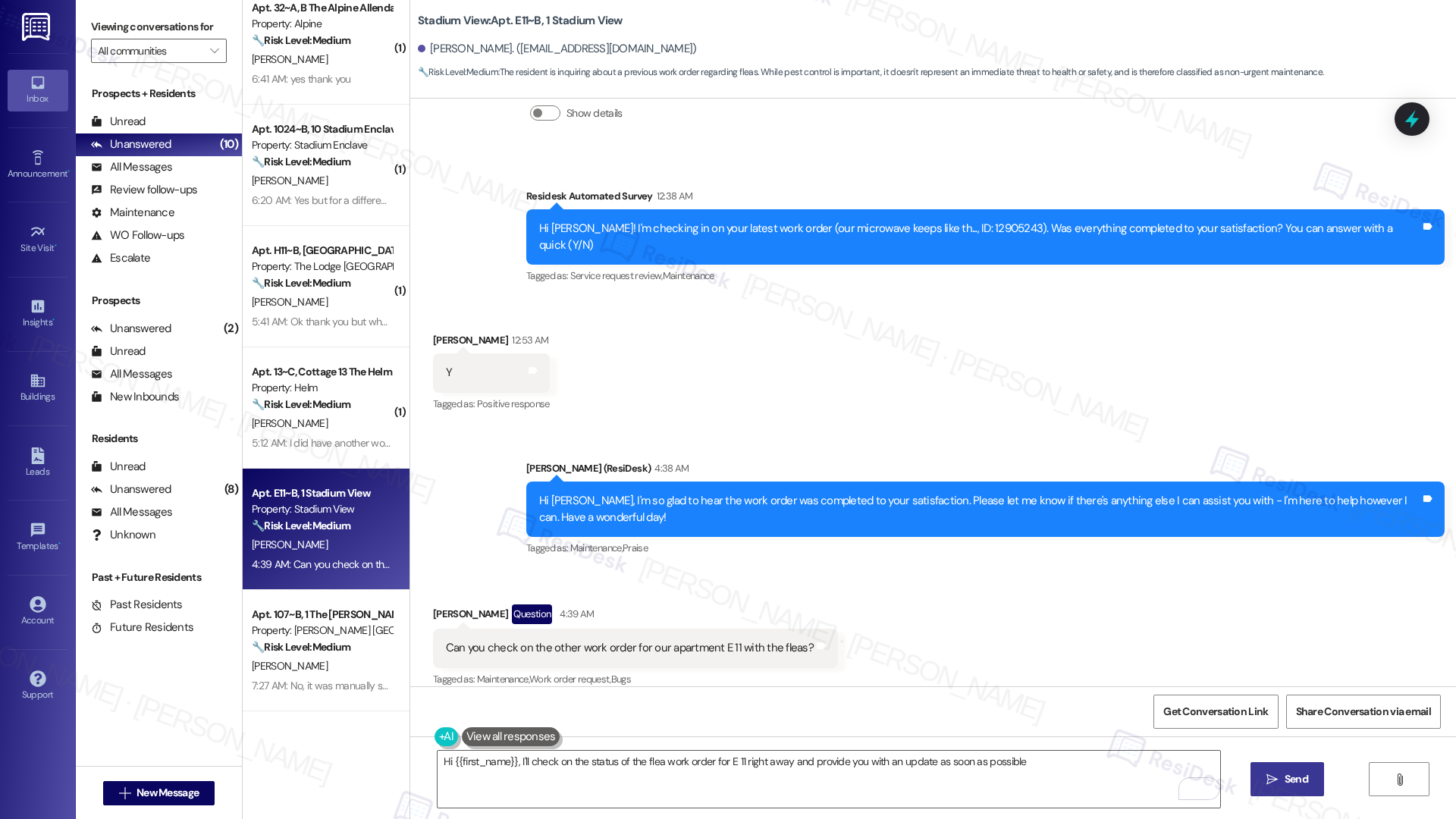
type textarea "Hi {{first_name}}, I'll check on the status of the flea work order for E 11 rig…"
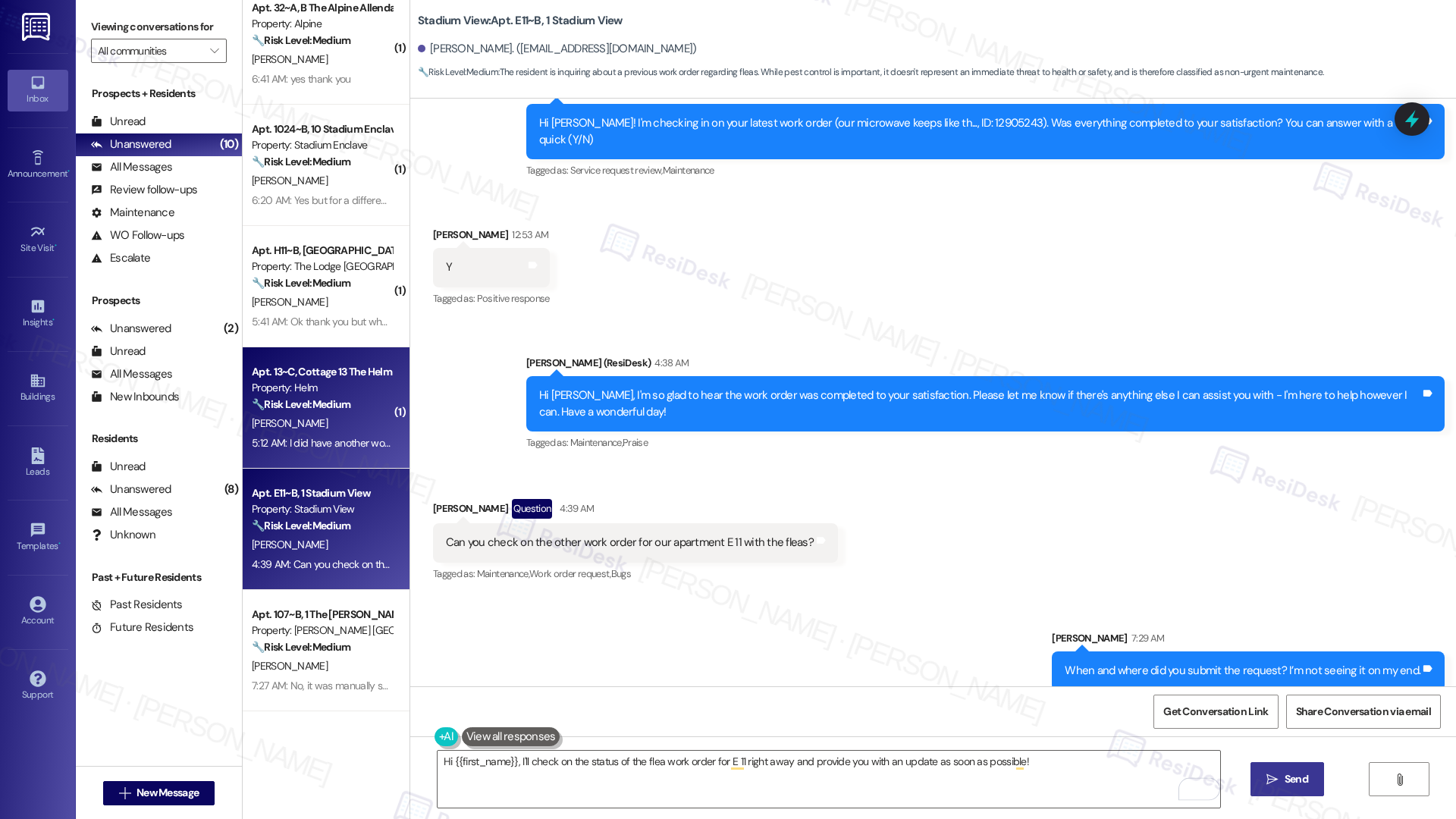
click at [278, 392] on div "Property: Helm" at bounding box center [322, 388] width 140 height 16
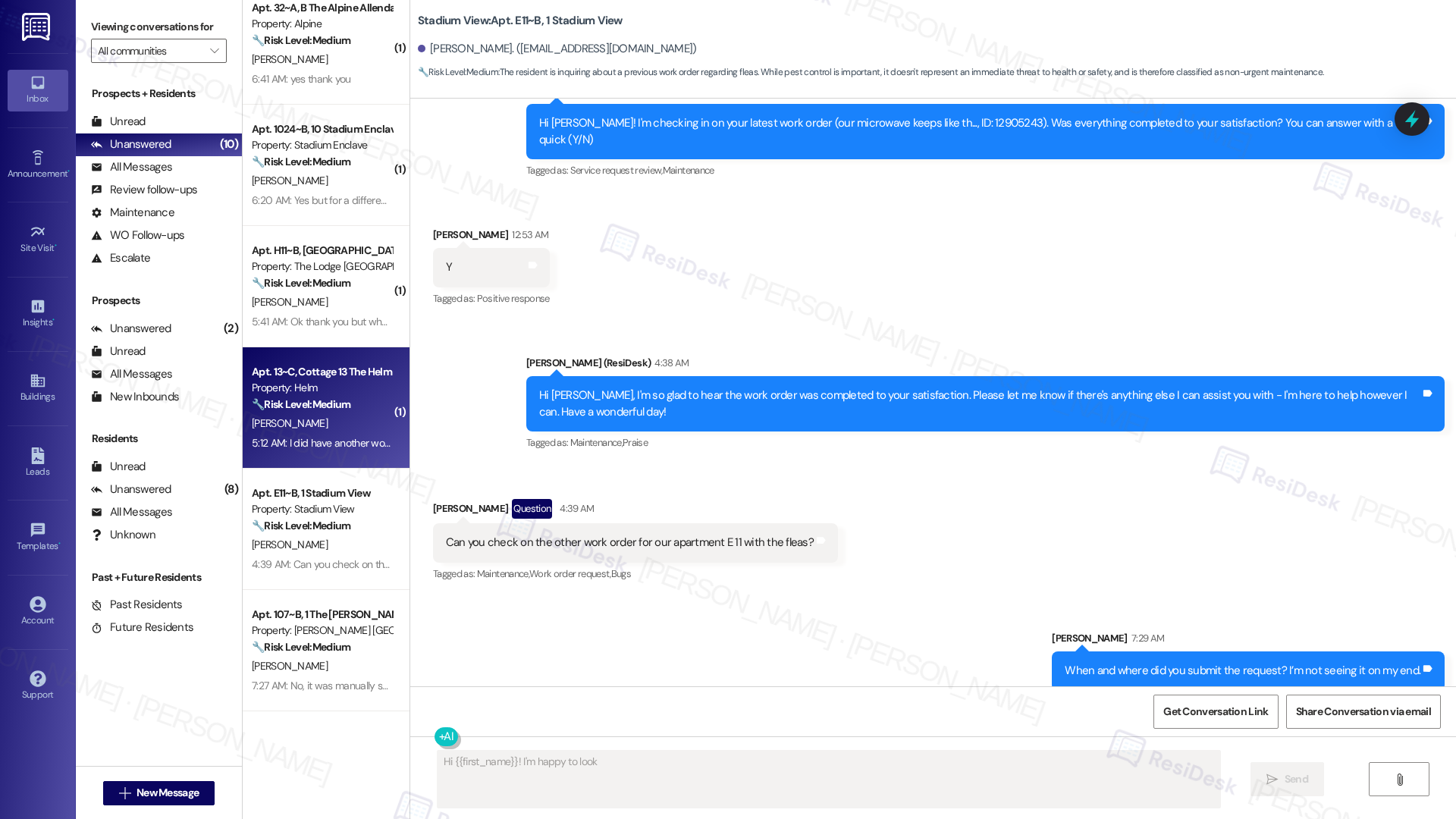
scroll to position [76, 0]
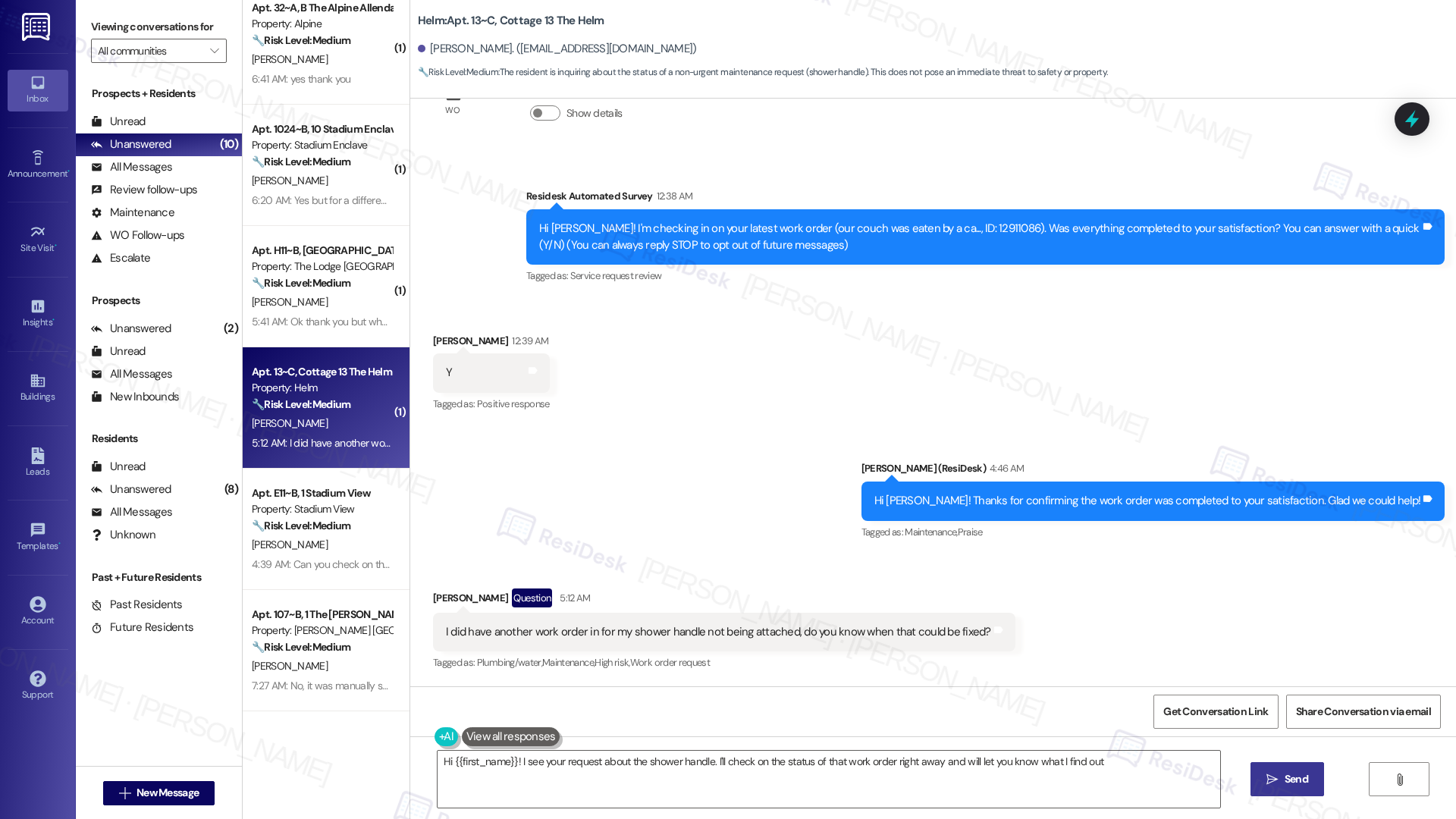
type textarea "Hi {{first_name}}! I see your request about the shower handle. I'll check on th…"
click at [553, 636] on div "I did have another work order in for my shower handle not being attached, do yo…" at bounding box center [718, 631] width 545 height 16
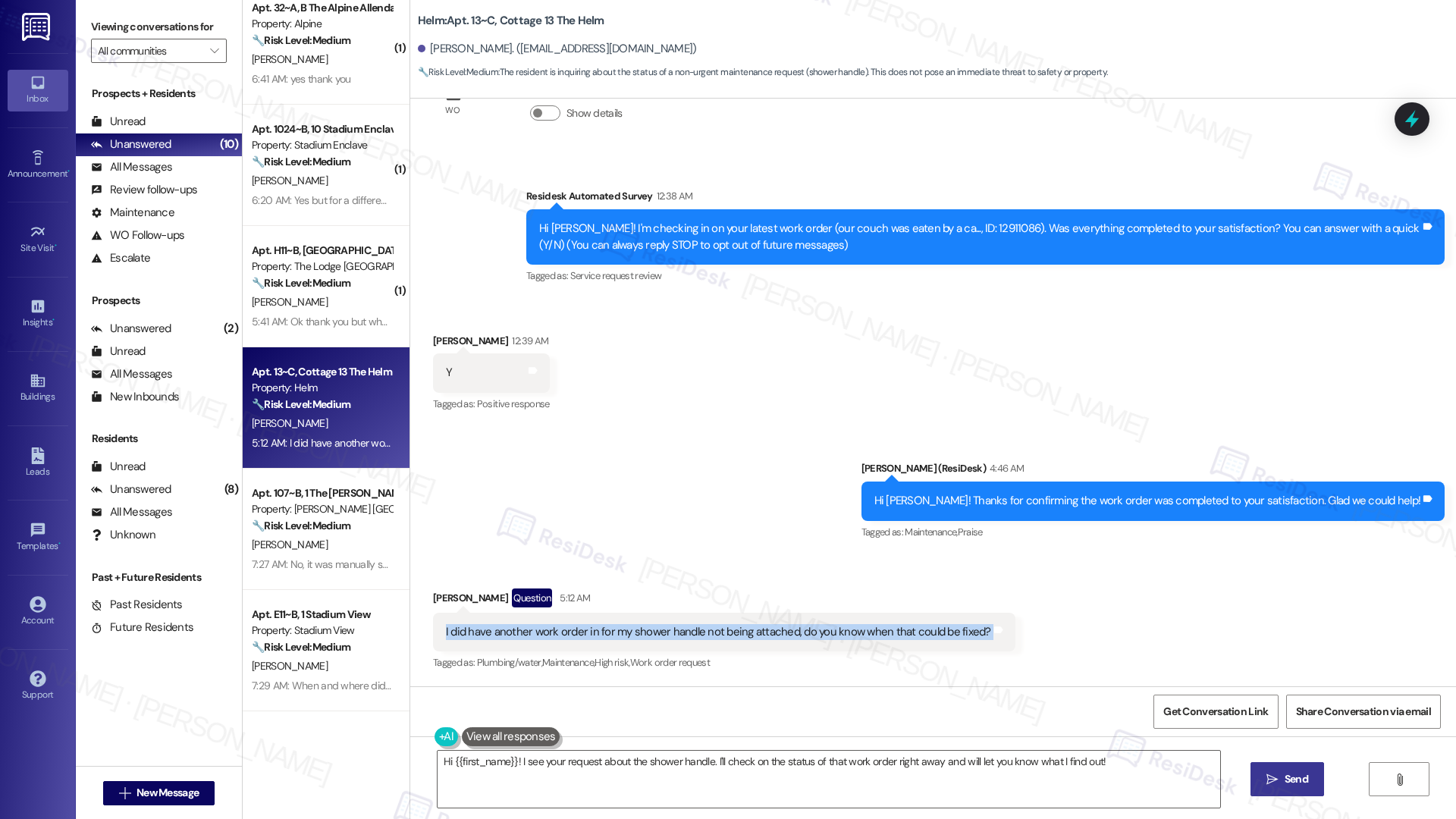
click at [701, 638] on div "I did have another work order in for my shower handle not being attached, do yo…" at bounding box center [718, 631] width 545 height 16
click at [706, 767] on textarea "Hi {{first_name}}! I see your request about the shower handle. I'll check on th…" at bounding box center [829, 779] width 783 height 57
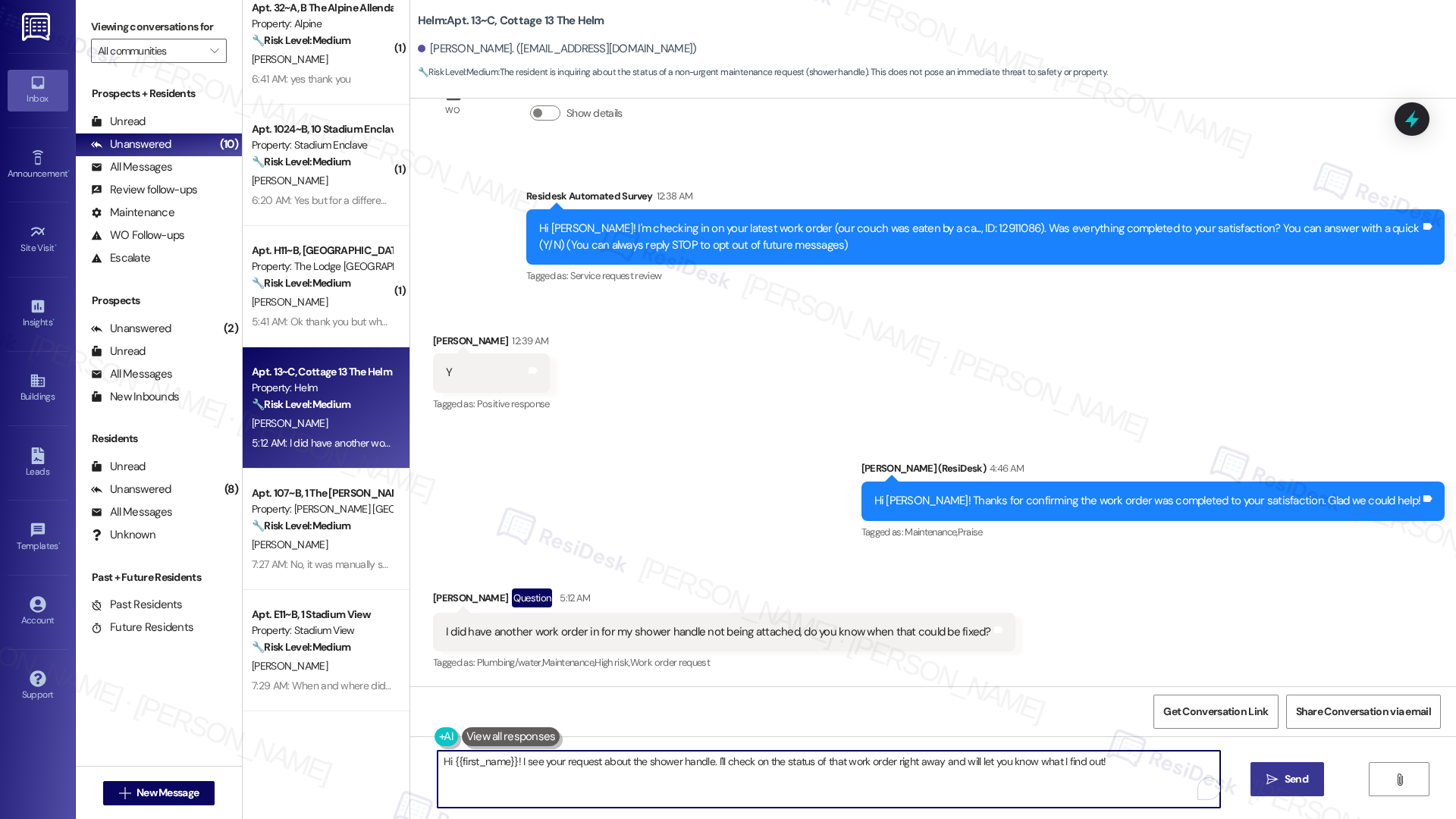
click at [706, 767] on textarea "Hi {{first_name}}! I see your request about the shower handle. I'll check on th…" at bounding box center [829, 779] width 783 height 57
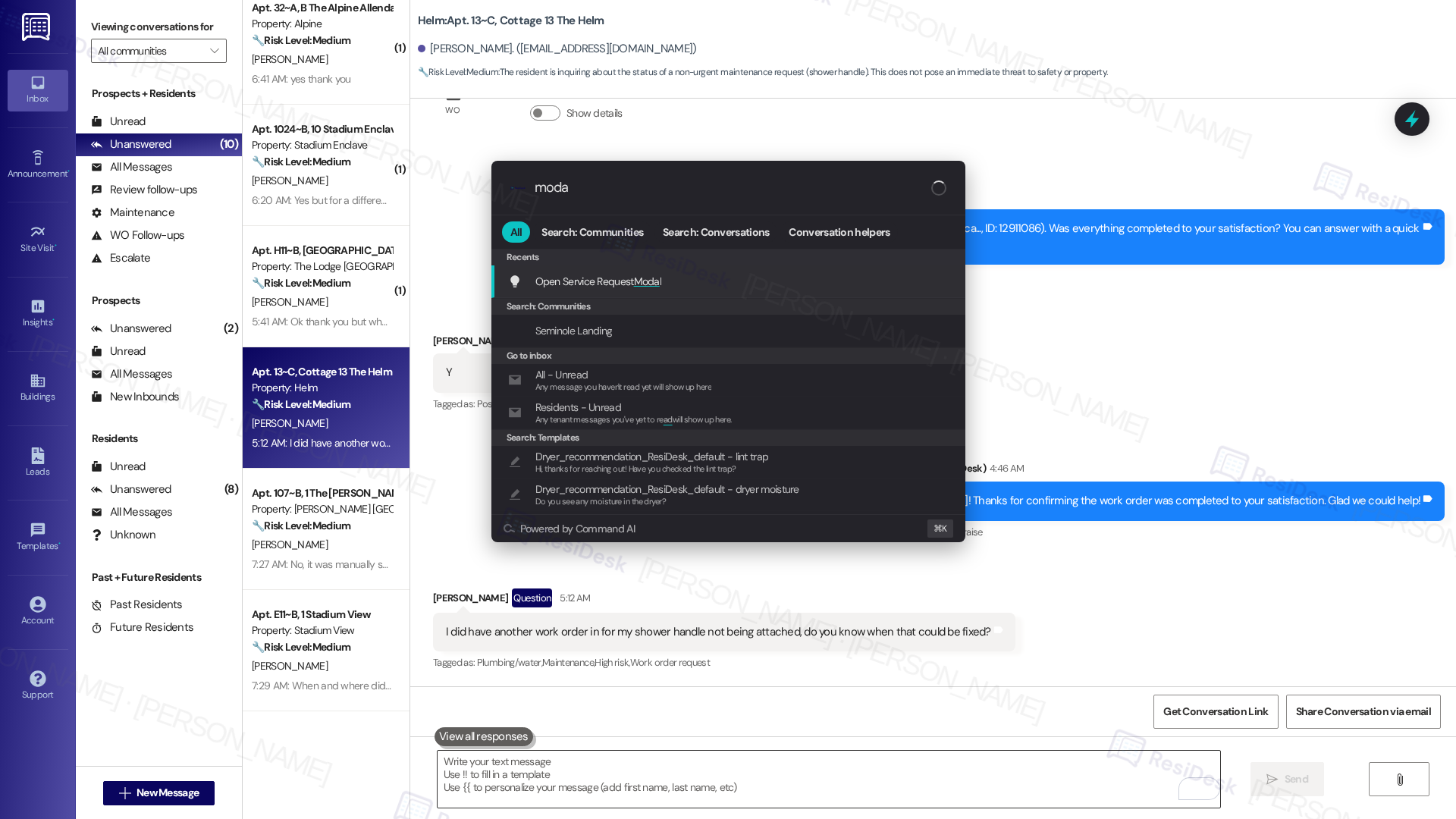
type input "modal"
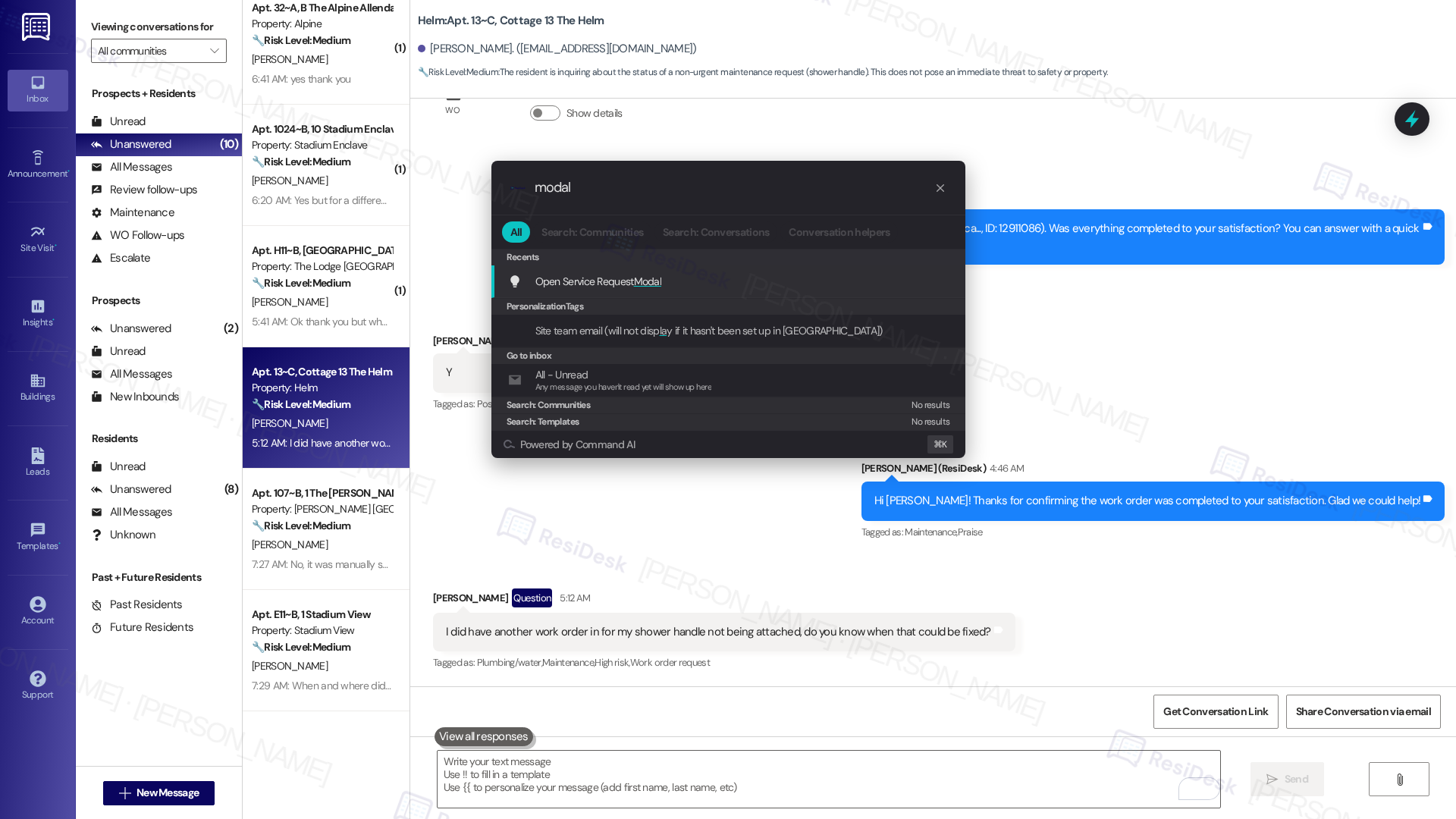
click at [773, 288] on div "Open Service Request Modal Add shortcut" at bounding box center [730, 281] width 444 height 17
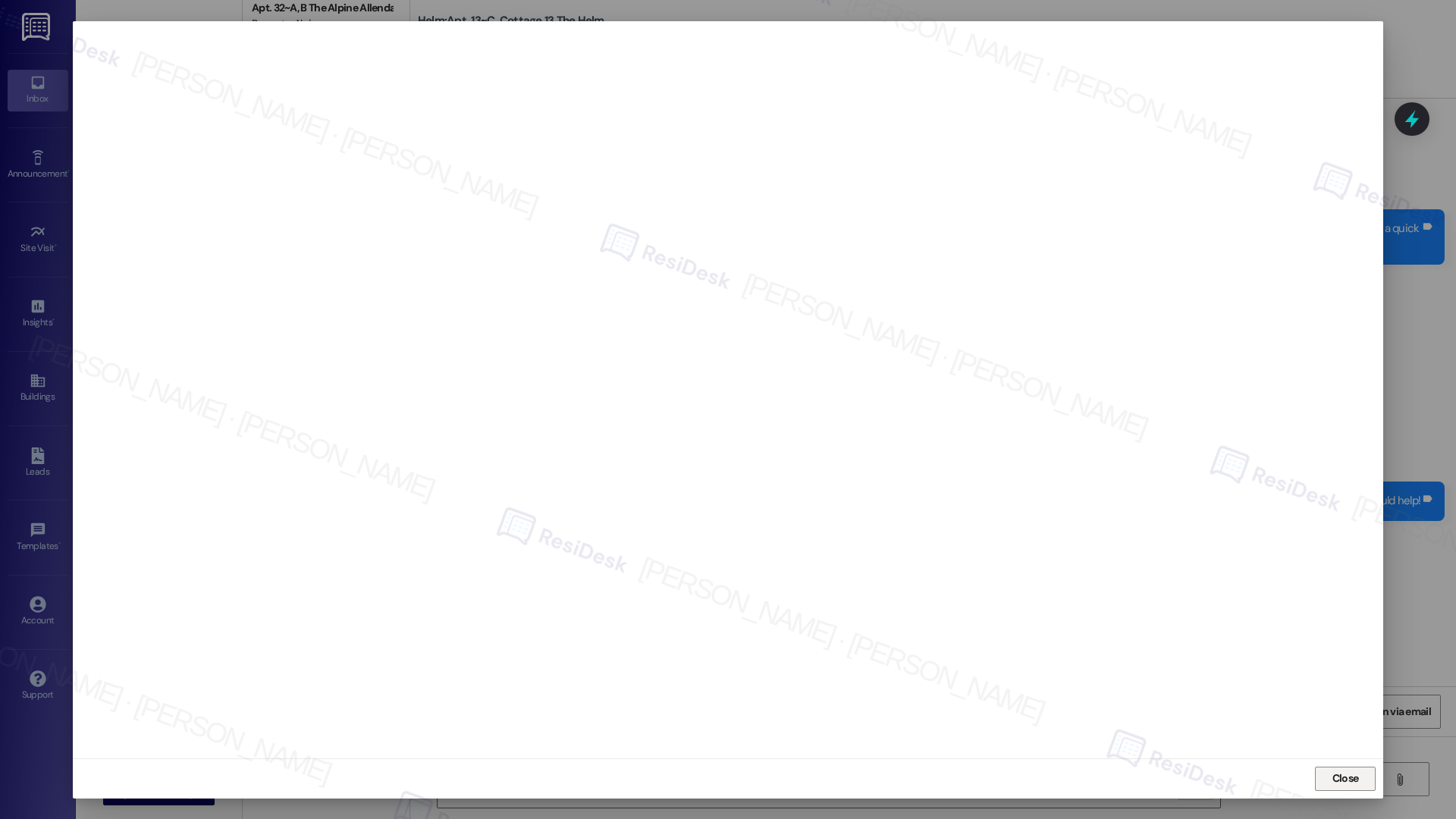
click at [1329, 774] on span "Close" at bounding box center [1345, 778] width 32 height 16
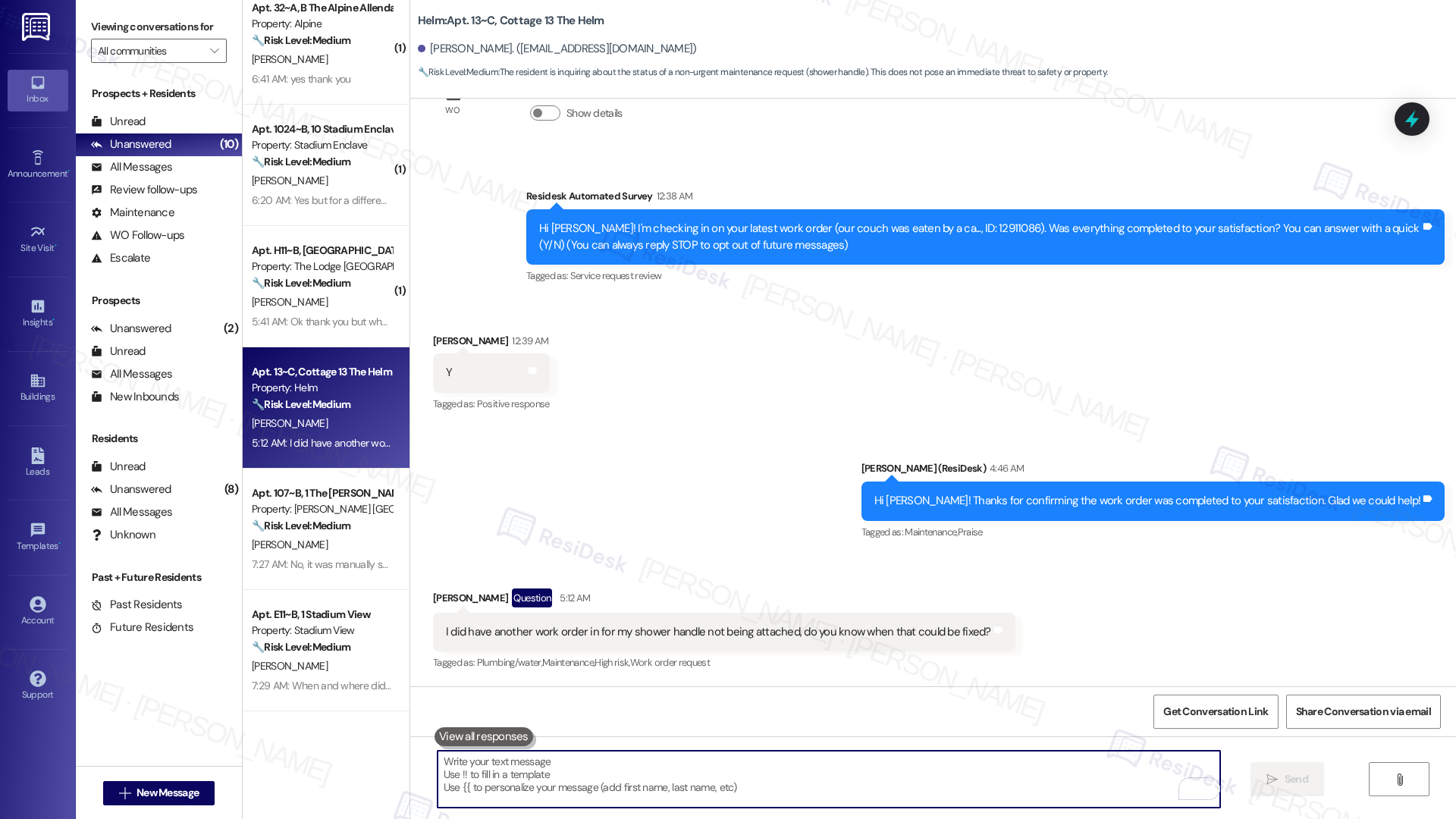
click at [866, 798] on textarea "To enrich screen reader interactions, please activate Accessibility in Grammarl…" at bounding box center [829, 779] width 783 height 57
paste textarea "I apologize for the delay in completing your request, {{first_name}}. Work orde…"
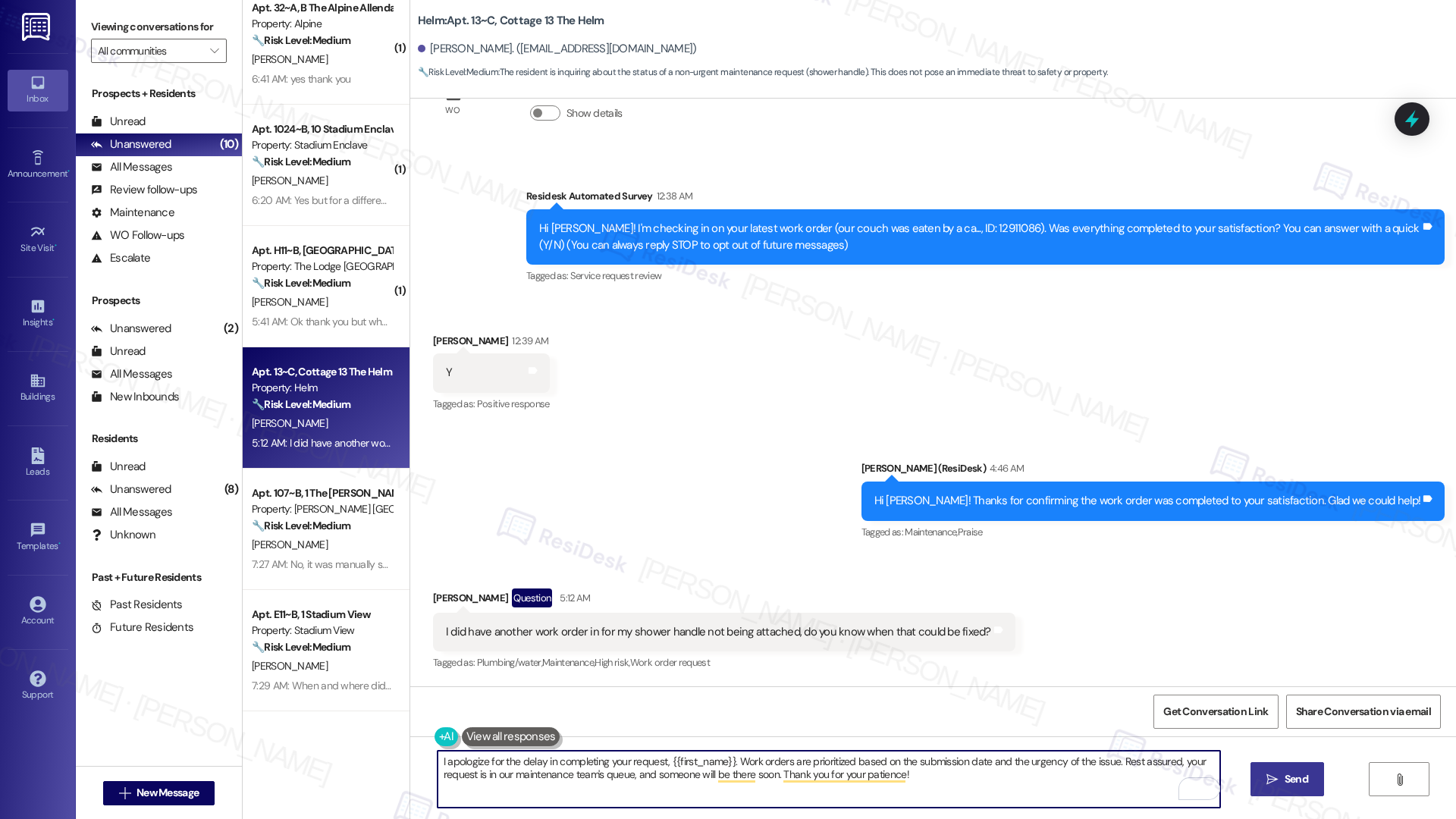
click at [1121, 774] on textarea "I apologize for the delay in completing your request, {{first_name}}. Work orde…" at bounding box center [829, 779] width 783 height 57
click at [1296, 785] on span "Send" at bounding box center [1296, 779] width 24 height 16
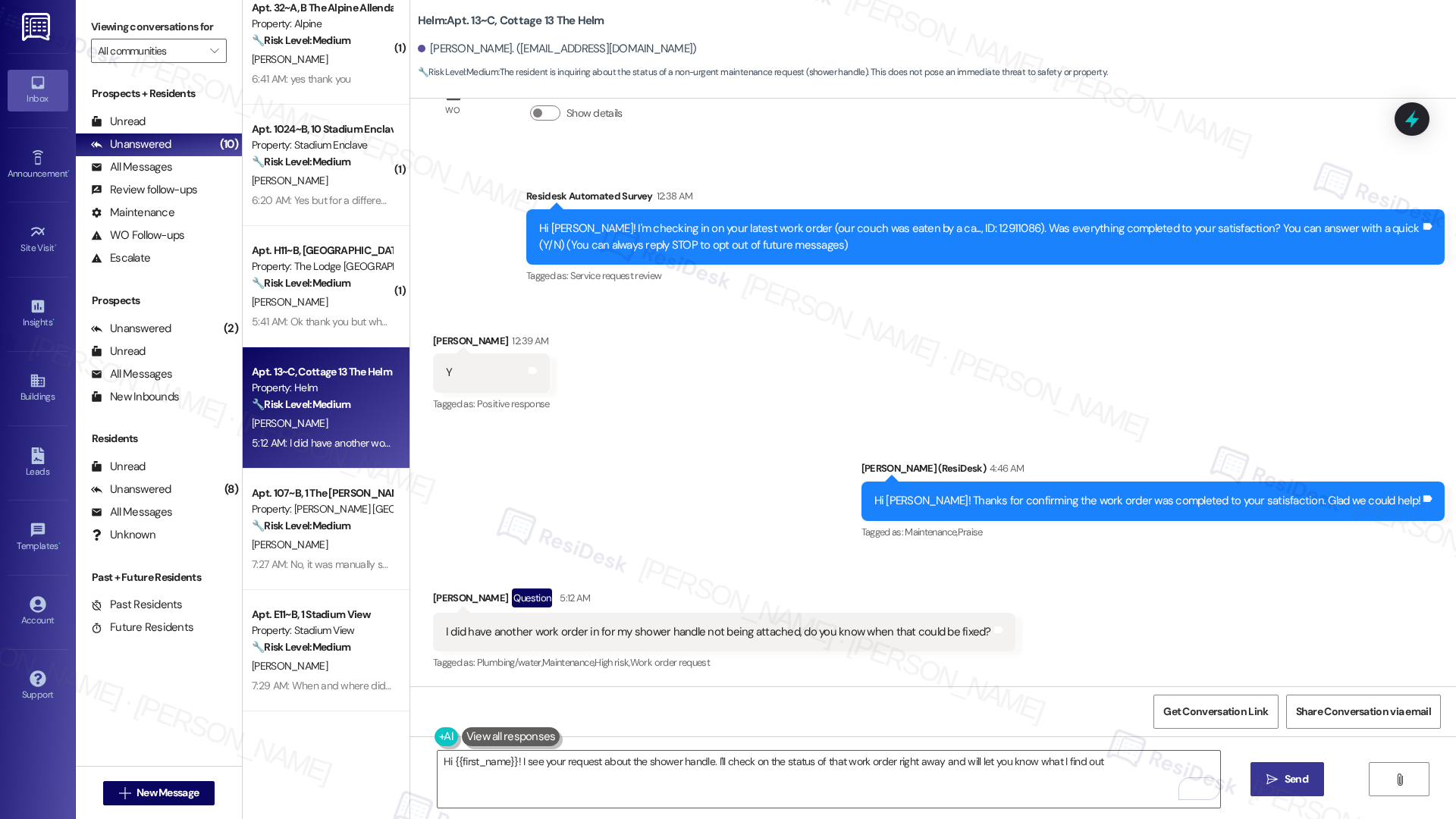
type textarea "Hi {{first_name}}! I see your request about the shower handle. I'll check on th…"
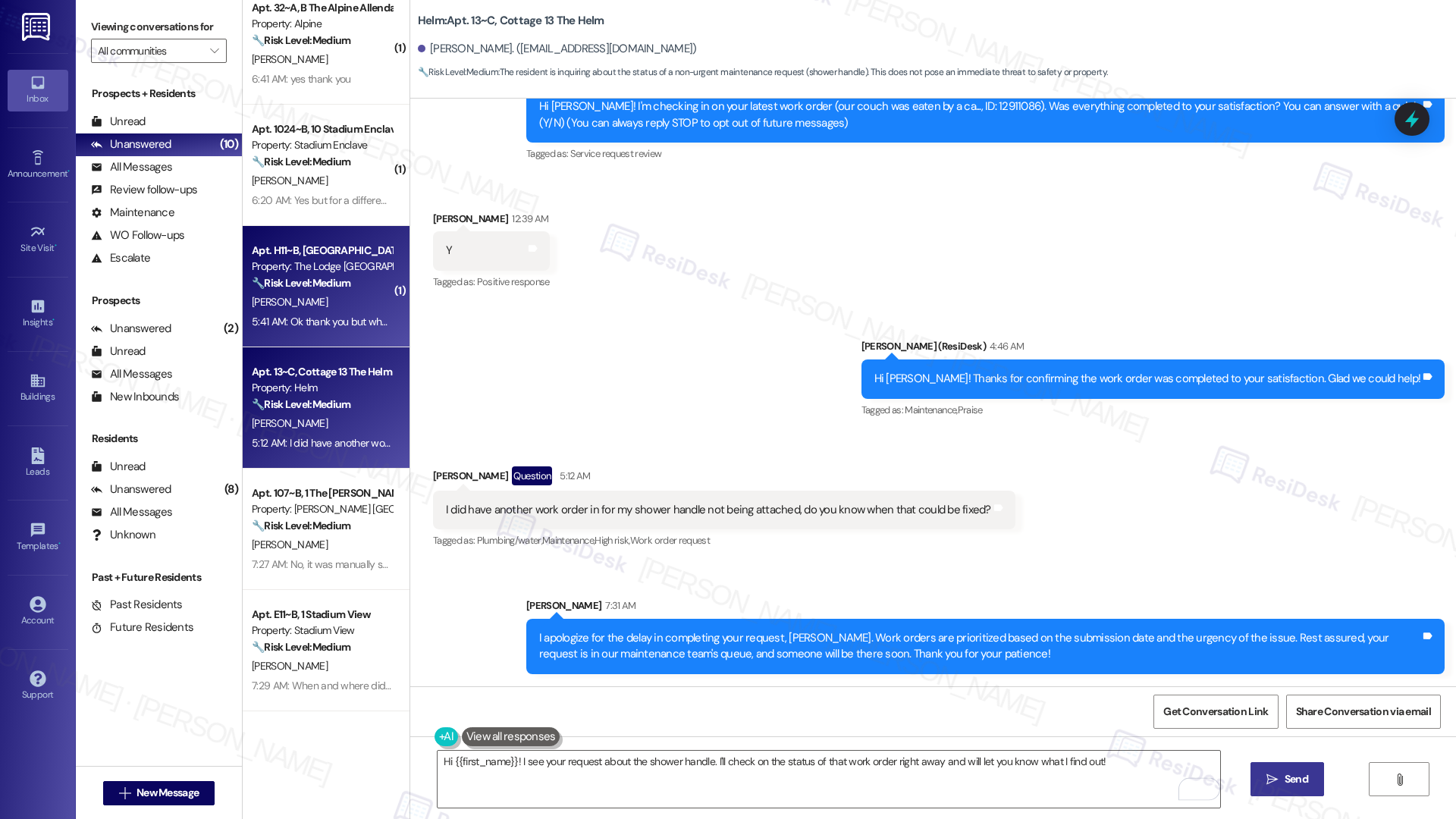
click at [321, 297] on div "[PERSON_NAME]" at bounding box center [322, 302] width 143 height 19
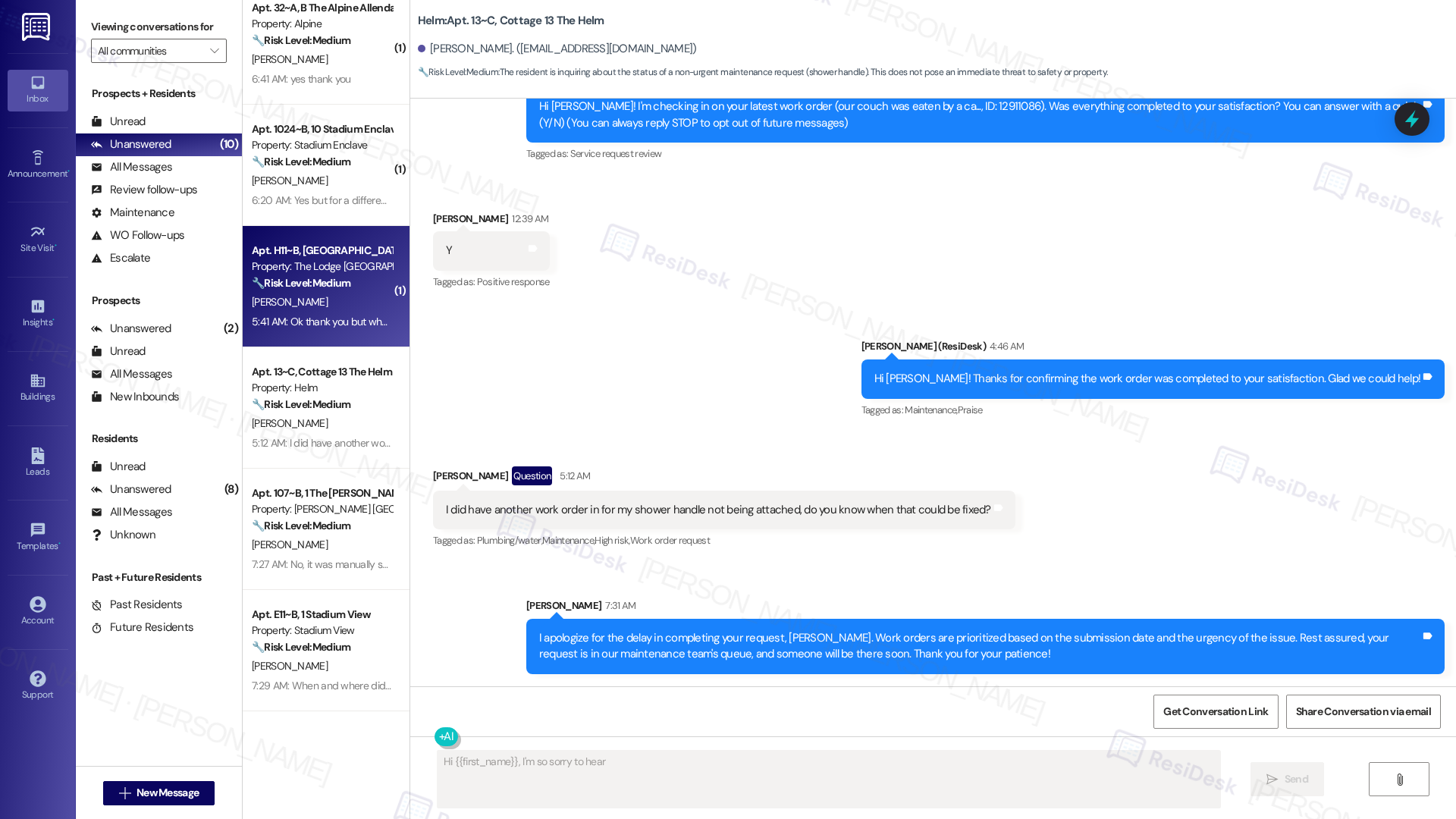
scroll to position [104, 0]
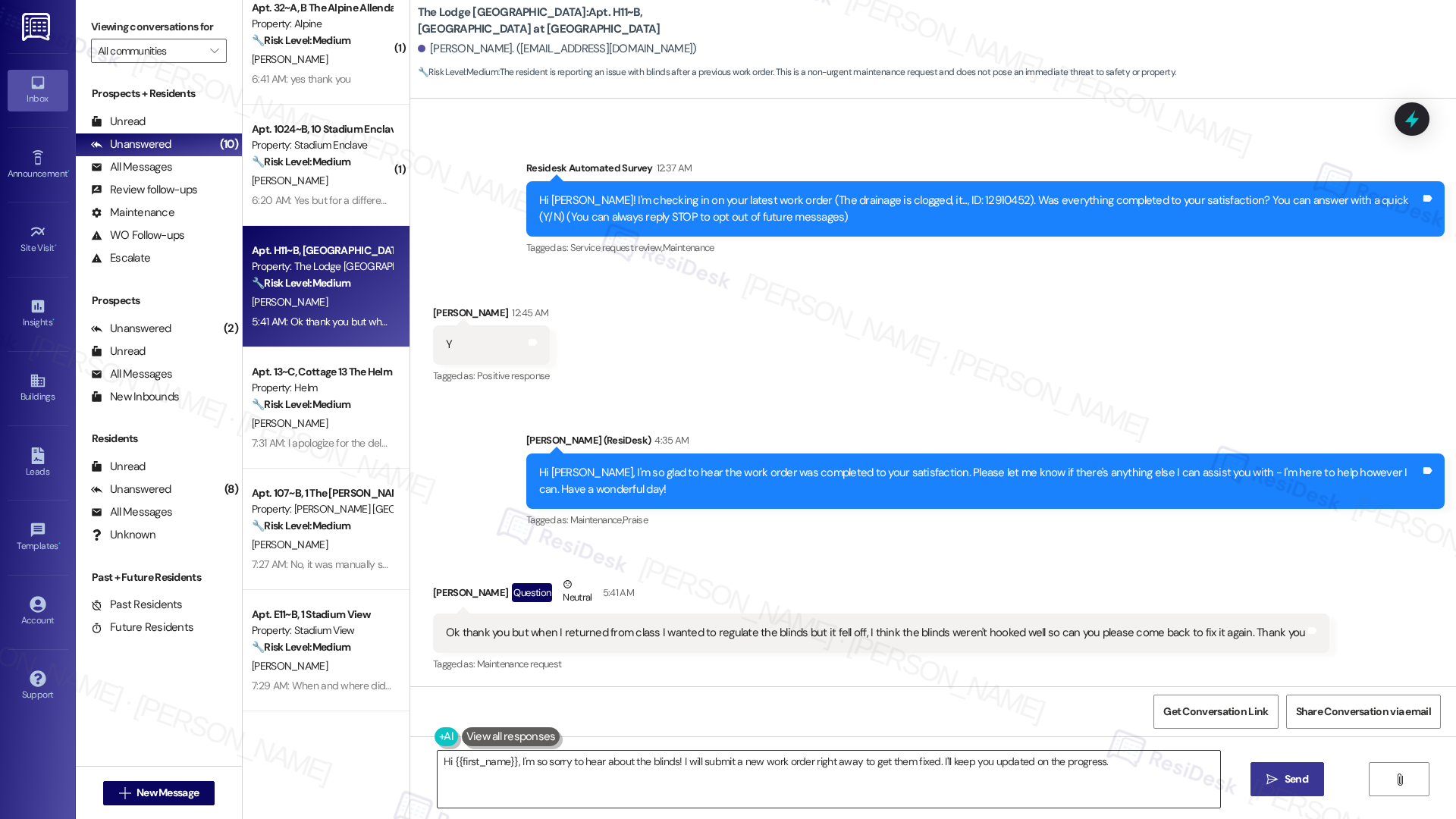
click at [938, 754] on textarea "Hi {{first_name}}, I'm so sorry to hear about the blinds! I will submit a new w…" at bounding box center [829, 779] width 783 height 57
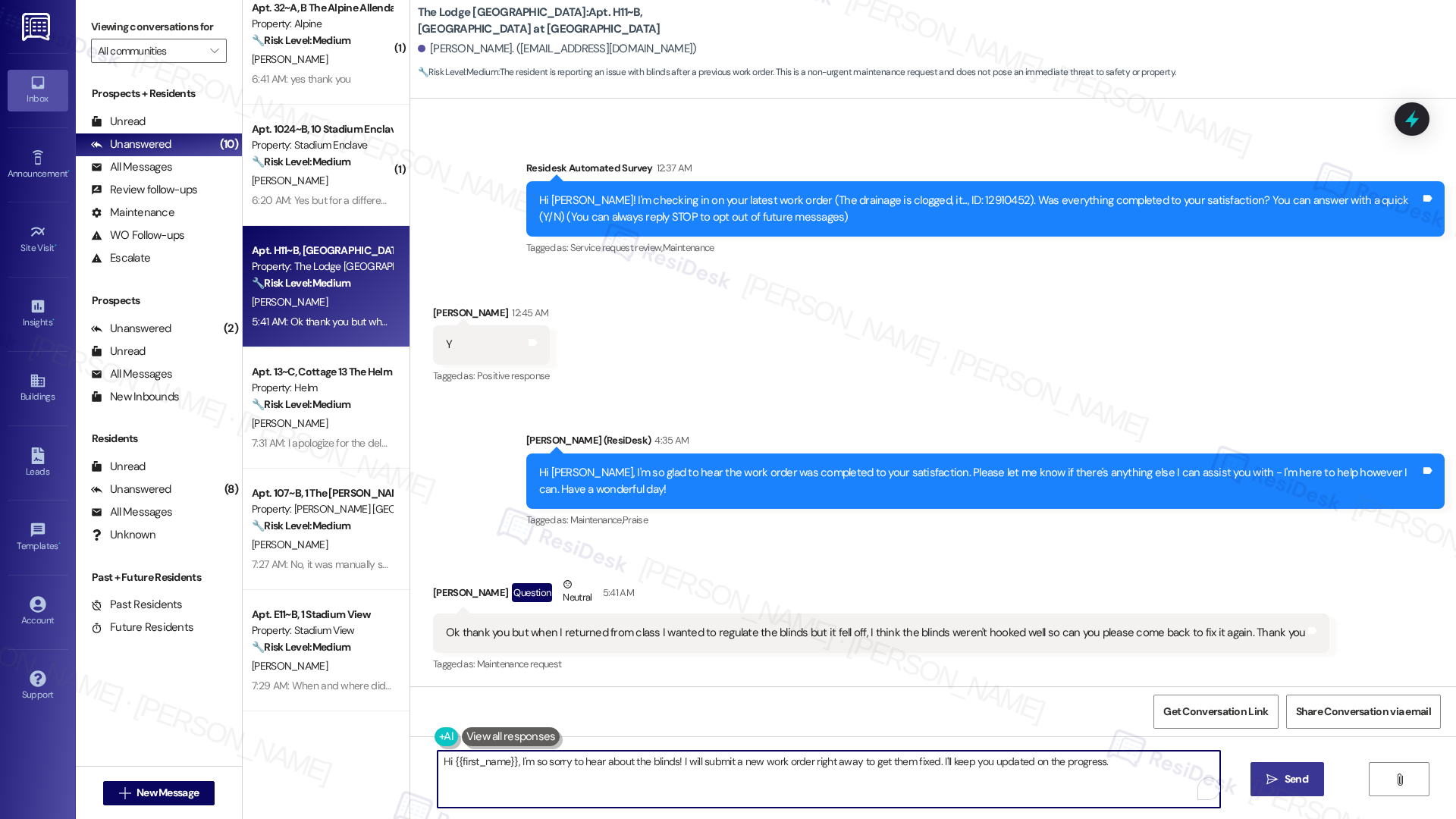
click at [938, 754] on textarea "Hi {{first_name}}, I'm so sorry to hear about the blinds! I will submit a new w…" at bounding box center [829, 779] width 783 height 57
type textarea "Let me reach out to our maintenance team"
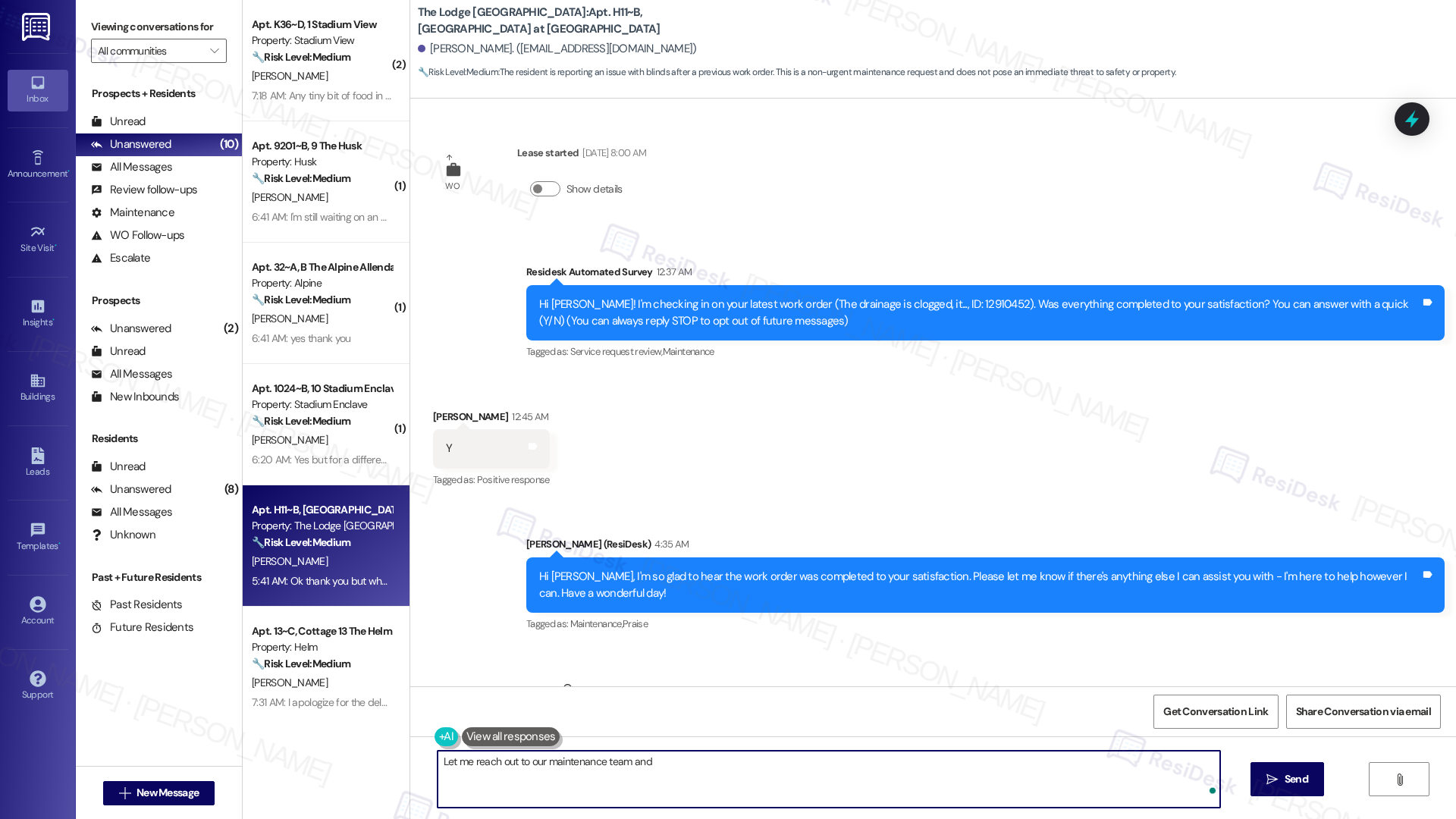
scroll to position [104, 0]
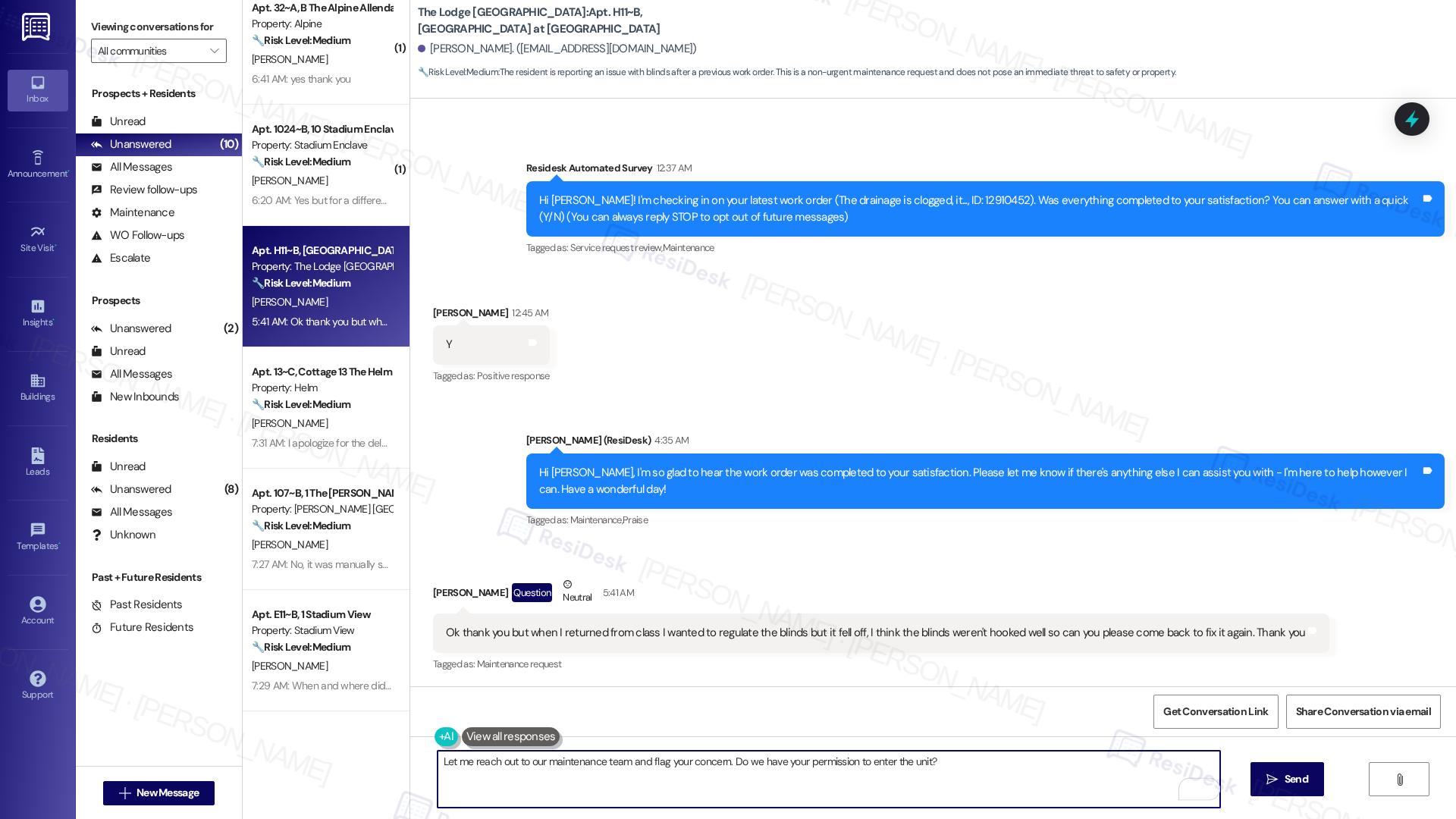
type textarea "Let me reach out to our maintenance team and flag your concern. Do we have your…"
click at [885, 762] on textarea "Let me reach out to our maintenance team and flag your concern. Do we have your…" at bounding box center [829, 779] width 783 height 57
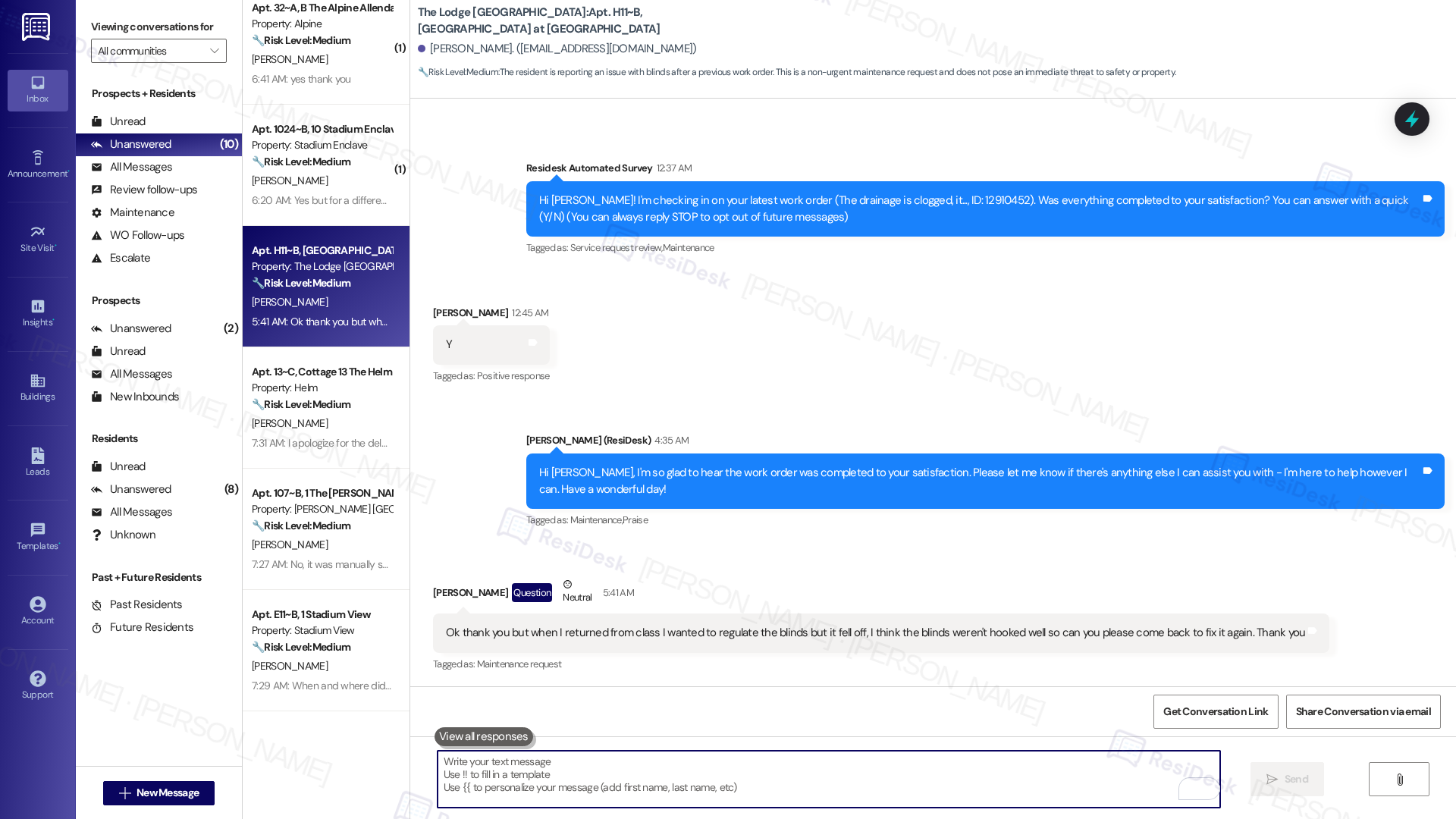
paste textarea "I’ll contact our maintenance team to request their help with fixing the blinds.…"
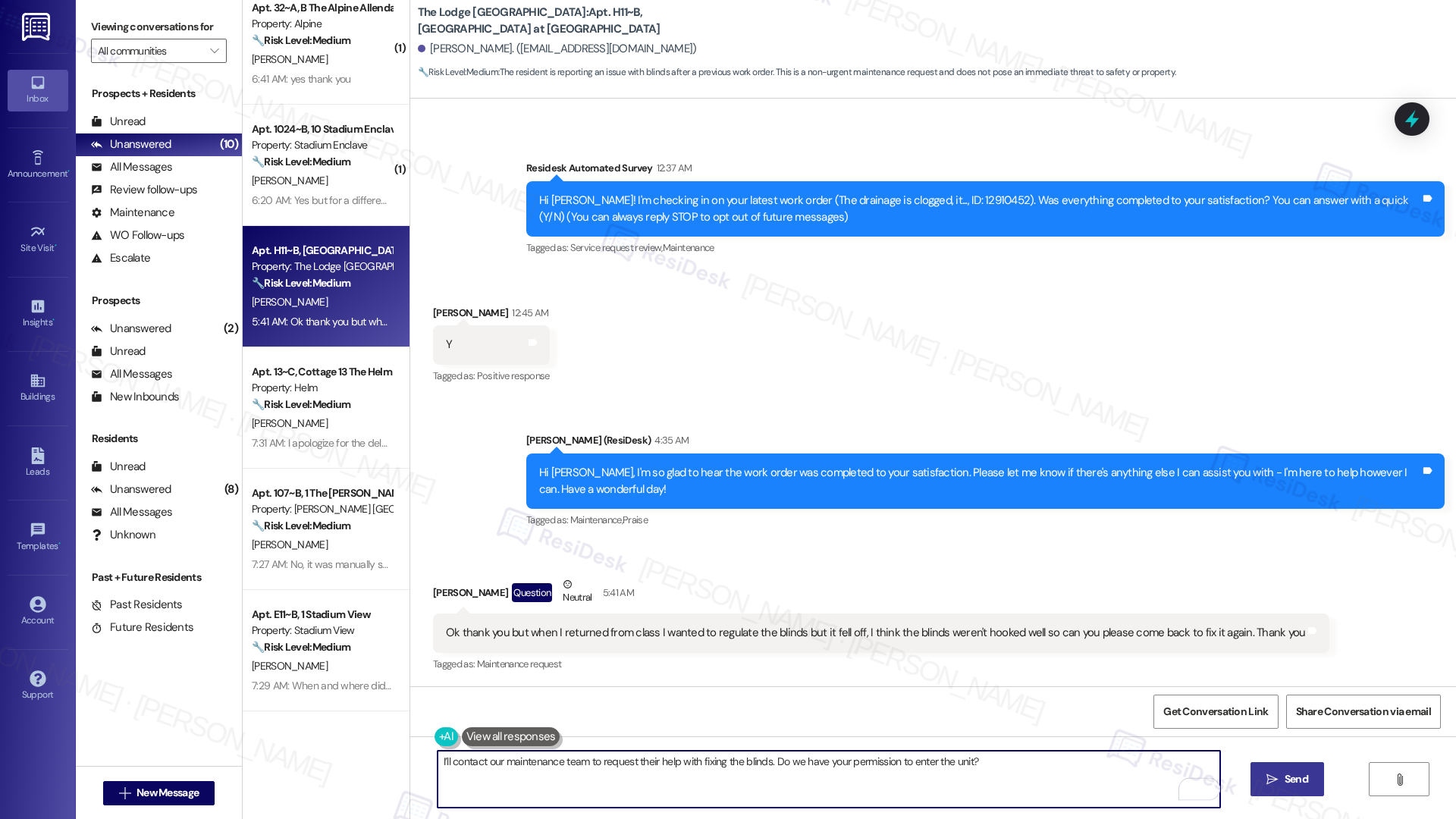
type textarea "I’ll contact our maintenance team to request their help with fixing the blinds.…"
click at [1284, 777] on span "Send" at bounding box center [1296, 779] width 24 height 16
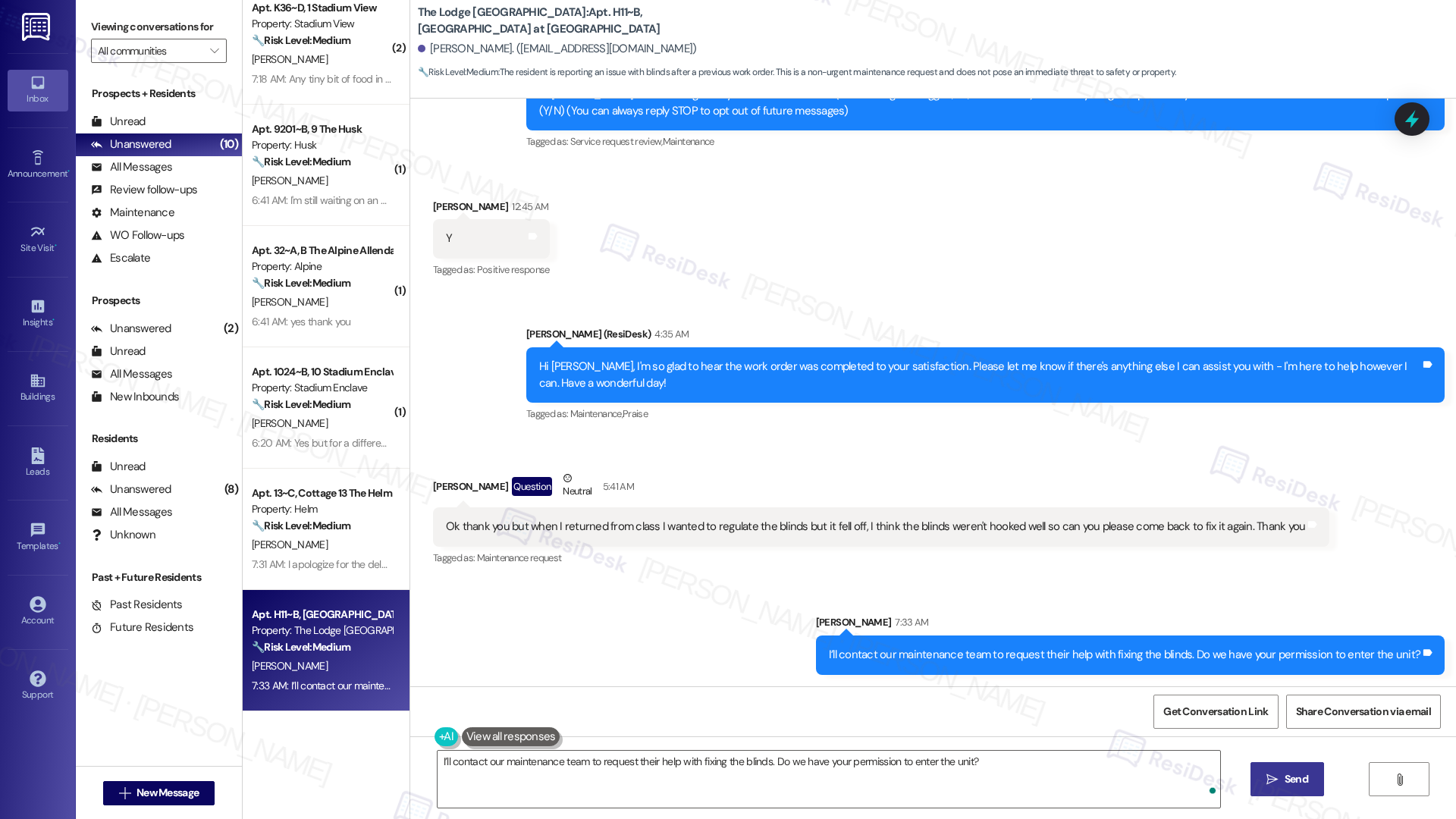
scroll to position [211, 0]
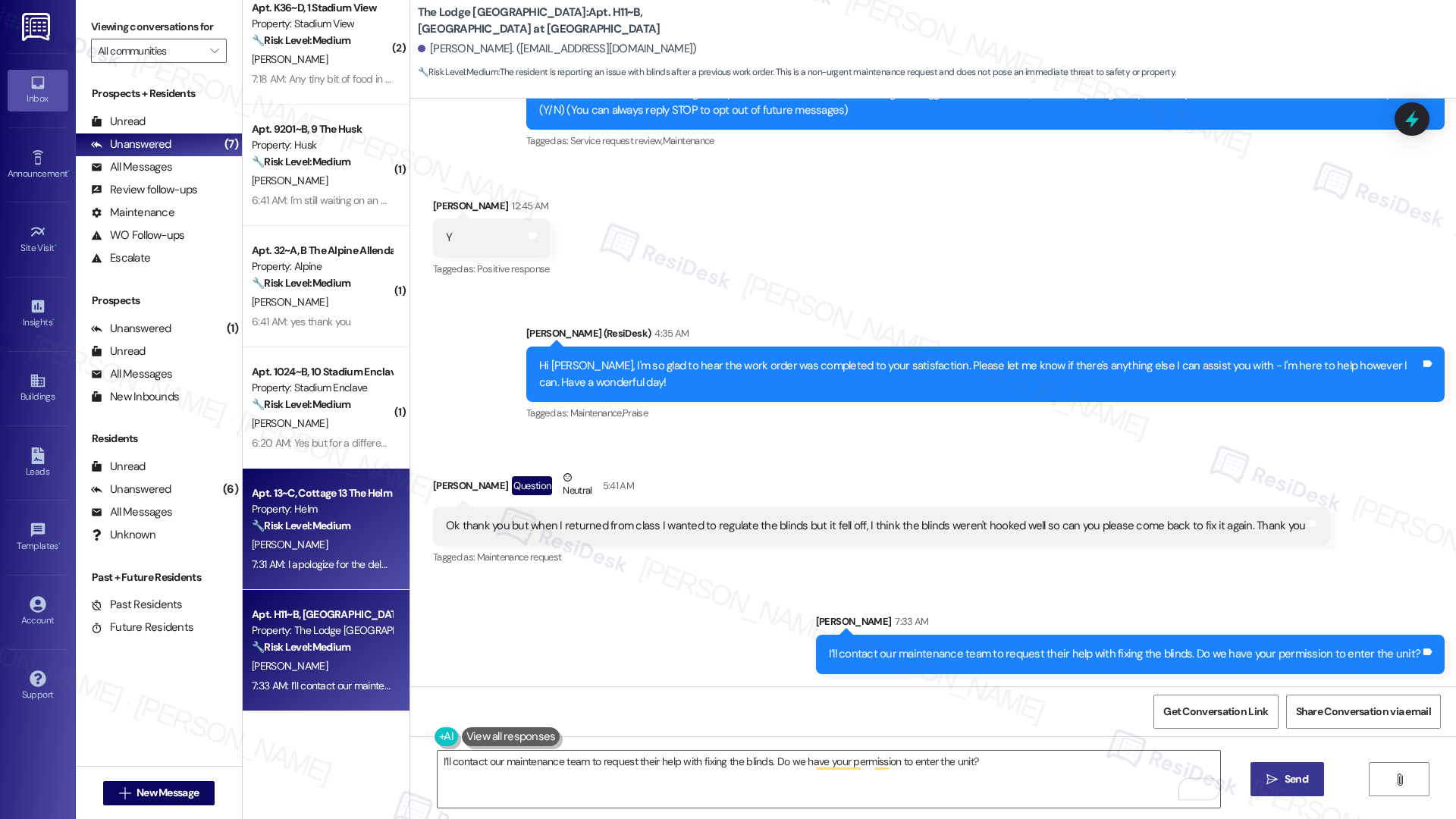
click at [336, 543] on div "[PERSON_NAME]" at bounding box center [322, 544] width 143 height 19
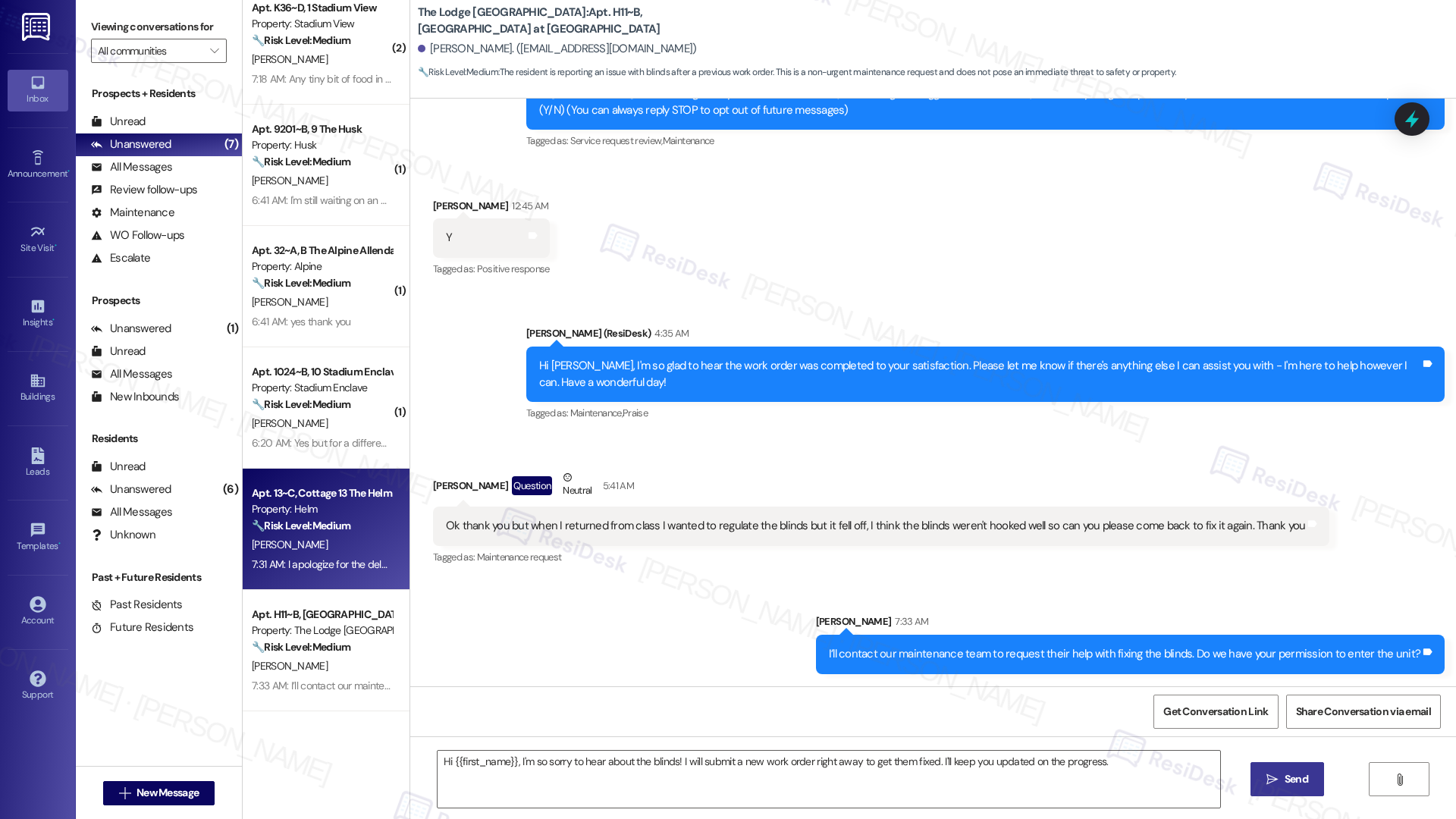
type textarea "Fetching suggested responses. Please feel free to read through the conversation…"
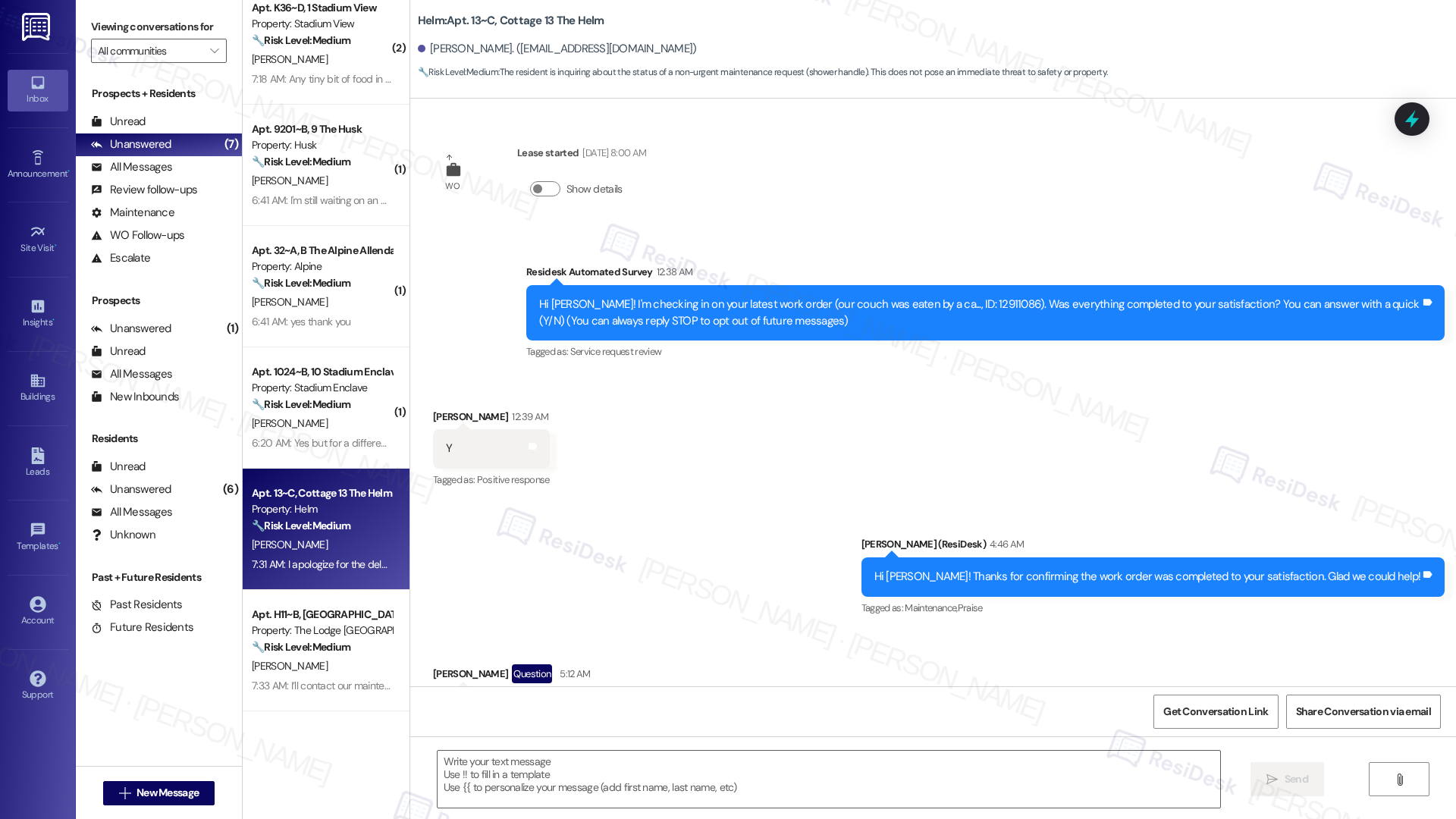
scroll to position [75, 0]
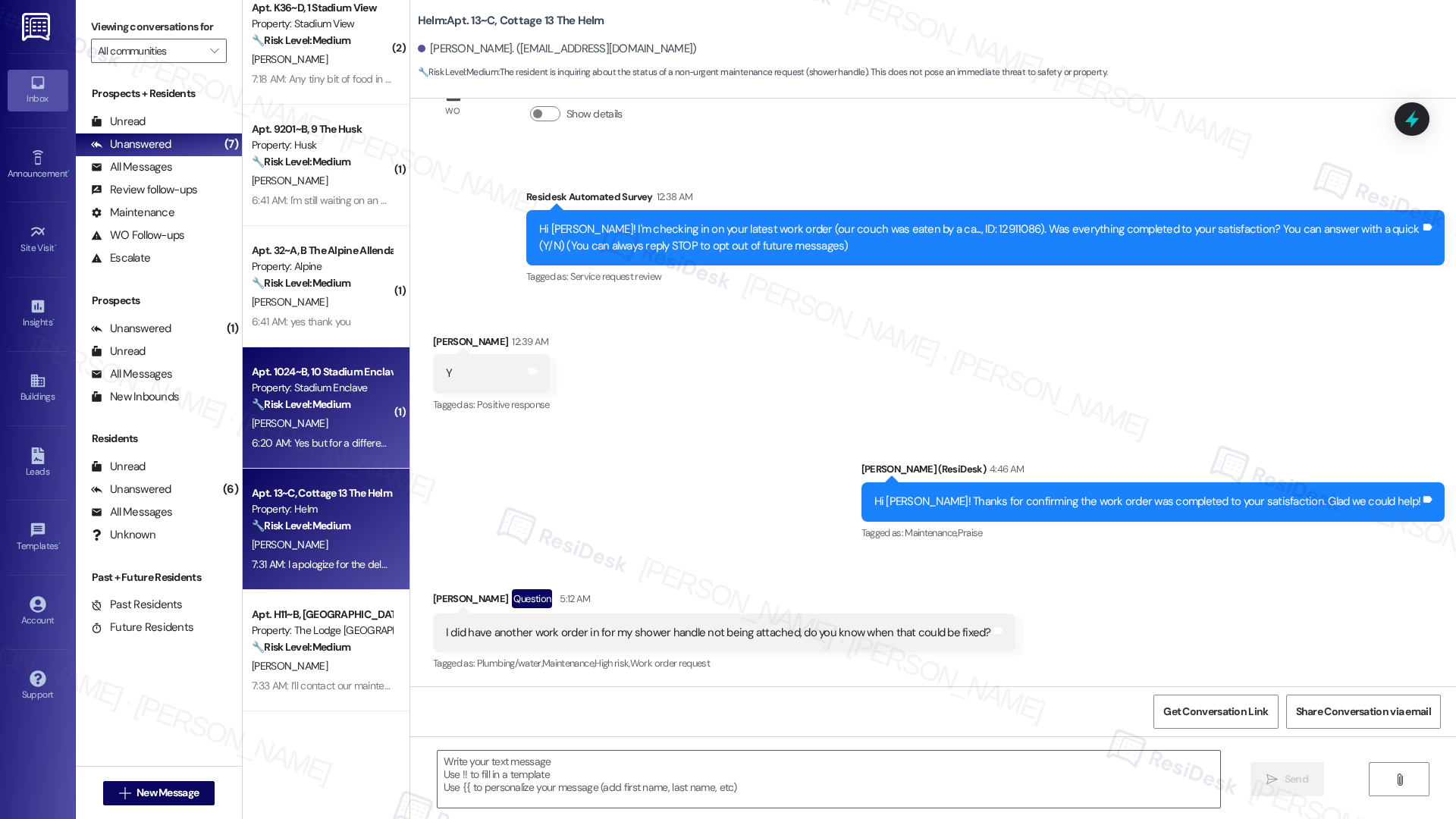
type textarea "Fetching suggested responses. Please feel free to read through the conversation…"
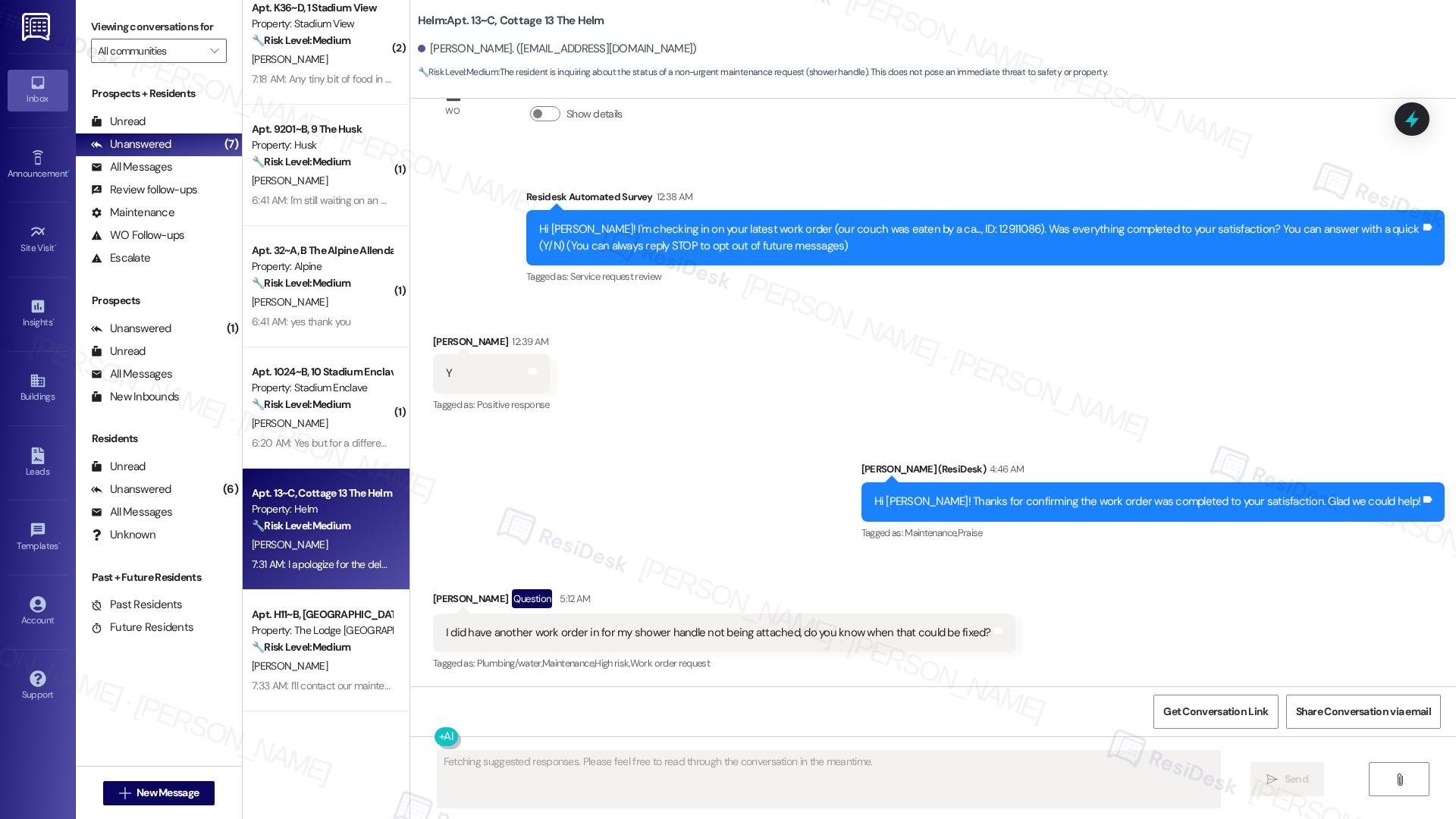
click at [332, 438] on div "6:20 AM: Yes but for a different issue 6:20 AM: Yes but for a different issue" at bounding box center [332, 443] width 162 height 14
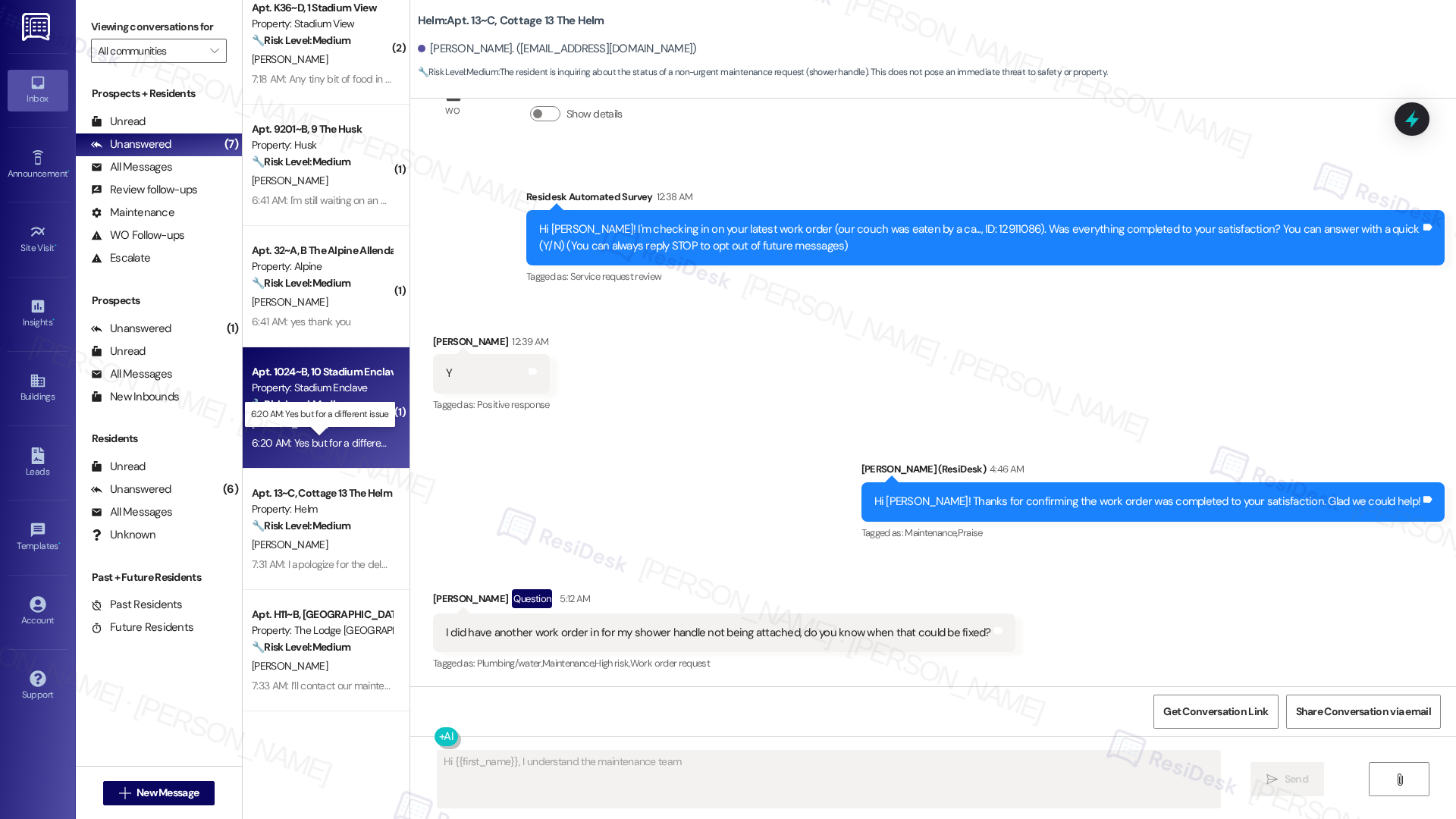
scroll to position [72, 0]
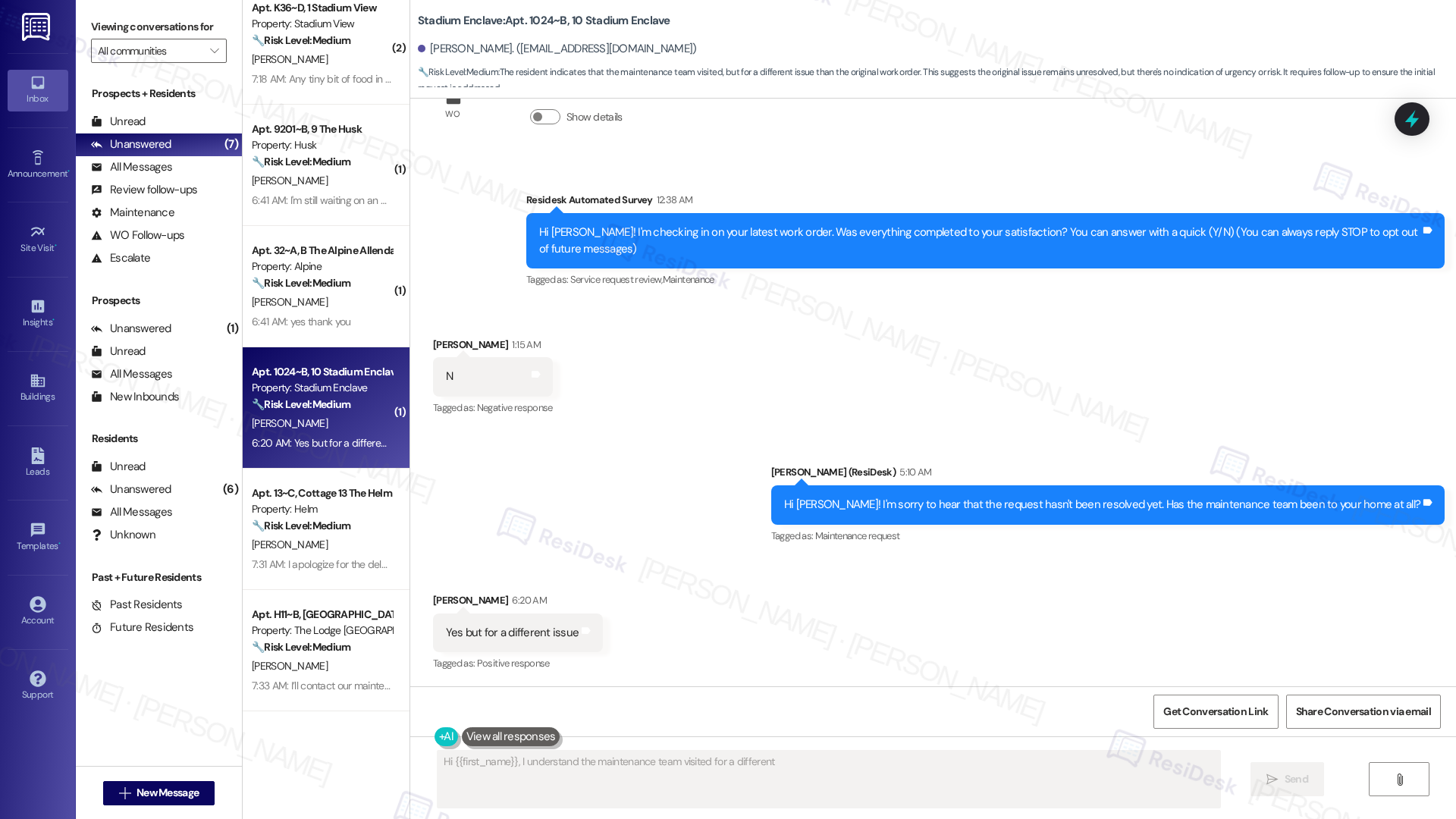
type textarea "Hi {{first_name}}, I understand the maintenance team visited for a different"
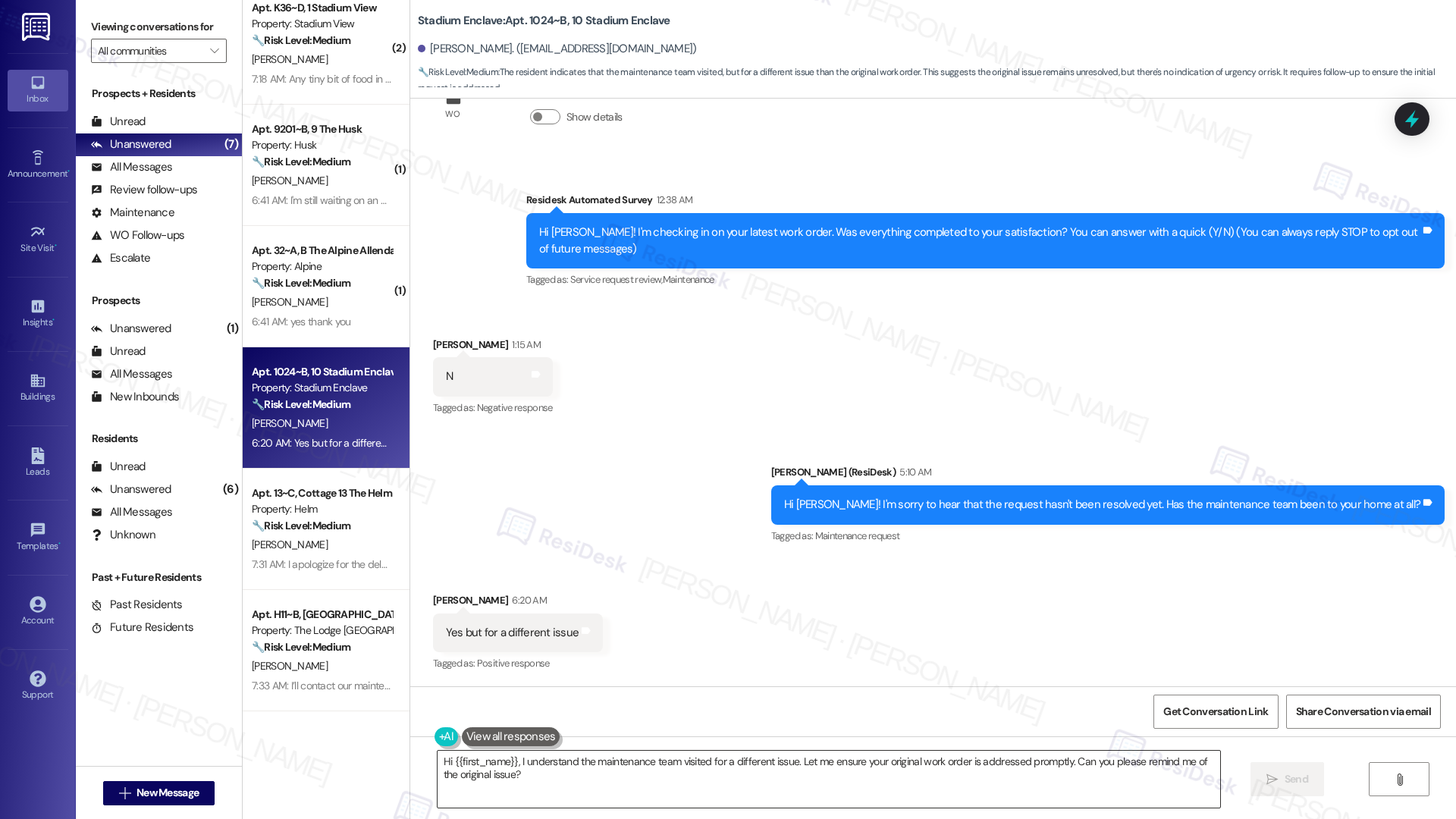
click at [608, 804] on textarea "Hi {{first_name}}, I understand the maintenance team visited for a different is…" at bounding box center [829, 779] width 783 height 57
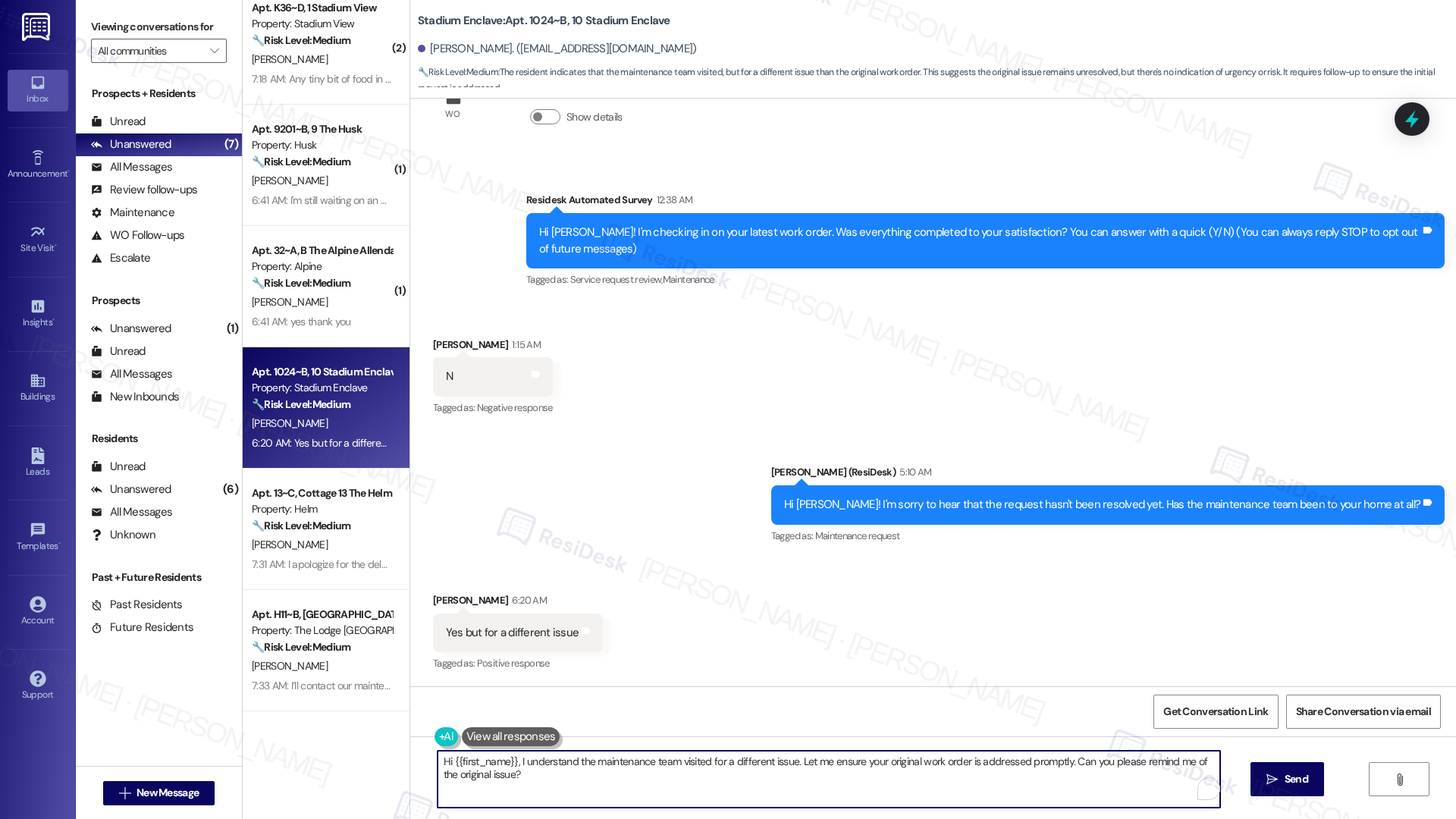
click at [608, 804] on textarea "Hi {{first_name}}, I understand the maintenance team visited for a different is…" at bounding box center [829, 779] width 783 height 57
type textarea "Can you let me know which issue you need assistance with?"
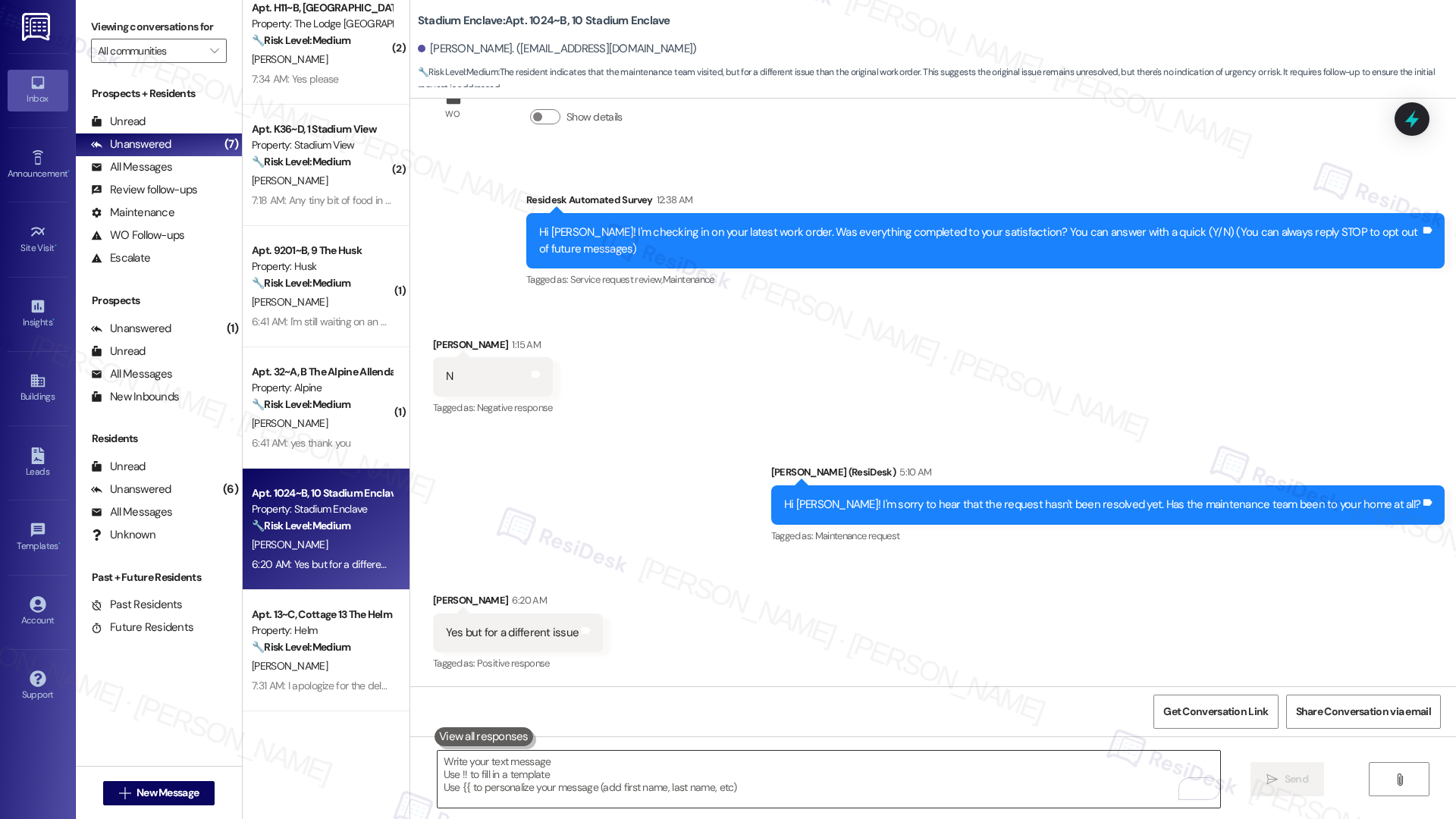
click at [593, 774] on textarea "To enrich screen reader interactions, please activate Accessibility in Grammarl…" at bounding box center [829, 779] width 783 height 57
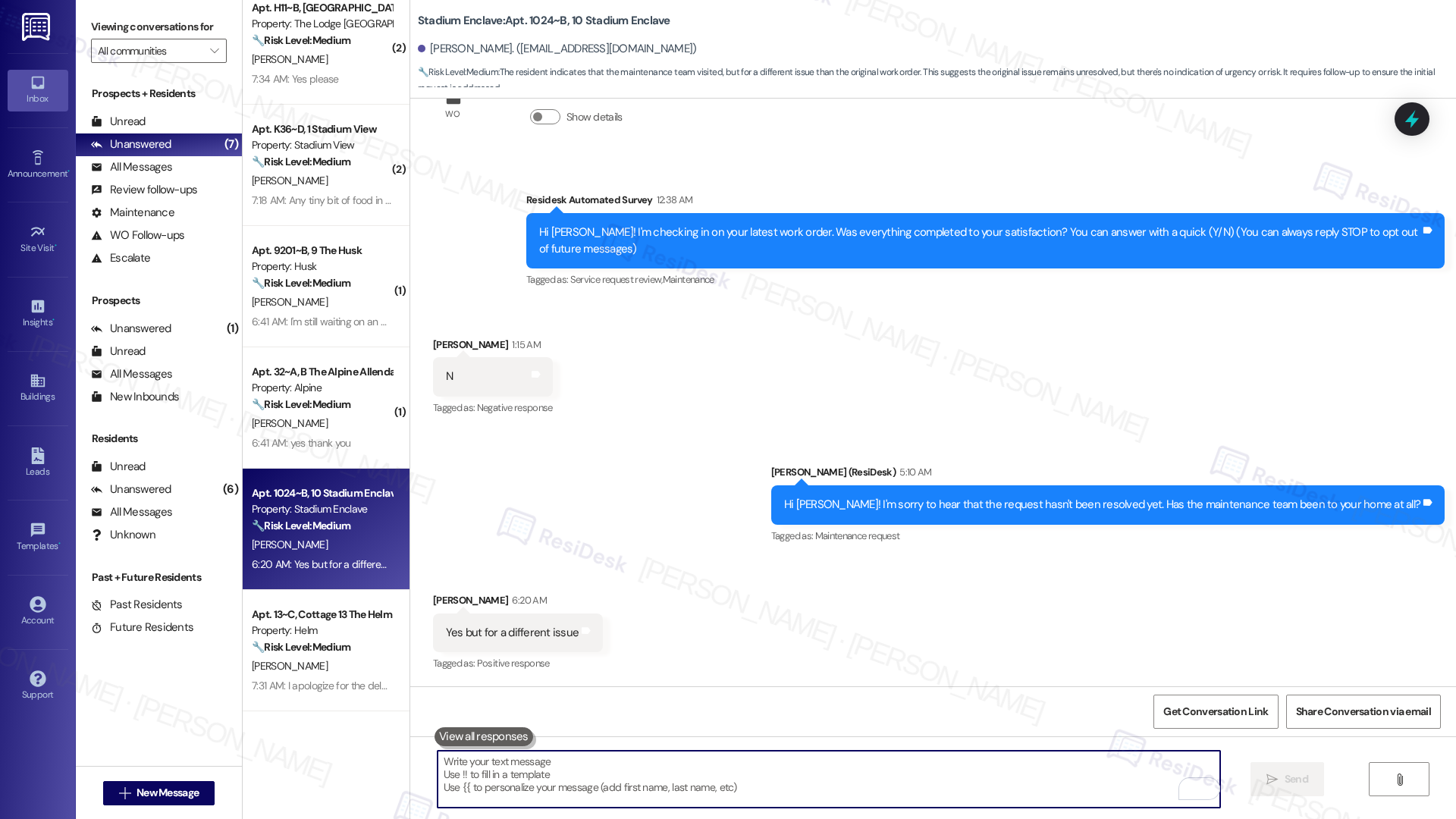
paste textarea "Could you let me know which issue you need help with?"
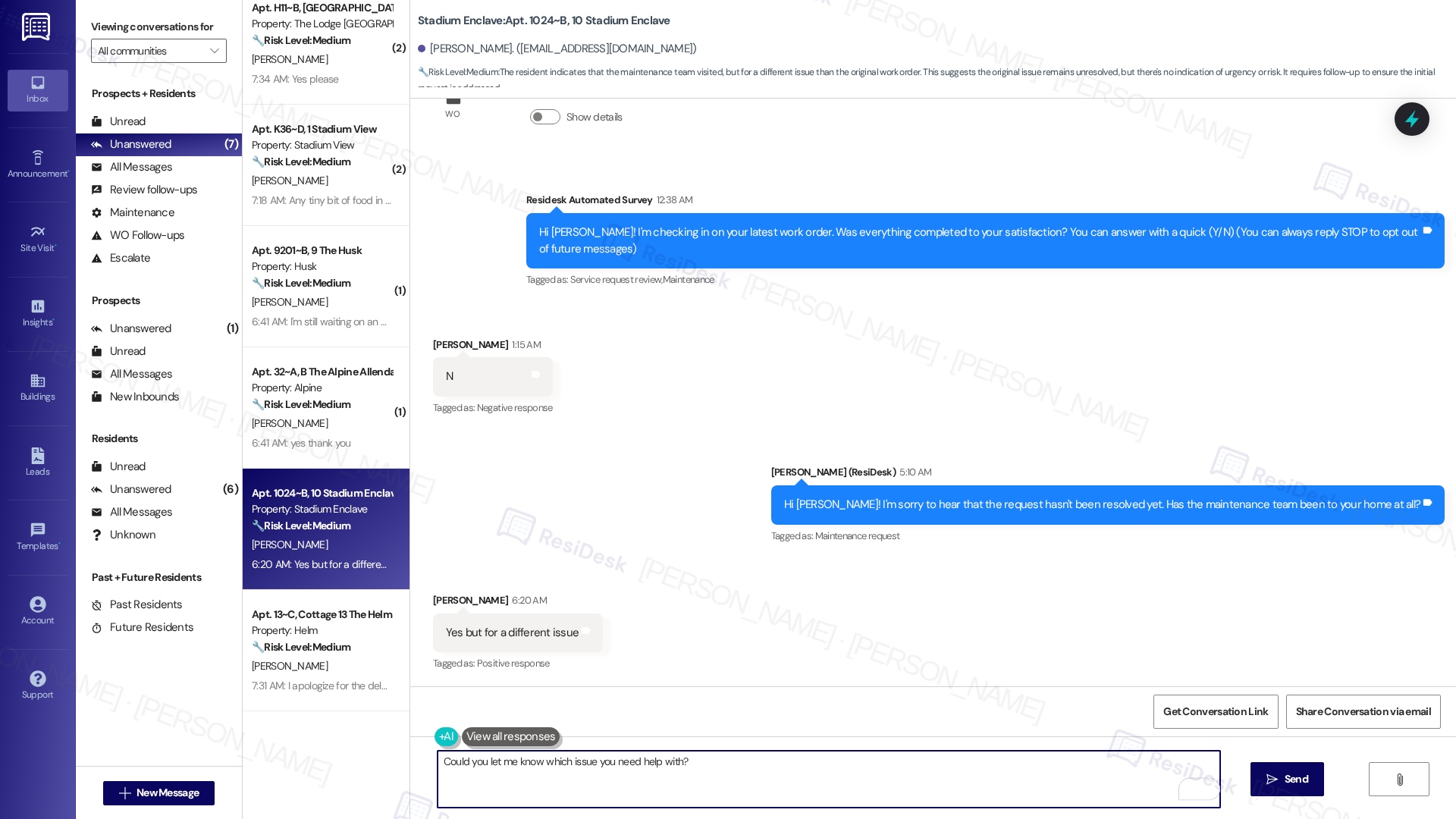
type textarea "Could you let me know which issue you need help with?"
click at [1266, 796] on div "Could you let me know which issue you need help with?  Send " at bounding box center [933, 793] width 1046 height 114
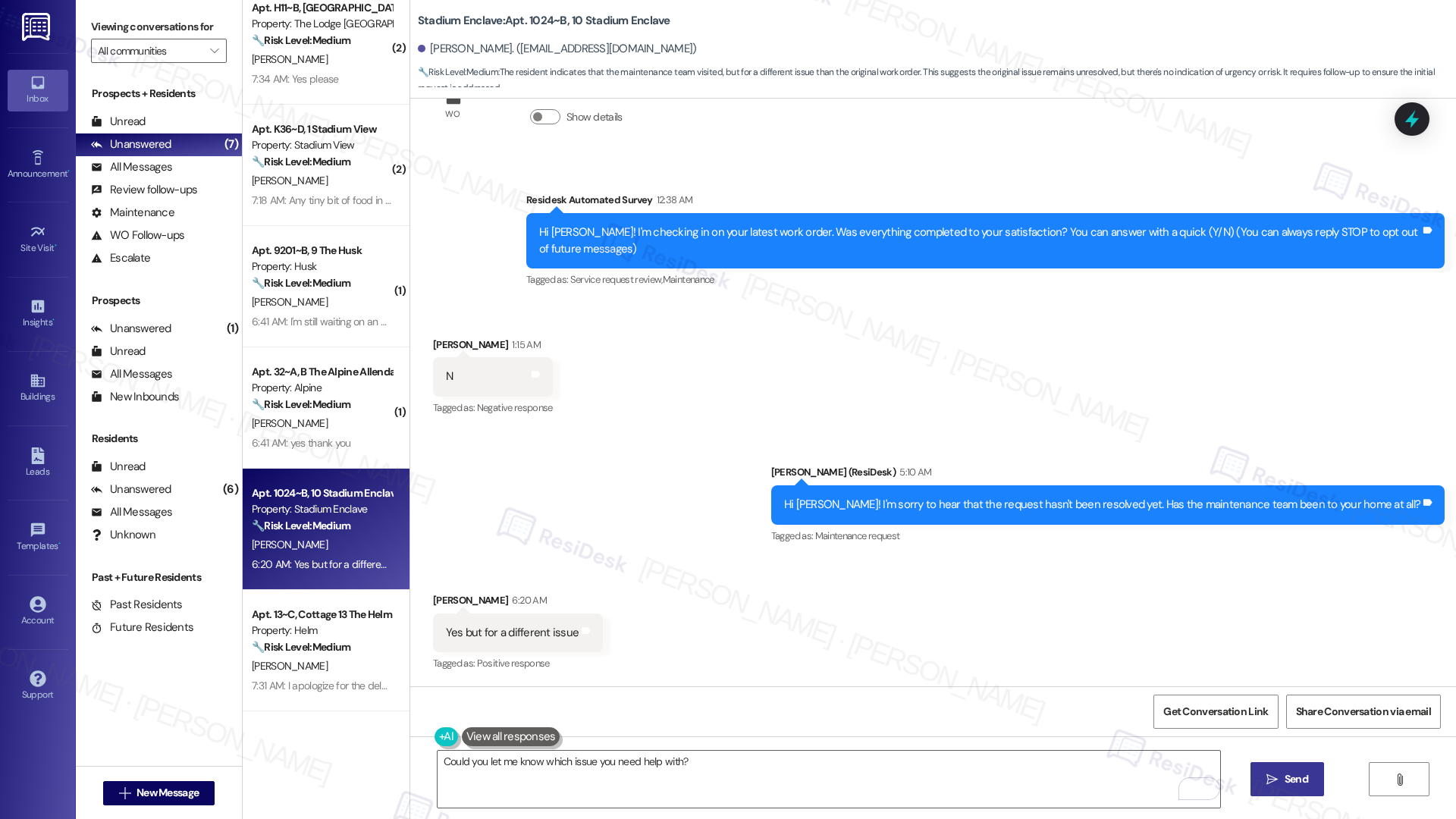
click at [1276, 784] on span " Send" at bounding box center [1288, 779] width 48 height 16
type textarea "Hi {{first_name}}, I understand the maintenance team visited for a different is…"
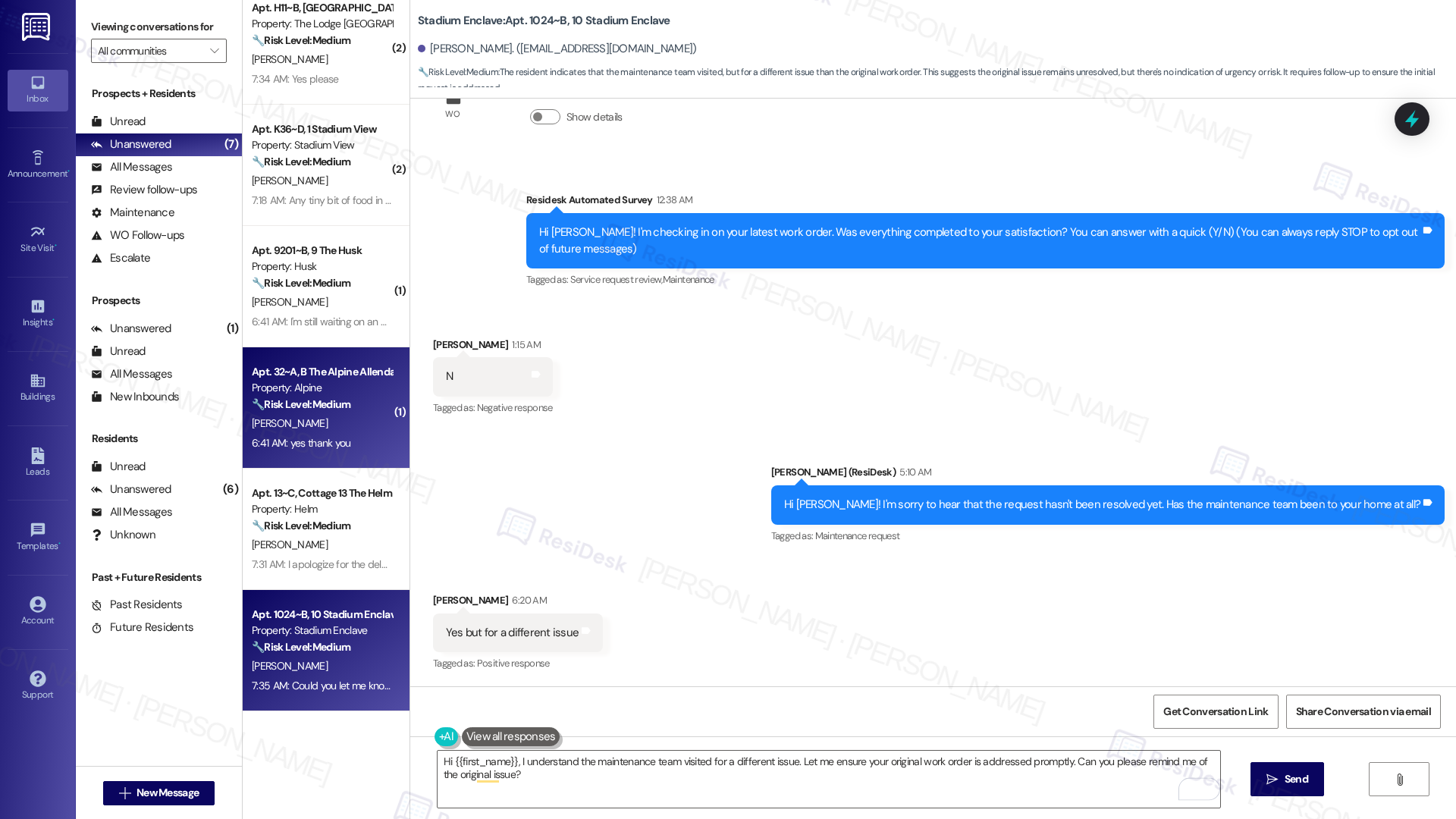
click at [308, 447] on div "6:41 AM: yes thank you 6:41 AM: yes thank you" at bounding box center [301, 443] width 99 height 14
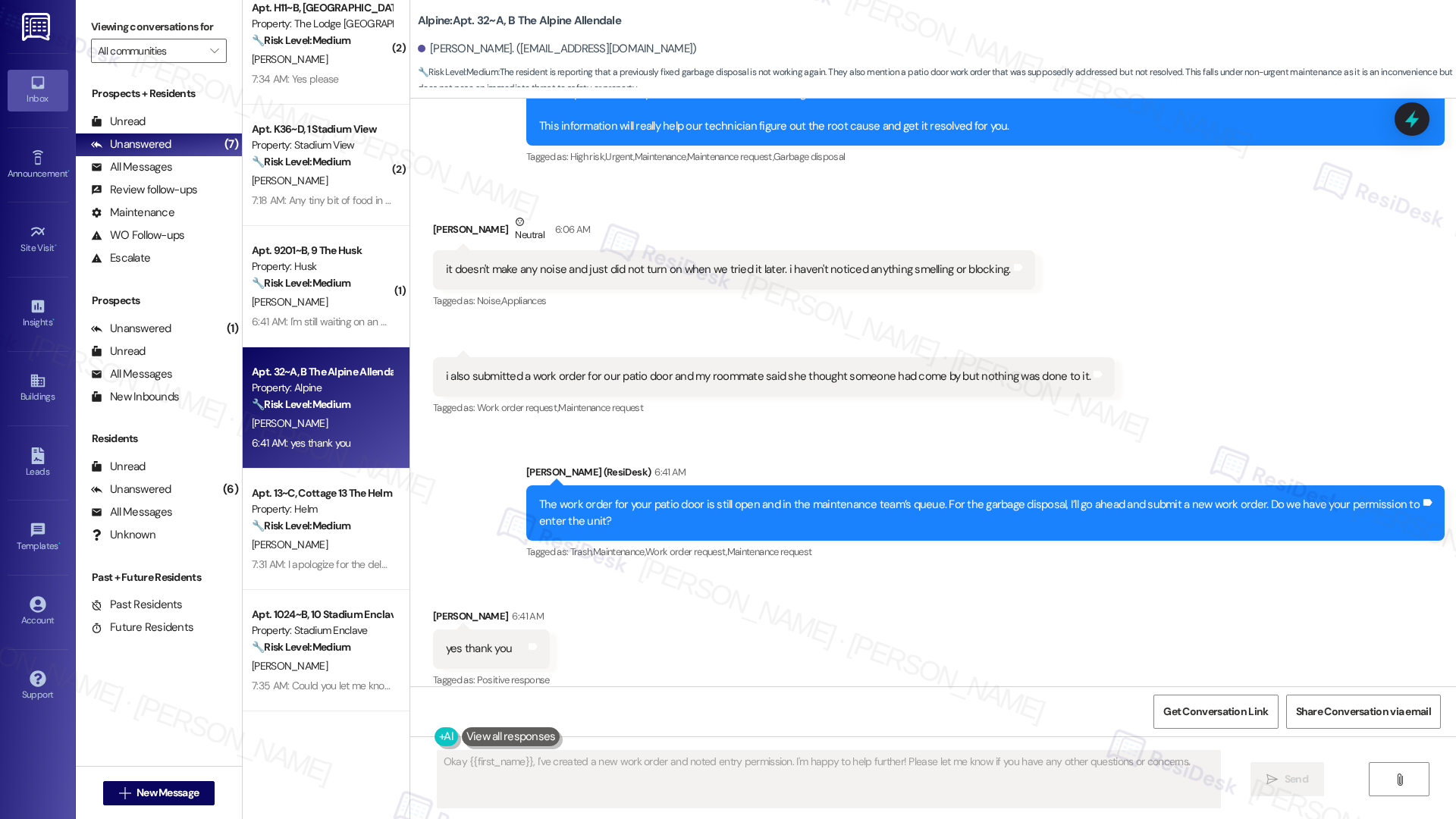
scroll to position [821, 0]
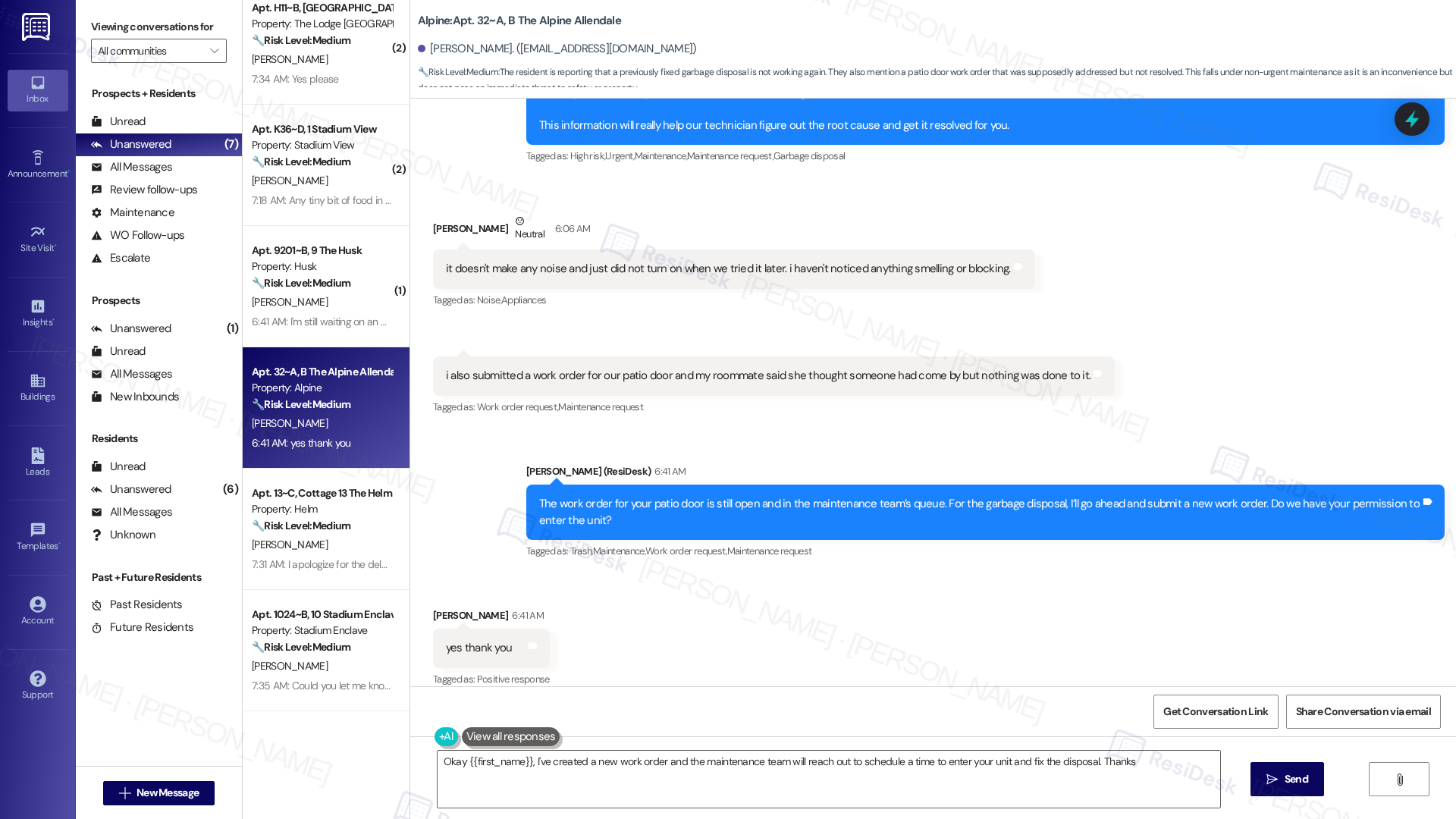
type textarea "Okay {{first_name}}, I've created a new work order and the maintenance team wil…"
click at [783, 261] on div "it doesn't make any noise and just did not turn on when we tried it later. i ha…" at bounding box center [728, 268] width 565 height 16
copy div "it doesn't make any noise and just did not turn on when we tried it later. i ha…"
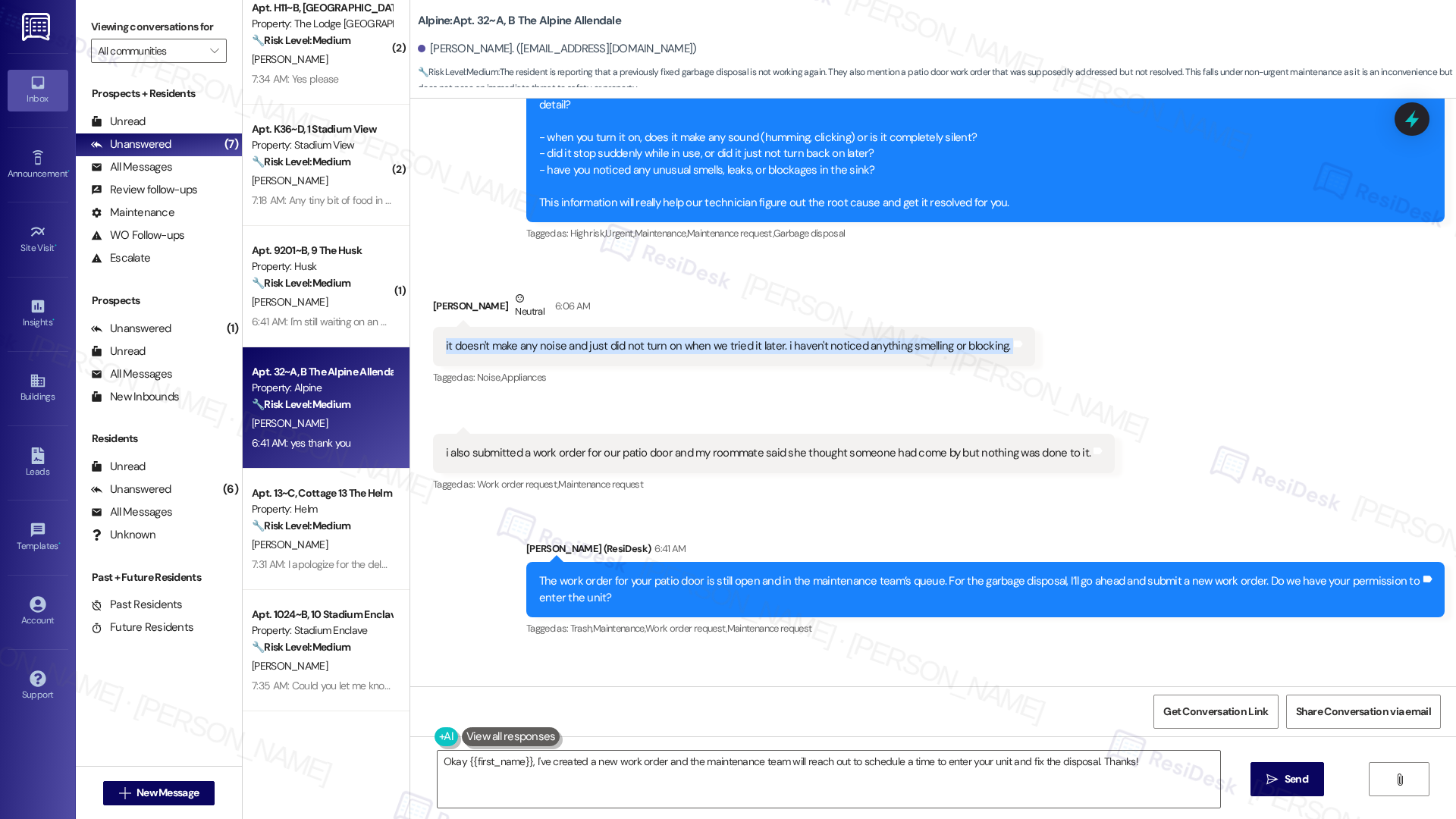
scroll to position [679, 0]
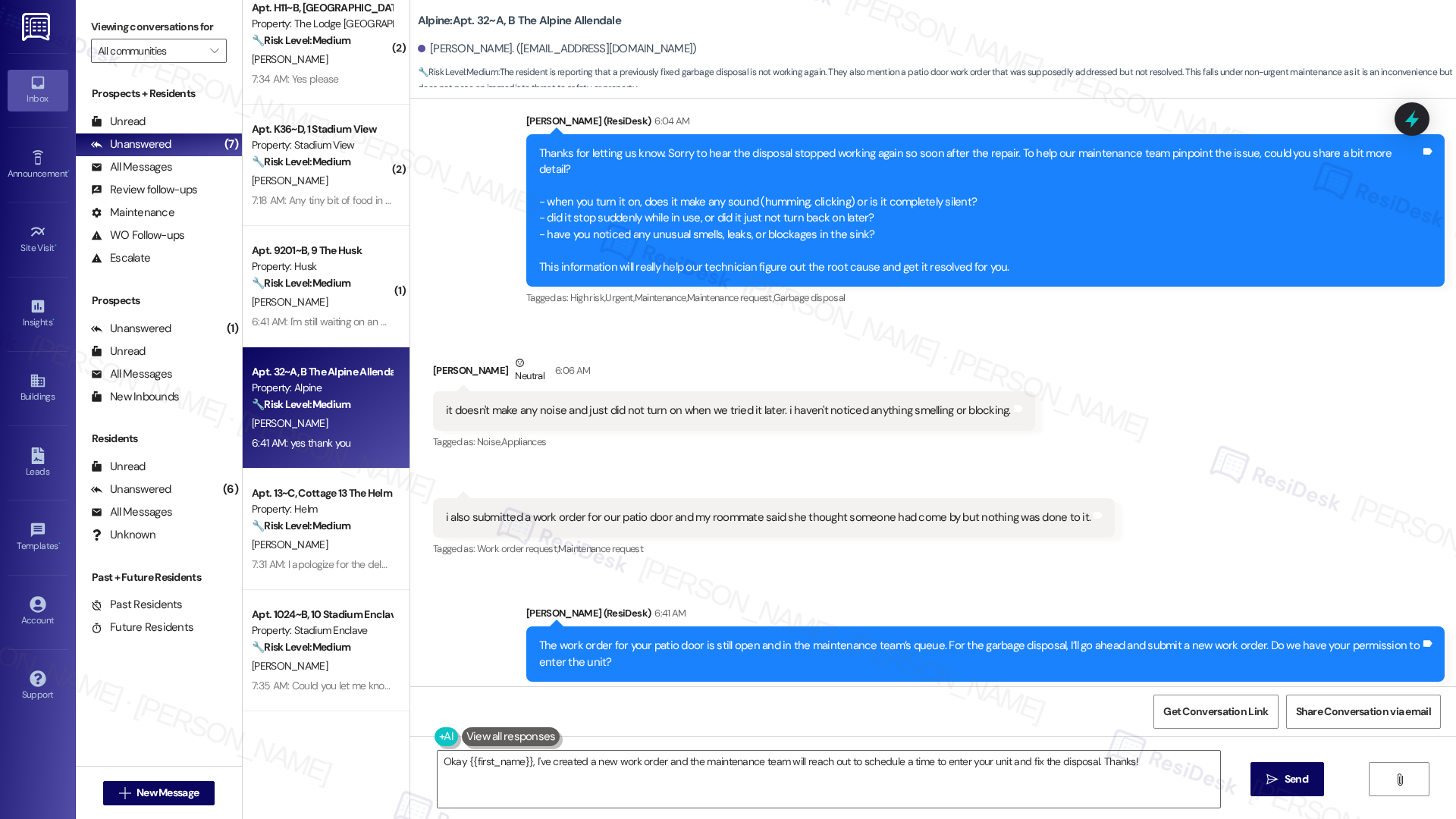
click at [622, 0] on div "Alpine: Apt. 32~A, B The Alpine Allendale [PERSON_NAME]. ([EMAIL_ADDRESS][DOMAI…" at bounding box center [933, 49] width 1046 height 98
